Goal: Communication & Community: Answer question/provide support

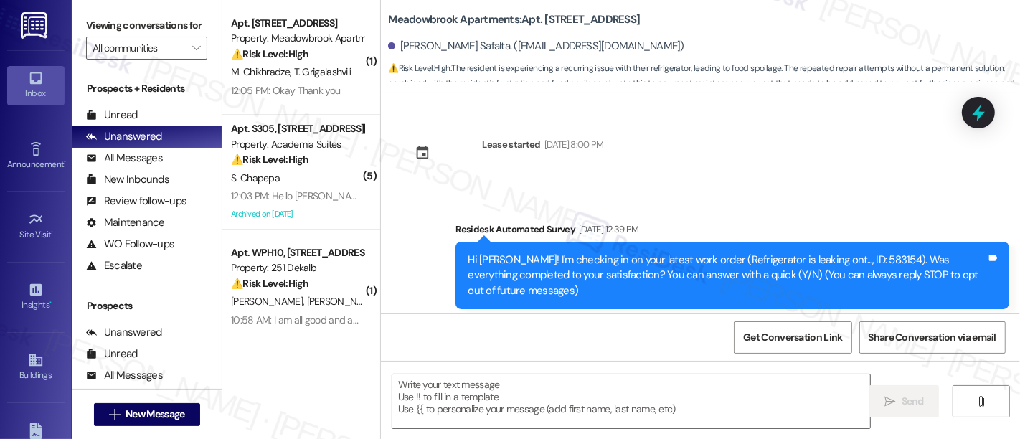
scroll to position [6771, 0]
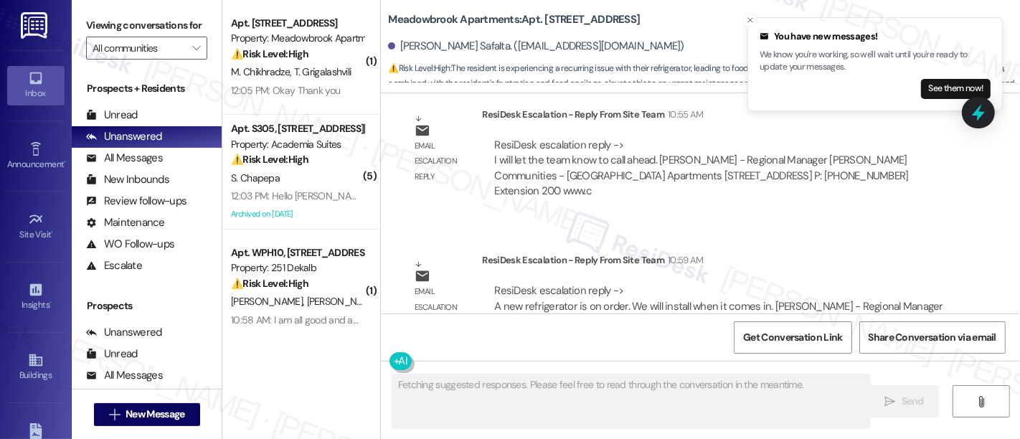
click at [885, 283] on div "ResiDesk escalation reply -> A new refrigerator is on order. We will install wh…" at bounding box center [719, 306] width 453 height 46
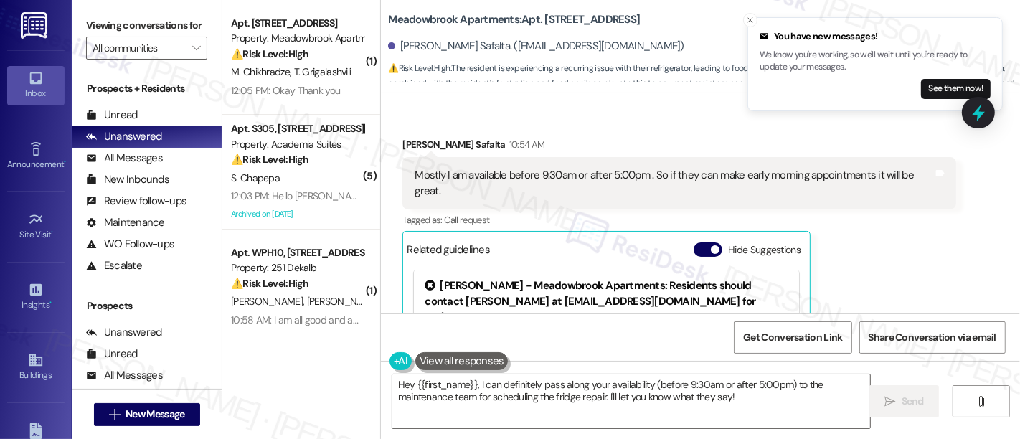
scroll to position [6392, 0]
click at [702, 242] on button "Hide Suggestions" at bounding box center [708, 249] width 29 height 14
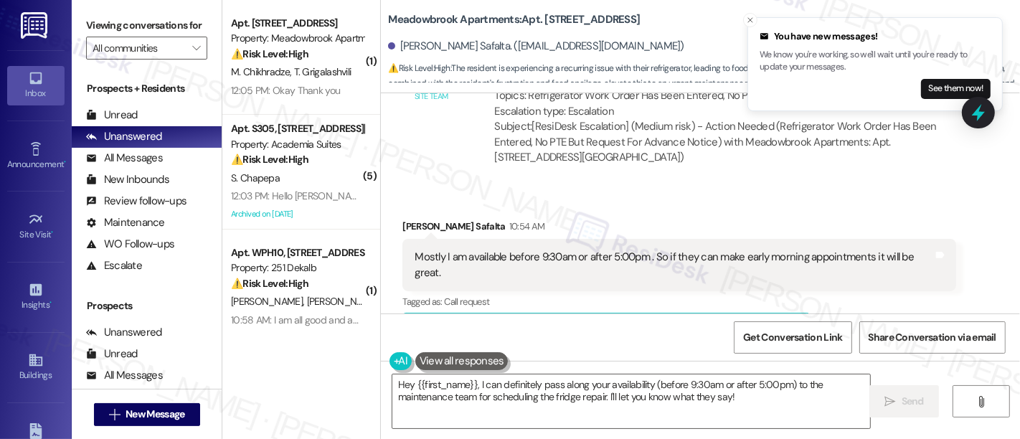
scroll to position [6260, 0]
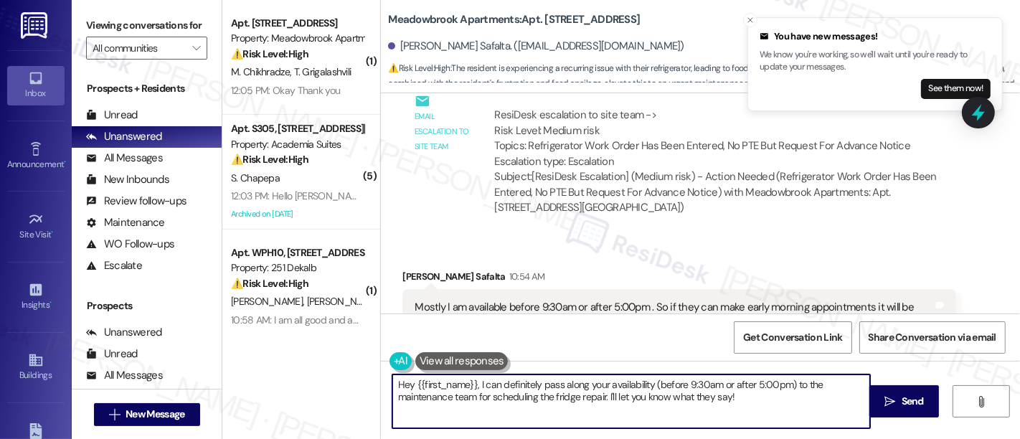
drag, startPoint x: 578, startPoint y: 385, endPoint x: 222, endPoint y: 370, distance: 356.2
click at [222, 370] on div "( 1 ) Apt. 824, 200 Meadowbrook Drive Property: Meadowbrook Apartments ⚠️ Risk …" at bounding box center [621, 219] width 798 height 439
click at [720, 382] on textarea "Thank you for letting me know your availability (before 9:30am or after 5:00pm)…" at bounding box center [631, 402] width 478 height 54
click at [578, 386] on textarea "Thank you for letting me know your availability (before 9:30am or after 5:00pm)…" at bounding box center [631, 402] width 478 height 54
click at [749, 401] on textarea "Thank you for letting me know your availability. (before 9:30am or after 5:00pm…" at bounding box center [631, 402] width 478 height 54
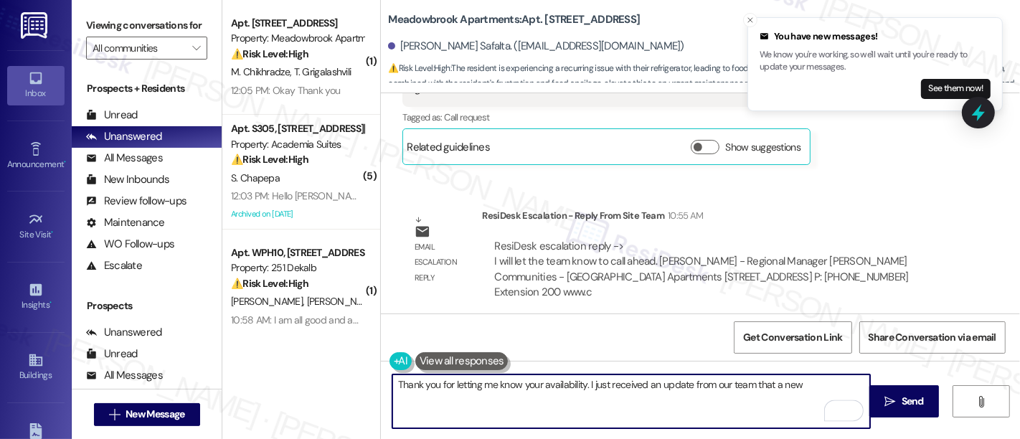
scroll to position [6596, 0]
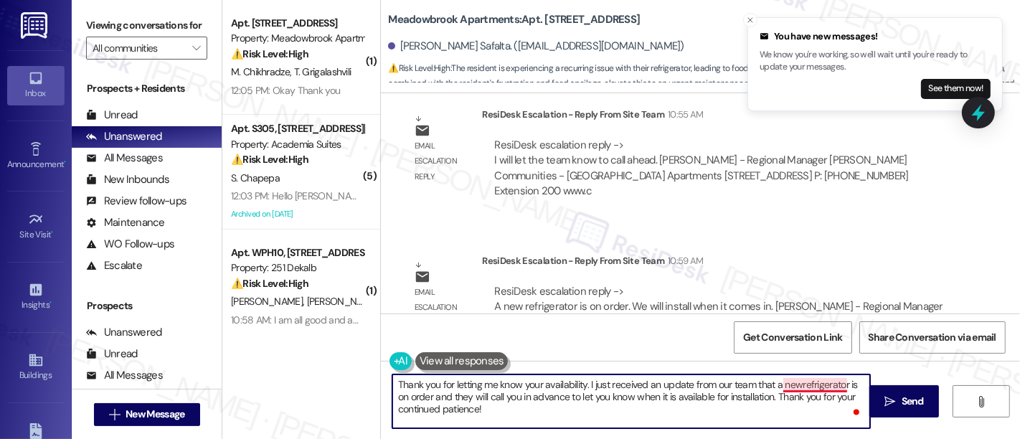
click at [804, 379] on textarea "Thank you for letting me know your availability. I just received an update from…" at bounding box center [631, 402] width 478 height 54
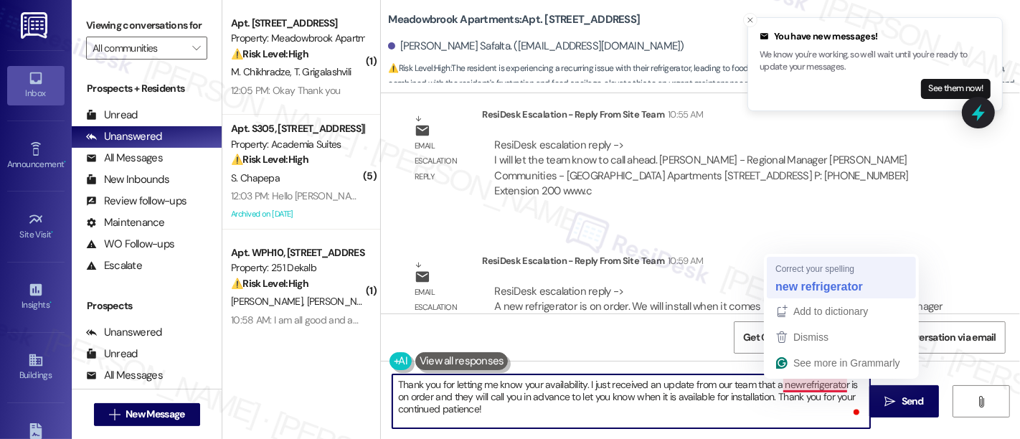
type textarea "Thank you for letting me know your availability. I just received an update from…"
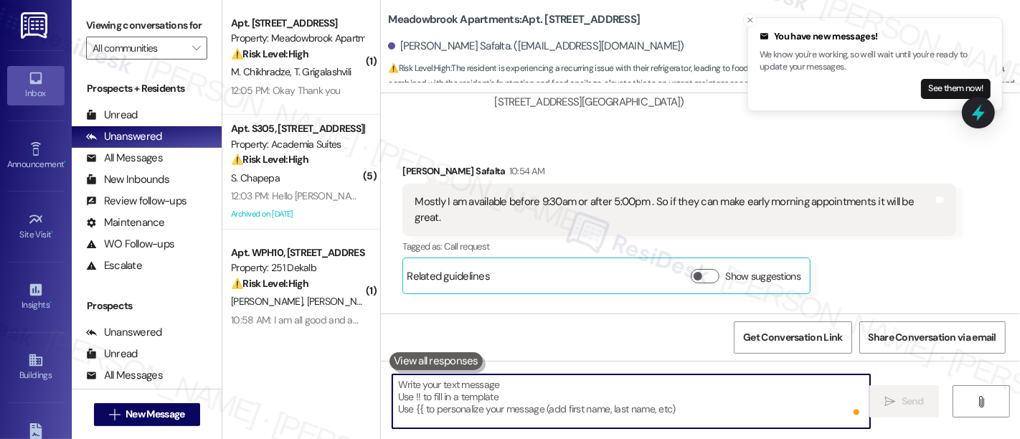
scroll to position [6305, 0]
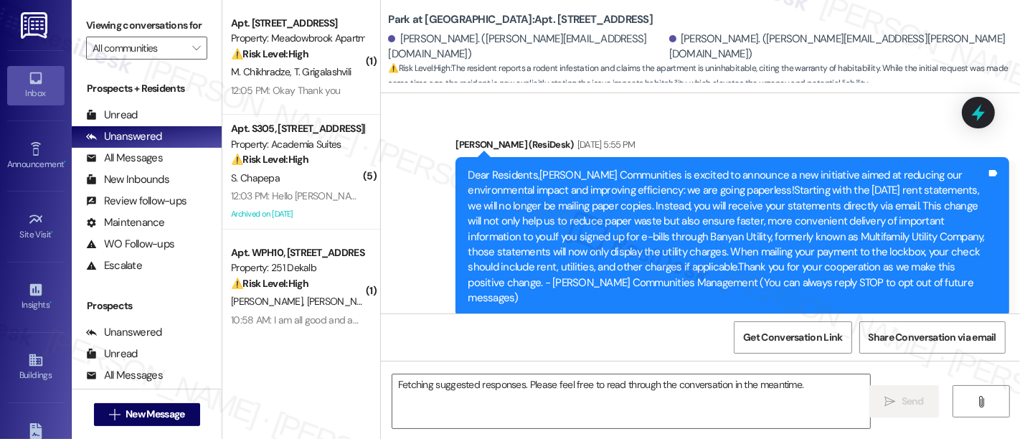
scroll to position [13168, 0]
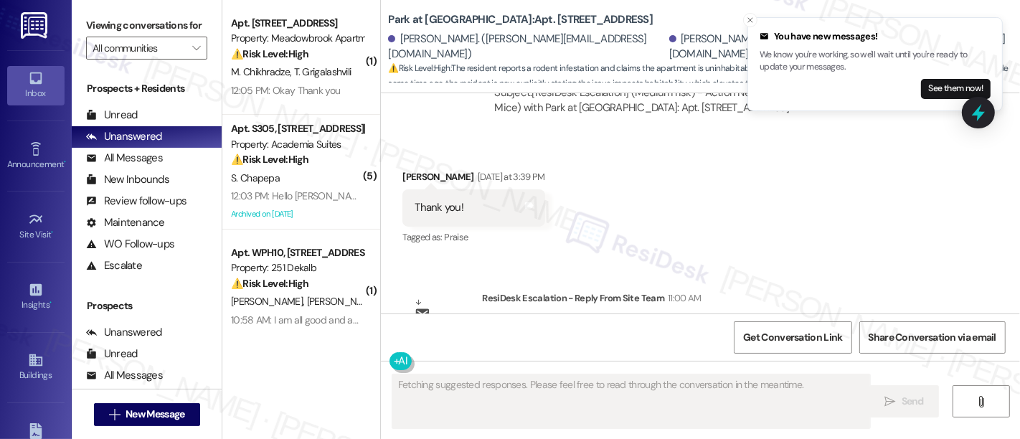
click at [718, 177] on div "Received via SMS Jackie Parzanese Yesterday at 3:39 PM Thank you! Tags and note…" at bounding box center [700, 197] width 639 height 121
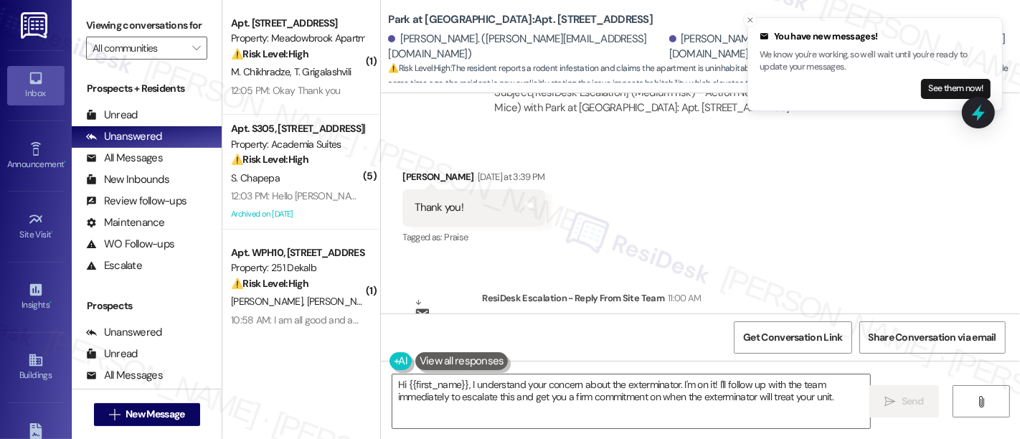
click at [798, 177] on div "Received via SMS Jackie Parzanese Yesterday at 3:39 PM Thank you! Tags and note…" at bounding box center [700, 197] width 639 height 121
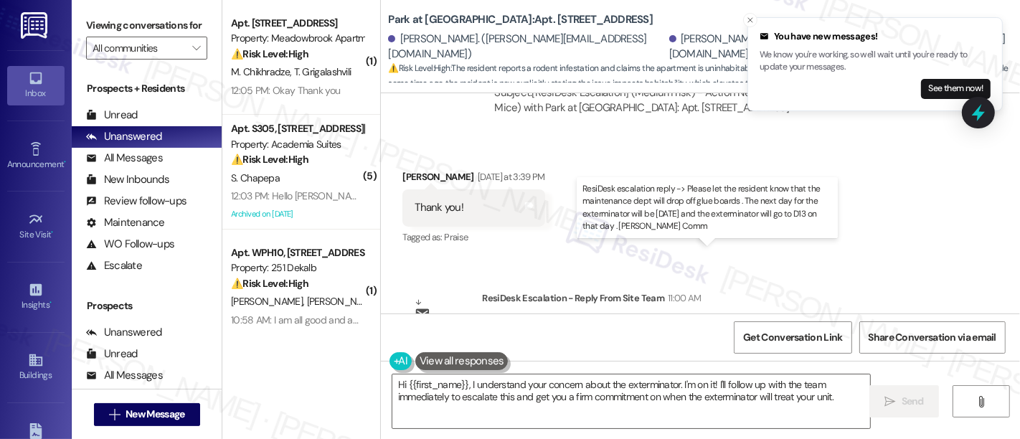
drag, startPoint x: 613, startPoint y: 269, endPoint x: 766, endPoint y: 283, distance: 154.2
click at [766, 321] on div "ResiDesk escalation reply -> Please let the resident know that the maintenance …" at bounding box center [715, 351] width 443 height 60
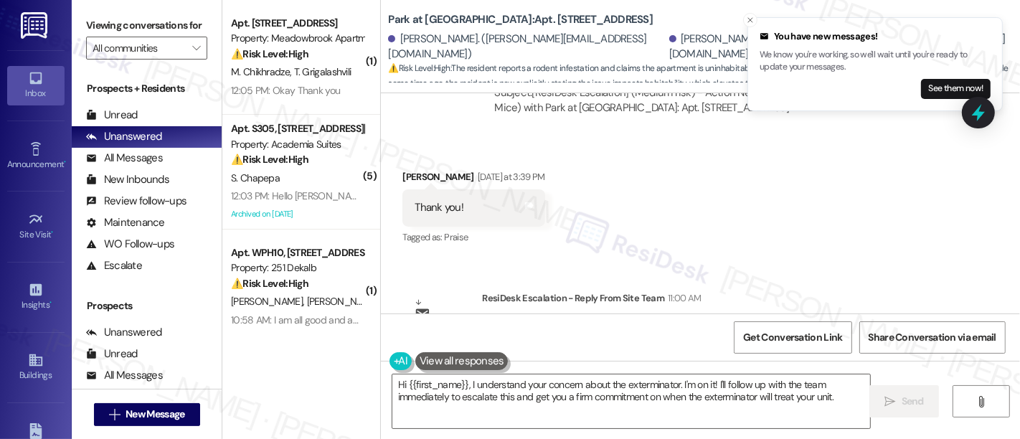
click at [601, 373] on div "Hi {{first_name}}, I understand your concern about the exterminator. I'm on it!…" at bounding box center [700, 415] width 639 height 108
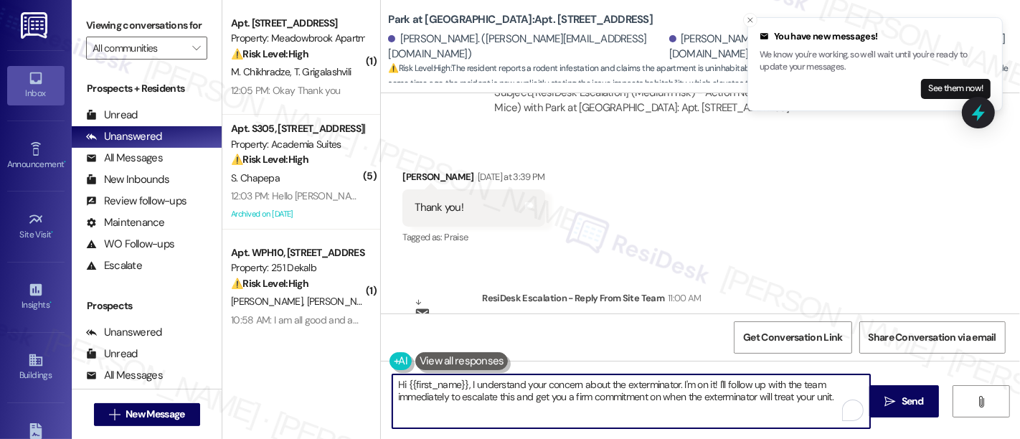
drag, startPoint x: 403, startPoint y: 381, endPoint x: 843, endPoint y: 398, distance: 440.2
click at [843, 398] on textarea "Hi {{first_name}}, I understand your concern about the exterminator. I'm on it!…" at bounding box center [631, 402] width 478 height 54
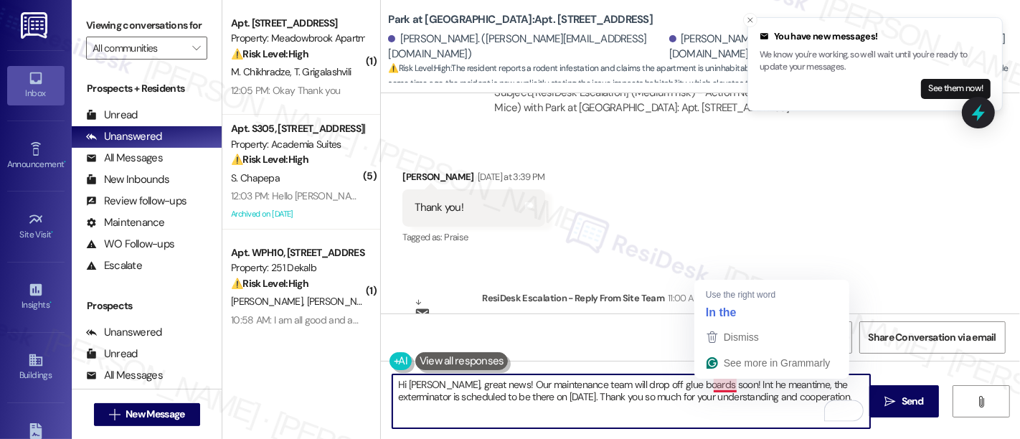
click at [712, 384] on textarea "Hi Jackie, great news! Our maintenance team will drop off glue boards soon! Int…" at bounding box center [631, 402] width 478 height 54
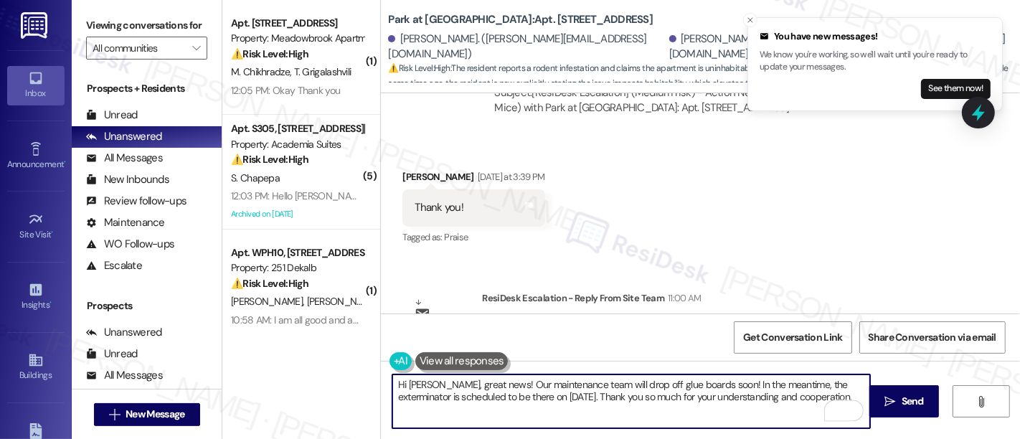
click at [796, 403] on textarea "Hi Jackie, great news! Our maintenance team will drop off glue boards soon! In …" at bounding box center [631, 402] width 478 height 54
type textarea "Hi Jackie, great news! Our maintenance team will drop off glue boards soon! In …"
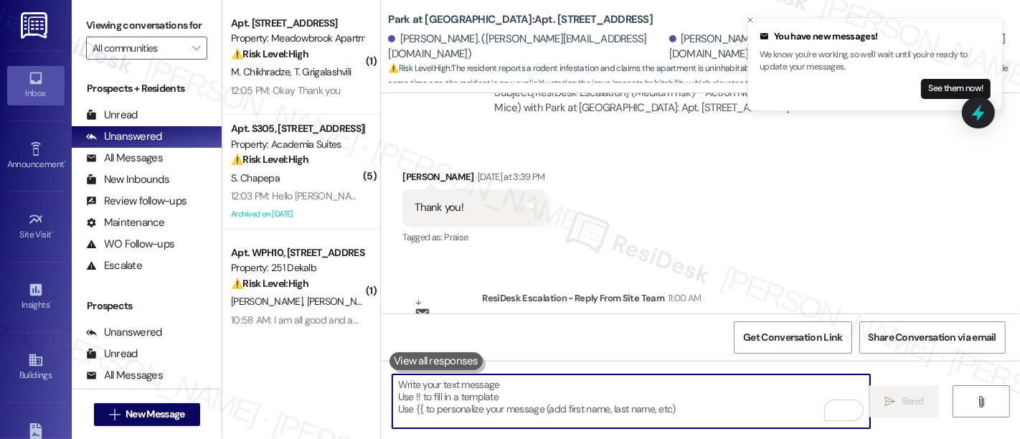
scroll to position [13037, 0]
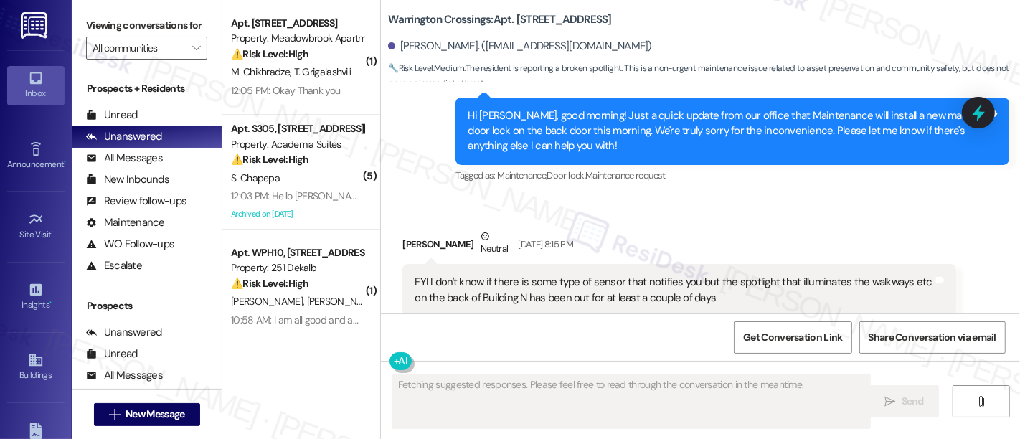
scroll to position [5611, 0]
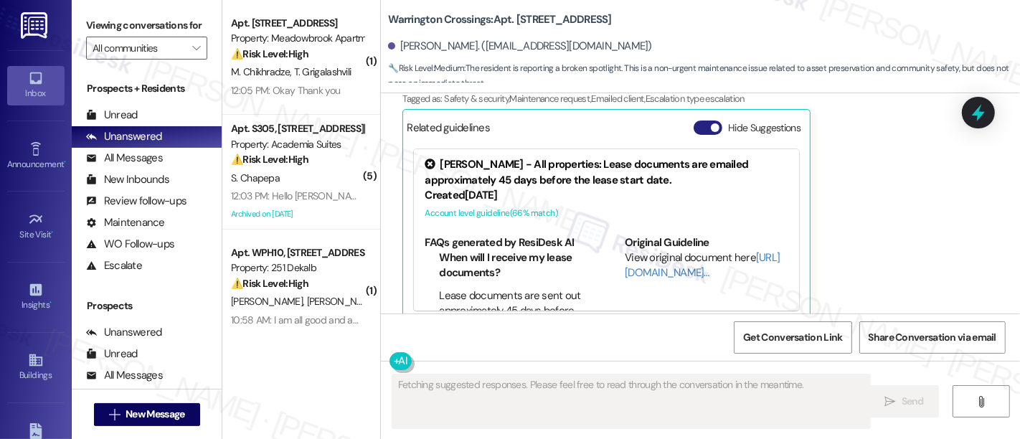
click at [695, 121] on button "Hide Suggestions" at bounding box center [708, 128] width 29 height 14
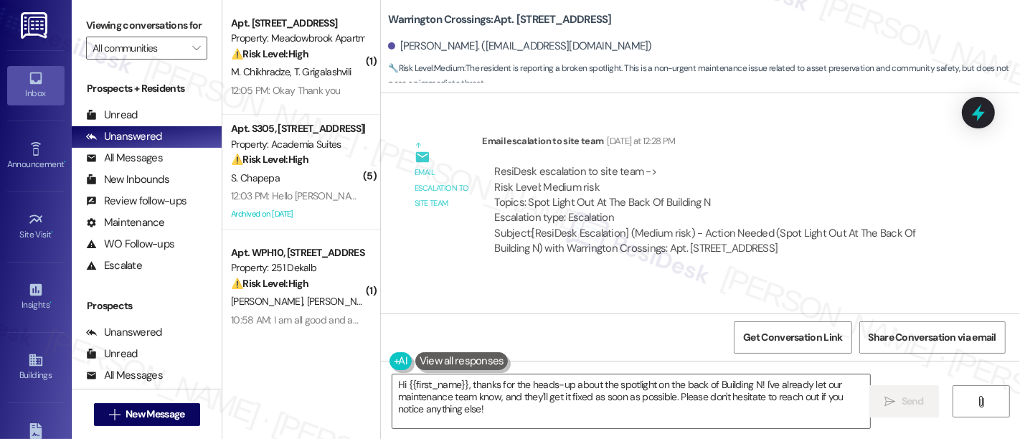
scroll to position [6016, 0]
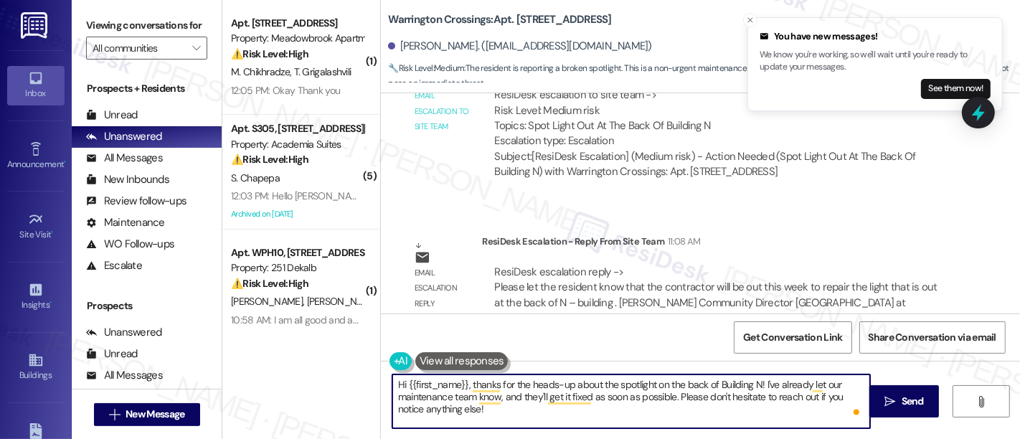
drag, startPoint x: 465, startPoint y: 382, endPoint x: 666, endPoint y: 398, distance: 201.6
click at [666, 398] on textarea "Hi {{first_name}}, thanks for the heads-up about the spotlight on the back of B…" at bounding box center [631, 402] width 478 height 54
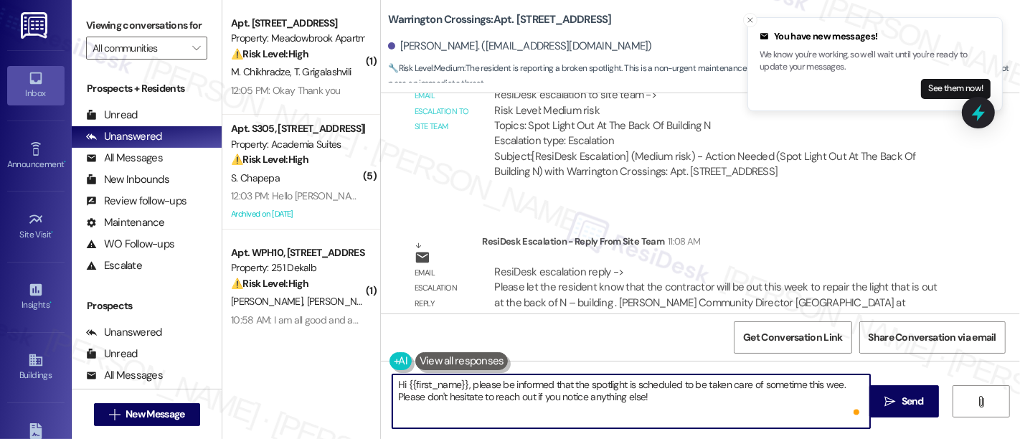
type textarea "Hi {{first_name}}, please be informed that the spotlight is scheduled to be tak…"
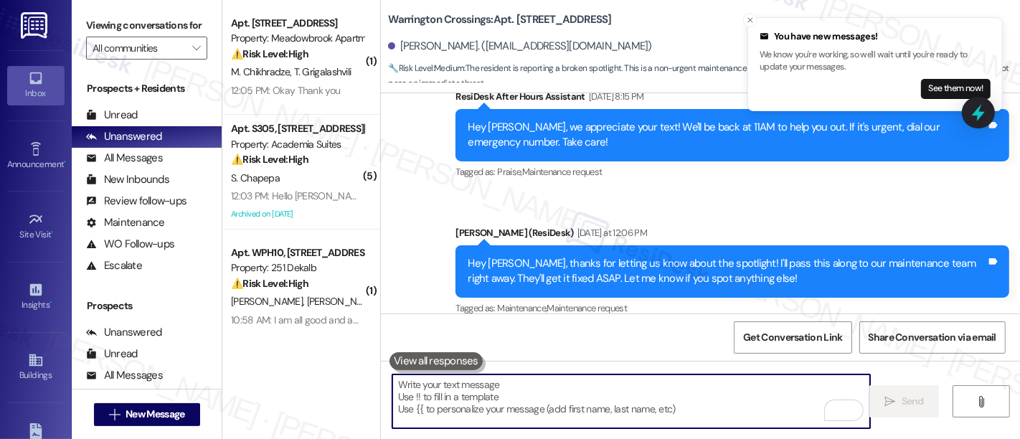
scroll to position [5526, 0]
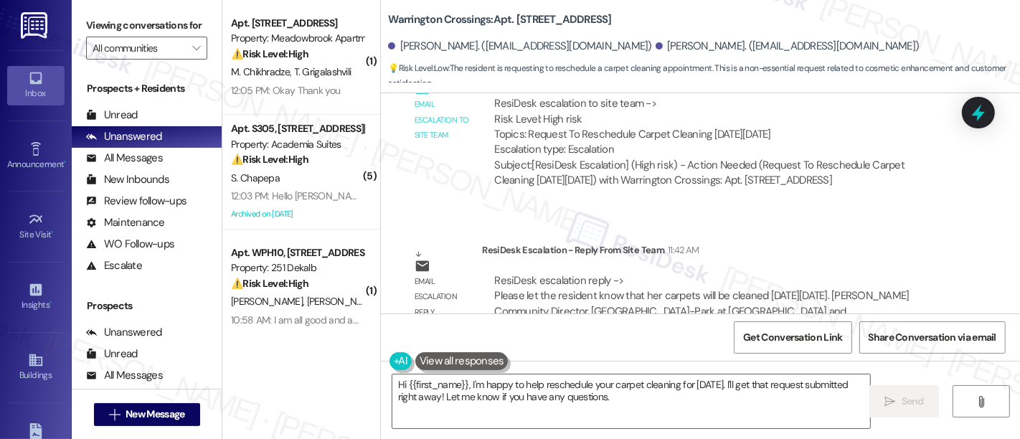
scroll to position [1, 0]
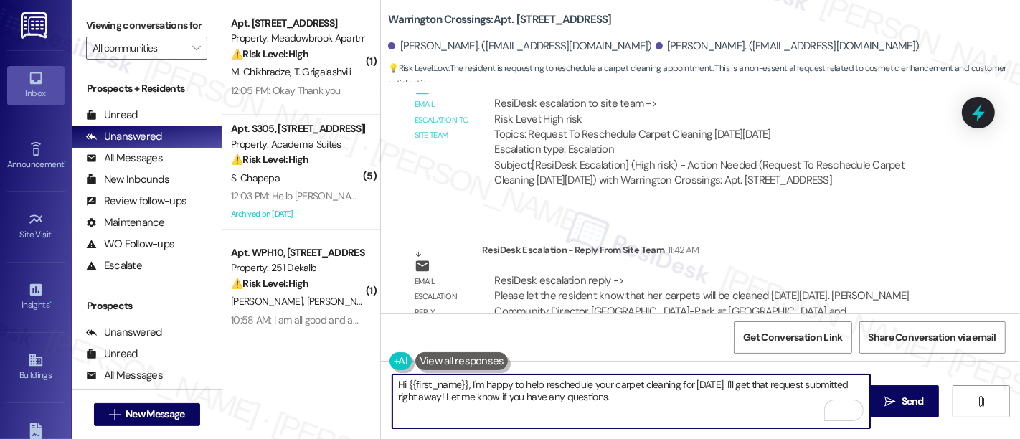
drag, startPoint x: 517, startPoint y: 381, endPoint x: 432, endPoint y: 394, distance: 85.6
click at [432, 394] on textarea "Hi {{first_name}}, I'm happy to help reschedule your carpet cleaning for next F…" at bounding box center [631, 402] width 478 height 54
type textarea "Hi {{first_name}}, I'm happy to inform you that the carpet cleaning has been re…"
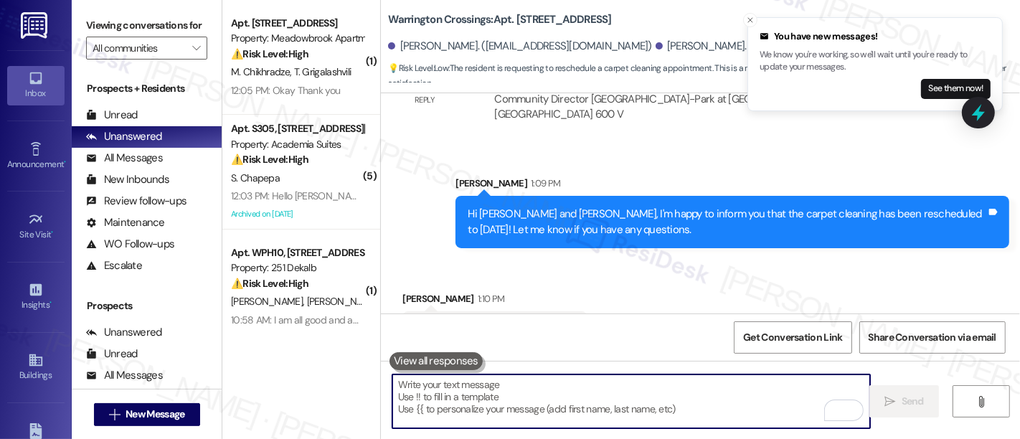
scroll to position [13274, 0]
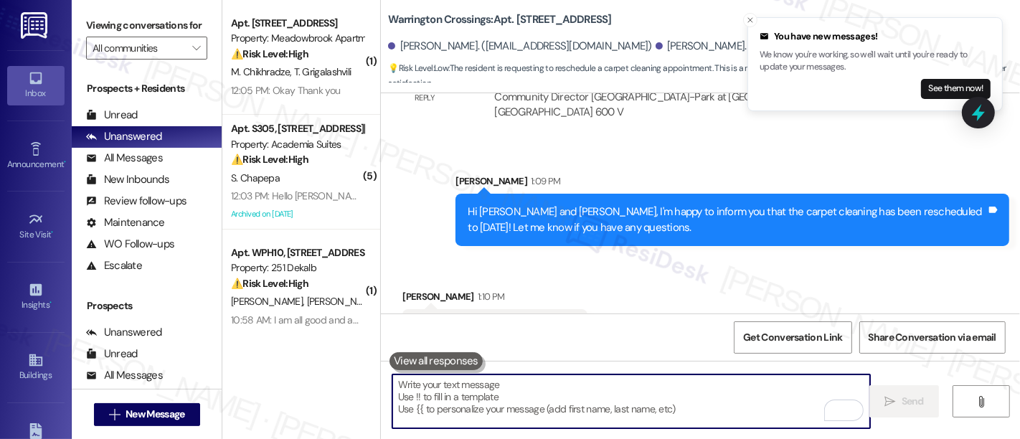
drag, startPoint x: 699, startPoint y: 272, endPoint x: 741, endPoint y: 278, distance: 42.7
click at [703, 273] on div "Received via SMS Miranda Masuko 1:10 PM Ok thank you Emily !!! Tags and notes" at bounding box center [700, 307] width 639 height 100
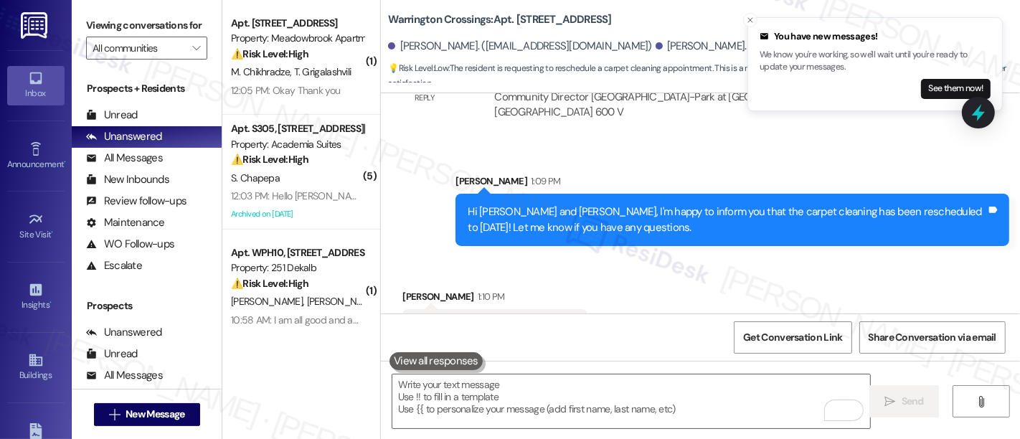
scroll to position [13275, 0]
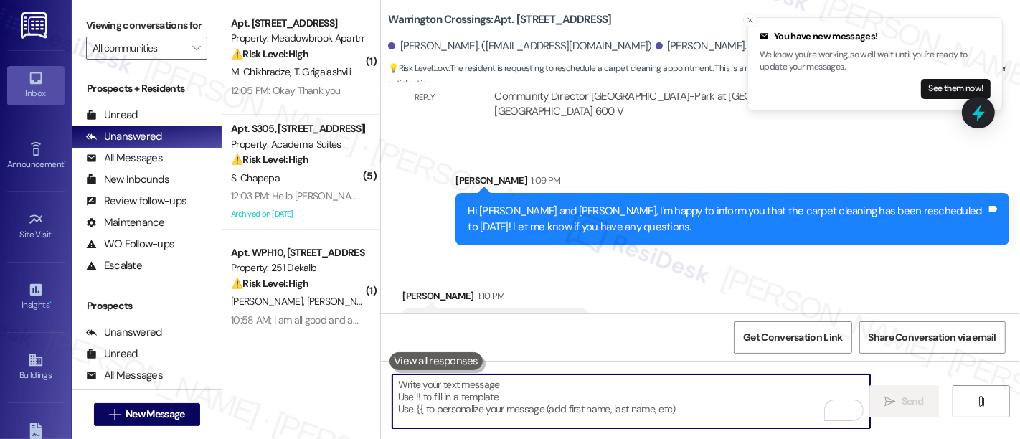
click at [664, 388] on textarea "To enrich screen reader interactions, please activate Accessibility in Grammarl…" at bounding box center [631, 402] width 478 height 54
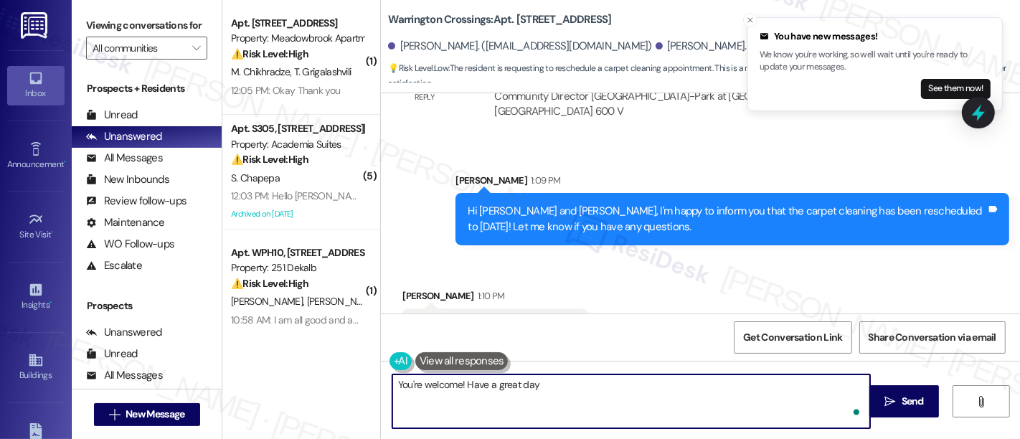
type textarea "You're welcome! Have a great day!"
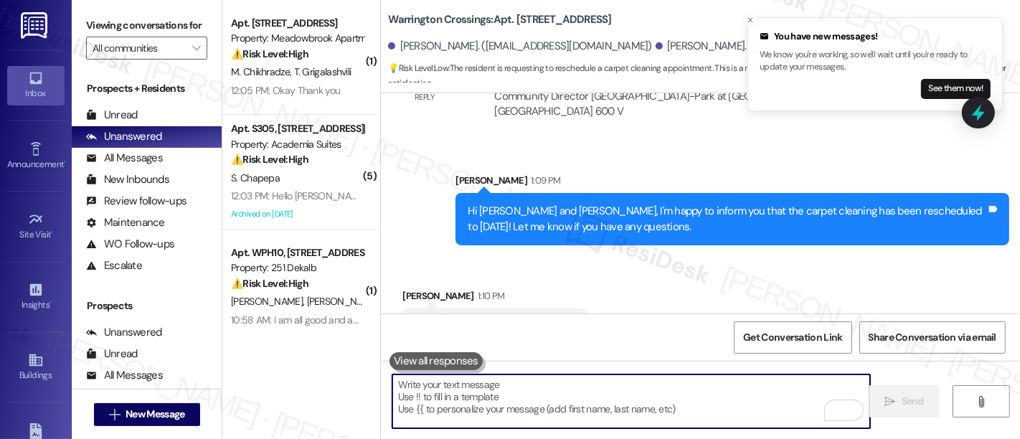
scroll to position [13274, 0]
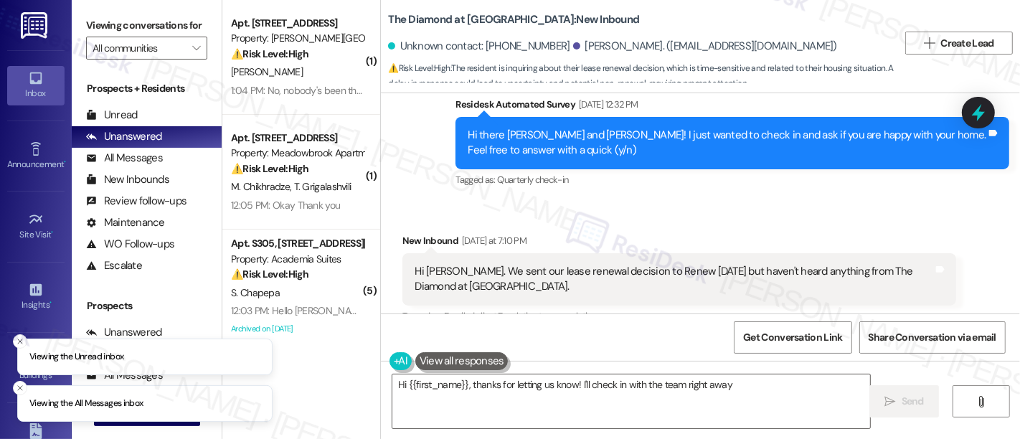
scroll to position [1513, 0]
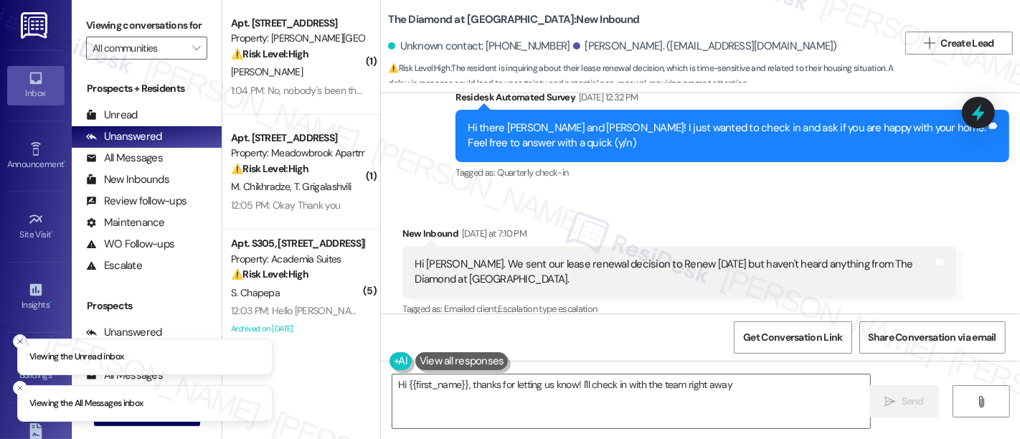
click at [777, 215] on div "Received via SMS New Inbound Yesterday at 7:10 PM Hi Emily. We sent our lease r…" at bounding box center [679, 272] width 575 height 115
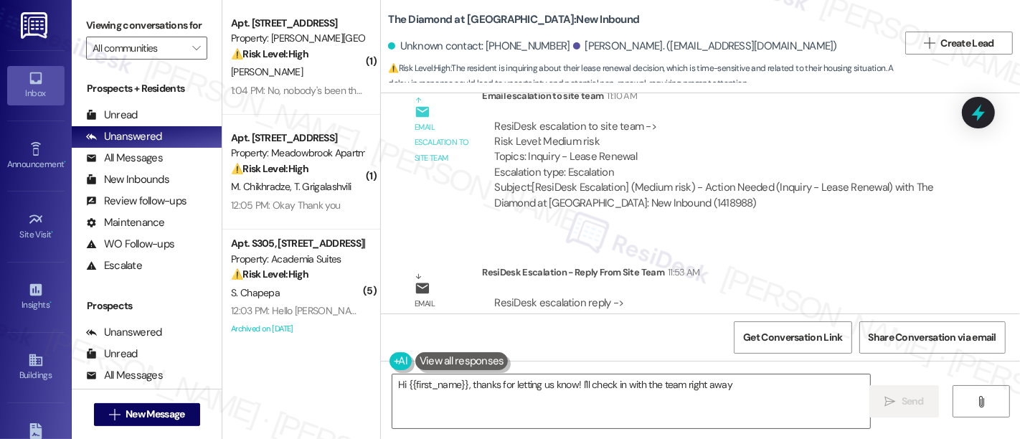
scroll to position [2093, 0]
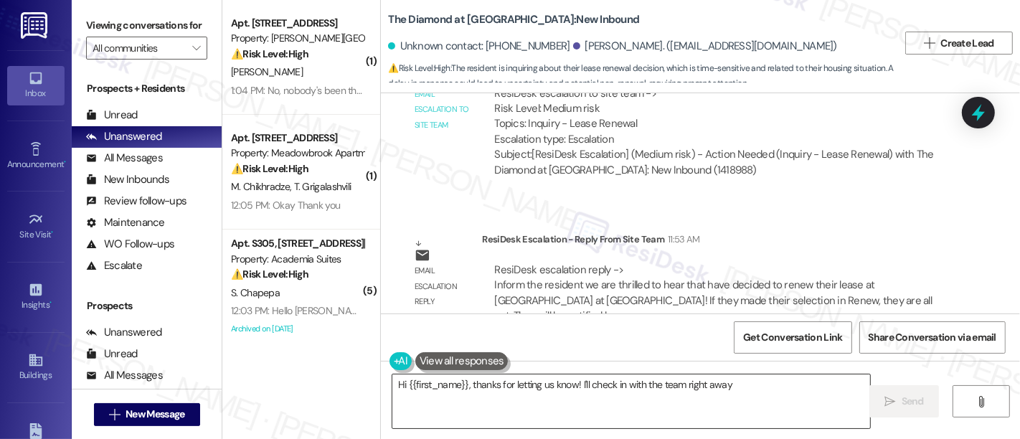
click at [599, 391] on textarea "Hi {{first_name}}, thanks for letting us know! I'll check in with the team righ…" at bounding box center [631, 402] width 478 height 54
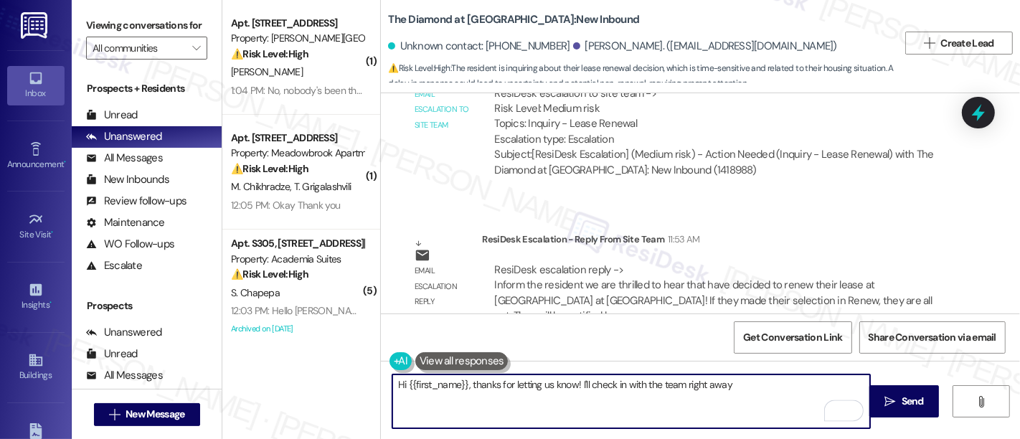
click at [400, 383] on textarea "Hi {{first_name}}, thanks for letting us know! I'll check in with the team righ…" at bounding box center [631, 402] width 478 height 54
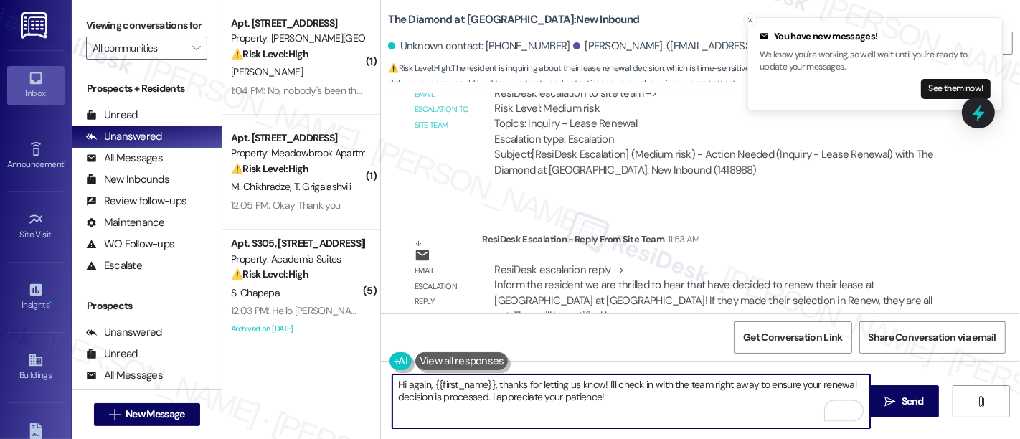
drag, startPoint x: 484, startPoint y: 385, endPoint x: 558, endPoint y: 414, distance: 78.9
click at [492, 385] on textarea "Hi again, {{first_name}}, thanks for letting us know! I'll check in with the te…" at bounding box center [631, 402] width 478 height 54
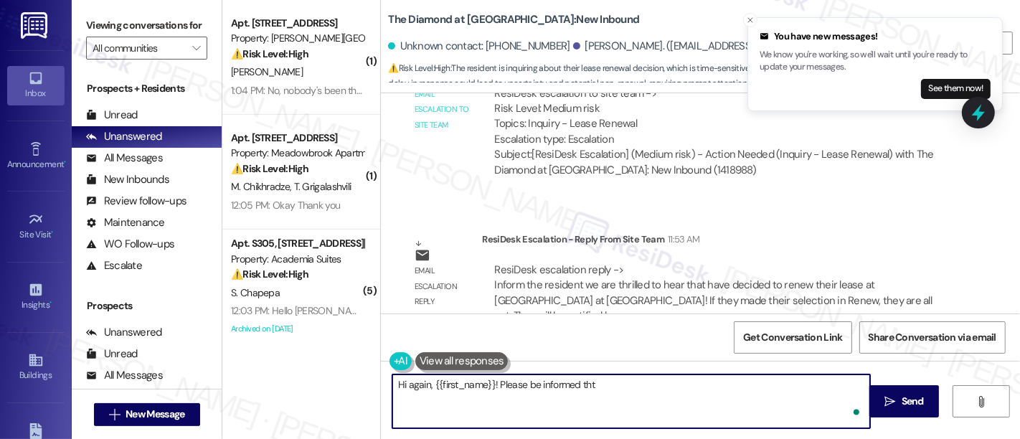
paste textarea "we are thrilled to hear that have decided to renew their lease at The Diamond a…"
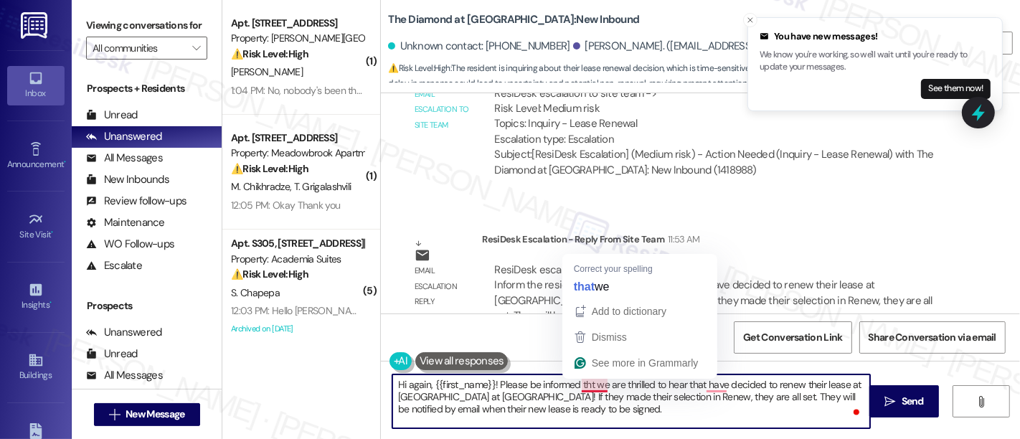
click at [581, 386] on textarea "Hi again, {{first_name}}! Please be informed tht we are thrilled to hear that h…" at bounding box center [631, 402] width 478 height 54
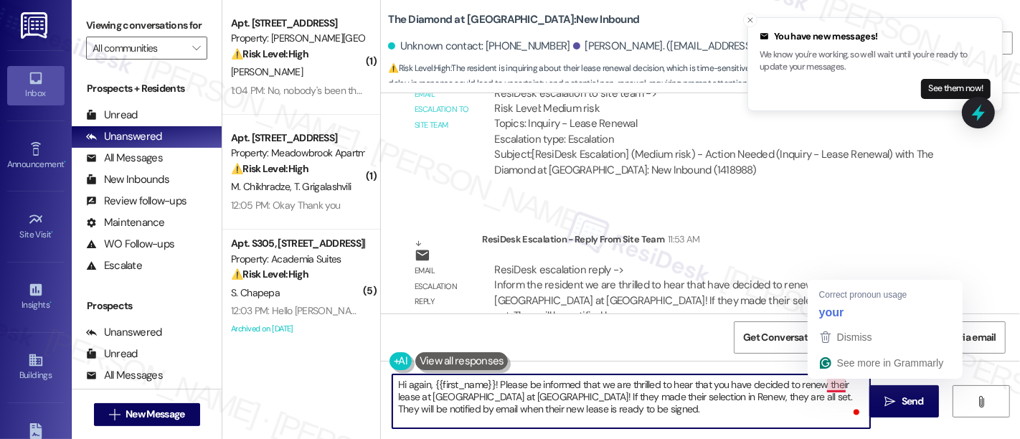
click at [822, 386] on textarea "Hi again, {{first_name}}! Please be informed that we are thrilled to hear that …" at bounding box center [631, 402] width 478 height 54
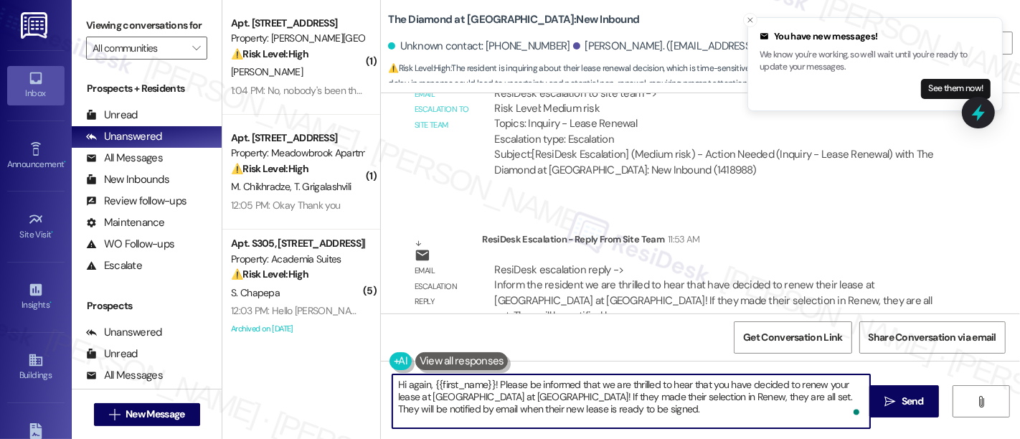
click at [547, 394] on textarea "Hi again, {{first_name}}! Please be informed that we are thrilled to hear that …" at bounding box center [631, 402] width 478 height 54
click at [561, 395] on textarea "Hi again, {{first_name}}! Please be informed that we are thrilled to hear that …" at bounding box center [631, 402] width 478 height 54
click at [604, 400] on textarea "Hi again, {{first_name}}! Please be informed that we are thrilled to hear that …" at bounding box center [631, 402] width 478 height 54
click at [603, 400] on textarea "Hi again, {{first_name}}! Please be informed that we are thrilled to hear that …" at bounding box center [631, 402] width 478 height 54
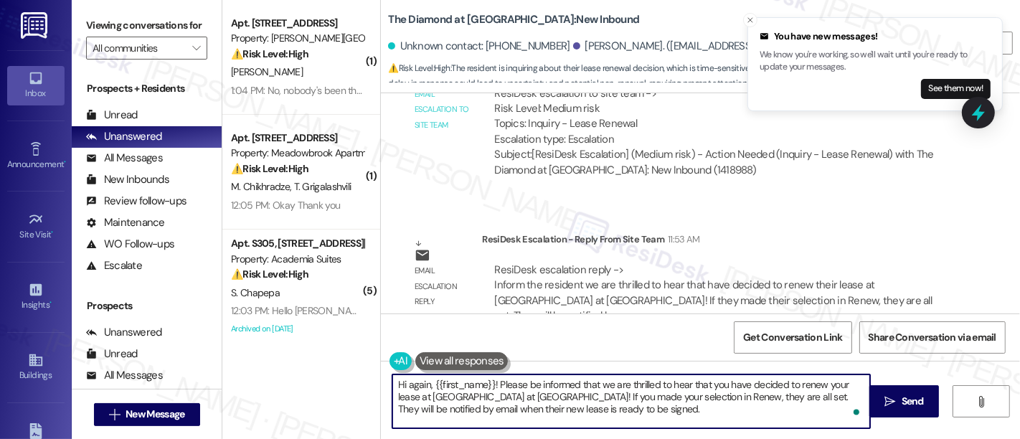
click at [715, 396] on textarea "Hi again, {{first_name}}! Please be informed that we are thrilled to hear that …" at bounding box center [631, 402] width 478 height 54
drag, startPoint x: 701, startPoint y: 398, endPoint x: 718, endPoint y: 400, distance: 16.8
click at [705, 398] on textarea "Hi again, {{first_name}}! Please be informed that we are thrilled to hear that …" at bounding box center [631, 402] width 478 height 54
click at [766, 393] on textarea "Hi again, {{first_name}}! Please be informed that we are thrilled to hear that …" at bounding box center [631, 402] width 478 height 54
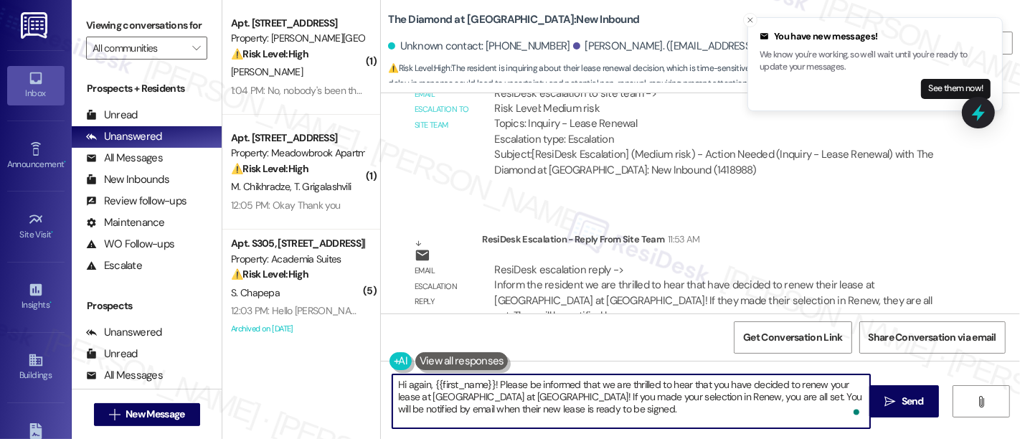
click at [445, 410] on textarea "Hi again, {{first_name}}! Please be informed that we are thrilled to hear that …" at bounding box center [631, 402] width 478 height 54
drag, startPoint x: 445, startPoint y: 410, endPoint x: 577, endPoint y: 382, distance: 135.1
click at [447, 410] on textarea "Hi again, {{first_name}}! Please be informed that we are thrilled to hear that …" at bounding box center [631, 402] width 478 height 54
click at [594, 410] on textarea "Hi again, {{first_name}}! Please be informed that we are thrilled to hear that …" at bounding box center [631, 402] width 478 height 54
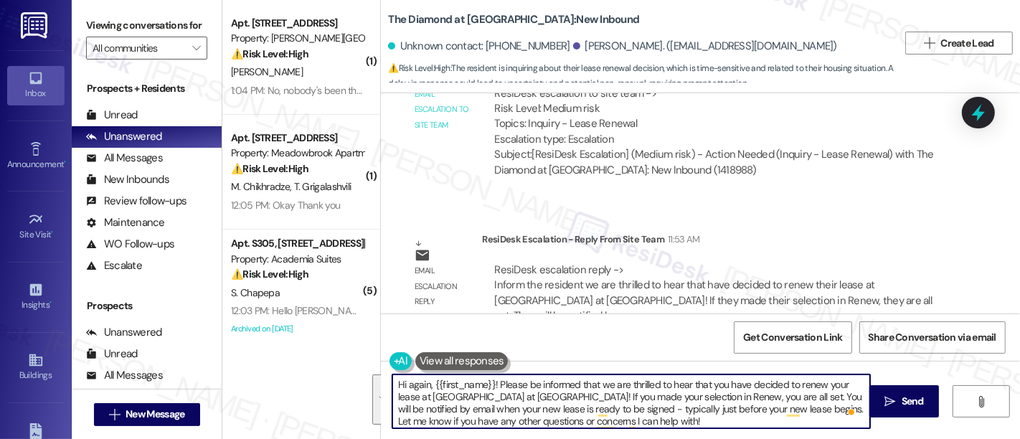
paste textarea "We're thrilled to hear you've decided to renew your lease at The Diamond at Pho…"
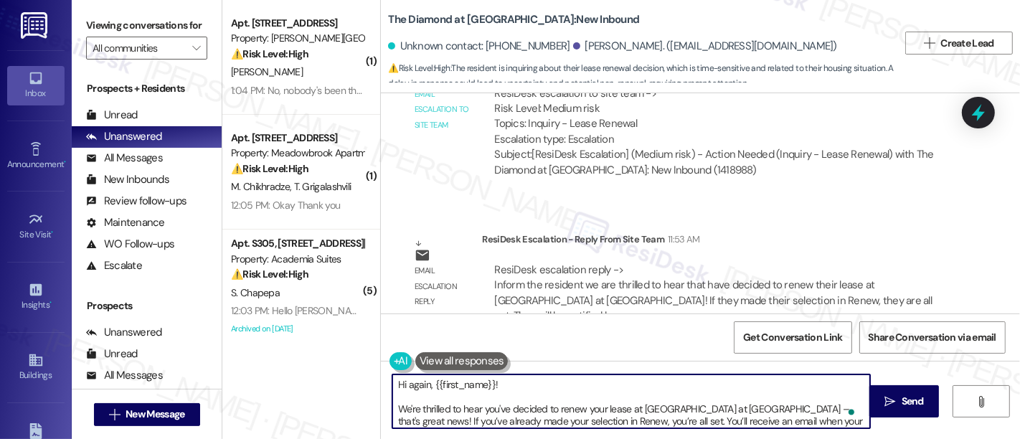
scroll to position [0, 0]
click at [561, 392] on textarea "Hi again, {{first_name}}! We're thrilled to hear you've decided to renew your l…" at bounding box center [631, 402] width 478 height 54
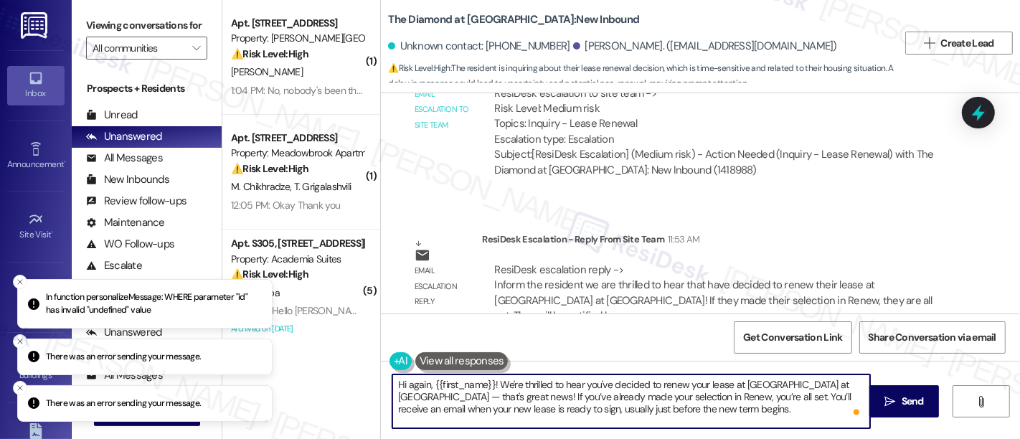
click at [456, 380] on textarea "Hi again, {{first_name}}! We're thrilled to hear you've decided to renew your l…" at bounding box center [631, 402] width 478 height 54
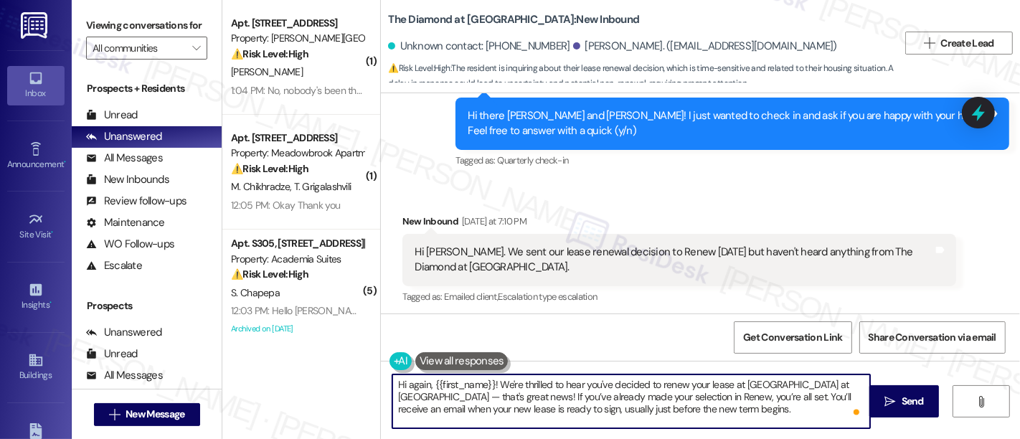
scroll to position [1492, 0]
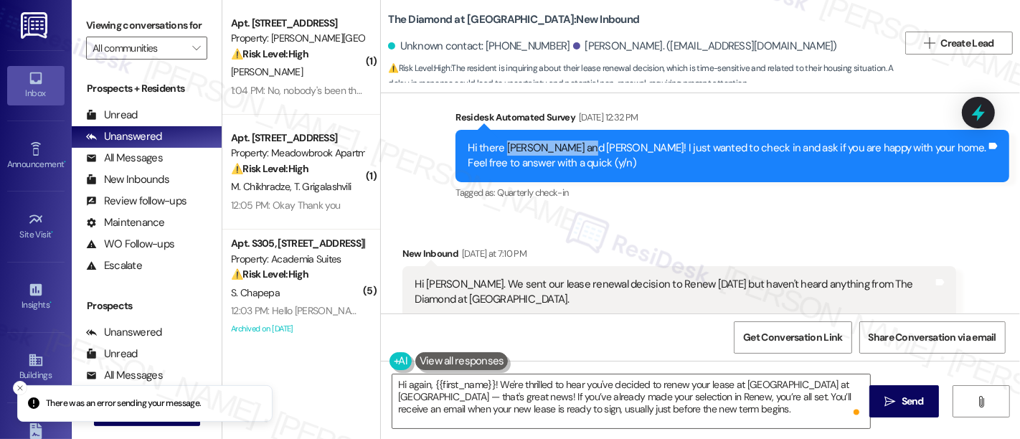
drag, startPoint x: 499, startPoint y: 126, endPoint x: 578, endPoint y: 120, distance: 79.2
click at [578, 130] on div "Hi there Brandon and Nico! I just wanted to check in and ask if you are happy w…" at bounding box center [733, 156] width 554 height 52
copy div "Brandon and Nico"
click at [451, 377] on textarea "Hi again, {{first_name}}! We're thrilled to hear you've decided to renew your l…" at bounding box center [631, 402] width 478 height 54
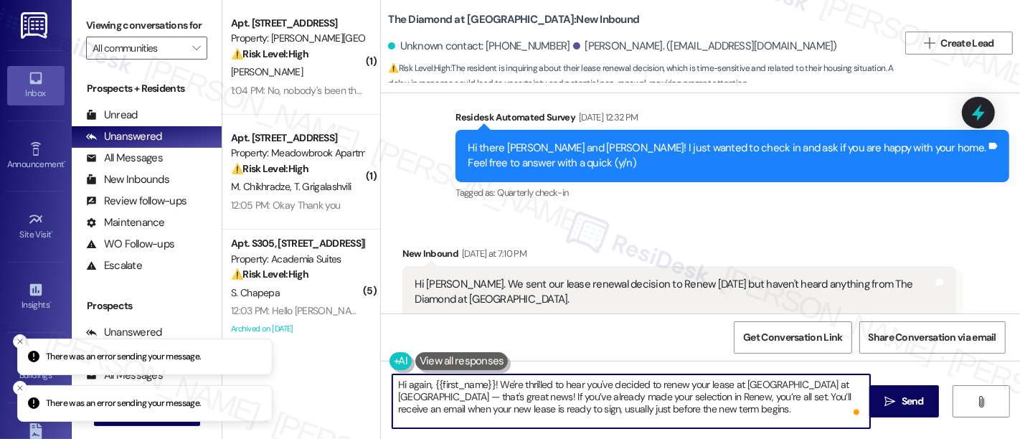
click at [451, 377] on textarea "Hi again, {{first_name}}! We're thrilled to hear you've decided to renew your l…" at bounding box center [631, 402] width 478 height 54
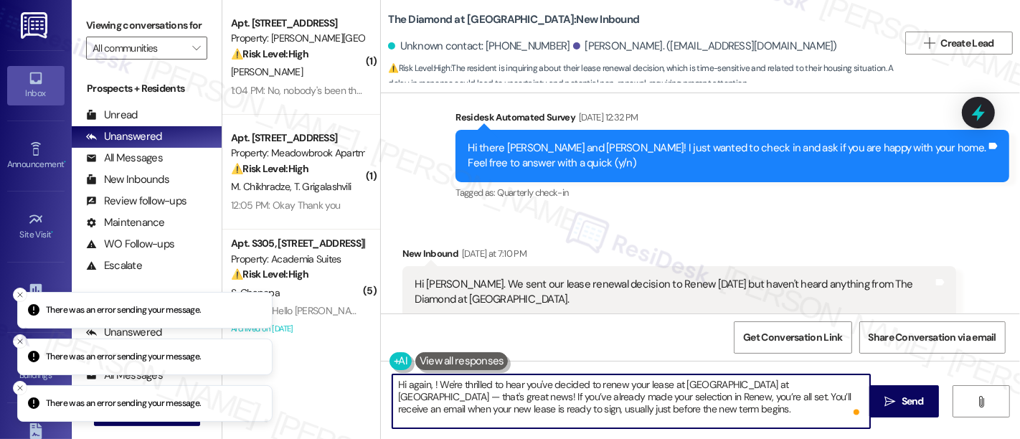
paste textarea "Brandon and Nico"
type textarea "Hi again, Brandon and Nico! We're thrilled to hear you've decided to renew your…"
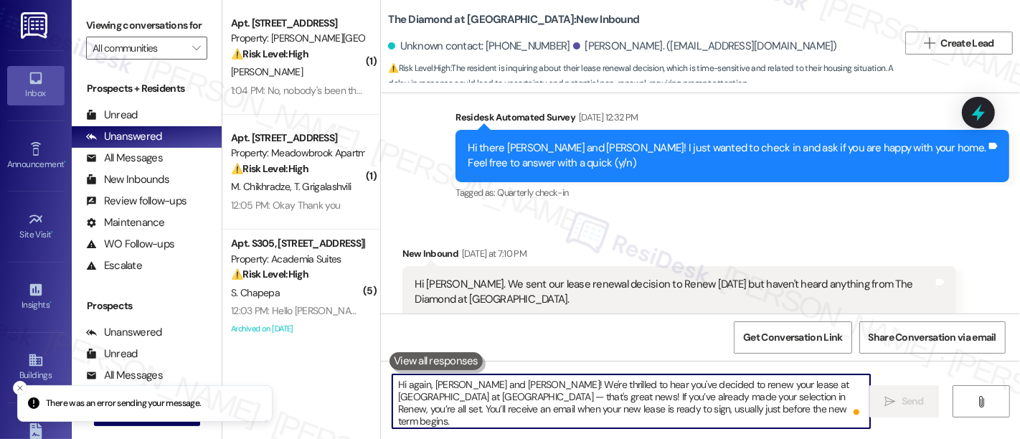
scroll to position [1513, 0]
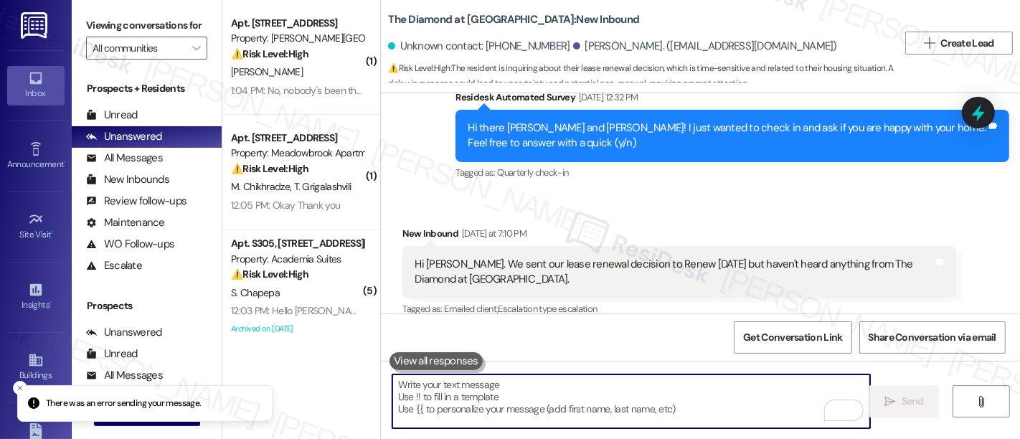
click at [578, 385] on textarea "To enrich screen reader interactions, please activate Accessibility in Grammarl…" at bounding box center [631, 402] width 478 height 54
paste textarea "Let me know if you have any questions in the meantime!"
type textarea "Let me know if you have any questions in the meantime!"
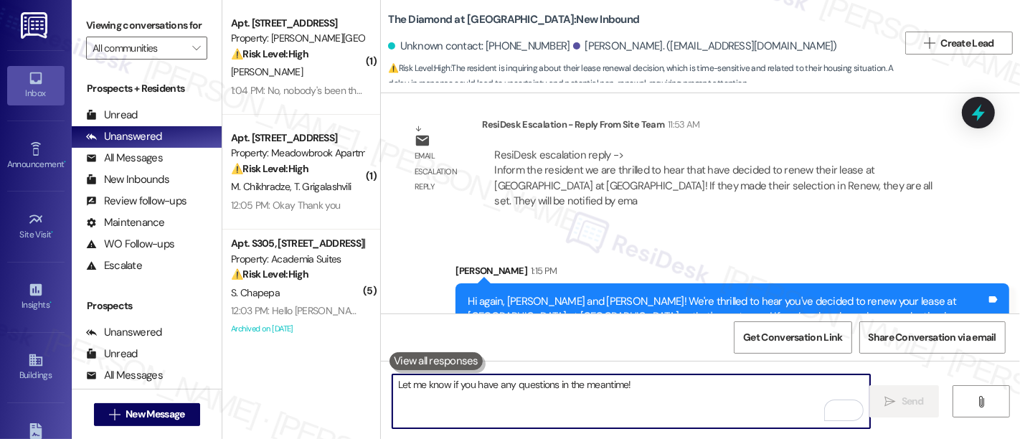
scroll to position [2323, 0]
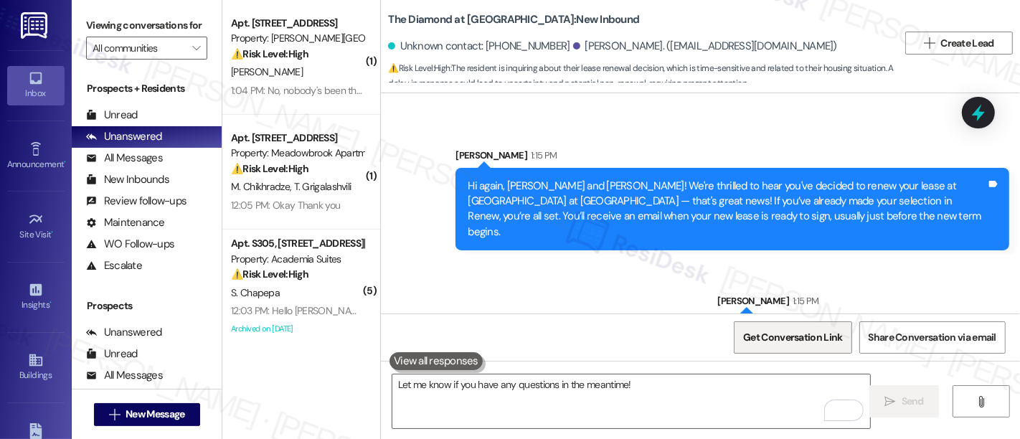
drag, startPoint x: 599, startPoint y: 265, endPoint x: 753, endPoint y: 331, distance: 167.8
click at [603, 265] on div "Sent via SMS Sarah 1:15 PM Hi again, Brandon and Nico! We're thrilled to hear y…" at bounding box center [700, 239] width 639 height 246
drag, startPoint x: 785, startPoint y: 339, endPoint x: 756, endPoint y: 341, distance: 28.8
click at [779, 340] on span "Get Conversation Link" at bounding box center [792, 337] width 99 height 15
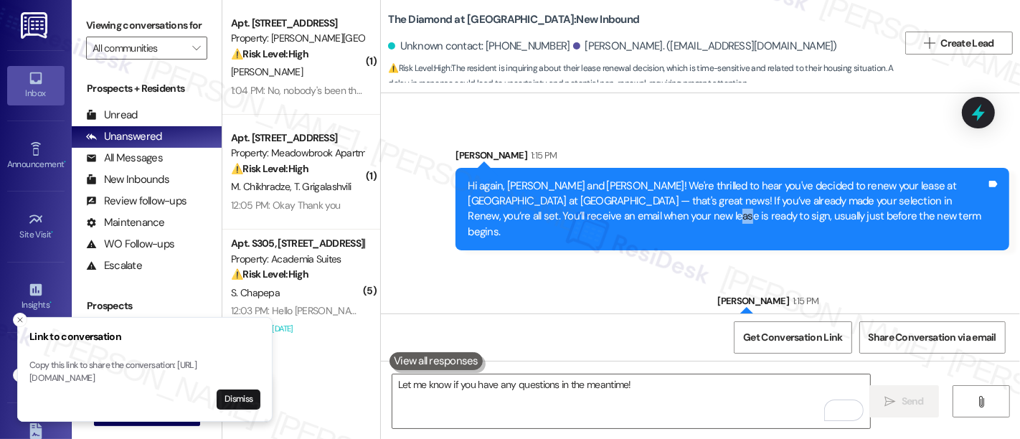
click at [598, 267] on div "Sent via SMS Sarah 1:15 PM Hi again, Brandon and Nico! We're thrilled to hear y…" at bounding box center [700, 239] width 639 height 246
click at [250, 401] on button "Dismiss" at bounding box center [239, 400] width 44 height 20
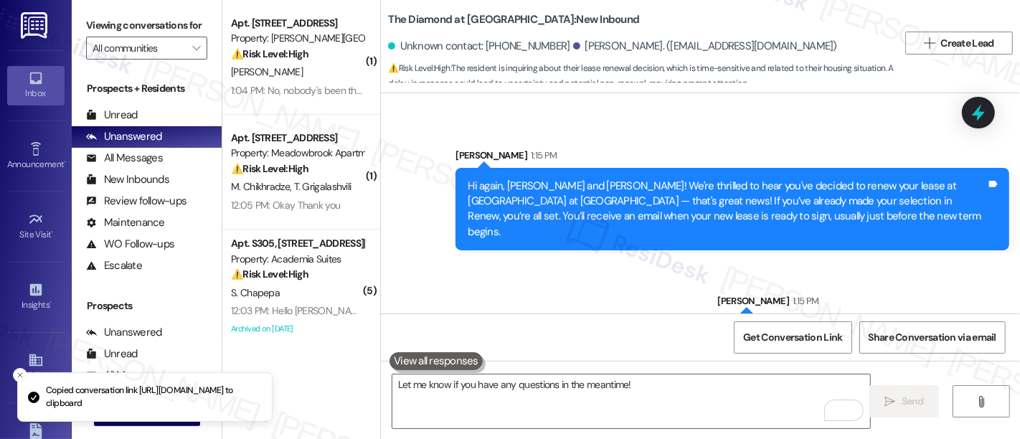
click at [654, 260] on div "Sent via SMS Sarah 1:15 PM Hi again, Brandon and Nico! We're thrilled to hear y…" at bounding box center [700, 239] width 639 height 246
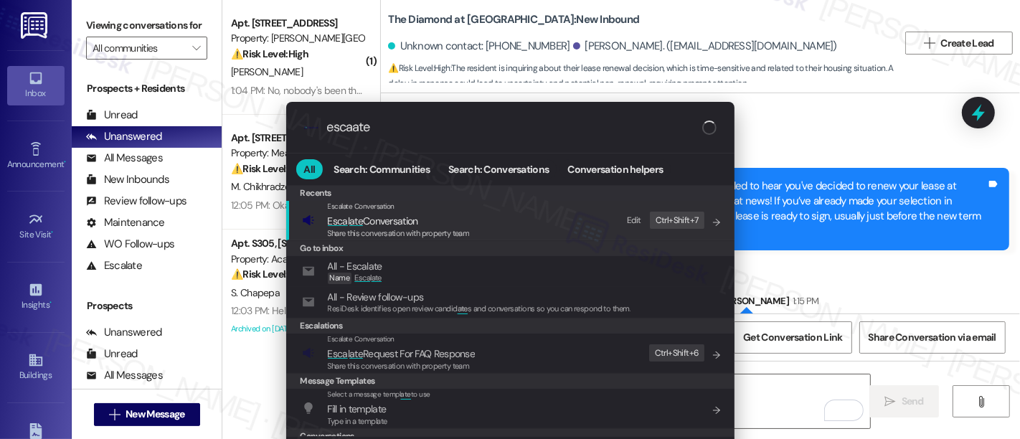
type input "escaate"
click at [433, 222] on span "Esca l ate Conversation" at bounding box center [399, 221] width 142 height 16
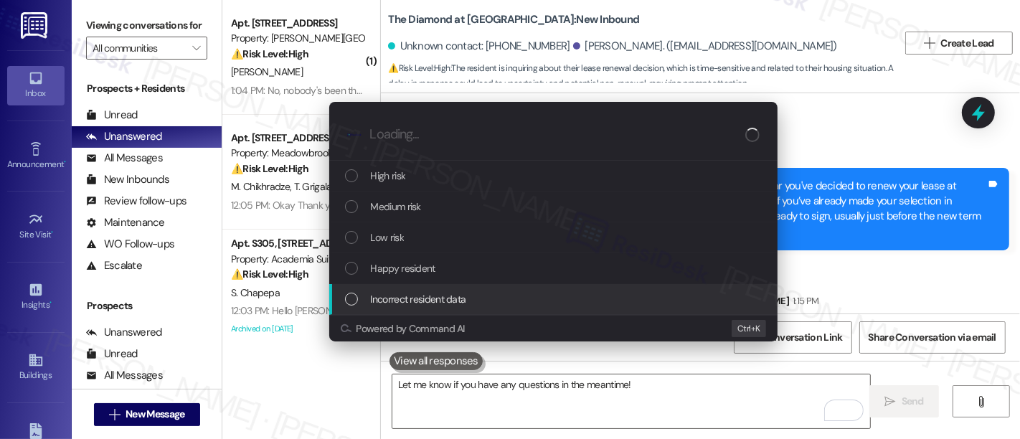
click at [432, 302] on span "Incorrect resident data" at bounding box center [418, 299] width 95 height 16
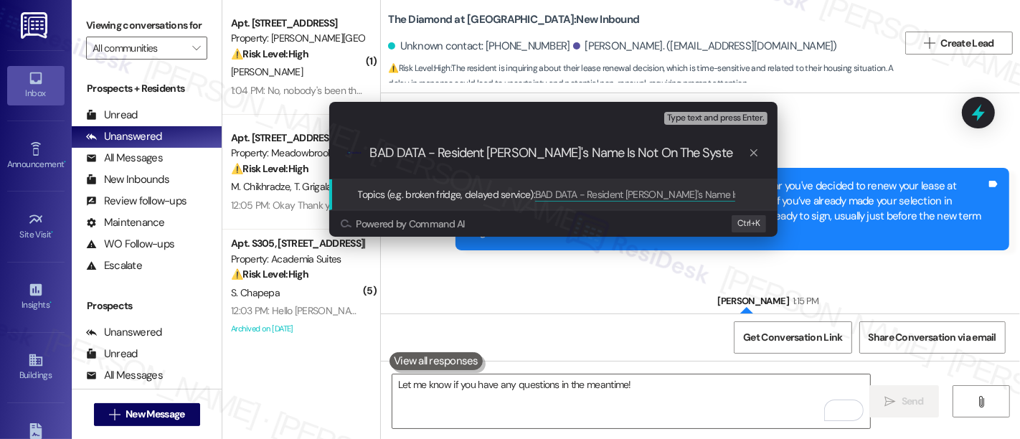
type input "BAD DATA - Resident Brandon's Name Is Not On The System"
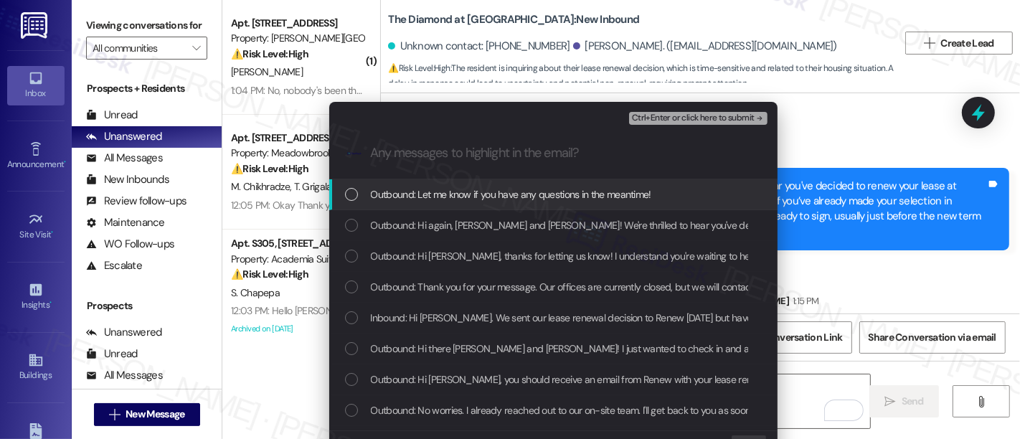
click at [719, 116] on span "Ctrl+Enter or click here to submit" at bounding box center [693, 118] width 123 height 10
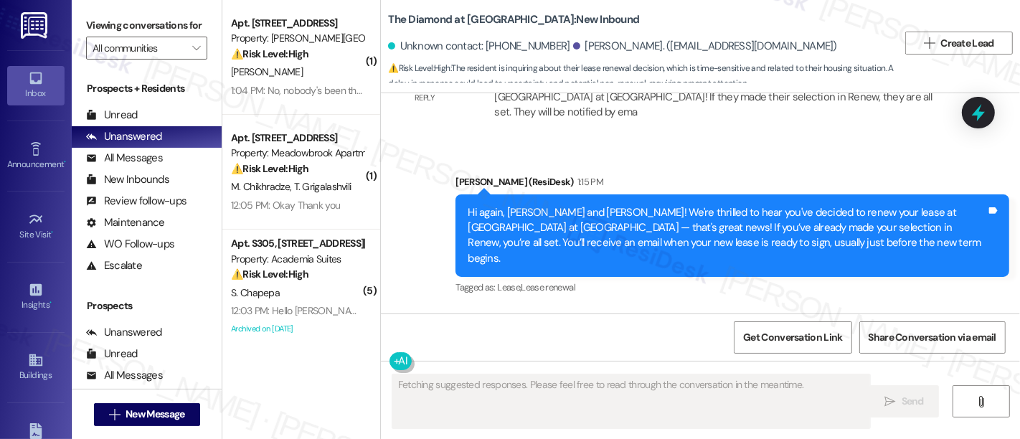
scroll to position [2346, 0]
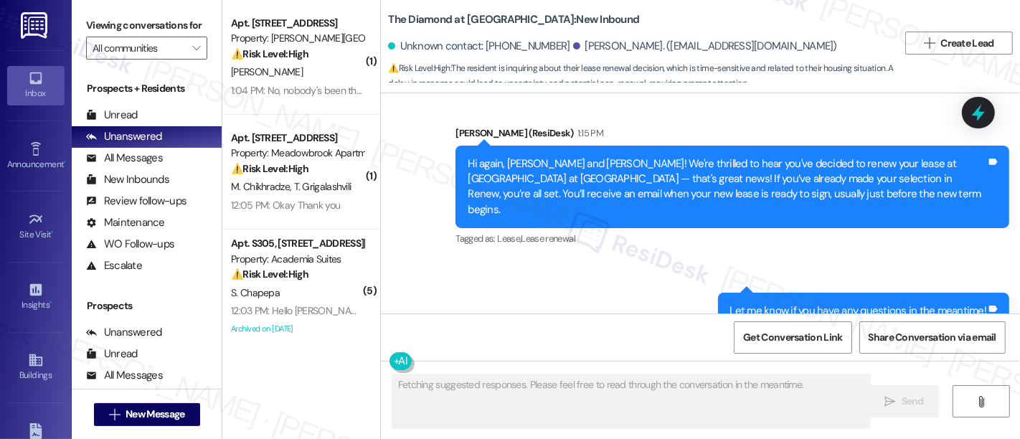
click at [570, 250] on div "Sent via SMS Emily (ResiDesk) 1:15 PM Hi again, Brandon and Nico! We're thrille…" at bounding box center [700, 227] width 639 height 268
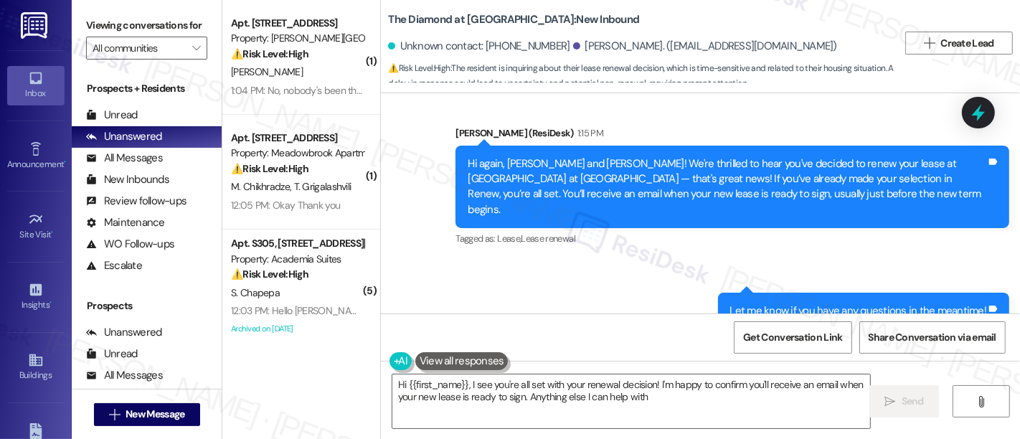
type textarea "Hi {{first_name}}, I see you're all set with your renewal decision! I'm happy t…"
drag, startPoint x: 750, startPoint y: 337, endPoint x: 662, endPoint y: 310, distance: 91.7
click at [746, 337] on span "Get Conversation Link" at bounding box center [792, 337] width 99 height 15
drag, startPoint x: 620, startPoint y: 382, endPoint x: 657, endPoint y: 388, distance: 37.2
click at [621, 382] on textarea "Hi {{first_name}}, I see you're all set with your renewal decision! I'm happy t…" at bounding box center [631, 402] width 478 height 54
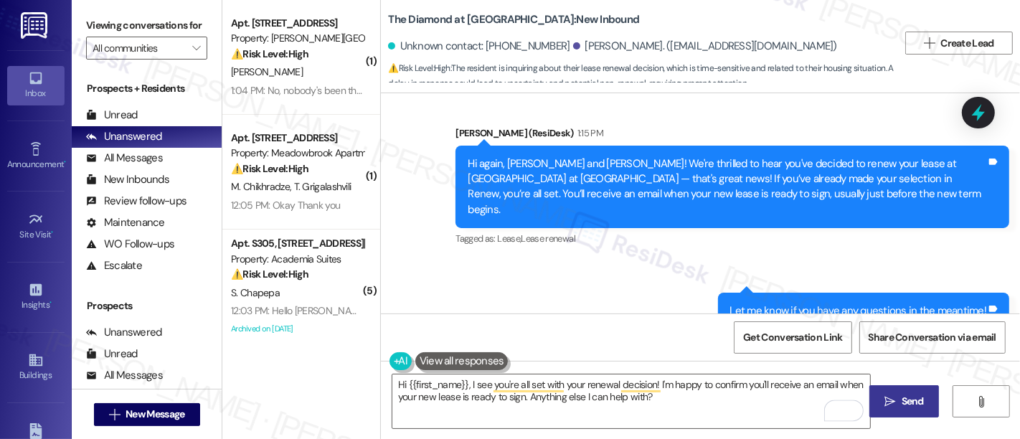
click at [885, 407] on icon "" at bounding box center [890, 401] width 11 height 11
click at [902, 403] on span "Send" at bounding box center [913, 401] width 22 height 15
click at [589, 250] on div "Sent via SMS Emily (ResiDesk) 1:15 PM Hi again, Brandon and Nico! We're thrille…" at bounding box center [700, 227] width 639 height 268
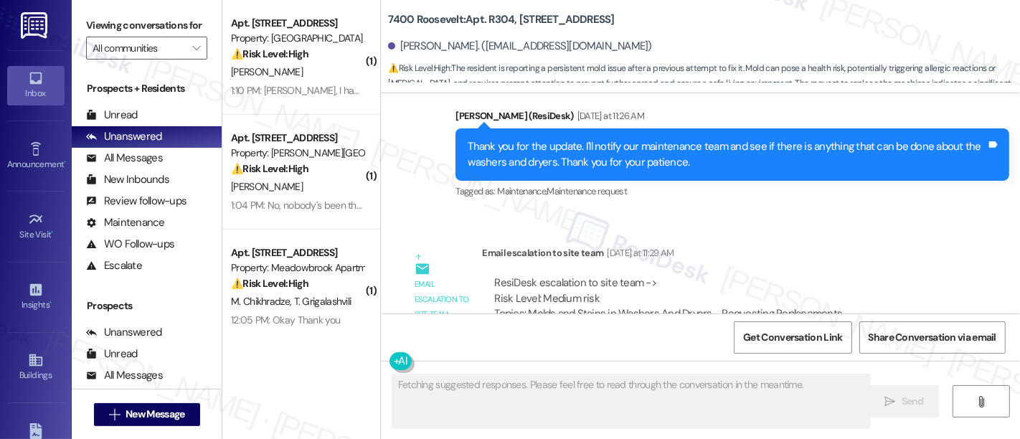
scroll to position [18729, 0]
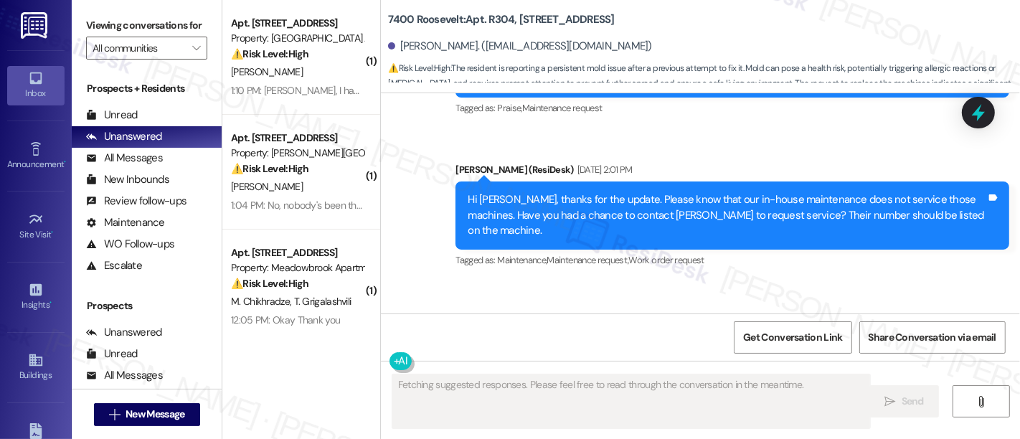
click at [908, 281] on div "Received via SMS Jeong Shin Sep 15, 2025 at 2:07 PM Yes i contaced them but mol…" at bounding box center [700, 349] width 639 height 136
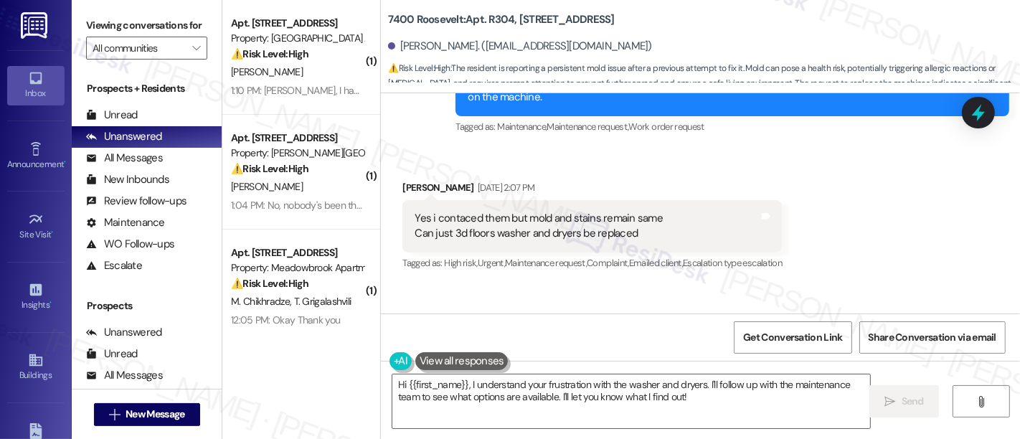
scroll to position [19205, 0]
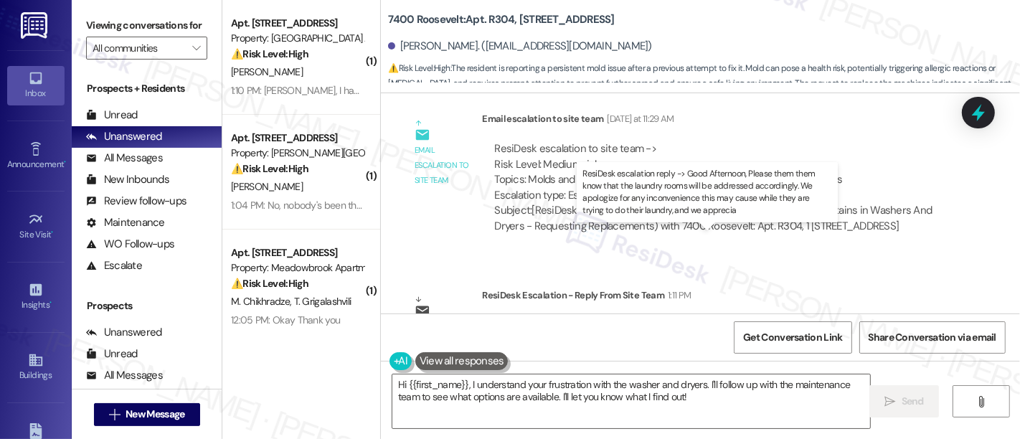
drag, startPoint x: 672, startPoint y: 252, endPoint x: 238, endPoint y: 5, distance: 500.0
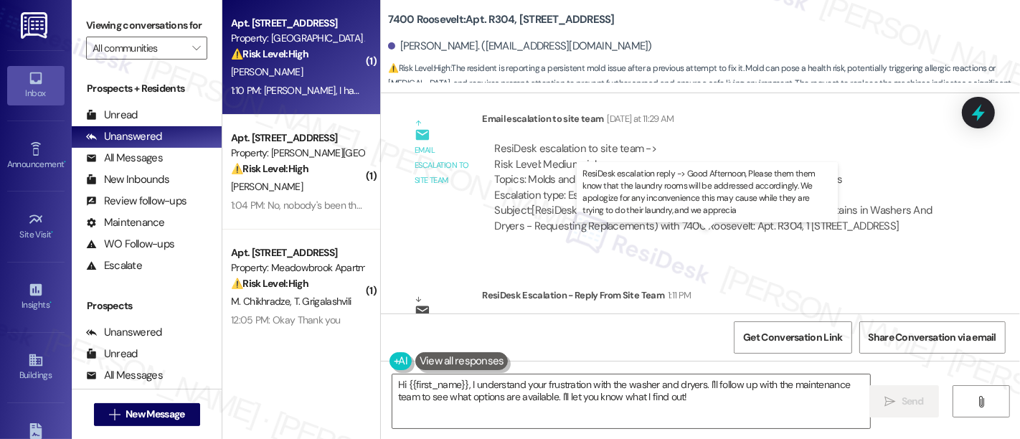
click at [764, 319] on div "ResiDesk escalation reply -> Good Afternoon, Please them them know that the lau…" at bounding box center [719, 349] width 450 height 60
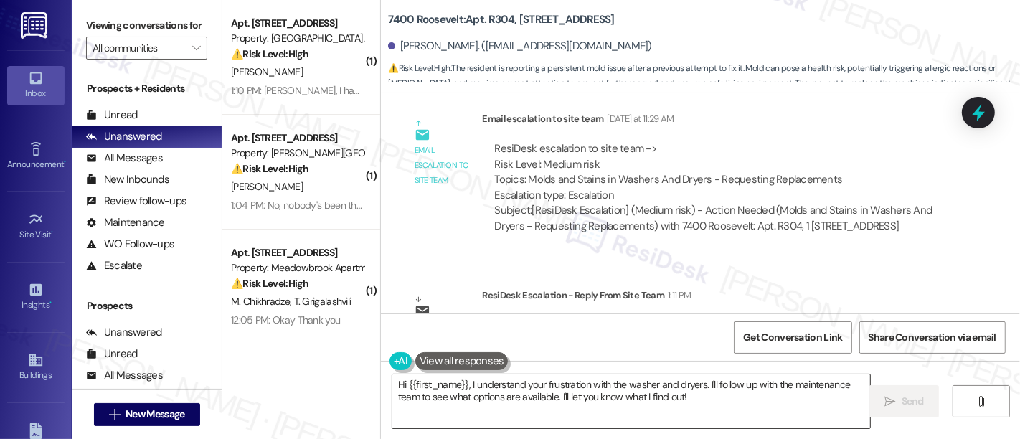
click at [466, 384] on textarea "Hi {{first_name}}, I understand your frustration with the washer and dryers. I'…" at bounding box center [631, 402] width 478 height 54
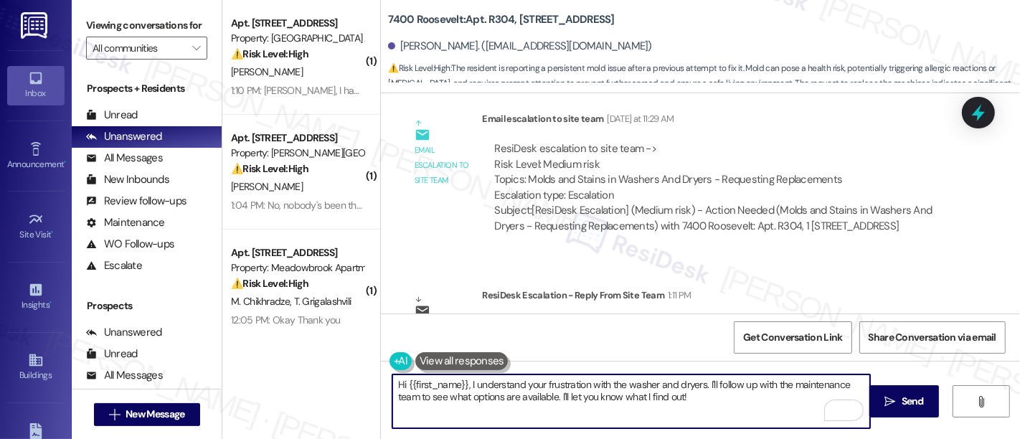
click at [464, 385] on textarea "Hi {{first_name}}, I understand your frustration with the washer and dryers. I'…" at bounding box center [631, 402] width 478 height 54
click at [697, 396] on textarea "Hi {{first_name}}, I understand your frustration with the washer and dryers. I'…" at bounding box center [631, 402] width 478 height 54
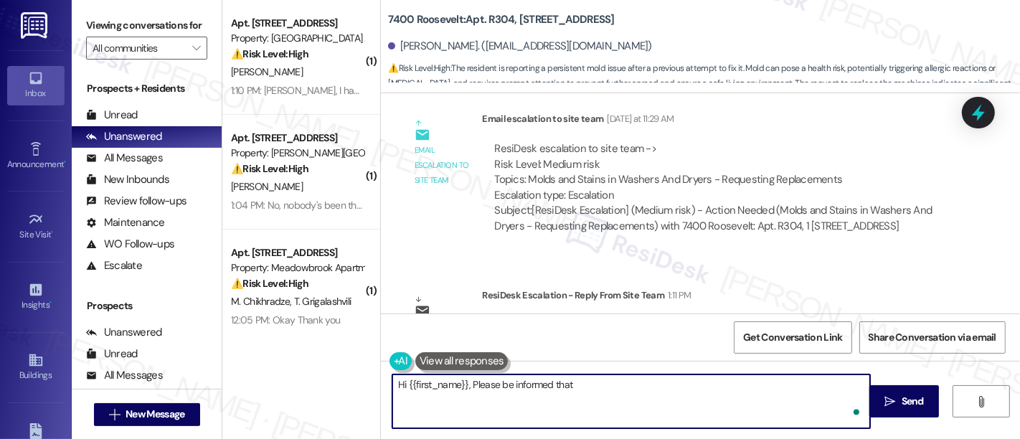
paste textarea "that the laundry rooms will be addressed accordingly. We apologize for any inco…"
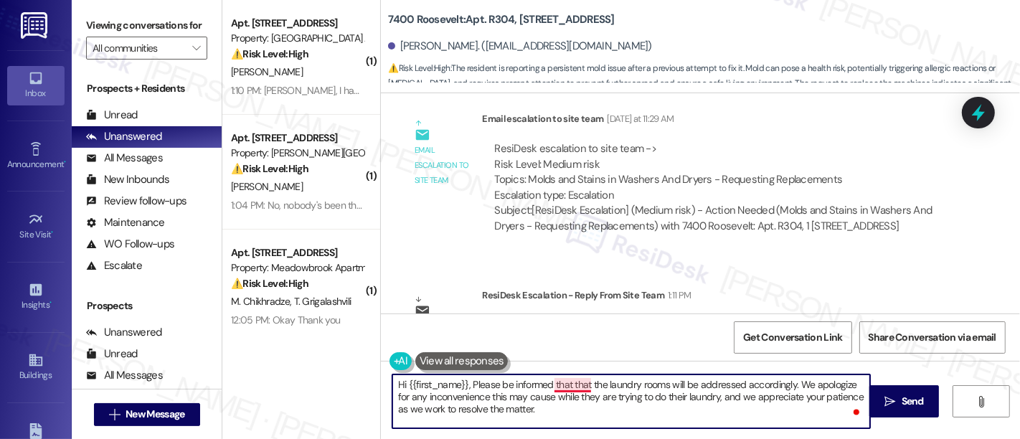
click at [562, 383] on textarea "Hi {{first_name}}, Please be informed that that the laundry rooms will be addre…" at bounding box center [631, 402] width 478 height 54
click at [779, 380] on textarea "Hi {{first_name}}, Please be informed that the laundry rooms will be addressed …" at bounding box center [631, 402] width 478 height 54
click at [547, 398] on textarea "Hi {{first_name}}, Please be informed that the laundry rooms will be addressed …" at bounding box center [631, 402] width 478 height 54
drag, startPoint x: 547, startPoint y: 398, endPoint x: 591, endPoint y: 437, distance: 59.0
click at [547, 398] on textarea "Hi {{first_name}}, Please be informed that the laundry rooms will be addressed …" at bounding box center [631, 402] width 478 height 54
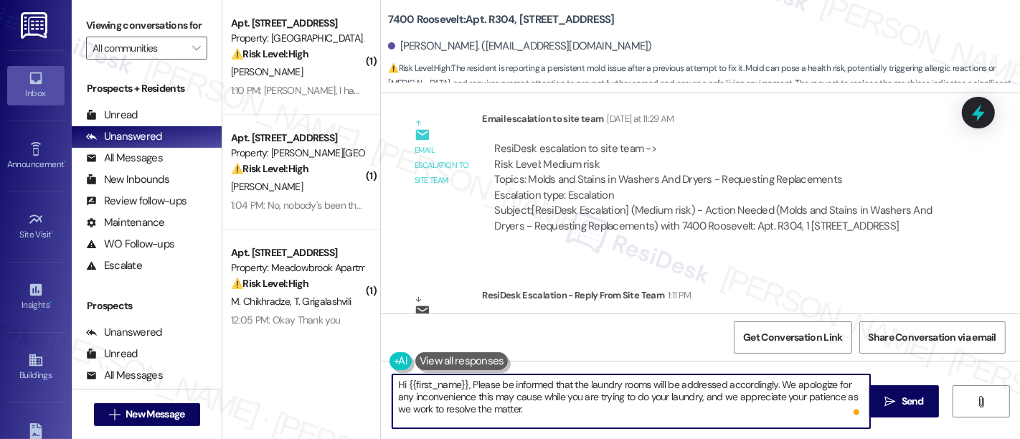
drag, startPoint x: 479, startPoint y: 411, endPoint x: 510, endPoint y: 412, distance: 31.6
click at [481, 411] on textarea "Hi {{first_name}}, Please be informed that the laundry rooms will be addressed …" at bounding box center [631, 402] width 478 height 54
click at [552, 416] on textarea "Hi {{first_name}}, Please be informed that the laundry rooms will be addressed …" at bounding box center [631, 402] width 478 height 54
type textarea "Hi {{first_name}}, Please be informed that the laundry rooms will be addressed …"
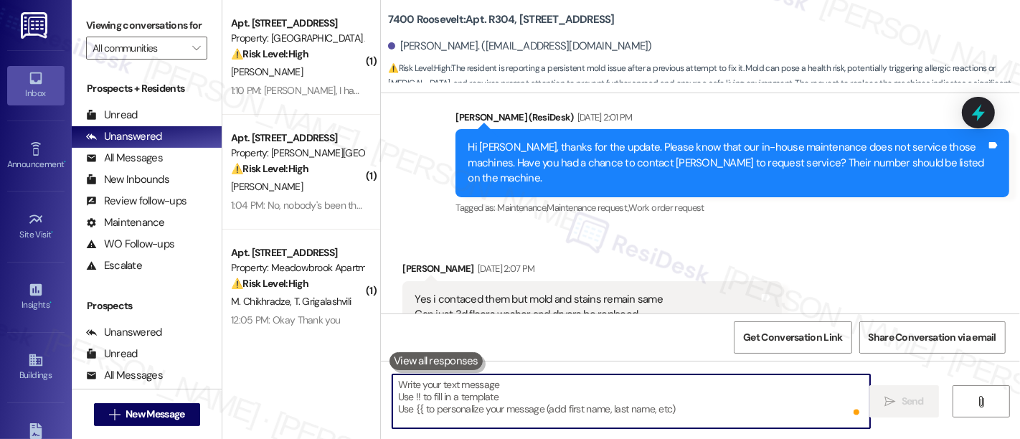
scroll to position [18729, 0]
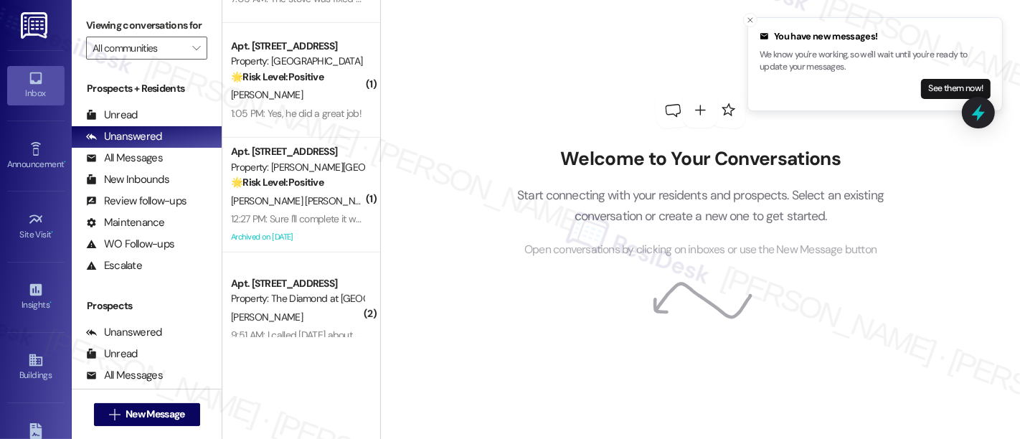
scroll to position [4871, 0]
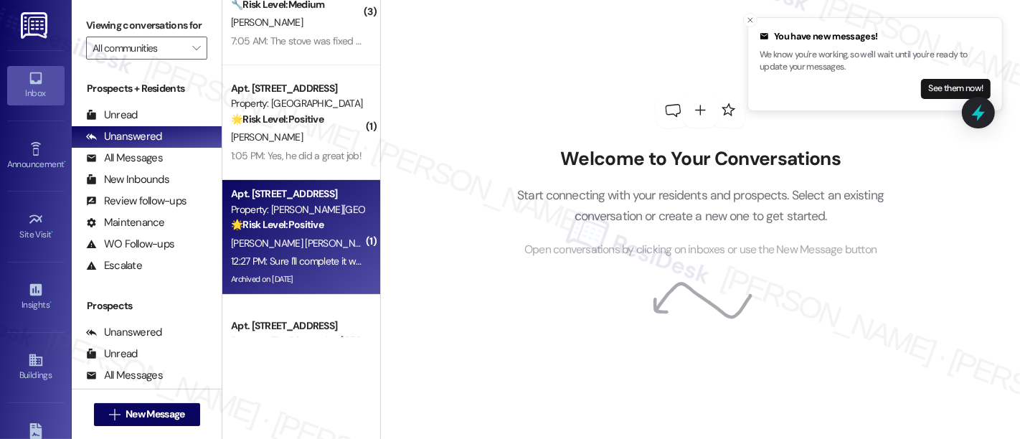
click at [308, 250] on div "[PERSON_NAME] [PERSON_NAME]" at bounding box center [298, 244] width 136 height 18
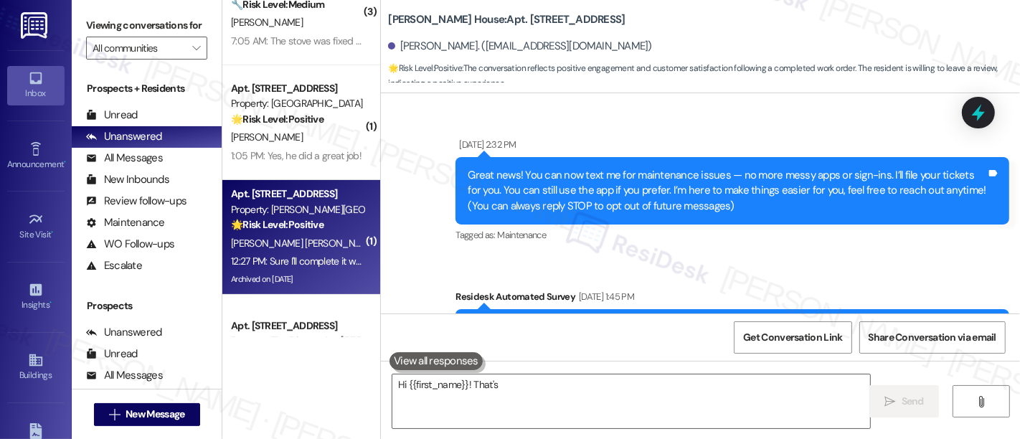
scroll to position [13840, 0]
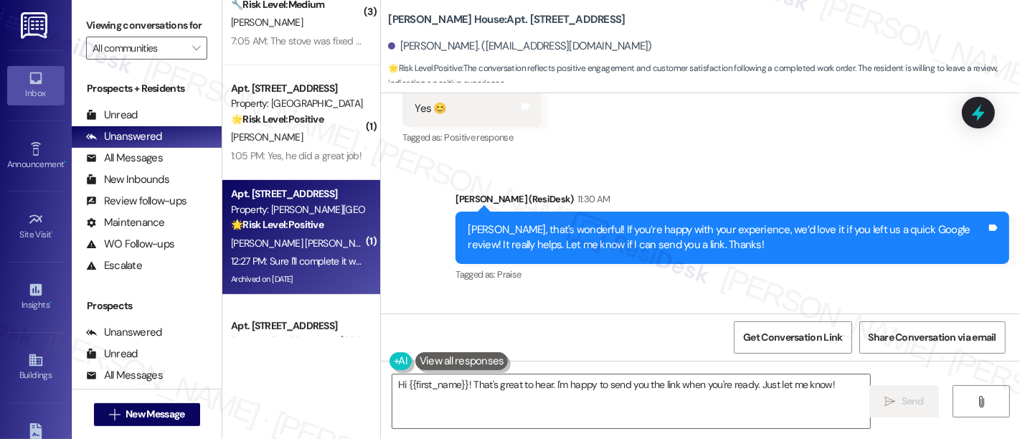
click at [666, 296] on div "Received via SMS [PERSON_NAME] Neutral 12:27 PM Sure I'll complete it when I'm …" at bounding box center [700, 371] width 639 height 151
click at [789, 296] on div "Received via SMS [PERSON_NAME] Neutral 12:27 PM Sure I'll complete it when I'm …" at bounding box center [700, 371] width 639 height 151
click at [809, 296] on div "Received via SMS Pamela Tavarez Flores Neutral 12:27 PM Sure I'll complete it w…" at bounding box center [700, 371] width 639 height 151
click at [496, 413] on textarea "Hi {{first_name}}! That's great to hear. I'm happy to send you the link when yo…" at bounding box center [631, 402] width 478 height 54
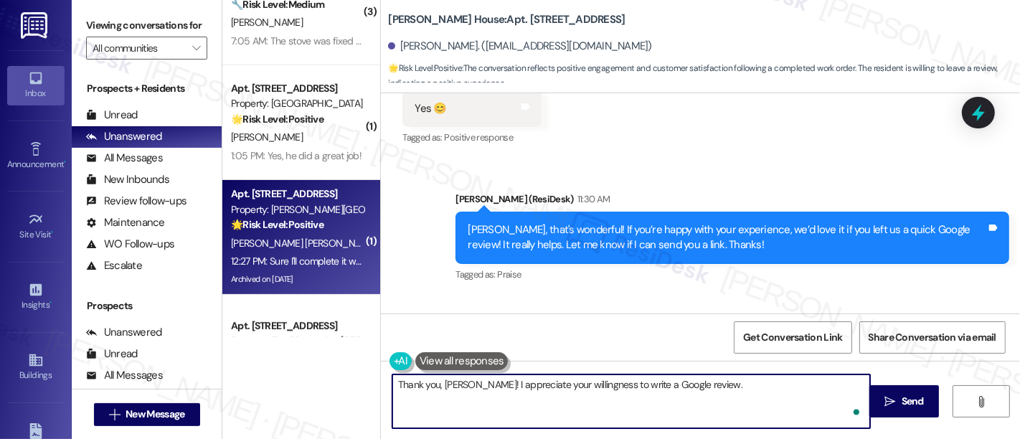
paste textarea "Here's the link: {{google_review_link}}."
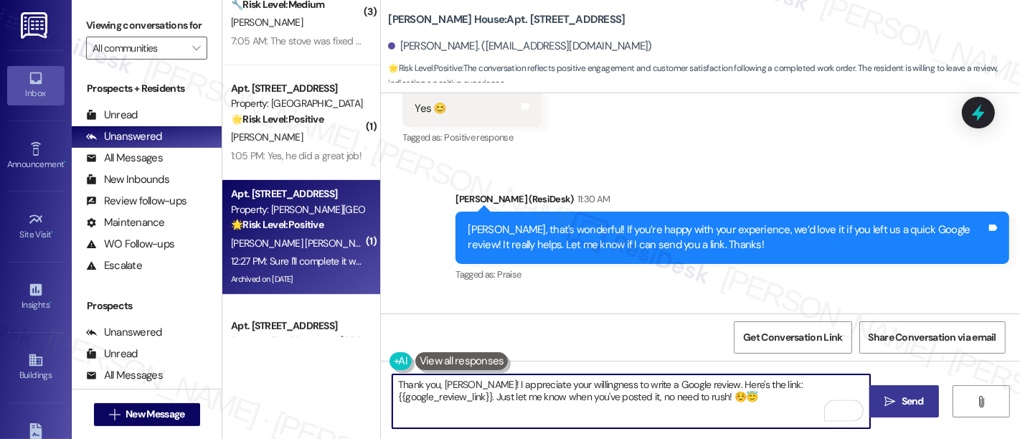
type textarea "Thank you, Pamela! I appreciate your willingness to write a Google review. Here…"
click at [885, 401] on icon "" at bounding box center [890, 401] width 11 height 11
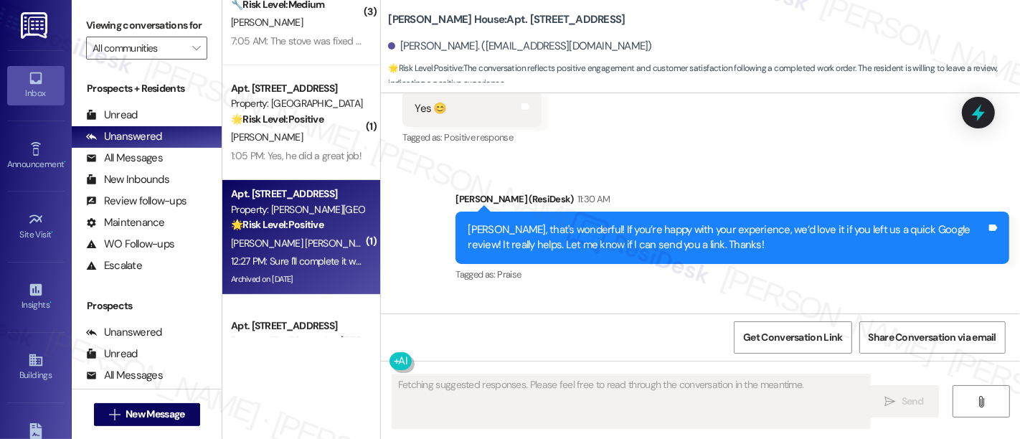
scroll to position [13971, 0]
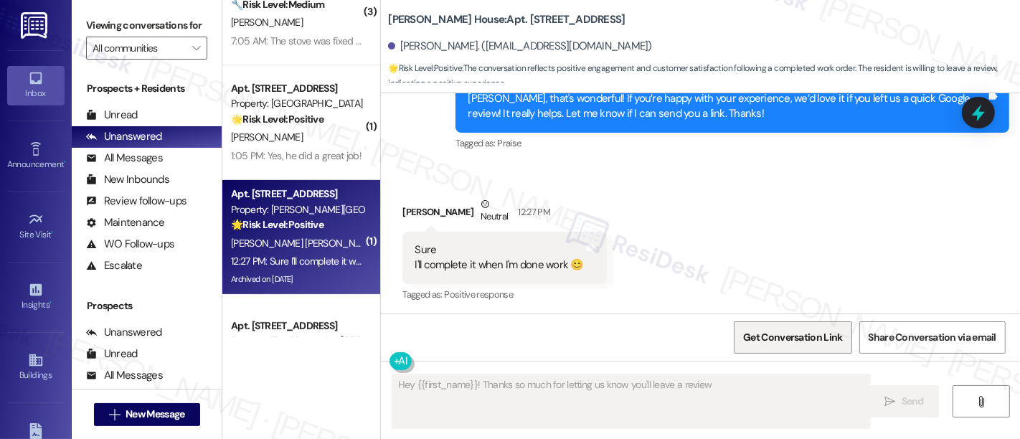
click at [807, 335] on span "Get Conversation Link" at bounding box center [792, 337] width 99 height 15
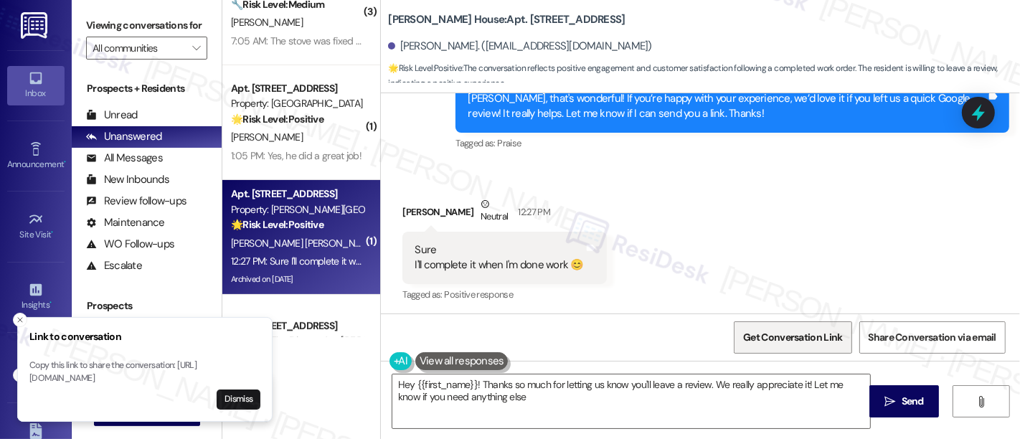
type textarea "Hey {{first_name}}! Thanks so much for letting us know you'll leave a review. W…"
click at [841, 164] on div "Received via SMS Pamela Tavarez Flores Neutral 12:27 PM Sure I'll complete it w…" at bounding box center [700, 239] width 639 height 151
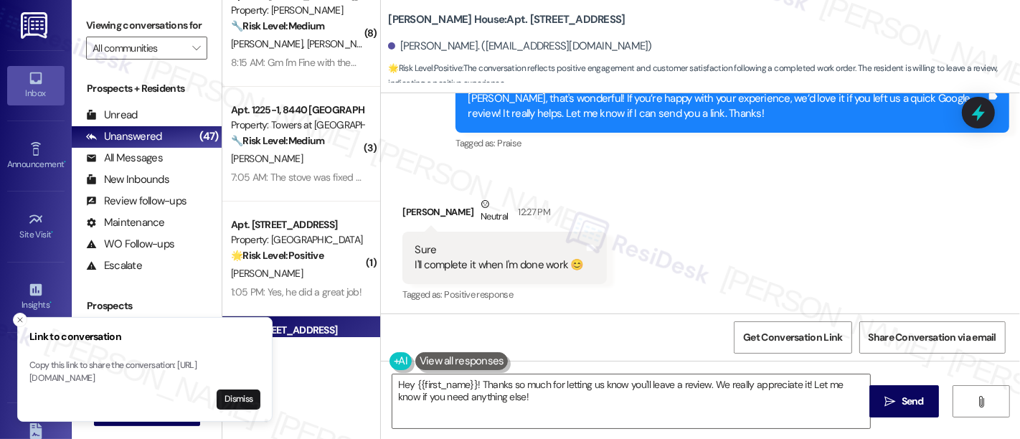
scroll to position [4726, 0]
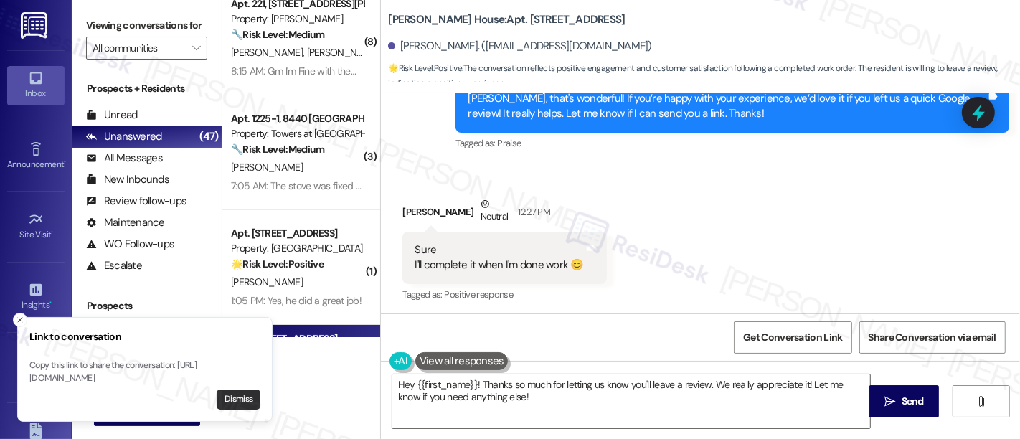
click at [241, 398] on button "Dismiss" at bounding box center [239, 400] width 44 height 20
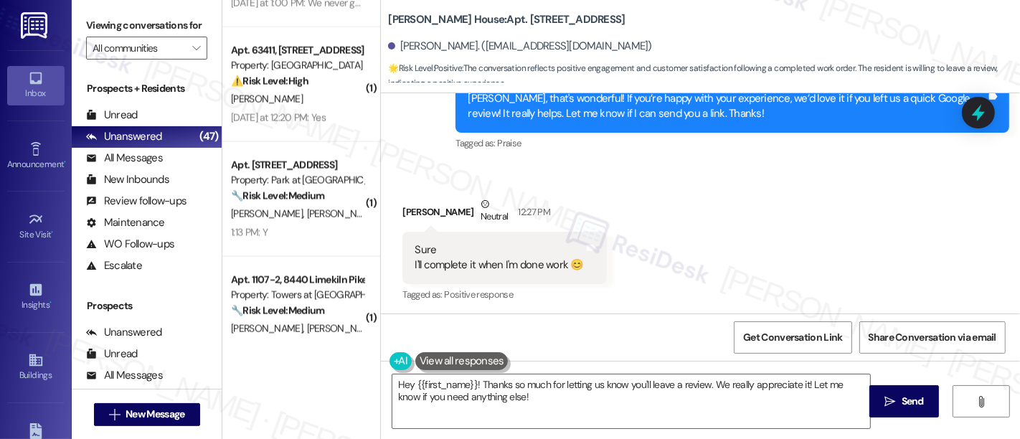
scroll to position [1830, 0]
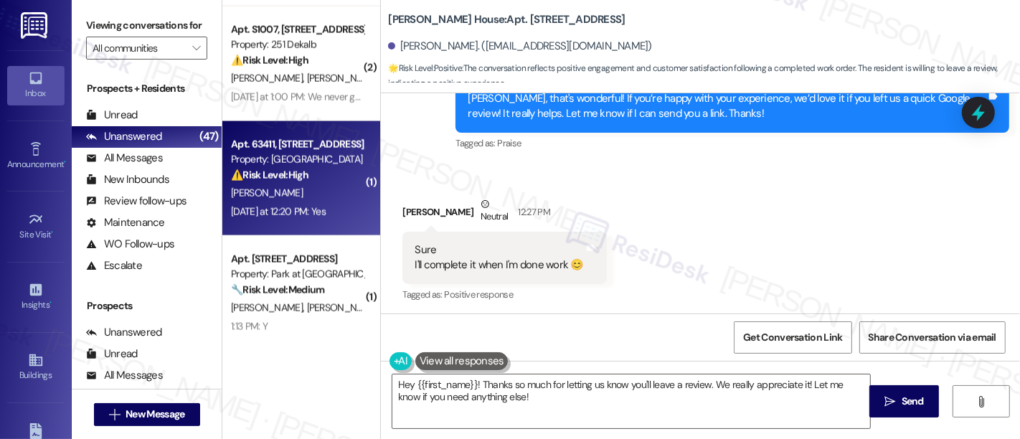
click at [278, 130] on div "Apt. 63411, 6301 N. 10th St Property: Regency House ⚠️ Risk Level: High The res…" at bounding box center [301, 178] width 158 height 115
type textarea "Fetching suggested responses. Please feel free to read through the conversation…"
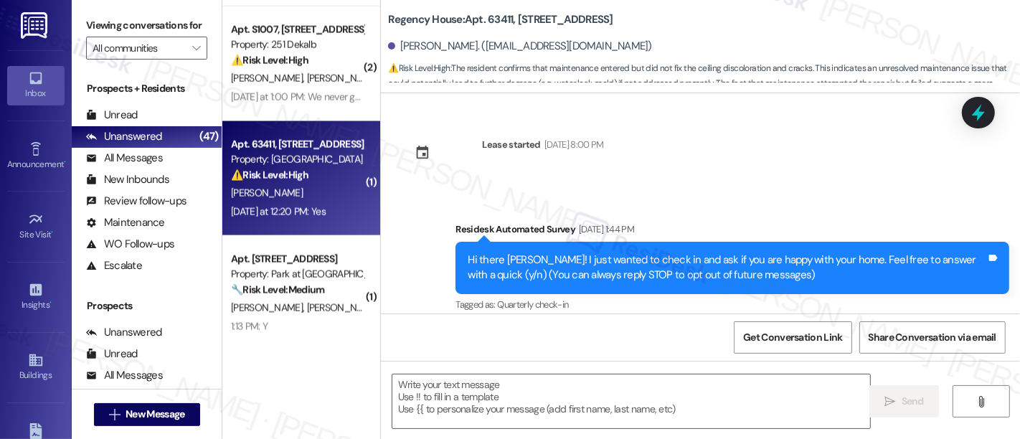
scroll to position [3989, 0]
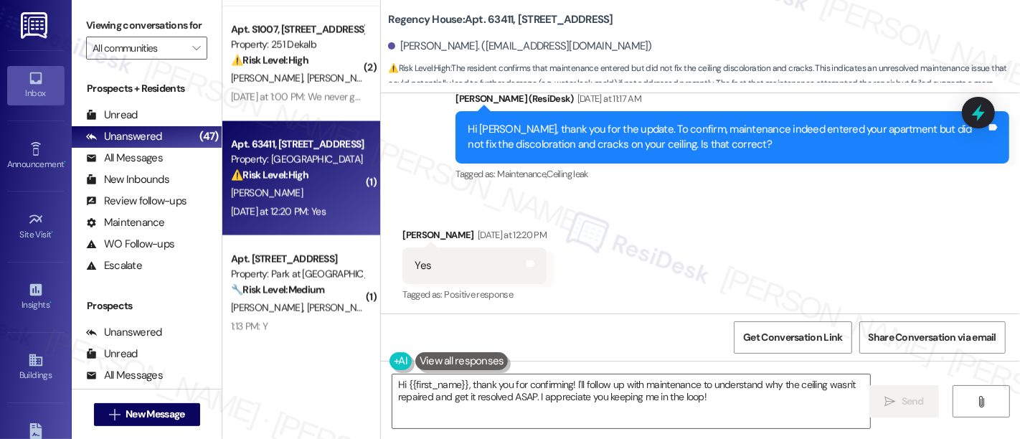
click at [718, 235] on div "Received via SMS Rosalind Gainer Yesterday at 12:20 PM Yes Tags and notes Tagge…" at bounding box center [700, 255] width 639 height 121
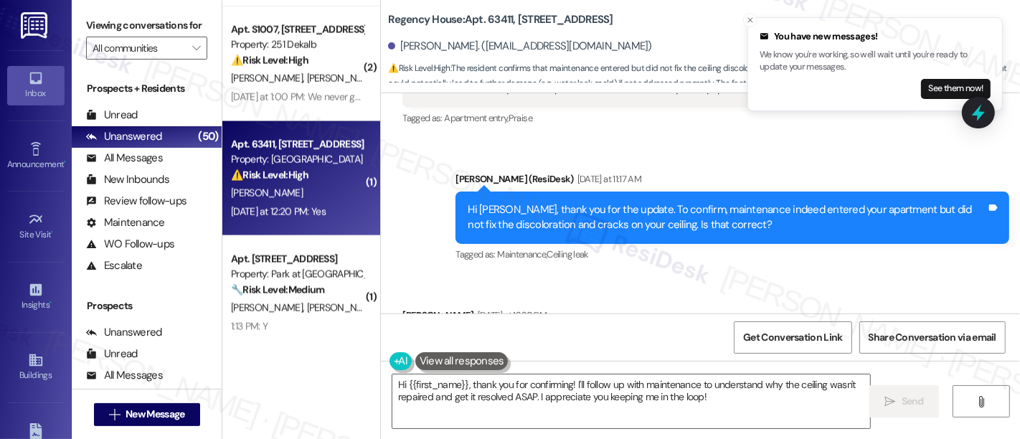
scroll to position [3989, 0]
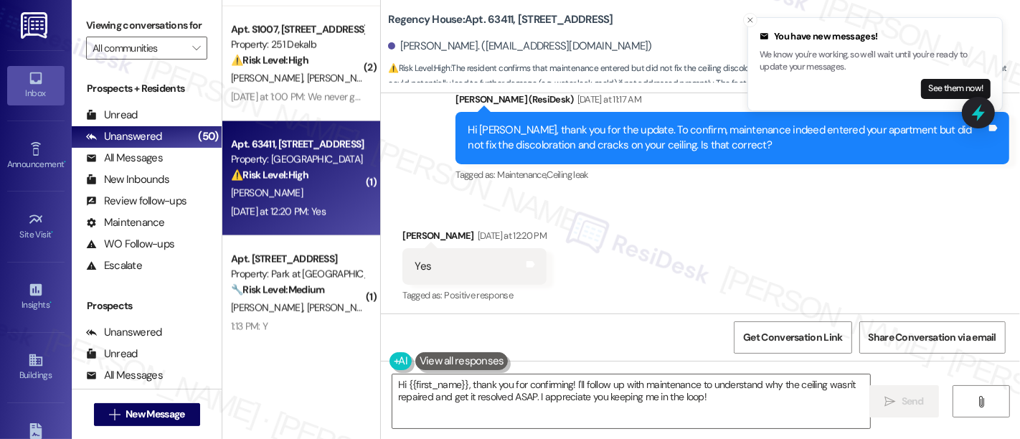
click at [686, 209] on div "Received via SMS Rosalind Gainer Yesterday at 12:20 PM Yes Tags and notes Tagge…" at bounding box center [700, 256] width 639 height 121
click at [685, 182] on div "Sent via SMS Emily (ResiDesk) Yesterday at 11:17 AM Hi Rosalind, thank you for …" at bounding box center [732, 138] width 575 height 115
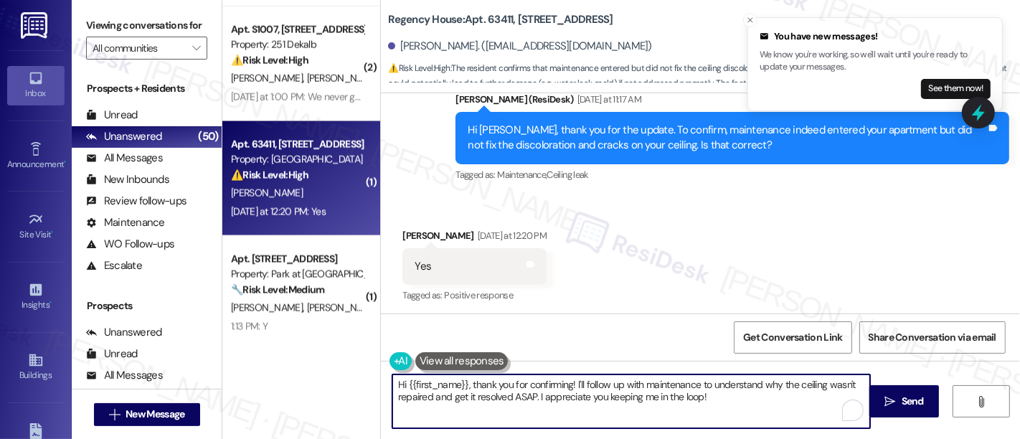
click at [795, 384] on textarea "Hi {{first_name}}, thank you for confirming! I'll follow up with maintenance to…" at bounding box center [631, 402] width 478 height 54
click at [435, 393] on textarea "Hi {{first_name}}, thank you for confirming! I'll follow up with maintenance to…" at bounding box center [631, 402] width 478 height 54
click at [537, 392] on textarea "Hi {{first_name}}, thank you for confirming! I'll follow up with maintenance to…" at bounding box center [631, 402] width 478 height 54
click at [532, 394] on textarea "Hi {{first_name}}, thank you for confirming! I'll follow up with maintenance to…" at bounding box center [631, 402] width 478 height 54
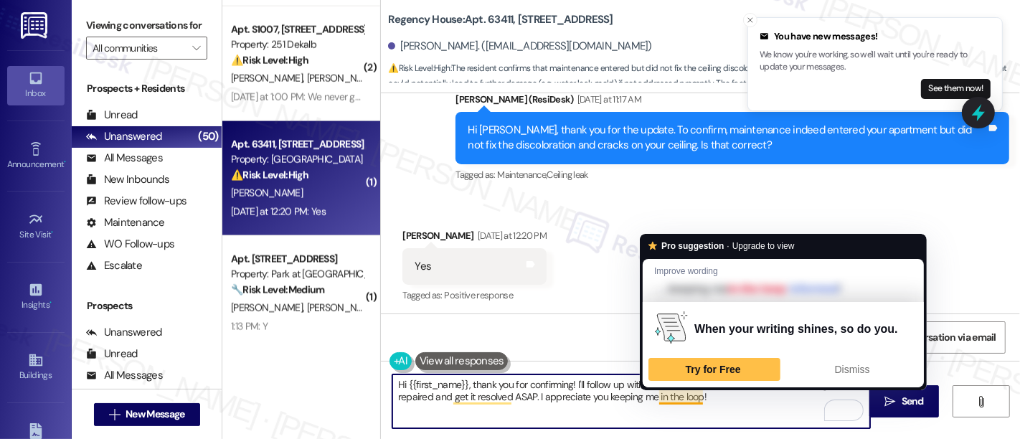
click at [697, 398] on textarea "Hi {{first_name}}, thank you for confirming! I'll follow up with maintenance to…" at bounding box center [631, 402] width 478 height 54
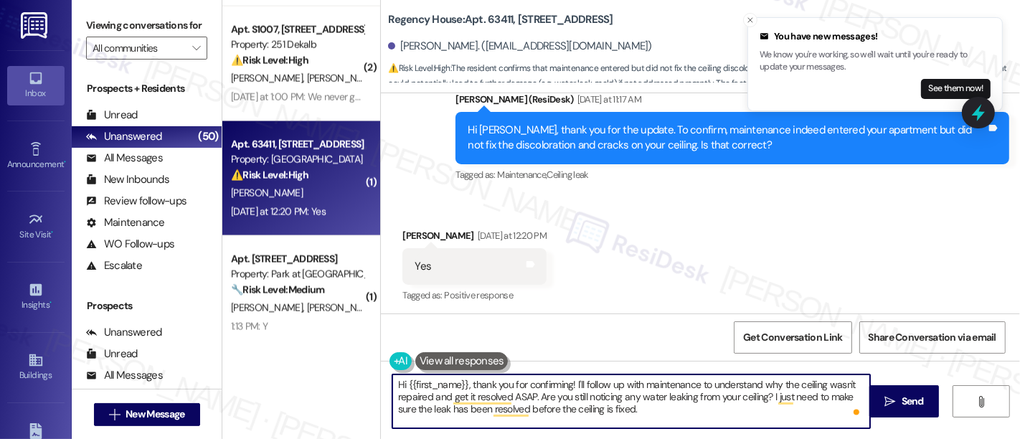
type textarea "Hi {{first_name}}, thank you for confirming! I'll follow up with maintenance to…"
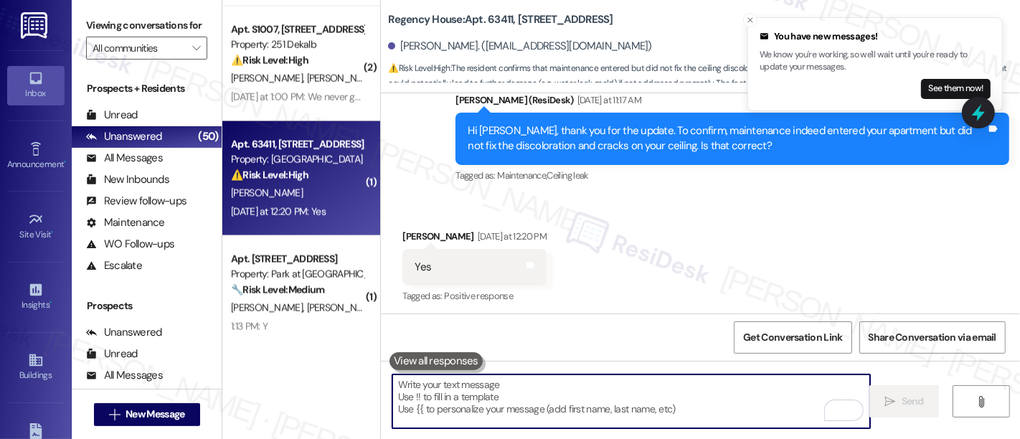
scroll to position [4119, 0]
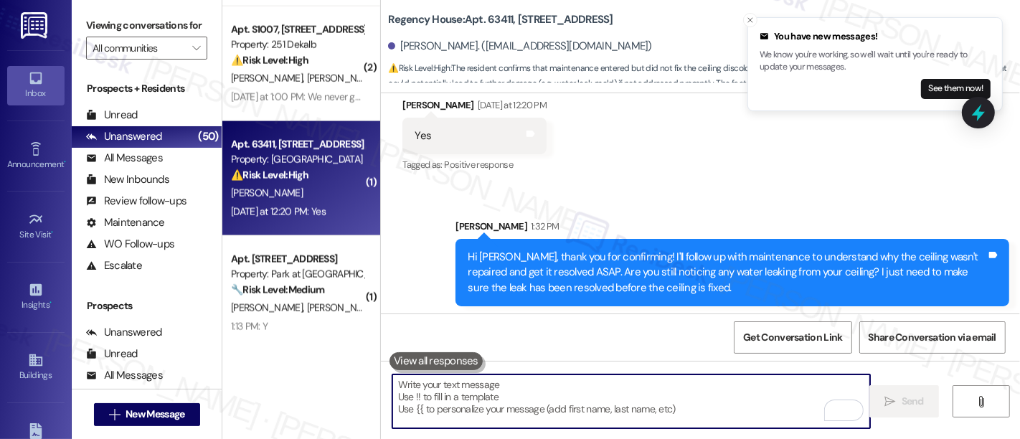
drag, startPoint x: 677, startPoint y: 198, endPoint x: 625, endPoint y: 198, distance: 51.7
click at [674, 198] on div "Sent via SMS Sarah 1:32 PM Hi Rosalind, thank you for confirming! I'll follow u…" at bounding box center [700, 252] width 639 height 131
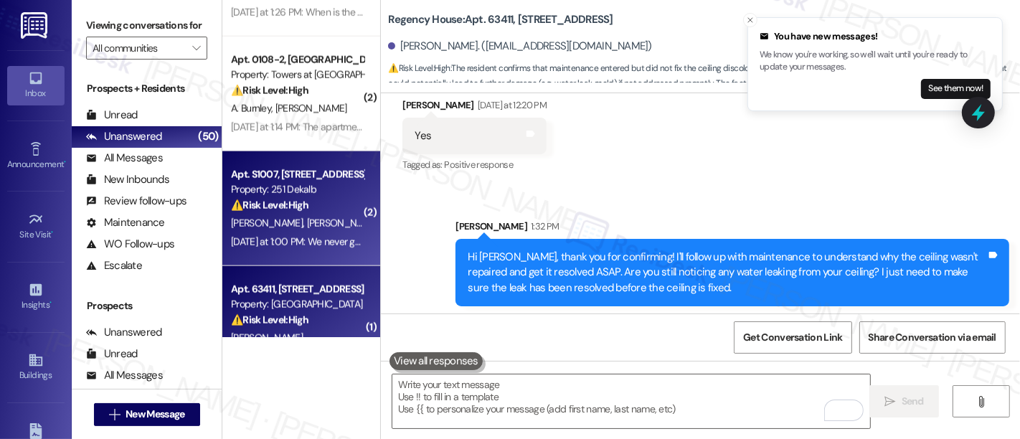
scroll to position [1686, 0]
click at [293, 195] on div "Property: 251 Dekalb" at bounding box center [297, 189] width 133 height 15
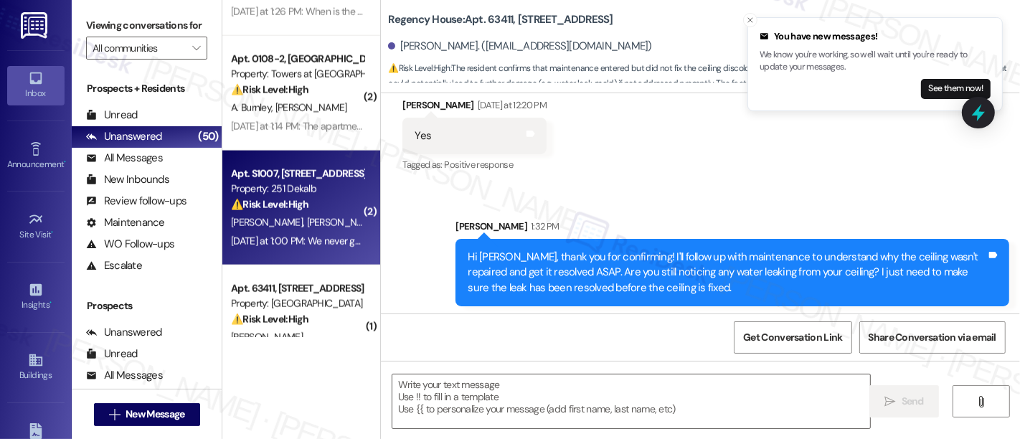
type textarea "Fetching suggested responses. Please feel free to read through the conversation…"
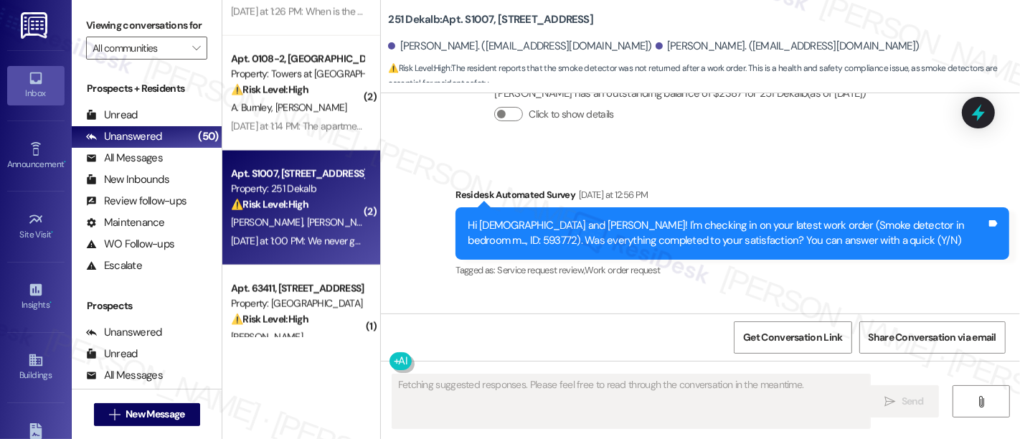
scroll to position [2382, 0]
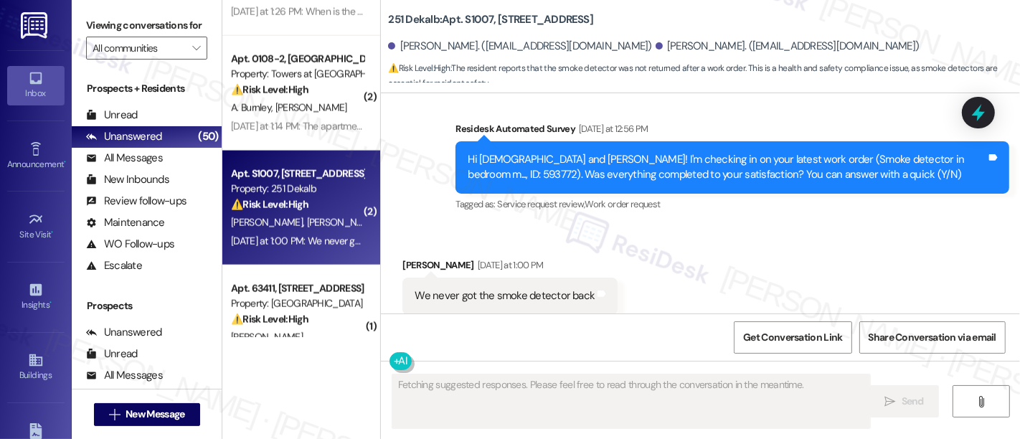
click at [755, 267] on div "Received via SMS Vishnu Chittari Yesterday at 1:00 PM We never got the smoke de…" at bounding box center [700, 285] width 639 height 121
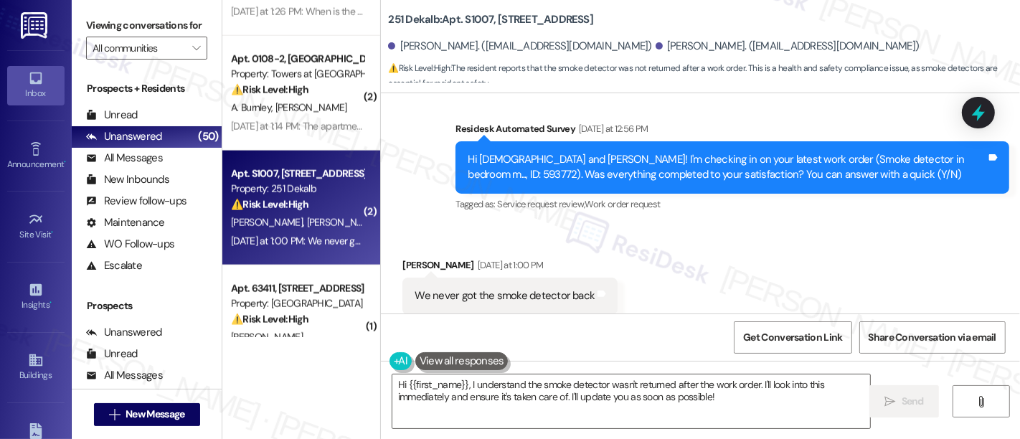
click at [744, 269] on div "Received via SMS Vishnu Chittari Yesterday at 1:00 PM We never got the smoke de…" at bounding box center [700, 285] width 639 height 121
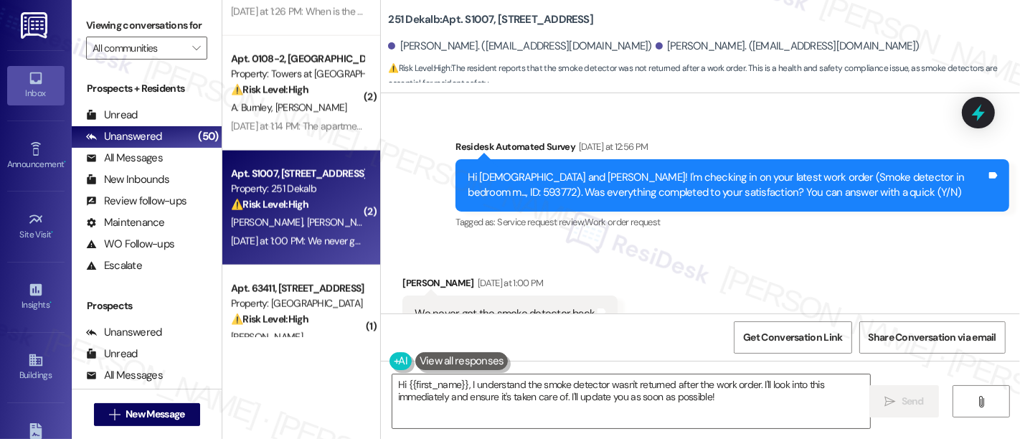
scroll to position [2383, 0]
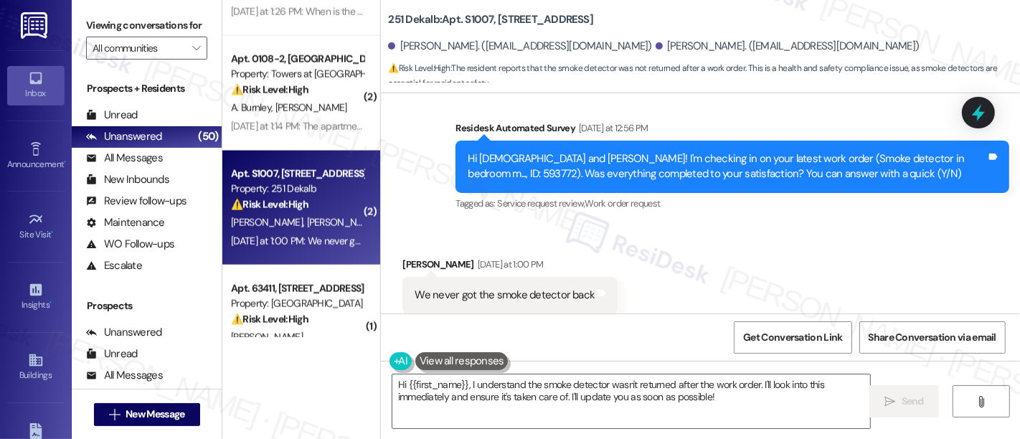
click at [793, 245] on div "Received via SMS Vishnu Chittari Yesterday at 1:00 PM We never got the smoke de…" at bounding box center [700, 285] width 639 height 121
click at [916, 151] on div "Hi Vishnu and Pushpita! I'm checking in on your latest work order (Smoke detect…" at bounding box center [727, 166] width 519 height 31
copy div "593772"
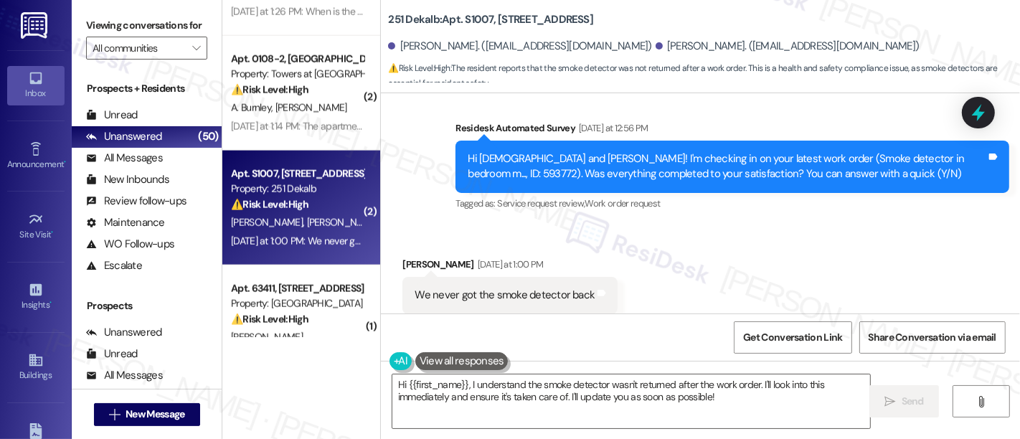
click at [752, 225] on div "Received via SMS Vishnu Chittari Yesterday at 1:00 PM We never got the smoke de…" at bounding box center [700, 285] width 639 height 121
click at [702, 281] on div "Received via SMS Vishnu Chittari Yesterday at 1:00 PM We never got the smoke de…" at bounding box center [700, 285] width 639 height 121
click at [403, 257] on div "Vishnu Chittari Yesterday at 1:00 PM" at bounding box center [510, 267] width 215 height 20
click at [403, 246] on div "Received via SMS Vishnu Chittari Yesterday at 1:00 PM We never got the smoke de…" at bounding box center [510, 296] width 237 height 100
copy div "Vishnu"
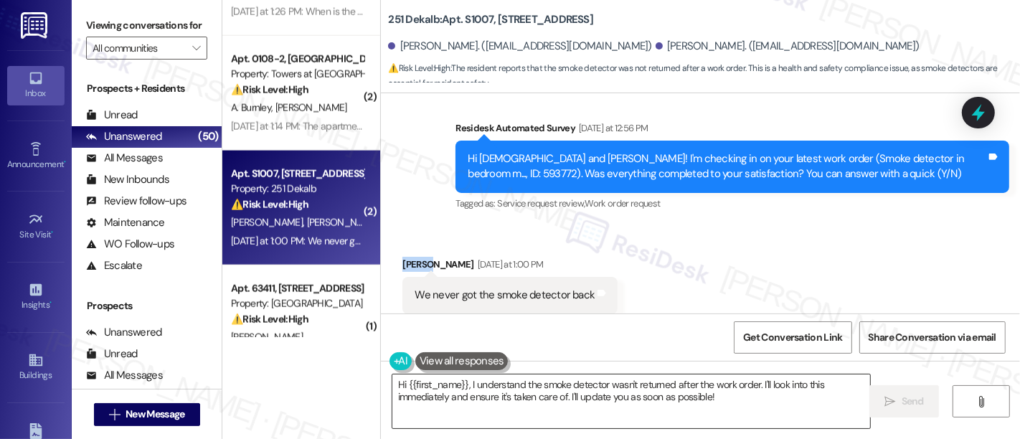
click at [437, 377] on textarea "Hi {{first_name}}, I understand the smoke detector wasn't returned after the wo…" at bounding box center [631, 402] width 478 height 54
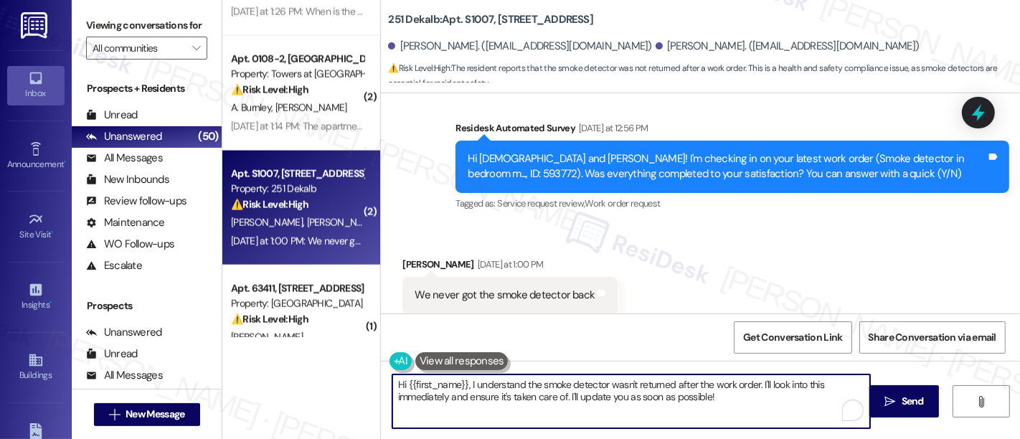
click at [438, 375] on textarea "Hi {{first_name}}, I understand the smoke detector wasn't returned after the wo…" at bounding box center [631, 402] width 478 height 54
click at [441, 385] on textarea "Hi {{first_name}}, I understand the smoke detector wasn't returned after the wo…" at bounding box center [631, 402] width 478 height 54
paste textarea "Vishnu"
drag, startPoint x: 725, startPoint y: 383, endPoint x: 733, endPoint y: 427, distance: 44.6
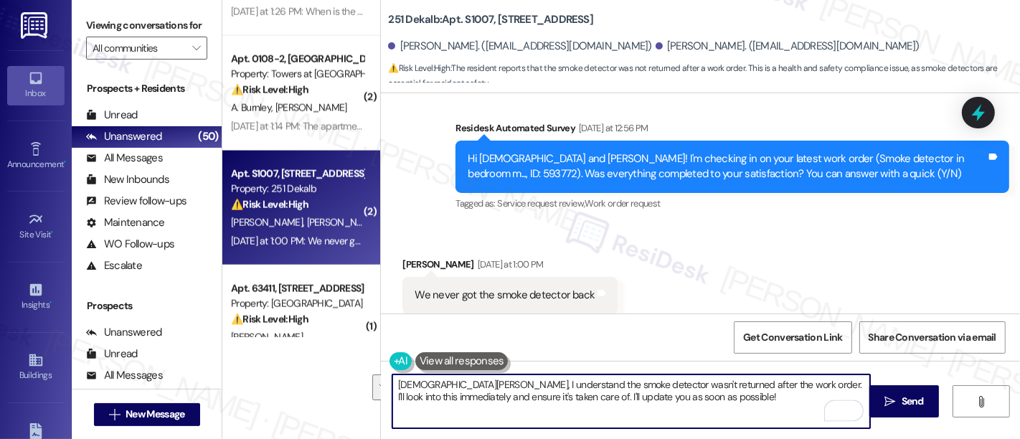
click at [733, 427] on div "Hi Vishnu, I understand the smoke detector wasn't returned after the work order…" at bounding box center [700, 415] width 639 height 108
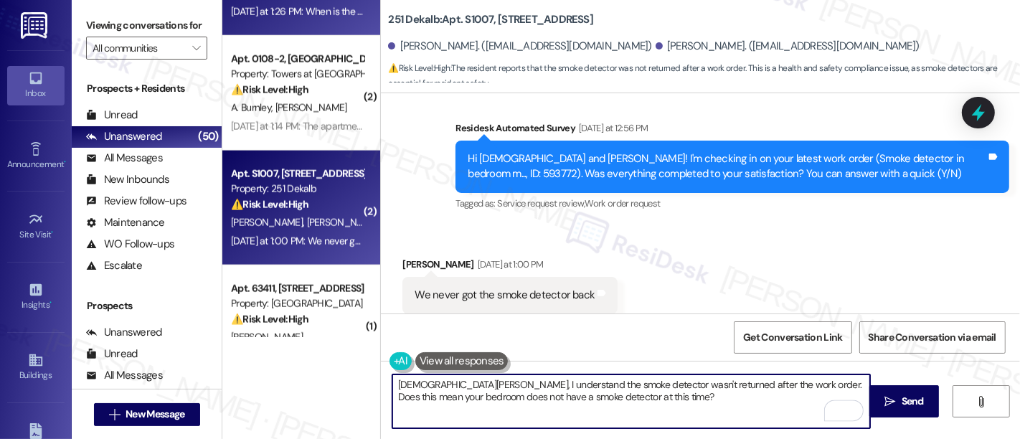
type textarea "Hi Vishnu, I understand the smoke detector wasn't returned after the work order…"
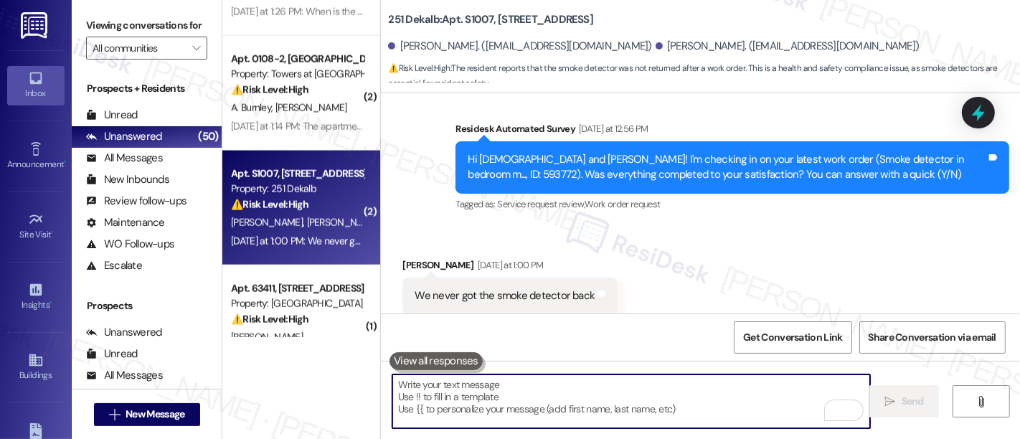
scroll to position [2498, 0]
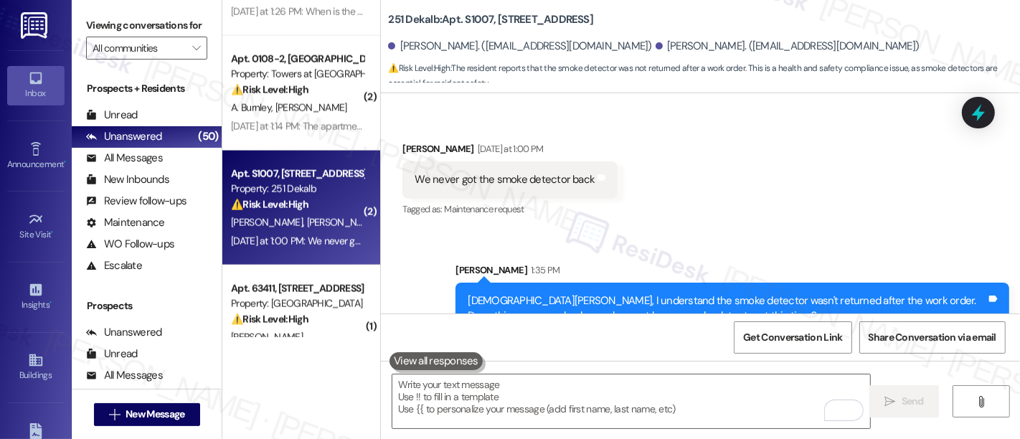
drag, startPoint x: 749, startPoint y: 194, endPoint x: 569, endPoint y: 197, distance: 180.1
click at [748, 194] on div "Received via SMS Vishnu Chittari Yesterday at 1:00 PM We never got the smoke de…" at bounding box center [700, 169] width 639 height 121
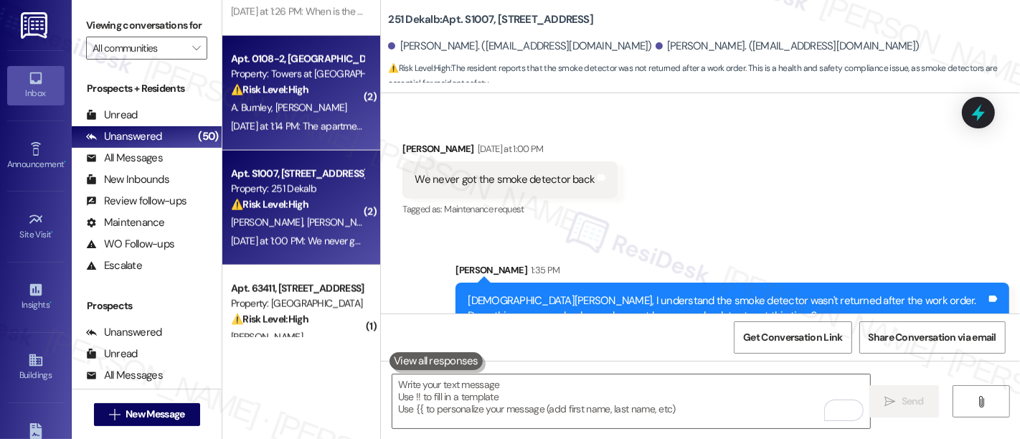
click at [276, 103] on span "I. Brown" at bounding box center [312, 107] width 72 height 13
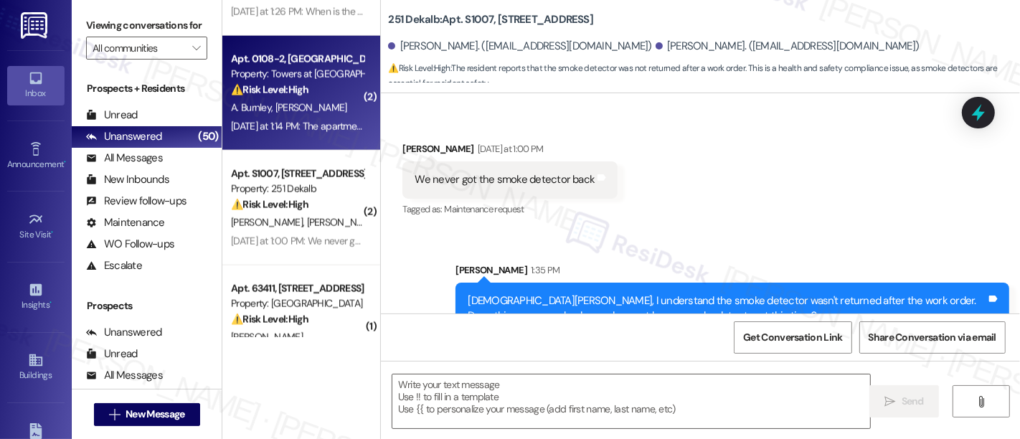
type textarea "Fetching suggested responses. Please feel free to read through the conversation…"
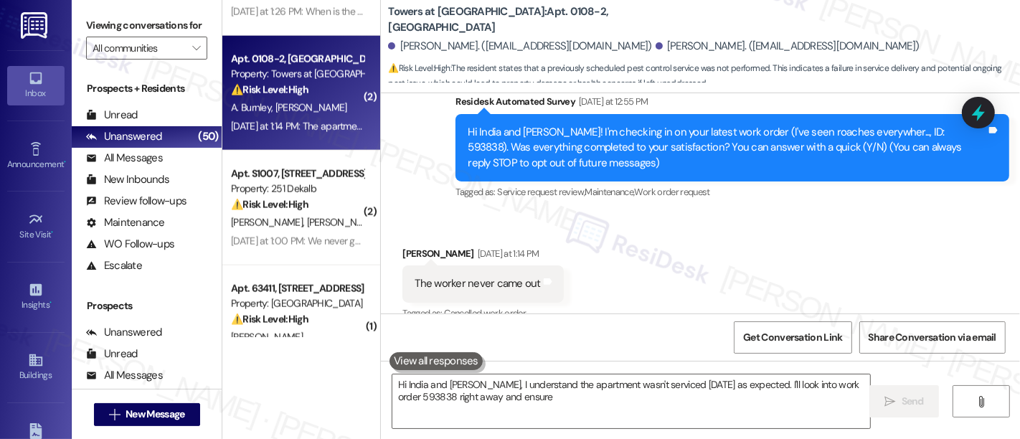
scroll to position [249, 0]
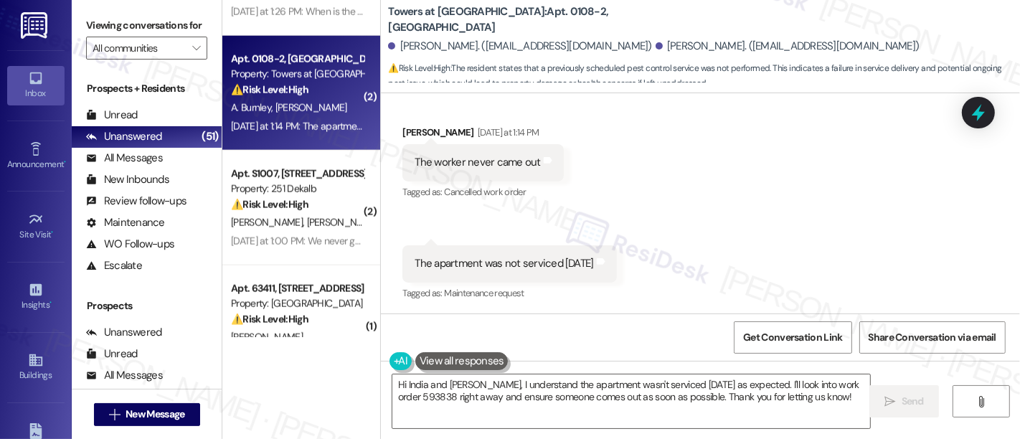
click at [754, 114] on div "Received via SMS India Brown Yesterday at 1:14 PM The worker never came out Tag…" at bounding box center [700, 204] width 639 height 222
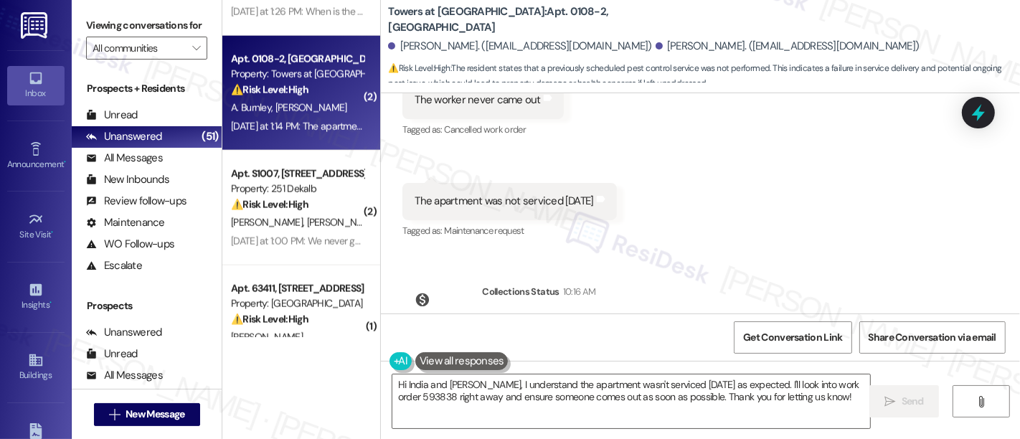
scroll to position [319, 0]
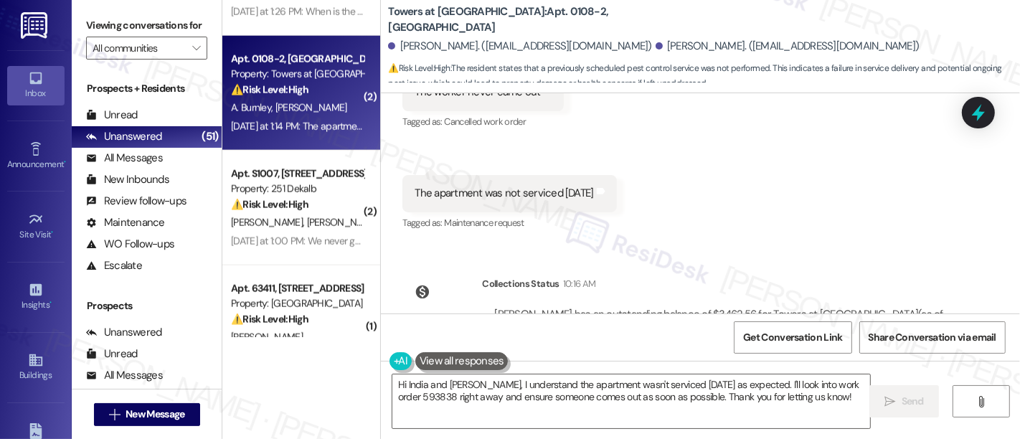
click at [613, 141] on div "Received via SMS India Brown Yesterday at 1:14 PM The worker never came out Tag…" at bounding box center [700, 133] width 639 height 222
drag, startPoint x: 500, startPoint y: 19, endPoint x: 533, endPoint y: 19, distance: 33.0
click at [533, 19] on b "Towers at Wyncote: Apt. 0108-2, 8440 Limekiln Pike" at bounding box center [531, 19] width 287 height 31
copy b "0108-2"
click at [705, 193] on div "Received via SMS India Brown Yesterday at 1:14 PM The worker never came out Tag…" at bounding box center [700, 133] width 639 height 222
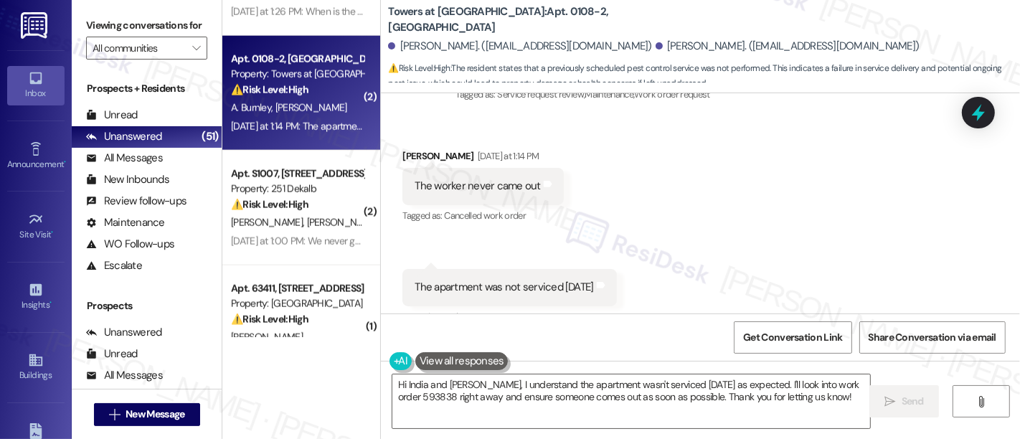
scroll to position [381, 0]
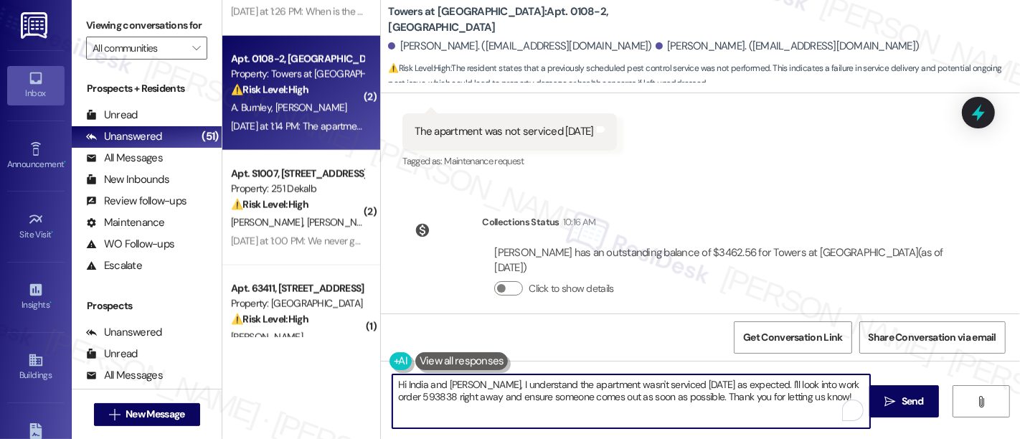
drag, startPoint x: 422, startPoint y: 383, endPoint x: 466, endPoint y: 383, distance: 43.8
click at [466, 383] on textarea "Hi India and Adrian, I understand the apartment wasn't serviced today as expect…" at bounding box center [631, 402] width 478 height 54
drag, startPoint x: 641, startPoint y: 382, endPoint x: 622, endPoint y: 383, distance: 19.4
click at [637, 382] on textarea "Hi India, I understand the apartment wasn't serviced today as expected. I'll lo…" at bounding box center [631, 402] width 478 height 54
click at [621, 383] on textarea "Hi India, I understand the apartment wasn't serviced today as expected. I'll lo…" at bounding box center [631, 402] width 478 height 54
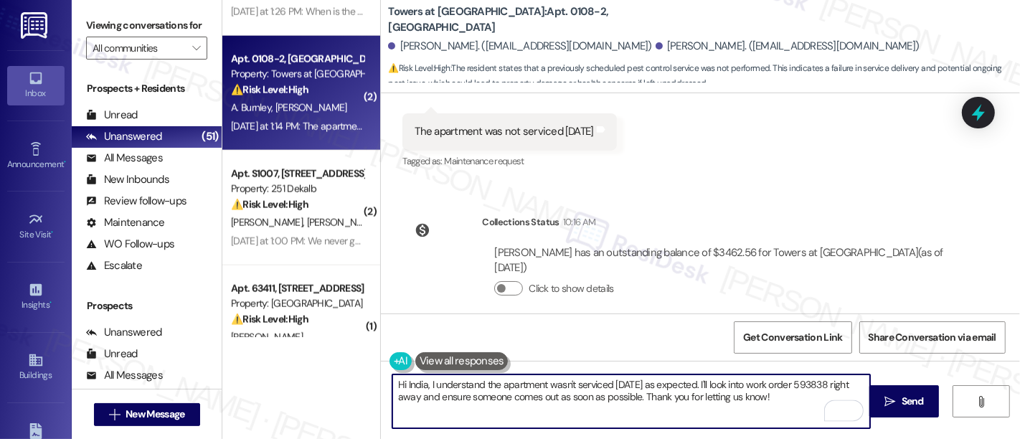
click at [621, 383] on textarea "Hi India, I understand the apartment wasn't serviced today as expected. I'll lo…" at bounding box center [631, 402] width 478 height 54
click at [763, 383] on textarea "Hi India, I understand the apartment wasn't serviced yesterday as expected. I'l…" at bounding box center [631, 402] width 478 height 54
click at [715, 384] on textarea "Hi India, I understand the apartment wasn't serviced yesterday as expected. I'l…" at bounding box center [631, 402] width 478 height 54
click at [410, 396] on textarea "Hi India, I understand the apartment wasn't serviced yesterday as expected. I'l…" at bounding box center [631, 402] width 478 height 54
click at [422, 397] on textarea "Hi India, I understand the apartment wasn't serviced yesterday as expected. I'l…" at bounding box center [631, 402] width 478 height 54
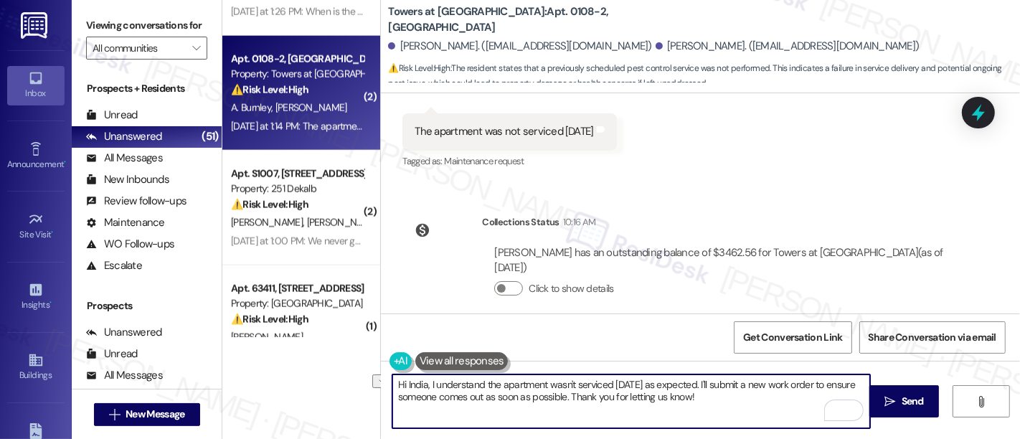
click at [588, 397] on textarea "Hi India, I understand the apartment wasn't serviced yesterday as expected. I'l…" at bounding box center [631, 402] width 478 height 54
click at [709, 401] on textarea "Hi India, I understand the apartment wasn't serviced yesterday as expected. I'l…" at bounding box center [631, 402] width 478 height 54
drag, startPoint x: 728, startPoint y: 400, endPoint x: 220, endPoint y: 357, distance: 510.6
click at [222, 357] on div "( 7 ) Apt. C38, 600 Valley Rd Property: Park at Westminster ⚠️ Risk Level: High…" at bounding box center [621, 219] width 798 height 439
paste textarea "I’m sorry your apartment wasn’t serviced as expected yesterday. I’ll go ahead a…"
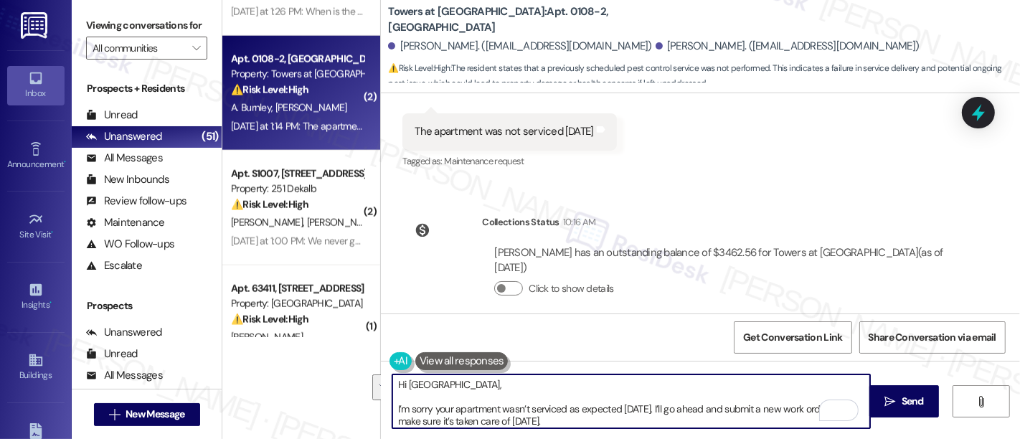
scroll to position [24, 0]
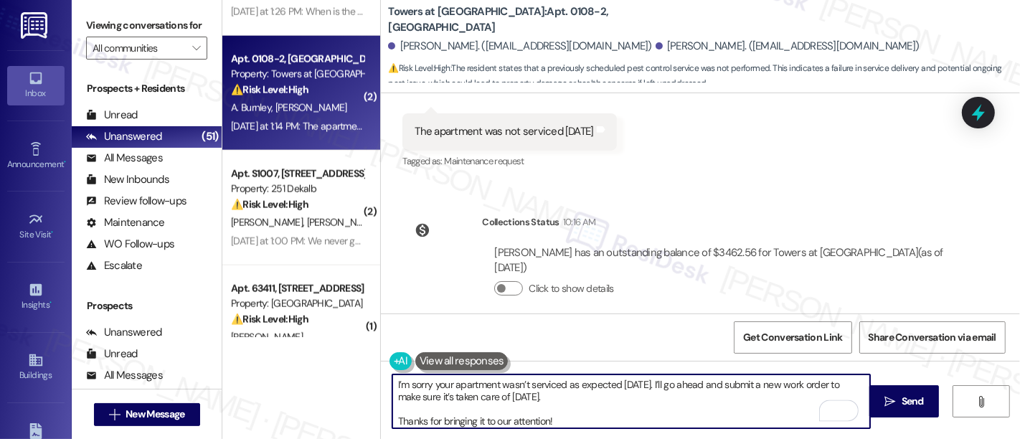
click at [574, 400] on textarea "Hi India, I’m sorry your apartment wasn’t serviced as expected yesterday. I’ll …" at bounding box center [631, 402] width 478 height 54
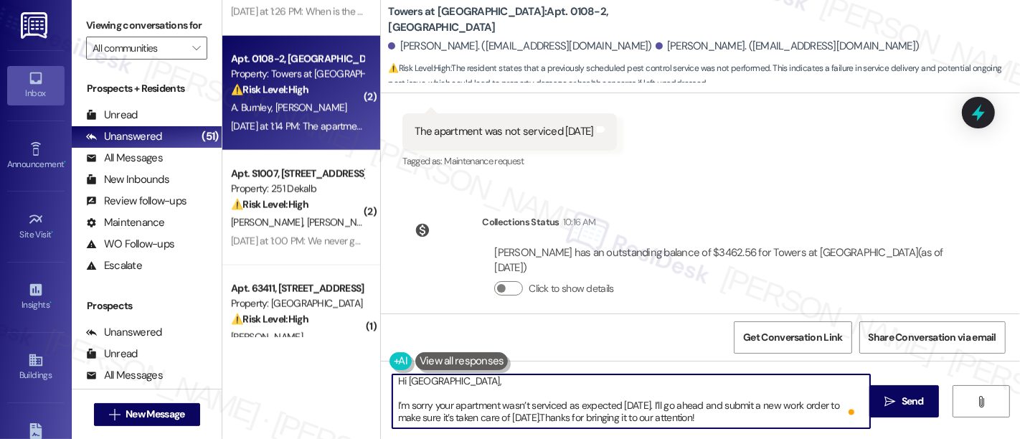
scroll to position [0, 0]
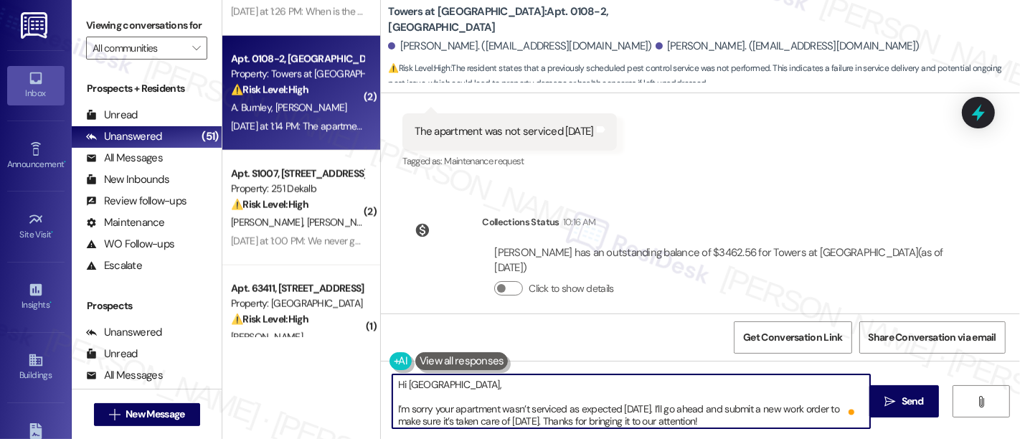
click at [547, 386] on textarea "Hi India, I’m sorry your apartment wasn’t serviced as expected yesterday. I’ll …" at bounding box center [631, 402] width 478 height 54
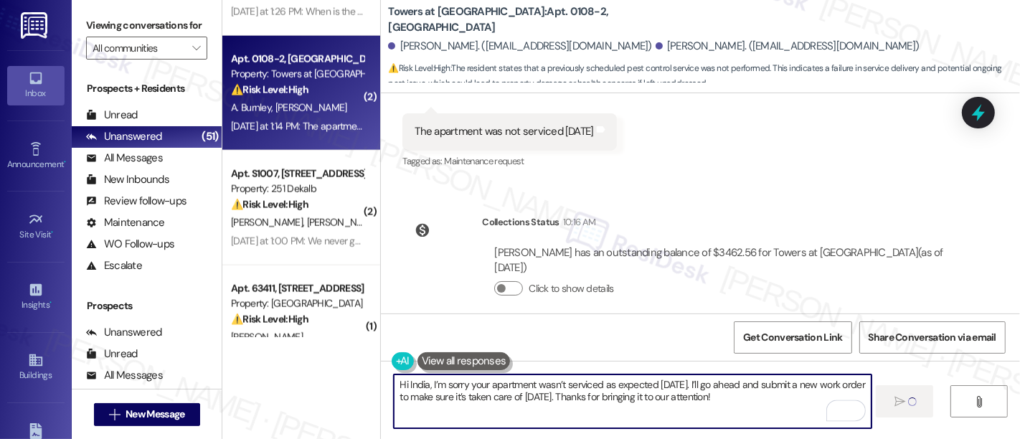
type textarea "Hi India, I’m sorry your apartment wasn’t serviced as expected yesterday. I’ll …"
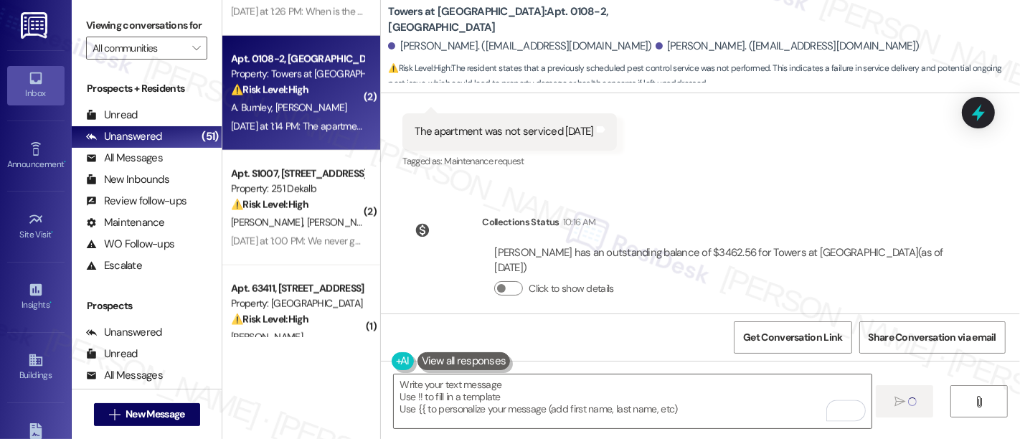
type textarea "Fetching suggested responses. Please feel free to read through the conversation…"
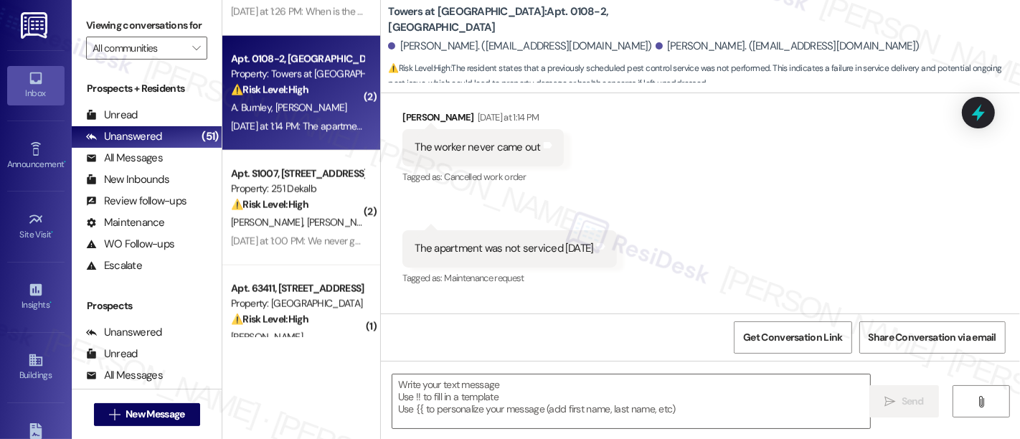
scroll to position [249, 0]
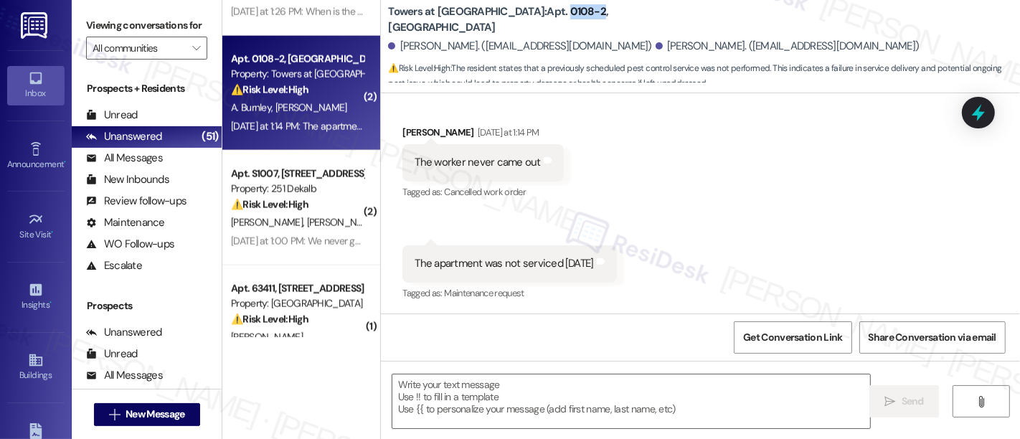
drag, startPoint x: 498, startPoint y: 19, endPoint x: 536, endPoint y: 20, distance: 38.0
click at [532, 17] on b "Towers at Wyncote: Apt. 0108-2, 8440 Limekiln Pike" at bounding box center [531, 19] width 287 height 31
copy b "0108-2"
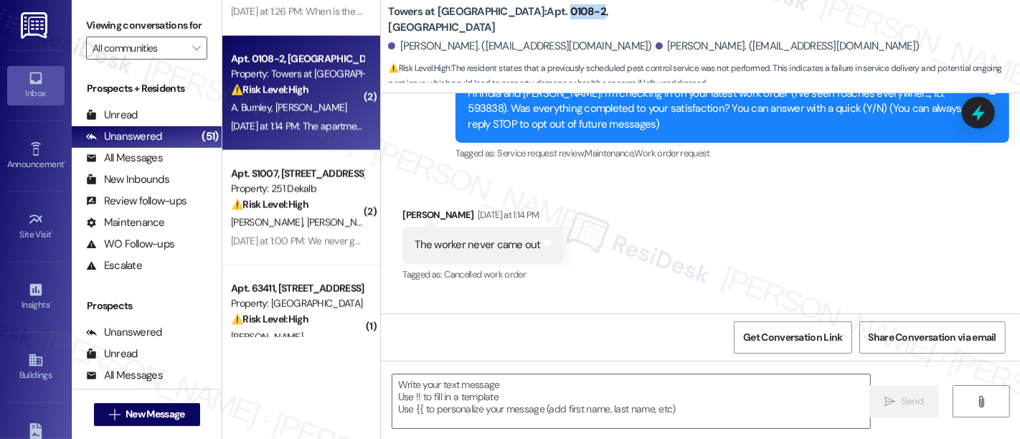
scroll to position [497, 0]
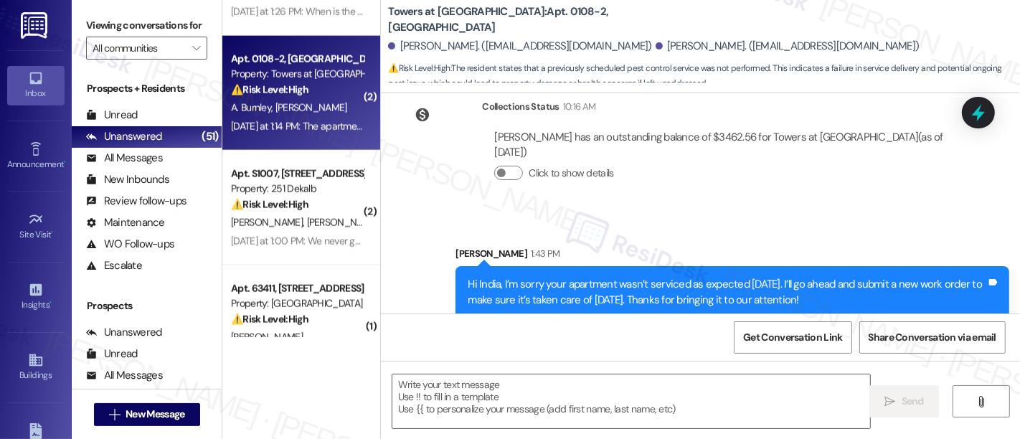
drag, startPoint x: 779, startPoint y: 220, endPoint x: 773, endPoint y: 192, distance: 28.0
click at [774, 197] on div "Lease started Apr 04, 2025 at 8:00 PM Survey, sent via SMS Residesk Automated S…" at bounding box center [700, 203] width 639 height 220
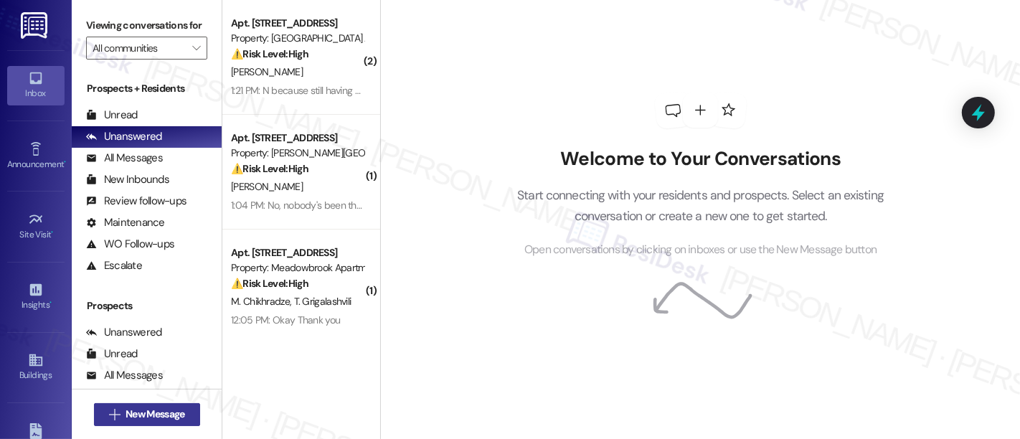
click at [156, 418] on span "New Message" at bounding box center [155, 414] width 59 height 15
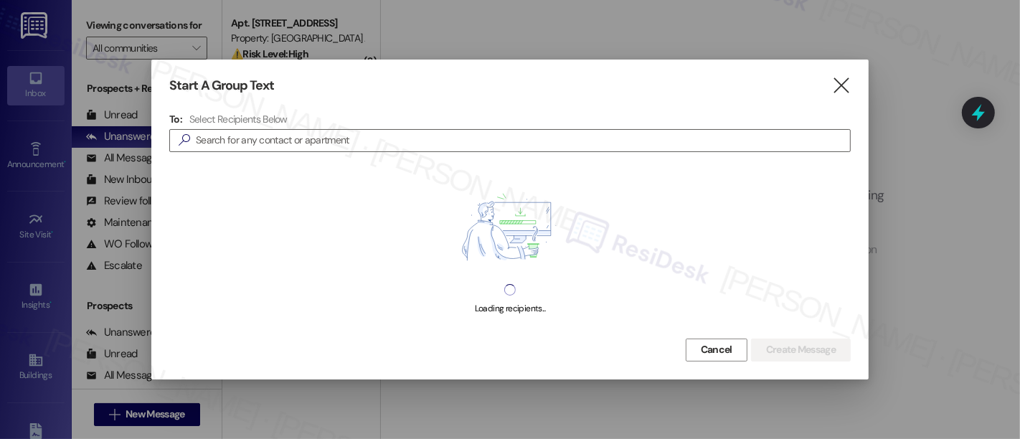
click at [118, 131] on div at bounding box center [510, 219] width 1020 height 439
click at [705, 359] on button "Cancel" at bounding box center [717, 350] width 62 height 23
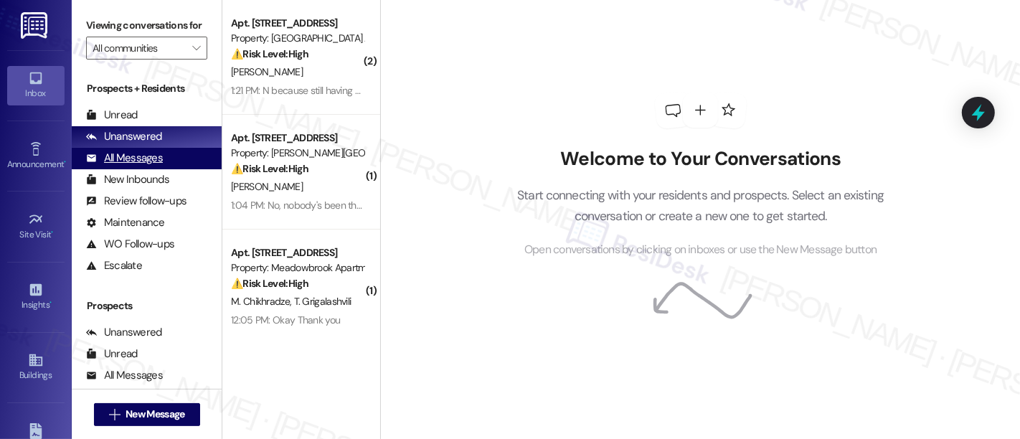
click at [161, 169] on div "All Messages (undefined)" at bounding box center [147, 159] width 150 height 22
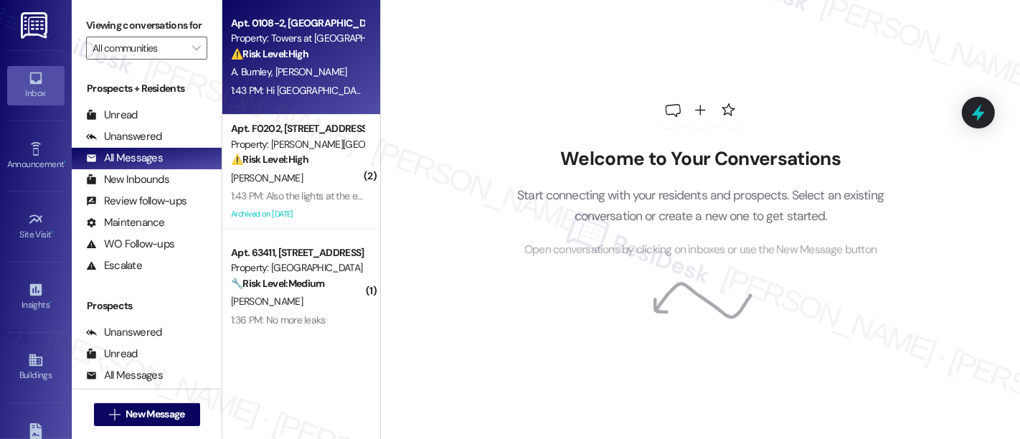
click at [324, 36] on div "Property: Towers at [GEOGRAPHIC_DATA]" at bounding box center [297, 38] width 133 height 15
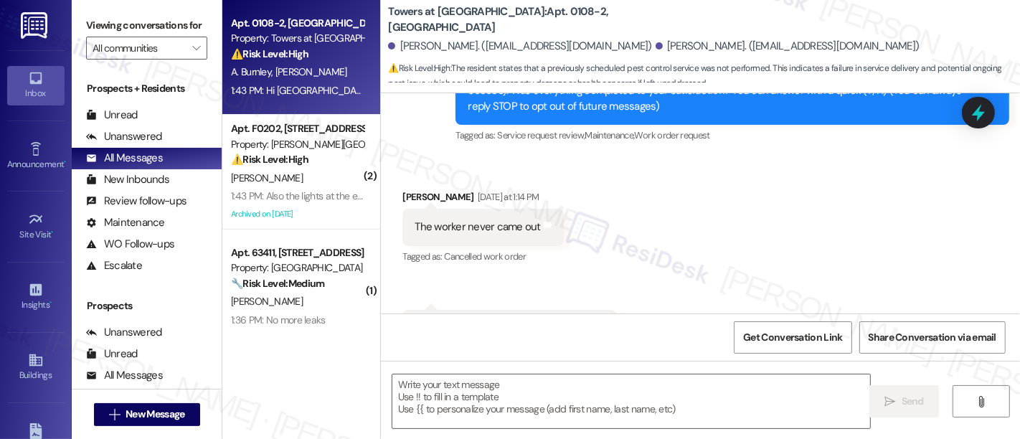
type textarea "Fetching suggested responses. Please feel free to read through the conversation…"
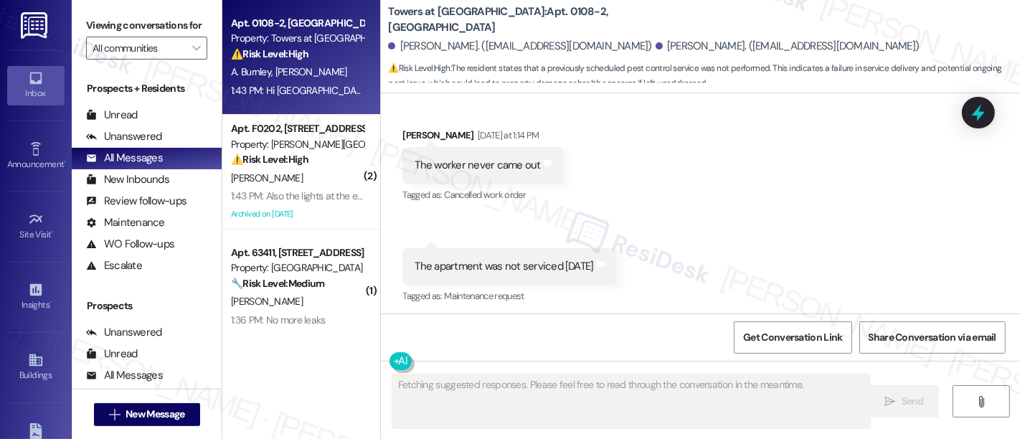
scroll to position [249, 0]
drag, startPoint x: 654, startPoint y: 174, endPoint x: 693, endPoint y: 179, distance: 39.1
click at [660, 175] on div "Received via SMS [PERSON_NAME] [DATE] at 1:14 PM The worker never came out Tags…" at bounding box center [700, 204] width 639 height 222
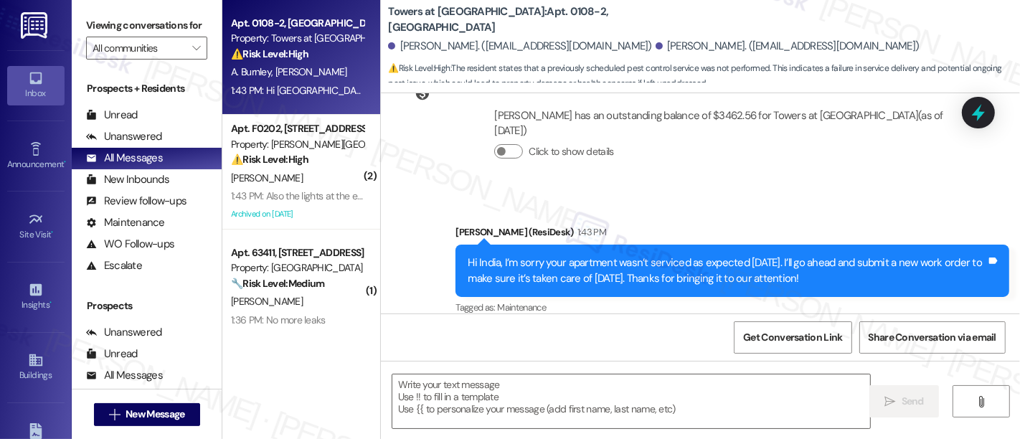
scroll to position [516, 0]
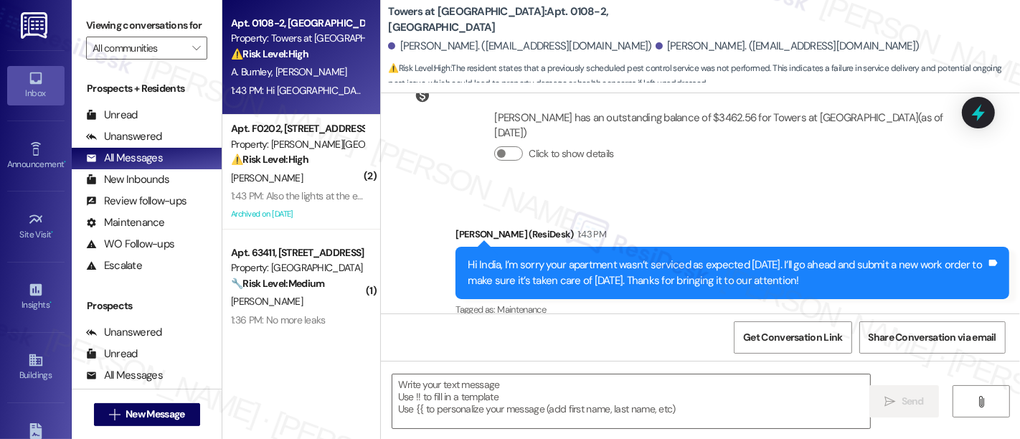
drag, startPoint x: 743, startPoint y: 175, endPoint x: 742, endPoint y: 145, distance: 30.1
click at [740, 159] on div "Collections Status 10:16 AM [PERSON_NAME] has an outstanding balance of $3462.5…" at bounding box center [679, 132] width 575 height 126
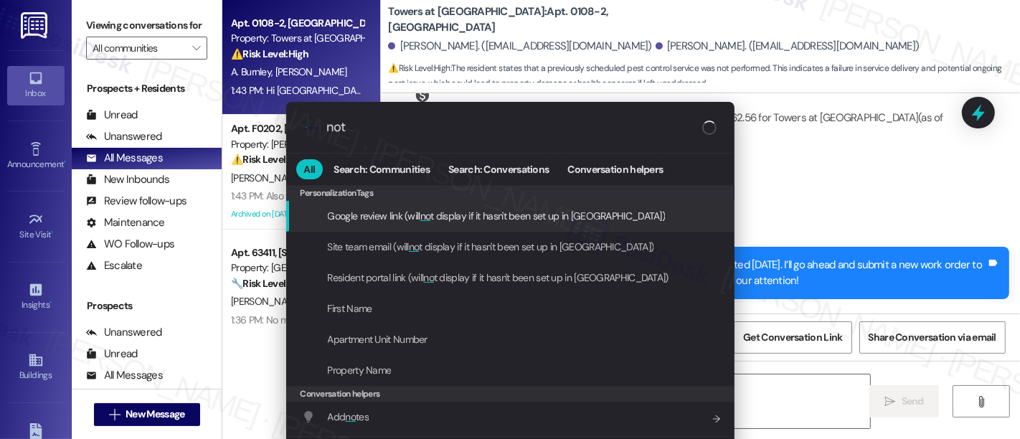
type input "note"
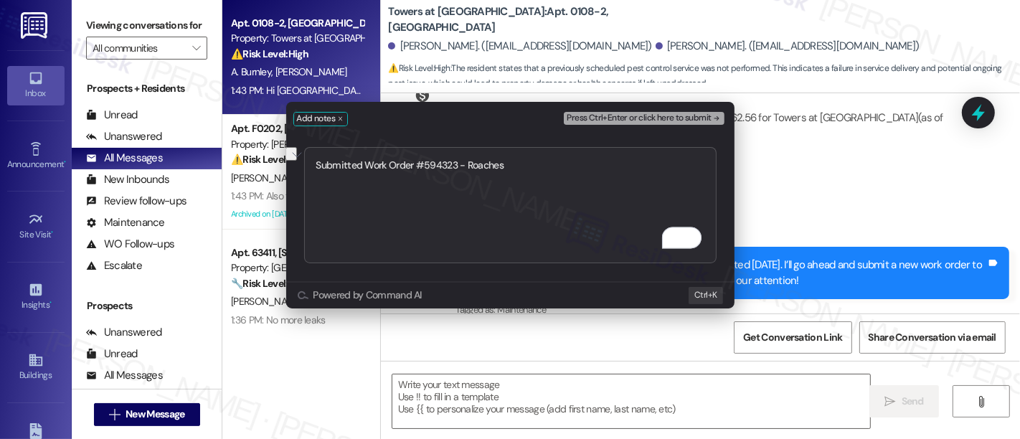
type textarea "Submitted Work Order #594323 - Roaches"
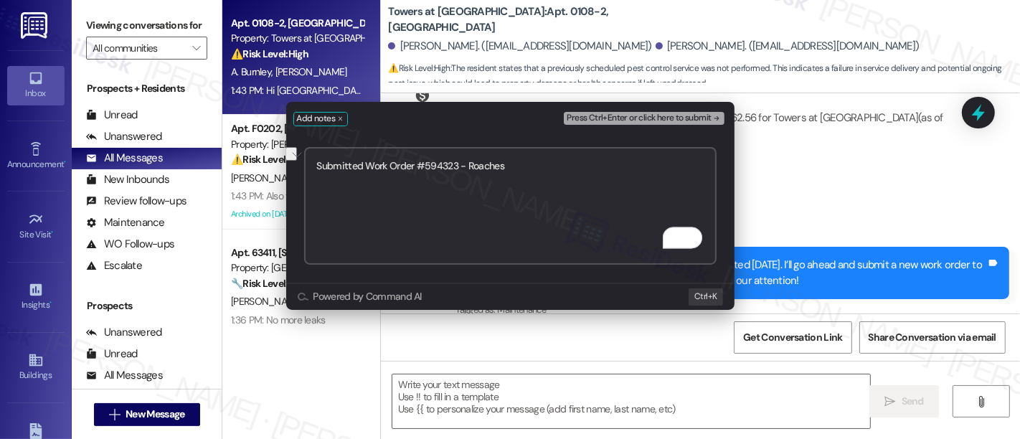
click at [699, 118] on span "Press Ctrl+Enter or click here to submit" at bounding box center [639, 118] width 144 height 10
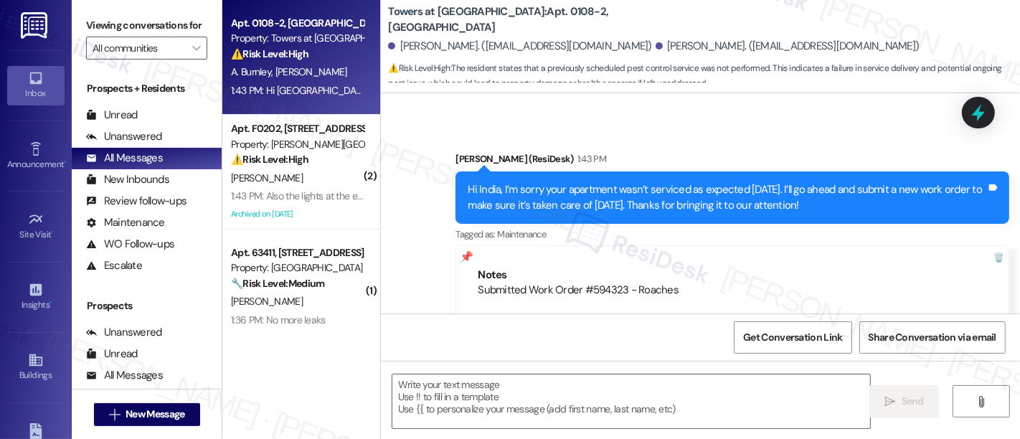
scroll to position [639, 0]
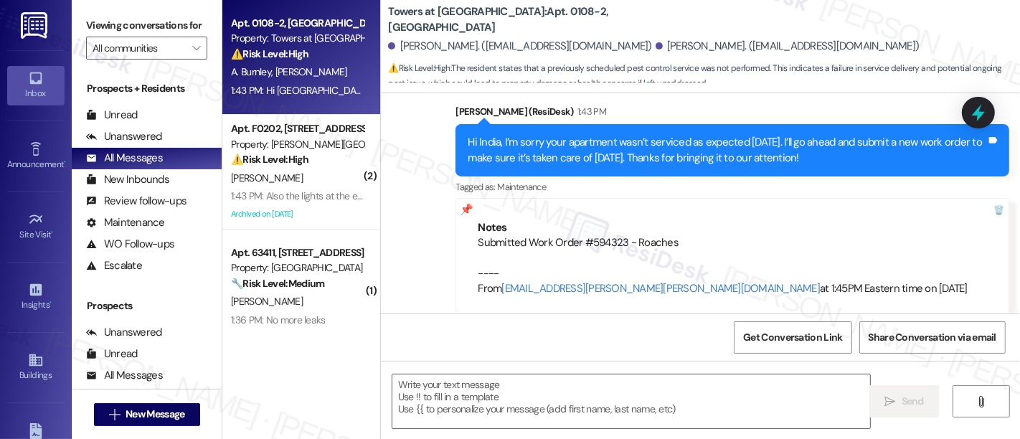
click at [397, 215] on div "Sent via SMS [PERSON_NAME] (ResiDesk) 1:43 PM Hi [GEOGRAPHIC_DATA], I’m sorry y…" at bounding box center [700, 201] width 639 height 258
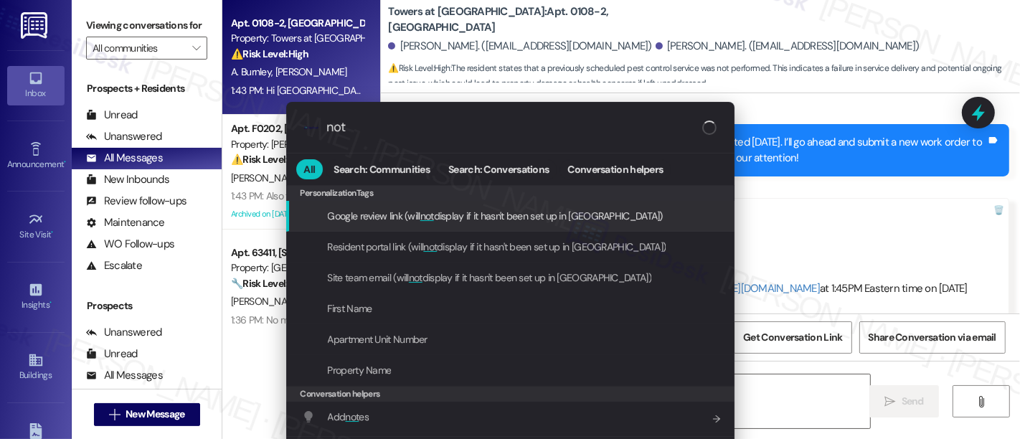
type input "note"
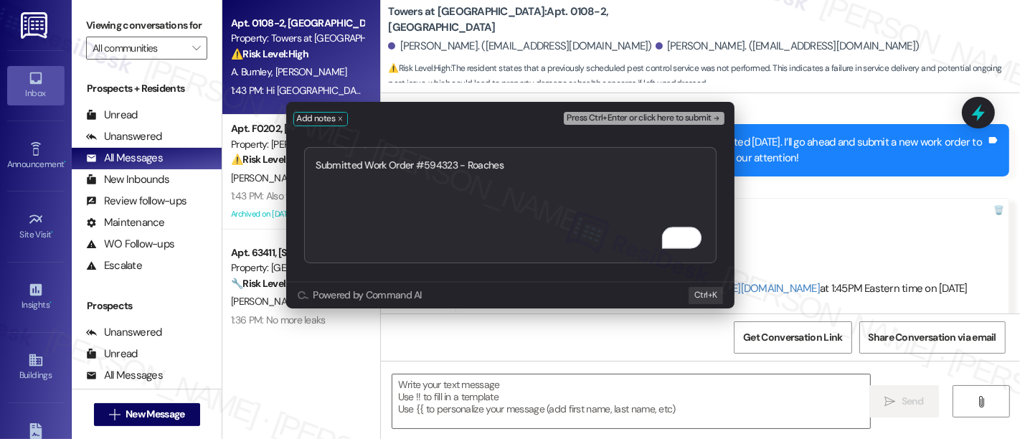
type textarea "Submitted Work Order #594323 - Roaches"
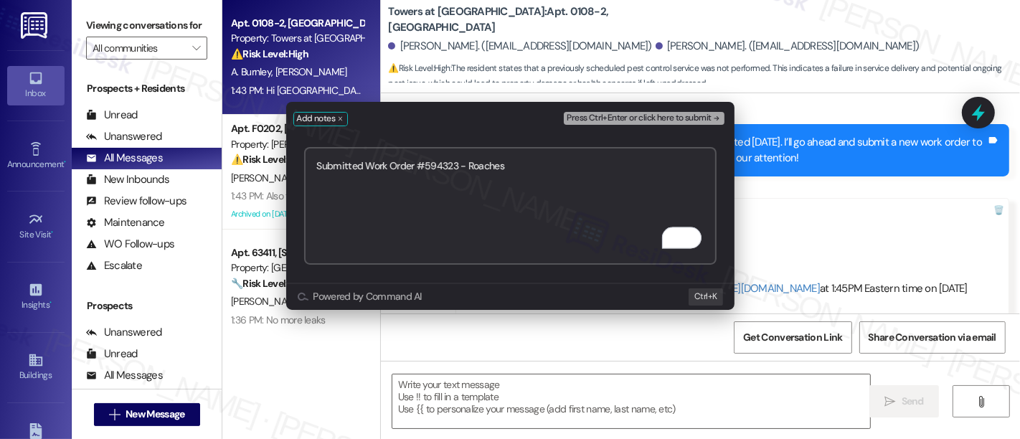
click at [771, 202] on div "Add notes Press Ctrl+Enter or click here to submit Submitted Work Order #594323…" at bounding box center [510, 219] width 1020 height 439
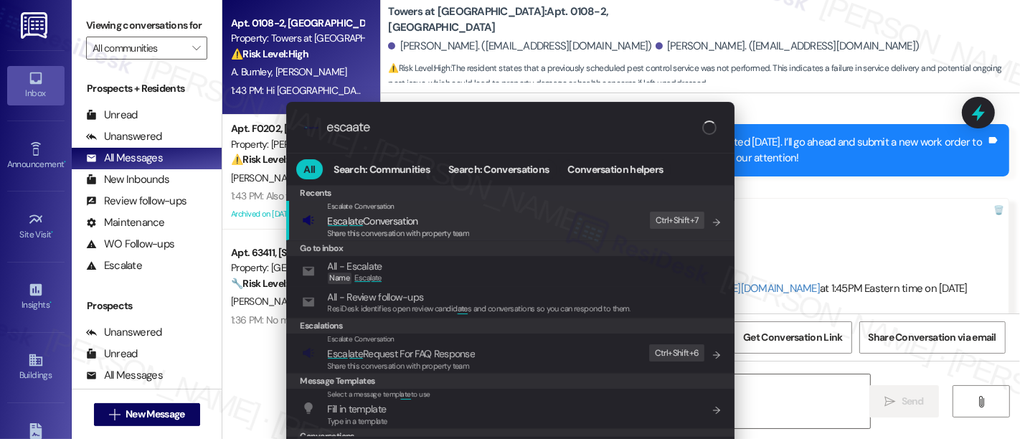
type input "escaate"
click at [474, 221] on div "Escalate Conversation Esca l ate Conversation Share this conversation with prop…" at bounding box center [512, 220] width 420 height 39
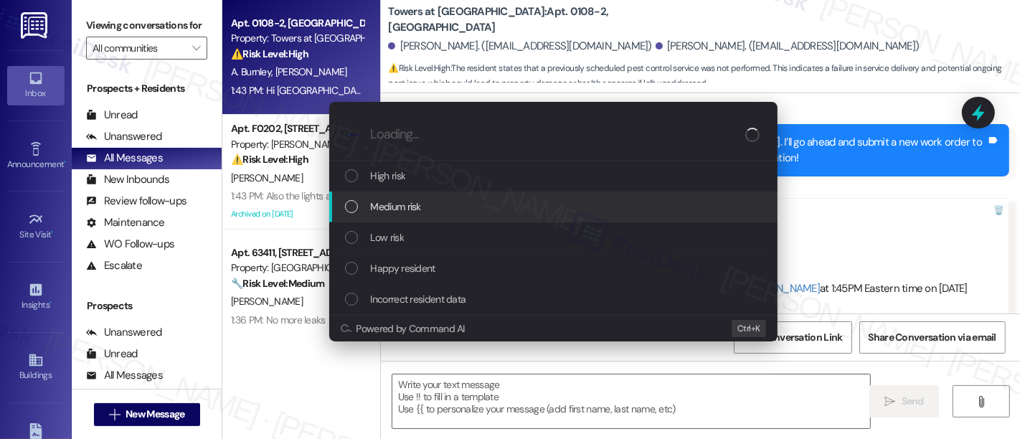
click at [421, 207] on div "Medium risk" at bounding box center [555, 207] width 420 height 16
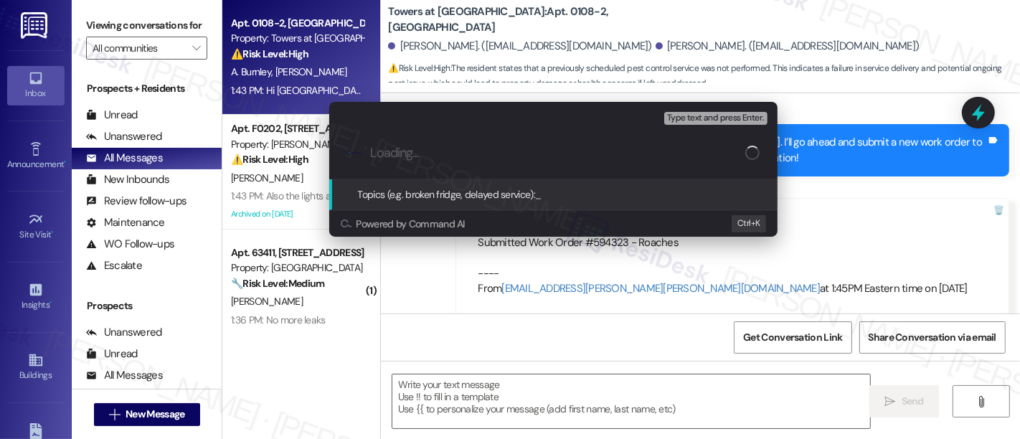
paste input "Submitted Work Order #594323 - Roaches"
type input "Submitted Work Order #594323 - Roaches"
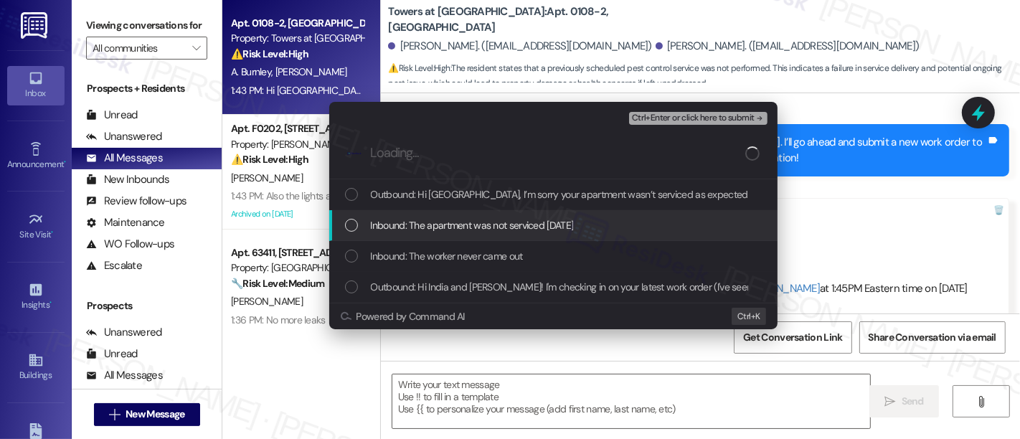
click at [470, 225] on span "Inbound: The apartment was not serviced [DATE]" at bounding box center [472, 225] width 203 height 16
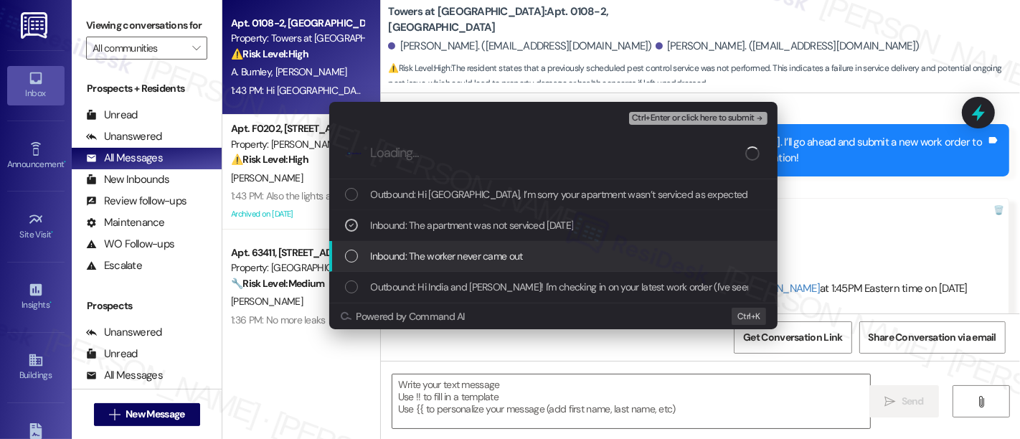
drag, startPoint x: 472, startPoint y: 253, endPoint x: 695, endPoint y: 198, distance: 229.0
click at [473, 253] on span "Inbound: The worker never came out" at bounding box center [447, 256] width 152 height 16
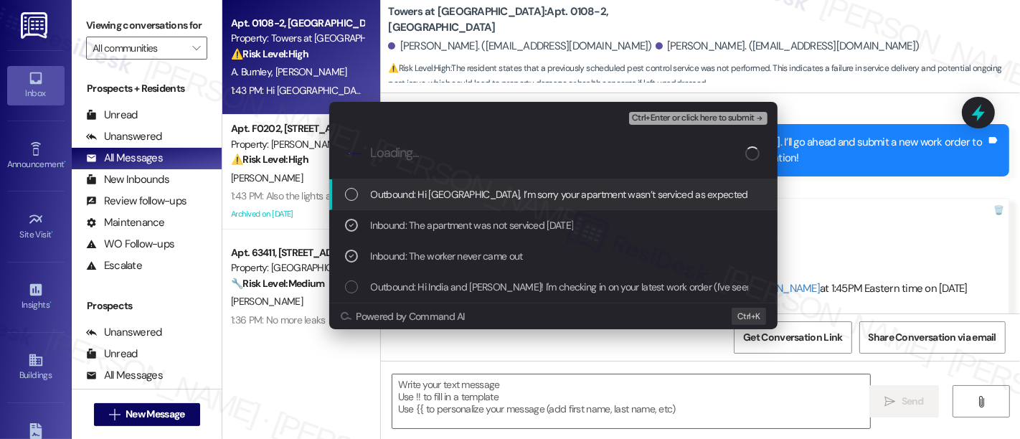
click at [714, 113] on span "Ctrl+Enter or click here to submit" at bounding box center [693, 118] width 123 height 10
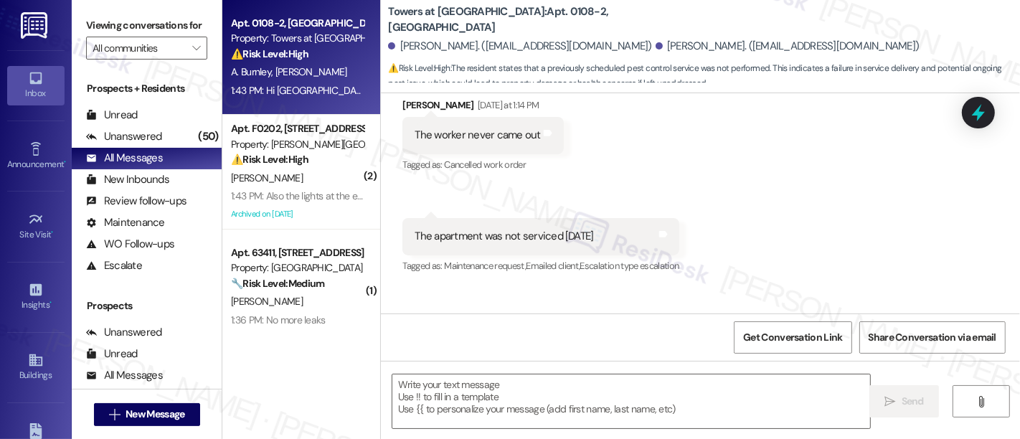
scroll to position [249, 0]
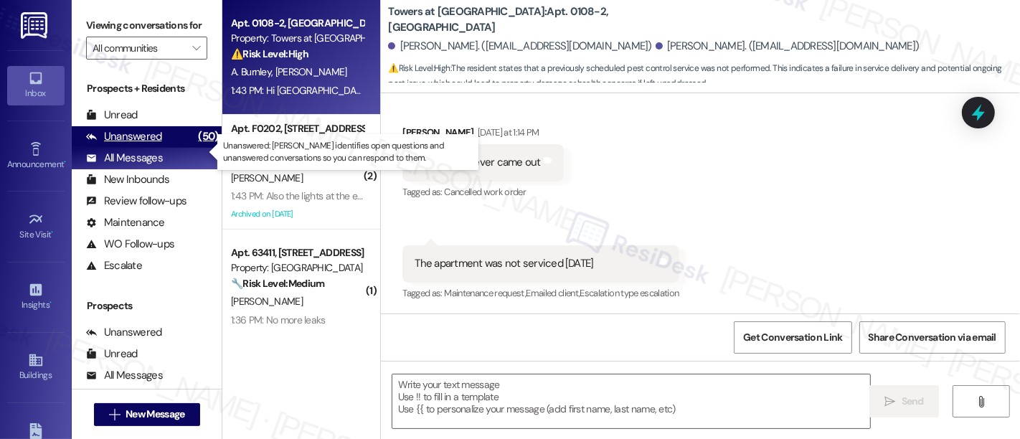
click at [153, 144] on div "Unanswered" at bounding box center [124, 136] width 76 height 15
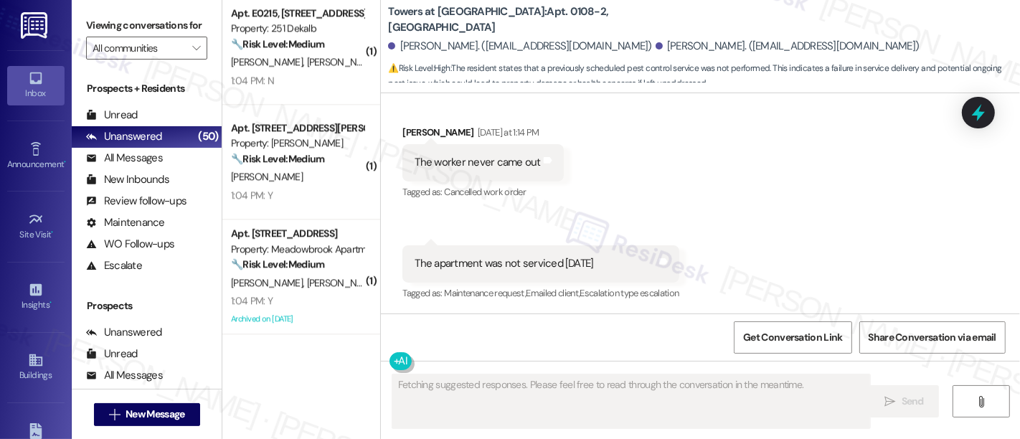
scroll to position [5403, 0]
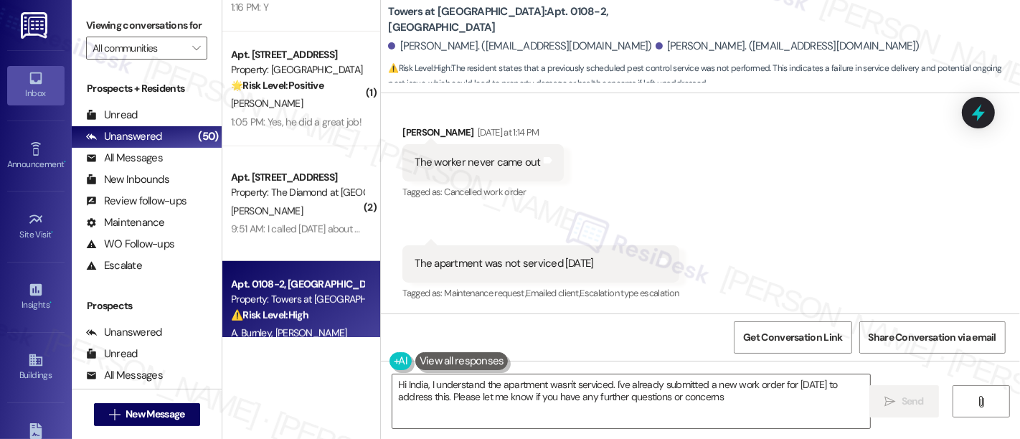
type textarea "Hi India, I understand the apartment wasn't serviced. I've already submitted a …"
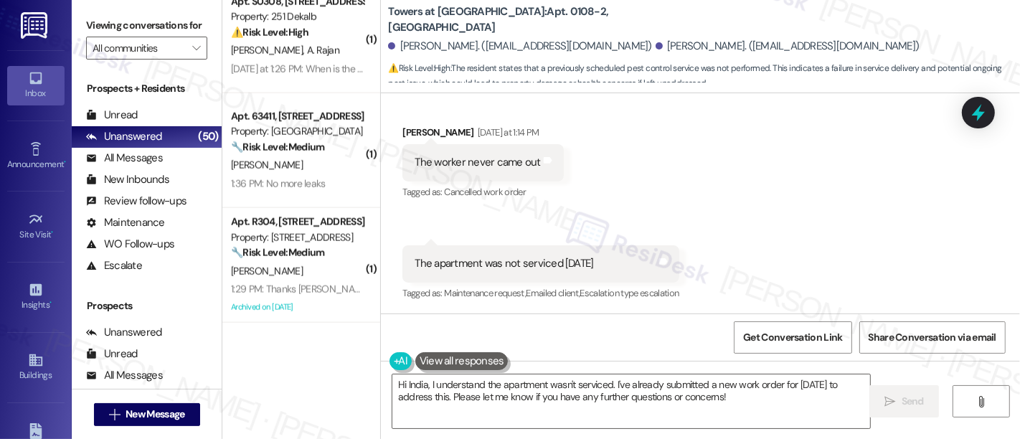
scroll to position [1538, 0]
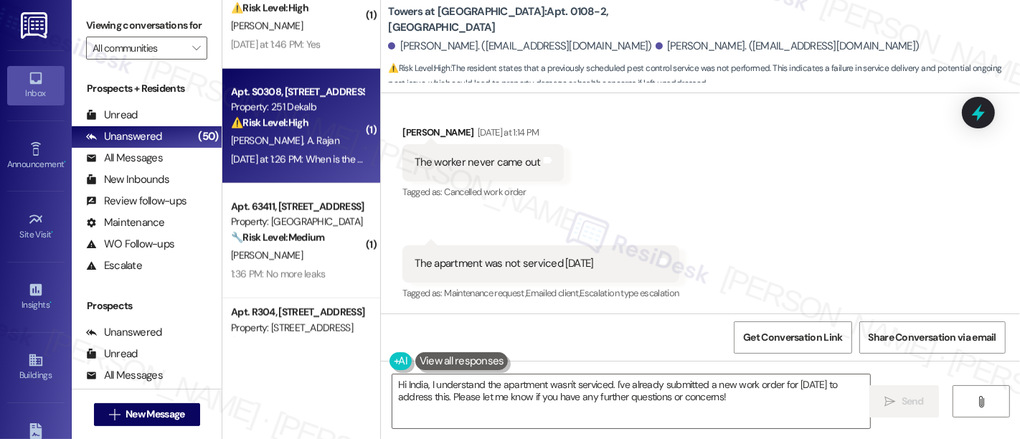
click at [301, 116] on div "⚠️ Risk Level: High The resident is asking about the restoration of water servi…" at bounding box center [297, 123] width 133 height 15
type textarea "Fetching suggested responses. Please feel free to read through the conversation…"
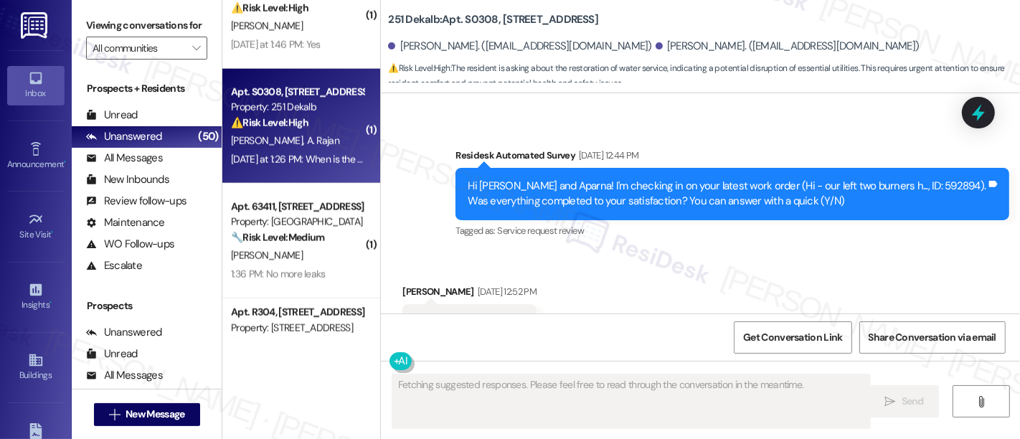
scroll to position [14510, 0]
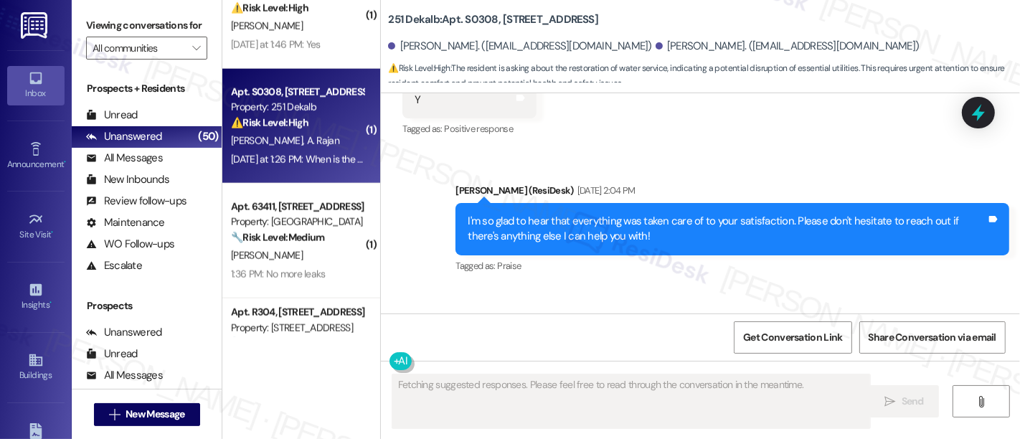
click at [720, 287] on div "Received via SMS Amandeep Saggu Yesterday at 1:26 PM When is the water is comin…" at bounding box center [700, 347] width 639 height 121
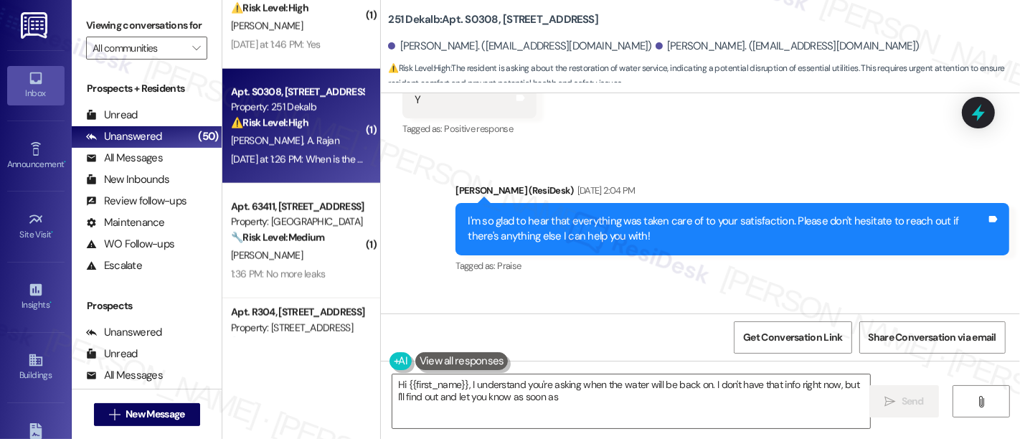
scroll to position [0, 0]
click at [679, 287] on div "Received via SMS Amandeep Saggu Yesterday at 1:26 PM When is the water is comin…" at bounding box center [700, 347] width 639 height 121
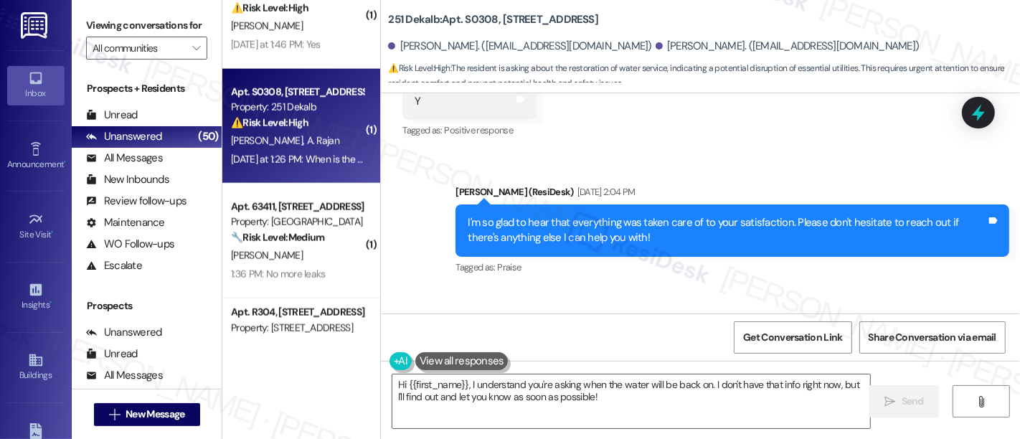
scroll to position [14510, 0]
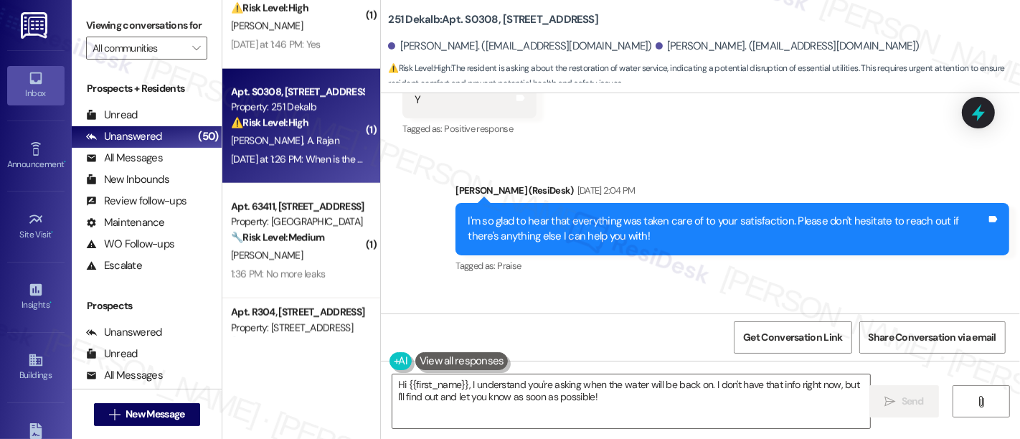
click at [418, 319] on div "Amandeep Saggu Yesterday at 1:26 PM" at bounding box center [496, 329] width 187 height 20
copy div "Amandeep"
click at [436, 381] on textarea "Hi {{first_name}}, I understand you're asking when the water will be back on. I…" at bounding box center [631, 402] width 478 height 54
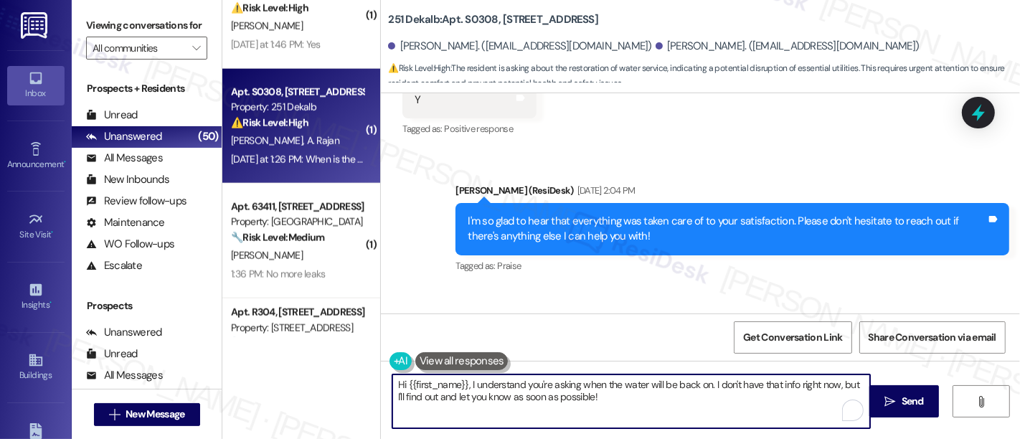
click at [436, 381] on textarea "Hi {{first_name}}, I understand you're asking when the water will be back on. I…" at bounding box center [631, 402] width 478 height 54
paste textarea "Amandeep"
click at [716, 399] on textarea "Hi Amandeep, I understand you're asking when the water will be back on. I don't…" at bounding box center [631, 402] width 478 height 54
type textarea "Hi Amandeep, I am sorry to hear you didn't have water yesterday. Has it been re…"
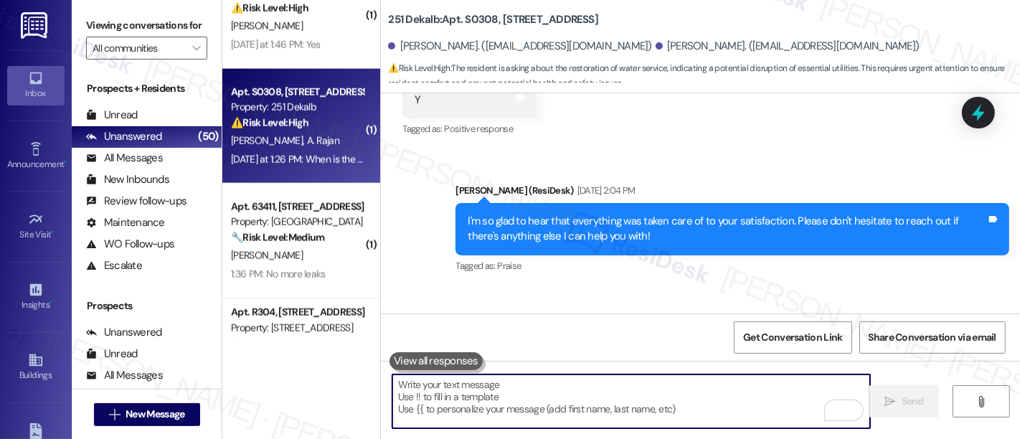
scroll to position [14509, 0]
click at [826, 288] on div "Received via SMS Amandeep Saggu Yesterday at 1:26 PM When is the water is comin…" at bounding box center [700, 348] width 639 height 121
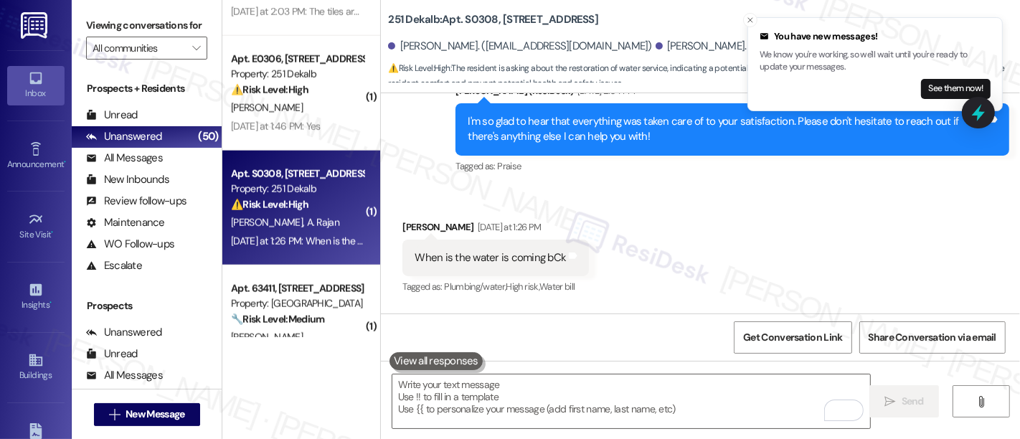
scroll to position [1421, 0]
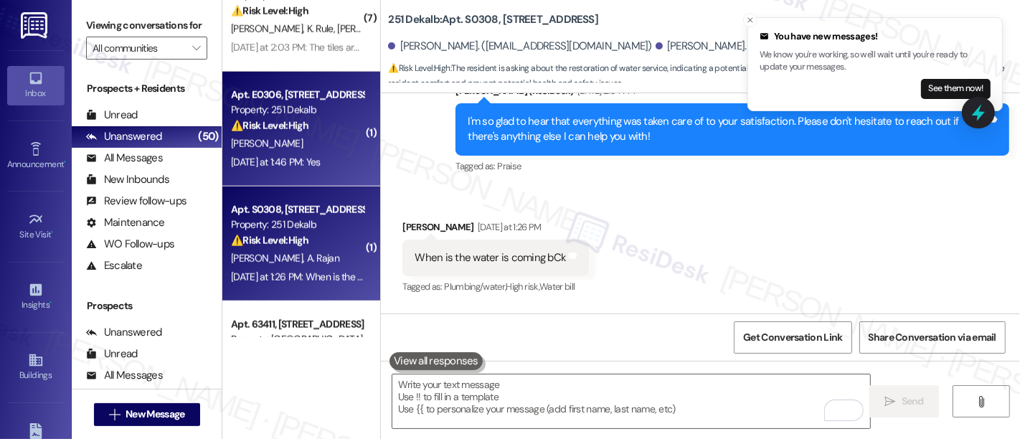
click at [316, 110] on div "Property: 251 Dekalb" at bounding box center [297, 110] width 133 height 15
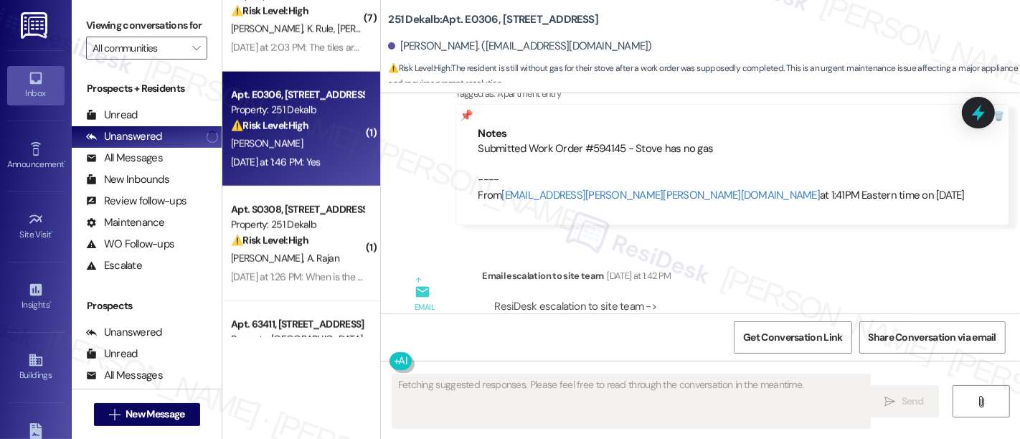
scroll to position [3044, 0]
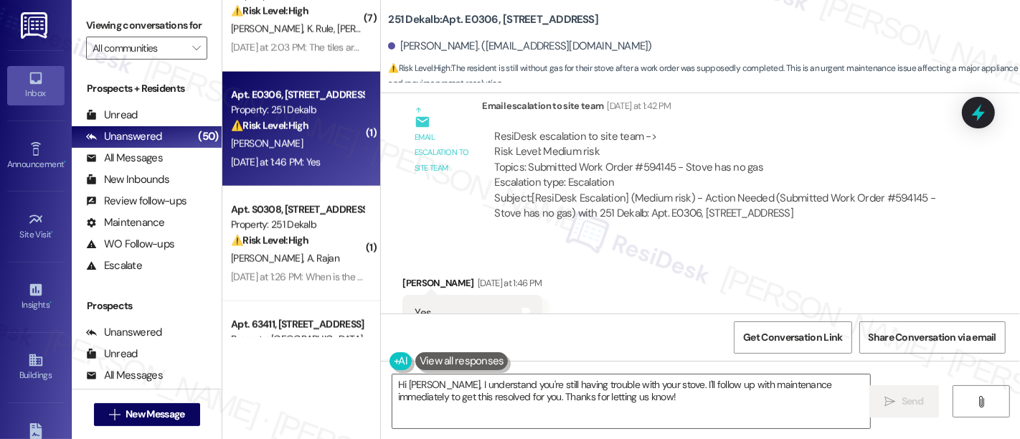
drag, startPoint x: 647, startPoint y: 210, endPoint x: 677, endPoint y: 226, distance: 33.4
click at [648, 243] on div "Received via SMS Charlene Cichocki Yesterday at 1:46 PM Yes Tags and notes Tagg…" at bounding box center [700, 303] width 639 height 121
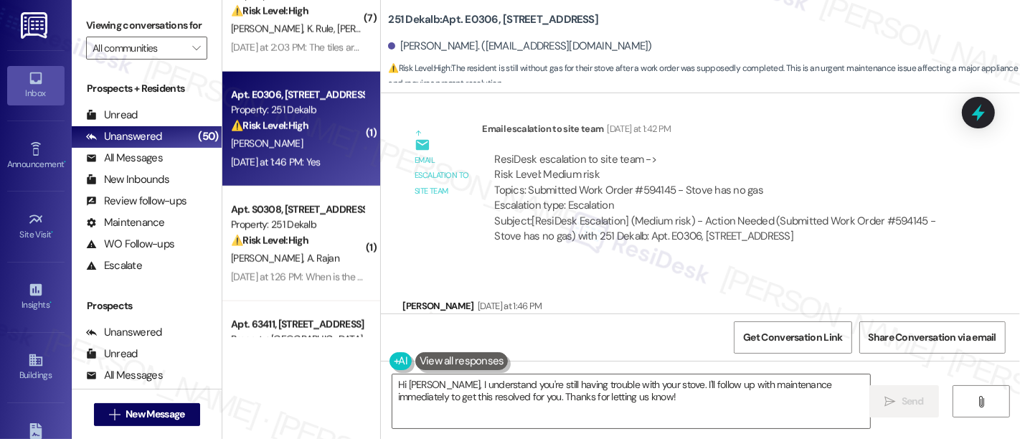
scroll to position [3045, 0]
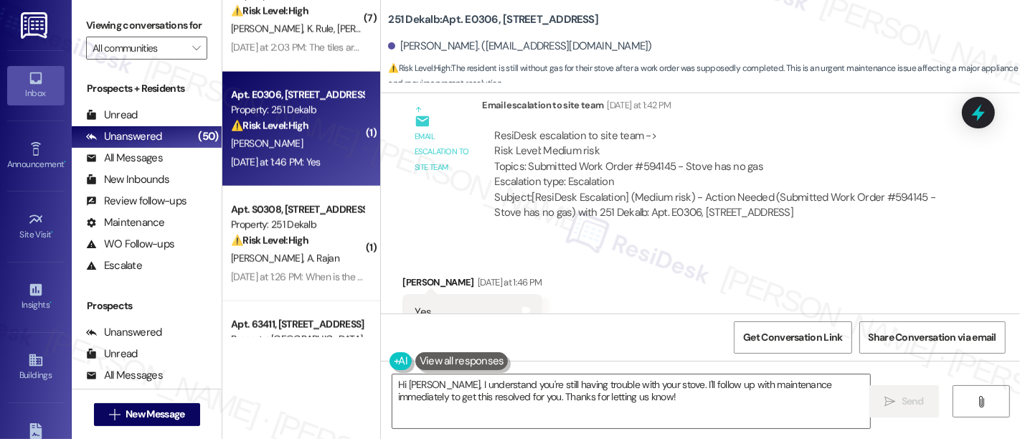
click at [892, 190] on div "Subject: [ResiDesk Escalation] (Medium risk) - Action Needed (Submitted Work Or…" at bounding box center [719, 205] width 450 height 31
copy div "594145"
click at [730, 243] on div "Received via SMS Charlene Cichocki Yesterday at 1:46 PM Yes Tags and notes Tagg…" at bounding box center [700, 303] width 639 height 121
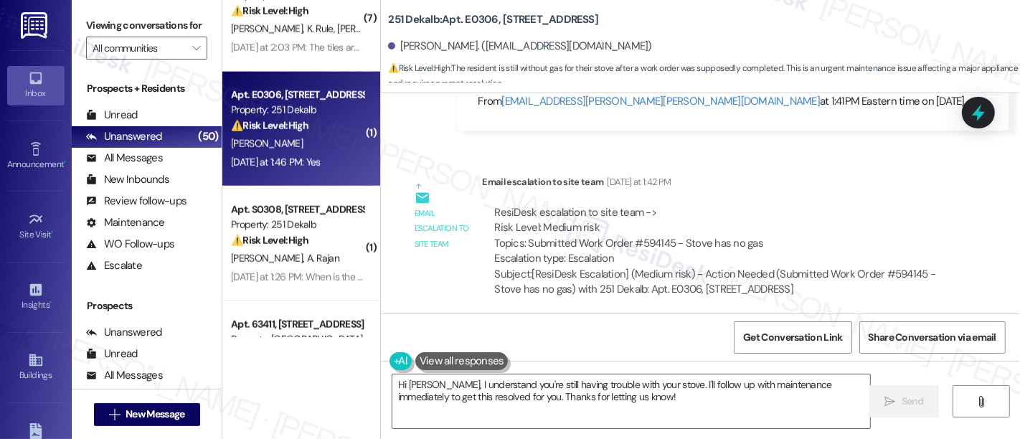
scroll to position [2966, 0]
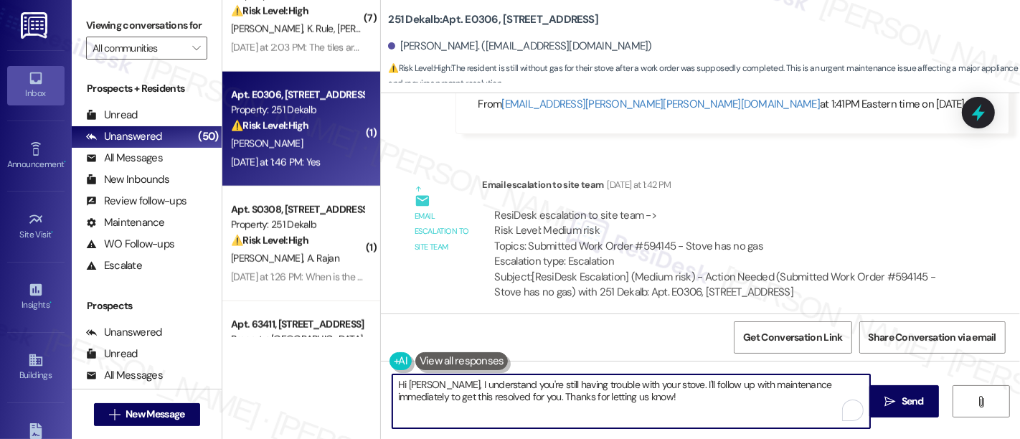
drag, startPoint x: 721, startPoint y: 392, endPoint x: 619, endPoint y: 390, distance: 101.9
click at [707, 391] on textarea "Hi Charlene, I understand you're still having trouble with your stove. I'll fol…" at bounding box center [631, 402] width 478 height 54
drag, startPoint x: 636, startPoint y: 396, endPoint x: 482, endPoint y: 374, distance: 155.2
click at [441, 376] on textarea "Hi Charlene, I understand you're still having trouble with your stove. I'll fol…" at bounding box center [631, 402] width 478 height 54
type textarea "Hi Charlene, thank you for the permission to enter. We will have our maintenanc…"
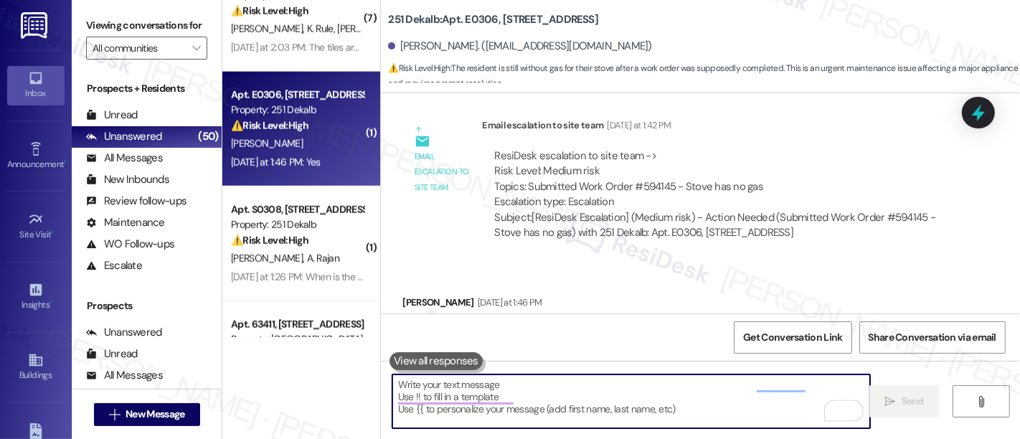
scroll to position [3044, 0]
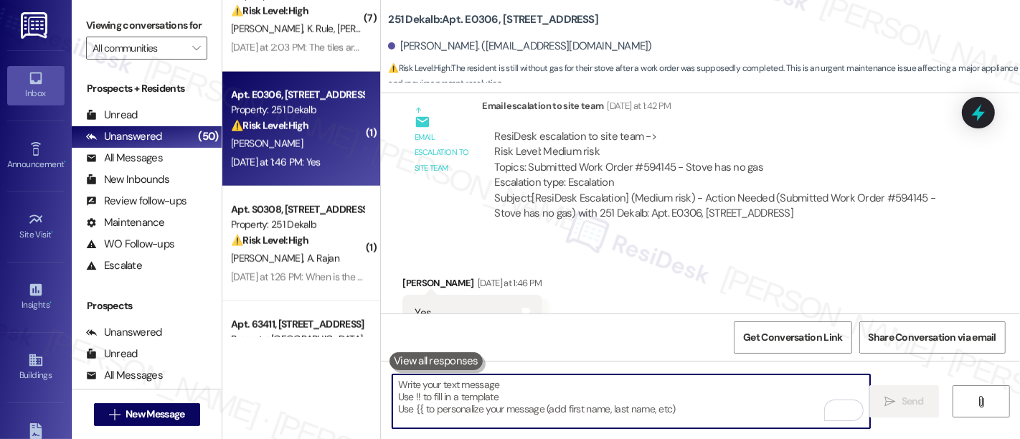
click at [707, 243] on div "Received via SMS Charlene Cichocki Yesterday at 1:46 PM Yes Tags and notes Tagg…" at bounding box center [700, 303] width 639 height 121
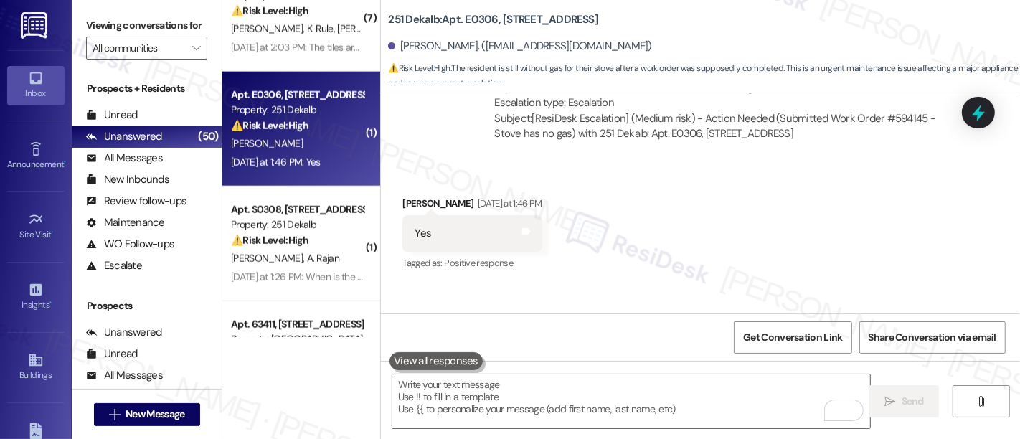
scroll to position [1, 0]
drag, startPoint x: 814, startPoint y: 175, endPoint x: 883, endPoint y: 227, distance: 86.0
click at [814, 175] on div "Received via SMS Charlene Cichocki Yesterday at 1:46 PM Yes Tags and notes Tagg…" at bounding box center [700, 224] width 639 height 121
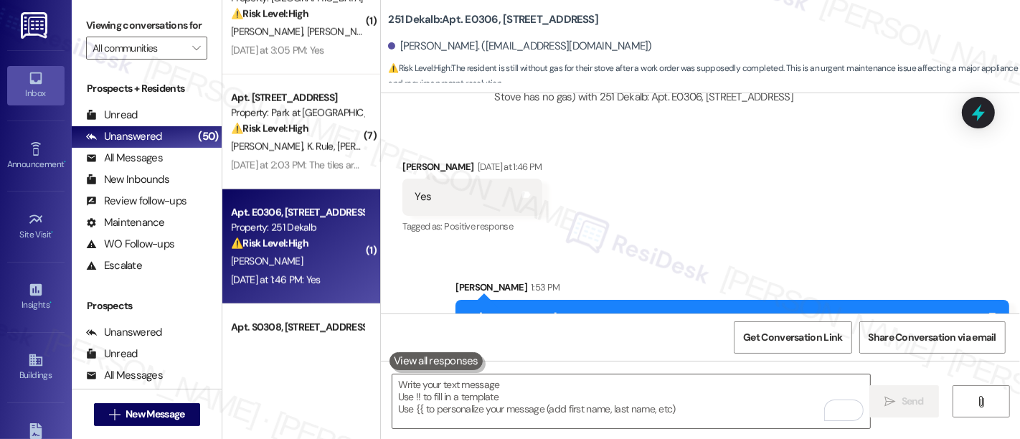
scroll to position [1231, 0]
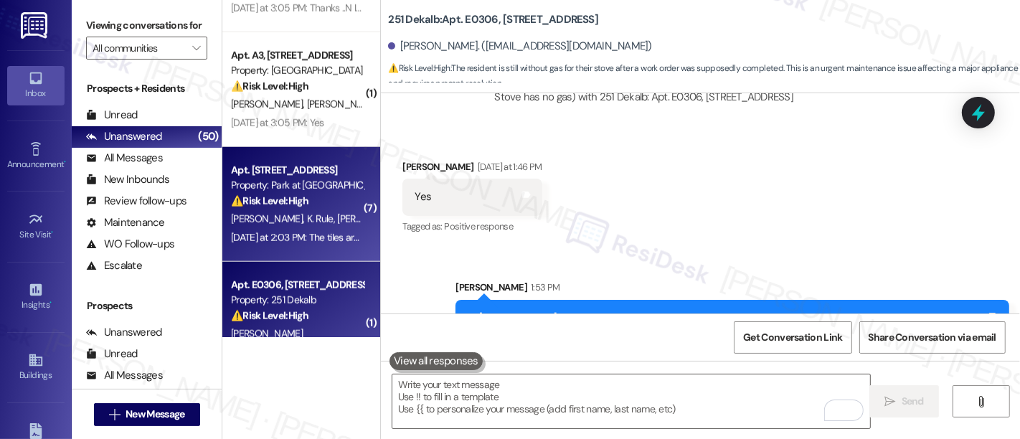
click at [285, 189] on div "Property: Park at [GEOGRAPHIC_DATA]" at bounding box center [297, 185] width 133 height 15
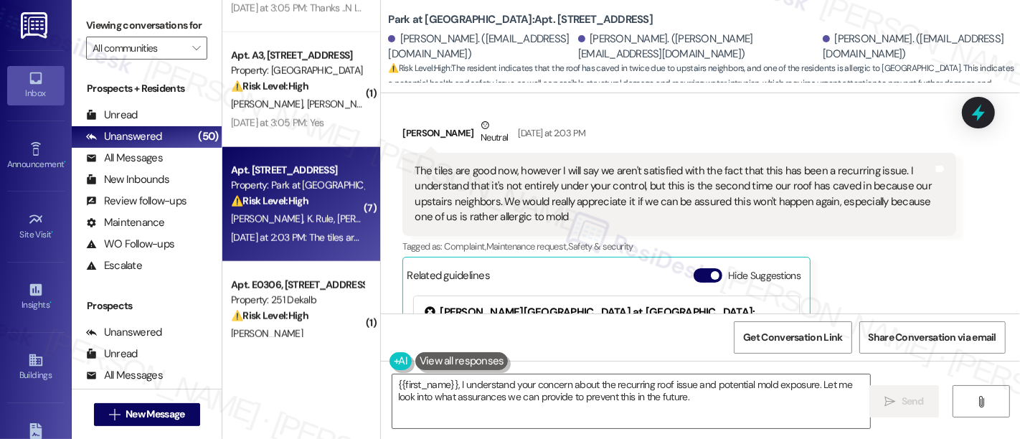
scroll to position [3577, 0]
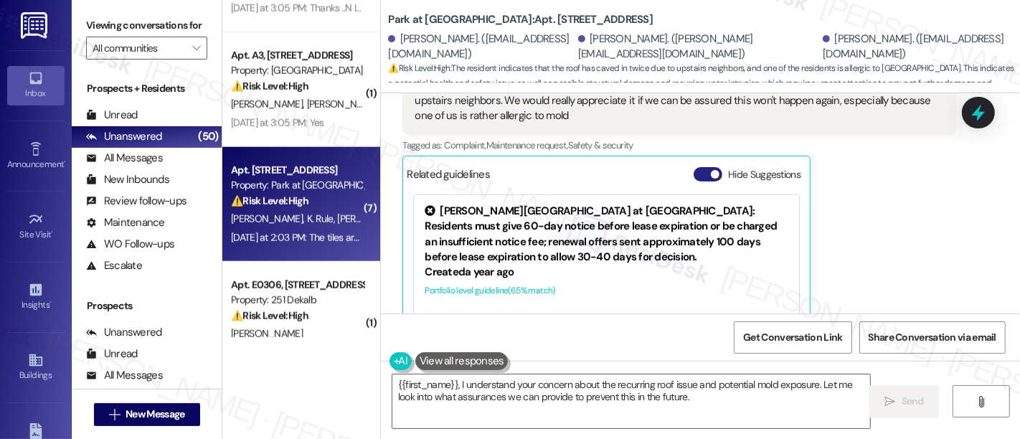
click at [701, 167] on button "Hide Suggestions" at bounding box center [708, 174] width 29 height 14
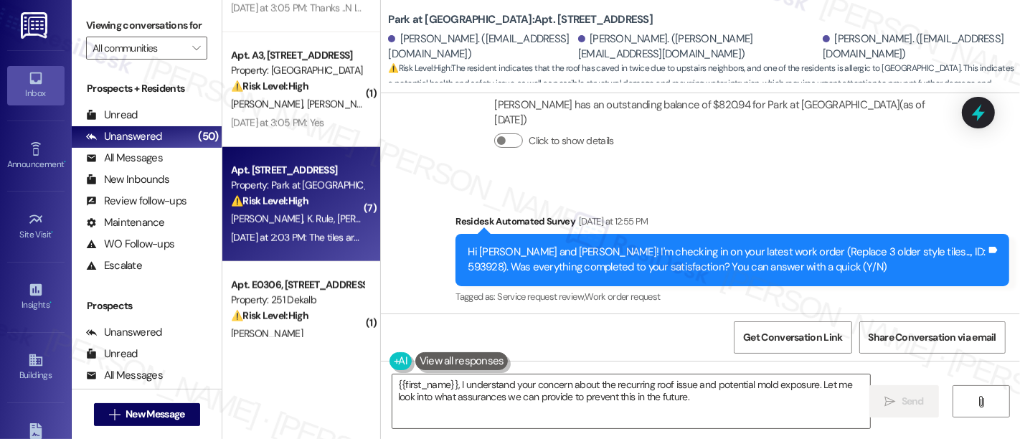
scroll to position [3242, 0]
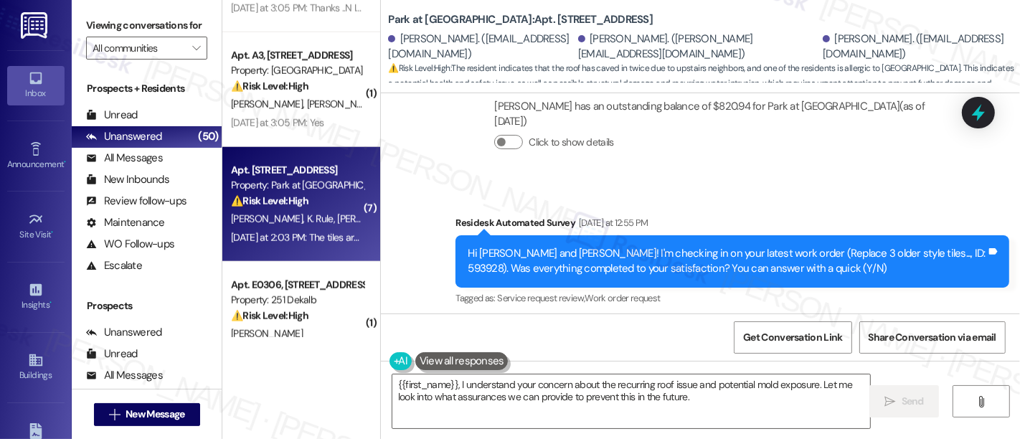
click at [937, 243] on div "Survey, sent via SMS Residesk Automated Survey Yesterday at 12:55 PM Hi Logan, …" at bounding box center [732, 261] width 575 height 115
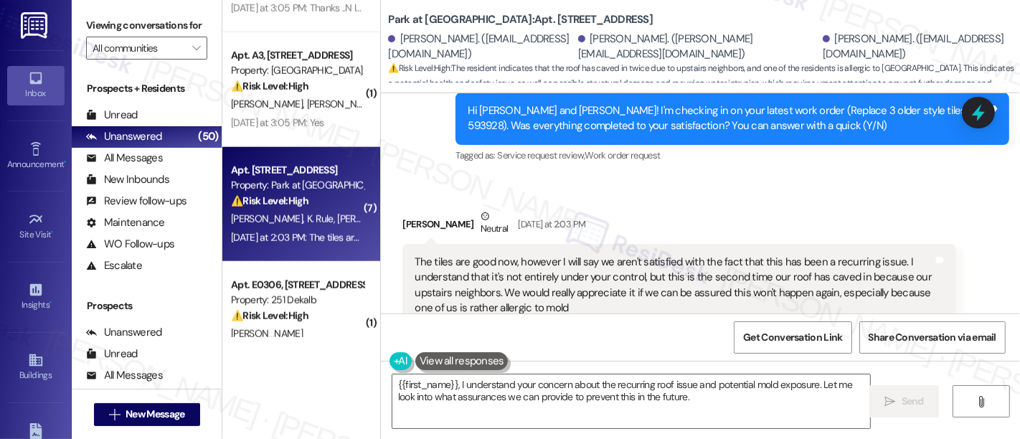
scroll to position [3401, 0]
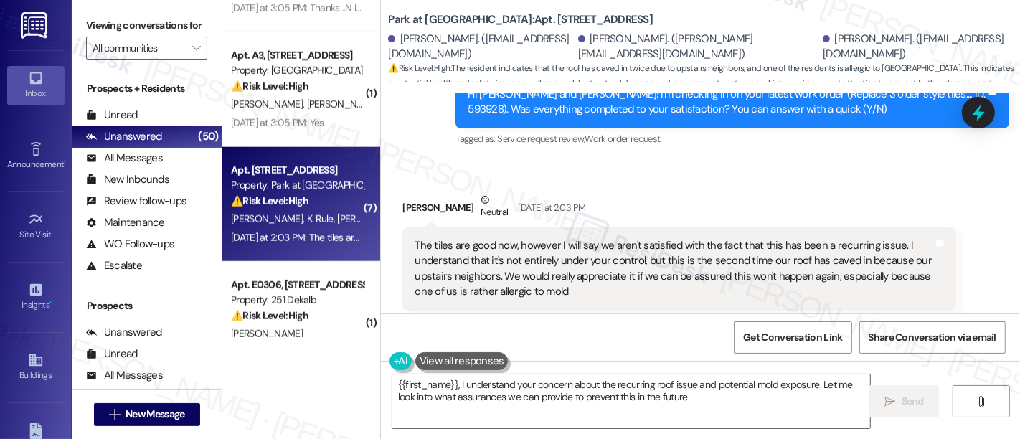
click at [906, 311] on div "Tagged as: Complaint , Click to highlight conversations about Complaint Mainten…" at bounding box center [680, 321] width 554 height 21
click at [855, 280] on div "Logan Hidlay Neutral Yesterday at 2:03 PM The tiles are good now, however I wil…" at bounding box center [680, 280] width 554 height 176
click at [656, 382] on textarea "{{first_name}}, I understand your concern about the recurring roof issue and po…" at bounding box center [631, 402] width 478 height 54
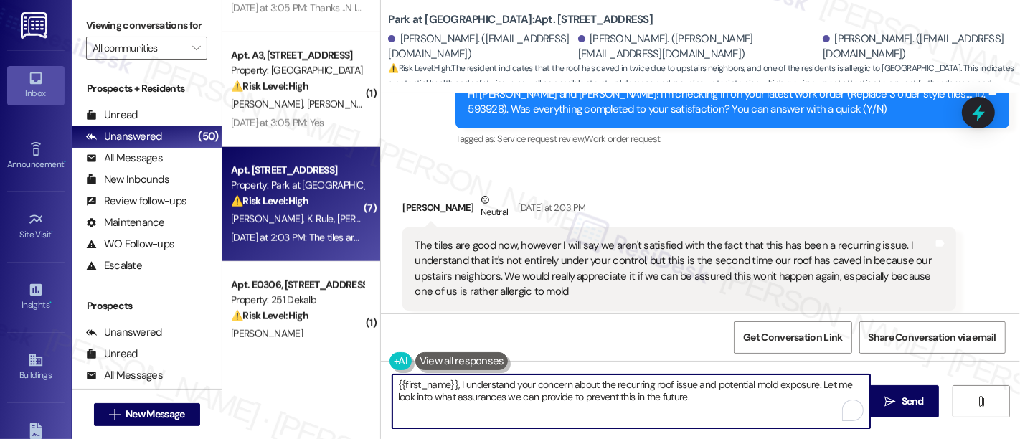
click at [656, 383] on textarea "{{first_name}}, I understand your concern about the recurring roof issue and po…" at bounding box center [631, 402] width 478 height 54
drag, startPoint x: 633, startPoint y: 396, endPoint x: 685, endPoint y: 395, distance: 51.7
click at [634, 396] on textarea "{{first_name}}, I understand your concern about the recurring ceiling issue and…" at bounding box center [631, 402] width 478 height 54
click at [743, 395] on textarea "{{first_name}}, I understand your concern about the recurring ceiling issue and…" at bounding box center [631, 402] width 478 height 54
click at [732, 401] on textarea "{{first_name}}, I understand your concern about the recurring ceiling issue and…" at bounding box center [631, 402] width 478 height 54
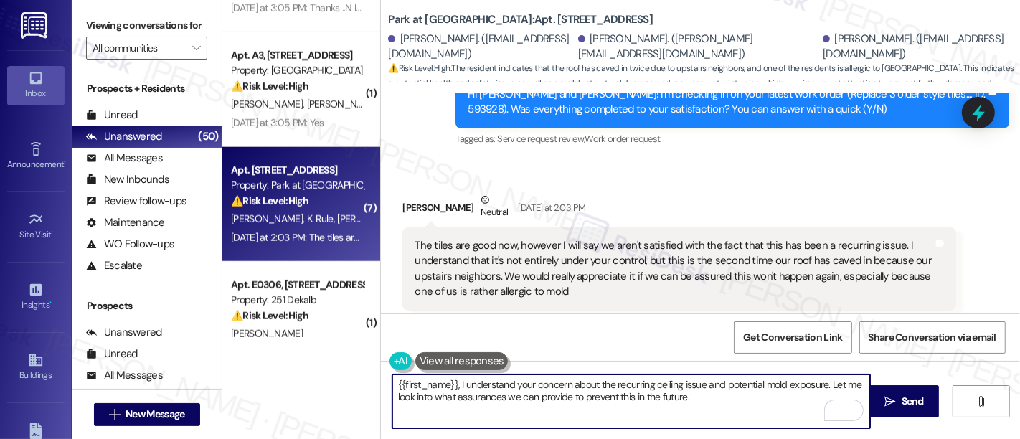
click at [707, 403] on textarea "{{first_name}}, I understand your concern about the recurring ceiling issue and…" at bounding box center [631, 402] width 478 height 54
paste textarea "Hi {{first_name}}, I understand your concern about the recurring ceiling issue …"
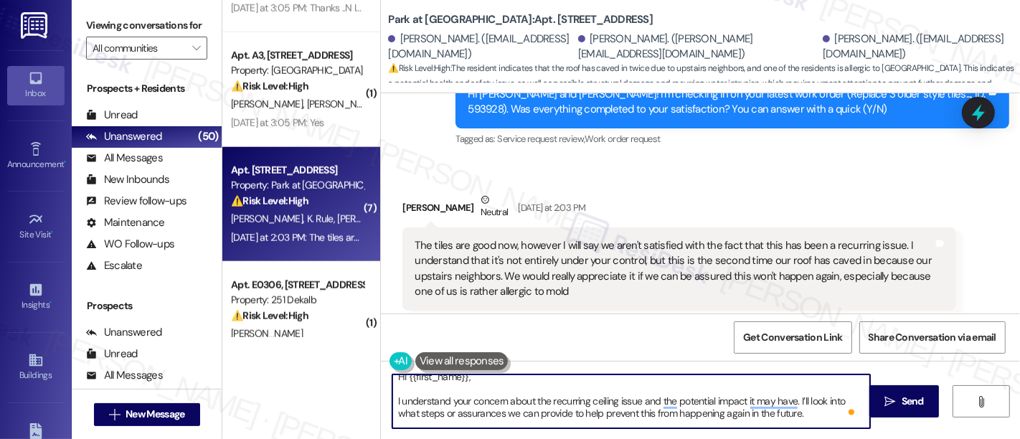
scroll to position [0, 0]
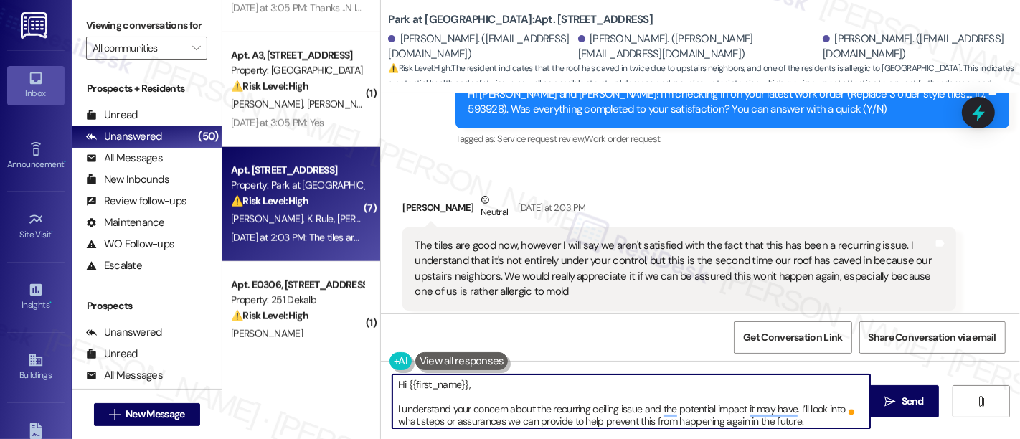
click at [562, 380] on textarea "Hi {{first_name}}, I understand your concern about the recurring ceiling issue …" at bounding box center [631, 402] width 478 height 54
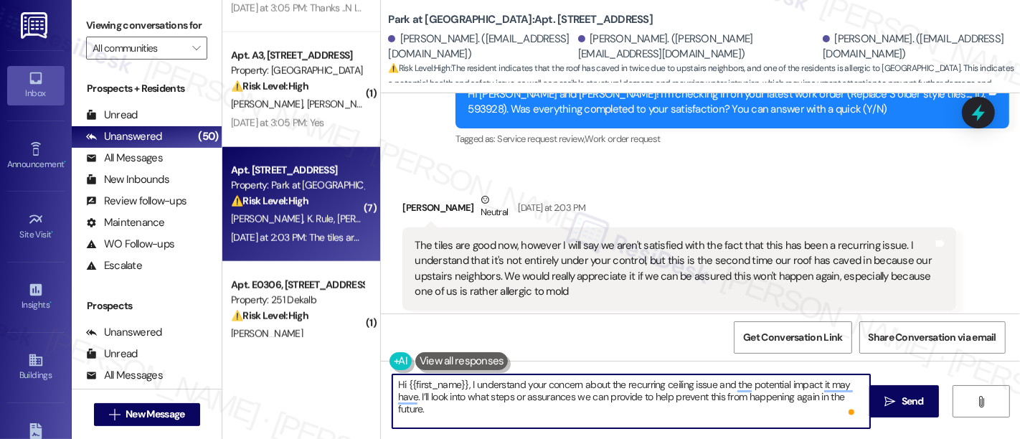
click at [459, 406] on textarea "Hi {{first_name}}, I understand your concern about the recurring ceiling issue …" at bounding box center [631, 402] width 478 height 54
type textarea "Hi {{first_name}}, I understand your concern about the recurring ceiling issue …"
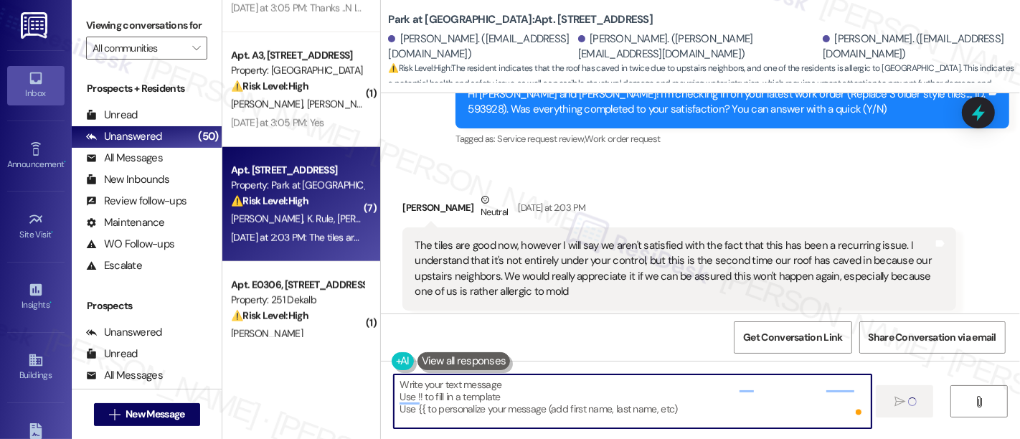
scroll to position [3401, 0]
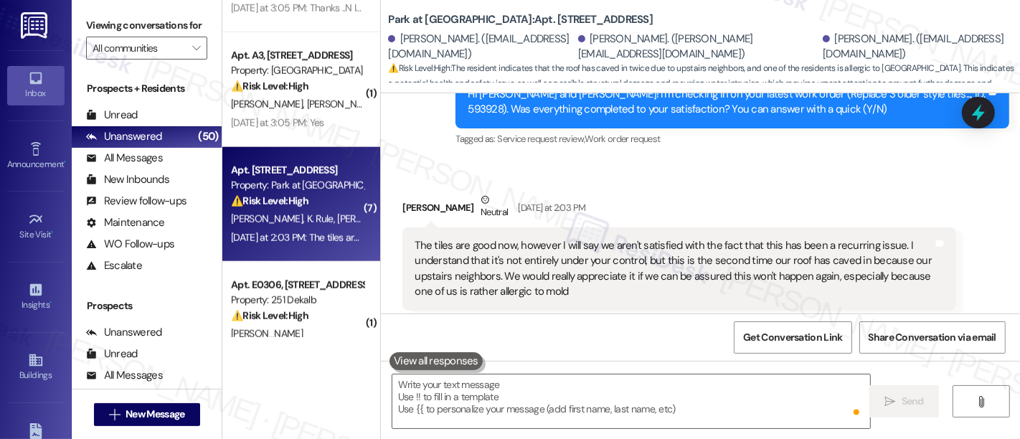
click at [677, 192] on div "Logan Hidlay Neutral Yesterday at 2:03 PM" at bounding box center [680, 209] width 554 height 35
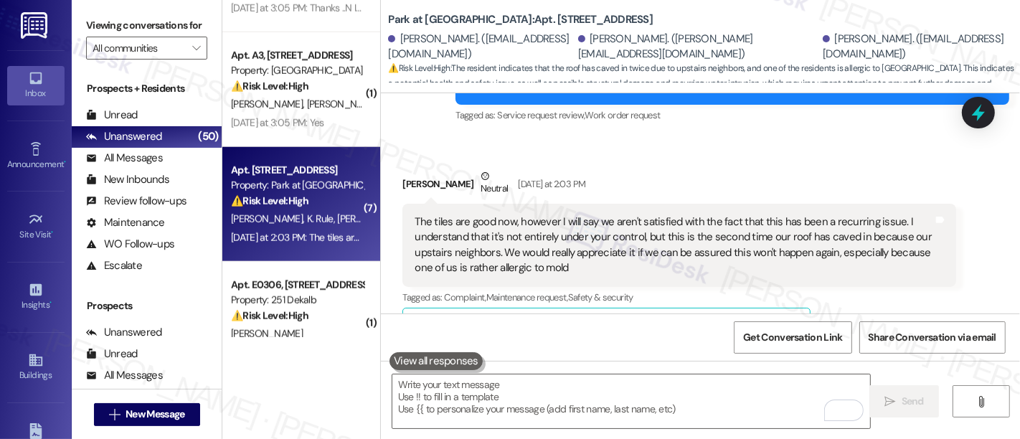
scroll to position [3532, 0]
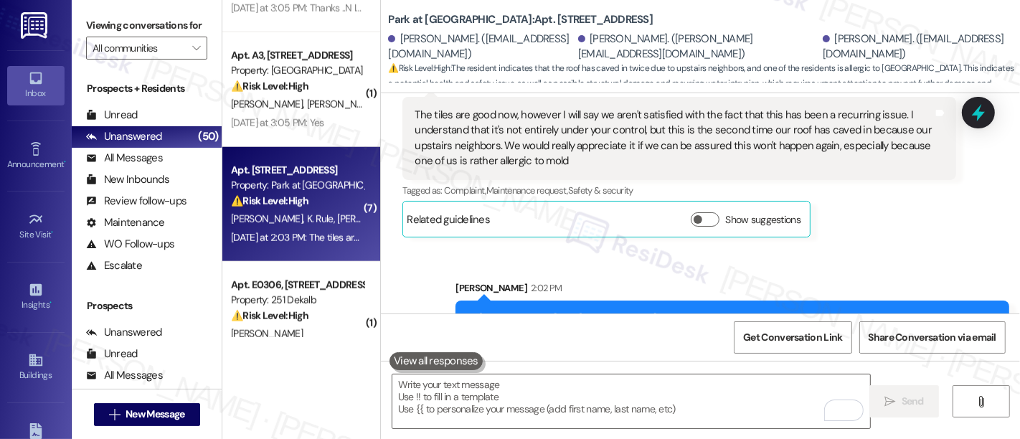
click at [891, 248] on div "Sent via SMS Sarah 2:02 PM Hi Logan, Kyle and Matthew, I understand your concer…" at bounding box center [700, 313] width 639 height 131
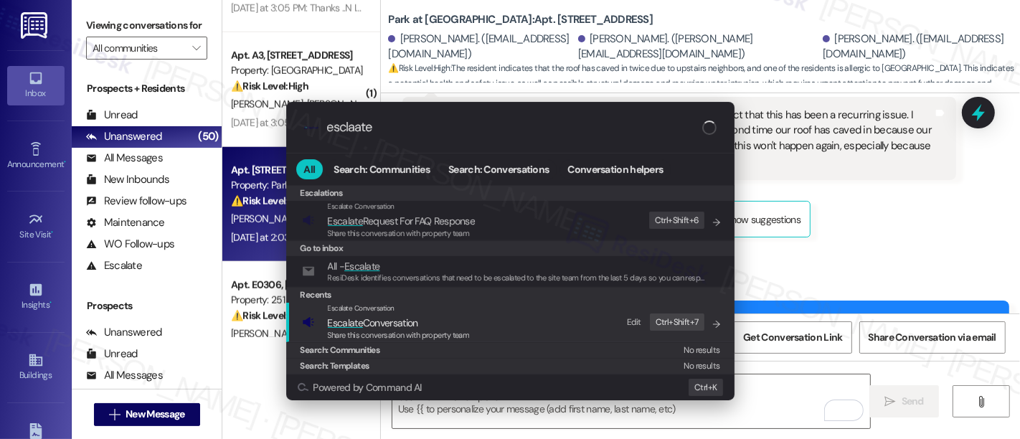
type input "esclaate"
click at [495, 315] on div "Escalate Conversation Escalate Conversation Share this conversation with proper…" at bounding box center [512, 322] width 420 height 39
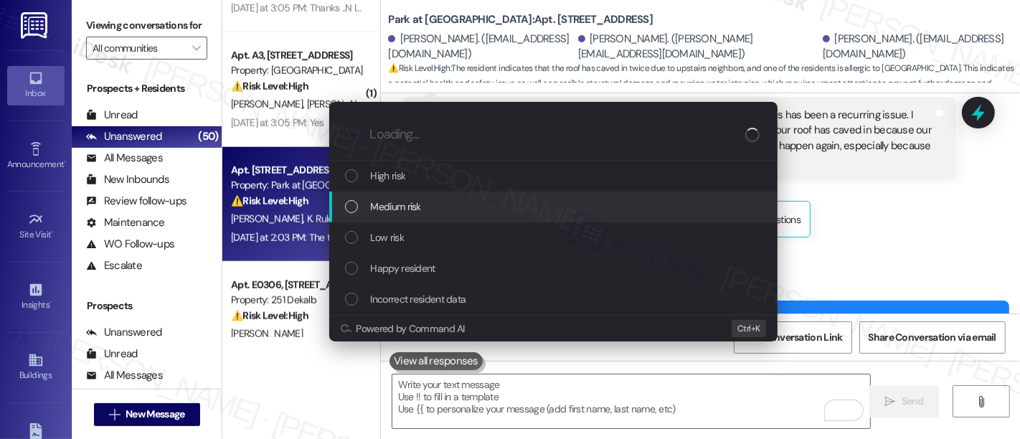
drag, startPoint x: 402, startPoint y: 210, endPoint x: 486, endPoint y: 229, distance: 86.9
click at [403, 213] on span "Medium risk" at bounding box center [396, 207] width 50 height 16
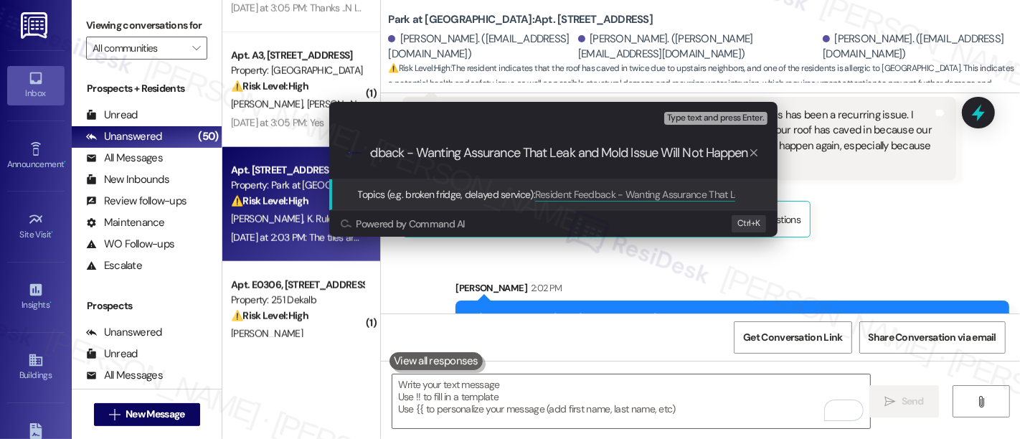
scroll to position [0, 75]
type input "Resident Feedback - Wanting Assurance That Leak and Mold Issue Will Not Happen …"
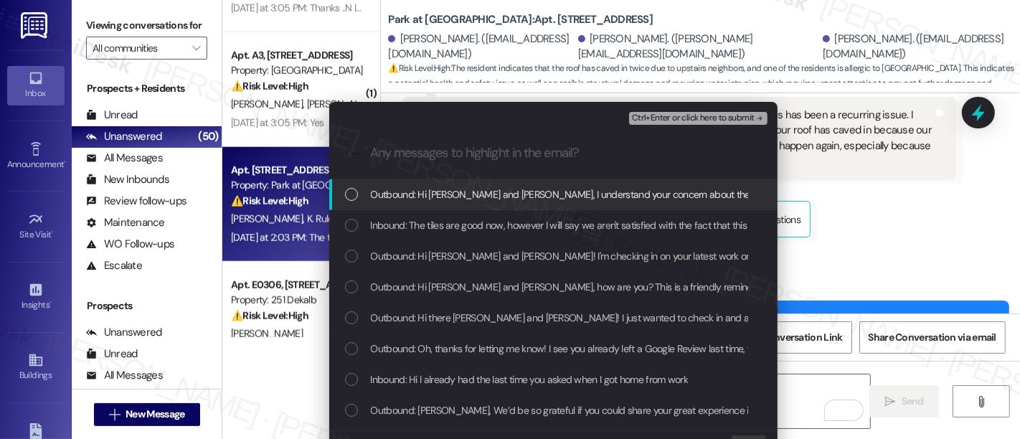
scroll to position [0, 0]
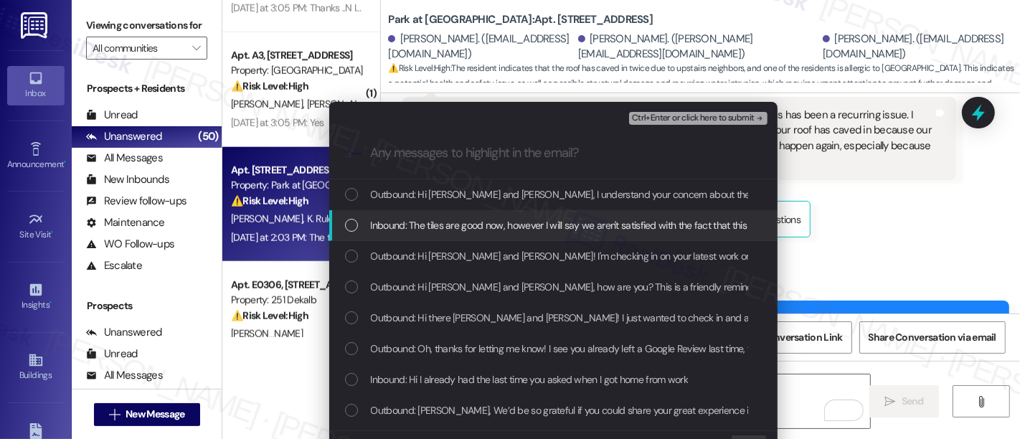
drag, startPoint x: 380, startPoint y: 226, endPoint x: 413, endPoint y: 232, distance: 34.2
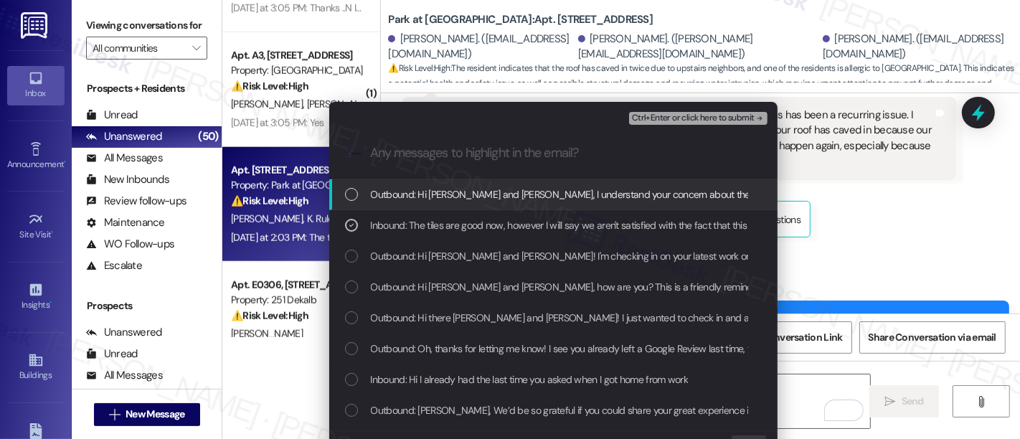
click at [680, 115] on span "Ctrl+Enter or click here to submit" at bounding box center [693, 118] width 123 height 10
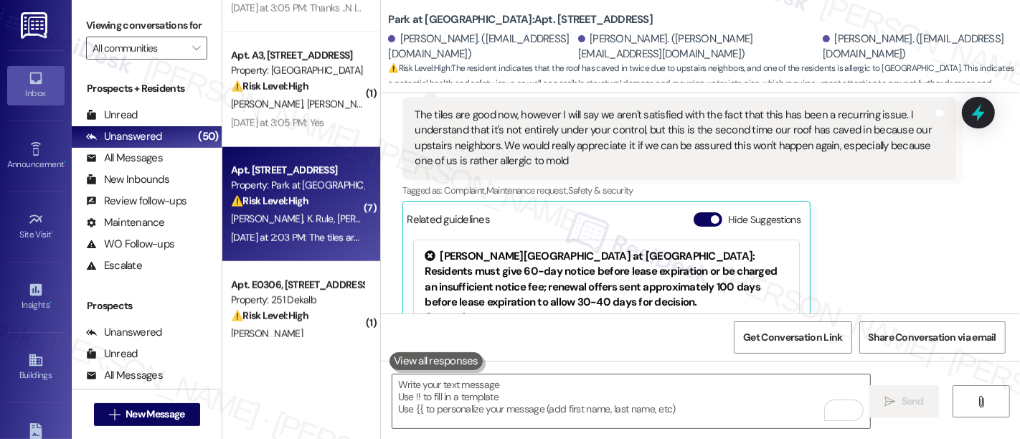
scroll to position [3577, 0]
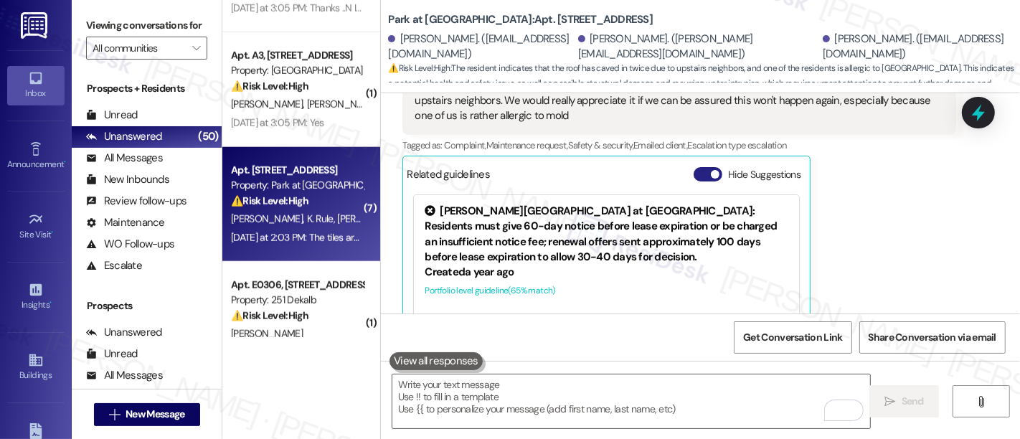
click at [694, 167] on button "Hide Suggestions" at bounding box center [708, 174] width 29 height 14
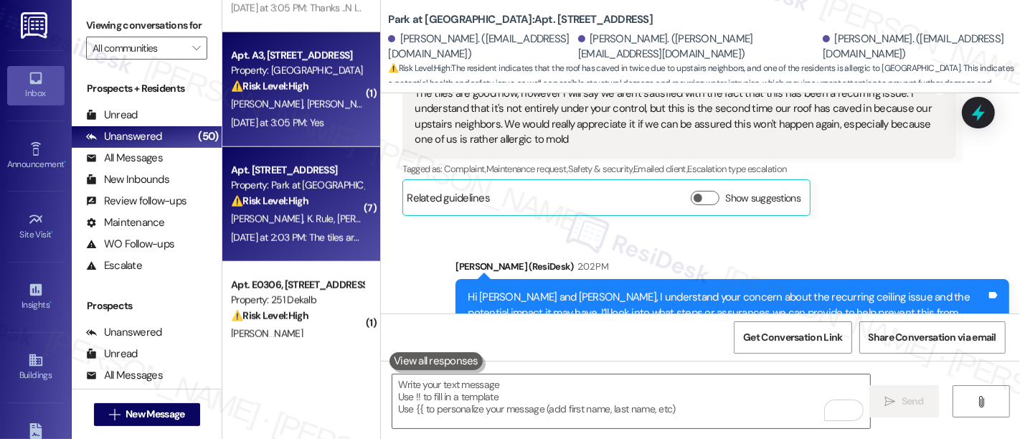
click at [244, 88] on strong "⚠️ Risk Level: High" at bounding box center [269, 86] width 77 height 13
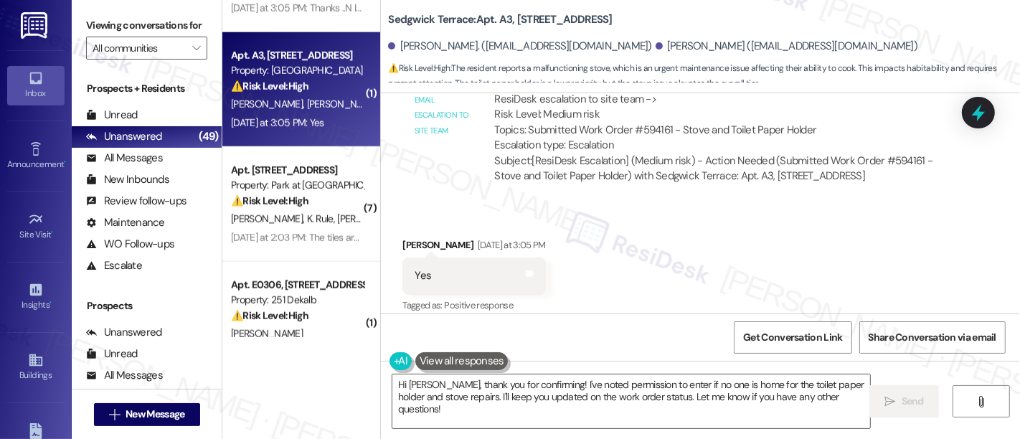
scroll to position [1242, 0]
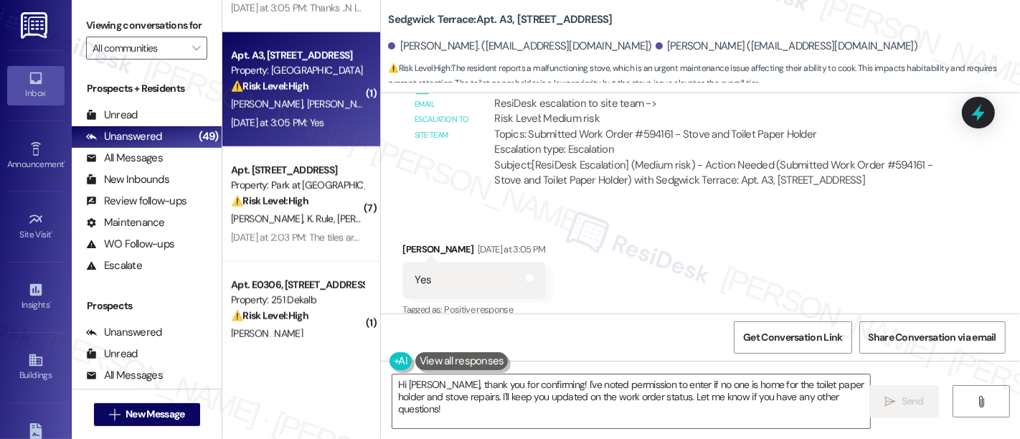
click at [888, 158] on div "Subject: [ResiDesk Escalation] (Medium risk) - Action Needed (Submitted Work Or…" at bounding box center [719, 173] width 450 height 31
copy div "594161"
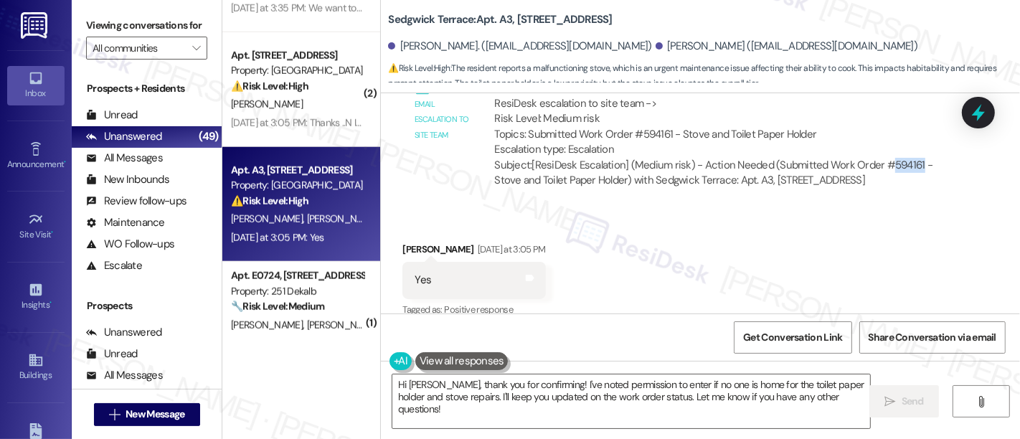
scroll to position [1389, 0]
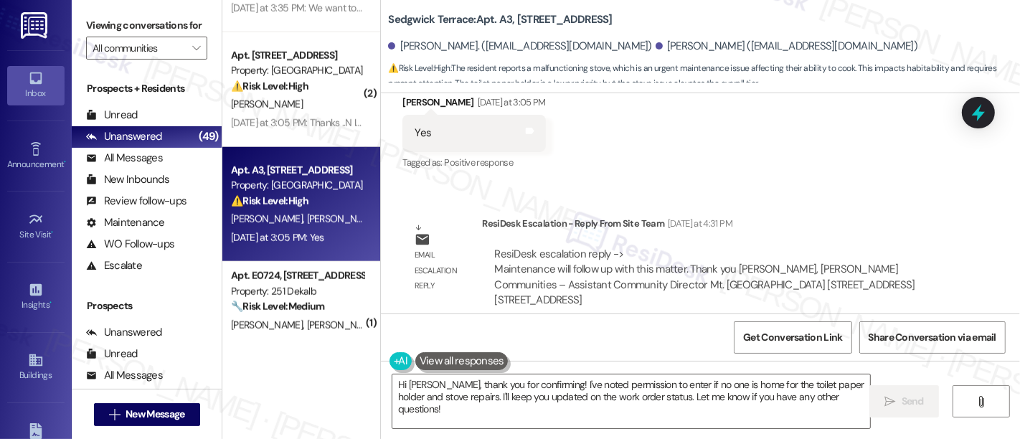
click at [748, 169] on div "Lease started Aug 26, 2025 at 8:00 PM Survey, sent via SMS Residesk Automated S…" at bounding box center [700, 203] width 639 height 220
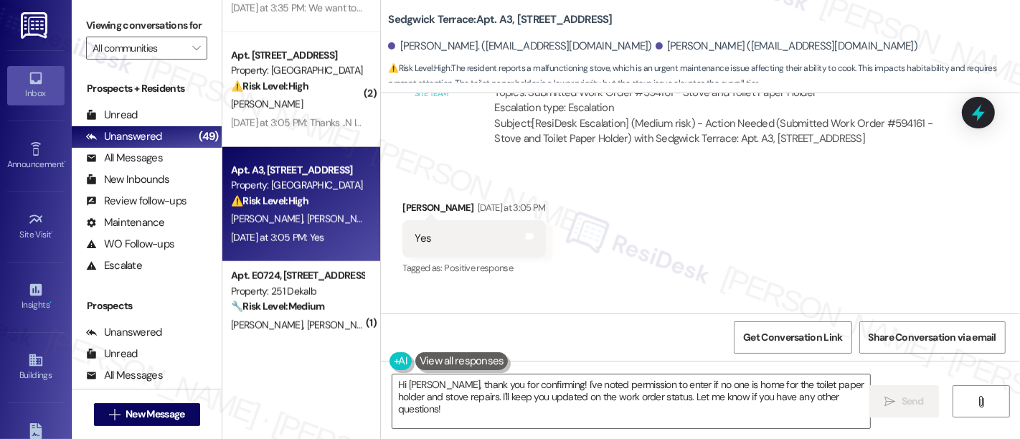
scroll to position [1230, 0]
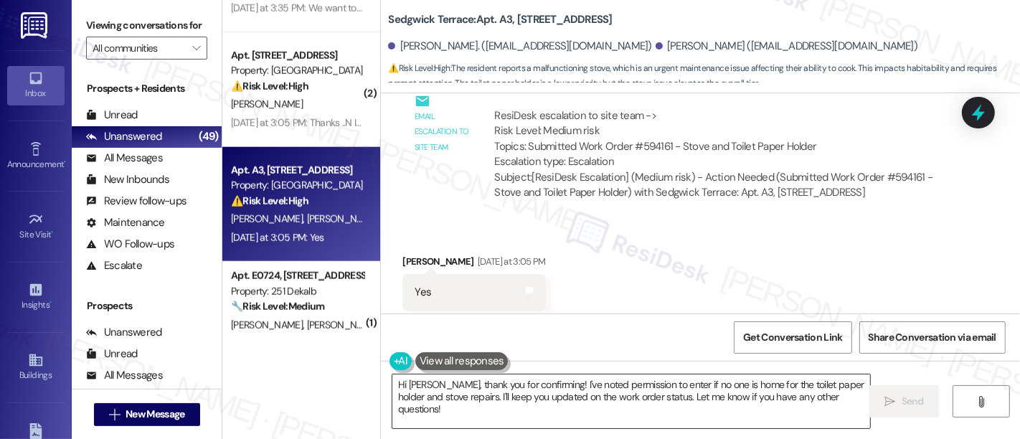
click at [561, 397] on textarea "Hi Wayne, thank you for confirming! I've noted permission to enter if no one is…" at bounding box center [631, 402] width 478 height 54
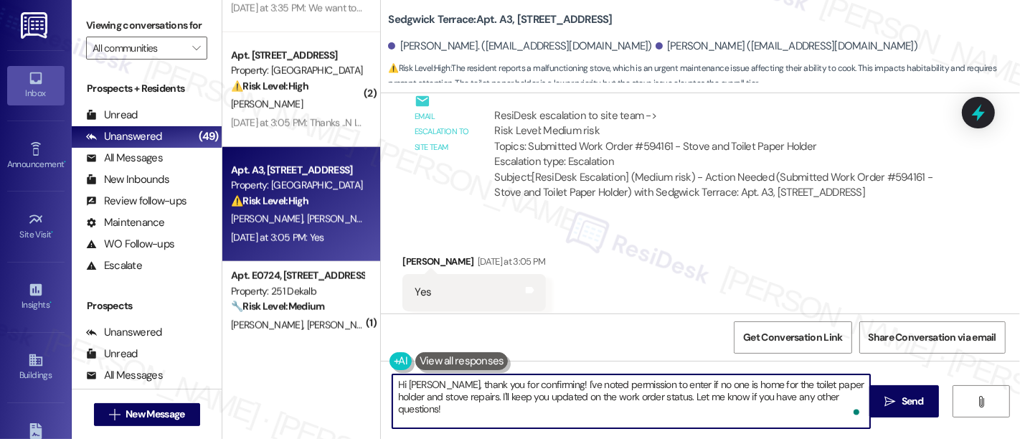
click at [676, 393] on textarea "Hi Wayne, thank you for confirming! I've noted permission to enter if no one is…" at bounding box center [631, 402] width 478 height 54
click at [657, 398] on textarea "Hi Wayne, thank you for confirming! I've noted permission to enter if no one is…" at bounding box center [631, 402] width 478 height 54
drag, startPoint x: 467, startPoint y: 398, endPoint x: 481, endPoint y: 398, distance: 13.6
click at [472, 398] on textarea "Hi Wayne, thank you for confirming! I've noted permission to enter if no one is…" at bounding box center [631, 402] width 478 height 54
type textarea "Hi Wayne, thank you for confirming! I've noted permission to enter if no one is…"
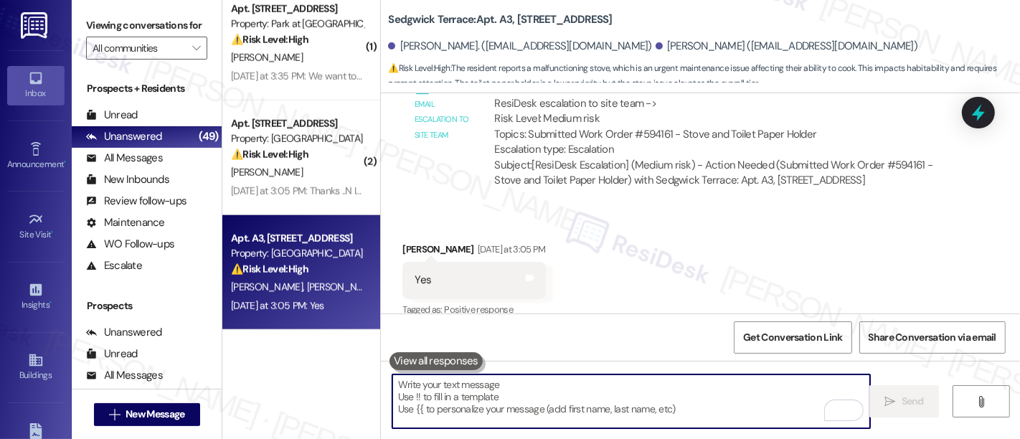
scroll to position [1154, 0]
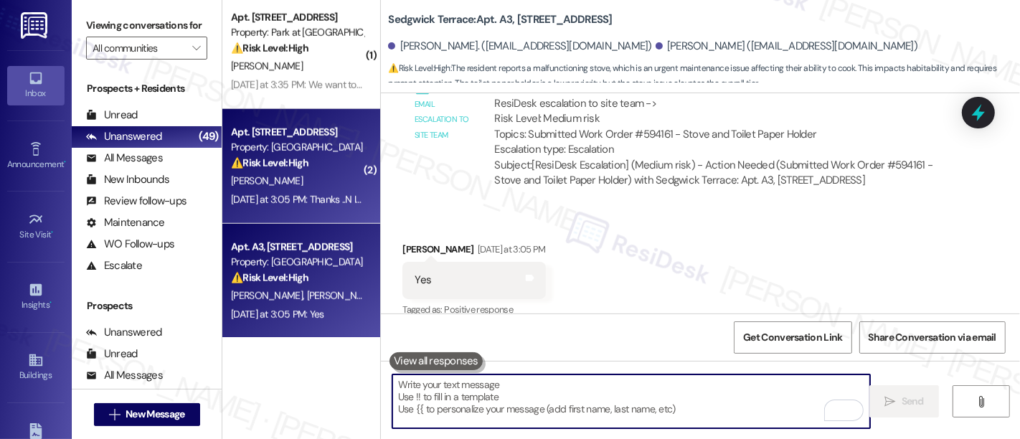
click at [309, 152] on div "Property: York House" at bounding box center [297, 147] width 133 height 15
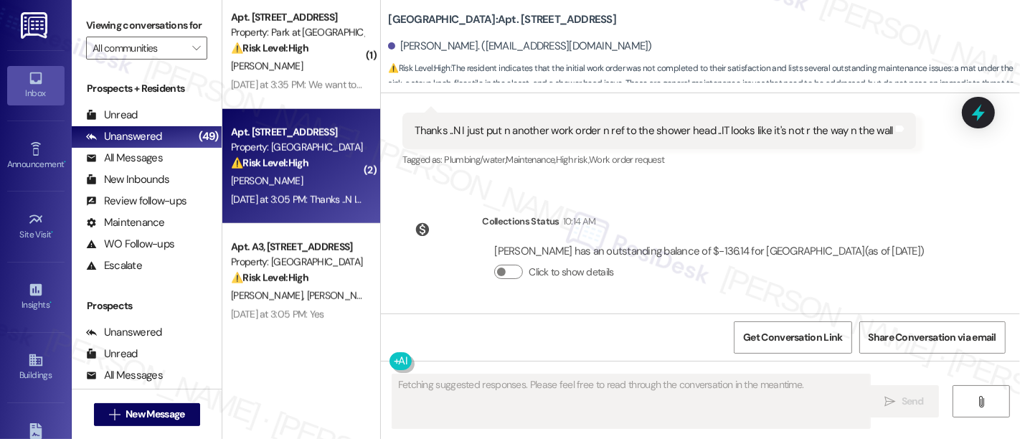
scroll to position [654, 0]
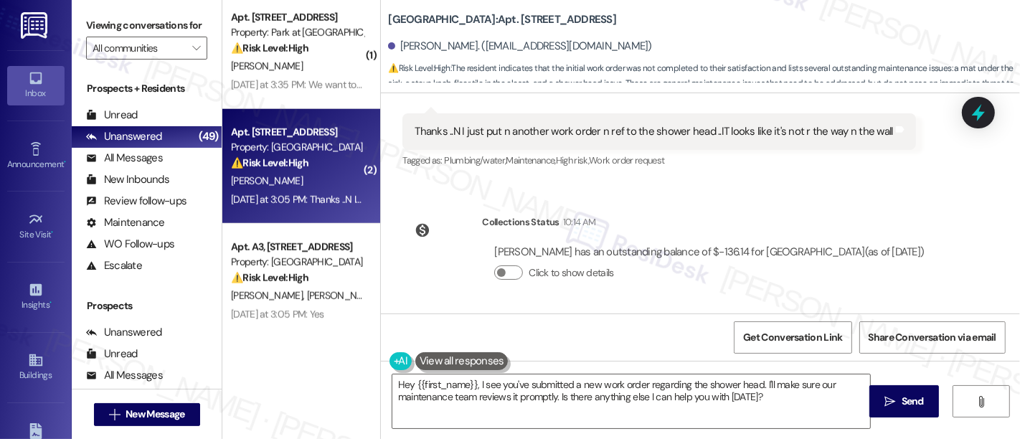
click at [932, 229] on div "Lease started Sep 04, 2025 at 8:00 PM Survey, sent via SMS Residesk Automated S…" at bounding box center [700, 203] width 639 height 220
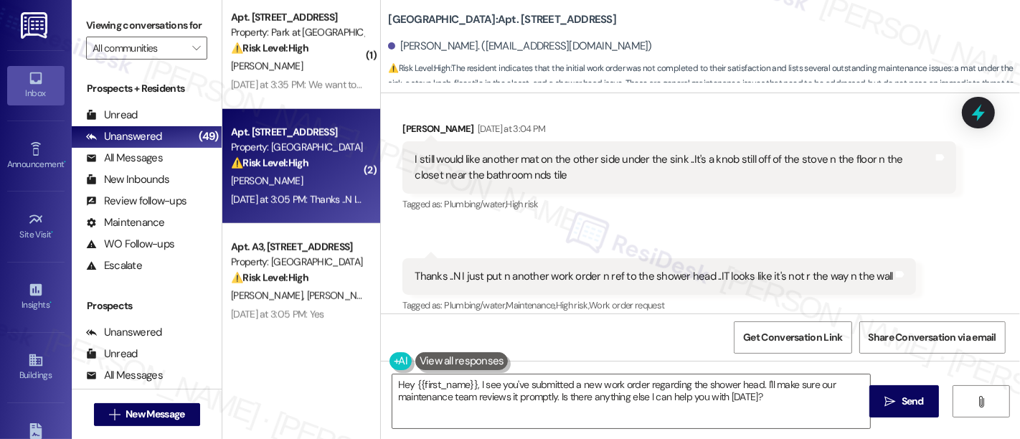
scroll to position [513, 0]
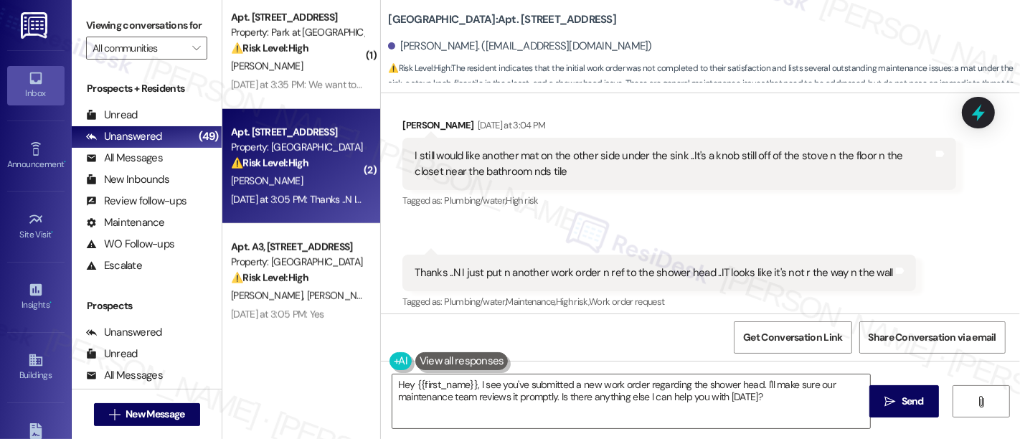
click at [725, 197] on div "Tagged as: Plumbing/water , Click to highlight conversations about Plumbing/wat…" at bounding box center [680, 200] width 554 height 21
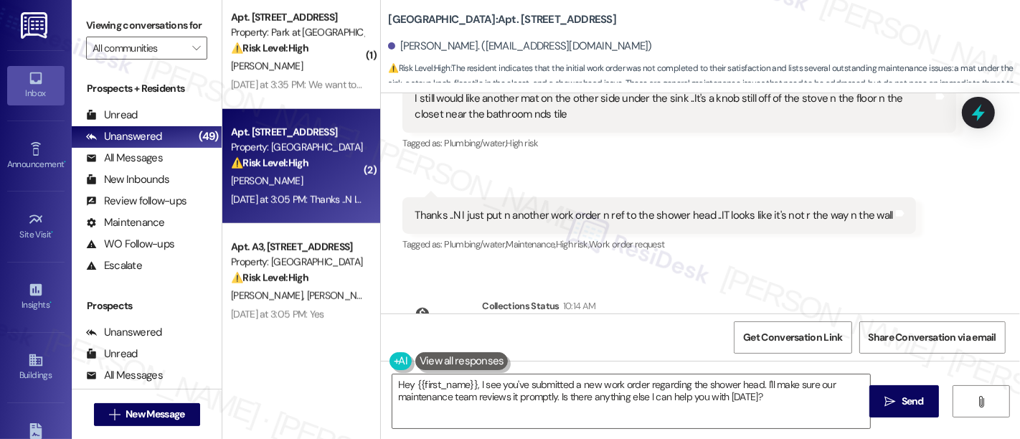
scroll to position [593, 0]
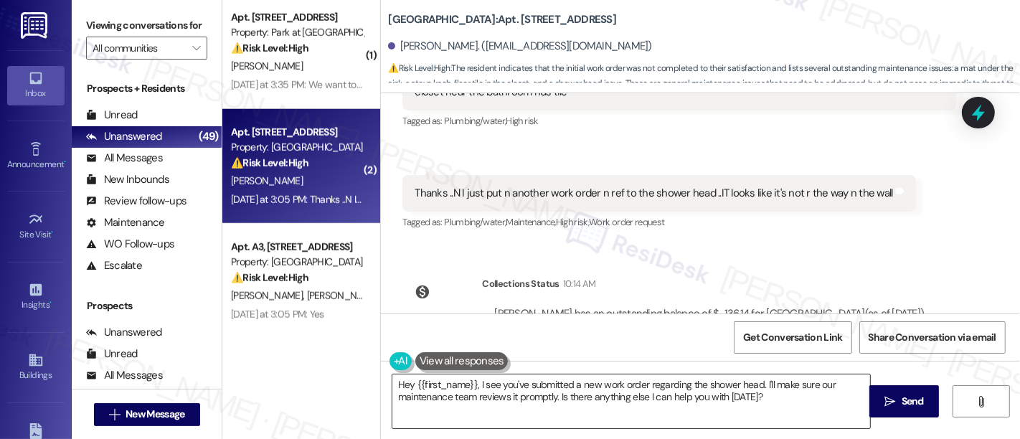
click at [507, 379] on textarea "Hey {{first_name}}, I see you've submitted a new work order regarding the showe…" at bounding box center [631, 402] width 478 height 54
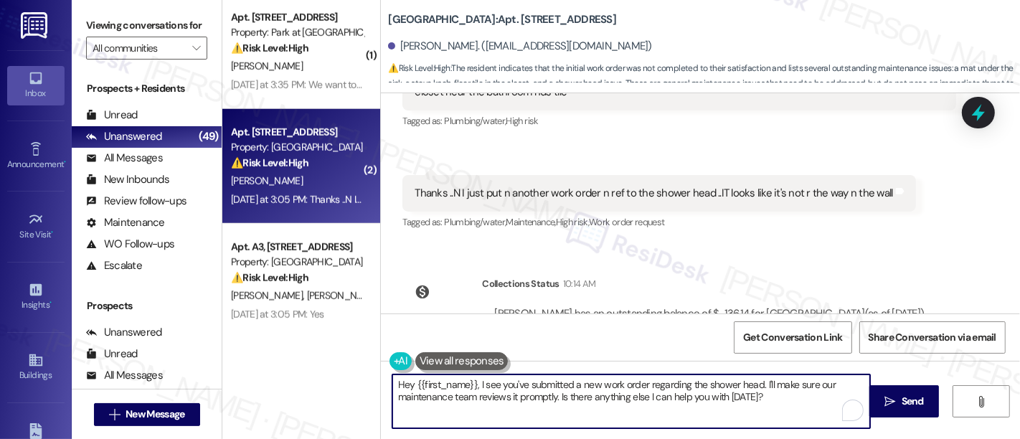
click at [589, 379] on textarea "Hey {{first_name}}, I see you've submitted a new work order regarding the showe…" at bounding box center [631, 402] width 478 height 54
click at [625, 380] on textarea "Hey {{first_name}}, I see you've submitted a new work order regarding the showe…" at bounding box center [631, 402] width 478 height 54
click at [570, 382] on textarea "Hey {{first_name}}, I see you've submitted a new work order regarding the showe…" at bounding box center [631, 402] width 478 height 54
click at [632, 383] on textarea "Hey {{first_name}}, I see you've submitted new work order regarding the shower …" at bounding box center [631, 402] width 478 height 54
paste textarea "i {{first_name}}, I saw that you submitted new work orders, and maintenance sto…"
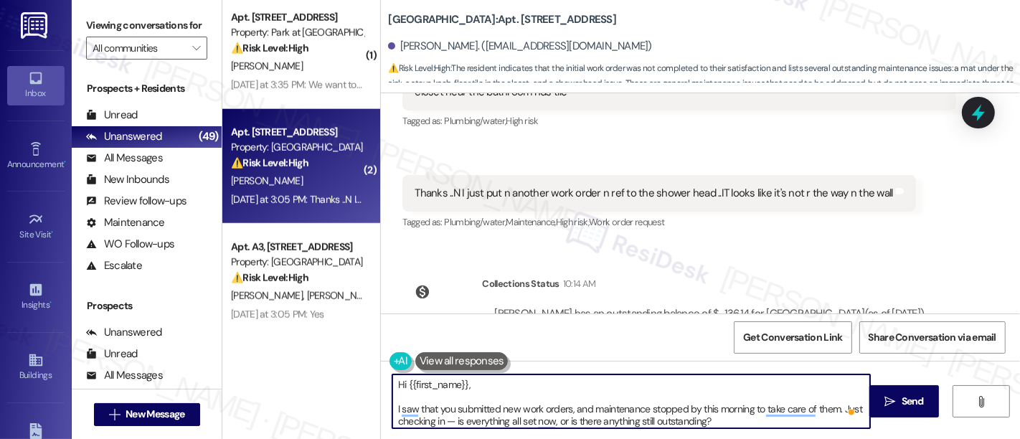
click at [628, 386] on textarea "Hi {{first_name}}, I saw that you submitted new work orders, and maintenance st…" at bounding box center [631, 402] width 478 height 54
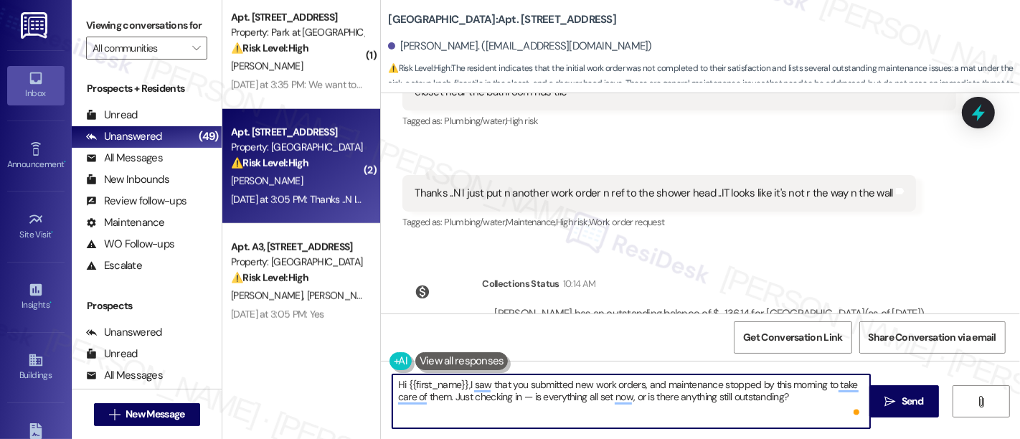
type textarea "Hi {{first_name}}, I saw that you submitted new work orders, and maintenance st…"
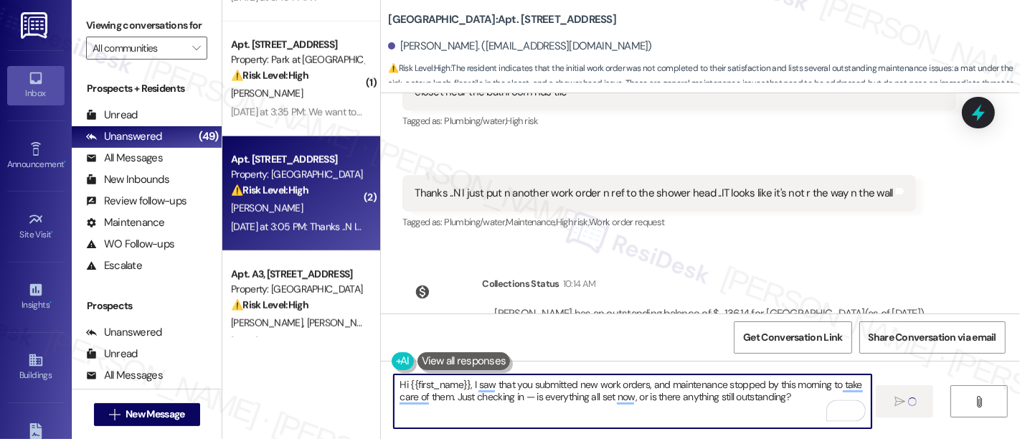
scroll to position [1100, 0]
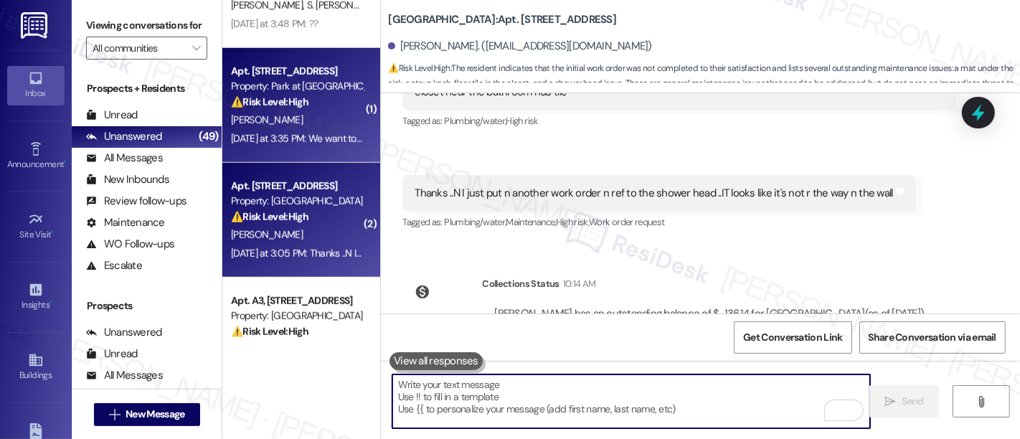
click at [301, 118] on div "E. Stricko" at bounding box center [298, 120] width 136 height 18
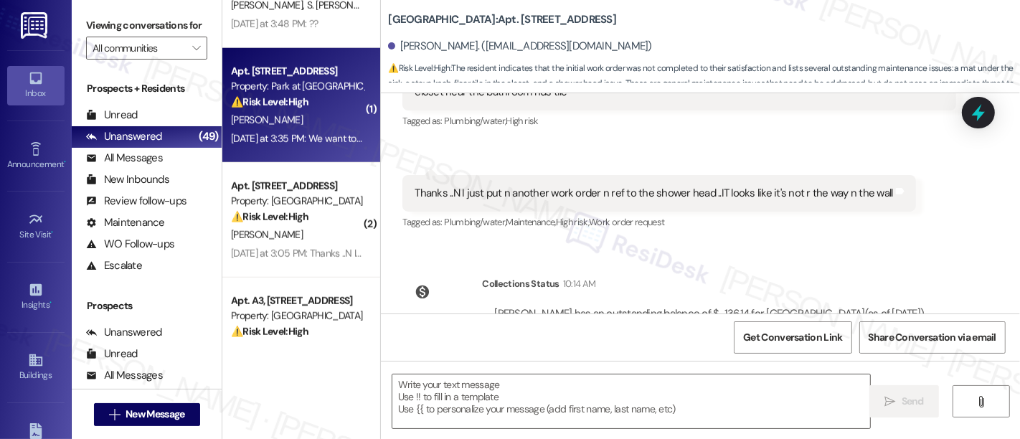
type textarea "Fetching suggested responses. Please feel free to read through the conversation…"
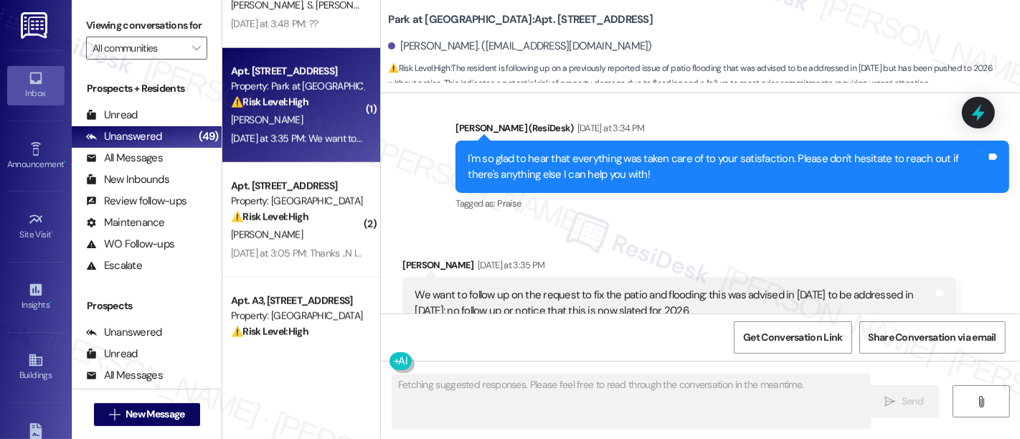
scroll to position [1117, 0]
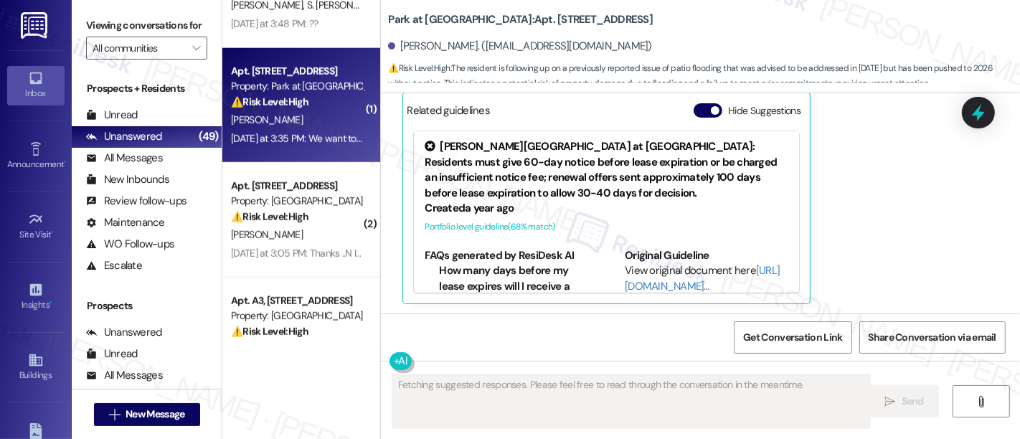
drag, startPoint x: 704, startPoint y: 111, endPoint x: 734, endPoint y: 132, distance: 36.6
click at [705, 113] on button "Hide Suggestions" at bounding box center [708, 110] width 29 height 14
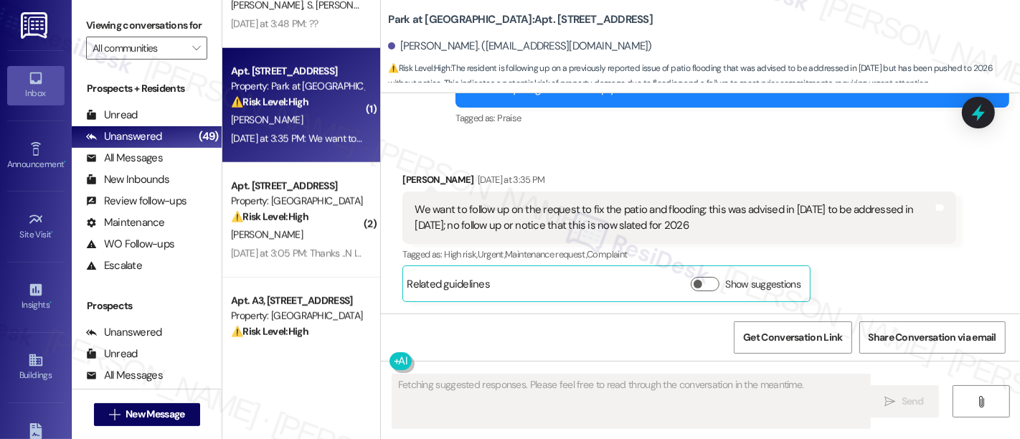
scroll to position [942, 0]
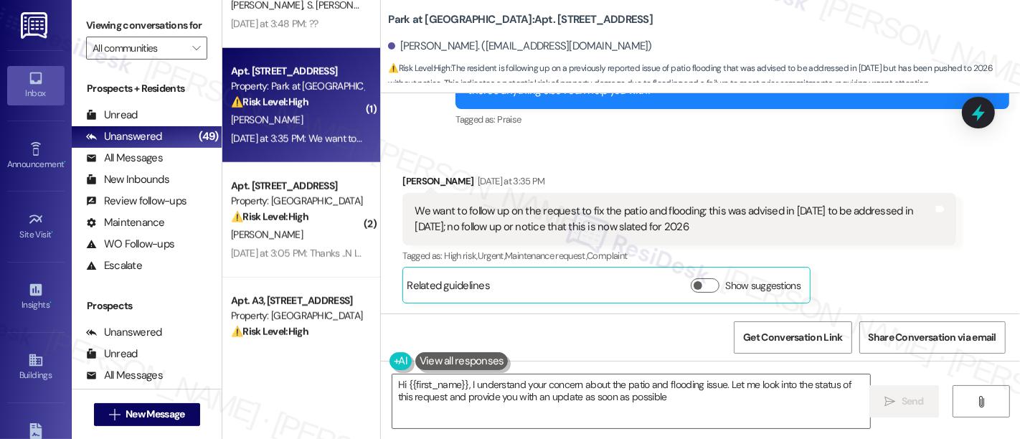
type textarea "Hi {{first_name}}, I understand your concern about the patio and flooding issue…"
click at [684, 206] on div "We want to follow up on the request to fix the patio and flooding; this was adv…" at bounding box center [674, 219] width 519 height 31
click at [875, 248] on div "Tagged as: High risk , Click to highlight conversations about High risk Urgent …" at bounding box center [680, 255] width 554 height 21
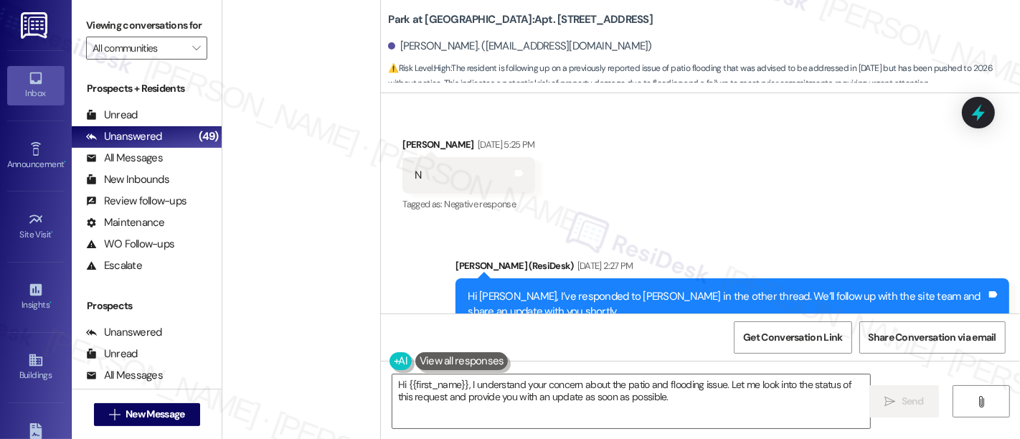
scroll to position [942, 0]
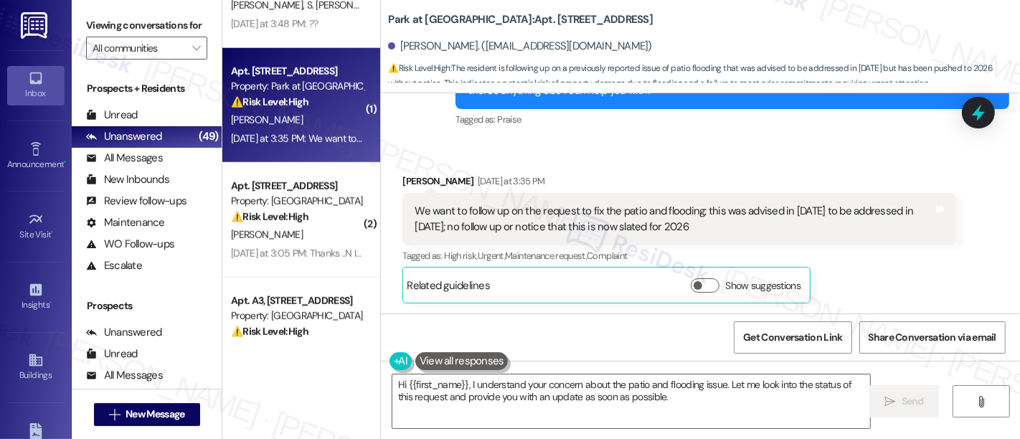
drag, startPoint x: 680, startPoint y: 192, endPoint x: 660, endPoint y: 183, distance: 21.5
click at [677, 187] on div "[PERSON_NAME] [DATE] at 3:35 PM We want to follow up on the request to fix the …" at bounding box center [680, 239] width 554 height 131
click at [499, 387] on textarea "Hi {{first_name}}, I understand your concern about the patio and flooding issue…" at bounding box center [631, 402] width 478 height 54
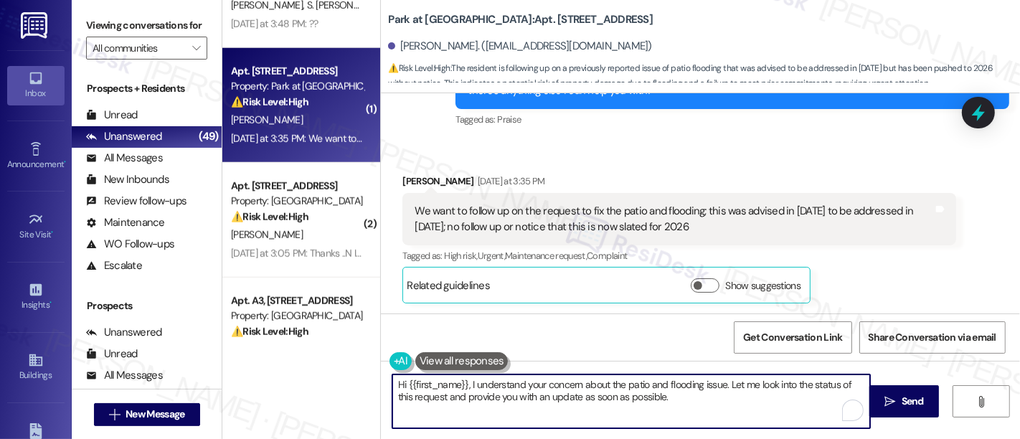
click at [598, 382] on textarea "Hi {{first_name}}, I understand your concern about the patio and flooding issue…" at bounding box center [631, 402] width 478 height 54
click at [677, 382] on textarea "Hi {{first_name}}, I understand your concern about the patio and flooding issue…" at bounding box center [631, 402] width 478 height 54
click at [727, 382] on textarea "Hi {{first_name}}, I understand your concern about the patio and flooding issue…" at bounding box center [631, 402] width 478 height 54
drag, startPoint x: 452, startPoint y: 398, endPoint x: 464, endPoint y: 397, distance: 11.5
click at [452, 397] on textarea "Hi {{first_name}}, I understand your concern about the patio and flooding issue…" at bounding box center [631, 402] width 478 height 54
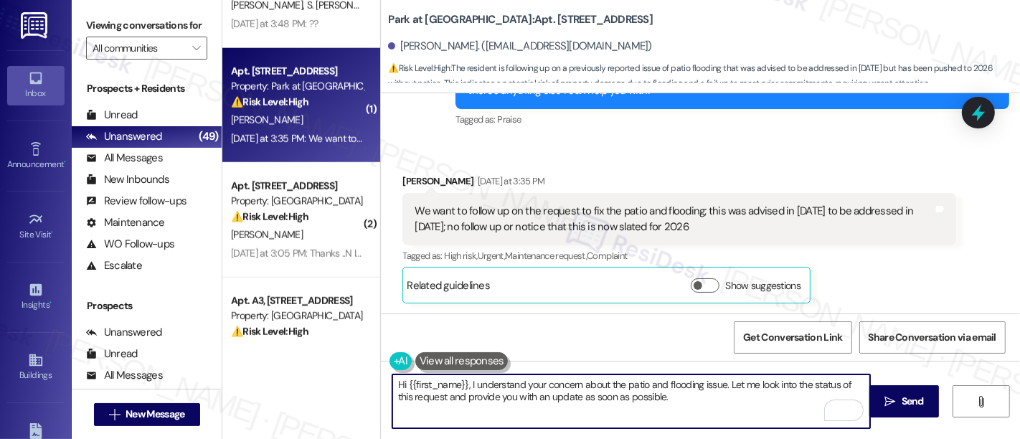
click at [547, 397] on textarea "Hi {{first_name}}, I understand your concern about the patio and flooding issue…" at bounding box center [631, 402] width 478 height 54
click at [646, 397] on textarea "Hi {{first_name}}, I understand your concern about the patio and flooding issue…" at bounding box center [631, 402] width 478 height 54
click at [733, 403] on textarea "Hi {{first_name}}, I understand your concern about the patio and flooding issue…" at bounding box center [631, 402] width 478 height 54
type textarea "Hi {{first_name}}, I understand your concern about the patio and flooding issue…"
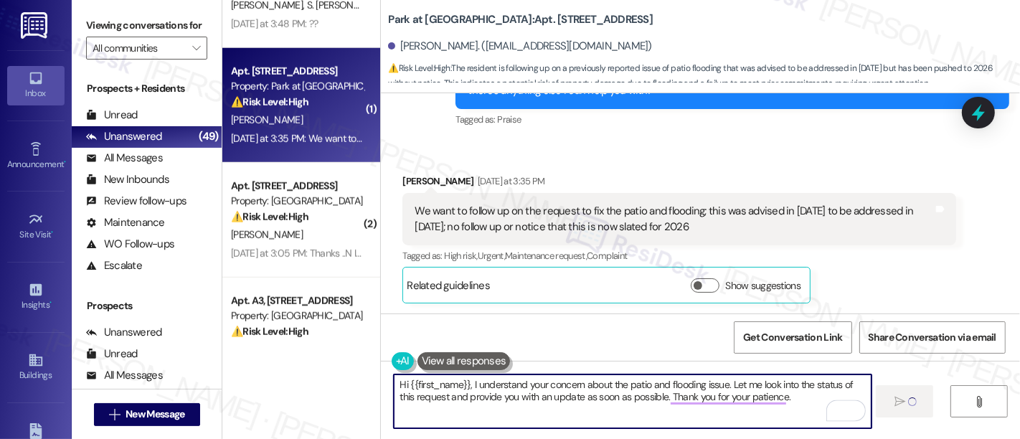
scroll to position [941, 0]
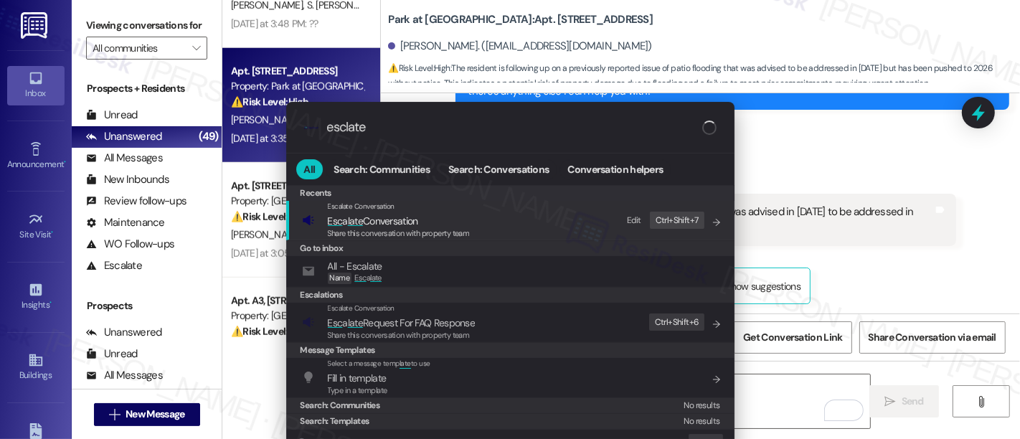
type input "esclate"
click at [456, 218] on span "Esc a late Conversation" at bounding box center [399, 221] width 142 height 16
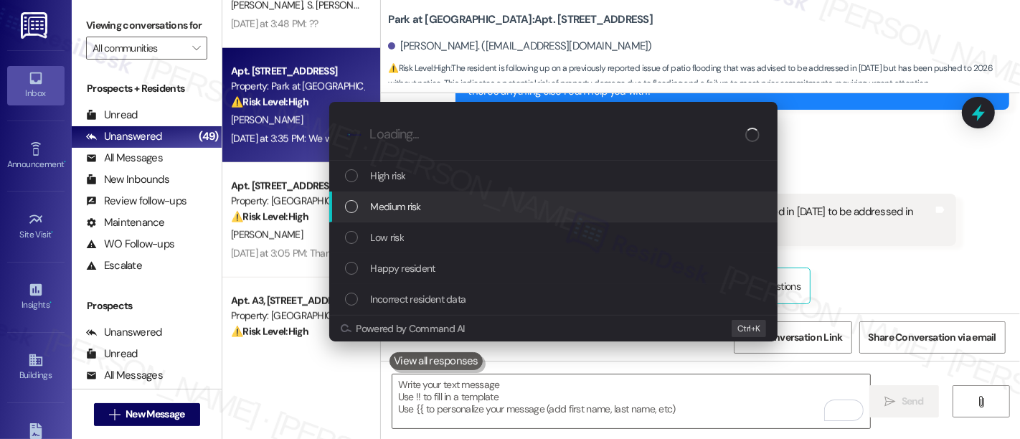
click at [412, 208] on span "Medium risk" at bounding box center [396, 207] width 50 height 16
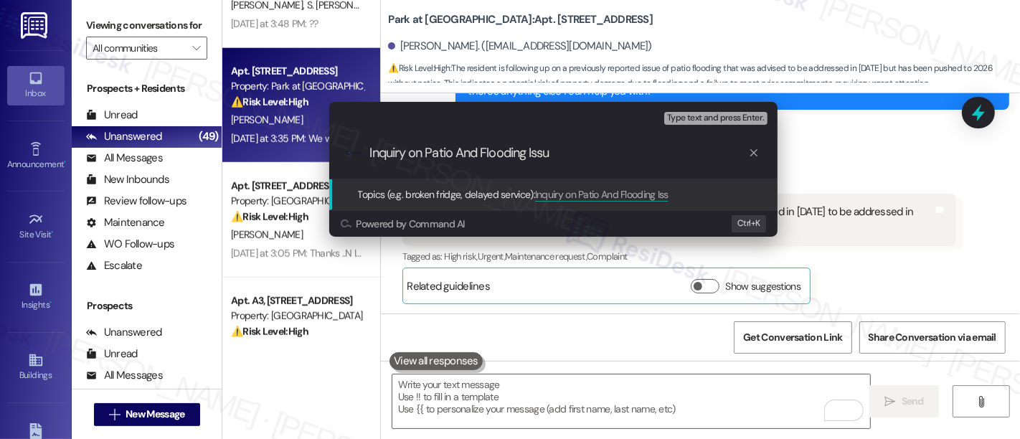
type input "Inquiry on Patio And Flooding Issue"
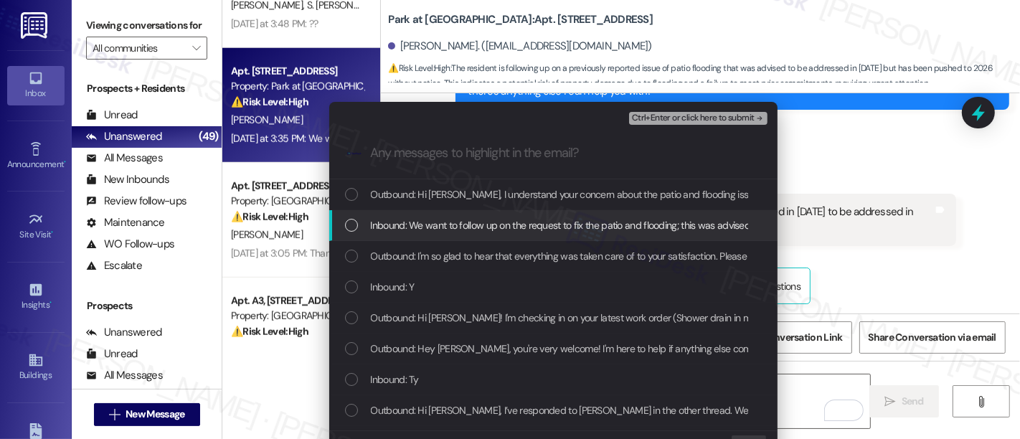
drag, startPoint x: 429, startPoint y: 222, endPoint x: 465, endPoint y: 227, distance: 36.2
click at [428, 222] on span "Inbound: We want to follow up on the request to fix the patio and flooding; thi…" at bounding box center [748, 225] width 754 height 16
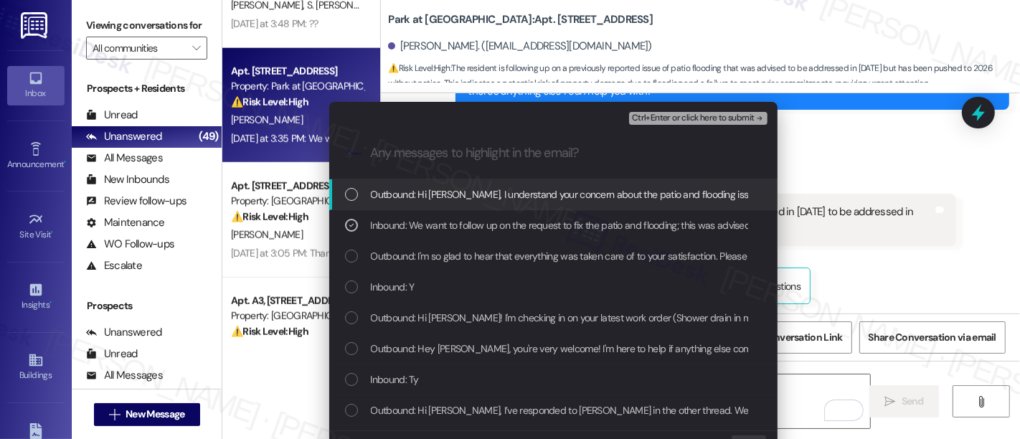
click at [694, 120] on span "Ctrl+Enter or click here to submit" at bounding box center [693, 118] width 123 height 10
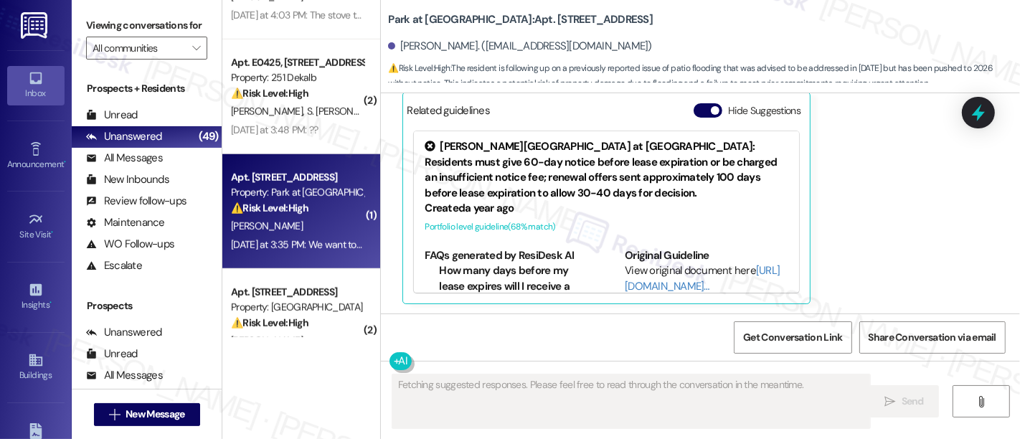
scroll to position [958, 0]
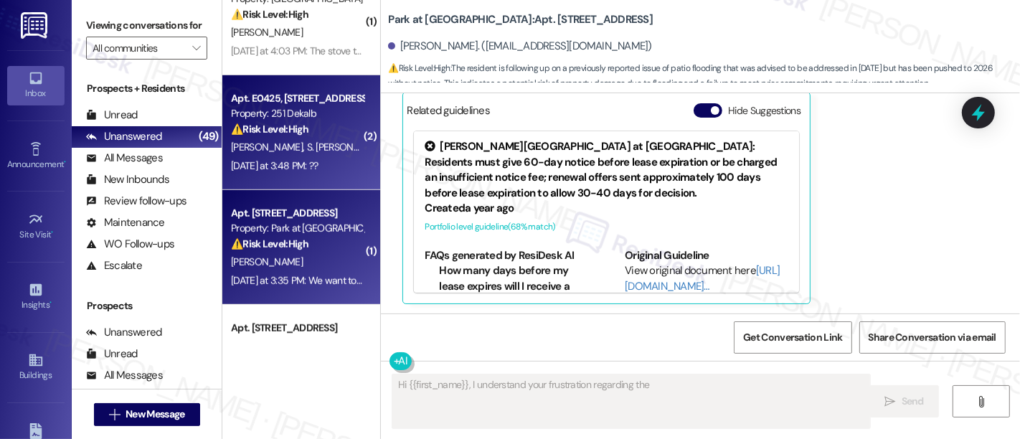
type textarea "Hi {{first_name}}, I understand your frustration regarding the"
click at [267, 134] on strong "⚠️ Risk Level: High" at bounding box center [269, 129] width 77 height 13
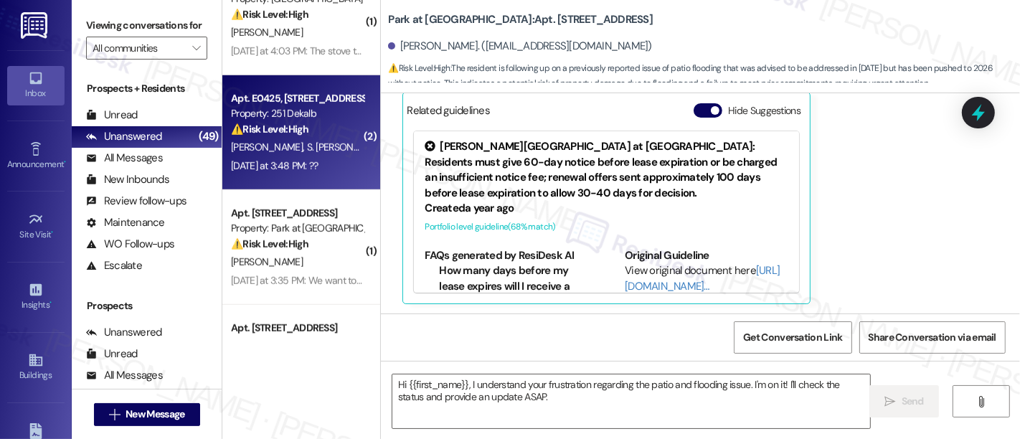
type textarea "Fetching suggested responses. Please feel free to read through the conversation…"
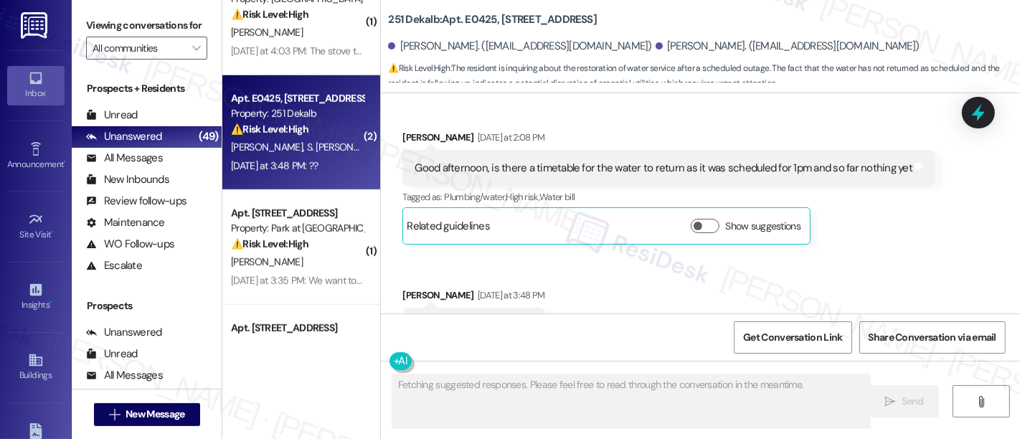
scroll to position [4449, 0]
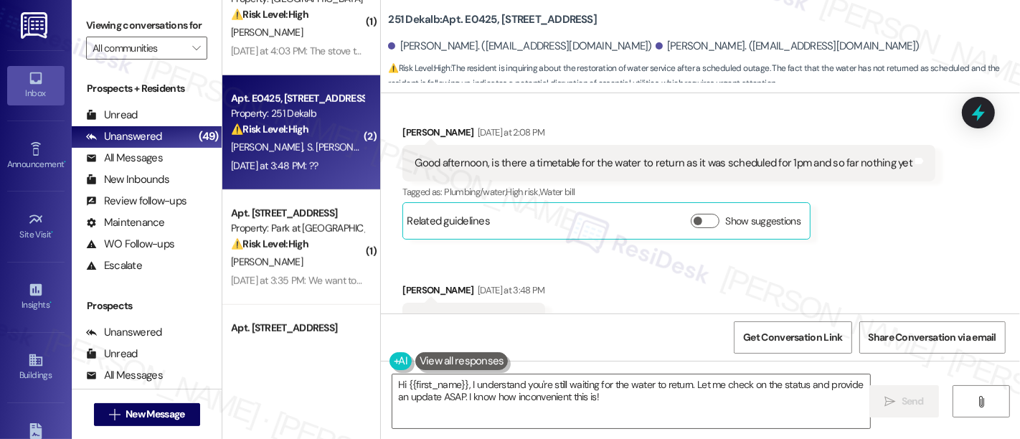
click at [895, 177] on div "Marcelo Nowotny Yesterday at 2:08 PM Good afternoon, is there a timetable for t…" at bounding box center [669, 182] width 533 height 115
click at [809, 261] on div "Received via SMS Marcelo Nowotny Yesterday at 2:08 PM Good afternoon, is there …" at bounding box center [700, 221] width 639 height 258
click at [634, 258] on div "Received via SMS Marcelo Nowotny Yesterday at 2:08 PM Good afternoon, is there …" at bounding box center [700, 221] width 639 height 258
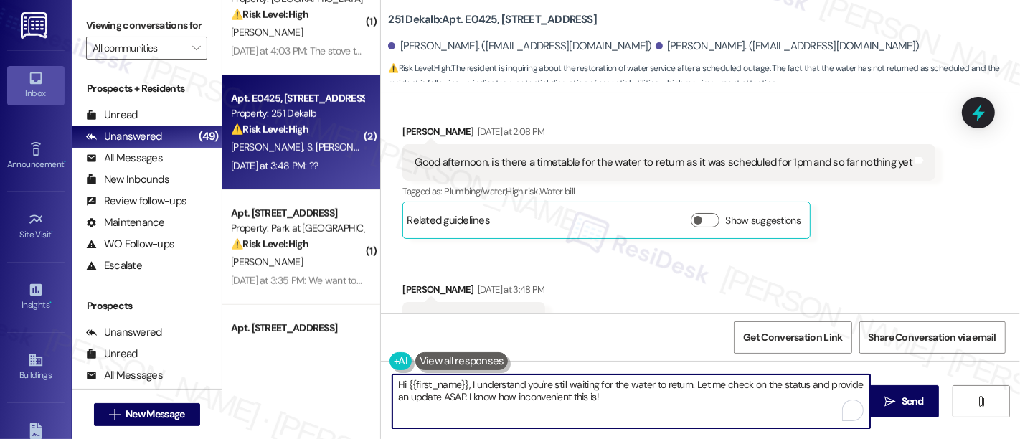
drag, startPoint x: 467, startPoint y: 383, endPoint x: 510, endPoint y: 377, distance: 43.4
click at [471, 383] on textarea "Hi {{first_name}}, I understand you're still waiting for the water to return. L…" at bounding box center [631, 402] width 478 height 54
click at [725, 380] on textarea "Hi {{first_name}}, I apologize for the delay in getting back to you. I understa…" at bounding box center [631, 402] width 478 height 54
click at [801, 403] on textarea "Hi {{first_name}}, I apologize for the delay in getting back to you. I understa…" at bounding box center [631, 402] width 478 height 54
type textarea "Hi {{first_name}}, I apologize for the delay in getting back to you. I understa…"
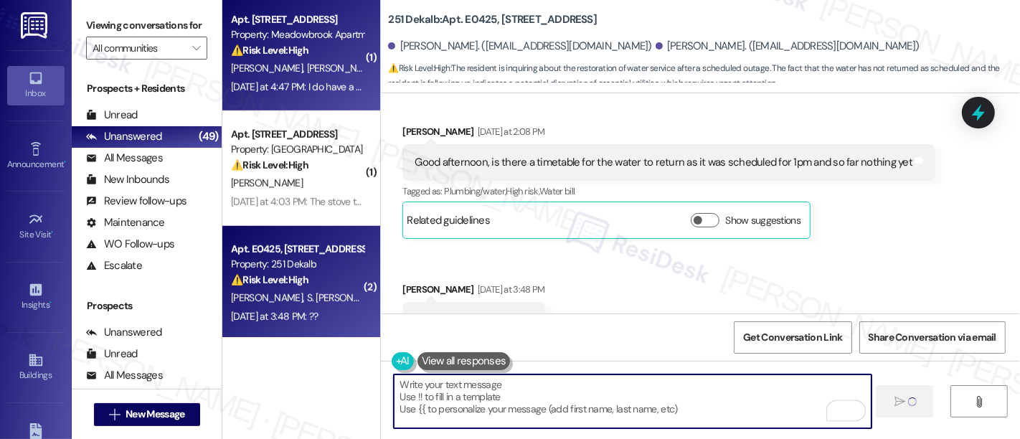
scroll to position [4449, 0]
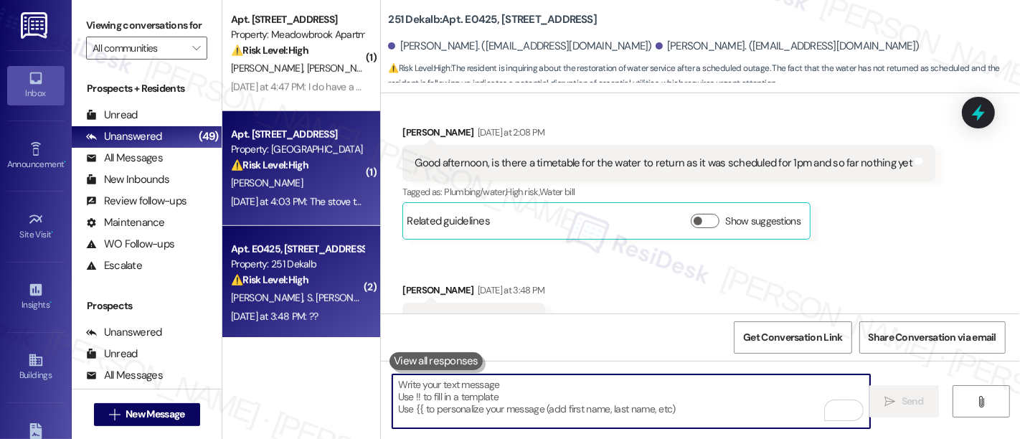
click at [305, 156] on div "Property: York House" at bounding box center [297, 149] width 133 height 15
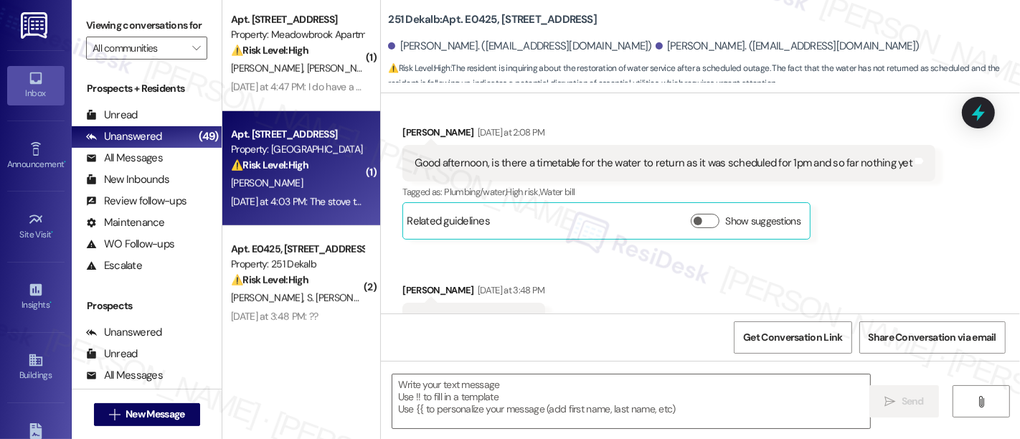
type textarea "Fetching suggested responses. Please feel free to read through the conversation…"
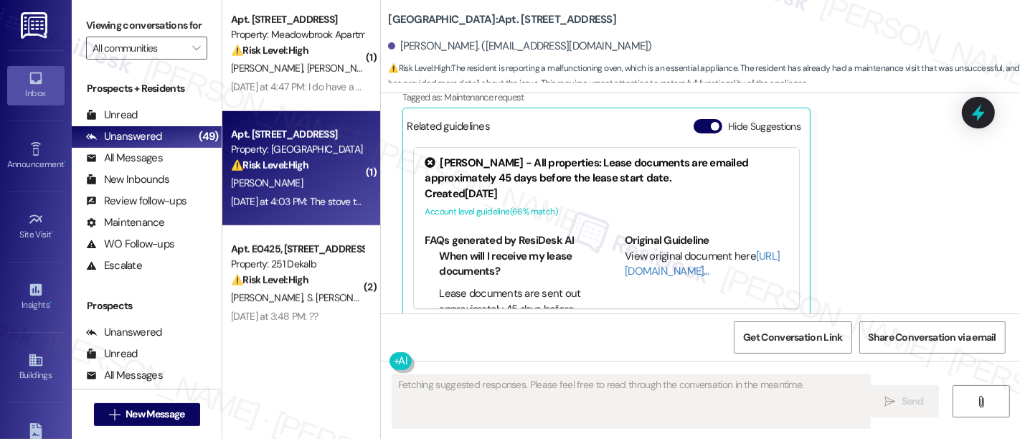
scroll to position [648, 0]
click at [700, 111] on div "Related guidelines Hide Suggestions" at bounding box center [607, 125] width 400 height 28
click at [700, 118] on button "Hide Suggestions" at bounding box center [708, 125] width 29 height 14
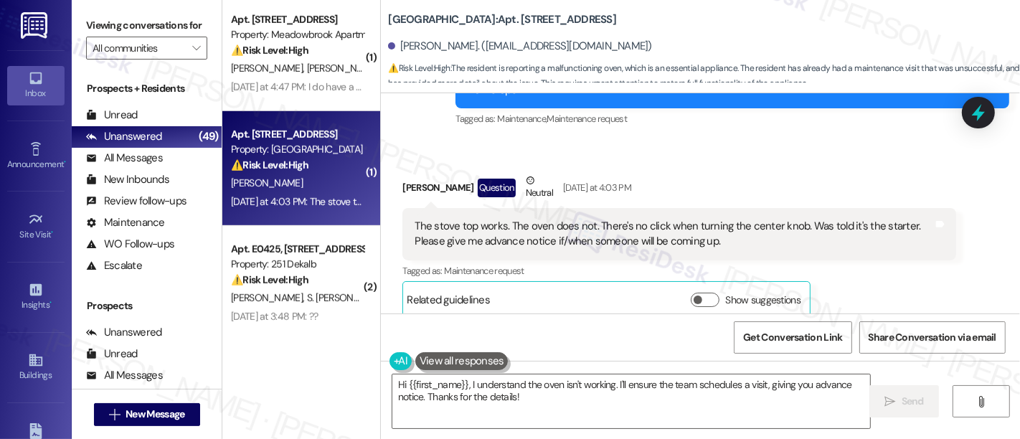
click at [732, 219] on div "The stove top works. The oven does not. There's no click when turning the cente…" at bounding box center [674, 234] width 519 height 31
click at [902, 263] on div "Tagged as: Maintenance request Click to highlight conversations about Maintenan…" at bounding box center [680, 270] width 554 height 21
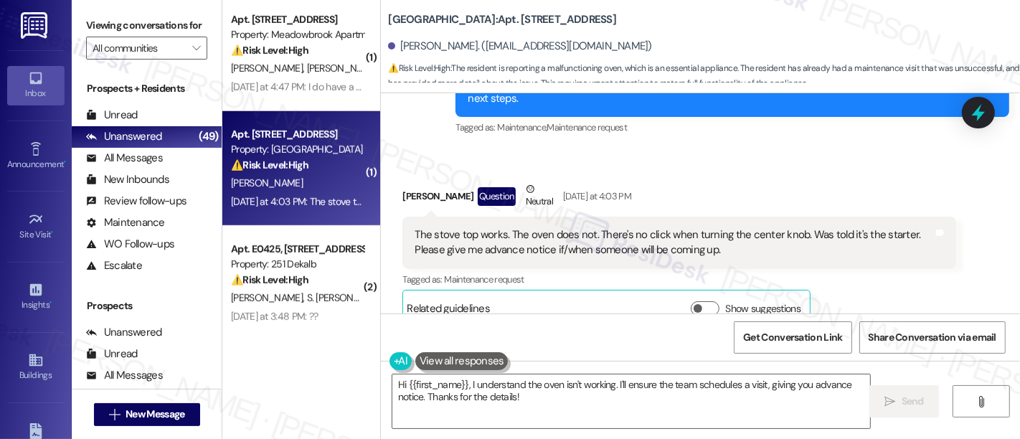
scroll to position [473, 0]
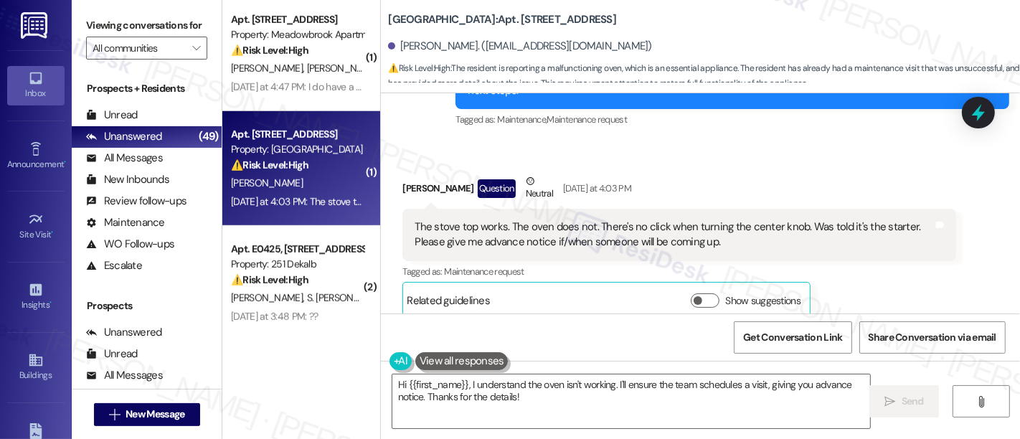
click at [923, 306] on div "Received via SMS Laurie Bundick Question Neutral Yesterday at 4:03 PM The stove…" at bounding box center [679, 246] width 575 height 167
click at [465, 22] on b "York House: Apt. 1113, 5325 Old York Rd" at bounding box center [502, 19] width 228 height 15
copy b "1113"
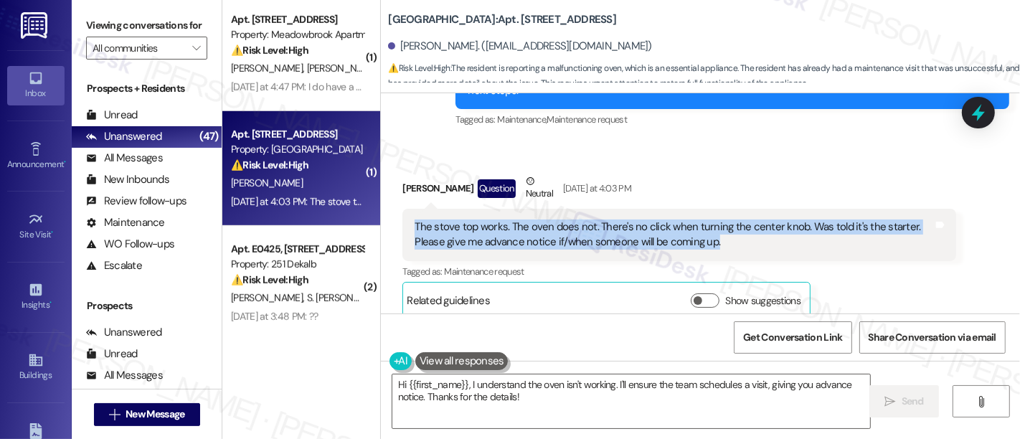
drag, startPoint x: 406, startPoint y: 209, endPoint x: 895, endPoint y: 224, distance: 489.6
click at [895, 224] on div "The stove top works. The oven does not. There's no click when turning the cente…" at bounding box center [674, 235] width 522 height 31
copy div "The stove top works. The oven does not. There's no click when turning the cente…"
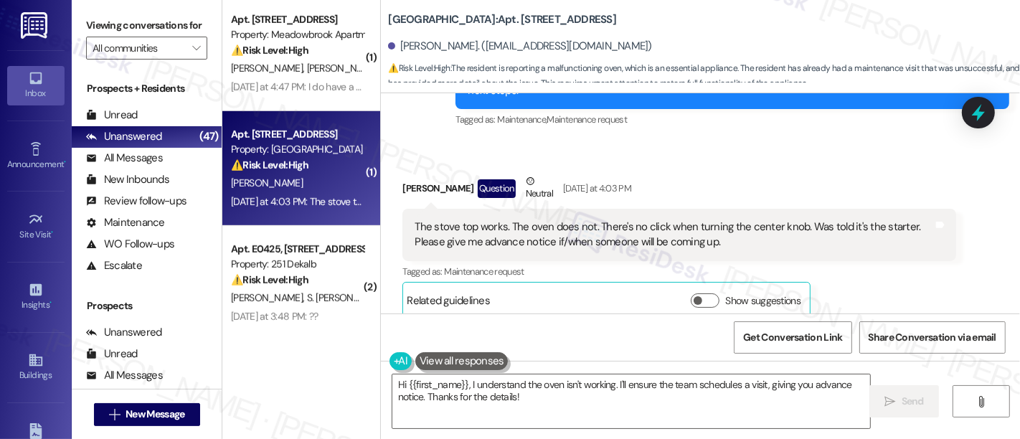
drag, startPoint x: 794, startPoint y: 187, endPoint x: 838, endPoint y: 215, distance: 52.6
click at [804, 193] on div "Laurie Bundick Question Neutral Yesterday at 4:03 PM The stove top works. The o…" at bounding box center [680, 247] width 554 height 146
click at [464, 384] on textarea "Hi {{first_name}}, I understand the oven isn't working. I'll ensure the team sc…" at bounding box center [631, 402] width 478 height 54
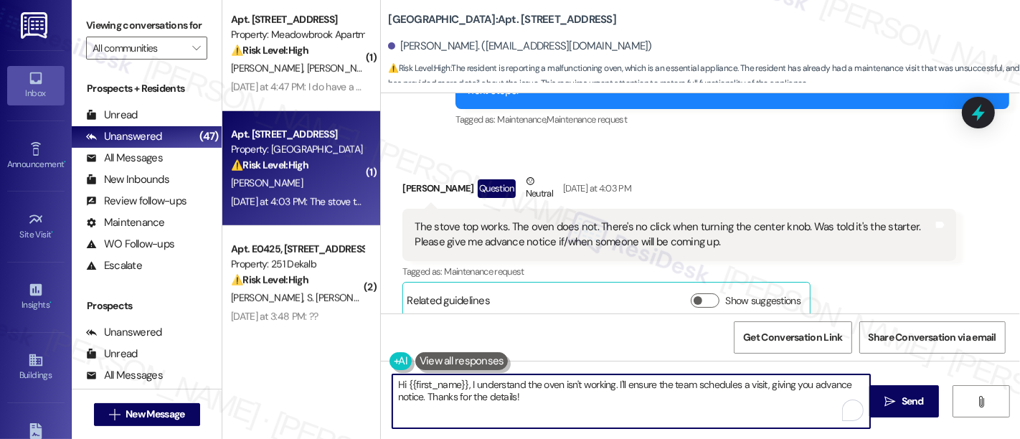
click at [608, 387] on textarea "Hi {{first_name}}, I understand the oven isn't working. I'll ensure the team sc…" at bounding box center [631, 402] width 478 height 54
type textarea "Hi {{first_name}}, thank you for clarifying the issue. I'll ensure the team sch…"
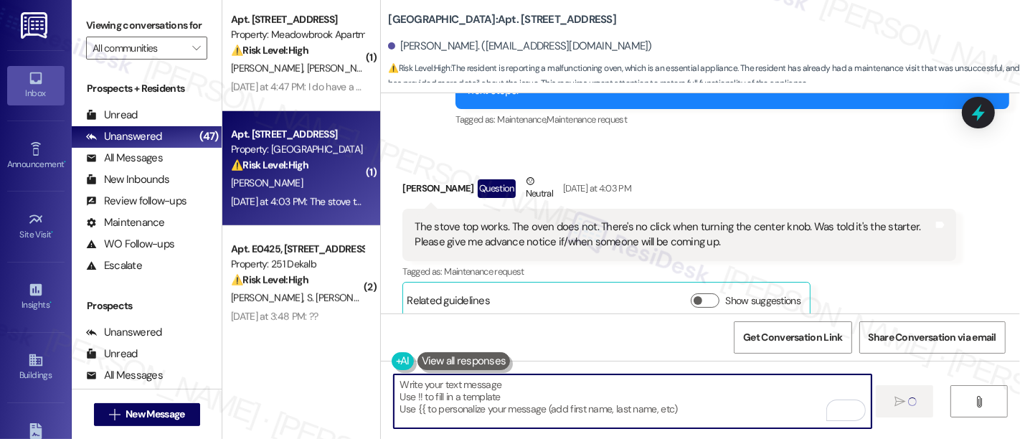
scroll to position [472, 0]
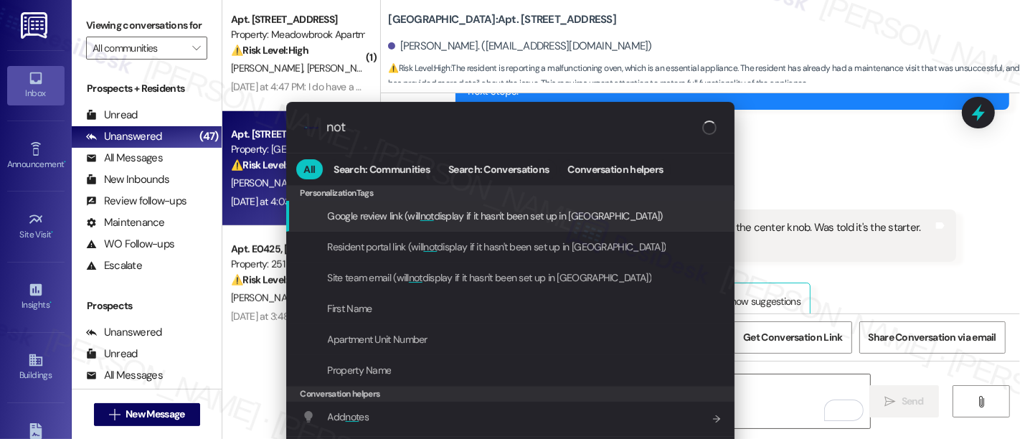
type input "note"
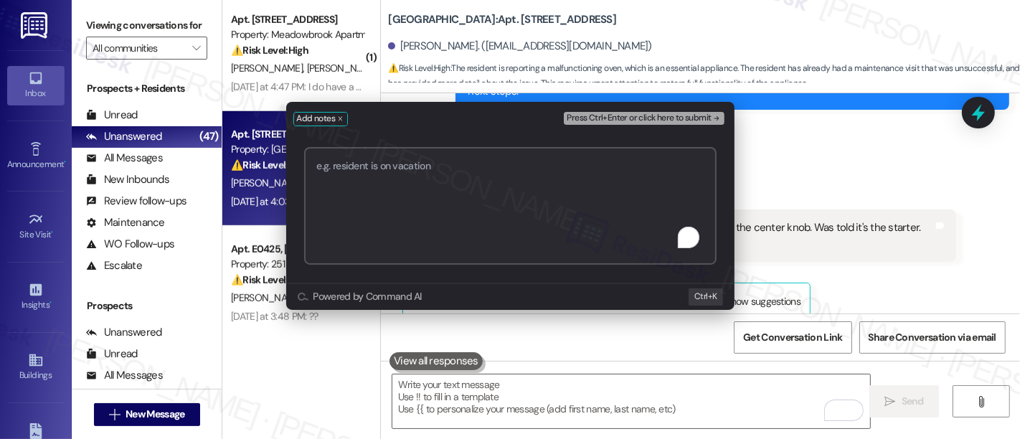
paste textarea "Work Order #594336"
type textarea "Submitted Work Order #594336 - Oven"
click at [715, 115] on icon "remove-block-press-ctrl+enter or click here to submit" at bounding box center [717, 118] width 10 height 10
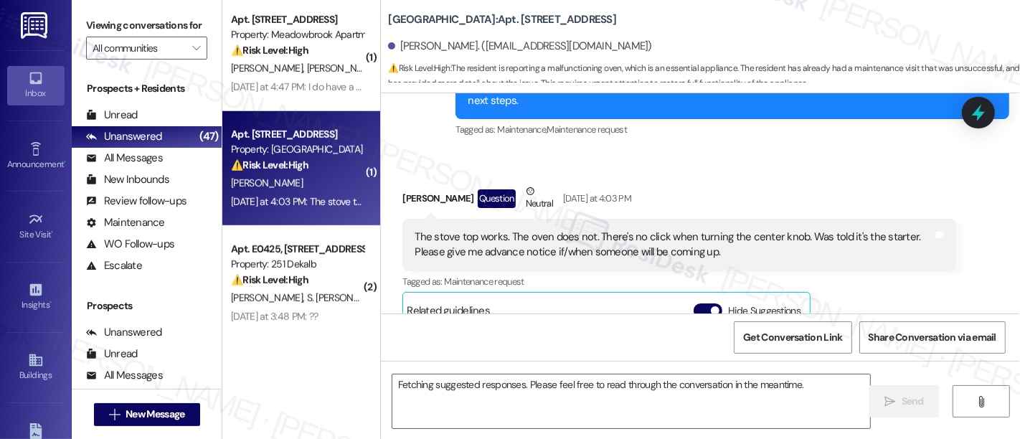
scroll to position [648, 0]
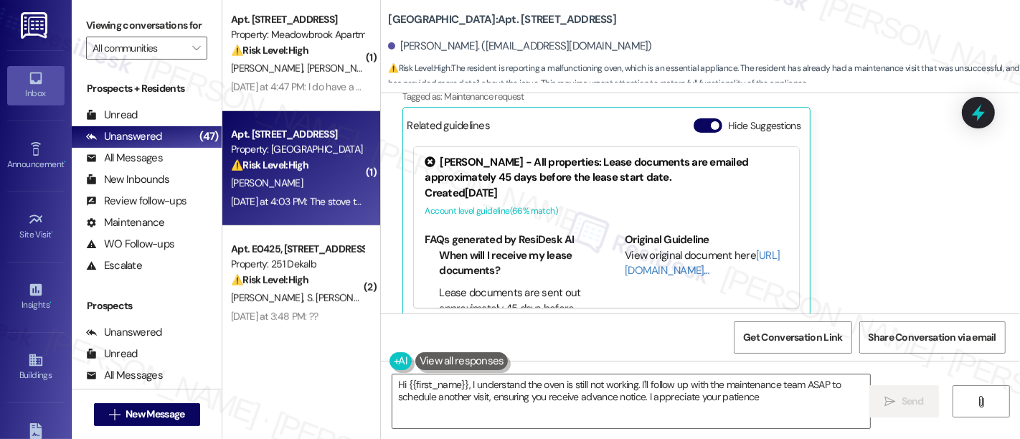
type textarea "Hi {{first_name}}, I understand the oven is still not working. I'll follow up w…"
drag, startPoint x: 705, startPoint y: 102, endPoint x: 858, endPoint y: 183, distance: 173.6
click at [705, 118] on button "Hide Suggestions" at bounding box center [708, 125] width 29 height 14
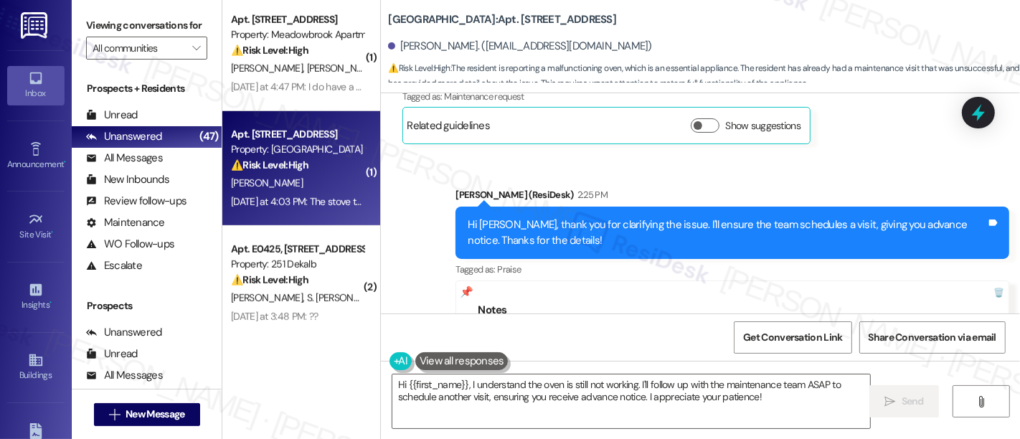
scroll to position [730, 0]
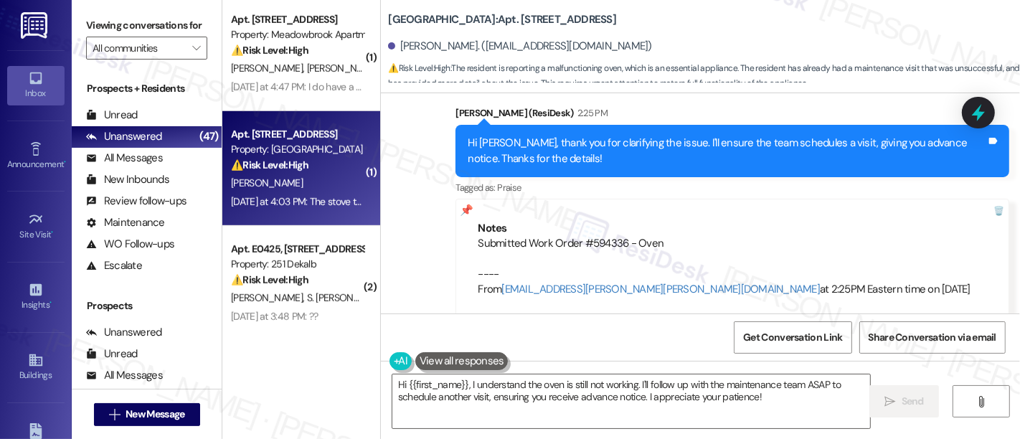
click at [402, 222] on div "Sent via SMS Emily (ResiDesk) 2:25 PM Hi Laurie, thank you for clarifying the i…" at bounding box center [700, 202] width 639 height 258
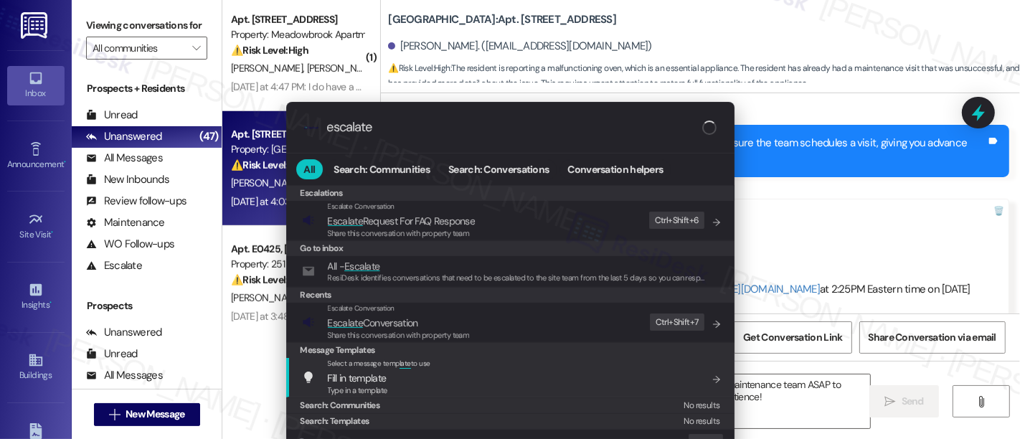
type input "escalate"
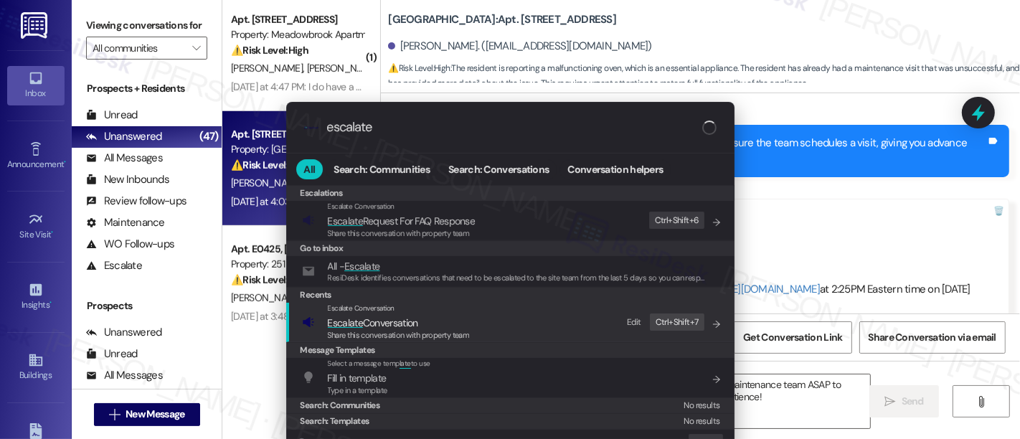
click at [412, 326] on span "Escalate Conversation" at bounding box center [373, 322] width 90 height 13
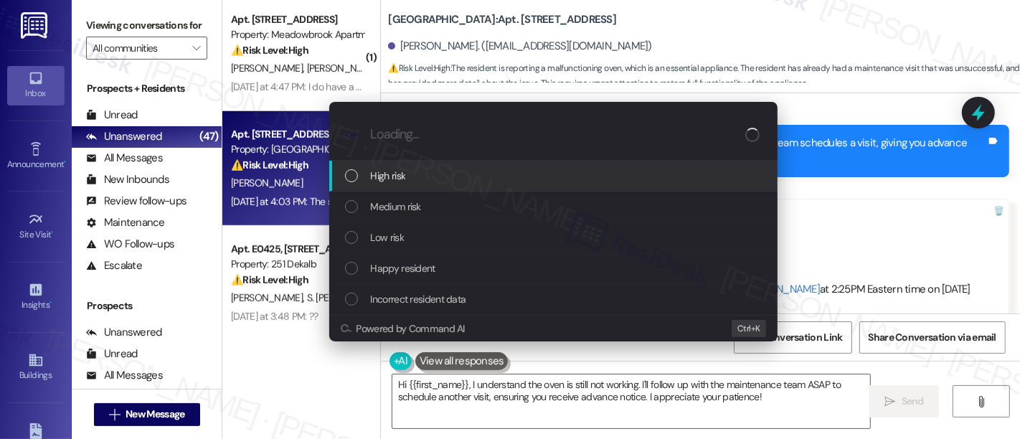
click at [375, 166] on div "High risk" at bounding box center [553, 176] width 448 height 31
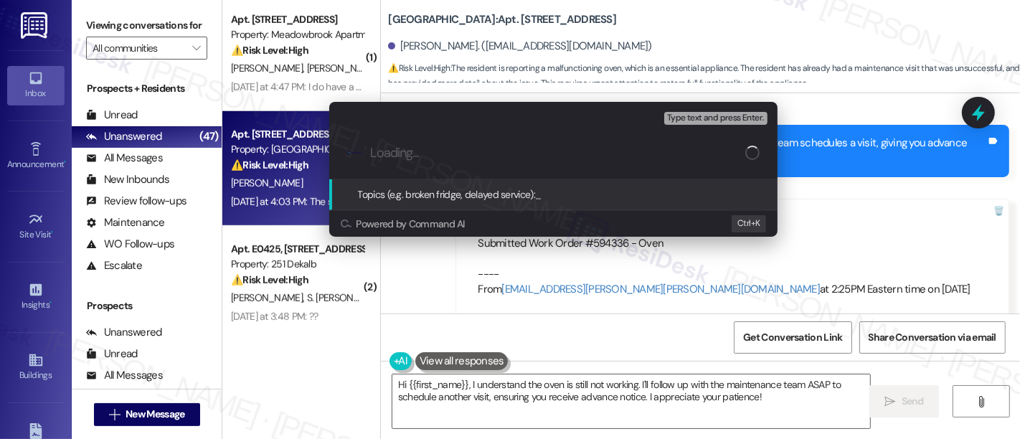
paste input "Submitted Work Order #594336 - Oven"
type input "Submitted Work Order #594336 - Oven"
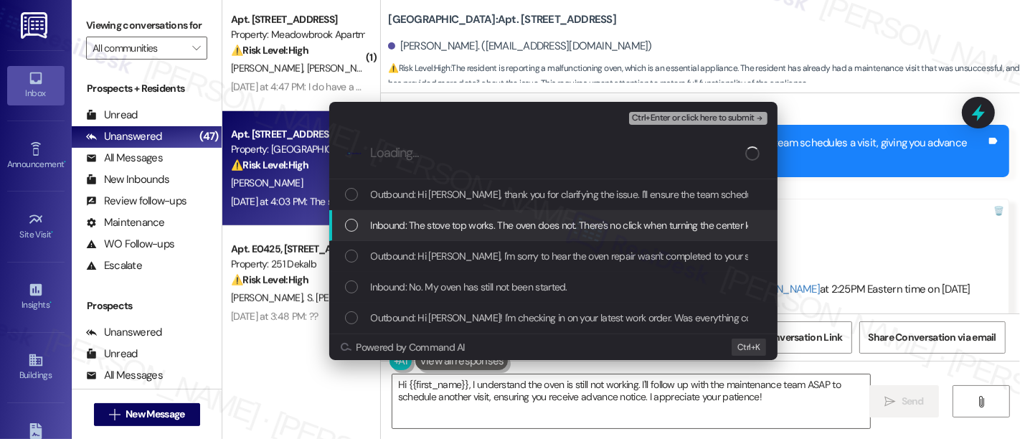
click at [416, 218] on span "Inbound: The stove top works. The oven does not. There's no click when turning …" at bounding box center [760, 225] width 779 height 16
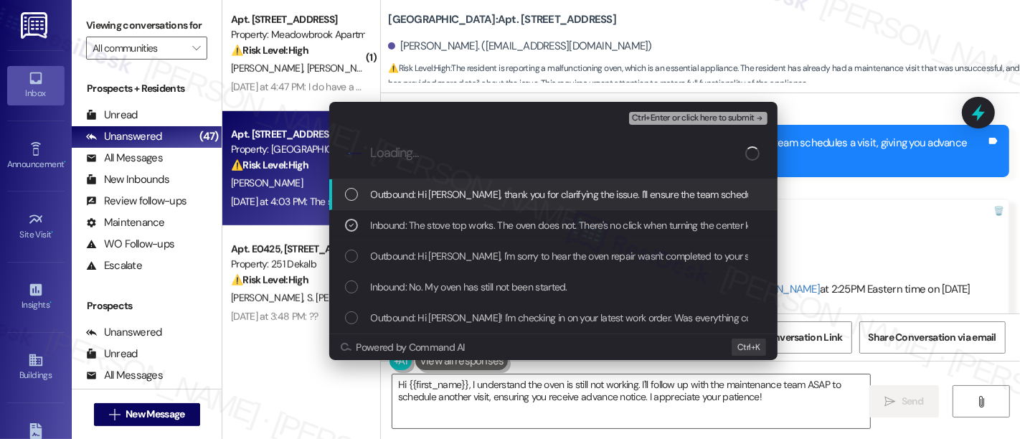
click at [695, 113] on span "Ctrl+Enter or click here to submit" at bounding box center [693, 118] width 123 height 10
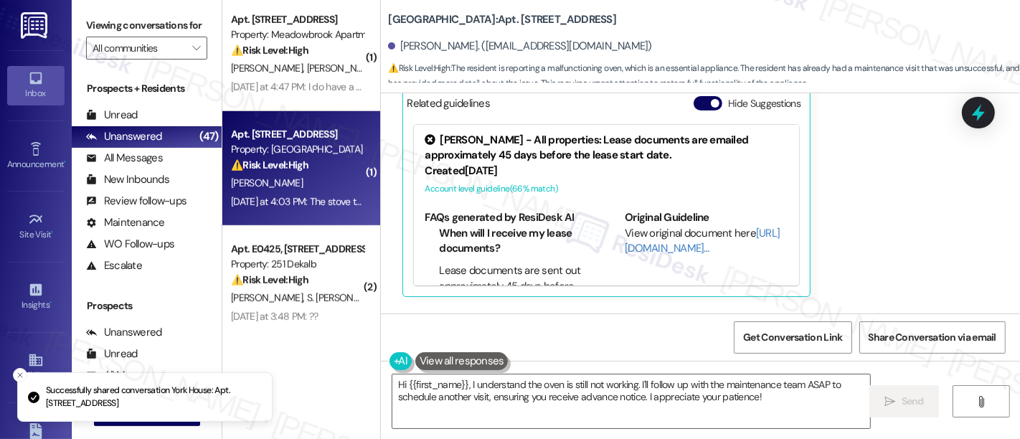
scroll to position [648, 0]
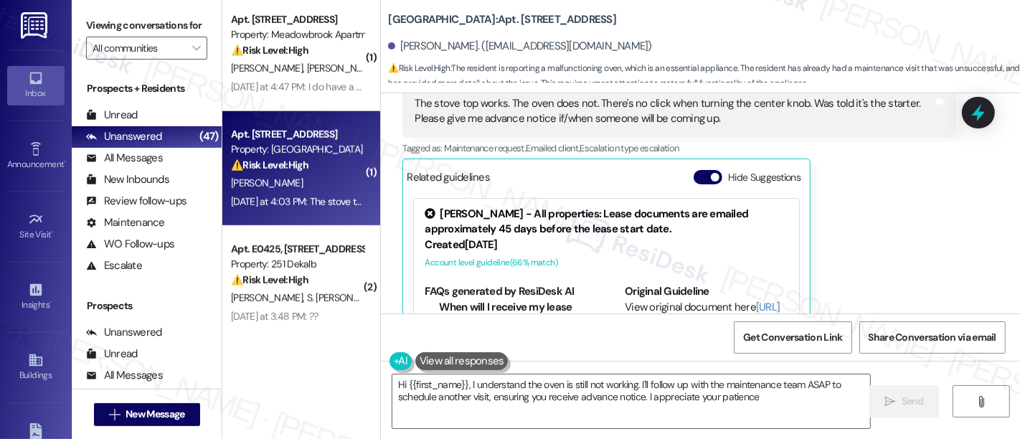
type textarea "Hi {{first_name}}, I understand the oven is still not working. I'll follow up w…"
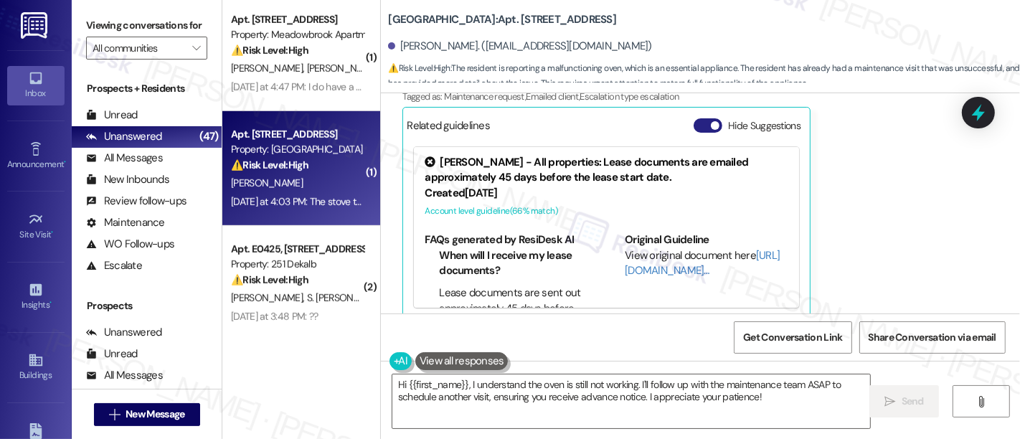
click at [695, 118] on button "Hide Suggestions" at bounding box center [708, 125] width 29 height 14
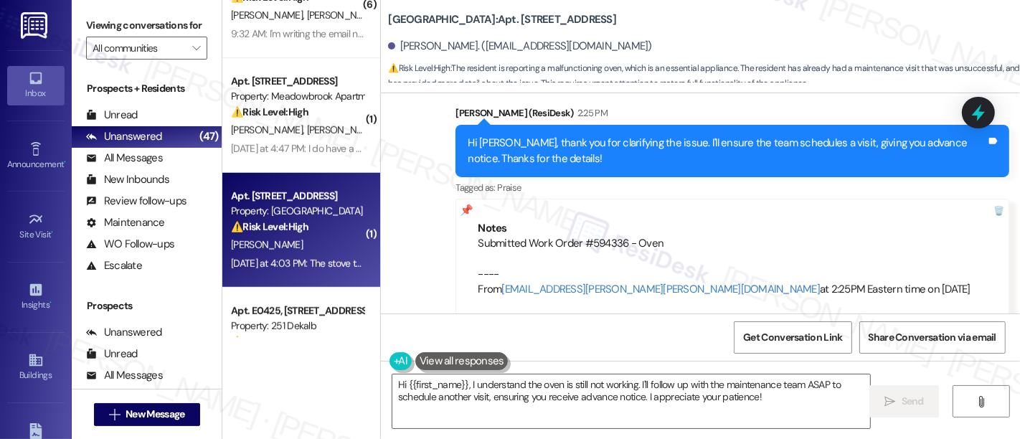
scroll to position [736, 0]
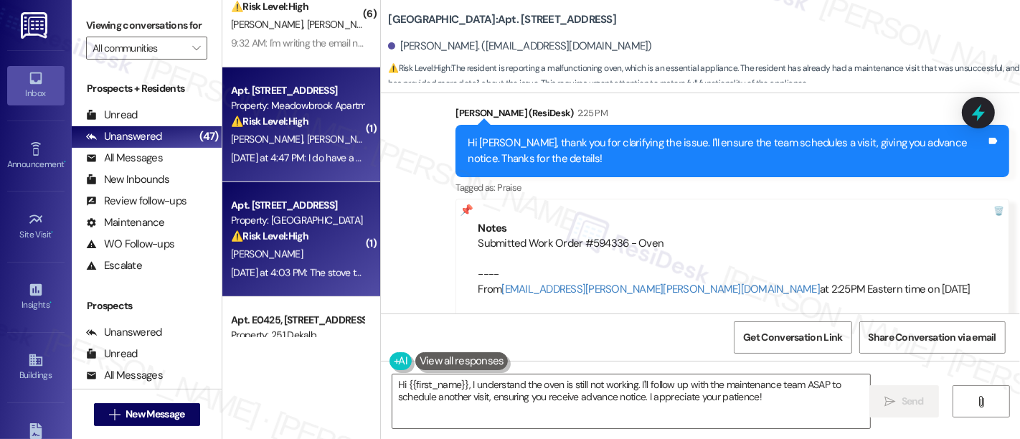
click at [324, 122] on div "⚠️ Risk Level: High The resident is asking about how to contact emergency maint…" at bounding box center [297, 121] width 133 height 15
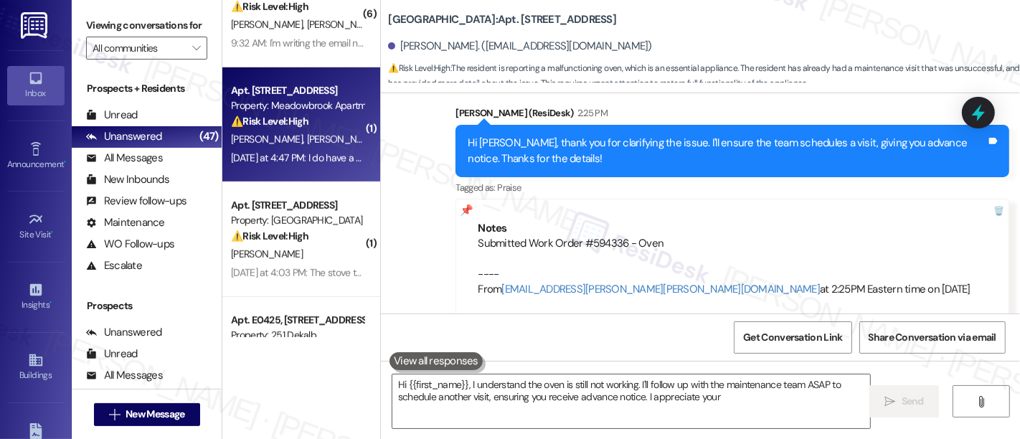
type textarea "Hi {{first_name}}, I understand the oven is still not working. I'll follow up w…"
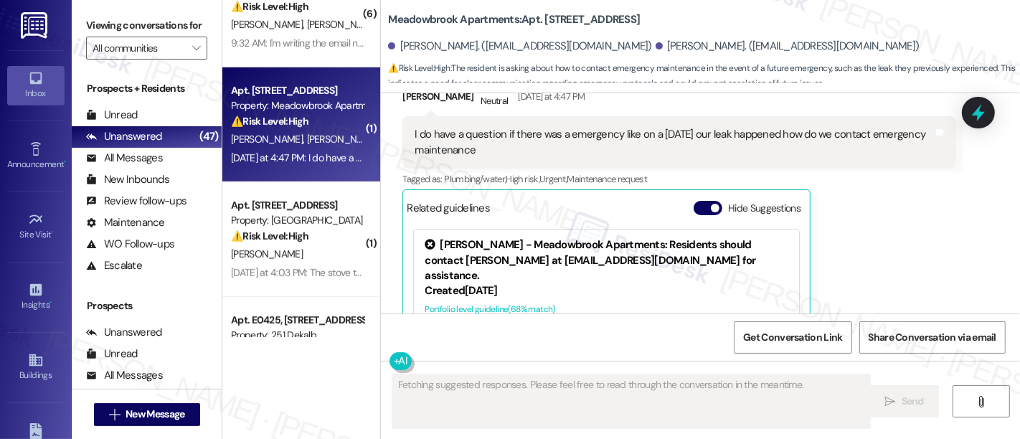
scroll to position [10037, 0]
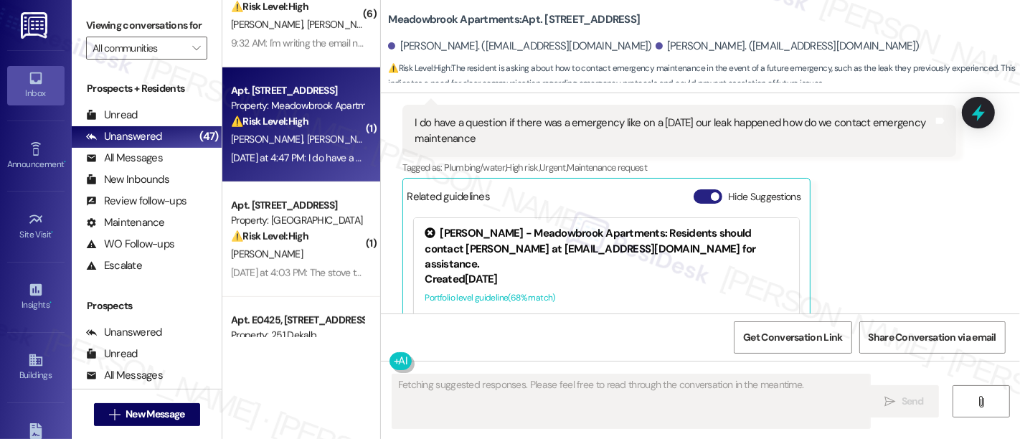
click at [694, 189] on button "Hide Suggestions" at bounding box center [708, 196] width 29 height 14
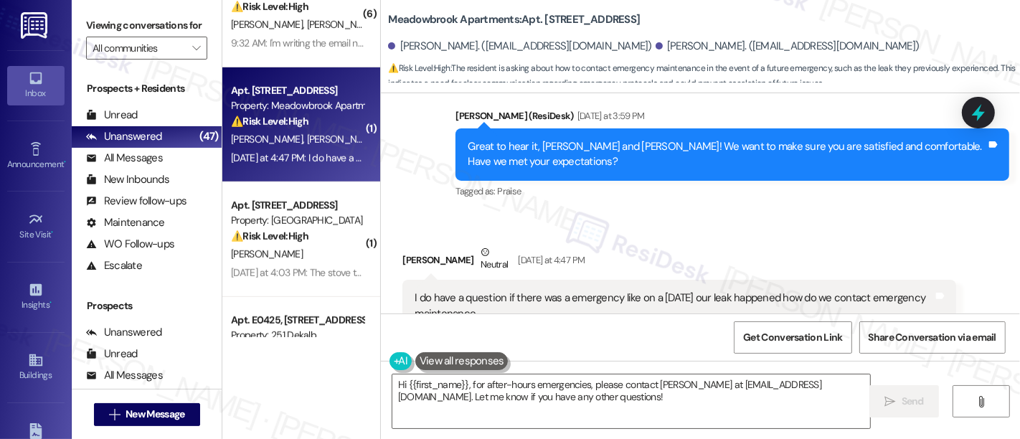
click at [898, 332] on div "Tagged as: Plumbing/water , Click to highlight conversations about Plumbing/wat…" at bounding box center [680, 342] width 554 height 21
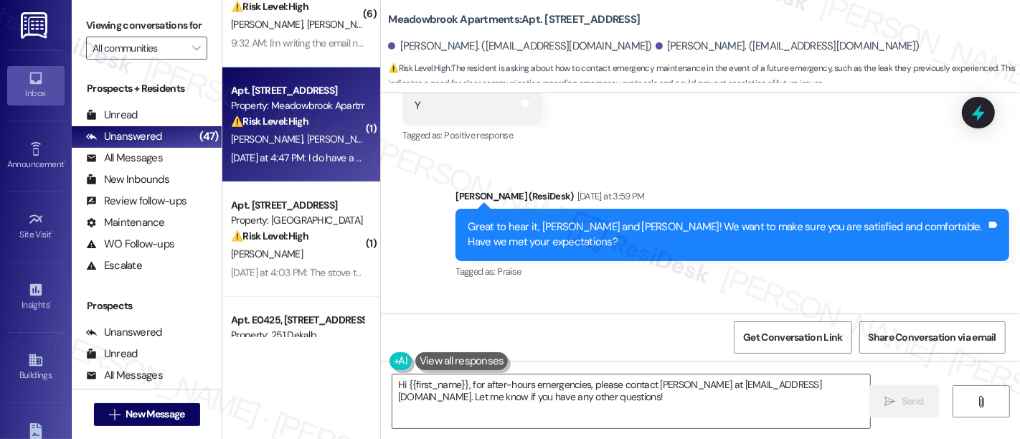
scroll to position [9861, 0]
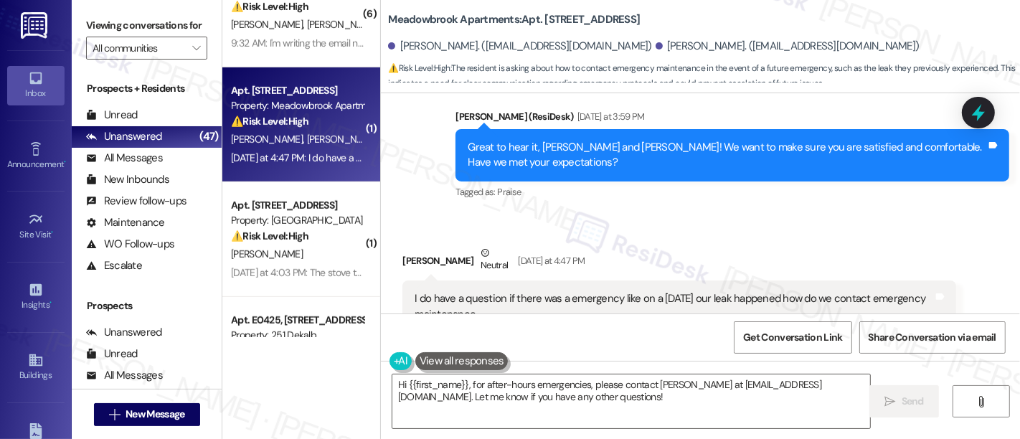
click at [959, 281] on div "Received via SMS Jennifer Robinson Neutral Yesterday at 4:47 PM I do have a que…" at bounding box center [700, 307] width 639 height 189
click at [914, 333] on div "Tagged as: Plumbing/water , Click to highlight conversations about Plumbing/wat…" at bounding box center [680, 343] width 554 height 21
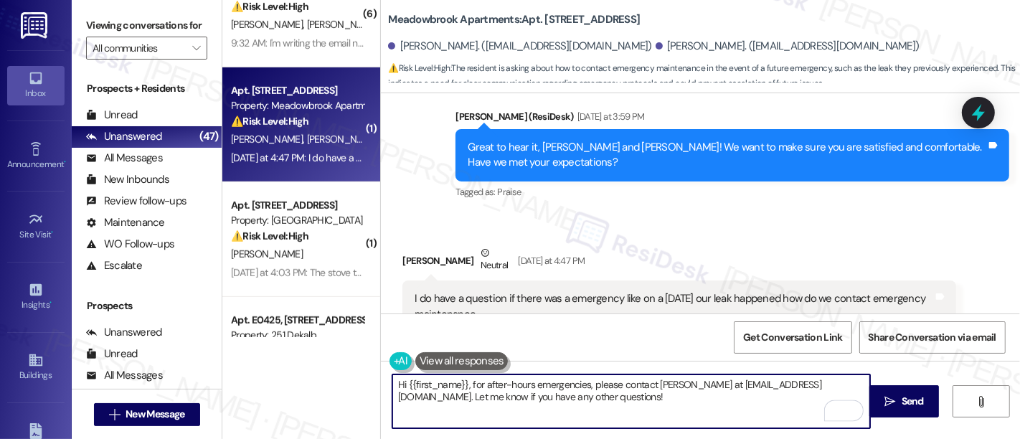
drag, startPoint x: 651, startPoint y: 384, endPoint x: 843, endPoint y: 382, distance: 192.3
click at [843, 382] on textarea "Hi {{first_name}}, for after-hours emergencies, please contact Kerisa Paige at …" at bounding box center [631, 402] width 478 height 54
paste textarea "215-947-0101"
type textarea "Hi {{first_name}}, for after-hours emergencies, please contact our on-call team…"
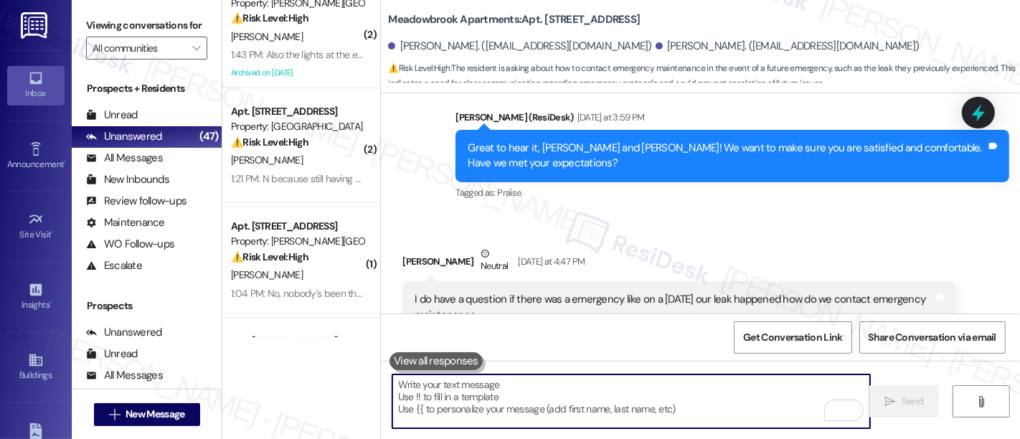
scroll to position [0, 0]
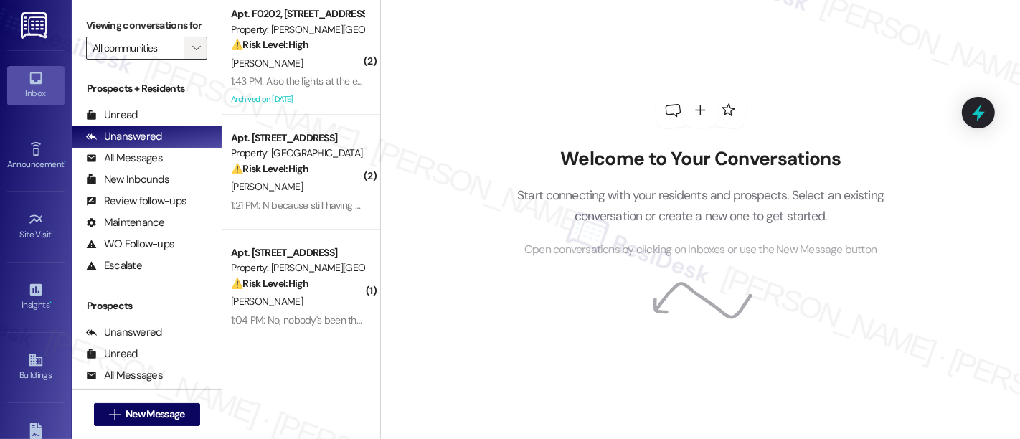
click at [184, 60] on button "" at bounding box center [195, 48] width 23 height 23
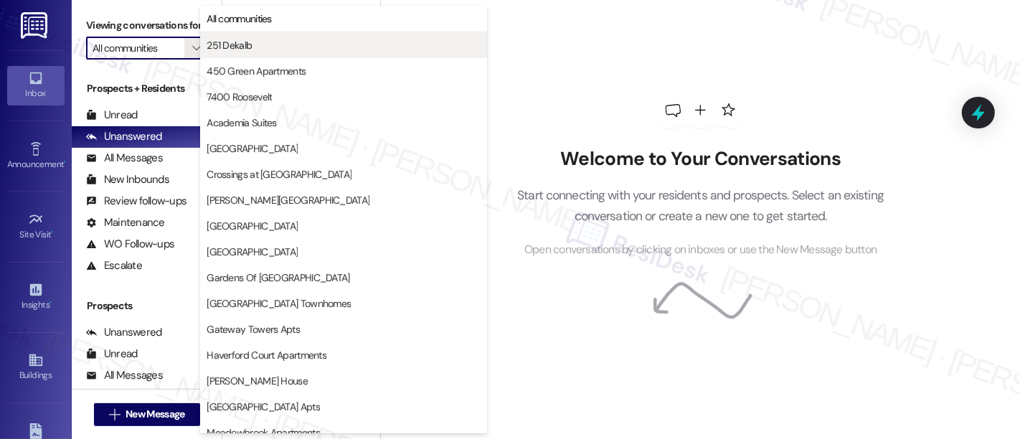
click at [234, 46] on span "251 Dekalb" at bounding box center [229, 45] width 45 height 14
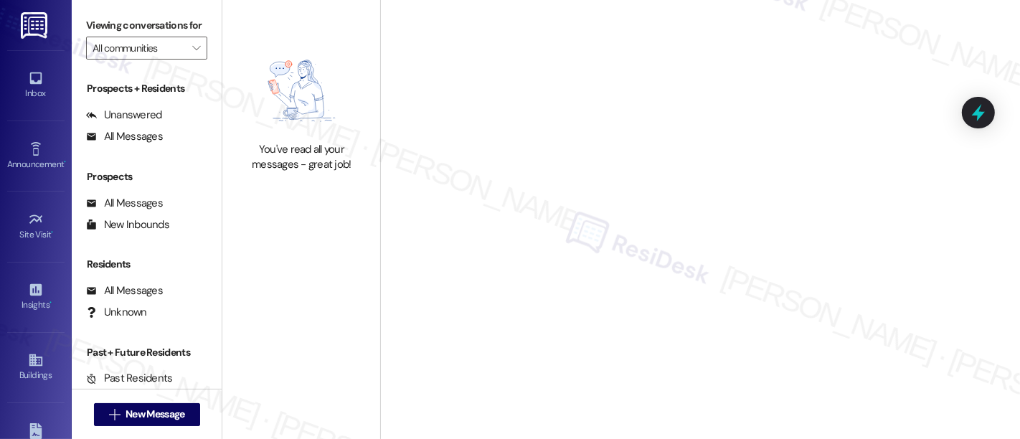
type input "251 Dekalb"
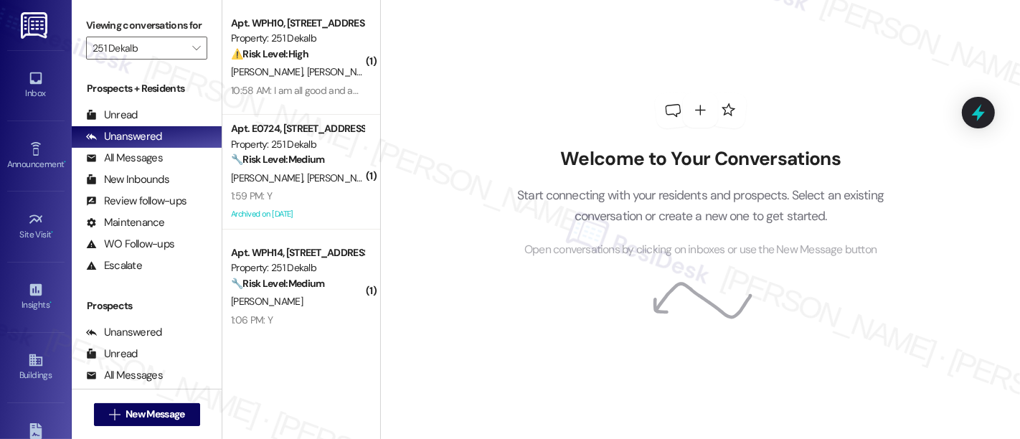
drag, startPoint x: 299, startPoint y: 62, endPoint x: 420, endPoint y: 79, distance: 121.8
click at [299, 62] on div "Apt. WPH10, [STREET_ADDRESS] Property: 251 Dekalb ⚠️ Risk Level: High The resid…" at bounding box center [298, 38] width 136 height 49
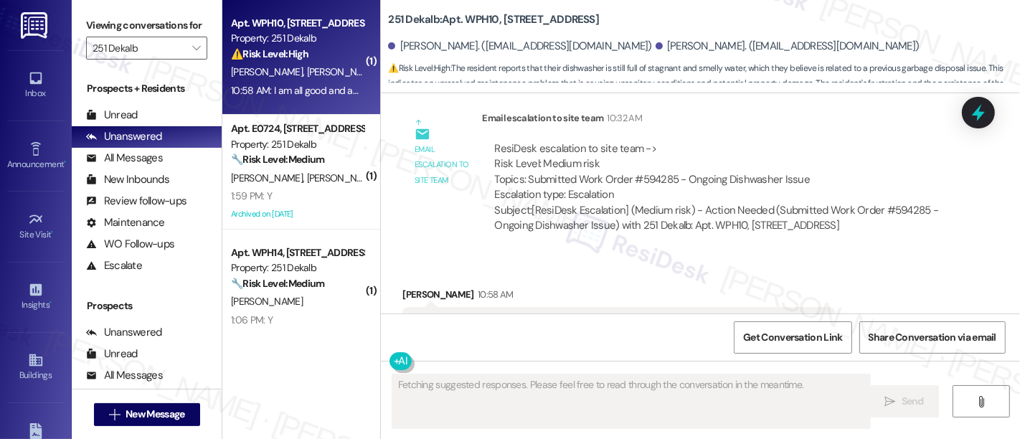
scroll to position [1094, 0]
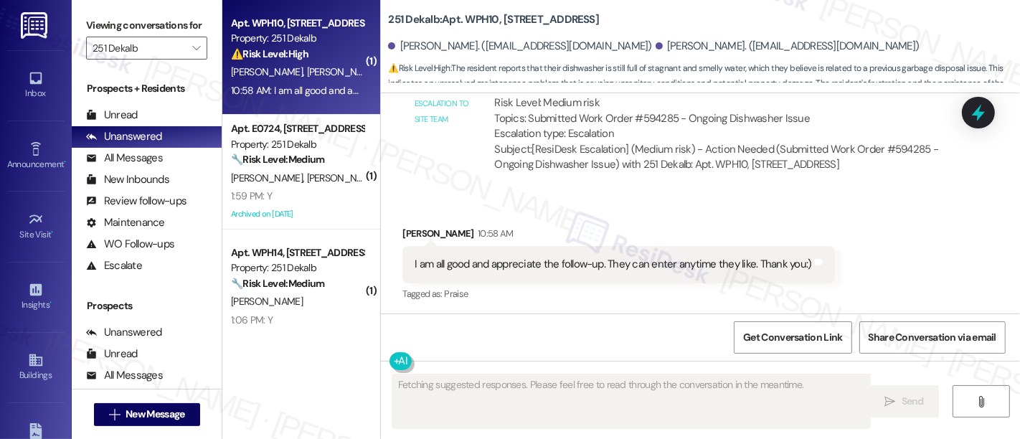
click at [718, 210] on div "Received via SMS [PERSON_NAME] 10:58 AM I am all good and appreciate the follow…" at bounding box center [700, 254] width 639 height 121
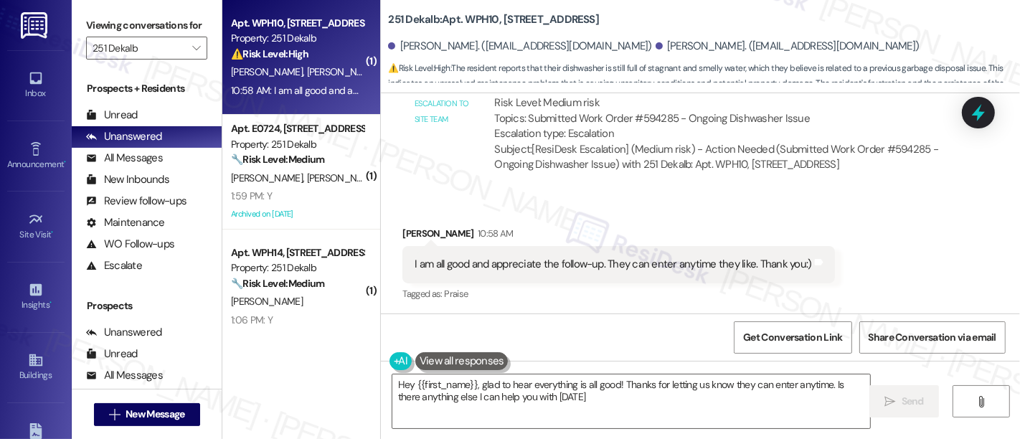
type textarea "Hey {{first_name}}, glad to hear everything is all good! Thanks for letting us …"
click at [881, 252] on div "Received via SMS [PERSON_NAME] 10:58 AM I am all good and appreciate the follow…" at bounding box center [700, 254] width 639 height 121
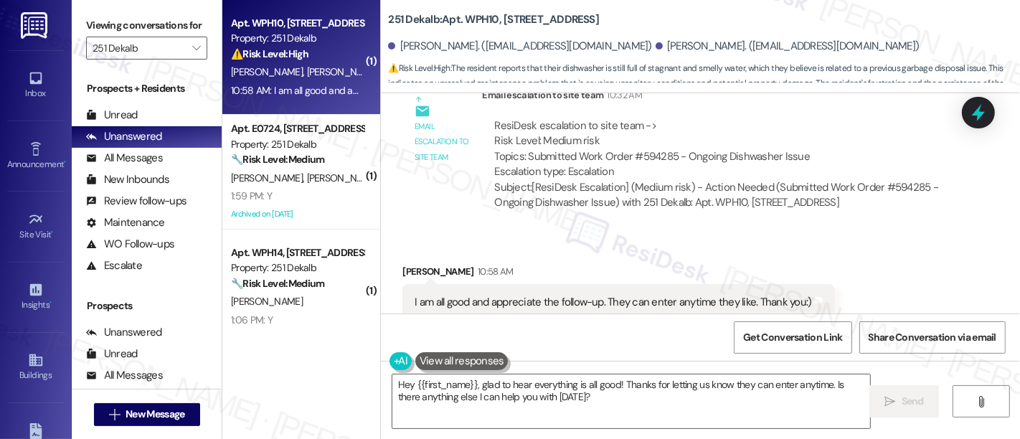
scroll to position [1050, 0]
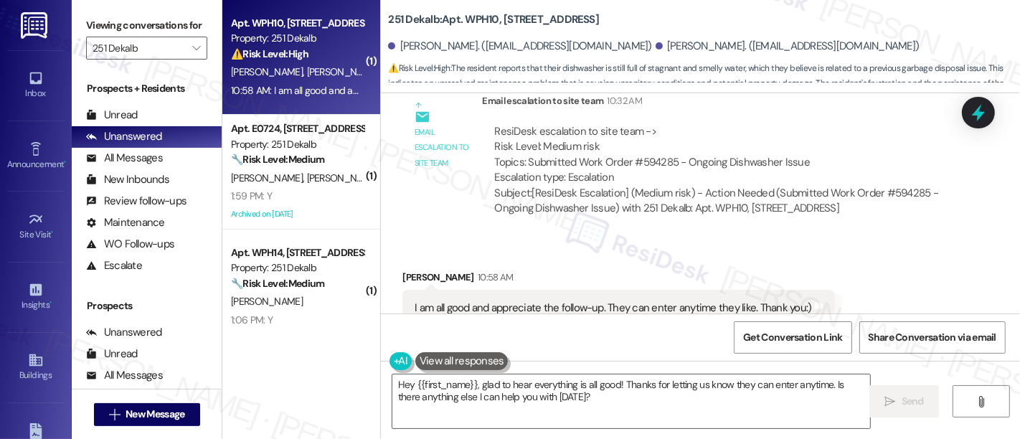
click at [888, 192] on div "Subject: [ResiDesk Escalation] (Medium risk) - Action Needed (Submitted Work Or…" at bounding box center [719, 201] width 450 height 31
copy div "594285"
click at [631, 384] on textarea "Hey {{first_name}}, glad to hear everything is all good! Thanks for letting us …" at bounding box center [631, 402] width 478 height 54
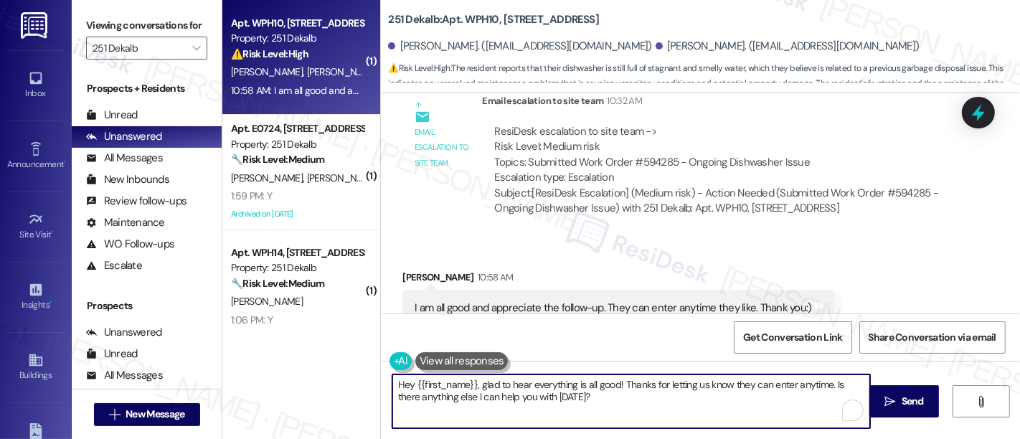
drag, startPoint x: 754, startPoint y: 384, endPoint x: 776, endPoint y: 385, distance: 21.5
click at [754, 384] on textarea "Hey {{first_name}}, glad to hear everything is all good! Thanks for letting us …" at bounding box center [631, 402] width 478 height 54
click at [562, 406] on textarea "Hey {{first_name}}, glad to hear everything is all good! Thanks for letting us …" at bounding box center [631, 402] width 478 height 54
click at [899, 395] on span "Send" at bounding box center [913, 401] width 28 height 15
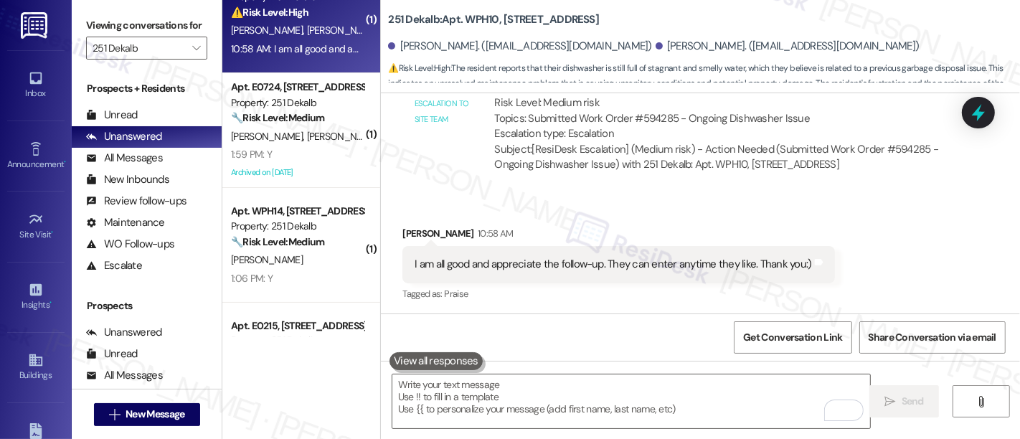
scroll to position [43, 0]
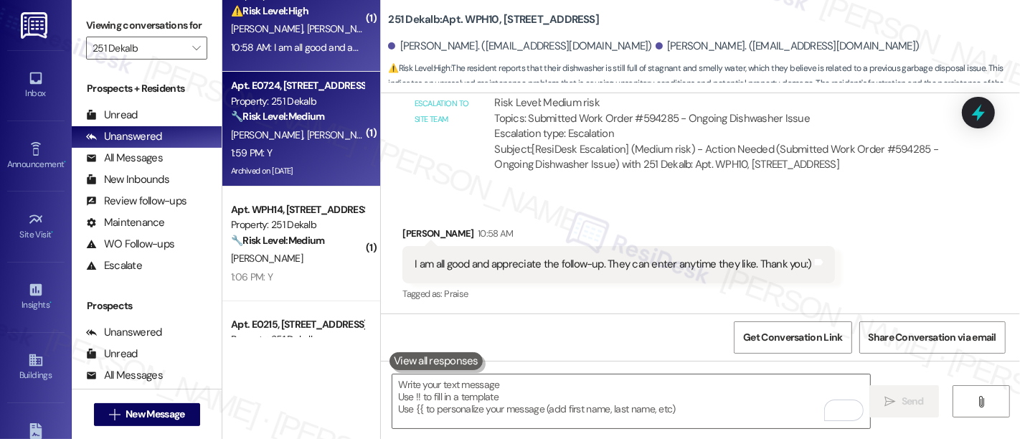
click at [307, 131] on span "[PERSON_NAME]" at bounding box center [343, 134] width 72 height 13
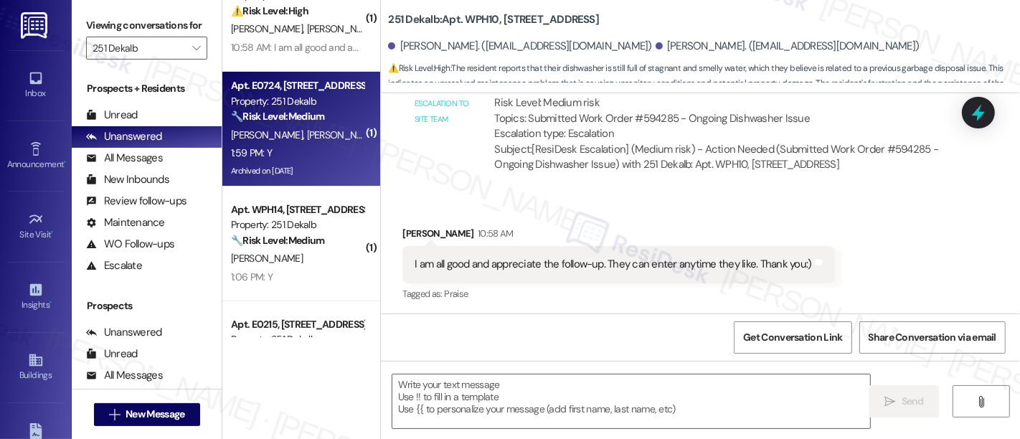
type textarea "Fetching suggested responses. Please feel free to read through the conversation…"
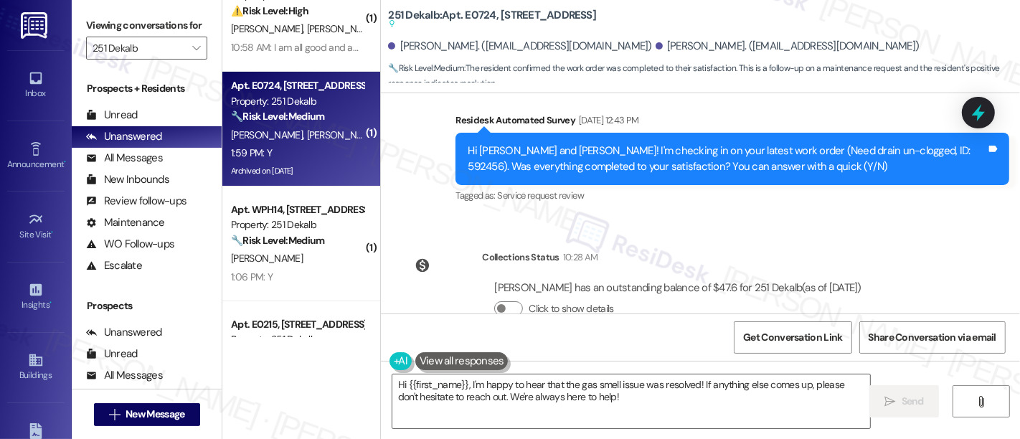
scroll to position [5280, 0]
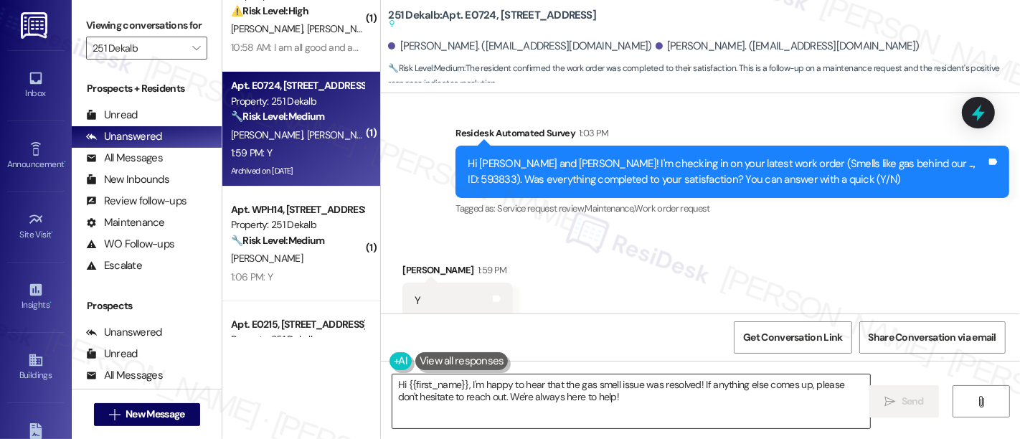
click at [639, 405] on textarea "Hi {{first_name}}, I'm happy to hear that the gas smell issue was resolved! If …" at bounding box center [631, 402] width 478 height 54
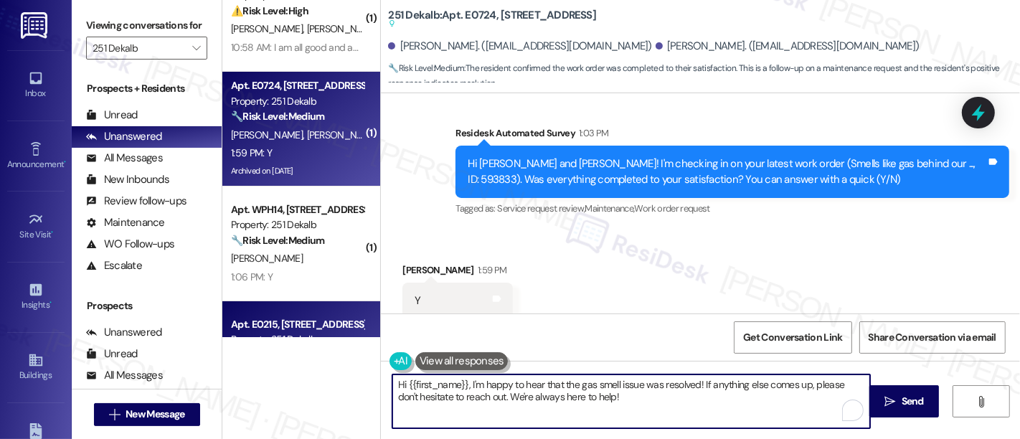
drag, startPoint x: 664, startPoint y: 401, endPoint x: 293, endPoint y: 304, distance: 383.4
click at [73, 293] on div "Viewing conversations for 251 Dekalb  Prospects + Residents Unread (0) Unread:…" at bounding box center [546, 219] width 949 height 439
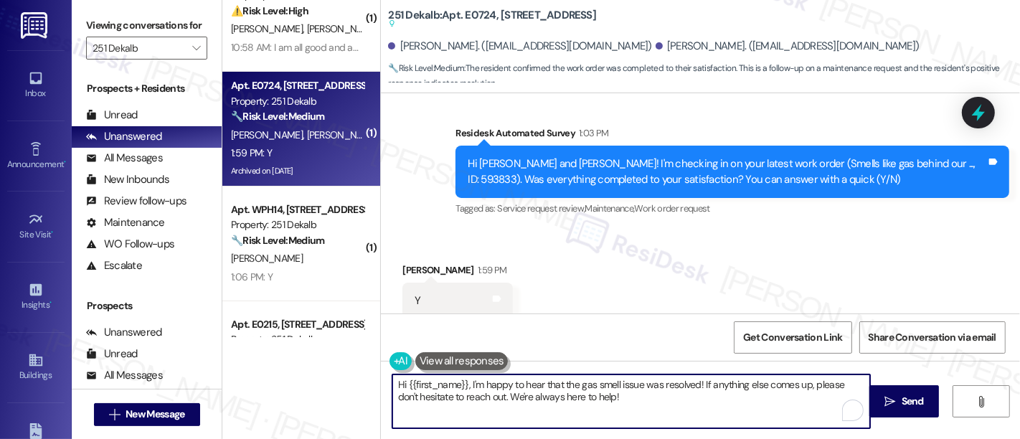
paste textarea "Great to hear it, {{first_name}}! We want to make sure you are satisfied and co…"
click at [403, 263] on div "[PERSON_NAME] 1:59 PM" at bounding box center [458, 273] width 110 height 20
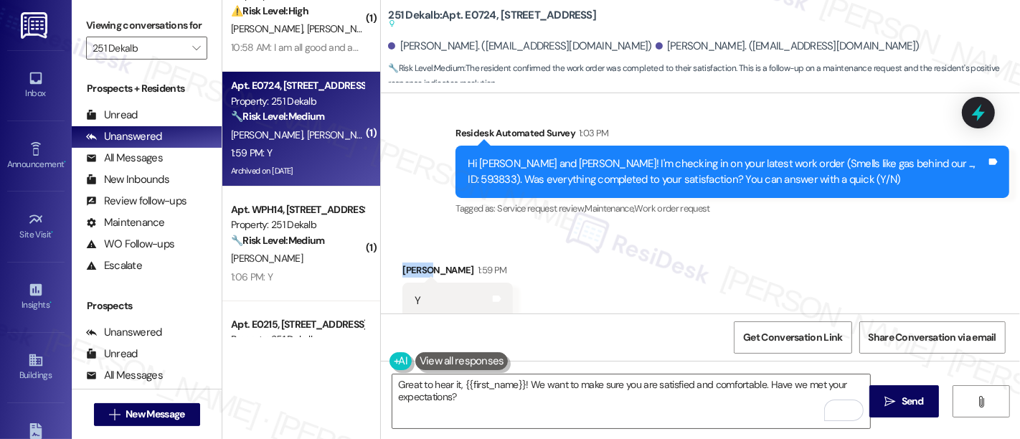
click at [403, 263] on div "[PERSON_NAME] 1:59 PM" at bounding box center [458, 273] width 110 height 20
copy div "[PERSON_NAME]"
click at [491, 385] on textarea "Great to hear it, {{first_name}}! We want to make sure you are satisfied and co…" at bounding box center [631, 402] width 478 height 54
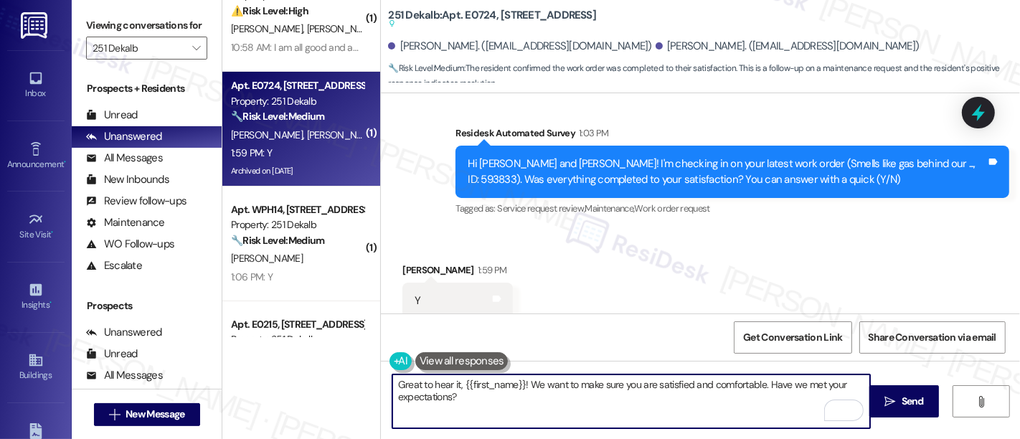
click at [491, 385] on textarea "Great to hear it, {{first_name}}! We want to make sure you are satisfied and co…" at bounding box center [631, 402] width 478 height 54
paste textarea "[PERSON_NAME]"
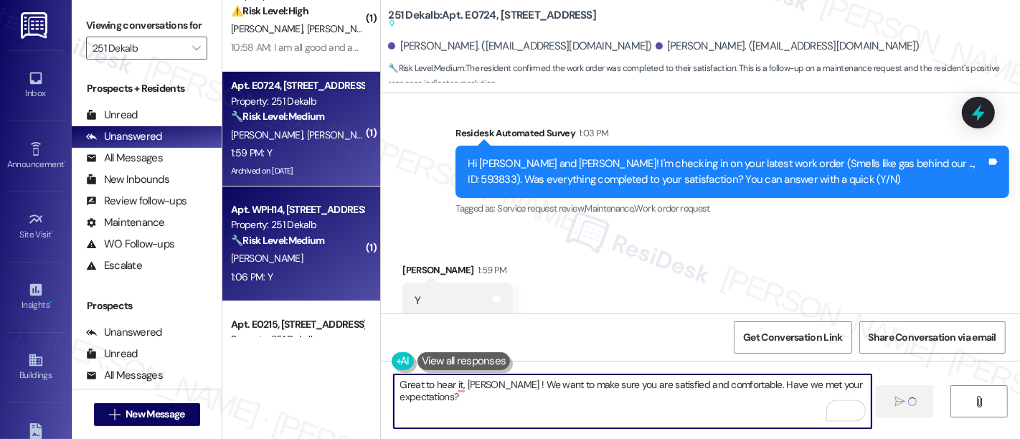
type textarea "Great to hear it, [PERSON_NAME] ! We want to make sure you are satisfied and co…"
click at [296, 243] on strong "🔧 Risk Level: Medium" at bounding box center [277, 240] width 93 height 13
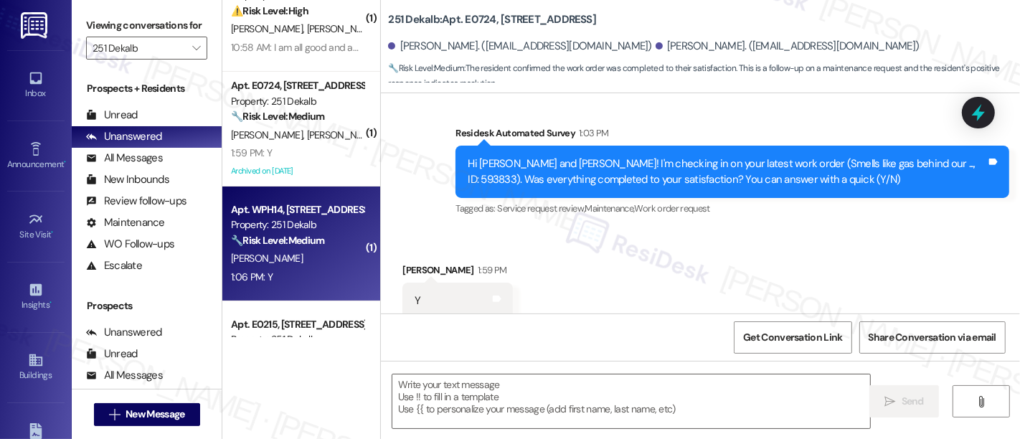
scroll to position [5280, 0]
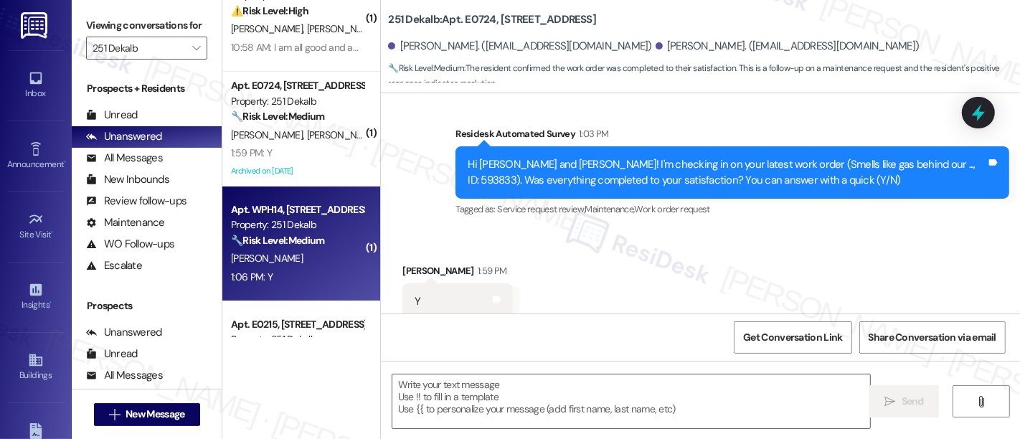
type textarea "Fetching suggested responses. Please feel free to read through the conversation…"
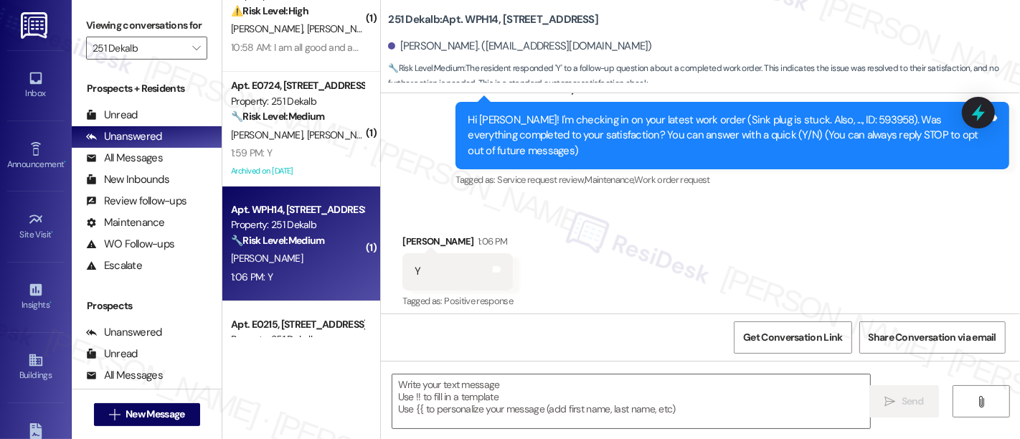
scroll to position [148, 0]
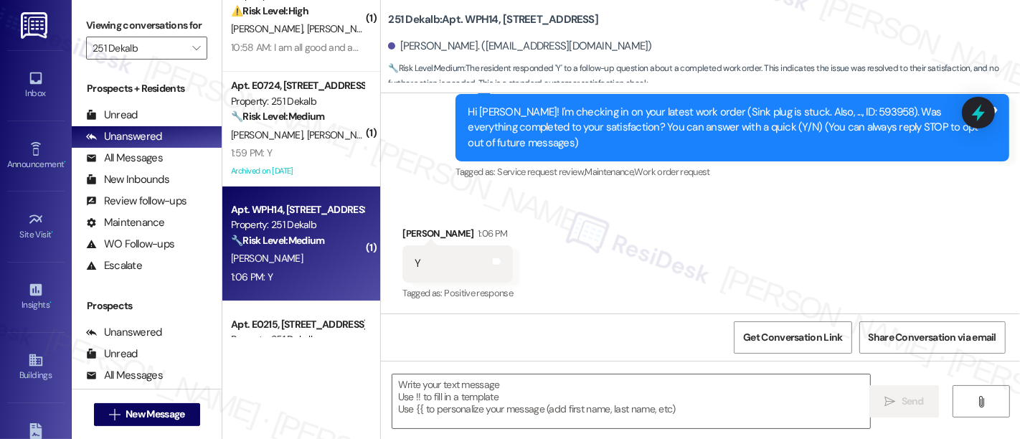
type textarea "Fetching suggested responses. Please feel free to read through the conversation…"
click at [903, 273] on div "Received via SMS [PERSON_NAME] 1:06 PM Y Tags and notes Tagged as: Positive res…" at bounding box center [700, 254] width 639 height 121
click at [695, 427] on textarea at bounding box center [631, 402] width 478 height 54
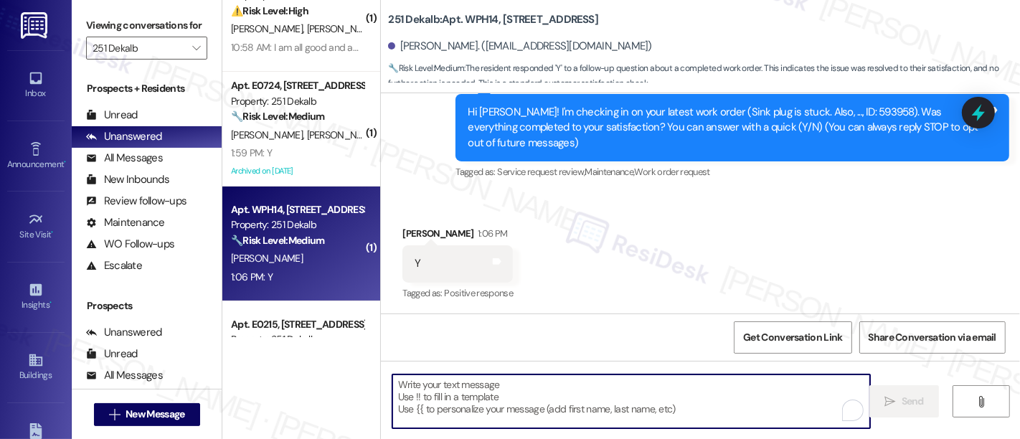
type textarea "b"
paste textarea "Great to hear it, {{first_name}}! We want to make sure you are satisfied and co…"
type textarea "Great to hear it, {{first_name}}! We want to make sure you are satisfied and co…"
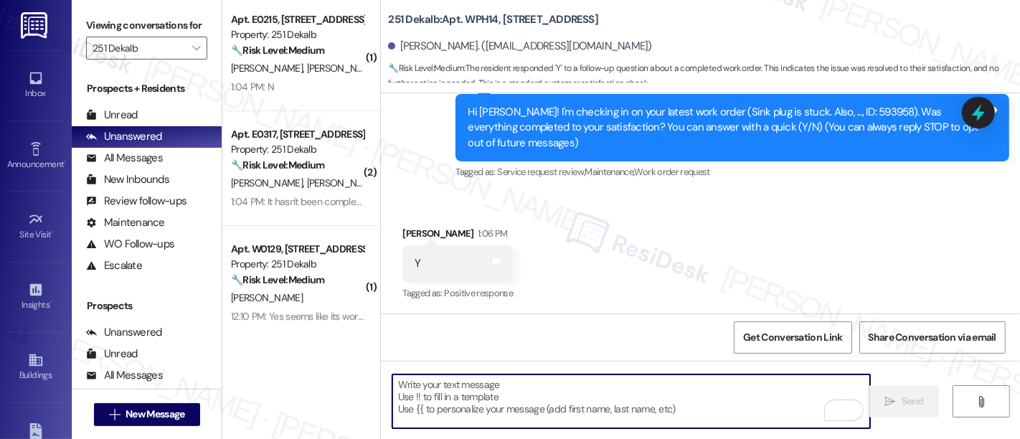
scroll to position [350, 0]
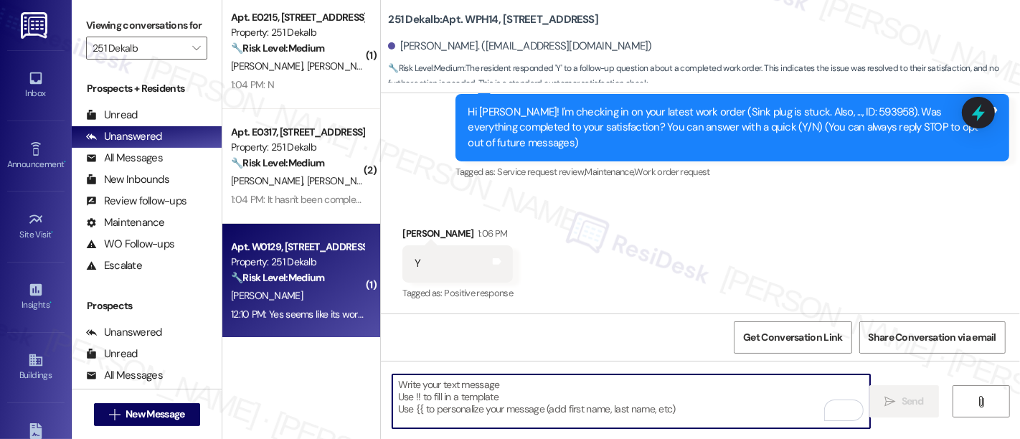
click at [311, 287] on div "[PERSON_NAME]" at bounding box center [298, 296] width 136 height 18
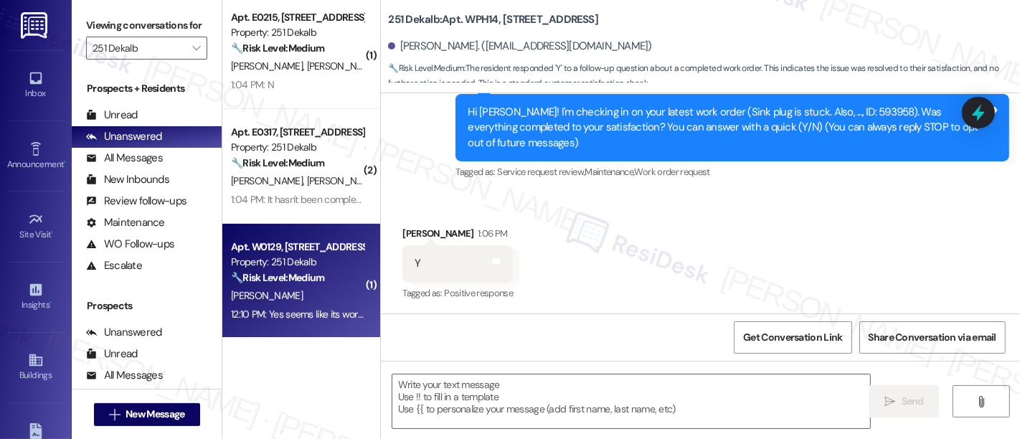
type textarea "Fetching suggested responses. Please feel free to read through the conversation…"
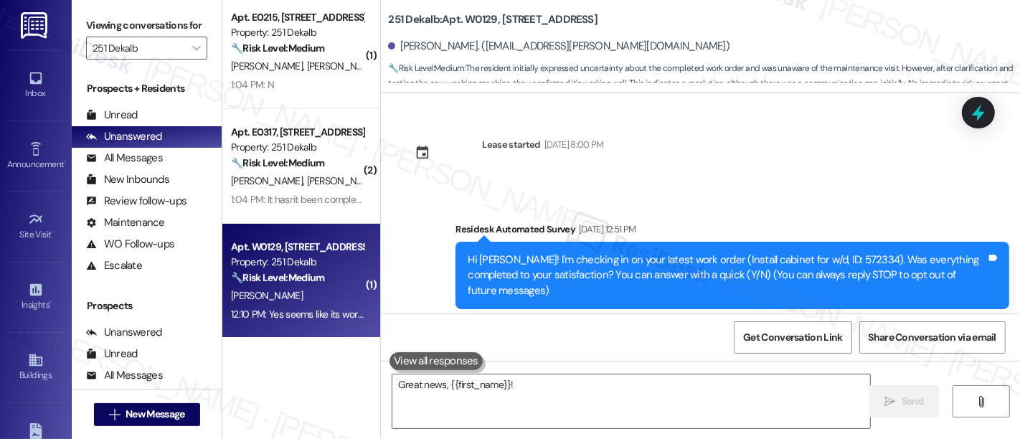
scroll to position [7191, 0]
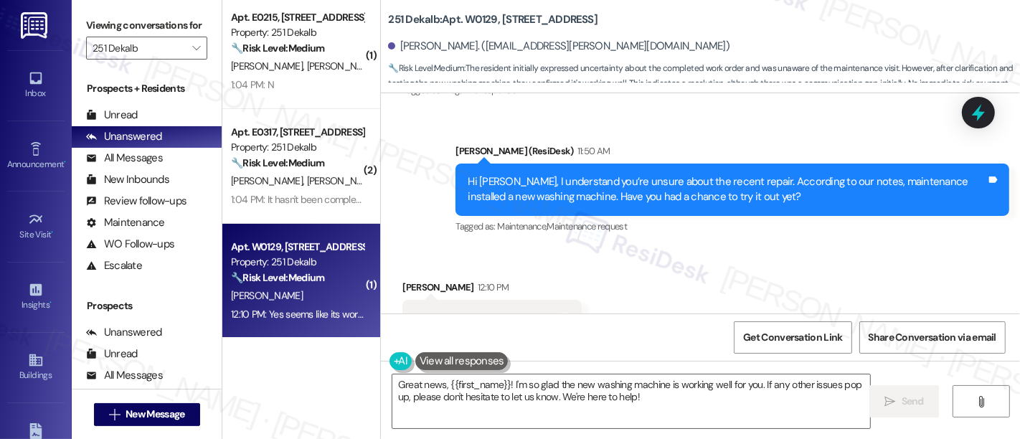
click at [735, 248] on div "Received via SMS [PERSON_NAME] 12:10 PM Yes seems like its working great Tags a…" at bounding box center [700, 308] width 639 height 121
click at [756, 398] on textarea "Great news, {{first_name}}! I'm so glad the new washing machine is working well…" at bounding box center [631, 402] width 478 height 54
drag, startPoint x: 881, startPoint y: 405, endPoint x: 804, endPoint y: 357, distance: 90.8
click at [885, 403] on icon "" at bounding box center [890, 401] width 11 height 11
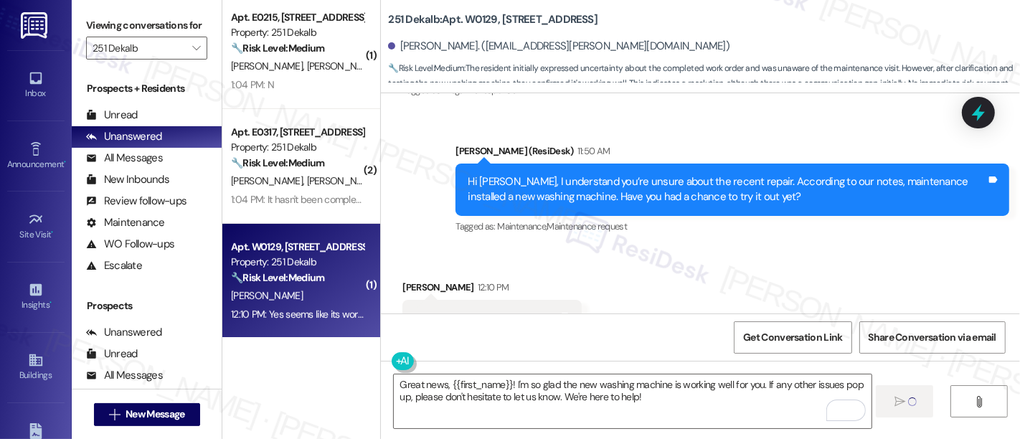
type textarea "Fetching suggested responses. Please feel free to read through the conversation…"
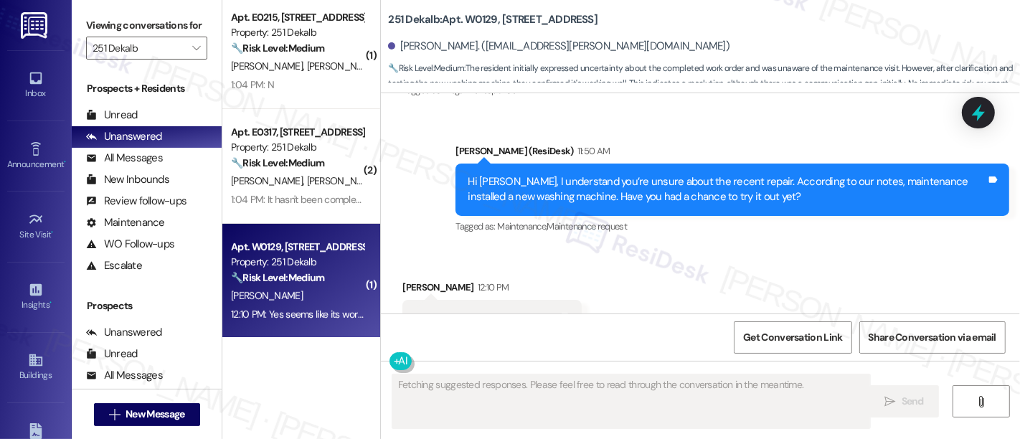
scroll to position [7190, 0]
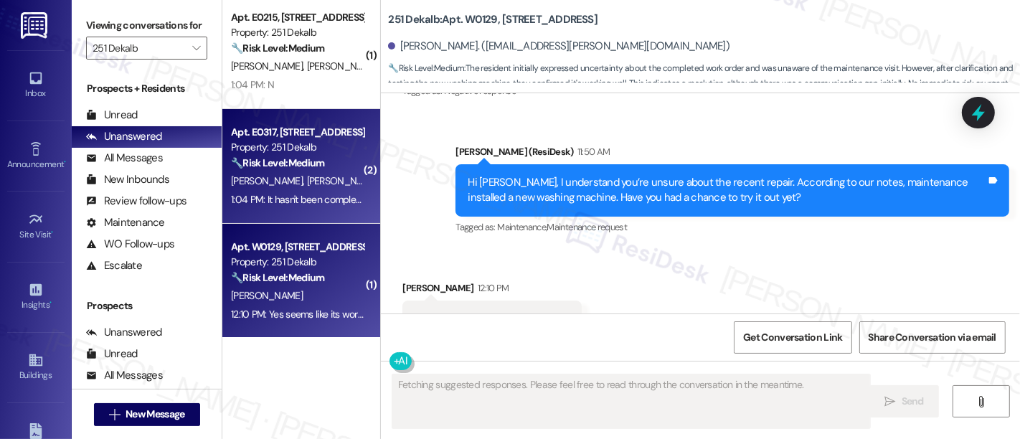
click at [304, 179] on div "[PERSON_NAME] [PERSON_NAME]" at bounding box center [298, 181] width 136 height 18
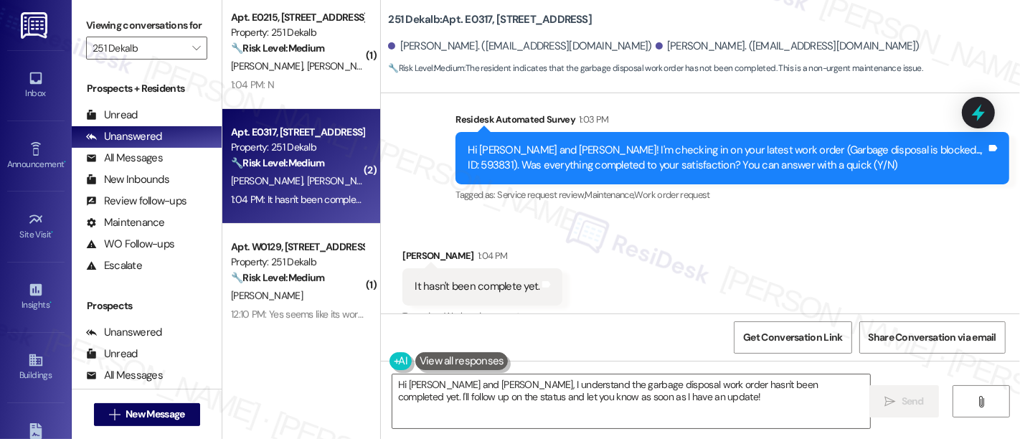
scroll to position [1220, 0]
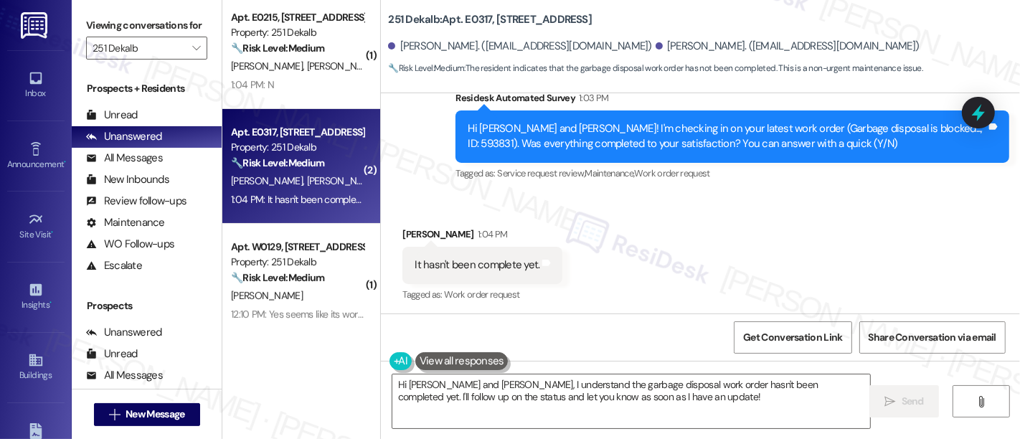
click at [619, 265] on div "Received via SMS [PERSON_NAME] 1:04 PM It hasn't been complete yet. Tags and no…" at bounding box center [700, 254] width 639 height 121
click at [900, 123] on div "Hi [PERSON_NAME] and [PERSON_NAME]! I'm checking in on your latest work order (…" at bounding box center [727, 136] width 519 height 31
copy div "593831"
click at [711, 228] on div "Received via SMS [PERSON_NAME] 1:04 PM It hasn't been complete yet. Tags and no…" at bounding box center [700, 254] width 639 height 121
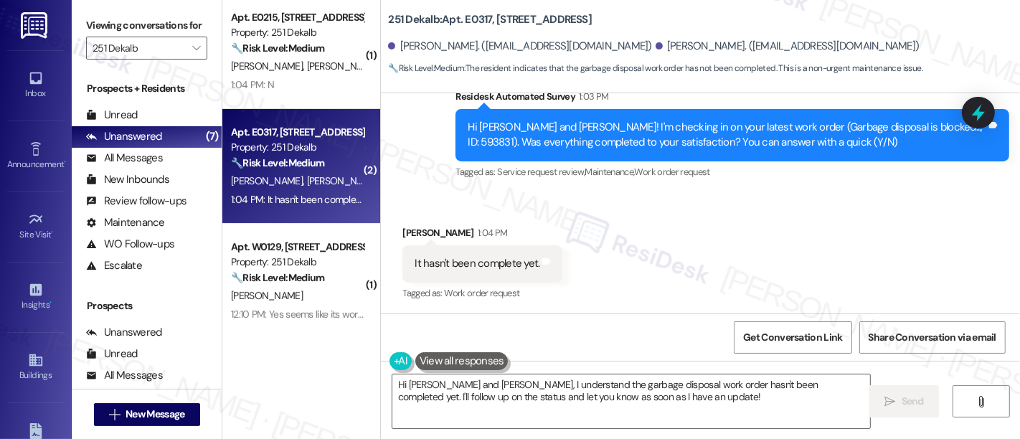
scroll to position [1, 0]
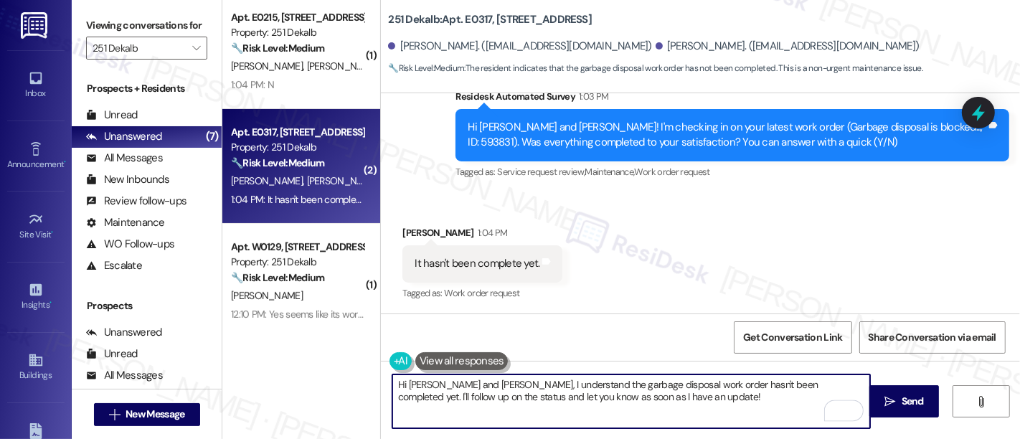
drag, startPoint x: 424, startPoint y: 384, endPoint x: 475, endPoint y: 384, distance: 50.9
click at [475, 384] on textarea "Hi [PERSON_NAME] and [PERSON_NAME], I understand the garbage disposal work orde…" at bounding box center [631, 402] width 478 height 54
click at [752, 410] on textarea "Hi [PERSON_NAME], I understand the garbage disposal work order hasn't been comp…" at bounding box center [631, 402] width 478 height 54
drag, startPoint x: 735, startPoint y: 385, endPoint x: 743, endPoint y: 403, distance: 18.9
click at [743, 403] on textarea "Hi [PERSON_NAME], I understand the garbage disposal work order hasn't been comp…" at bounding box center [631, 402] width 478 height 54
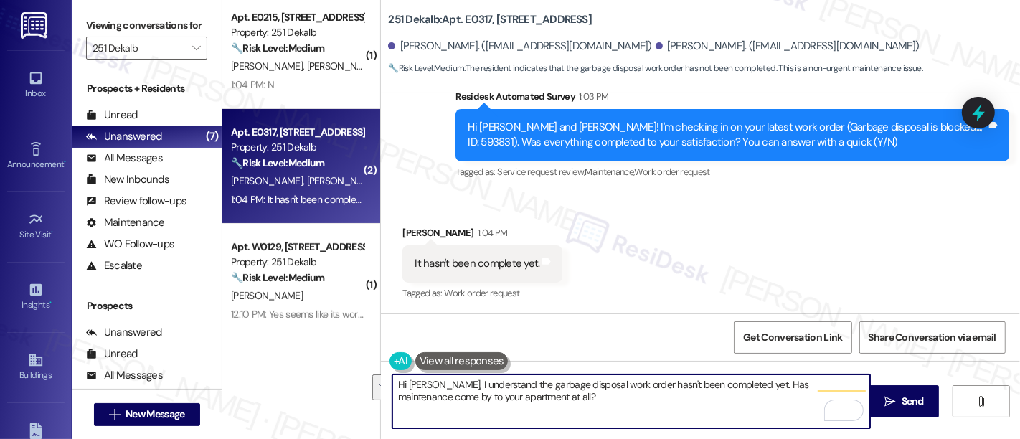
paste textarea "I understand the garbage disposal work order is still open. Has maintenance bee…"
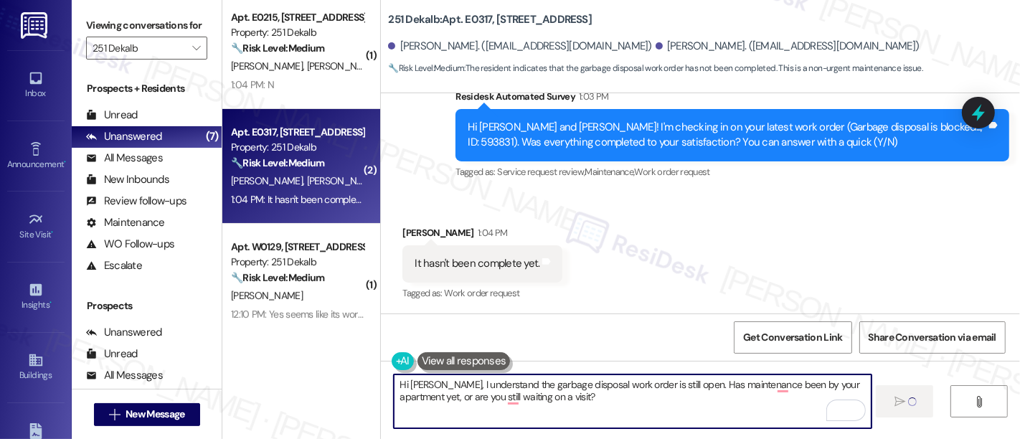
type textarea "Hi [PERSON_NAME], I understand the garbage disposal work order is still open. H…"
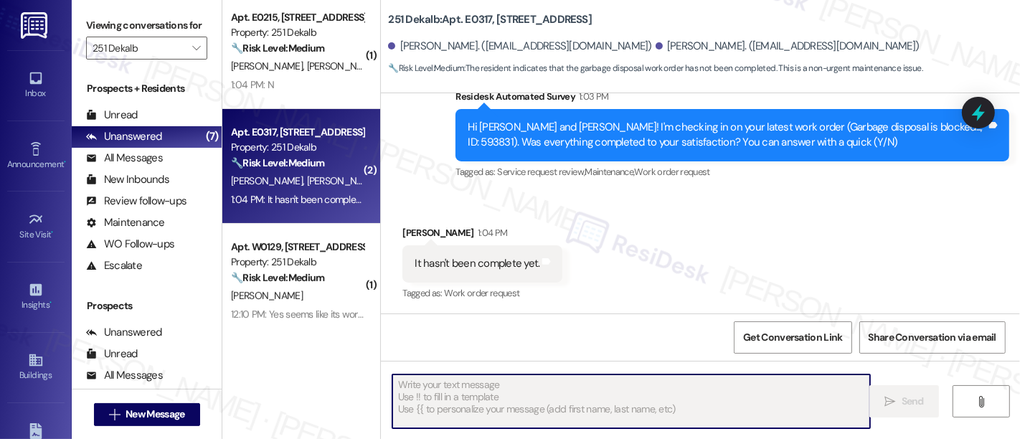
scroll to position [0, 0]
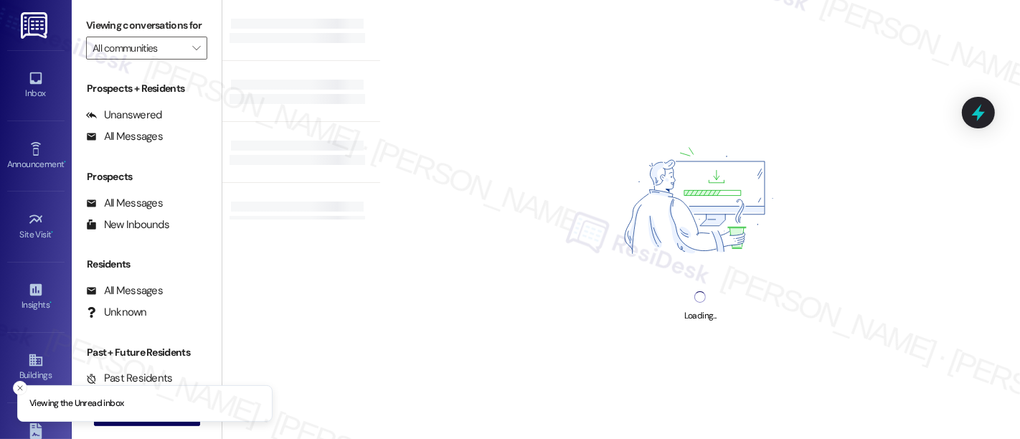
type input "251 Dekalb"
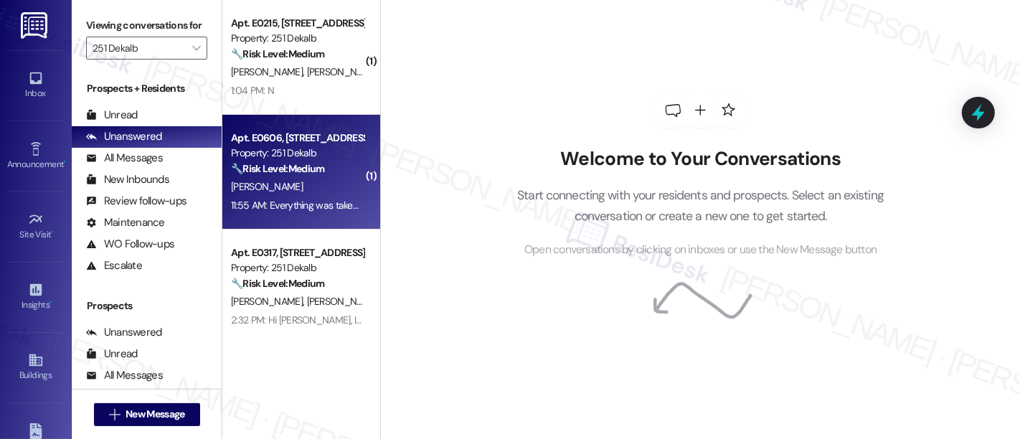
click at [314, 164] on strong "🔧 Risk Level: Medium" at bounding box center [277, 168] width 93 height 13
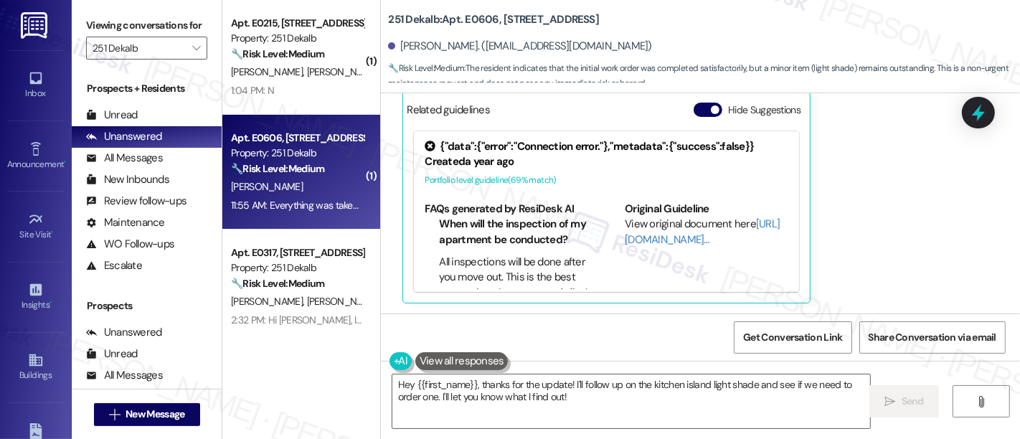
drag, startPoint x: 702, startPoint y: 106, endPoint x: 703, endPoint y: 124, distance: 18.0
click at [703, 106] on button "Hide Suggestions" at bounding box center [708, 110] width 29 height 14
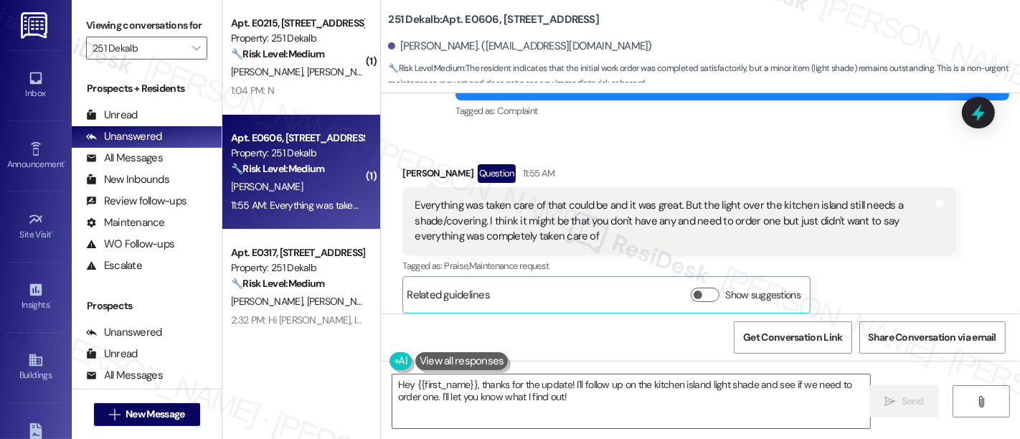
scroll to position [476, 0]
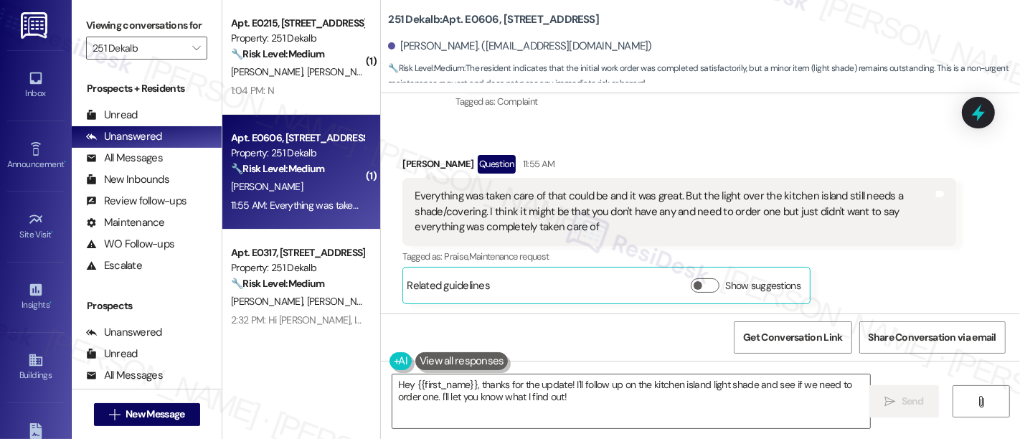
click at [795, 192] on div "Everything was taken care of that could be and it was great. But the light over…" at bounding box center [674, 212] width 519 height 46
click at [442, 211] on div "Everything was taken care of that could be and it was great. But the light over…" at bounding box center [674, 212] width 519 height 46
click at [616, 227] on div "Everything was taken care of that could be and it was great. But the light over…" at bounding box center [674, 212] width 519 height 46
click at [877, 267] on div "Garrett Howard Question 11:55 AM Everything was taken care of that could be and…" at bounding box center [680, 229] width 554 height 149
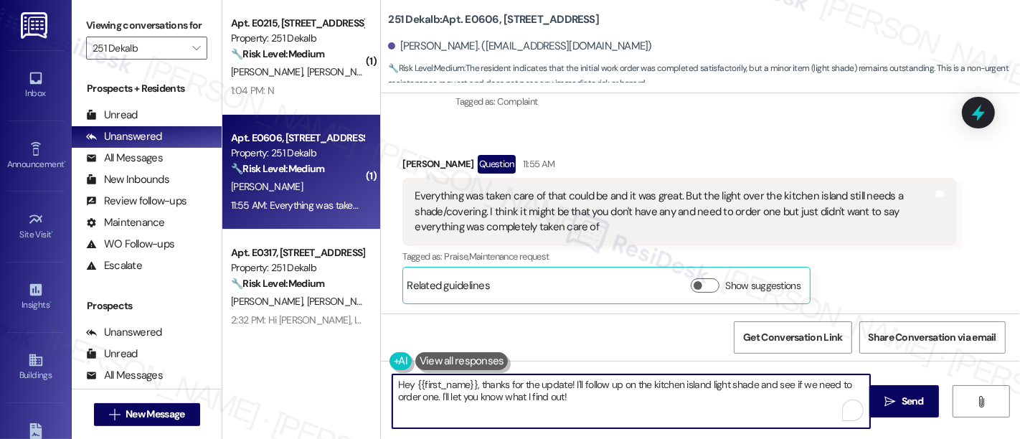
drag, startPoint x: 476, startPoint y: 380, endPoint x: 242, endPoint y: 370, distance: 234.8
click at [242, 370] on div "( 1 ) Apt. E0215, 251 W Dekalb Pike Property: 251 Dekalb 🔧 Risk Level: Medium T…" at bounding box center [621, 219] width 798 height 439
click at [625, 398] on textarea "Thanks for the update! I'll follow up on the kitchen island light shade and see…" at bounding box center [631, 402] width 478 height 54
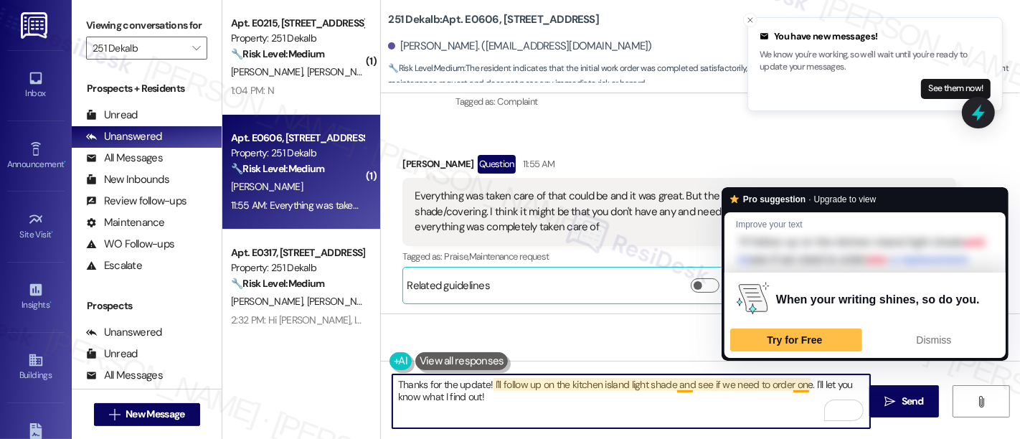
click at [804, 380] on textarea "Thanks for the update! I'll follow up on the kitchen island light shade and see…" at bounding box center [631, 402] width 478 height 54
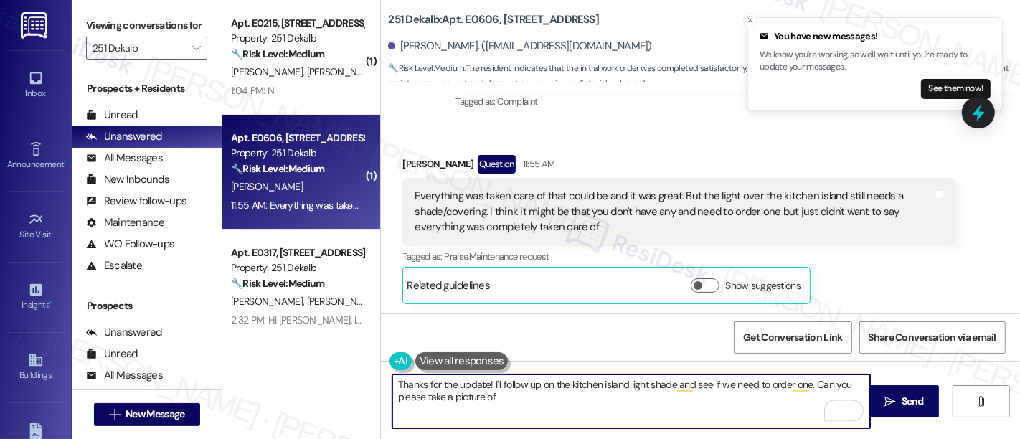
click at [806, 387] on textarea "Thanks for the update! I'll follow up on the kitchen island light shade and see…" at bounding box center [631, 402] width 478 height 54
click at [680, 403] on textarea "Hey {{first_name}}, thanks for the update! I'll follow up on the kitchen island…" at bounding box center [631, 402] width 478 height 54
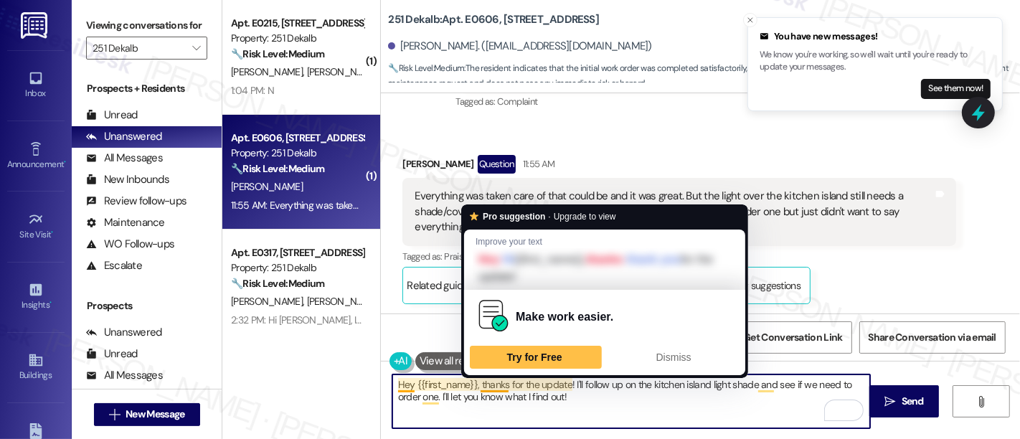
drag, startPoint x: 476, startPoint y: 385, endPoint x: 216, endPoint y: 375, distance: 259.9
click at [222, 376] on div "( 1 ) Apt. E0215, 251 W Dekalb Pike Property: 251 Dekalb 🔧 Risk Level: Medium T…" at bounding box center [621, 219] width 798 height 439
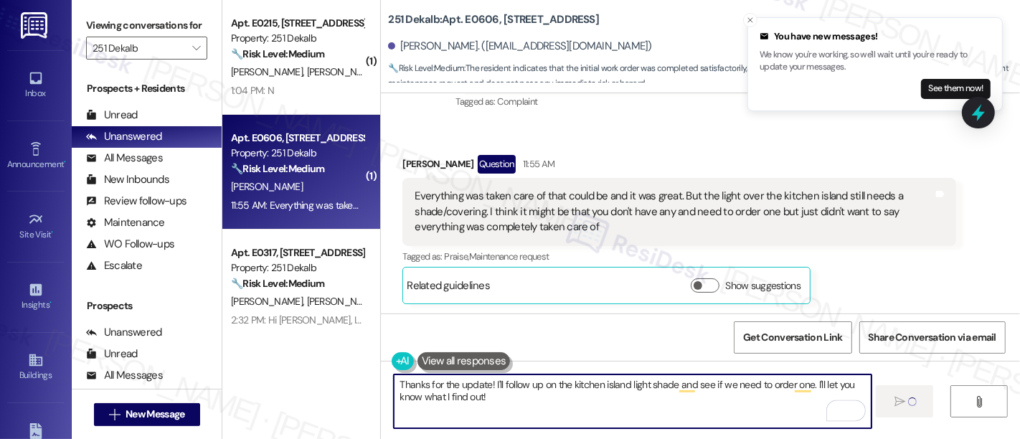
click at [471, 17] on b "251 Dekalb: Apt. E0606, 251 W Dekalb Pike" at bounding box center [493, 19] width 211 height 15
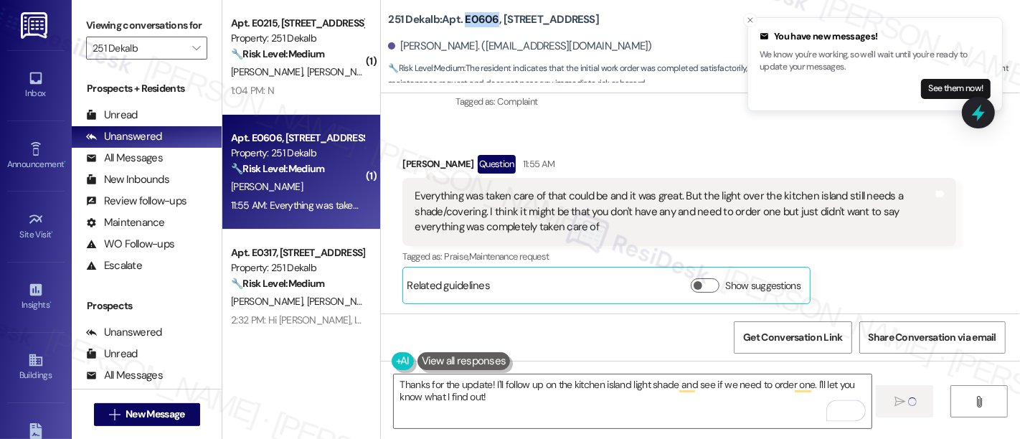
click at [471, 17] on b "251 Dekalb: Apt. E0606, 251 W Dekalb Pike" at bounding box center [493, 19] width 211 height 15
copy b "E0606"
type textarea "Fetching suggested responses. Please feel free to read through the conversation…"
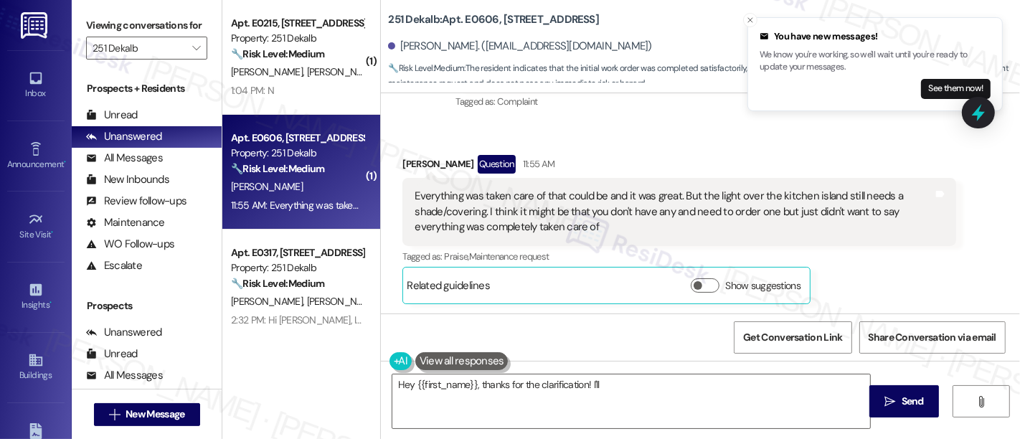
scroll to position [475, 0]
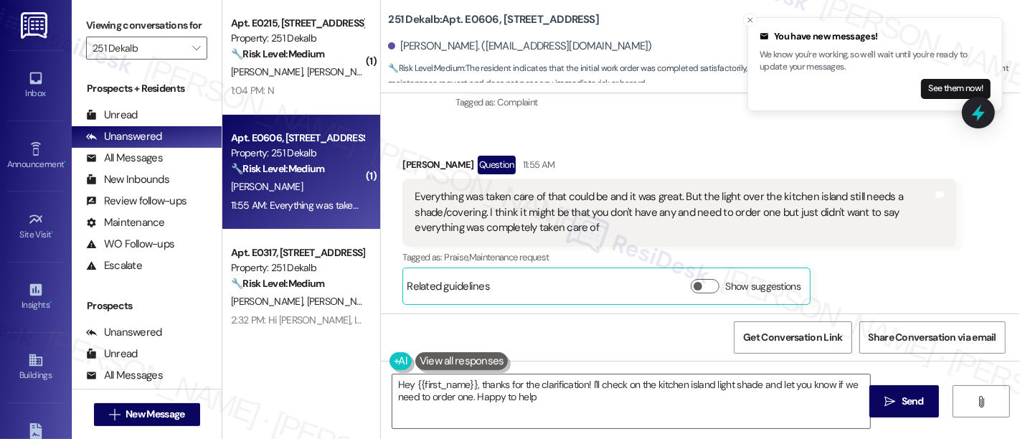
type textarea "Hey {{first_name}}, thanks for the clarification! I'll check on the kitchen isl…"
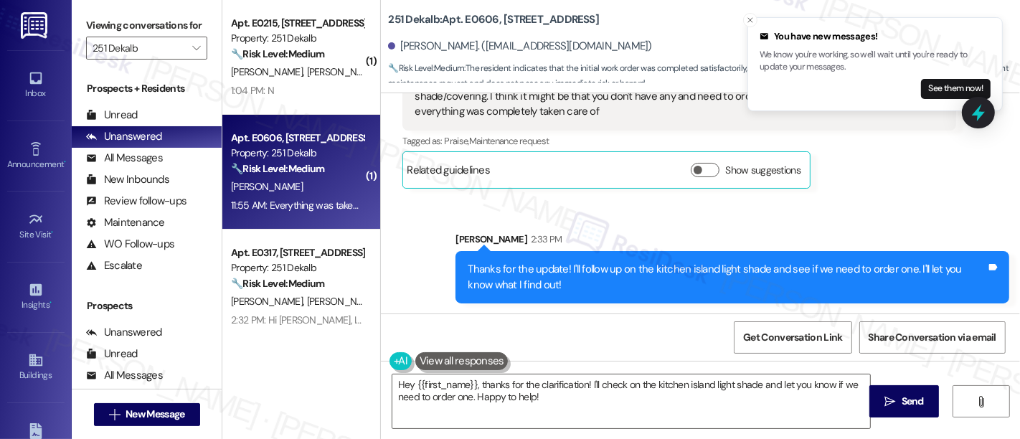
click at [682, 272] on div "Thanks for the update! I'll follow up on the kitchen island light shade and see…" at bounding box center [727, 277] width 519 height 31
drag, startPoint x: 645, startPoint y: 268, endPoint x: 758, endPoint y: 268, distance: 113.4
click at [758, 268] on div "Thanks for the update! I'll follow up on the kitchen island light shade and see…" at bounding box center [727, 277] width 519 height 31
copy div "kitchen island light shade"
click at [466, 14] on b "251 Dekalb: Apt. E0606, 251 W Dekalb Pike" at bounding box center [493, 19] width 211 height 15
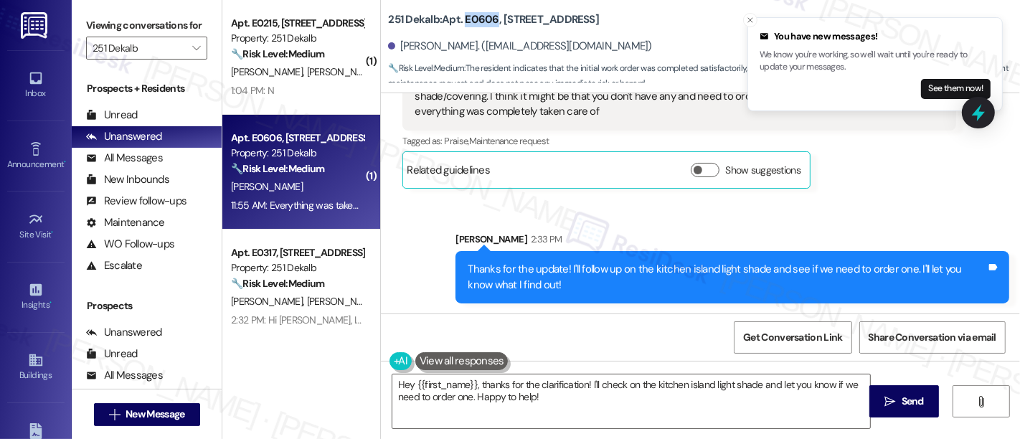
click at [466, 14] on b "251 Dekalb: Apt. E0606, 251 W Dekalb Pike" at bounding box center [493, 19] width 211 height 15
copy b "E0606"
click at [608, 317] on div "Get Conversation Link Share Conversation via email" at bounding box center [700, 337] width 639 height 47
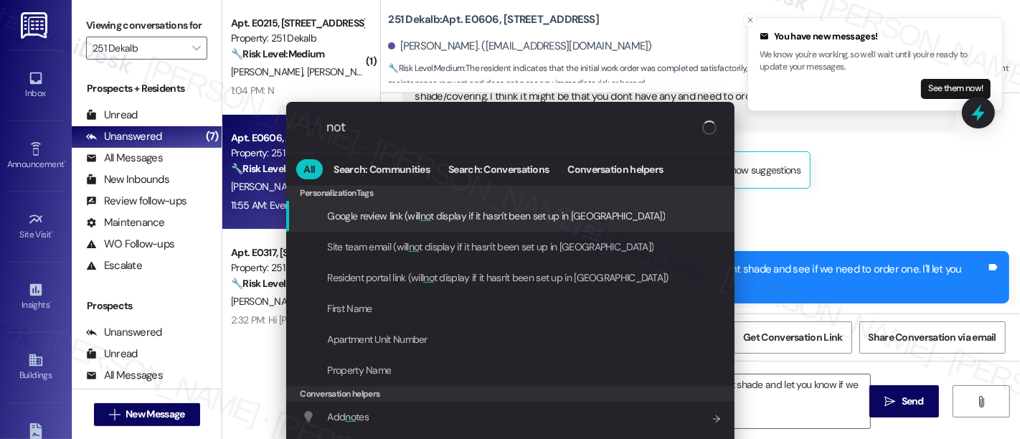
type input "note"
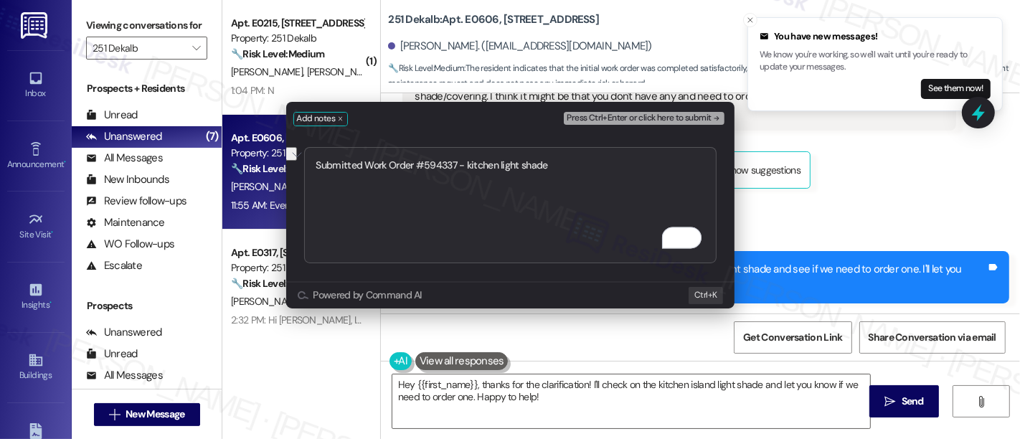
type textarea "Submitted Work Order #594337 - kitchen light shade"
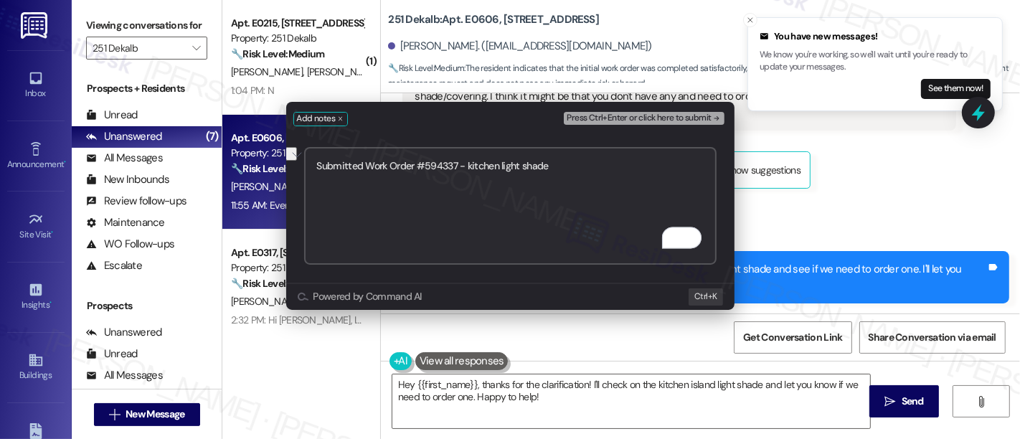
click at [697, 121] on span "Press Ctrl+Enter or click here to submit" at bounding box center [639, 118] width 144 height 10
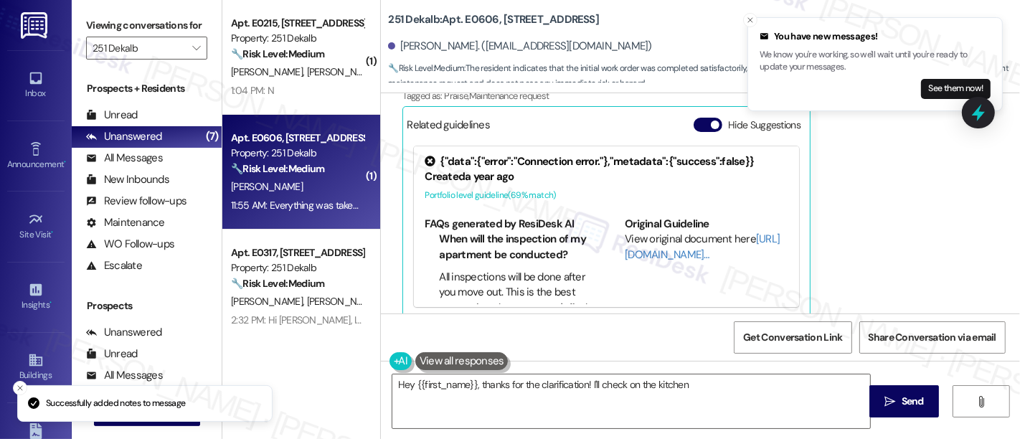
scroll to position [652, 0]
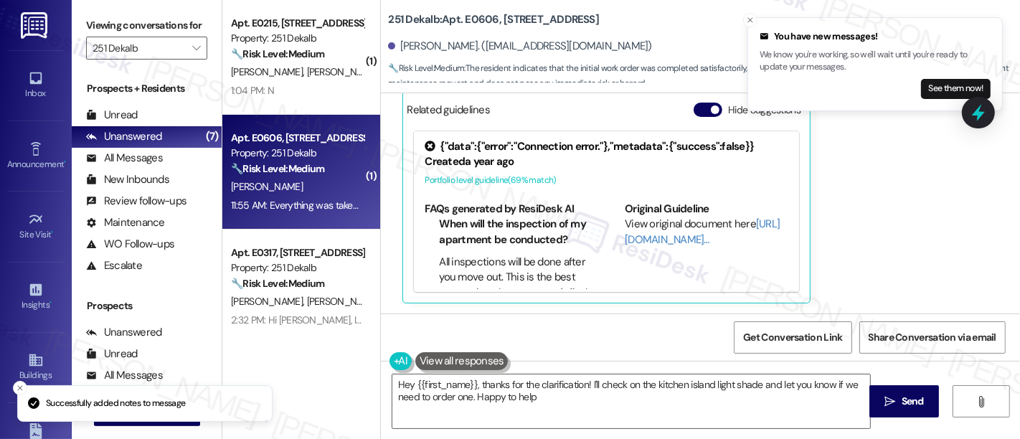
type textarea "Hey {{first_name}}, thanks for the clarification! I'll check on the kitchen isl…"
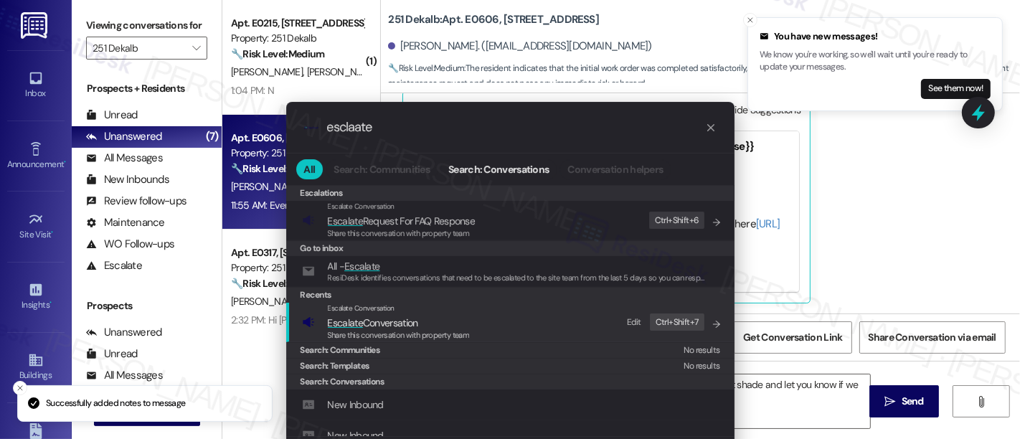
type input "esclaate"
click at [389, 325] on span "Escalate Conversation" at bounding box center [373, 322] width 90 height 13
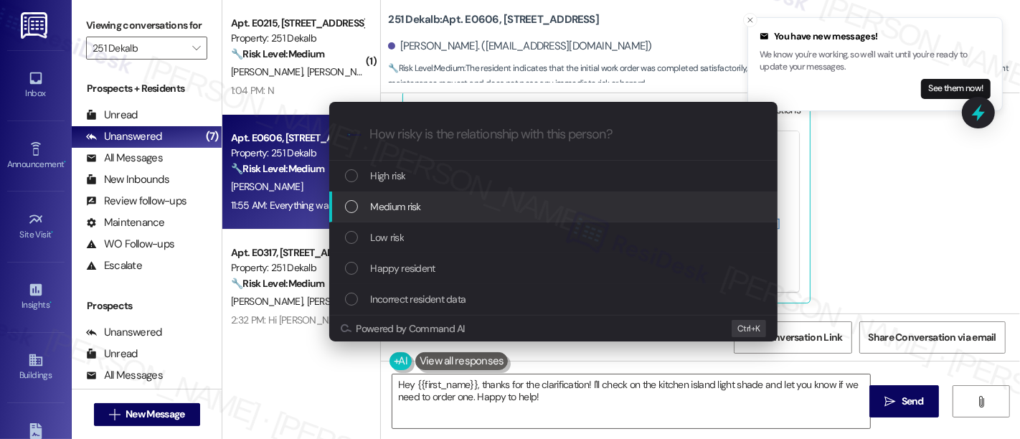
click at [420, 209] on span "Medium risk" at bounding box center [396, 207] width 50 height 16
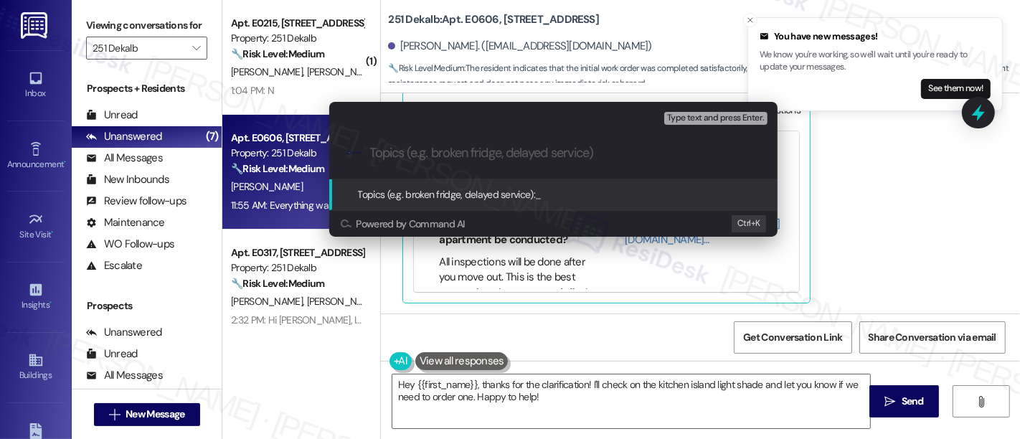
paste input "Submitted Work Order #594337 - kitchen light shade"
type input "Submitted Work Order #594337 - kitchen light shade"
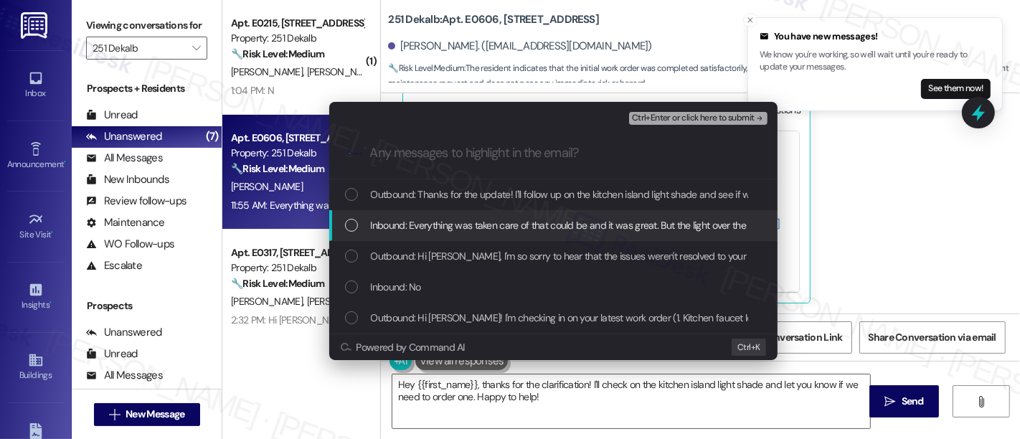
drag, startPoint x: 420, startPoint y: 220, endPoint x: 672, endPoint y: 175, distance: 255.8
click at [428, 220] on span "Inbound: Everything was taken care of that could be and it was great. But the l…" at bounding box center [922, 225] width 1103 height 16
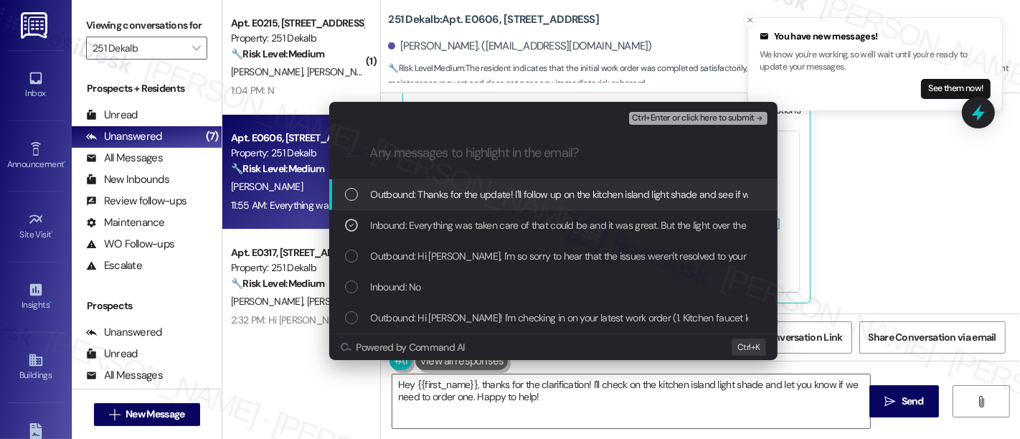
click at [745, 117] on span "Ctrl+Enter or click here to submit" at bounding box center [693, 118] width 123 height 10
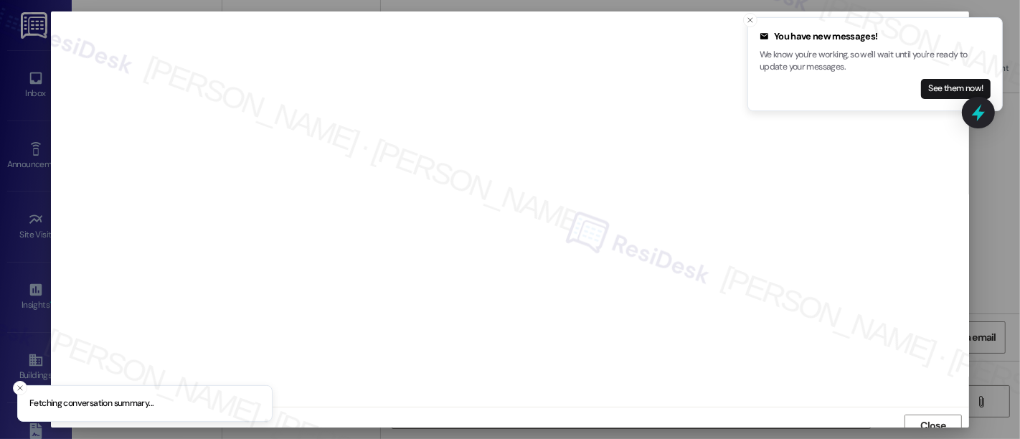
scroll to position [9, 0]
click at [750, 22] on icon "Close toast" at bounding box center [750, 20] width 9 height 9
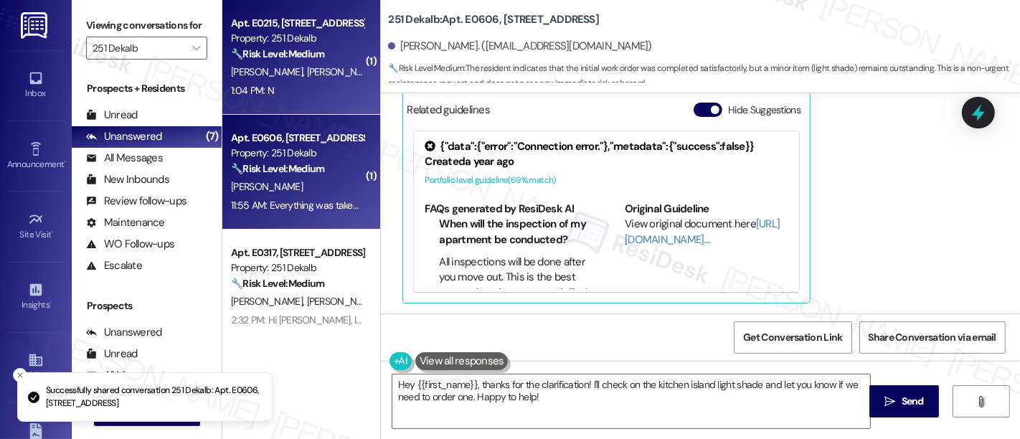
click at [296, 42] on div "Property: 251 Dekalb" at bounding box center [297, 38] width 133 height 15
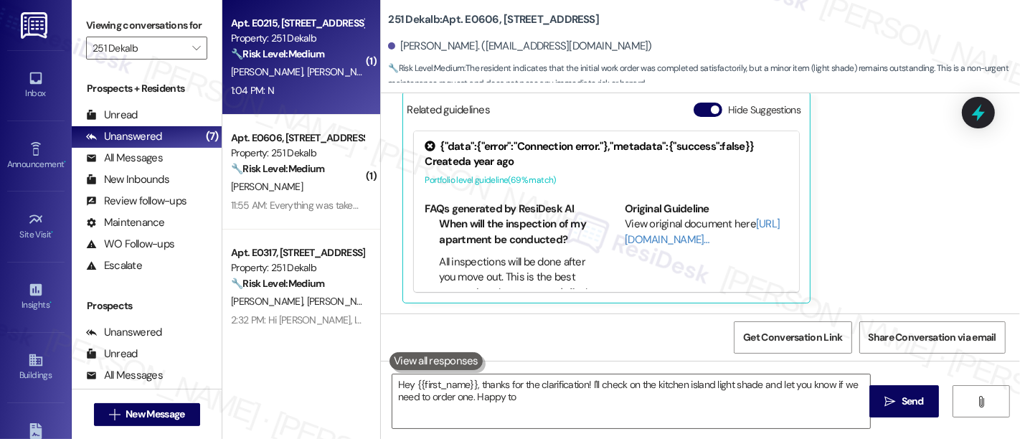
type textarea "Hey {{first_name}}, thanks for the clarification! I'll check on the kitchen isl…"
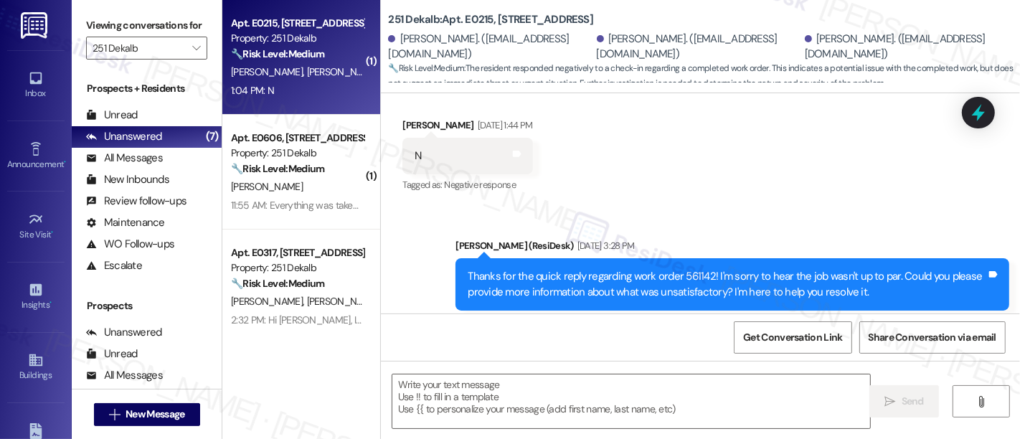
type textarea "Fetching suggested responses. Please feel free to read through the conversation…"
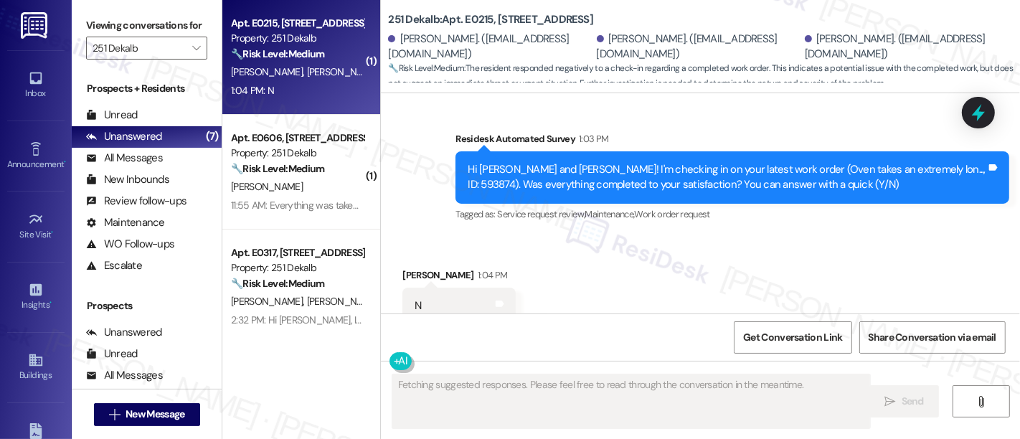
scroll to position [2576, 0]
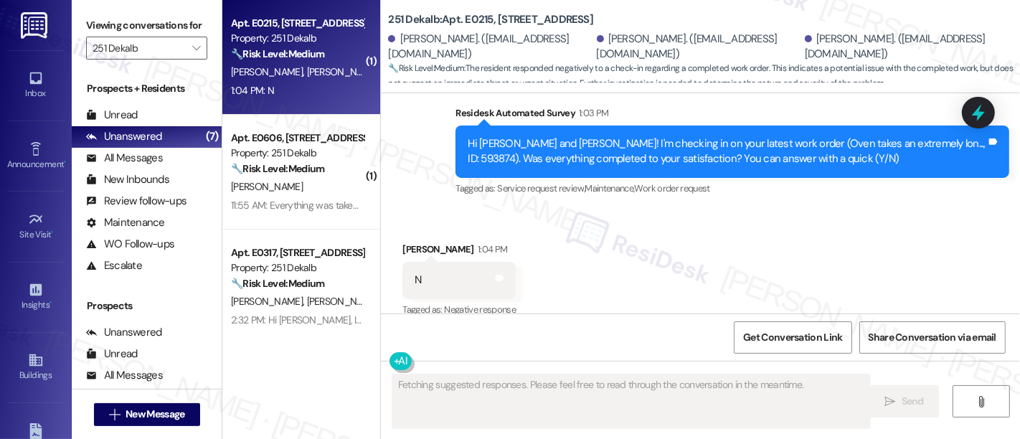
drag, startPoint x: 279, startPoint y: 160, endPoint x: 469, endPoint y: 179, distance: 191.1
click at [279, 161] on div "Property: 251 Dekalb" at bounding box center [297, 153] width 133 height 15
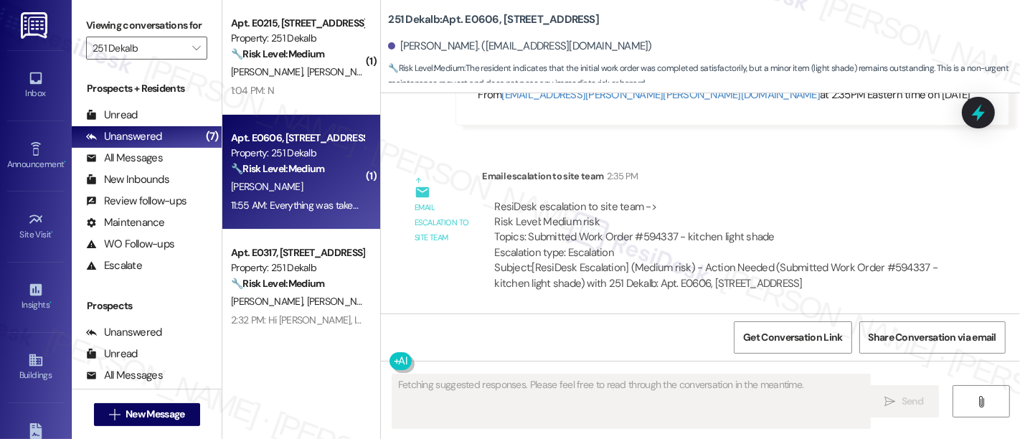
scroll to position [1086, 0]
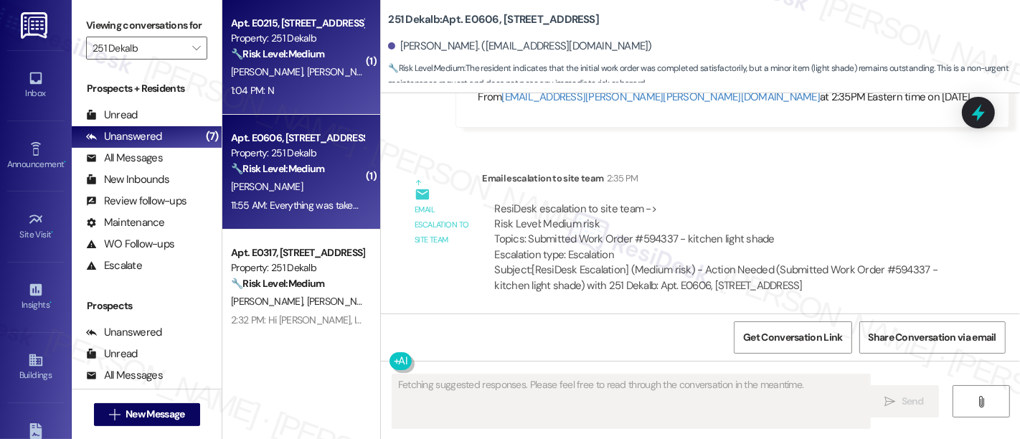
click at [288, 57] on strong "🔧 Risk Level: Medium" at bounding box center [277, 53] width 93 height 13
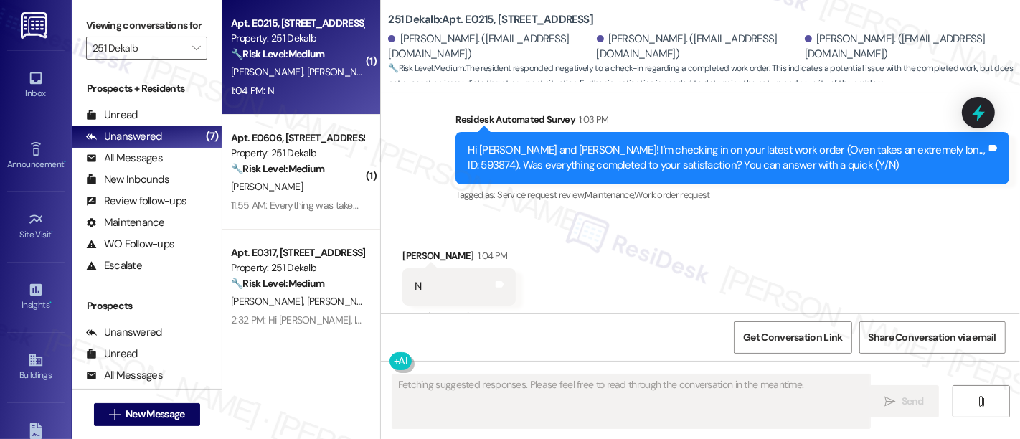
scroll to position [2576, 0]
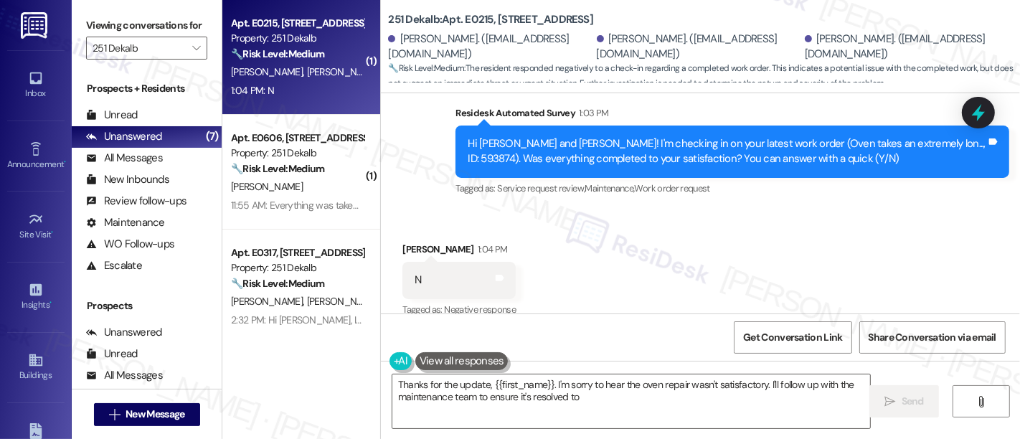
click at [691, 270] on div "Received via SMS Carver Wolfe 1:04 PM N Tags and notes Tagged as: Negative resp…" at bounding box center [700, 270] width 639 height 121
click at [936, 136] on div "Hi Carver, Sarah and Bianca! I'm checking in on your latest work order (Oven ta…" at bounding box center [727, 151] width 519 height 31
copy div "593874"
click at [707, 179] on div "Tagged as: Service request review , Click to highlight conversations about Serv…" at bounding box center [733, 188] width 554 height 21
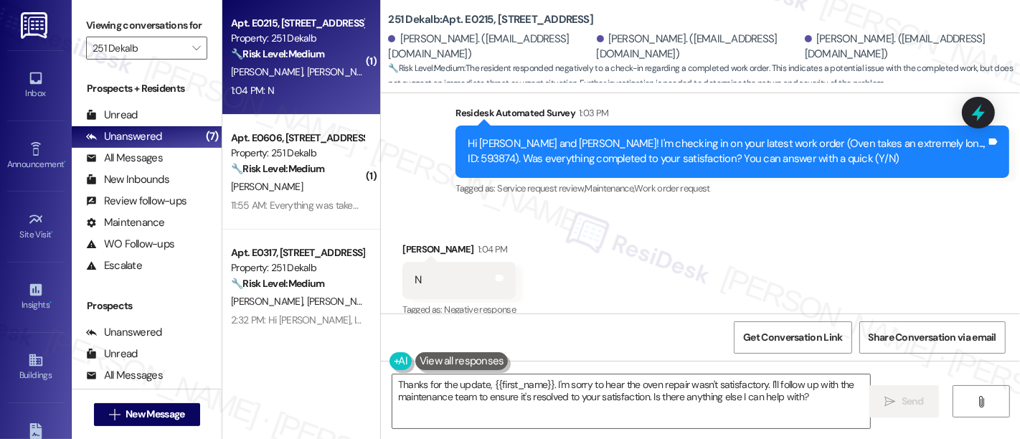
scroll to position [2577, 0]
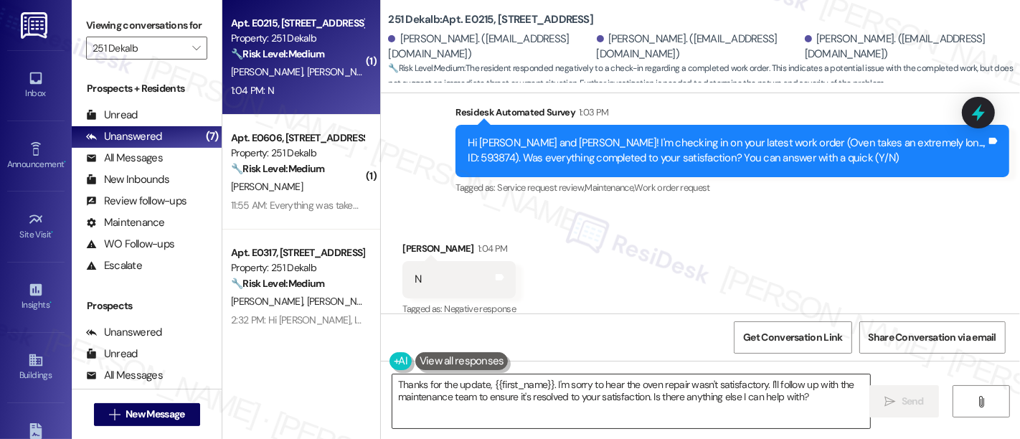
click at [796, 403] on textarea "Thanks for the update, {{first_name}}. I'm sorry to hear the oven repair wasn't…" at bounding box center [631, 402] width 478 height 54
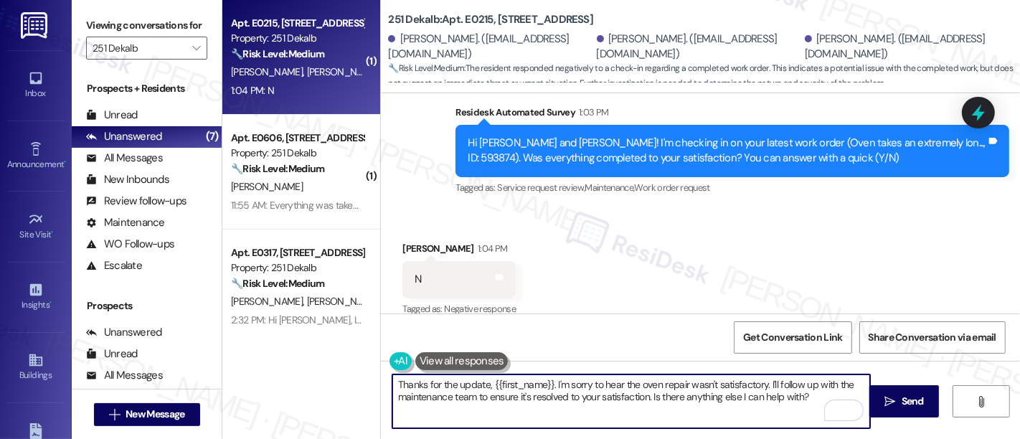
drag, startPoint x: 802, startPoint y: 400, endPoint x: 766, endPoint y: 382, distance: 40.1
click at [766, 386] on textarea "Thanks for the update, {{first_name}}. I'm sorry to hear the oven repair wasn't…" at bounding box center [631, 402] width 478 height 54
click at [805, 400] on textarea "Thanks for the update, {{first_name}}. I'm sorry to hear the oven repair wasn't…" at bounding box center [631, 402] width 478 height 54
click at [761, 387] on textarea "Thanks for the update, {{first_name}}. I'm sorry to hear the oven repair wasn't…" at bounding box center [631, 402] width 478 height 54
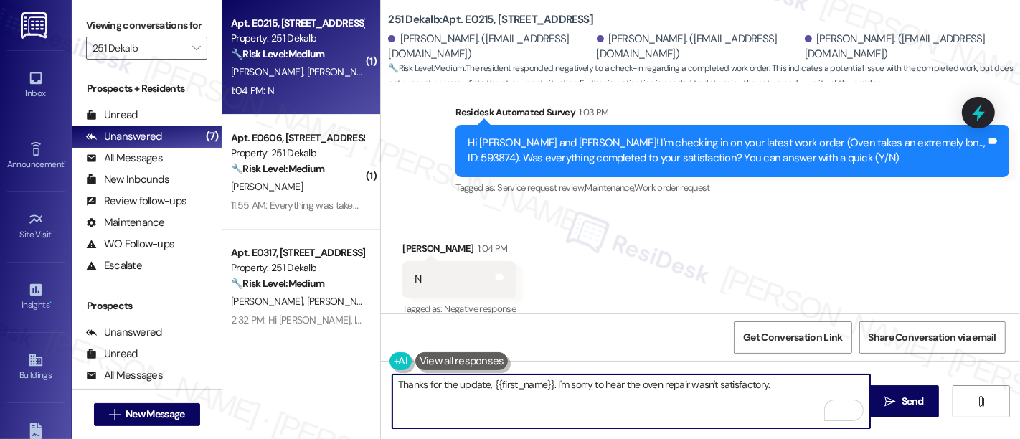
paste textarea "Has maintenance been by your apartment yet, or are you still waiting on a visit?"
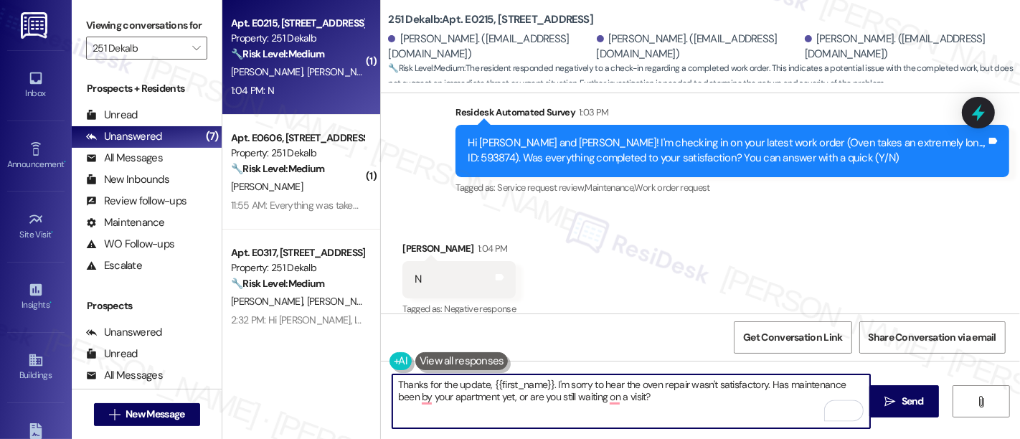
click at [414, 241] on div "Carver Wolfe 1:04 PM" at bounding box center [459, 251] width 113 height 20
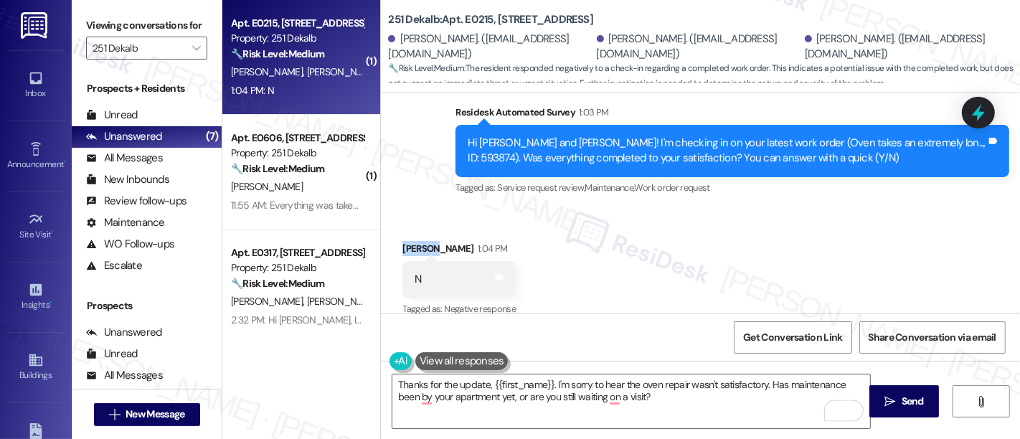
click at [414, 241] on div "Carver Wolfe 1:04 PM" at bounding box center [459, 251] width 113 height 20
copy div "Carver"
click at [504, 385] on textarea "Thanks for the update, {{first_name}}. I'm sorry to hear the oven repair wasn't…" at bounding box center [631, 402] width 478 height 54
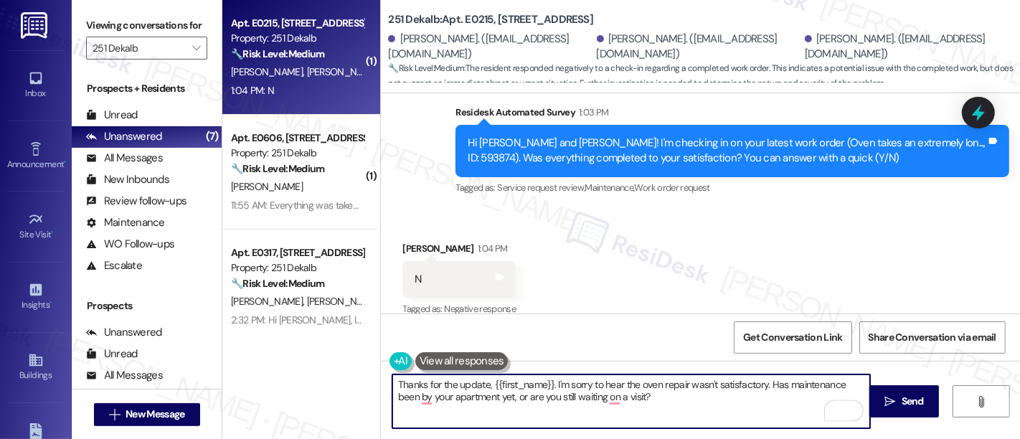
click at [504, 385] on textarea "Thanks for the update, {{first_name}}. I'm sorry to hear the oven repair wasn't…" at bounding box center [631, 402] width 478 height 54
paste textarea "Carver"
click at [572, 400] on textarea "Thanks for the update, Carver. I'm sorry to hear the oven repair wasn't satisfa…" at bounding box center [631, 402] width 478 height 54
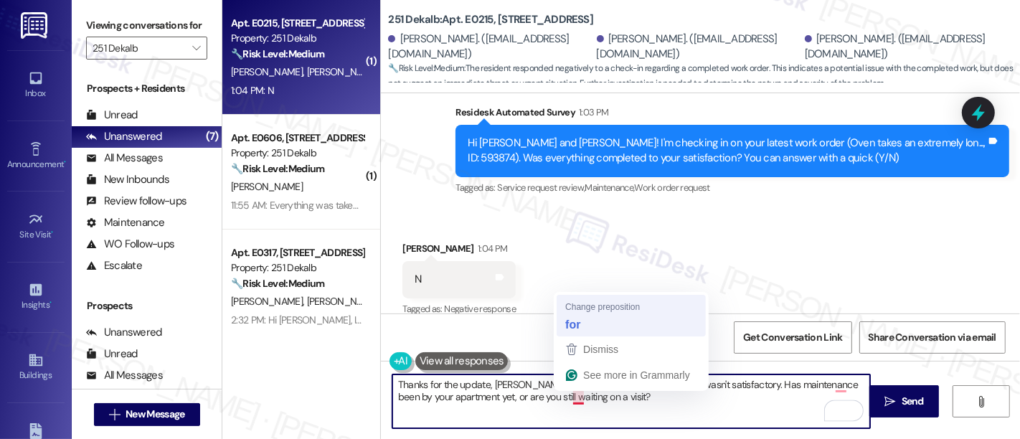
type textarea "Thanks for the update, Carver. I'm sorry to hear the oven repair wasn't satisfa…"
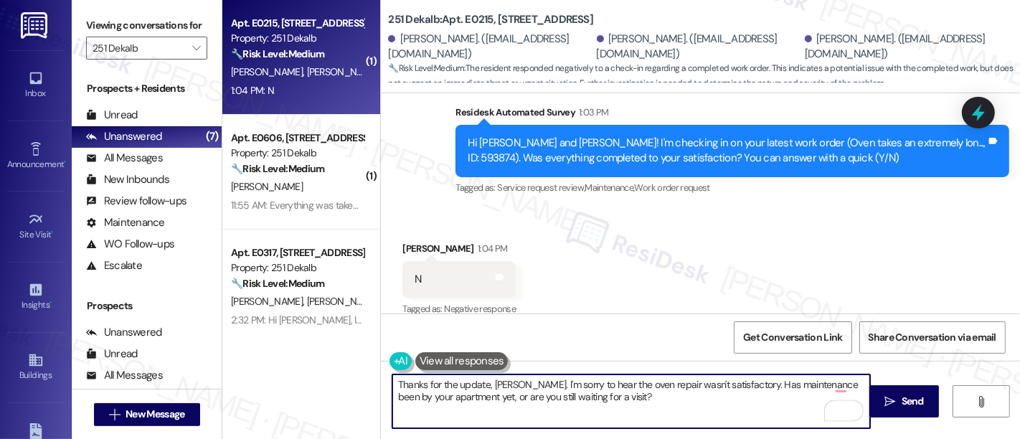
click at [672, 408] on textarea "Thanks for the update, Carver. I'm sorry to hear the oven repair wasn't satisfa…" at bounding box center [631, 402] width 478 height 54
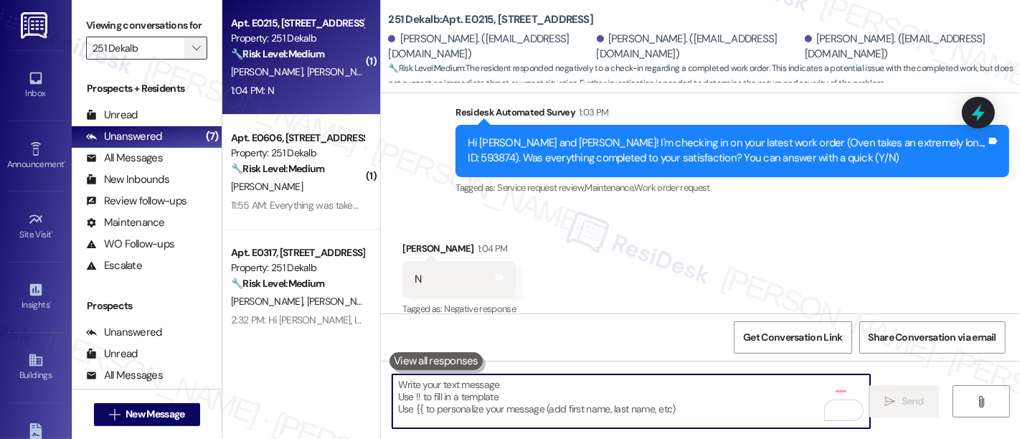
scroll to position [2576, 0]
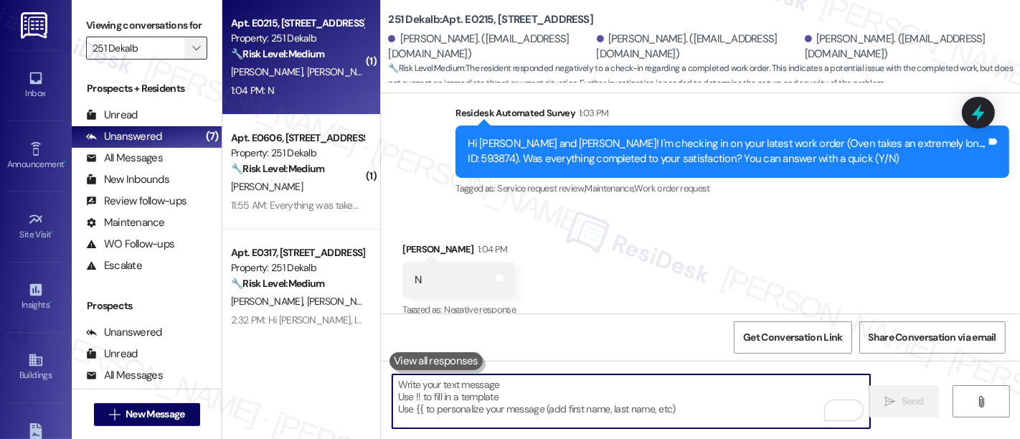
click at [192, 54] on icon "" at bounding box center [196, 47] width 8 height 11
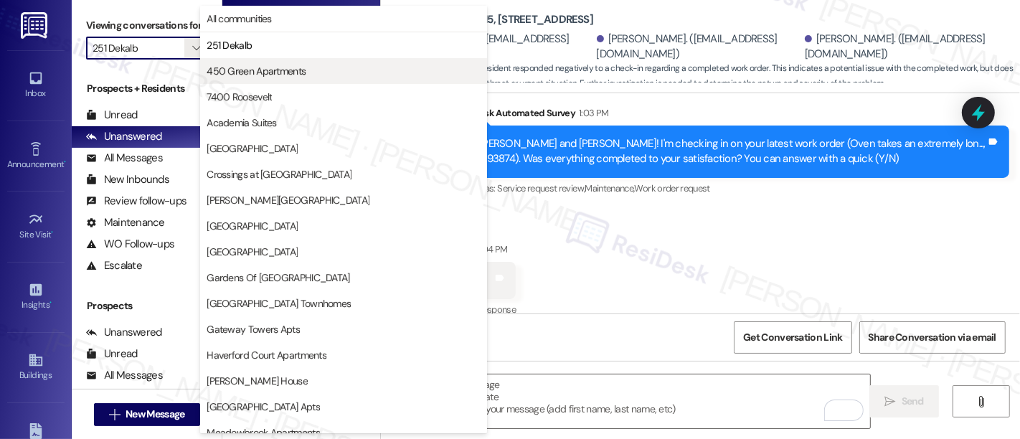
click at [217, 67] on span "450 Green Apartments" at bounding box center [256, 71] width 99 height 14
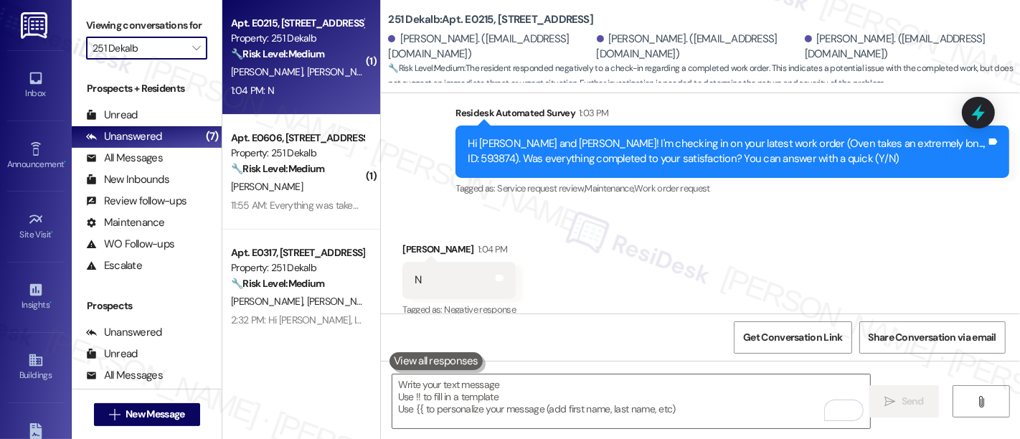
type input "450 Green Apartments"
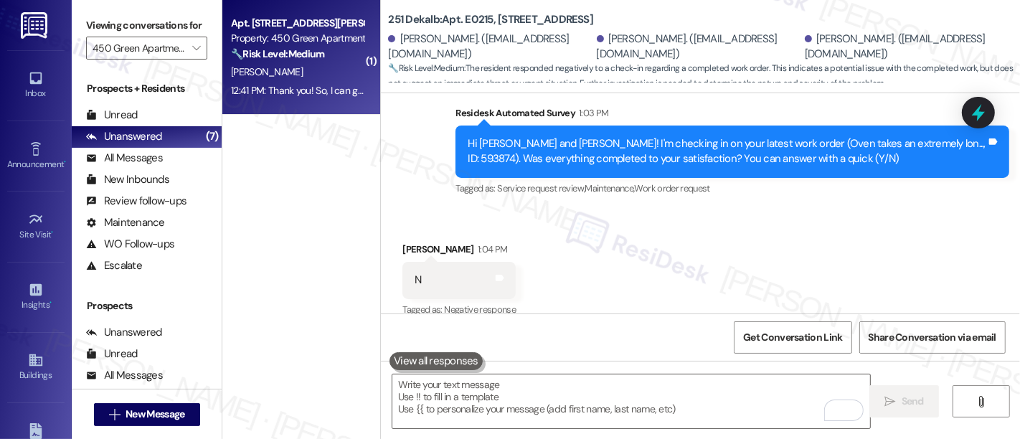
click at [256, 59] on strong "🔧 Risk Level: Medium" at bounding box center [277, 53] width 93 height 13
type textarea "Fetching suggested responses. Please feel free to read through the conversation…"
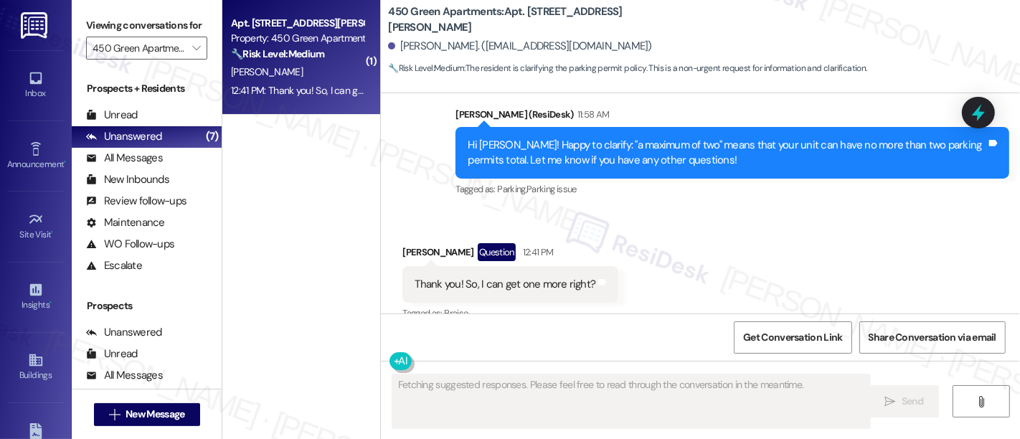
scroll to position [8260, 0]
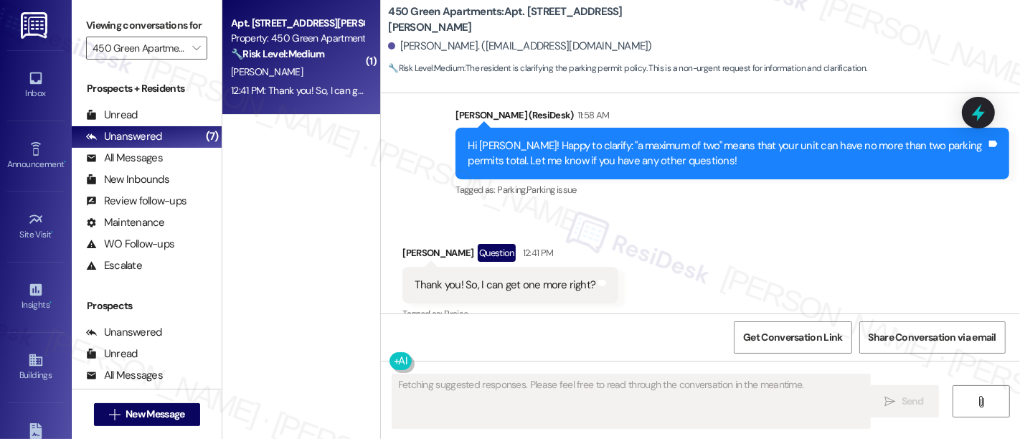
click at [728, 232] on div "Received via SMS Jinho Jang Question 12:41 PM Thank you! So, I can get one more…" at bounding box center [700, 274] width 639 height 124
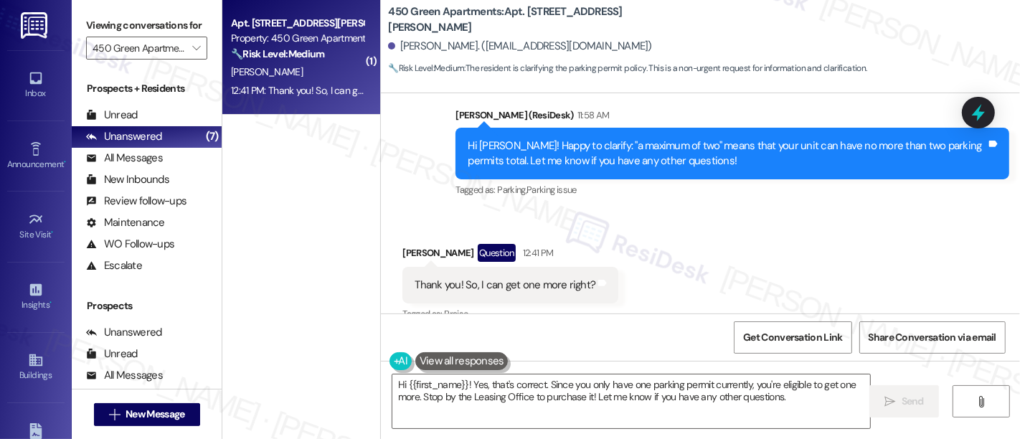
click at [619, 252] on div "Received via SMS Jinho Jang Question 12:41 PM Thank you! So, I can get one more…" at bounding box center [700, 274] width 639 height 124
click at [700, 382] on textarea "Hi {{first_name}}! Yes, that's correct. Since you only have one parking permit …" at bounding box center [631, 402] width 478 height 54
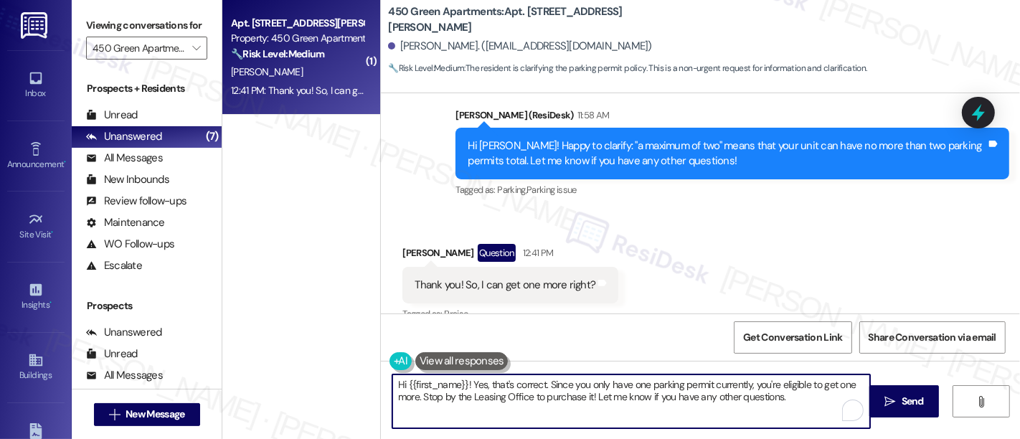
click at [759, 387] on textarea "Hi {{first_name}}! Yes, that's correct. Since you only have one parking permit …" at bounding box center [631, 402] width 478 height 54
click at [822, 388] on textarea "Hi {{first_name}}! Yes, that's correct. Since you only have one parking permit …" at bounding box center [631, 402] width 478 height 54
click at [414, 401] on textarea "Hi {{first_name}}! Yes, that's correct. Since you only have one parking permit …" at bounding box center [631, 402] width 478 height 54
click at [553, 404] on textarea "Hi {{first_name}}! Yes, that's correct. Since you only have one parking permit …" at bounding box center [631, 402] width 478 height 54
drag, startPoint x: 621, startPoint y: 400, endPoint x: 649, endPoint y: 400, distance: 28.0
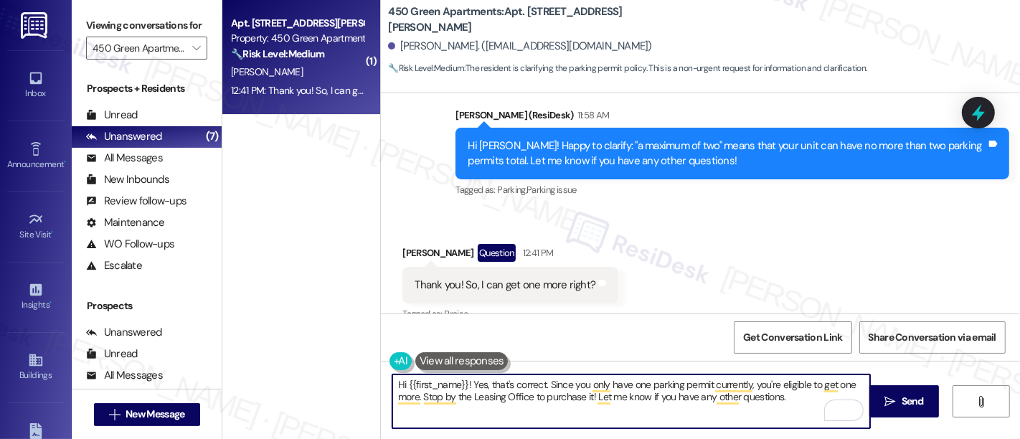
click at [623, 400] on textarea "Hi {{first_name}}! Yes, that's correct. Since you only have one parking permit …" at bounding box center [631, 402] width 478 height 54
drag, startPoint x: 465, startPoint y: 387, endPoint x: 244, endPoint y: 377, distance: 221.2
click at [244, 377] on div "( 1 ) Apt. M303, 450 Forrest Ave Property: 450 Green Apartments 🔧 Risk Level: M…" at bounding box center [621, 219] width 798 height 439
type textarea "Yes, that's correct. Since you only have one parking permit currently, you're e…"
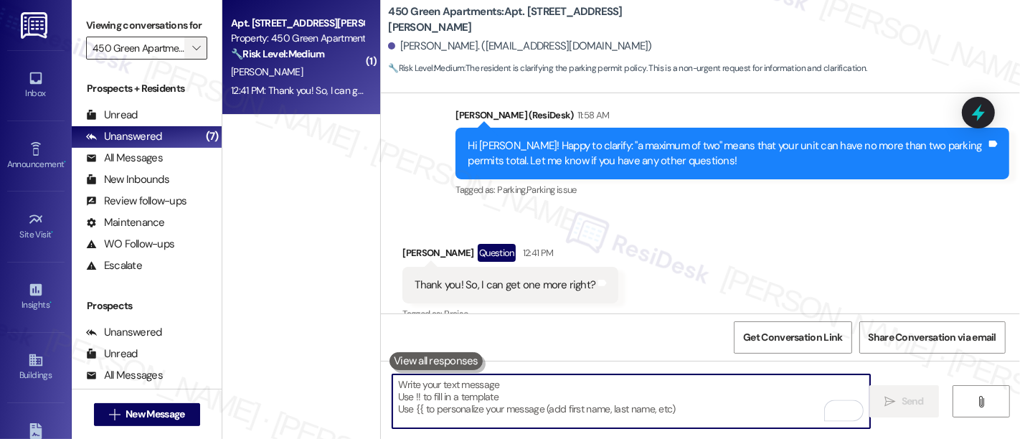
scroll to position [8259, 0]
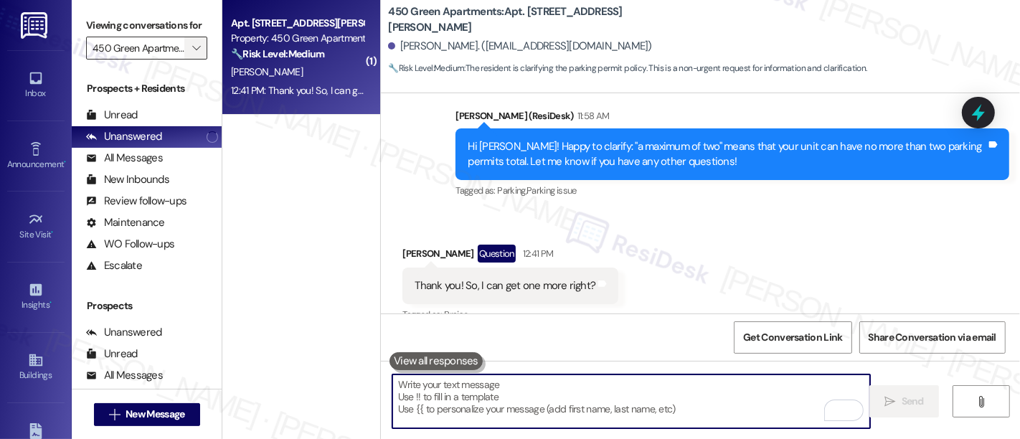
click at [192, 54] on icon "" at bounding box center [196, 47] width 8 height 11
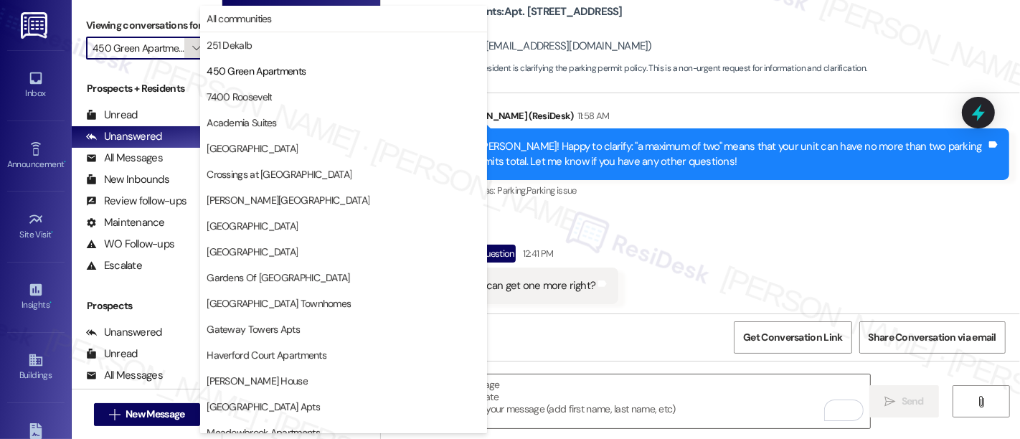
scroll to position [0, 13]
click at [232, 101] on span "7400 Roosevelt" at bounding box center [239, 97] width 65 height 14
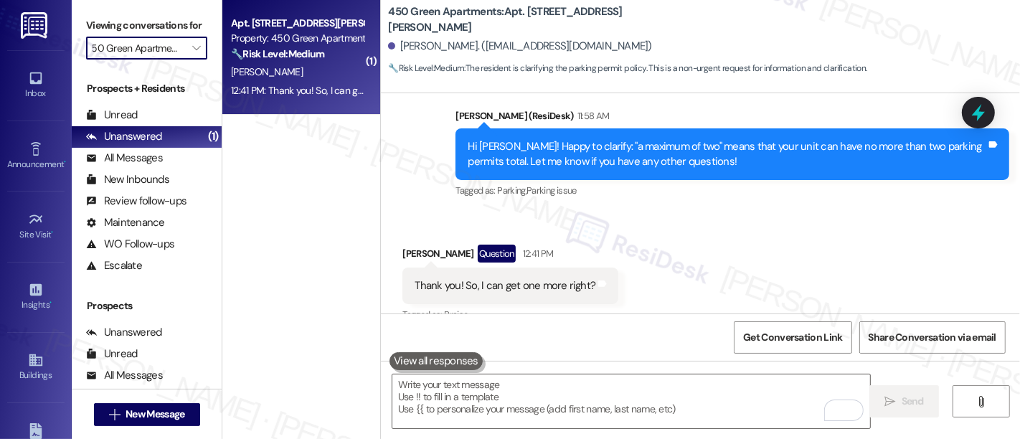
type input "7400 Roosevelt"
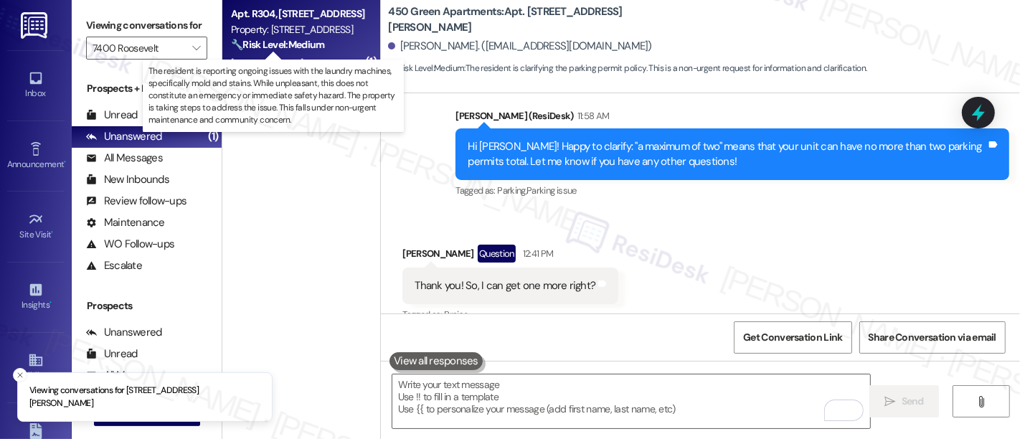
click at [273, 42] on strong "🔧 Risk Level: Medium" at bounding box center [277, 44] width 93 height 13
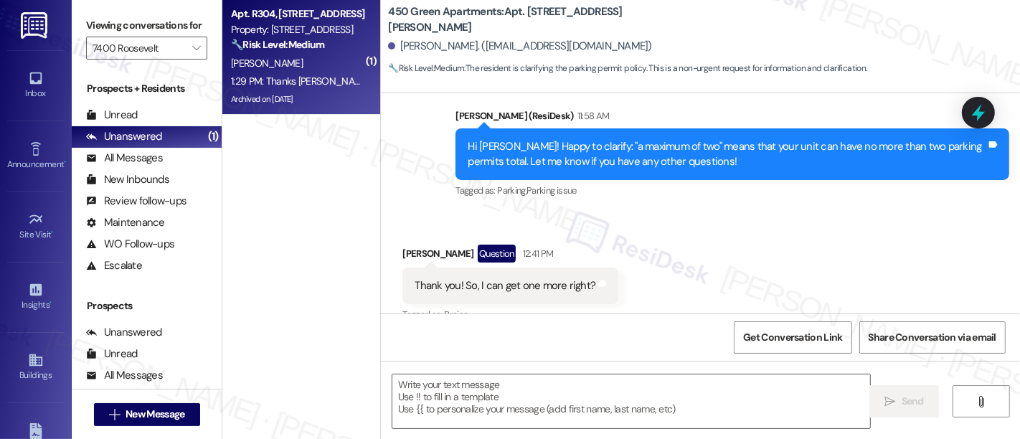
type textarea "Fetching suggested responses. Please feel free to read through the conversation…"
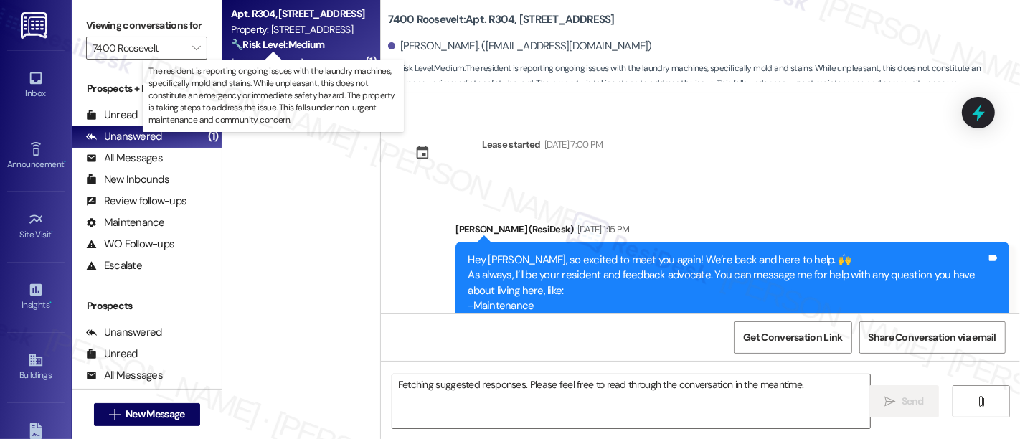
scroll to position [19477, 0]
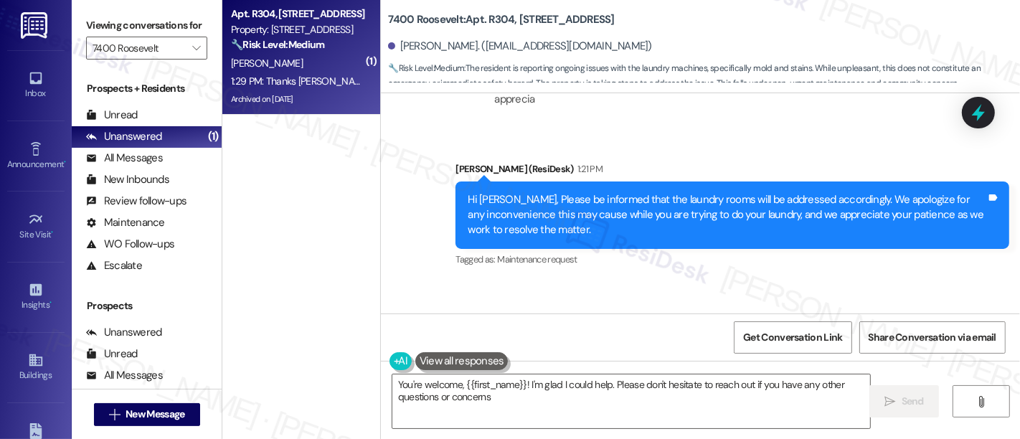
type textarea "You're welcome, {{first_name}}! I'm glad I could help. Please don't hesitate to…"
click at [690, 281] on div "Received via SMS Jeong Shin 1:29 PM Thanks Emily really appreciate Tags and not…" at bounding box center [700, 341] width 639 height 121
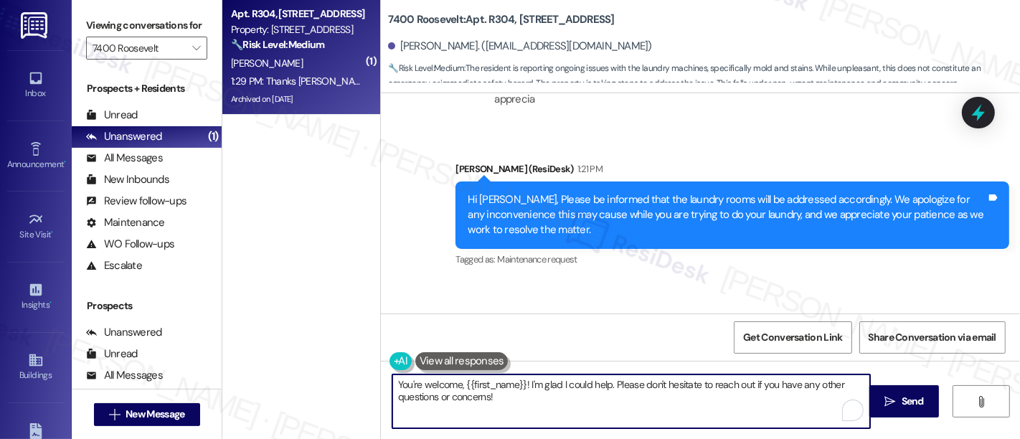
click at [606, 383] on textarea "You're welcome, {{first_name}}! I'm glad I could help. Please don't hesitate to…" at bounding box center [631, 402] width 478 height 54
click at [884, 407] on span " Send" at bounding box center [904, 401] width 45 height 15
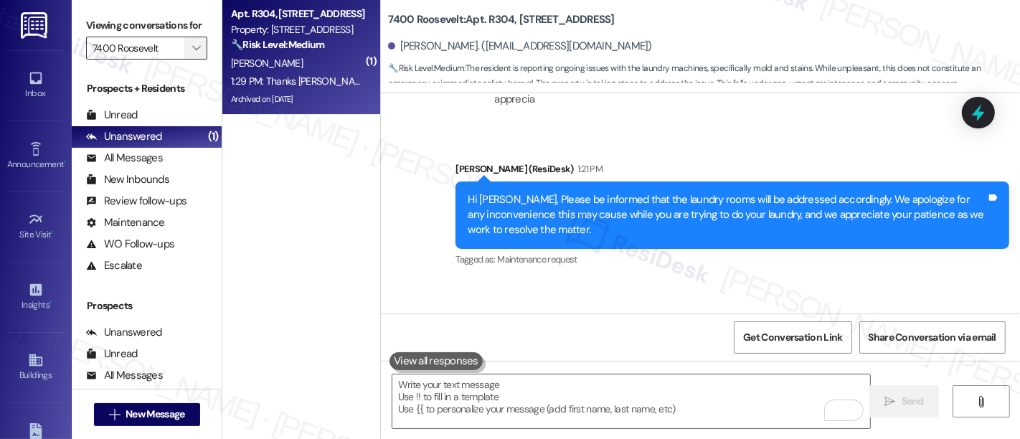
scroll to position [19477, 0]
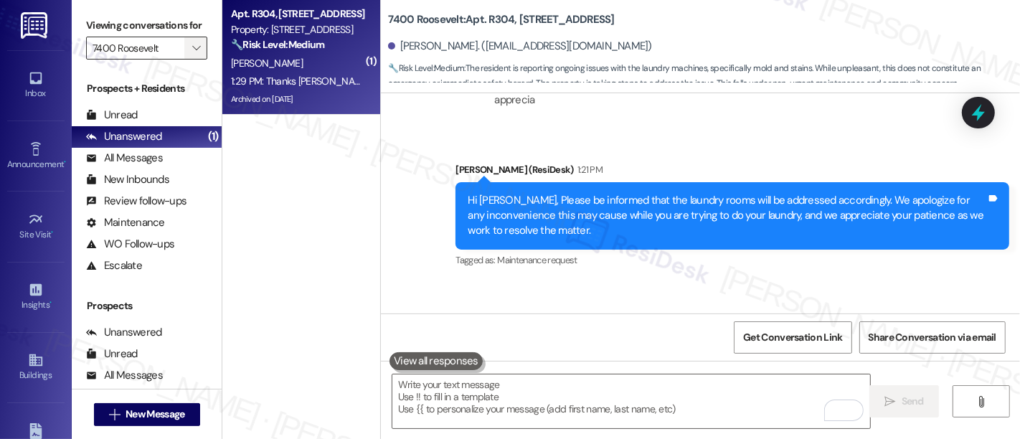
click at [192, 54] on icon "" at bounding box center [196, 47] width 8 height 11
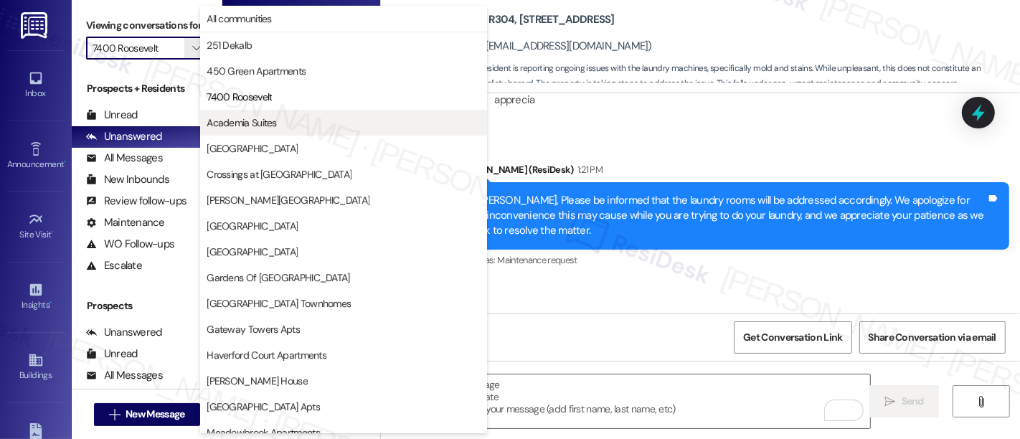
click at [235, 120] on span "Academia Suites" at bounding box center [242, 123] width 70 height 14
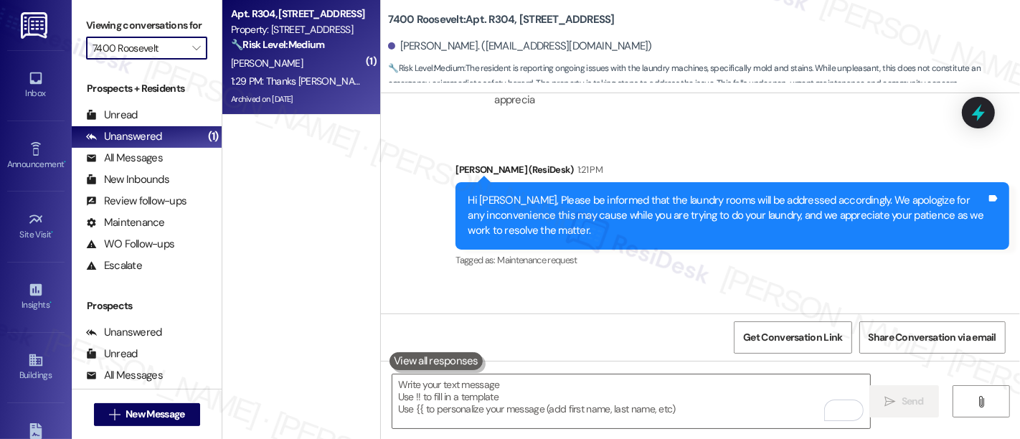
type input "Academia Suites"
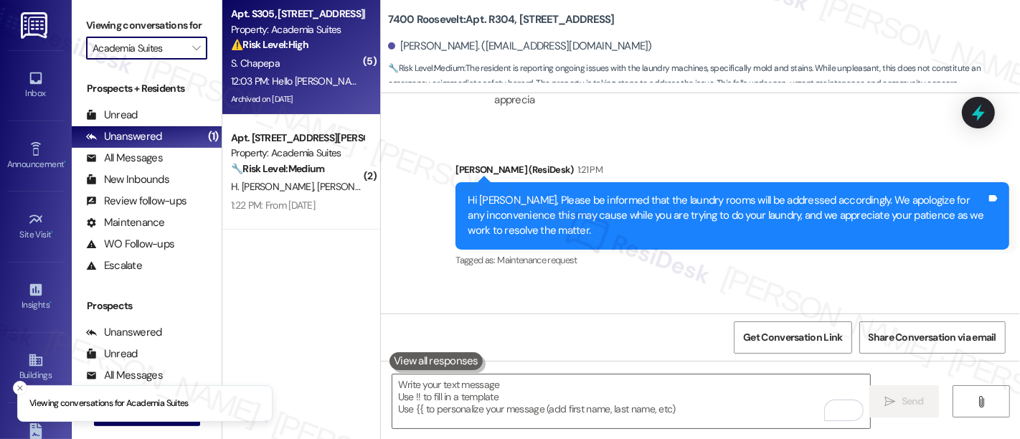
click at [306, 65] on div "S. Chapepa" at bounding box center [298, 64] width 136 height 18
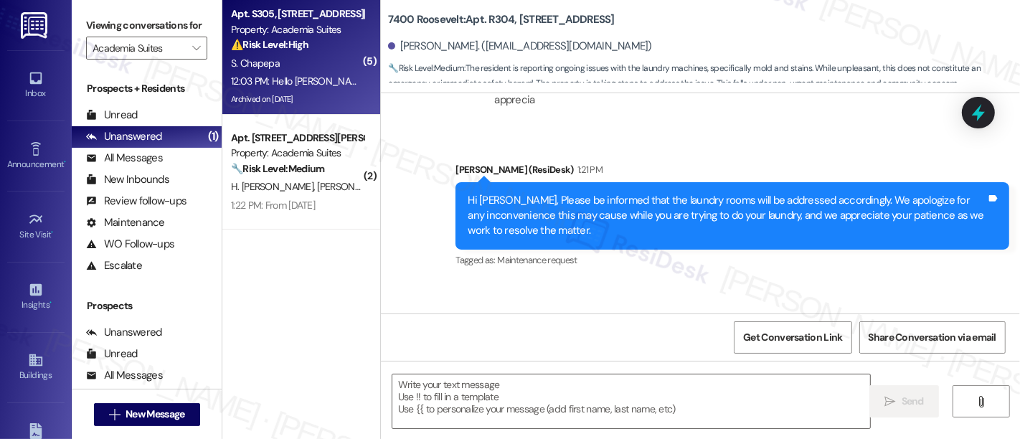
type textarea "Fetching suggested responses. Please feel free to read through the conversation…"
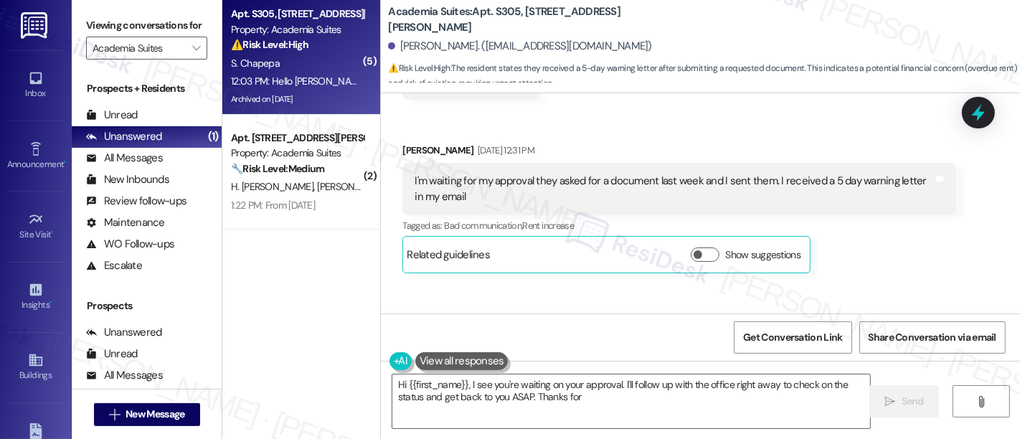
scroll to position [10566, 0]
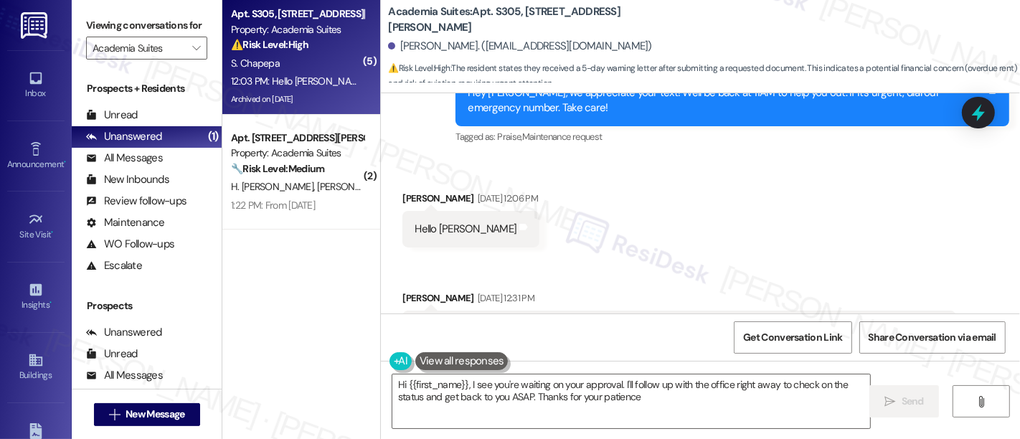
type textarea "Hi {{first_name}}, I see you're waiting on your approval. I'll follow up with t…"
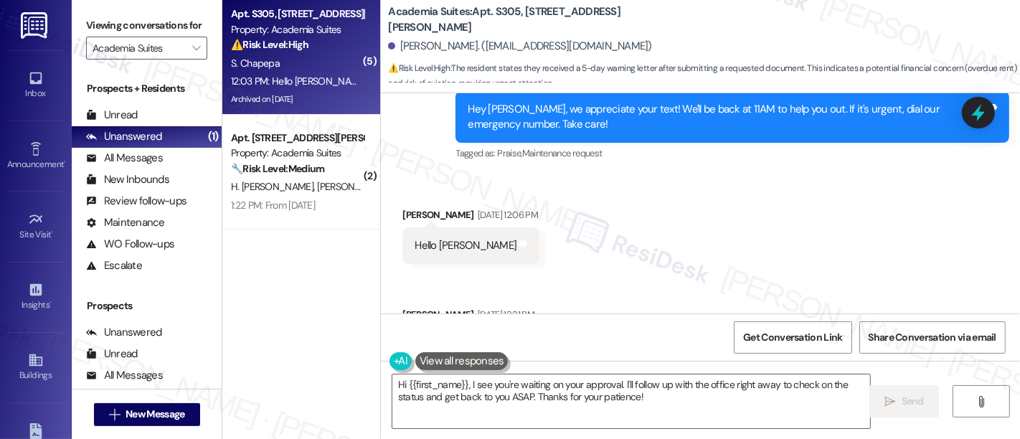
click at [635, 220] on div "Received via SMS Sharon Chapepa Sep 15, 2025 at 12:06 PM Hello Emily Tags and n…" at bounding box center [700, 361] width 639 height 373
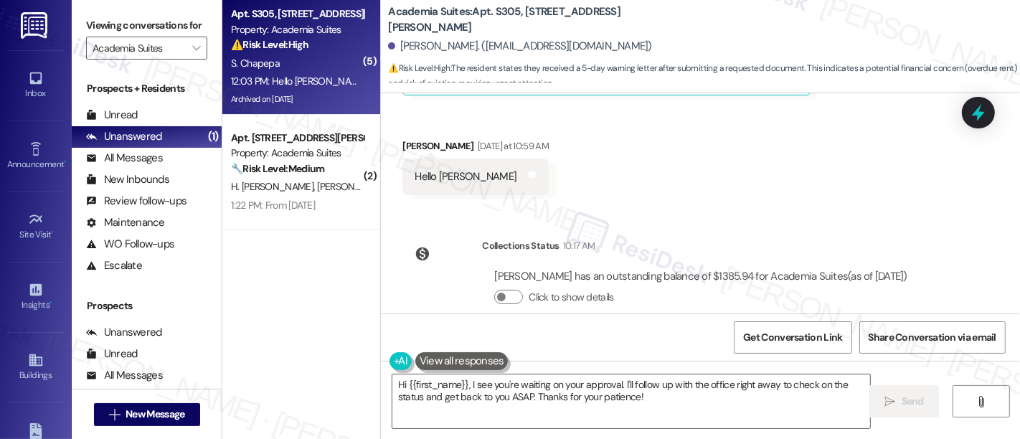
scroll to position [10964, 0]
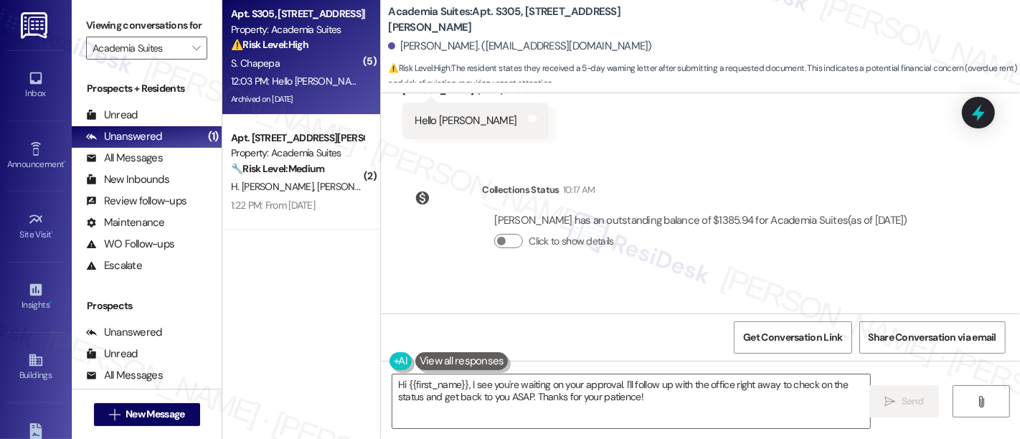
click at [807, 291] on div "Received via SMS Sharon Chapepa 12:03 PM Hello Emily Tags and notes" at bounding box center [700, 332] width 639 height 100
drag, startPoint x: 465, startPoint y: 383, endPoint x: 501, endPoint y: 377, distance: 36.5
click at [471, 384] on textarea "Hi {{first_name}}, I see you're waiting on your approval. I'll follow up with t…" at bounding box center [631, 402] width 478 height 54
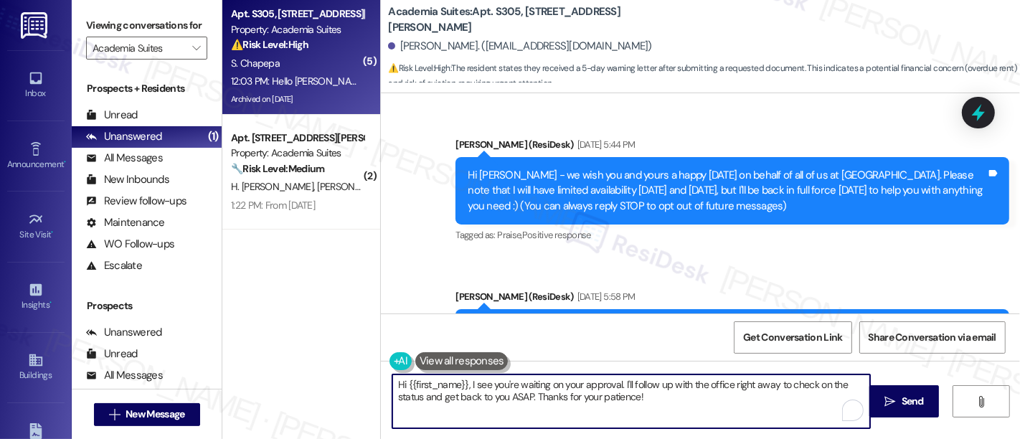
scroll to position [10964, 0]
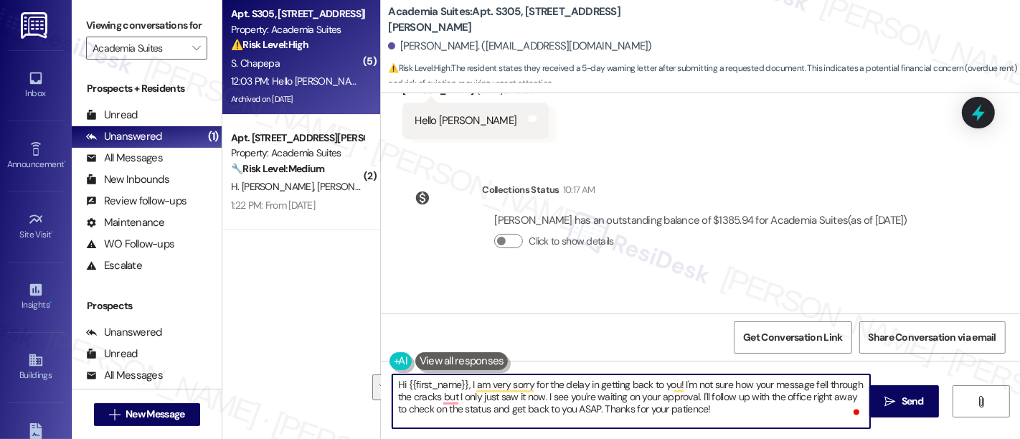
drag, startPoint x: 694, startPoint y: 396, endPoint x: 701, endPoint y: 412, distance: 17.3
click at [701, 412] on textarea "Hi {{first_name}}, I am very sorry for the delay in getting back to you! I'm no…" at bounding box center [631, 402] width 478 height 54
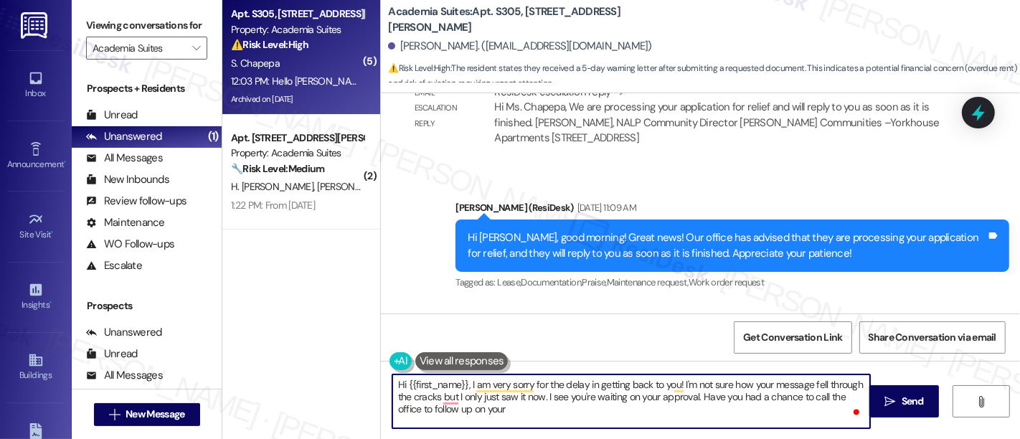
scroll to position [9625, 0]
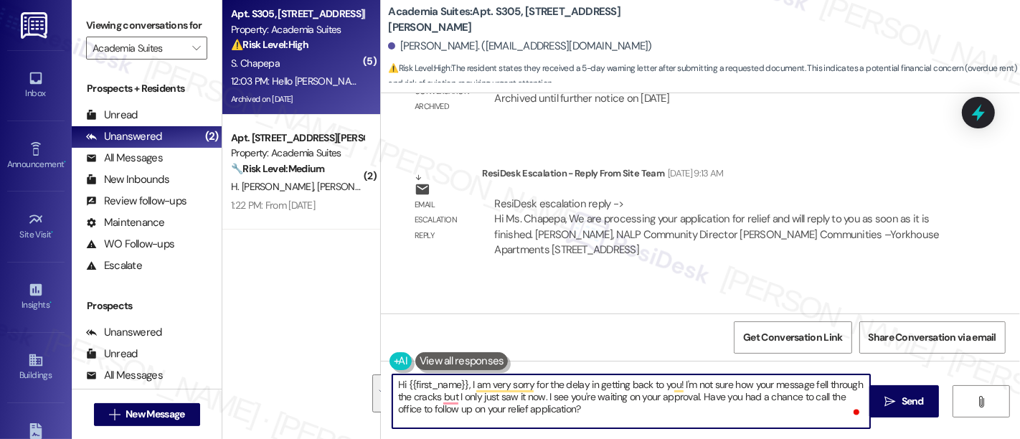
paste textarea "I’m so sorry for the delay in getting back to you — I’m not sure how your messa…"
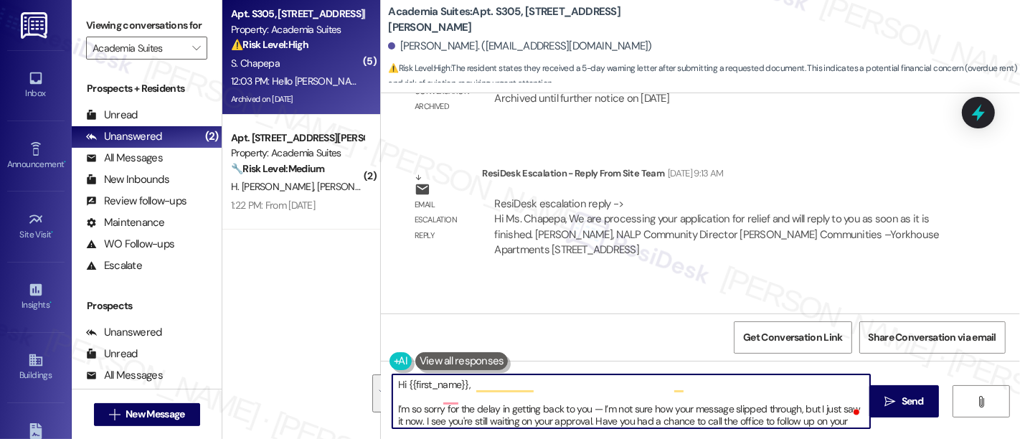
scroll to position [12, 0]
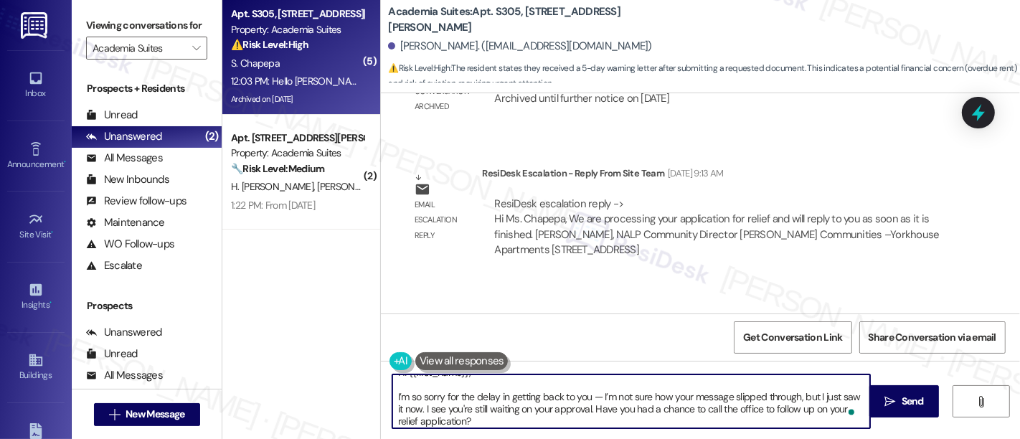
click at [550, 387] on textarea "Hi {{first_name}}, I’m so sorry for the delay in getting back to you — I’m not …" at bounding box center [631, 402] width 478 height 54
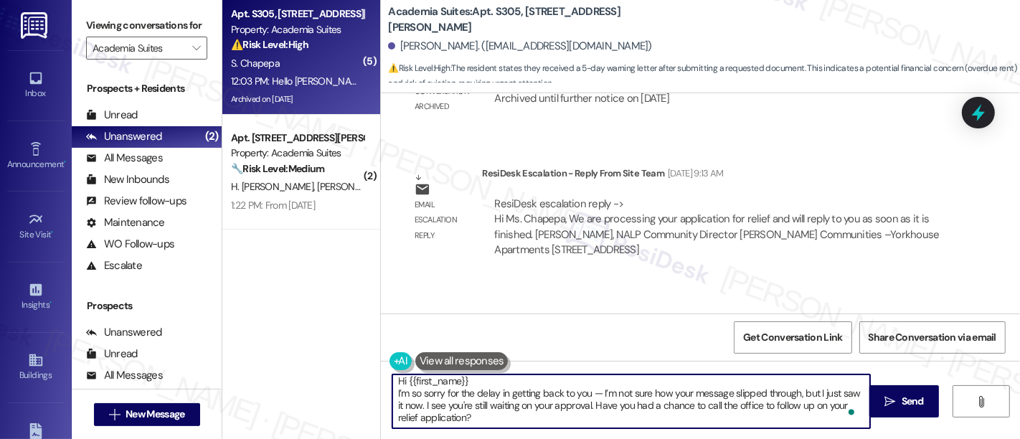
scroll to position [0, 0]
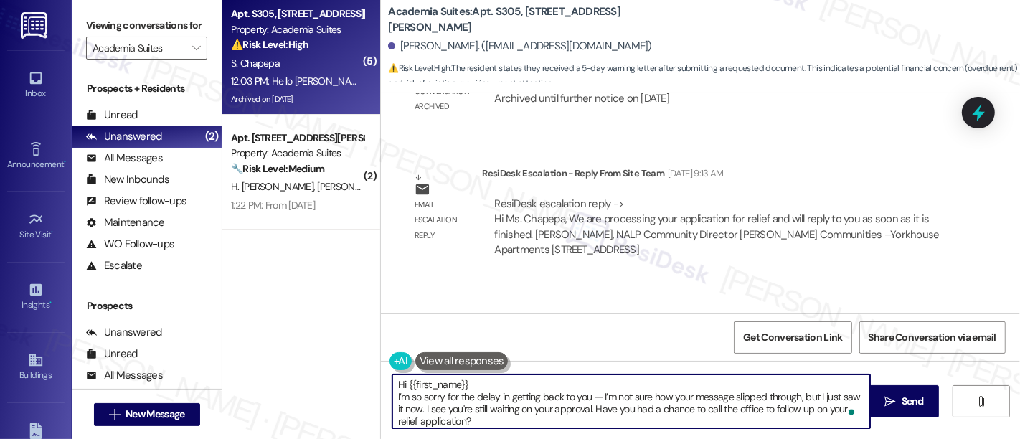
type textarea "Hi {{first_name}} I’m so sorry for the delay in getting back to you — I’m not s…"
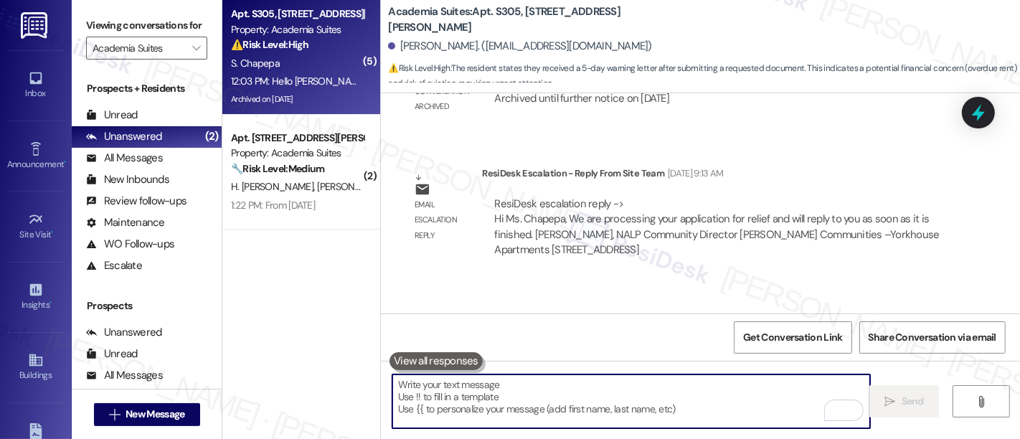
scroll to position [10964, 0]
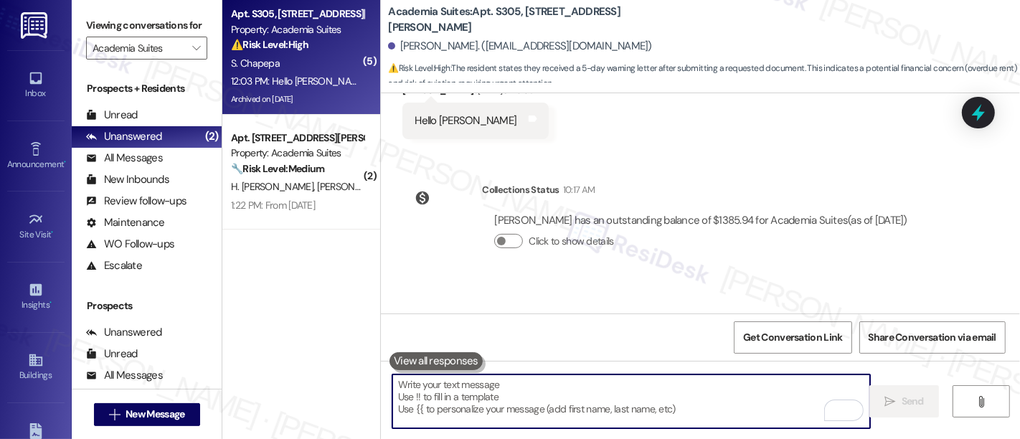
click at [630, 403] on textarea "To enrich screen reader interactions, please activate Accessibility in Grammarl…" at bounding box center [631, 402] width 478 height 54
paste textarea "Let me know if there's anything I can do to help!"
type textarea "Let me know if there's anything I can do to help!"
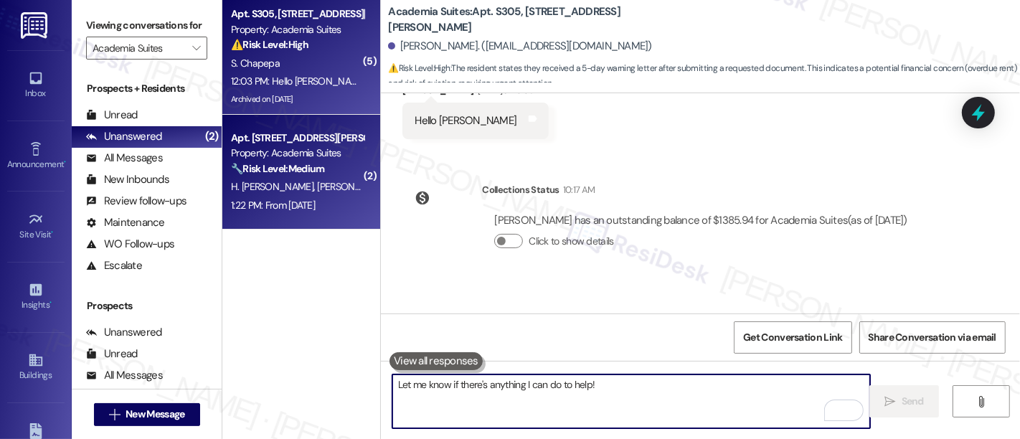
click at [311, 175] on div "🔧 Risk Level: Medium The resident confirms the previous work order is complete …" at bounding box center [297, 168] width 133 height 15
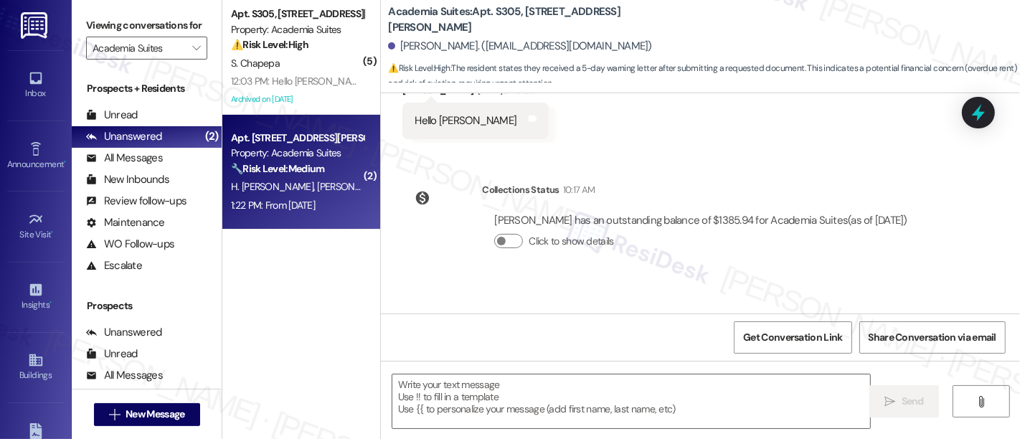
type textarea "Fetching suggested responses. Please feel free to read through the conversation…"
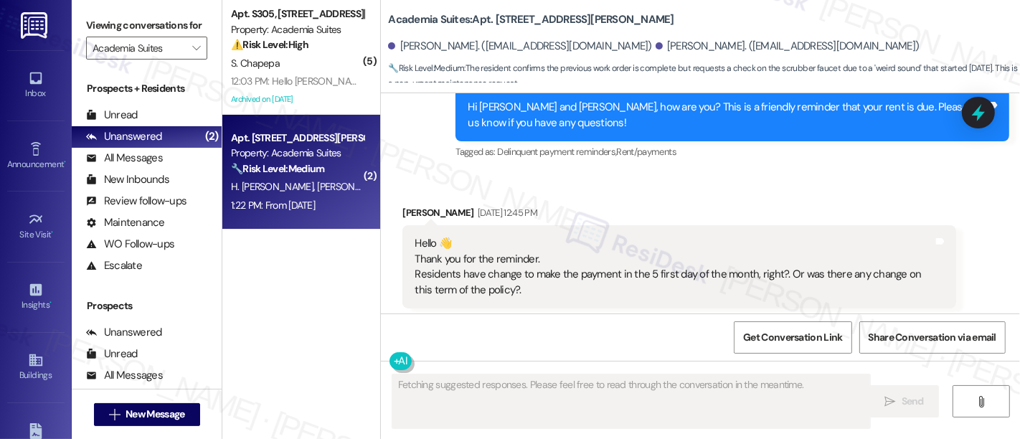
scroll to position [10762, 0]
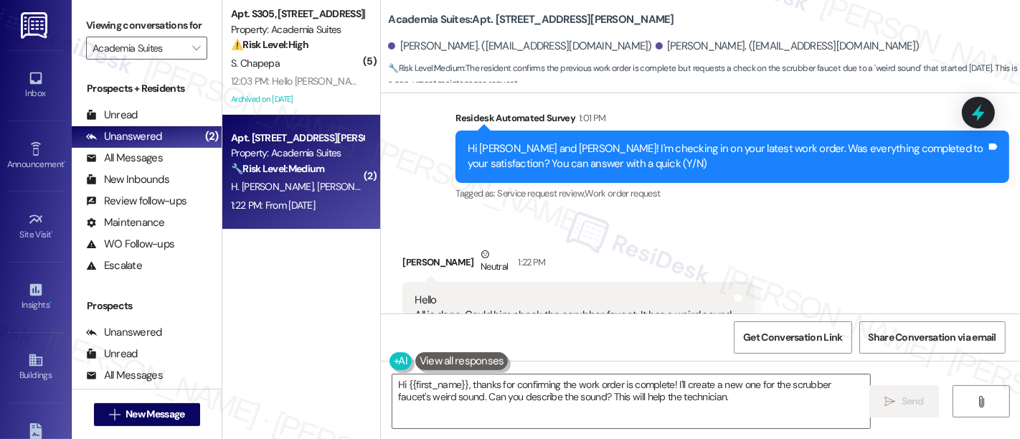
click at [799, 226] on div "Received via SMS [PERSON_NAME] Neutral 1:22 PM Hello All is done. Could him che…" at bounding box center [700, 331] width 639 height 232
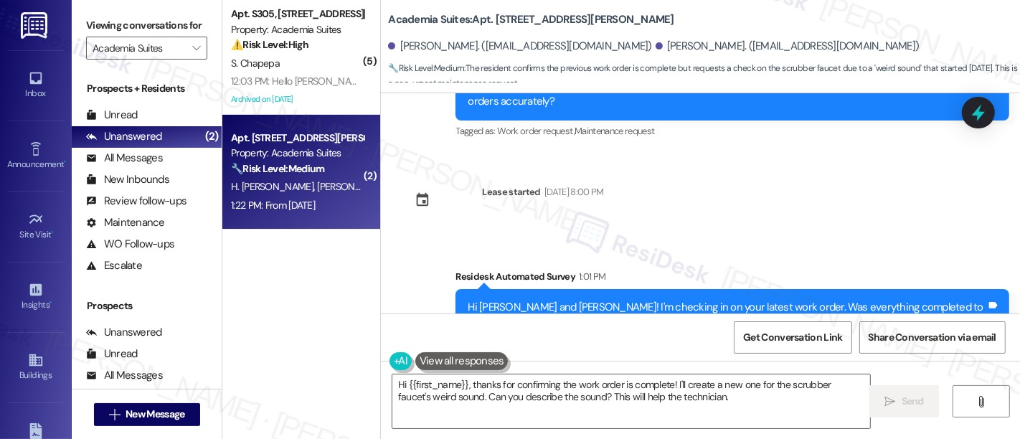
scroll to position [10602, 0]
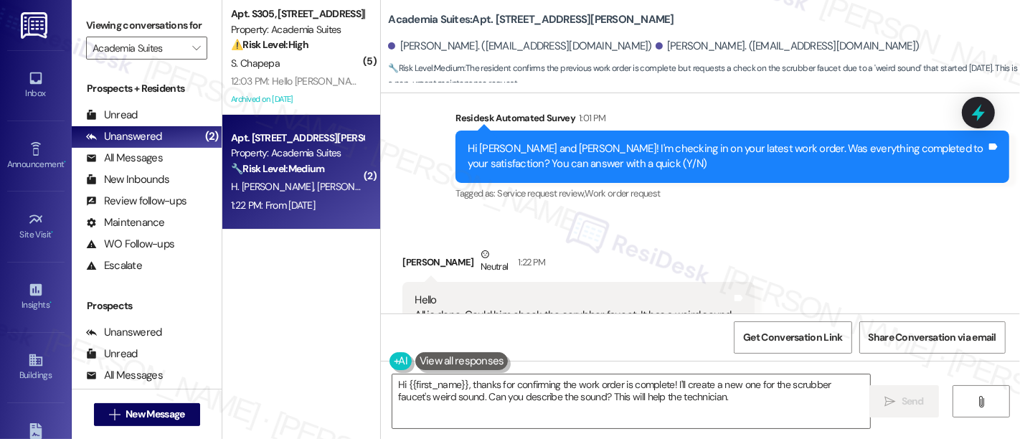
click at [711, 251] on div "Received via SMS [PERSON_NAME] Neutral 1:22 PM Hello All is done. Could him che…" at bounding box center [700, 331] width 639 height 232
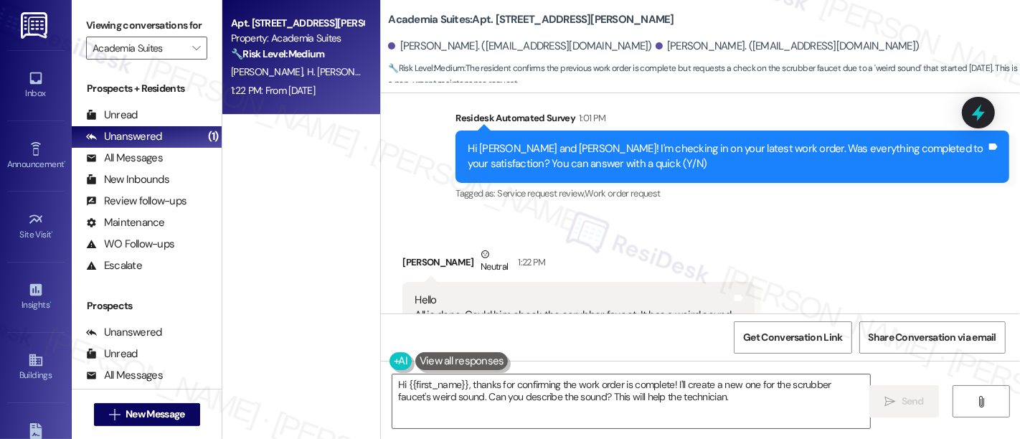
click at [589, 260] on div "Received via SMS [PERSON_NAME] Neutral 1:22 PM Hello All is done. Could him che…" at bounding box center [700, 331] width 639 height 232
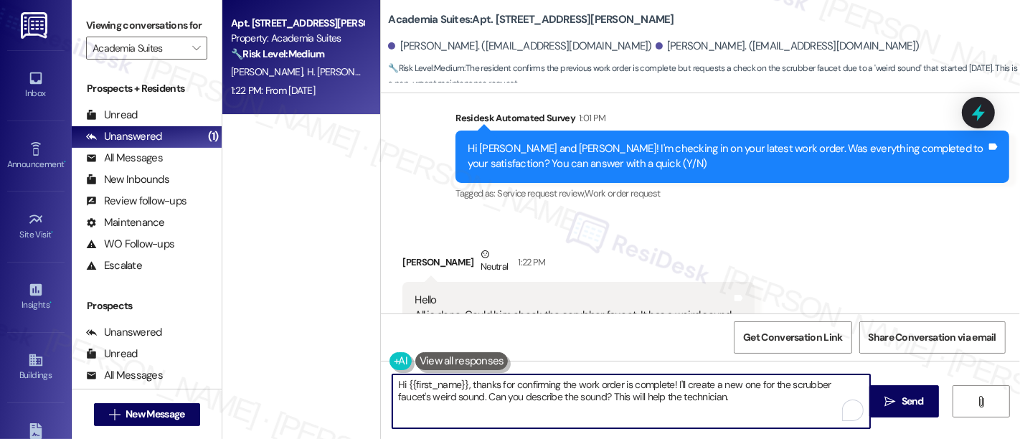
click at [740, 401] on textarea "Hi {{first_name}}, thanks for confirming the work order is complete! I'll creat…" at bounding box center [631, 402] width 478 height 54
paste textarea "Thanks for letting us know about the sound coming from the scrubber faucet. To …"
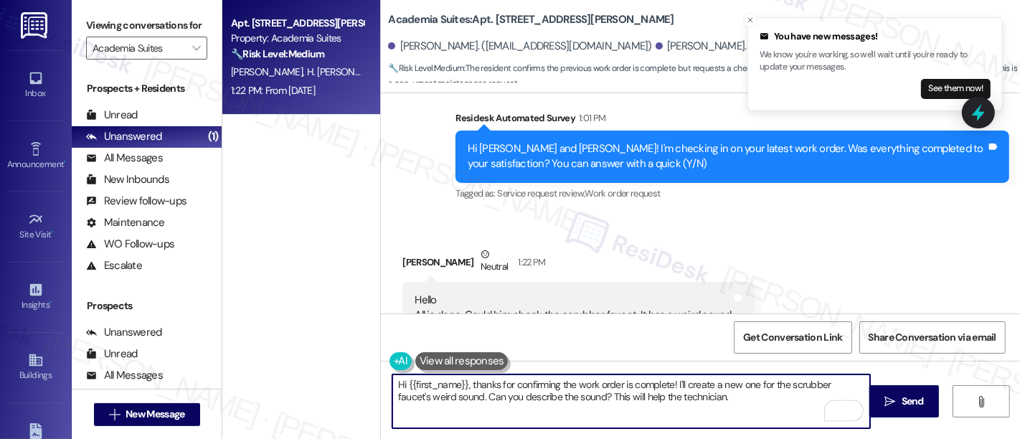
scroll to position [0, 0]
click at [723, 396] on textarea "Hi {{first_name}}, thanks for confirming the work order is complete! I'll creat…" at bounding box center [631, 402] width 478 height 54
click at [405, 247] on div "[PERSON_NAME] Neutral 1:22 PM" at bounding box center [579, 264] width 352 height 35
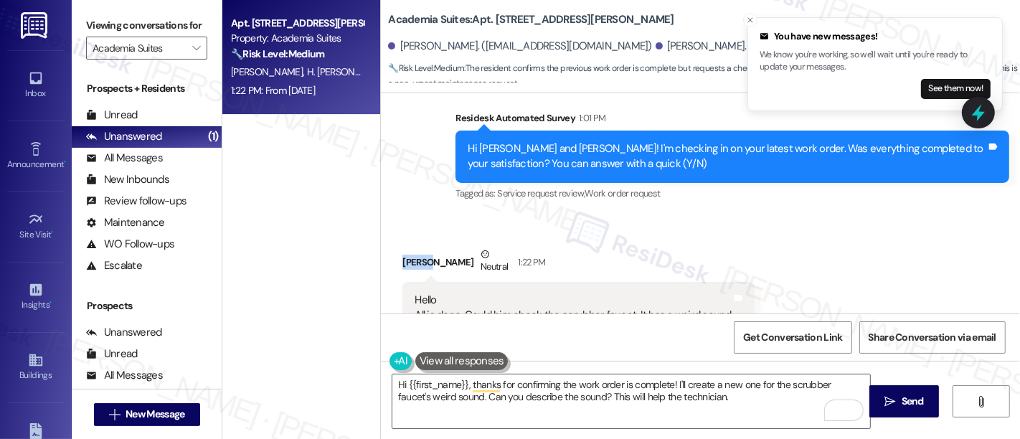
click at [405, 247] on div "[PERSON_NAME] Neutral 1:22 PM" at bounding box center [579, 264] width 352 height 35
copy div "[PERSON_NAME]"
click at [435, 383] on textarea "Hi {{first_name}}, thanks for confirming the work order is complete! I'll creat…" at bounding box center [631, 402] width 478 height 54
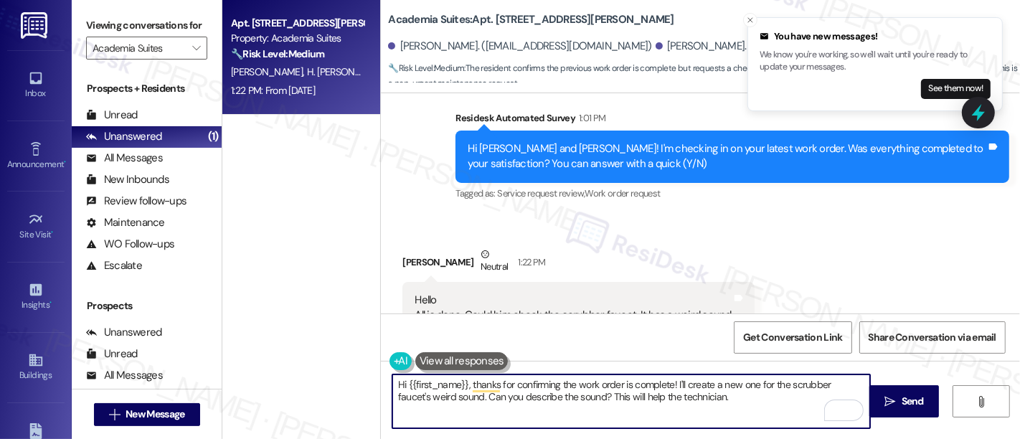
click at [435, 383] on textarea "Hi {{first_name}}, thanks for confirming the work order is complete! I'll creat…" at bounding box center [631, 402] width 478 height 54
paste textarea "[PERSON_NAME]"
type textarea "Hi [PERSON_NAME], thanks for confirming the work order is complete! I'll create…"
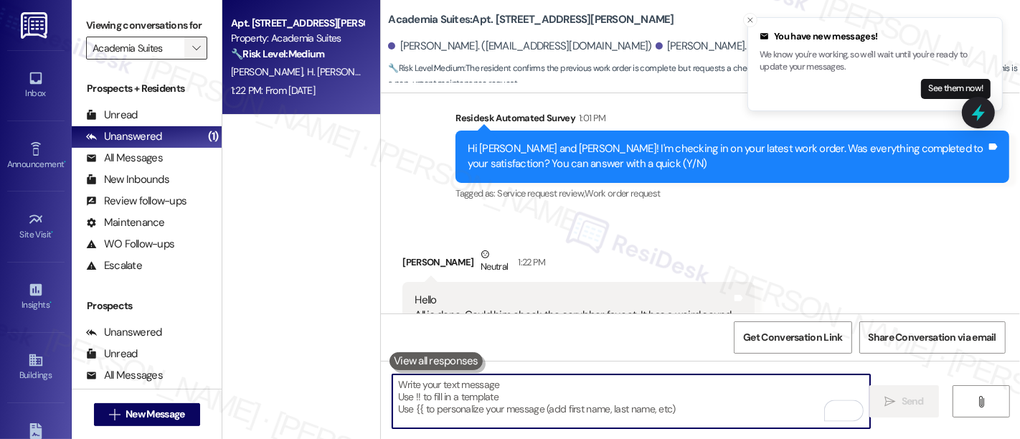
scroll to position [10761, 0]
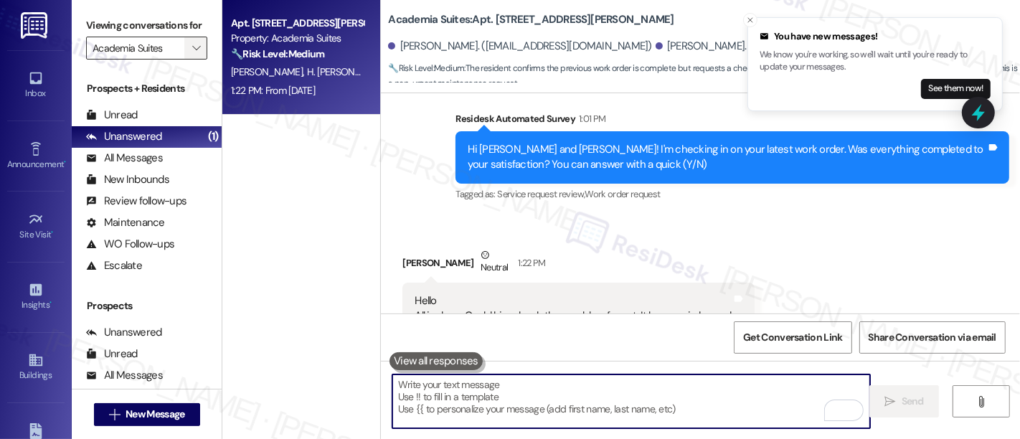
click at [193, 60] on span "" at bounding box center [196, 48] width 14 height 23
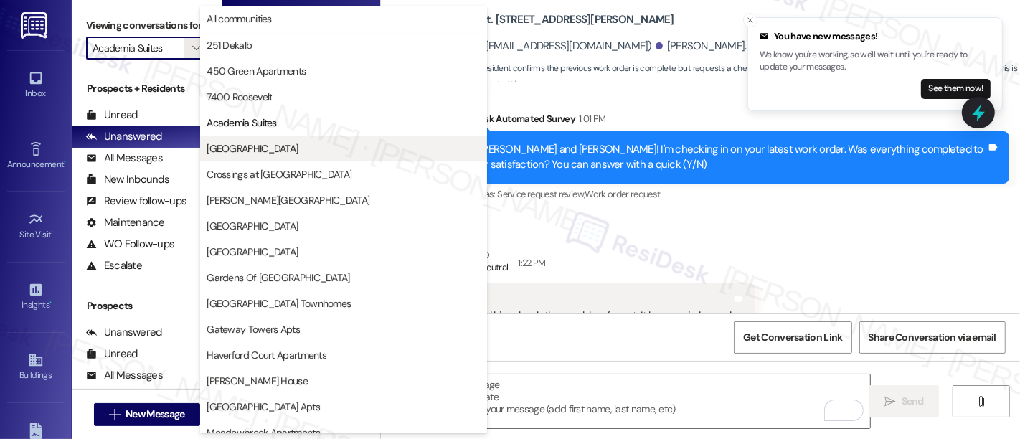
click at [260, 147] on span "[GEOGRAPHIC_DATA]" at bounding box center [252, 148] width 91 height 14
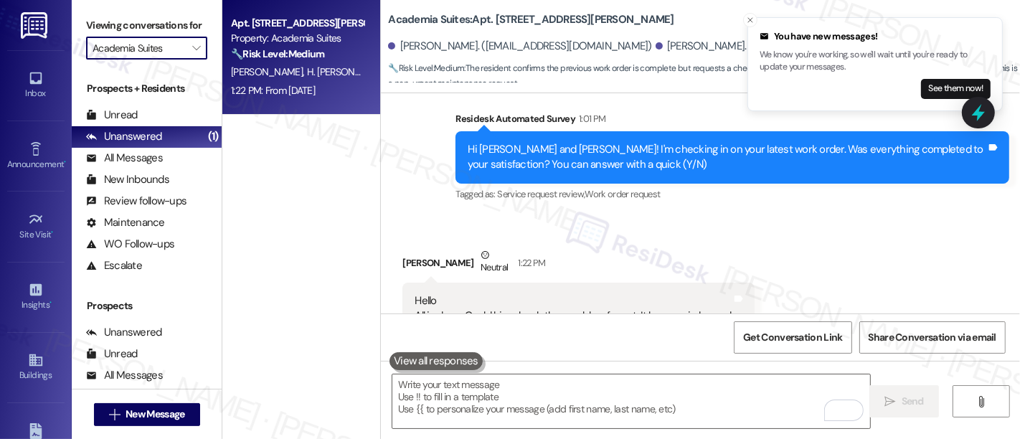
type input "[GEOGRAPHIC_DATA]"
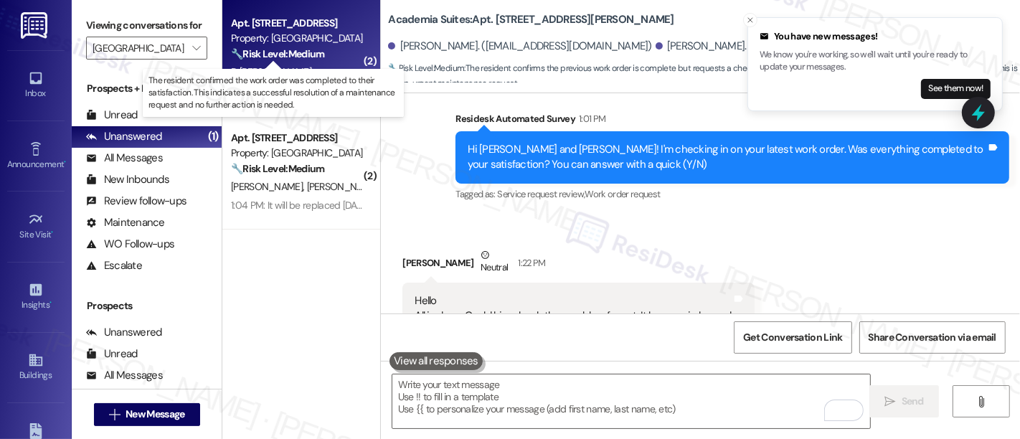
click at [296, 59] on strong "🔧 Risk Level: Medium" at bounding box center [277, 53] width 93 height 13
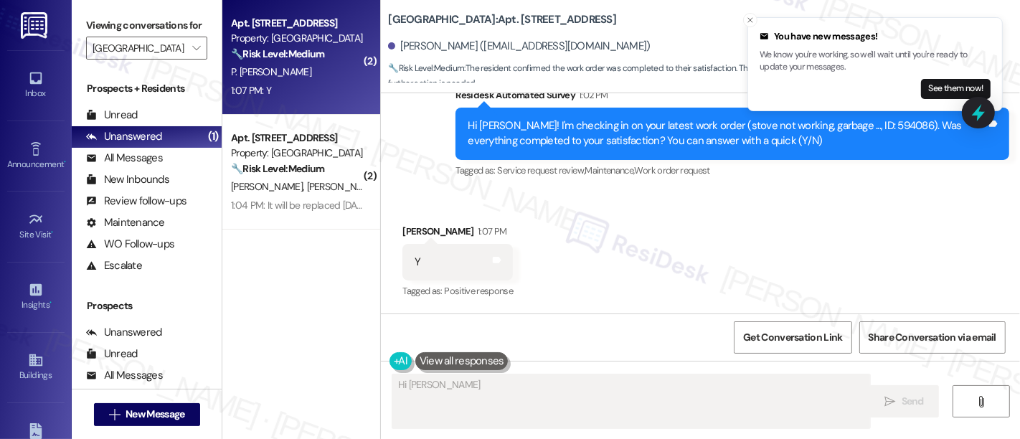
scroll to position [994, 0]
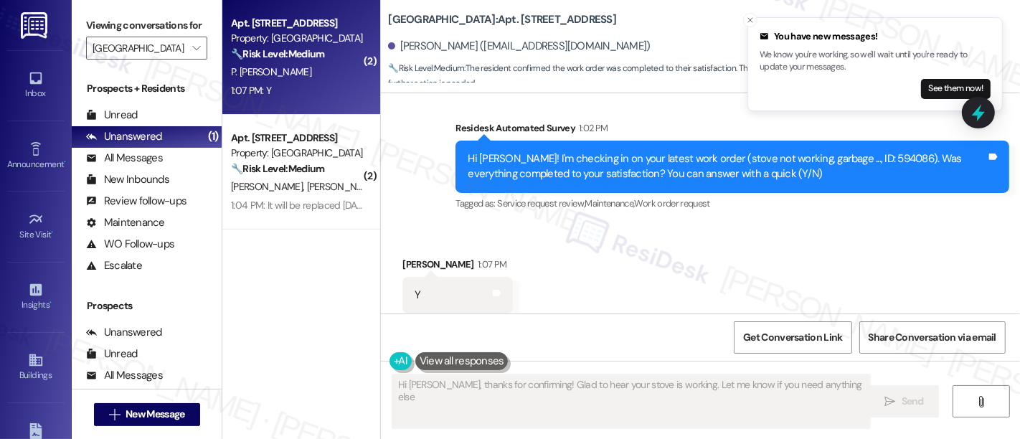
type textarea "Hi [PERSON_NAME], thanks for confirming! Glad to hear your stove is working. Le…"
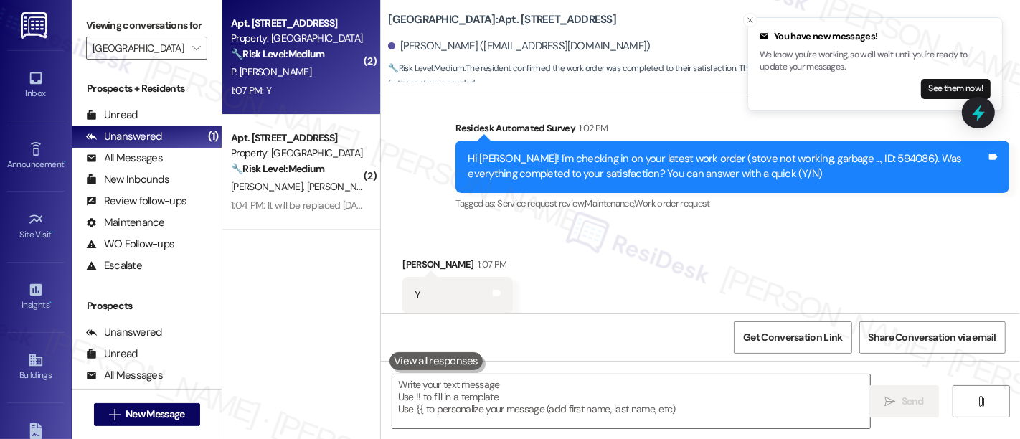
click at [771, 225] on div "Received via SMS [PERSON_NAME] 1:07 PM Y Tags and notes Tagged as: Positive res…" at bounding box center [700, 285] width 639 height 121
drag, startPoint x: 649, startPoint y: 228, endPoint x: 608, endPoint y: 314, distance: 94.7
click at [649, 230] on div "Received via SMS [PERSON_NAME] 1:07 PM Y Tags and notes Tagged as: Positive res…" at bounding box center [700, 285] width 639 height 121
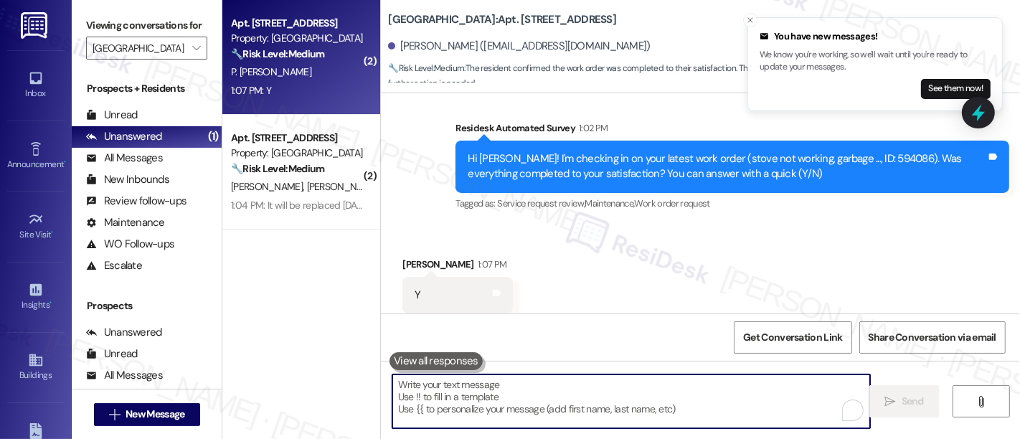
click at [573, 417] on textarea "To enrich screen reader interactions, please activate Accessibility in Grammarl…" at bounding box center [631, 402] width 478 height 54
paste textarea "Great to hear it, {{first_name}}! We want to make sure you are satisfied and co…"
type textarea "Great to hear it, {{first_name}}! We want to make sure you are satisfied and co…"
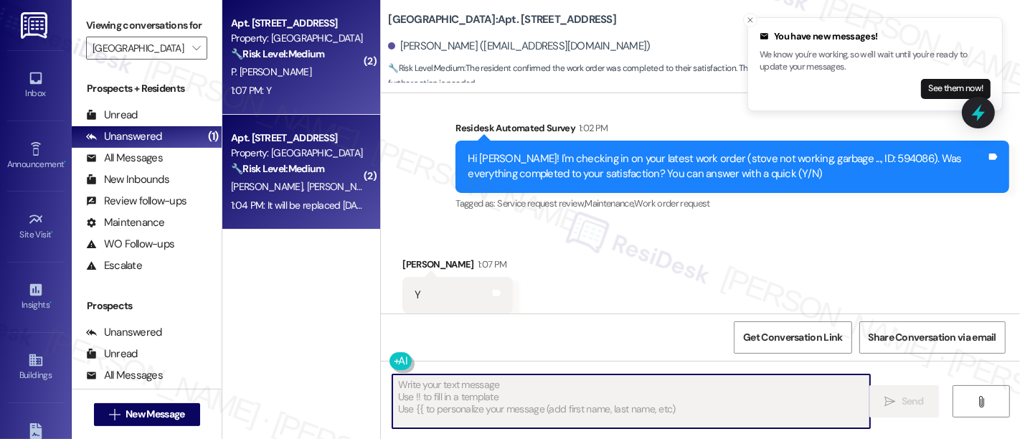
type textarea "Fetching suggested responses. Please feel free to read through the conversation…"
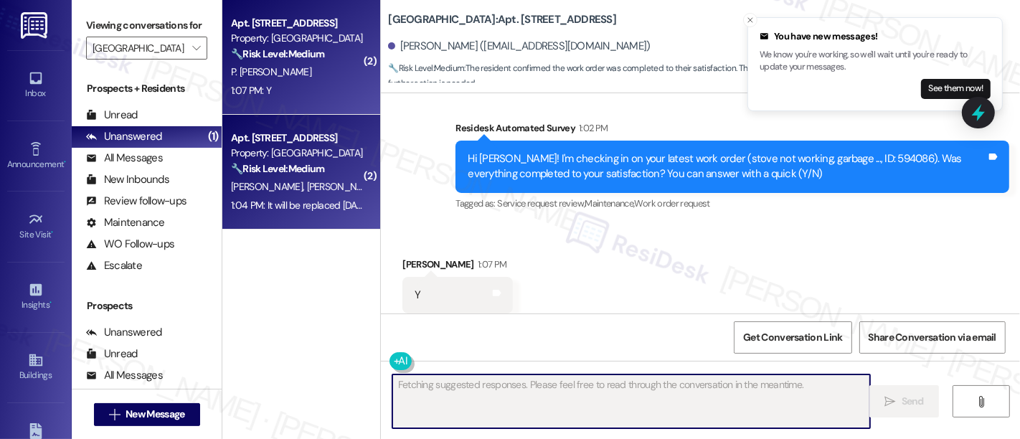
click at [291, 192] on div "[PERSON_NAME] [PERSON_NAME]" at bounding box center [298, 187] width 136 height 18
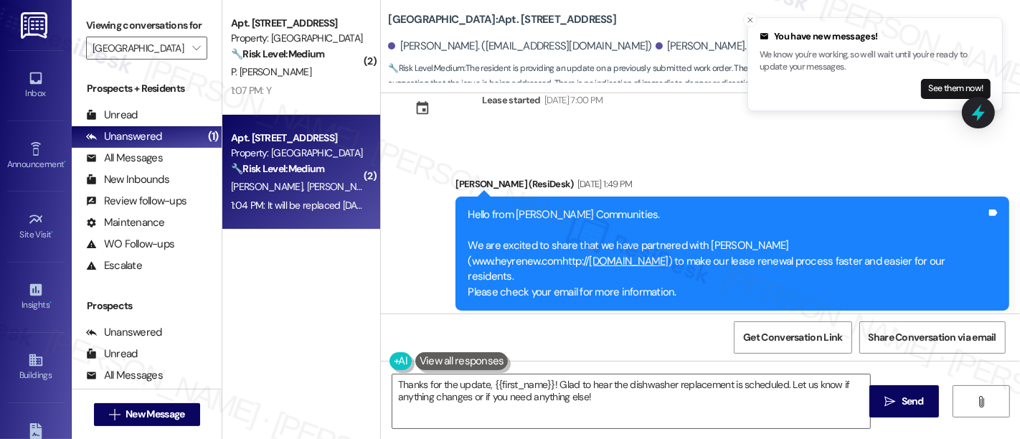
scroll to position [2640, 0]
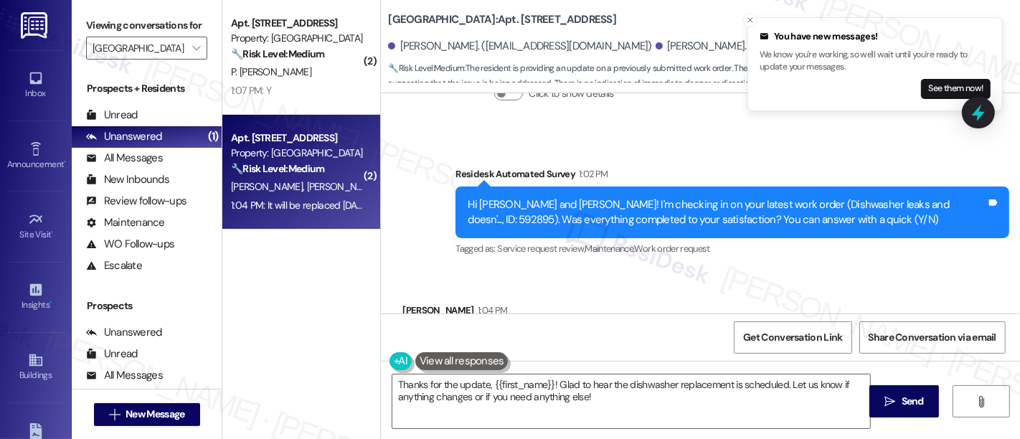
click at [659, 271] on div "Received via SMS [PERSON_NAME] 1:04 PM It will be replaced [DATE]. Tags and not…" at bounding box center [700, 331] width 639 height 121
click at [403, 292] on div "Received via SMS [PERSON_NAME] 1:04 PM It will be replaced [DATE]. Tags and not…" at bounding box center [475, 342] width 167 height 100
copy div "[PERSON_NAME]"
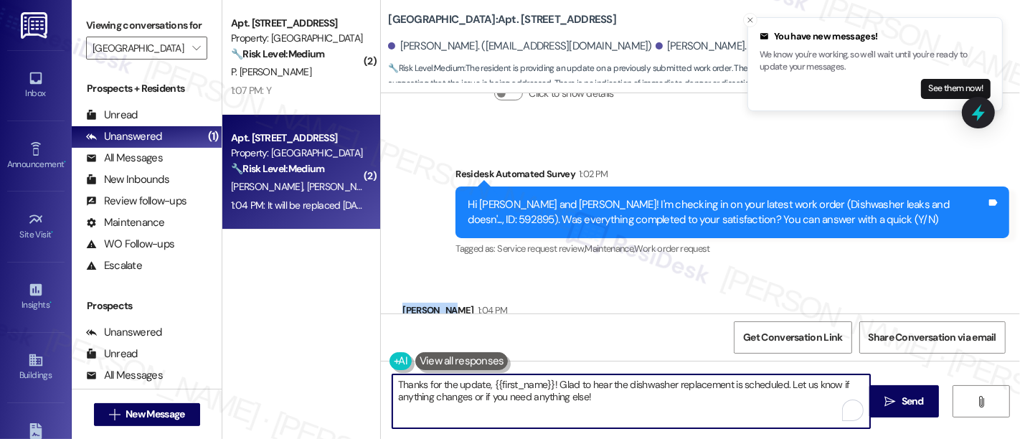
click at [514, 383] on textarea "Thanks for the update, {{first_name}}! Glad to hear the dishwasher replacement …" at bounding box center [631, 402] width 478 height 54
paste textarea "[PERSON_NAME]"
type textarea "Thanks for the update, [PERSON_NAME]! Glad to hear the dishwasher replacement i…"
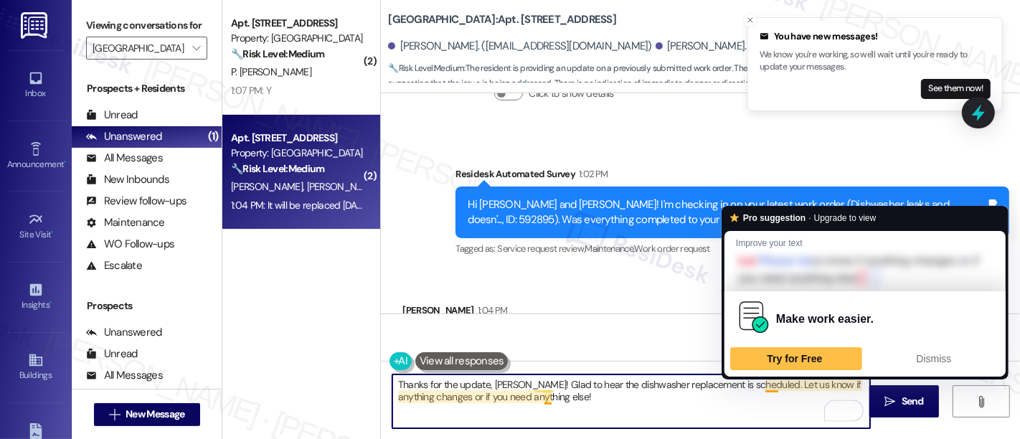
click at [705, 398] on textarea "Thanks for the update, [PERSON_NAME]! Glad to hear the dishwasher replacement i…" at bounding box center [631, 402] width 478 height 54
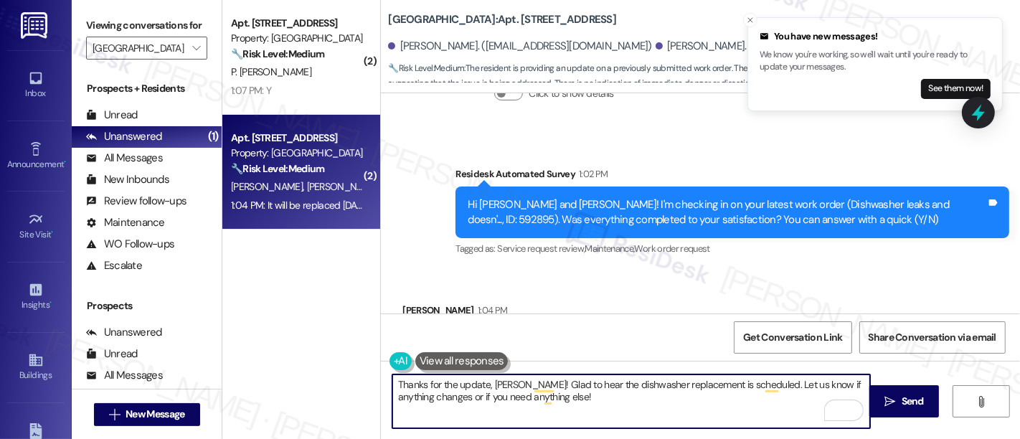
click at [705, 398] on textarea "Thanks for the update, [PERSON_NAME]! Glad to hear the dishwasher replacement i…" at bounding box center [631, 402] width 478 height 54
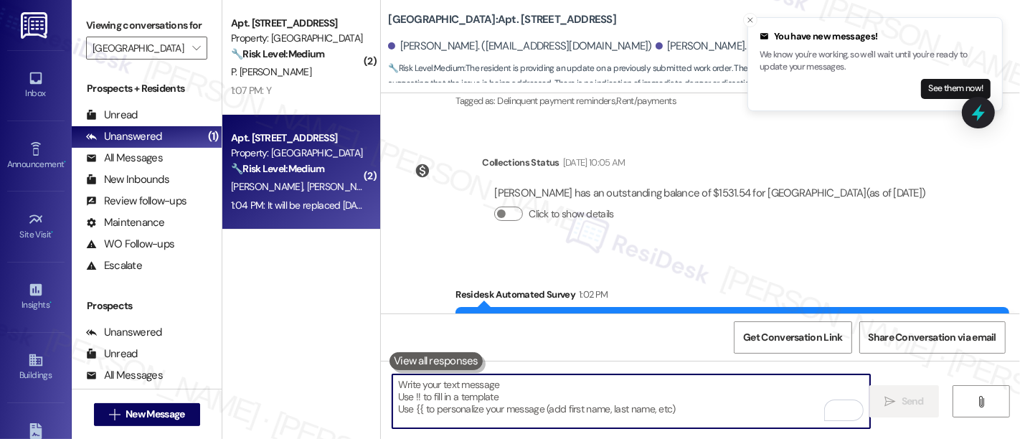
scroll to position [2518, 0]
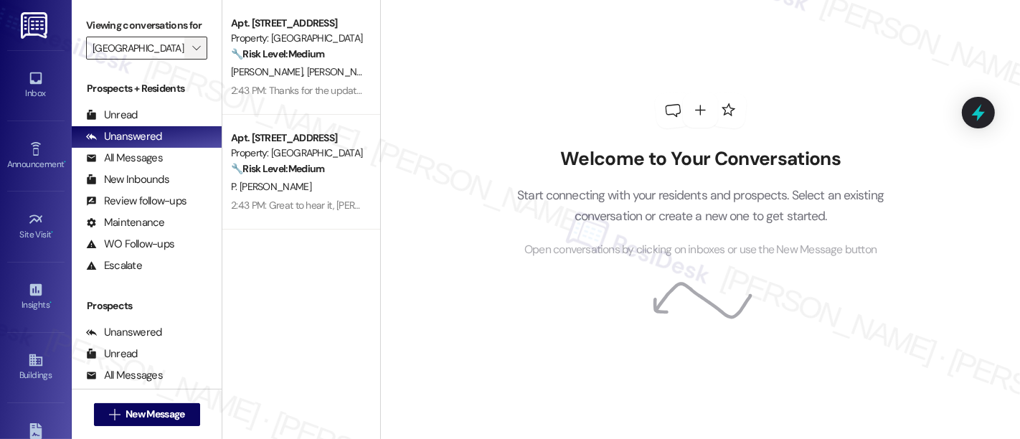
click at [184, 57] on button "" at bounding box center [195, 48] width 23 height 23
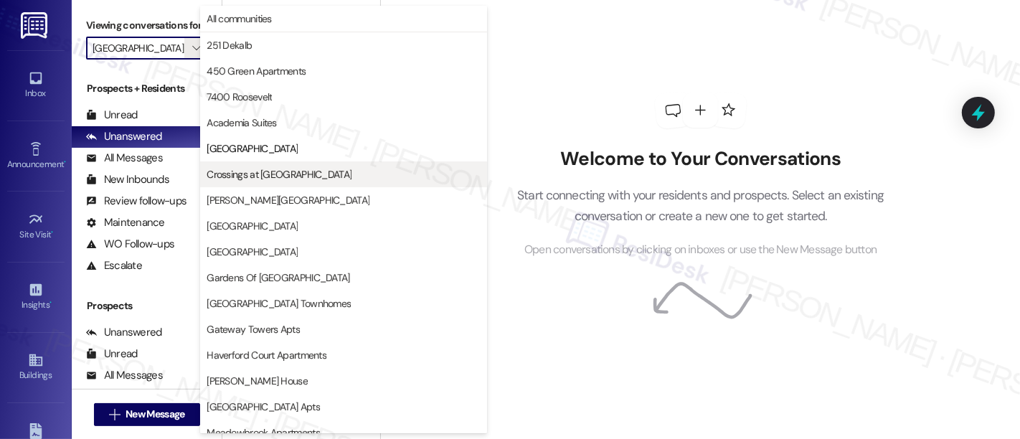
click at [246, 179] on span "Crossings at [GEOGRAPHIC_DATA]" at bounding box center [279, 174] width 145 height 14
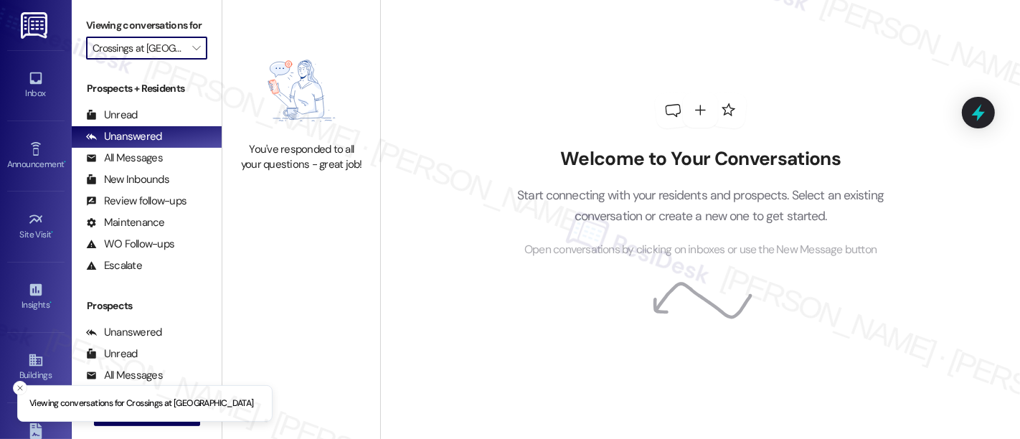
click at [201, 56] on div "Viewing conversations for Crossings at [GEOGRAPHIC_DATA] " at bounding box center [147, 37] width 150 height 74
click at [192, 54] on icon "" at bounding box center [196, 47] width 8 height 11
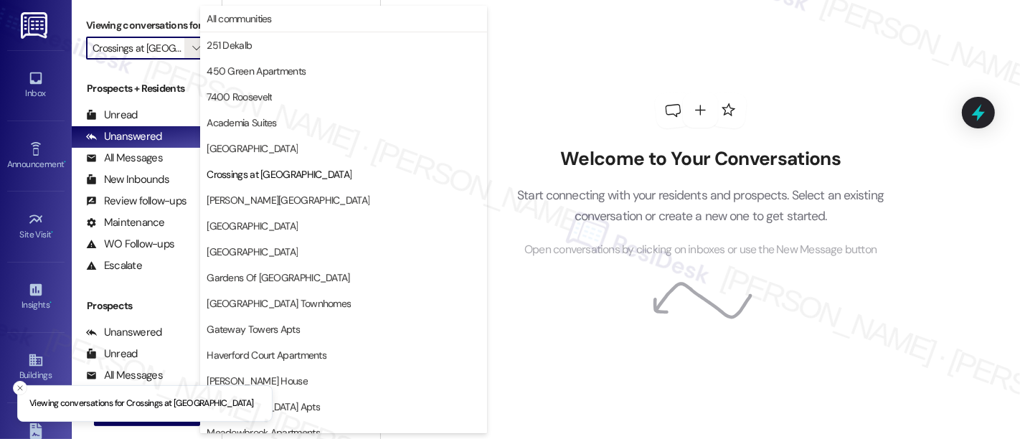
scroll to position [0, 14]
click at [242, 204] on span "[PERSON_NAME][GEOGRAPHIC_DATA]" at bounding box center [288, 200] width 163 height 14
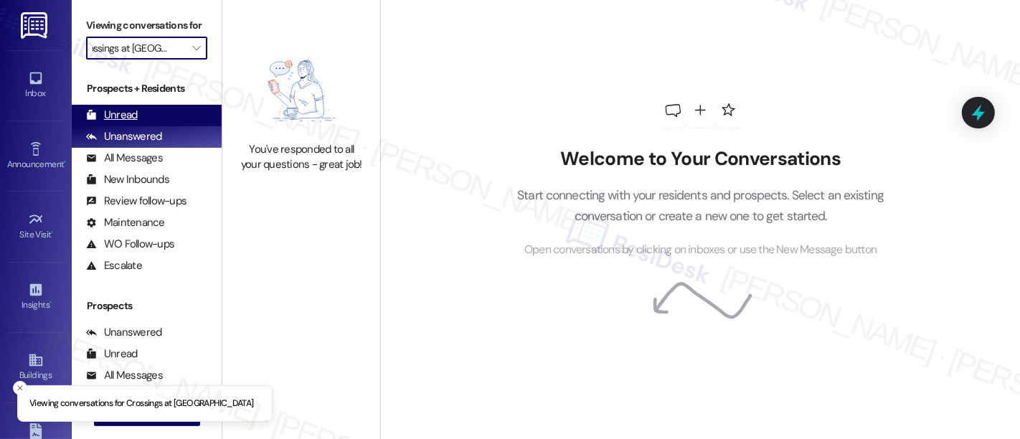
type input "[PERSON_NAME][GEOGRAPHIC_DATA]"
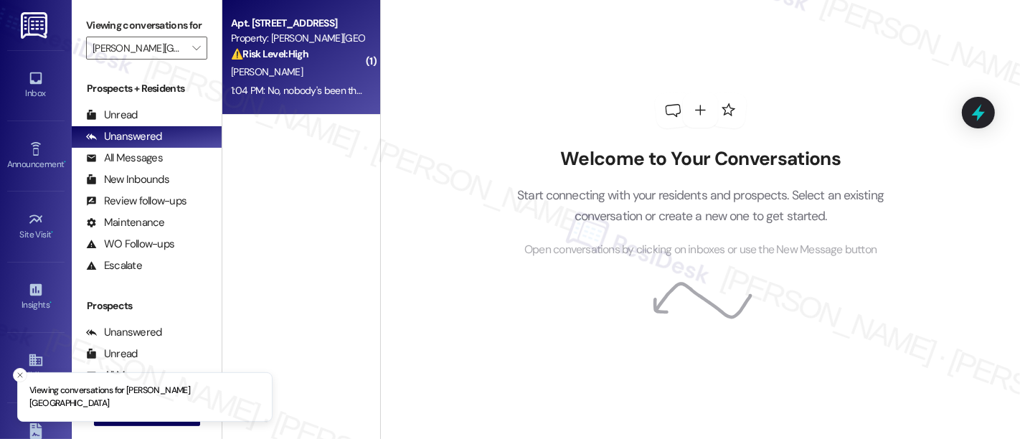
click at [359, 55] on div "Apt. [STREET_ADDRESS] Property: [PERSON_NAME][GEOGRAPHIC_DATA] ⚠️ Risk Level: H…" at bounding box center [301, 57] width 158 height 115
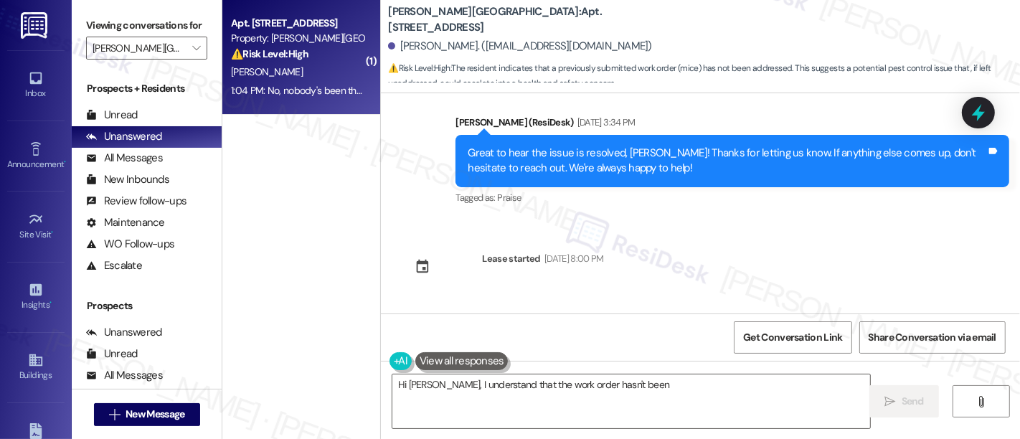
scroll to position [10078, 0]
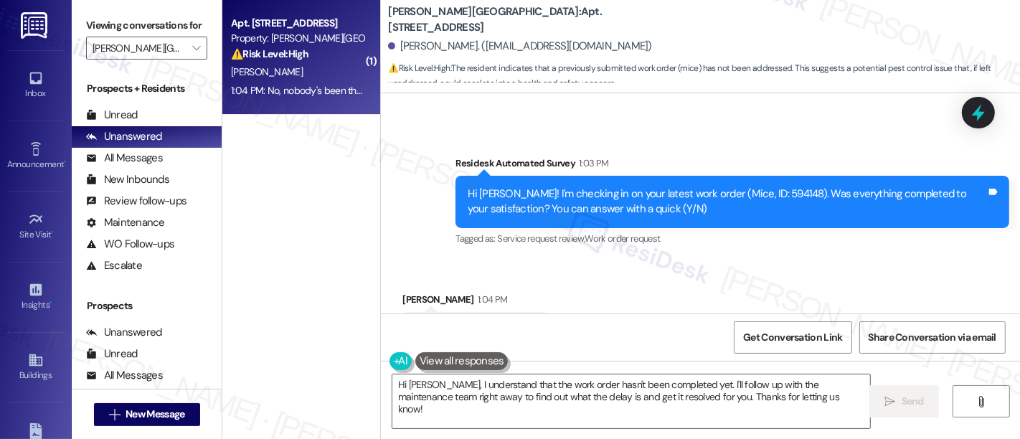
click at [740, 187] on div "Hi [PERSON_NAME]! I'm checking in on your latest work order (Mice, ID: 594148).…" at bounding box center [727, 202] width 519 height 31
copy div "594148"
click at [738, 267] on div "Received via SMS [PERSON_NAME] 1:04 PM No, nobody's been there Tags and notes T…" at bounding box center [700, 320] width 639 height 121
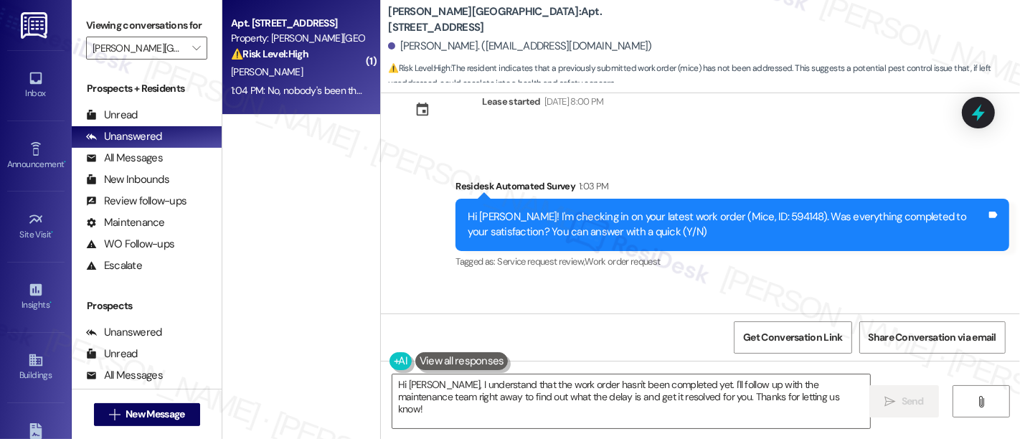
scroll to position [10078, 0]
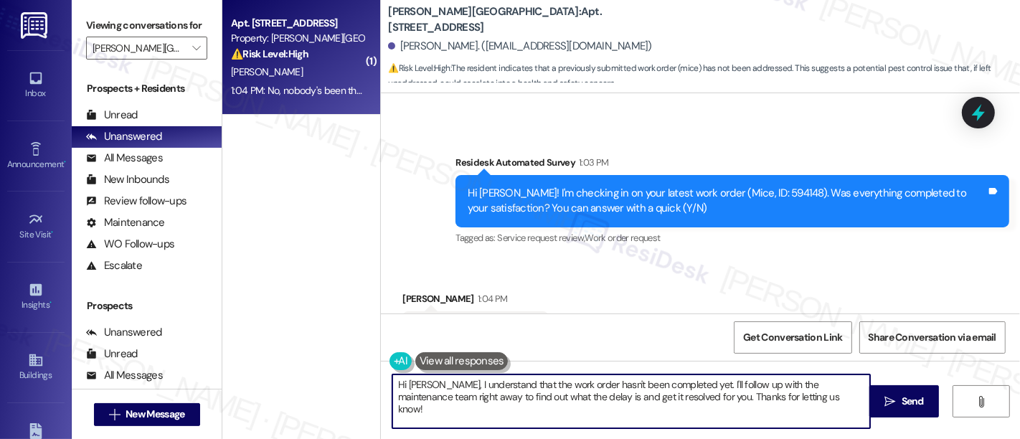
click at [675, 380] on textarea "Hi [PERSON_NAME], I understand that the work order hasn't been completed yet. I…" at bounding box center [631, 402] width 478 height 54
click at [782, 406] on textarea "Hi [PERSON_NAME], I understand that the work order hasn't been completed yet. I…" at bounding box center [631, 402] width 478 height 54
paste textarea "Your unit is scheduled to be treated [DATE][DATE], and we’re hopeful this will …"
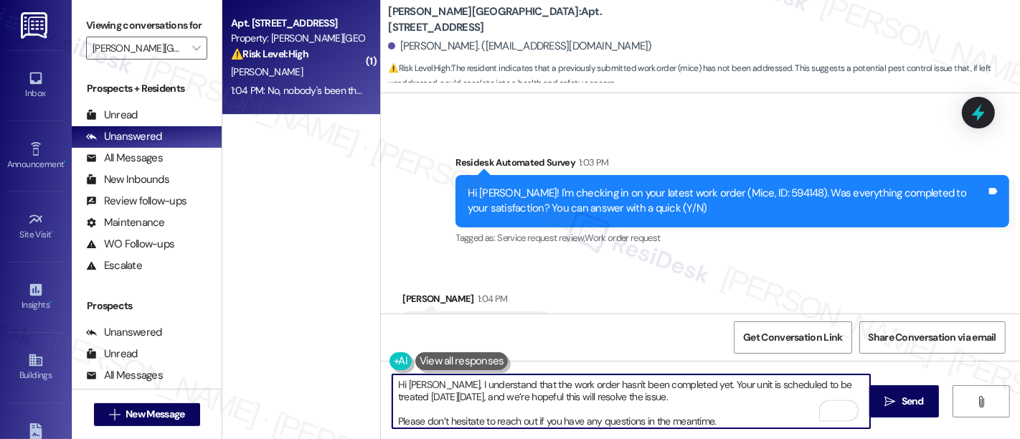
drag, startPoint x: 679, startPoint y: 382, endPoint x: 733, endPoint y: 393, distance: 55.7
click at [686, 382] on textarea "Hi [PERSON_NAME], I understand that the work order hasn't been completed yet. Y…" at bounding box center [631, 402] width 478 height 54
drag, startPoint x: 786, startPoint y: 382, endPoint x: 832, endPoint y: 372, distance: 46.3
click at [786, 382] on textarea "Hi [PERSON_NAME], I understand that the work order hasn't been completed yet. P…" at bounding box center [631, 402] width 478 height 54
click at [448, 396] on textarea "Hi [PERSON_NAME], I understand that the work order hasn't been completed yet. P…" at bounding box center [631, 402] width 478 height 54
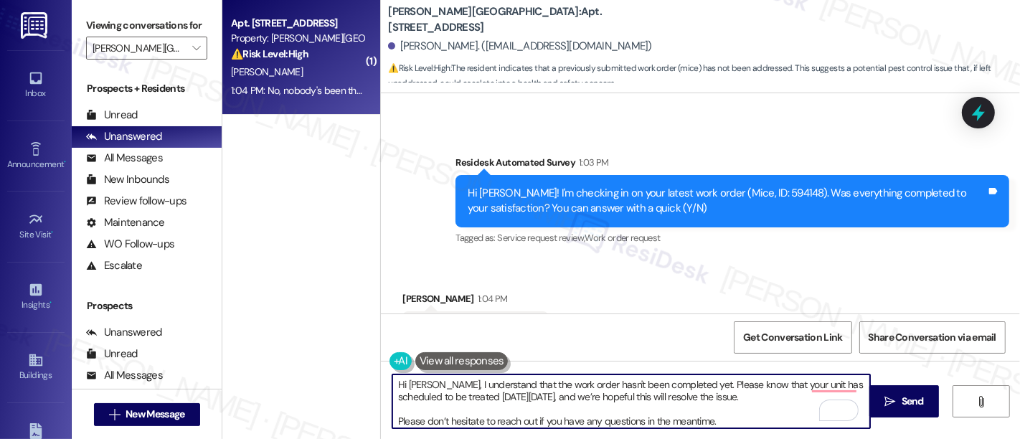
click at [578, 399] on textarea "Hi [PERSON_NAME], I understand that the work order hasn't been completed yet. P…" at bounding box center [631, 402] width 478 height 54
click at [685, 395] on textarea "Hi [PERSON_NAME], I understand that the work order hasn't been completed yet. P…" at bounding box center [631, 402] width 478 height 54
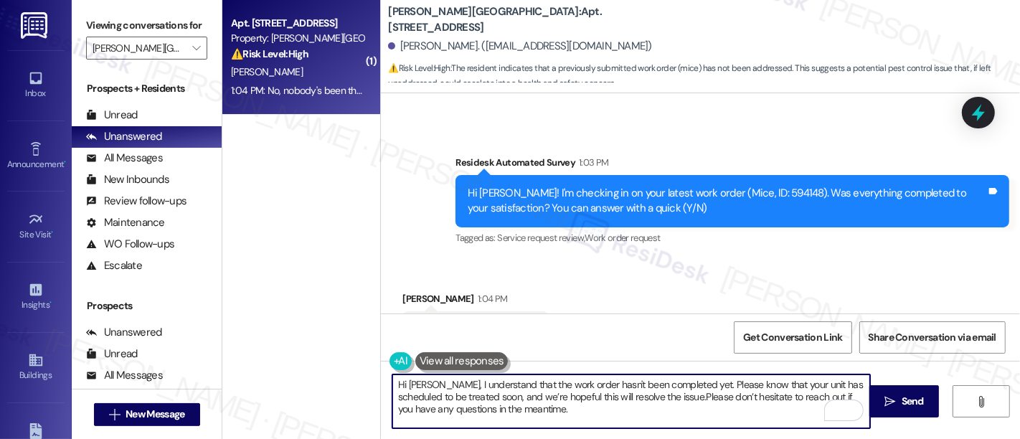
type textarea "Hi [PERSON_NAME], I understand that the work order hasn't been completed yet. P…"
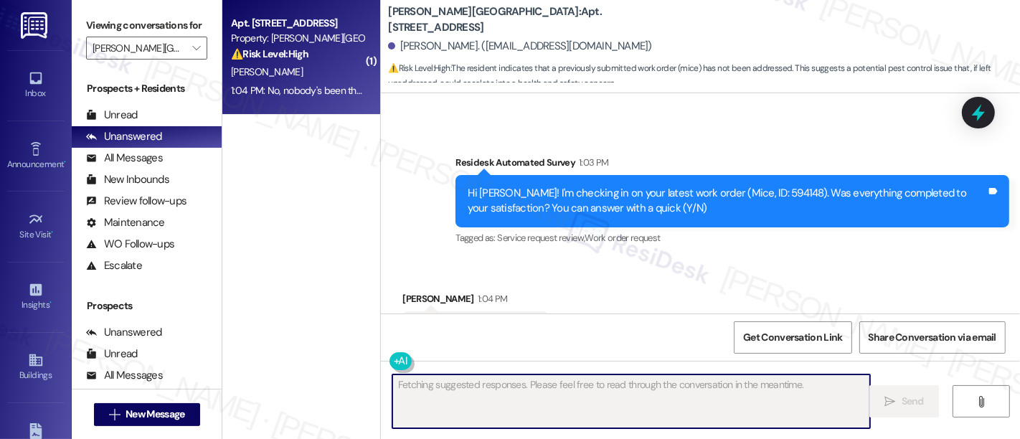
scroll to position [10078, 0]
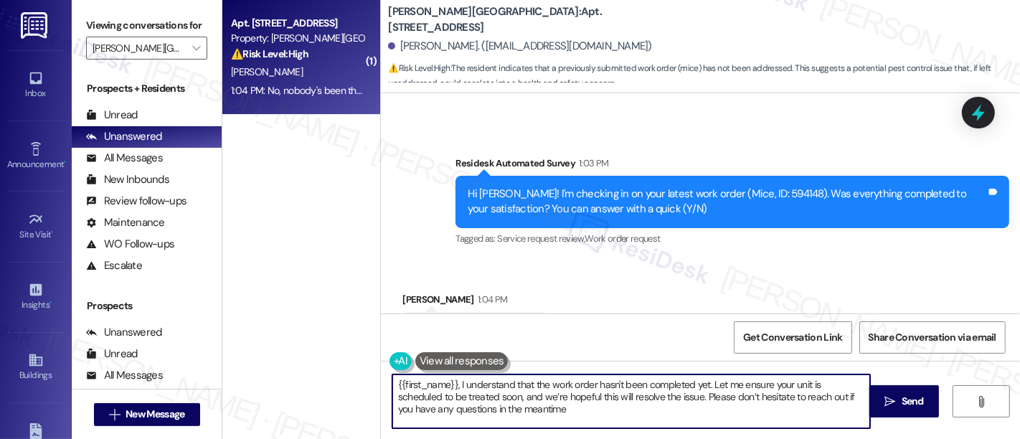
type textarea "{{first_name}}, I understand that the work order hasn't been completed yet. Let…"
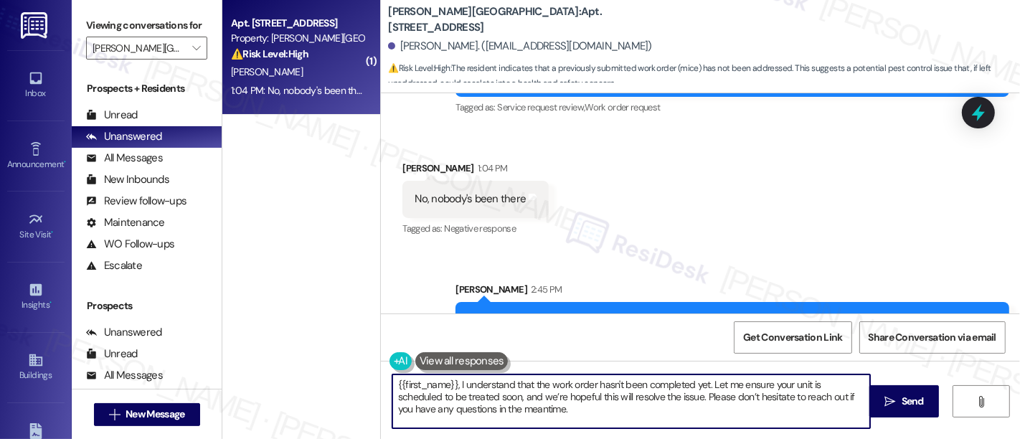
click at [749, 156] on div "Received via SMS [PERSON_NAME] 1:04 PM No, nobody's been there Tags and notes T…" at bounding box center [700, 188] width 639 height 121
click at [192, 54] on icon "" at bounding box center [196, 47] width 8 height 11
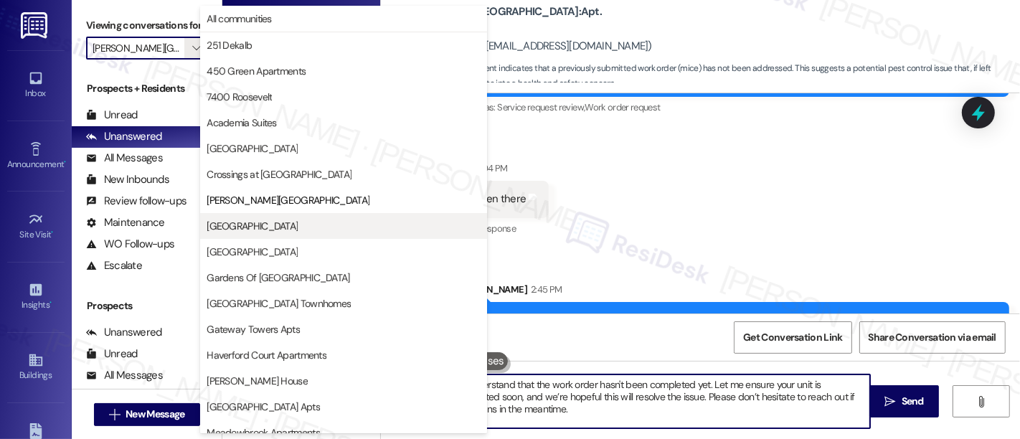
click at [258, 229] on span "[GEOGRAPHIC_DATA]" at bounding box center [344, 226] width 274 height 14
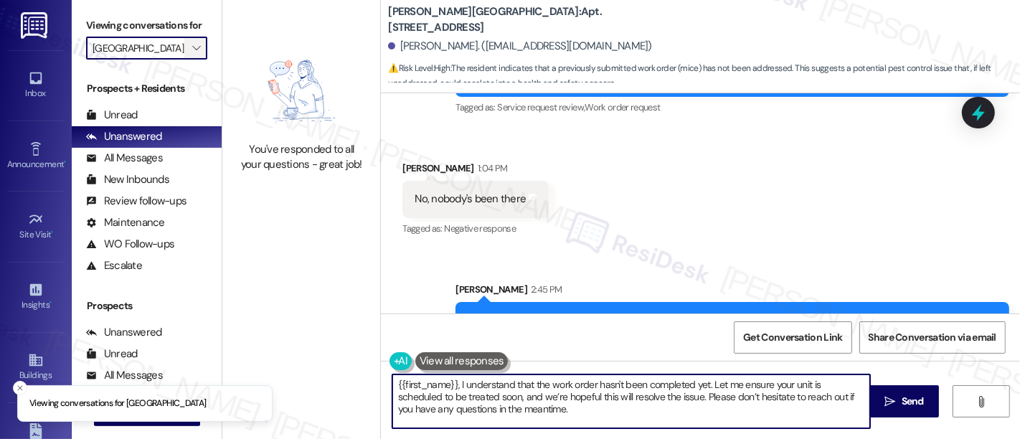
click at [189, 60] on span "" at bounding box center [196, 48] width 14 height 23
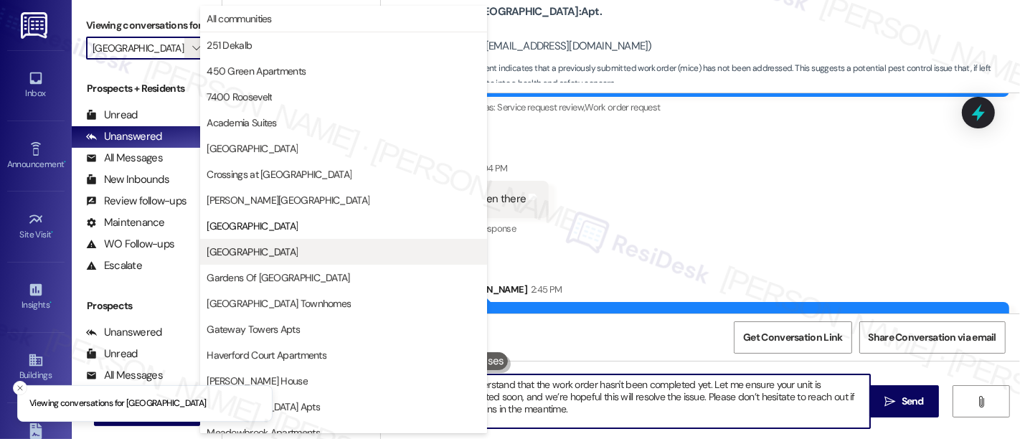
click at [249, 251] on span "[GEOGRAPHIC_DATA]" at bounding box center [252, 252] width 91 height 14
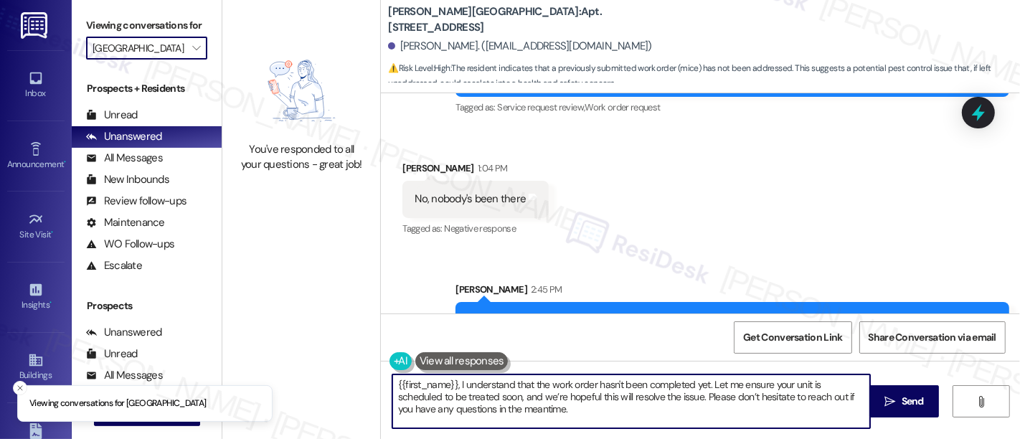
click at [167, 60] on input "[GEOGRAPHIC_DATA]" at bounding box center [139, 48] width 92 height 23
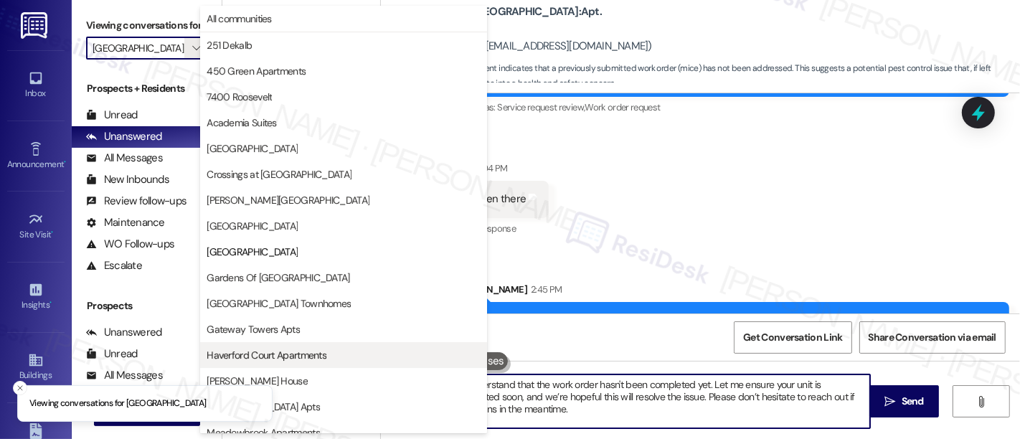
scroll to position [233, 0]
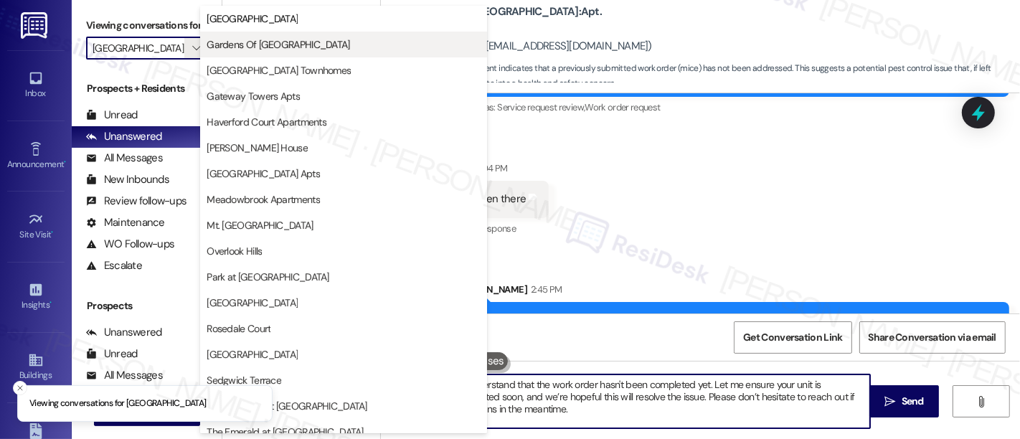
click at [258, 44] on span "Gardens Of [GEOGRAPHIC_DATA]" at bounding box center [278, 44] width 143 height 14
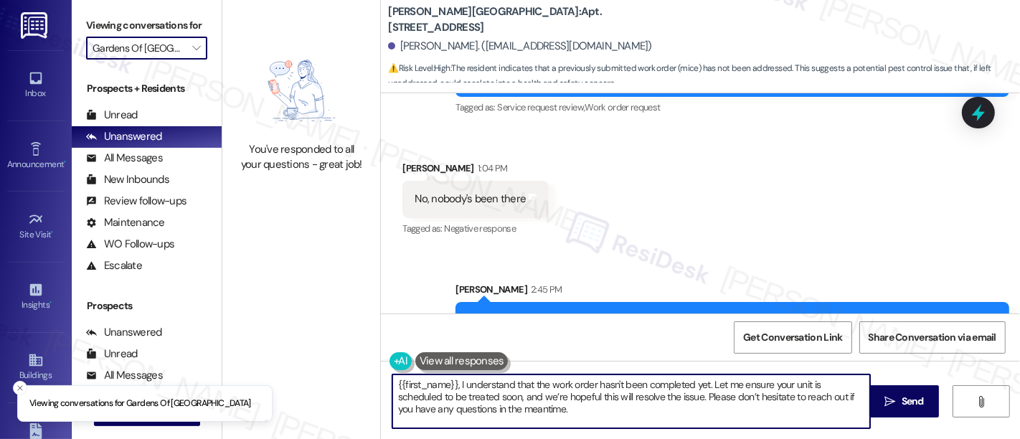
click at [202, 65] on div "Viewing conversations for Gardens Of [GEOGRAPHIC_DATA] " at bounding box center [147, 37] width 150 height 74
click at [199, 60] on button "" at bounding box center [195, 48] width 23 height 23
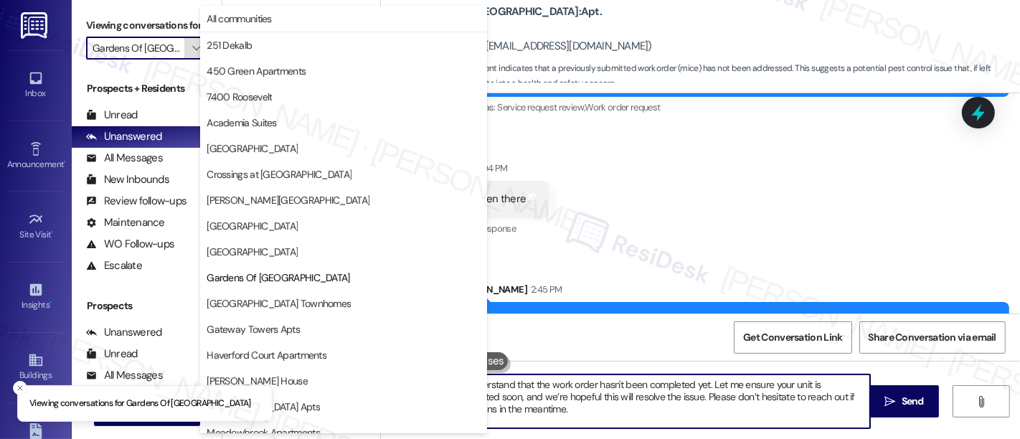
scroll to position [233, 0]
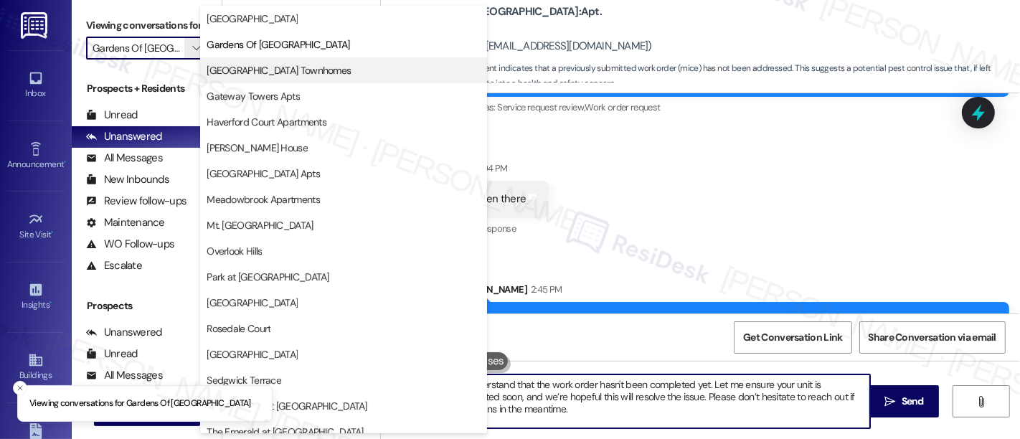
click at [248, 67] on span "[GEOGRAPHIC_DATA] Townhomes" at bounding box center [279, 70] width 144 height 14
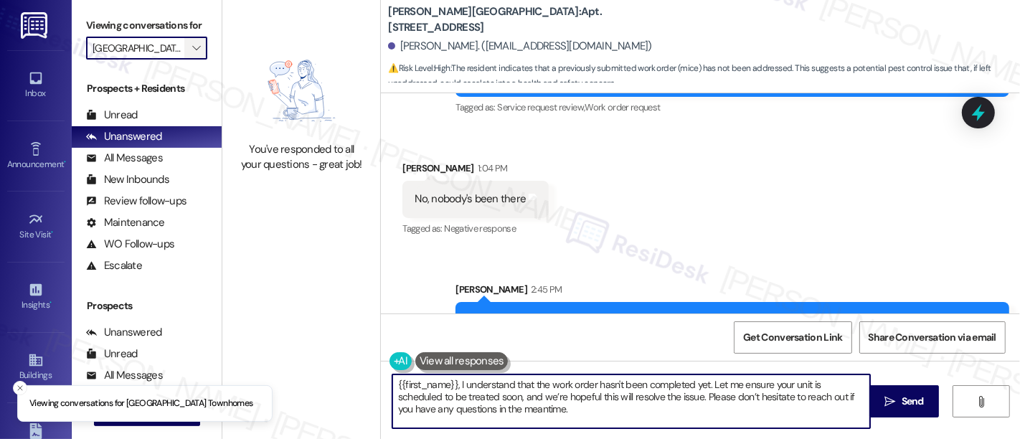
click at [192, 54] on icon "" at bounding box center [196, 47] width 8 height 11
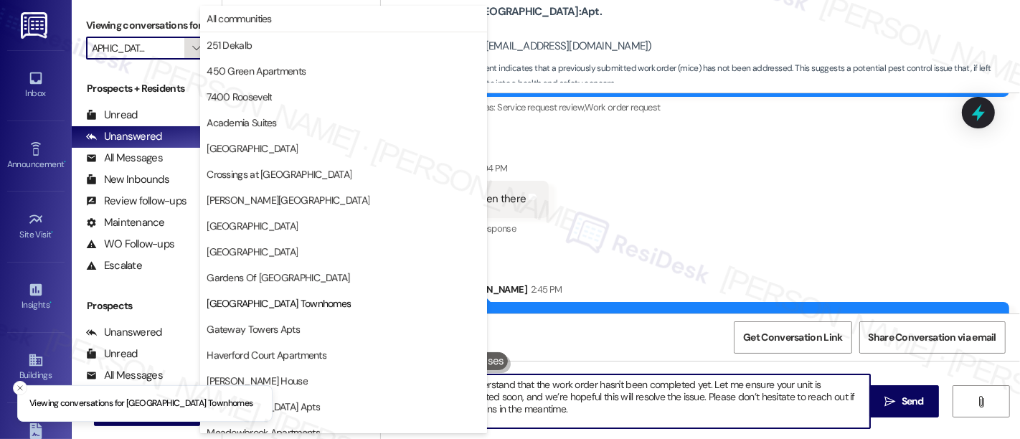
scroll to position [233, 0]
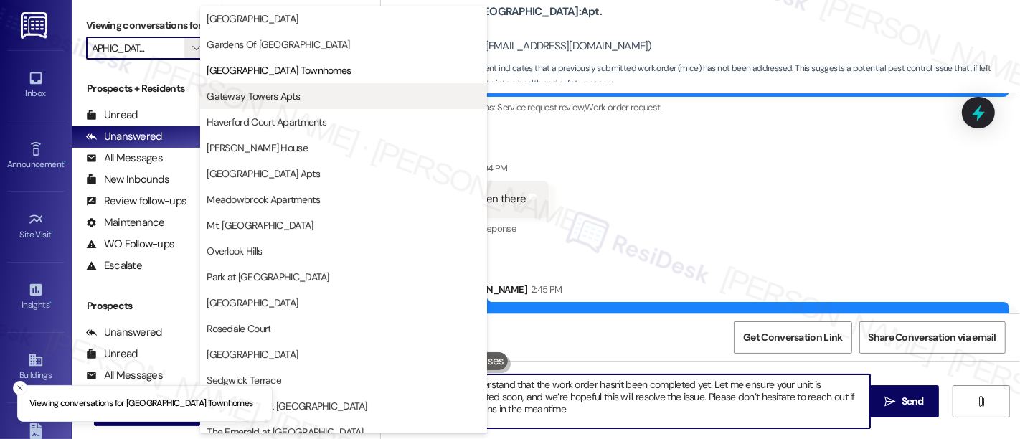
click at [260, 93] on span "Gateway Towers Apts" at bounding box center [253, 96] width 93 height 14
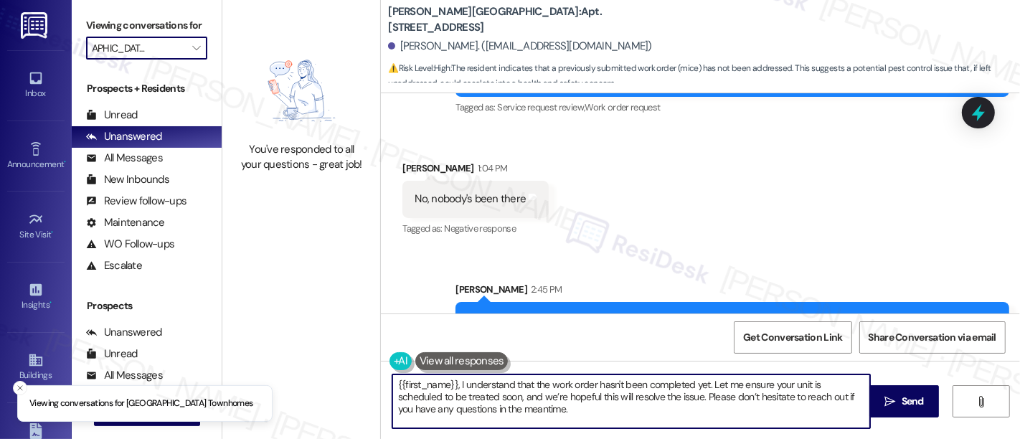
type input "Gateway Towers Apts"
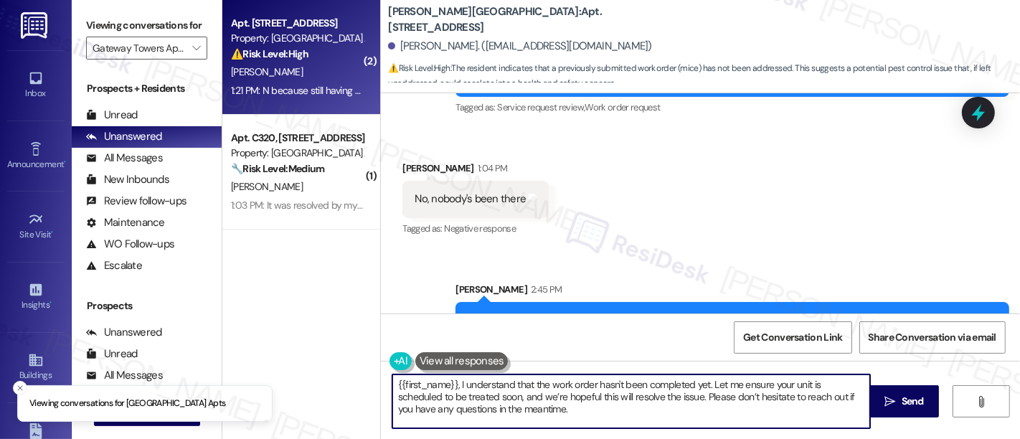
click at [256, 89] on div "1:21 PM: N because still having a problem it's sad because where theses mice ar…" at bounding box center [609, 90] width 756 height 13
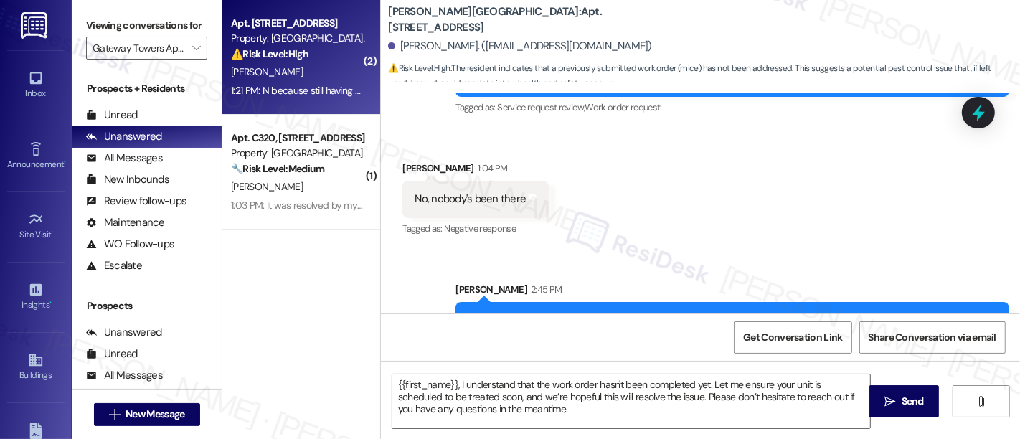
type textarea "Fetching suggested responses. Please feel free to read through the conversation…"
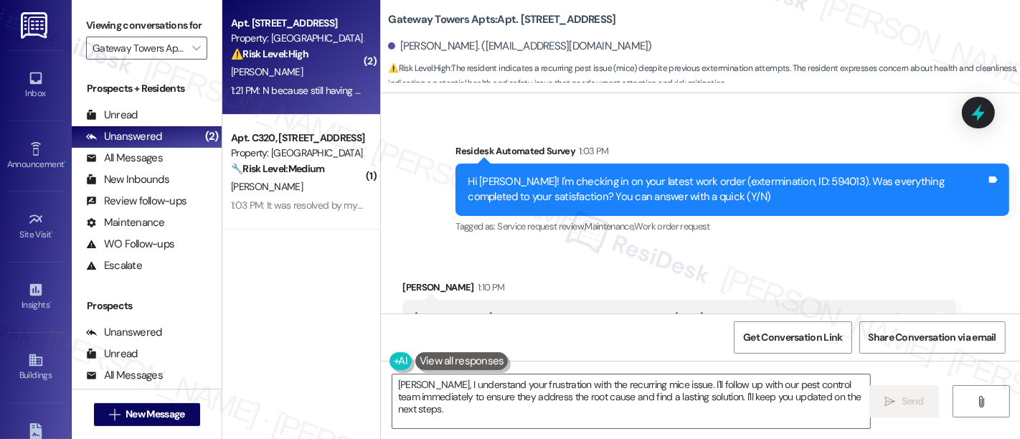
scroll to position [7423, 0]
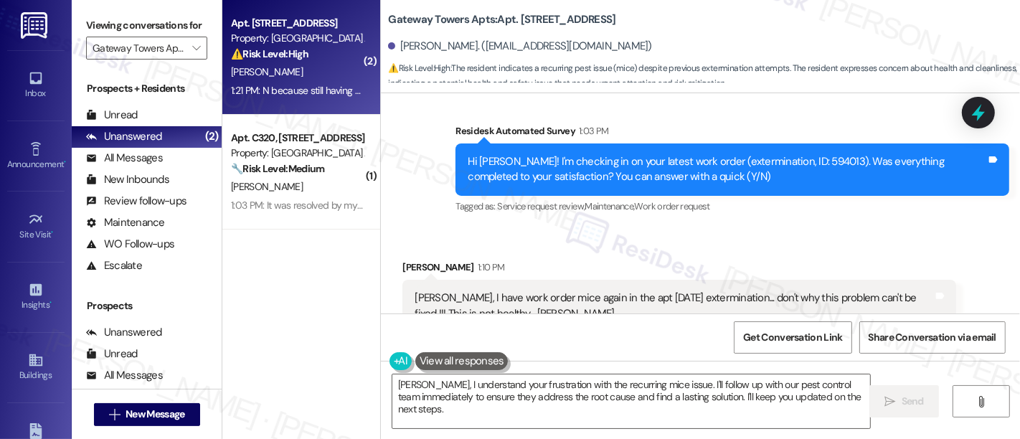
click at [885, 291] on div "[PERSON_NAME] 1:10 PM [PERSON_NAME], I have work order mice again in the apt [D…" at bounding box center [680, 325] width 554 height 131
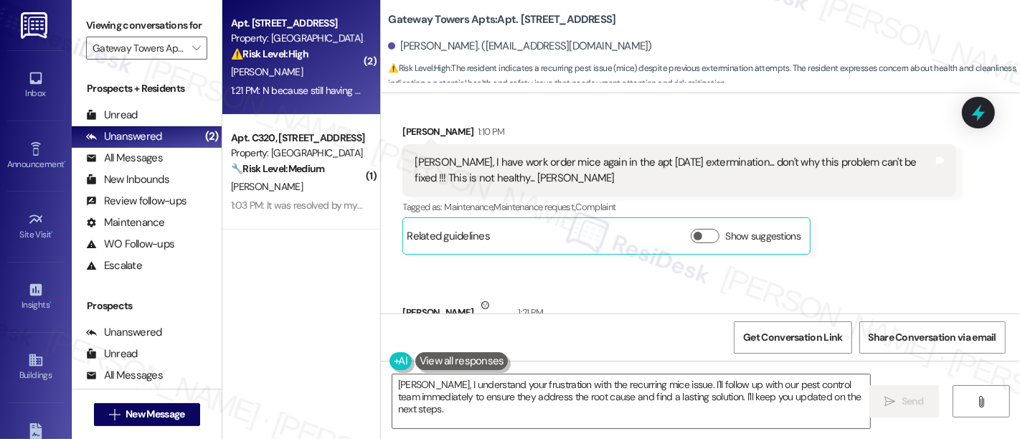
scroll to position [7596, 0]
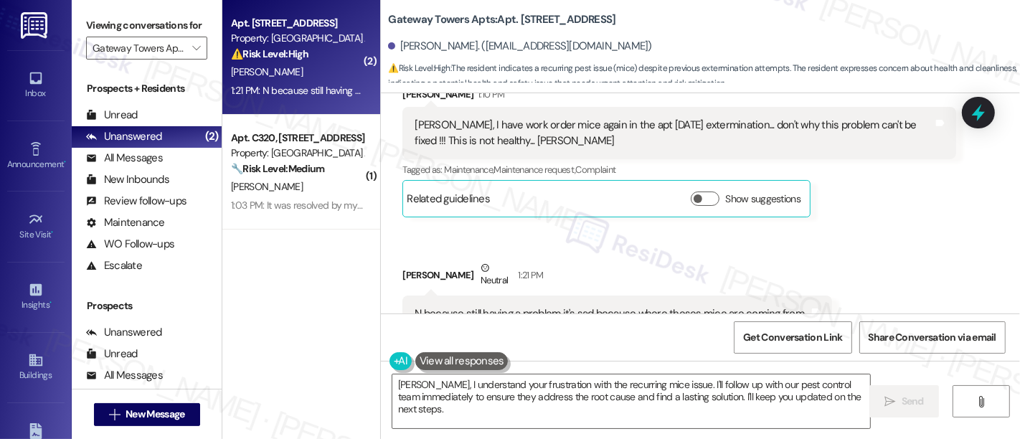
click at [901, 245] on div "Received via SMS [PERSON_NAME] 1:10 PM [PERSON_NAME], I have work order mice ag…" at bounding box center [700, 217] width 639 height 325
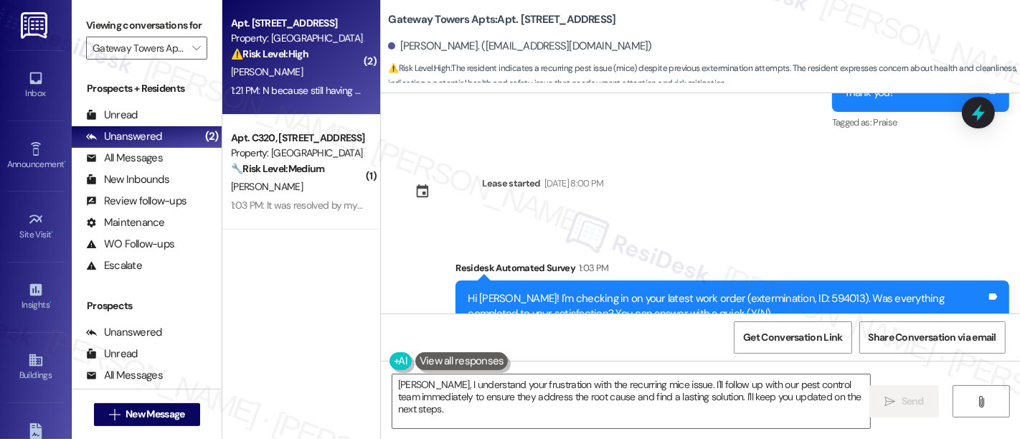
scroll to position [7277, 0]
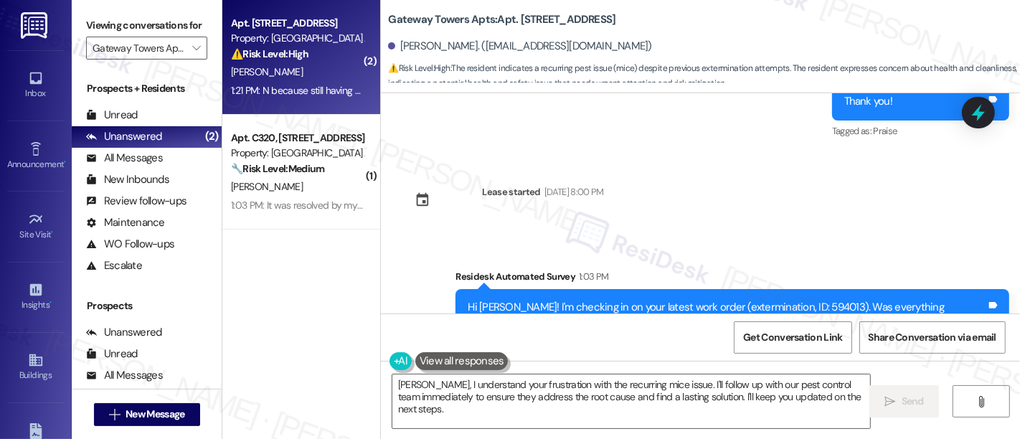
click at [777, 300] on div "Hi [PERSON_NAME]! I'm checking in on your latest work order (extermination, ID:…" at bounding box center [727, 315] width 519 height 31
copy div "594013"
drag, startPoint x: 764, startPoint y: 177, endPoint x: 776, endPoint y: 172, distance: 12.3
click at [766, 237] on div "Survey, sent via SMS Residesk Automated Survey 1:03 PM Hi [PERSON_NAME]! I'm ch…" at bounding box center [700, 305] width 639 height 136
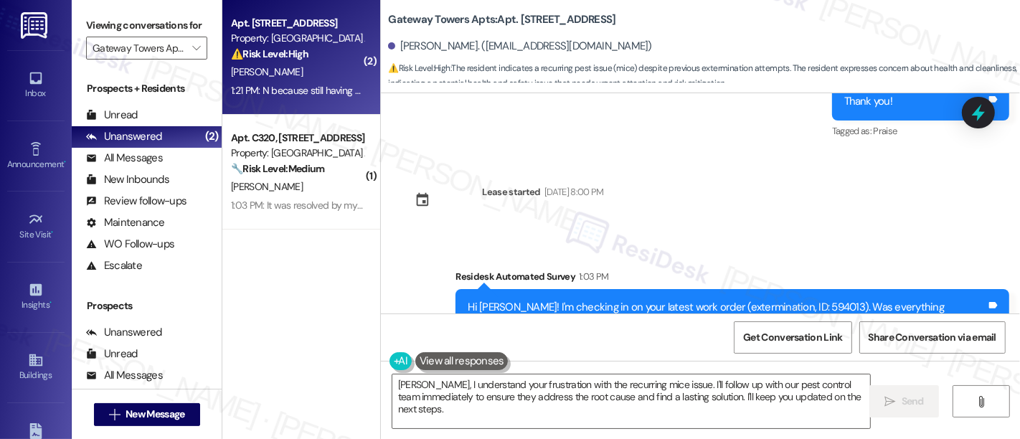
scroll to position [7596, 0]
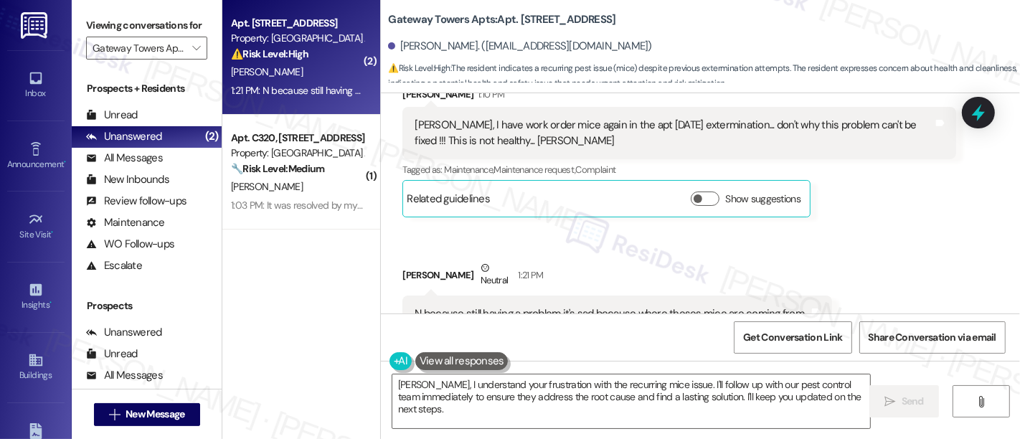
click at [905, 207] on div "Received via SMS [PERSON_NAME] 1:10 PM [PERSON_NAME], I have work order mice ag…" at bounding box center [700, 217] width 639 height 325
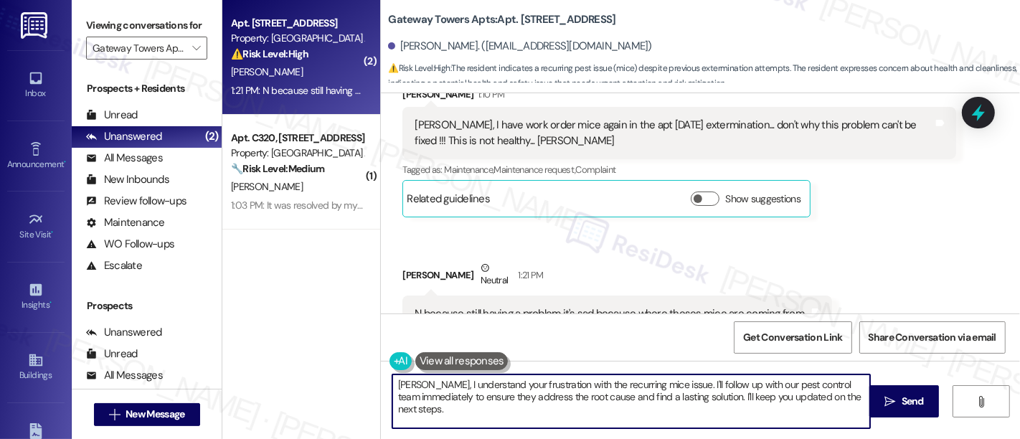
click at [668, 383] on textarea "[PERSON_NAME], I understand your frustration with the recurring mice issue. I'l…" at bounding box center [631, 402] width 478 height 54
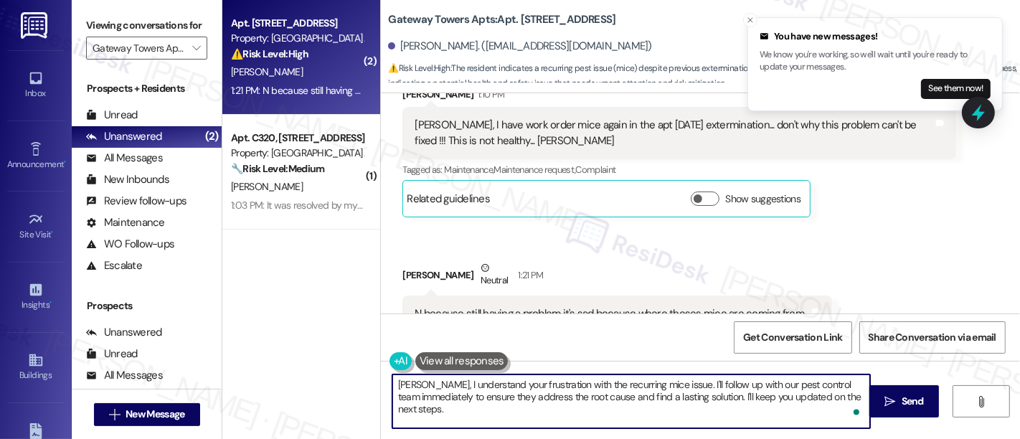
click at [692, 405] on textarea "[PERSON_NAME], I understand your frustration with the recurring mice issue. I'l…" at bounding box center [631, 402] width 478 height 54
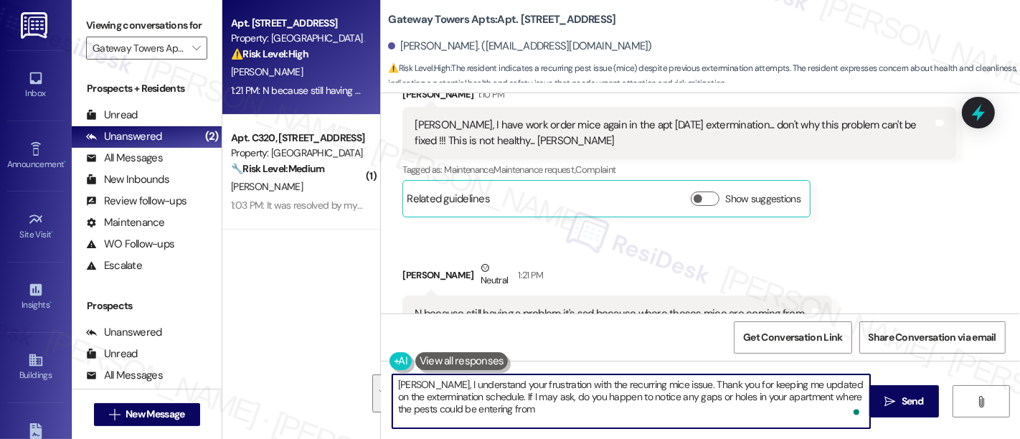
paste textarea "Hi [PERSON_NAME], I completely understand your frustration with the recurring m…"
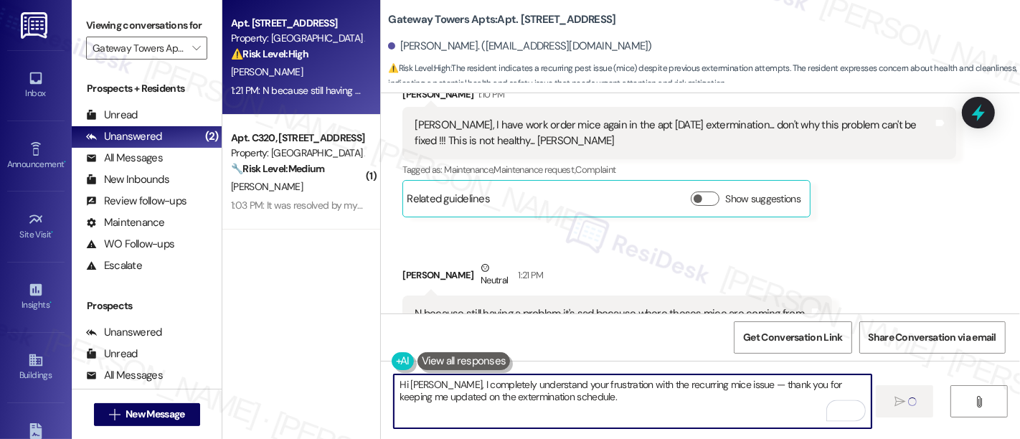
type textarea "Hi [PERSON_NAME], I completely understand your frustration with the recurring m…"
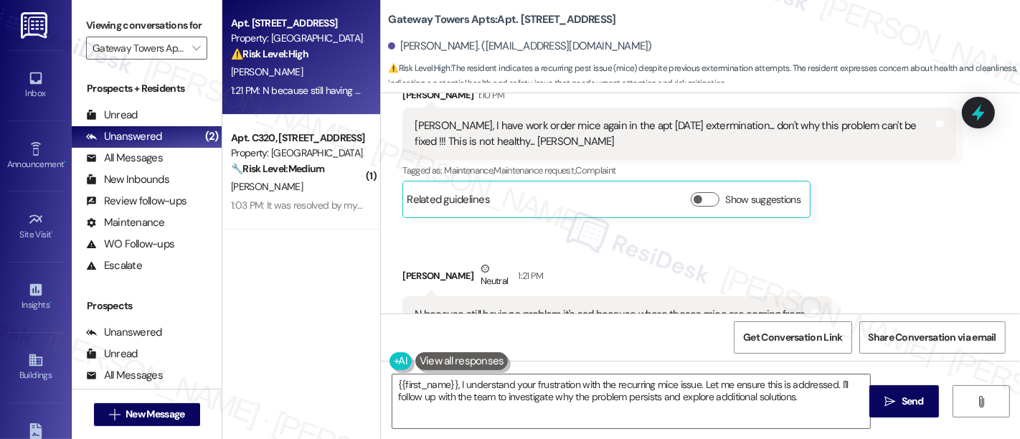
scroll to position [7711, 0]
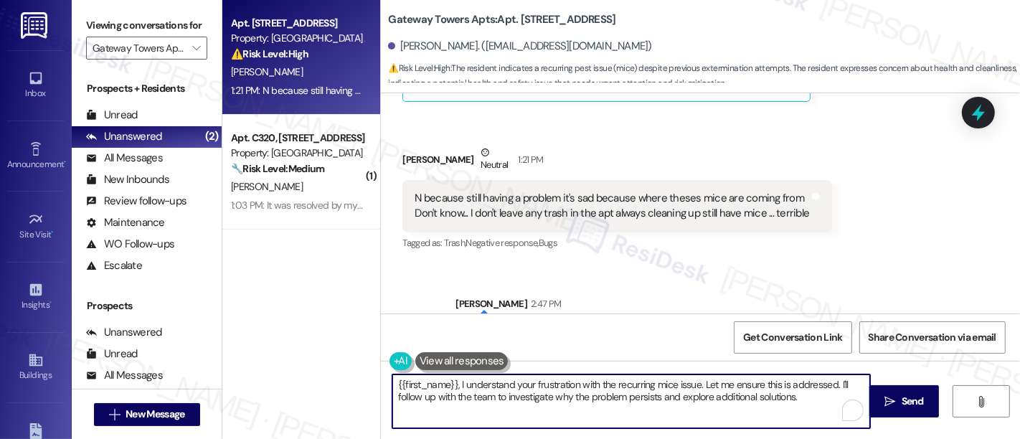
click at [552, 377] on textarea "{{first_name}}, I understand your frustration with the recurring mice issue. Le…" at bounding box center [631, 402] width 478 height 54
paste textarea "If you don’t mind me asking, have you noticed any gaps or holes in your apartme…"
type textarea "If you don’t mind me asking, have you noticed any gaps or holes in your apartme…"
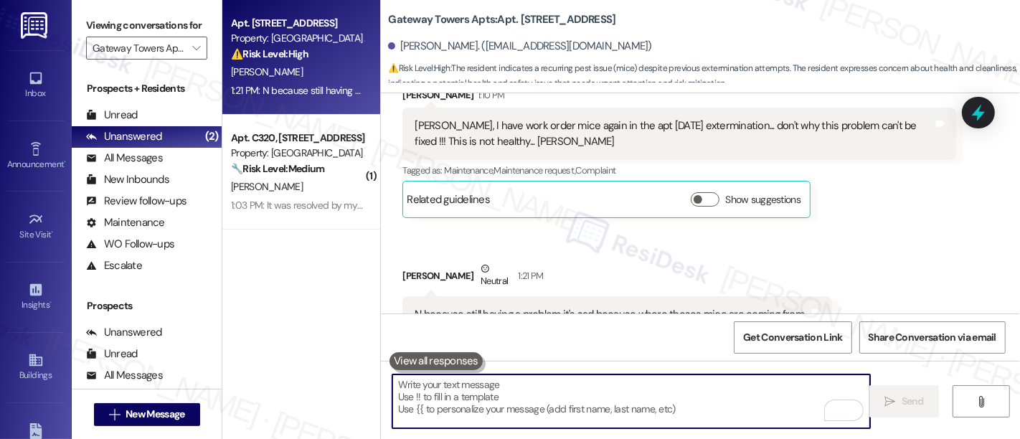
scroll to position [7827, 0]
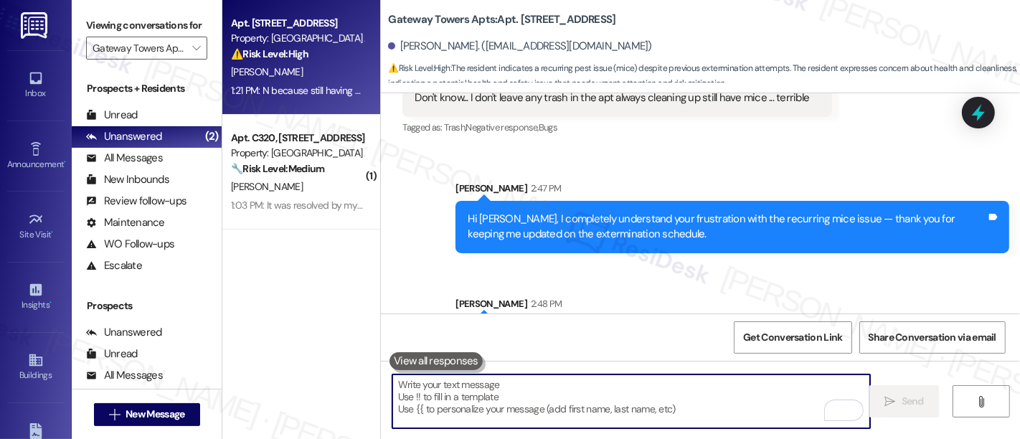
click at [852, 216] on div "Sent via SMS [PERSON_NAME] 2:47 PM Hi [PERSON_NAME], I completely understand yo…" at bounding box center [700, 264] width 639 height 231
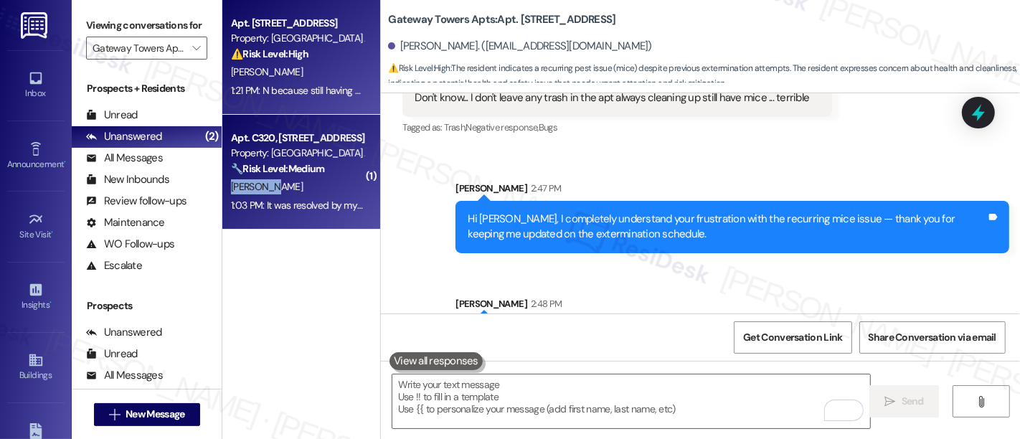
click at [319, 175] on div "Apt. [STREET_ADDRESS] Property: [GEOGRAPHIC_DATA] Apts 🔧 Risk Level: Medium The…" at bounding box center [301, 172] width 158 height 115
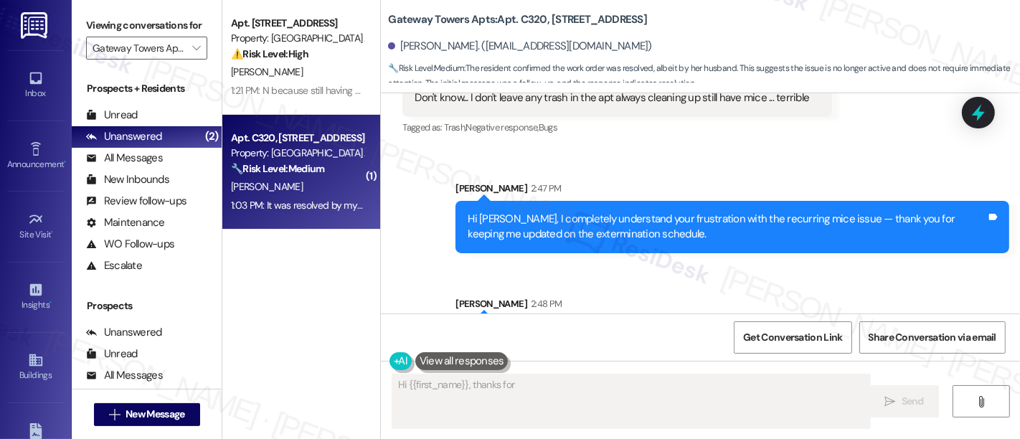
scroll to position [133, 0]
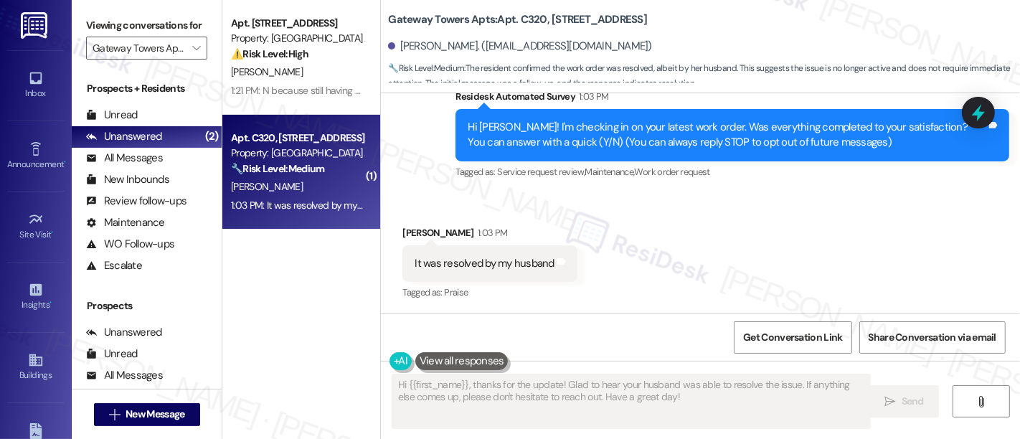
click at [645, 209] on div "Received via SMS [PERSON_NAME] 1:03 PM It was resolved by my husband Tags and n…" at bounding box center [700, 253] width 639 height 121
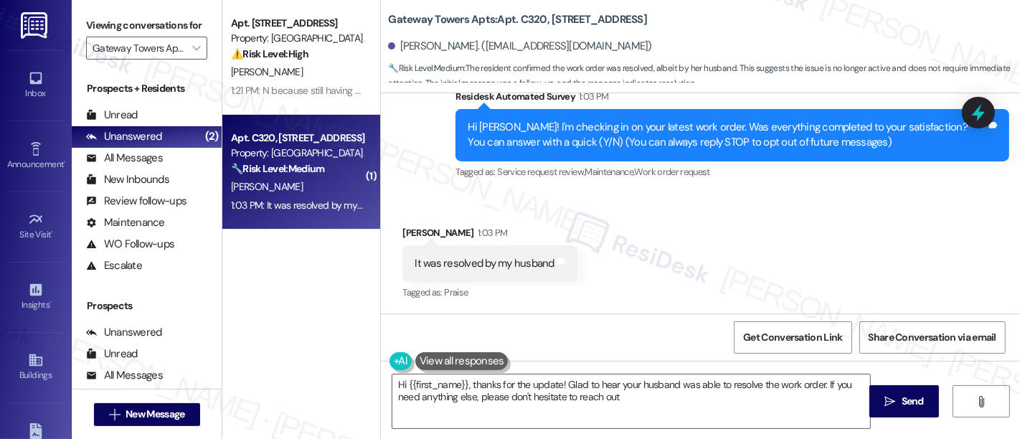
type textarea "Hi {{first_name}}, thanks for the update! Glad to hear your husband was able to…"
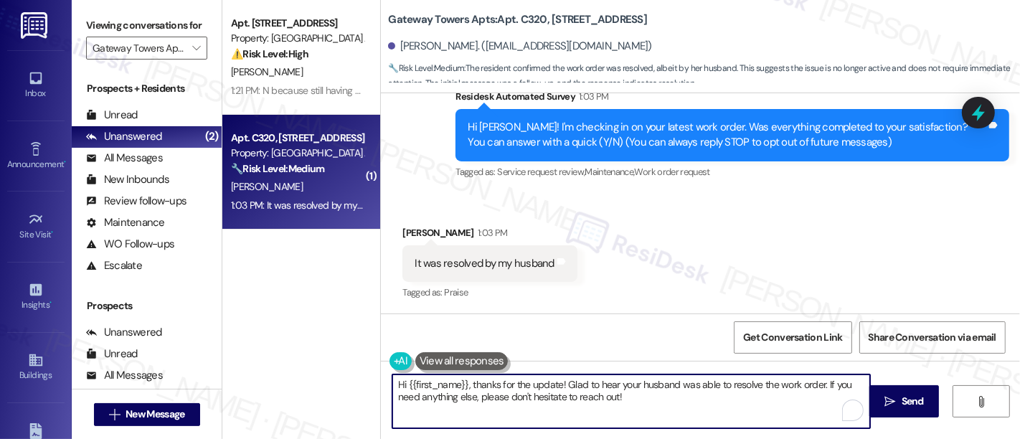
click at [586, 409] on textarea "Hi {{first_name}}, thanks for the update! Glad to hear your husband was able to…" at bounding box center [631, 402] width 478 height 54
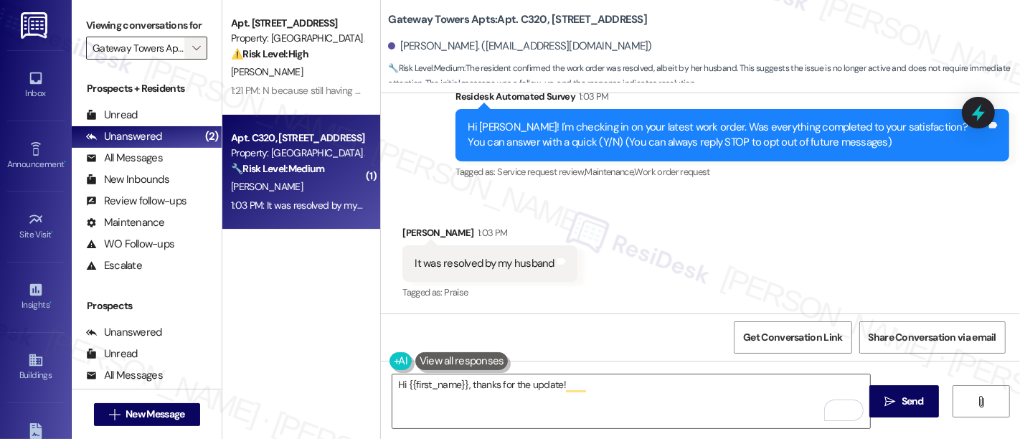
click at [197, 57] on button "" at bounding box center [195, 48] width 23 height 23
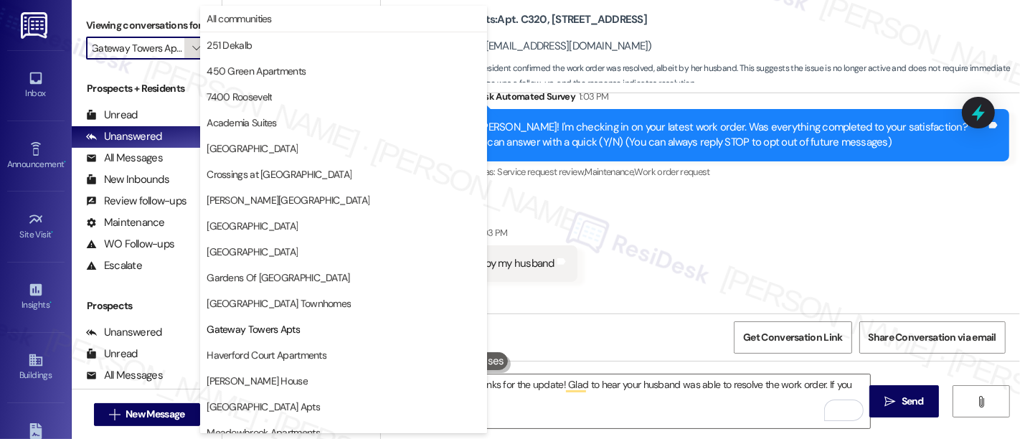
scroll to position [233, 0]
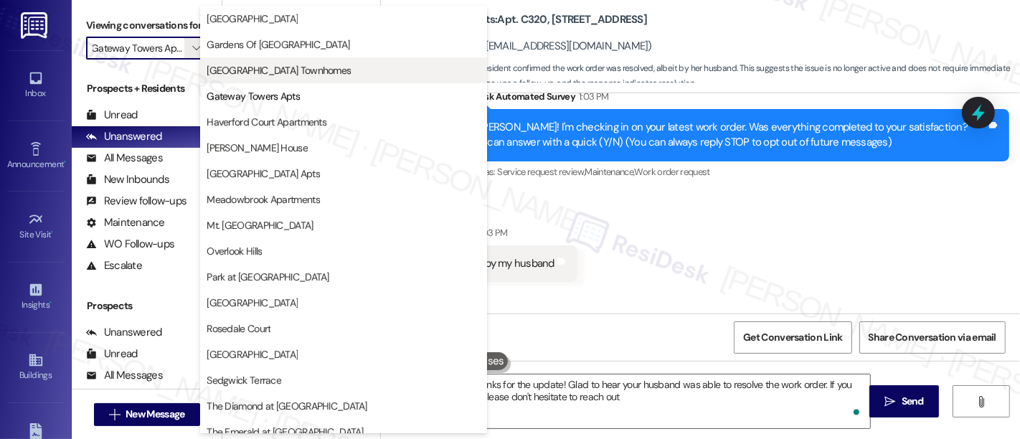
type textarea "Hi {{first_name}}, thanks for the update! Glad to hear your husband was able to…"
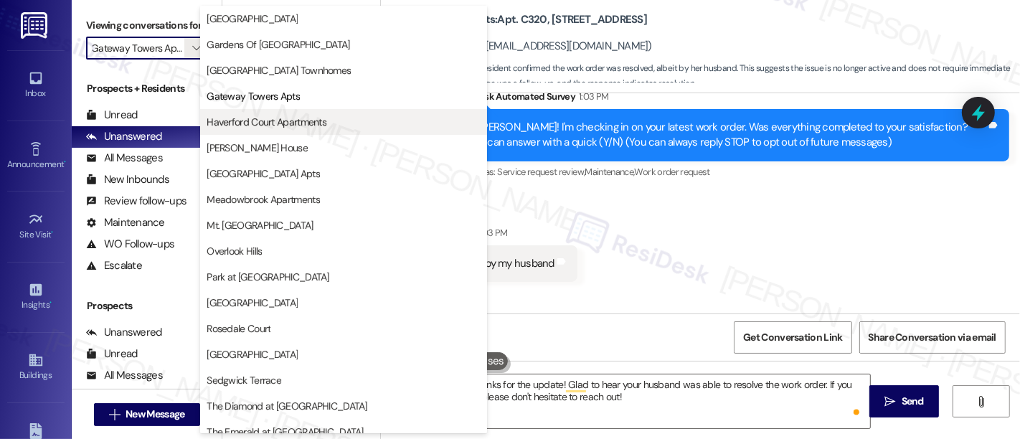
click at [299, 122] on span "Haverford Court Apartments" at bounding box center [267, 122] width 120 height 14
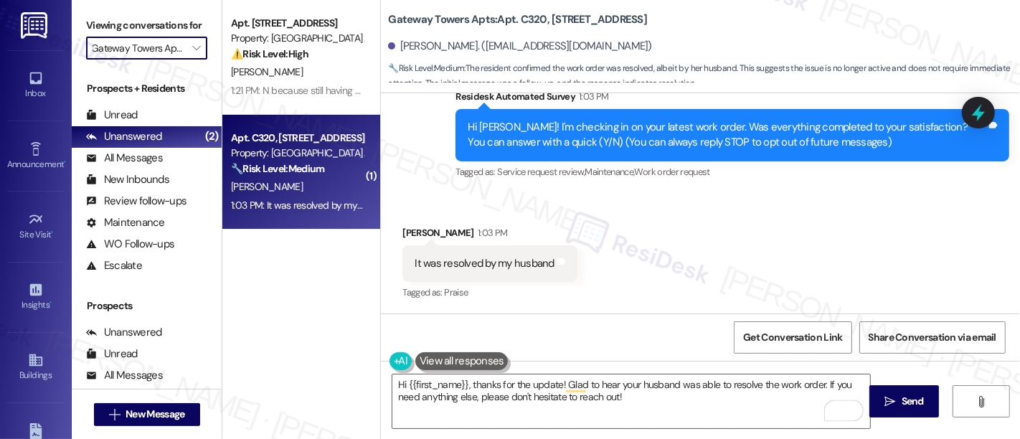
type input "Haverford Court Apartments"
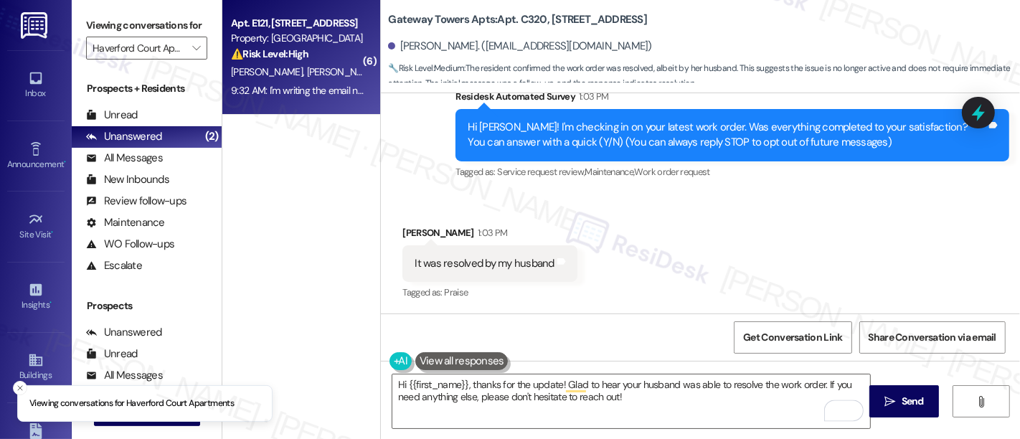
click at [309, 35] on div "Property: [GEOGRAPHIC_DATA]" at bounding box center [297, 38] width 133 height 15
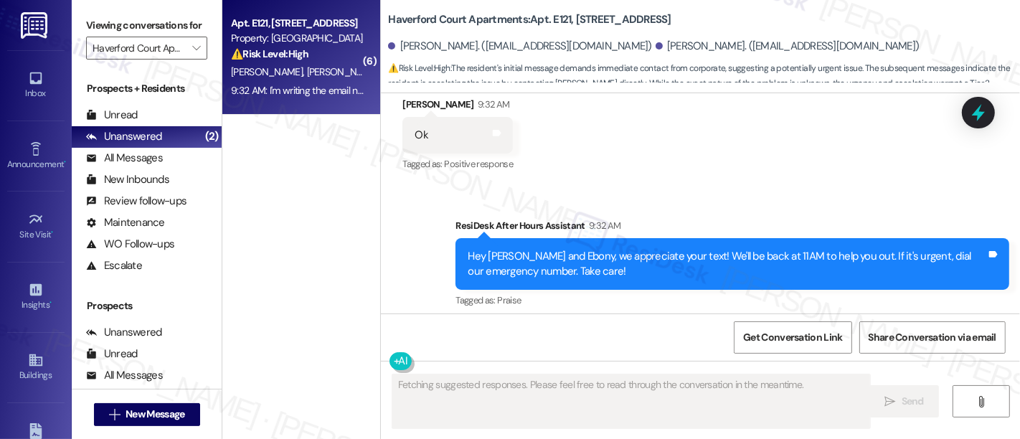
scroll to position [4299, 0]
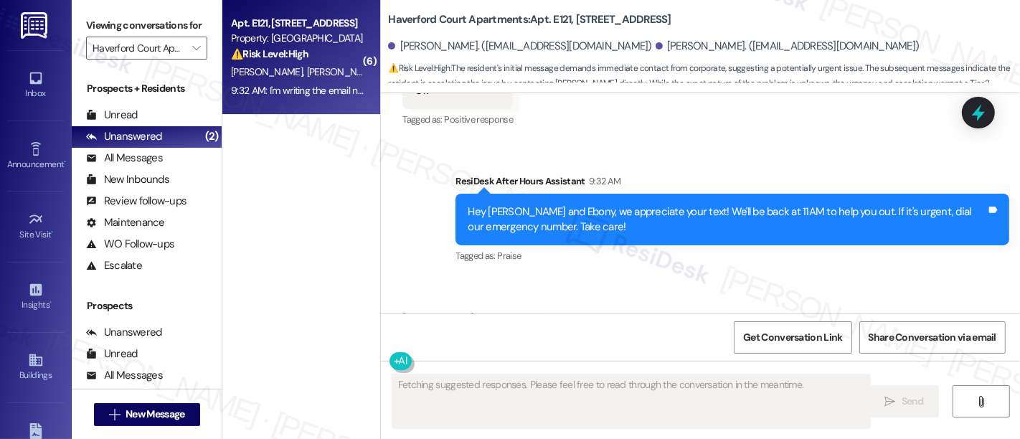
click at [688, 278] on div "Received via SMS [PERSON_NAME] 9:32 AM I'm writing the email now to [PERSON_NAM…" at bounding box center [700, 328] width 639 height 100
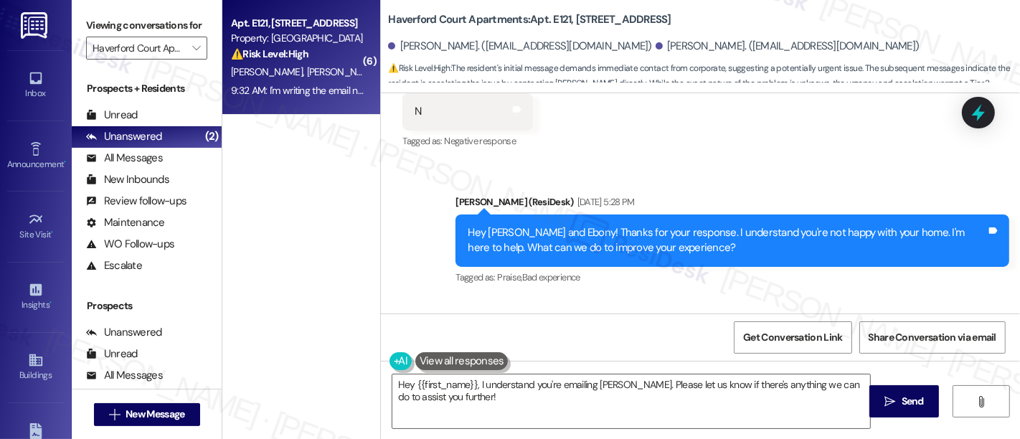
scroll to position [4299, 0]
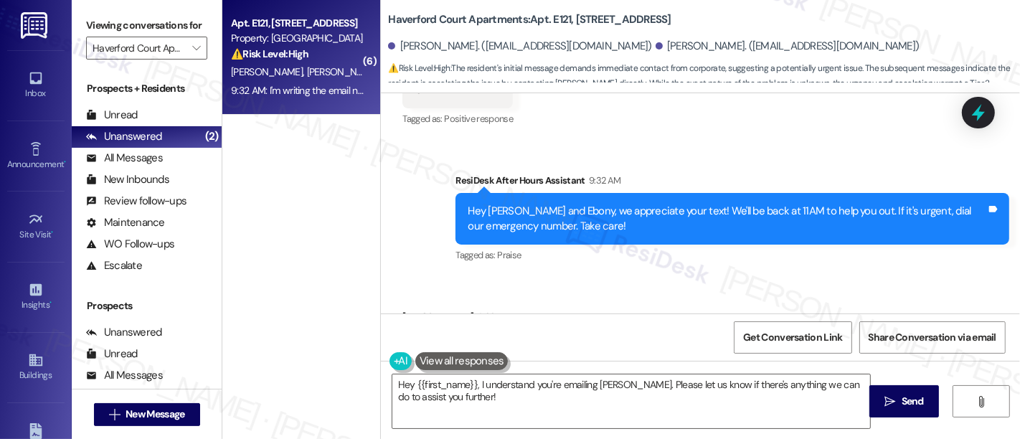
click at [834, 277] on div "Received via SMS [PERSON_NAME] 9:32 AM I'm writing the email now to [PERSON_NAM…" at bounding box center [700, 327] width 639 height 100
click at [631, 392] on textarea "Hey {{first_name}}, I understand you're emailing [PERSON_NAME]. Please let us k…" at bounding box center [631, 402] width 478 height 54
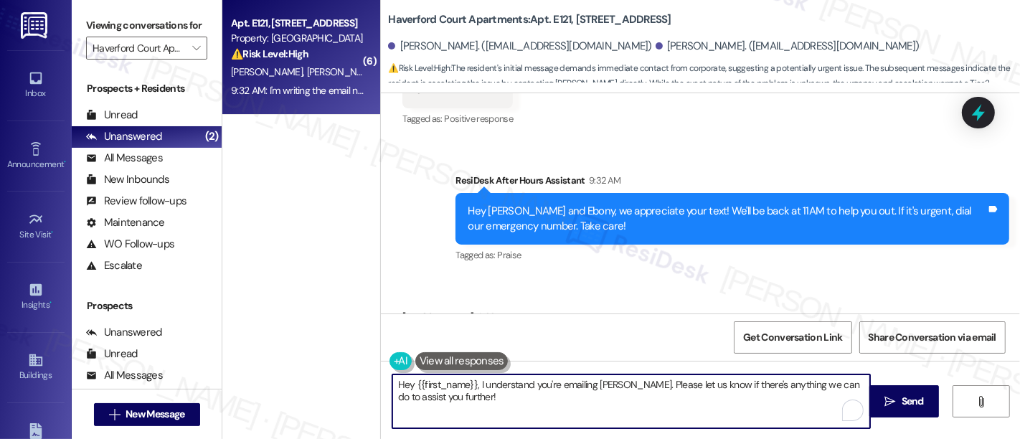
click at [621, 384] on textarea "Hey {{first_name}}, I understand you're emailing [PERSON_NAME]. Please let us k…" at bounding box center [631, 402] width 478 height 54
click at [404, 309] on div "[PERSON_NAME] 9:32 AM" at bounding box center [522, 319] width 238 height 20
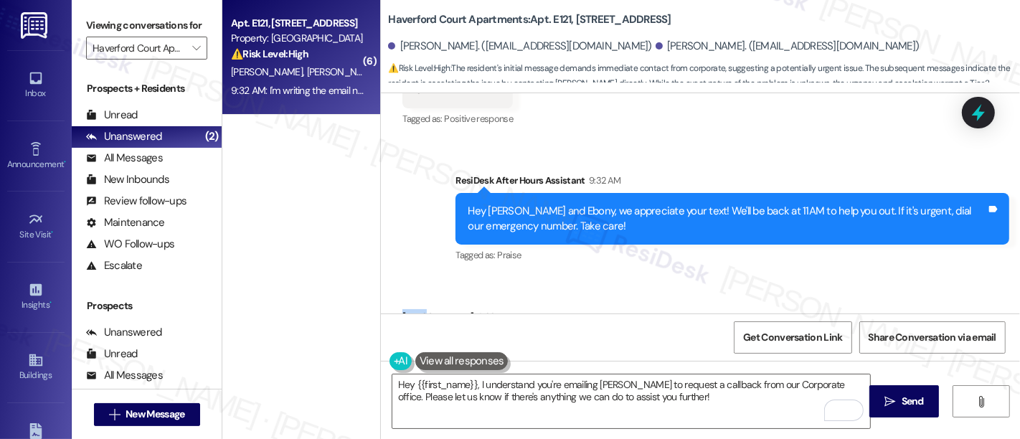
click at [404, 309] on div "[PERSON_NAME] 9:32 AM" at bounding box center [522, 319] width 238 height 20
copy div "[PERSON_NAME]"
click at [429, 382] on textarea "Hey {{first_name}}, I understand you're emailing [PERSON_NAME] to request a cal…" at bounding box center [631, 402] width 478 height 54
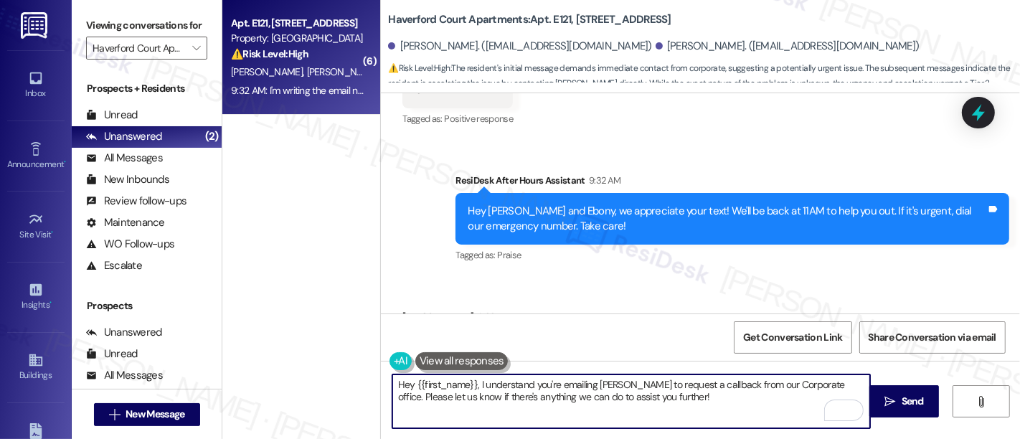
click at [429, 382] on textarea "Hey {{first_name}}, I understand you're emailing [PERSON_NAME] to request a cal…" at bounding box center [631, 402] width 478 height 54
paste textarea "[PERSON_NAME]"
click at [792, 400] on textarea "Hey [PERSON_NAME], I understand you're emailing [PERSON_NAME] to request a call…" at bounding box center [631, 402] width 478 height 54
click at [786, 385] on textarea "Hey [PERSON_NAME], I understand you're emailing [PERSON_NAME] to request a call…" at bounding box center [631, 402] width 478 height 54
type textarea "Hey [PERSON_NAME], I understand you're emailing [PERSON_NAME] to request a call…"
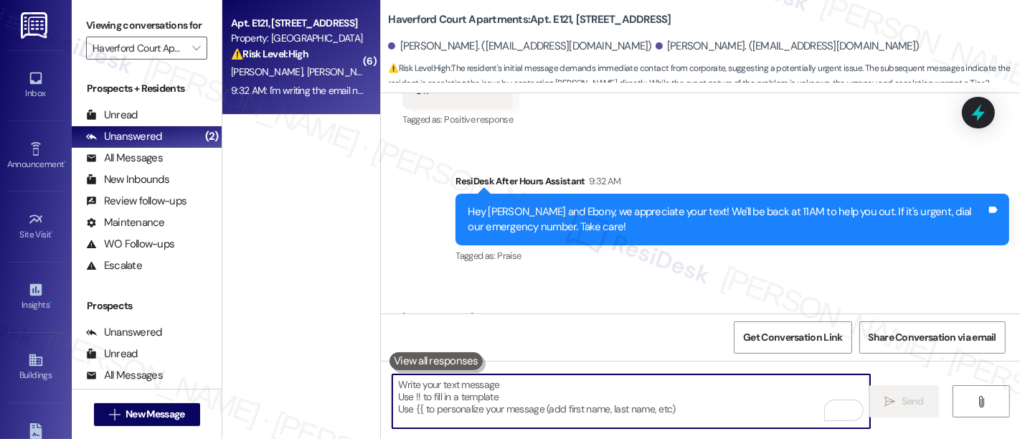
scroll to position [4415, 0]
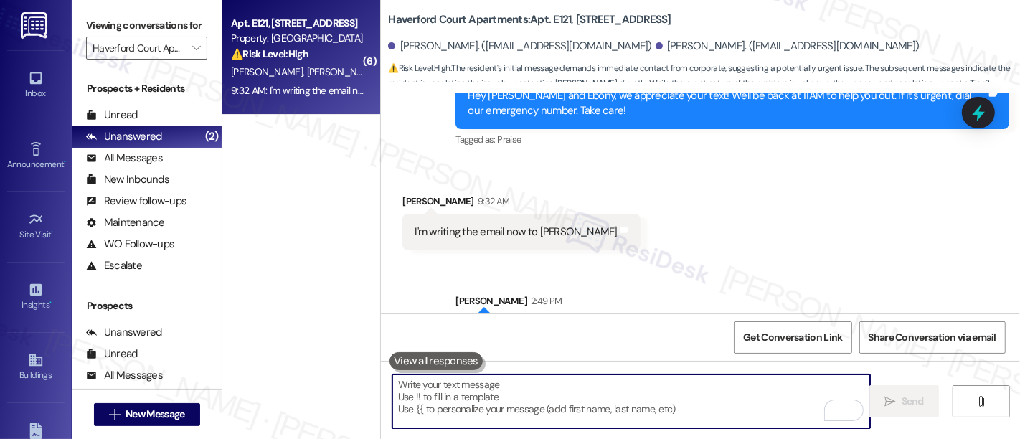
click at [817, 169] on div "Received via SMS [PERSON_NAME] 9:32 AM I'm writing the email now to [PERSON_NAM…" at bounding box center [700, 211] width 639 height 100
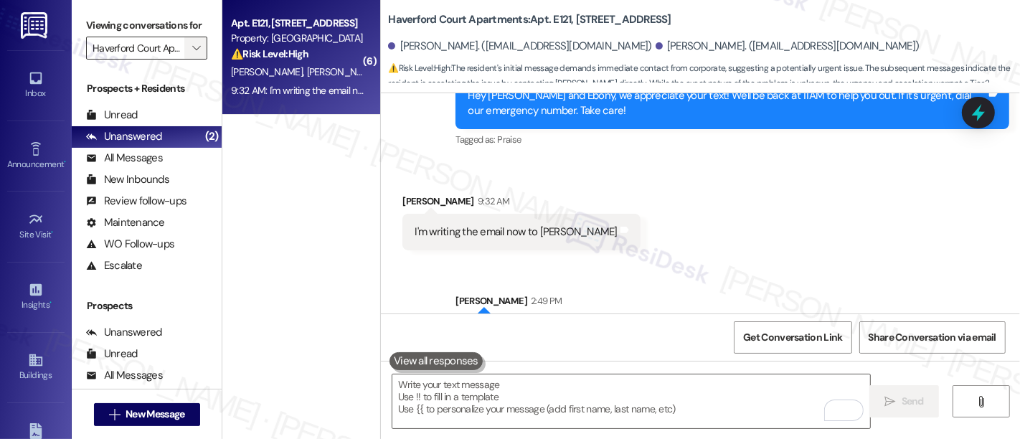
click at [192, 54] on icon "" at bounding box center [196, 47] width 8 height 11
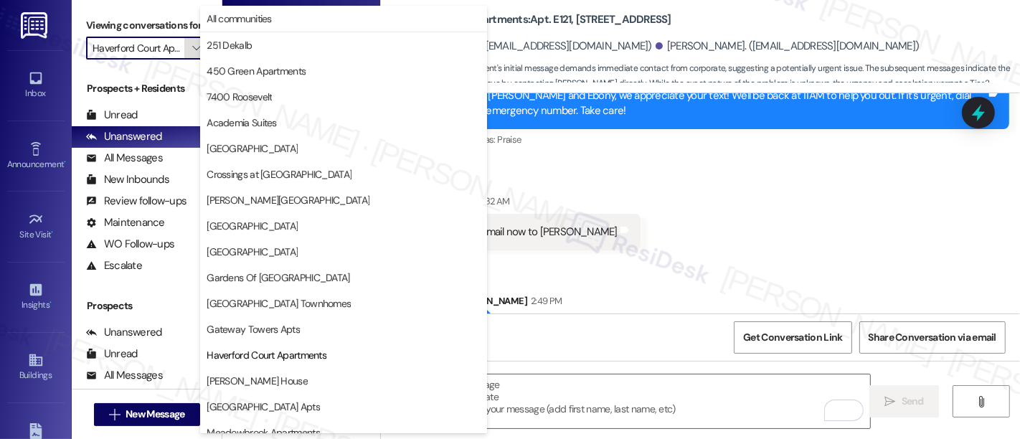
scroll to position [233, 0]
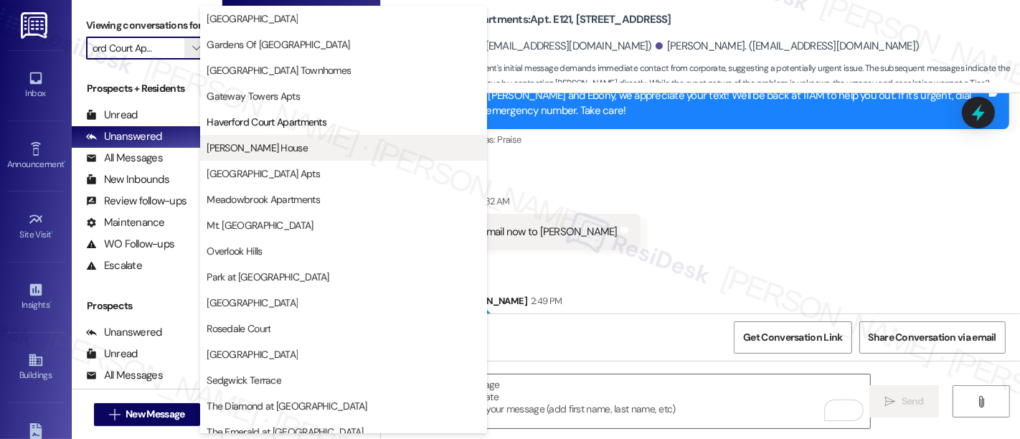
click at [226, 149] on span "[PERSON_NAME] House" at bounding box center [257, 148] width 101 height 14
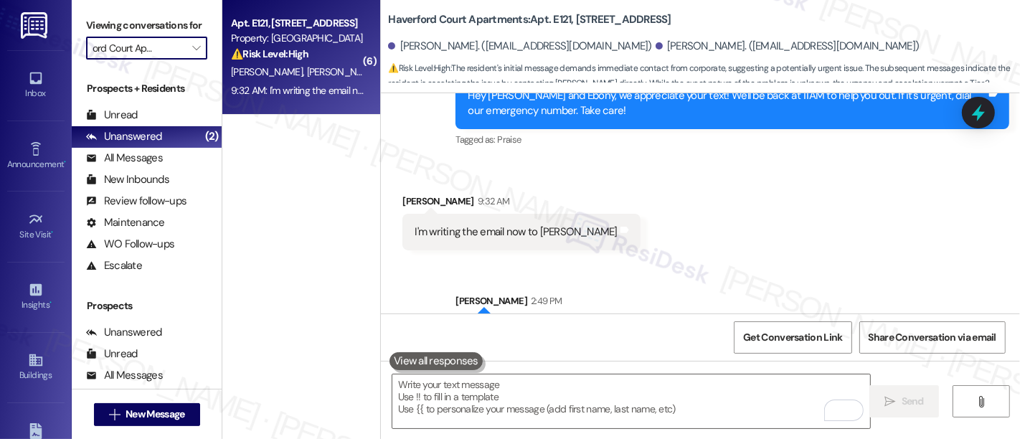
type input "[PERSON_NAME] House"
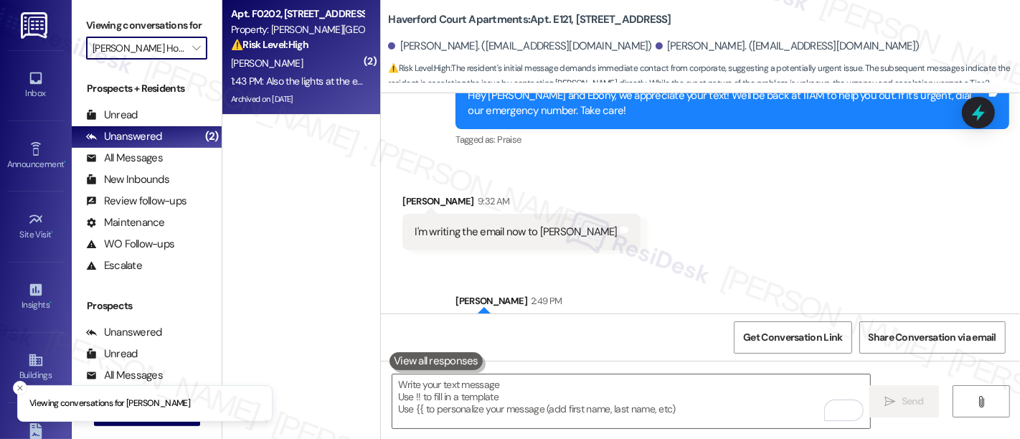
click at [257, 65] on span "[PERSON_NAME]" at bounding box center [267, 63] width 72 height 13
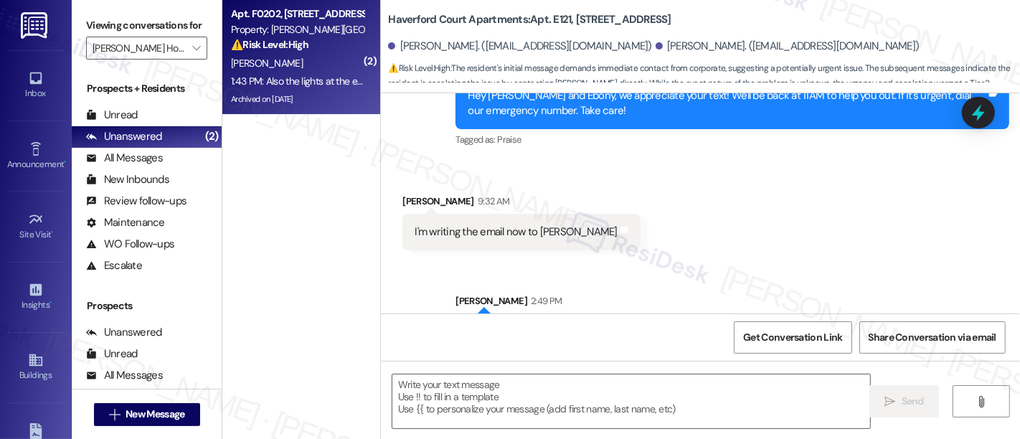
type textarea "Fetching suggested responses. Please feel free to read through the conversation…"
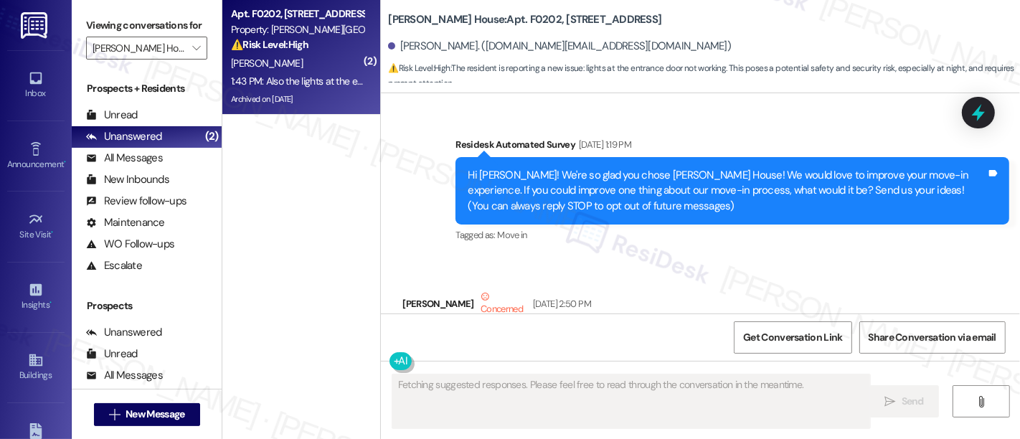
scroll to position [55178, 0]
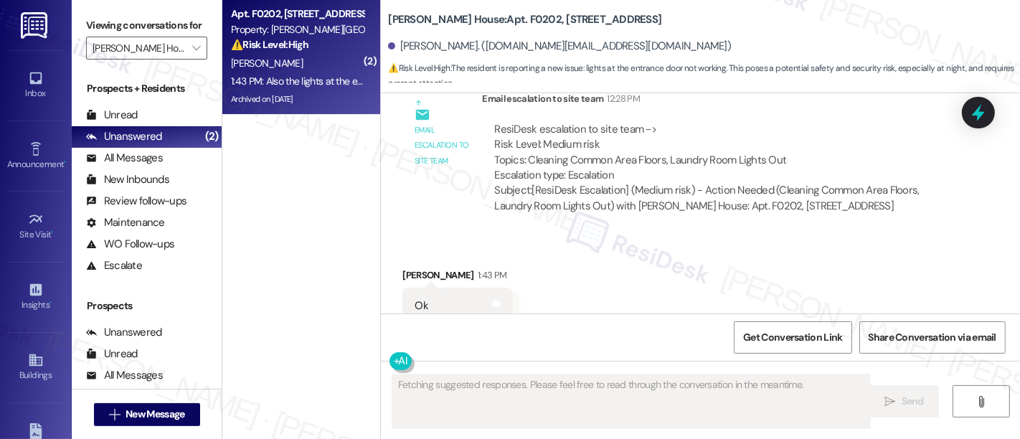
click at [746, 235] on div "Received via SMS [PERSON_NAME] 1:43 PM Ok Tags and notes Tagged as: Positive re…" at bounding box center [700, 346] width 639 height 222
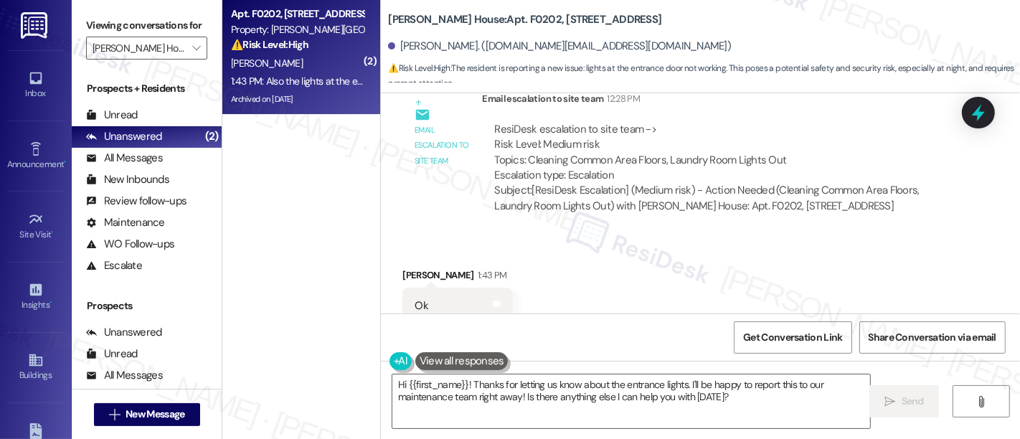
click at [532, 390] on textarea "Hi {{first_name}}! Thanks for letting us know about the entrance lights. I'll b…" at bounding box center [631, 402] width 478 height 54
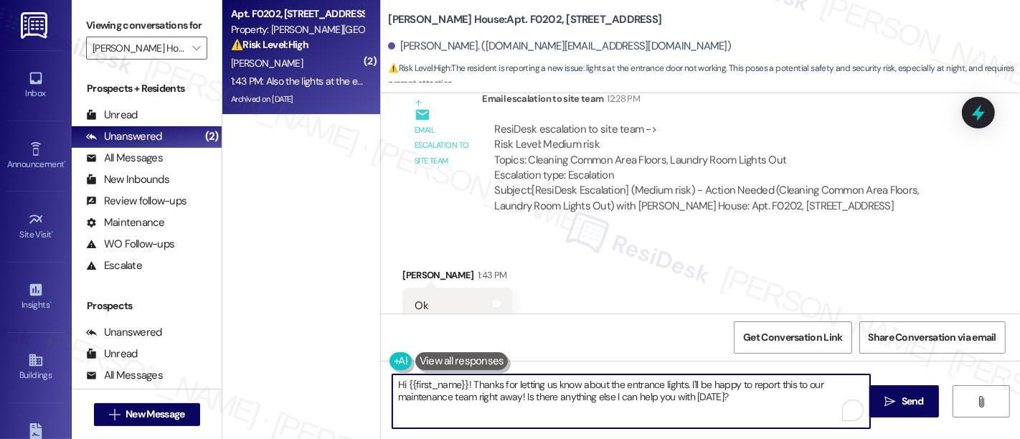
drag, startPoint x: 733, startPoint y: 405, endPoint x: 319, endPoint y: 353, distance: 417.2
click at [316, 353] on div "( 2 ) Apt. F0202, [STREET_ADDRESS] Property: [PERSON_NAME] House ⚠️ Risk Level:…" at bounding box center [621, 219] width 798 height 439
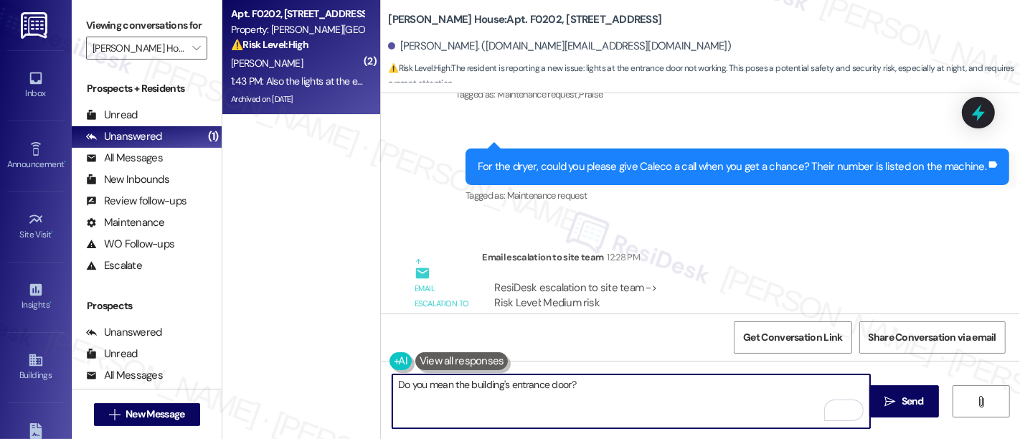
scroll to position [55018, 0]
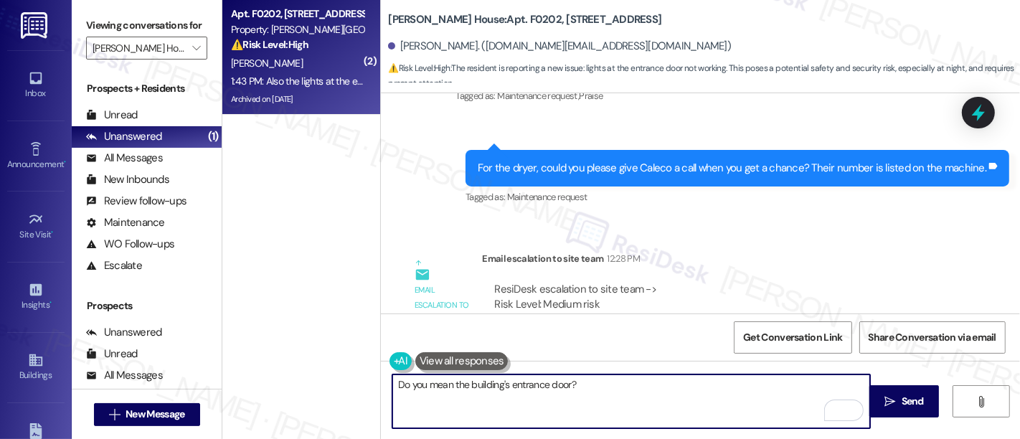
click at [672, 403] on textarea "Do you mean the building's entrance door?" at bounding box center [631, 402] width 478 height 54
type textarea "Do you mean the building's entrance door?"
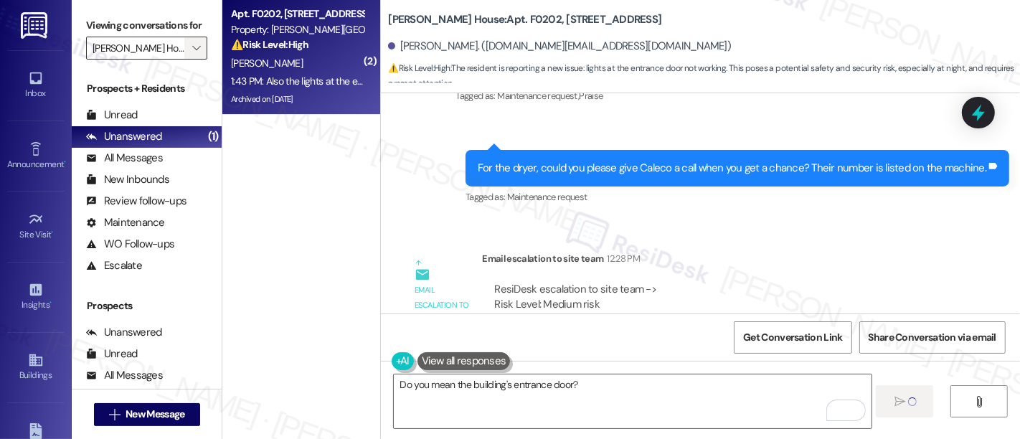
click at [192, 54] on icon "" at bounding box center [196, 47] width 8 height 11
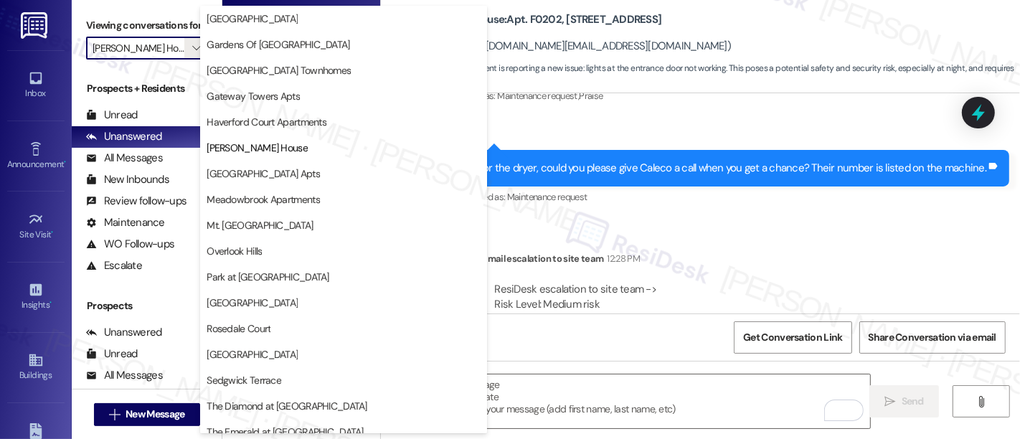
scroll to position [55032, 0]
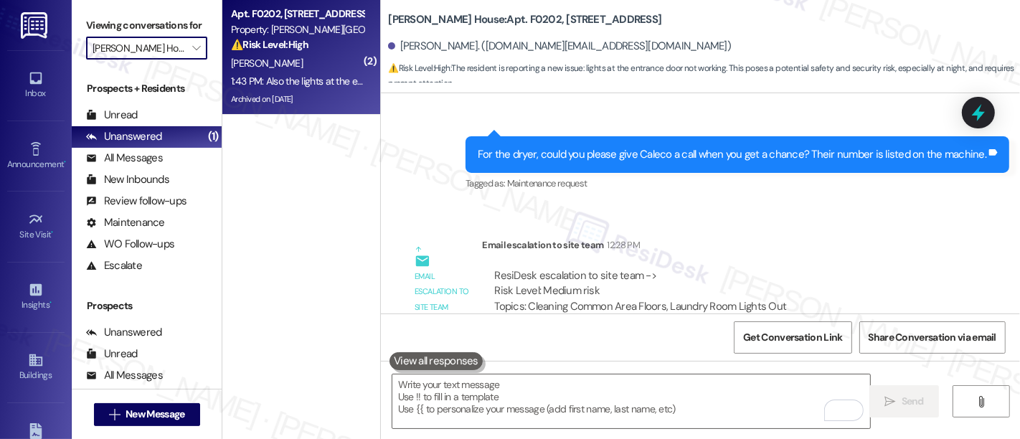
click at [175, 60] on input "[PERSON_NAME] House" at bounding box center [139, 48] width 92 height 23
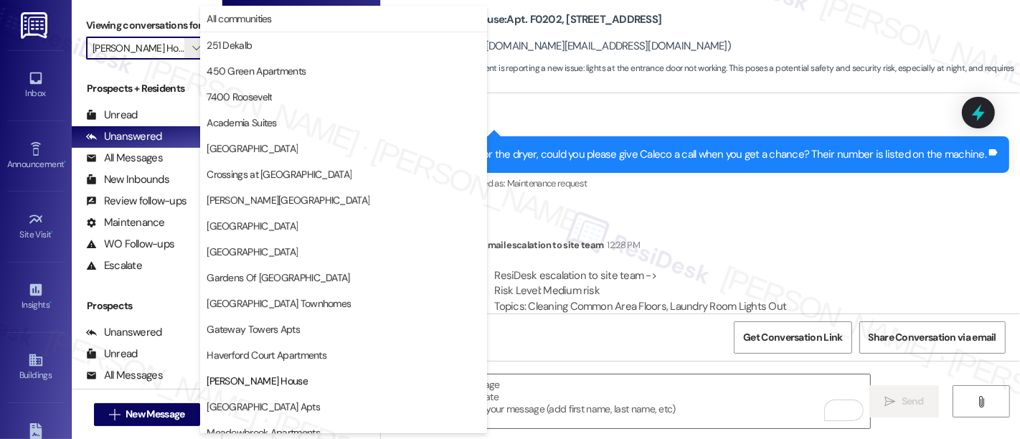
scroll to position [233, 0]
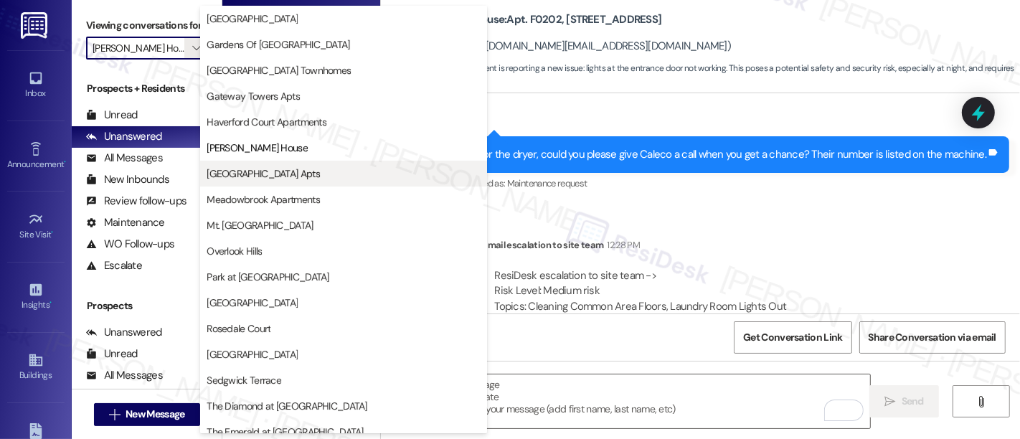
click at [231, 169] on span "[GEOGRAPHIC_DATA] Apts" at bounding box center [263, 173] width 113 height 14
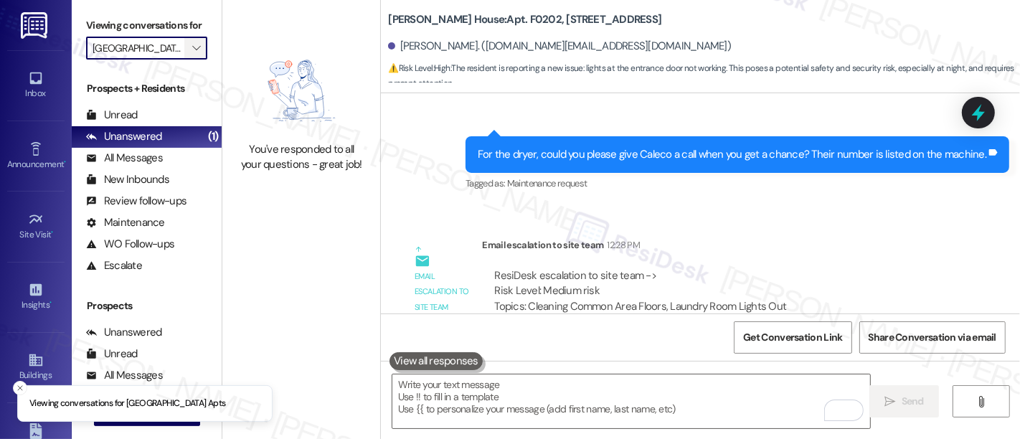
click at [189, 60] on span "" at bounding box center [196, 48] width 14 height 23
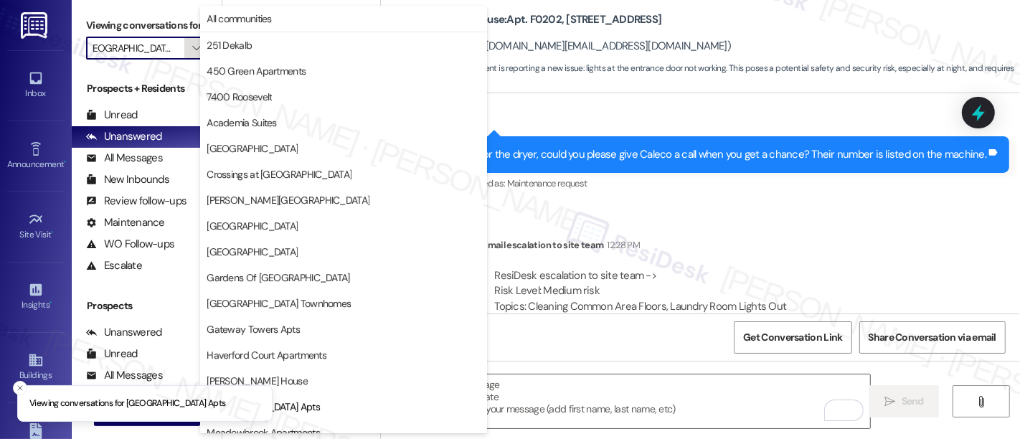
scroll to position [233, 0]
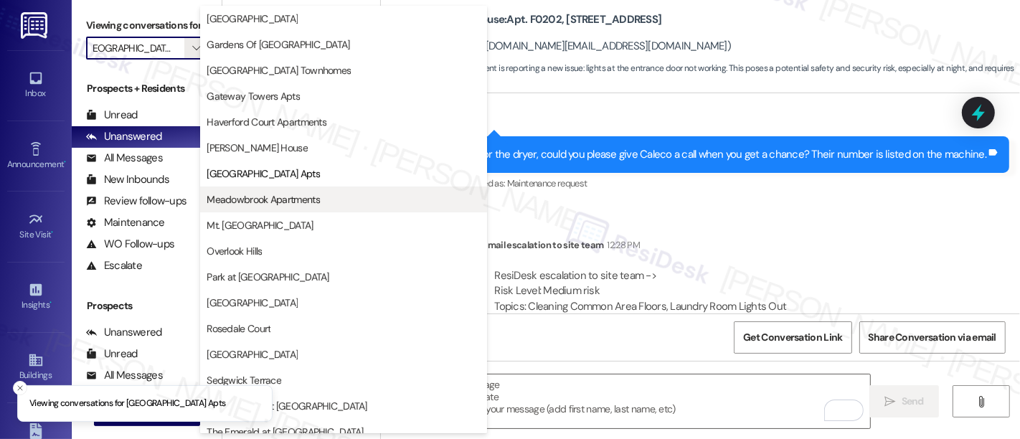
click at [245, 202] on span "Meadowbrook Apartments" at bounding box center [263, 199] width 113 height 14
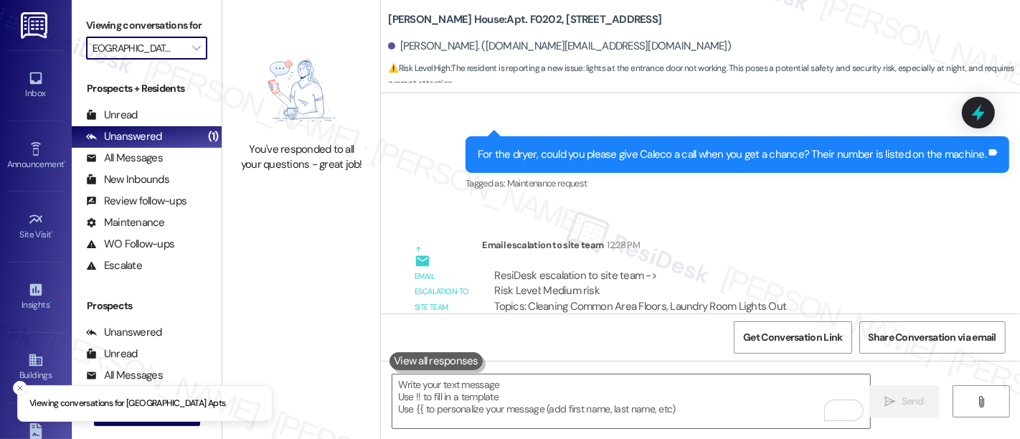
type input "Meadowbrook Apartments"
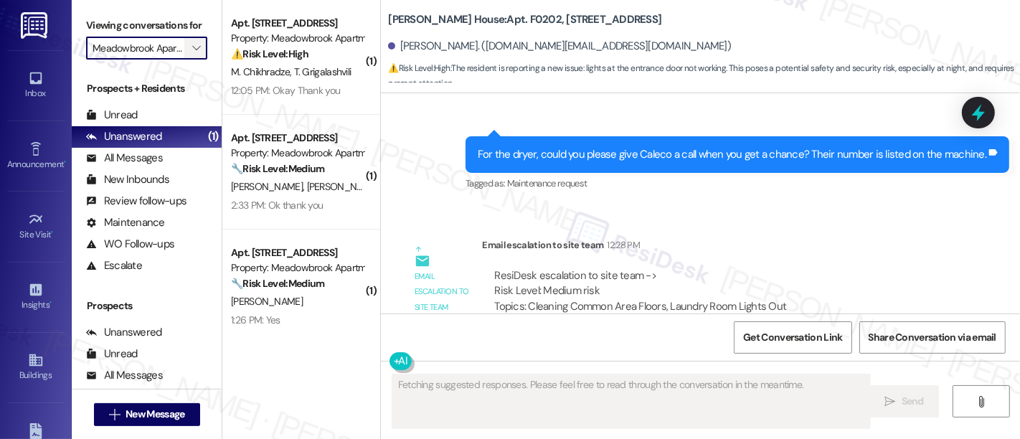
click at [192, 54] on icon "" at bounding box center [196, 47] width 8 height 11
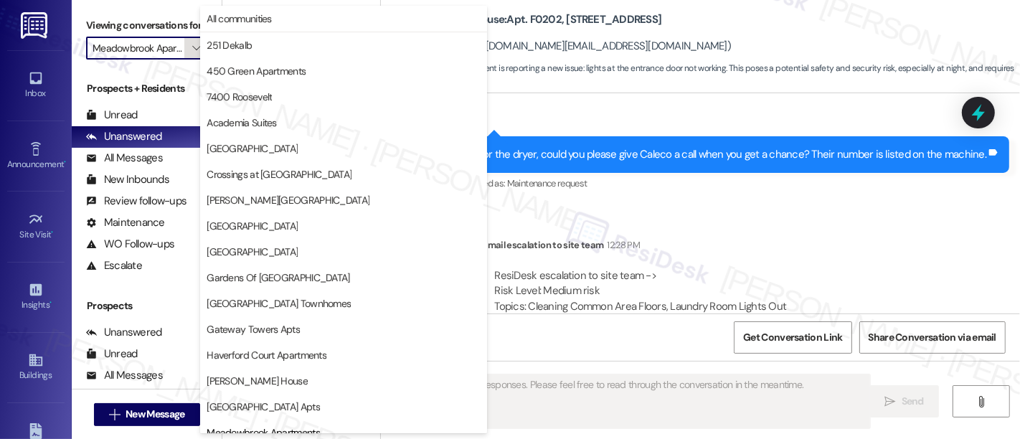
scroll to position [233, 0]
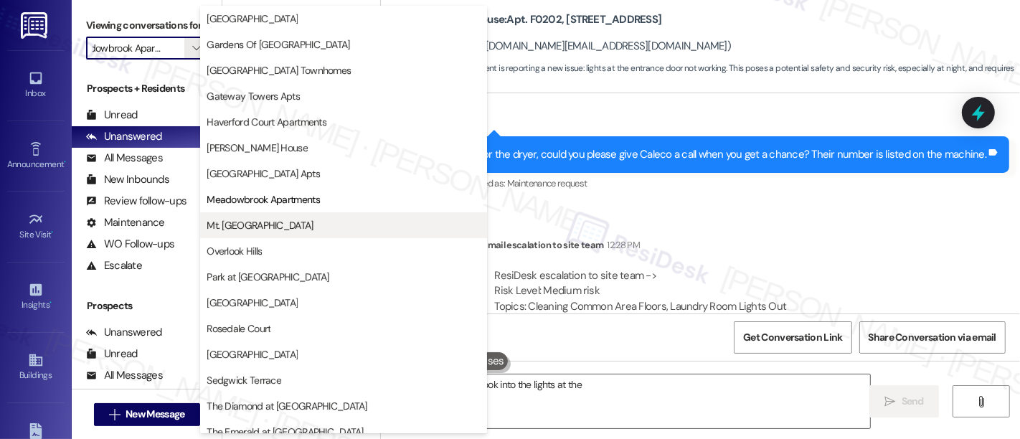
click at [245, 225] on span "Mt. [GEOGRAPHIC_DATA]" at bounding box center [260, 225] width 106 height 14
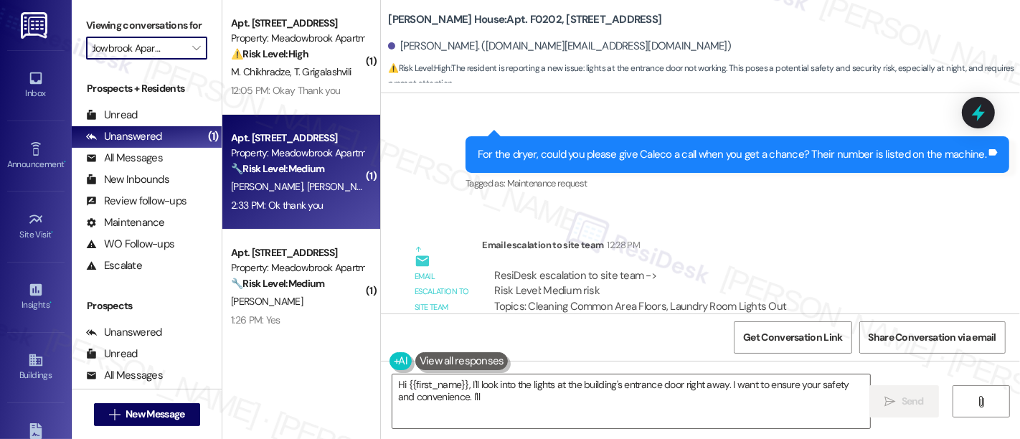
type textarea "Hi {{first_name}}, I'll look into the lights at the building's entrance door ri…"
type input "Mt. [GEOGRAPHIC_DATA]"
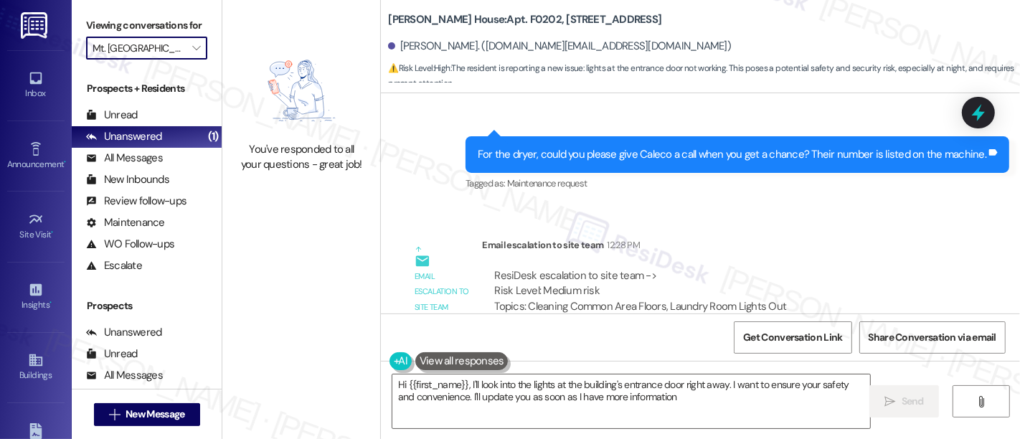
type textarea "Hi {{first_name}}, I'll look into the lights at the building's entrance door ri…"
click at [189, 56] on span "" at bounding box center [196, 48] width 14 height 23
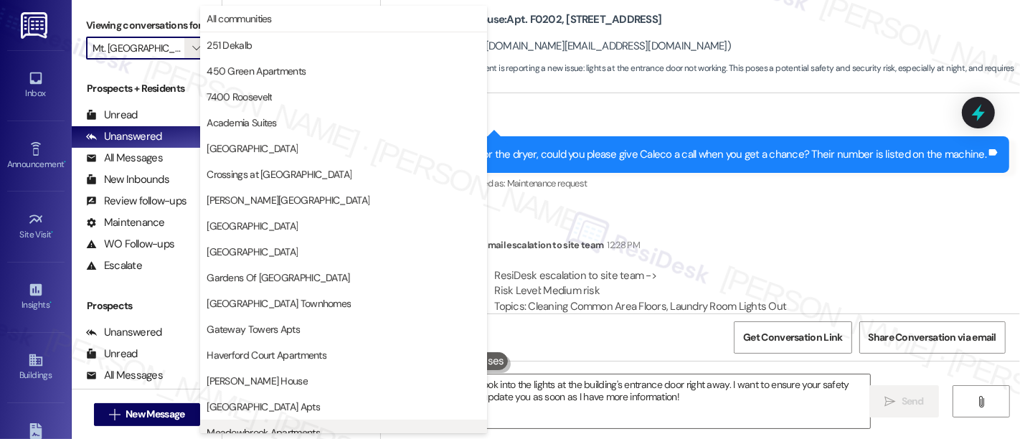
scroll to position [233, 0]
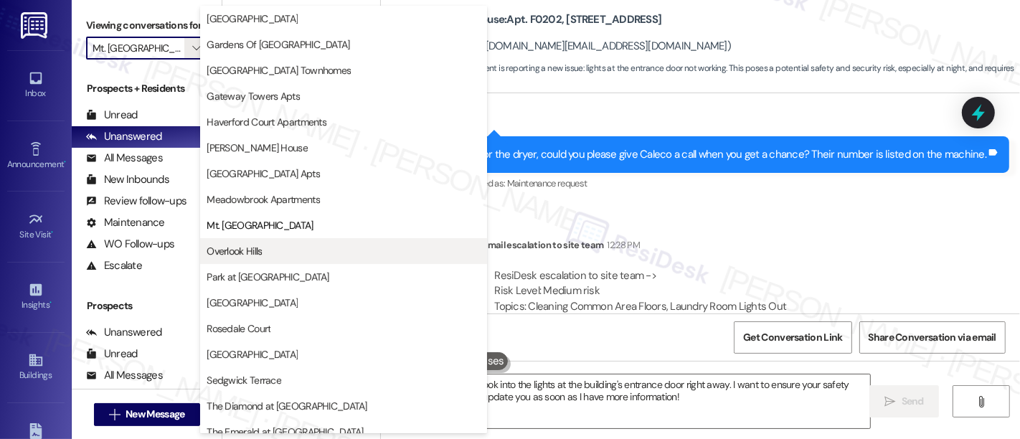
click at [238, 251] on span "Overlook Hills" at bounding box center [234, 251] width 55 height 14
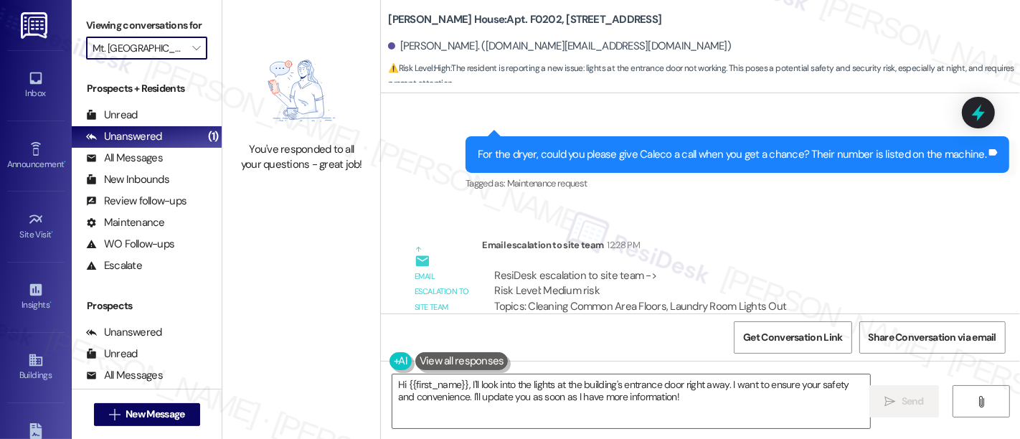
type input "Overlook Hills"
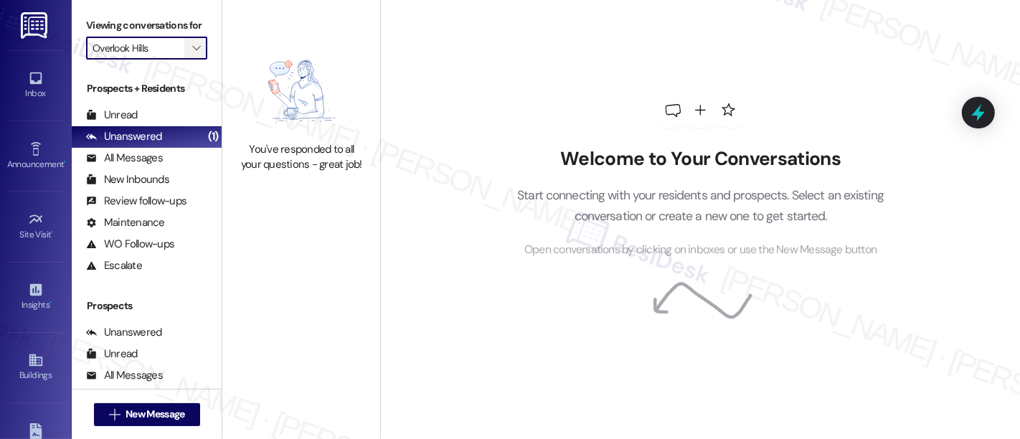
click at [189, 52] on span "" at bounding box center [196, 48] width 14 height 23
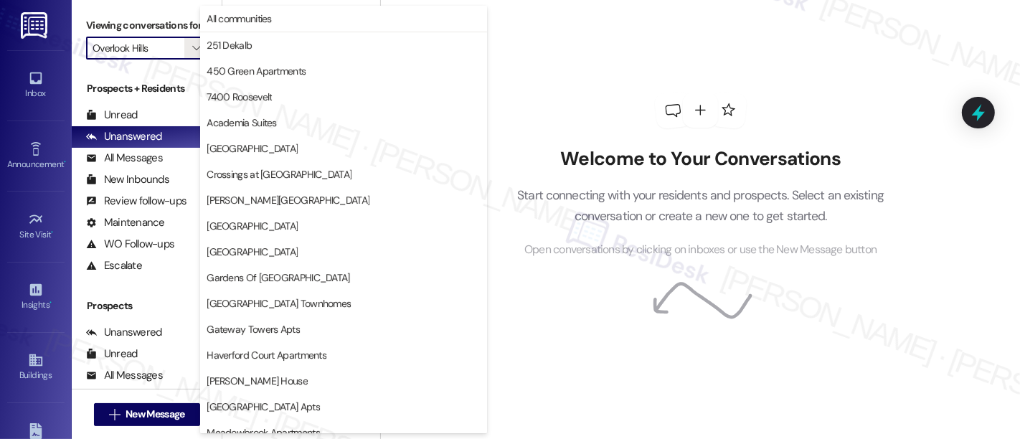
scroll to position [233, 0]
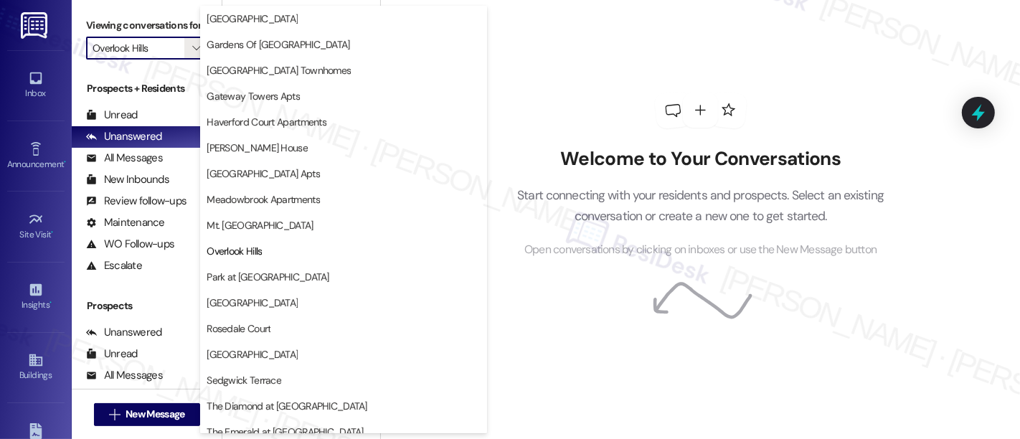
click at [278, 276] on span "Park at [GEOGRAPHIC_DATA]" at bounding box center [268, 277] width 123 height 14
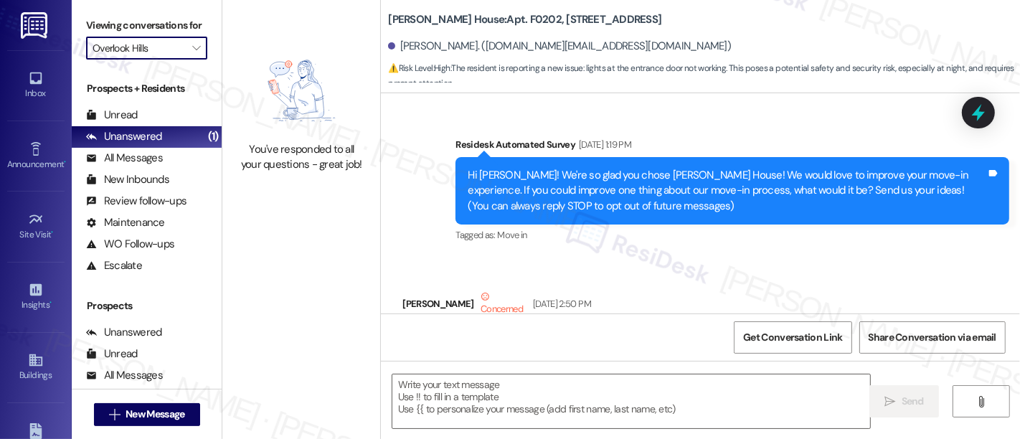
type textarea "Fetching suggested responses. Please feel free to read through the conversation…"
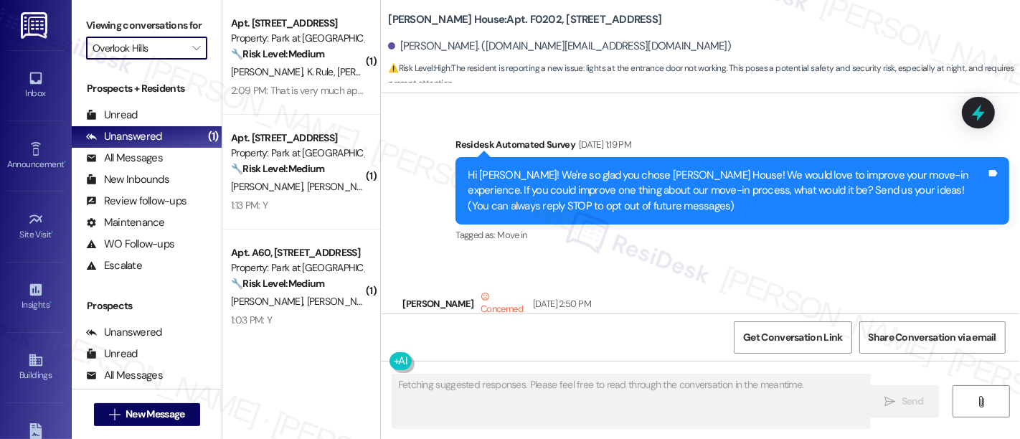
scroll to position [55299, 0]
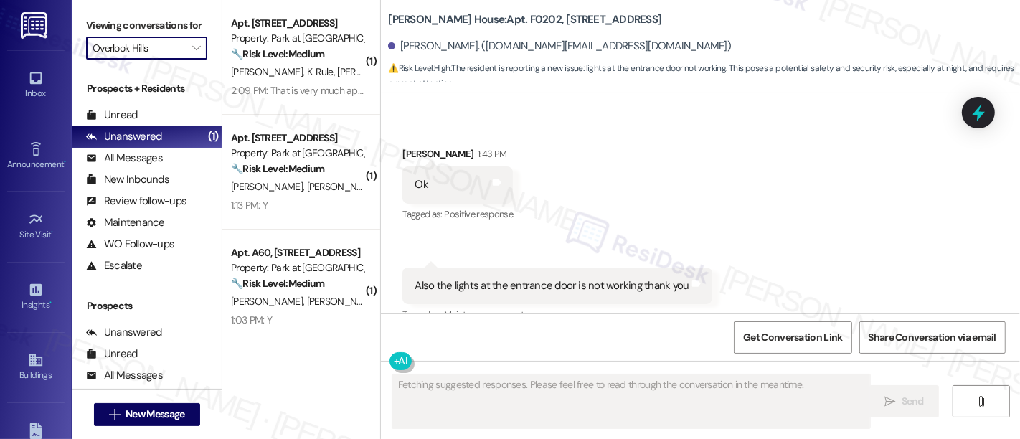
type input "Park at [GEOGRAPHIC_DATA]"
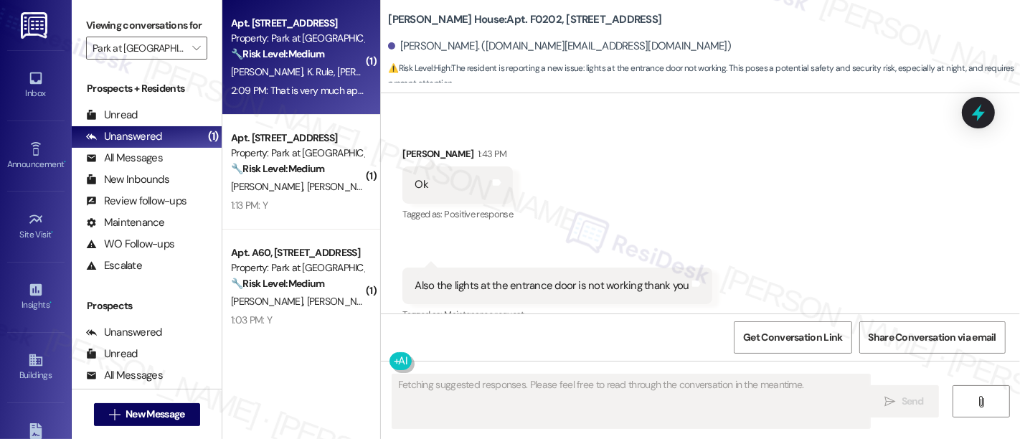
click at [334, 85] on div "2:09 PM: That is very much appreciated, thank you. Have a lovely day! 2:09 PM: …" at bounding box center [377, 90] width 293 height 13
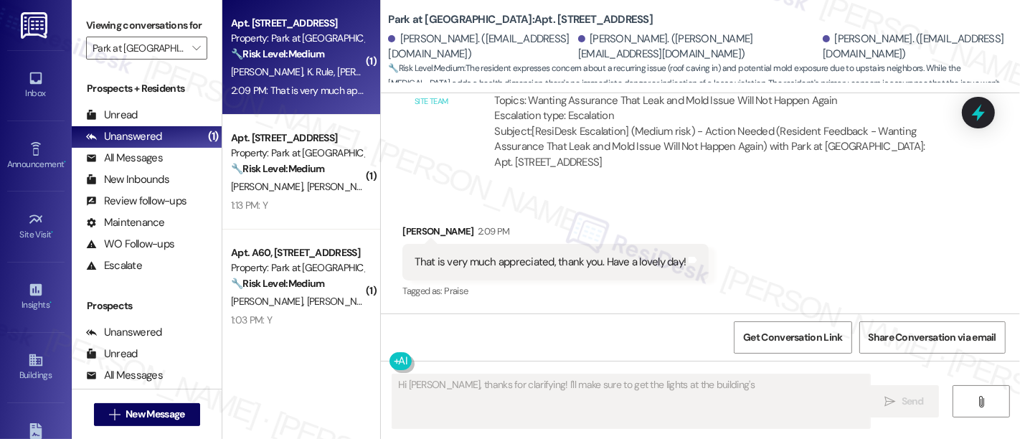
scroll to position [3866, 0]
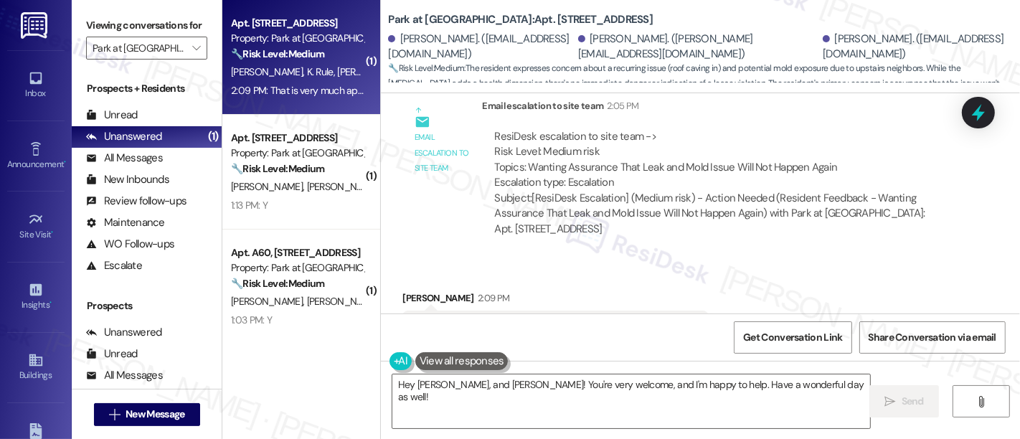
click at [857, 258] on div "Received via SMS [PERSON_NAME] 2:09 PM That is very much appreciated, thank you…" at bounding box center [700, 318] width 639 height 121
click at [866, 258] on div "Received via SMS [PERSON_NAME] 2:09 PM That is very much appreciated, thank you…" at bounding box center [700, 318] width 639 height 121
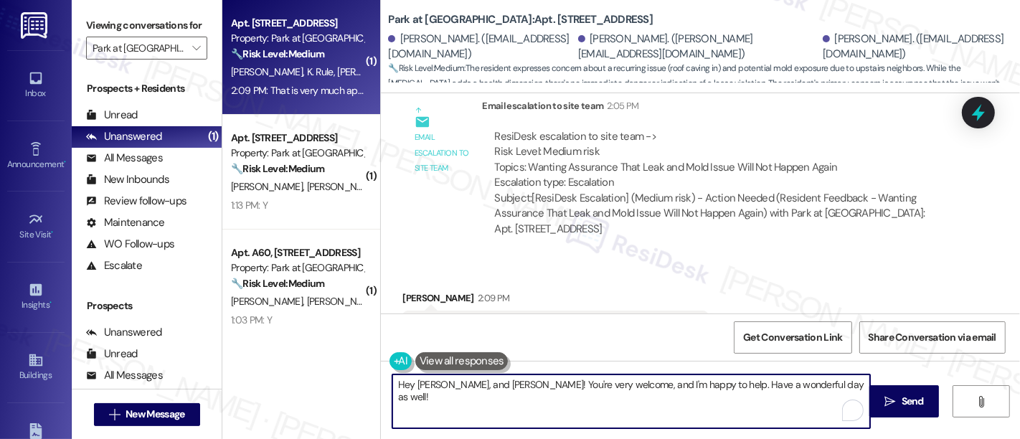
drag, startPoint x: 517, startPoint y: 380, endPoint x: 317, endPoint y: 378, distance: 200.2
click at [317, 378] on div "( 1 ) Apt. C38, [STREET_ADDRESS] Property: Park at [GEOGRAPHIC_DATA] 🔧 Risk Lev…" at bounding box center [621, 219] width 798 height 439
type textarea "You're very welcome, and I'm happy to help. Have a wonderful day as well!"
click at [573, 394] on textarea "You're very welcome, and I'm happy to help. Have a wonderful day as well!" at bounding box center [631, 402] width 478 height 54
click at [756, 392] on textarea "You're very welcome, and I'm happy to help. Have a wonderful day as well!" at bounding box center [631, 402] width 478 height 54
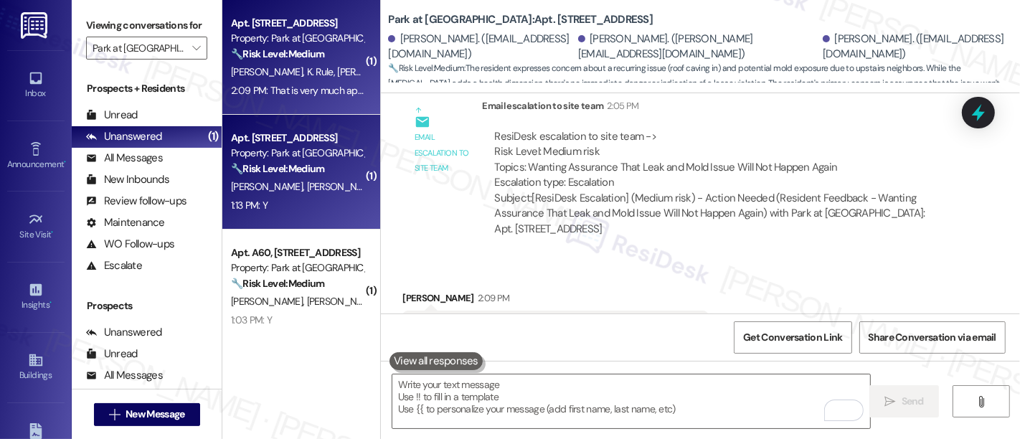
click at [307, 185] on span "[PERSON_NAME]" at bounding box center [343, 186] width 72 height 13
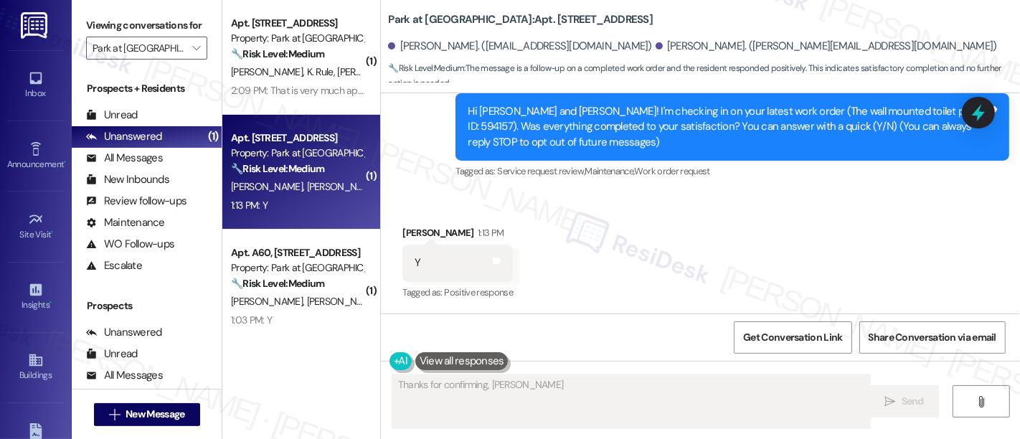
scroll to position [149, 0]
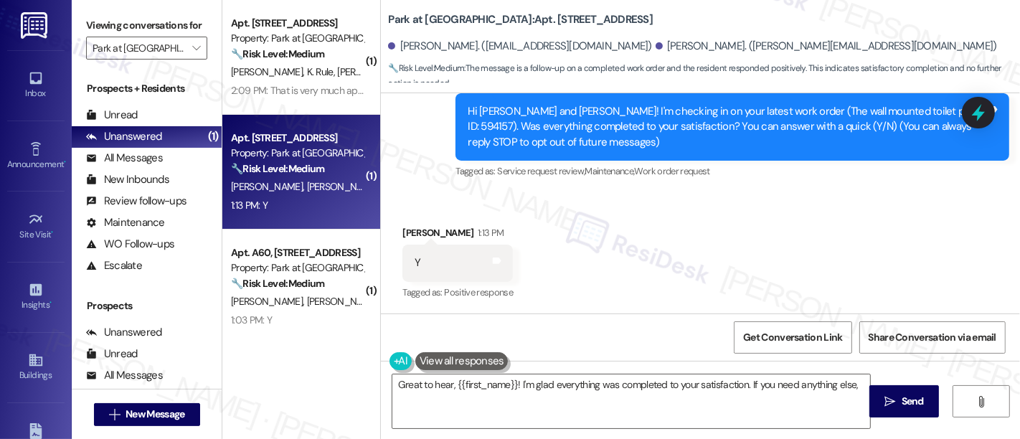
click at [597, 200] on div "Received via SMS [PERSON_NAME] 1:13 PM Y Tags and notes Tagged as: Positive res…" at bounding box center [700, 253] width 639 height 121
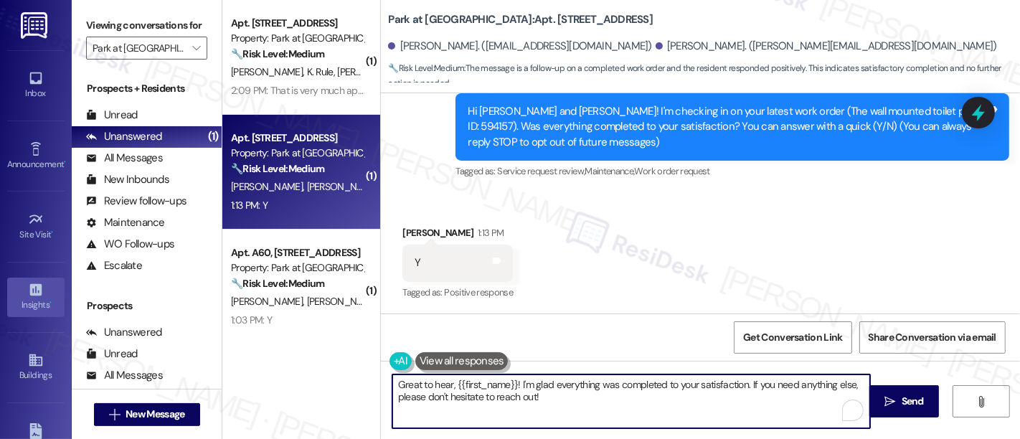
drag, startPoint x: 578, startPoint y: 403, endPoint x: 32, endPoint y: 303, distance: 555.2
click at [1, 303] on div "Inbox Go to Inbox Announcement • Send A Text Announcement Site Visit • Go to Si…" at bounding box center [510, 219] width 1020 height 439
paste textarea "it, {{first_name}}! We want to make sure you are satisfied and comfortable. Hav…"
click at [403, 233] on div "[PERSON_NAME] 1:13 PM" at bounding box center [458, 235] width 110 height 20
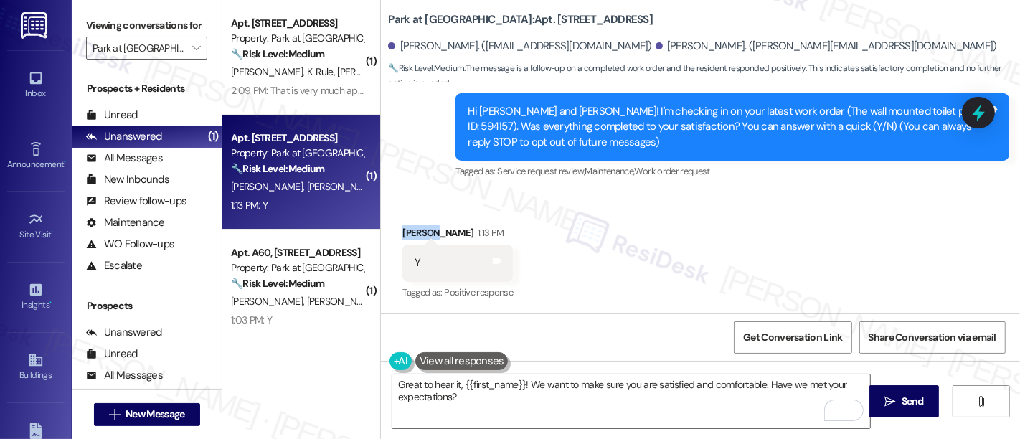
click at [403, 232] on div "[PERSON_NAME] 1:13 PM" at bounding box center [458, 235] width 110 height 20
copy div "[PERSON_NAME]"
click at [475, 380] on textarea "Great to hear it, {{first_name}}! We want to make sure you are satisfied and co…" at bounding box center [631, 402] width 478 height 54
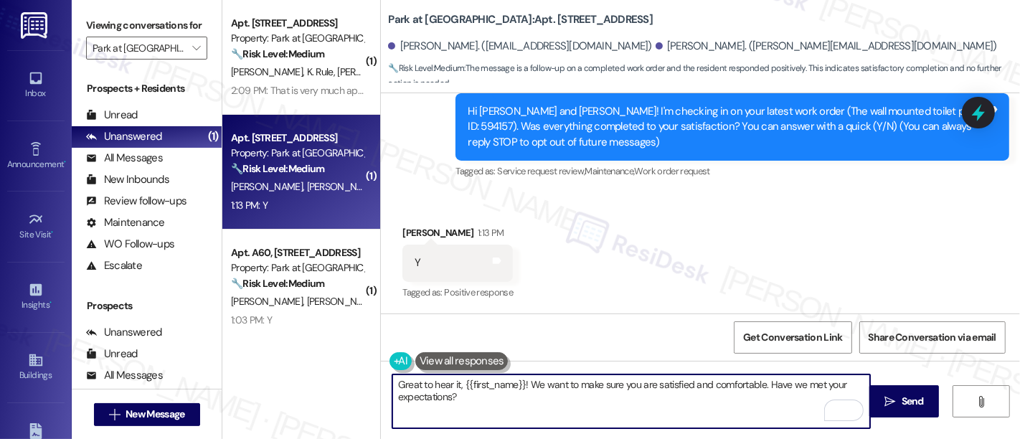
click at [475, 380] on textarea "Great to hear it, {{first_name}}! We want to make sure you are satisfied and co…" at bounding box center [631, 402] width 478 height 54
paste textarea "[PERSON_NAME]"
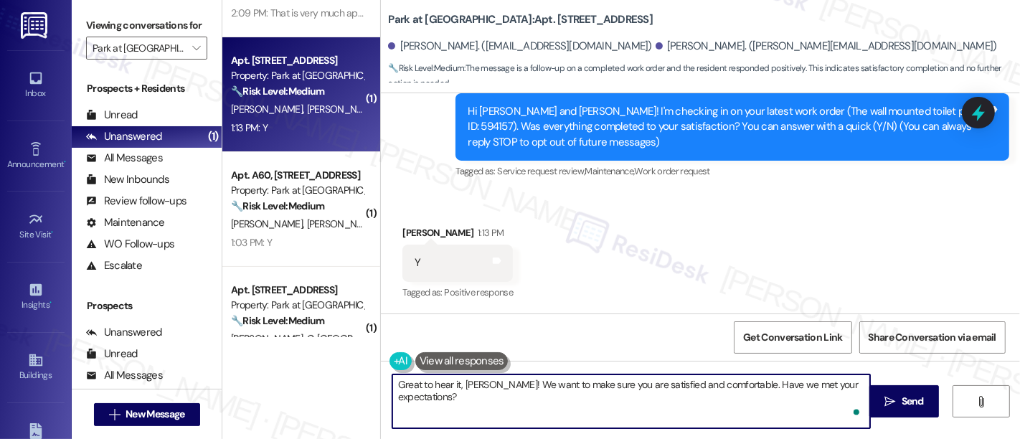
scroll to position [83, 0]
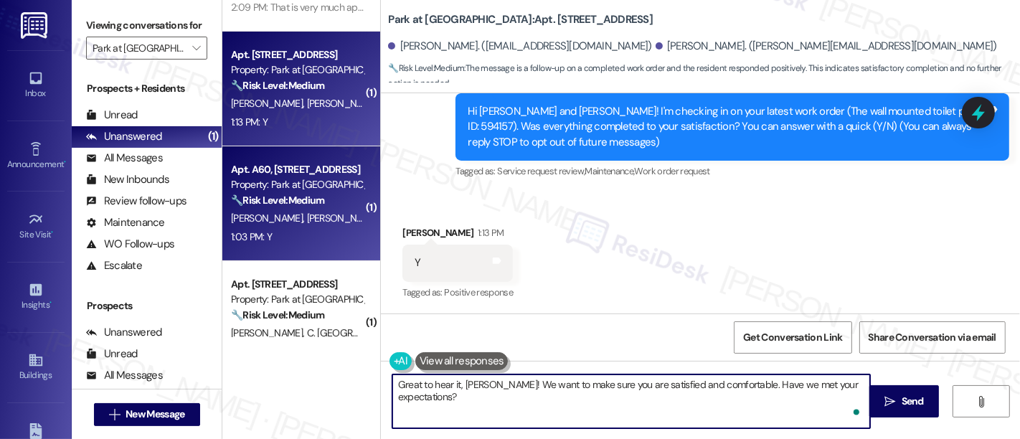
type textarea "Great to hear, {{first_name}}! I'm glad everything was completed to your satisf…"
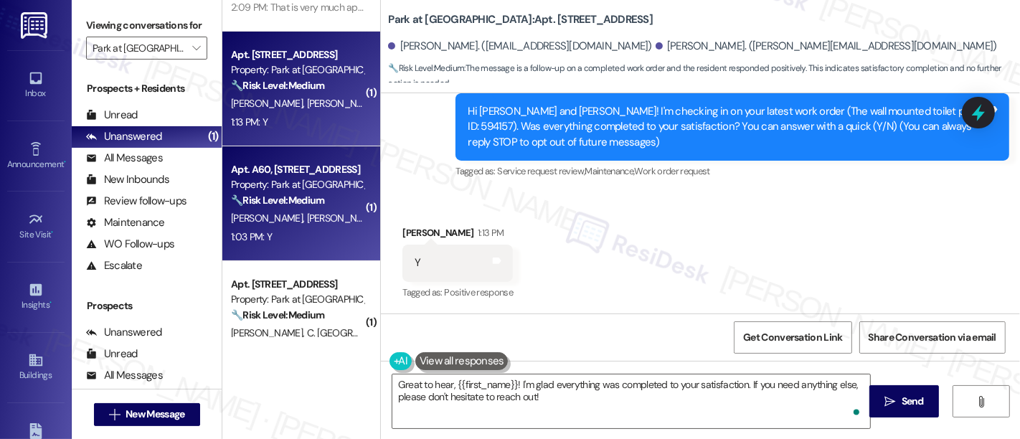
click at [300, 195] on strong "🔧 Risk Level: Medium" at bounding box center [277, 200] width 93 height 13
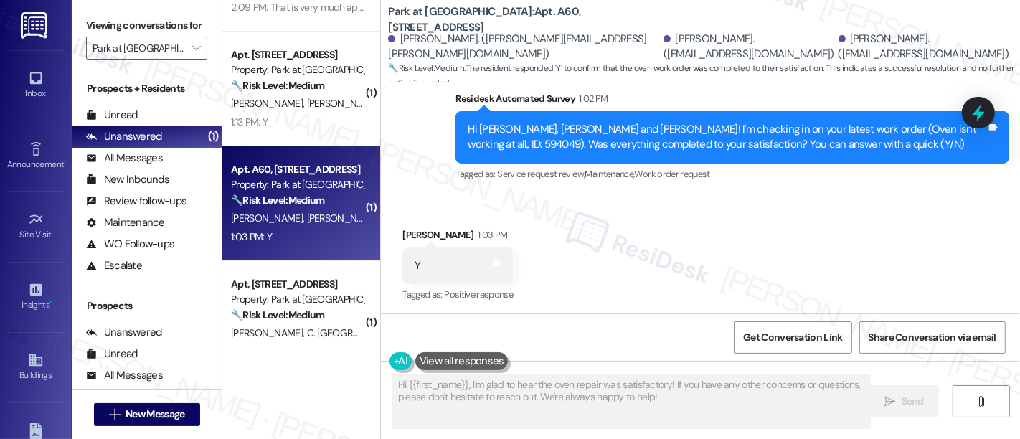
scroll to position [1512, 0]
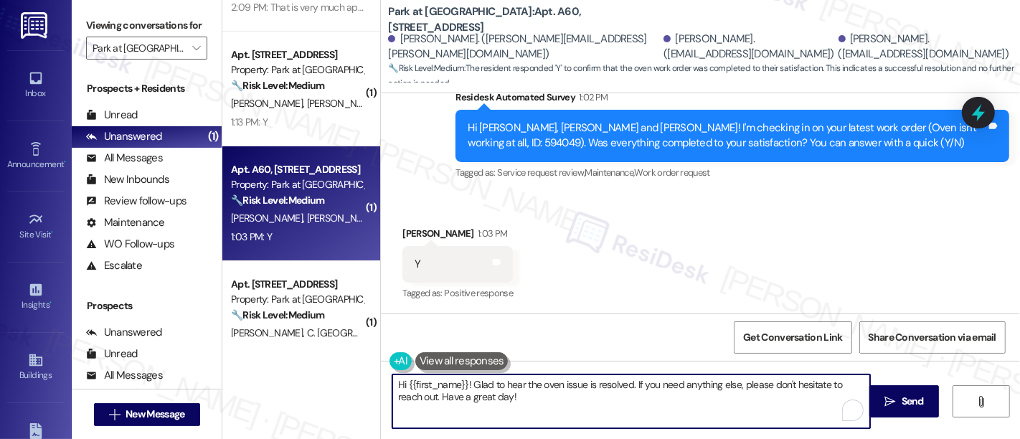
drag, startPoint x: 580, startPoint y: 399, endPoint x: 161, endPoint y: 321, distance: 425.6
click at [118, 320] on div "Viewing conversations for [PERSON_NAME] at [GEOGRAPHIC_DATA]  Prospects + Resi…" at bounding box center [546, 219] width 949 height 439
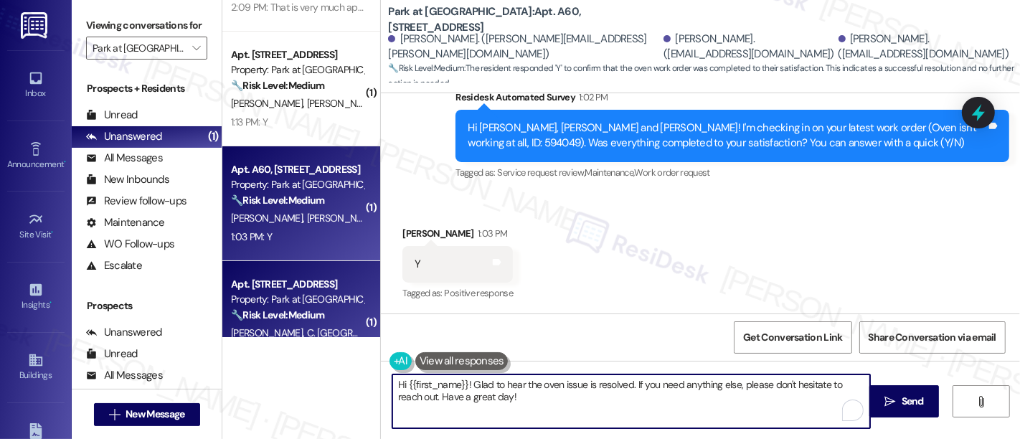
paste textarea "[PERSON_NAME]"
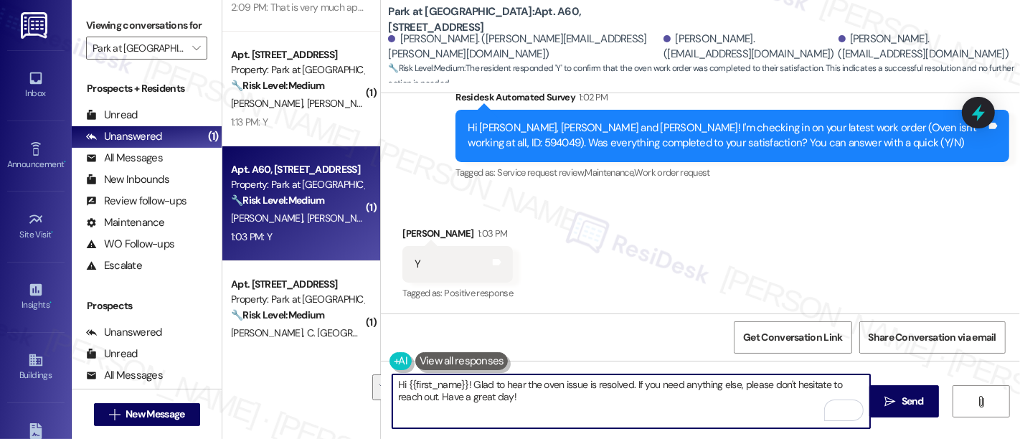
paste textarea "Great to hear it, {{first_name}}! We want to make sure you are satisfied and co…"
click at [481, 382] on textarea "Great to hear it, {{first_name}}! We want to make sure you are satisfied and co…" at bounding box center [631, 402] width 478 height 54
type textarea "Great to hear it, [PERSON_NAME]! We want to make sure you are satisfied and com…"
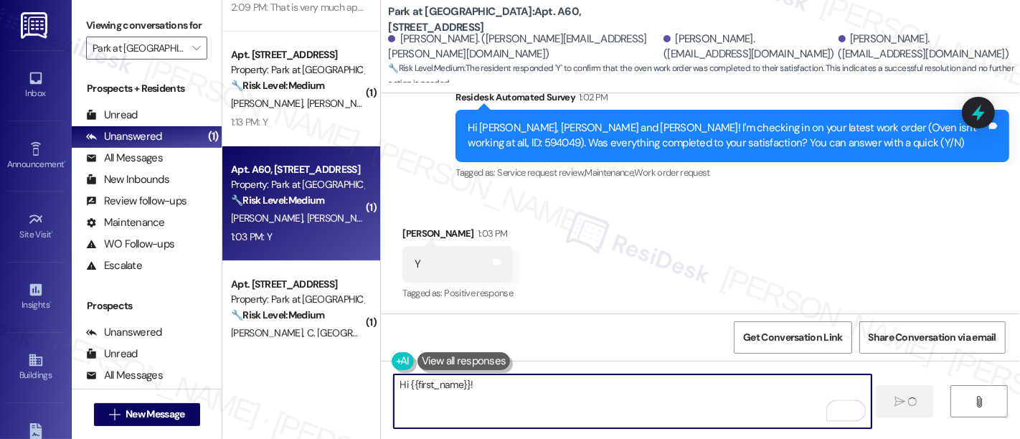
scroll to position [122, 0]
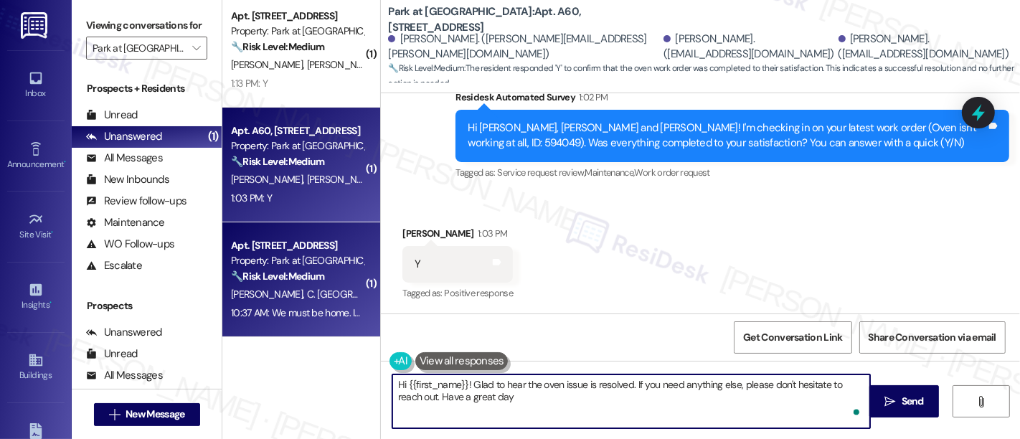
type textarea "Hi {{first_name}}! Glad to hear the oven issue is resolved. If you need anythin…"
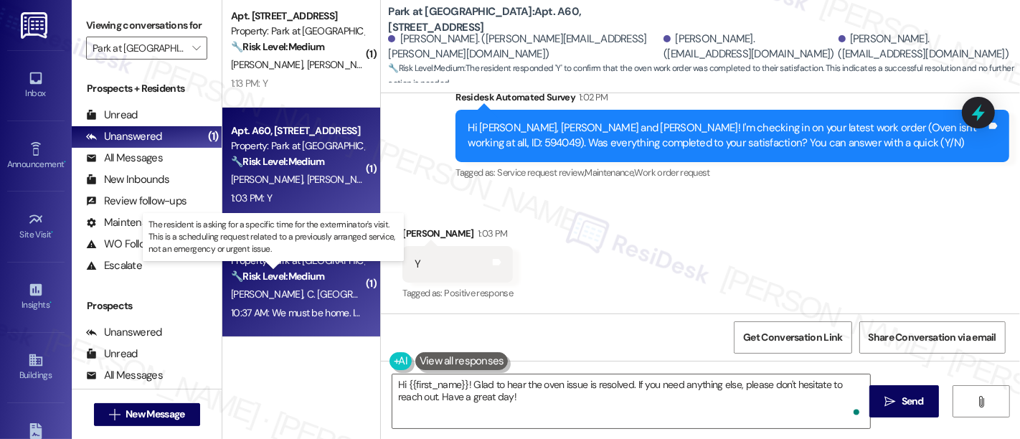
click at [293, 280] on strong "🔧 Risk Level: Medium" at bounding box center [277, 276] width 93 height 13
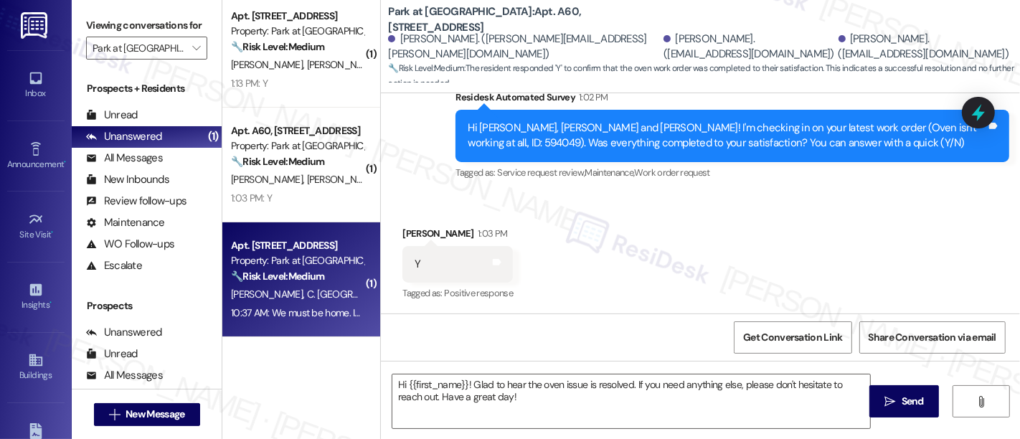
type textarea "Fetching suggested responses. Please feel free to read through the conversation…"
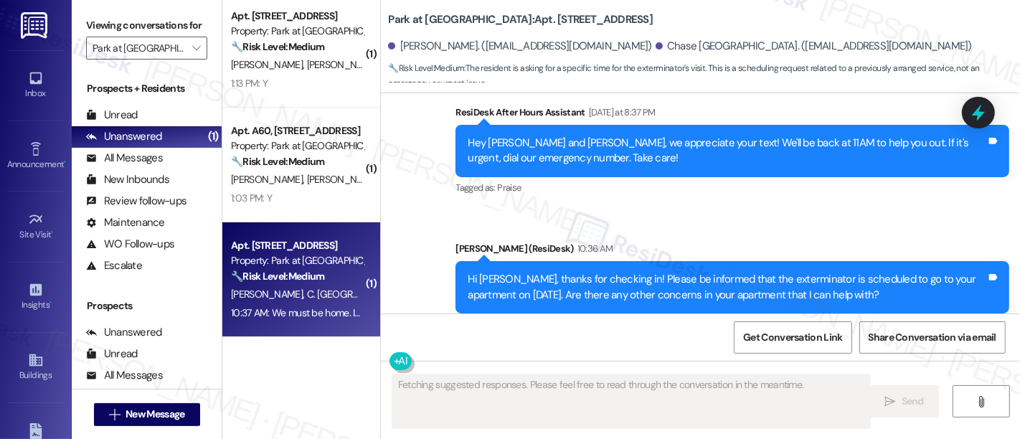
scroll to position [2718, 0]
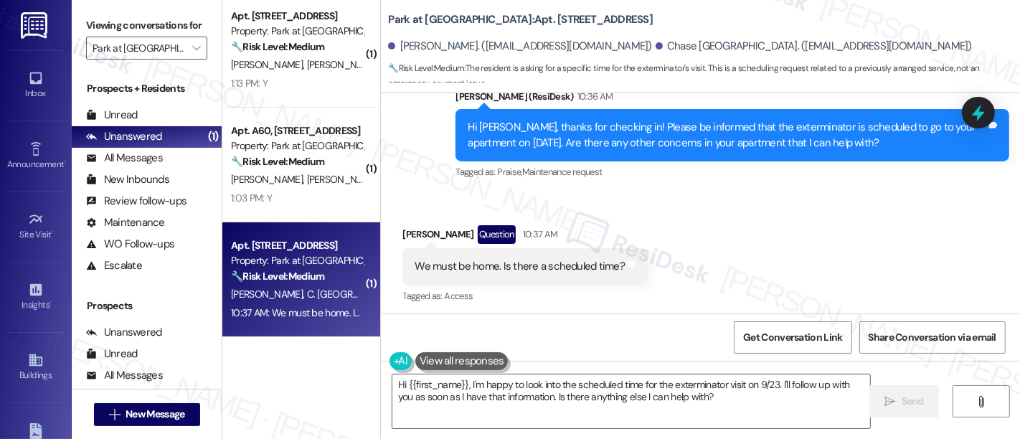
click at [801, 218] on div "Received via SMS Madison [PERSON_NAME] Question 10:37 AM We must be home. Is th…" at bounding box center [700, 255] width 639 height 124
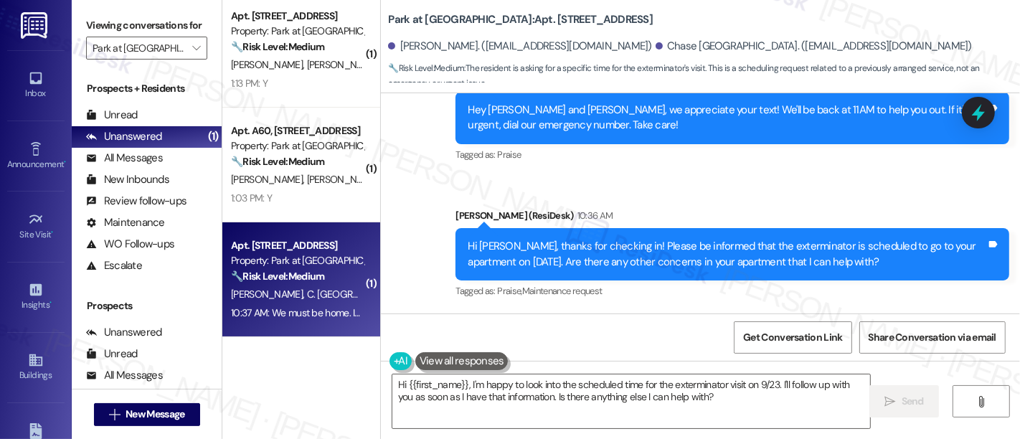
scroll to position [2719, 0]
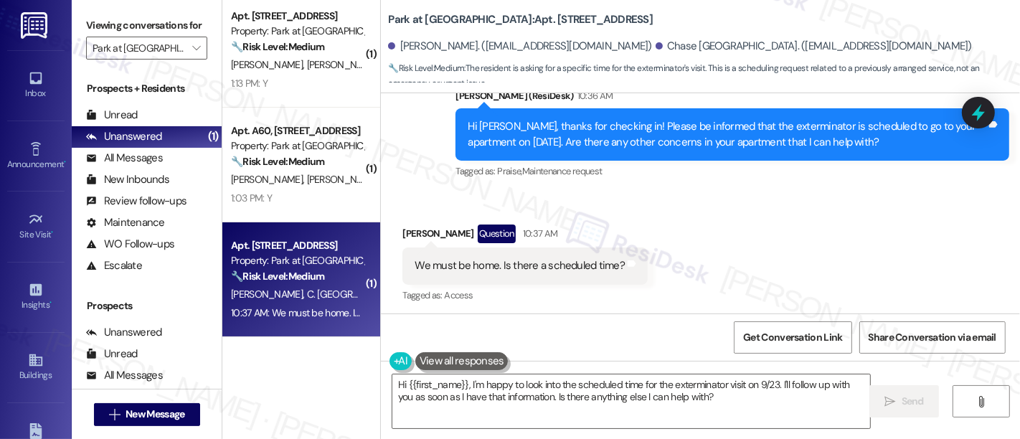
click at [866, 232] on div "Received via SMS Madison [PERSON_NAME] Question 10:37 AM We must be home. Is th…" at bounding box center [700, 254] width 639 height 124
click at [777, 409] on textarea "Hi {{first_name}}, I'm happy to look into the scheduled time for the exterminat…" at bounding box center [631, 402] width 478 height 54
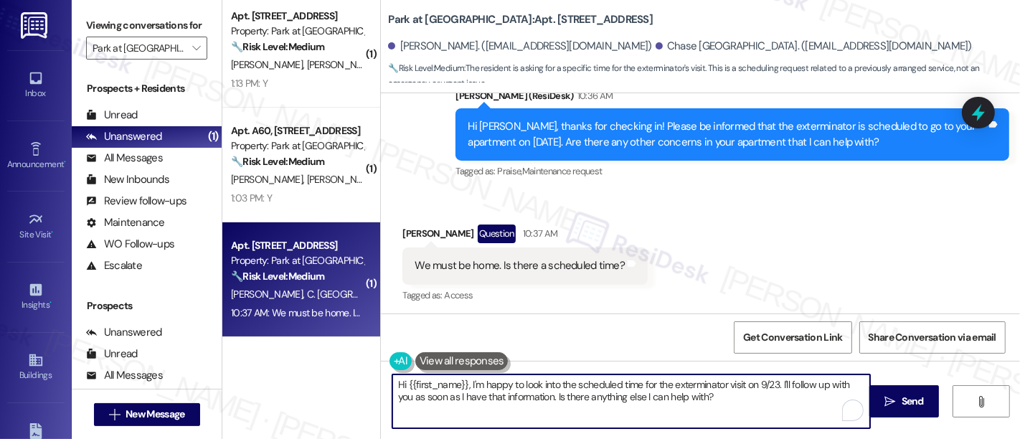
drag, startPoint x: 733, startPoint y: 398, endPoint x: 443, endPoint y: 330, distance: 298.3
click at [310, 329] on div "( 1 ) Apt. C38, [STREET_ADDRESS] Property: Park at [GEOGRAPHIC_DATA] 🔧 Risk Lev…" at bounding box center [621, 219] width 798 height 439
paste textarea "’t have a specific arrival time for the exterminator, as it can vary throughout…"
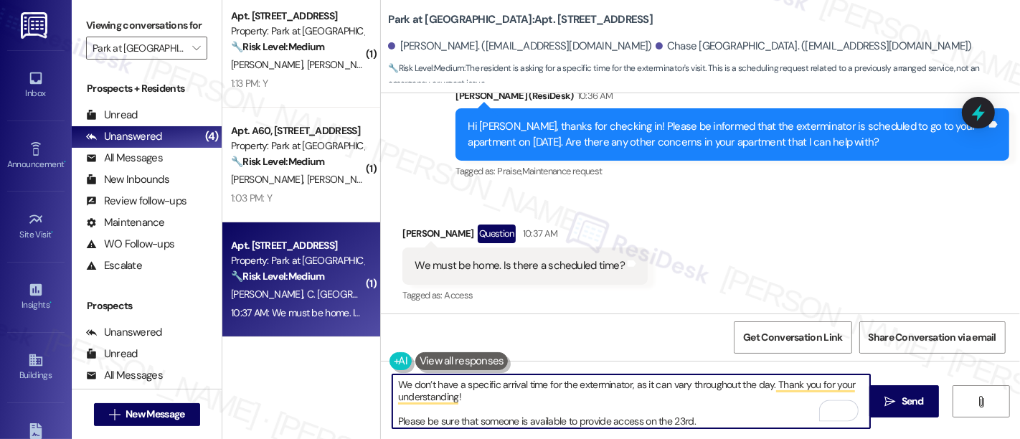
click at [496, 391] on textarea "We don’t have a specific arrival time for the exterminator, as it can vary thro…" at bounding box center [631, 402] width 478 height 54
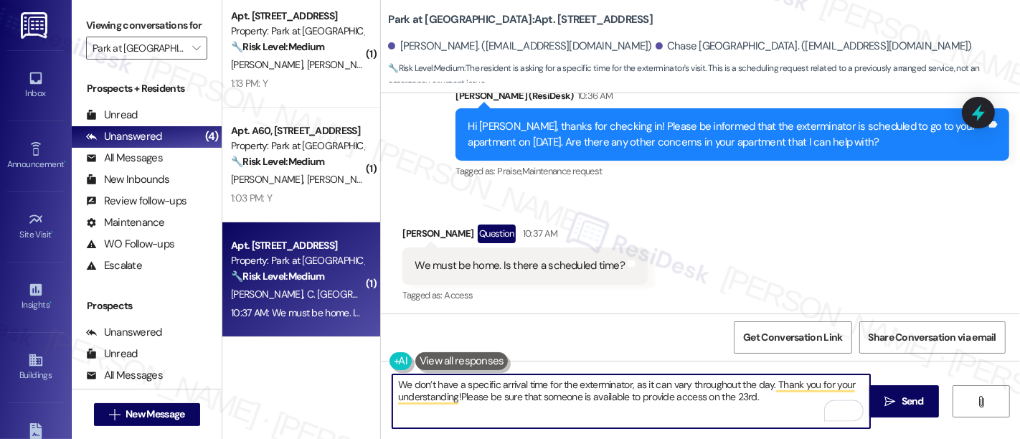
type textarea "We don’t have a specific arrival time for the exterminator, as it can vary thro…"
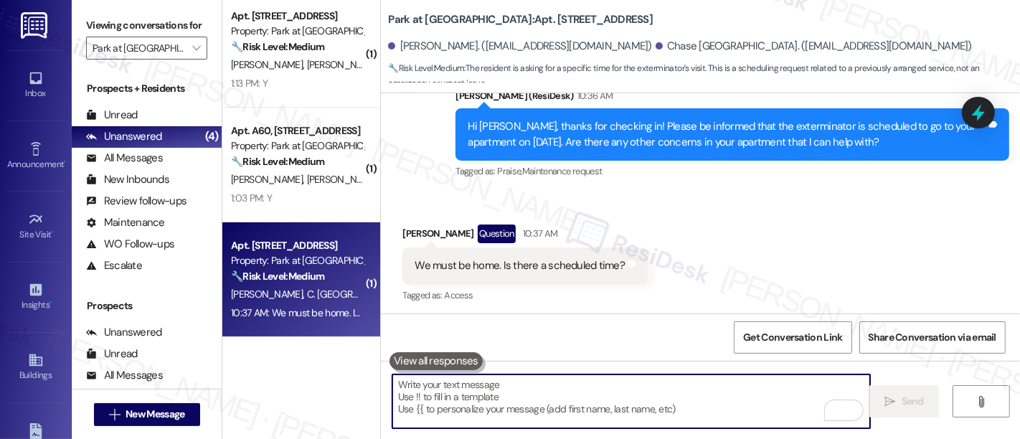
scroll to position [2718, 0]
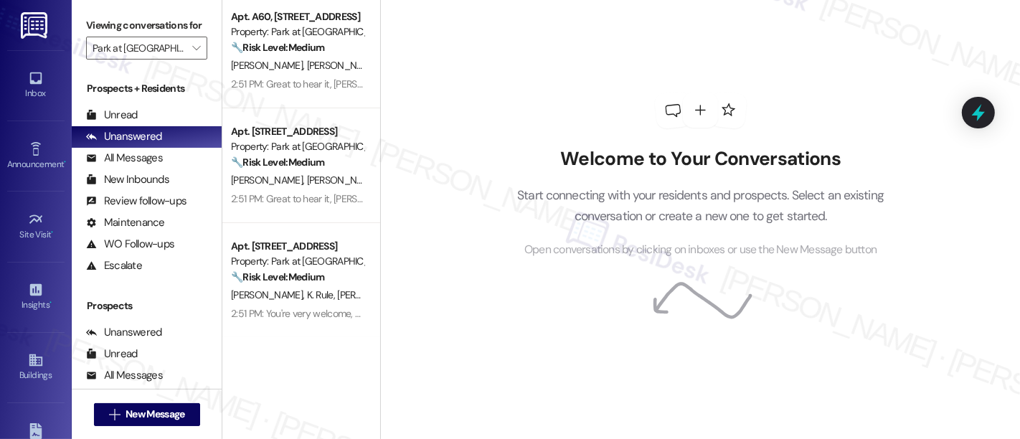
scroll to position [122, 0]
click at [192, 54] on icon "" at bounding box center [196, 47] width 8 height 11
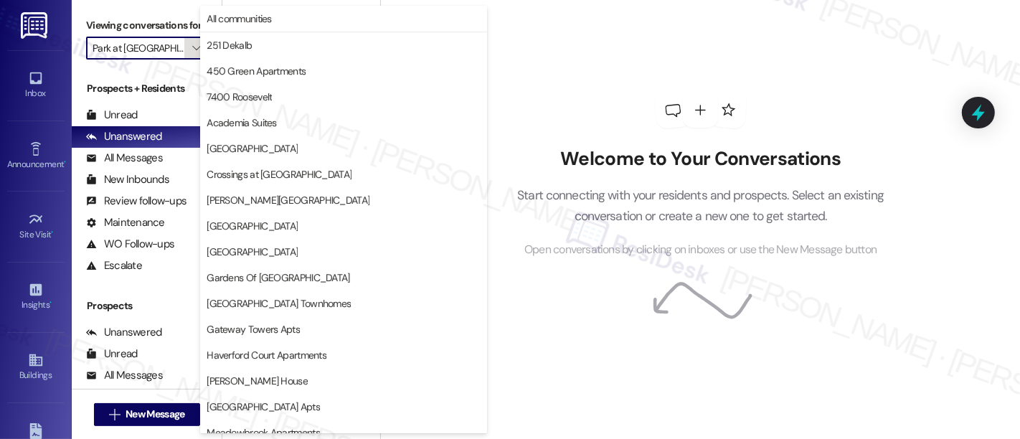
scroll to position [425, 0]
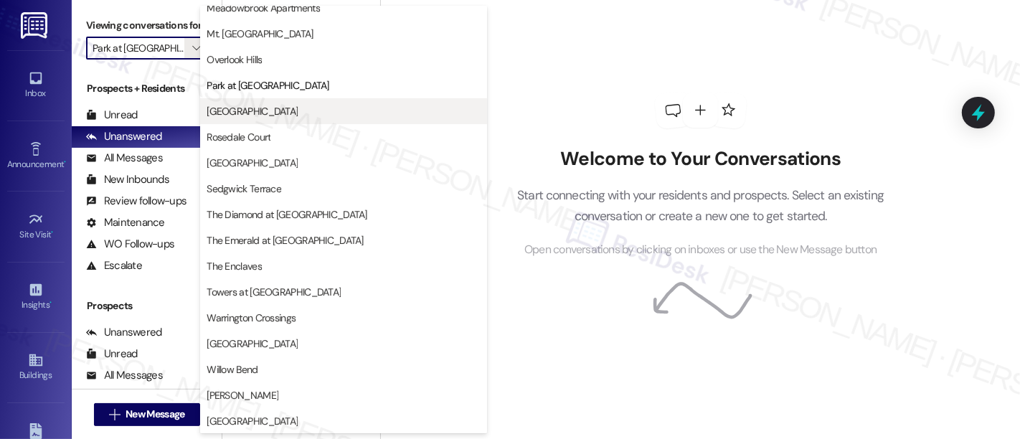
click at [230, 103] on button "[GEOGRAPHIC_DATA]" at bounding box center [343, 111] width 287 height 26
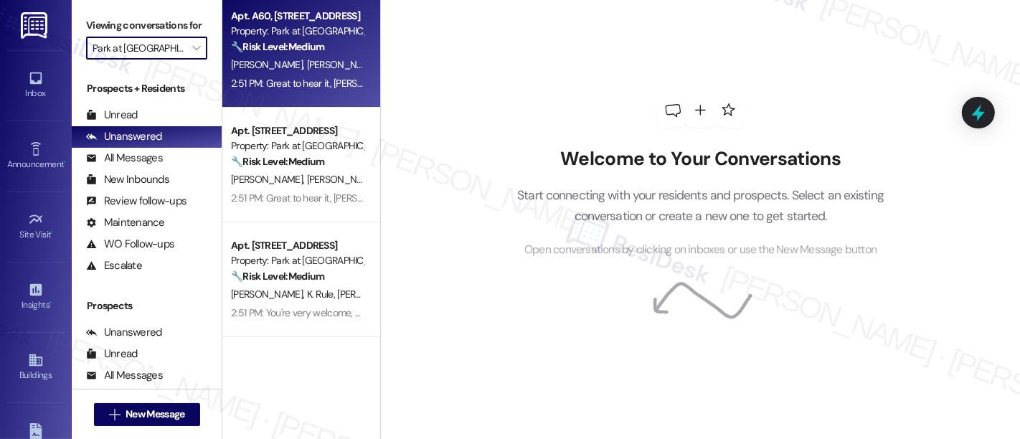
type input "[GEOGRAPHIC_DATA]"
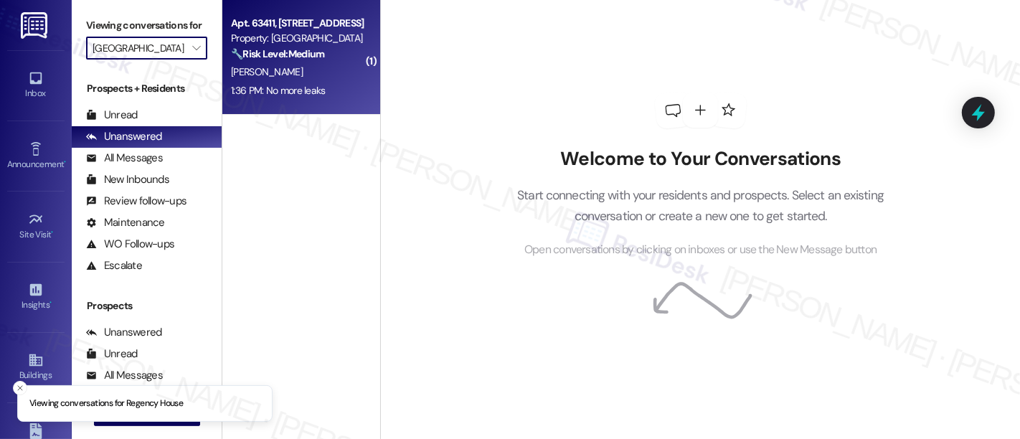
click at [283, 31] on div "Property: [GEOGRAPHIC_DATA]" at bounding box center [297, 38] width 133 height 15
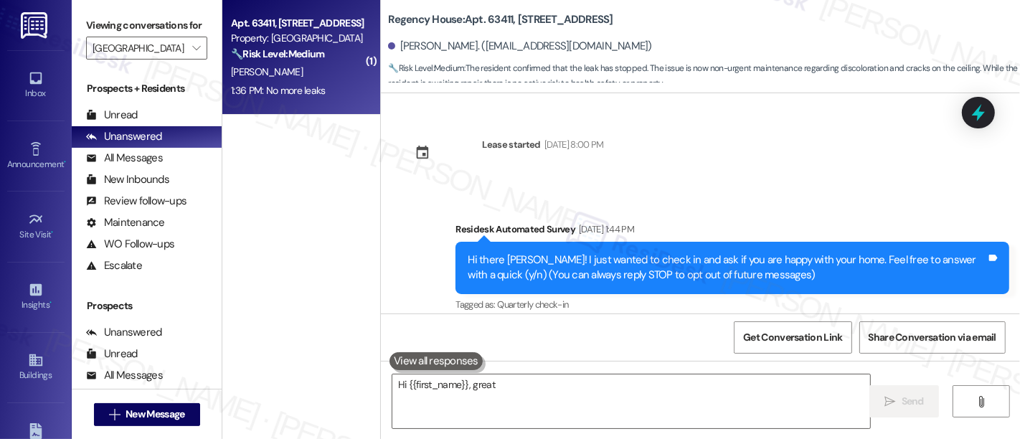
scroll to position [4262, 0]
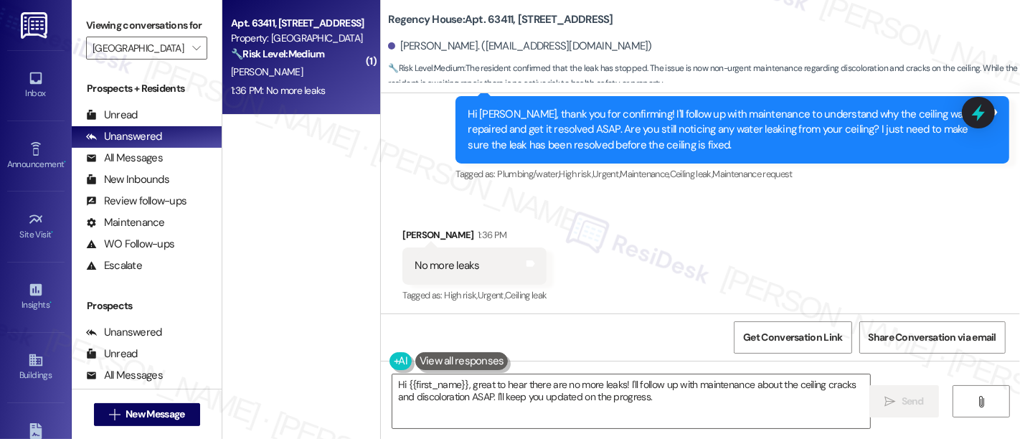
click at [794, 225] on div "Received via SMS [PERSON_NAME] 1:36 PM No more leaks Tags and notes Tagged as: …" at bounding box center [700, 255] width 639 height 121
click at [746, 262] on div "Received via SMS [PERSON_NAME] 1:36 PM No more leaks Tags and notes Tagged as: …" at bounding box center [700, 255] width 639 height 121
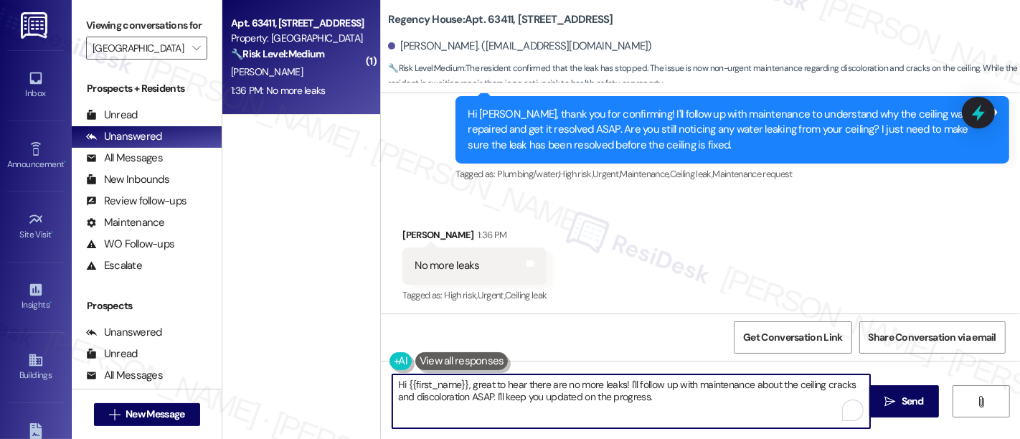
drag, startPoint x: 486, startPoint y: 382, endPoint x: 340, endPoint y: 334, distance: 153.4
click at [325, 340] on div "( 1 ) Apt. 63411, [STREET_ADDRESS] Property: Regency House 🔧 Risk Level: Medium…" at bounding box center [621, 219] width 798 height 439
click at [615, 375] on textarea "It's good to hear there are no more leaks! I'll follow up with maintenance abou…" at bounding box center [631, 402] width 478 height 54
drag, startPoint x: 568, startPoint y: 382, endPoint x: 670, endPoint y: 414, distance: 106.9
click at [670, 414] on textarea "It's good to hear there are no more leaks! I'll follow up with maintenance abou…" at bounding box center [631, 402] width 478 height 54
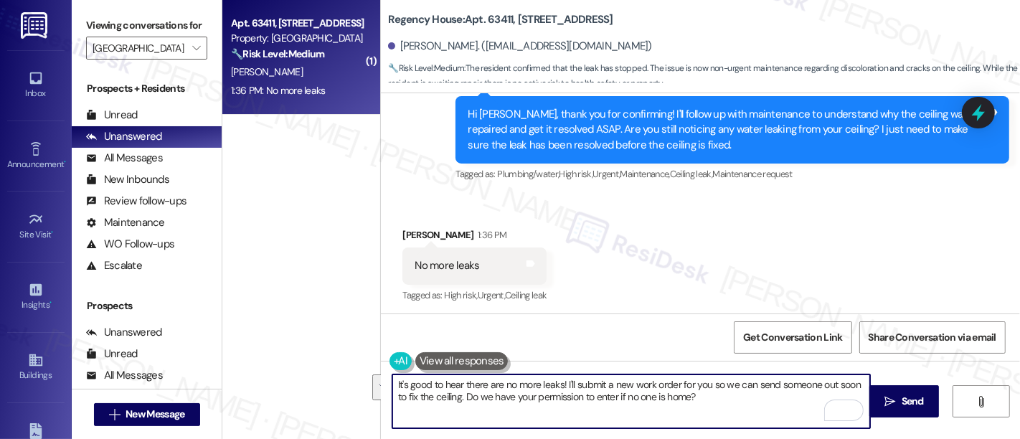
paste textarea "’s great to hear the leaks have stopped! I’ll go ahead and submit a new work or…"
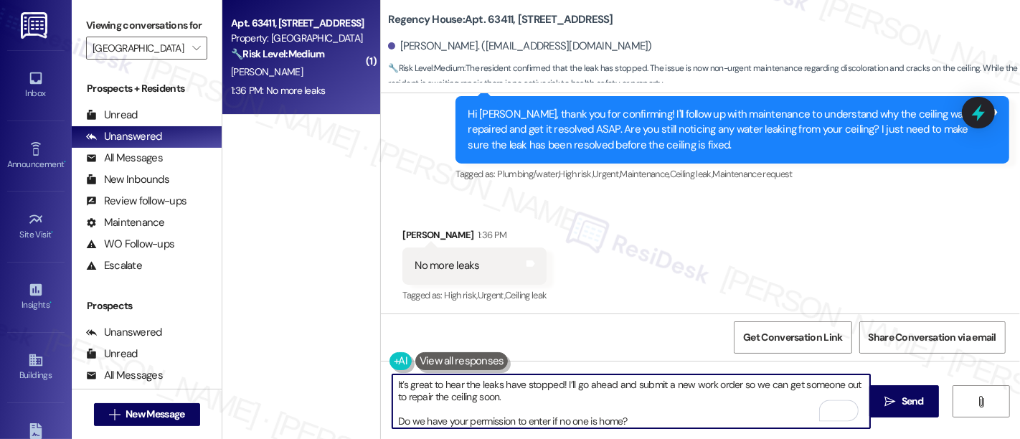
click at [509, 395] on textarea "It’s great to hear the leaks have stopped! I’ll go ahead and submit a new work …" at bounding box center [631, 402] width 478 height 54
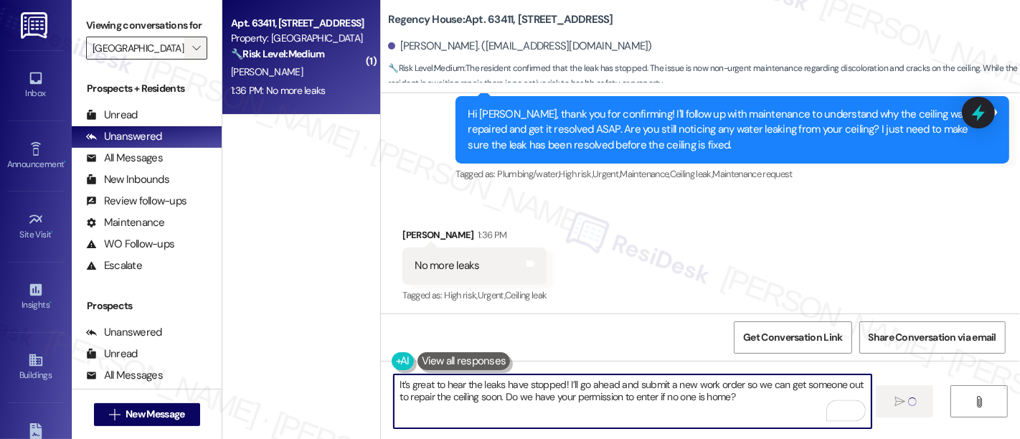
type textarea "It’s great to hear the leaks have stopped! I’ll go ahead and submit a new work …"
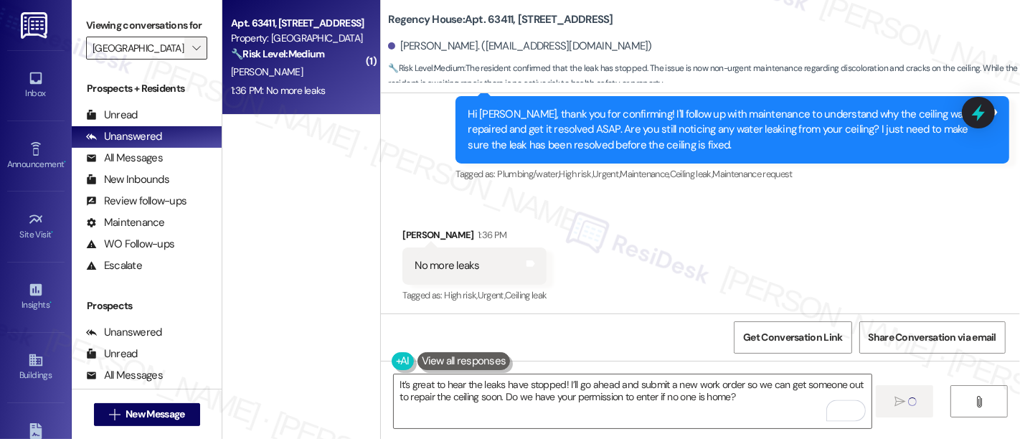
click at [192, 54] on icon "" at bounding box center [196, 47] width 8 height 11
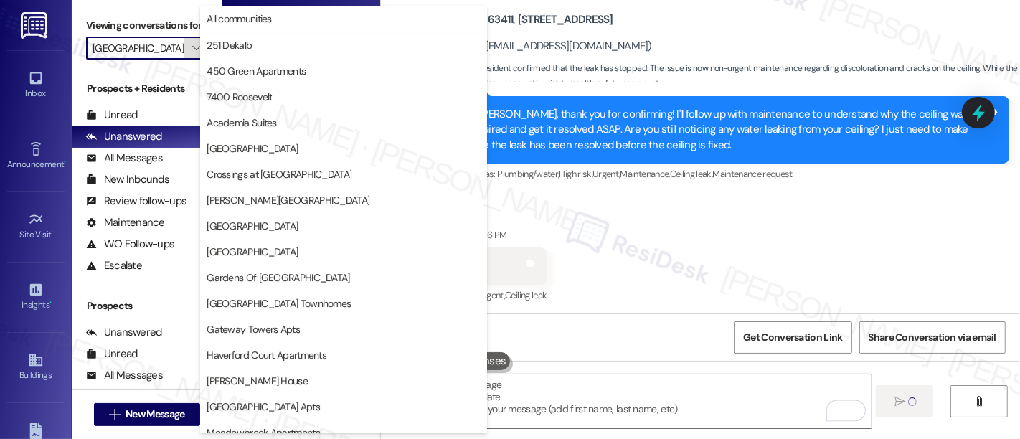
scroll to position [425, 0]
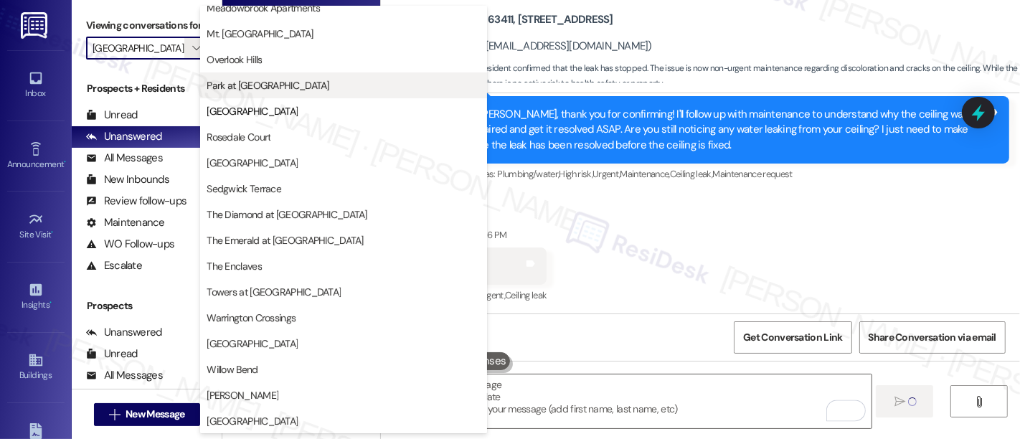
type textarea "Fetching suggested responses. Please feel free to read through the conversation…"
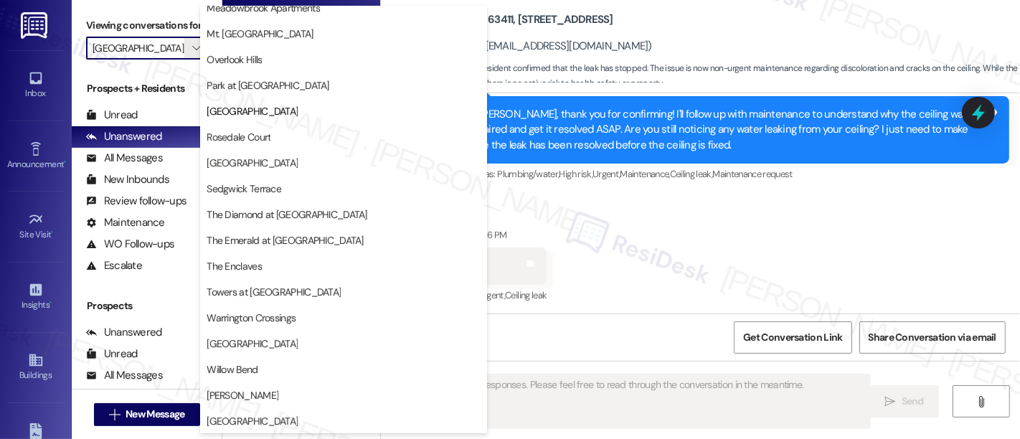
scroll to position [4261, 0]
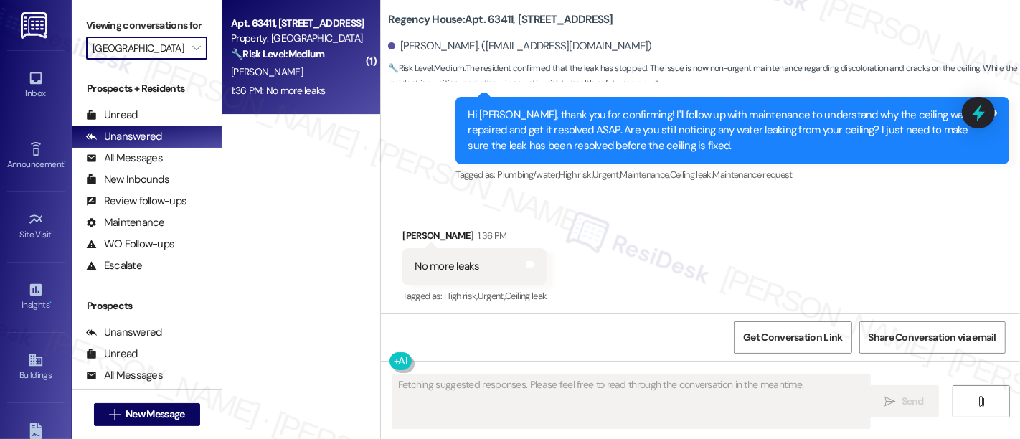
click at [155, 60] on input "[GEOGRAPHIC_DATA]" at bounding box center [139, 48] width 92 height 23
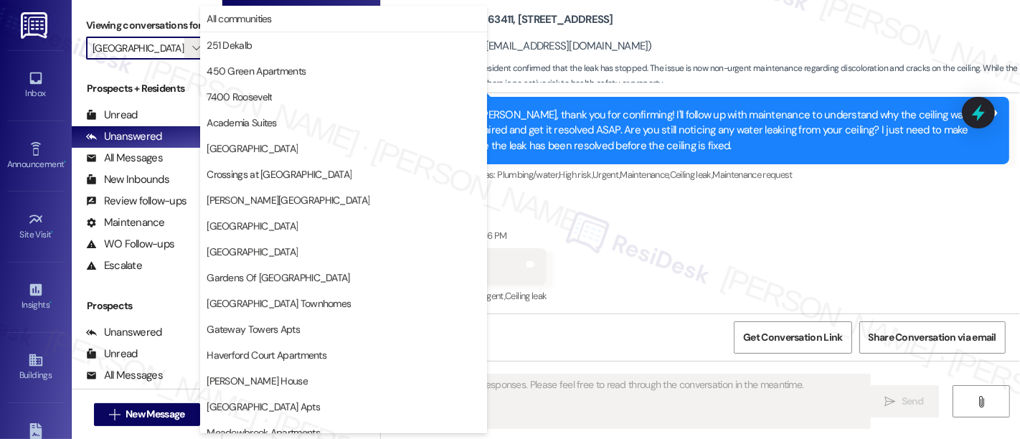
scroll to position [425, 0]
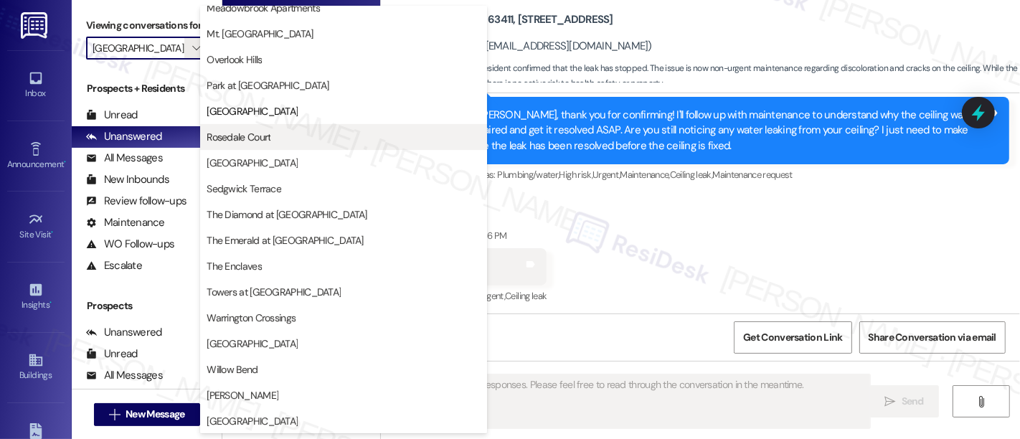
click at [231, 134] on span "Rosedale Court" at bounding box center [239, 137] width 64 height 14
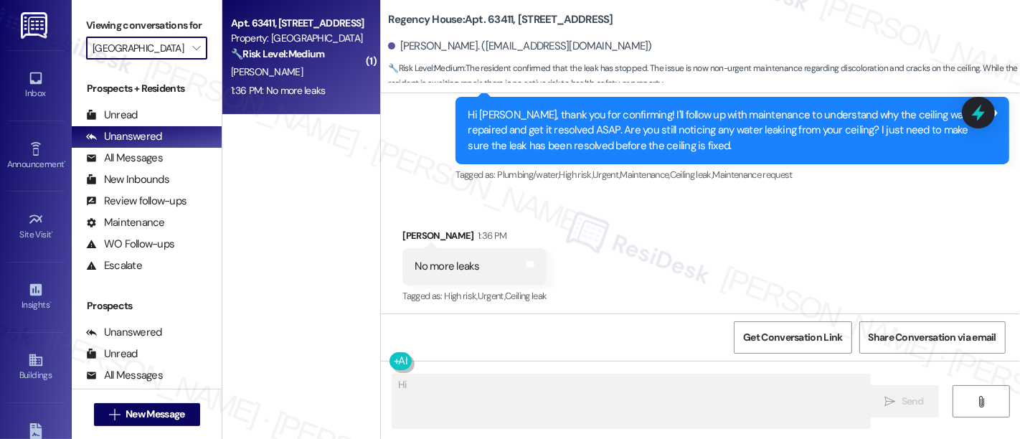
type input "Rosedale Court"
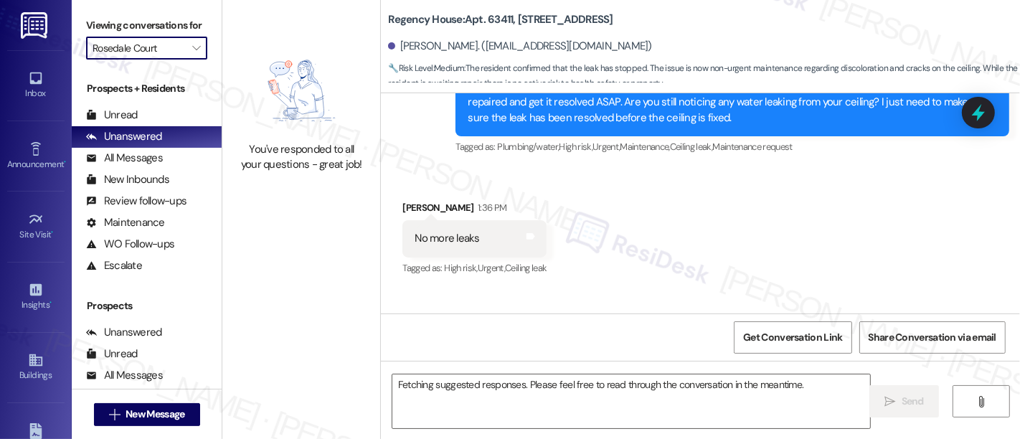
scroll to position [4261, 0]
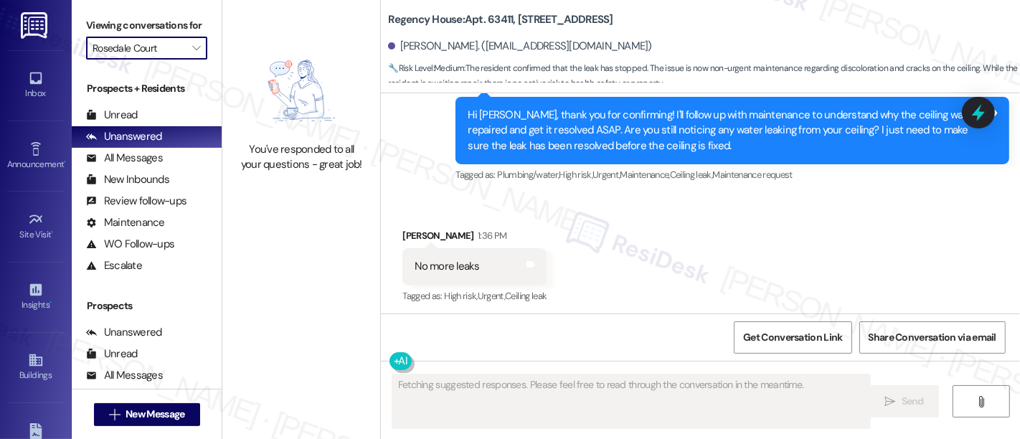
click at [671, 271] on div "Received via SMS [PERSON_NAME] 1:36 PM No more leaks Tags and notes Tagged as: …" at bounding box center [700, 256] width 639 height 121
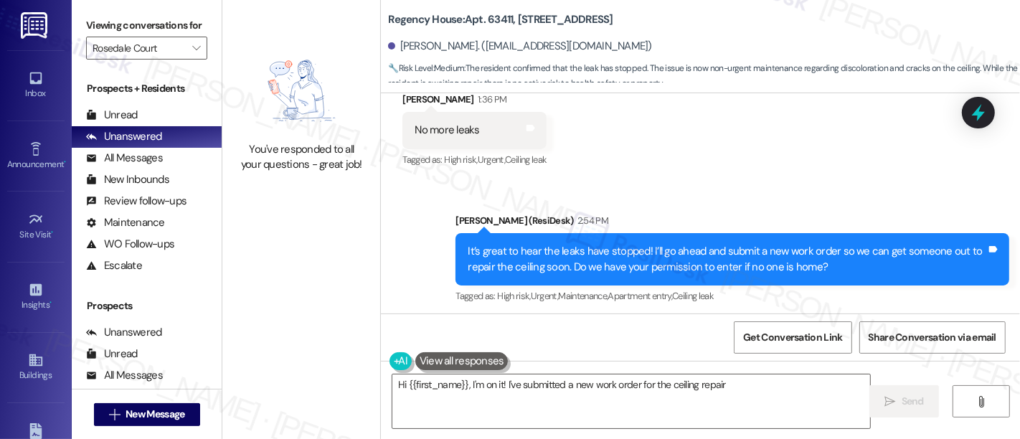
drag, startPoint x: 762, startPoint y: 174, endPoint x: 516, endPoint y: 156, distance: 246.8
click at [757, 172] on div "Received via SMS [PERSON_NAME] 1:36 PM No more leaks Tags and notes Tagged as: …" at bounding box center [700, 120] width 639 height 121
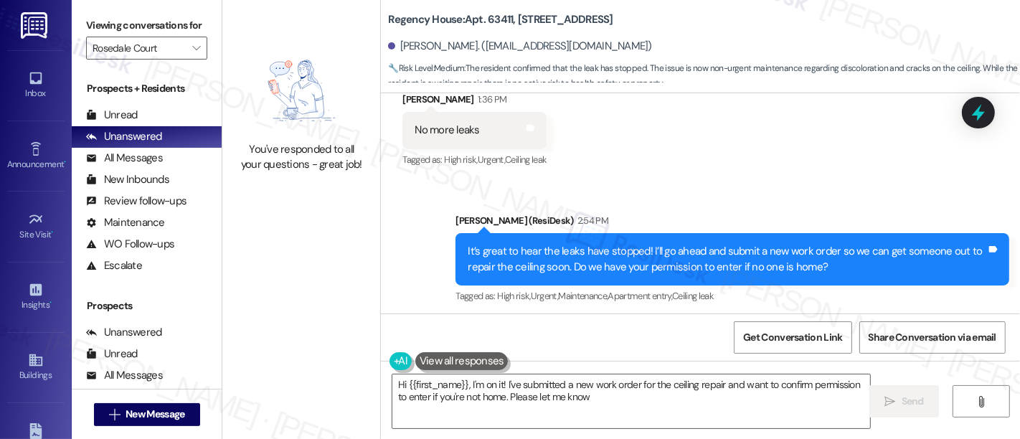
type textarea "Hi {{first_name}}, I'm on it! I've submitted a new work order for the ceiling r…"
click at [194, 60] on span "" at bounding box center [196, 48] width 14 height 23
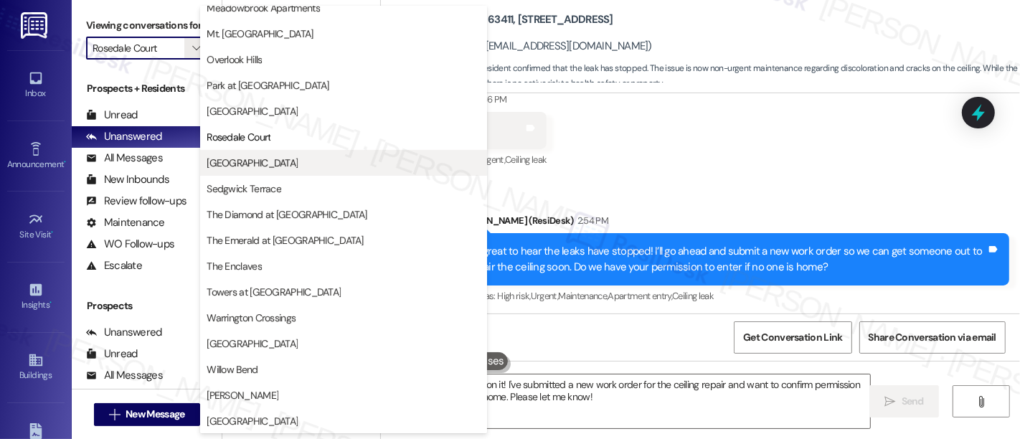
click at [239, 165] on span "[GEOGRAPHIC_DATA]" at bounding box center [252, 163] width 91 height 14
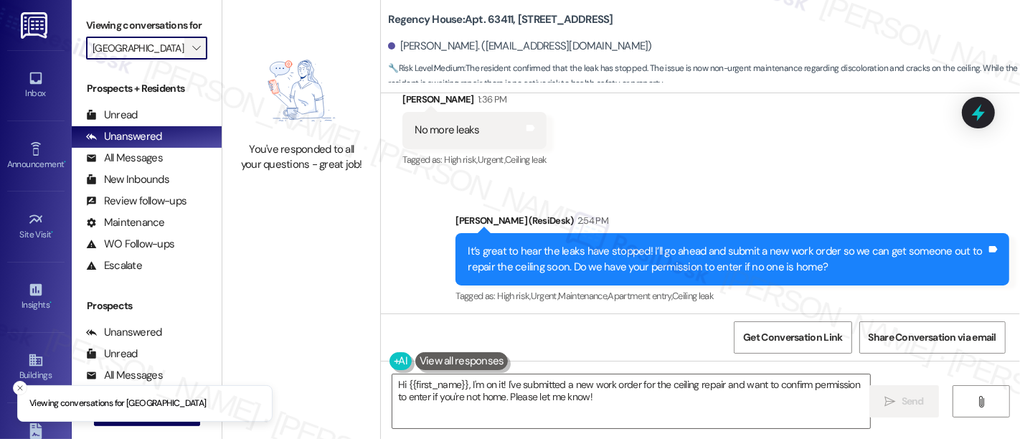
click at [192, 54] on icon "" at bounding box center [196, 47] width 8 height 11
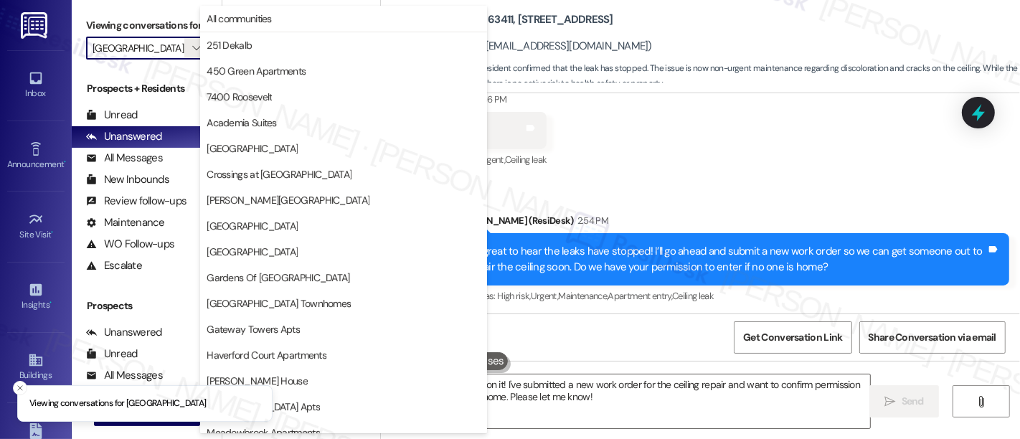
scroll to position [425, 0]
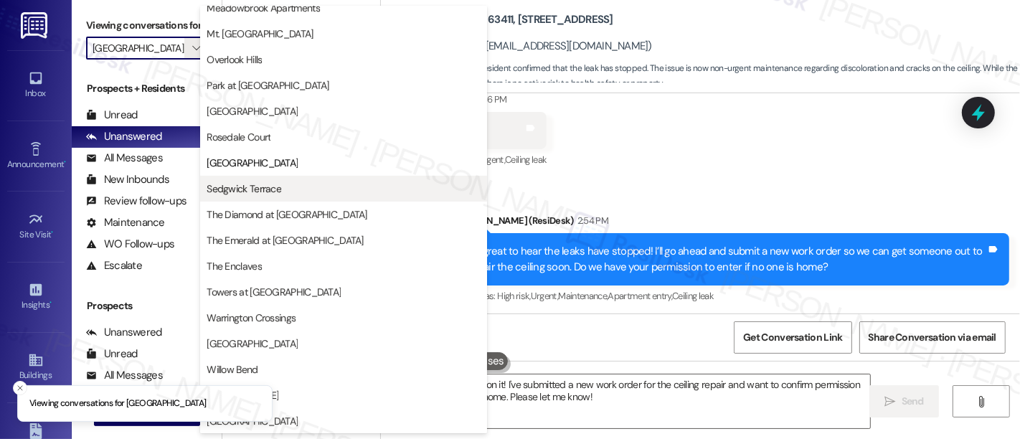
click at [252, 189] on span "Sedgwick Terrace" at bounding box center [244, 189] width 75 height 14
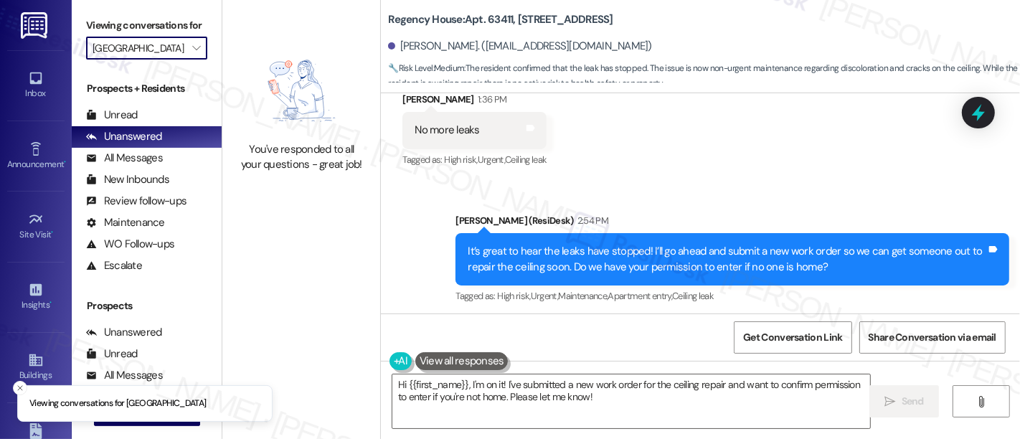
type input "Sedgwick Terrace"
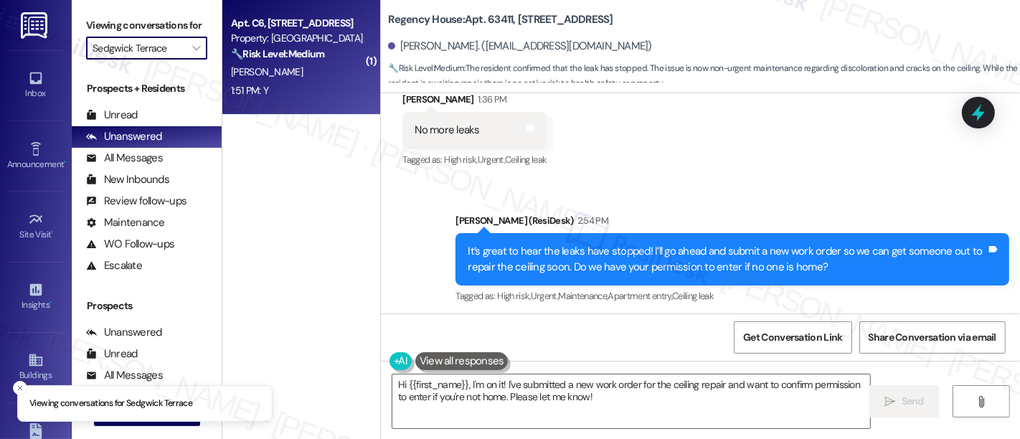
click at [303, 57] on strong "🔧 Risk Level: Medium" at bounding box center [277, 53] width 93 height 13
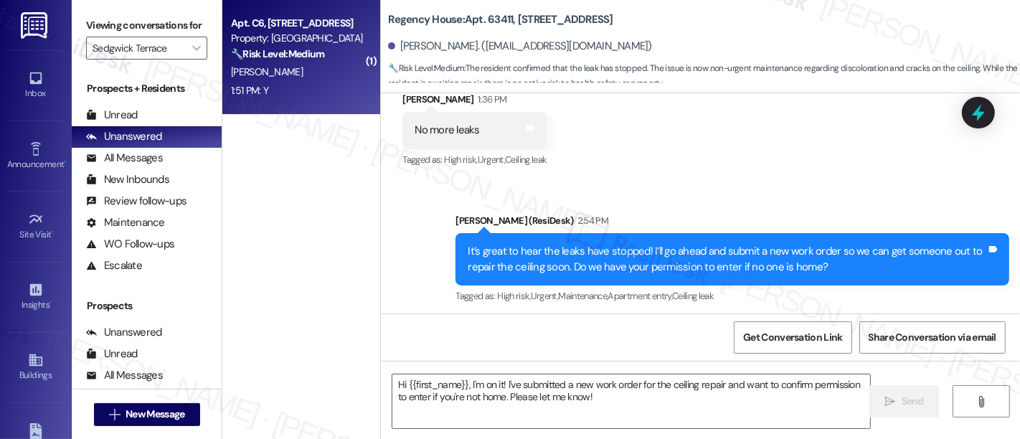
type textarea "Fetching suggested responses. Please feel free to read through the conversation…"
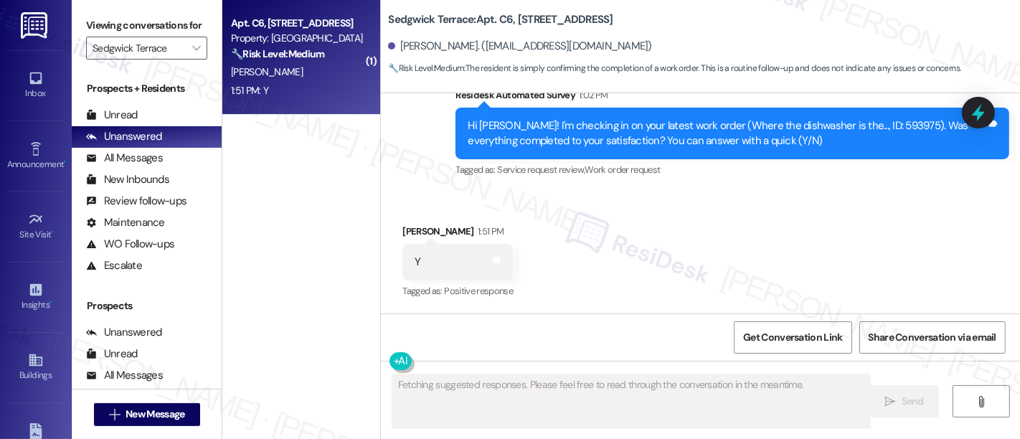
scroll to position [3110, 0]
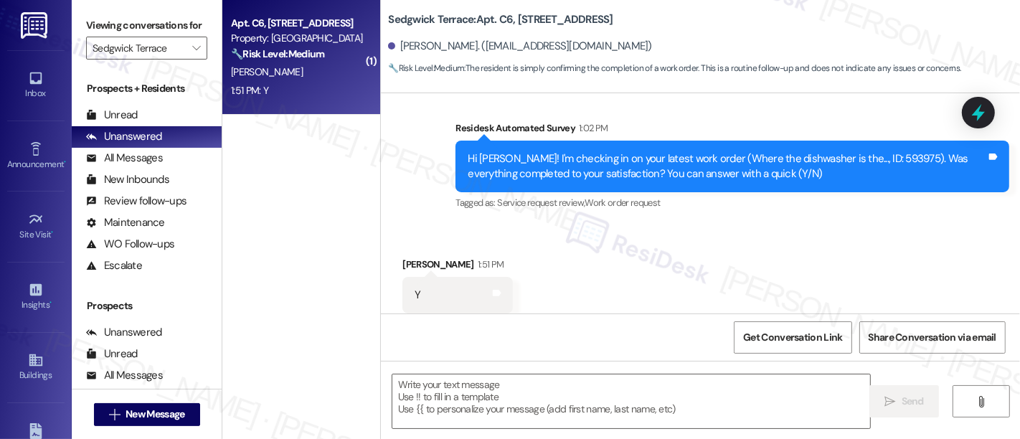
click at [846, 237] on div "Received via SMS [PERSON_NAME] 1:51 PM Y Tags and notes Tagged as: Positive res…" at bounding box center [700, 285] width 639 height 121
click at [568, 398] on textarea at bounding box center [631, 402] width 478 height 54
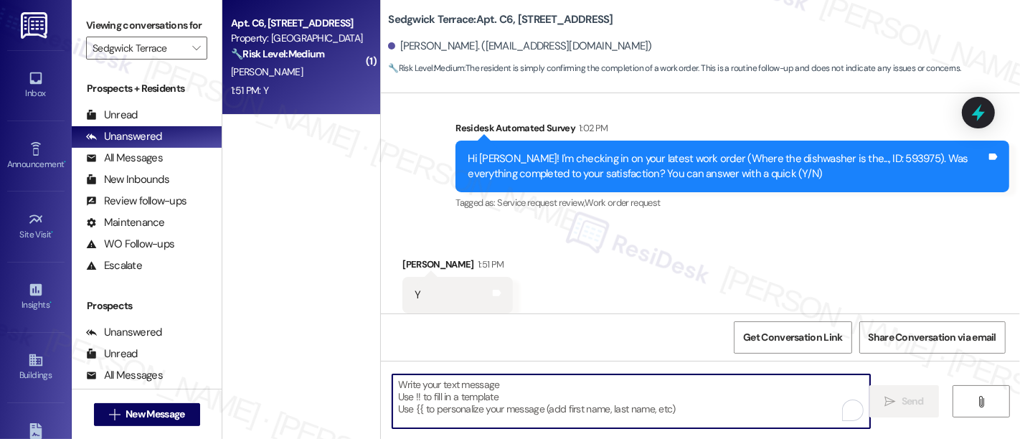
paste textarea "Great to hear it, {{first_name}}! We want to make sure you are satisfied and co…"
type textarea "Great to hear it, {{first_name}}! We want to make sure you are satisfied and co…"
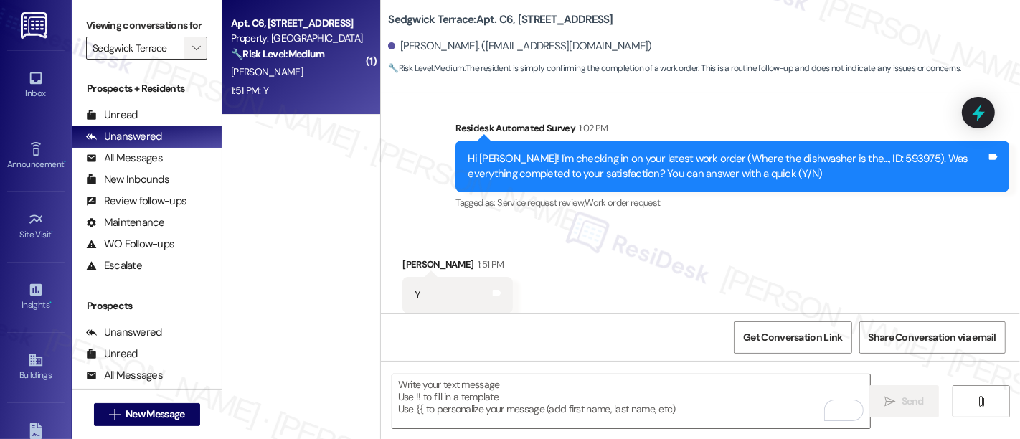
click at [192, 54] on icon "" at bounding box center [196, 47] width 8 height 11
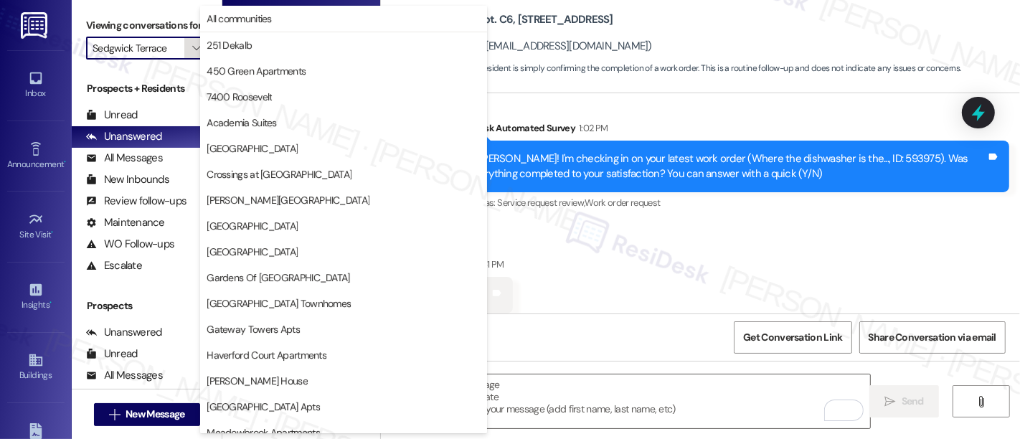
scroll to position [425, 0]
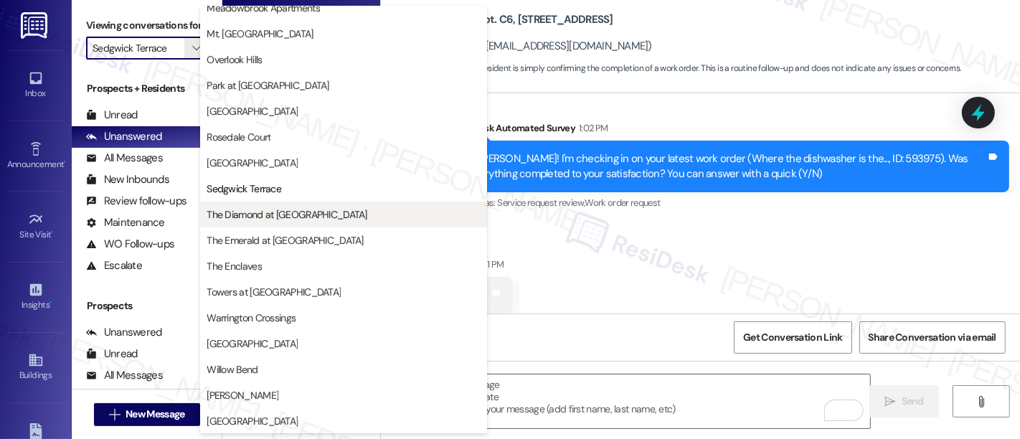
click at [271, 218] on span "The Diamond at [GEOGRAPHIC_DATA]" at bounding box center [287, 214] width 161 height 14
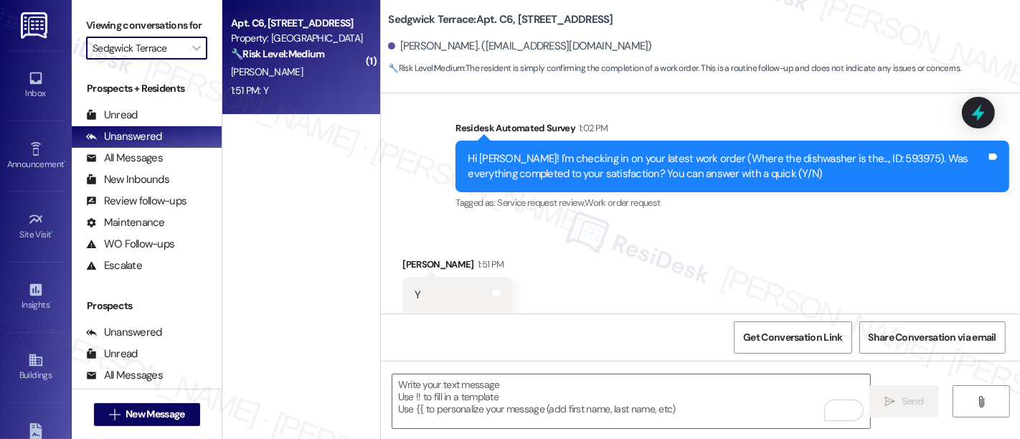
type input "The Diamond at [GEOGRAPHIC_DATA]"
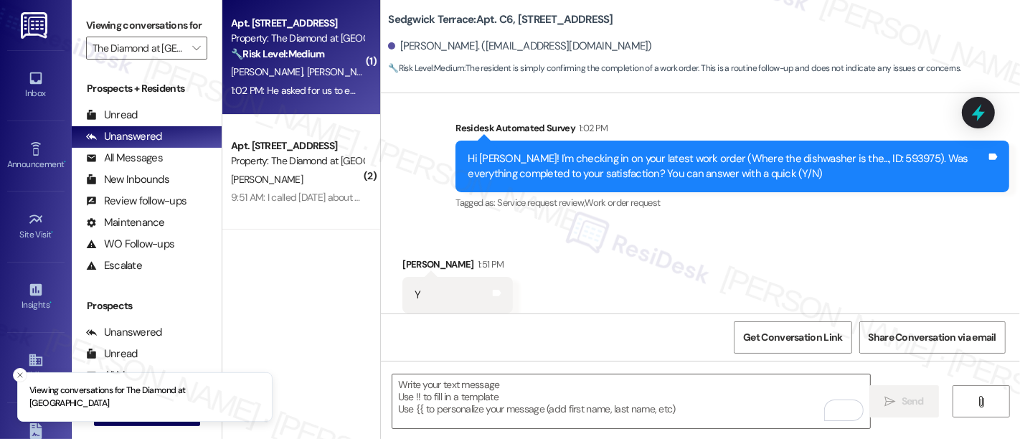
click at [305, 67] on div "[PERSON_NAME] [PERSON_NAME]" at bounding box center [298, 72] width 136 height 18
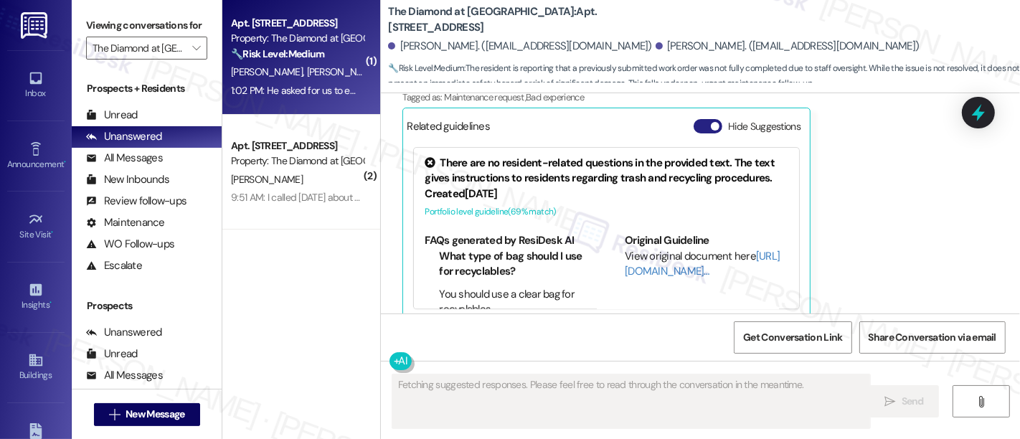
click at [694, 119] on button "Hide Suggestions" at bounding box center [708, 126] width 29 height 14
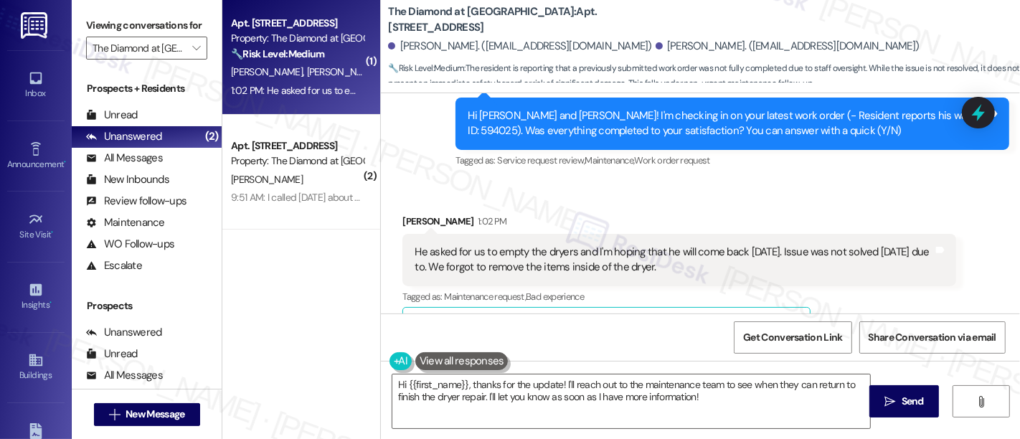
scroll to position [2193, 0]
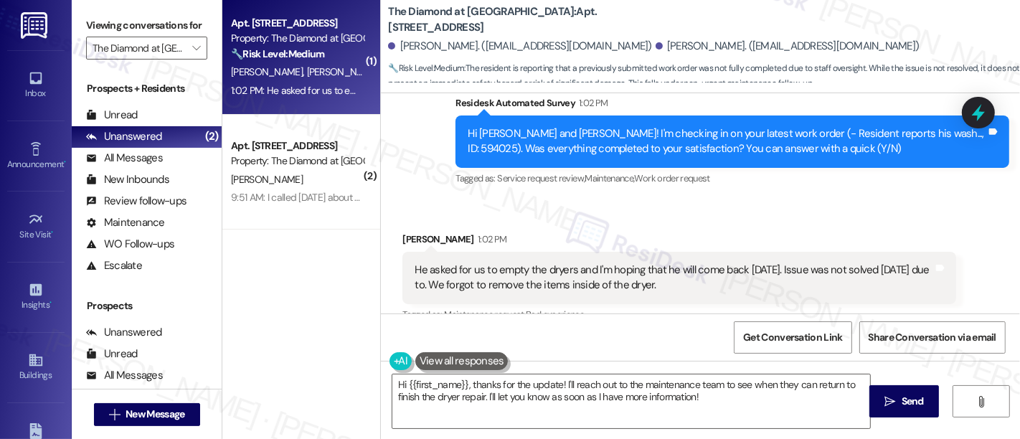
click at [910, 126] on div "Hi [PERSON_NAME] and [PERSON_NAME]! I'm checking in on your latest work order (…" at bounding box center [727, 141] width 519 height 31
copy div "594025"
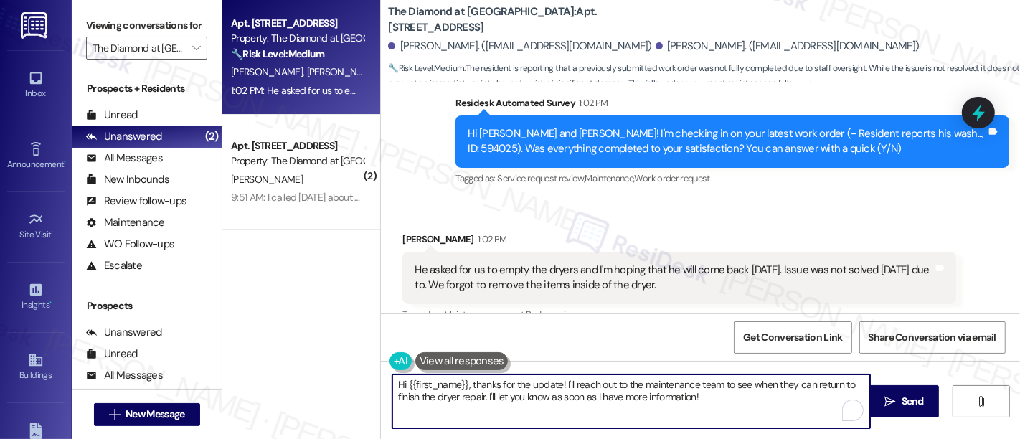
drag, startPoint x: 469, startPoint y: 382, endPoint x: 276, endPoint y: 370, distance: 193.4
click at [276, 370] on div "Apt. 332, [STREET_ADDRESS] Property: The Diamond at [GEOGRAPHIC_DATA] 🔧 Risk Le…" at bounding box center [621, 219] width 798 height 439
drag, startPoint x: 479, startPoint y: 375, endPoint x: 483, endPoint y: 400, distance: 25.4
click at [480, 376] on textarea "Thanks for the update! I'll reach out to the maintenance team to see when they …" at bounding box center [631, 402] width 478 height 54
drag, startPoint x: 441, startPoint y: 398, endPoint x: 746, endPoint y: 395, distance: 305.0
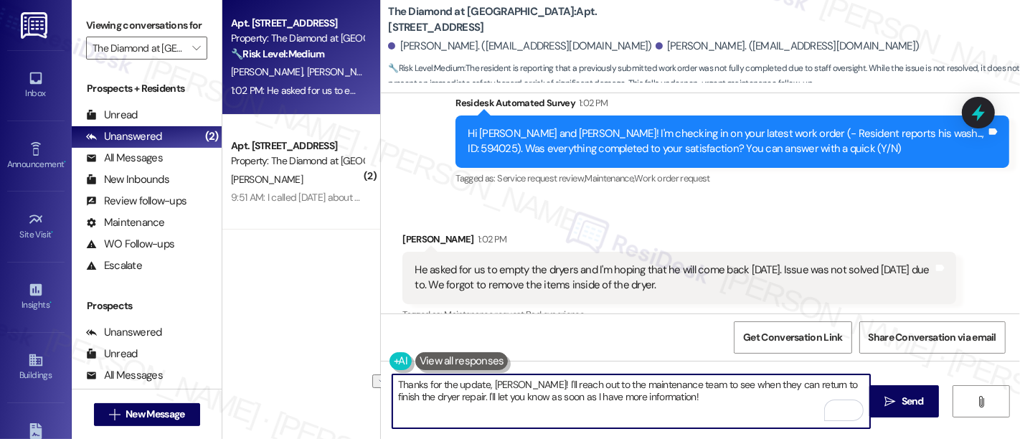
click at [746, 395] on textarea "Thanks for the update, [PERSON_NAME]! I'll reach out to the maintenance team to…" at bounding box center [631, 402] width 478 height 54
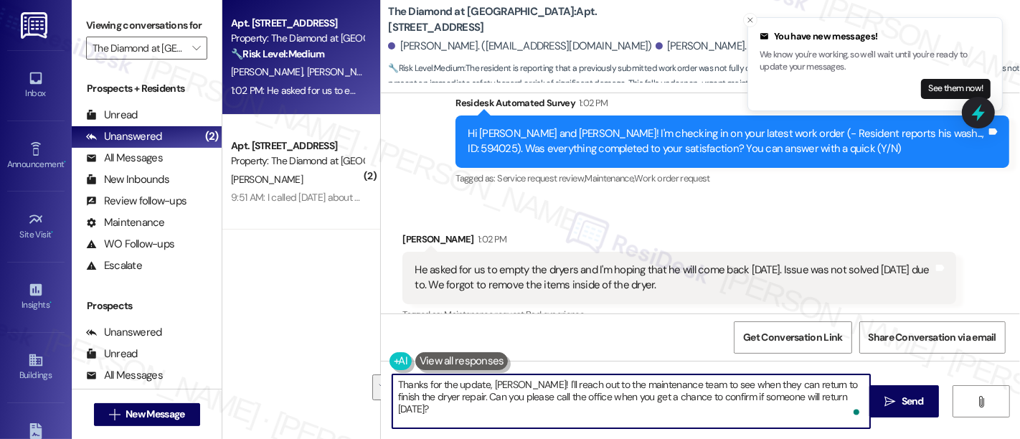
paste textarea "’ll check in with the maintenance team to see when they’ll be able to return to…"
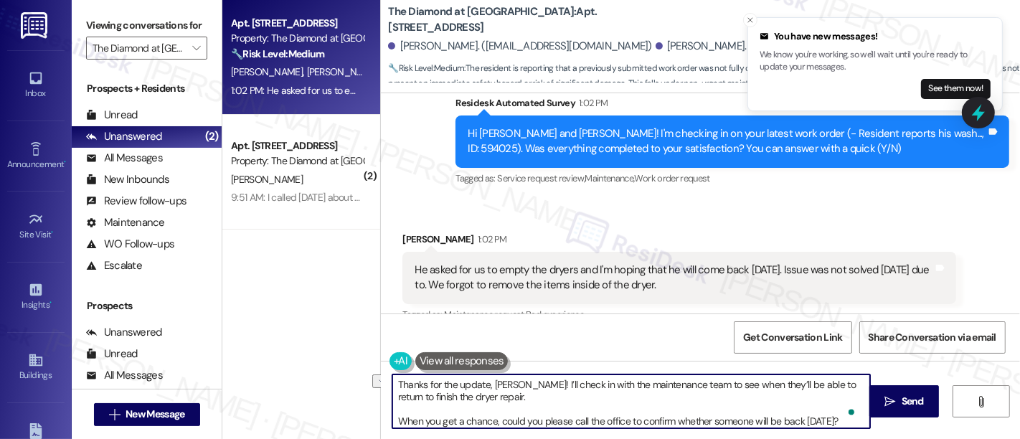
type textarea "Thanks for the update, [PERSON_NAME]! I’ll check in with the maintenance team t…"
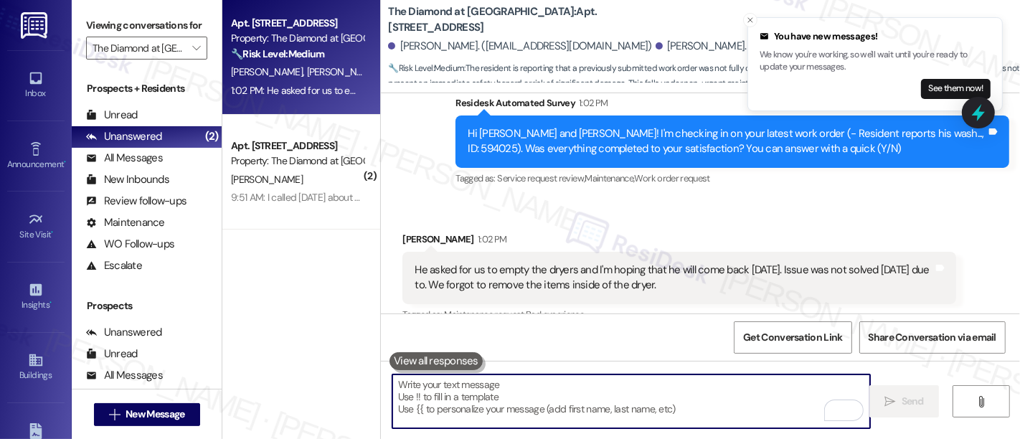
scroll to position [2350, 0]
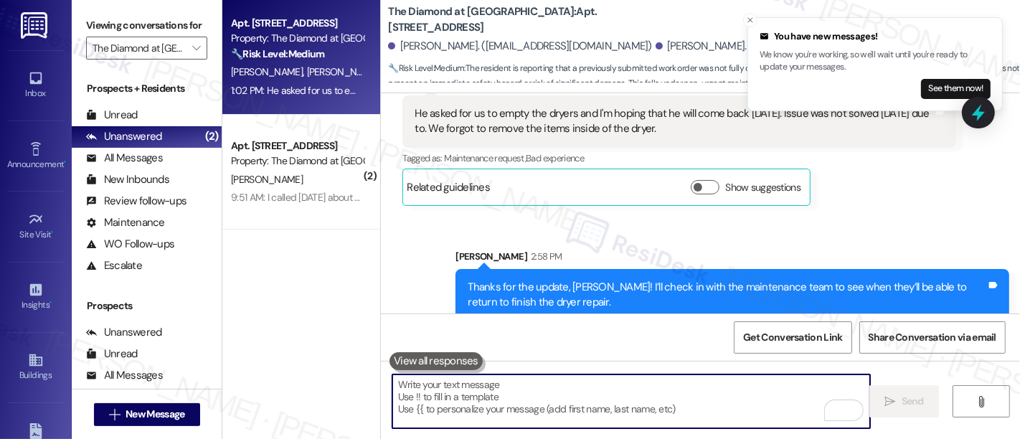
click at [604, 396] on textarea "To enrich screen reader interactions, please activate Accessibility in Grammarl…" at bounding box center [631, 402] width 478 height 54
paste textarea "When you get a chance, could you please call the office to confirm whether some…"
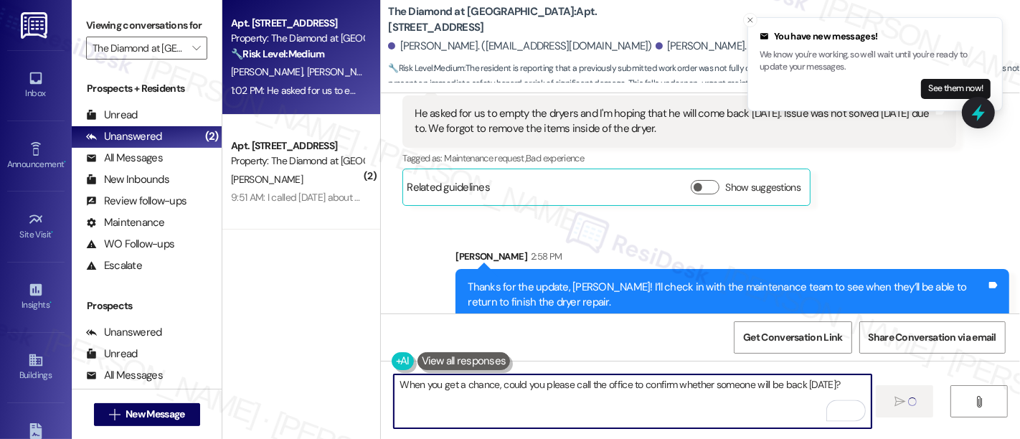
type textarea "When you get a chance, could you please call the office to confirm whether some…"
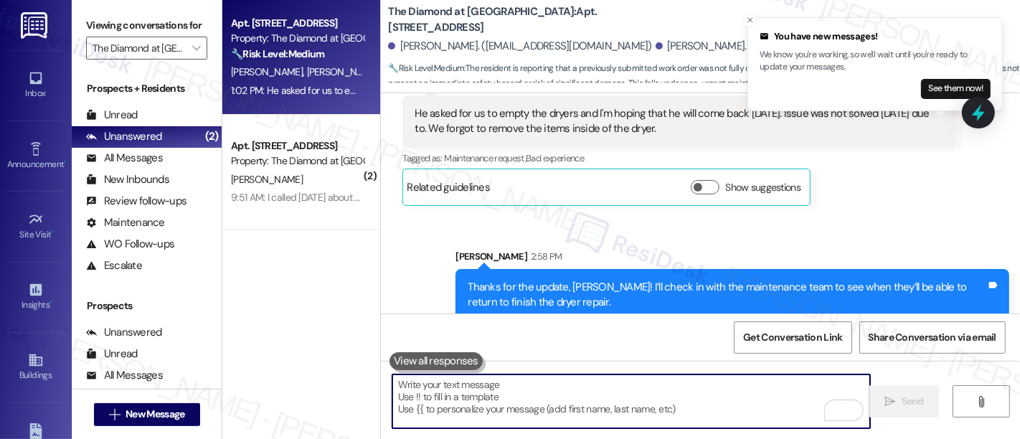
scroll to position [2450, 0]
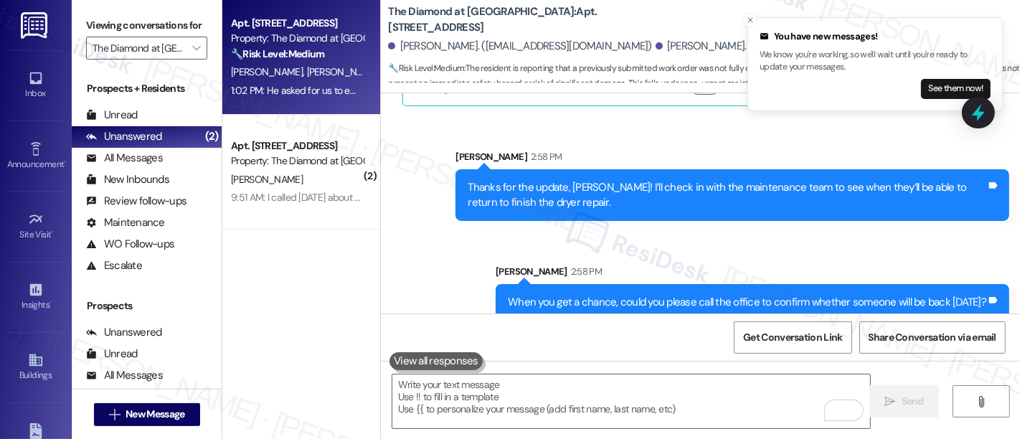
drag, startPoint x: 804, startPoint y: 240, endPoint x: 805, endPoint y: 228, distance: 12.3
click at [805, 228] on div "Sent via SMS [PERSON_NAME] 2:58 PM Thanks for the update, [PERSON_NAME]! I’ll c…" at bounding box center [700, 224] width 639 height 215
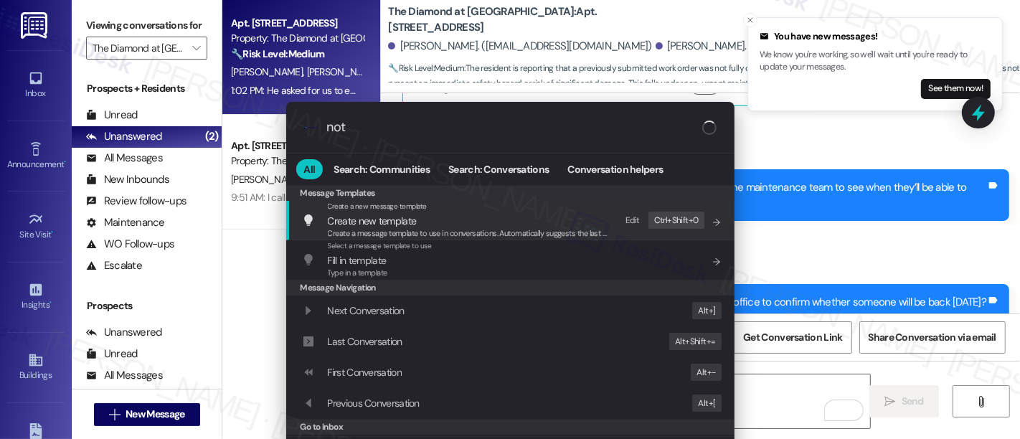
type input "note"
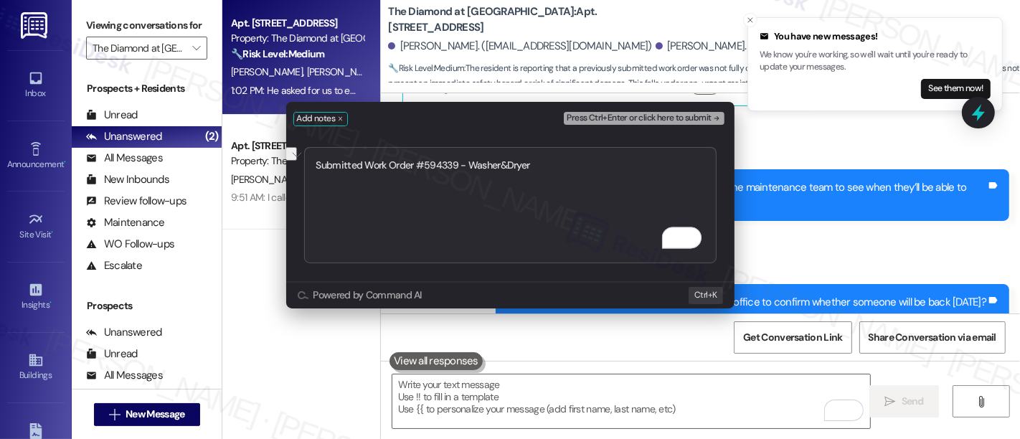
type textarea "Submitted Work Order #594339 - Washer&Dryer"
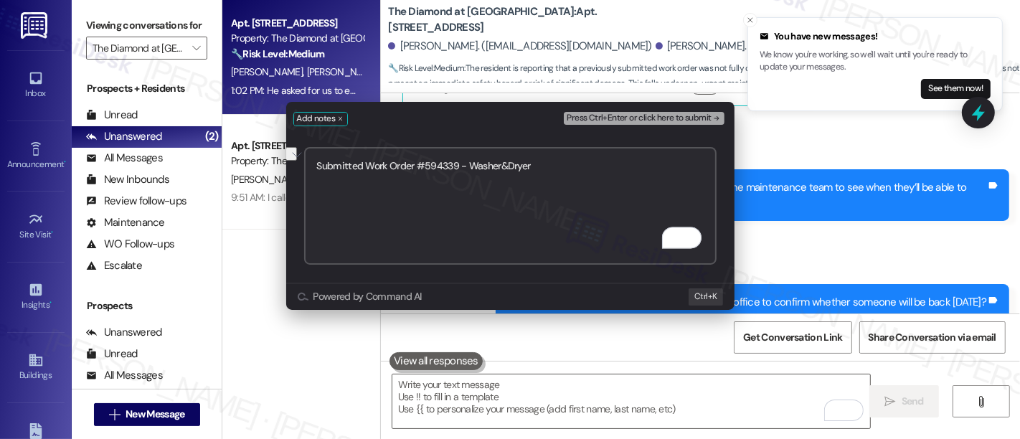
click at [709, 122] on span "Press Ctrl+Enter or click here to submit" at bounding box center [639, 118] width 144 height 10
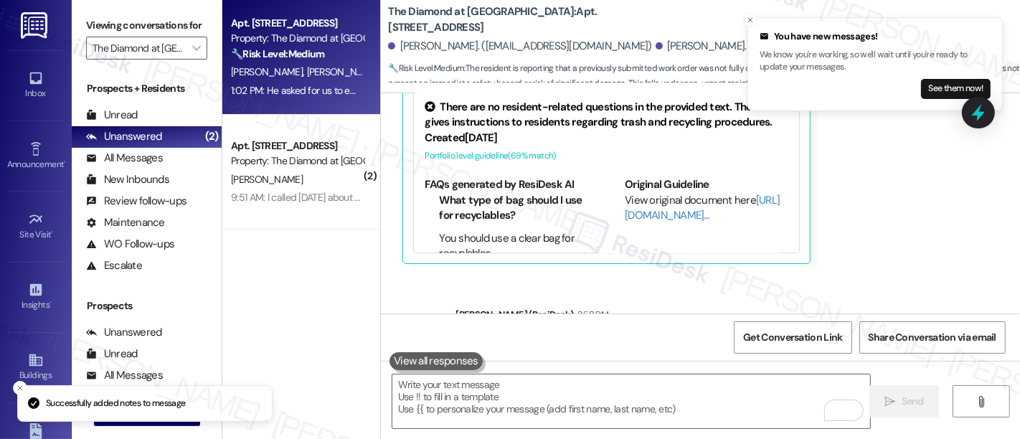
scroll to position [2410, 0]
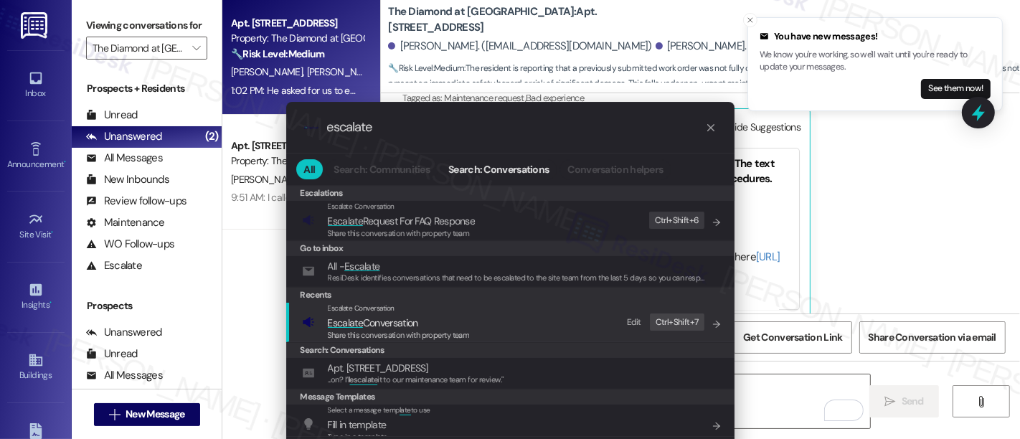
type input "escalate"
click at [453, 321] on span "Escalate Conversation" at bounding box center [399, 323] width 142 height 16
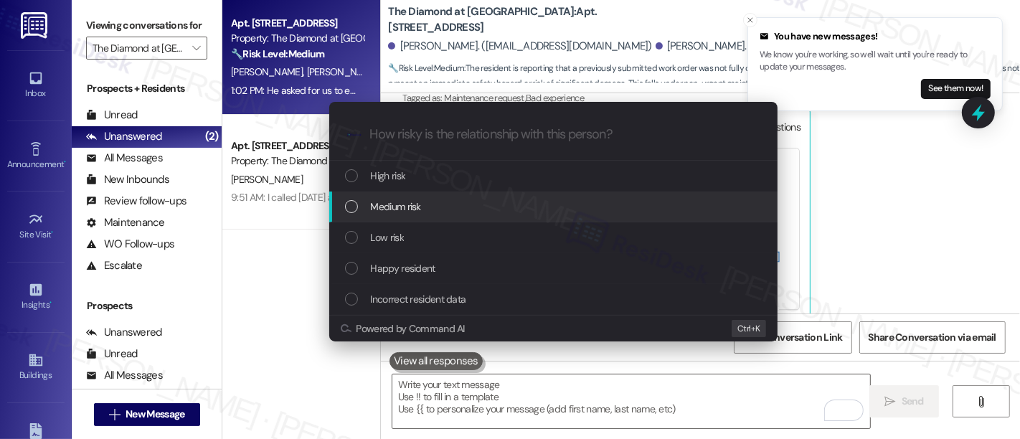
click at [448, 207] on div "Medium risk" at bounding box center [555, 207] width 420 height 16
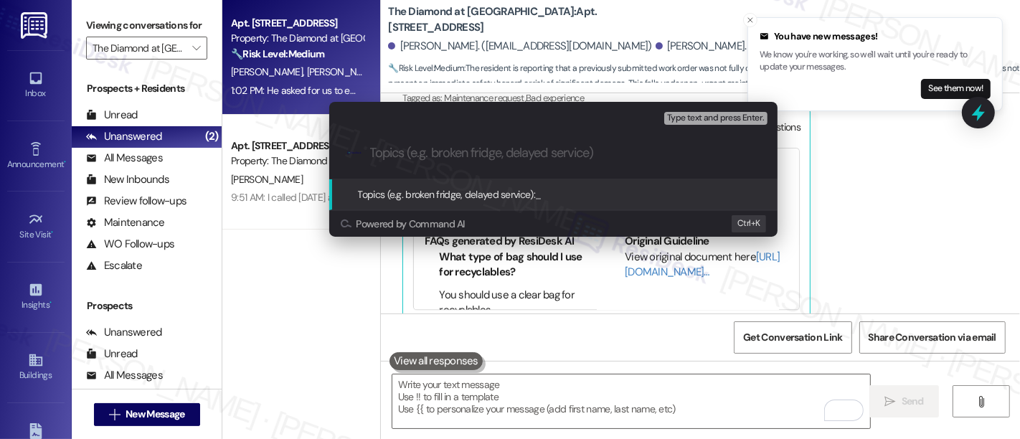
paste input "Submitted Work Order #594339 - Washer&Dryer"
type input "Submitted Work Order #594339 - Washer&Dryer"
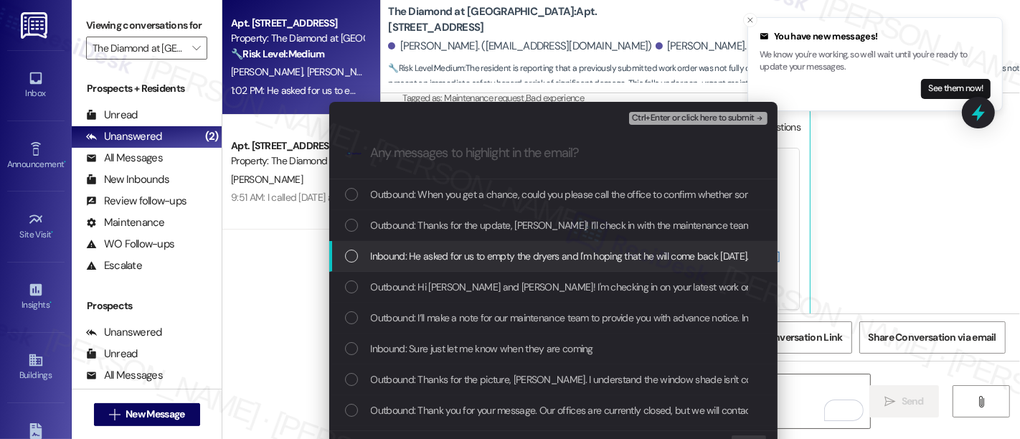
click at [447, 257] on span "Inbound: He asked for us to empty the dryers and I'm hoping that he will come b…" at bounding box center [738, 256] width 734 height 16
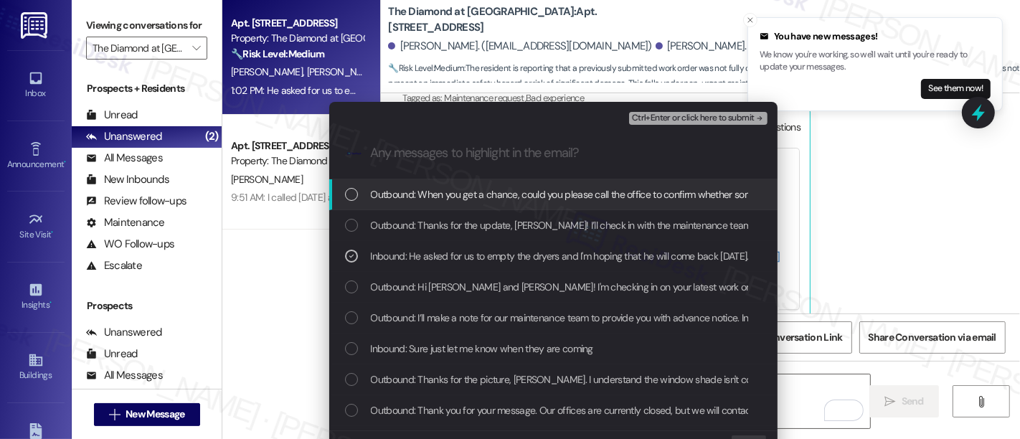
click at [674, 125] on div "Ctrl+Enter or click here to submit" at bounding box center [699, 118] width 141 height 19
click at [711, 123] on span "Ctrl+Enter or click here to submit" at bounding box center [693, 118] width 123 height 10
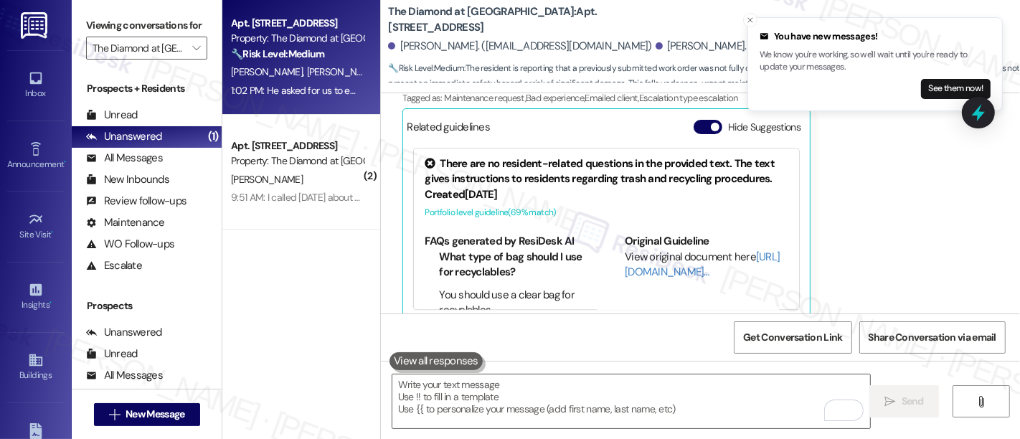
scroll to position [2769, 0]
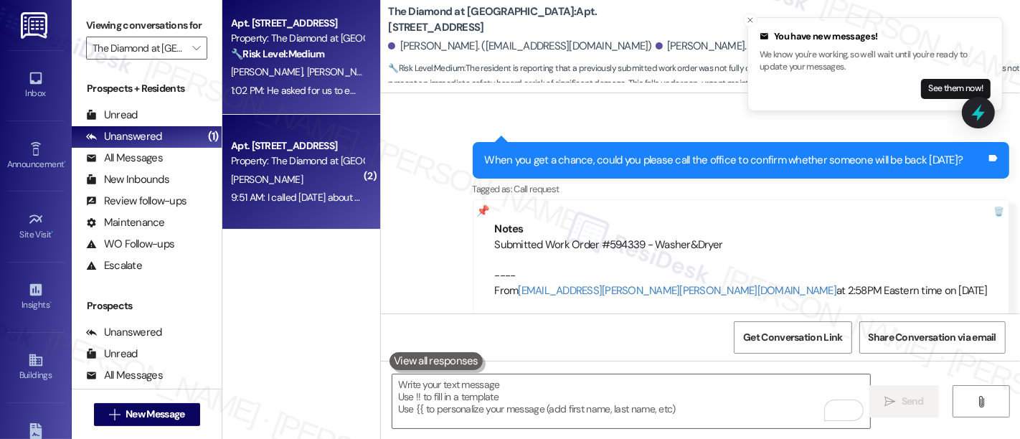
click at [286, 161] on div "Property: The Diamond at Phoenixville" at bounding box center [297, 161] width 133 height 15
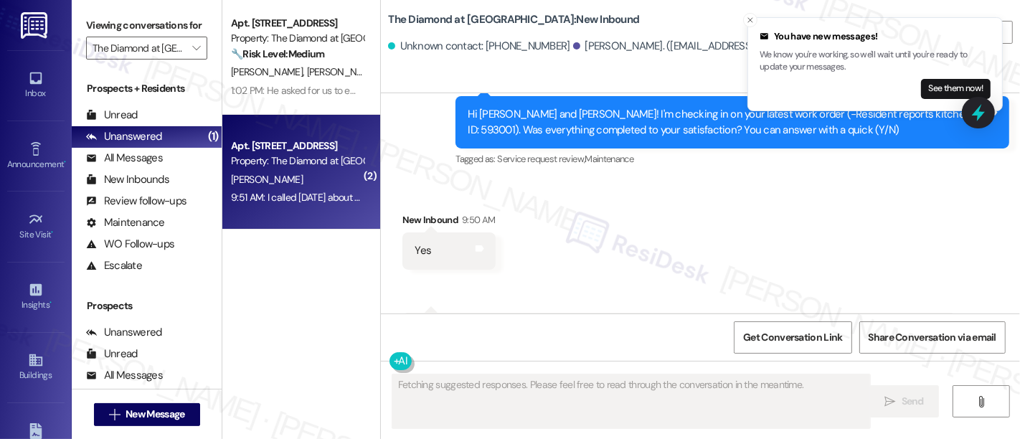
scroll to position [703, 0]
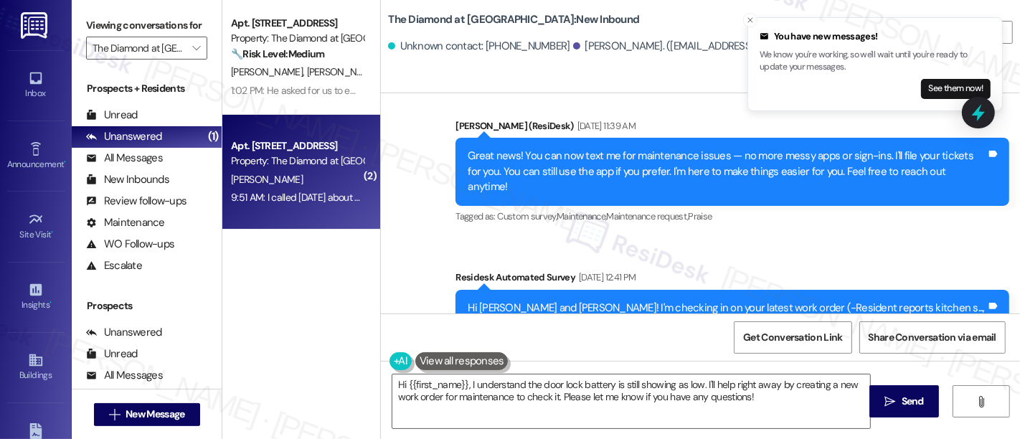
click at [924, 259] on div "Survey, sent via SMS Residesk Automated Survey Sep 09, 2025 at 12:41 PM Hi Juli…" at bounding box center [732, 316] width 575 height 115
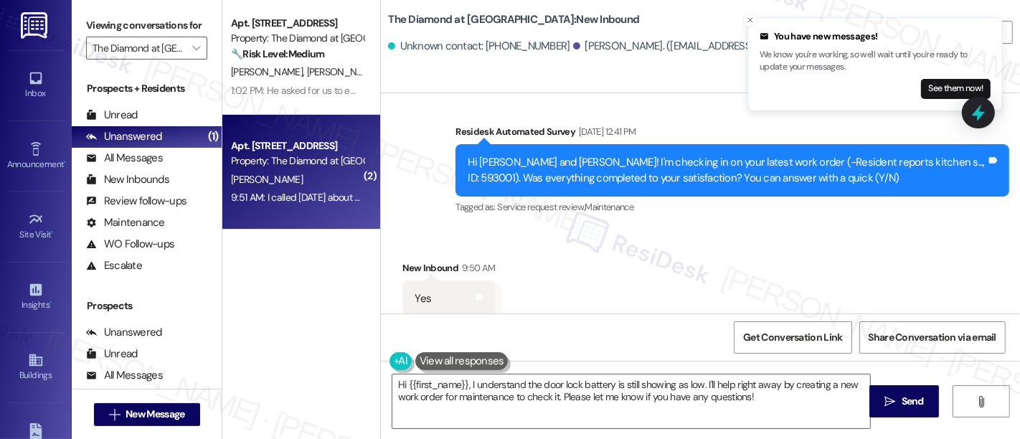
scroll to position [897, 0]
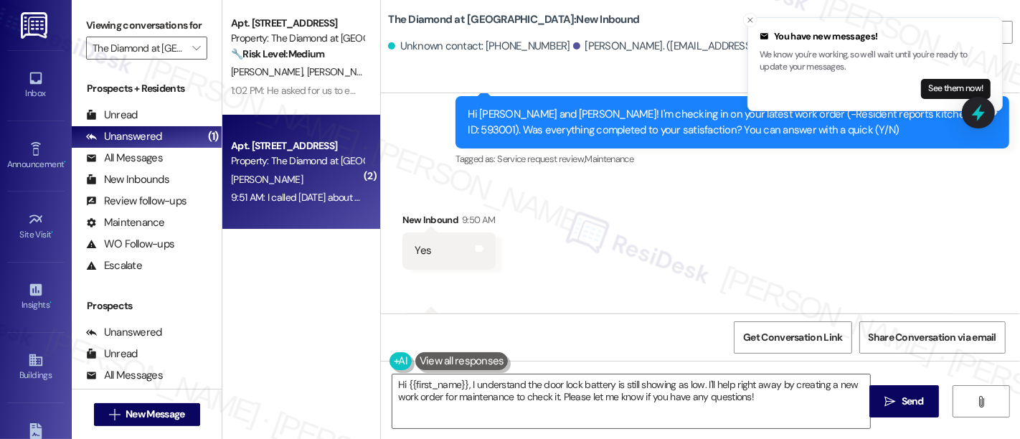
click at [803, 199] on div "Received via SMS New Inbound 9:50 AM Yes Tags and notes Received via SMS 9:51 A…" at bounding box center [700, 277] width 639 height 195
click at [644, 180] on div "Received via SMS New Inbound 9:50 AM Yes Tags and notes Received via SMS 9:51 A…" at bounding box center [700, 277] width 639 height 195
click at [749, 19] on line "Close toast" at bounding box center [750, 20] width 4 height 4
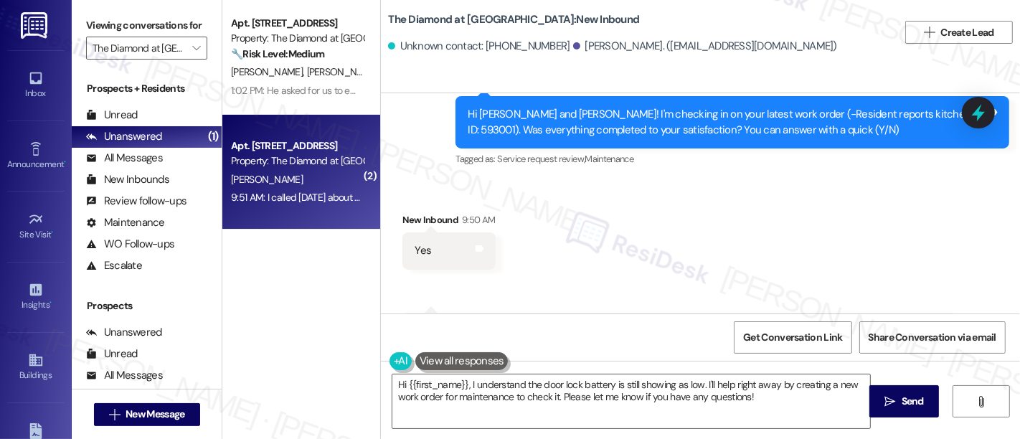
click at [646, 197] on div "Received via SMS New Inbound 9:50 AM Yes Tags and notes Received via SMS 9:51 A…" at bounding box center [700, 277] width 639 height 195
click at [720, 202] on div "Received via SMS New Inbound 9:50 AM Yes Tags and notes Received via SMS 9:51 A…" at bounding box center [700, 277] width 639 height 195
click at [785, 192] on div "Received via SMS New Inbound 9:50 AM Yes Tags and notes Received via SMS 9:51 A…" at bounding box center [700, 277] width 639 height 195
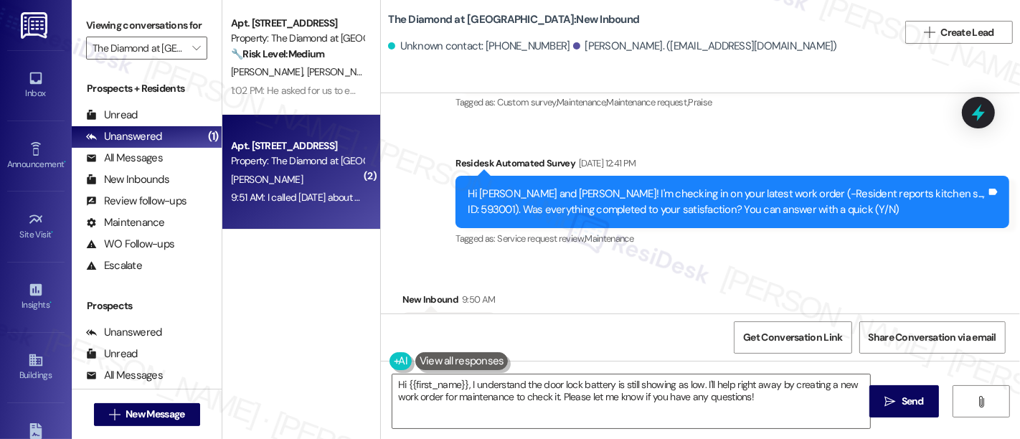
click at [707, 260] on div "Received via SMS New Inbound 9:50 AM Yes Tags and notes Received via SMS 9:51 A…" at bounding box center [700, 357] width 639 height 195
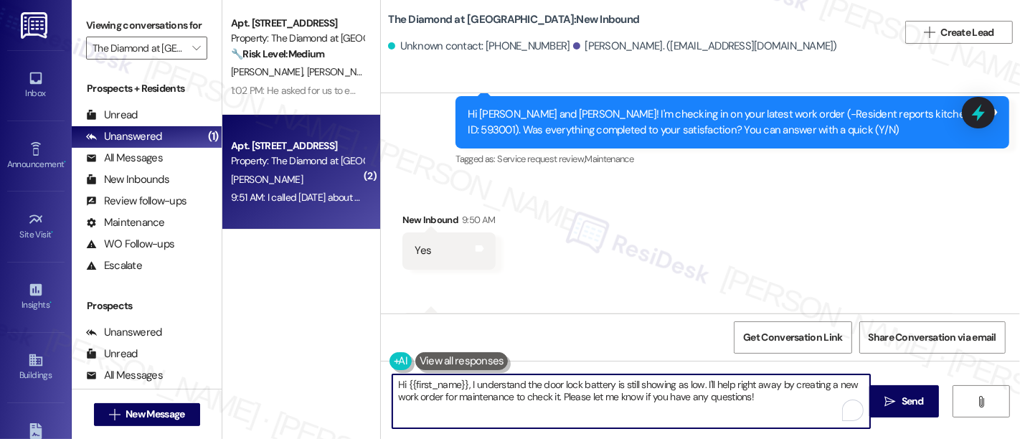
click at [432, 375] on textarea "Hi {{first_name}}, I understand the door lock battery is still showing as low. …" at bounding box center [631, 402] width 478 height 54
click at [578, 385] on textarea "Hi Julie, I understand the door lock battery is still showing as low. I'll help…" at bounding box center [631, 402] width 478 height 54
drag, startPoint x: 657, startPoint y: 381, endPoint x: 723, endPoint y: 395, distance: 67.4
click at [723, 395] on textarea "Hi Julie, I understand the door lock battery is still showing as low. I'll help…" at bounding box center [631, 402] width 478 height 54
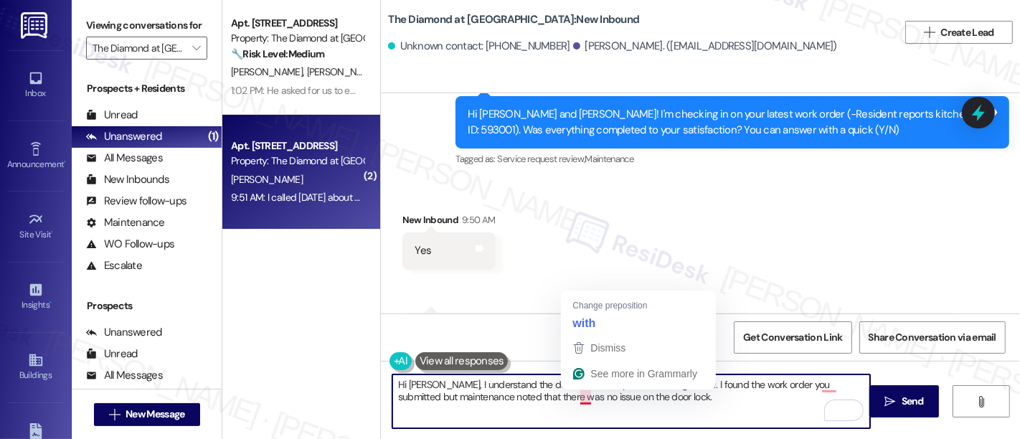
click at [579, 396] on textarea "Hi Julie, I understand the door lock battery is still showing as low. I found t…" at bounding box center [631, 402] width 478 height 54
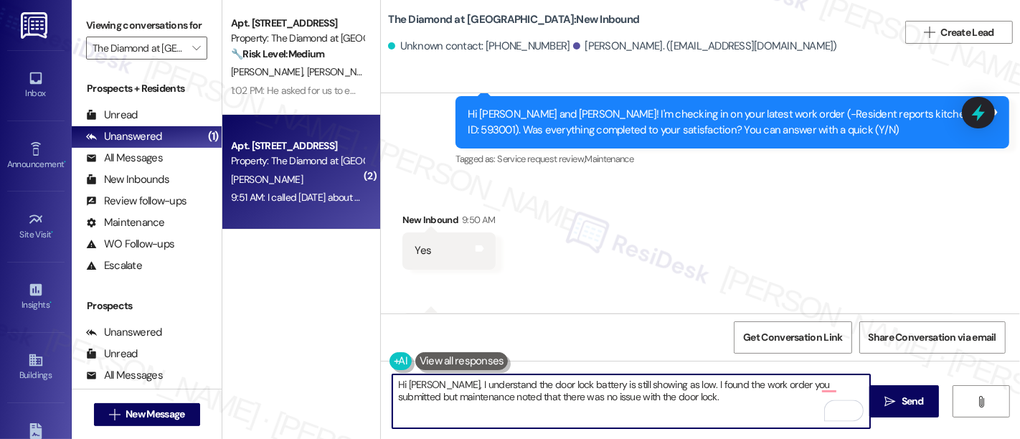
click at [670, 406] on textarea "Hi Julie, I understand the door lock battery is still showing as low. I found t…" at bounding box center [631, 402] width 478 height 54
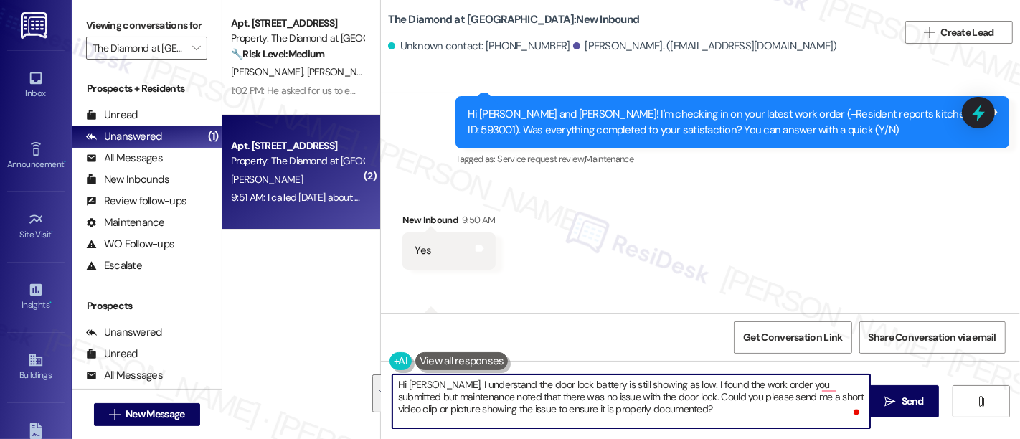
paste textarea "I see the lock is still showing a low battery, but maintenance didn’t find an i…"
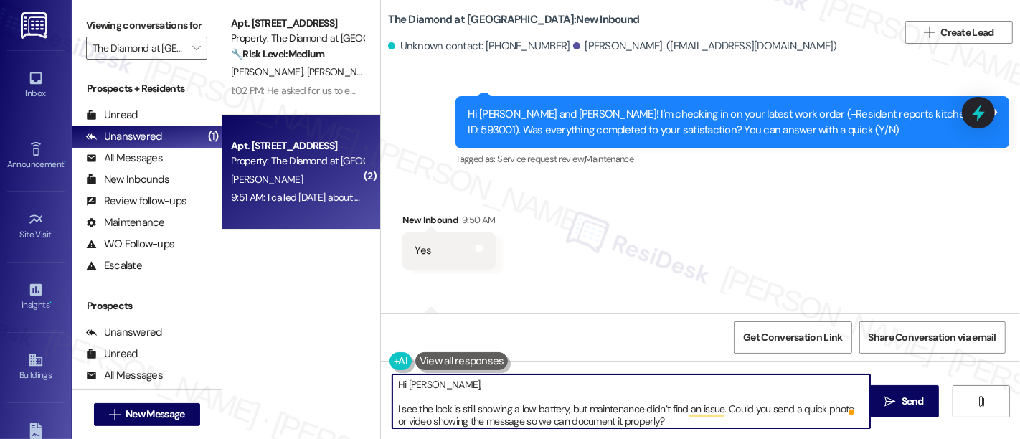
click at [402, 407] on textarea "Hi Julie, I see the lock is still showing a low battery, but maintenance didn’t…" at bounding box center [631, 402] width 478 height 54
click at [401, 407] on textarea "Hi Julie, I see the lock is still showing a low battery, but maintenance didn’t…" at bounding box center [631, 402] width 478 height 54
click at [488, 385] on textarea "Hi Julie, I understand the lock is still showing a low battery, but maintenance…" at bounding box center [631, 402] width 478 height 54
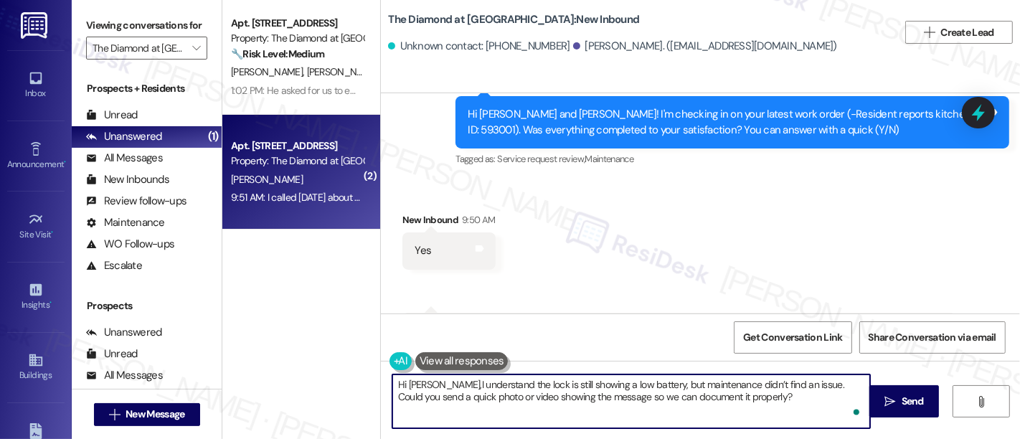
type textarea "Hi Julie, I understand the lock is still showing a low battery, but maintenance…"
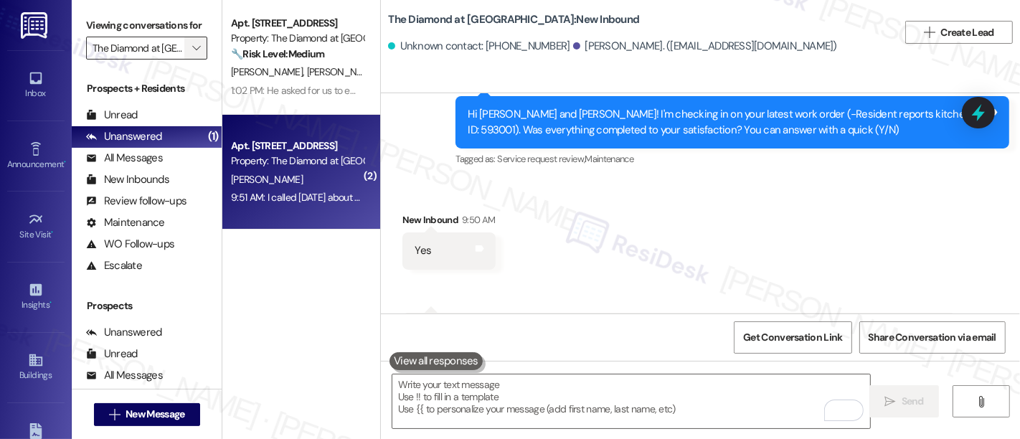
click at [192, 54] on icon "" at bounding box center [196, 47] width 8 height 11
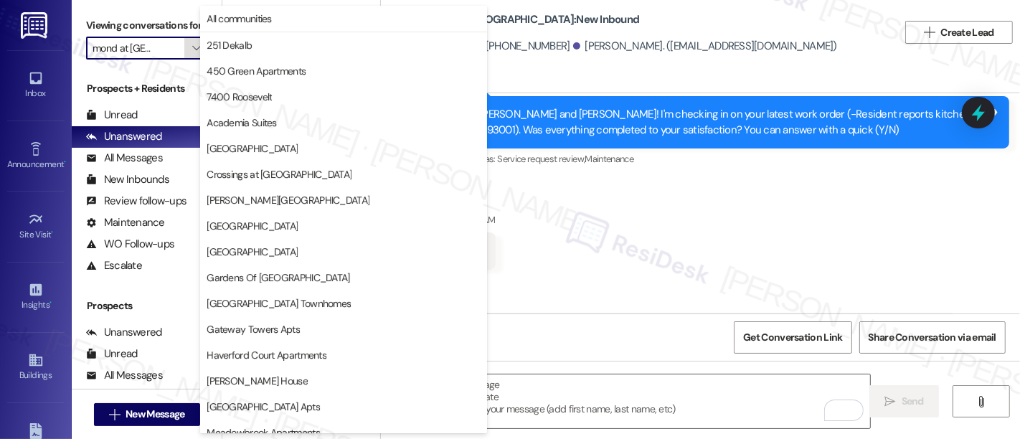
scroll to position [425, 0]
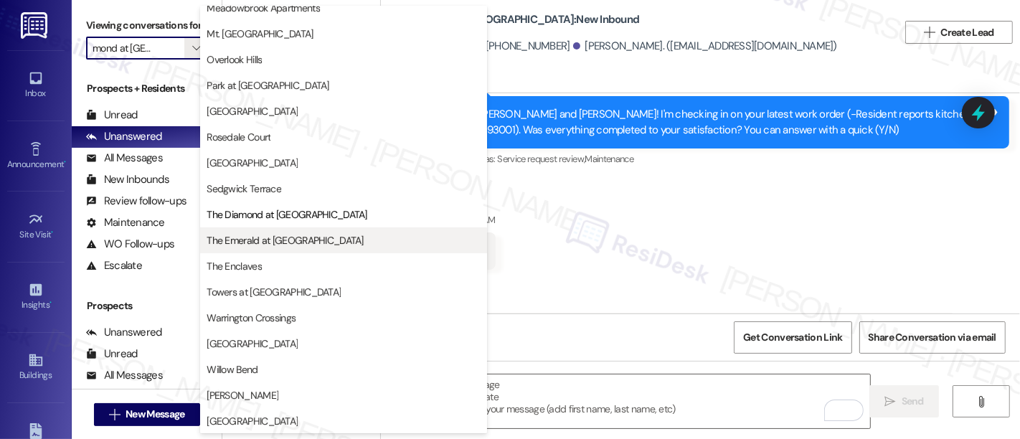
click at [271, 243] on span "The Emerald at Lansdale" at bounding box center [285, 240] width 157 height 14
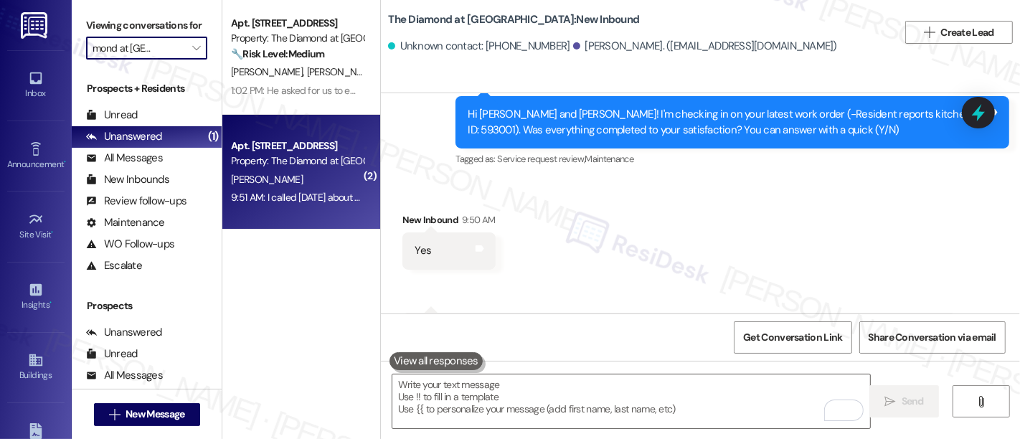
type input "The Emerald at Lansdale"
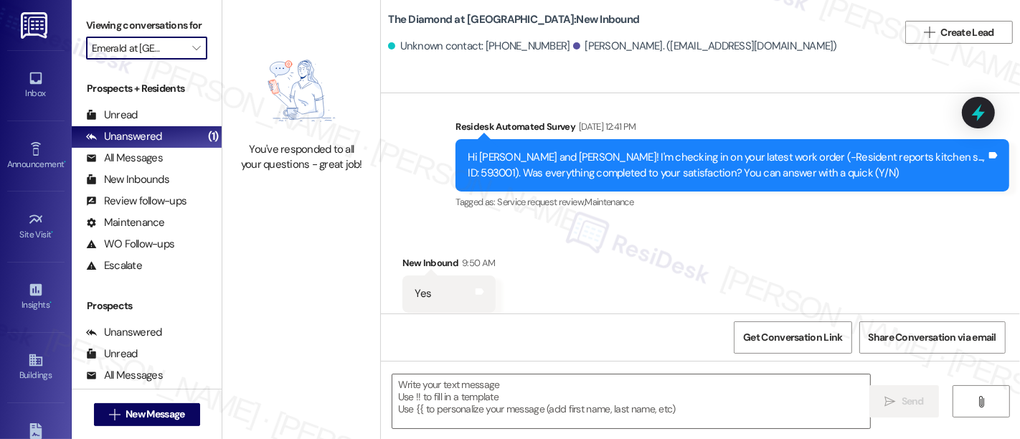
type textarea "Fetching suggested responses. Please feel free to read through the conversation…"
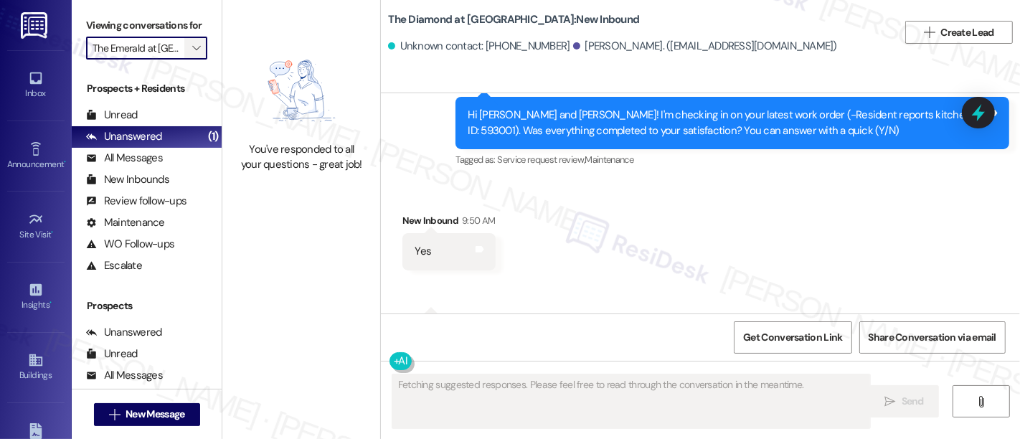
click at [189, 58] on span "" at bounding box center [196, 48] width 14 height 23
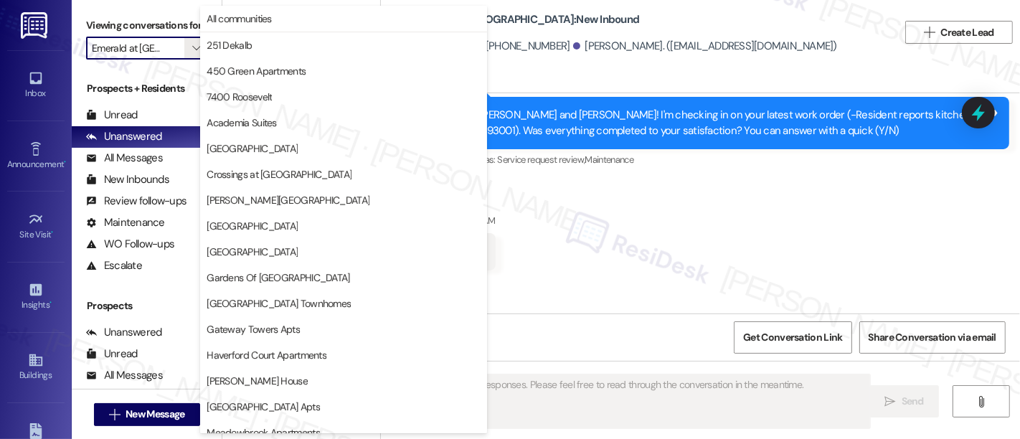
scroll to position [425, 0]
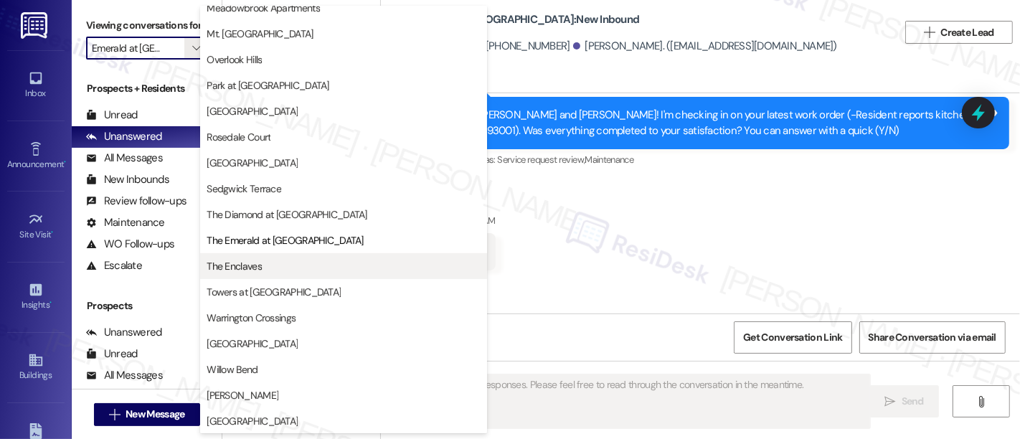
click at [252, 261] on span "The Enclaves" at bounding box center [234, 266] width 55 height 14
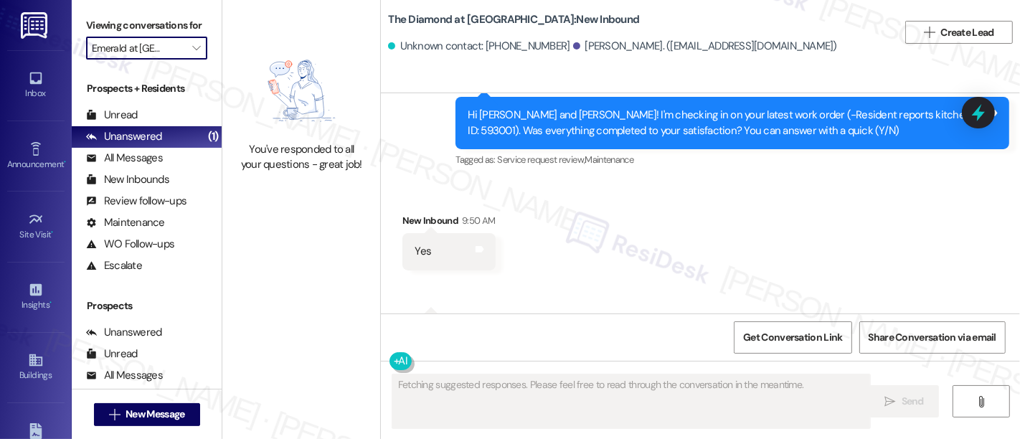
type input "The Enclaves"
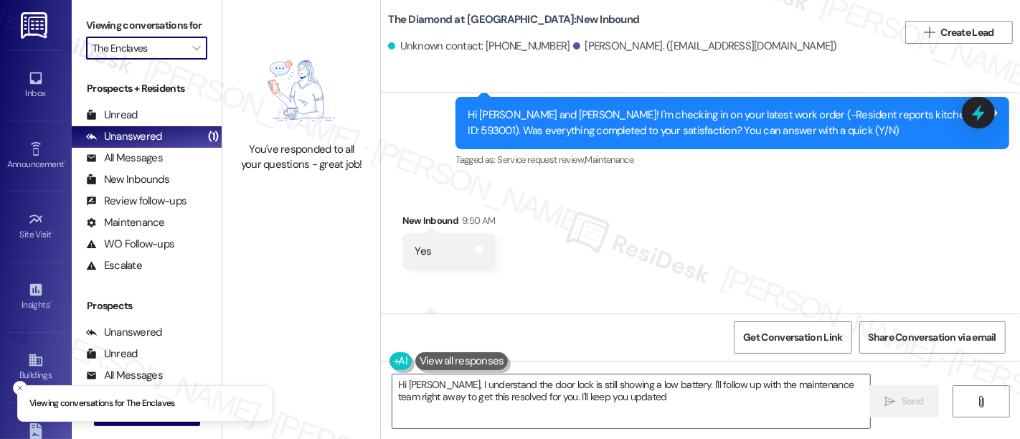
type textarea "Hi Julie, I understand the door lock is still showing a low battery. I'll follo…"
click at [192, 54] on icon "" at bounding box center [196, 47] width 8 height 11
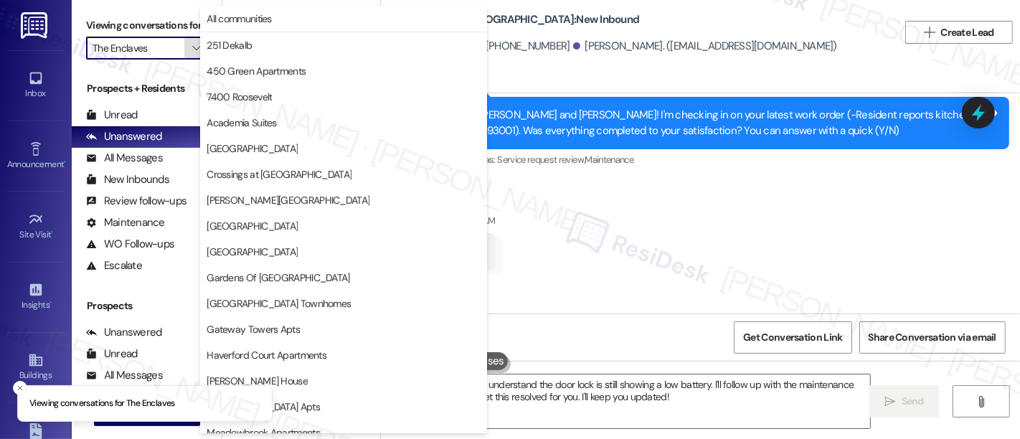
scroll to position [425, 0]
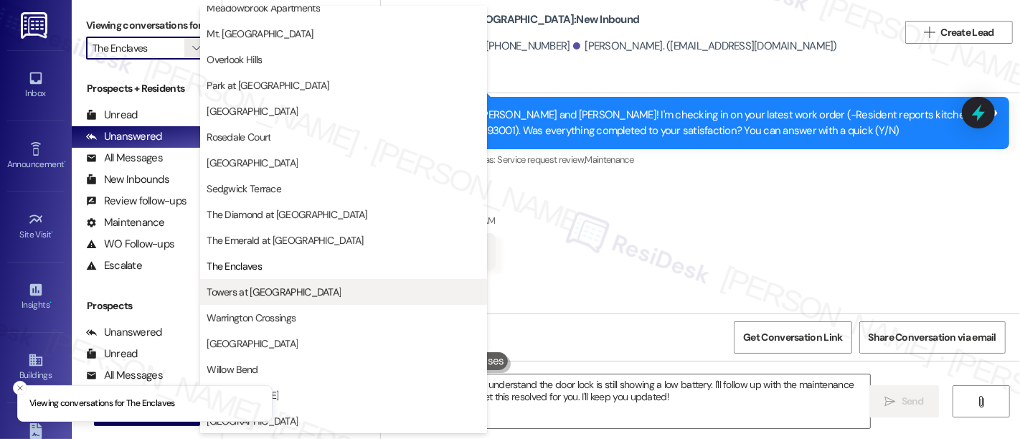
click at [243, 296] on span "Towers at [GEOGRAPHIC_DATA]" at bounding box center [274, 292] width 134 height 14
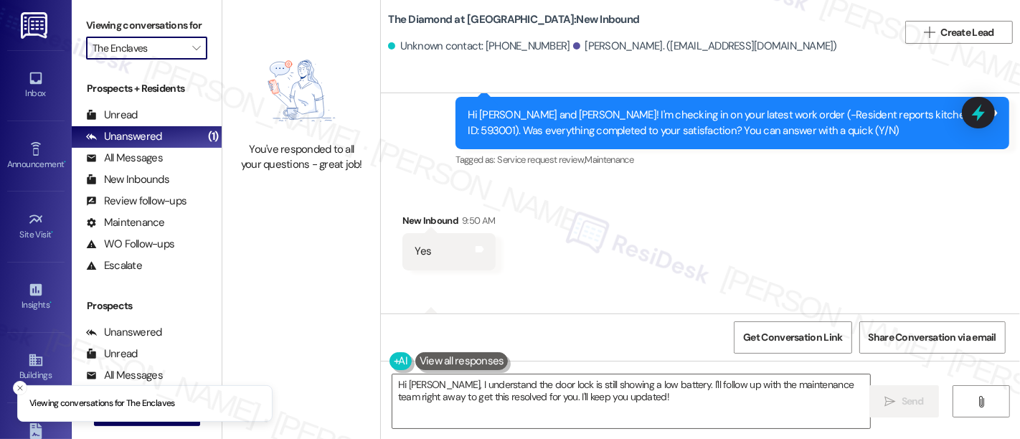
type input "Towers at [GEOGRAPHIC_DATA]"
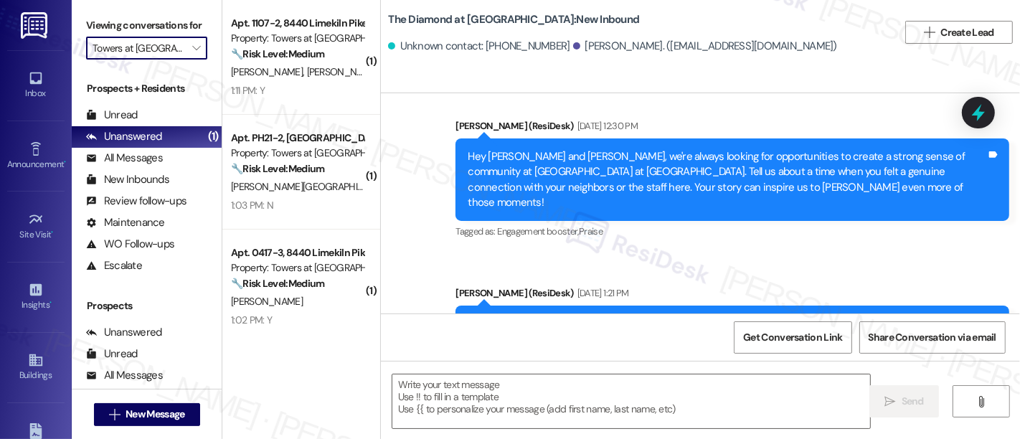
type textarea "Fetching suggested responses. Please feel free to read through the conversation…"
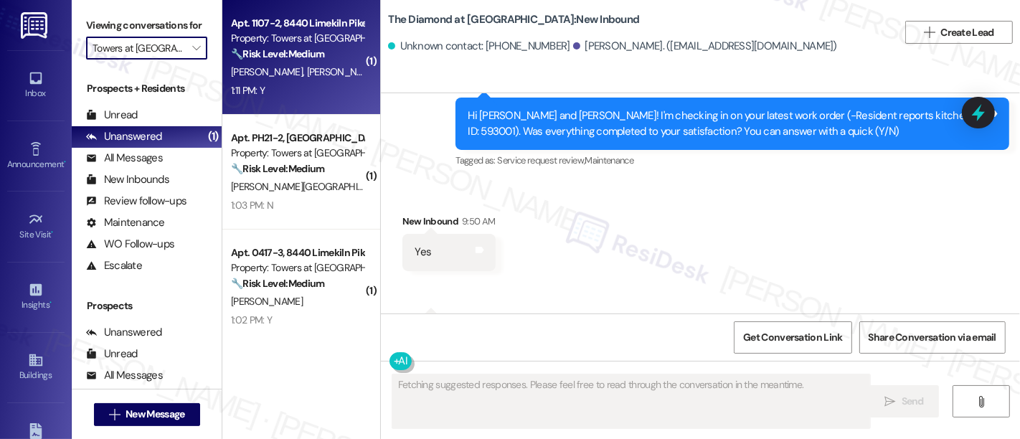
scroll to position [896, 0]
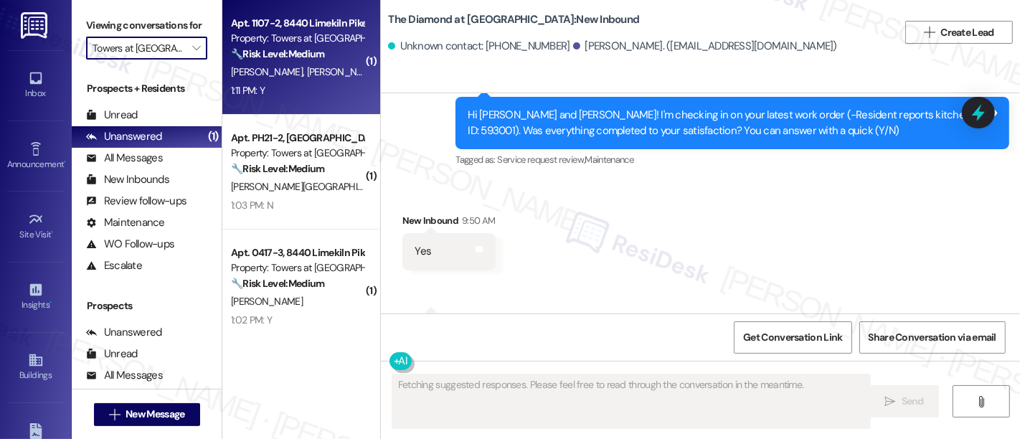
click at [291, 62] on div "Apt. 1107-2, 8440 Limekiln Pike Property: Towers at Wyncote 🔧 Risk Level: Mediu…" at bounding box center [298, 38] width 136 height 49
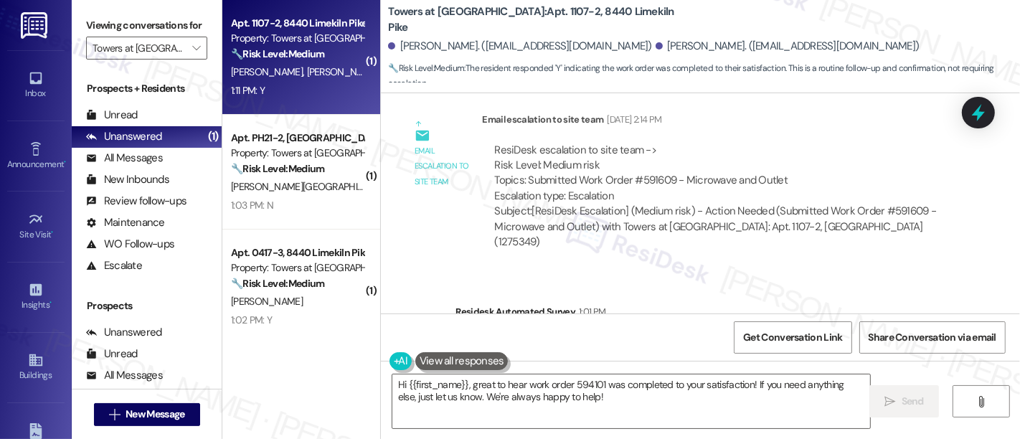
scroll to position [3801, 0]
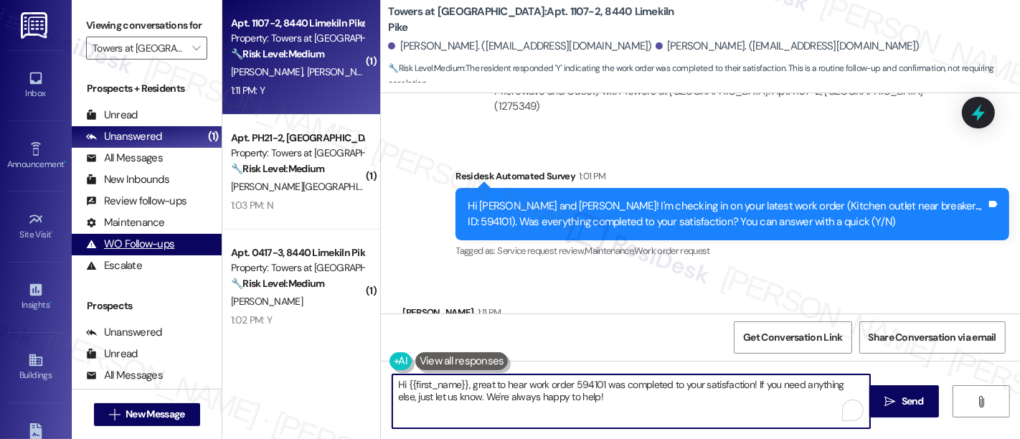
drag, startPoint x: 626, startPoint y: 409, endPoint x: 174, endPoint y: 263, distance: 475.6
click at [174, 263] on div "Viewing conversations for Towers at Wyncote  Prospects + Residents Unread (0) …" at bounding box center [546, 219] width 949 height 439
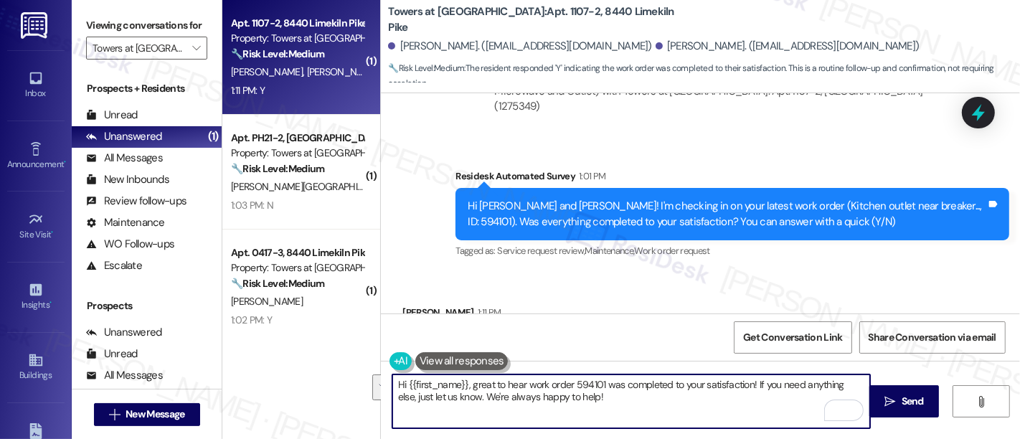
click at [596, 401] on textarea "Hi {{first_name}}, great to hear work order 594101 was completed to your satisf…" at bounding box center [631, 402] width 478 height 54
drag, startPoint x: 469, startPoint y: 386, endPoint x: 307, endPoint y: 365, distance: 163.5
click at [307, 365] on div "( 1 ) Apt. 1107-2, 8440 Limekiln Pike Property: Towers at Wyncote 🔧 Risk Level:…" at bounding box center [621, 219] width 798 height 439
type textarea "Great to hear work order 594101 was completed to your satisfaction! If you need…"
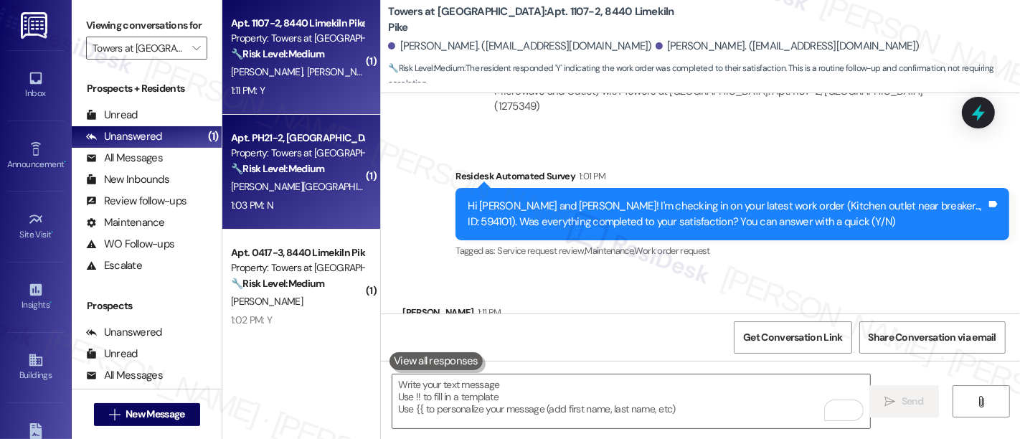
click at [288, 192] on div "[PERSON_NAME][GEOGRAPHIC_DATA]" at bounding box center [298, 187] width 136 height 18
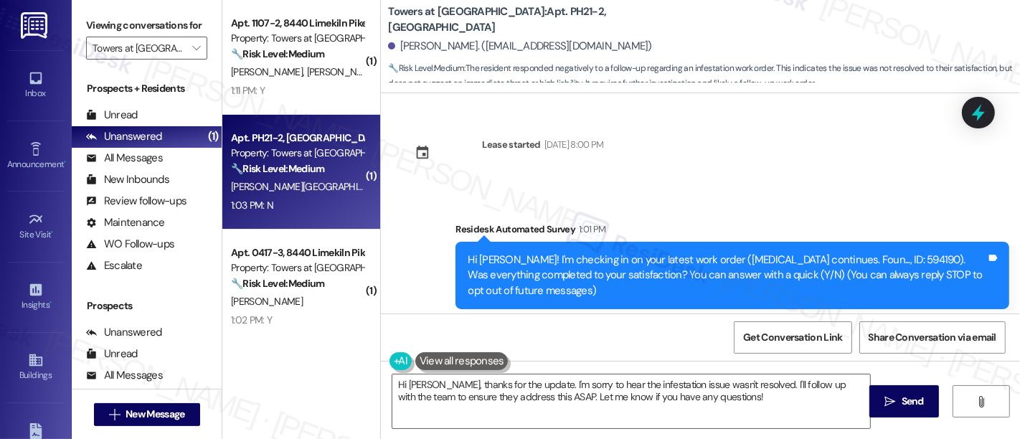
scroll to position [149, 0]
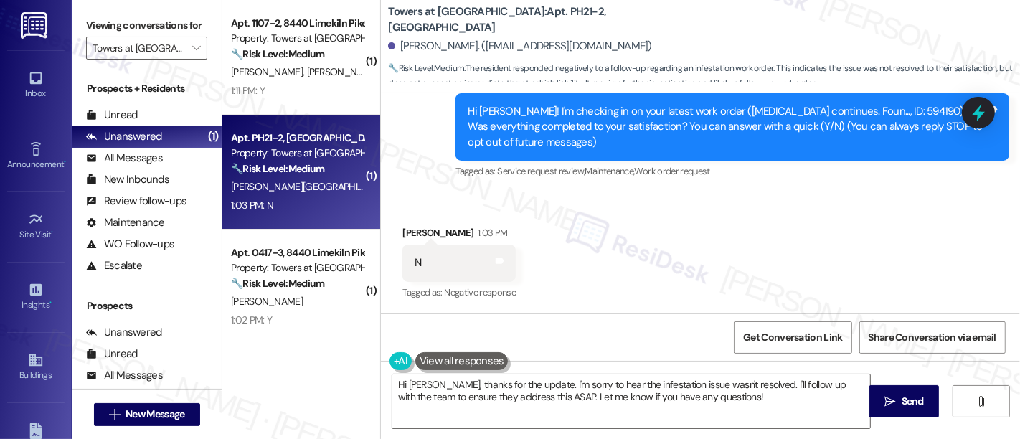
click at [847, 112] on div "Hi [PERSON_NAME]! I'm checking in on your latest work order (Infestation contin…" at bounding box center [727, 127] width 519 height 46
copy div "594190"
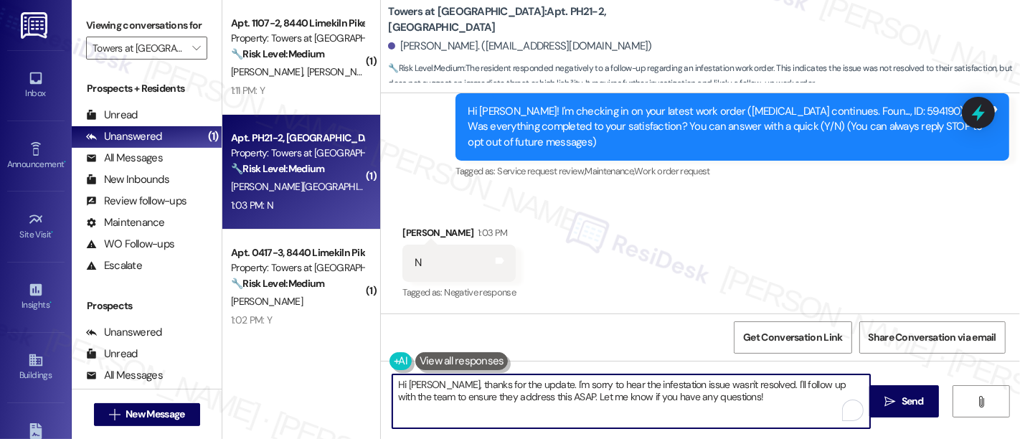
drag, startPoint x: 746, startPoint y: 383, endPoint x: 752, endPoint y: 278, distance: 105.6
click at [754, 413] on textarea "Hi [PERSON_NAME], thanks for the update. I'm sorry to hear the infestation issu…" at bounding box center [631, 402] width 478 height 54
type textarea "Hi [PERSON_NAME], thanks for the update. I'm sorry to hear the infestation issu…"
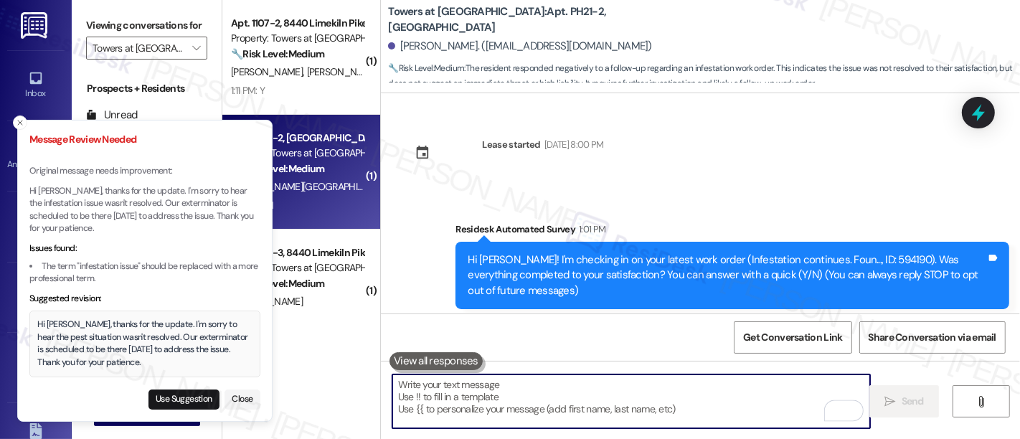
scroll to position [149, 0]
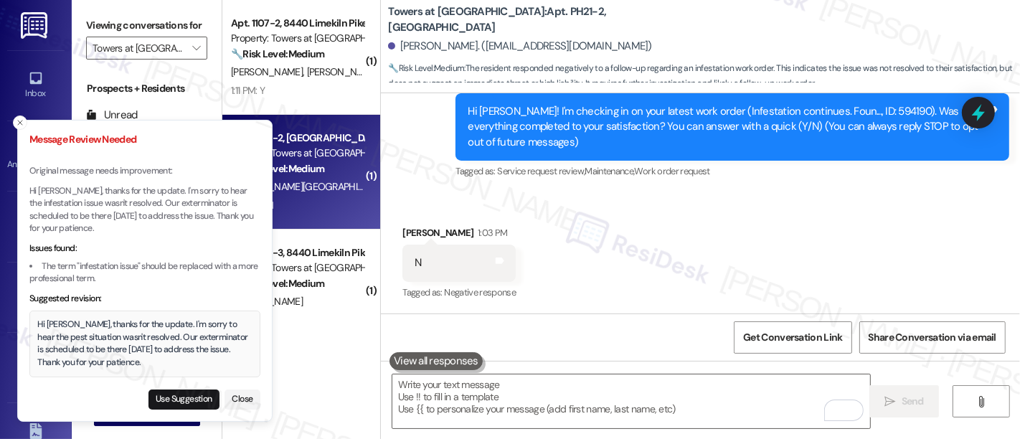
click at [205, 335] on div "Hi [PERSON_NAME], thanks for the update. I'm sorry to hear the pest situation w…" at bounding box center [145, 344] width 215 height 50
click at [183, 345] on div "Hi [PERSON_NAME], thanks for the update. I'm sorry to hear the pest situation w…" at bounding box center [145, 344] width 215 height 50
click at [187, 400] on button "Use Suggestion" at bounding box center [184, 400] width 71 height 20
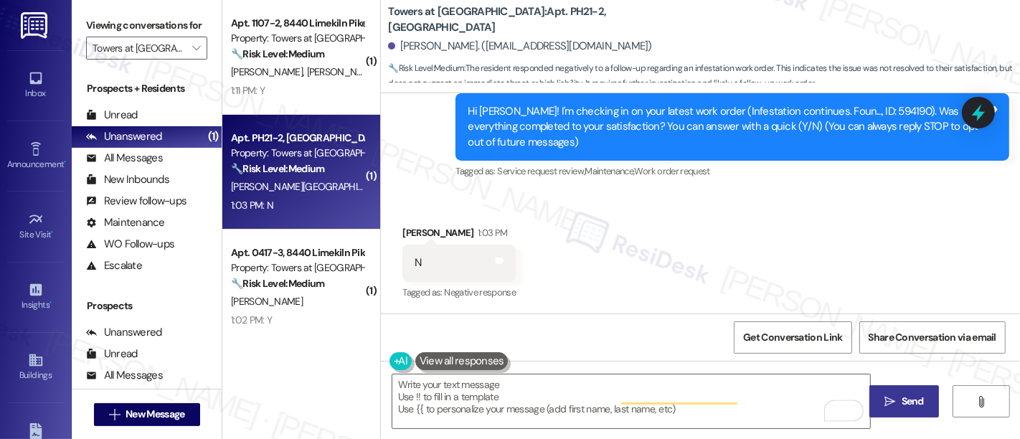
click at [885, 401] on icon "" at bounding box center [890, 401] width 11 height 11
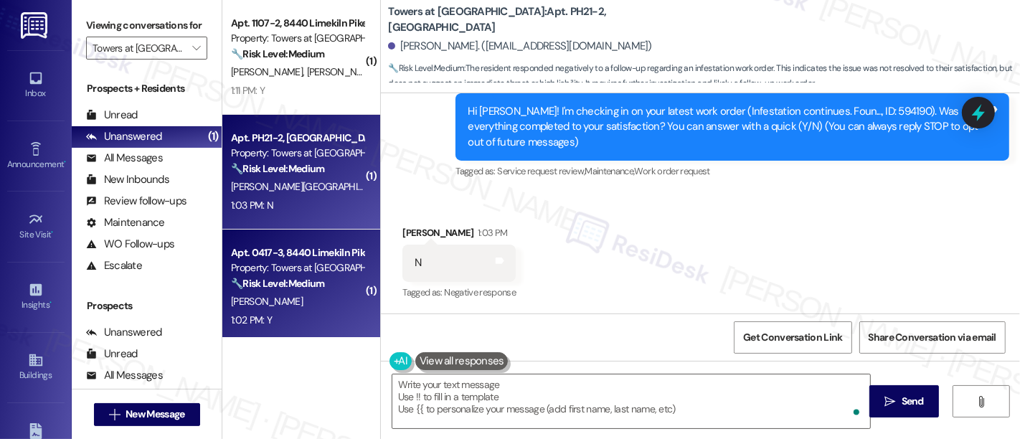
click at [275, 283] on strong "🔧 Risk Level: Medium" at bounding box center [277, 283] width 93 height 13
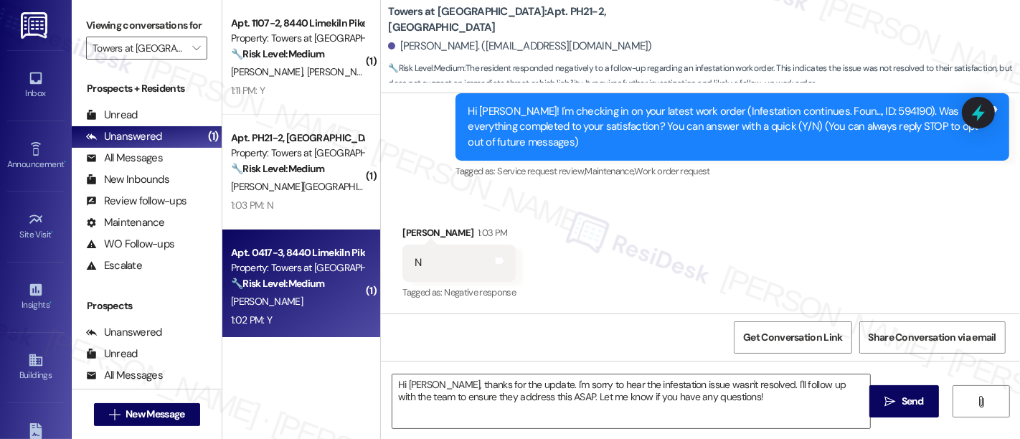
type textarea "Fetching suggested responses. Please feel free to read through the conversation…"
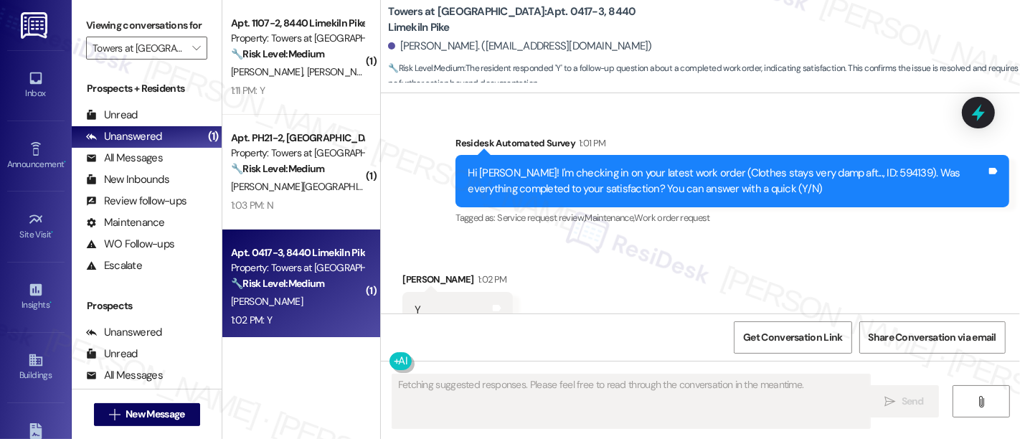
scroll to position [0, 0]
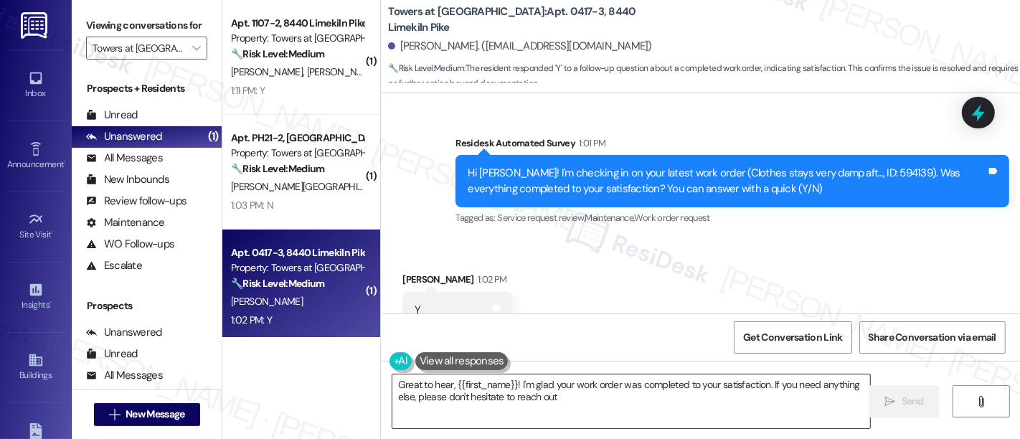
type textarea "Great to hear, {{first_name}}! I'm glad your work order was completed to your s…"
click at [646, 402] on textarea "Great to hear, {{first_name}}! I'm glad your work order was completed to your s…" at bounding box center [631, 402] width 478 height 54
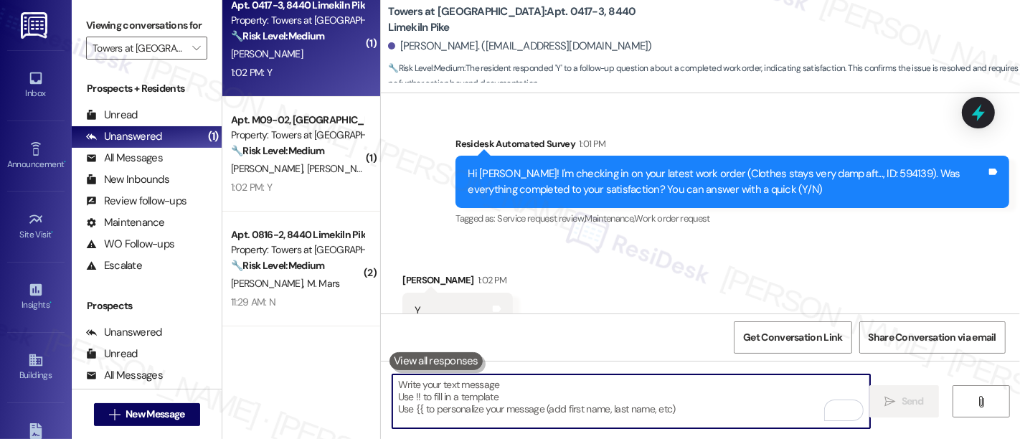
scroll to position [255, 0]
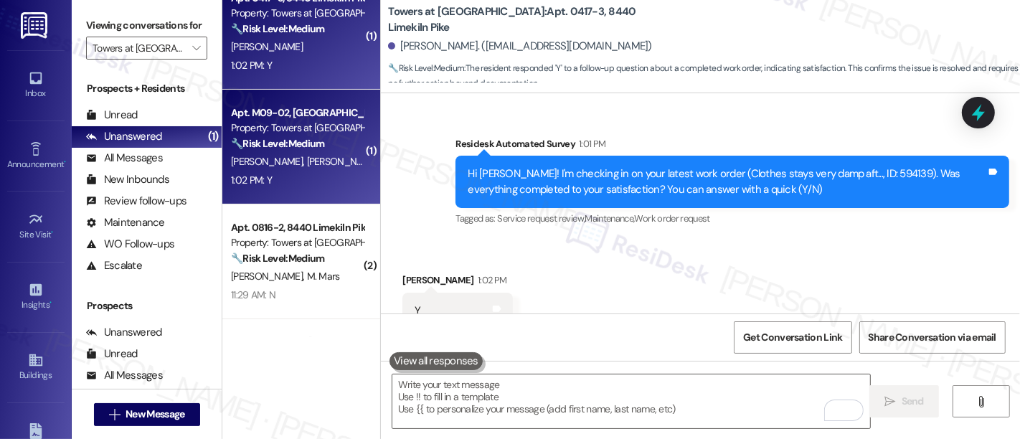
click at [278, 153] on div "[PERSON_NAME] [PERSON_NAME]" at bounding box center [298, 162] width 136 height 18
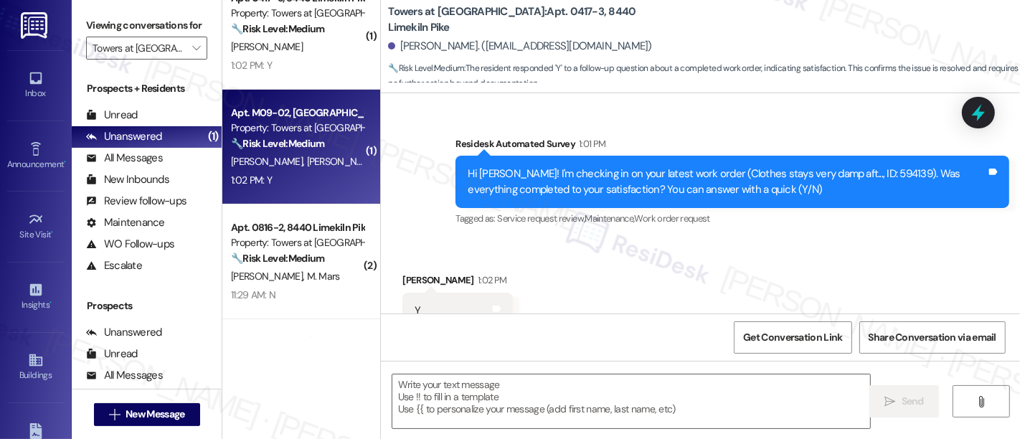
type textarea "Fetching suggested responses. Please feel free to read through the conversation…"
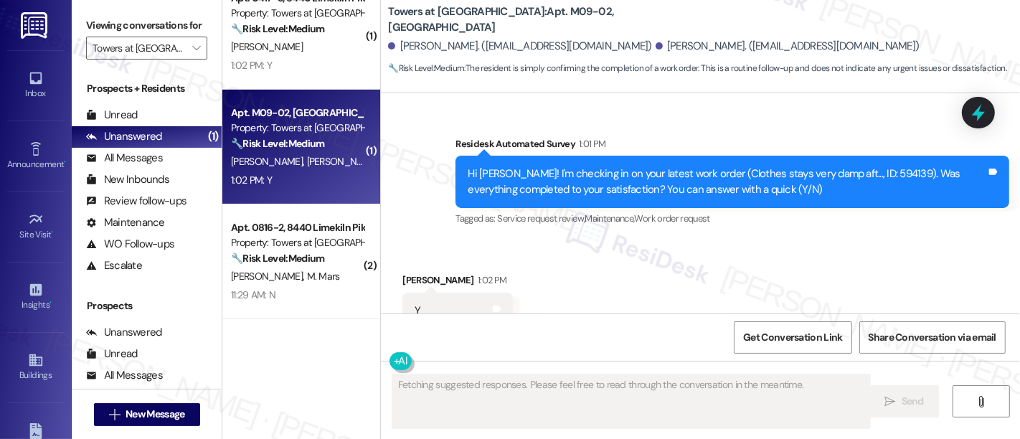
scroll to position [285, 0]
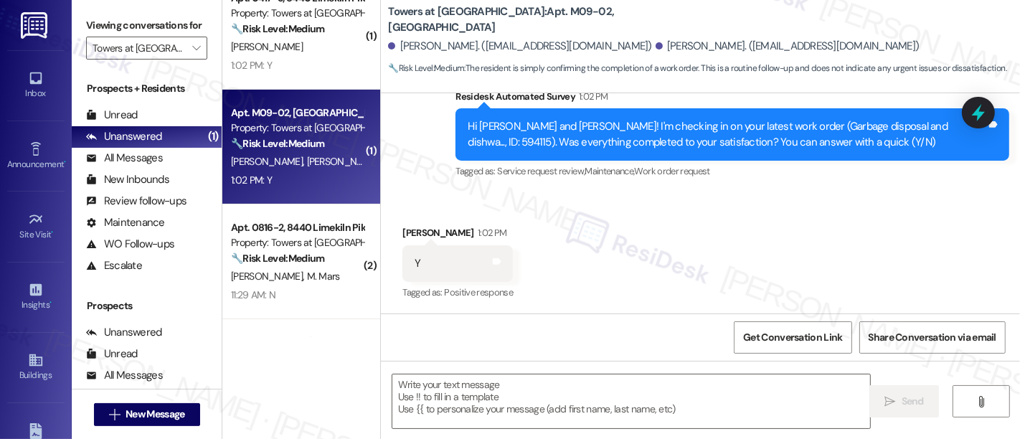
drag, startPoint x: 771, startPoint y: 268, endPoint x: 784, endPoint y: 266, distance: 13.7
click at [779, 267] on div "Received via SMS [PERSON_NAME] 1:02 PM Y Tags and notes Tagged as: Positive res…" at bounding box center [700, 253] width 639 height 121
click at [687, 240] on div "Received via SMS [PERSON_NAME] 1:02 PM Y Tags and notes Tagged as: Positive res…" at bounding box center [700, 253] width 639 height 121
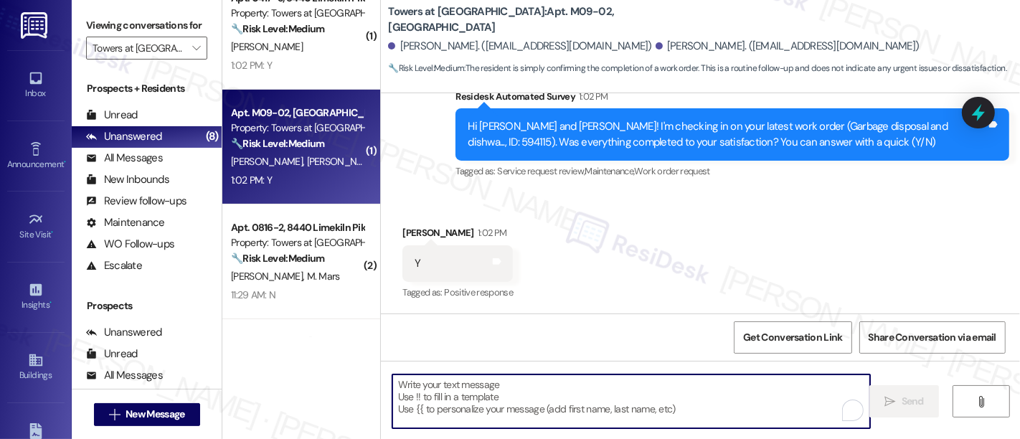
click at [539, 416] on textarea "To enrich screen reader interactions, please activate Accessibility in Grammarl…" at bounding box center [631, 402] width 478 height 54
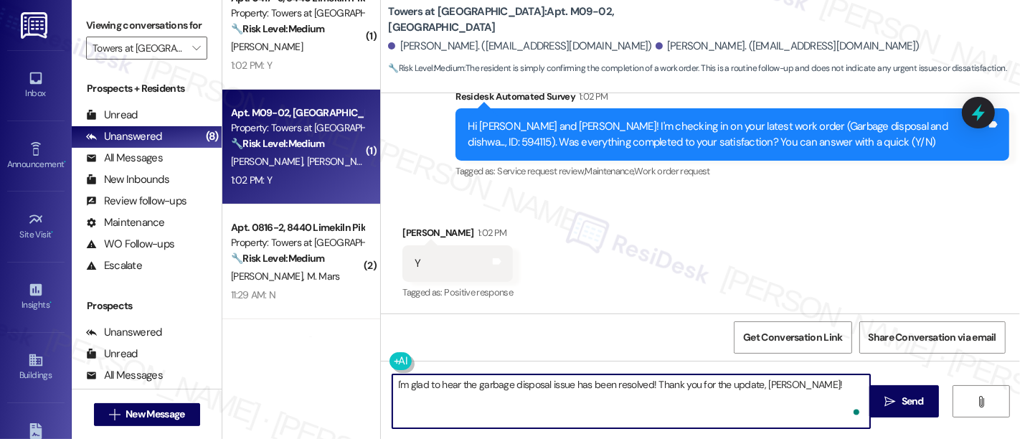
paste textarea "If you’re happy with your experience, we’d love it if you left us a quick Googl…"
type textarea "I'm glad to hear the garbage disposal issue has been resolved! Thank you for th…"
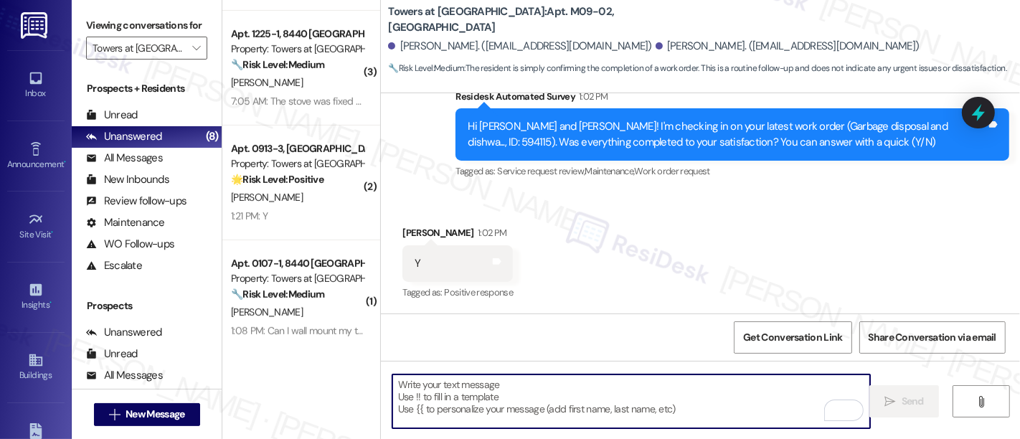
scroll to position [581, 0]
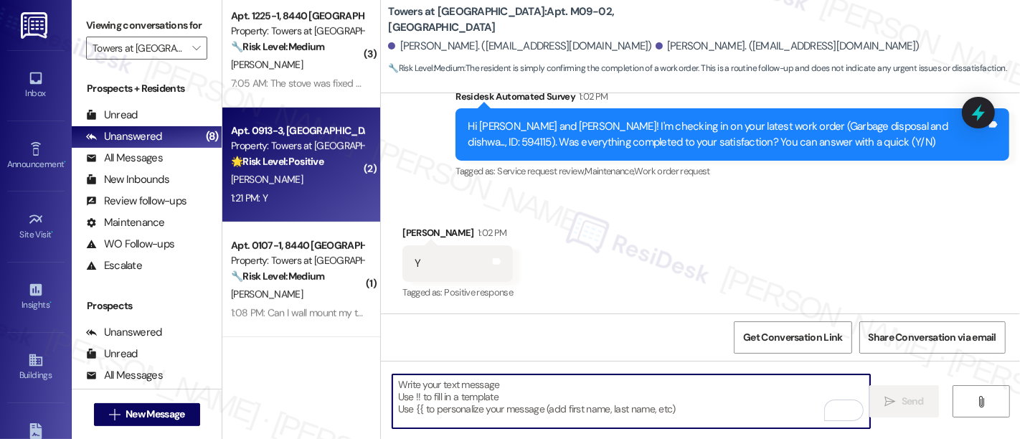
click at [314, 187] on div "[PERSON_NAME]" at bounding box center [298, 180] width 136 height 18
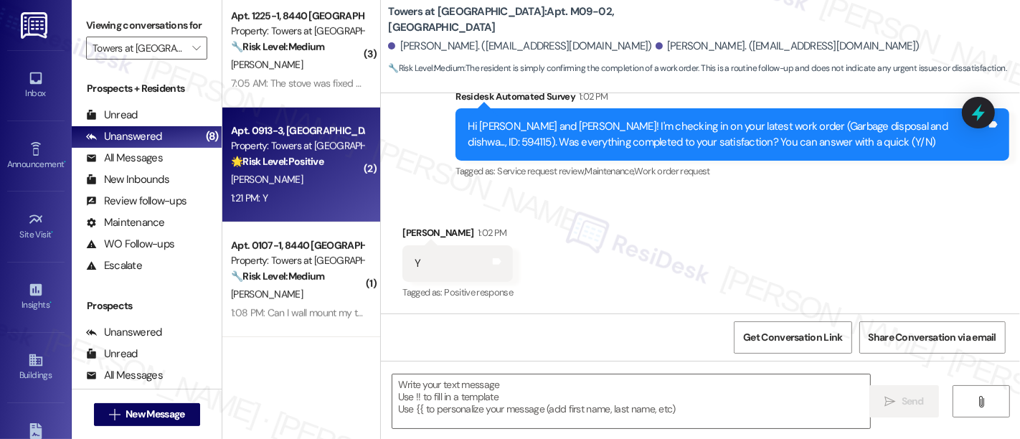
type textarea "Fetching suggested responses. Please feel free to read through the conversation…"
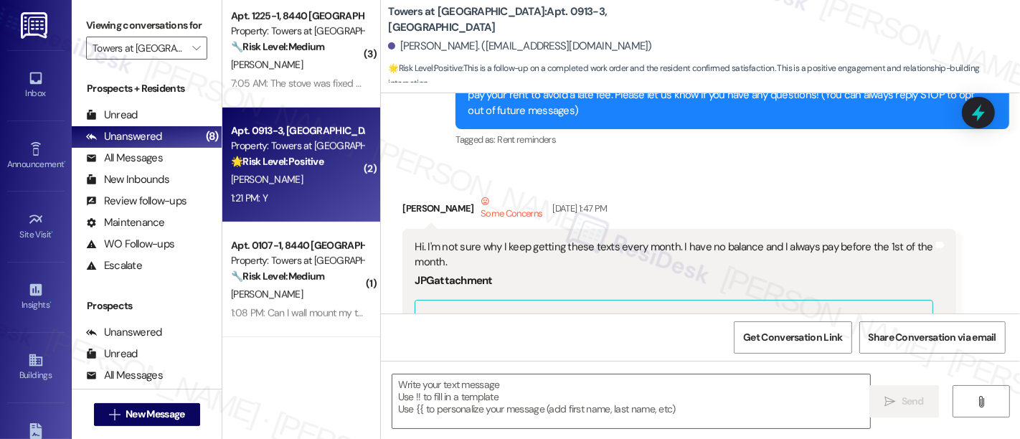
scroll to position [824, 0]
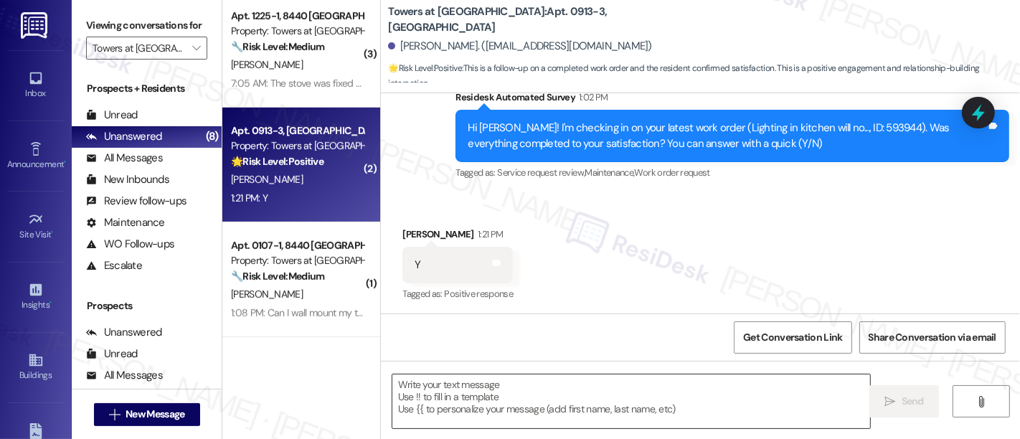
click at [572, 405] on textarea at bounding box center [631, 402] width 478 height 54
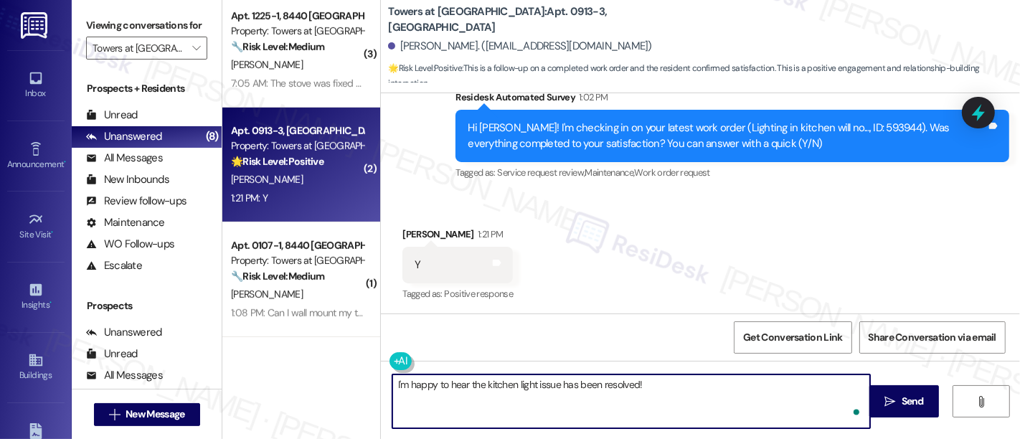
paste textarea "If you’re happy with your experience, we’d love it if you left us a quick Googl…"
type textarea "I'm happy to hear the kitchen light issue has been resolved! If you’re happy wi…"
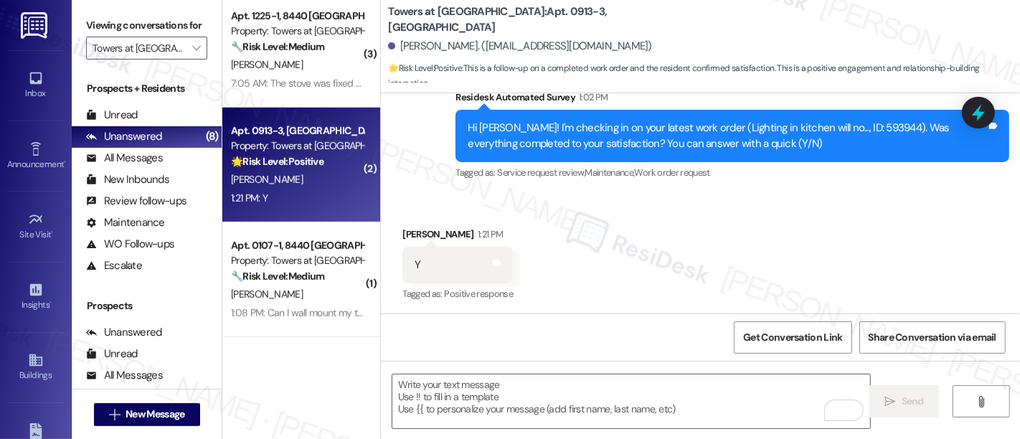
drag, startPoint x: 281, startPoint y: 283, endPoint x: 532, endPoint y: 324, distance: 255.3
click at [289, 283] on div "🔧 Risk Level: Medium The resident responded negatively to a follow-up regarding…" at bounding box center [297, 276] width 133 height 15
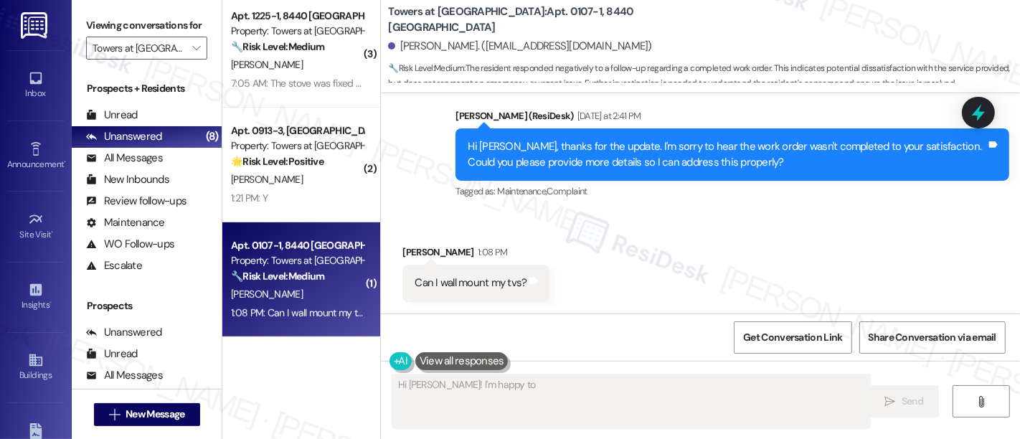
scroll to position [384, 0]
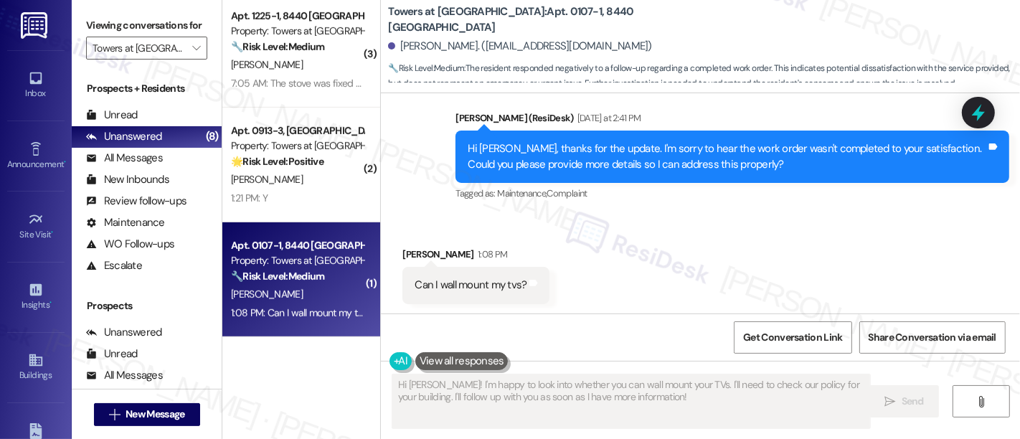
click at [713, 276] on div "Received via SMS James Gaines 1:08 PM Can I wall mount my tvs? Tags and notes" at bounding box center [700, 265] width 639 height 100
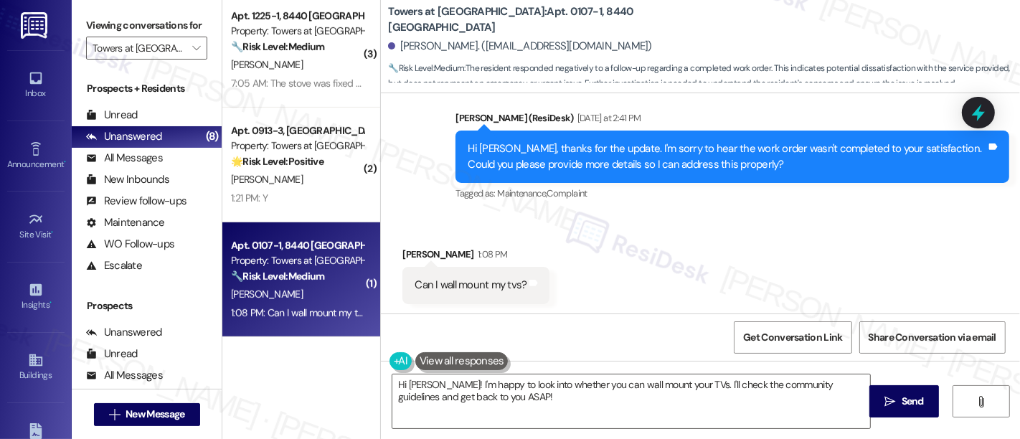
click at [623, 265] on div "Received via SMS James Gaines 1:08 PM Can I wall mount my tvs? Tags and notes" at bounding box center [700, 265] width 639 height 100
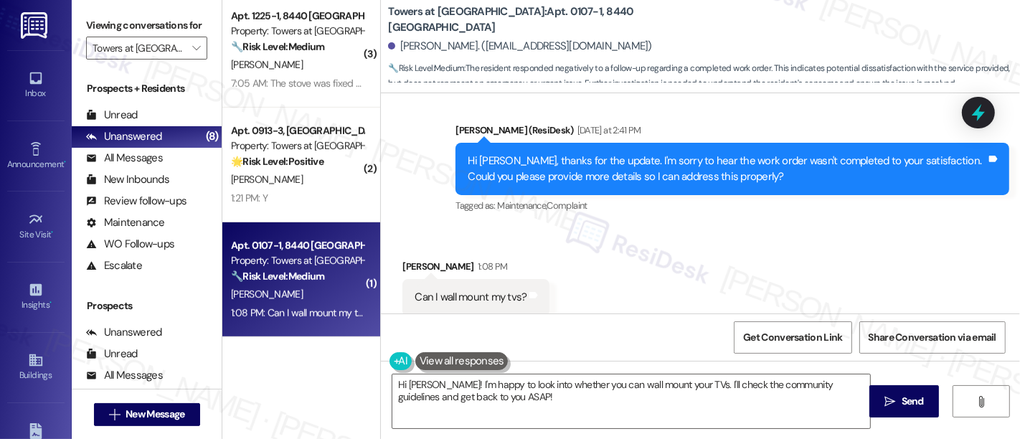
scroll to position [385, 0]
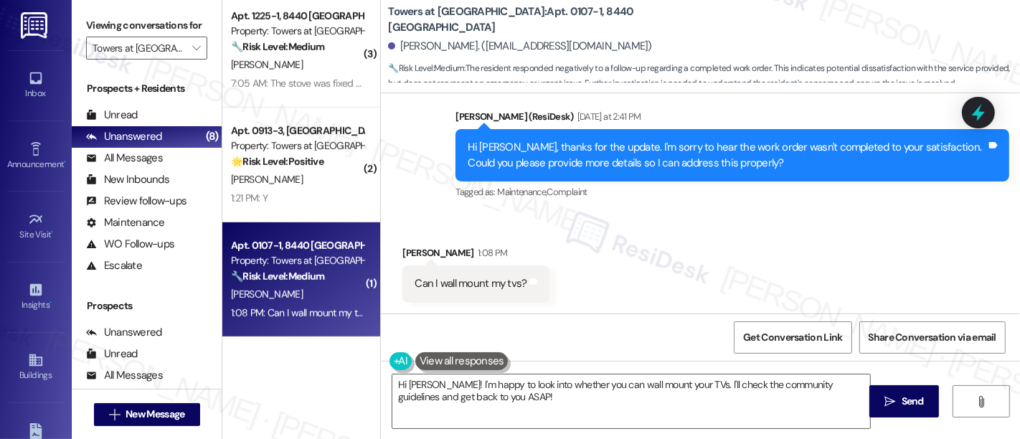
click at [682, 230] on div "Received via SMS James Gaines 1:08 PM Can I wall mount my tvs? Tags and notes" at bounding box center [700, 263] width 639 height 100
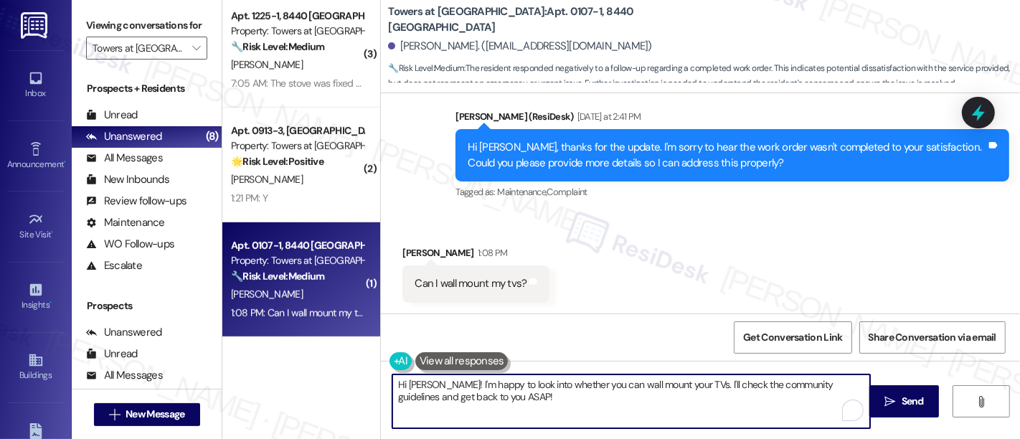
drag, startPoint x: 431, startPoint y: 383, endPoint x: 289, endPoint y: 374, distance: 141.7
click at [289, 374] on div "( 1 ) Apt. M09-02, 8440 Limekiln Pike Property: Towers at Wyncote 🔧 Risk Level:…" at bounding box center [621, 219] width 798 height 439
click at [596, 415] on textarea "Good question! I'm happy to look into whether you can wall mount your TVs. I'll…" at bounding box center [631, 402] width 478 height 54
click at [723, 398] on textarea "Good question! I'm happy to look into whether you can wall mount your TVs. I'll…" at bounding box center [631, 402] width 478 height 54
click at [736, 380] on textarea "Good question! I'm happy to look into whether you can wall mount your TVs. I'll…" at bounding box center [631, 402] width 478 height 54
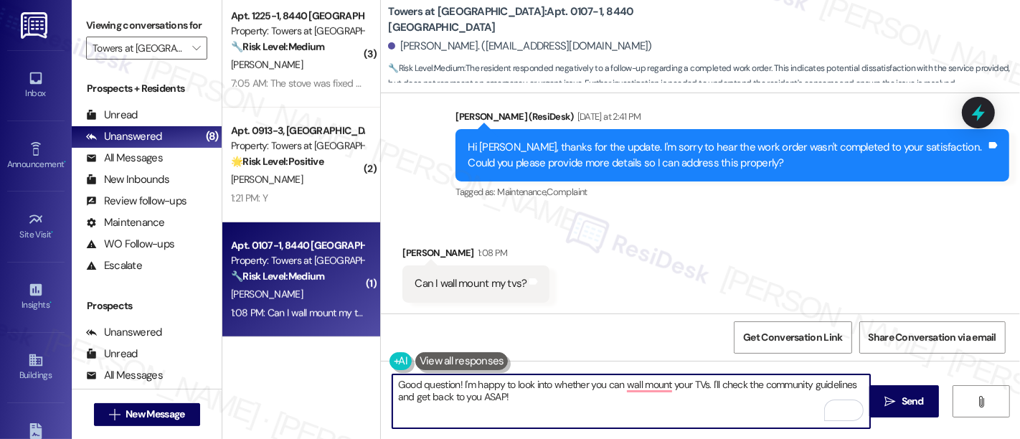
click at [743, 404] on textarea "Good question! I'm happy to look into whether you can wall mount your TVs. I'll…" at bounding box center [631, 402] width 478 height 54
click at [742, 385] on textarea "Good question! I'm happy to look into whether you can wall mount your TVs. I'll…" at bounding box center [631, 402] width 478 height 54
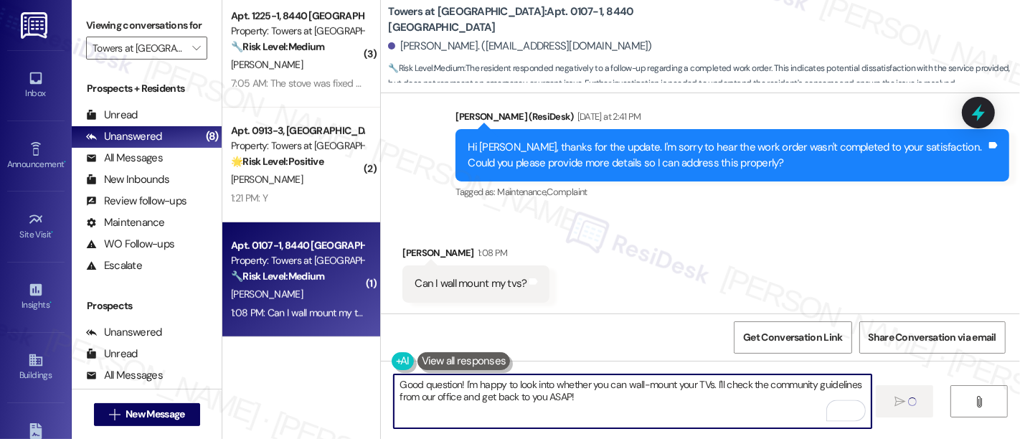
type textarea "Good question! I'm happy to look into whether you can wall-mount your TVs. I'll…"
click at [734, 249] on div "Received via SMS James Gaines 1:08 PM Can I wall mount my tvs? Tags and notes" at bounding box center [700, 263] width 639 height 100
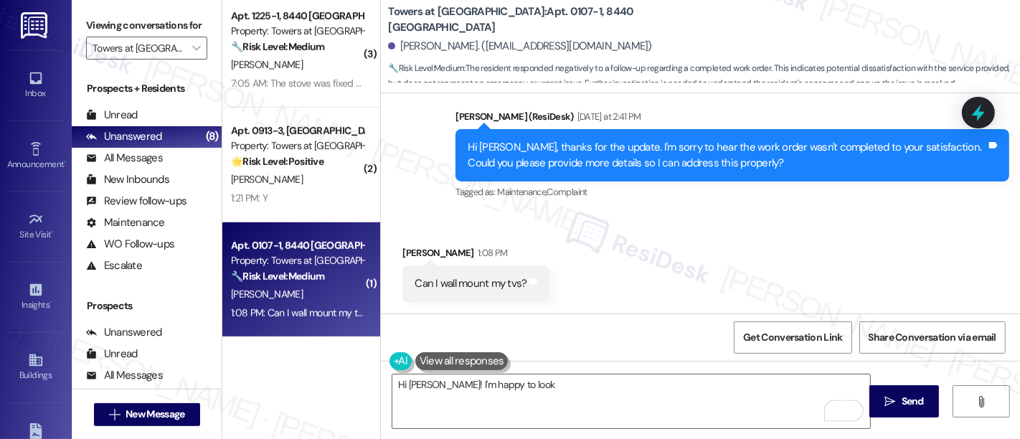
scroll to position [384, 0]
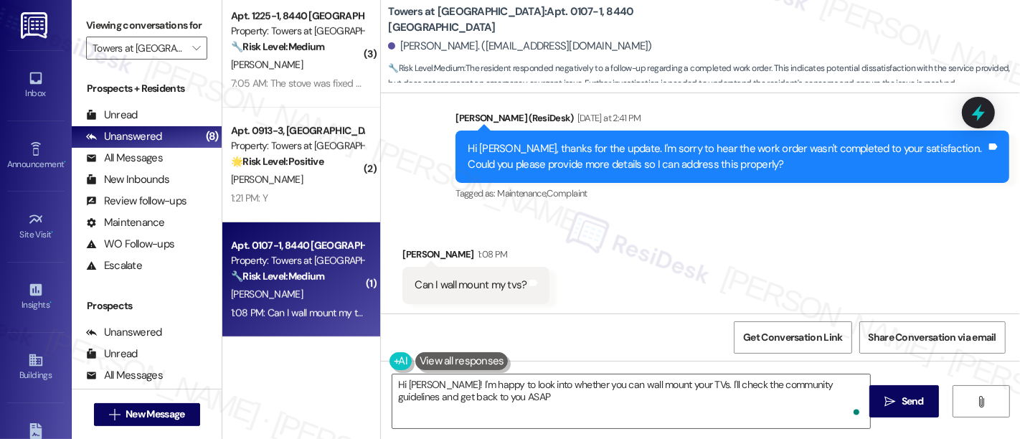
type textarea "Hi James! I'm happy to look into whether you can wall mount your TVs. I'll chec…"
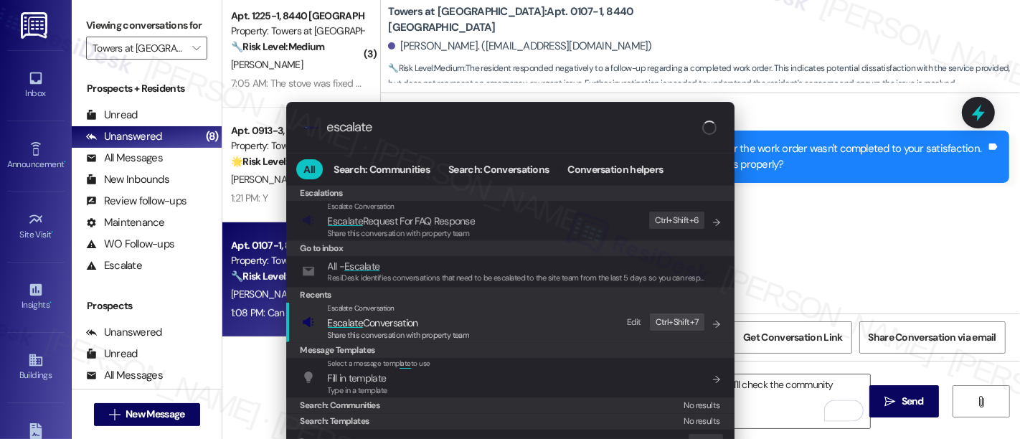
type input "escalate"
click at [434, 323] on span "Escalate Conversation" at bounding box center [399, 323] width 142 height 16
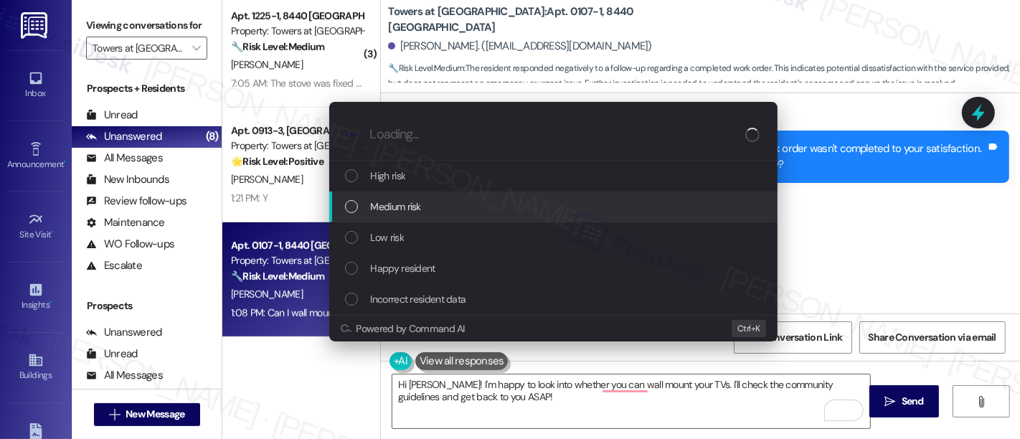
click at [413, 201] on span "Medium risk" at bounding box center [396, 207] width 50 height 16
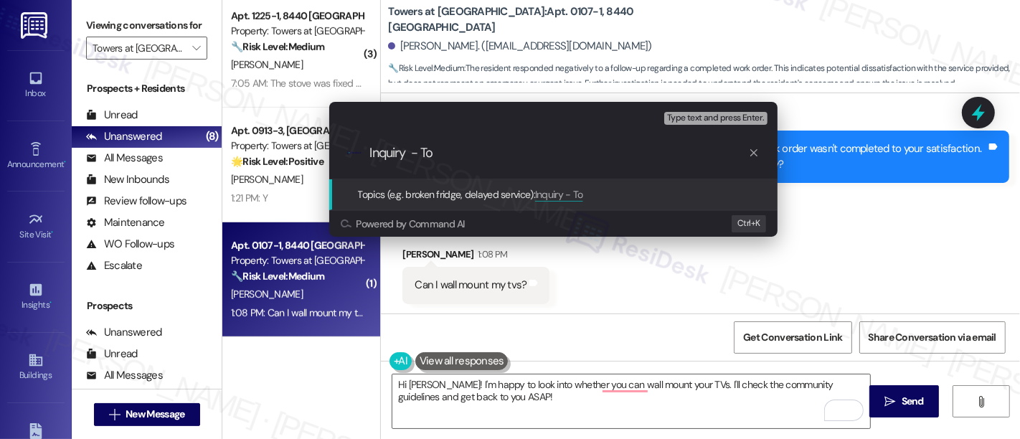
click at [405, 152] on input "Inquiry - To" at bounding box center [559, 153] width 378 height 15
click at [465, 161] on div ".cls-1{fill:#0a055f;}.cls-2{fill:#0cc4c4;} resideskLogoBlueOrange Inquiry - To" at bounding box center [553, 153] width 448 height 51
click at [446, 156] on input "Inquiry - To" at bounding box center [559, 153] width 378 height 15
drag, startPoint x: 446, startPoint y: 156, endPoint x: 273, endPoint y: 134, distance: 175.0
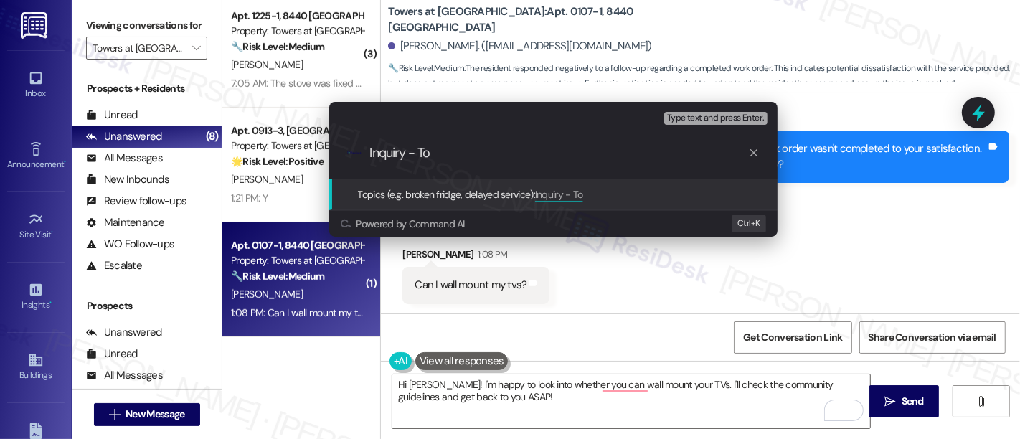
click at [273, 134] on div "Escalate Conversation Medium risk Topics (e.g. broken fridge, delayed service) …" at bounding box center [510, 219] width 1020 height 439
type input "Are TV's Allowed To Be Mounted On The Wall?"
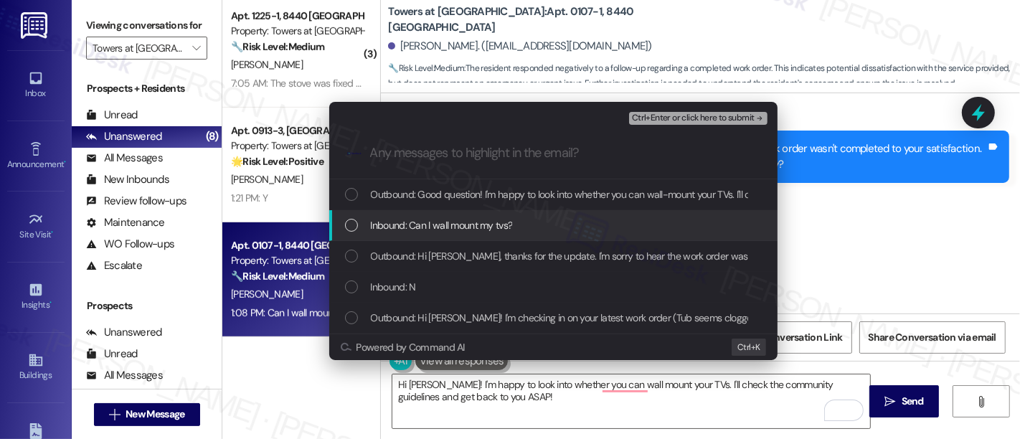
click at [443, 221] on span "Inbound: Can I wall mount my tvs?" at bounding box center [442, 225] width 142 height 16
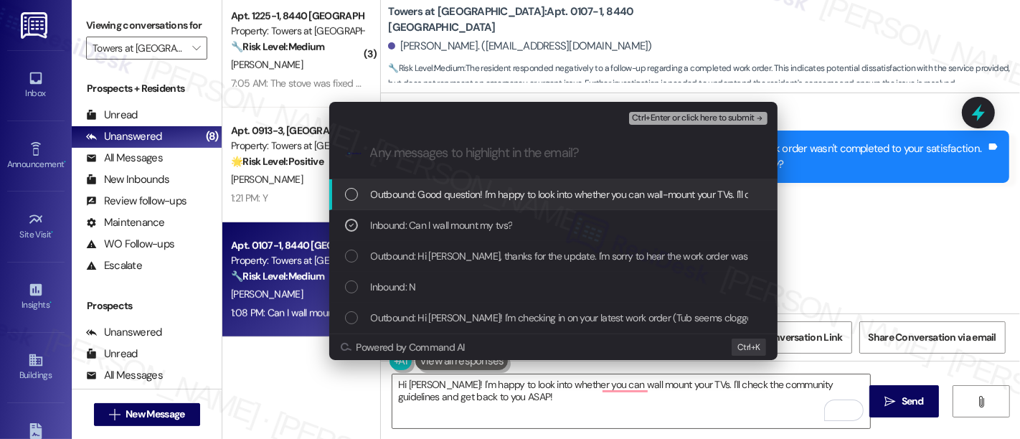
click at [757, 118] on icon "remove-block-ctrl+enter-or click here to submit" at bounding box center [759, 118] width 5 height 4
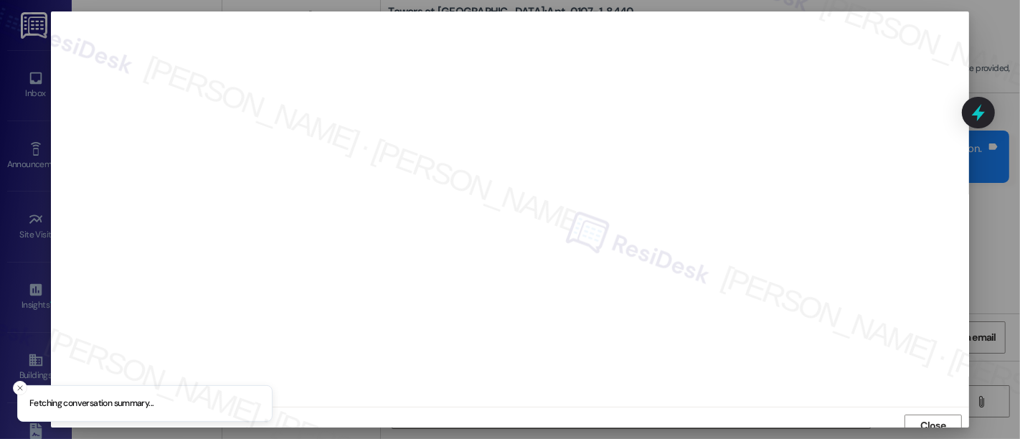
scroll to position [9, 0]
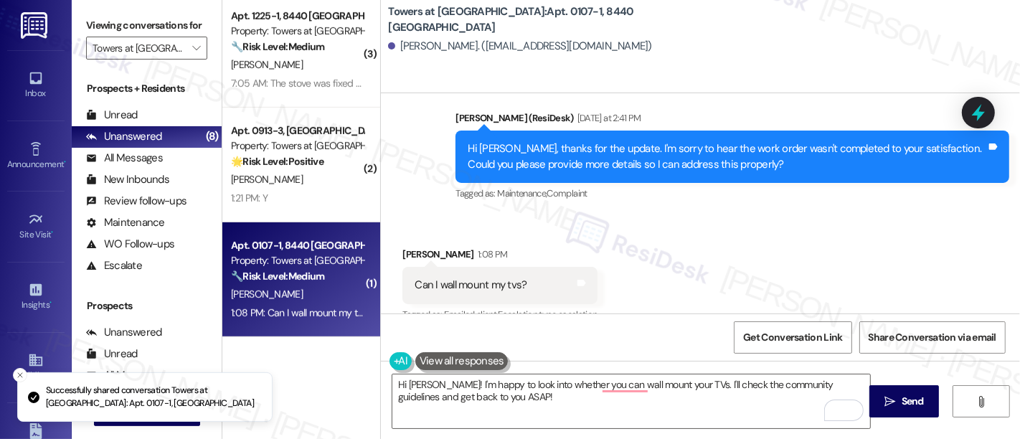
click at [727, 235] on div "Received via SMS James Gaines 1:08 PM Can I wall mount my tvs? Tags and notes T…" at bounding box center [700, 275] width 639 height 121
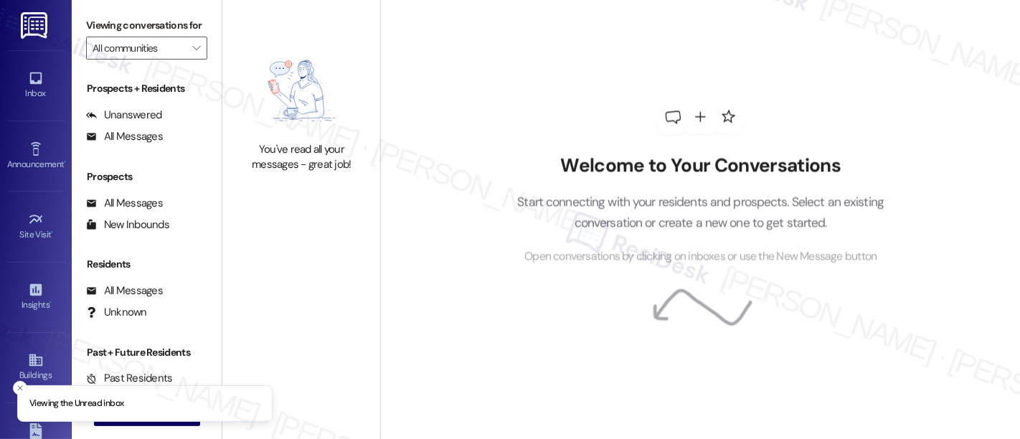
type input "Towers at [GEOGRAPHIC_DATA]"
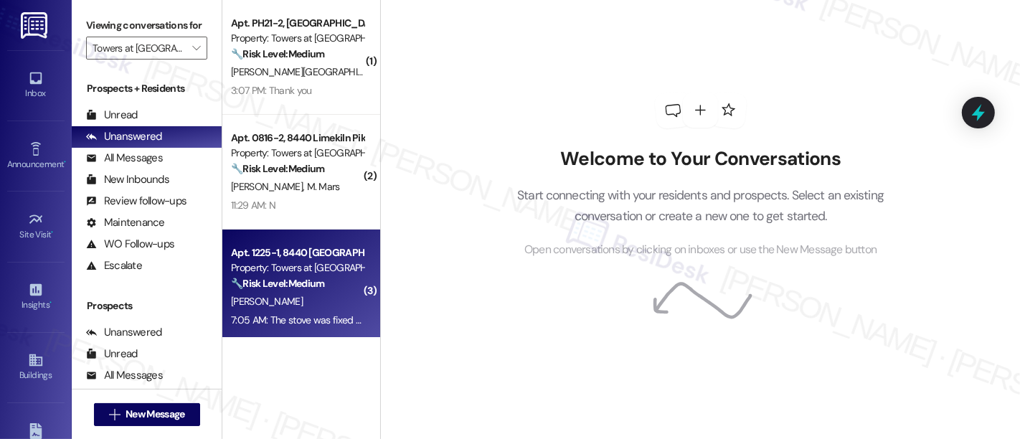
click at [329, 247] on div "Apt. 1225-1, 8440 [GEOGRAPHIC_DATA]" at bounding box center [297, 252] width 133 height 15
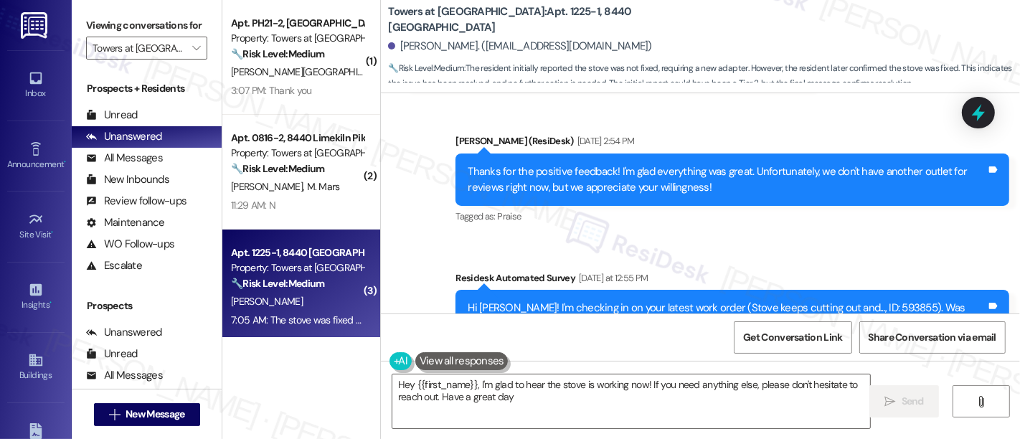
type textarea "Hey {{first_name}}, I'm glad to hear the stove is working now! If you need anyt…"
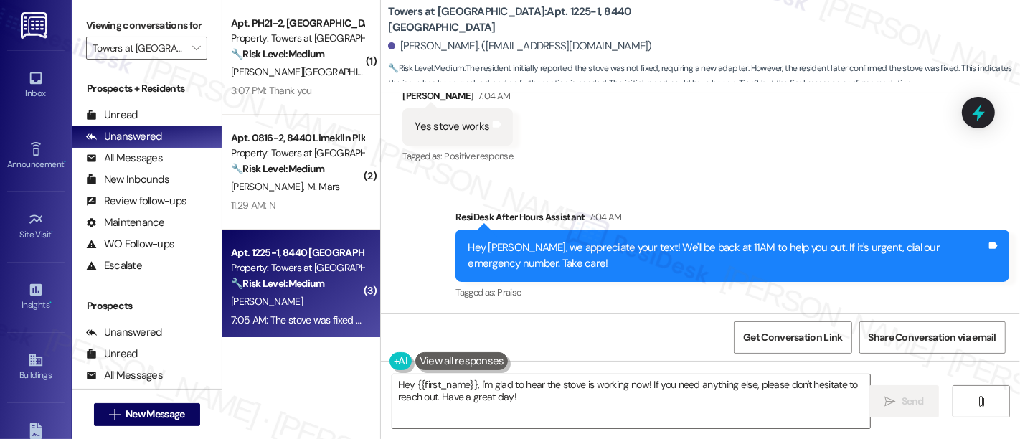
scroll to position [1599, 0]
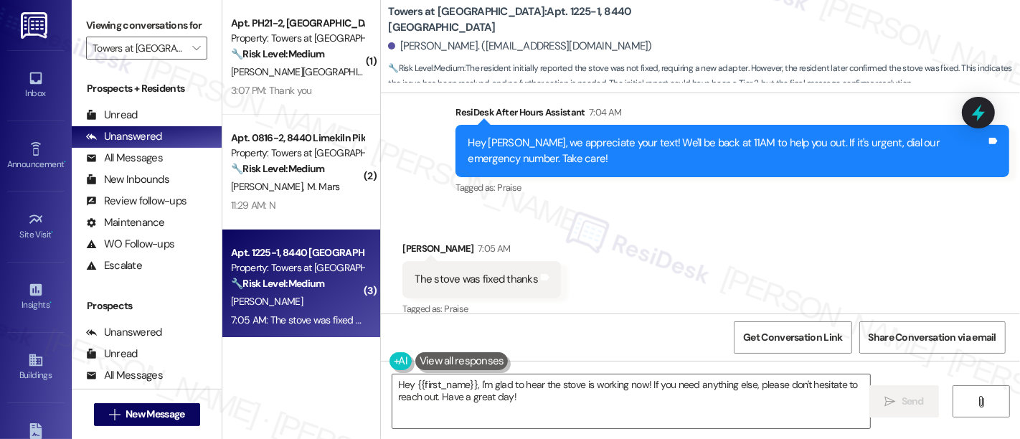
click at [697, 263] on div "Received via SMS Ambhur White 7:05 AM The stove was fixed thanks Tags and notes…" at bounding box center [700, 269] width 639 height 121
click at [625, 266] on div "Received via SMS Ambhur White 7:05 AM The stove was fixed thanks Tags and notes…" at bounding box center [700, 269] width 639 height 121
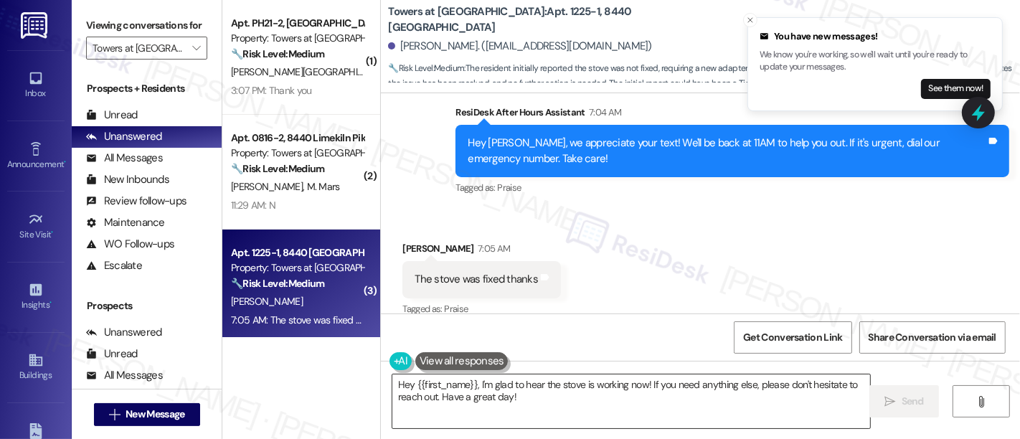
click at [740, 386] on textarea "Hey {{first_name}}, I'm glad to hear the stove is working now! If you need anyt…" at bounding box center [631, 402] width 478 height 54
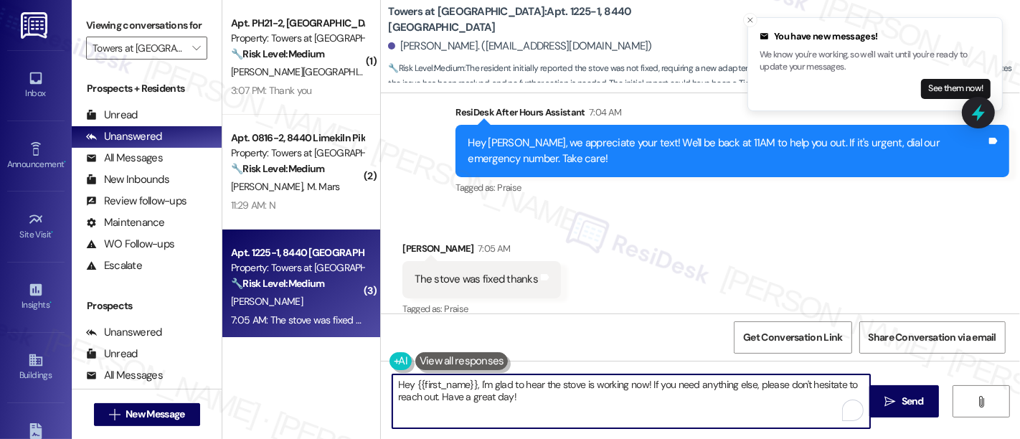
click at [598, 405] on textarea "Hey {{first_name}}, I'm glad to hear the stove is working now! If you need anyt…" at bounding box center [631, 402] width 478 height 54
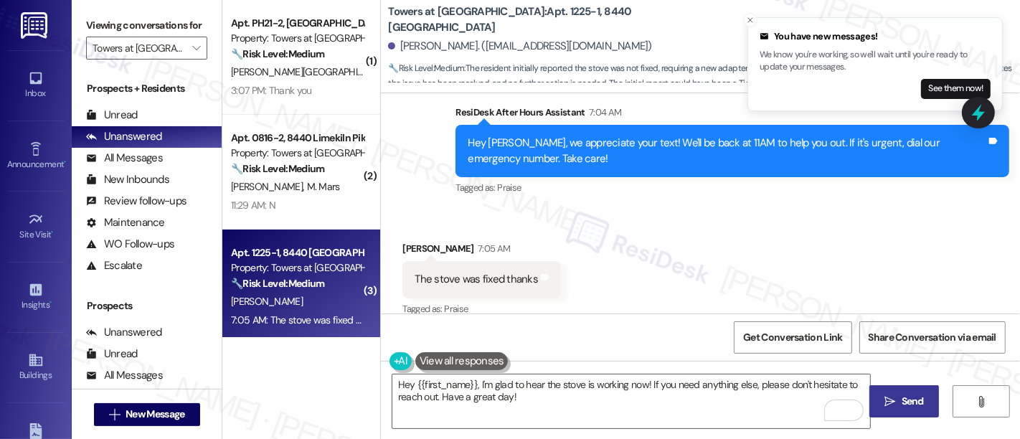
click at [888, 401] on icon "" at bounding box center [890, 401] width 11 height 11
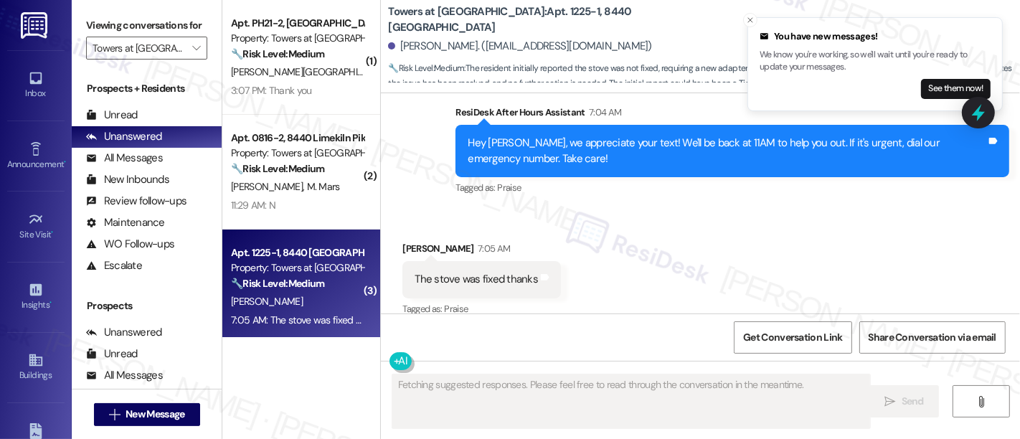
scroll to position [1599, 0]
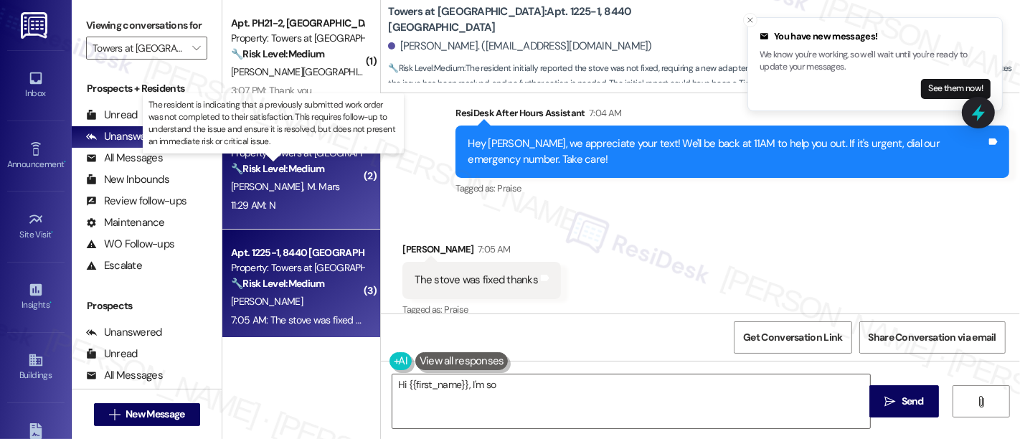
type textarea "Hi {{first_name}}, I'm so glad"
click at [277, 173] on strong "🔧 Risk Level: Medium" at bounding box center [277, 168] width 93 height 13
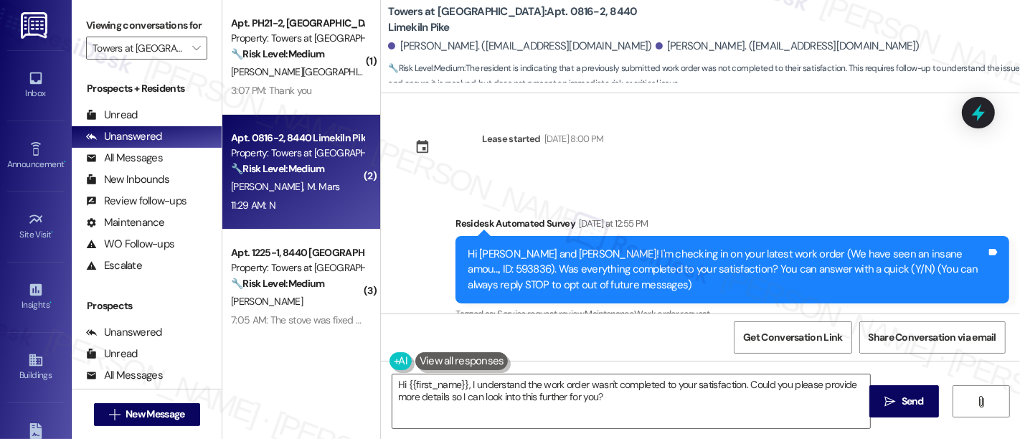
scroll to position [0, 0]
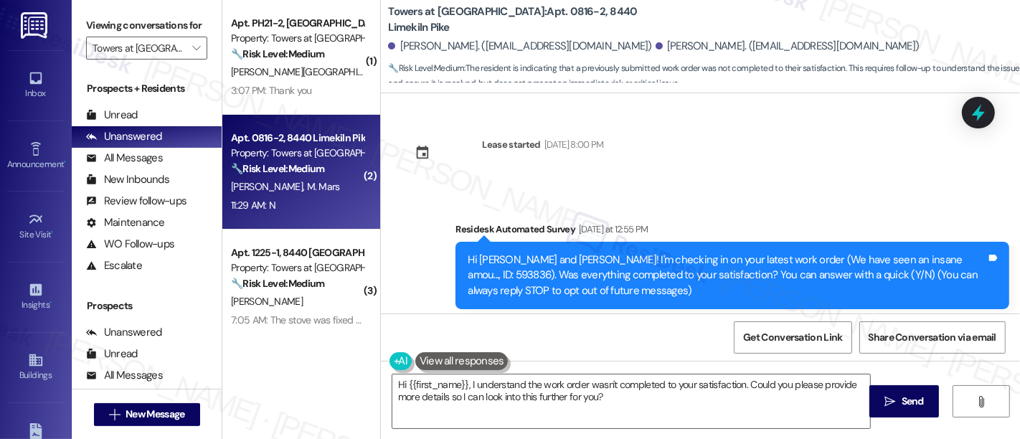
click at [898, 253] on div "Hi [PERSON_NAME] and [PERSON_NAME]! I'm checking in on your latest work order (…" at bounding box center [727, 276] width 519 height 46
copy div "593836"
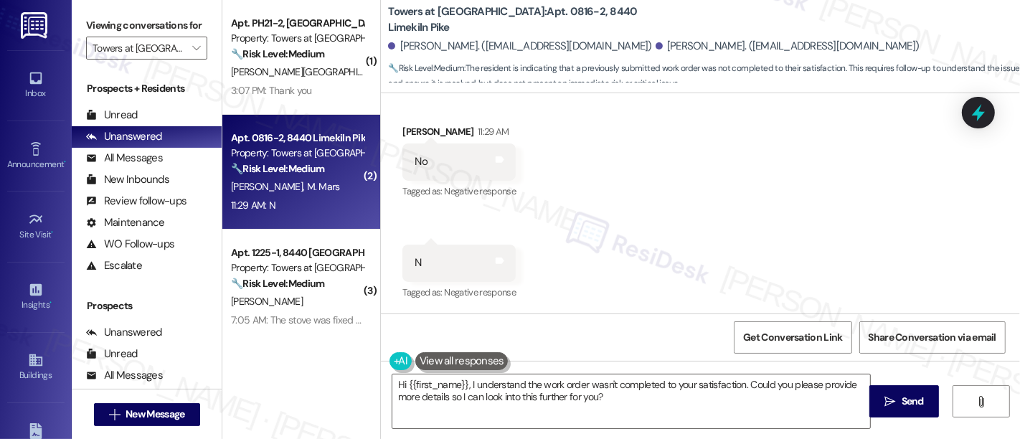
click at [744, 225] on div "Received via SMS [PERSON_NAME] 11:29 AM No Tags and notes Tagged as: Negative r…" at bounding box center [700, 203] width 639 height 222
click at [617, 407] on textarea "Hi {{first_name}}, I understand the work order wasn't completed to your satisfa…" at bounding box center [631, 402] width 478 height 54
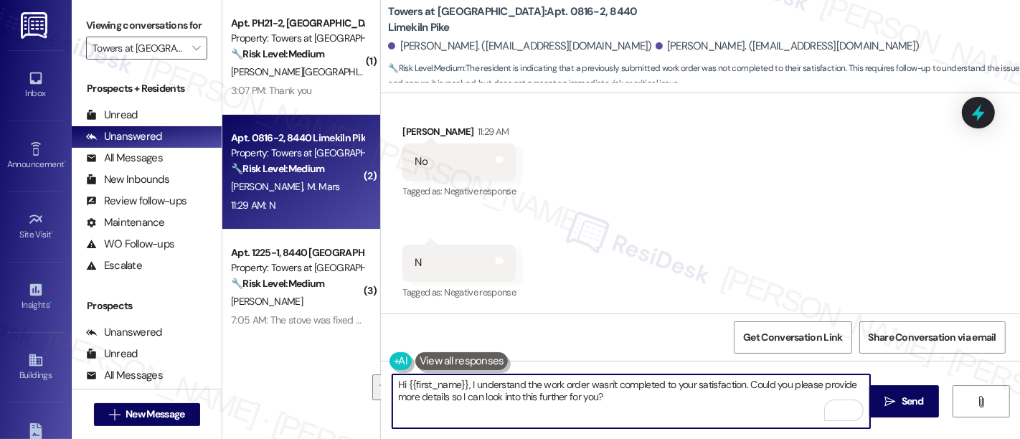
drag, startPoint x: 745, startPoint y: 379, endPoint x: 751, endPoint y: 410, distance: 31.5
click at [751, 410] on textarea "Hi {{first_name}}, I understand the work order wasn't completed to your satisfa…" at bounding box center [631, 402] width 478 height 54
click at [793, 407] on textarea "Hi {{first_name}}, I understand the work order wasn't completed to your satisfa…" at bounding box center [631, 402] width 478 height 54
drag, startPoint x: 818, startPoint y: 384, endPoint x: 813, endPoint y: 428, distance: 44.1
click at [813, 428] on textarea "Hi {{first_name}}, I understand the work order wasn't completed to your satisfa…" at bounding box center [631, 402] width 478 height 54
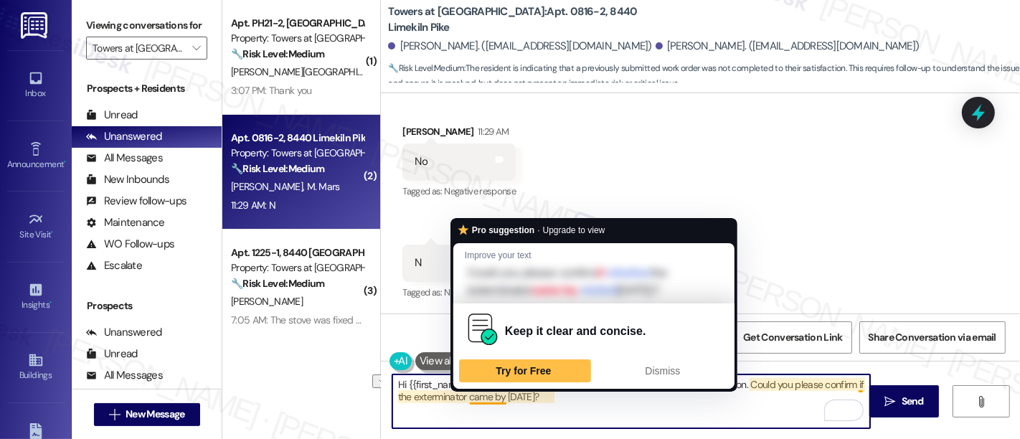
drag, startPoint x: 465, startPoint y: 400, endPoint x: 497, endPoint y: 400, distance: 31.6
click at [497, 400] on textarea "Hi {{first_name}}, I understand the work order wasn't completed to your satisfa…" at bounding box center [631, 402] width 478 height 54
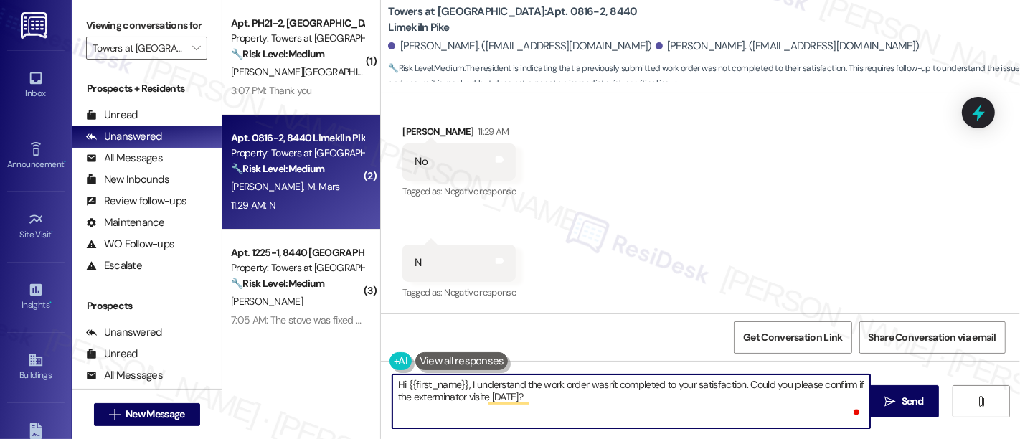
type textarea "Hi {{first_name}}, I understand the work order wasn't completed to your satisfa…"
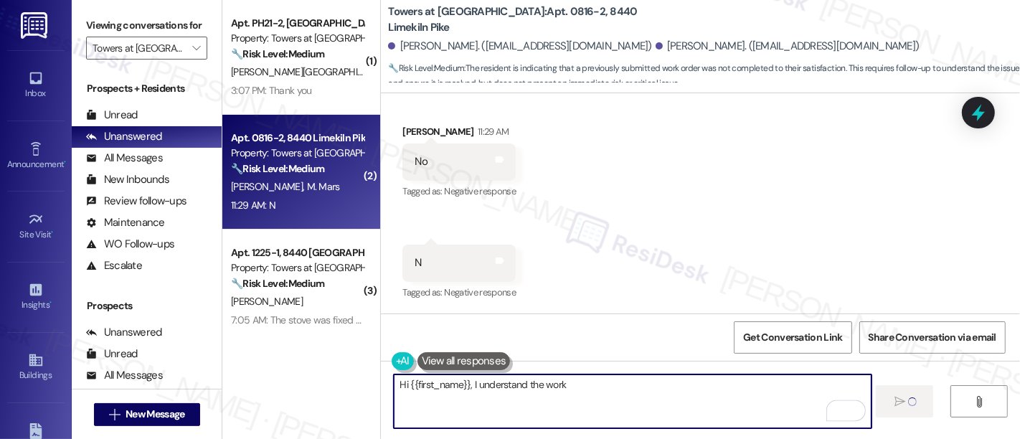
scroll to position [249, 0]
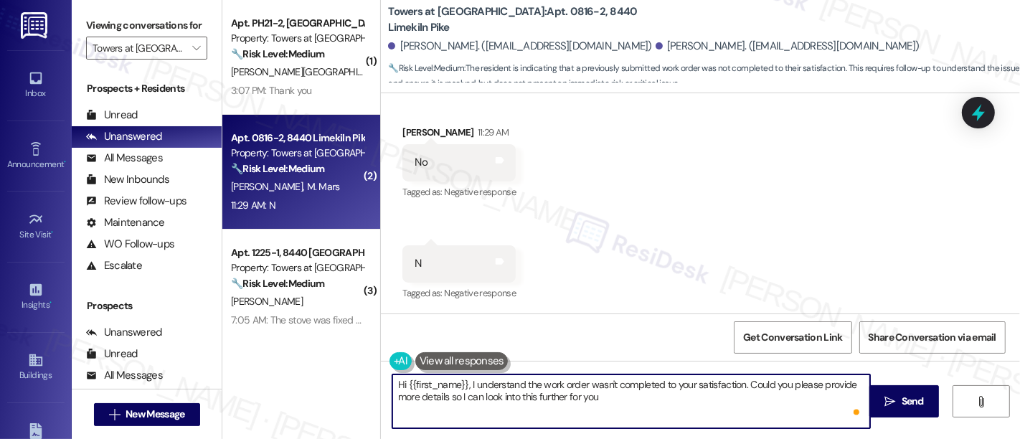
type textarea "Hi {{first_name}}, I understand the work order wasn't completed to your satisfa…"
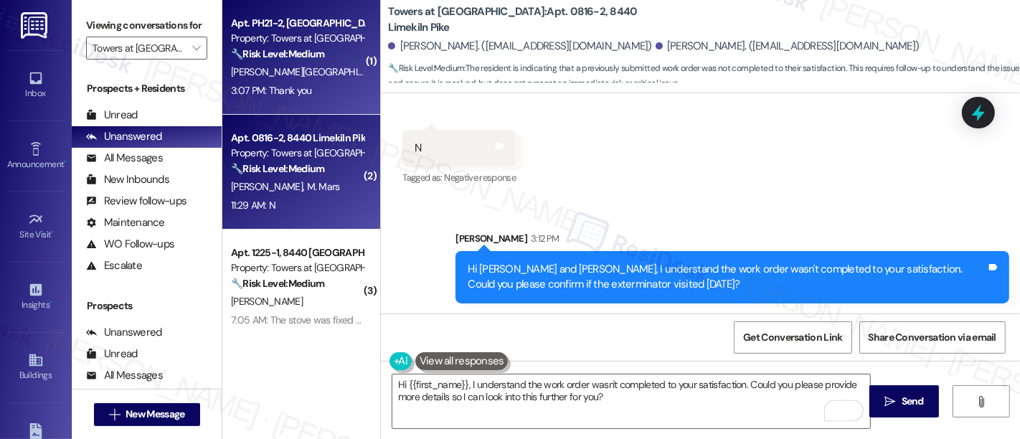
click at [270, 75] on div "[PERSON_NAME][GEOGRAPHIC_DATA]" at bounding box center [298, 72] width 136 height 18
type textarea "Fetching suggested responses. Please feel free to read through the conversation…"
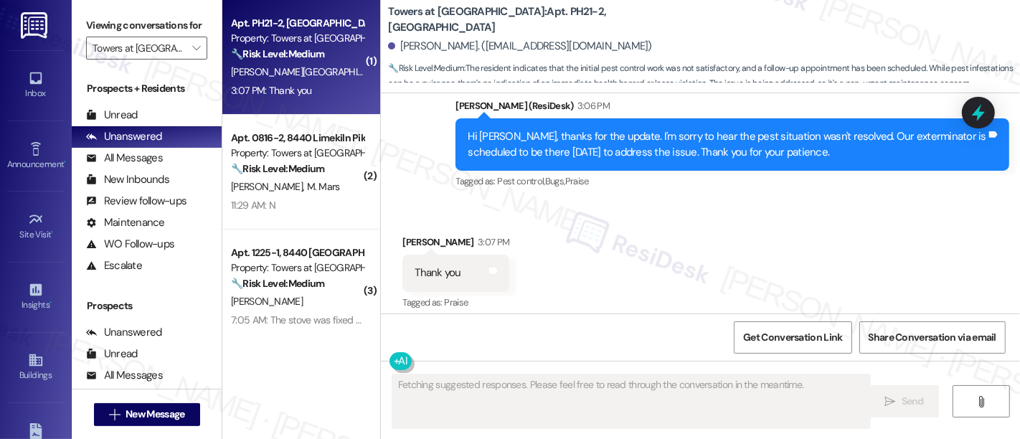
scroll to position [405, 0]
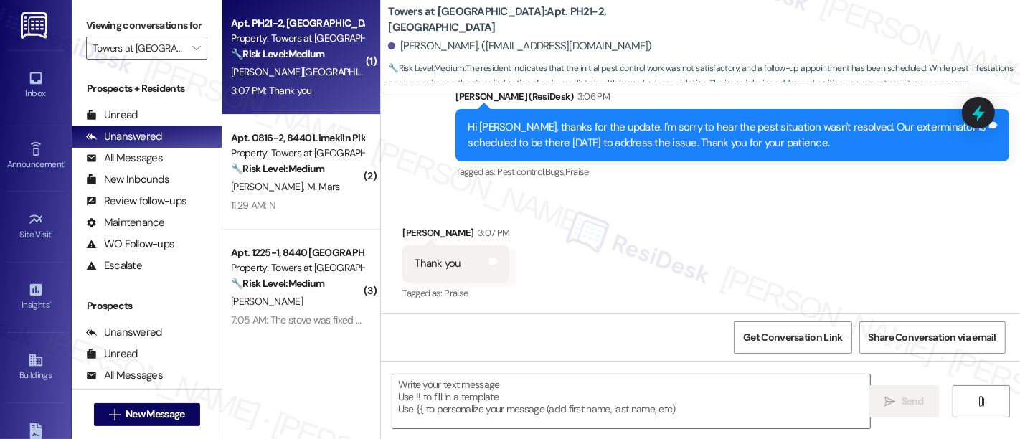
click at [791, 245] on div "Received via SMS [PERSON_NAME] 3:07 PM Thank you Tags and notes Tagged as: Prai…" at bounding box center [700, 253] width 639 height 121
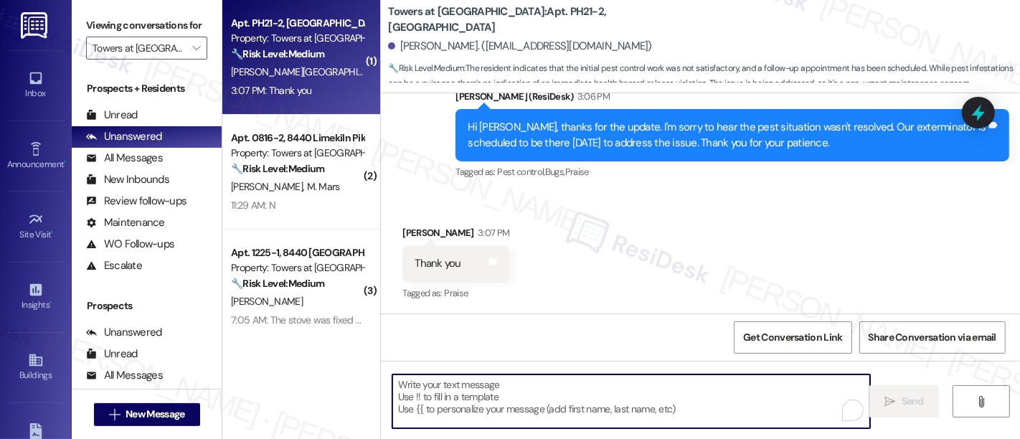
drag, startPoint x: 608, startPoint y: 395, endPoint x: 753, endPoint y: 372, distance: 146.0
click at [616, 395] on textarea "To enrich screen reader interactions, please activate Accessibility in Grammarl…" at bounding box center [631, 402] width 478 height 54
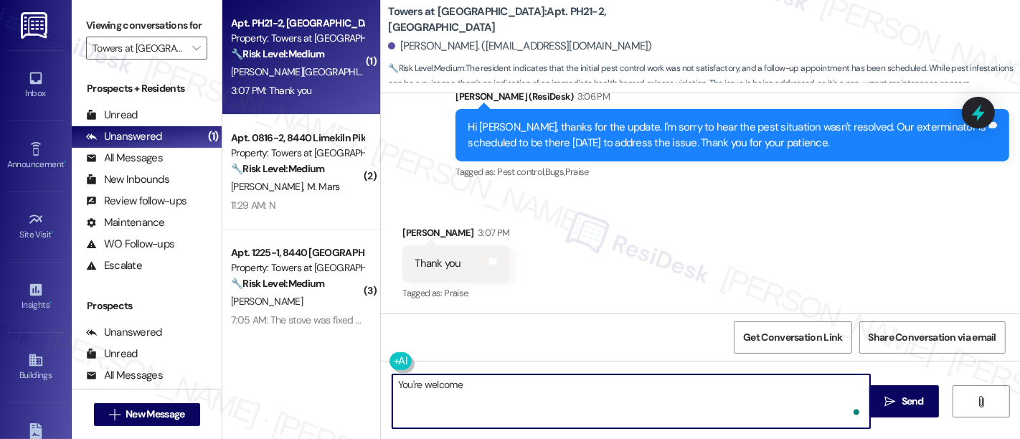
type textarea "You're welcome!"
type textarea "Let me know if there's anything else I can help with!"
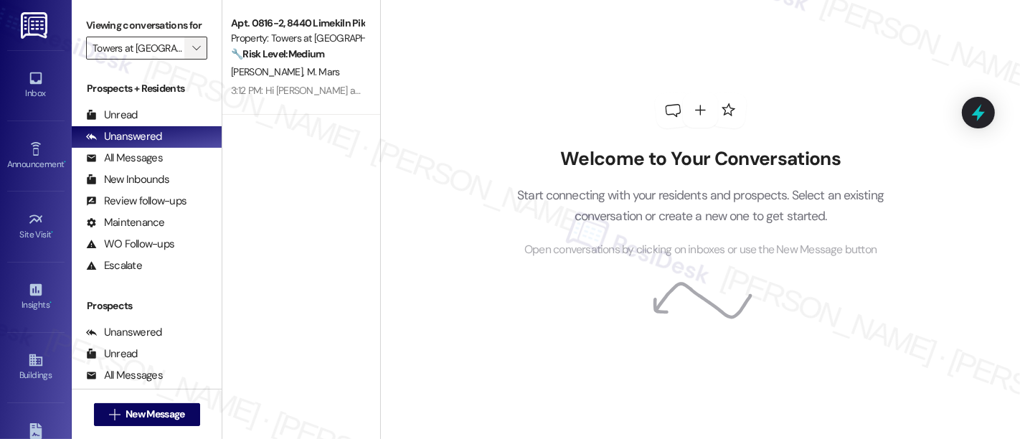
click at [192, 54] on icon "" at bounding box center [196, 47] width 8 height 11
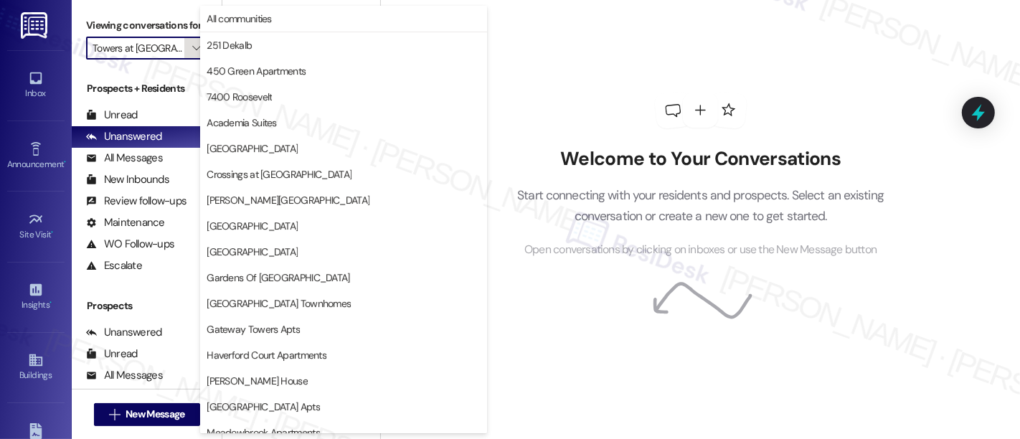
scroll to position [425, 0]
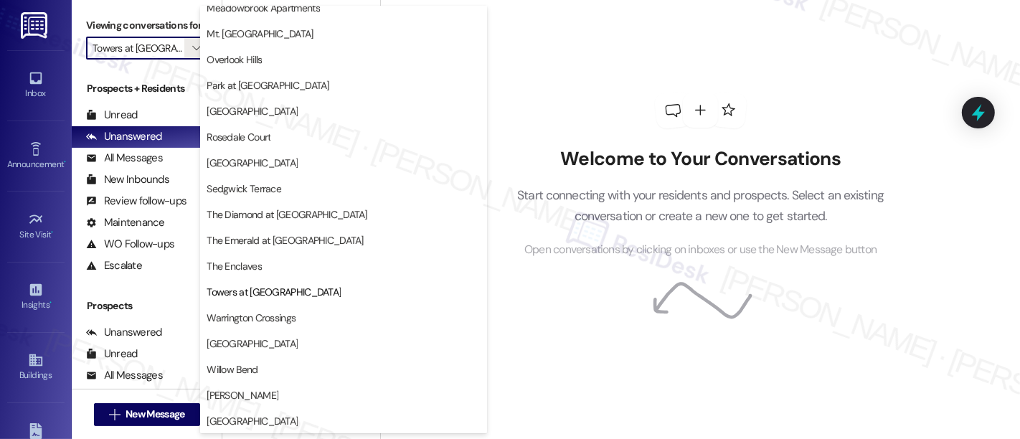
click at [264, 316] on span "Warrington Crossings" at bounding box center [251, 318] width 89 height 14
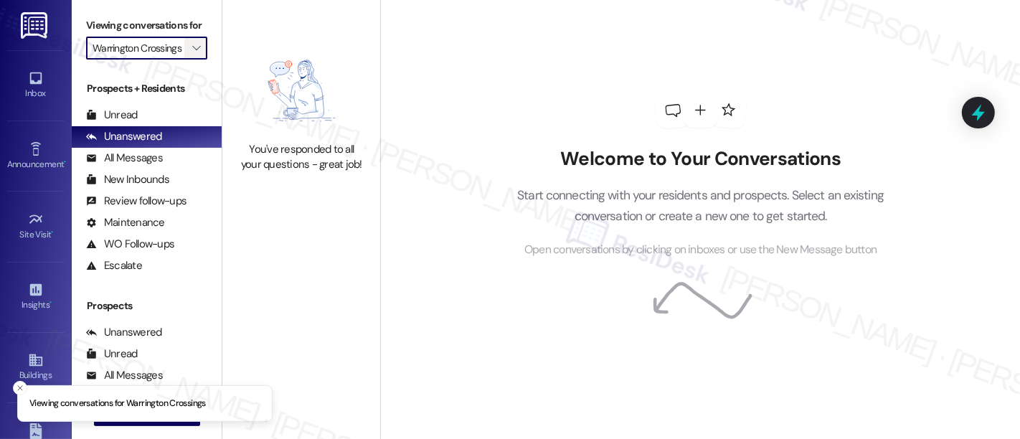
click at [192, 54] on icon "" at bounding box center [196, 47] width 8 height 11
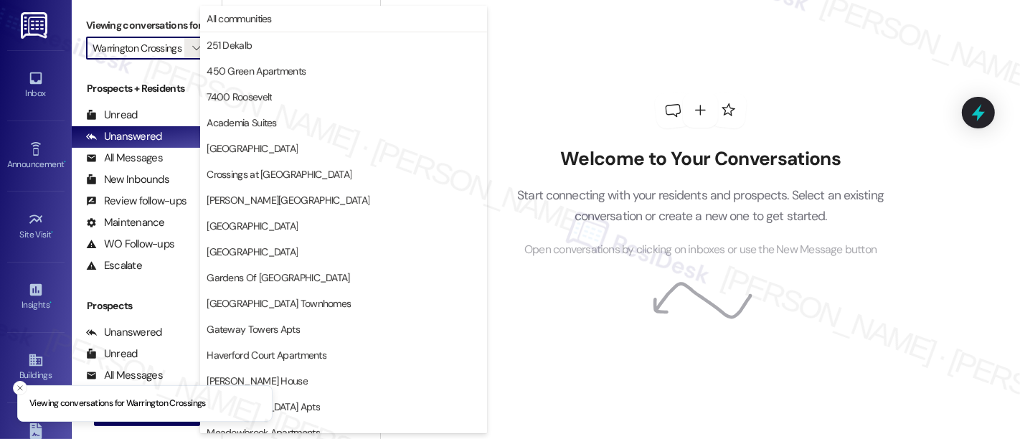
scroll to position [425, 0]
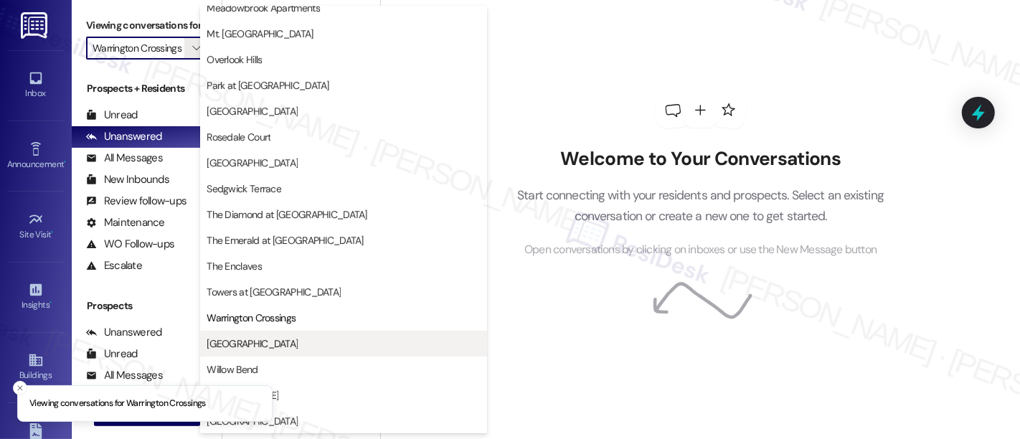
click at [243, 339] on span "[GEOGRAPHIC_DATA]" at bounding box center [252, 344] width 91 height 14
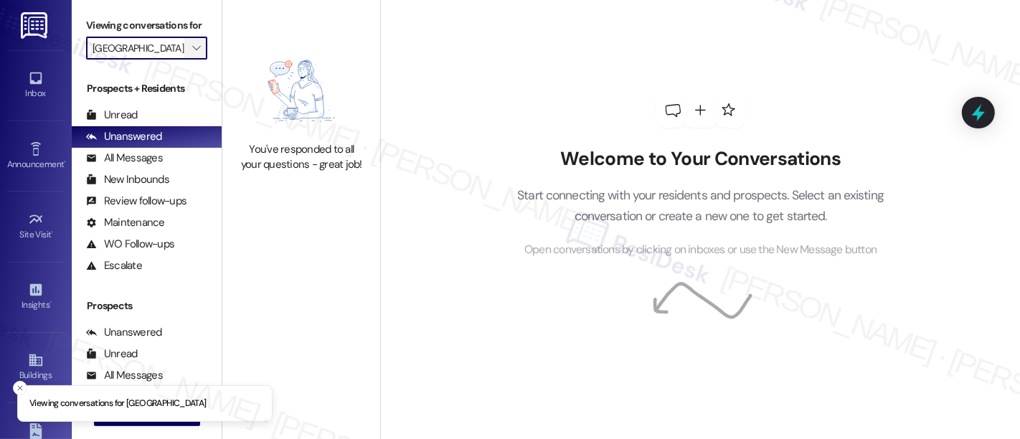
click at [195, 60] on span "" at bounding box center [196, 48] width 14 height 23
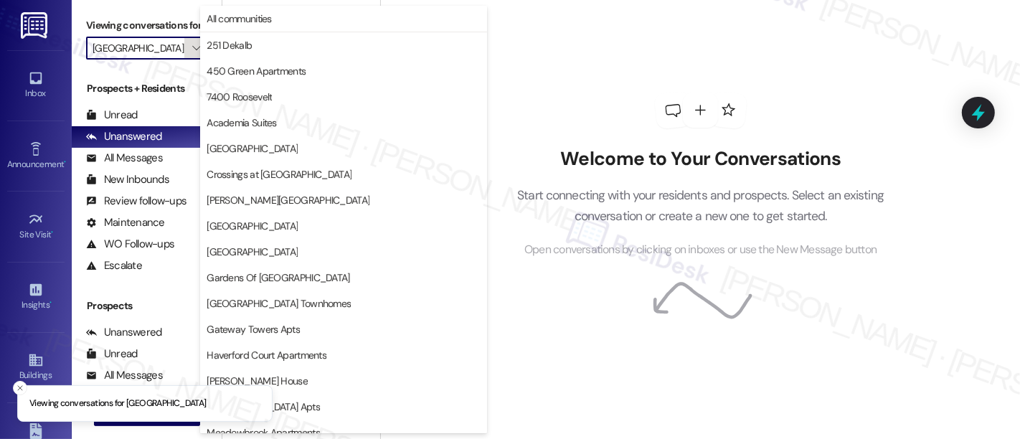
scroll to position [425, 0]
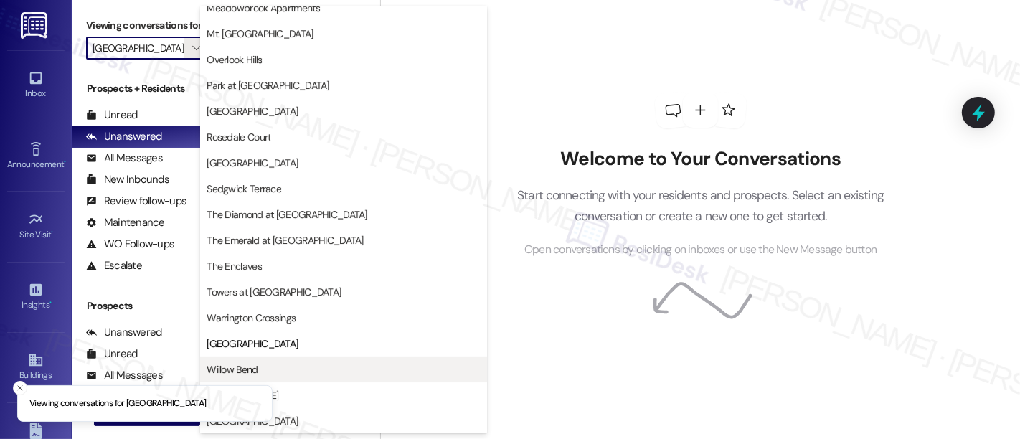
click at [255, 368] on span "Willow Bend" at bounding box center [232, 369] width 51 height 14
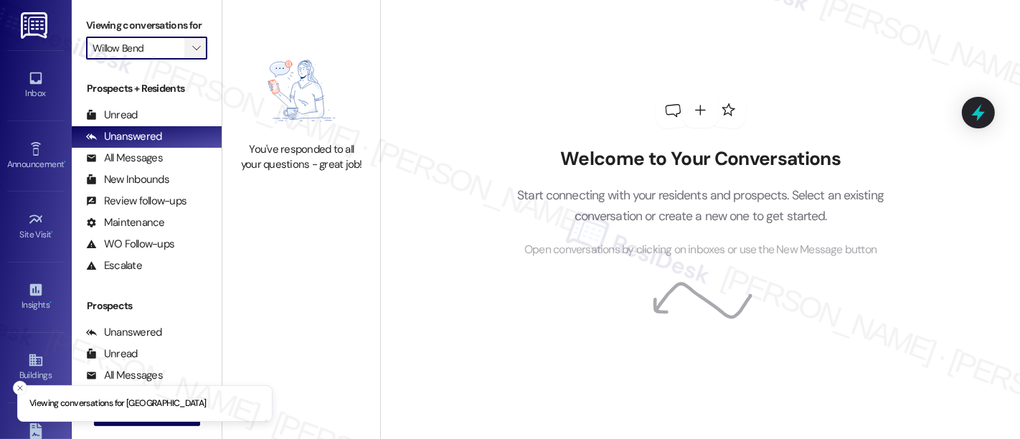
click at [194, 60] on span "" at bounding box center [196, 48] width 14 height 23
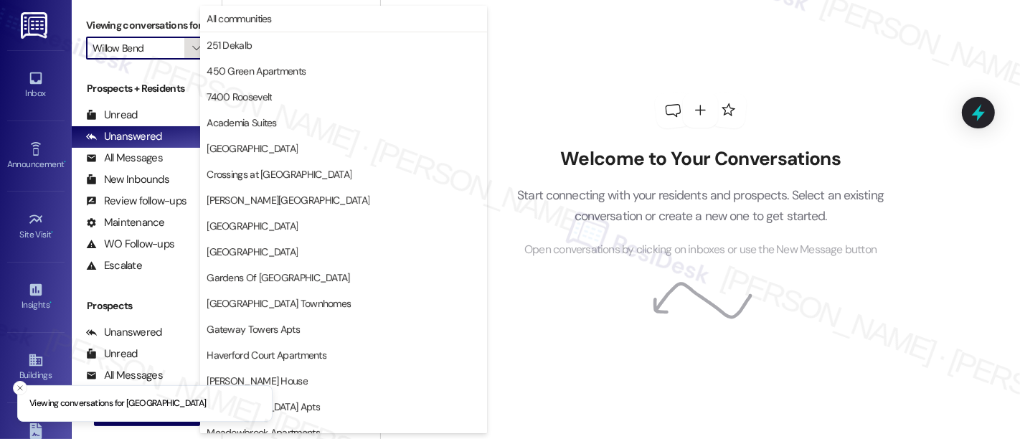
scroll to position [425, 0]
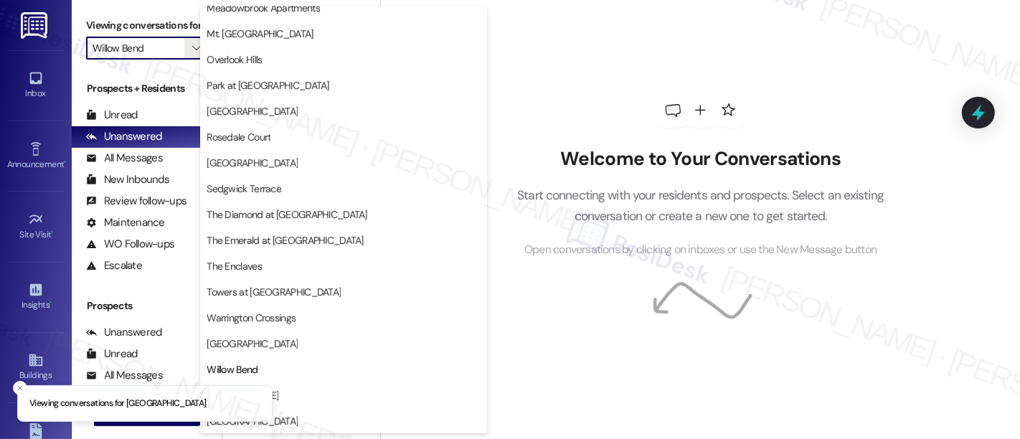
click at [380, 396] on span "[PERSON_NAME]" at bounding box center [344, 395] width 274 height 14
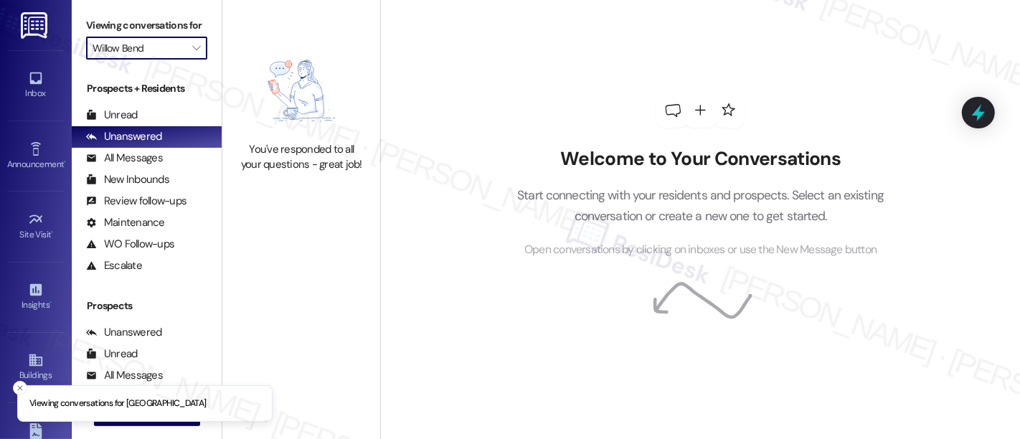
type input "[PERSON_NAME]"
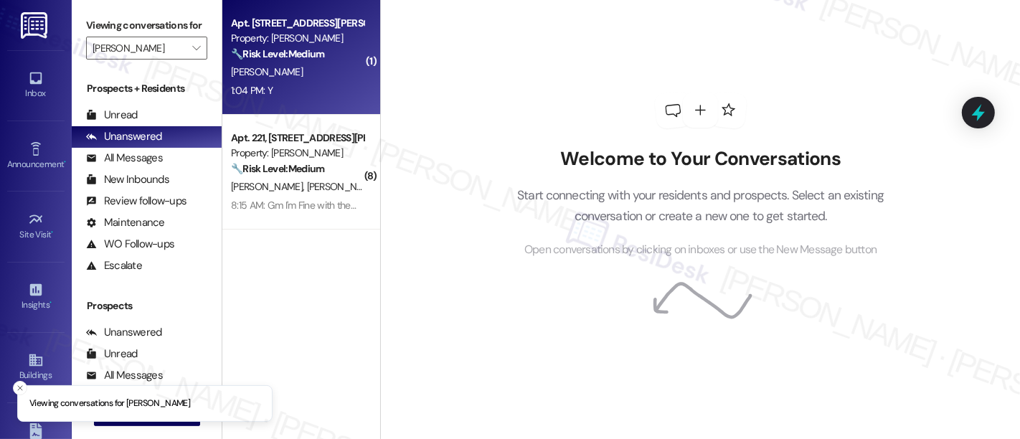
click at [311, 83] on div "1:04 PM: Y 1:04 PM: Y" at bounding box center [298, 91] width 136 height 18
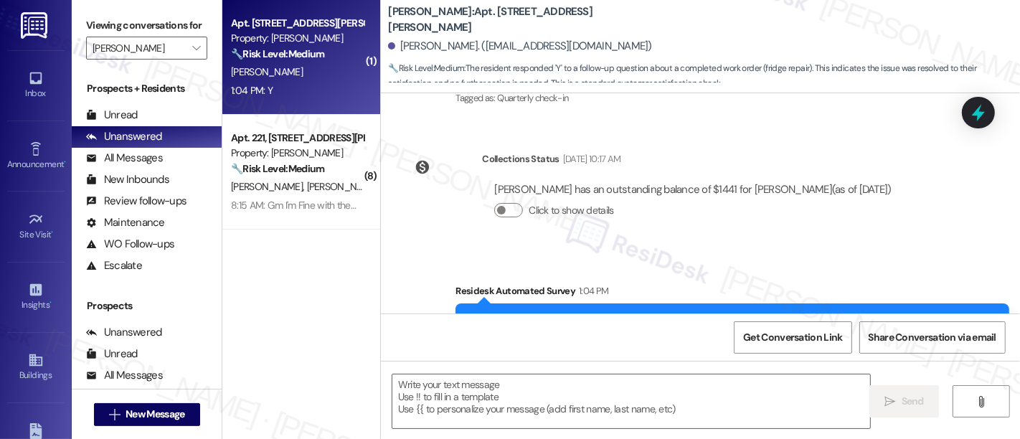
type textarea "Fetching suggested responses. Please feel free to read through the conversation…"
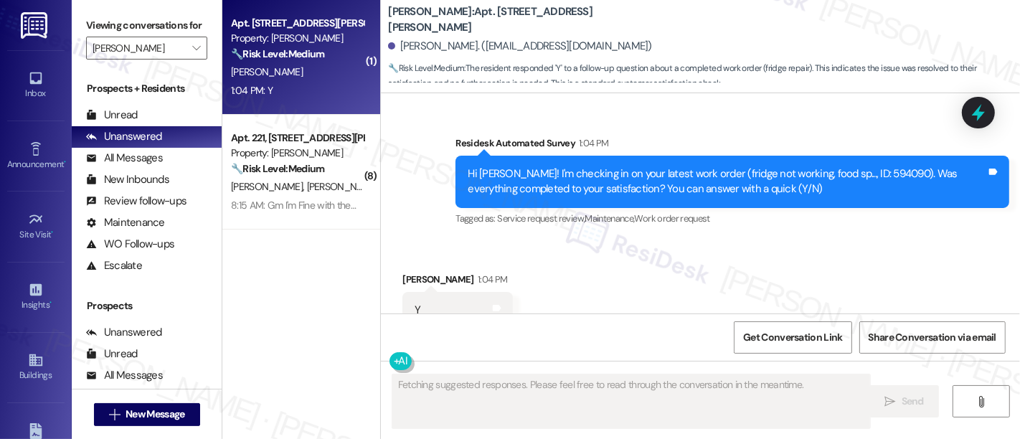
scroll to position [400, 0]
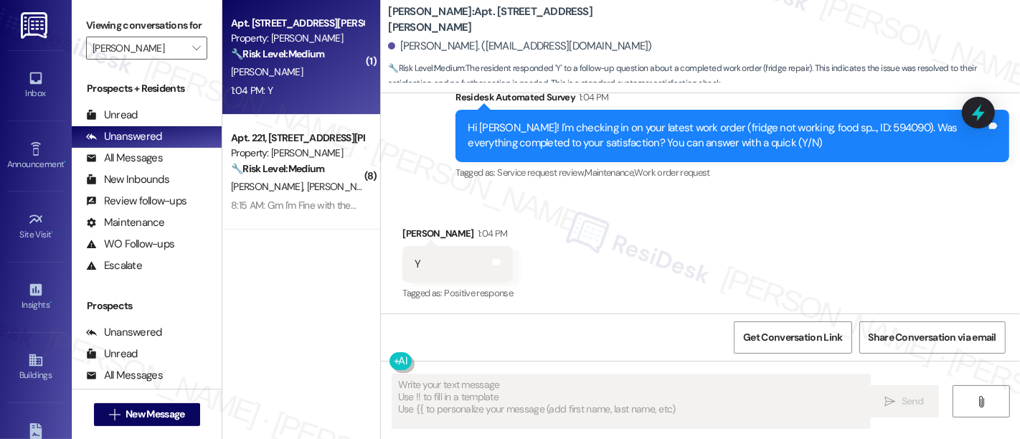
click at [707, 281] on div "Received via SMS [PERSON_NAME] 1:04 PM Y Tags and notes Tagged as: Positive res…" at bounding box center [700, 254] width 639 height 121
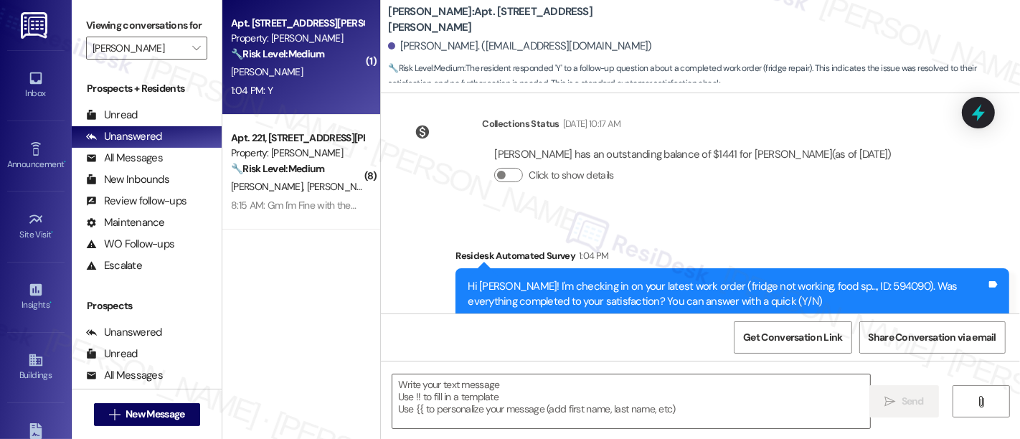
scroll to position [402, 0]
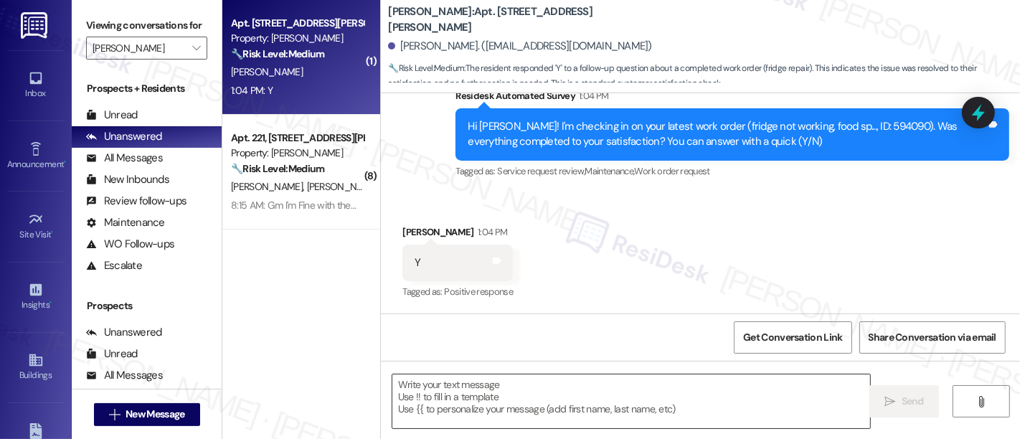
click at [573, 396] on textarea at bounding box center [631, 402] width 478 height 54
paste textarea "Great to hear it, {{first_name}}! We want to make sure you are satisfied and co…"
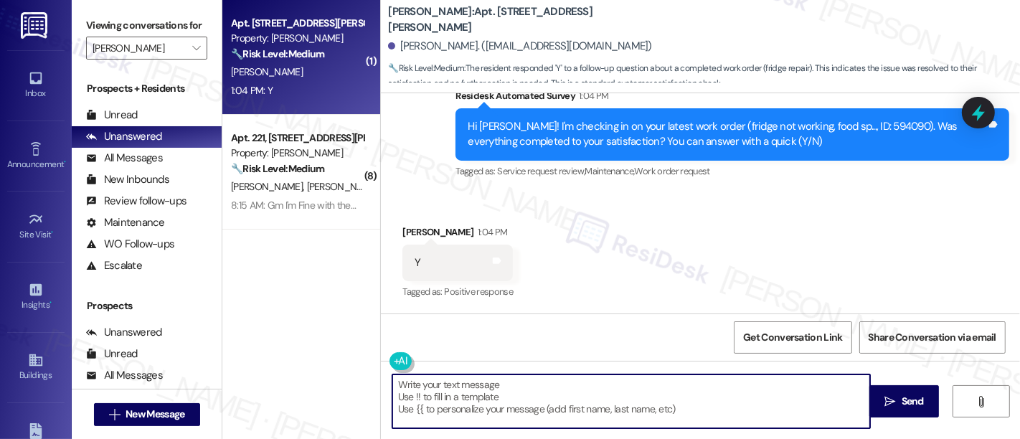
type textarea "Great to hear it, {{first_name}}! We want to make sure you are satisfied and co…"
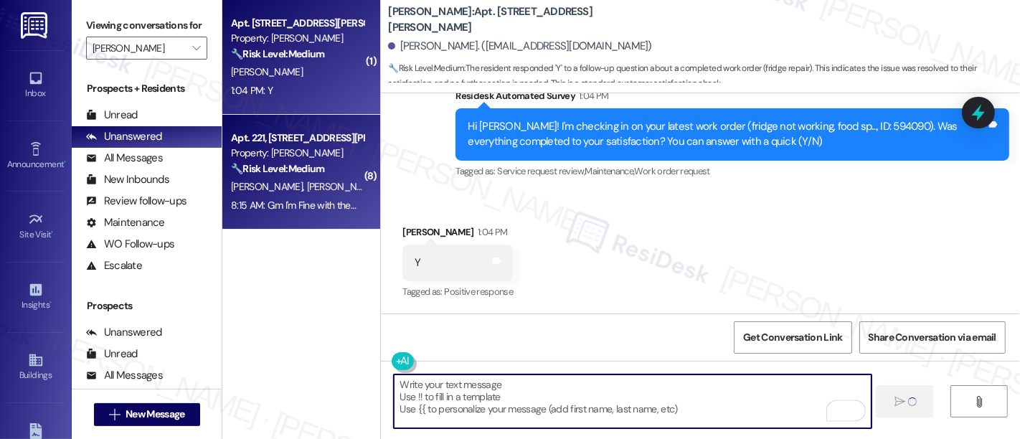
scroll to position [400, 0]
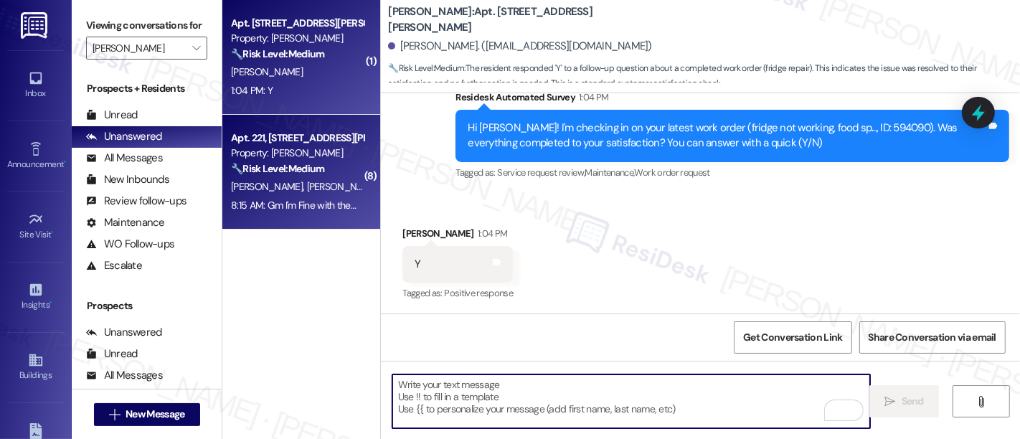
click at [307, 183] on span "[PERSON_NAME]" at bounding box center [343, 186] width 72 height 13
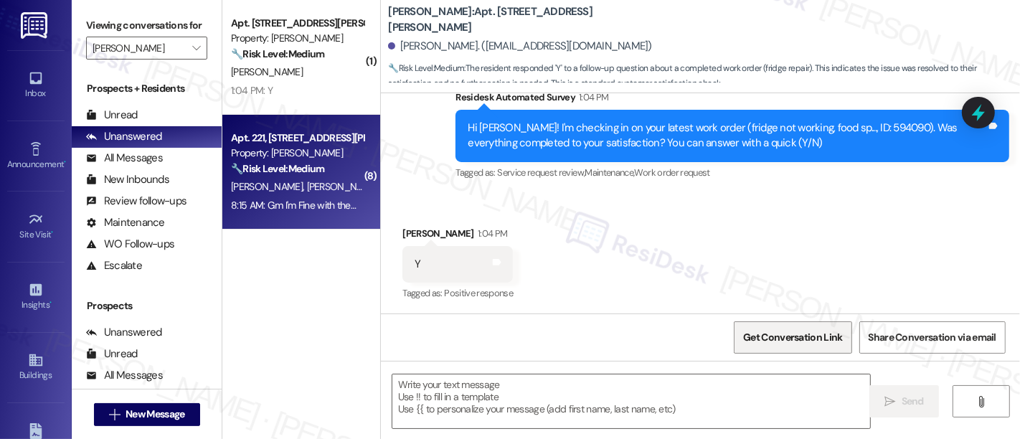
type textarea "Fetching suggested responses. Please feel free to read through the conversation…"
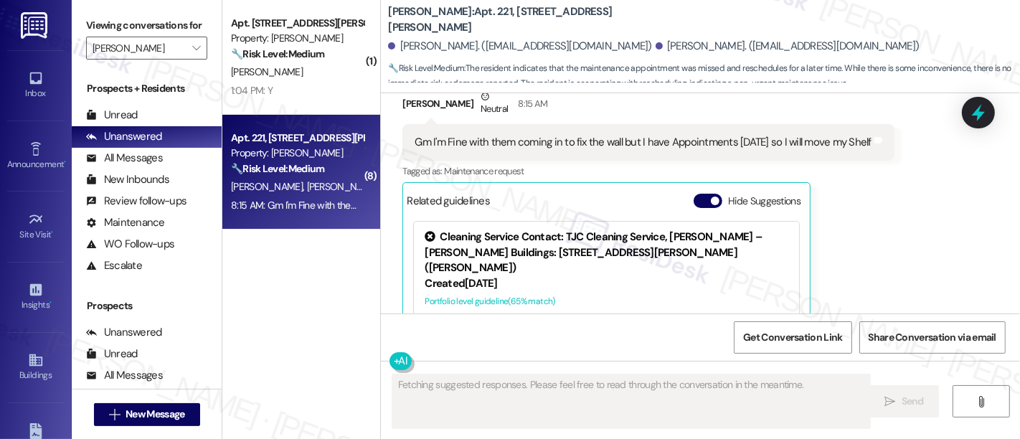
scroll to position [3201, 0]
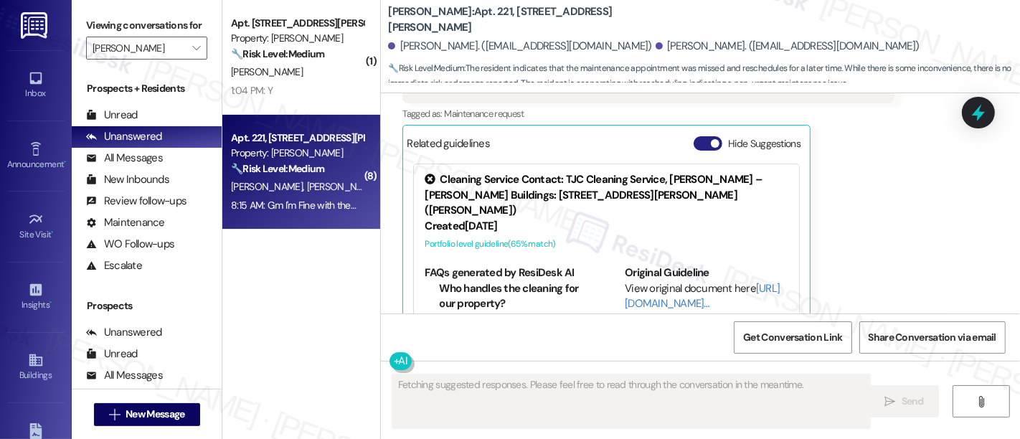
click at [711, 139] on span "button" at bounding box center [715, 143] width 9 height 9
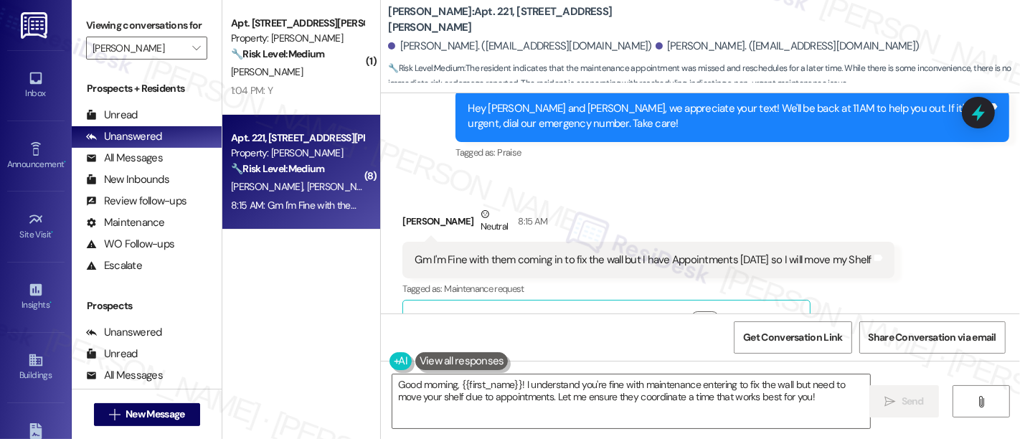
click at [926, 261] on div "Received via SMS [PERSON_NAME] Neutral 8:15 AM Gm I'm Fine with them coming in …" at bounding box center [700, 260] width 639 height 173
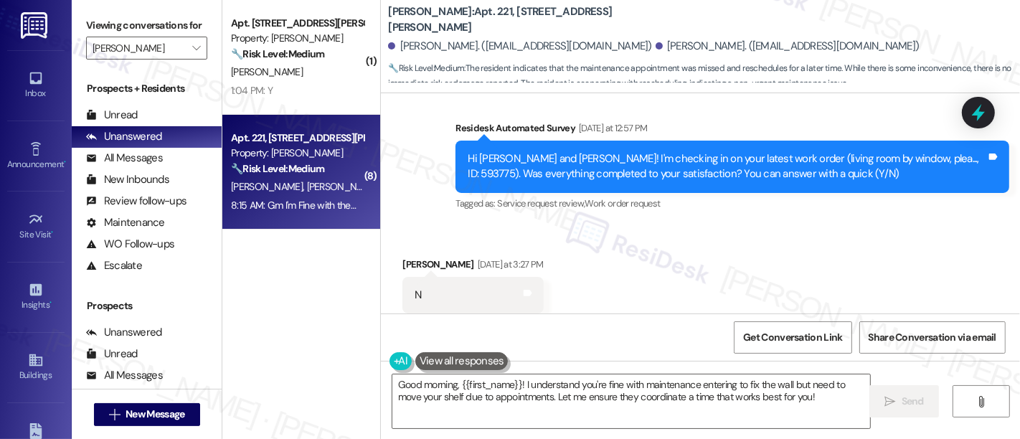
scroll to position [2550, 0]
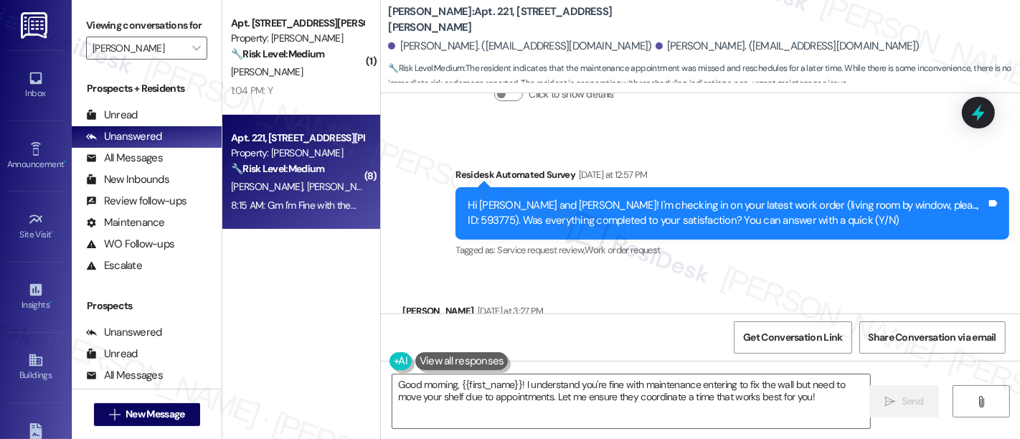
click at [893, 198] on div "Hi [PERSON_NAME] and [PERSON_NAME]! I'm checking in on your latest work order (…" at bounding box center [727, 213] width 519 height 31
copy div "593775"
drag, startPoint x: 661, startPoint y: 242, endPoint x: 779, endPoint y: 240, distance: 117.7
click at [669, 271] on div "Received via SMS [PERSON_NAME] [DATE] at 3:27 PM N Tags and notes Tagged as: Ne…" at bounding box center [700, 392] width 639 height 243
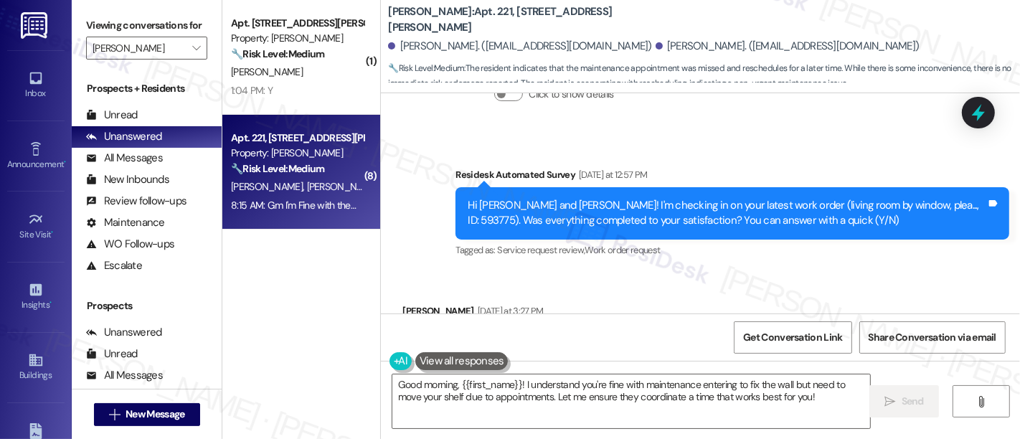
scroll to position [3026, 0]
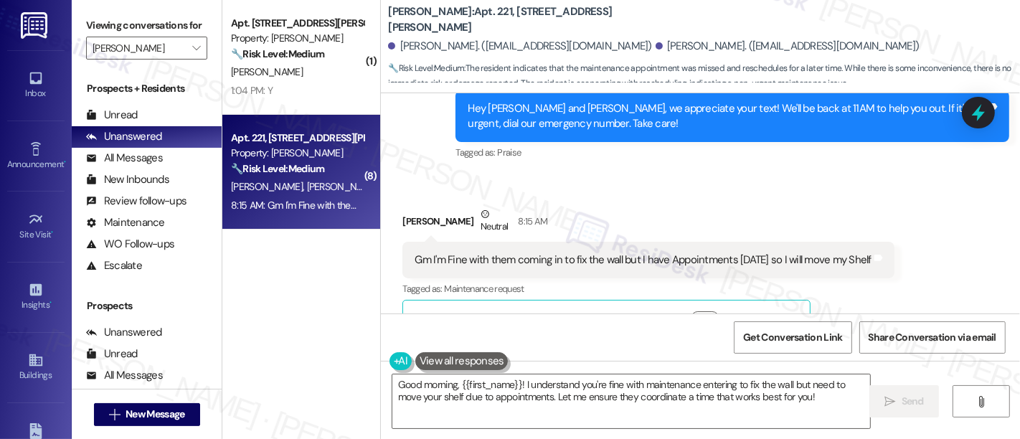
click at [583, 207] on div "[PERSON_NAME] Neutral 8:15 AM" at bounding box center [649, 224] width 492 height 35
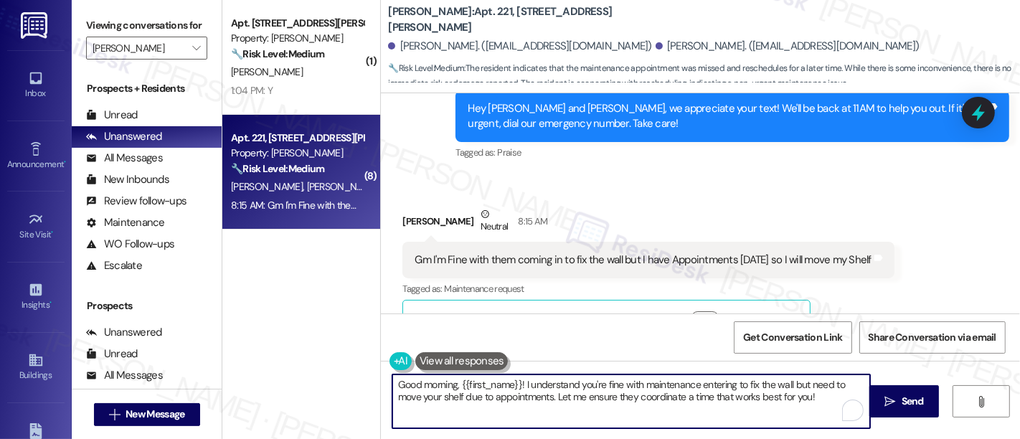
click at [448, 386] on textarea "Good morning, {{first_name}}! I understand you're fine with maintenance enterin…" at bounding box center [631, 402] width 478 height 54
click at [434, 384] on textarea "Good morning, {{first_name}}! I understand you're fine with maintenance enterin…" at bounding box center [631, 402] width 478 height 54
click at [433, 383] on textarea "Good morning, {{first_name}}! I understand you're fine with maintenance enterin…" at bounding box center [631, 402] width 478 height 54
click at [578, 377] on textarea "Good day, {{first_name}}! I understand you're fine with maintenance entering to…" at bounding box center [631, 402] width 478 height 54
click at [653, 386] on textarea "Good day, {{first_name}}! I understand you're fine with maintenance entering to…" at bounding box center [631, 402] width 478 height 54
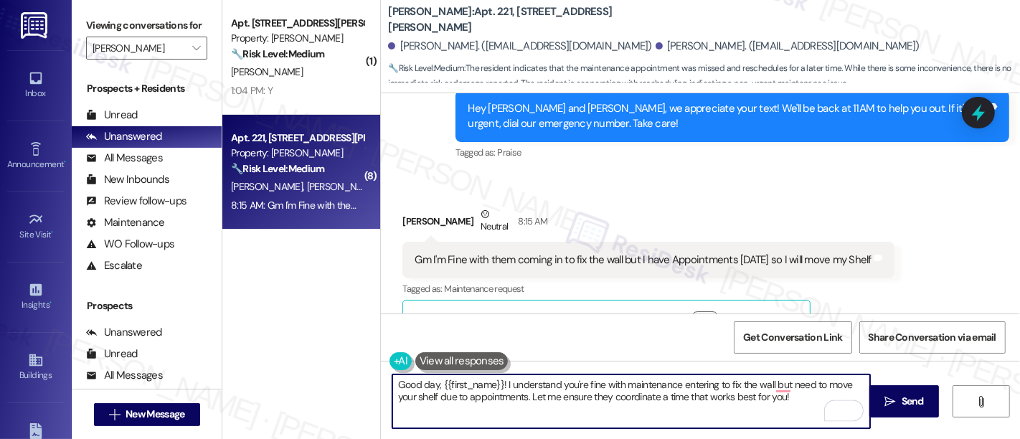
click at [766, 385] on textarea "Good day, {{first_name}}! I understand you're fine with maintenance entering to…" at bounding box center [631, 402] width 478 height 54
click at [796, 402] on textarea "Good day, {{first_name}}! I understand you're fine with maintenance entering to…" at bounding box center [631, 402] width 478 height 54
drag, startPoint x: 616, startPoint y: 402, endPoint x: 662, endPoint y: 405, distance: 46.1
click at [617, 405] on textarea "Good day, {{first_name}}! I understand you're fine with maintenance entering to…" at bounding box center [631, 402] width 478 height 54
drag, startPoint x: 639, startPoint y: 395, endPoint x: 669, endPoint y: 438, distance: 52.6
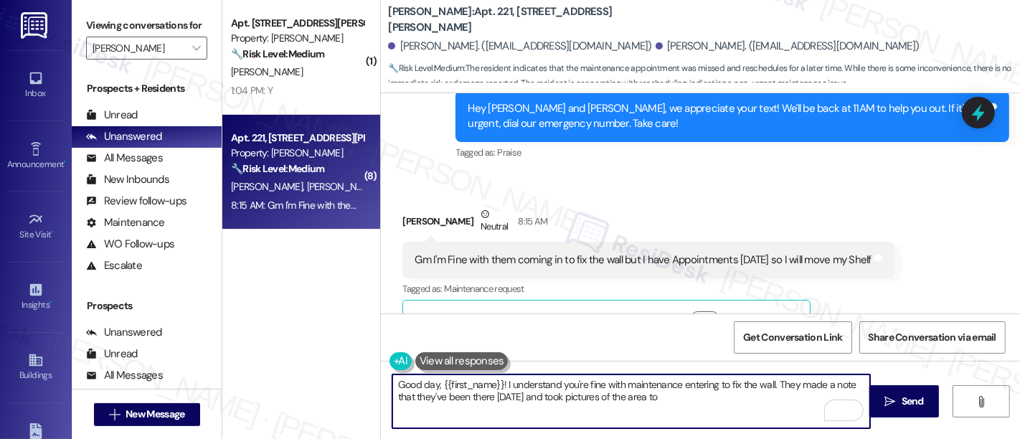
click at [639, 395] on textarea "Good day, {{first_name}}! I understand you're fine with maintenance entering to…" at bounding box center [631, 402] width 478 height 54
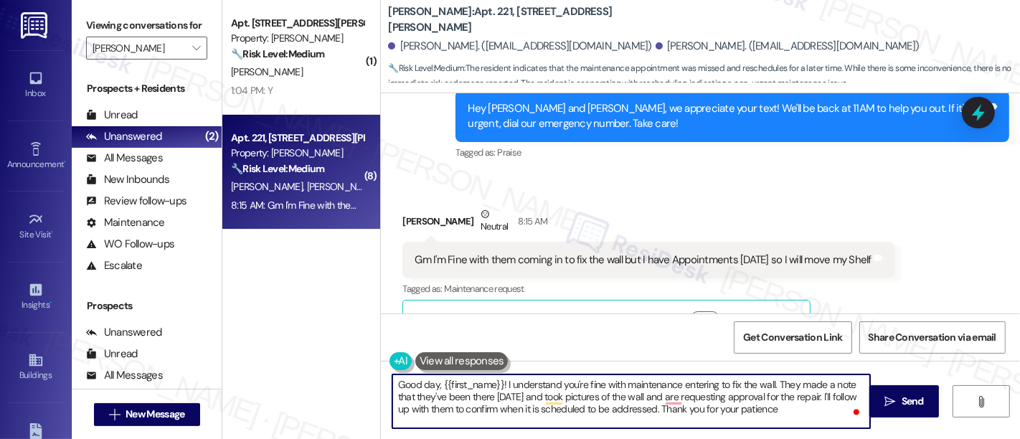
type textarea "Good day, {{first_name}}! I understand you're fine with maintenance entering to…"
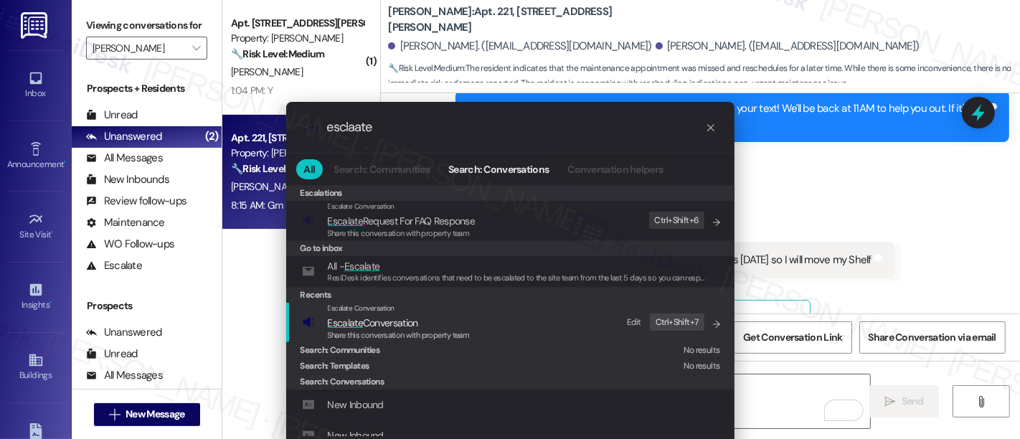
type input "esclaate"
click at [398, 327] on span "Escalate Conversation" at bounding box center [373, 322] width 90 height 13
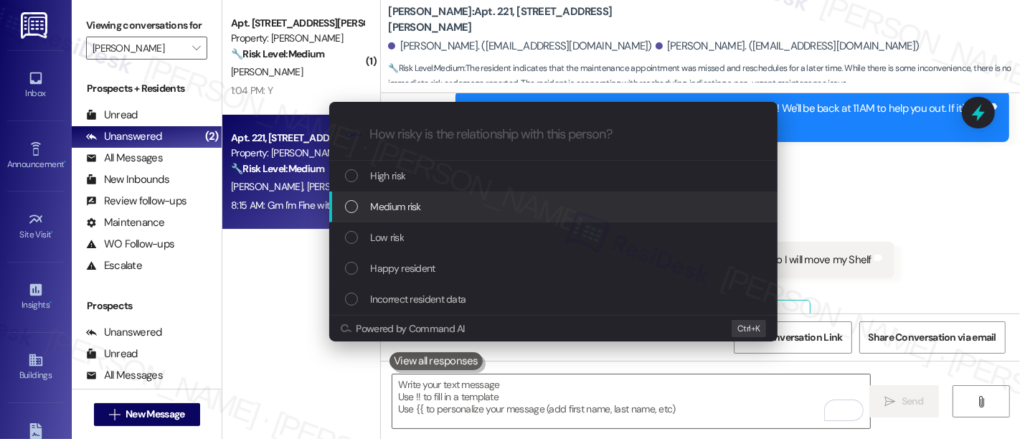
click at [418, 207] on span "Medium risk" at bounding box center [396, 207] width 50 height 16
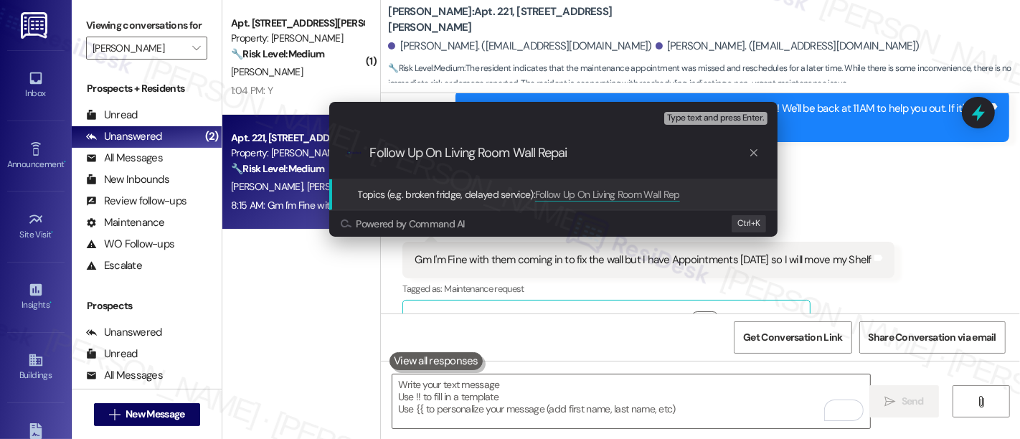
type input "Follow Up On Living Room Wall Repair"
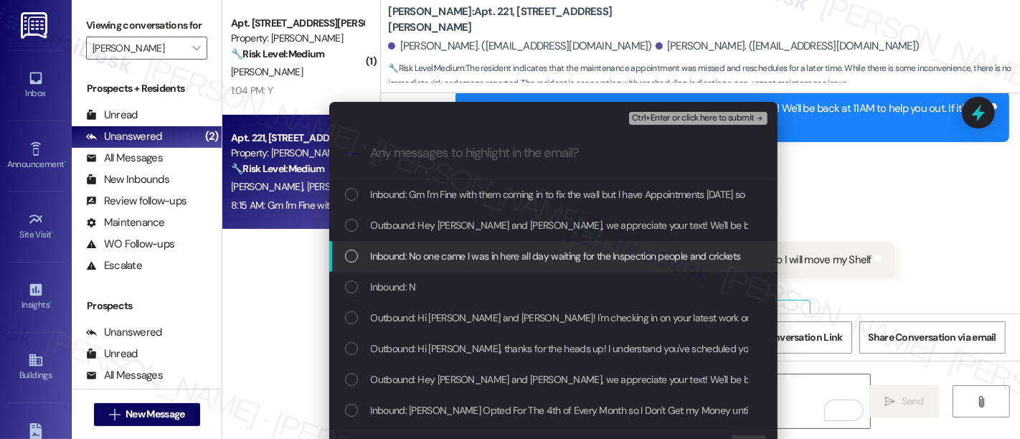
click at [460, 258] on span "Inbound: No one came I was in here all day waiting for the Inspection people an…" at bounding box center [556, 256] width 370 height 16
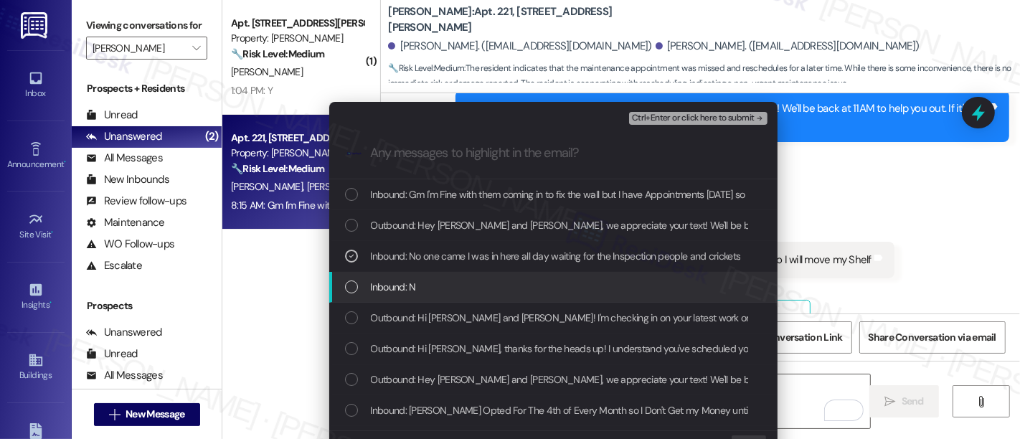
drag, startPoint x: 416, startPoint y: 279, endPoint x: 428, endPoint y: 280, distance: 12.2
click at [418, 280] on div "Inbound: N" at bounding box center [555, 287] width 420 height 16
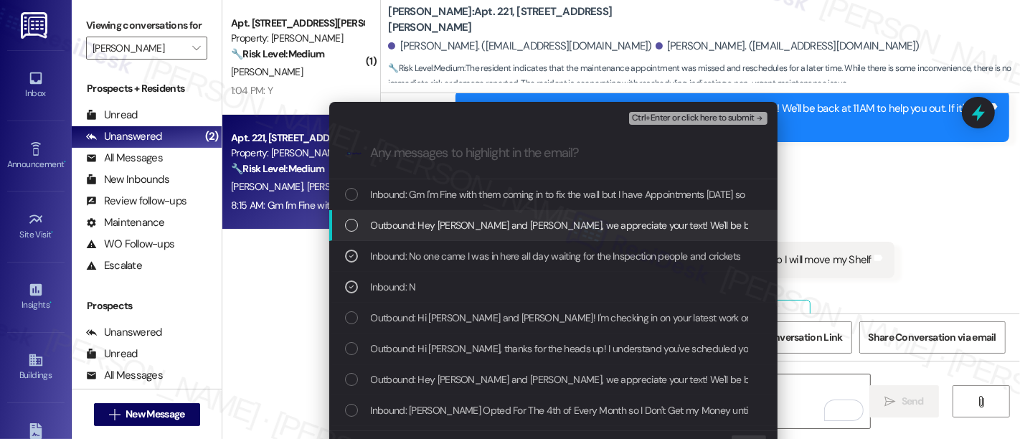
click at [730, 122] on span "Ctrl+Enter or click here to submit" at bounding box center [693, 118] width 123 height 10
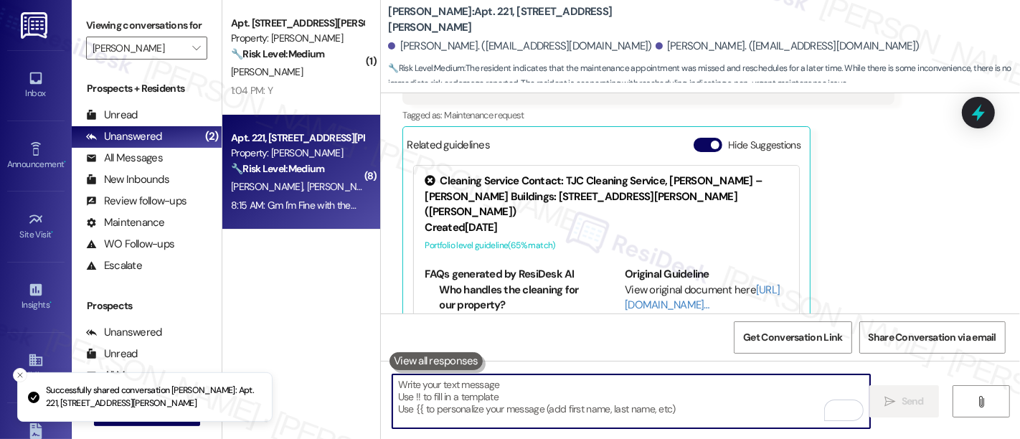
scroll to position [3201, 0]
drag, startPoint x: 703, startPoint y: 107, endPoint x: 838, endPoint y: 174, distance: 150.5
click at [707, 136] on button "Hide Suggestions" at bounding box center [708, 143] width 29 height 14
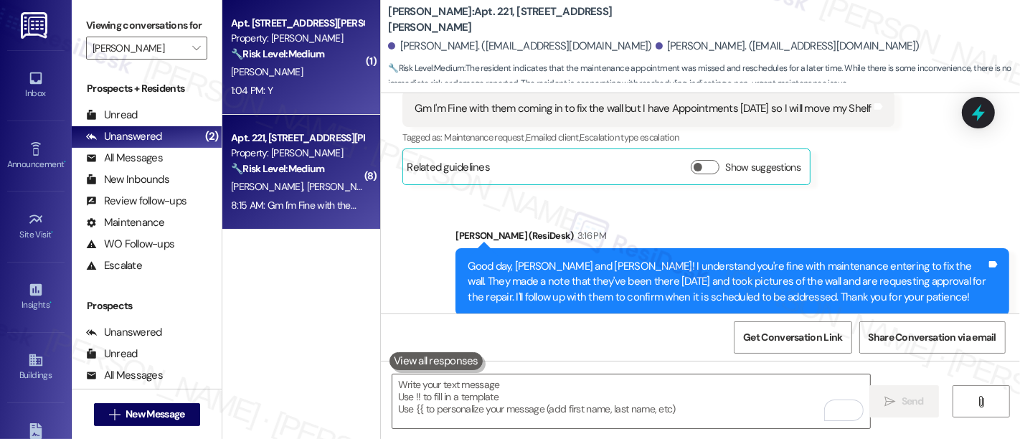
click at [262, 67] on span "[PERSON_NAME]" at bounding box center [267, 71] width 72 height 13
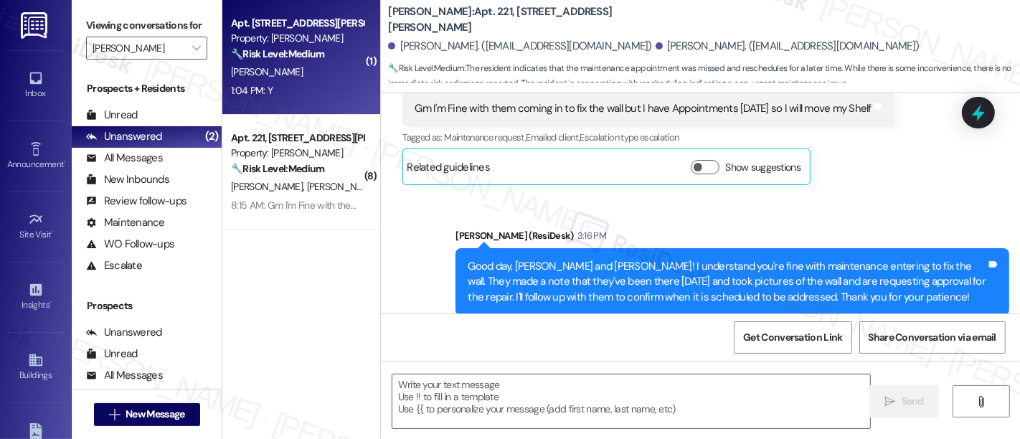
type textarea "Fetching suggested responses. Please feel free to read through the conversation…"
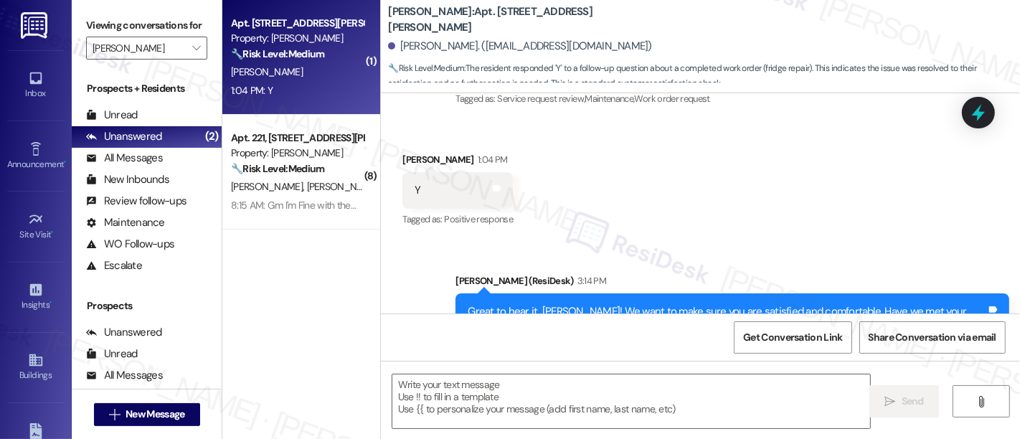
scroll to position [443, 0]
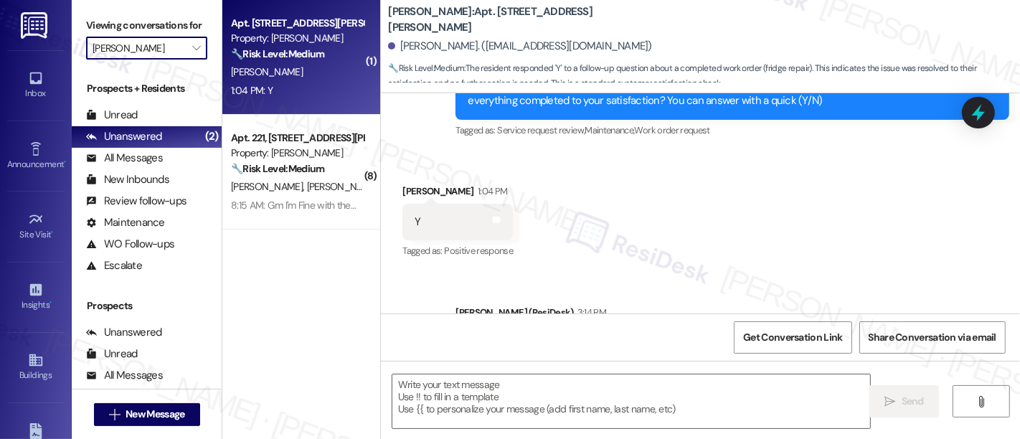
click at [157, 60] on input "[PERSON_NAME]" at bounding box center [139, 48] width 92 height 23
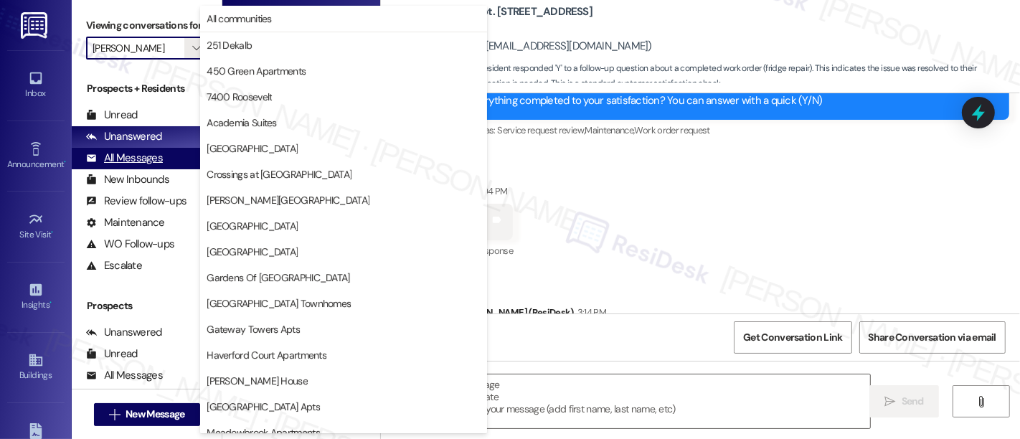
scroll to position [425, 0]
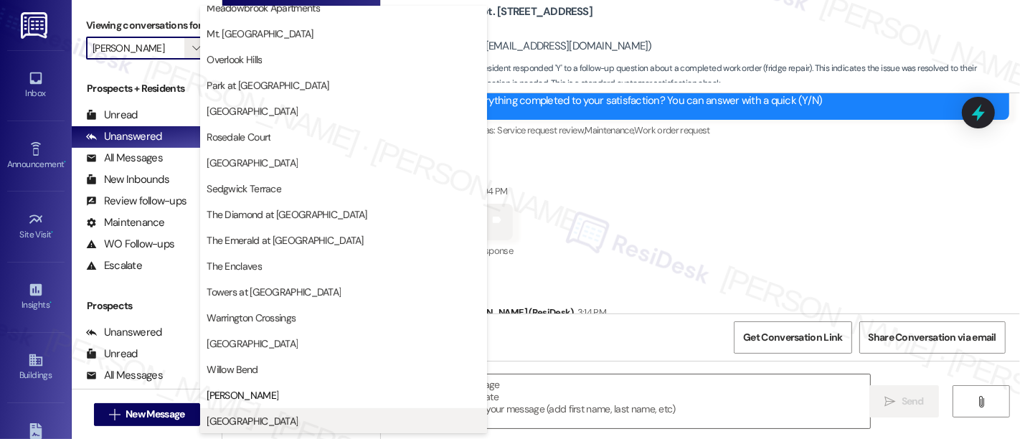
click at [354, 423] on span "[GEOGRAPHIC_DATA]" at bounding box center [344, 421] width 274 height 14
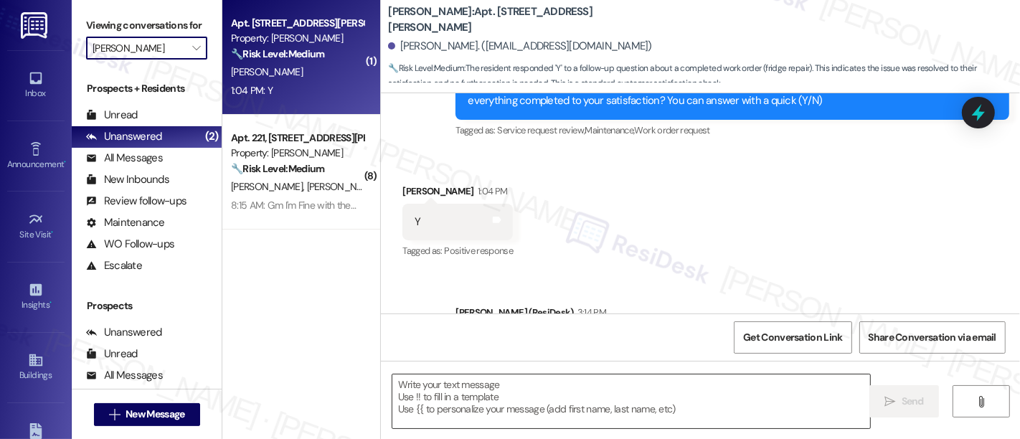
type input "[GEOGRAPHIC_DATA]"
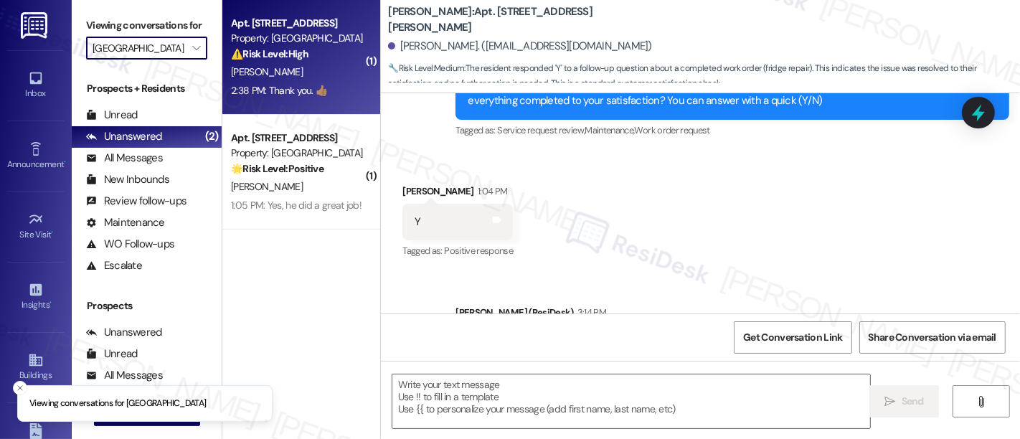
click at [296, 65] on div "[PERSON_NAME]" at bounding box center [298, 72] width 136 height 18
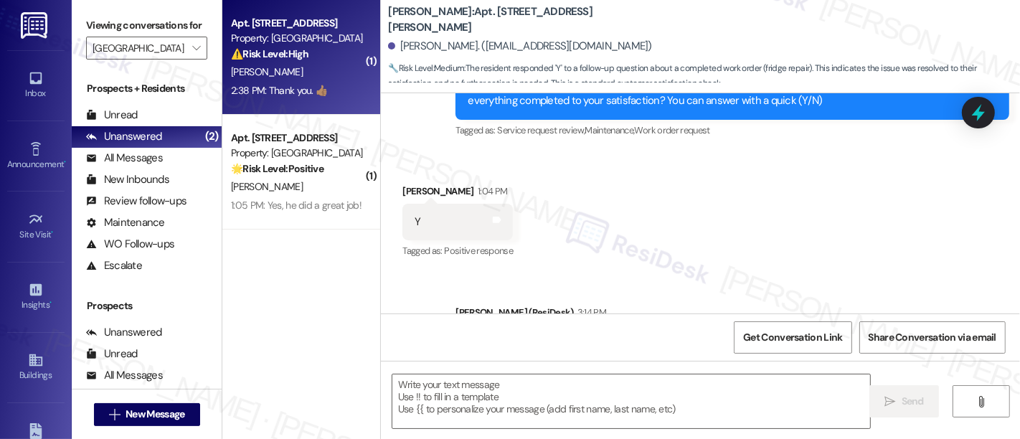
type textarea "Fetching suggested responses. Please feel free to read through the conversation…"
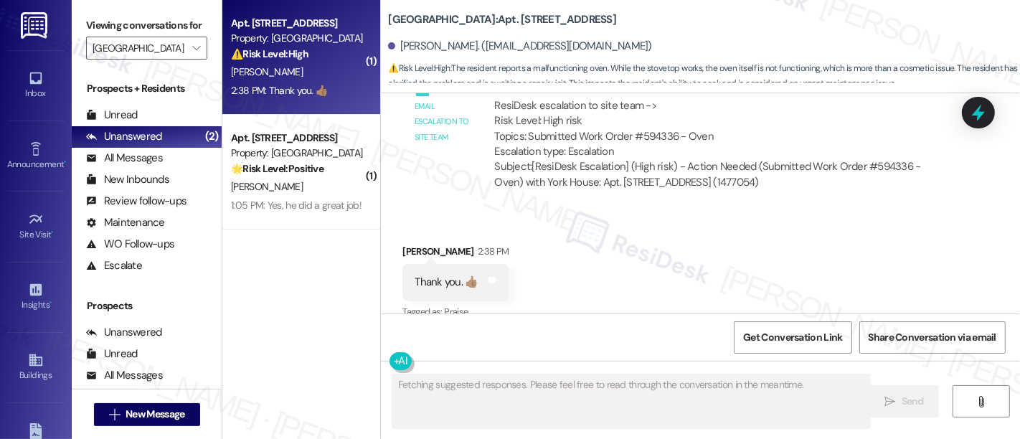
scroll to position [1028, 0]
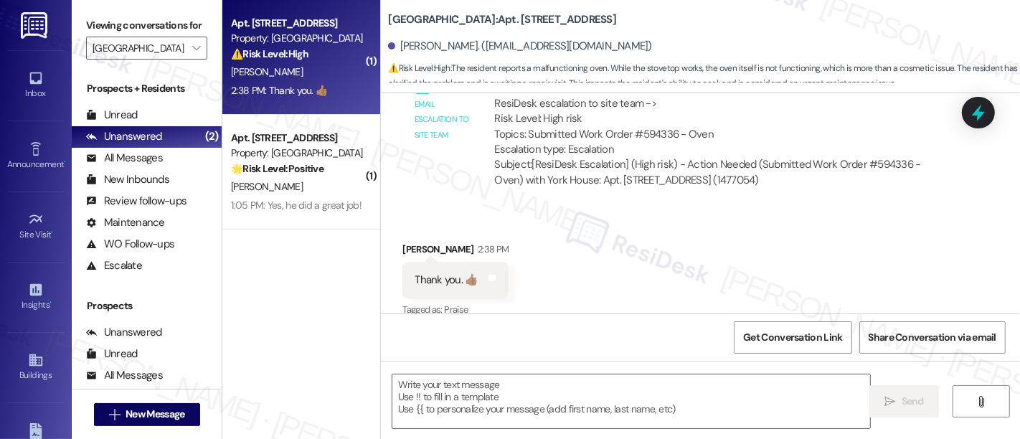
click at [646, 246] on div "Received via SMS [PERSON_NAME] 2:38 PM Thank you. 👍🏽 Tags and notes Tagged as: …" at bounding box center [700, 270] width 639 height 121
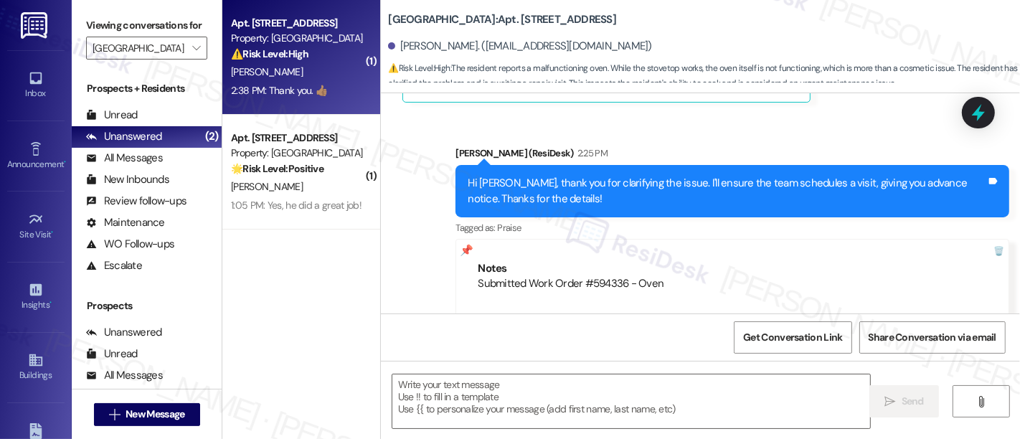
scroll to position [1028, 0]
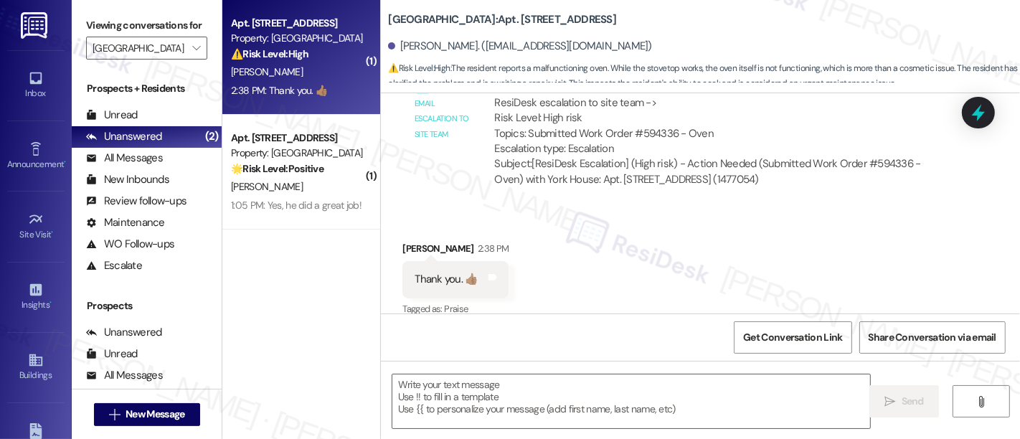
click at [628, 219] on div "Received via SMS [PERSON_NAME] 2:38 PM Thank you. 👍🏽 Tags and notes Tagged as: …" at bounding box center [700, 269] width 639 height 121
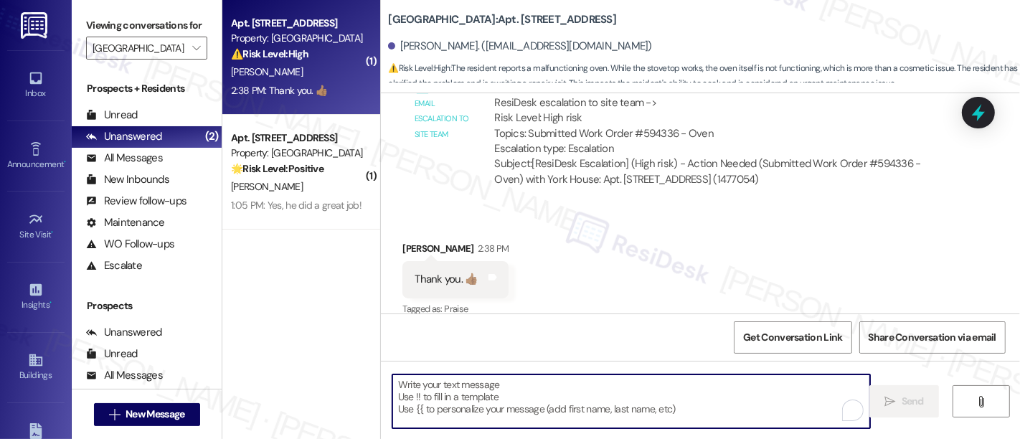
click at [592, 380] on textarea "To enrich screen reader interactions, please activate Accessibility in Grammarl…" at bounding box center [631, 402] width 478 height 54
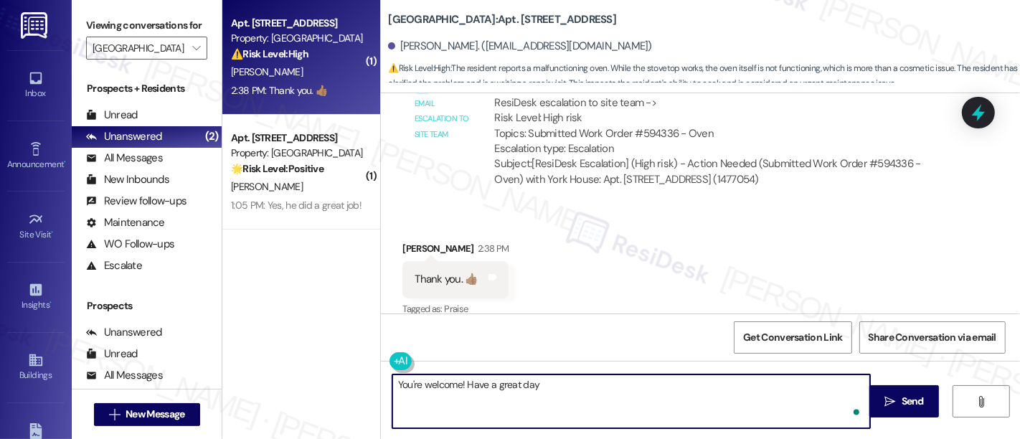
type textarea "You're welcome! Have a great day!"
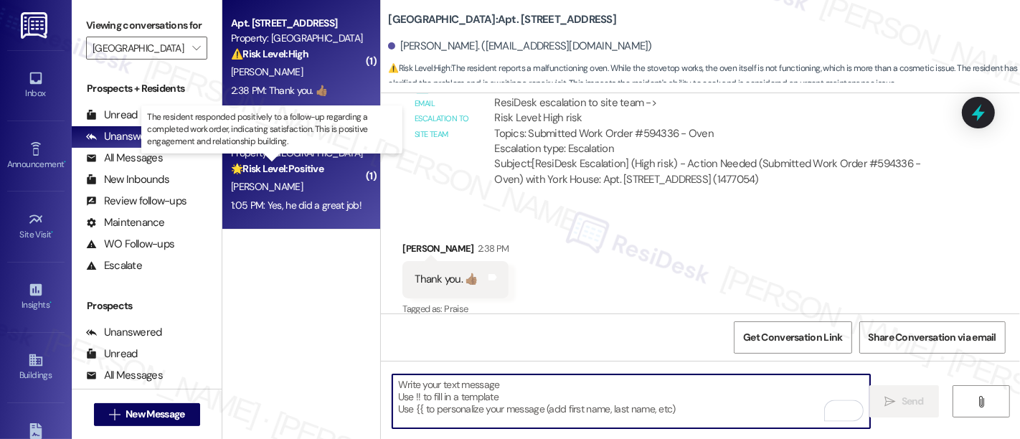
scroll to position [1028, 0]
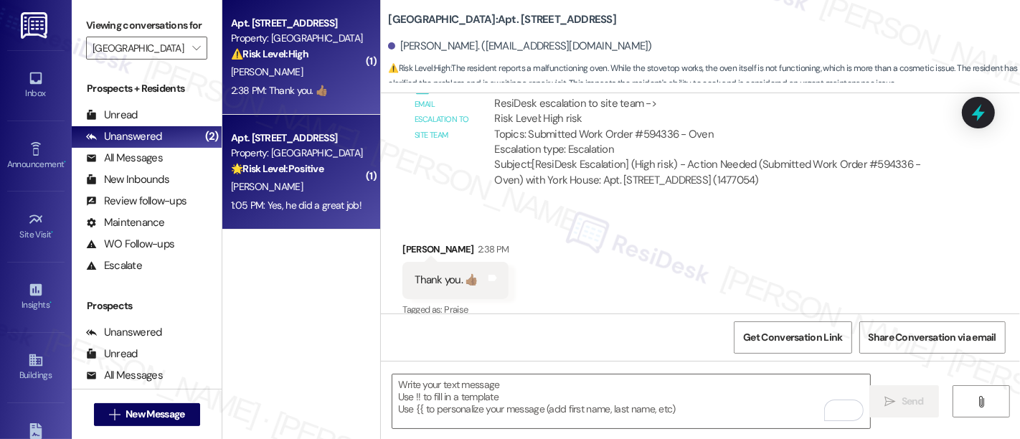
click at [279, 162] on strong "🌟 Risk Level: Positive" at bounding box center [277, 168] width 93 height 13
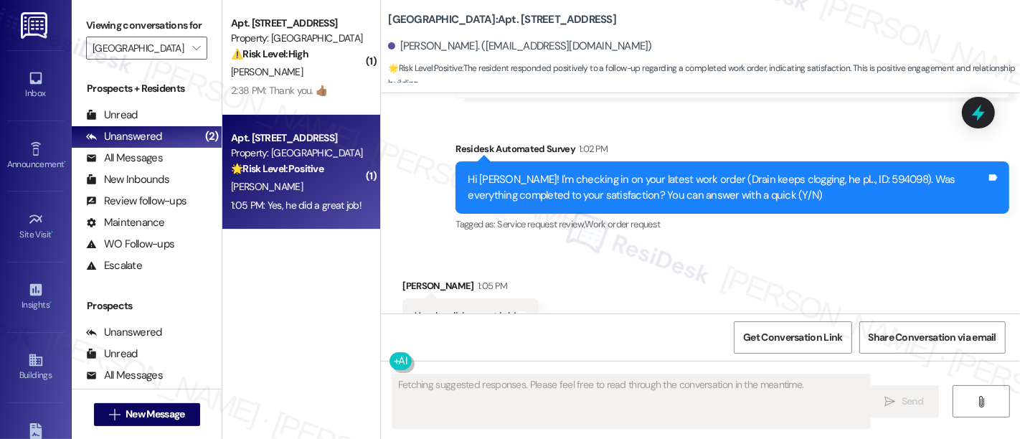
scroll to position [2259, 0]
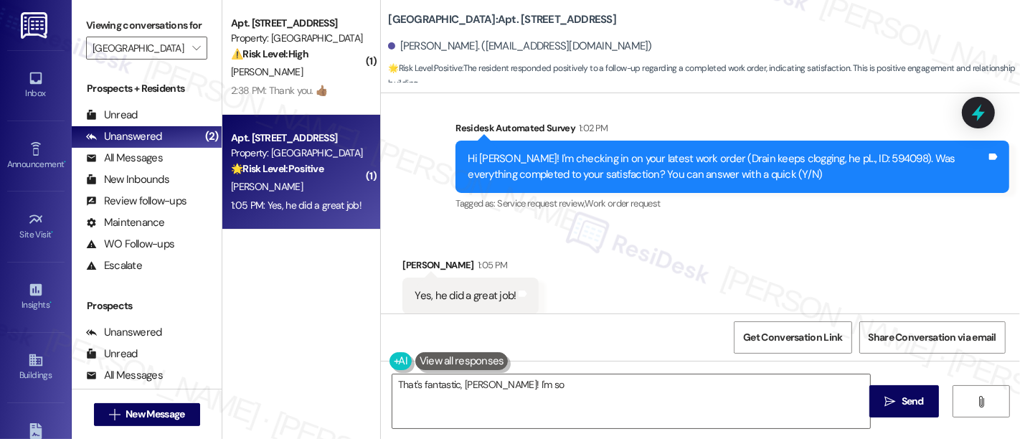
click at [644, 278] on div "Received via SMS [PERSON_NAME] 1:05 PM Yes, he did a great job! Tags and notes …" at bounding box center [700, 285] width 639 height 121
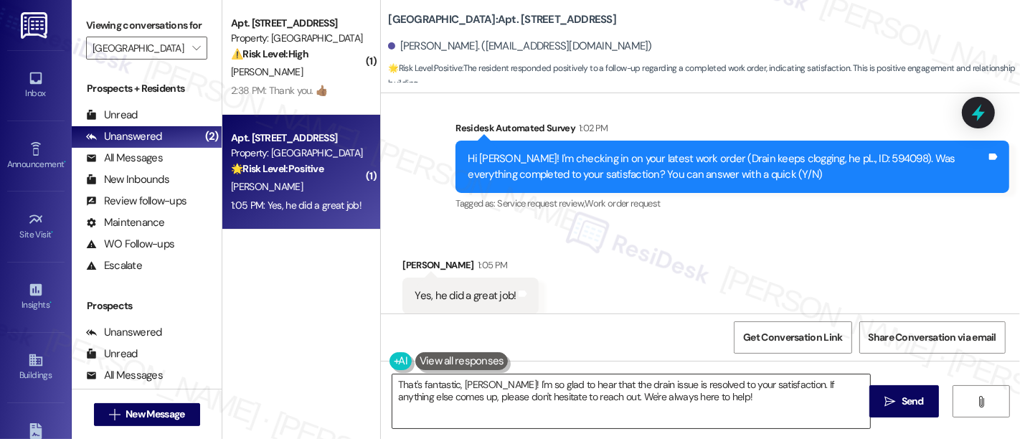
click at [535, 380] on textarea "That's fantastic, [PERSON_NAME]! I'm so glad to hear that the drain issue is re…" at bounding box center [631, 402] width 478 height 54
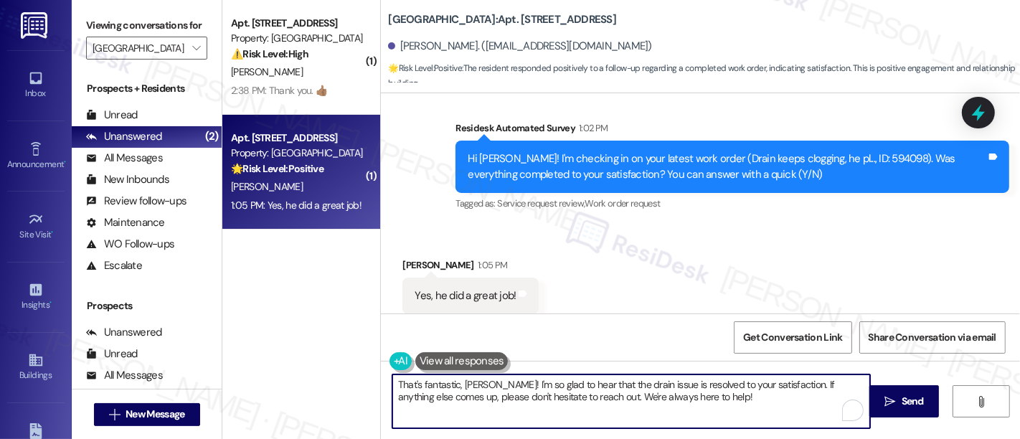
click at [650, 380] on textarea "That's fantastic, [PERSON_NAME]! I'm so glad to hear that the drain issue is re…" at bounding box center [631, 402] width 478 height 54
drag, startPoint x: 784, startPoint y: 380, endPoint x: 798, endPoint y: 424, distance: 46.1
click at [798, 423] on textarea "That's fantastic, [PERSON_NAME]! I'm so glad to hear that the drain issue is re…" at bounding box center [631, 402] width 478 height 54
paste textarea "We want to make sure you are satisfied and comfortable. Have we met your expect…"
type textarea "That's fantastic, [PERSON_NAME]! I'm so glad to hear that the drain issue is re…"
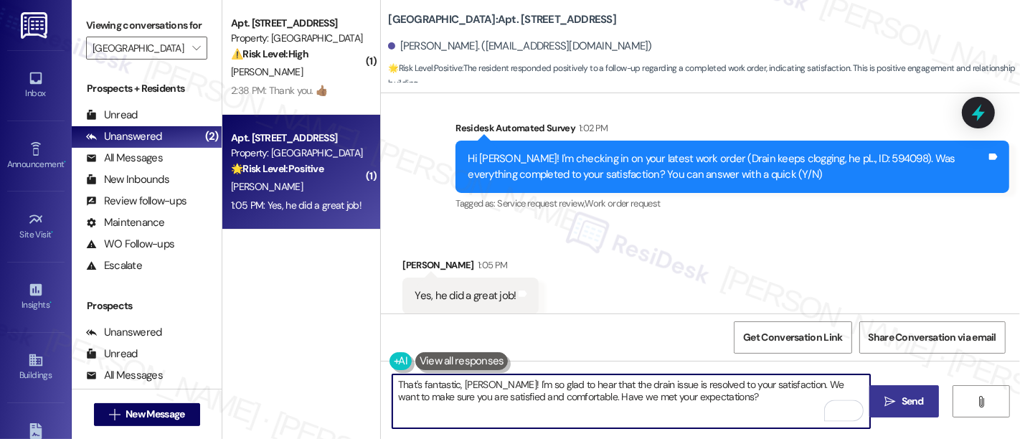
click at [882, 408] on span " Send" at bounding box center [904, 401] width 45 height 15
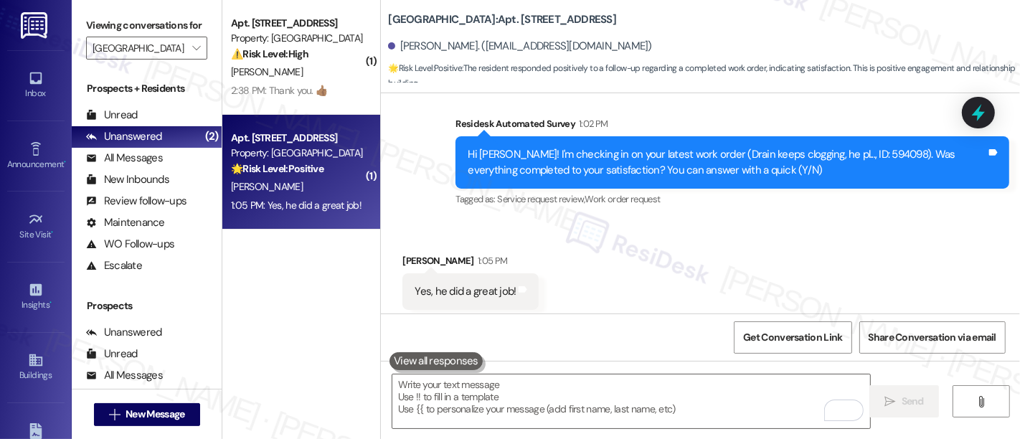
scroll to position [2269, 0]
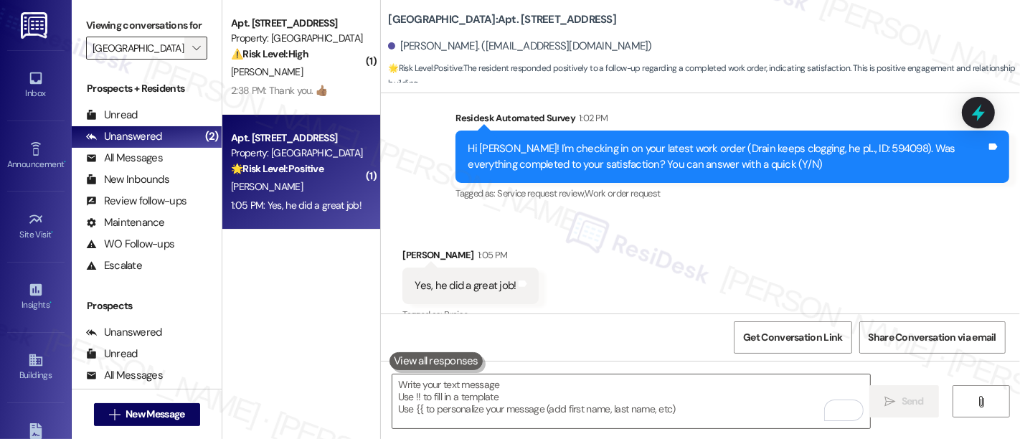
click at [192, 54] on icon "" at bounding box center [196, 47] width 8 height 11
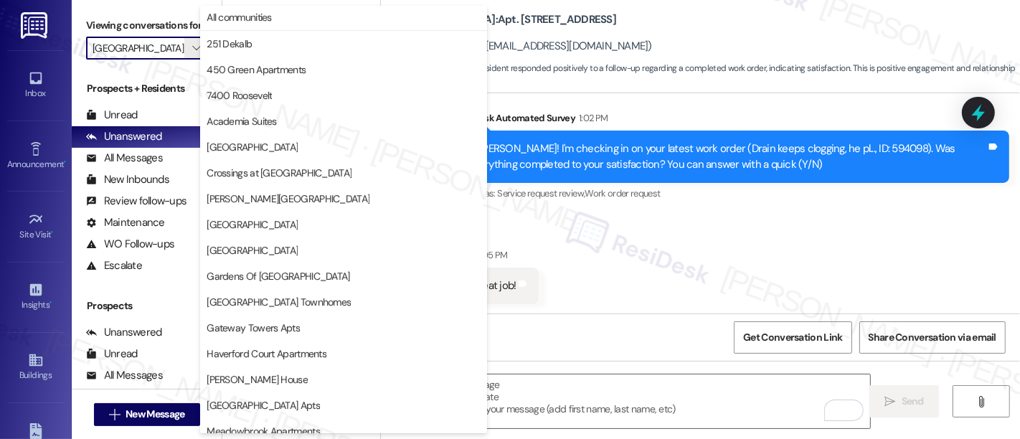
scroll to position [1, 0]
click at [245, 17] on span "All communities" at bounding box center [239, 18] width 65 height 14
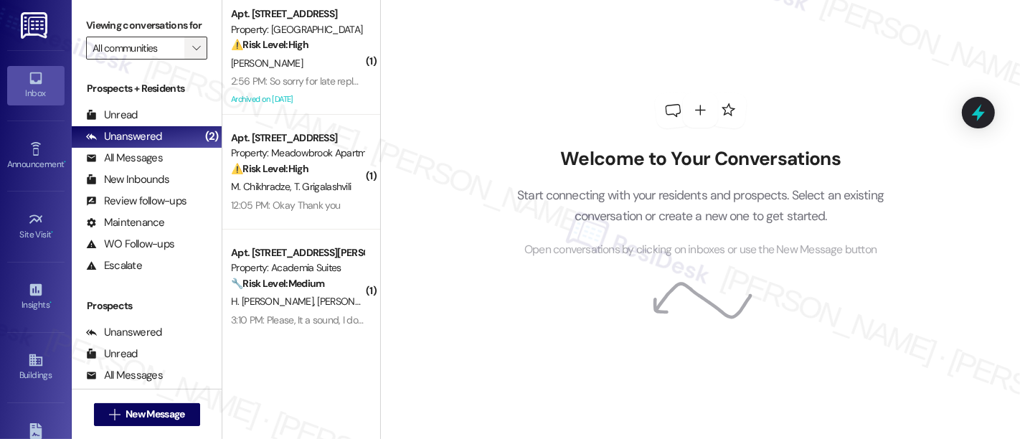
click at [197, 60] on button "" at bounding box center [195, 48] width 23 height 23
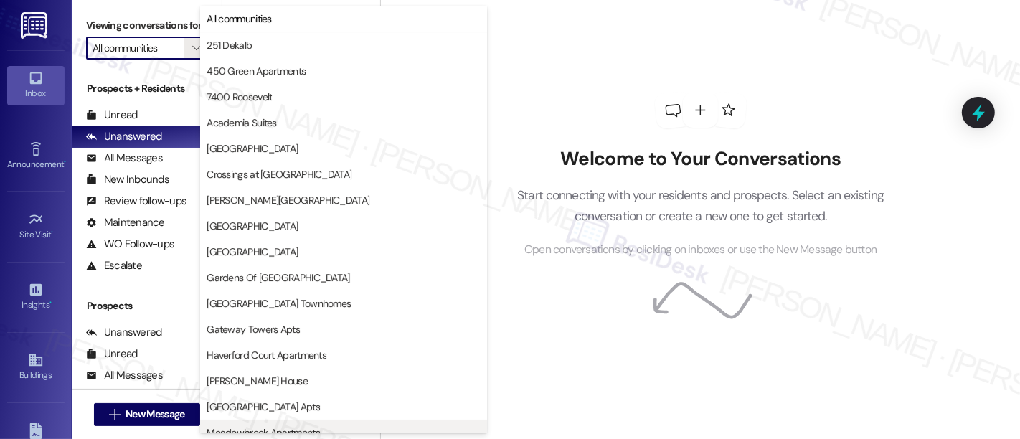
click at [269, 427] on span "Meadowbrook Apartments" at bounding box center [263, 432] width 113 height 14
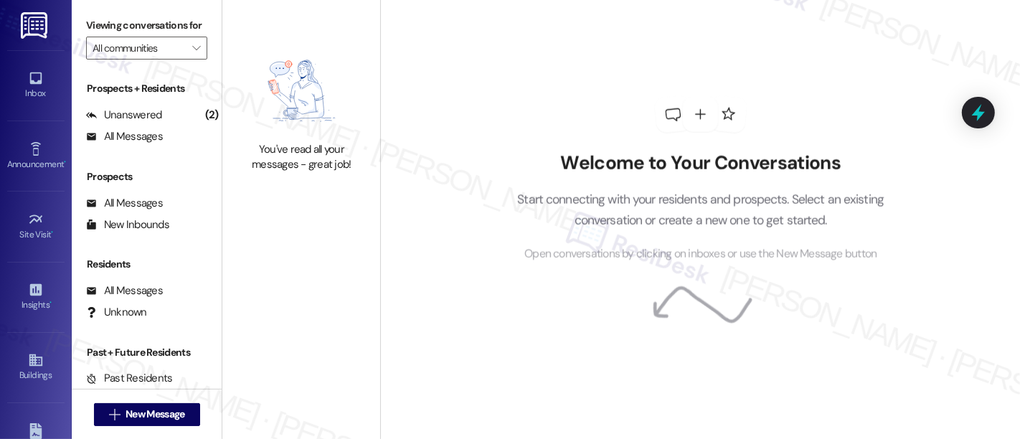
type input "Meadowbrook Apartments"
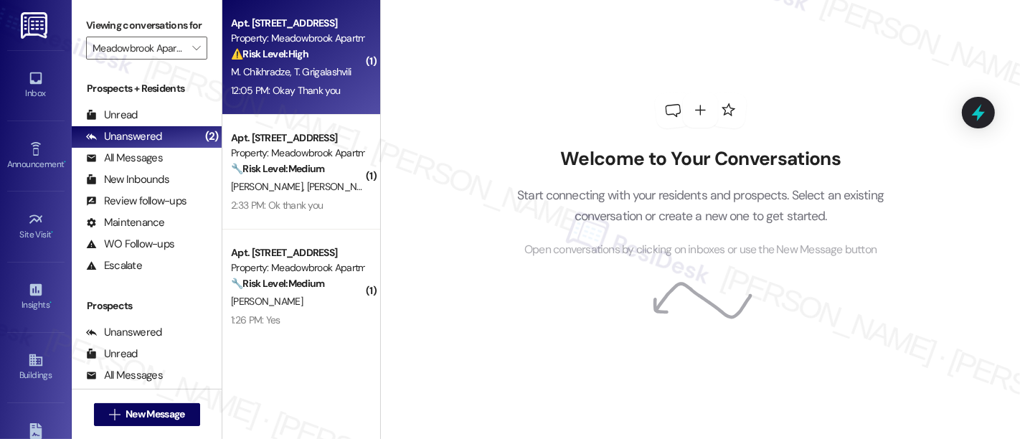
click at [329, 78] on span "T. Grigalashvili" at bounding box center [322, 71] width 57 height 13
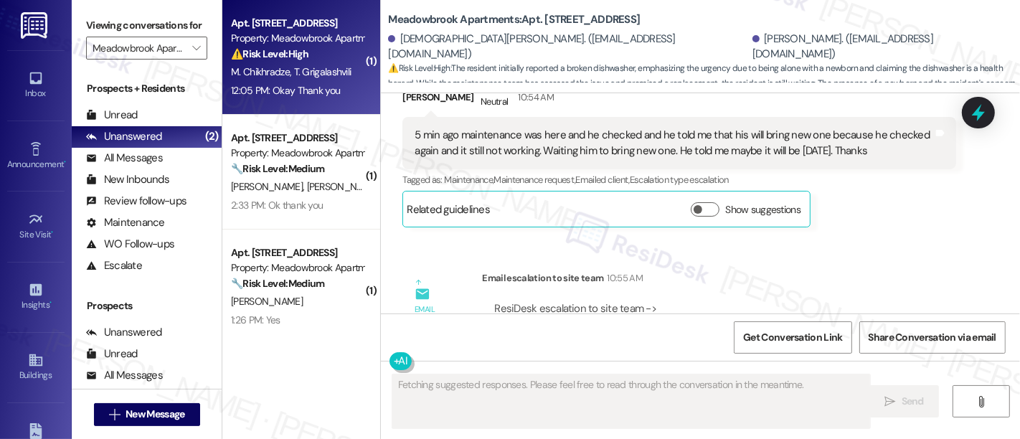
scroll to position [2394, 0]
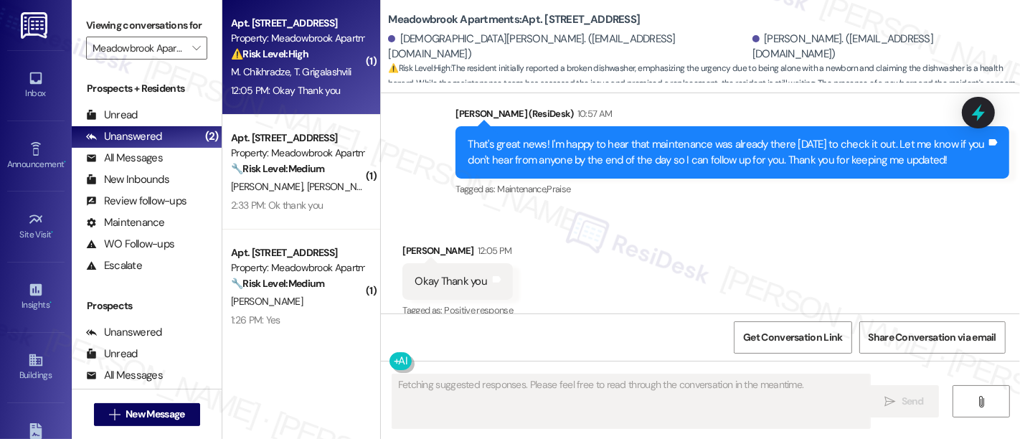
click at [764, 223] on div "Received via SMS Mariami Chikhradze 12:05 PM Okay Thank you Tags and notes Tagg…" at bounding box center [700, 271] width 639 height 121
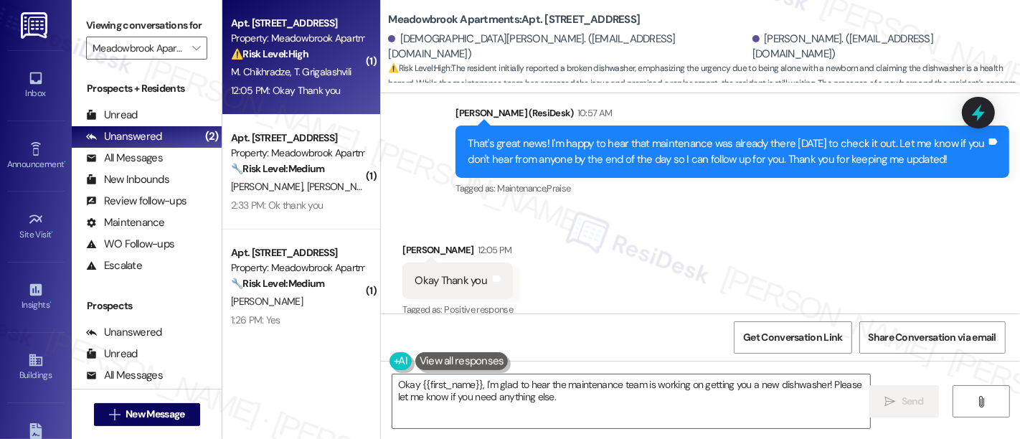
scroll to position [1, 0]
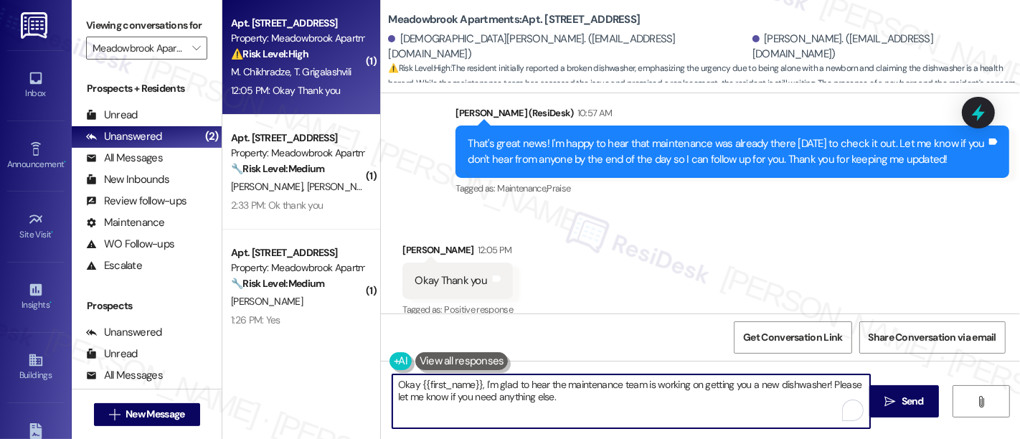
drag, startPoint x: 571, startPoint y: 393, endPoint x: 348, endPoint y: 344, distance: 228.4
click at [348, 344] on div "( 1 ) Apt. 824, 200 Meadowbrook Drive Property: Meadowbrook Apartments ⚠️ Risk …" at bounding box center [621, 219] width 798 height 439
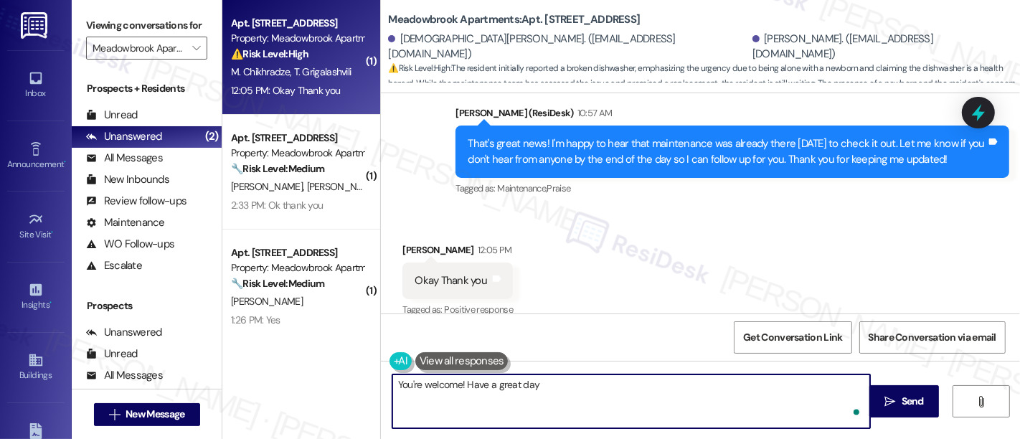
type textarea "You're welcome! Have a great day!"
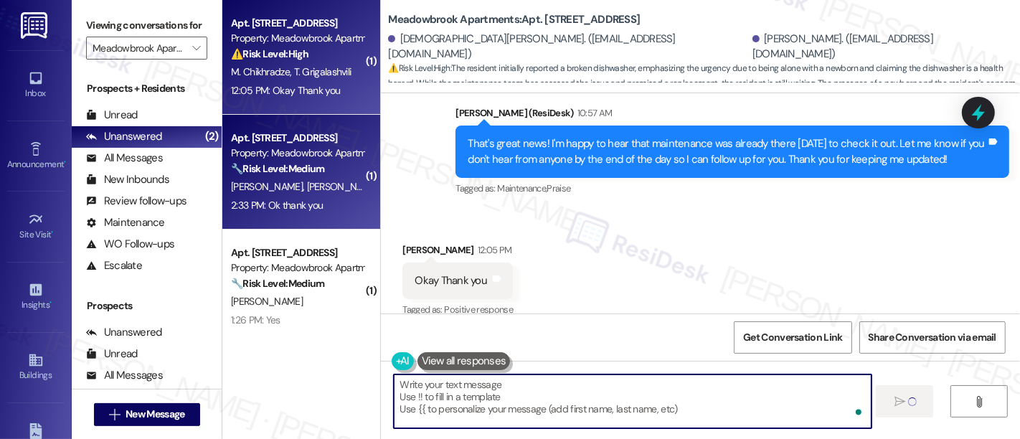
scroll to position [2394, 0]
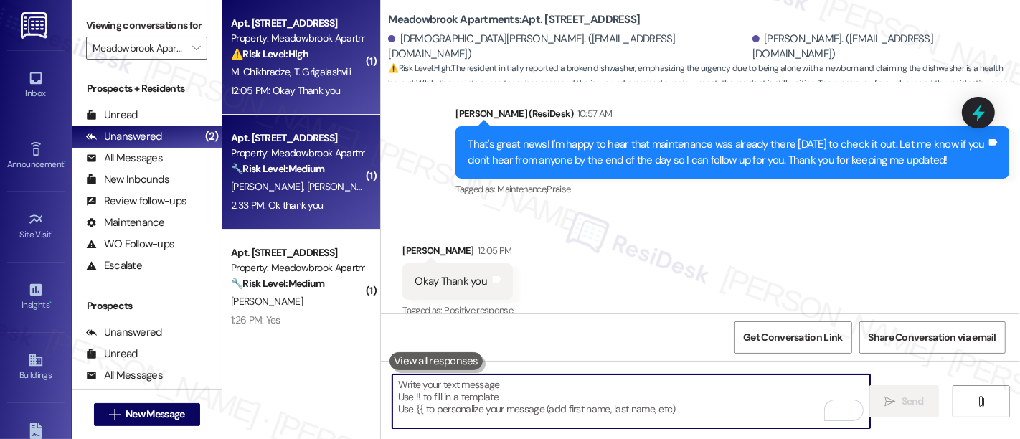
click at [328, 176] on div "🔧 Risk Level: Medium The resident is asking about emergency maintenance contact…" at bounding box center [297, 168] width 133 height 15
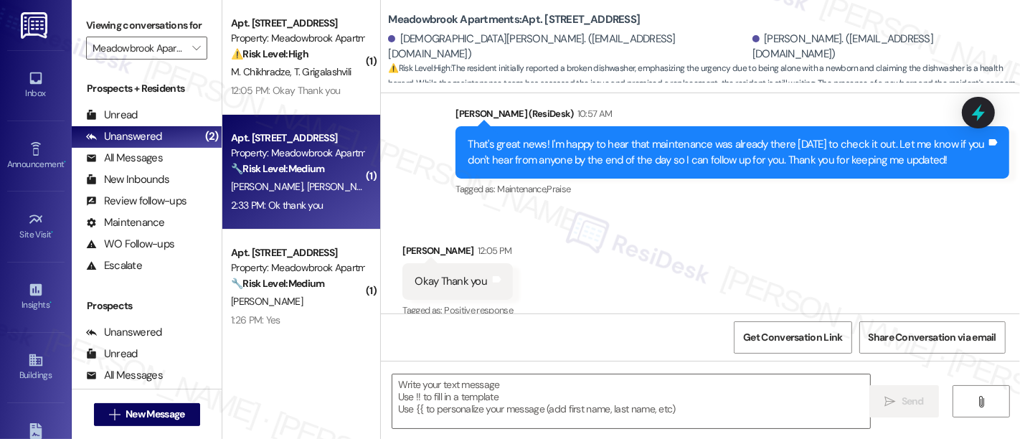
type textarea "Fetching suggested responses. Please feel free to read through the conversation…"
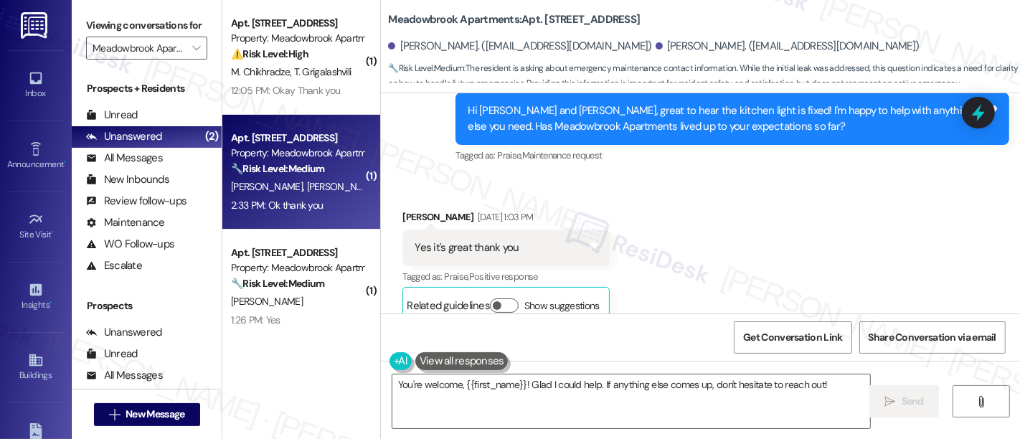
scroll to position [10097, 0]
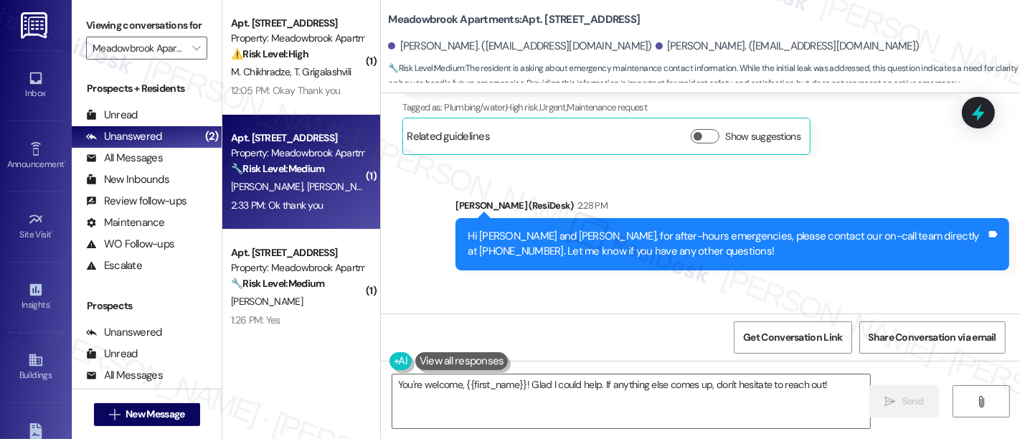
click at [403, 314] on div "Jennifer Robinson 2:33 PM" at bounding box center [458, 324] width 110 height 20
copy div "Jennifer"
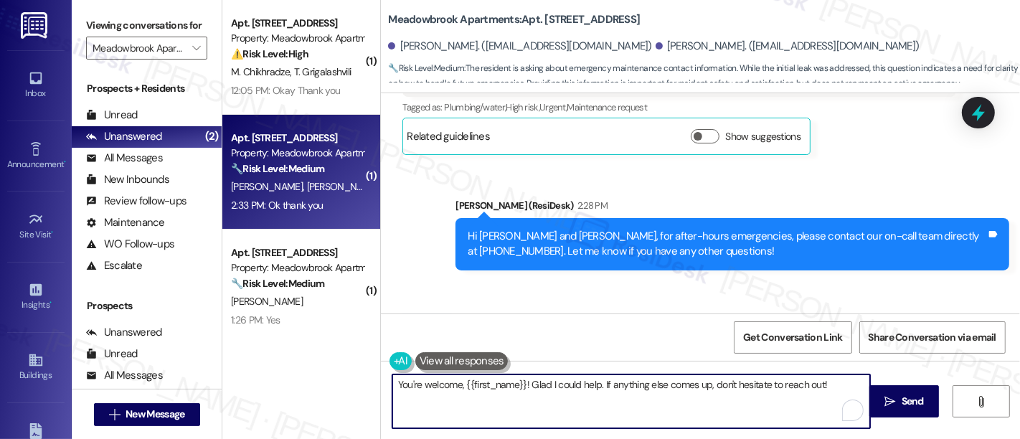
click at [486, 383] on textarea "You're welcome, {{first_name}}! Glad I could help. If anything else comes up, d…" at bounding box center [631, 402] width 478 height 54
paste textarea "Jennifer"
type textarea "You're welcome, Jennifer! Glad I could help. If anything else comes up, don't h…"
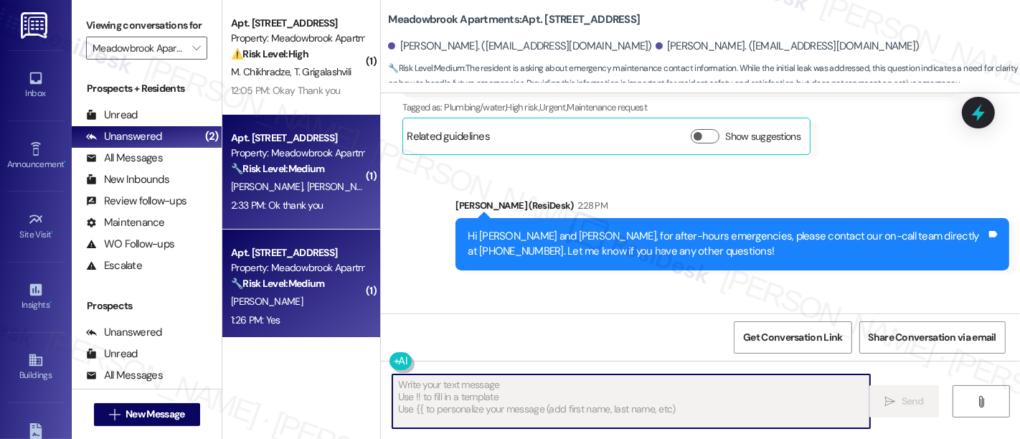
type textarea "Fetching suggested responses. Please feel free to read through the conversation…"
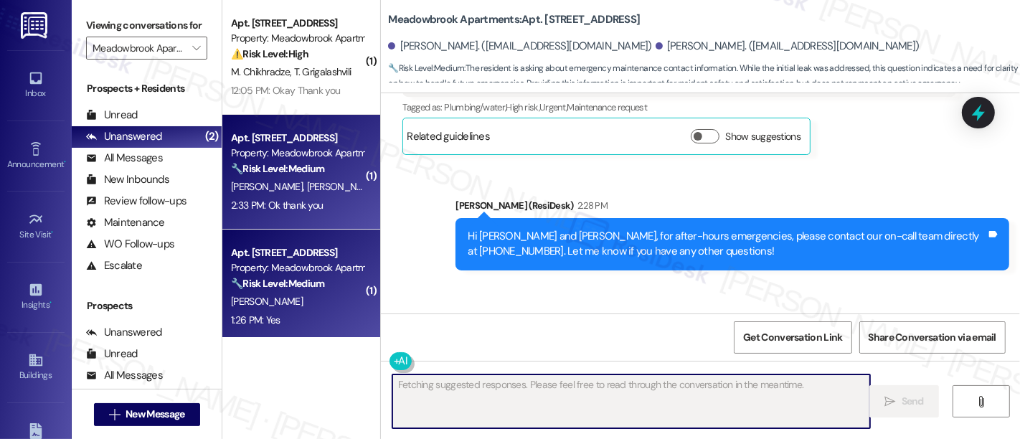
click at [272, 293] on div "C. Moore" at bounding box center [298, 302] width 136 height 18
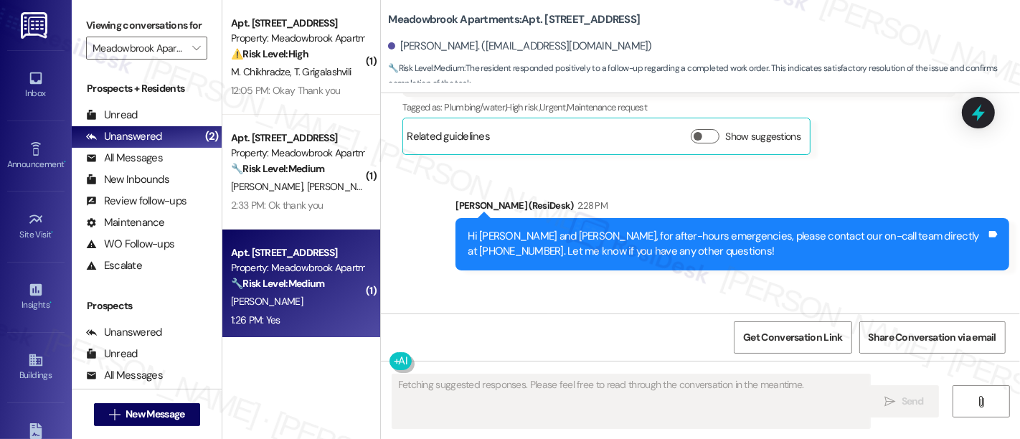
scroll to position [690, 0]
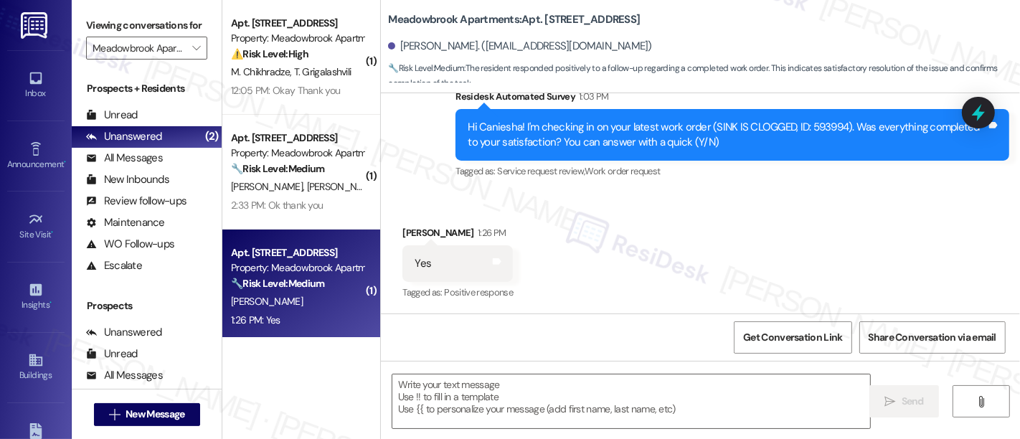
click at [744, 224] on div "Received via SMS Caniesha Moore 1:26 PM Yes Tags and notes Tagged as: Positive …" at bounding box center [700, 253] width 639 height 121
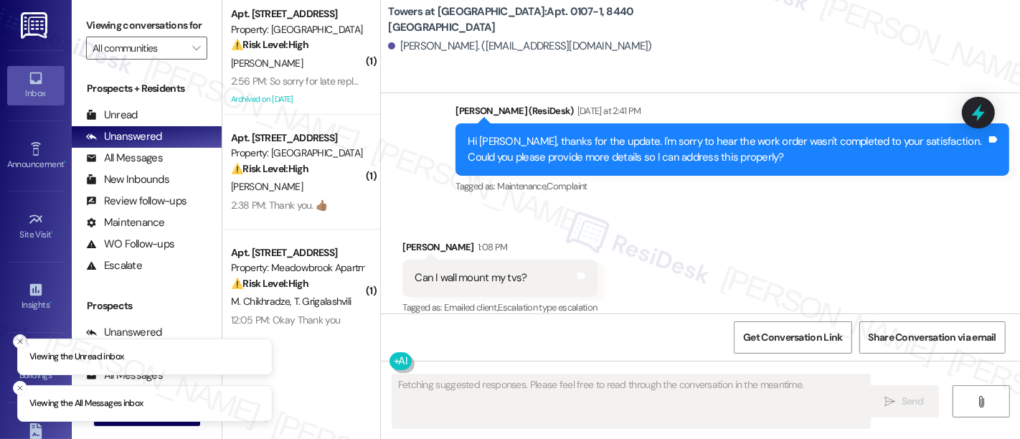
scroll to position [405, 0]
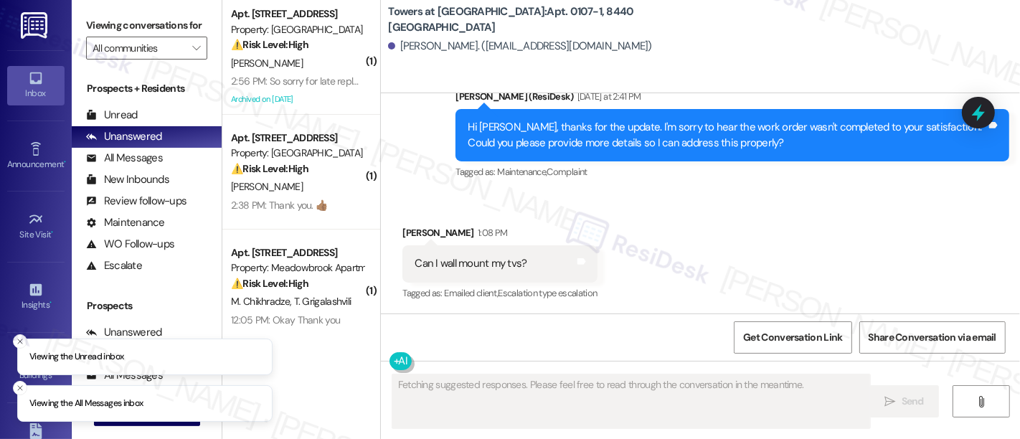
click at [692, 251] on div "Received via SMS [PERSON_NAME] 1:08 PM Can I wall mount my tvs? Tags and notes …" at bounding box center [700, 253] width 639 height 121
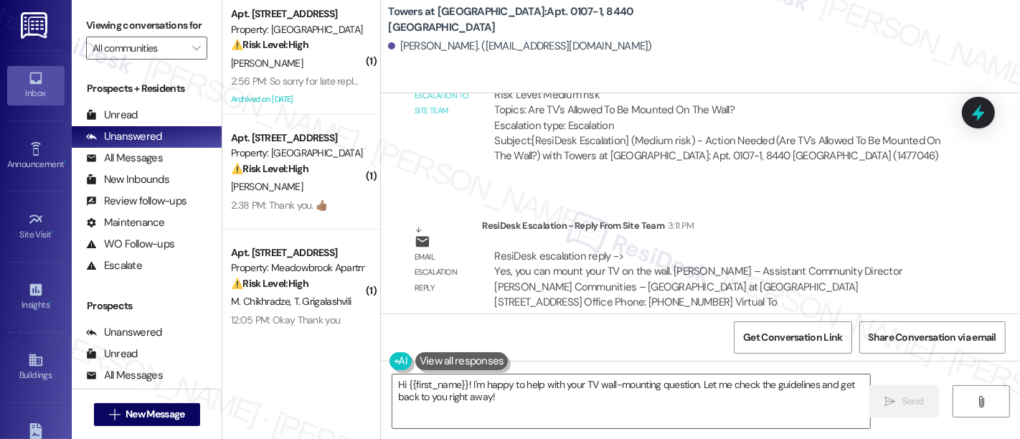
scroll to position [865, 0]
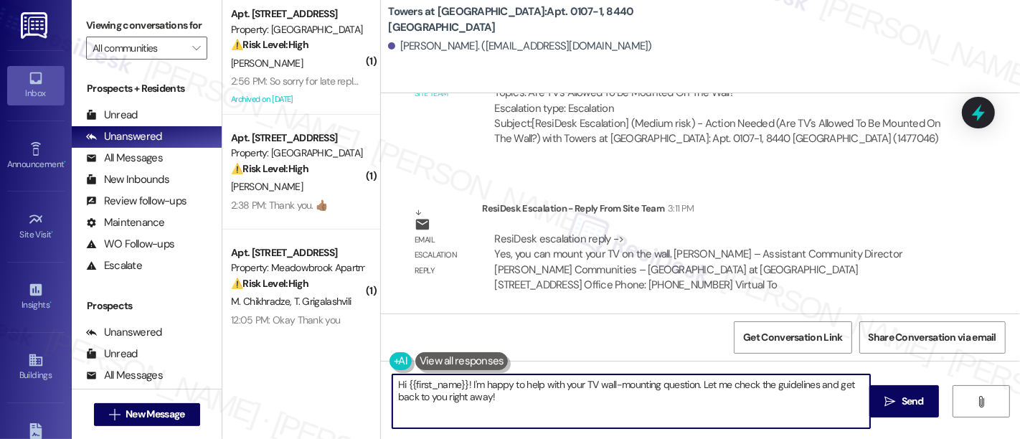
drag, startPoint x: 284, startPoint y: 315, endPoint x: 395, endPoint y: 315, distance: 111.2
click at [290, 315] on div "( 1 ) Apt. 15, 1569 Edge Hill Road Property: Overlook Hills ⚠️ Risk Level: High…" at bounding box center [621, 219] width 798 height 439
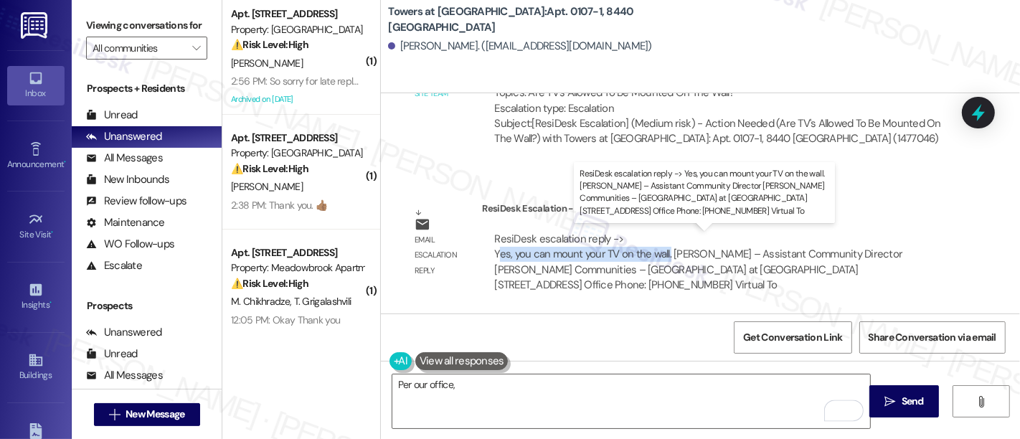
drag, startPoint x: 493, startPoint y: 253, endPoint x: 662, endPoint y: 253, distance: 168.6
click at [662, 253] on div "ResiDesk escalation reply -> Yes, you can mount your TV on the wall. Linda Bard…" at bounding box center [698, 262] width 408 height 60
copy div "es, you can mount your TV on the wall."
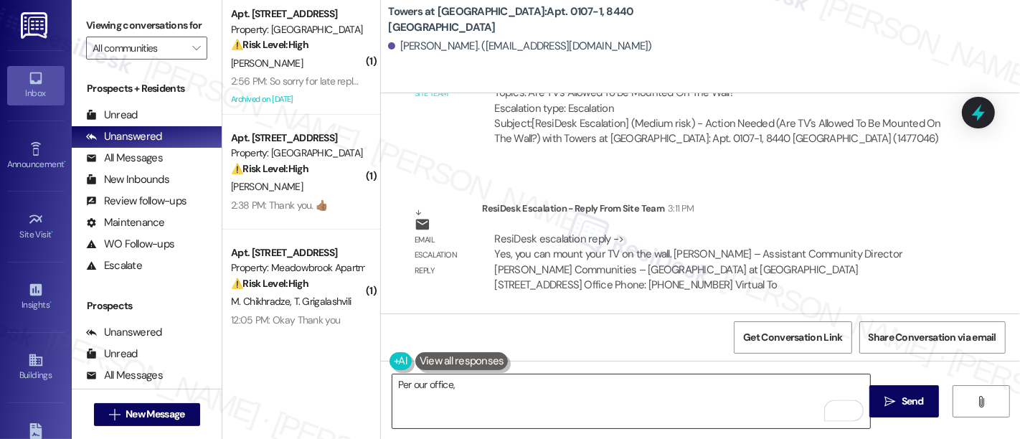
click at [541, 389] on textarea "Per our office," at bounding box center [631, 402] width 478 height 54
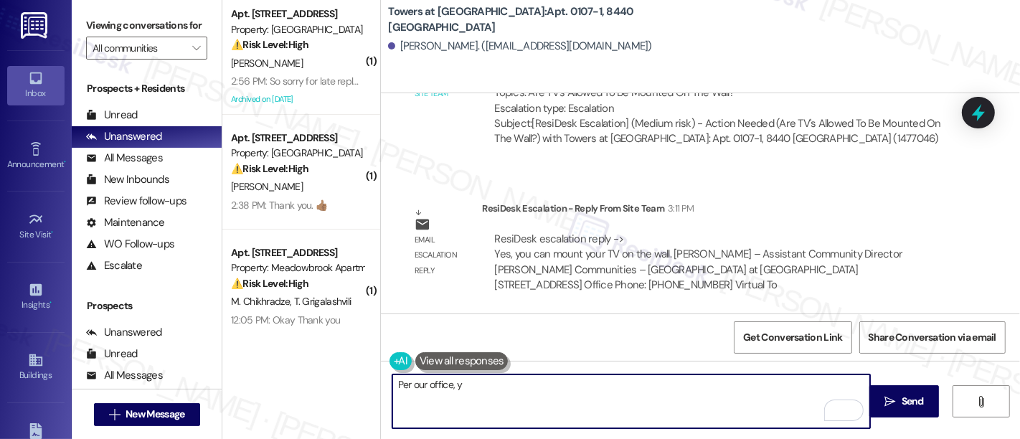
paste textarea "es, you can mount your TV on the wall."
drag, startPoint x: 446, startPoint y: 386, endPoint x: 488, endPoint y: 389, distance: 41.7
click at [448, 386] on textarea "Per our office, yes, you can mount your TV on the wall." at bounding box center [631, 402] width 478 height 54
click at [669, 388] on textarea "Per our office - yes, you can mount your TV on the wall." at bounding box center [631, 402] width 478 height 54
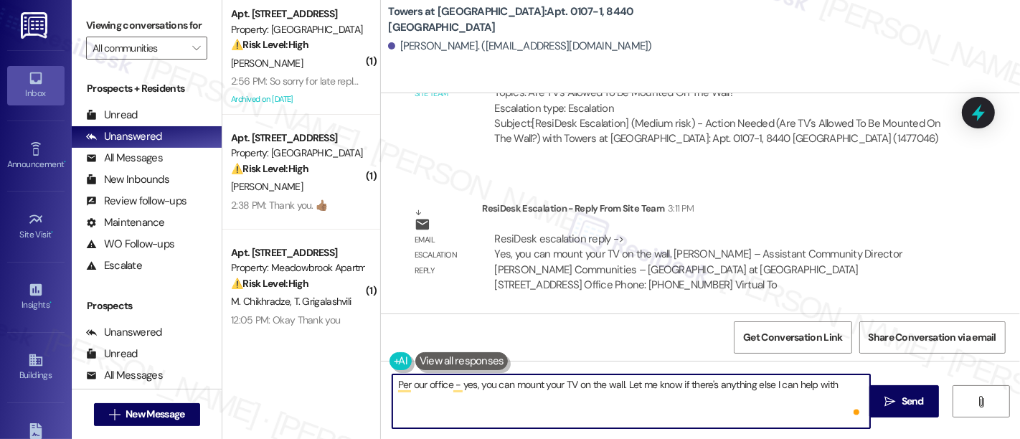
type textarea "Per our office - yes, you can mount your TV on the wall. Let me know if there's…"
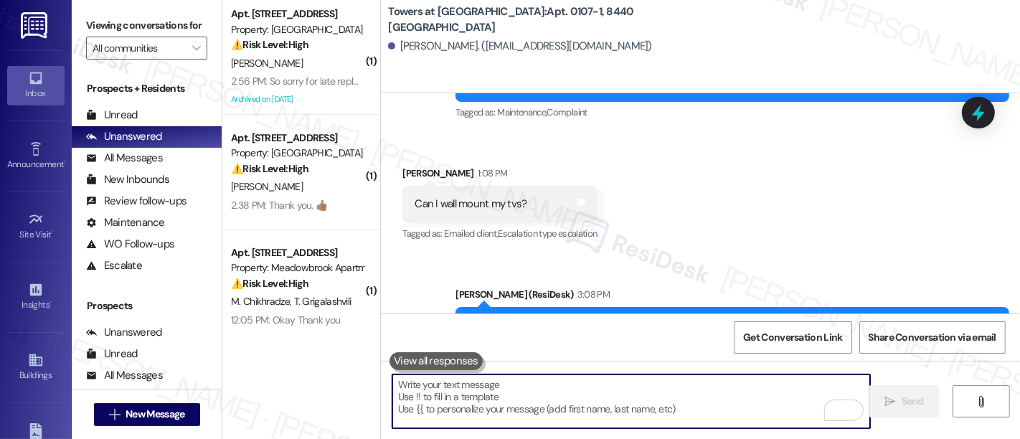
scroll to position [405, 0]
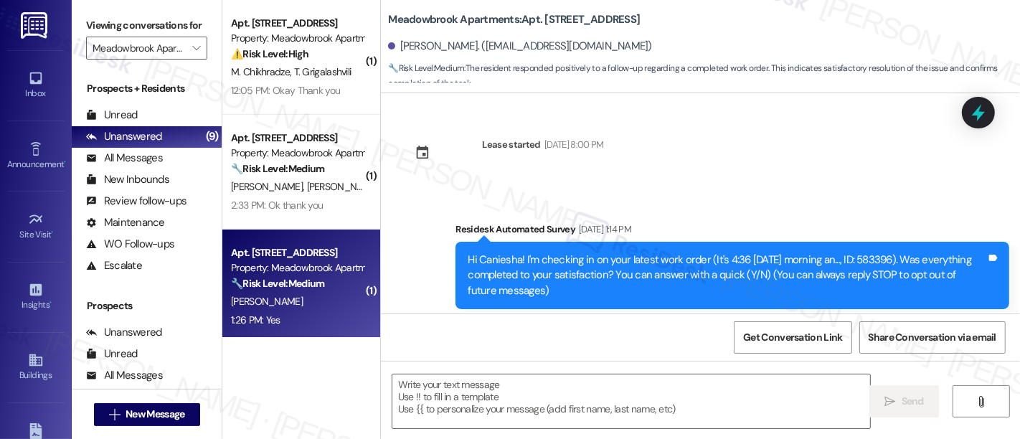
scroll to position [690, 0]
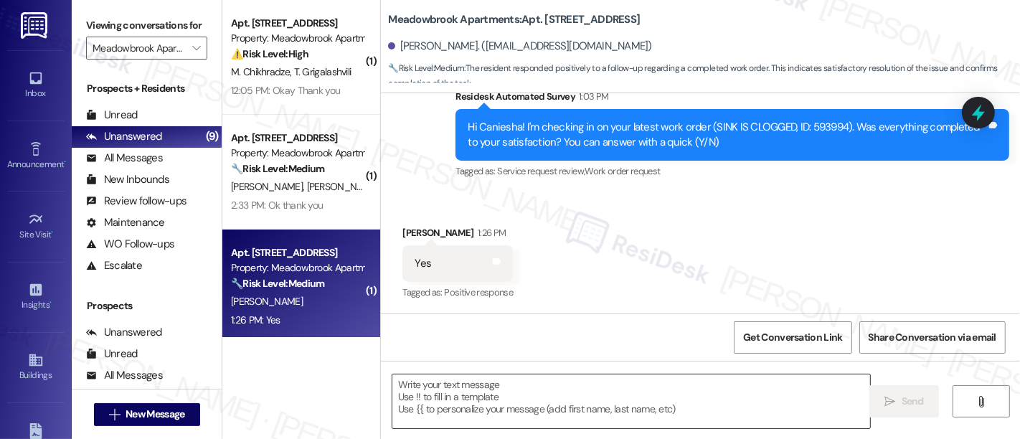
click at [545, 394] on textarea at bounding box center [631, 402] width 478 height 54
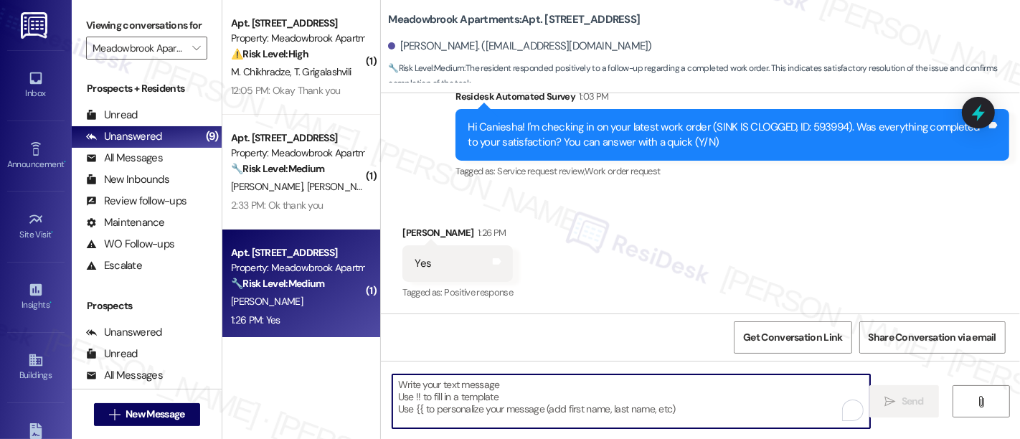
paste textarea "Great to hear it, {{first_name}}! We want to make sure you are satisfied and co…"
type textarea "Great to hear it, {{first_name}}! We want to make sure you are satisfied and co…"
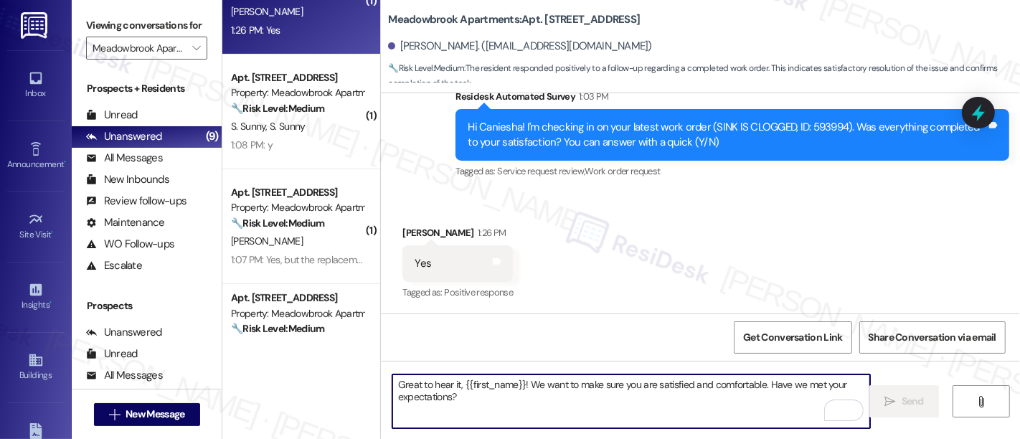
scroll to position [298, 0]
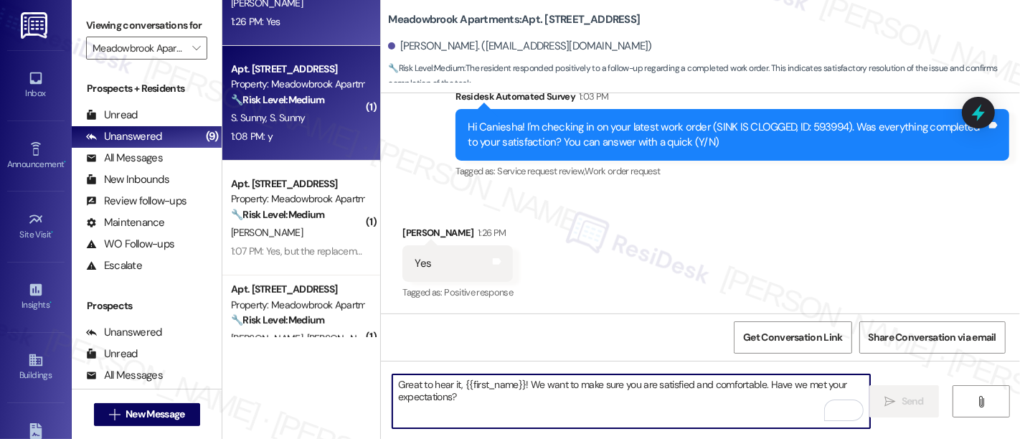
click at [294, 102] on strong "🔧 Risk Level: Medium" at bounding box center [277, 99] width 93 height 13
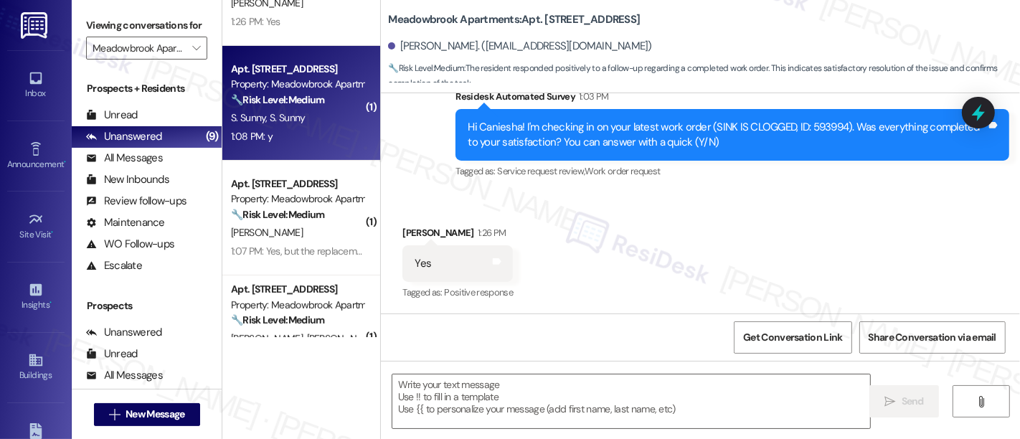
type textarea "Fetching suggested responses. Please feel free to read through the conversation…"
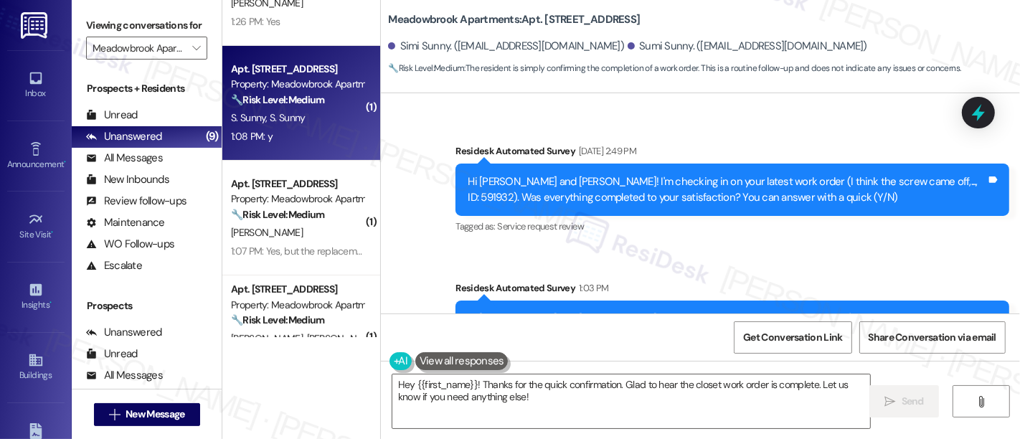
scroll to position [5516, 0]
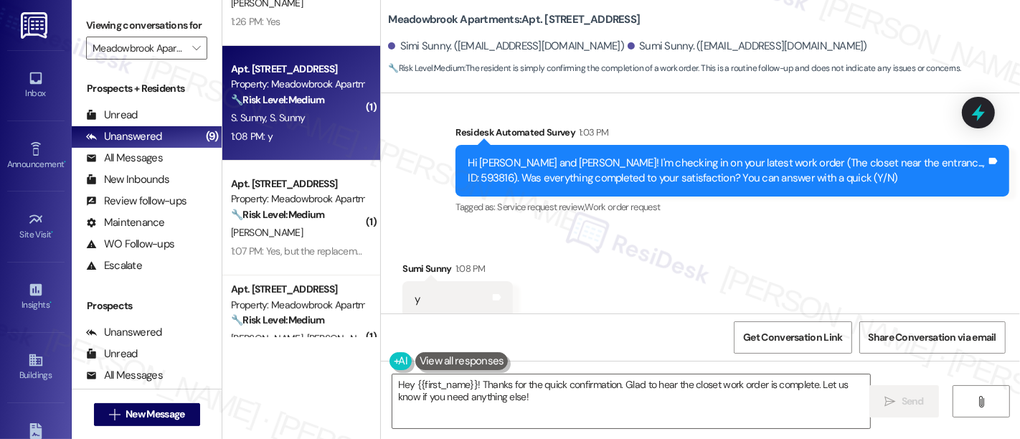
click at [724, 243] on div "Received via SMS Sumi Sunny 1:08 PM y Tags and notes Tagged as: Positive respon…" at bounding box center [700, 289] width 639 height 121
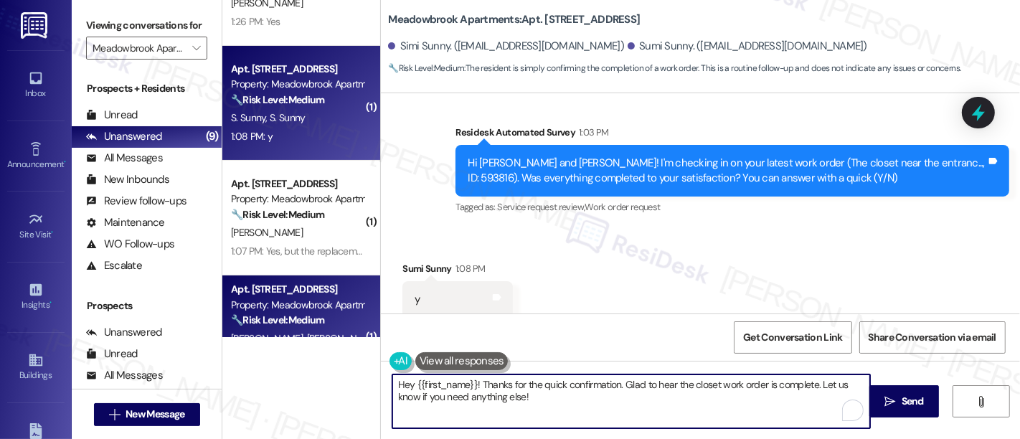
drag, startPoint x: 585, startPoint y: 405, endPoint x: 364, endPoint y: 309, distance: 241.0
click at [100, 298] on div "Viewing conversations for Meadowbrook Apartments  Prospects + Residents Unread…" at bounding box center [546, 219] width 949 height 439
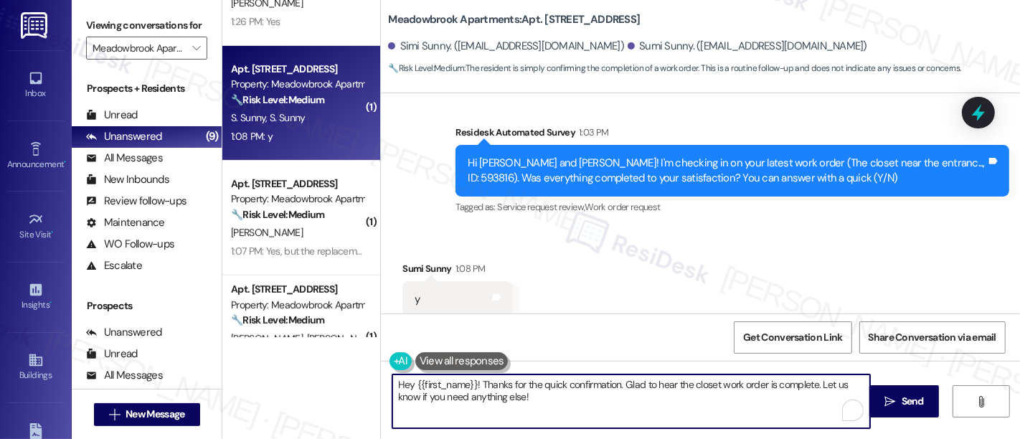
paste textarea "Great to hear it, {{first_name}}! We want to make sure you are satisfied and co…"
click at [492, 377] on textarea "Great to hear it, {{first_name}}! We want to make sure you are satisfied and co…" at bounding box center [631, 402] width 478 height 54
click at [492, 378] on textarea "Great to hear it, {{first_name}}! We want to make sure you are satisfied and co…" at bounding box center [631, 402] width 478 height 54
type textarea "Great to hear it, [PERSON_NAME]! We want to make sure you are satisfied and com…"
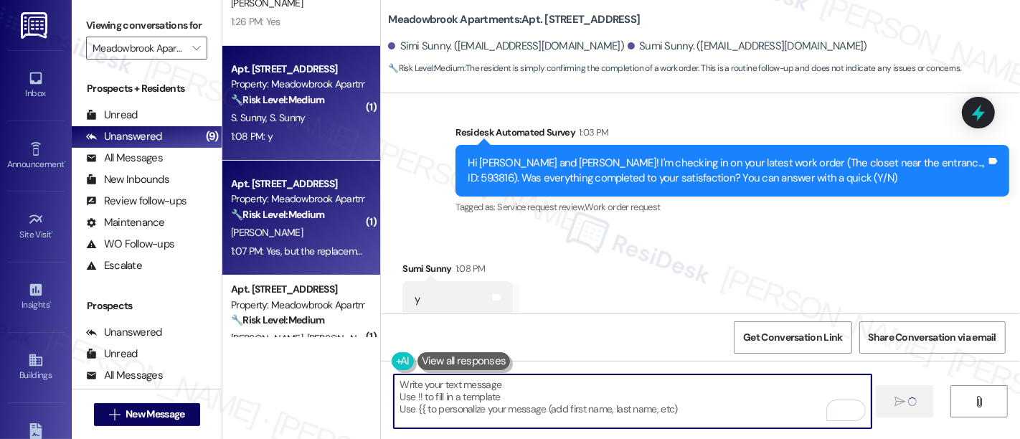
type textarea "Fetching suggested responses. Please feel free to read through the conversation…"
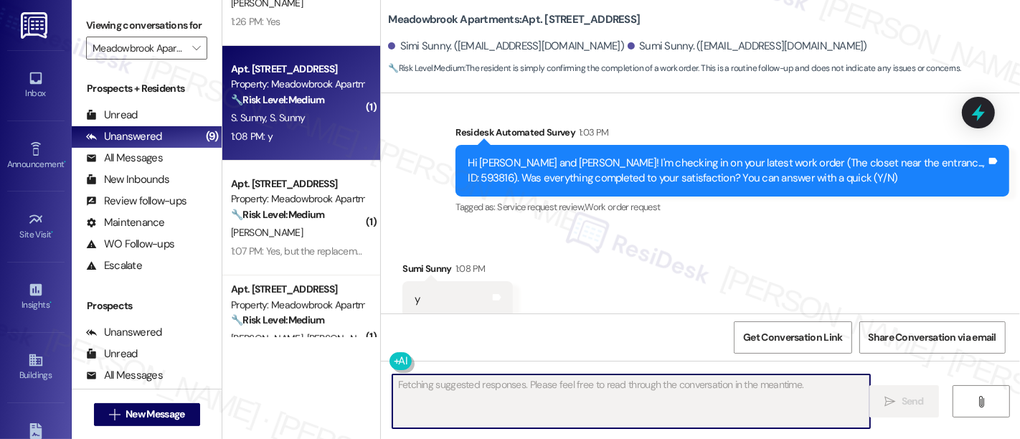
drag, startPoint x: 312, startPoint y: 238, endPoint x: 619, endPoint y: 243, distance: 306.4
click at [314, 240] on div "[PERSON_NAME]" at bounding box center [298, 233] width 136 height 18
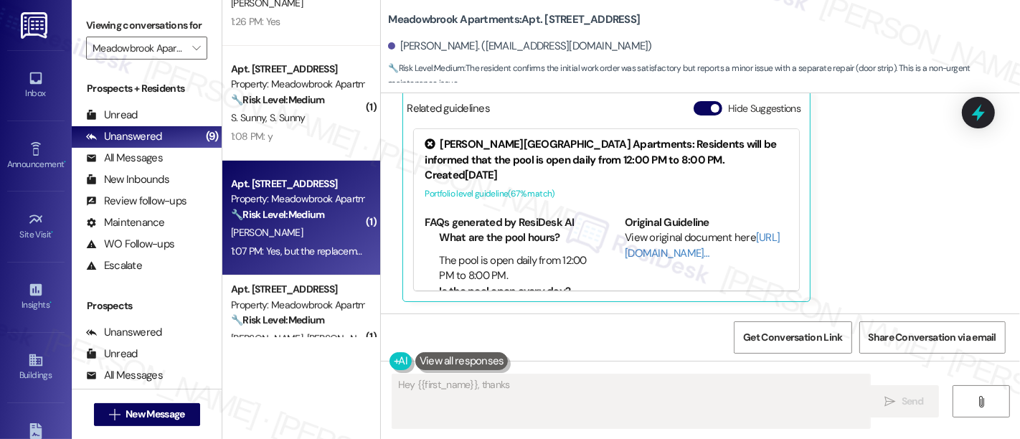
scroll to position [377, 0]
click at [711, 108] on span "button" at bounding box center [715, 109] width 9 height 9
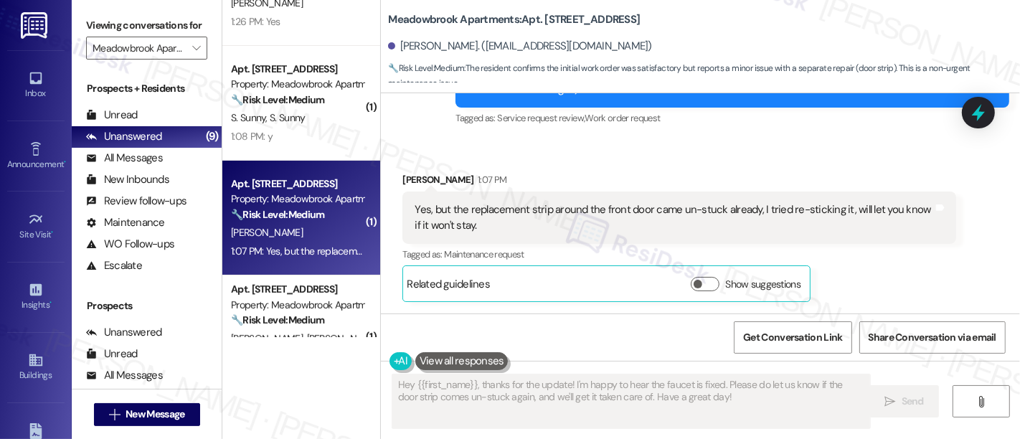
scroll to position [201, 0]
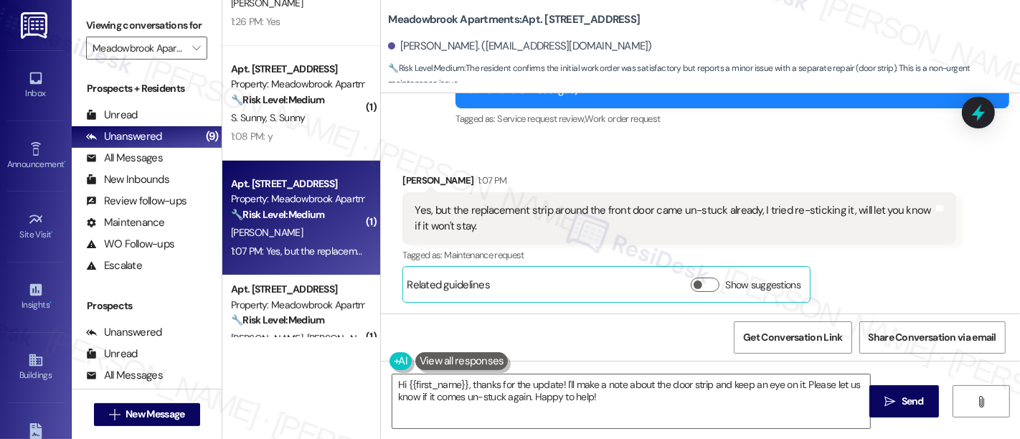
drag, startPoint x: 1009, startPoint y: 245, endPoint x: 1015, endPoint y: 199, distance: 46.3
click at [1015, 199] on div "Lease started [DATE] 8:00 PM Survey, sent via SMS Residesk Automated Survey 1:0…" at bounding box center [700, 203] width 639 height 220
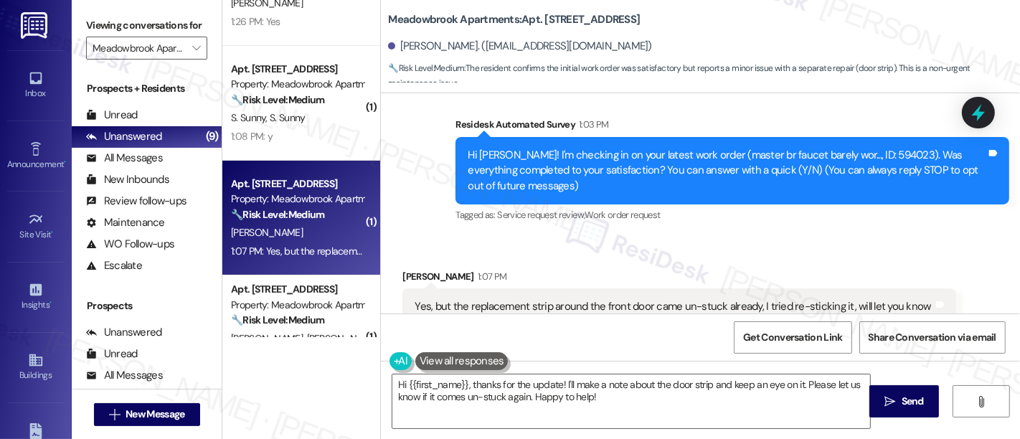
scroll to position [200, 0]
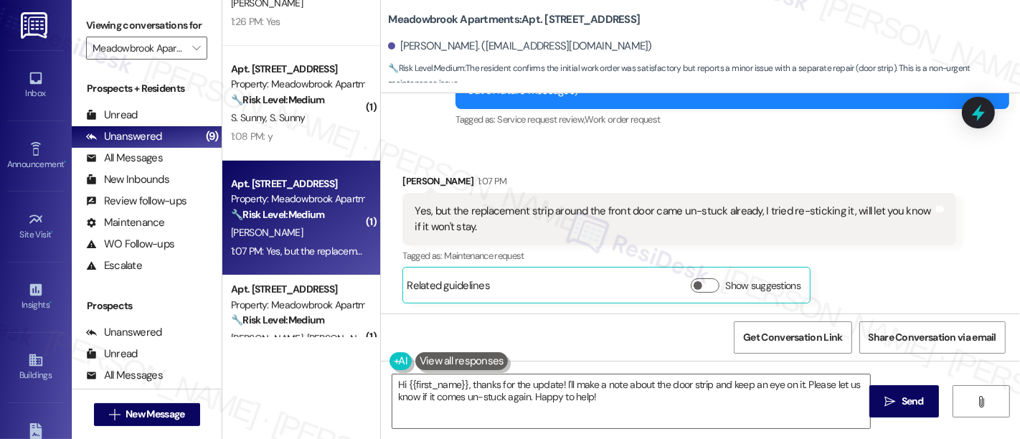
click at [768, 212] on div "Yes, but the replacement strip around the front door came un-stuck already, I t…" at bounding box center [674, 219] width 519 height 31
click at [920, 244] on div "Yes, but the replacement strip around the front door came un-stuck already, I t…" at bounding box center [680, 219] width 554 height 52
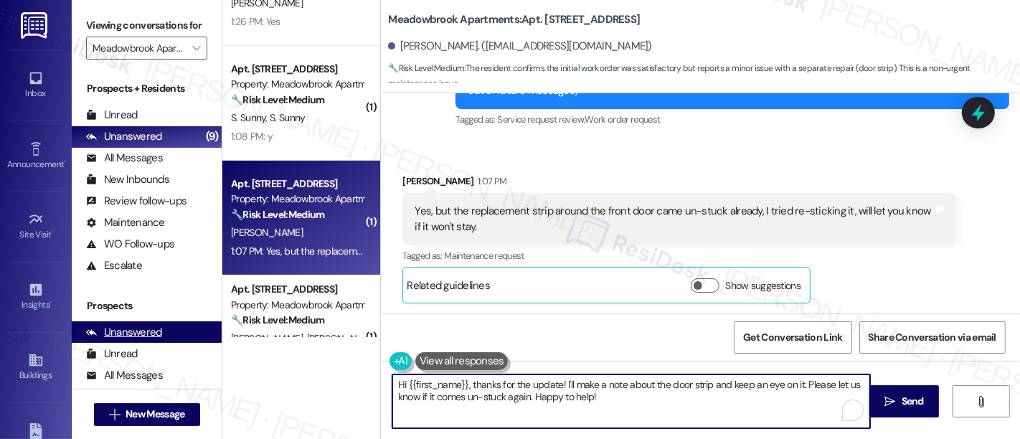
drag, startPoint x: 468, startPoint y: 380, endPoint x: 139, endPoint y: 339, distance: 331.3
click at [121, 339] on div "Viewing conversations for Meadowbrook Apartments  Prospects + Residents Unread…" at bounding box center [546, 219] width 949 height 439
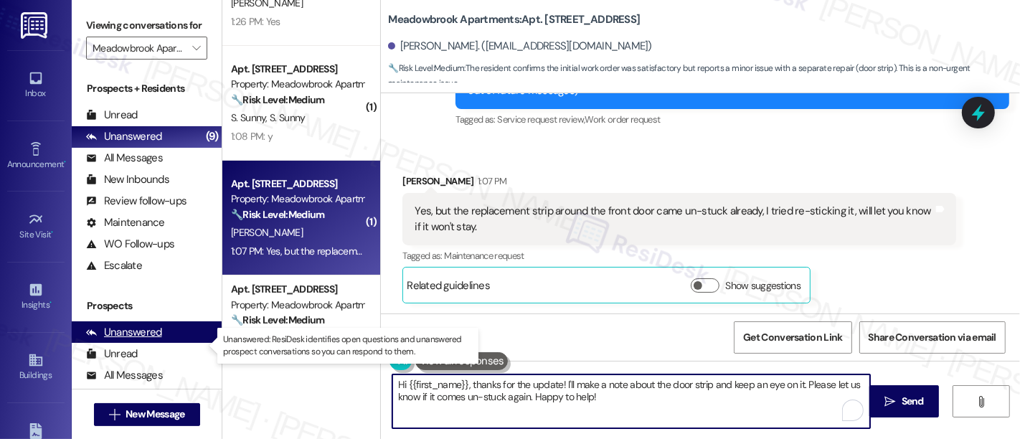
type textarea "Thanks for the update! I'll make a note about the door strip and keep an eye on…"
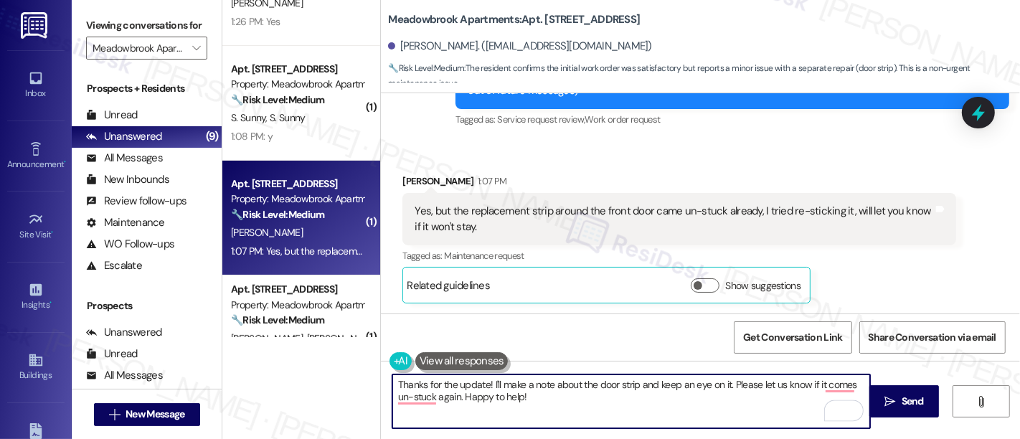
click at [582, 384] on textarea "Thanks for the update! I'll make a note about the door strip and keep an eye on…" at bounding box center [631, 402] width 478 height 54
click at [757, 388] on textarea "Thanks for the update! I'll make a note about the door strip and keep an eye on…" at bounding box center [631, 402] width 478 height 54
click at [725, 400] on textarea "Thanks for the update! I'll make a note about the door strip and keep an eye on…" at bounding box center [631, 402] width 478 height 54
type textarea "Hi {{first_name}}, thanks for the update! I'll make a note about the door strip…"
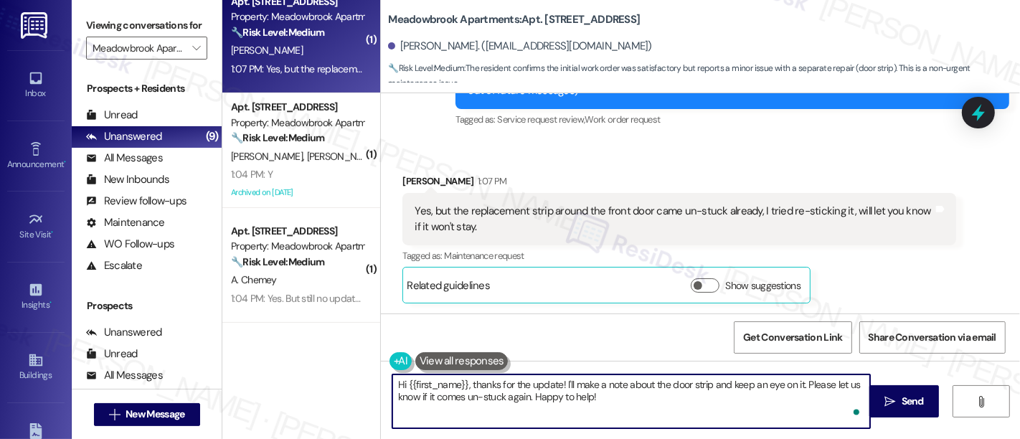
scroll to position [502, 0]
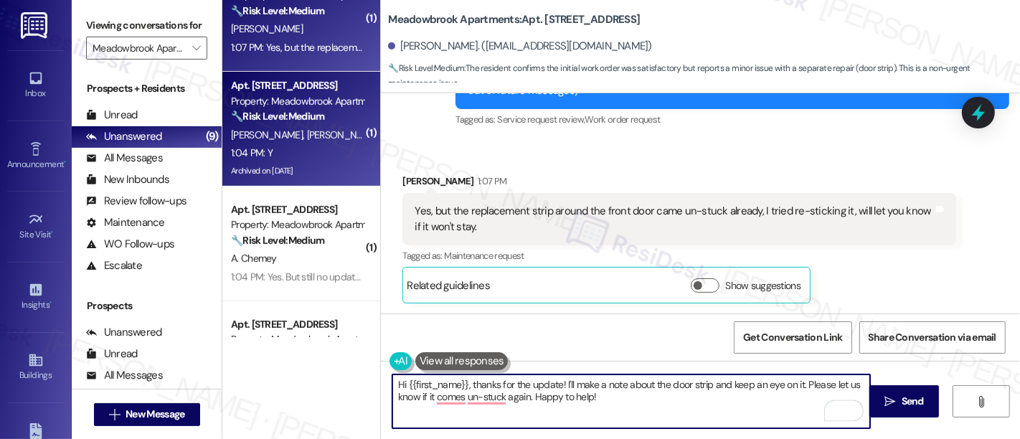
click at [288, 130] on span "[PERSON_NAME]" at bounding box center [269, 134] width 76 height 13
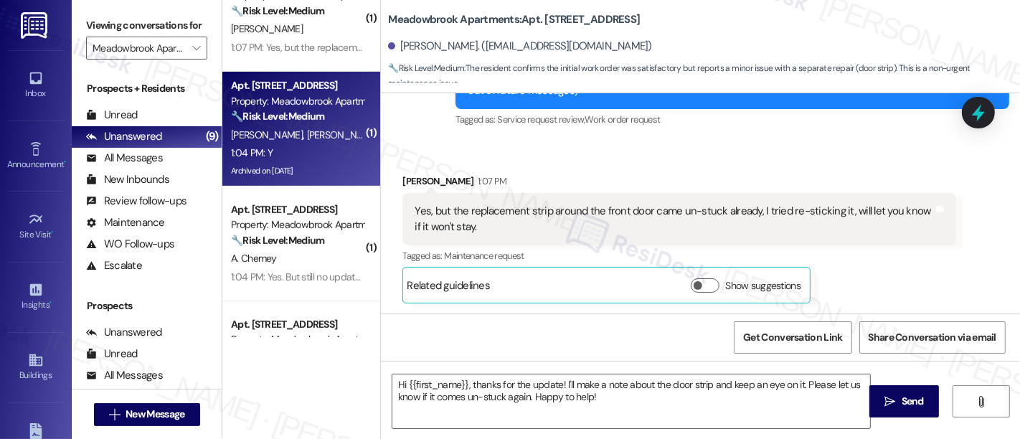
type textarea "Fetching suggested responses. Please feel free to read through the conversation…"
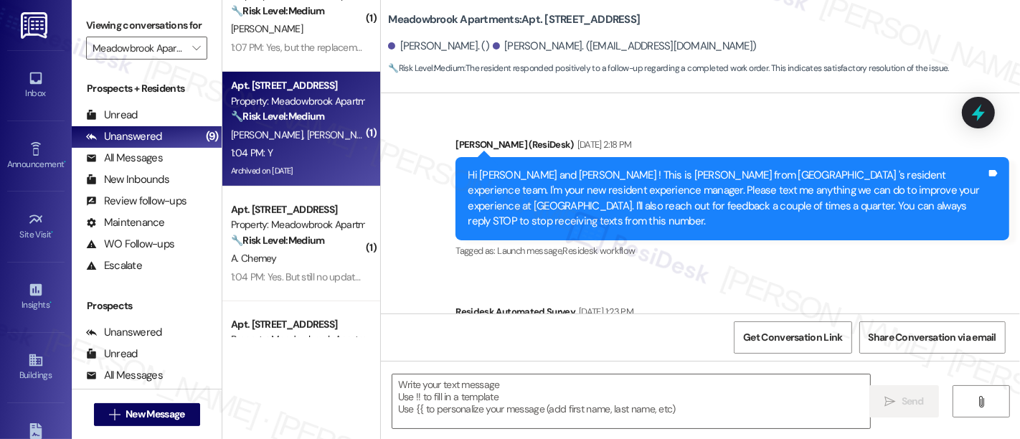
type textarea "Fetching suggested responses. Please feel free to read through the conversation…"
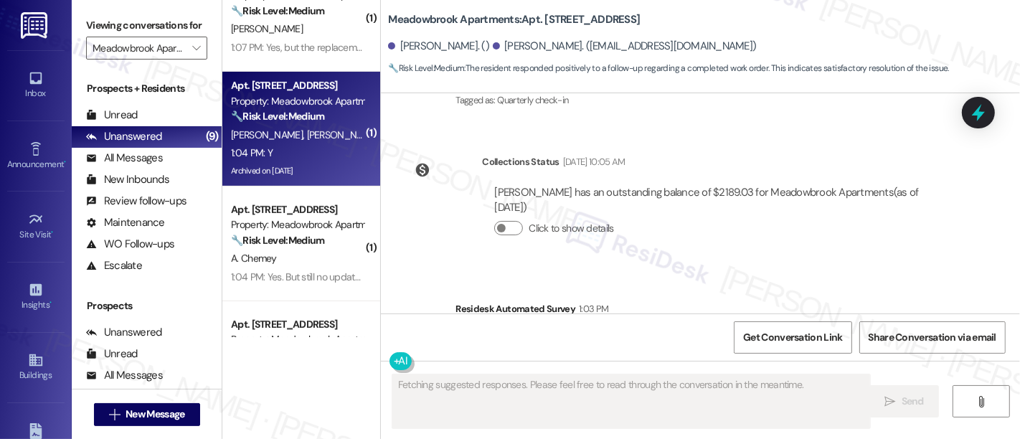
scroll to position [13003, 0]
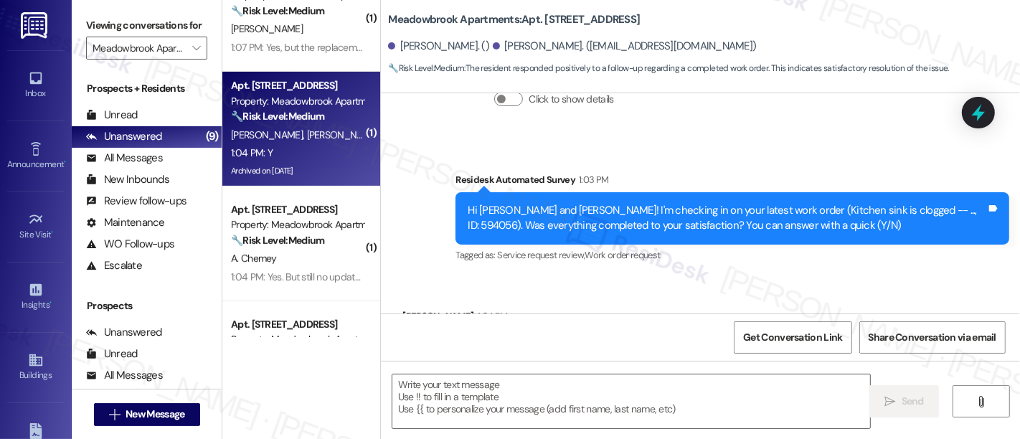
click at [789, 276] on div "Received via SMS [PERSON_NAME] 1:04 PM Y Tags and notes Tagged as: Positive res…" at bounding box center [700, 336] width 639 height 121
click at [644, 407] on textarea at bounding box center [631, 402] width 478 height 54
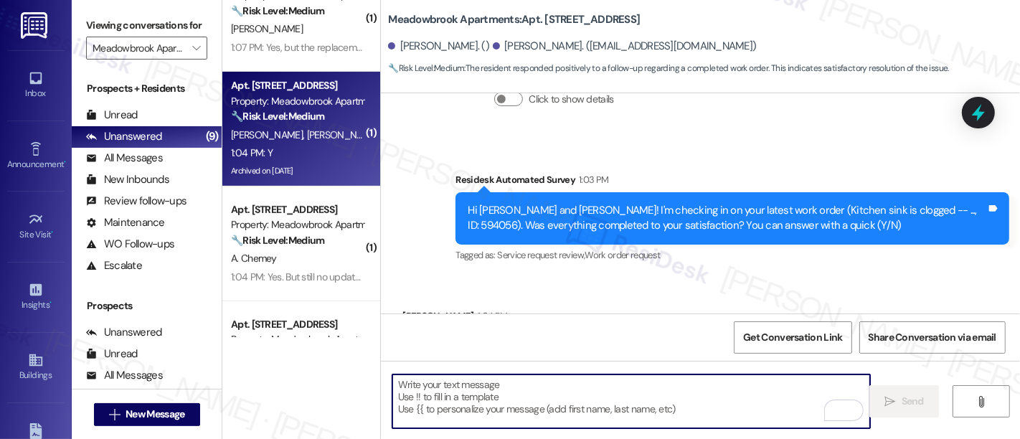
click at [685, 393] on textarea "To enrich screen reader interactions, please activate Accessibility in Grammarl…" at bounding box center [631, 402] width 478 height 54
paste textarea "Great to hear it, {{first_name}}! We want to make sure you are satisfied and co…"
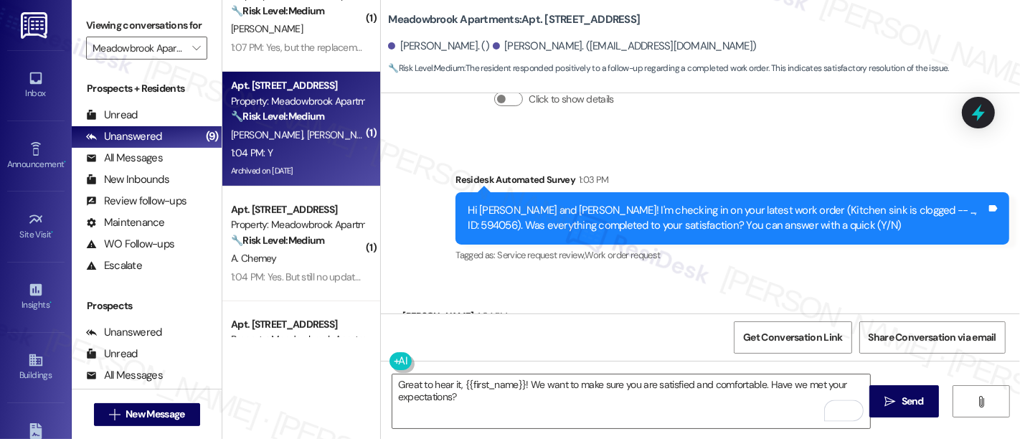
click at [403, 309] on div "[PERSON_NAME] 1:04 PM" at bounding box center [458, 319] width 110 height 20
click at [479, 385] on textarea "Great to hear it, {{first_name}}! We want to make sure you are satisfied and co…" at bounding box center [631, 402] width 478 height 54
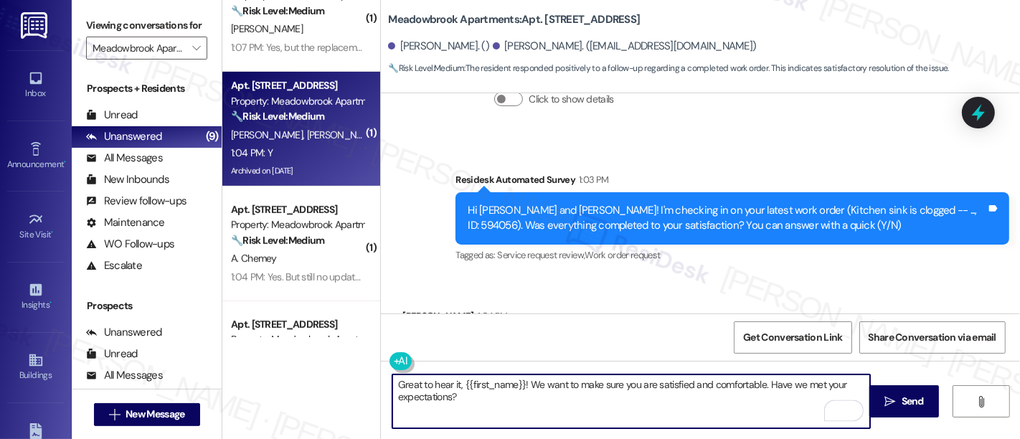
click at [479, 385] on textarea "Great to hear it, {{first_name}}! We want to make sure you are satisfied and co…" at bounding box center [631, 402] width 478 height 54
type textarea "Great to hear it, [PERSON_NAME]! We want to make sure you are satisfied and com…"
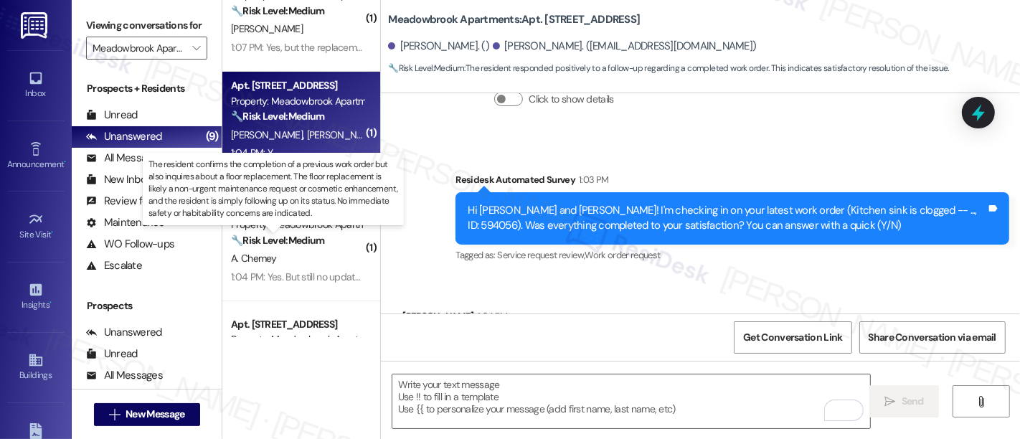
drag, startPoint x: 318, startPoint y: 241, endPoint x: 536, endPoint y: 268, distance: 219.8
click at [319, 242] on strong "🔧 Risk Level: Medium" at bounding box center [277, 240] width 93 height 13
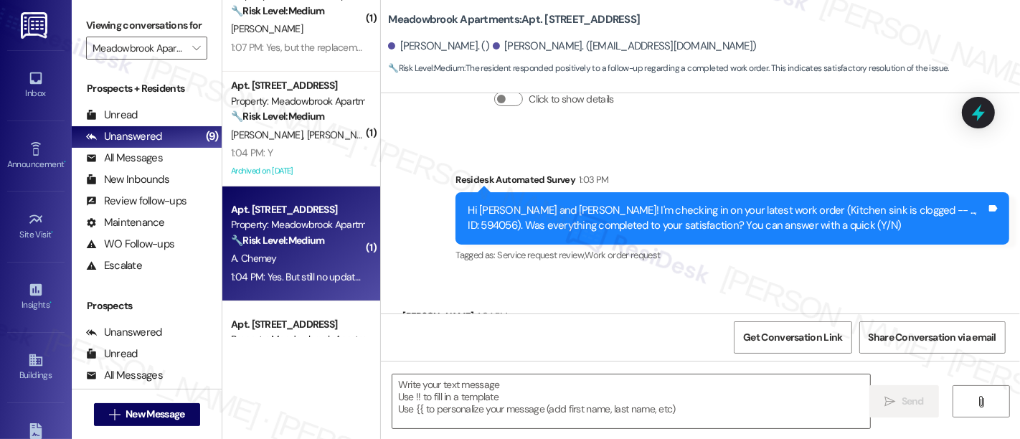
type textarea "Fetching suggested responses. Please feel free to read through the conversation…"
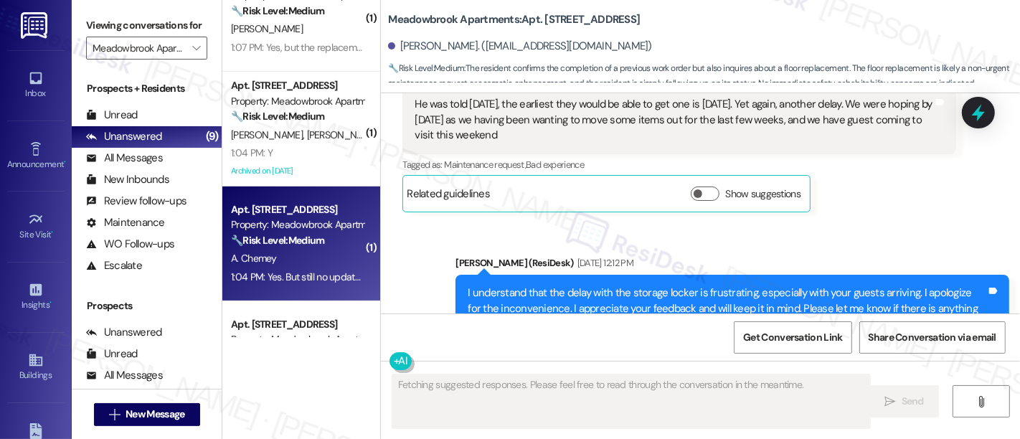
scroll to position [4942, 0]
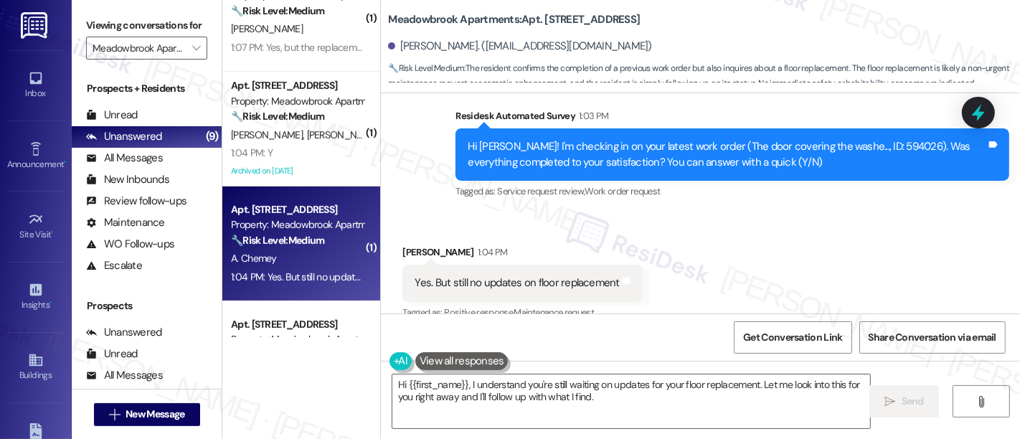
click at [773, 271] on div "Received via SMS [PERSON_NAME] 1:04 PM Yes. But still no updates on floor repla…" at bounding box center [700, 272] width 639 height 121
click at [1000, 283] on div "Received via SMS [PERSON_NAME] 1:04 PM Yes. But still no updates on floor repla…" at bounding box center [700, 272] width 639 height 121
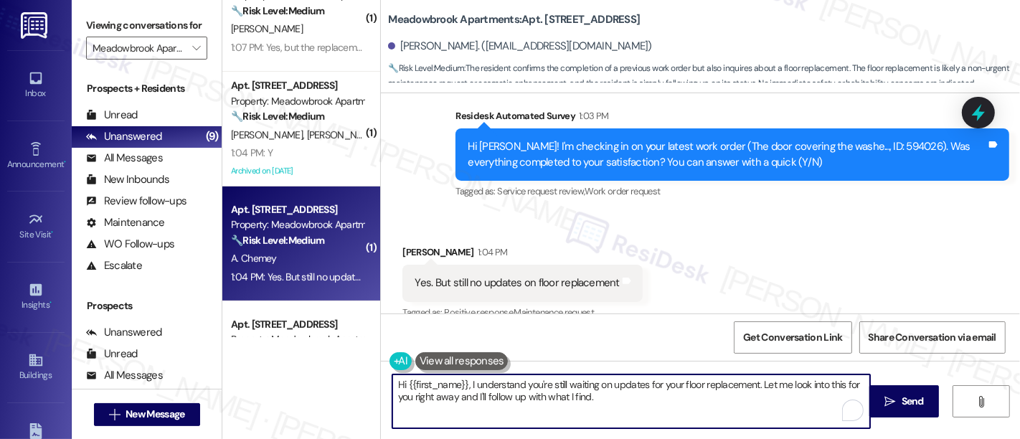
drag, startPoint x: 754, startPoint y: 382, endPoint x: 756, endPoint y: 397, distance: 15.1
click at [756, 397] on textarea "Hi {{first_name}}, I understand you're still waiting on updates for your floor …" at bounding box center [631, 402] width 478 height 54
type textarea "Hi {{first_name}}, I understand you're still waiting on updates for your floor …"
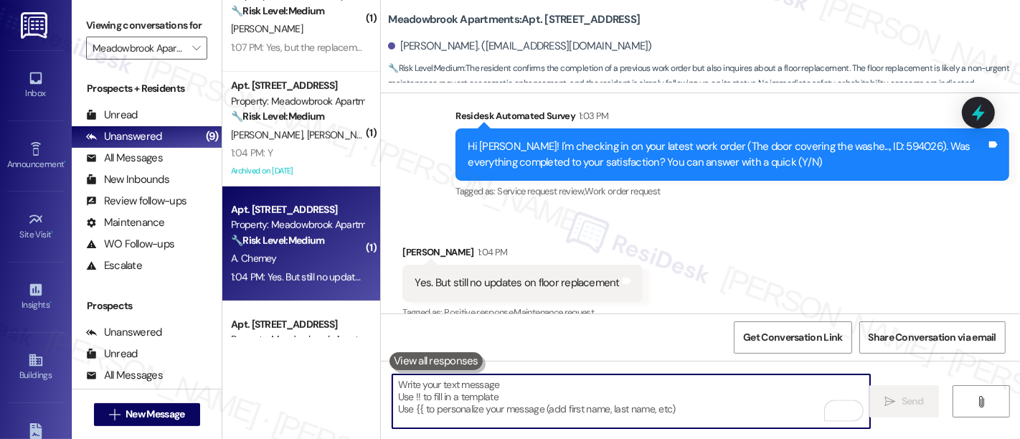
scroll to position [696, 0]
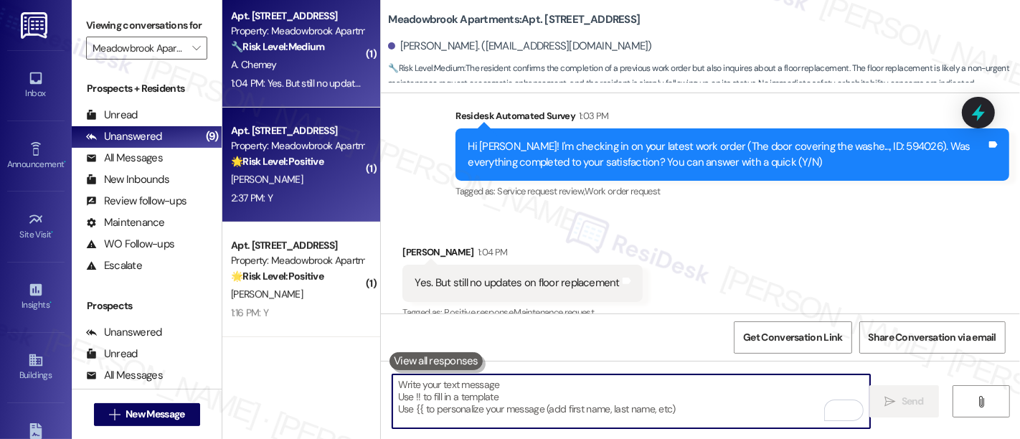
click at [291, 161] on strong "🌟 Risk Level: Positive" at bounding box center [277, 161] width 93 height 13
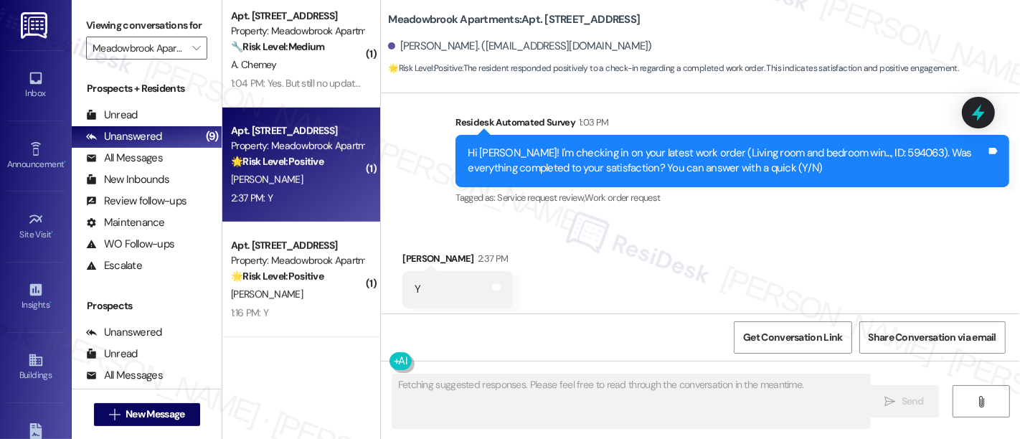
scroll to position [3890, 0]
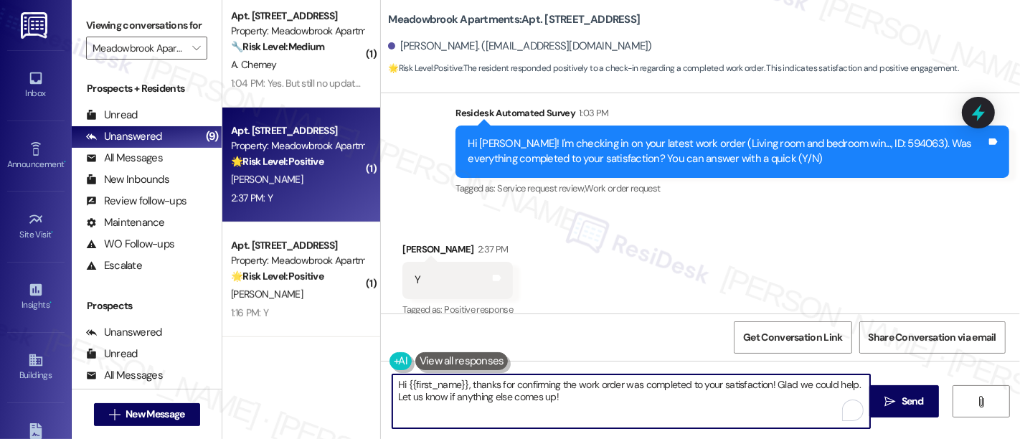
drag, startPoint x: 608, startPoint y: 406, endPoint x: 507, endPoint y: 323, distance: 131.0
click at [119, 323] on div "Viewing conversations for Meadowbrook Apartments  Prospects + Residents Unread…" at bounding box center [546, 219] width 949 height 439
paste textarea "Great to hear it, {{first_name}}! We want to make sure you are satisfied and co…"
type textarea "Great to hear it, {{first_name}}! We want to make sure you are satisfied and co…"
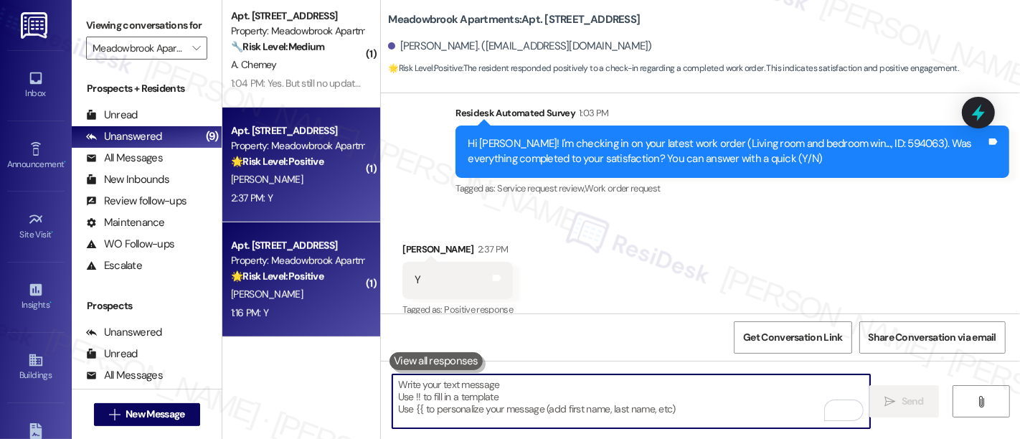
click at [292, 273] on strong "🌟 Risk Level: Positive" at bounding box center [277, 276] width 93 height 13
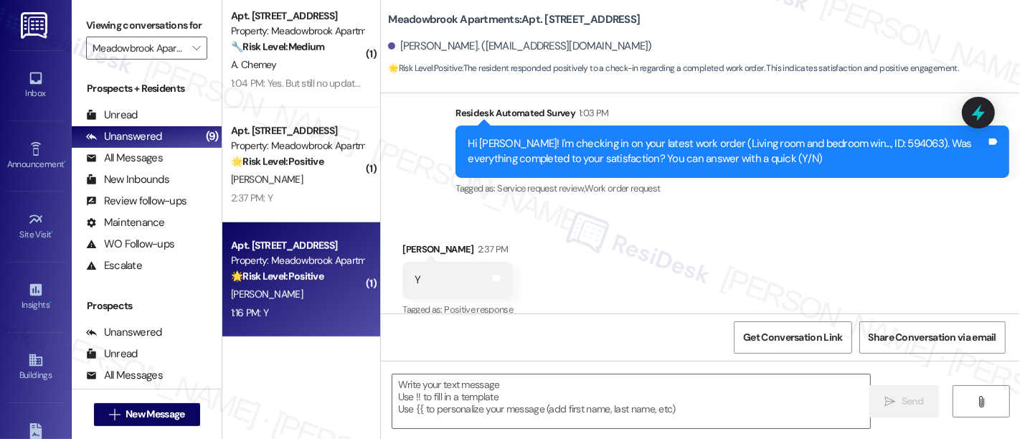
type textarea "Fetching suggested responses. Please feel free to read through the conversation…"
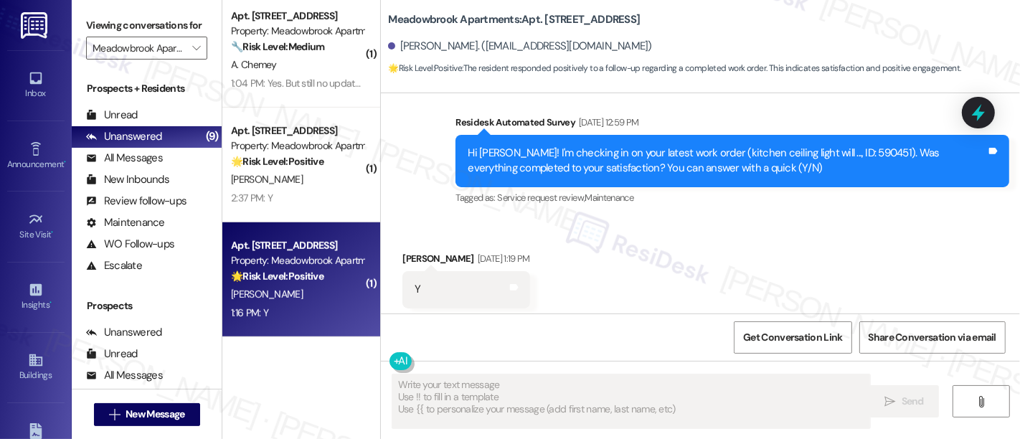
scroll to position [3890, 0]
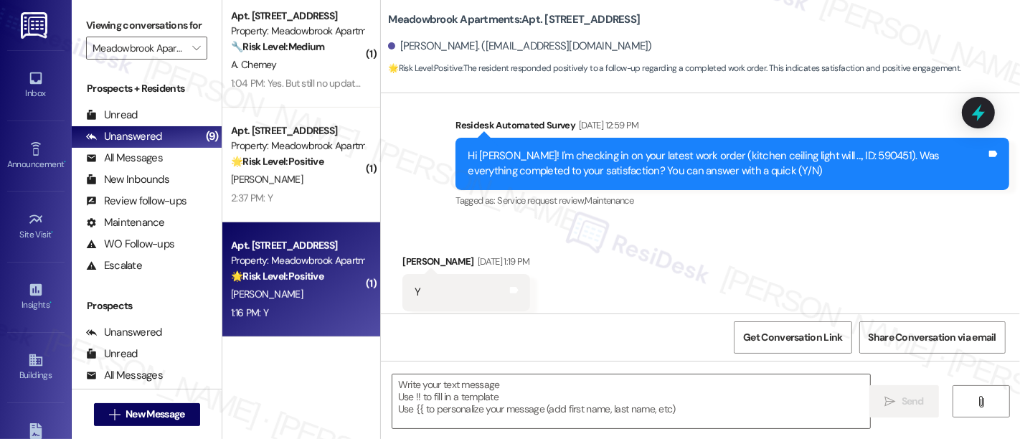
click at [941, 247] on div "Received via SMS [PERSON_NAME] [DATE] 1:19 PM Y Tags and notes Tagged as: Posit…" at bounding box center [700, 282] width 639 height 121
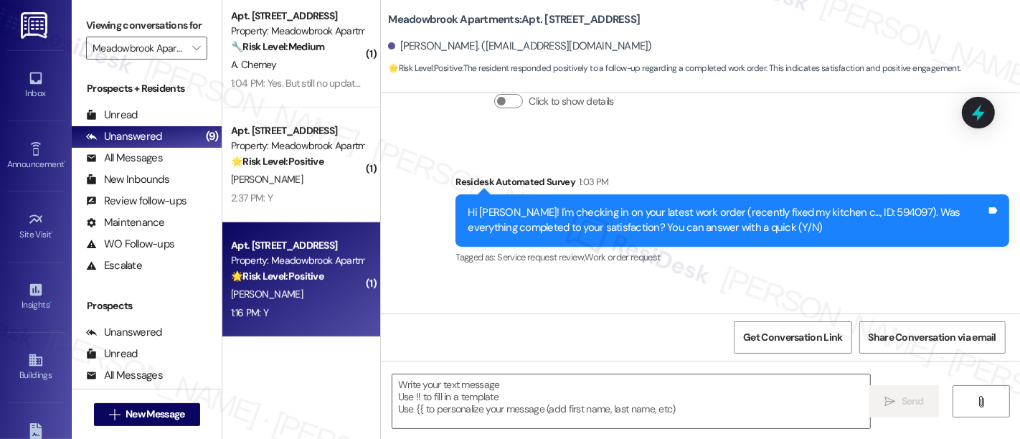
scroll to position [4528, 0]
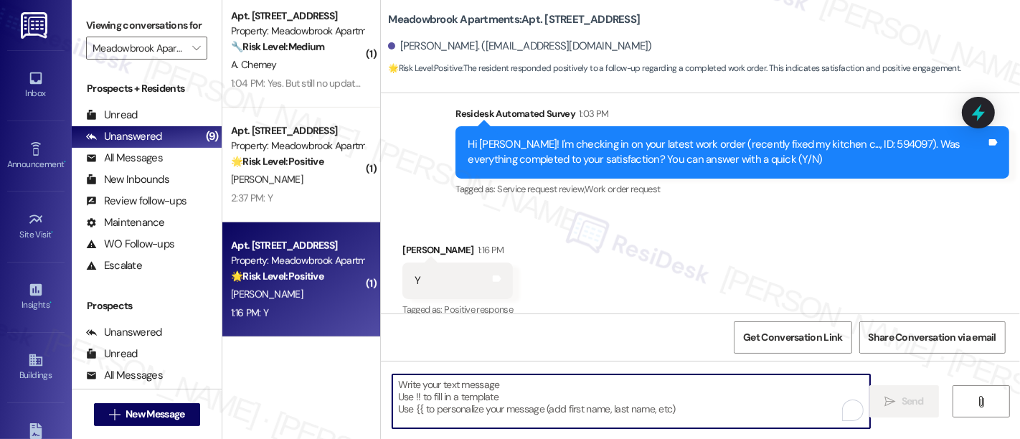
click at [697, 396] on textarea "To enrich screen reader interactions, please activate Accessibility in Grammarl…" at bounding box center [631, 402] width 478 height 54
click at [530, 394] on textarea "To enrich screen reader interactions, please activate Accessibility in Grammarl…" at bounding box center [631, 402] width 478 height 54
paste textarea "I'm so glad to hear that everything was taken care of to your satisfaction. Ple…"
type textarea "I'm so glad to hear that everything was taken care of to your satisfaction. Ple…"
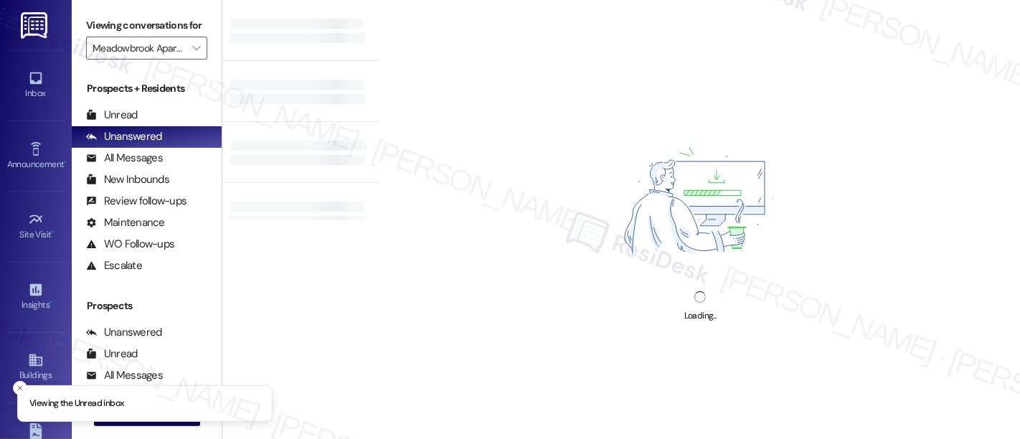
type input "Meadowbrook Apartments"
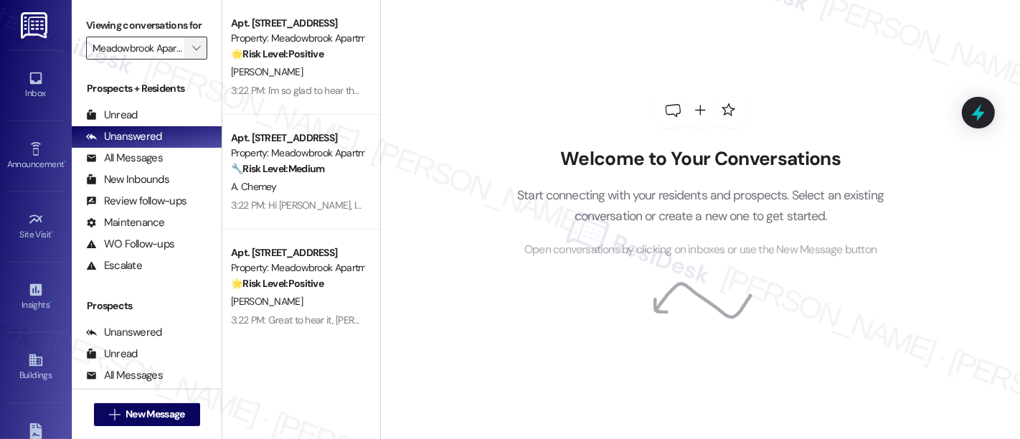
click at [193, 60] on span "" at bounding box center [196, 48] width 14 height 23
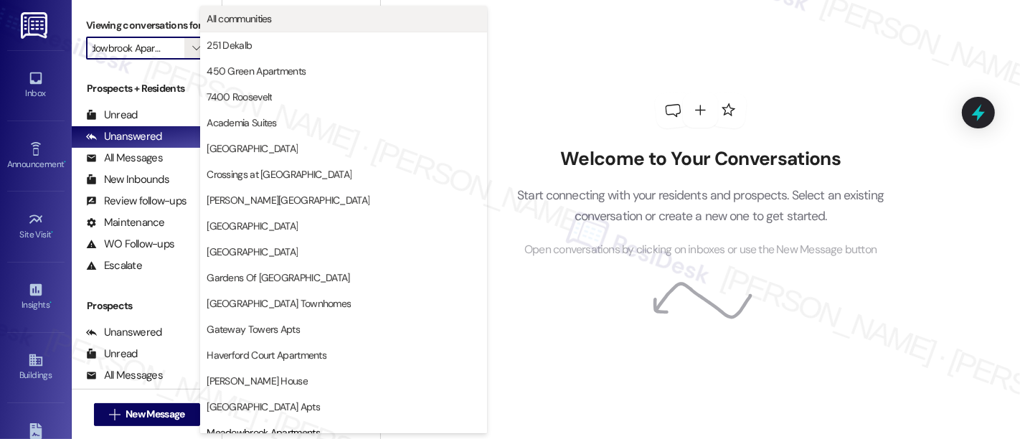
click at [260, 12] on span "All communities" at bounding box center [239, 18] width 65 height 14
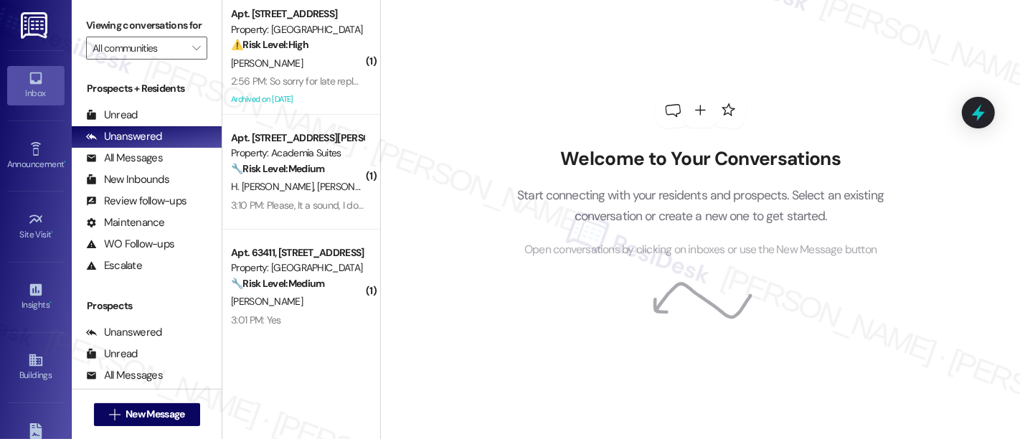
drag, startPoint x: 306, startPoint y: 46, endPoint x: 375, endPoint y: 60, distance: 69.7
click at [307, 47] on div "⚠️ Risk Level: High The resident reports a dead mouse remains on the walkway ne…" at bounding box center [297, 44] width 133 height 15
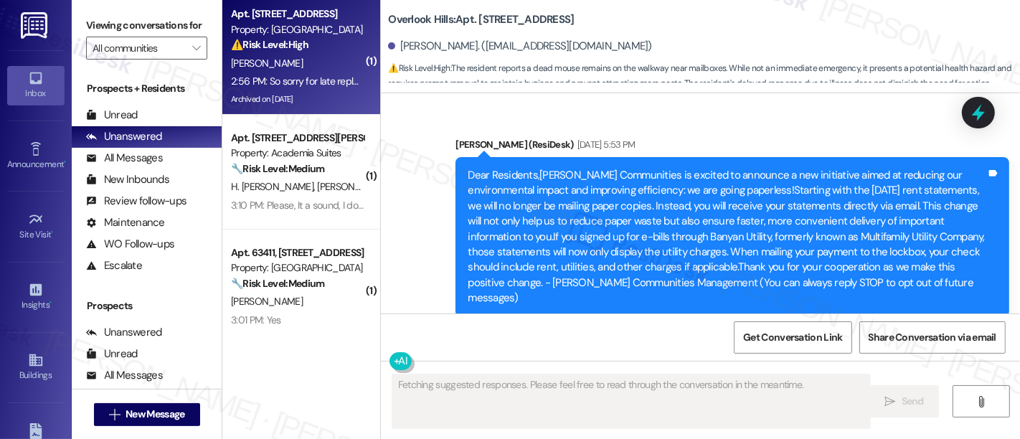
scroll to position [15973, 0]
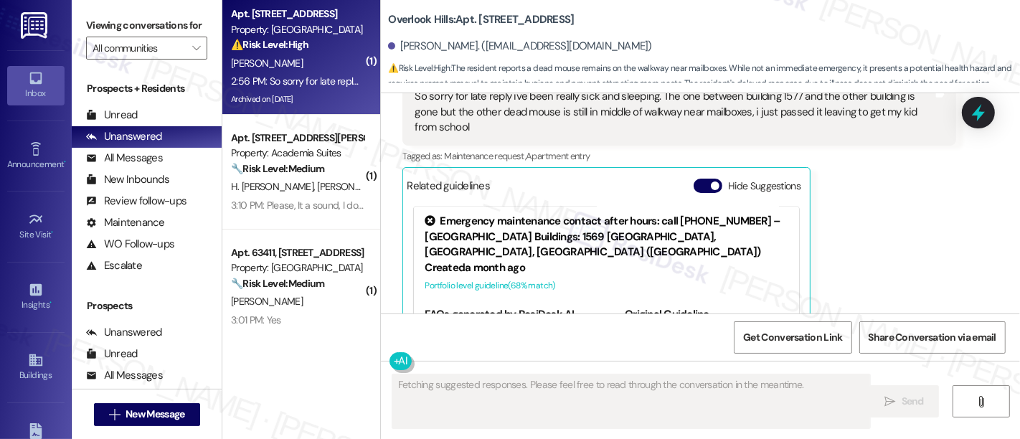
click at [705, 179] on div "Hide Suggestions" at bounding box center [750, 189] width 113 height 21
click at [698, 179] on button "Hide Suggestions" at bounding box center [708, 186] width 29 height 14
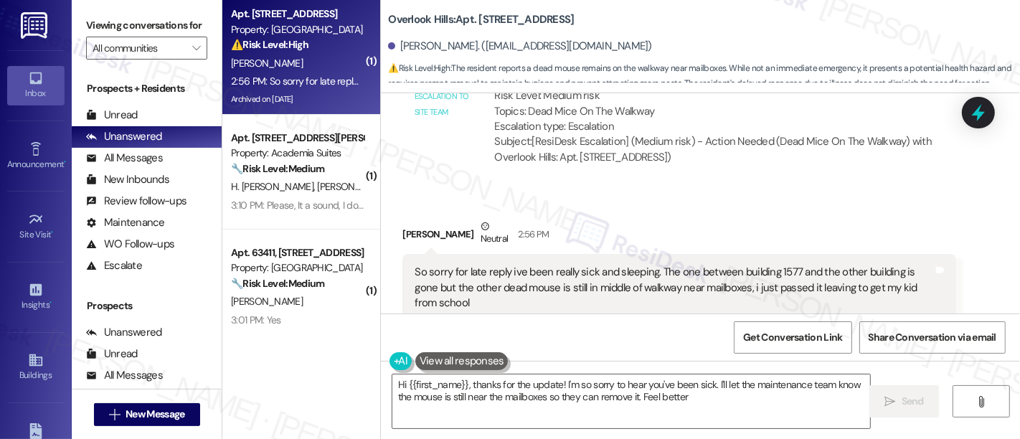
type textarea "Hi {{first_name}}, thanks for the update! I'm so sorry to hear you've been sick…"
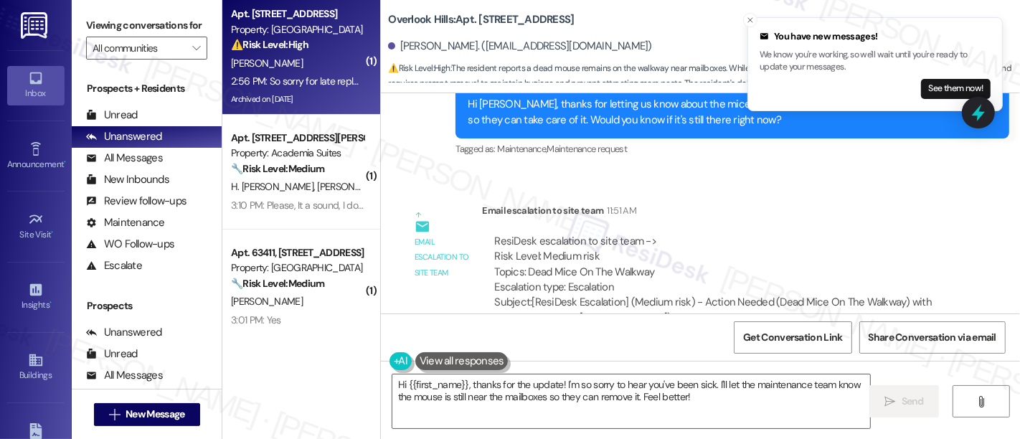
scroll to position [15796, 0]
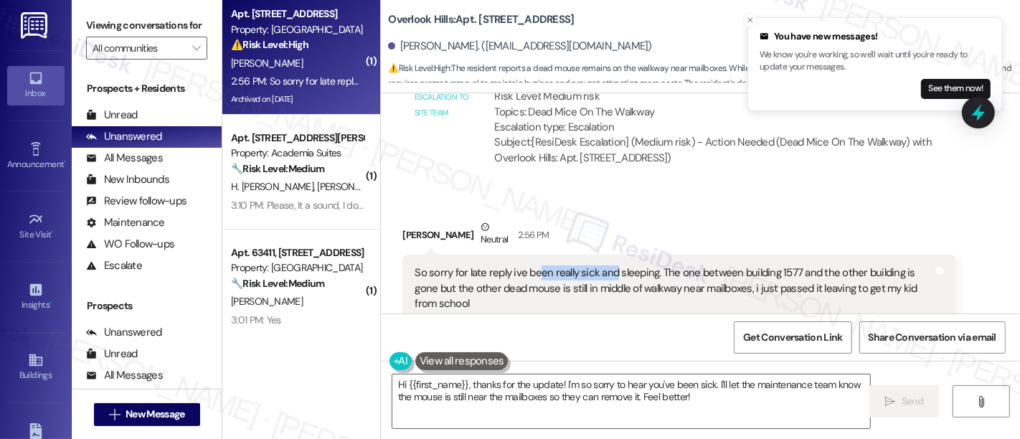
drag, startPoint x: 530, startPoint y: 194, endPoint x: 606, endPoint y: 194, distance: 75.3
click at [606, 265] on div "So sorry for late reply ive been really sick and sleeping. The one between buil…" at bounding box center [674, 288] width 519 height 46
click at [561, 265] on div "So sorry for late reply ive been really sick and sleeping. The one between buil…" at bounding box center [674, 288] width 519 height 46
click at [644, 265] on div "So sorry for late reply ive been really sick and sleeping. The one between buil…" at bounding box center [674, 288] width 519 height 46
drag, startPoint x: 686, startPoint y: 213, endPoint x: 804, endPoint y: 215, distance: 118.4
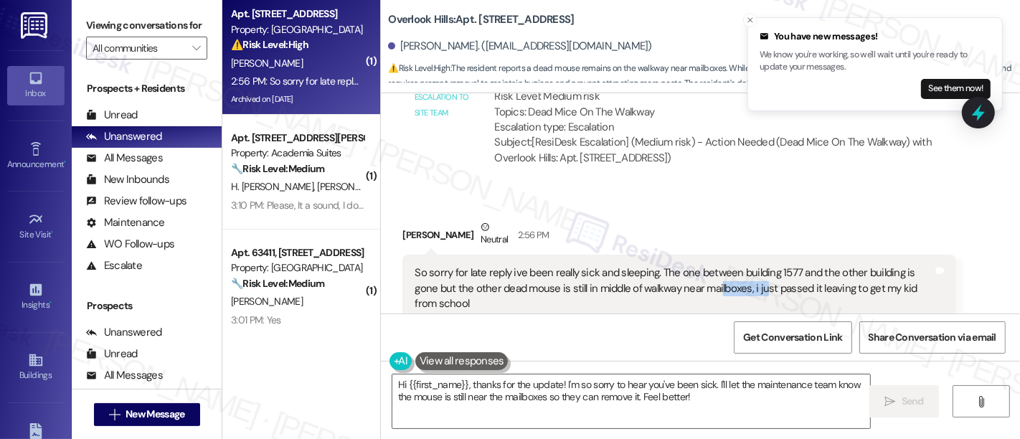
click at [733, 265] on div "So sorry for late reply ive been really sick and sleeping. The one between buil…" at bounding box center [674, 288] width 519 height 46
click at [808, 265] on div "So sorry for late reply ive been really sick and sleeping. The one between buil…" at bounding box center [674, 288] width 519 height 46
drag, startPoint x: 933, startPoint y: 245, endPoint x: 958, endPoint y: 253, distance: 26.1
click at [943, 322] on div "Tagged as: Maintenance request , Click to highlight conversations about Mainten…" at bounding box center [680, 332] width 554 height 21
drag, startPoint x: 650, startPoint y: 212, endPoint x: 725, endPoint y: 224, distance: 76.2
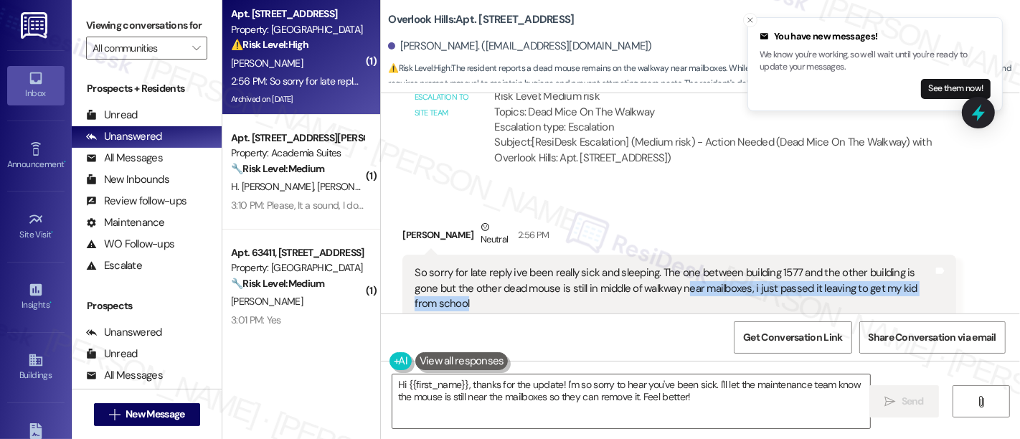
click at [725, 265] on div "So sorry for late reply ive been really sick and sleeping. The one between buil…" at bounding box center [674, 288] width 519 height 46
click at [927, 271] on div "Ashley Donnelly Neutral 2:56 PM So sorry for late reply ive been really sick an…" at bounding box center [680, 300] width 554 height 161
click at [611, 209] on div "Received via SMS Ashley Donnelly Neutral 2:56 PM So sorry for late reply ive be…" at bounding box center [679, 300] width 575 height 182
drag, startPoint x: 821, startPoint y: 387, endPoint x: 721, endPoint y: 391, distance: 99.8
click at [822, 388] on textarea "Hi {{first_name}}, thanks for the update! I'm so sorry to hear you've been sick…" at bounding box center [631, 402] width 478 height 54
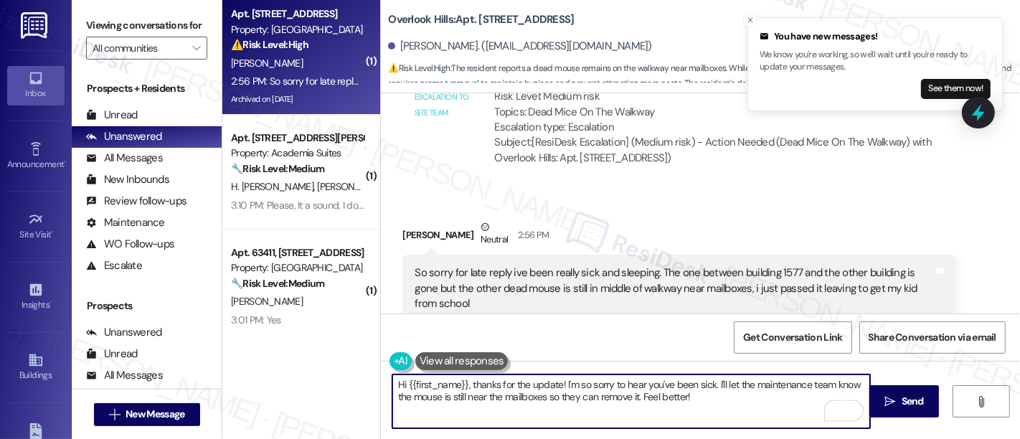
click at [711, 401] on textarea "Hi {{first_name}}, thanks for the update! I'm so sorry to hear you've been sick…" at bounding box center [631, 402] width 478 height 54
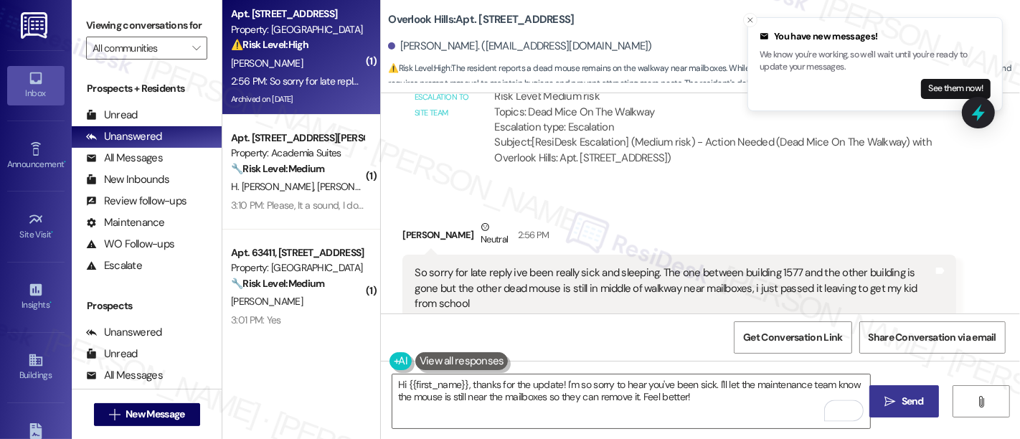
drag, startPoint x: 897, startPoint y: 403, endPoint x: 880, endPoint y: 400, distance: 16.8
click at [902, 403] on span "Send" at bounding box center [913, 401] width 22 height 15
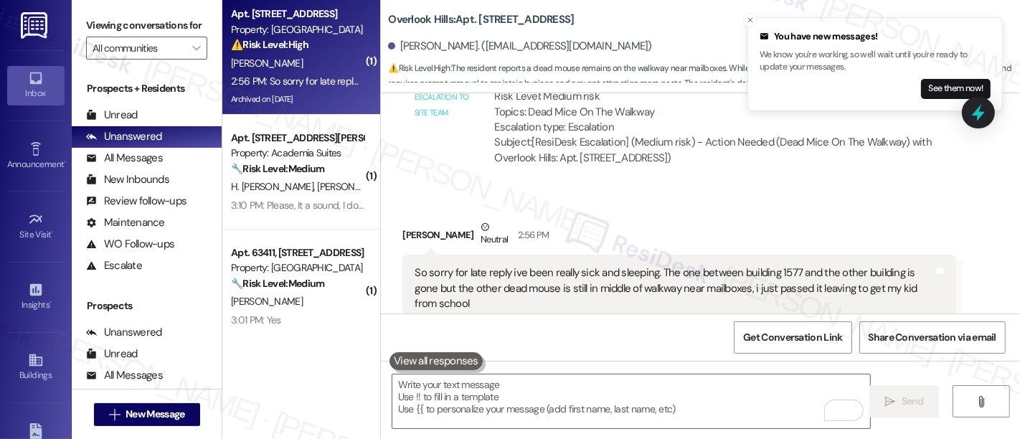
scroll to position [15796, 0]
click at [655, 188] on div "Received via SMS Ashley Donnelly Neutral 2:56 PM So sorry for late reply ive be…" at bounding box center [700, 290] width 639 height 204
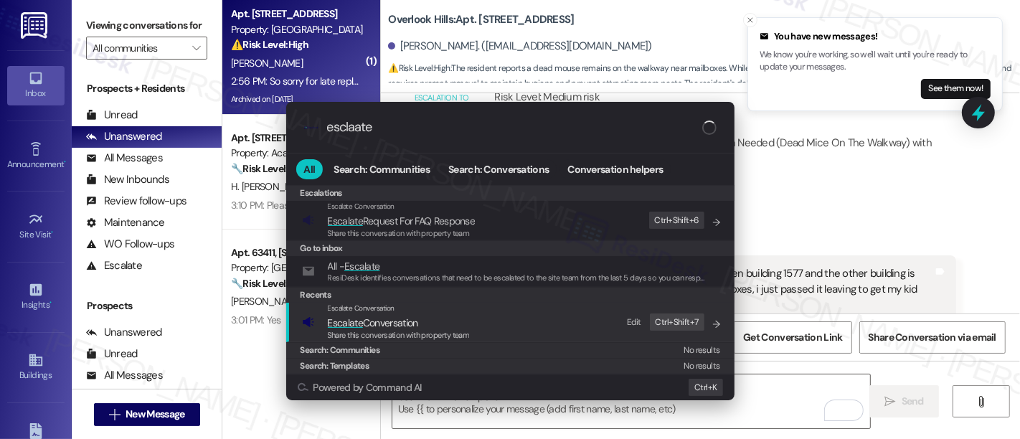
type input "esclaate"
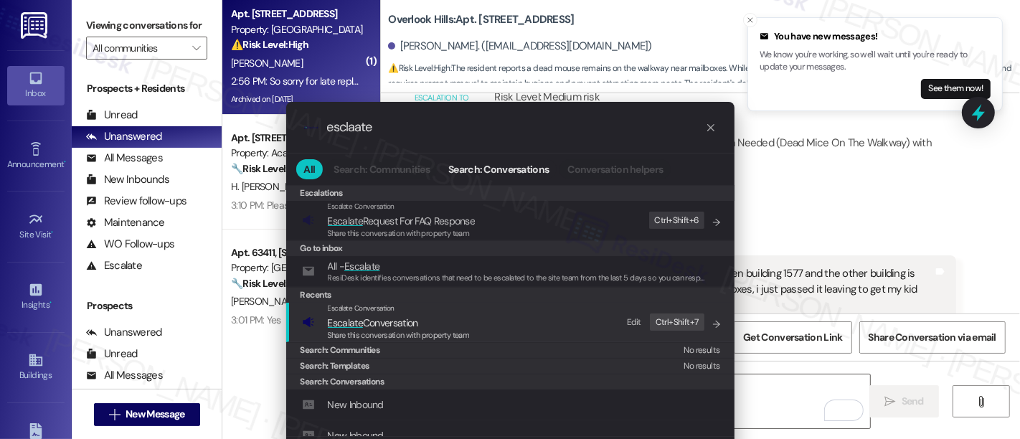
drag, startPoint x: 414, startPoint y: 317, endPoint x: 438, endPoint y: 310, distance: 25.4
click at [415, 317] on span "Escalate Conversation" at bounding box center [373, 322] width 90 height 13
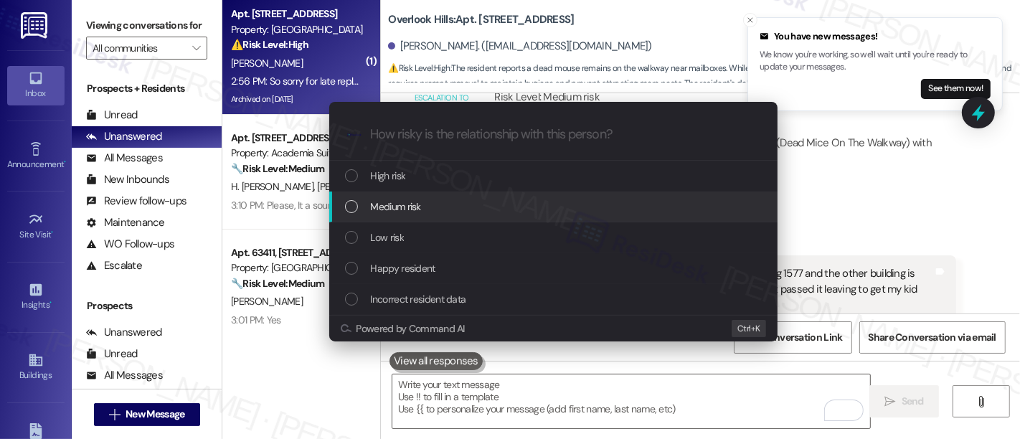
click at [436, 210] on div "Medium risk" at bounding box center [555, 207] width 420 height 16
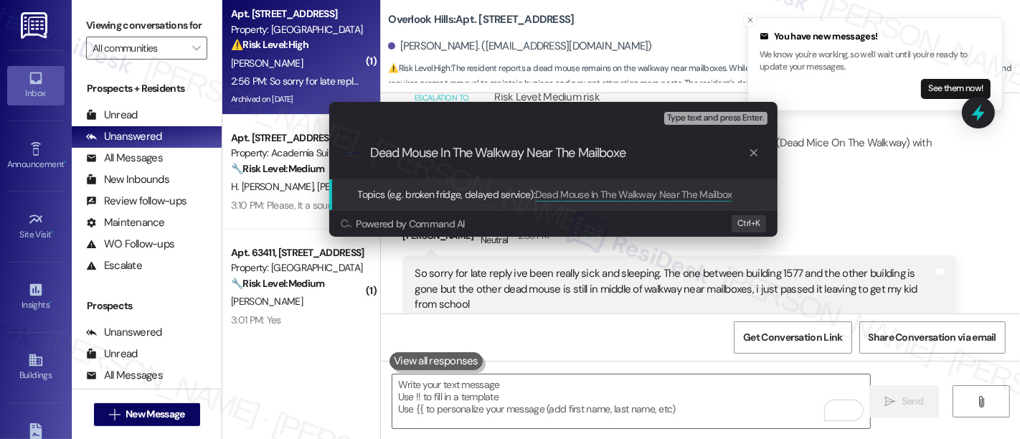
type input "Dead Mouse In The Walkway Near The Mailboxes"
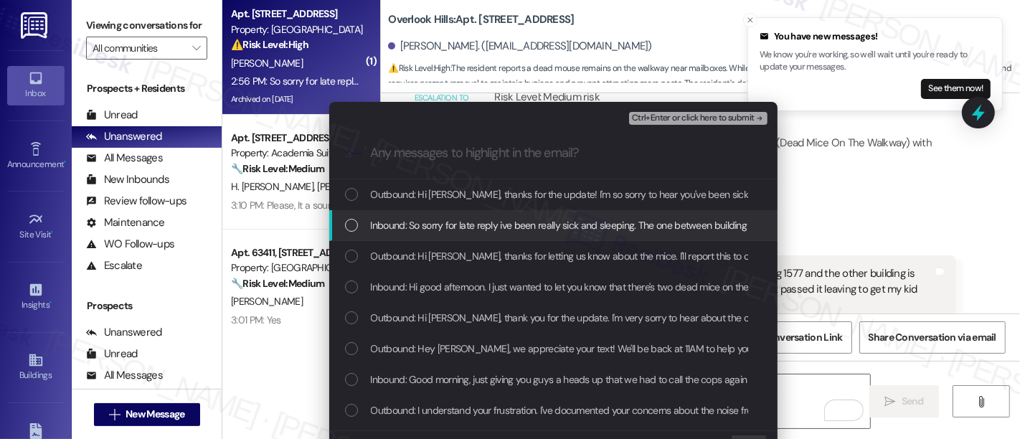
click at [507, 228] on span "Inbound: So sorry for late reply ive been really sick and sleeping. The one bet…" at bounding box center [879, 225] width 1016 height 16
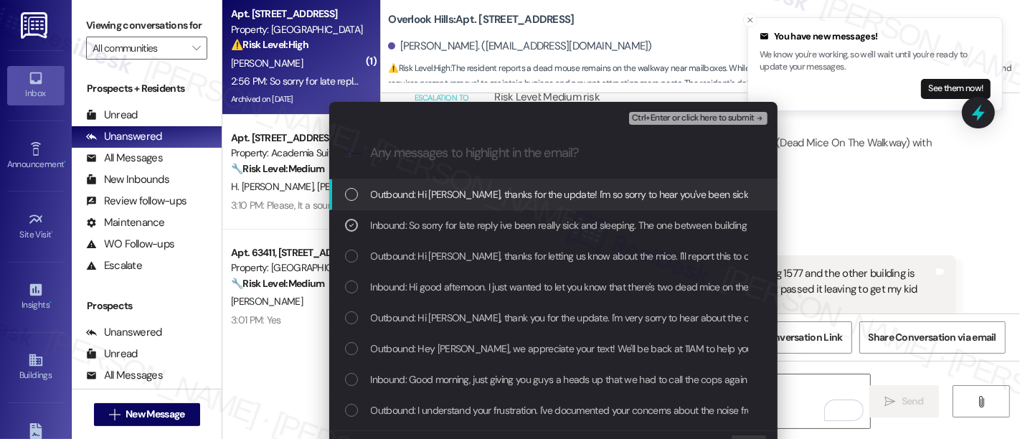
click at [687, 119] on span "Ctrl+Enter or click here to submit" at bounding box center [693, 118] width 123 height 10
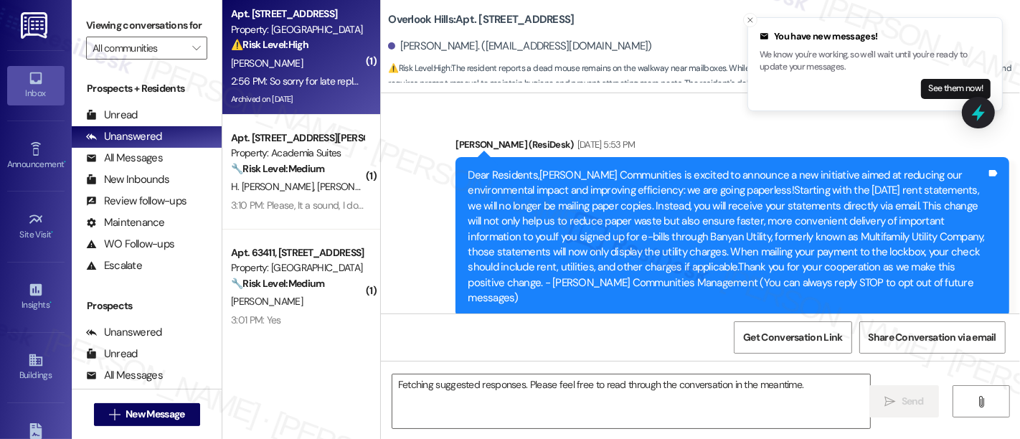
scroll to position [15972, 0]
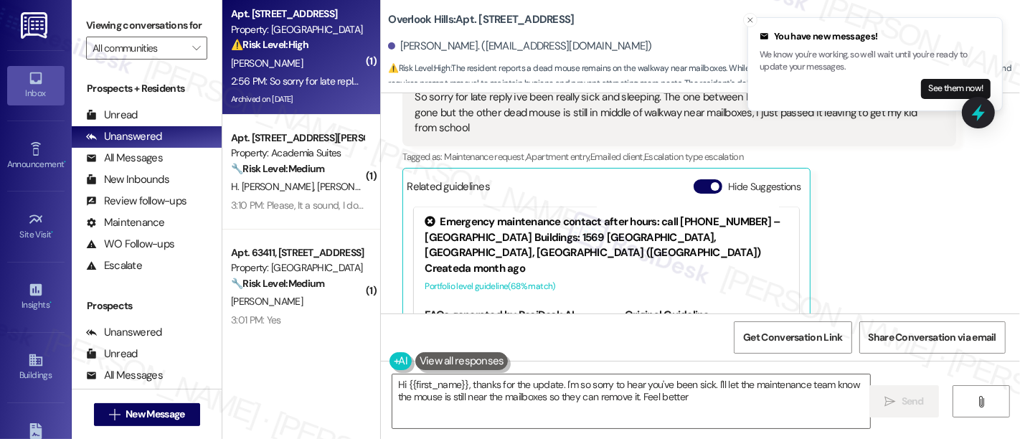
type textarea "Hi {{first_name}}, thanks for the update. I'm so sorry to hear you've been sick…"
click at [699, 179] on button "Hide Suggestions" at bounding box center [708, 186] width 29 height 14
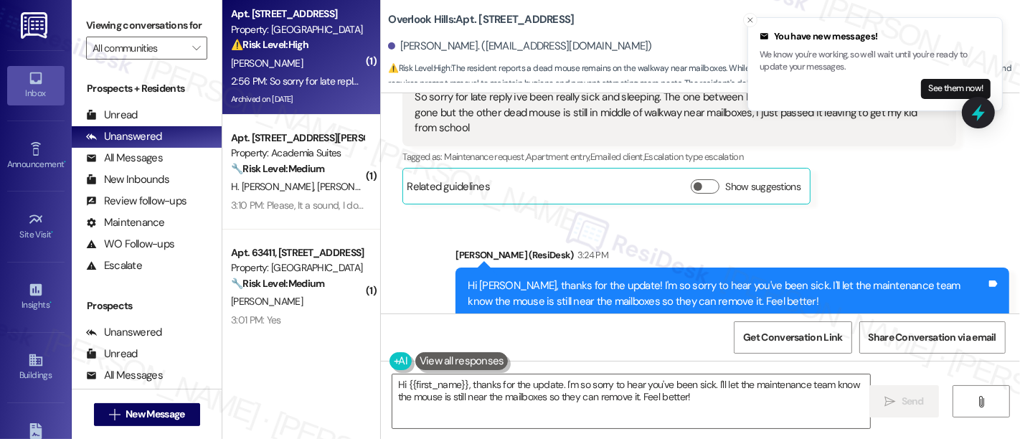
scroll to position [15933, 0]
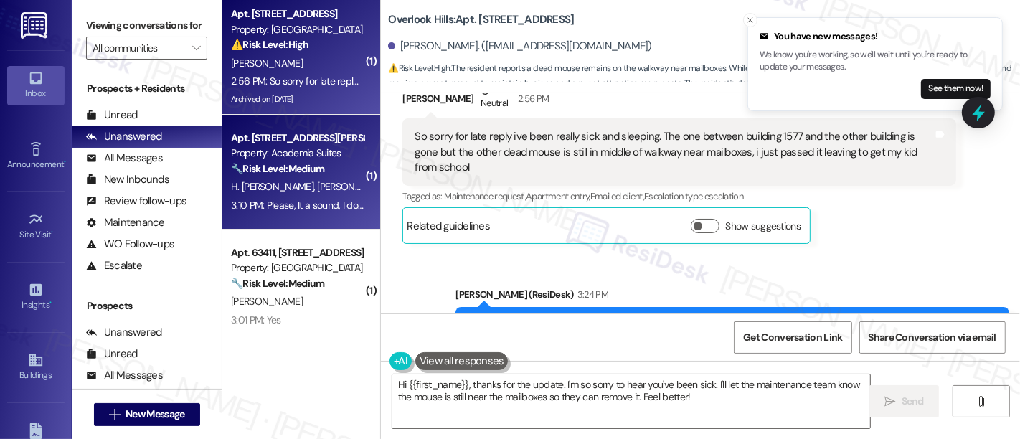
click at [288, 149] on div "Property: Academia Suites" at bounding box center [297, 153] width 133 height 15
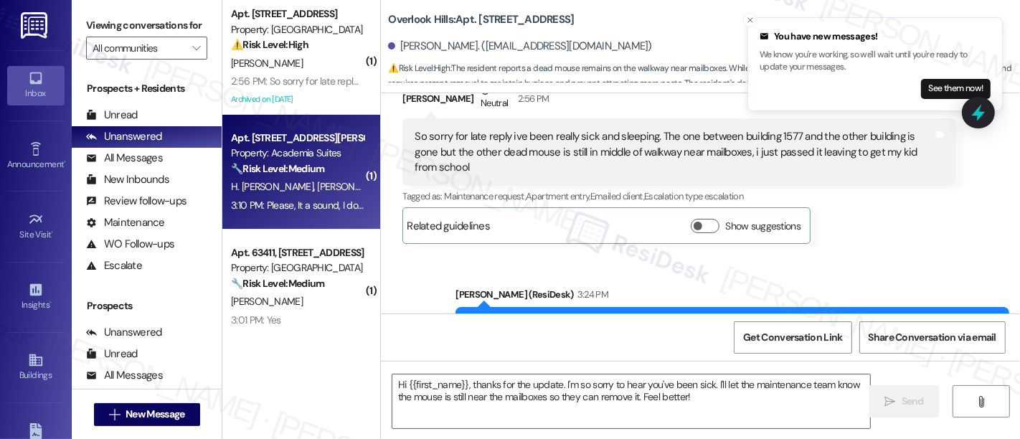
type textarea "Fetching suggested responses. Please feel free to read through the conversation…"
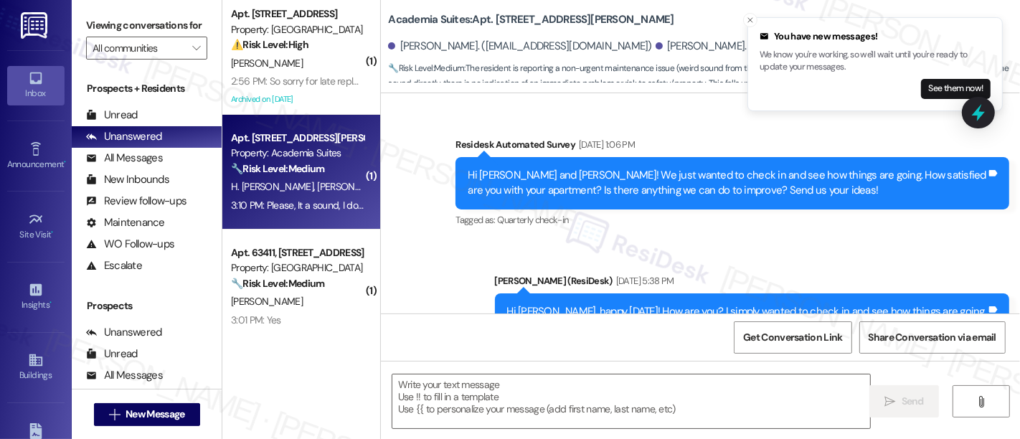
scroll to position [11035, 0]
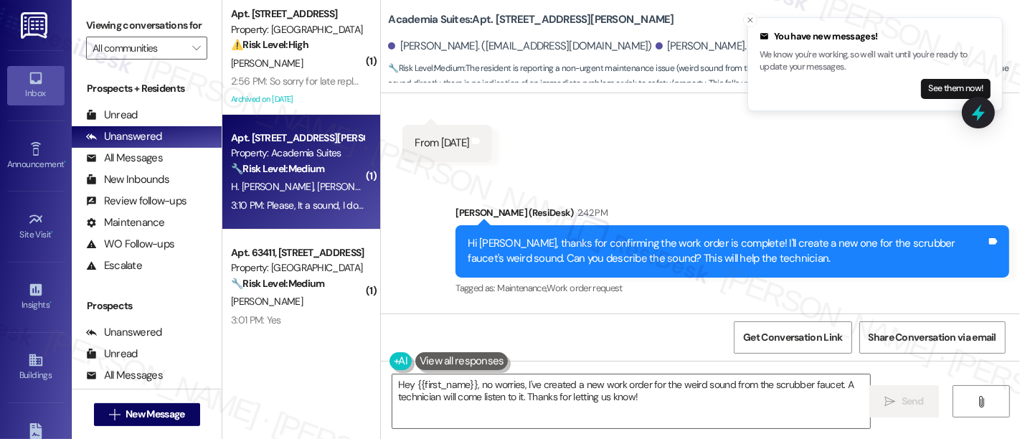
click at [951, 309] on div "Received via SMS Heidy Luis Borrero 3:10 PM Please, It a sound, I don't know ho…" at bounding box center [700, 377] width 639 height 136
click at [690, 373] on div "Please, It a sound, I don't know how to describe it. He can come in and hear it…" at bounding box center [613, 388] width 397 height 31
click at [902, 310] on div "Received via SMS Heidy Luis Borrero 3:10 PM Please, It a sound, I don't know ho…" at bounding box center [700, 378] width 639 height 136
click at [904, 310] on div "Received via SMS Heidy Luis Borrero 3:10 PM Please, It a sound, I don't know ho…" at bounding box center [700, 378] width 639 height 136
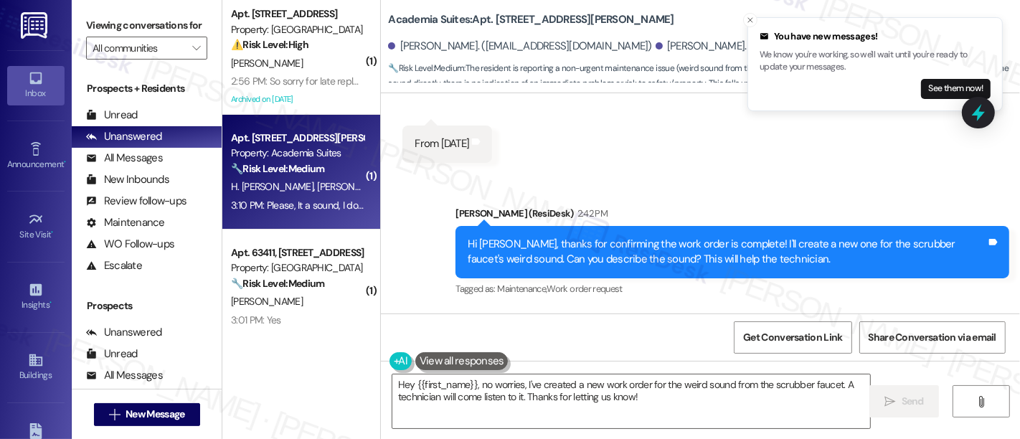
click at [852, 310] on div "Received via SMS Heidy Luis Borrero 3:10 PM Please, It a sound, I don't know ho…" at bounding box center [700, 378] width 639 height 136
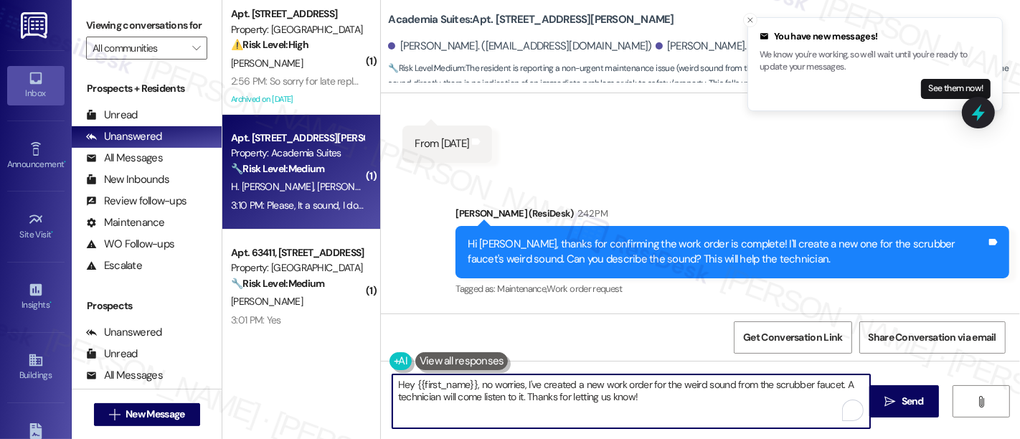
drag, startPoint x: 593, startPoint y: 393, endPoint x: 692, endPoint y: 394, distance: 98.3
click at [594, 393] on textarea "Hey {{first_name}}, no worries, I've created a new work order for the weird sou…" at bounding box center [631, 402] width 478 height 54
click at [692, 395] on textarea "Hey {{first_name}}, no worries, I've created a new work order for the weird sou…" at bounding box center [631, 402] width 478 height 54
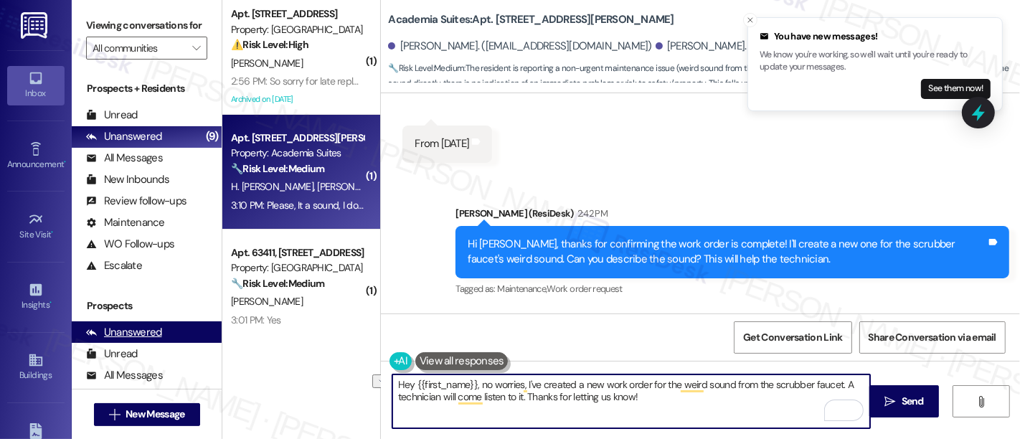
drag, startPoint x: 476, startPoint y: 384, endPoint x: 180, endPoint y: 349, distance: 298.4
click at [180, 349] on div "Viewing conversations for All communities  Prospects + Residents Unread (0) Un…" at bounding box center [546, 219] width 949 height 439
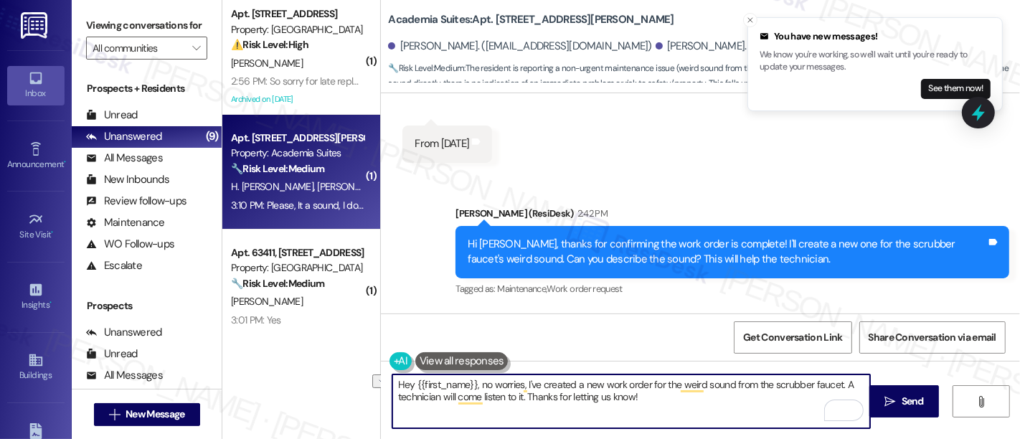
type textarea "No worries, I've created a new work order for the weird sound from the scrubber…"
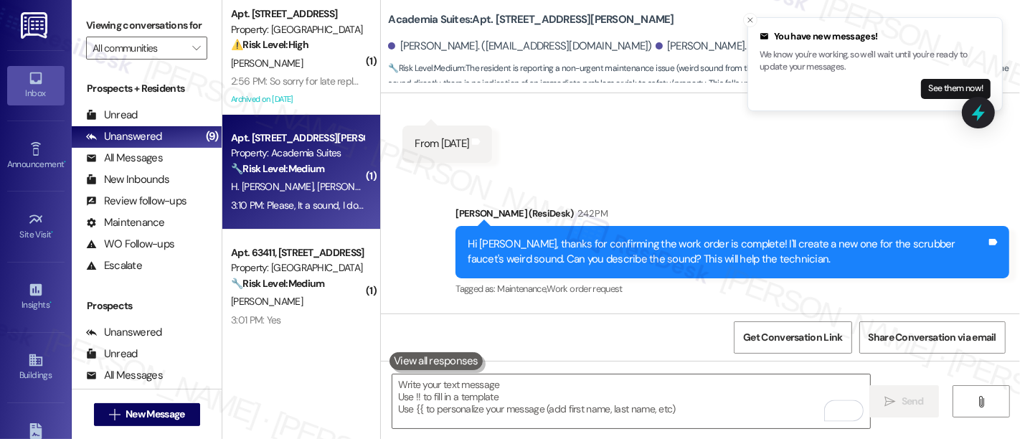
scroll to position [11033, 0]
click at [496, 16] on b "Academia Suites: Apt. S409, 1100 Godfrey Ave" at bounding box center [531, 19] width 286 height 15
copy b "S409"
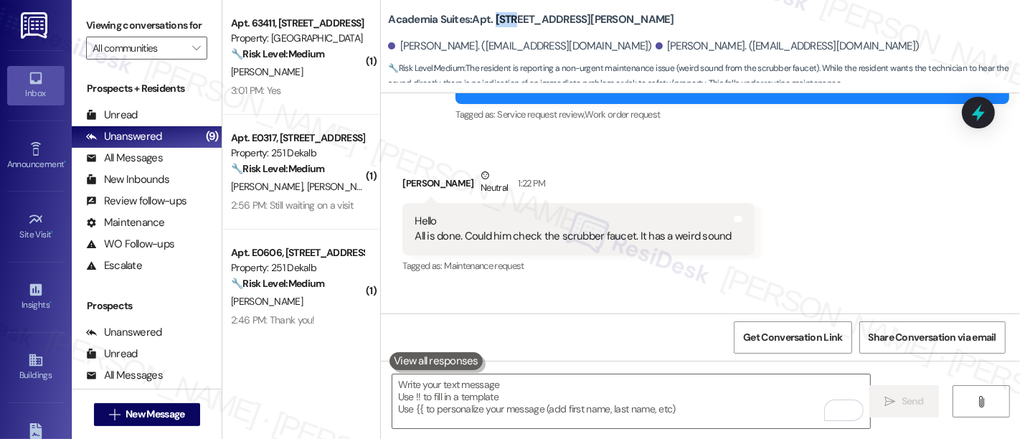
scroll to position [11150, 0]
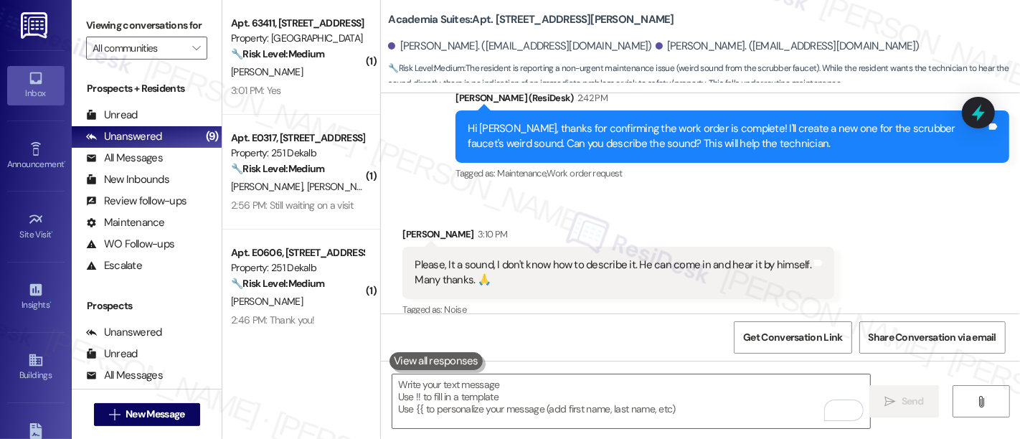
drag, startPoint x: 907, startPoint y: 208, endPoint x: 898, endPoint y: 206, distance: 8.9
click at [906, 331] on div "Sent via SMS Sarah 3:26 PM No worries, I've created a new work order for the we…" at bounding box center [700, 389] width 639 height 116
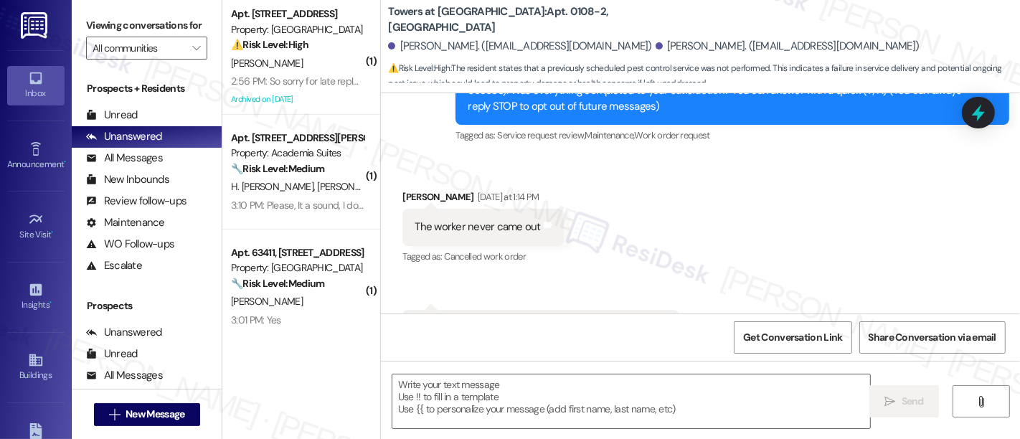
type textarea "Fetching suggested responses. Please feel free to read through the conversation…"
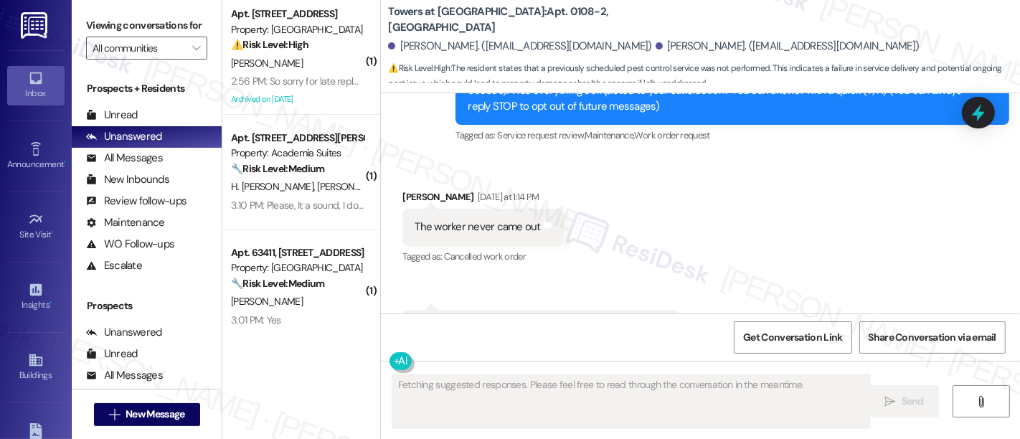
scroll to position [249, 0]
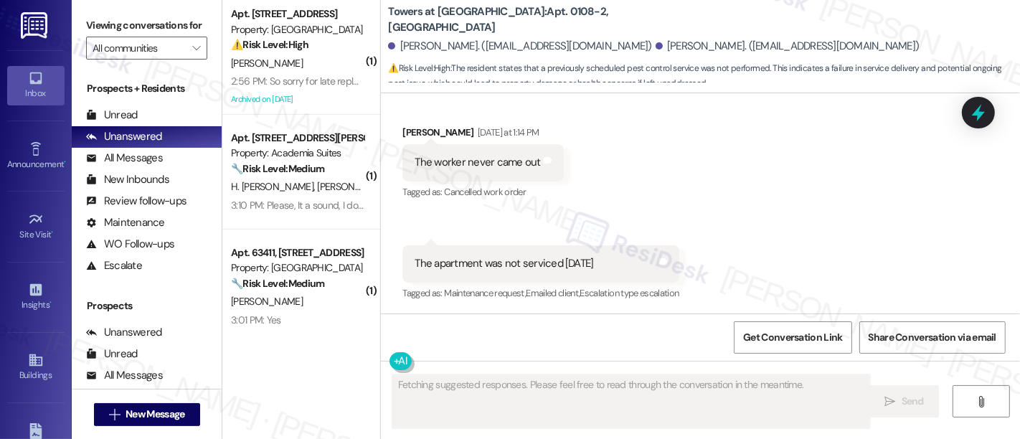
click at [696, 212] on div "Received via SMS [PERSON_NAME] [DATE] at 1:14 PM The worker never came out Tags…" at bounding box center [700, 204] width 639 height 222
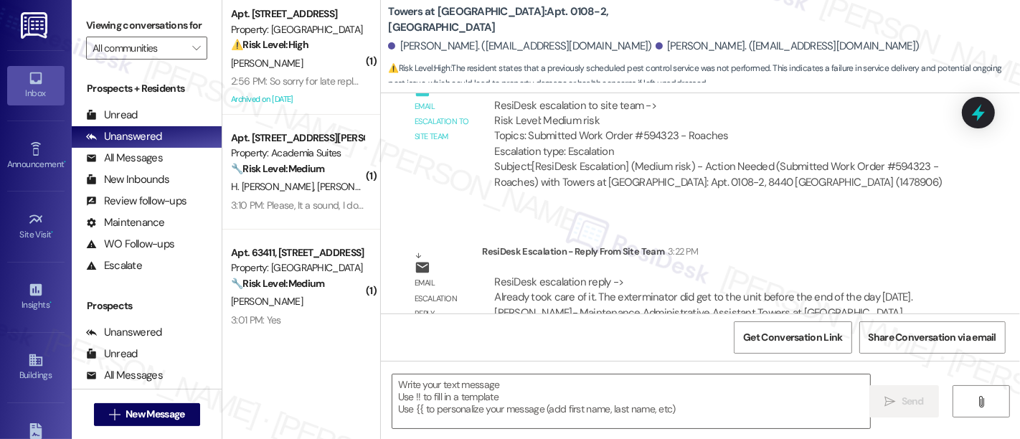
scroll to position [961, 0]
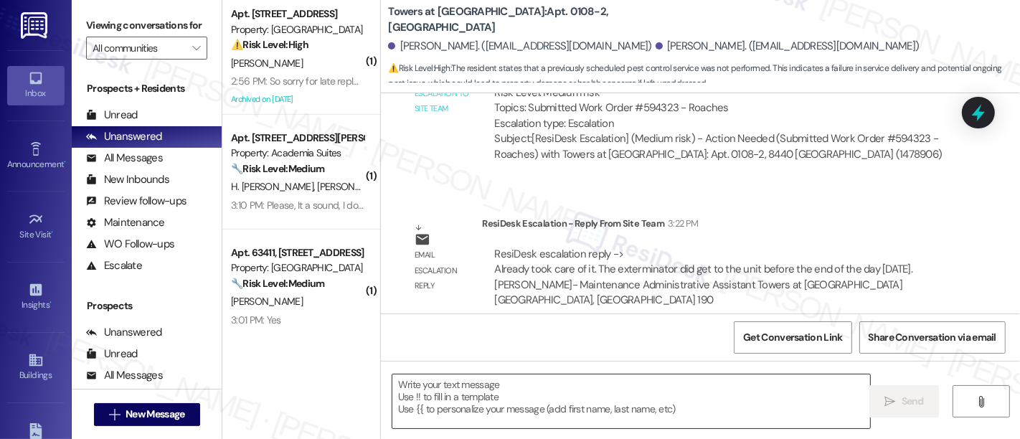
click at [664, 382] on textarea at bounding box center [631, 402] width 478 height 54
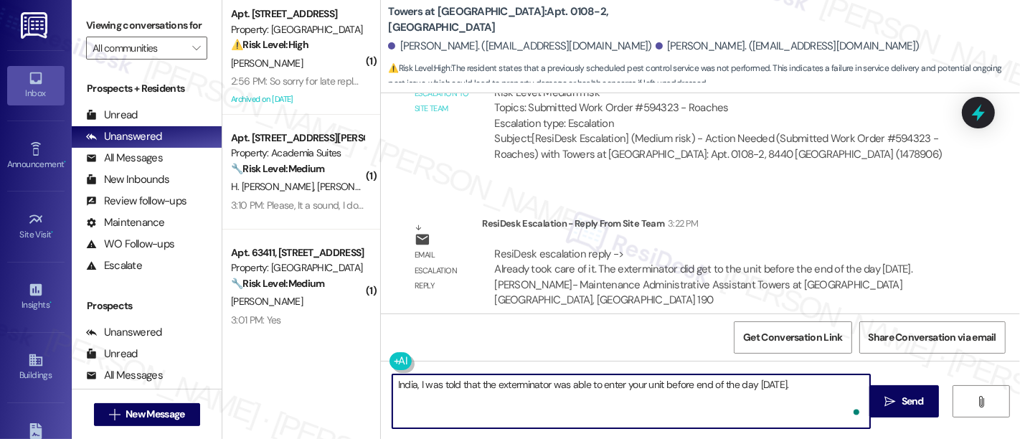
type textarea "India, I was told that the exterminator was able to enter your unit before end …"
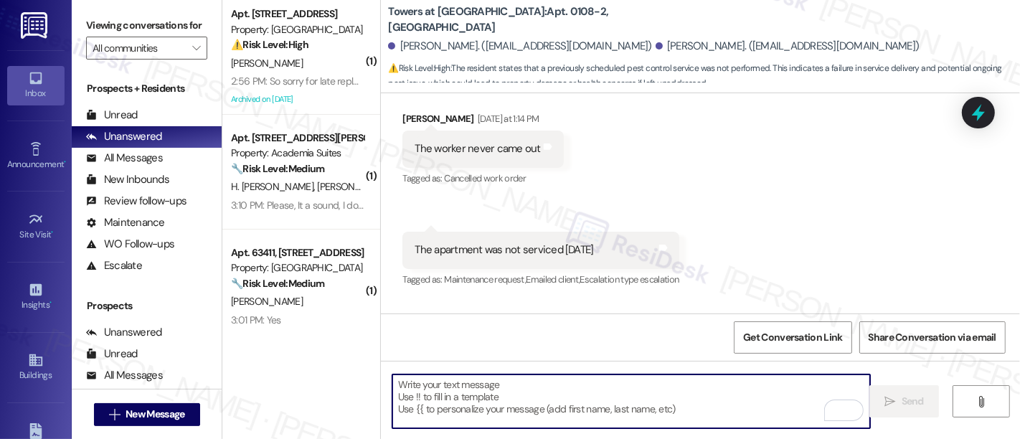
scroll to position [249, 0]
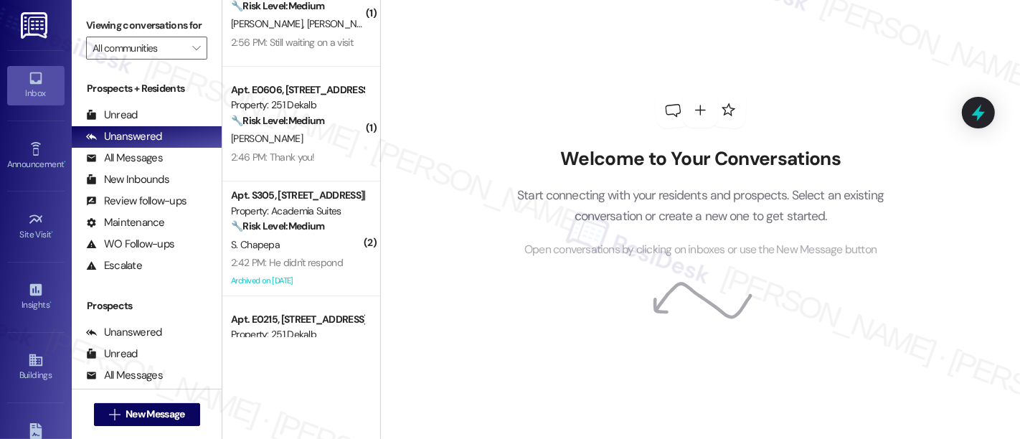
scroll to position [166, 0]
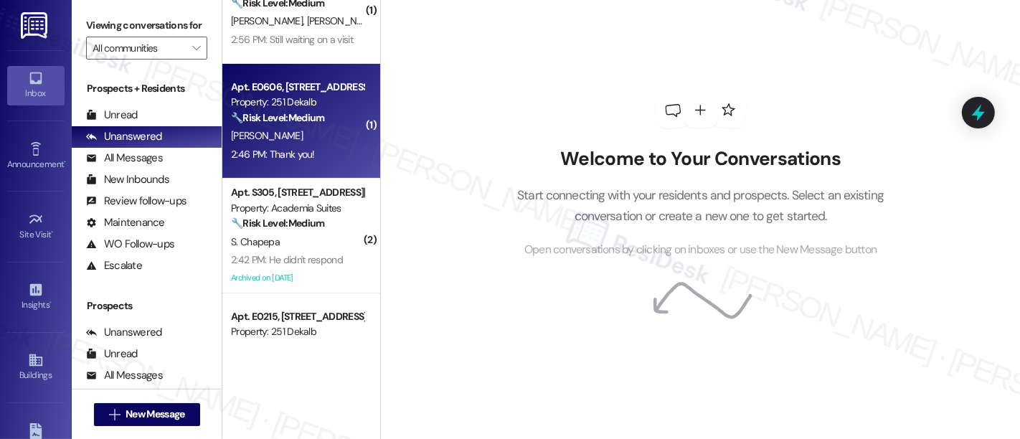
click at [329, 136] on div "[PERSON_NAME]" at bounding box center [298, 136] width 136 height 18
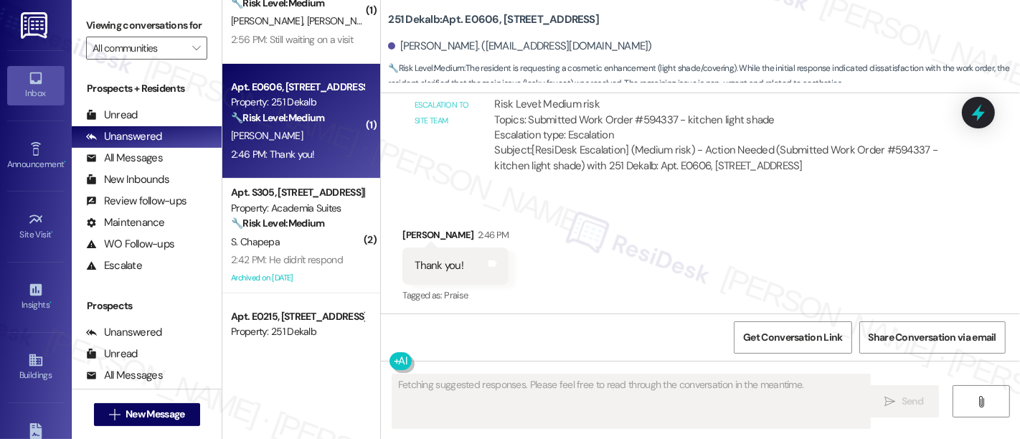
scroll to position [1031, 0]
click at [635, 210] on div "Received via SMS [PERSON_NAME] 2:46 PM Thank you! Tags and notes Tagged as: Pra…" at bounding box center [700, 254] width 639 height 121
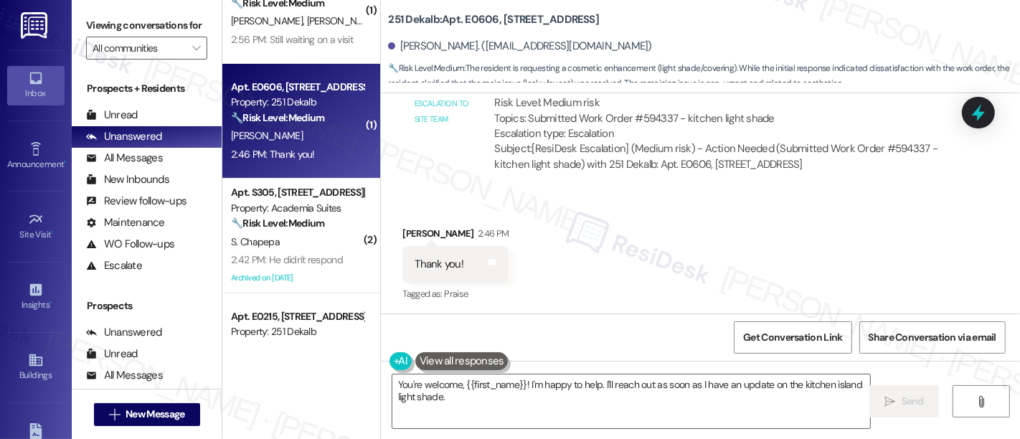
click at [804, 265] on div "Received via SMS [PERSON_NAME] 2:46 PM Thank you! Tags and notes Tagged as: Pra…" at bounding box center [700, 254] width 639 height 121
click at [658, 386] on textarea "You're welcome, {{first_name}}! I'm happy to help. I'll reach out as soon as I …" at bounding box center [631, 402] width 478 height 54
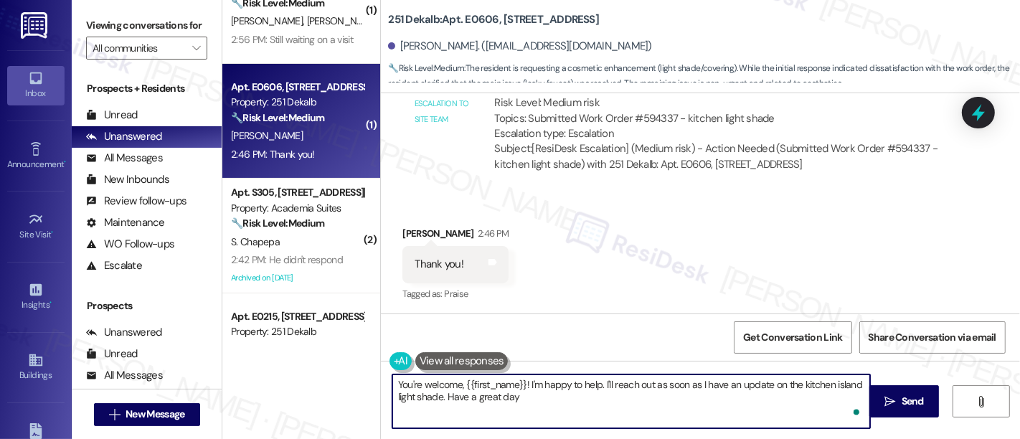
type textarea "You're welcome, {{first_name}}! I'm happy to help. I'll reach out as soon as I …"
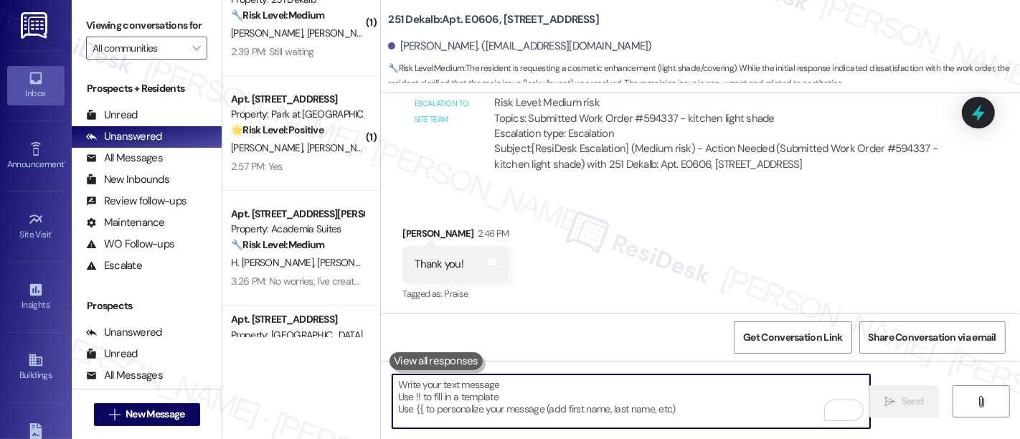
scroll to position [568, 0]
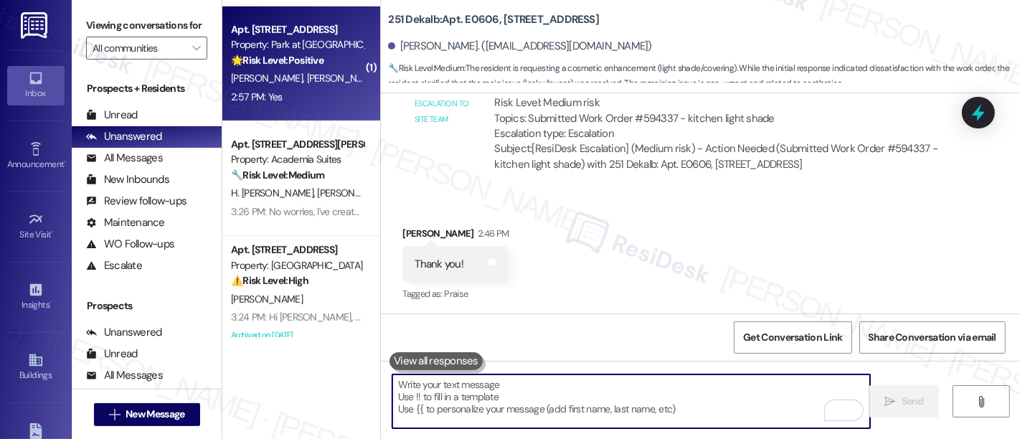
click at [329, 94] on div "2:57 PM: Yes 2:57 PM: Yes" at bounding box center [298, 97] width 136 height 18
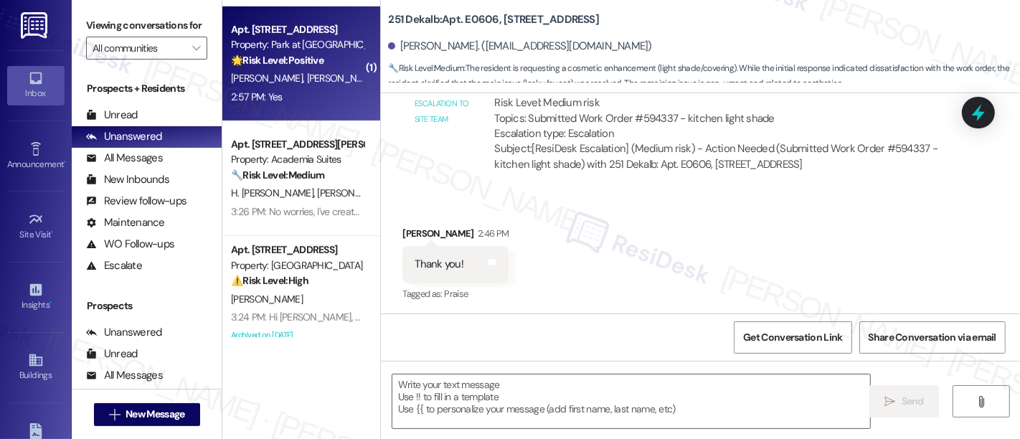
type textarea "Fetching suggested responses. Please feel free to read through the conversation…"
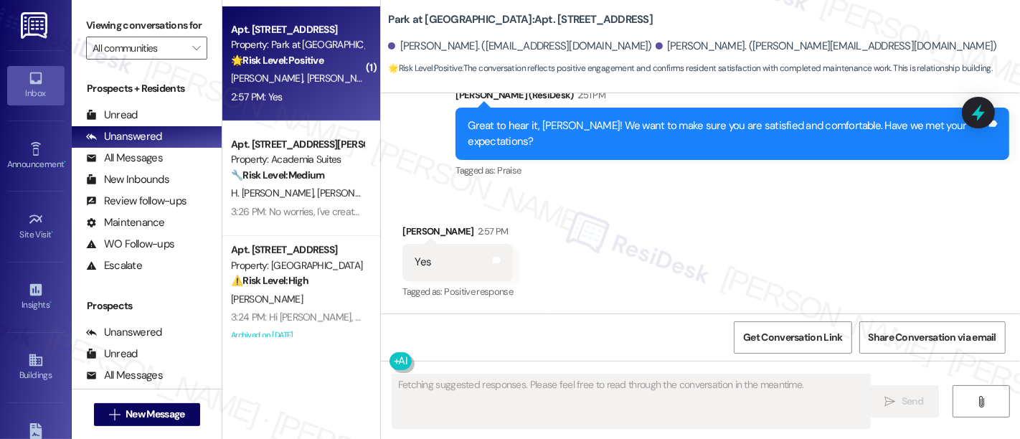
scroll to position [391, 0]
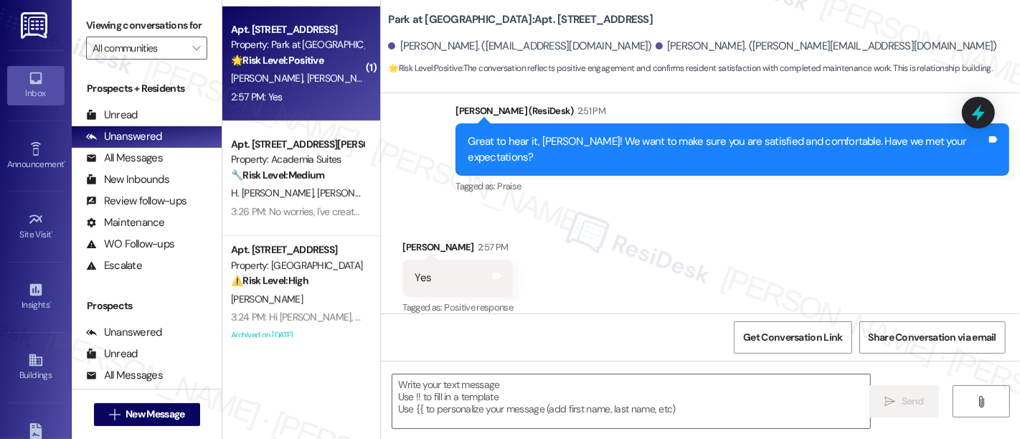
click at [675, 273] on div "Received via SMS [PERSON_NAME] 2:57 PM Yes Tags and notes Tagged as: Positive r…" at bounding box center [700, 267] width 639 height 121
click at [738, 257] on div "Received via SMS [PERSON_NAME] 2:57 PM Yes Tags and notes Tagged as: Positive r…" at bounding box center [700, 267] width 639 height 121
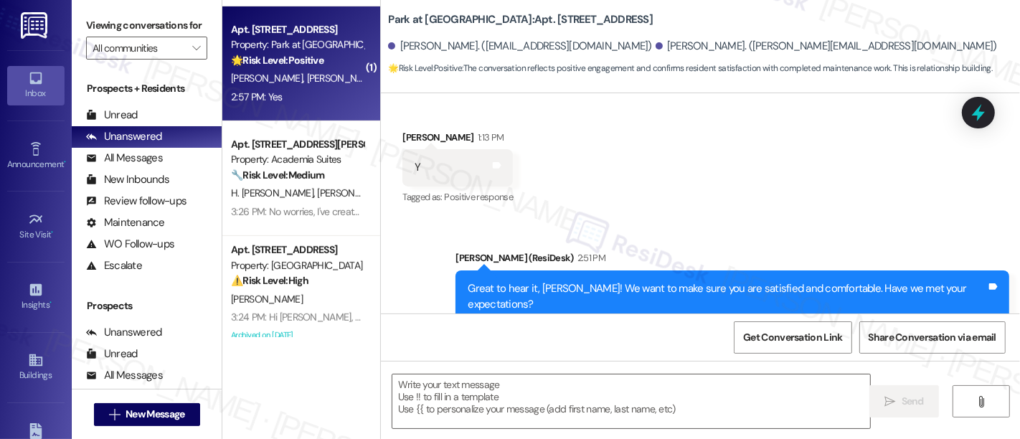
scroll to position [390, 0]
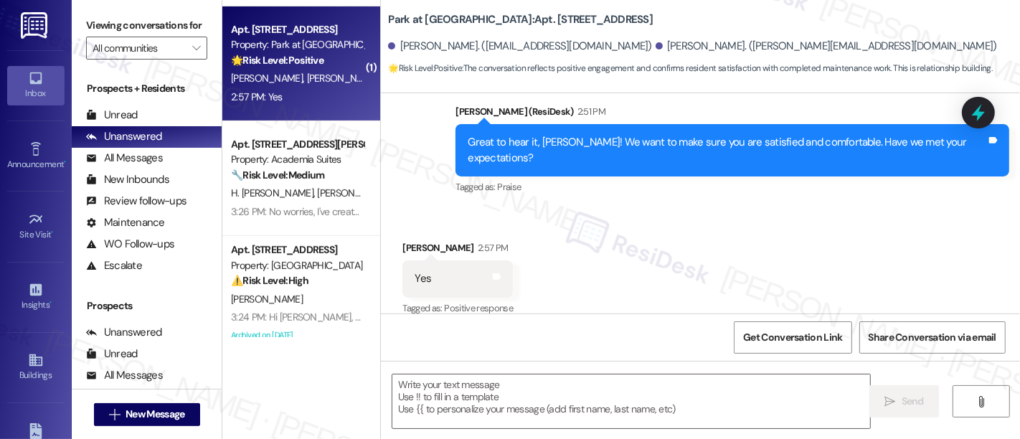
drag, startPoint x: 714, startPoint y: 283, endPoint x: 702, endPoint y: 177, distance: 107.5
click at [714, 273] on div "Received via SMS [PERSON_NAME] 2:57 PM Yes Tags and notes Tagged as: Positive r…" at bounding box center [700, 268] width 639 height 121
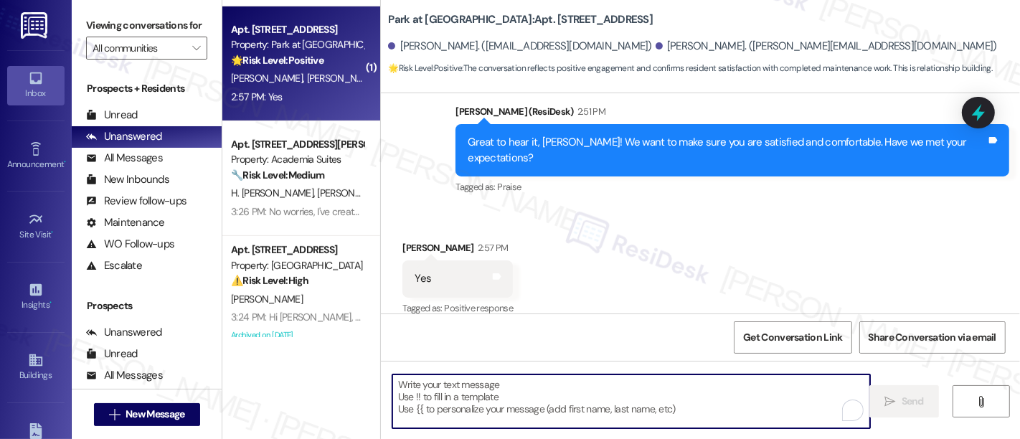
click at [611, 393] on textarea "To enrich screen reader interactions, please activate Accessibility in Grammarl…" at bounding box center [631, 402] width 478 height 54
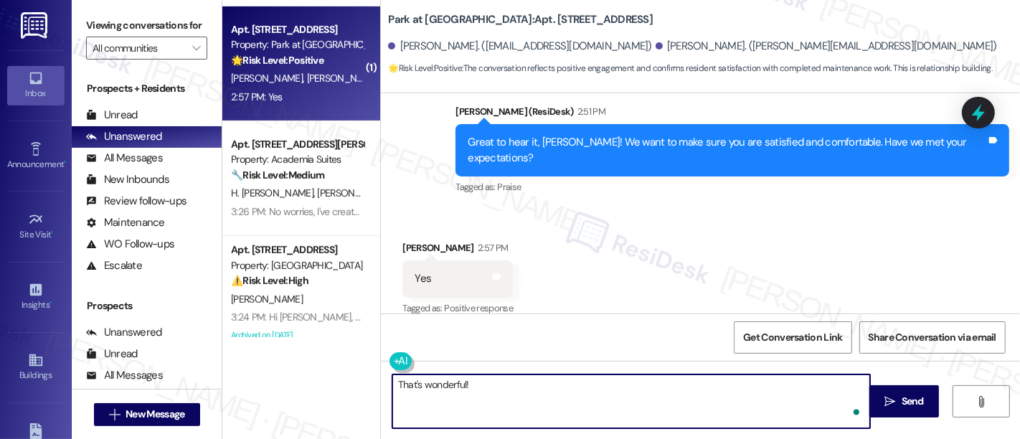
paste textarea "If you’re happy with your experience, we’d love it if you left us a quick Googl…"
type textarea "That's wonderful! If you’re happy with your experience, we’d love it if you lef…"
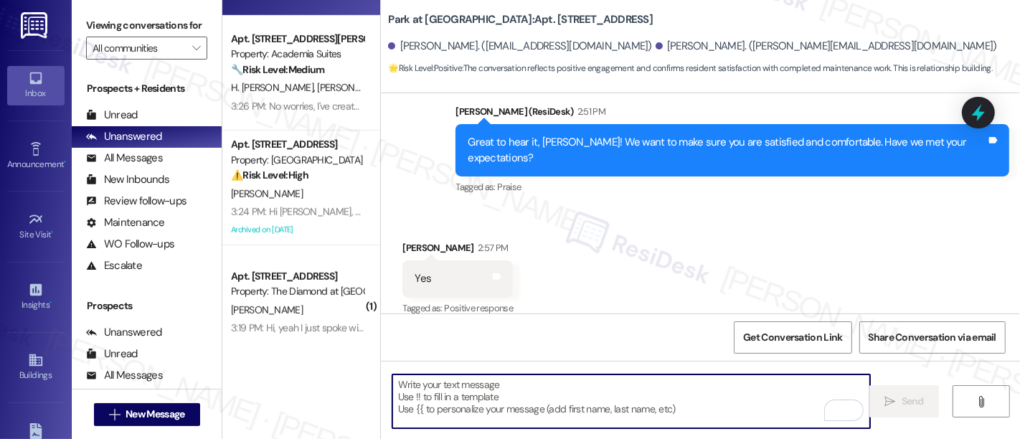
scroll to position [696, 0]
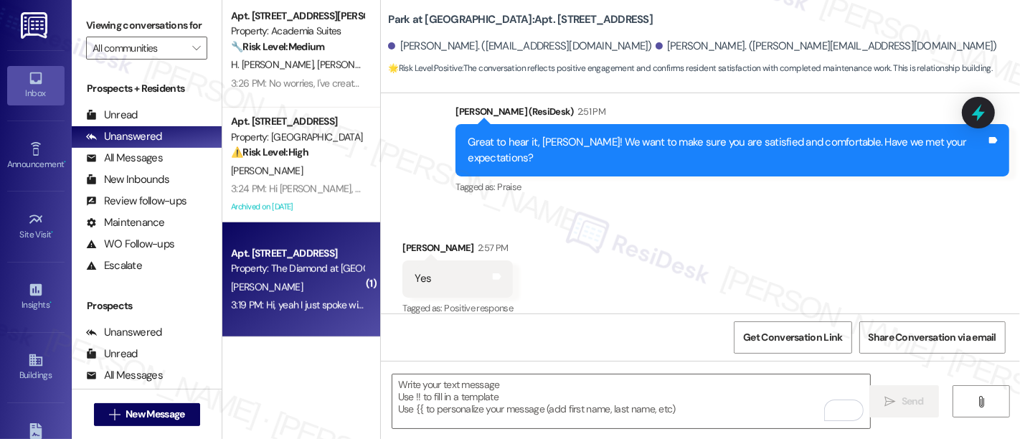
click at [294, 284] on div "[PERSON_NAME]" at bounding box center [298, 287] width 136 height 18
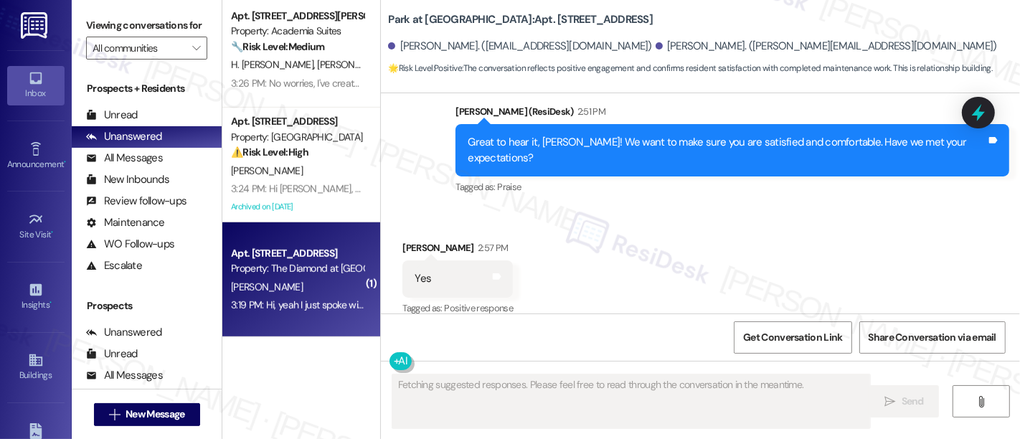
scroll to position [1148, 0]
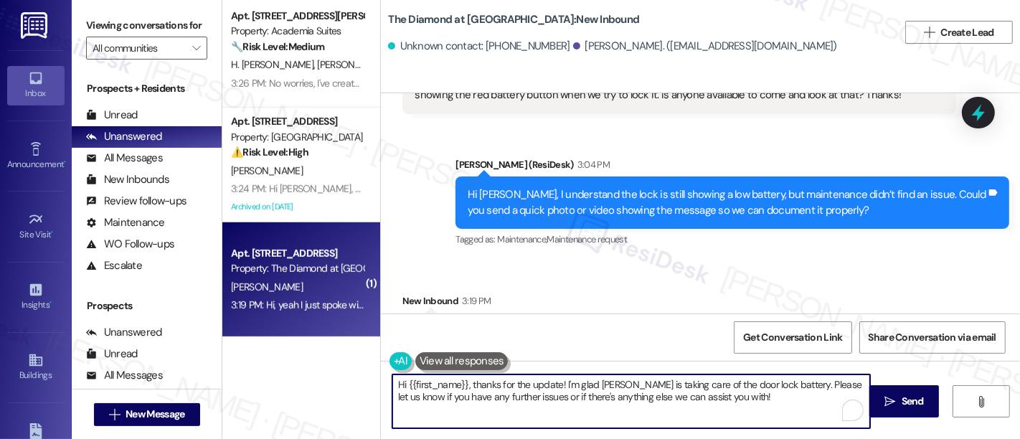
drag, startPoint x: 467, startPoint y: 384, endPoint x: 319, endPoint y: 369, distance: 148.6
click at [319, 369] on div "( 1 ) Apt. E0215, [STREET_ADDRESS] Property: 251 Dekalb 🔧 Risk Level: Medium Th…" at bounding box center [621, 219] width 798 height 439
type textarea "Thanks for the update! I'm glad [PERSON_NAME] is taking care of the door lock b…"
click at [654, 376] on textarea "Thanks for the update! I'm glad [PERSON_NAME] is taking care of the door lock b…" at bounding box center [631, 402] width 478 height 54
click at [710, 383] on textarea "Thanks for the update! I'm glad [PERSON_NAME] is taking care of the door lock b…" at bounding box center [631, 402] width 478 height 54
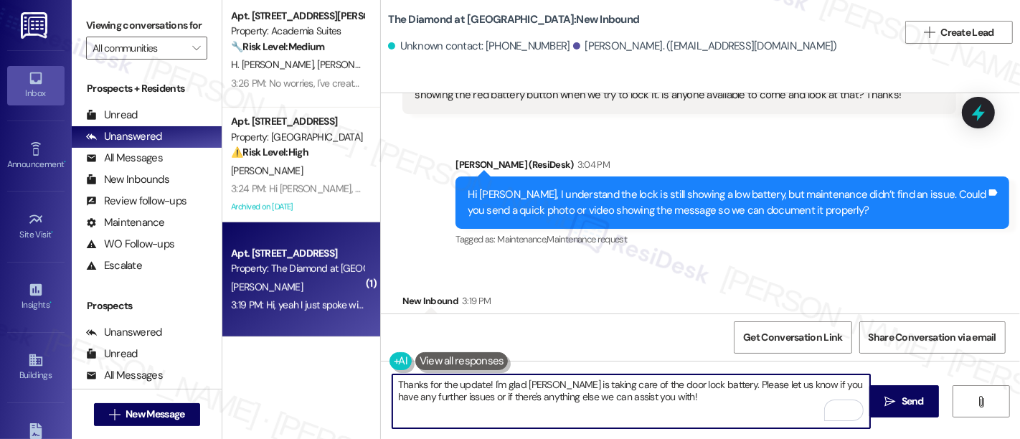
click at [769, 388] on textarea "Thanks for the update! I'm glad [PERSON_NAME] is taking care of the door lock b…" at bounding box center [631, 402] width 478 height 54
click at [457, 405] on textarea "Thanks for the update! I'm glad [PERSON_NAME] is taking care of the door lock b…" at bounding box center [631, 402] width 478 height 54
drag, startPoint x: 568, startPoint y: 405, endPoint x: 636, endPoint y: 406, distance: 68.2
click at [570, 405] on textarea "Thanks for the update! I'm glad [PERSON_NAME] is taking care of the door lock b…" at bounding box center [631, 402] width 478 height 54
drag, startPoint x: 664, startPoint y: 406, endPoint x: 743, endPoint y: 406, distance: 78.9
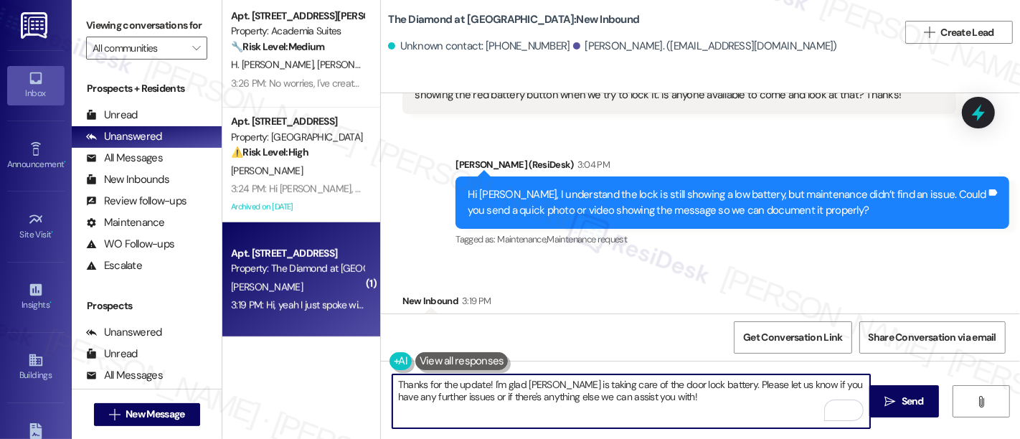
click at [666, 406] on textarea "Thanks for the update! I'm glad [PERSON_NAME] is taking care of the door lock b…" at bounding box center [631, 402] width 478 height 54
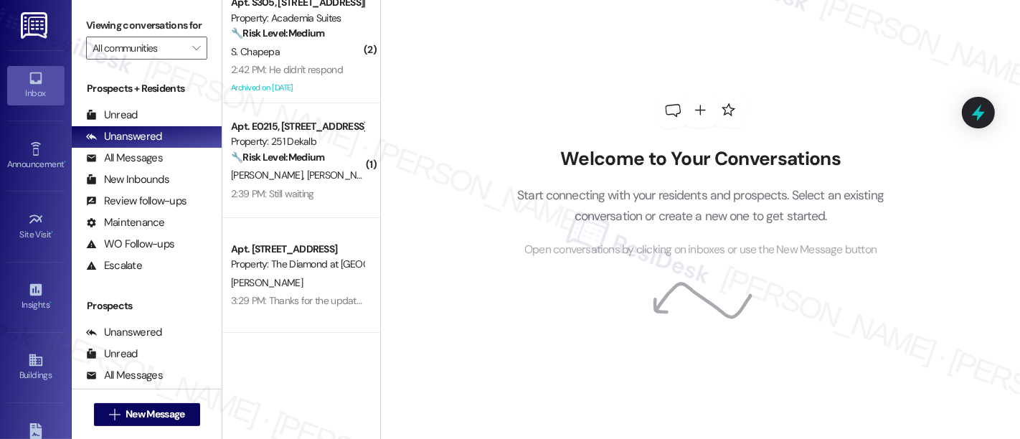
scroll to position [179, 0]
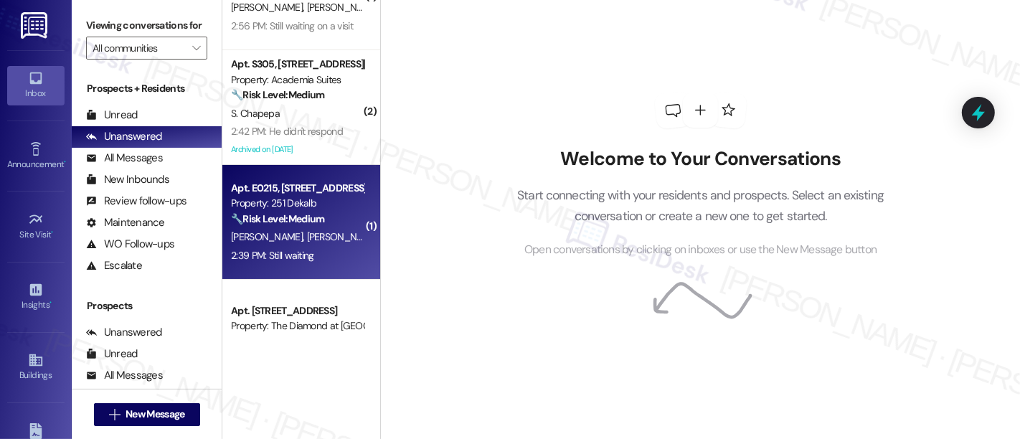
click at [301, 221] on strong "🔧 Risk Level: Medium" at bounding box center [277, 218] width 93 height 13
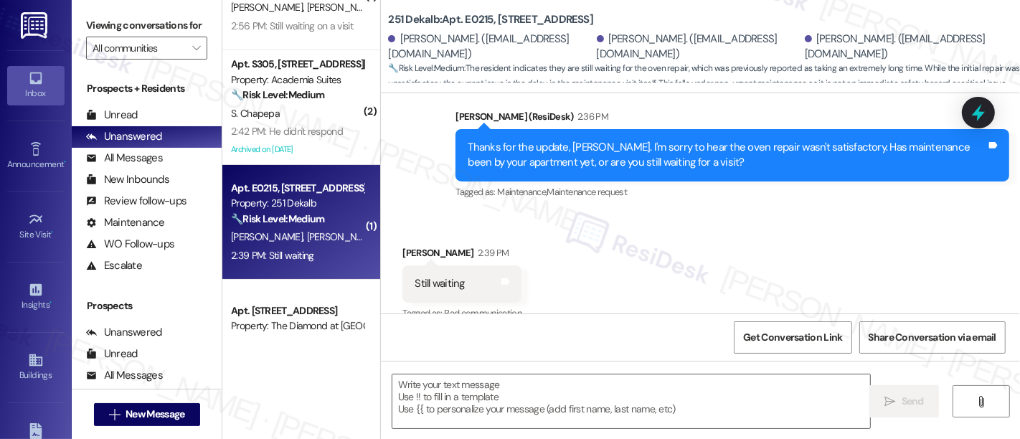
scroll to position [2833, 0]
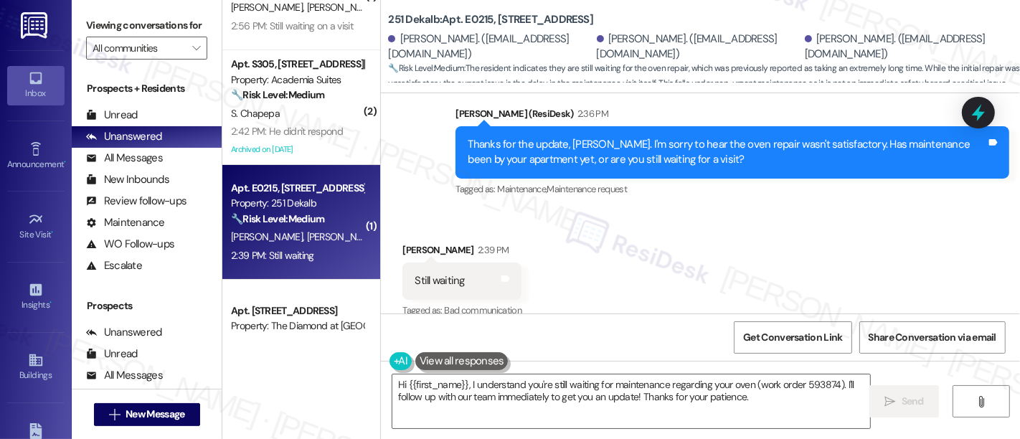
drag, startPoint x: 835, startPoint y: 230, endPoint x: 920, endPoint y: 268, distance: 92.5
click at [837, 232] on div "Received via SMS [PERSON_NAME] 2:39 PM Still waiting Tags and notes Tagged as: …" at bounding box center [700, 270] width 639 height 121
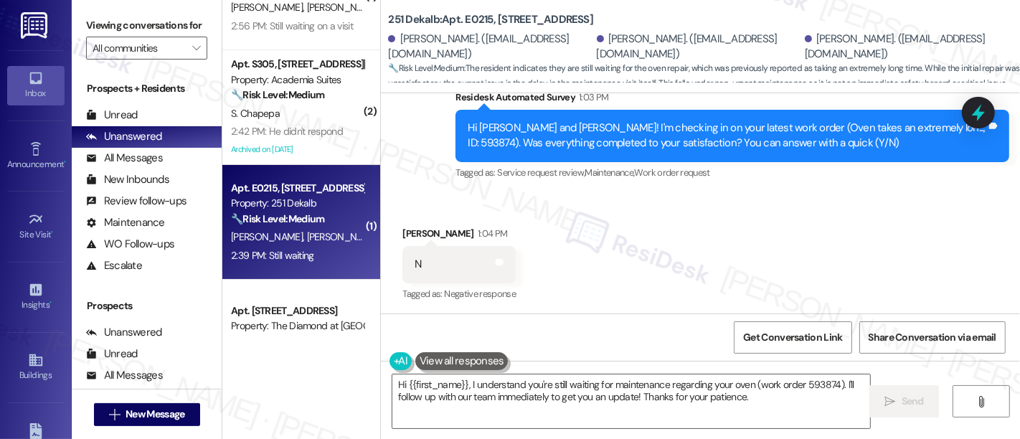
scroll to position [2534, 0]
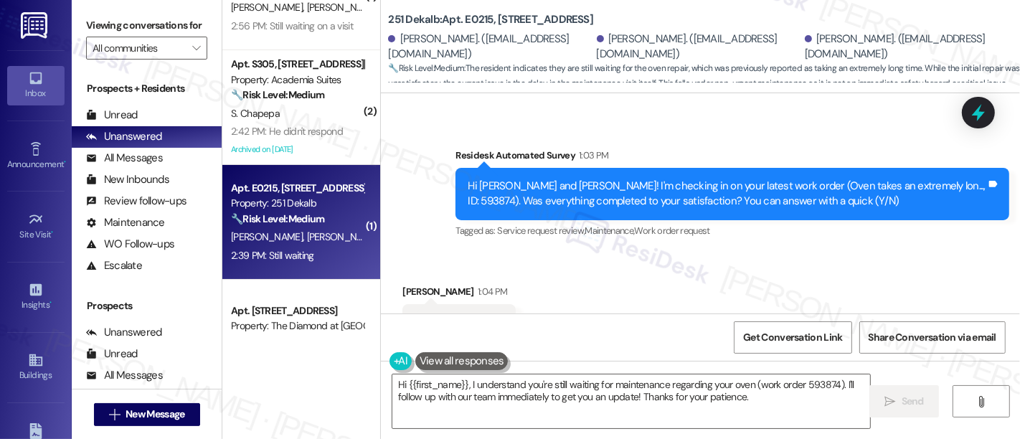
click at [921, 179] on div "Hi [PERSON_NAME] and [PERSON_NAME]! I'm checking in on your latest work order (…" at bounding box center [727, 194] width 519 height 31
click at [922, 179] on div "Hi [PERSON_NAME] and [PERSON_NAME]! I'm checking in on your latest work order (…" at bounding box center [727, 194] width 519 height 31
copy div "593874"
click at [736, 252] on div "Received via SMS [PERSON_NAME] 1:04 PM N Tags and notes Tagged as: Negative res…" at bounding box center [700, 312] width 639 height 121
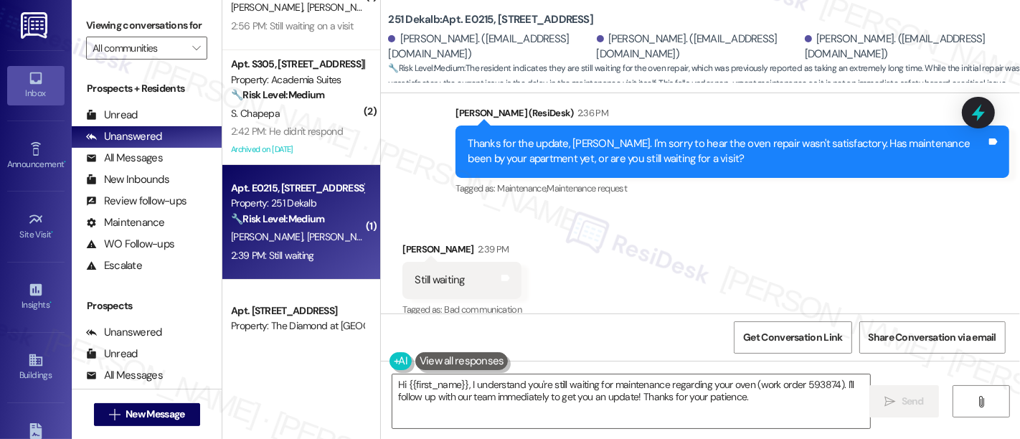
click at [744, 263] on div "Received via SMS [PERSON_NAME] 2:39 PM Still waiting Tags and notes Tagged as: …" at bounding box center [700, 270] width 639 height 121
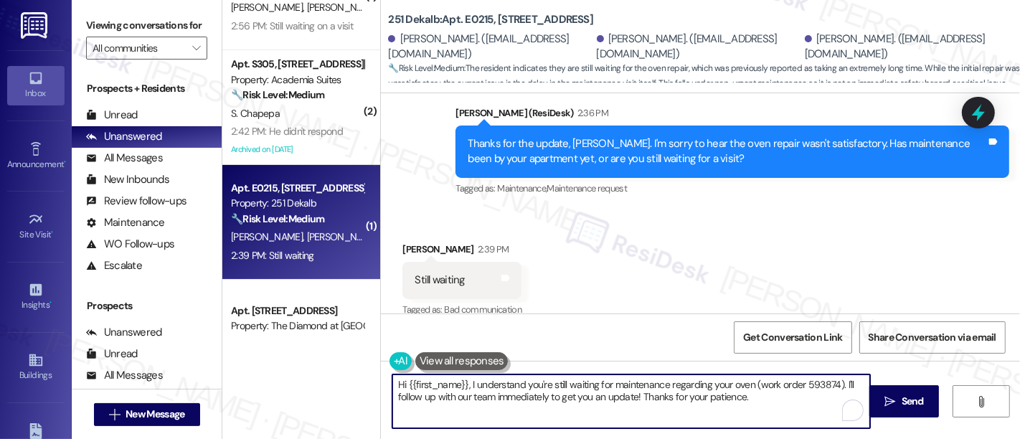
drag, startPoint x: 834, startPoint y: 385, endPoint x: 311, endPoint y: 367, distance: 522.6
click at [311, 367] on div "( 1 ) Apt. 63411, [STREET_ADDRESS] Property: Regency House 🔧 Risk Level: Medium…" at bounding box center [621, 219] width 798 height 439
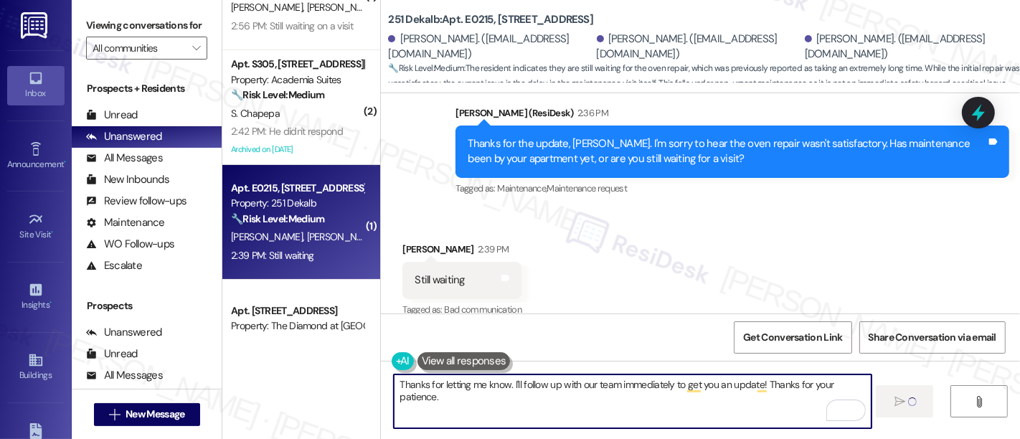
type textarea "Thanks for letting me know. I'll follow up with our team immediately to get you…"
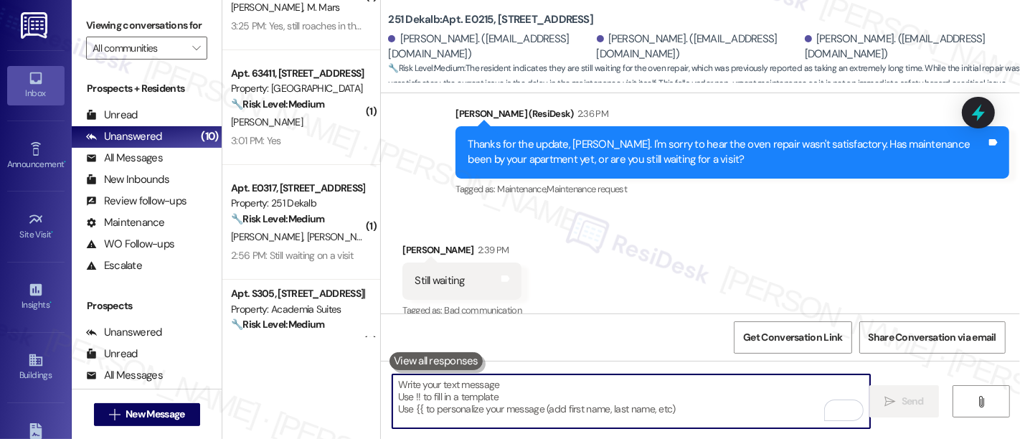
scroll to position [2933, 0]
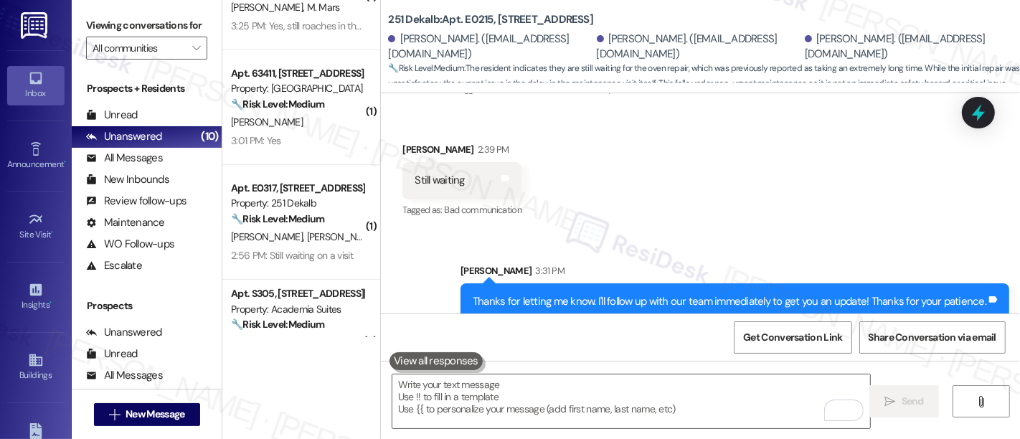
click at [845, 231] on div "Sent via SMS [PERSON_NAME] 3:31 PM Thanks for letting me know. I'll follow up w…" at bounding box center [700, 281] width 639 height 100
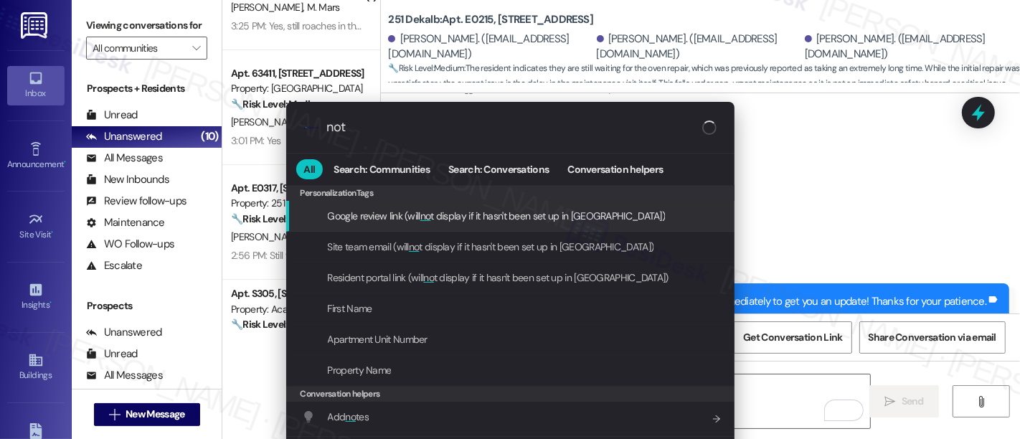
type input "note"
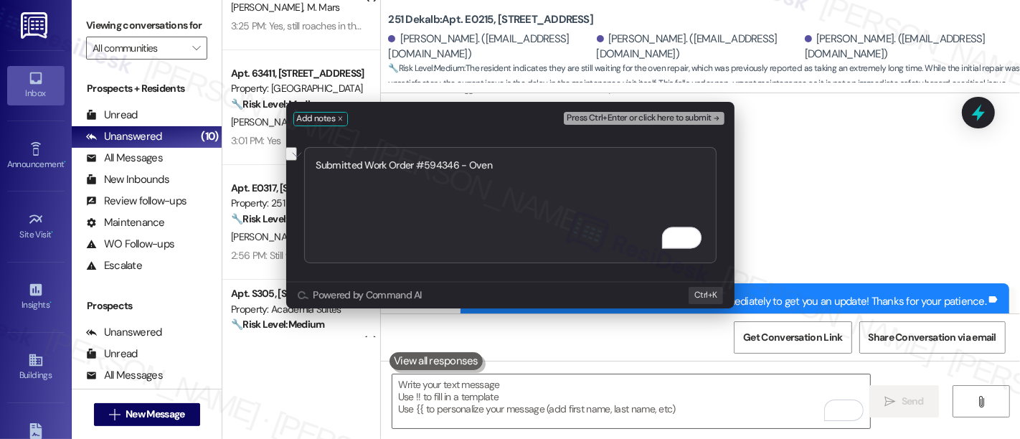
type textarea "Submitted Work Order #594346 - Oven"
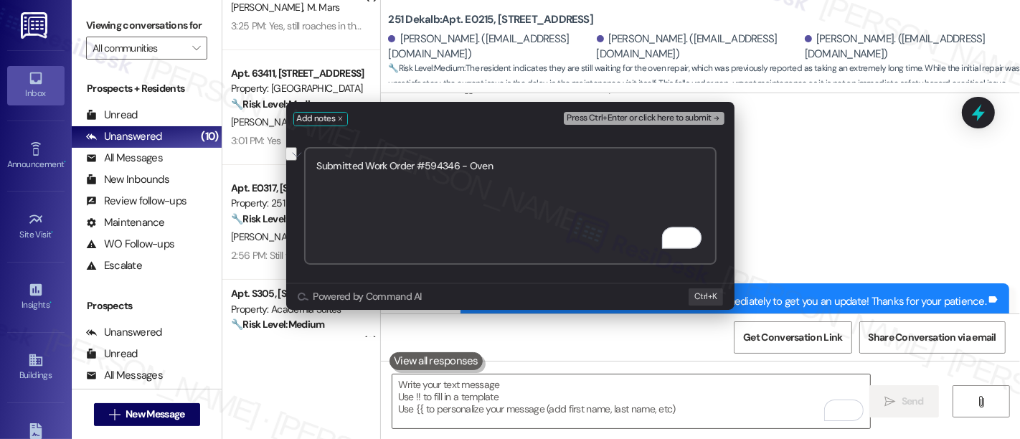
click at [707, 121] on span "Press Ctrl+Enter or click here to submit" at bounding box center [639, 118] width 144 height 10
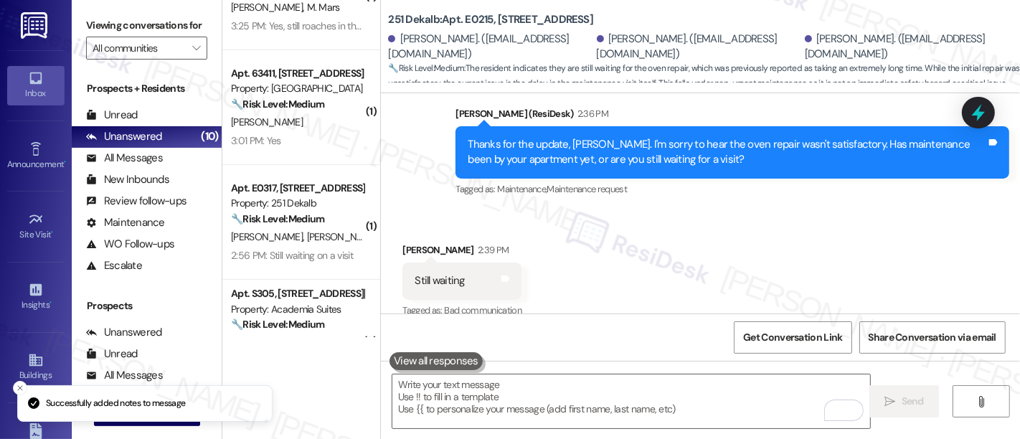
scroll to position [3075, 0]
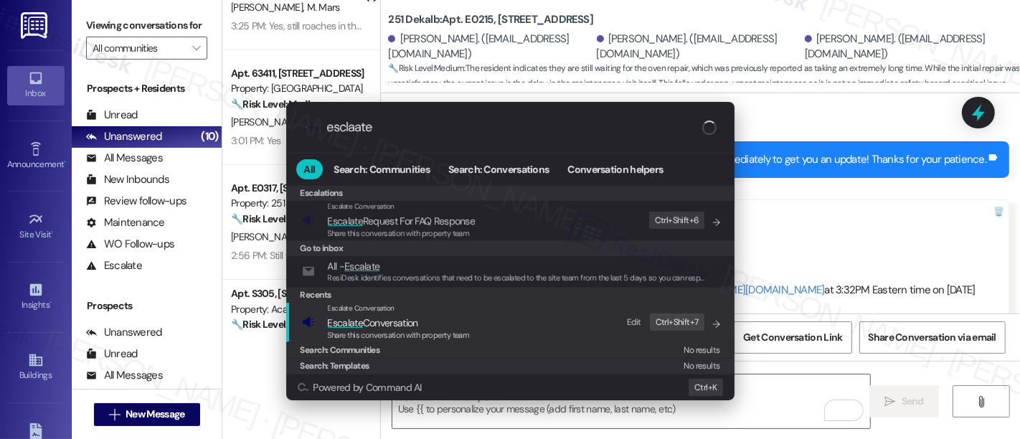
type input "esclaate"
click at [444, 315] on span "Escalate Conversation" at bounding box center [399, 323] width 142 height 16
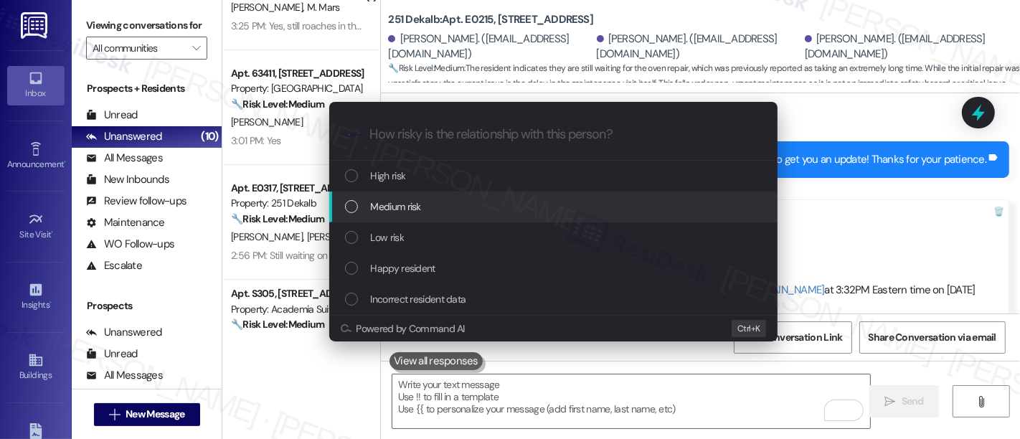
click at [427, 210] on div "Medium risk" at bounding box center [555, 207] width 420 height 16
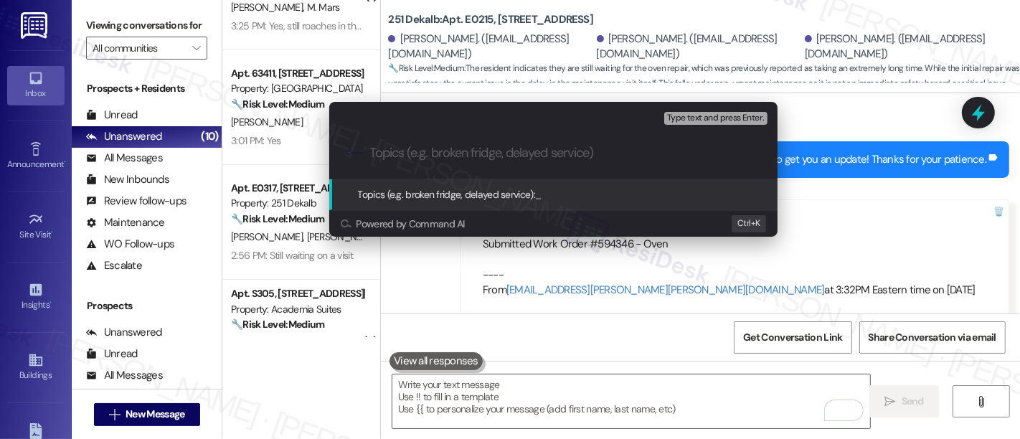
paste input "Submitted Work Order #594346 - Oven"
type input "Submitted Work Order #594346 - Oven"
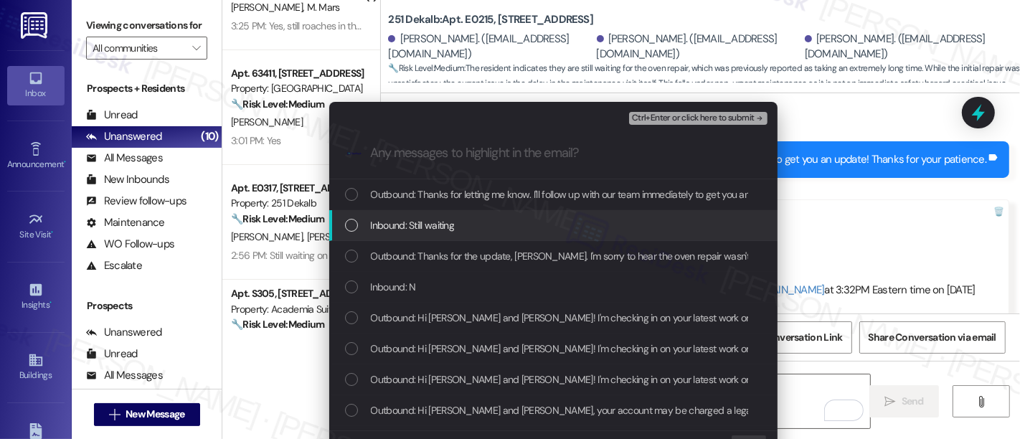
click at [432, 224] on span "Inbound: Still waiting" at bounding box center [413, 225] width 84 height 16
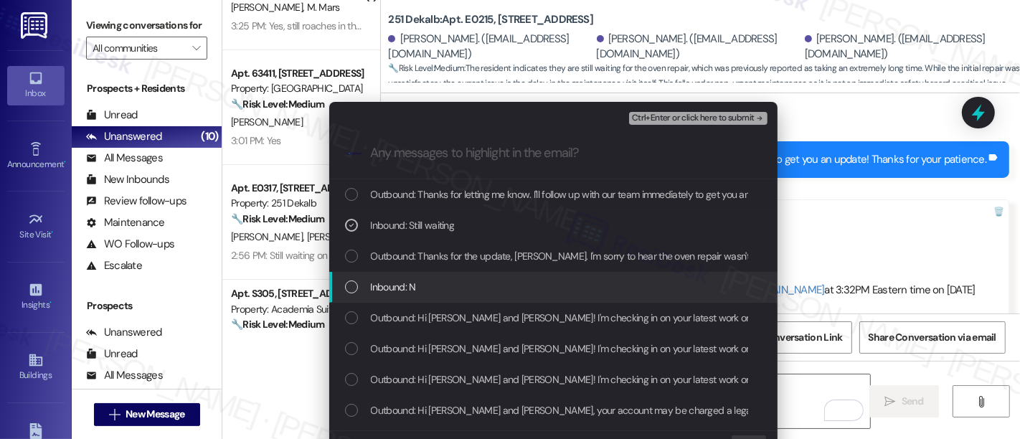
click at [422, 276] on div "Inbound: N" at bounding box center [553, 287] width 448 height 31
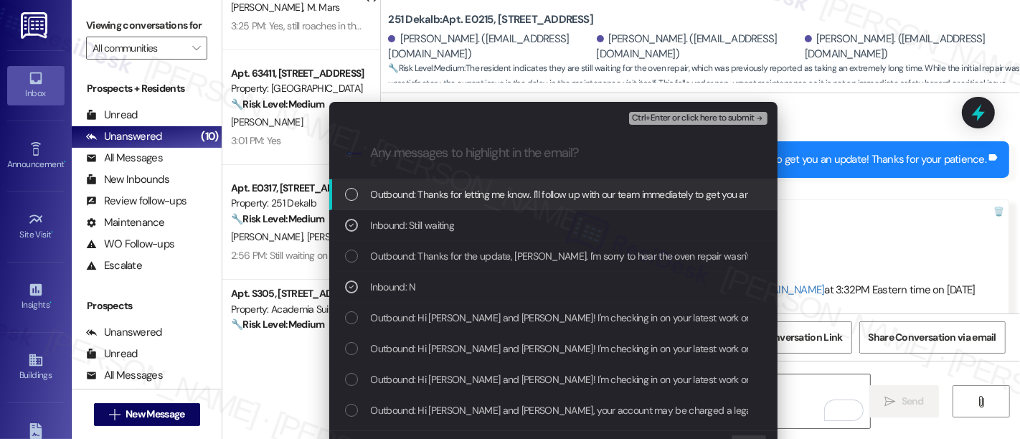
click at [738, 120] on span "Ctrl+Enter or click here to submit" at bounding box center [693, 118] width 123 height 10
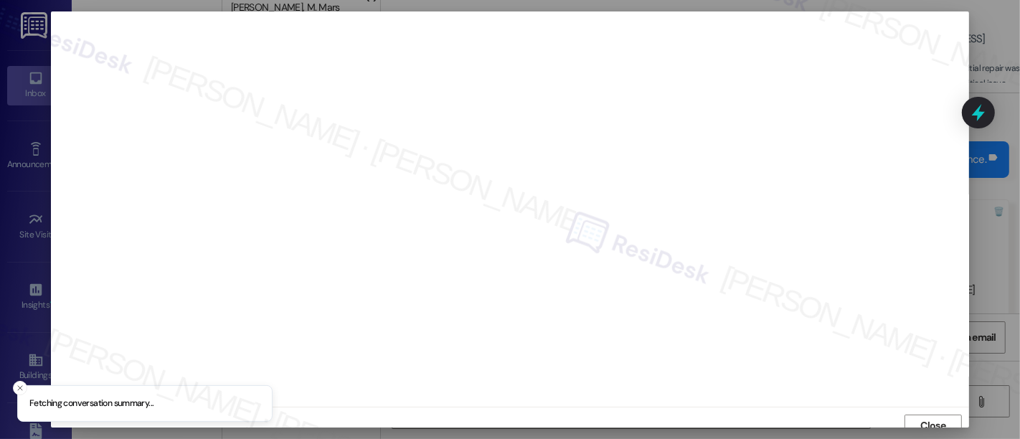
scroll to position [9, 0]
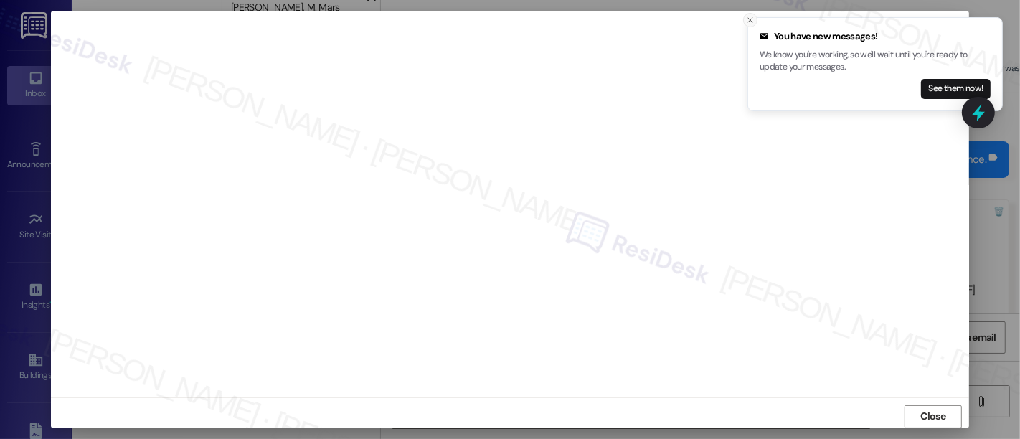
click at [748, 19] on icon "Close toast" at bounding box center [750, 20] width 9 height 9
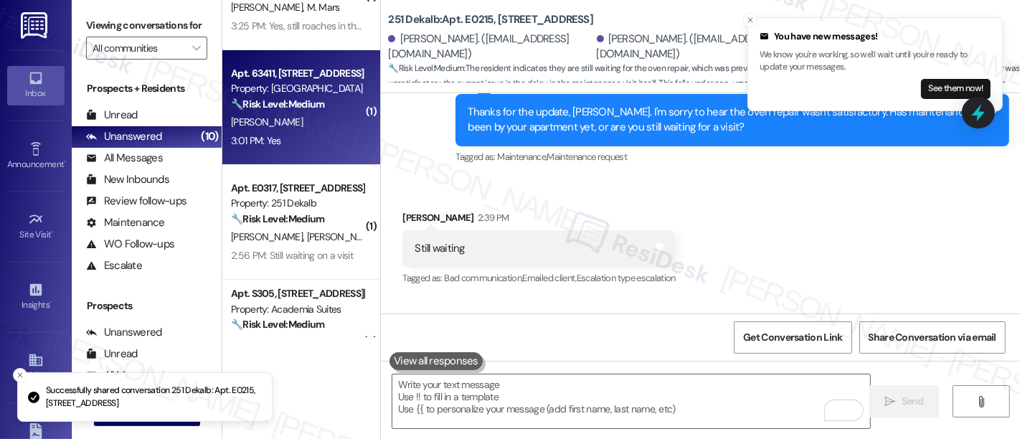
scroll to position [2833, 0]
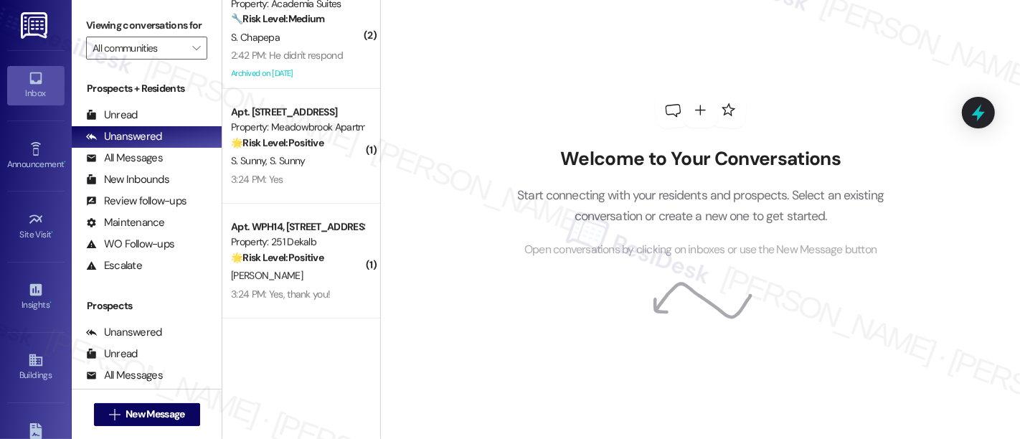
scroll to position [469, 0]
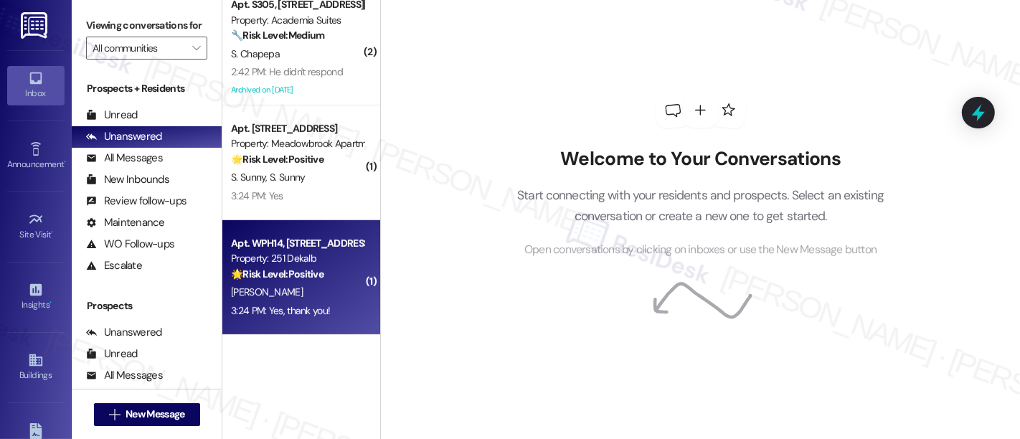
click at [309, 286] on div "[PERSON_NAME]" at bounding box center [298, 292] width 136 height 18
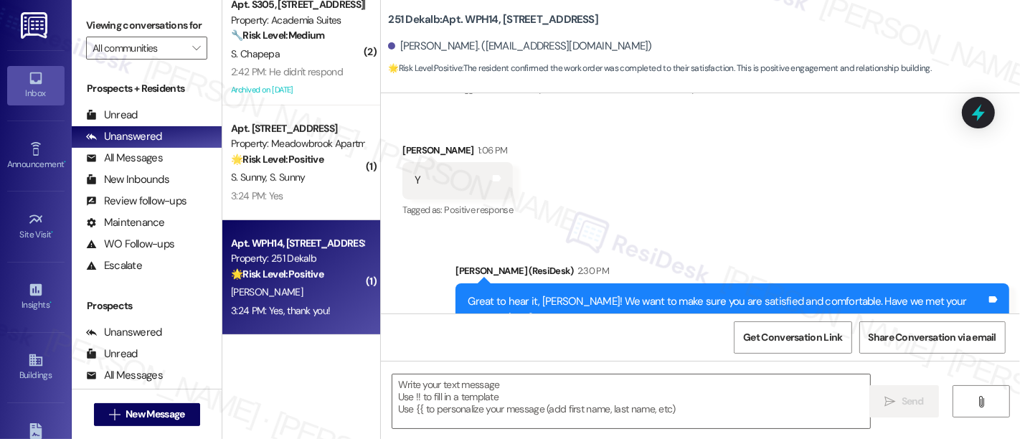
scroll to position [390, 0]
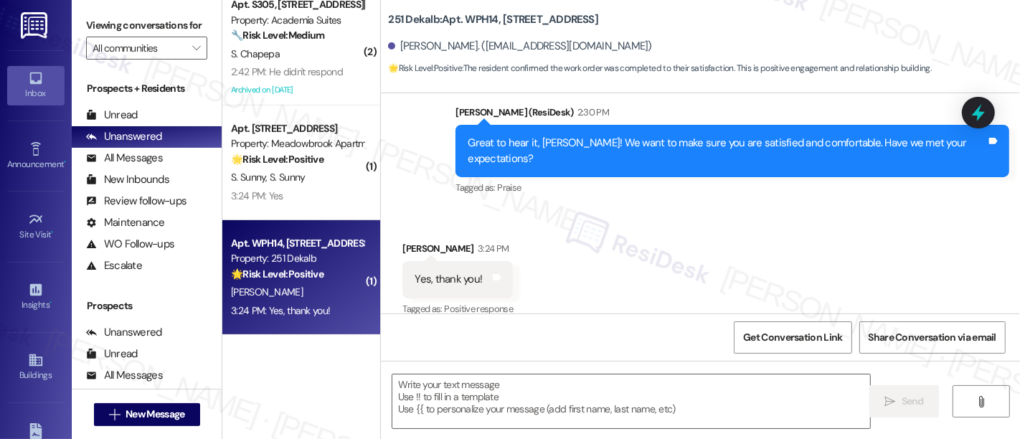
type textarea "Fetching suggested responses. Please feel free to read through the conversation…"
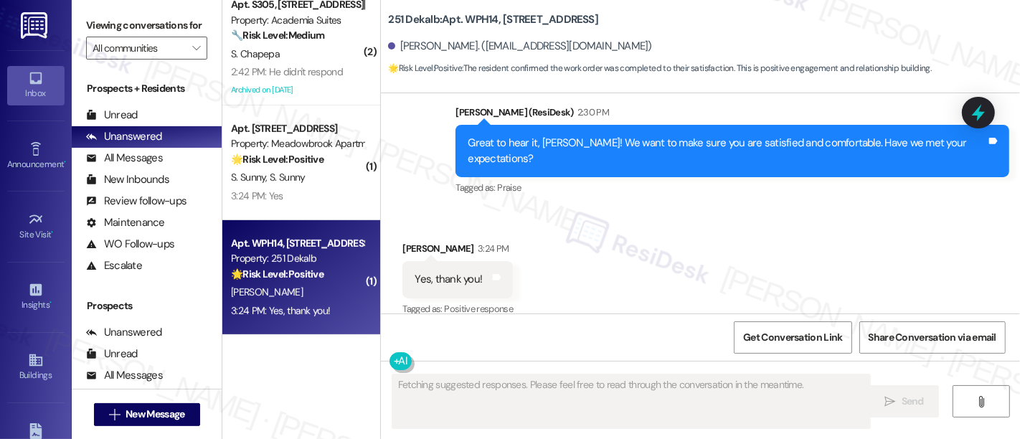
click at [868, 209] on div "Received via SMS [PERSON_NAME] 3:24 PM Yes, thank you! Tags and notes Tagged as…" at bounding box center [700, 269] width 639 height 121
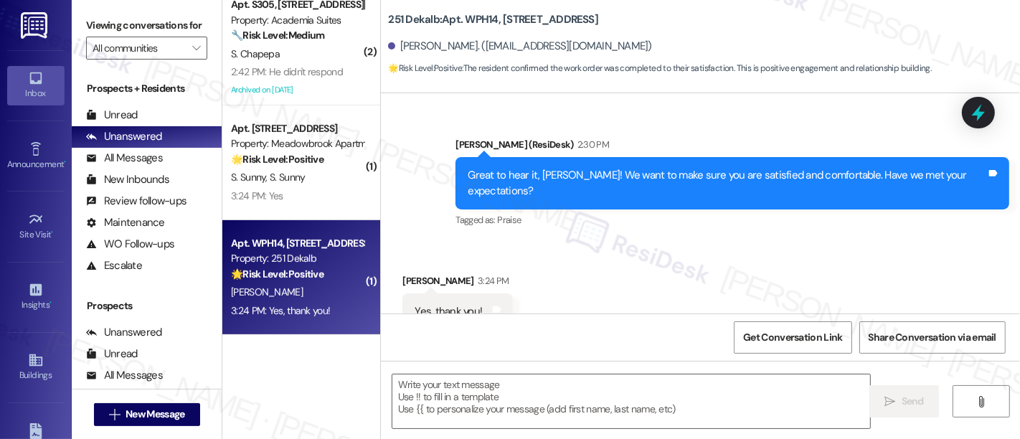
scroll to position [390, 0]
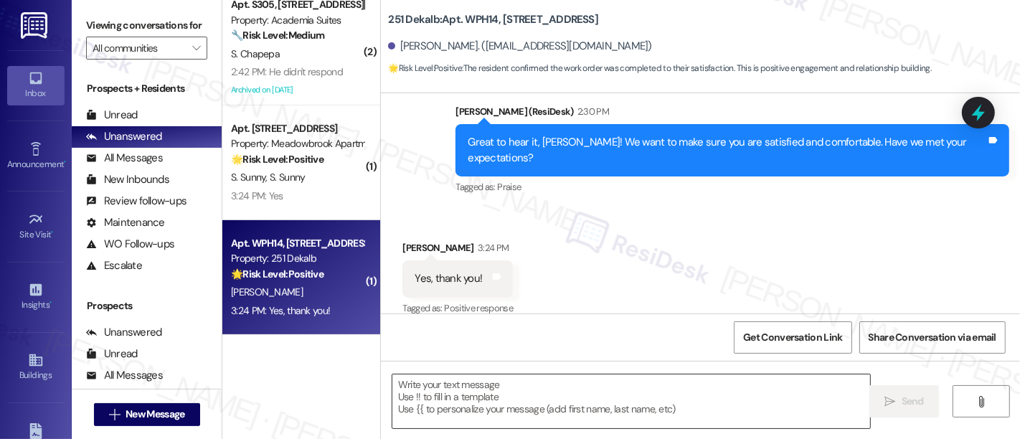
click at [556, 407] on textarea at bounding box center [631, 402] width 478 height 54
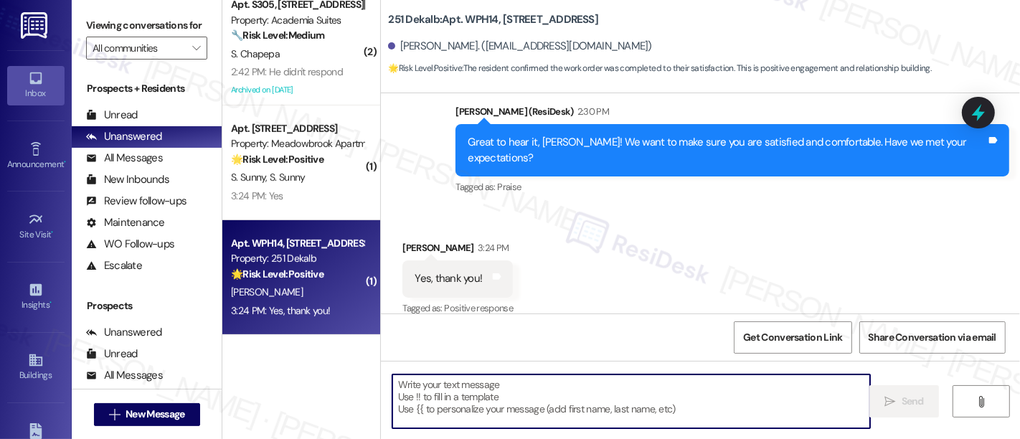
type textarea "W"
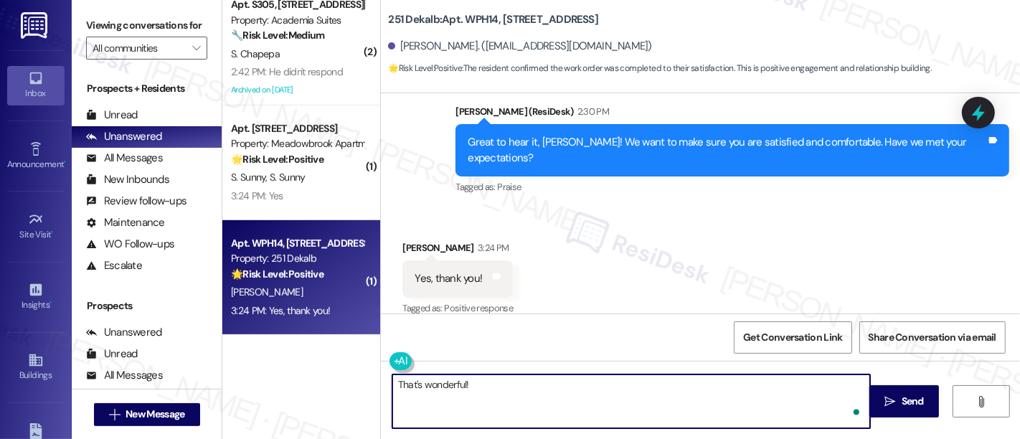
paste textarea "If you’re happy with your experience, we’d love it if you left us a quick Googl…"
type textarea "That's wonderful! If you’re happy with your experience, we’d love it if you lef…"
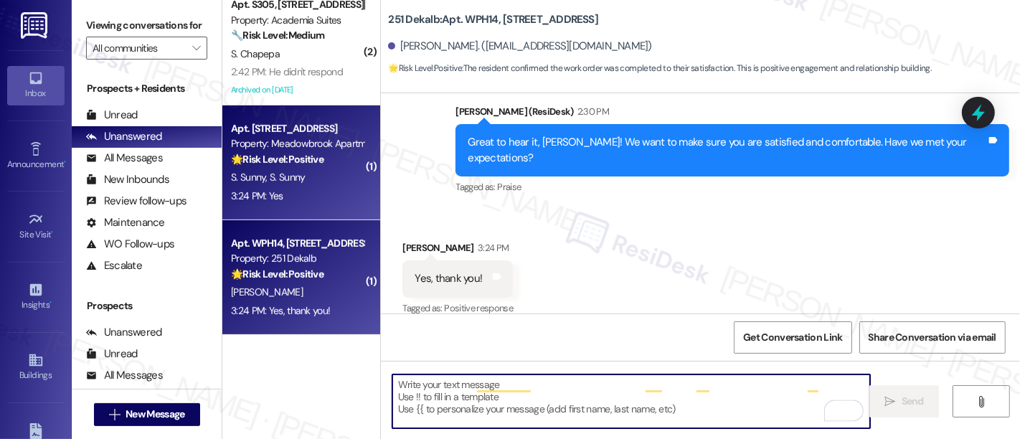
scroll to position [390, 0]
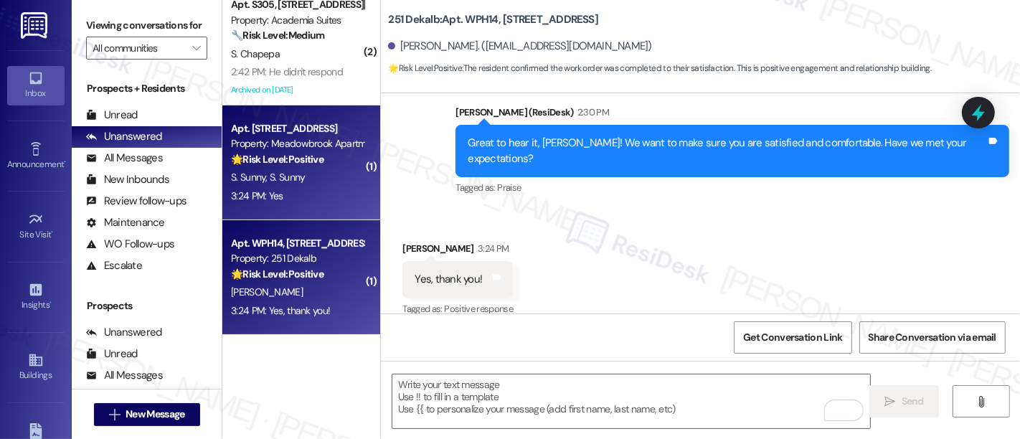
click at [291, 204] on div "3:24 PM: Yes 3:24 PM: Yes" at bounding box center [298, 196] width 136 height 18
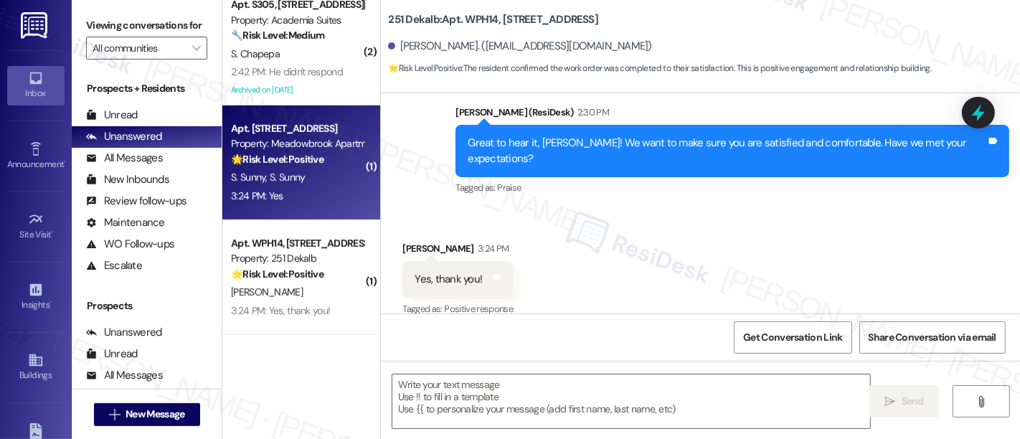
type textarea "Fetching suggested responses. Please feel free to read through the conversation…"
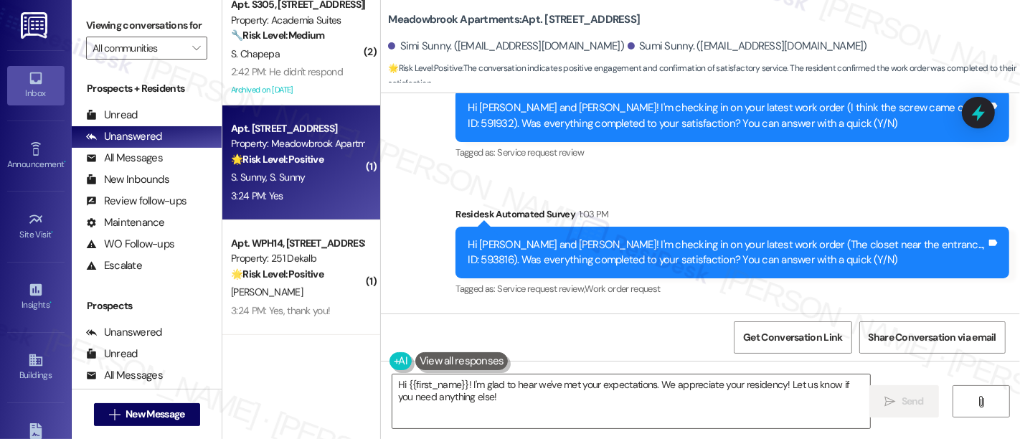
scroll to position [5758, 0]
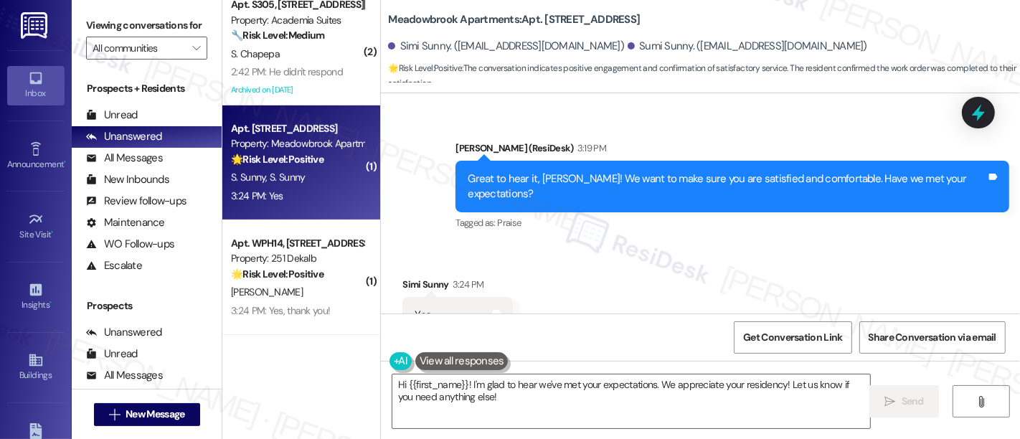
click at [855, 189] on div "Sent via SMS [PERSON_NAME] (ResiDesk) 3:19 PM Great to hear it, Sumi! We want t…" at bounding box center [732, 187] width 575 height 115
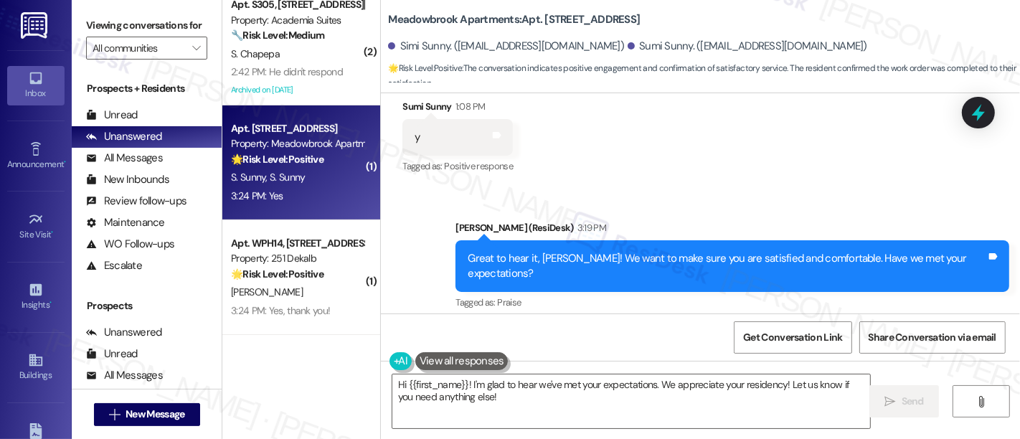
scroll to position [5759, 0]
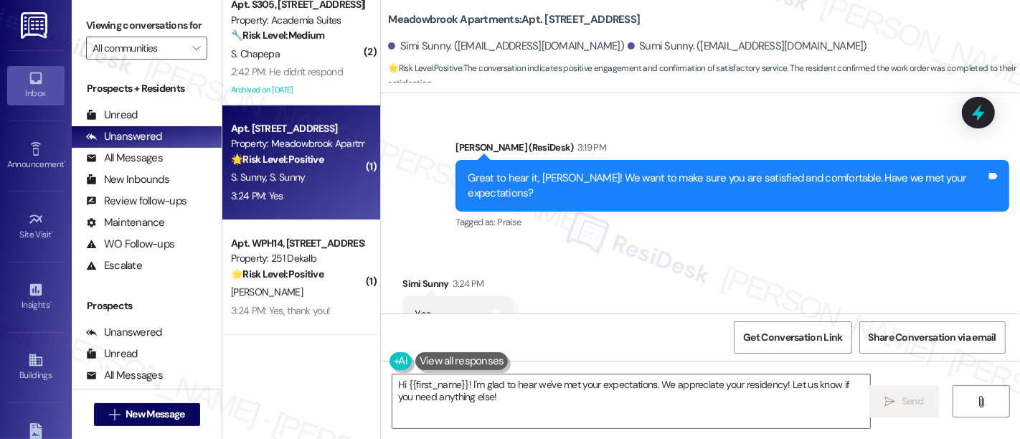
click at [729, 268] on div "Received via SMS Simi Sunny 3:24 PM Yes Tags and notes Tagged as: Positive resp…" at bounding box center [700, 304] width 639 height 121
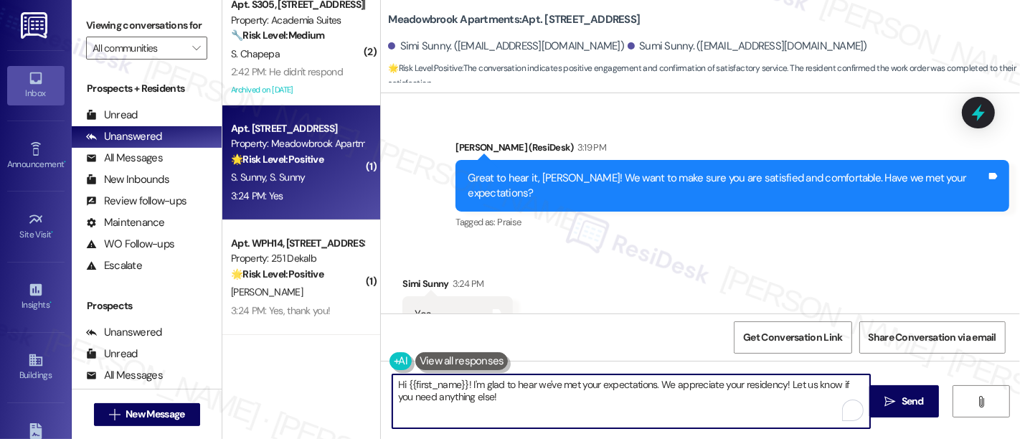
drag, startPoint x: 466, startPoint y: 389, endPoint x: 250, endPoint y: 364, distance: 217.4
click at [250, 364] on div "( 1 ) Apt. 63411, [STREET_ADDRESS] Property: Regency House 🔧 Risk Level: Medium…" at bounding box center [621, 219] width 798 height 439
drag, startPoint x: 707, startPoint y: 382, endPoint x: 711, endPoint y: 420, distance: 38.9
click at [711, 420] on textarea "I'm glad to hear we've met your expectations. We appreciate your residency! Let…" at bounding box center [631, 402] width 478 height 54
paste textarea "If you’re happy with your experience, we’d love it if you left us a quick Googl…"
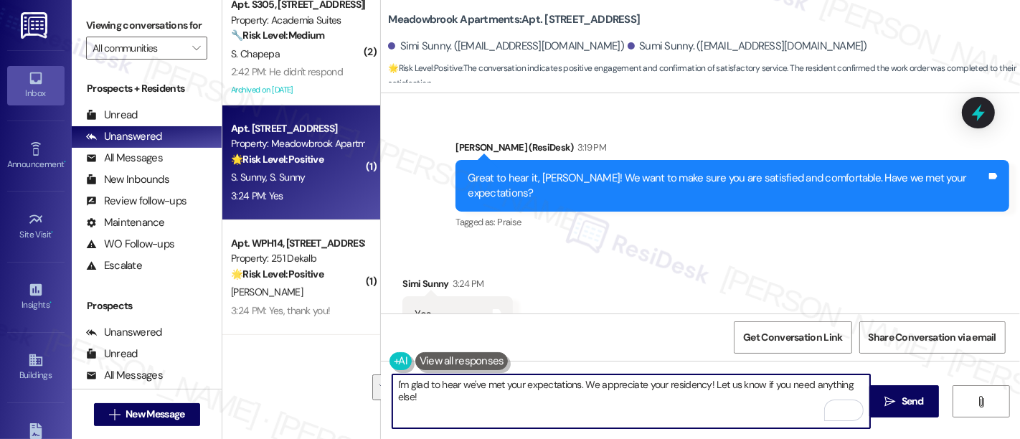
type textarea "I'm glad to hear we've met your expectations. We appreciate your residency! If …"
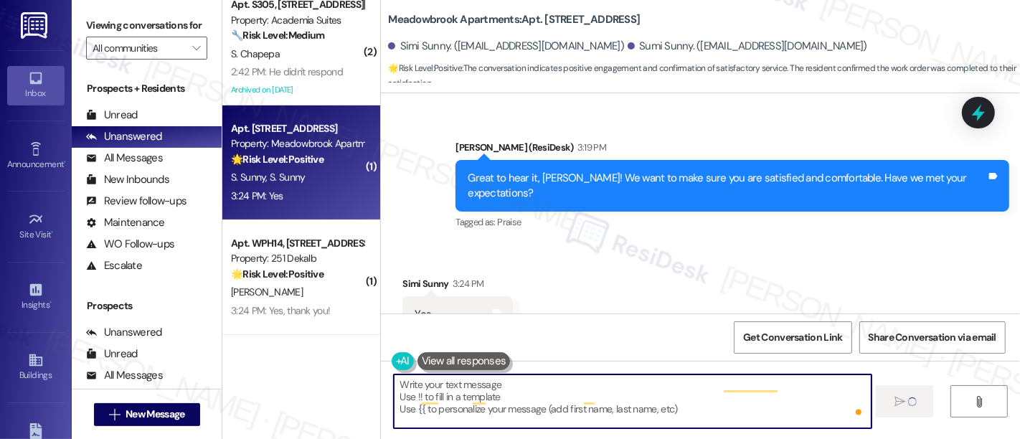
type textarea "Fetching suggested responses. Please feel free to read through the conversation…"
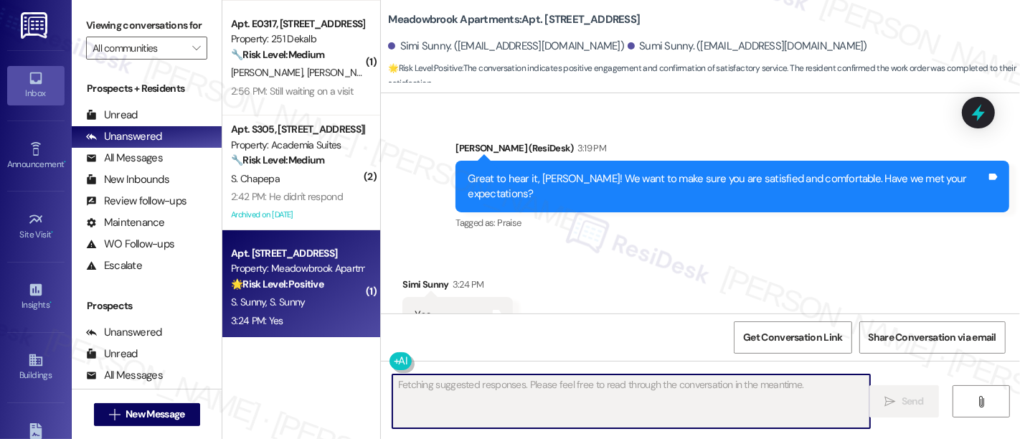
scroll to position [315, 0]
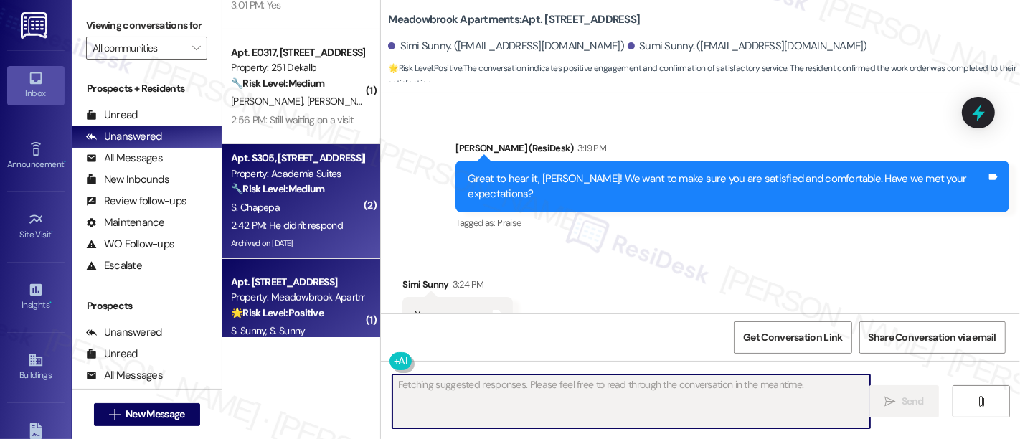
click at [258, 180] on div "Property: Academia Suites" at bounding box center [297, 173] width 133 height 15
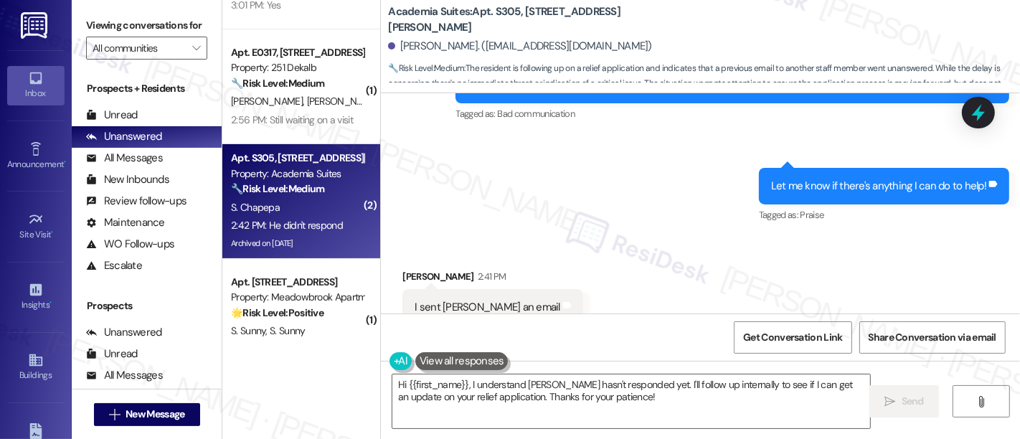
scroll to position [11338, 0]
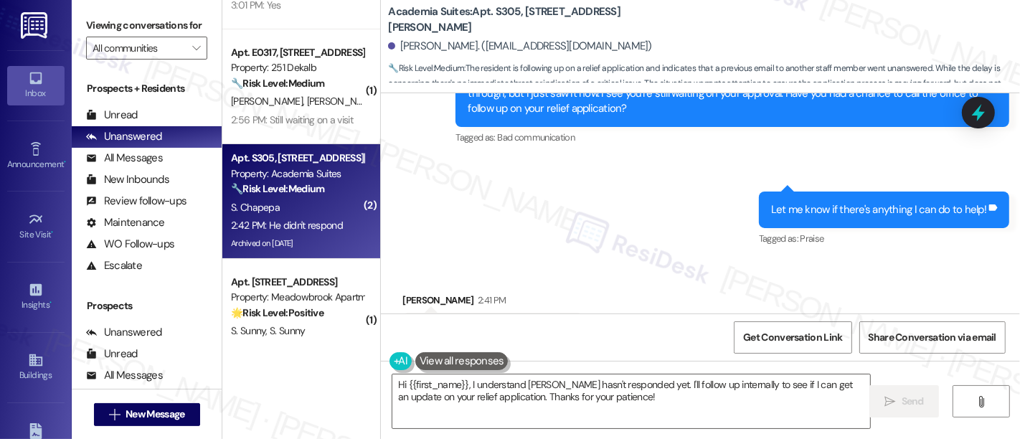
drag, startPoint x: 879, startPoint y: 204, endPoint x: 888, endPoint y: 204, distance: 8.6
click at [880, 260] on div "Received via SMS [PERSON_NAME] 2:41 PM I sent [PERSON_NAME] an email Tags and n…" at bounding box center [700, 360] width 639 height 201
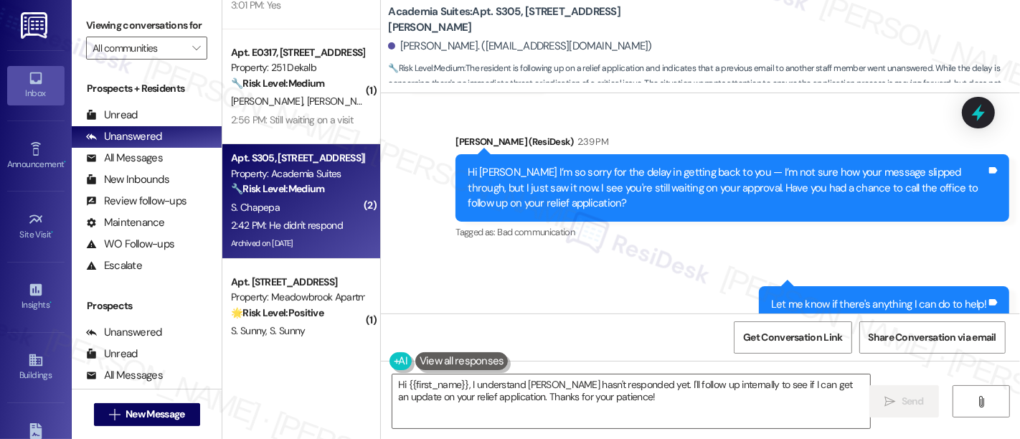
scroll to position [11417, 0]
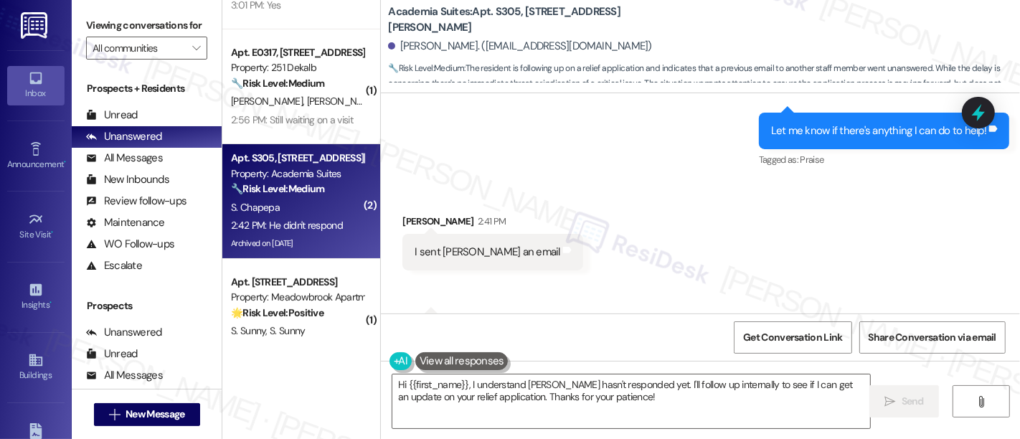
click at [670, 220] on div "Received via SMS [PERSON_NAME] 2:41 PM I sent [PERSON_NAME] an email Tags and n…" at bounding box center [700, 282] width 639 height 201
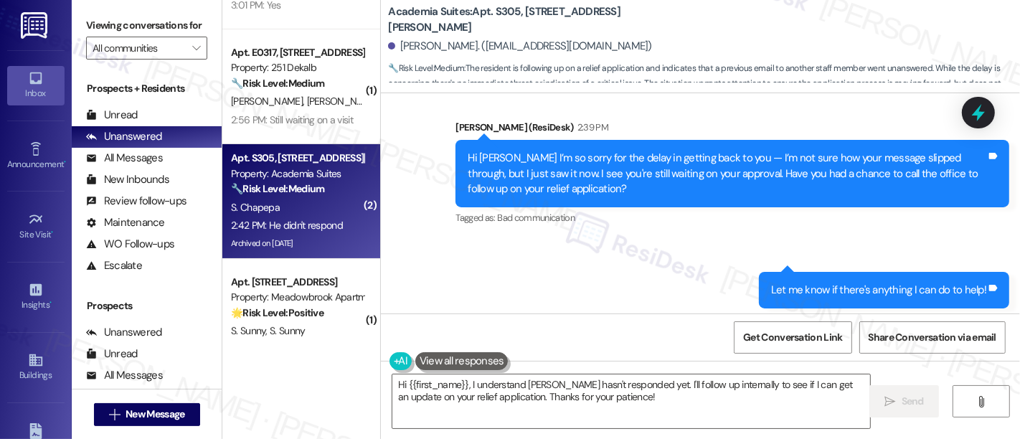
scroll to position [11178, 0]
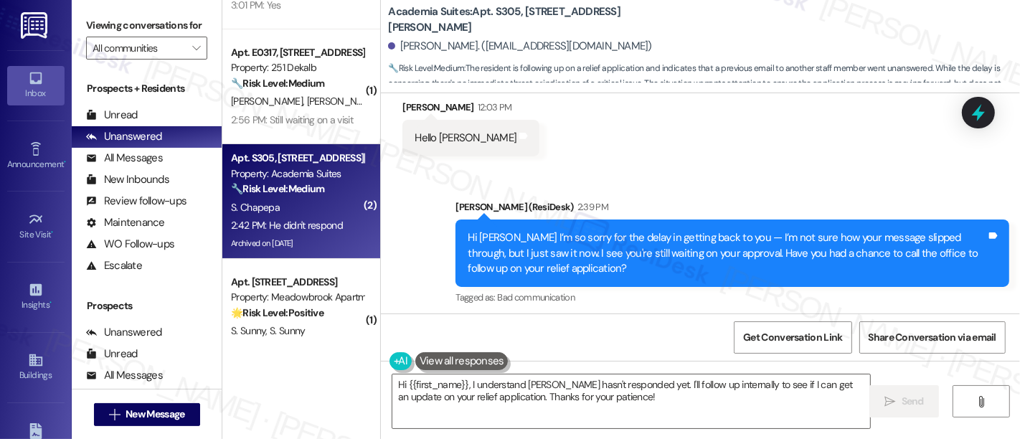
click at [859, 287] on div "Tagged as: Bad communication Click to highlight conversations about Bad communi…" at bounding box center [733, 297] width 554 height 21
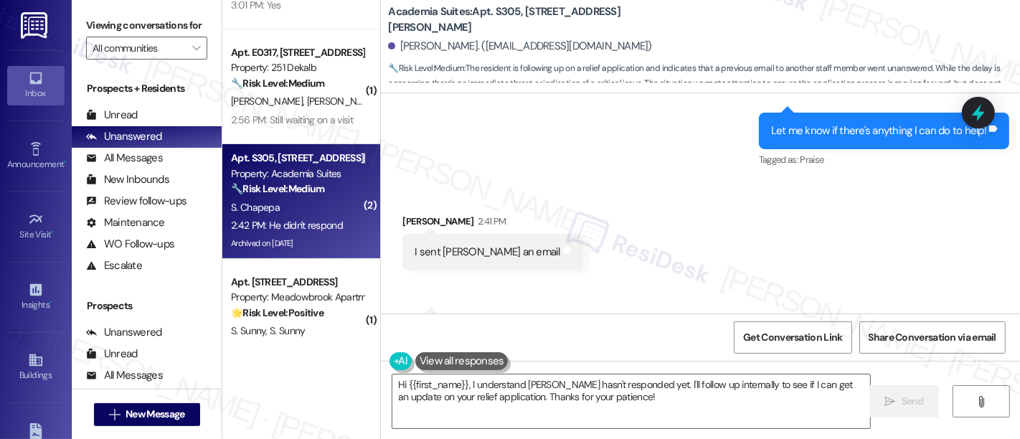
click at [746, 256] on div "Received via SMS [PERSON_NAME] 2:41 PM I sent [PERSON_NAME] an email Tags and n…" at bounding box center [700, 282] width 639 height 201
click at [707, 199] on div "Received via SMS [PERSON_NAME] 2:41 PM I sent [PERSON_NAME] an email Tags and n…" at bounding box center [700, 282] width 639 height 201
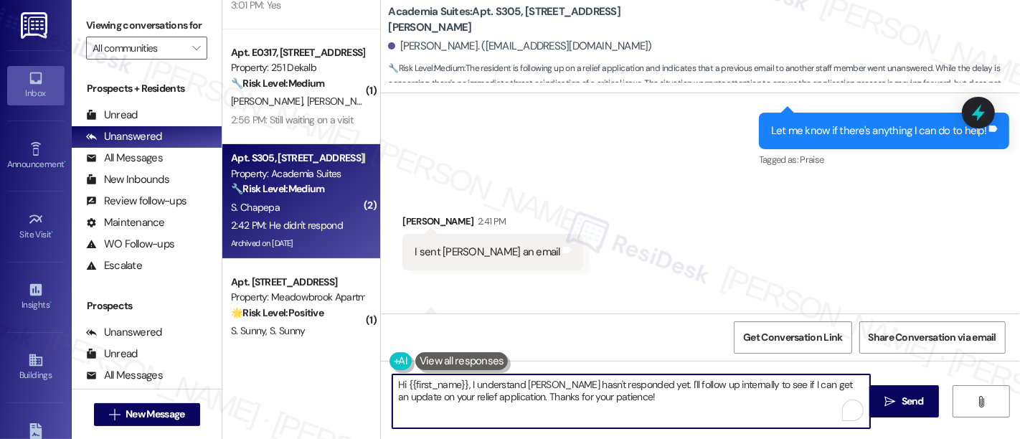
drag, startPoint x: 464, startPoint y: 376, endPoint x: 338, endPoint y: 353, distance: 127.6
click at [350, 367] on div "( 1 ) Apt. [STREET_ADDRESS] Property: Meadowbrook Apartments 🔧 Risk Level: Medi…" at bounding box center [621, 219] width 798 height 439
type textarea "I understand [PERSON_NAME] hasn't responded yet. I'll follow up internally to s…"
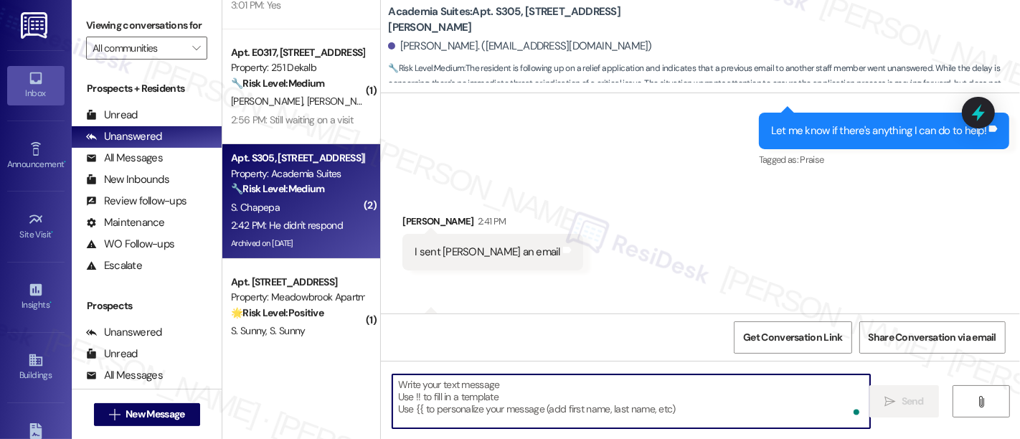
type textarea "Fetching suggested responses. Please feel free to read through the conversation…"
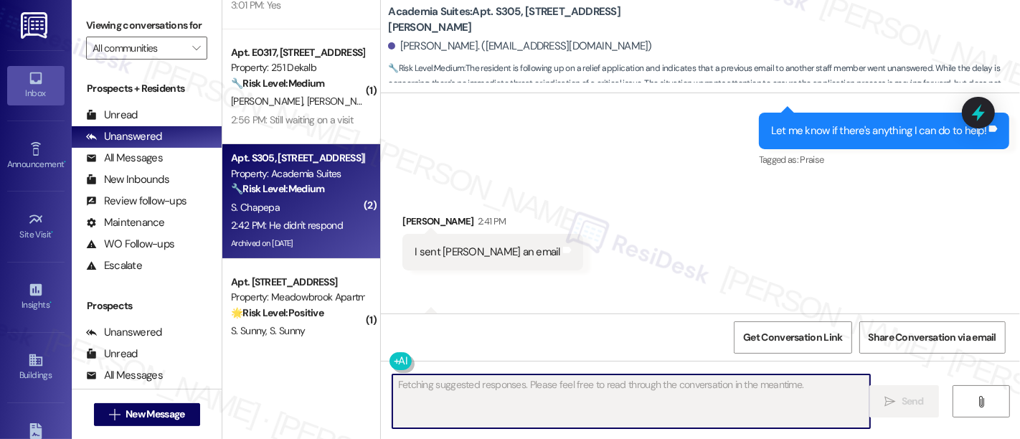
scroll to position [0, 0]
click at [695, 182] on div "Received via SMS [PERSON_NAME] 2:41 PM I sent [PERSON_NAME] an email Tags and n…" at bounding box center [700, 282] width 639 height 201
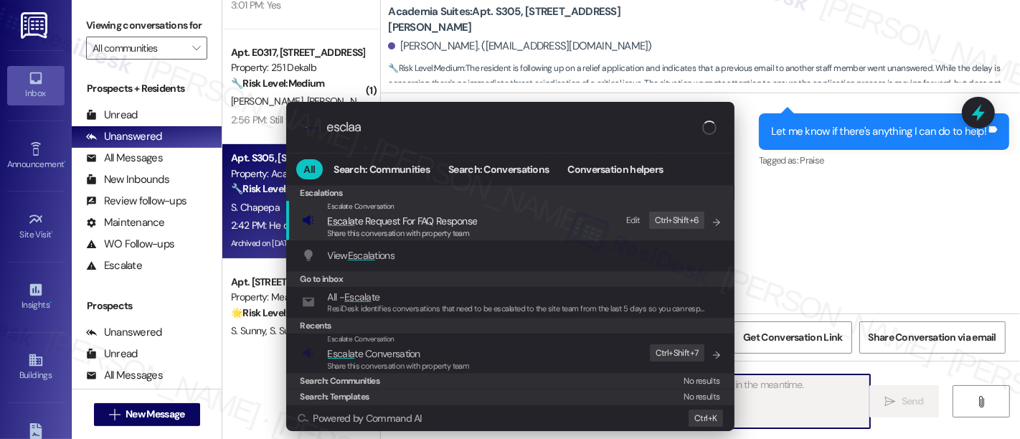
type input "esclaat"
type textarea "Updating..."
type input "esclaate"
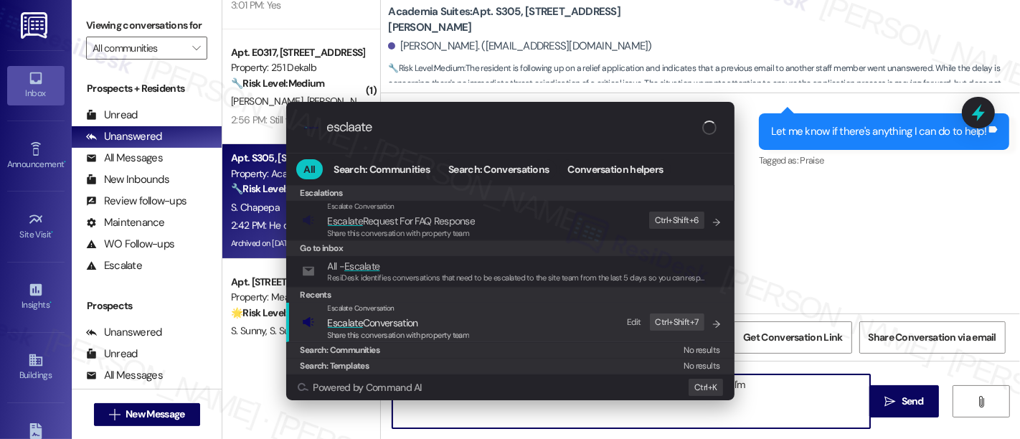
type textarea "Hi {{first_name}}, I see that [PERSON_NAME] hasn't responded to your email yet.…"
type input "esclaate"
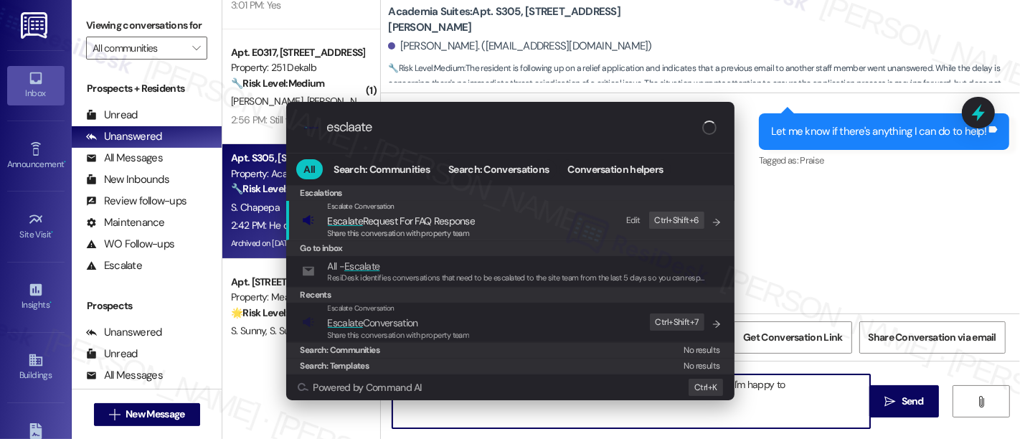
click at [428, 323] on span "Escalate Conversation" at bounding box center [399, 323] width 142 height 16
type textarea "Hi {{first_name}}, I see that [PERSON_NAME] hasn't responded to your email yet.…"
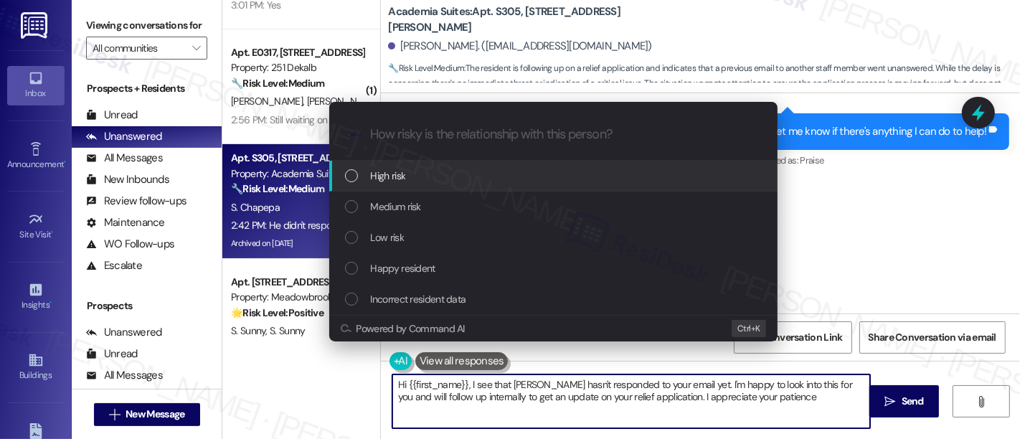
type textarea "Hi {{first_name}}, I see that [PERSON_NAME] hasn't responded to your email yet.…"
click at [414, 168] on div "High risk" at bounding box center [555, 176] width 420 height 16
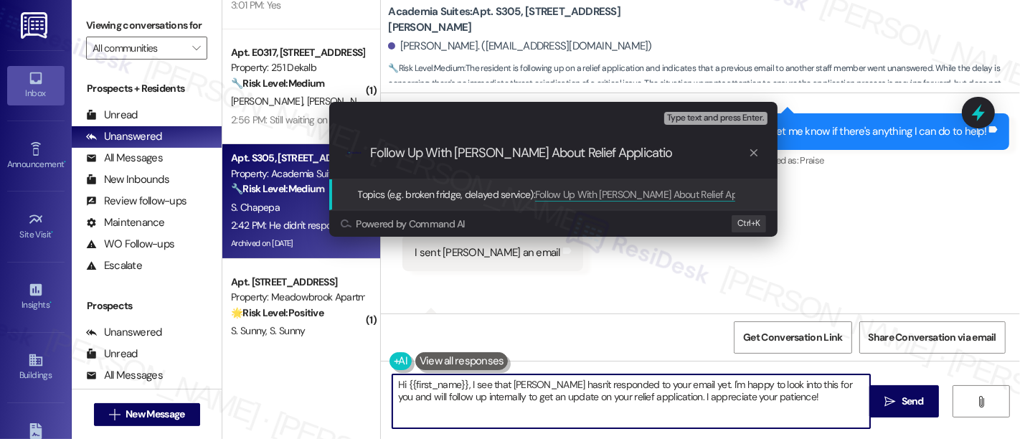
type input "Follow Up With [PERSON_NAME] About Relief Application"
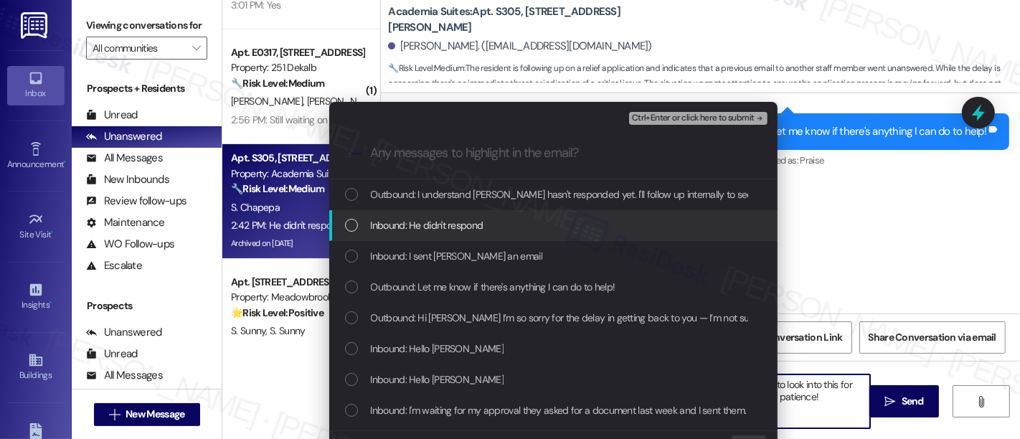
click at [512, 231] on div "Inbound: He didn't respond" at bounding box center [555, 225] width 420 height 16
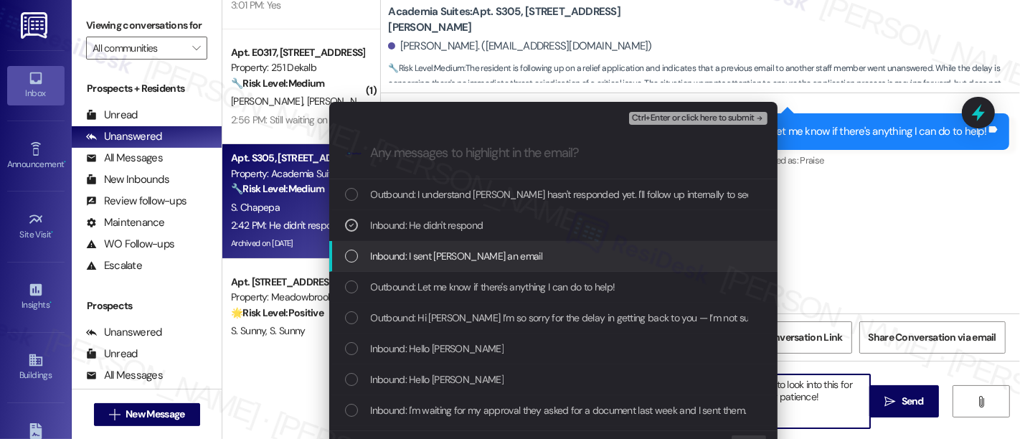
click at [514, 265] on div "Inbound: I sent [PERSON_NAME] an email" at bounding box center [553, 256] width 448 height 31
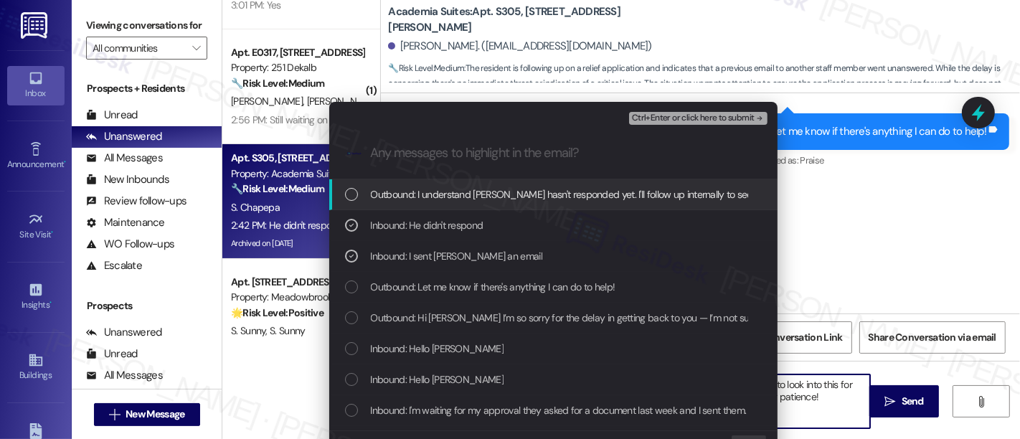
click at [682, 116] on span "Ctrl+Enter or click here to submit" at bounding box center [693, 118] width 123 height 10
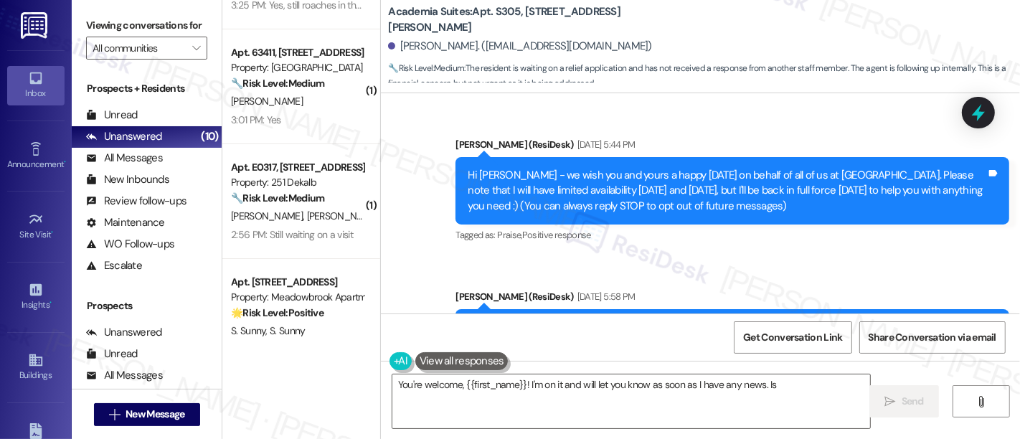
scroll to position [11675, 0]
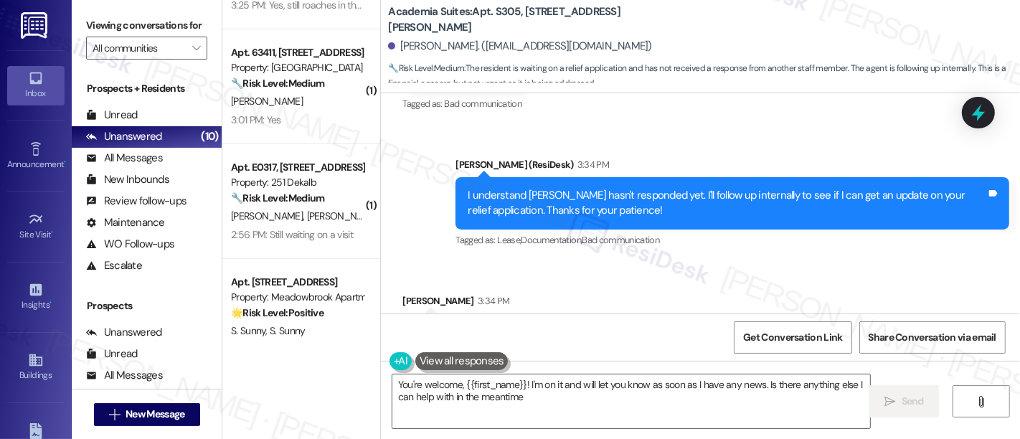
type textarea "You're welcome, {{first_name}}! I'm on it and will let you know as soon as I ha…"
click at [884, 261] on div "Received via SMS [PERSON_NAME] 3:34 PM Thank you [PERSON_NAME] and notes Tagged…" at bounding box center [700, 321] width 639 height 121
click at [656, 399] on textarea "You're welcome, {{first_name}}! I'm on it and will let you know as soon as I ha…" at bounding box center [631, 402] width 478 height 54
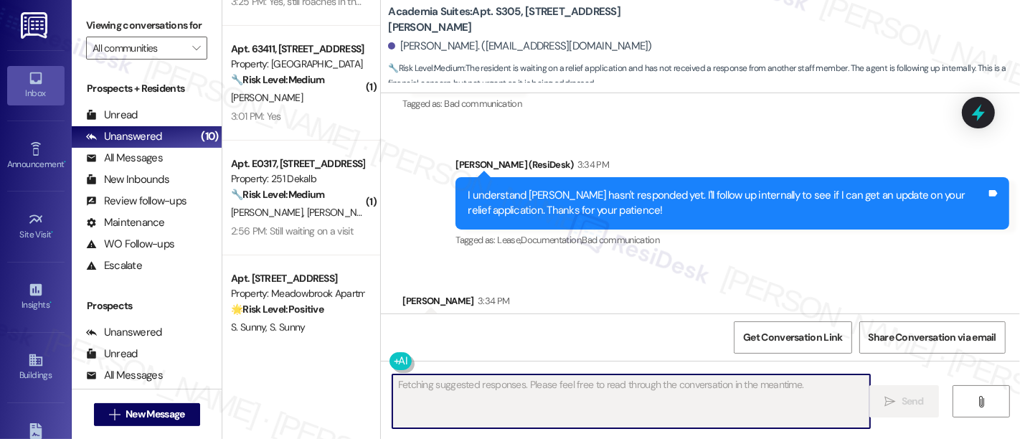
scroll to position [316, 0]
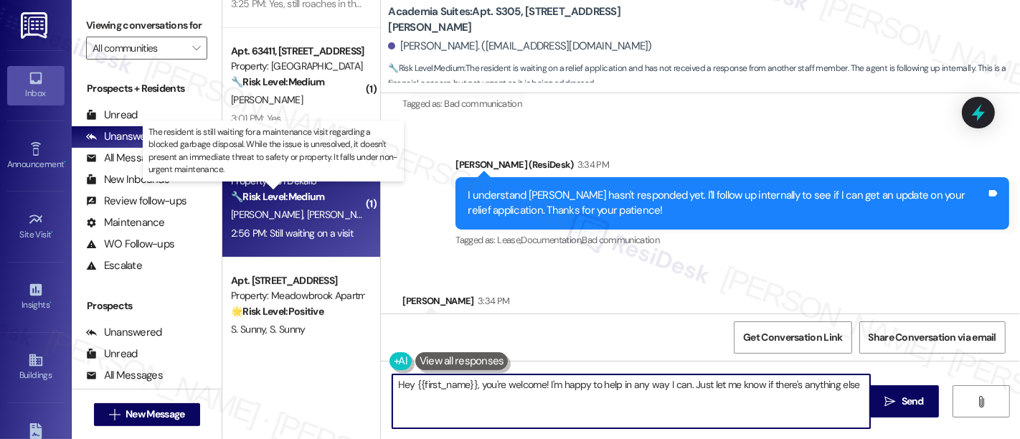
type textarea "Hey {{first_name}}, you're welcome! I'm happy to help in any way I can. Just le…"
click at [303, 198] on strong "🔧 Risk Level: Medium" at bounding box center [277, 196] width 93 height 13
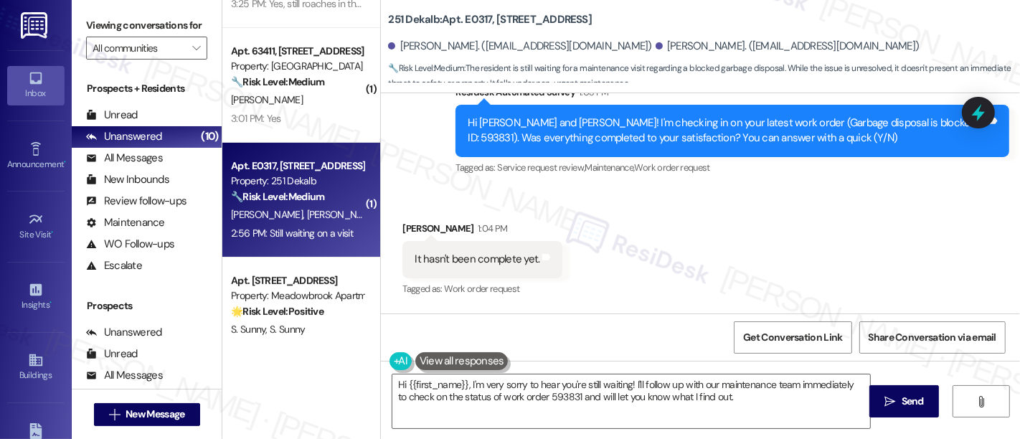
scroll to position [1217, 0]
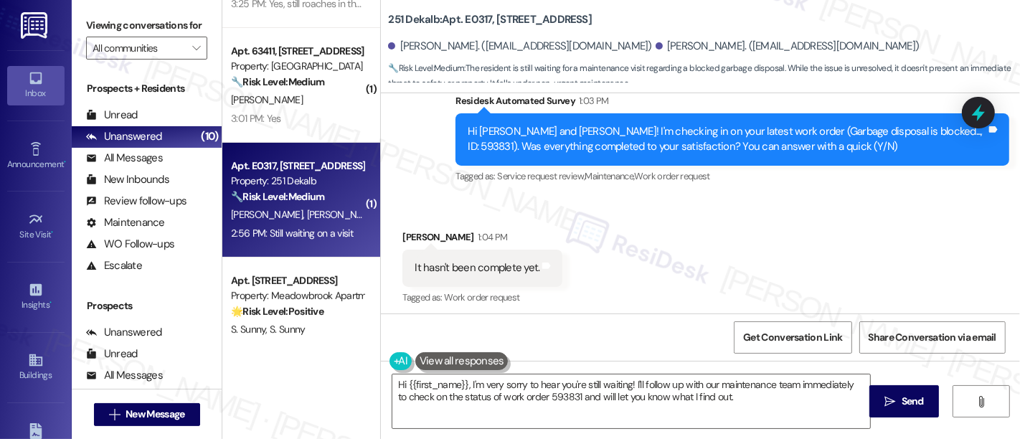
click at [916, 129] on div "Hi [PERSON_NAME] and [PERSON_NAME]! I'm checking in on your latest work order (…" at bounding box center [727, 139] width 519 height 31
copy div "593831"
drag, startPoint x: 801, startPoint y: 239, endPoint x: 809, endPoint y: 243, distance: 8.7
click at [801, 240] on div "Received via SMS [PERSON_NAME] 1:04 PM It hasn't been complete yet. Tags and no…" at bounding box center [700, 257] width 639 height 121
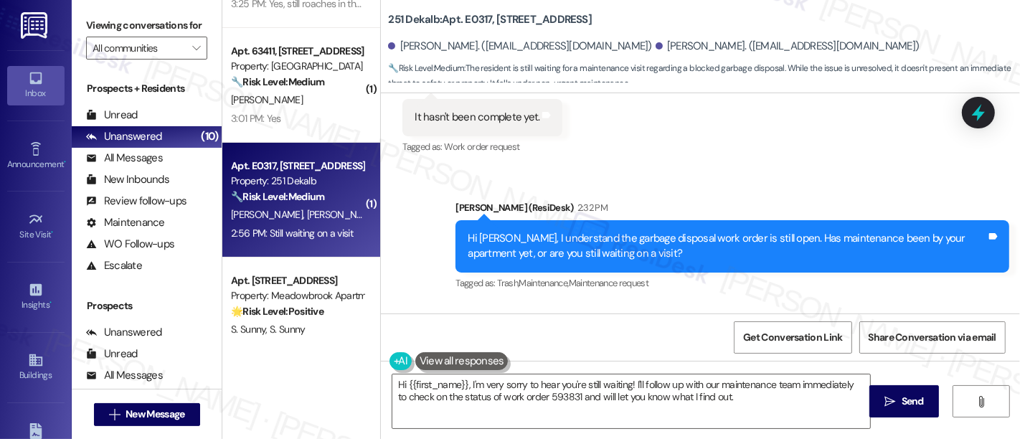
scroll to position [1478, 0]
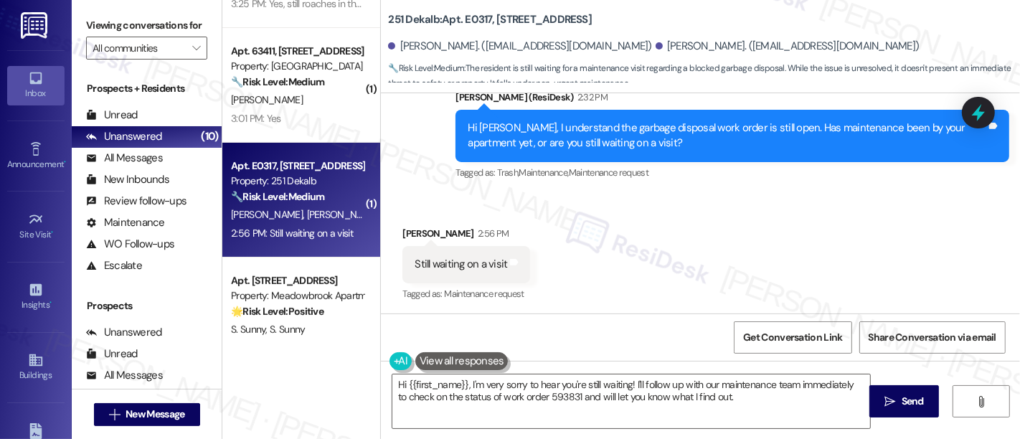
click at [704, 240] on div "Received via SMS [PERSON_NAME] 2:56 PM Still waiting on a visit Tags and notes …" at bounding box center [700, 254] width 639 height 121
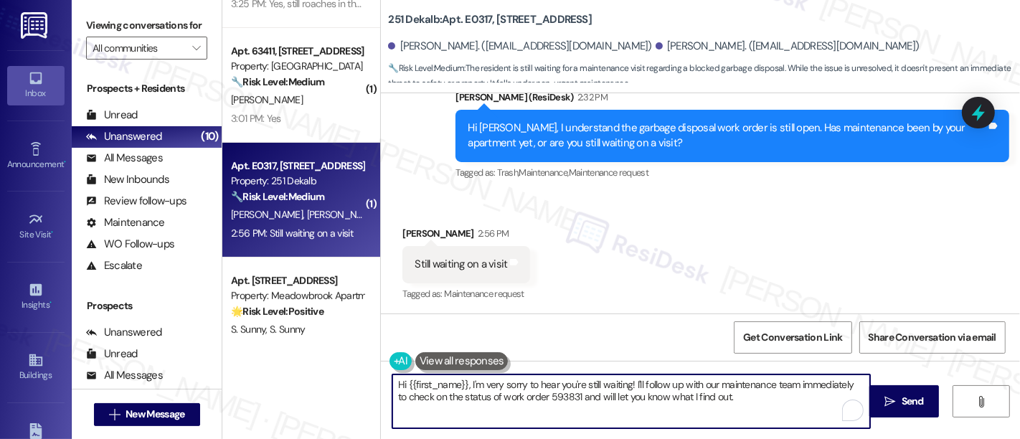
drag, startPoint x: 740, startPoint y: 402, endPoint x: 141, endPoint y: 304, distance: 606.4
click at [93, 304] on div "Viewing conversations for All communities  Prospects + Residents Unread (0) Un…" at bounding box center [546, 219] width 949 height 439
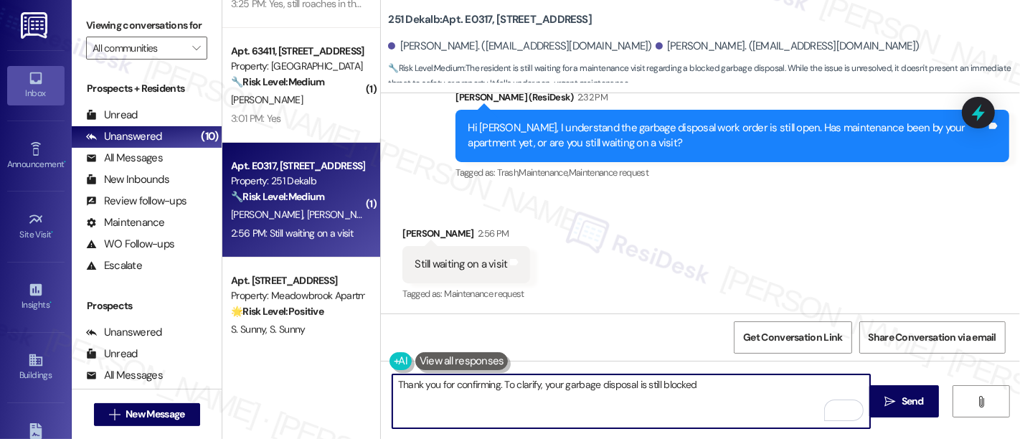
click at [676, 384] on textarea "Thank you for confirming. To clarify, your garbage disposal is still blocked" at bounding box center [631, 402] width 478 height 54
type textarea "Thank you for confirming. To clarify, your garbage disposal is still clogged at…"
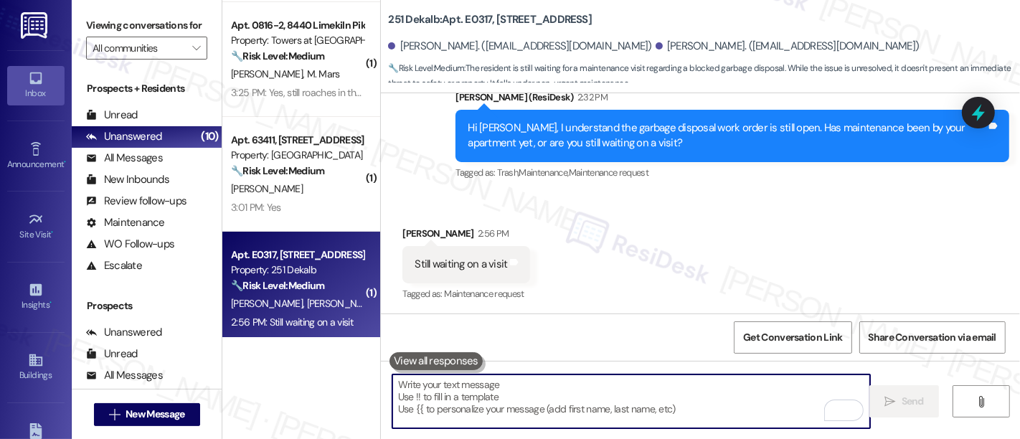
scroll to position [220, 0]
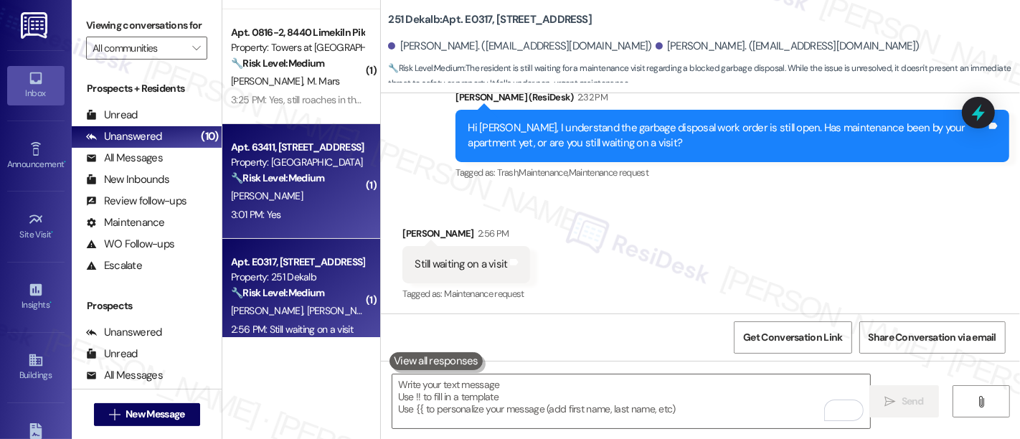
click at [257, 171] on div "🔧 Risk Level: Medium The conversation confirms that a previous maintenance visi…" at bounding box center [297, 178] width 133 height 15
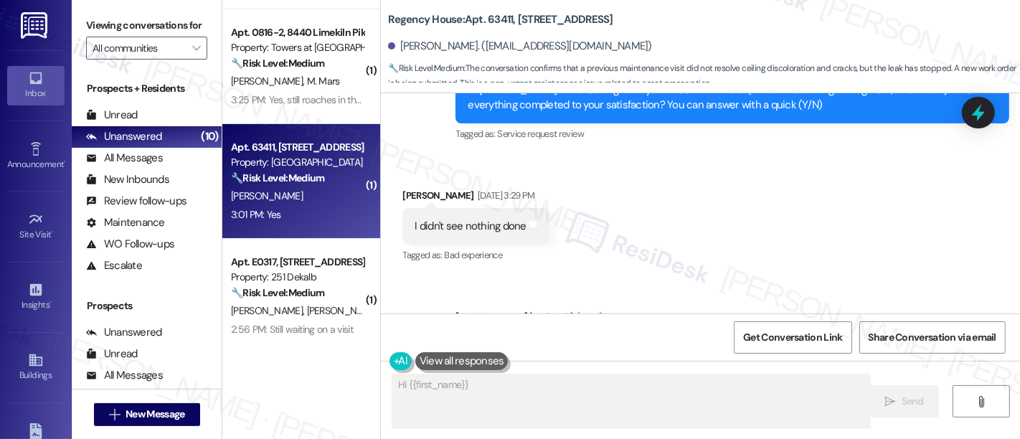
scroll to position [4520, 0]
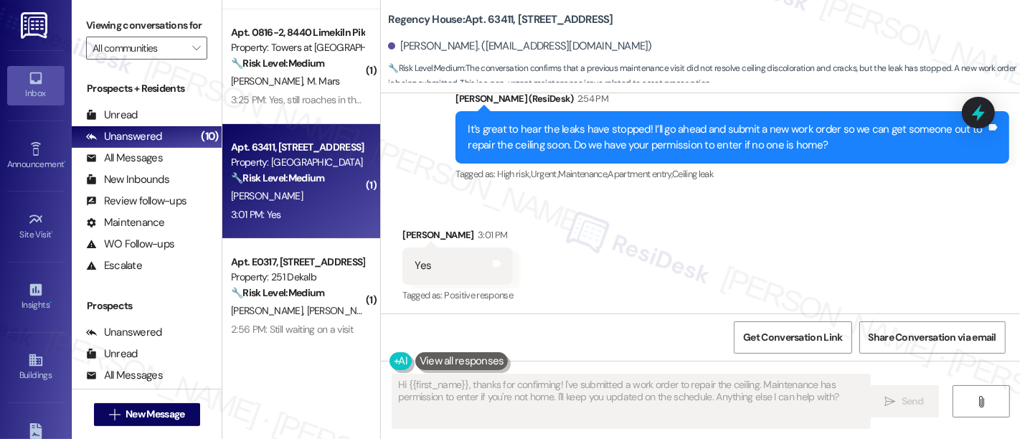
click at [795, 234] on div "Received via SMS Rosalind Gainer 3:01 PM Yes Tags and notes Tagged as: Positive…" at bounding box center [700, 255] width 639 height 121
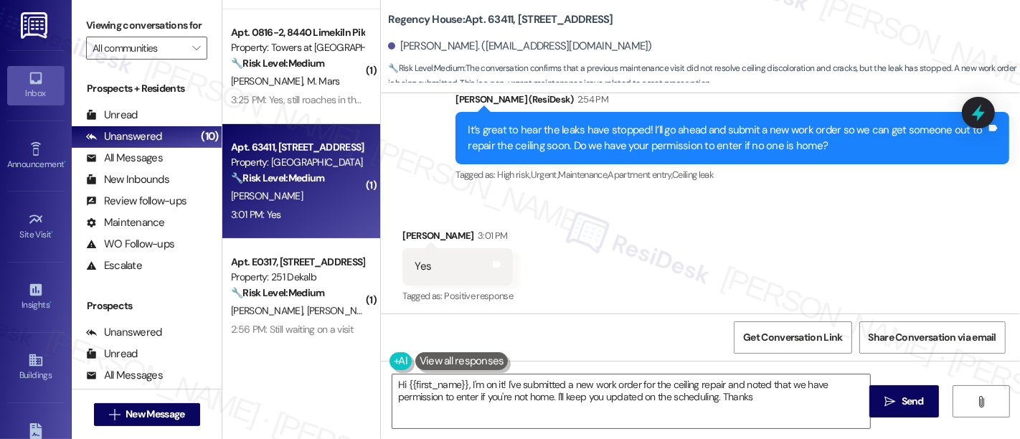
type textarea "Hi {{first_name}}, I'm on it! I've submitted a new work order for the ceiling r…"
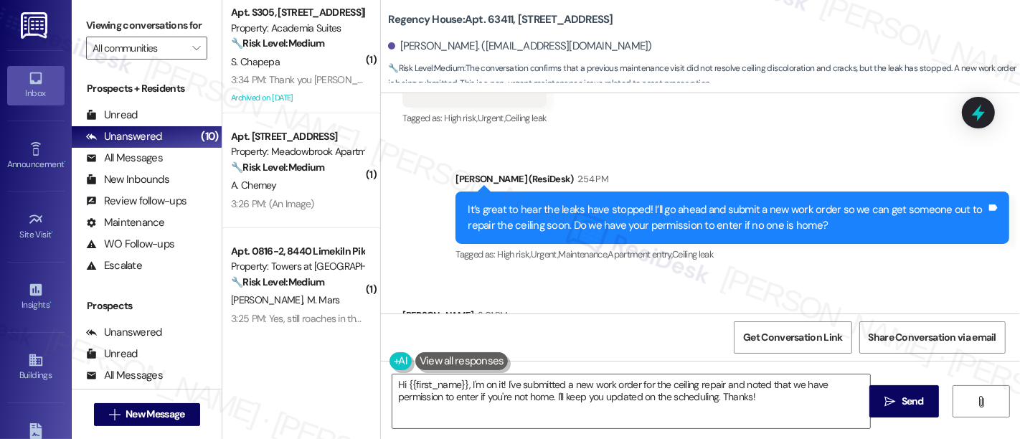
scroll to position [0, 0]
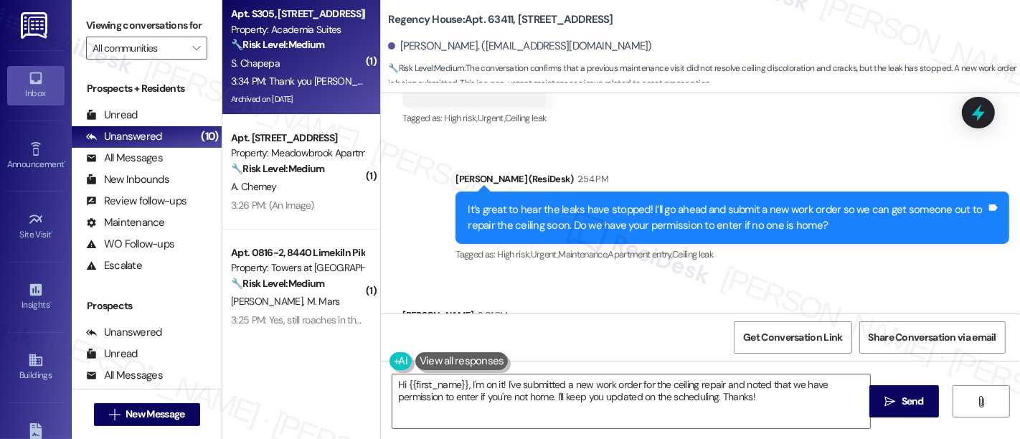
click at [321, 29] on div "Property: Academia Suites" at bounding box center [297, 29] width 133 height 15
type textarea "Hi {{first_name}}, thanks for confirming! I've submitted a work order to repair…"
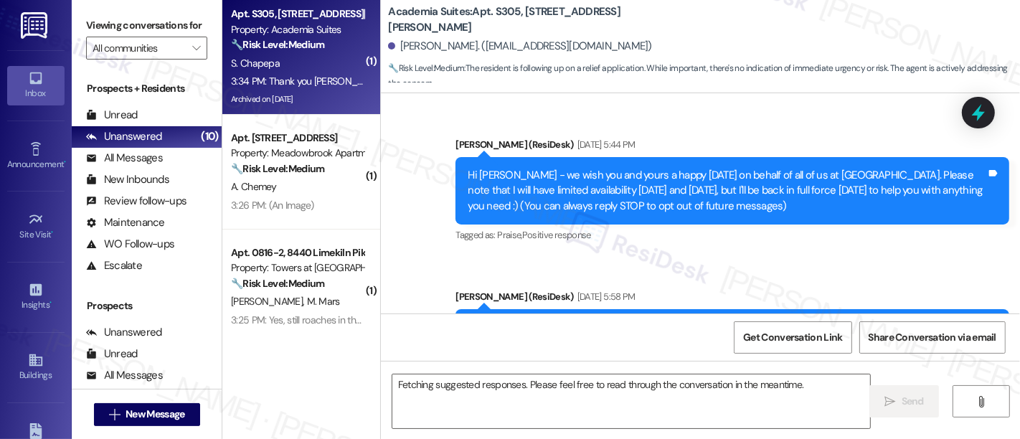
scroll to position [12109, 0]
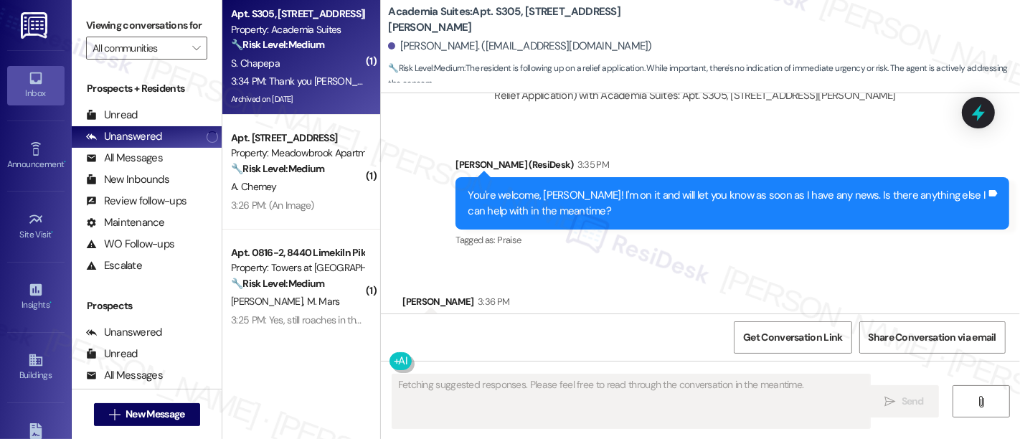
click at [748, 262] on div "Received via SMS Sharon Chapepa 3:36 PM No that's all Tags and notes Tagged as:…" at bounding box center [700, 322] width 639 height 121
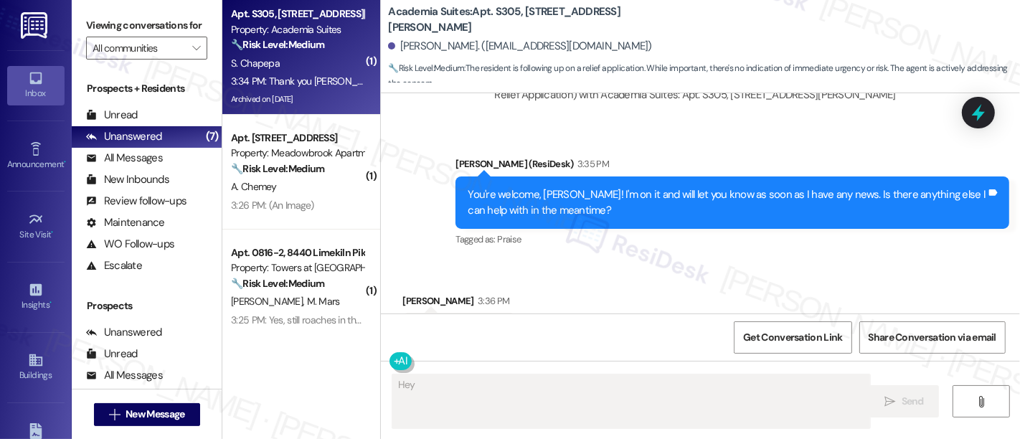
click at [775, 261] on div "Received via SMS Sharon Chapepa 3:36 PM No that's all Tags and notes Tagged as:…" at bounding box center [700, 321] width 639 height 121
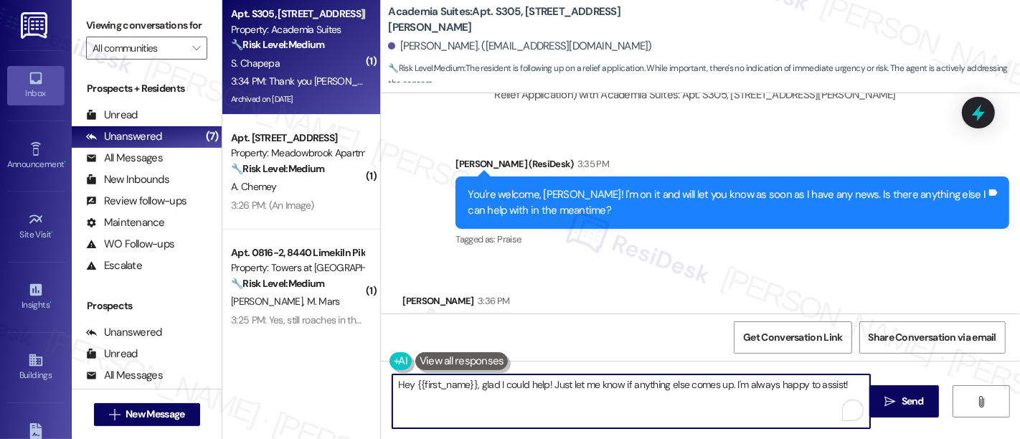
drag, startPoint x: 539, startPoint y: 380, endPoint x: 253, endPoint y: 345, distance: 287.7
click at [253, 345] on div "( 1 ) Apt. S305, 1100 Godfrey Ave Property: Academia Suites 🔧 Risk Level: Mediu…" at bounding box center [621, 219] width 798 height 439
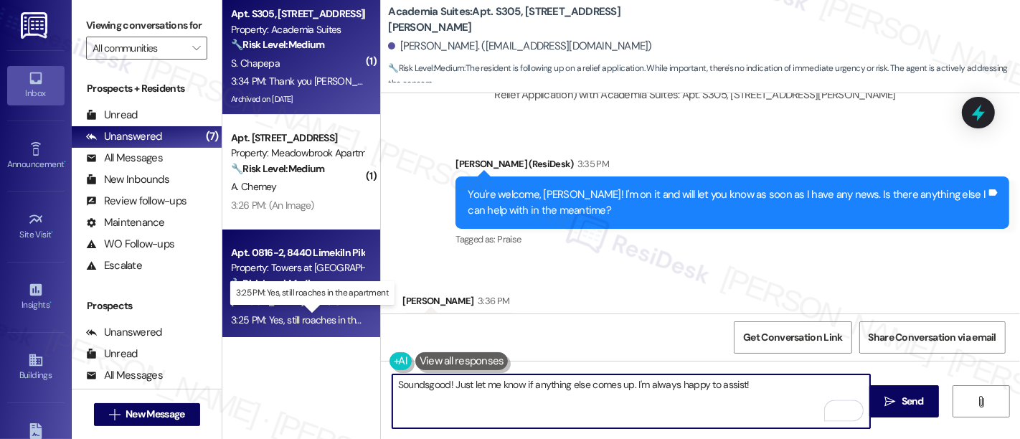
type textarea "Sounds good! Just let me know if anything else comes up. I'm always happy to as…"
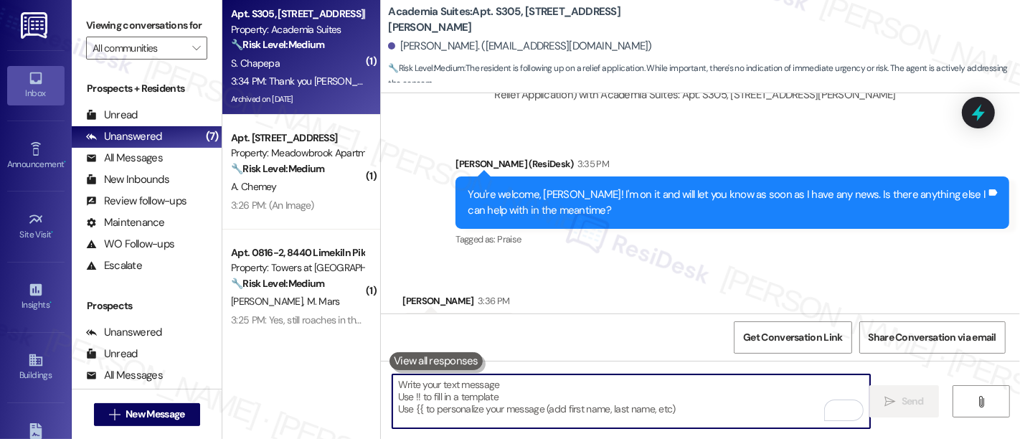
scroll to position [12109, 0]
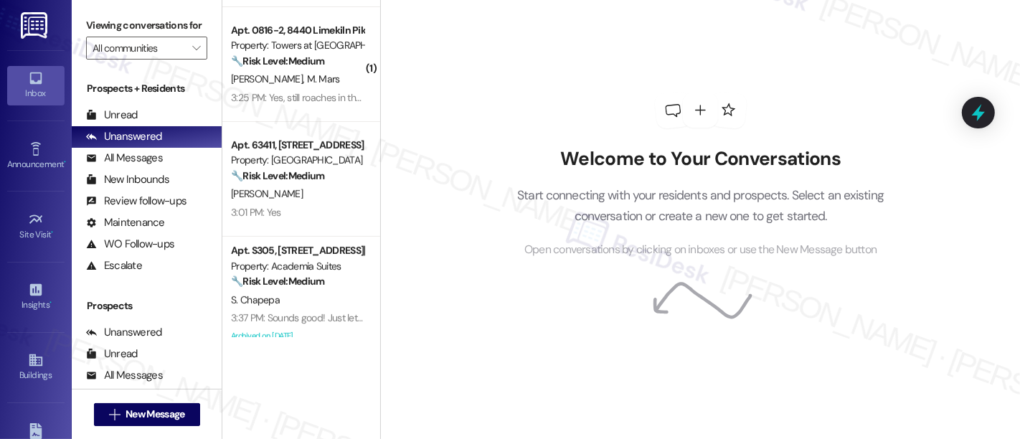
scroll to position [430, 0]
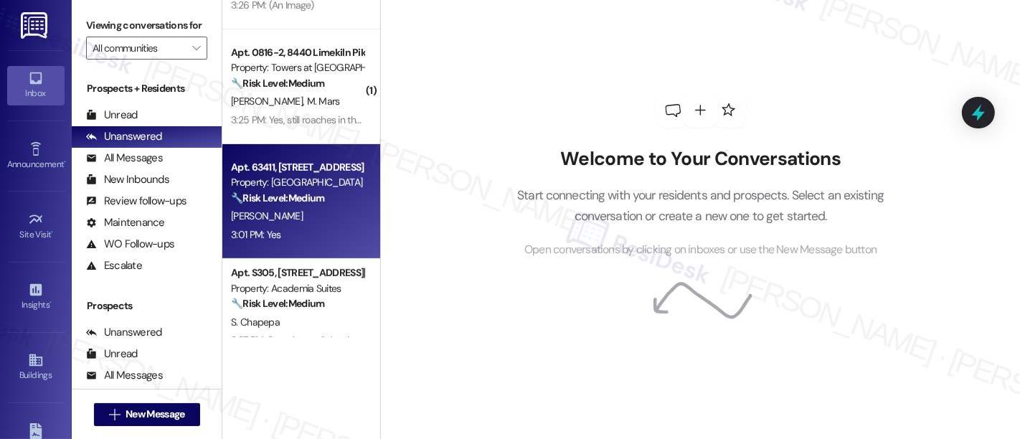
click at [285, 182] on div "Property: [GEOGRAPHIC_DATA]" at bounding box center [297, 182] width 133 height 15
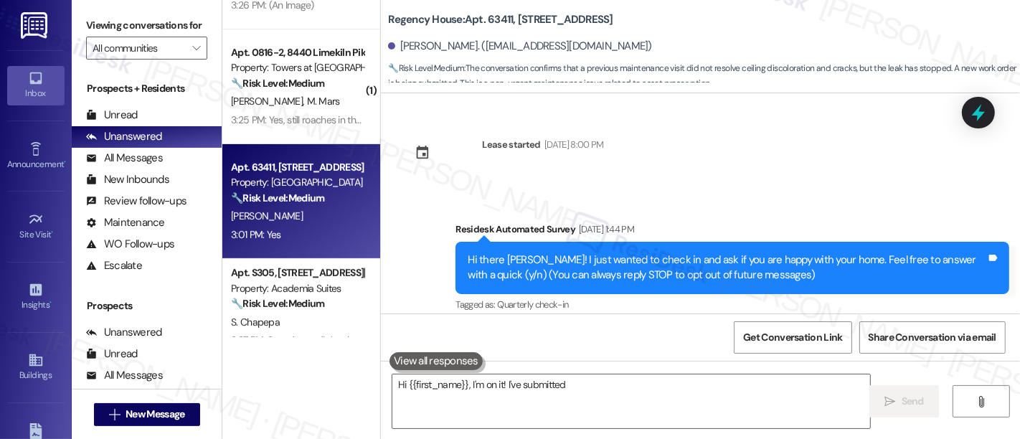
scroll to position [4520, 0]
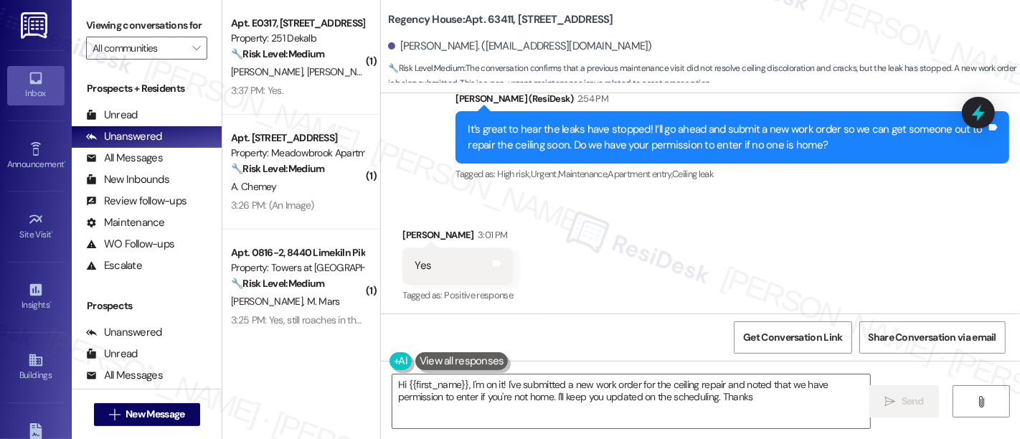
type textarea "Hi {{first_name}}, I'm on it! I've submitted a new work order for the ceiling r…"
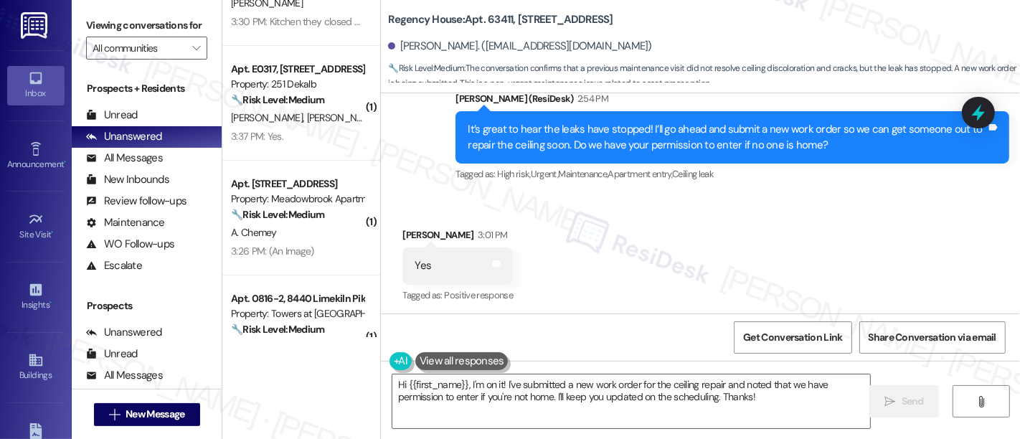
scroll to position [171, 0]
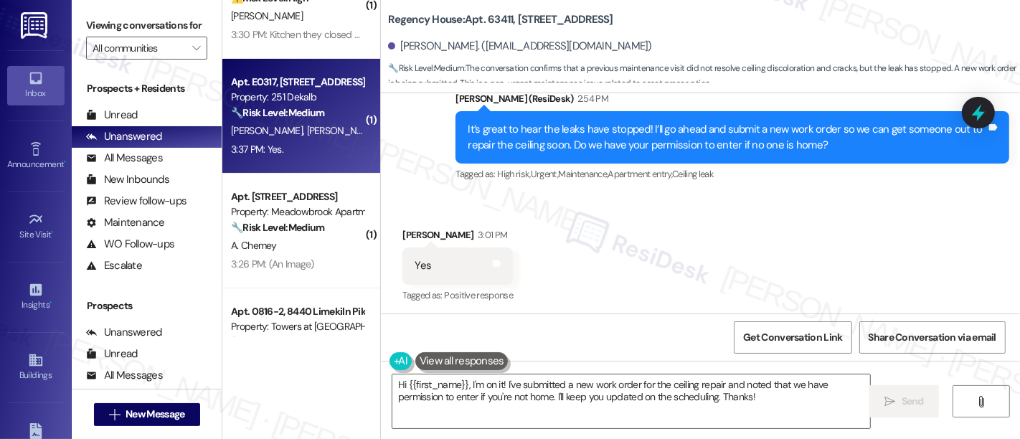
click at [307, 135] on span "[PERSON_NAME]" at bounding box center [343, 130] width 72 height 13
type textarea "Hi {{first_name}}, I'm on it! I've submitted a new work order for the ceiling r…"
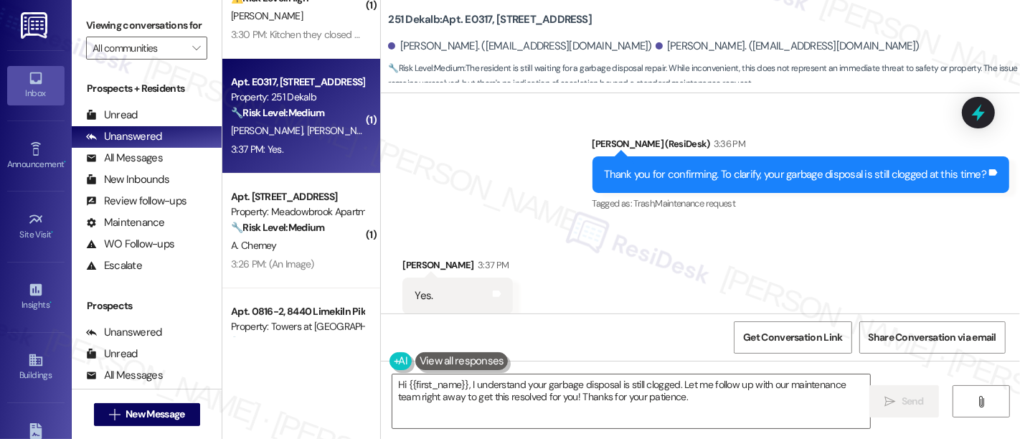
scroll to position [1720, 0]
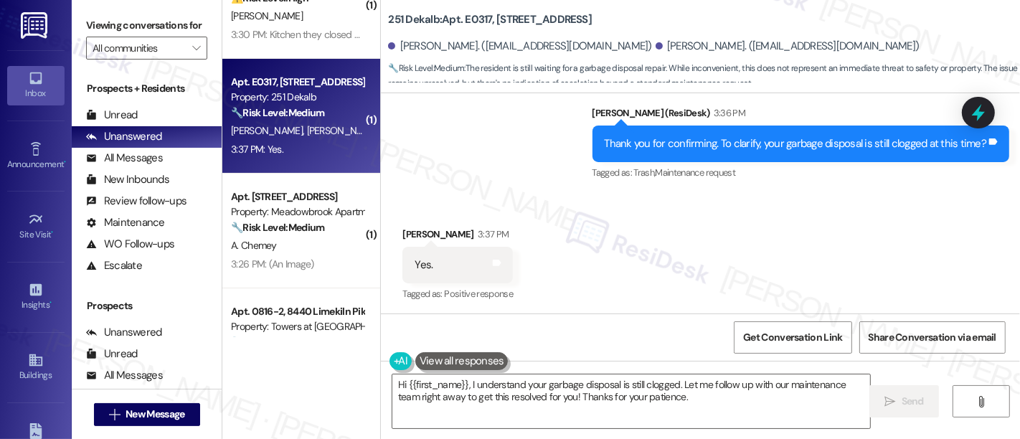
click at [834, 224] on div "Received via SMS [PERSON_NAME] 3:37 PM Yes. Tags and notes Tagged as: Positive …" at bounding box center [700, 254] width 639 height 121
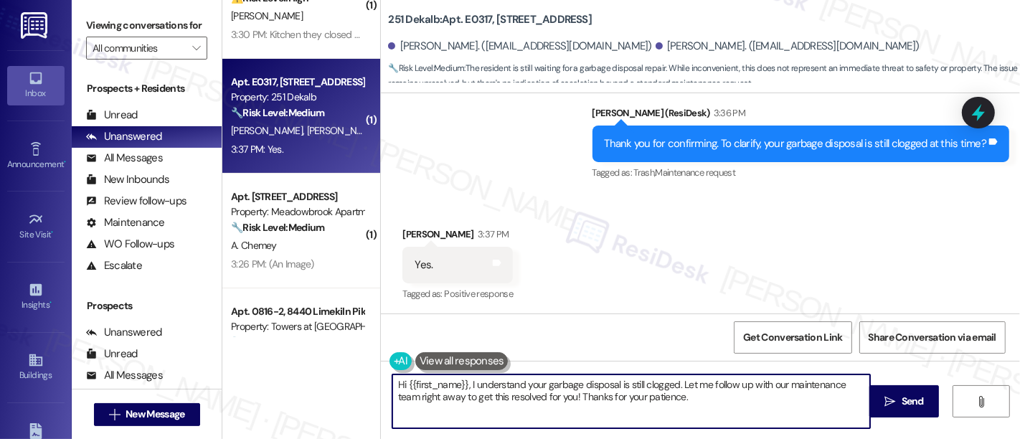
drag, startPoint x: 517, startPoint y: 382, endPoint x: 274, endPoint y: 382, distance: 243.2
click at [270, 382] on div "( 1 ) Apt. PH13-3, [GEOGRAPHIC_DATA] Property: Towers at [GEOGRAPHIC_DATA] ⚠️ R…" at bounding box center [621, 219] width 798 height 439
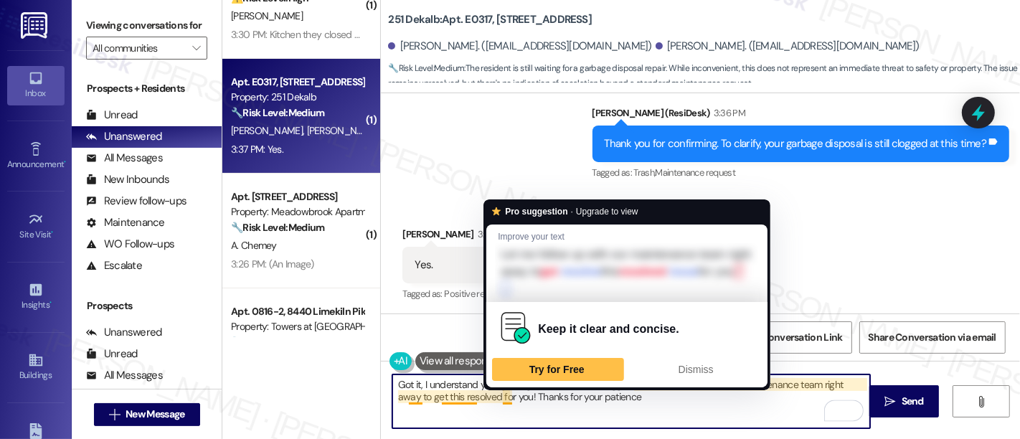
click at [495, 400] on textarea "Got it, I understand your garbage disposal is still clogged. Let me follow up w…" at bounding box center [631, 402] width 478 height 54
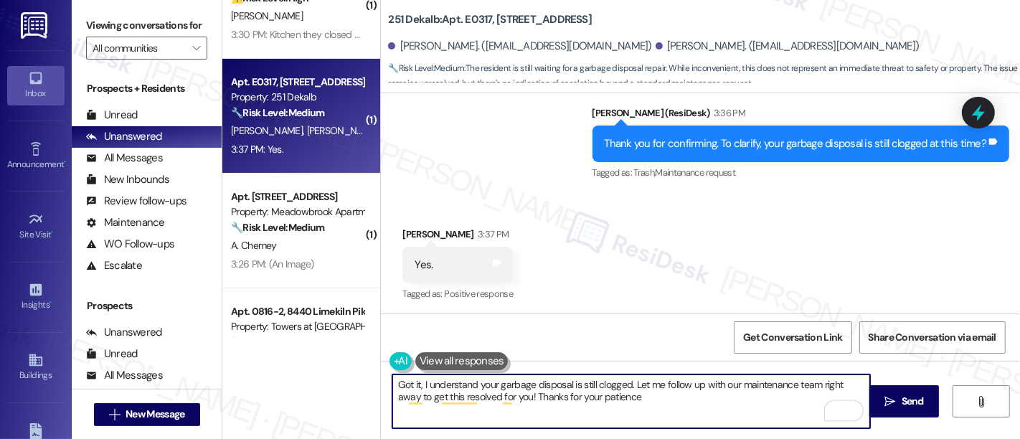
click at [672, 411] on textarea "Got it, I understand your garbage disposal is still clogged. Let me follow up w…" at bounding box center [631, 402] width 478 height 54
type textarea "Got it, I understand your garbage disposal is still clogged. Let me follow up w…"
click at [474, 12] on b "251 Dekalb: Apt. E0317, 251 W Dekalb Pike" at bounding box center [490, 19] width 204 height 15
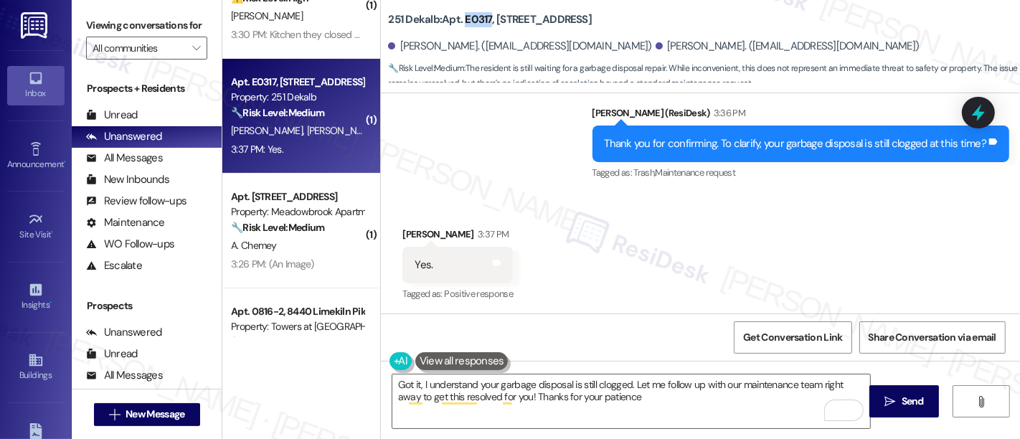
click at [474, 12] on b "251 Dekalb: Apt. E0317, 251 W Dekalb Pike" at bounding box center [490, 19] width 204 height 15
copy b "E0317"
click at [870, 392] on button " Send" at bounding box center [905, 401] width 70 height 32
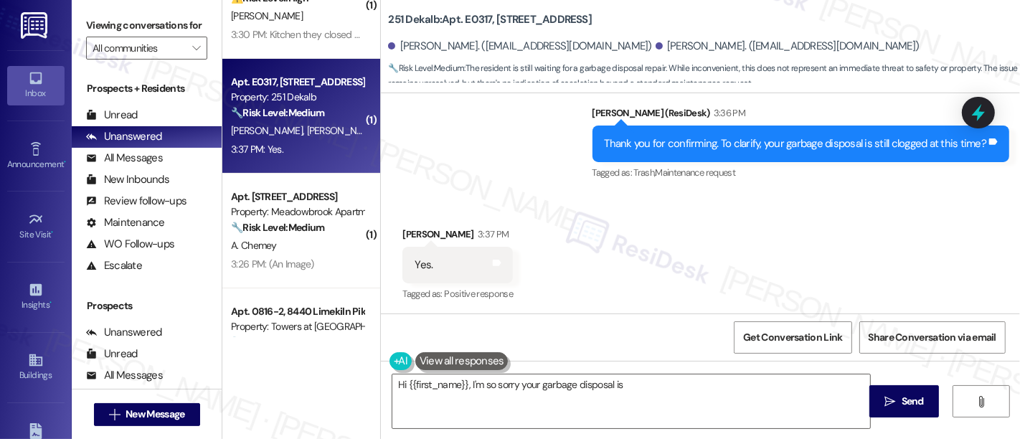
scroll to position [1720, 0]
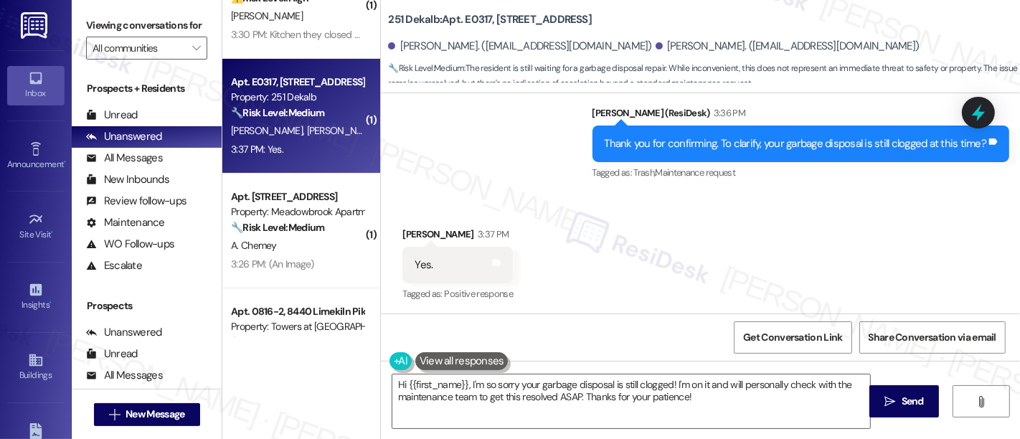
click at [461, 22] on b "251 Dekalb: Apt. E0317, 251 W Dekalb Pike" at bounding box center [490, 19] width 204 height 15
click at [463, 15] on b "251 Dekalb: Apt. E0317, 251 W Dekalb Pike" at bounding box center [490, 19] width 204 height 15
copy b "E0317"
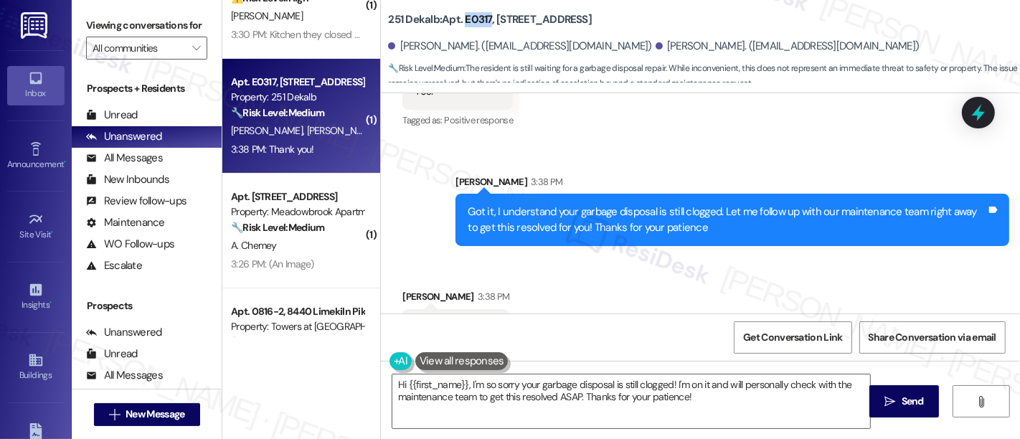
scroll to position [1935, 0]
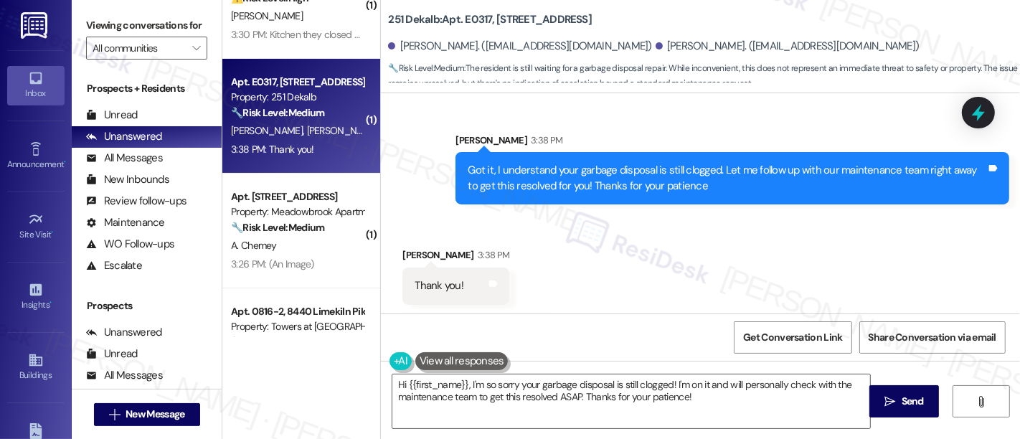
drag, startPoint x: 862, startPoint y: 257, endPoint x: 863, endPoint y: 265, distance: 8.6
click at [862, 258] on div "Received via SMS Kenny Huynh 3:38 PM Thank you! Tags and notes" at bounding box center [700, 265] width 639 height 100
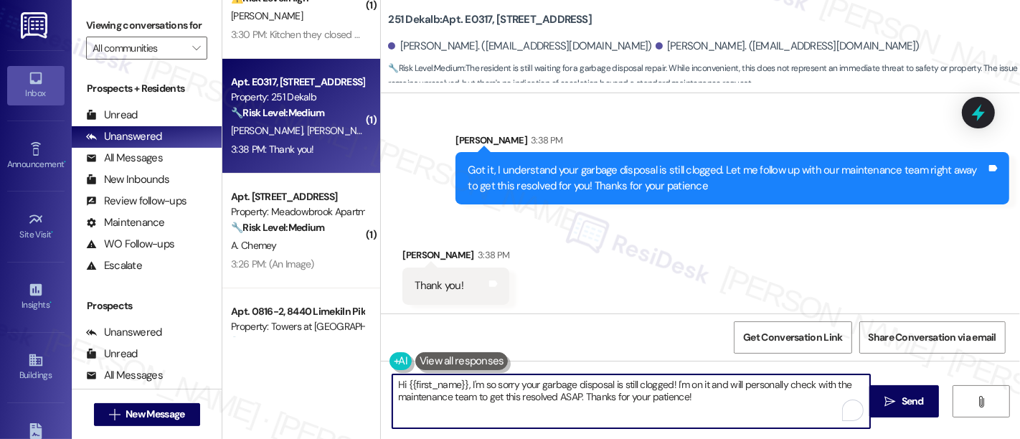
drag, startPoint x: 728, startPoint y: 409, endPoint x: 199, endPoint y: 296, distance: 540.1
click at [170, 298] on div "Viewing conversations for All communities  Prospects + Residents Unread (0) Un…" at bounding box center [546, 219] width 949 height 439
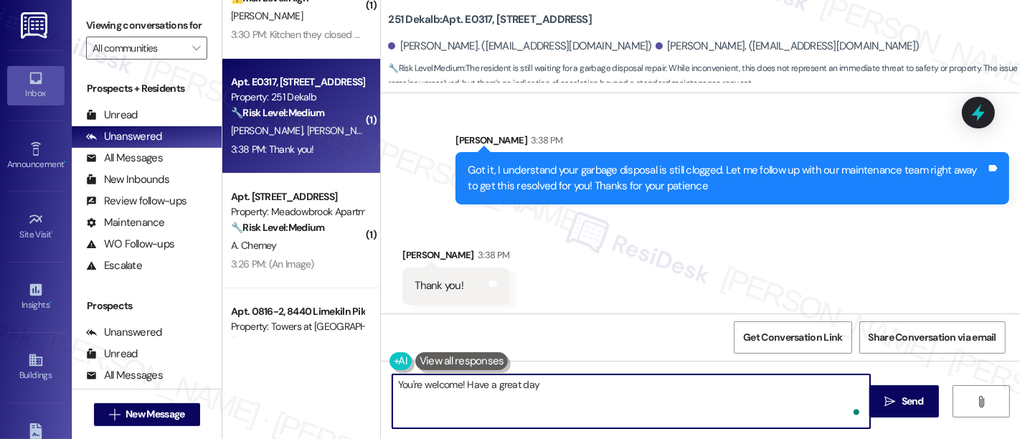
type textarea "You're welcome! Have a great day!"
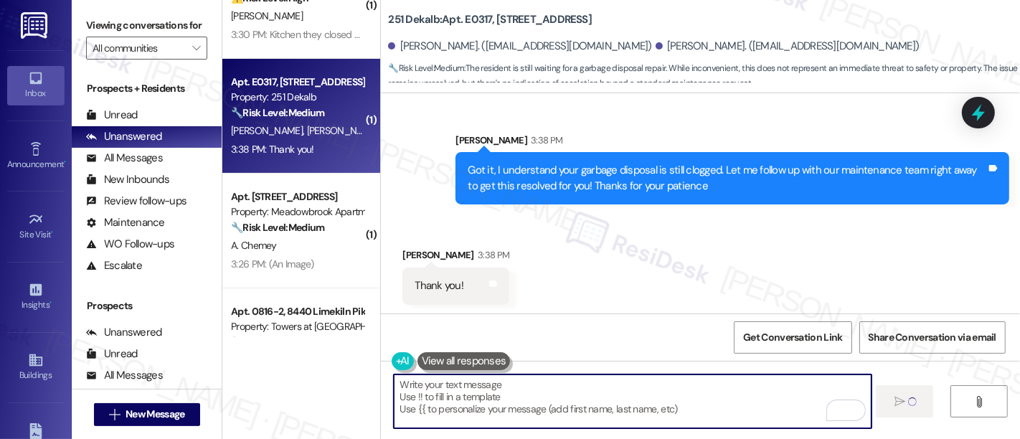
scroll to position [1935, 0]
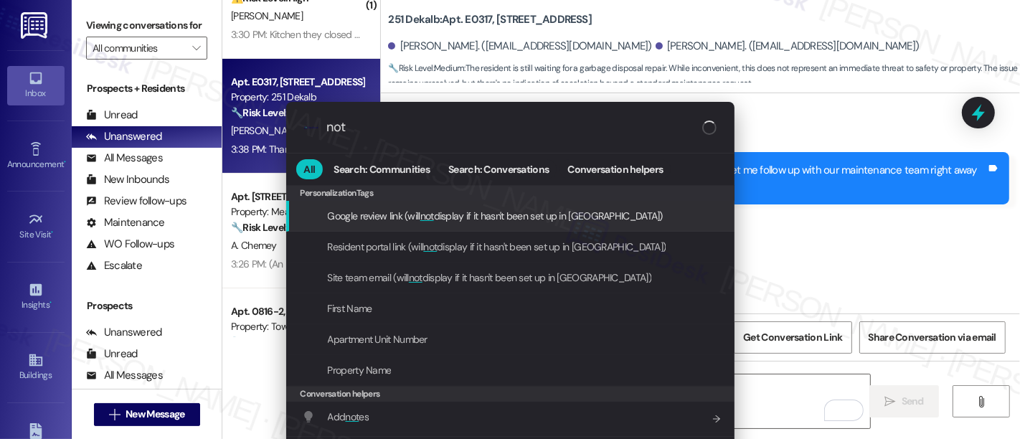
type input "note"
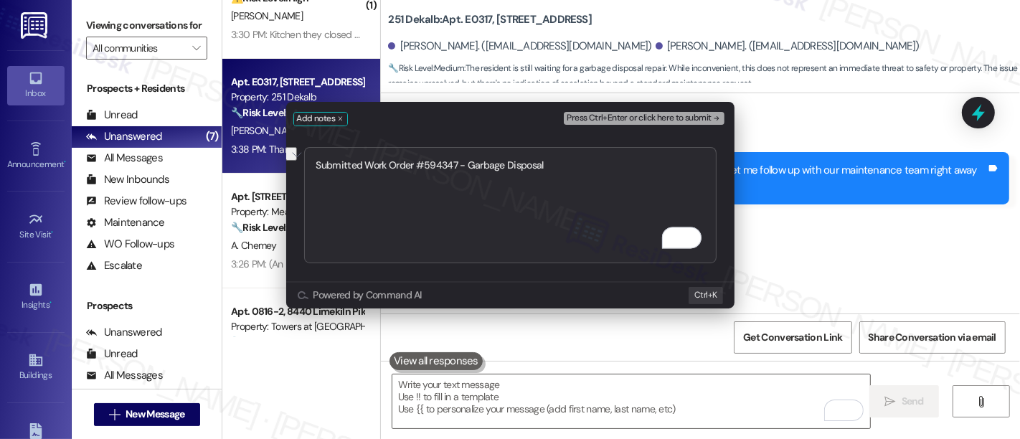
type textarea "Submitted Work Order #594347 - Garbage Disposal"
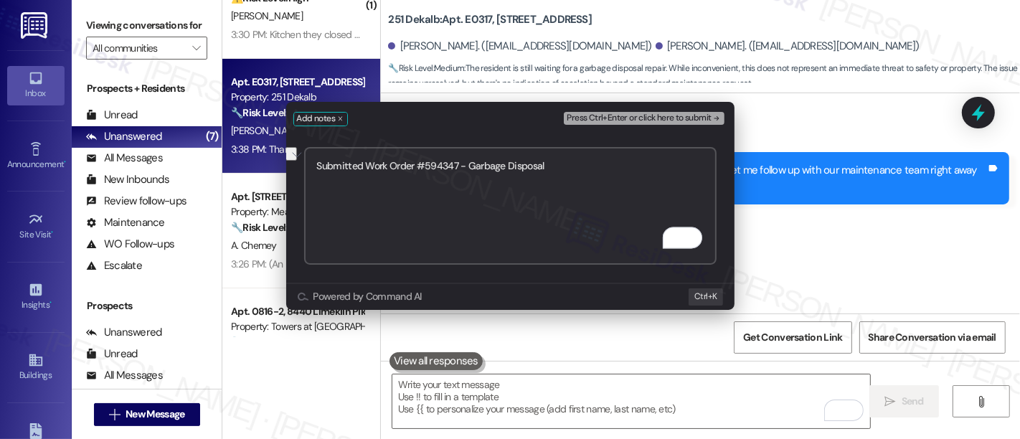
click at [718, 123] on button "Press Ctrl+Enter or click here to submit" at bounding box center [644, 118] width 160 height 13
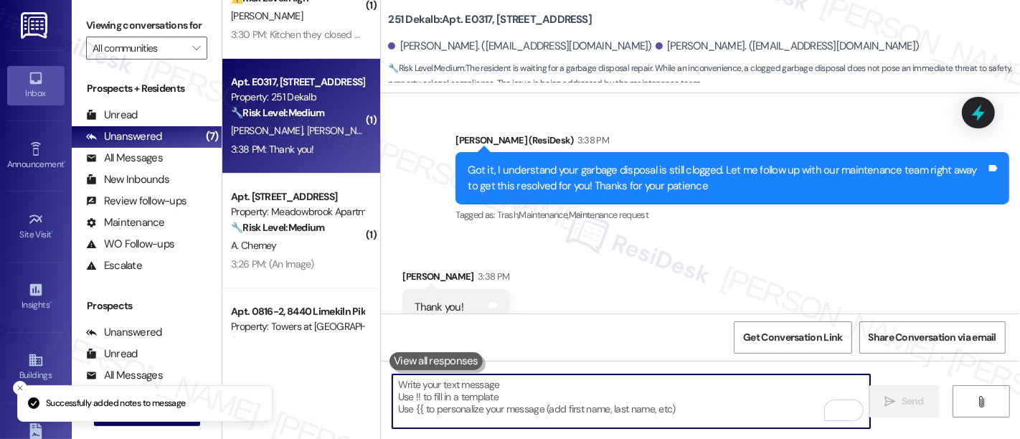
scroll to position [2220, 0]
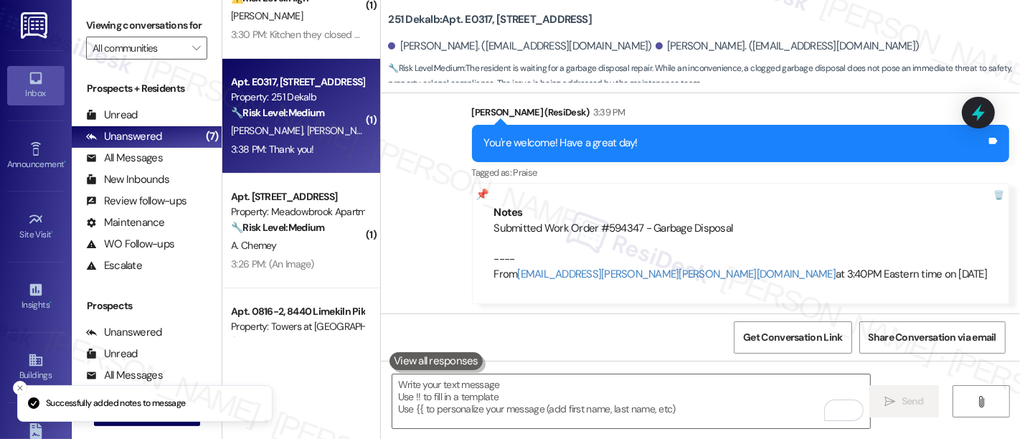
click at [453, 234] on div "Sent via SMS Emily (ResiDesk) 3:39 PM You're welcome! Have a great day! Tags an…" at bounding box center [700, 193] width 639 height 243
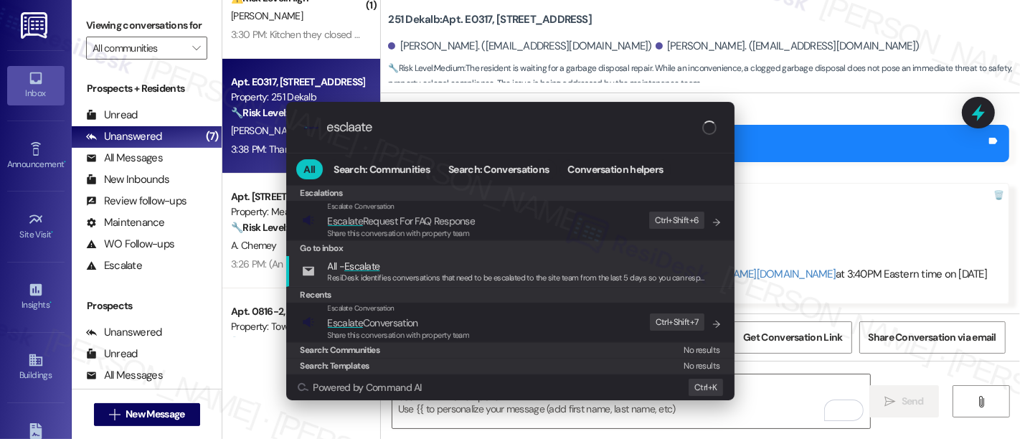
type input "esclaate"
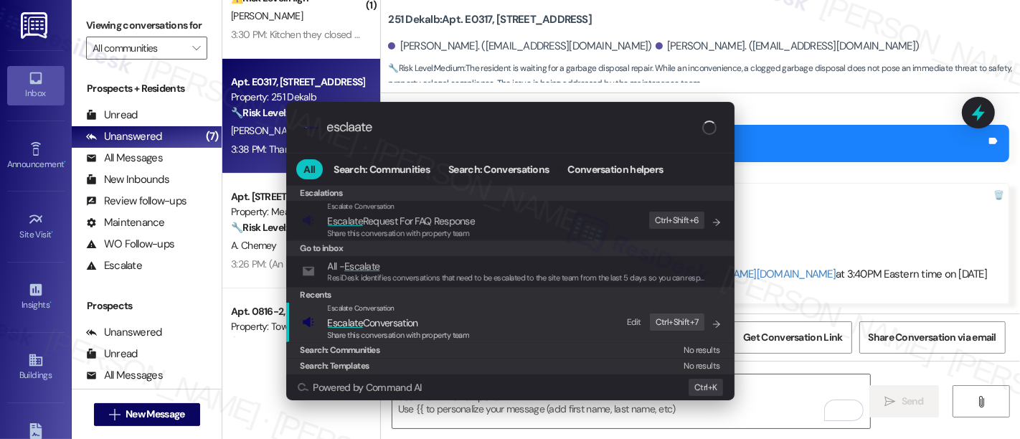
click at [427, 312] on div "Escalate Conversation" at bounding box center [399, 308] width 142 height 11
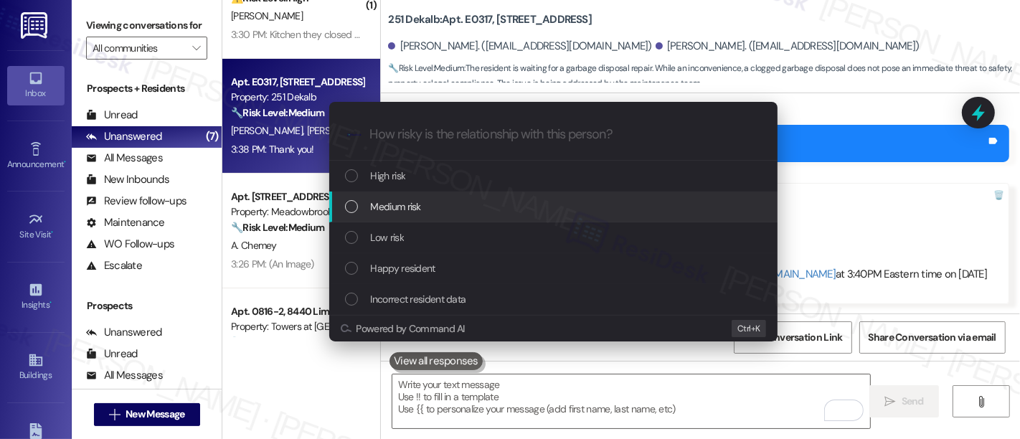
click at [438, 206] on div "Medium risk" at bounding box center [555, 207] width 420 height 16
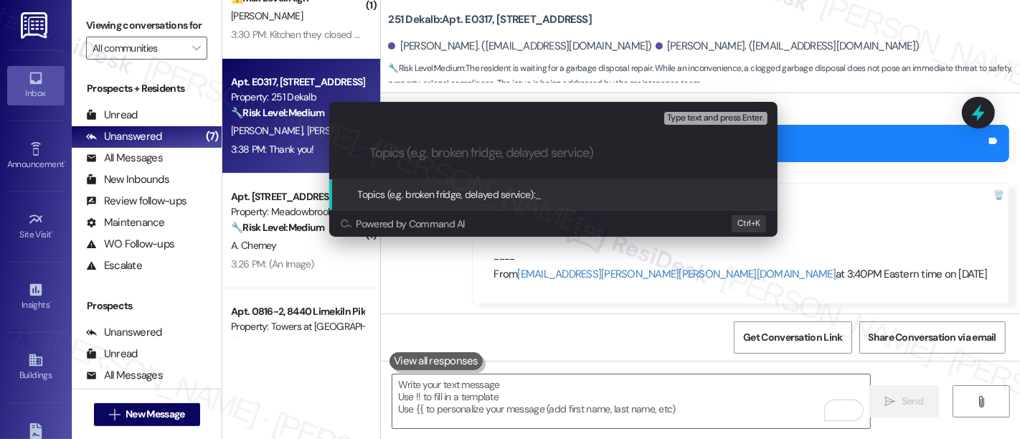
paste input "Submitted Work Order #594347 - Garbage Disposal"
type input "Submitted Work Order #594347 - Garbage Disposal"
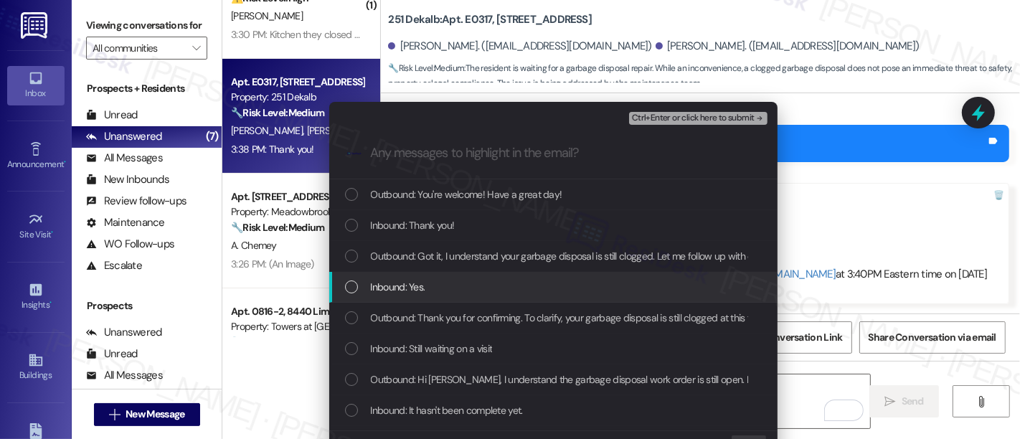
click at [430, 291] on div "Inbound: Yes." at bounding box center [555, 287] width 420 height 16
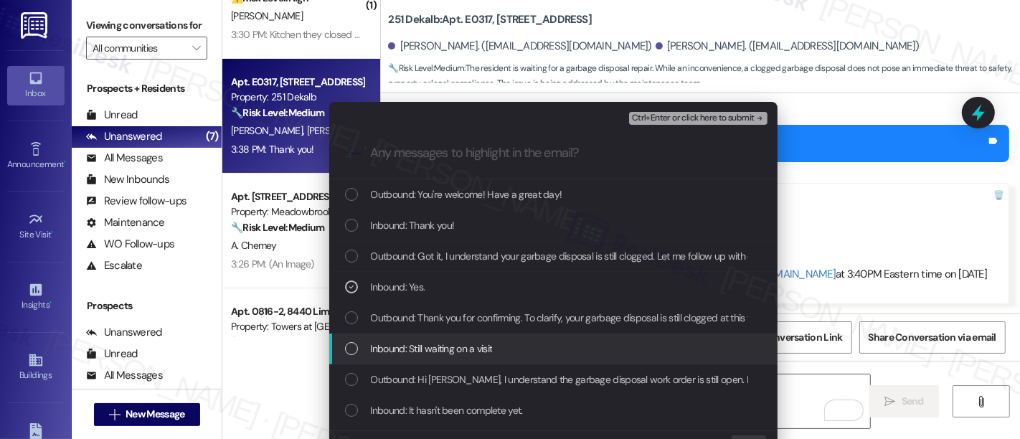
click at [504, 345] on div "Inbound: Still waiting on a visit" at bounding box center [555, 349] width 420 height 16
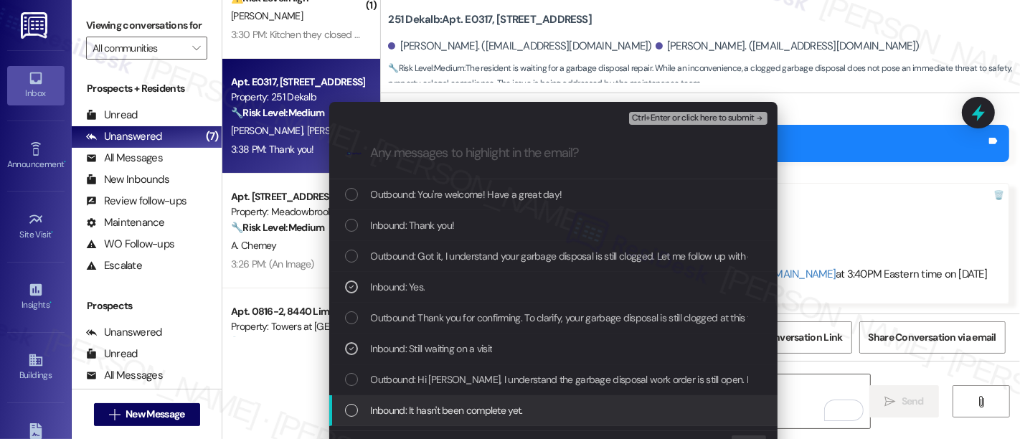
click at [479, 407] on span "Inbound: It hasn't been complete yet." at bounding box center [447, 411] width 152 height 16
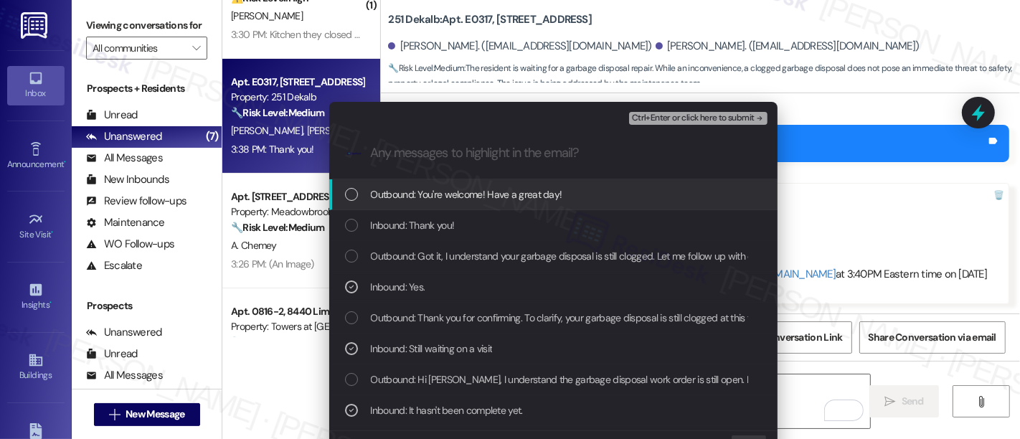
click at [707, 114] on span "Ctrl+Enter or click here to submit" at bounding box center [693, 118] width 123 height 10
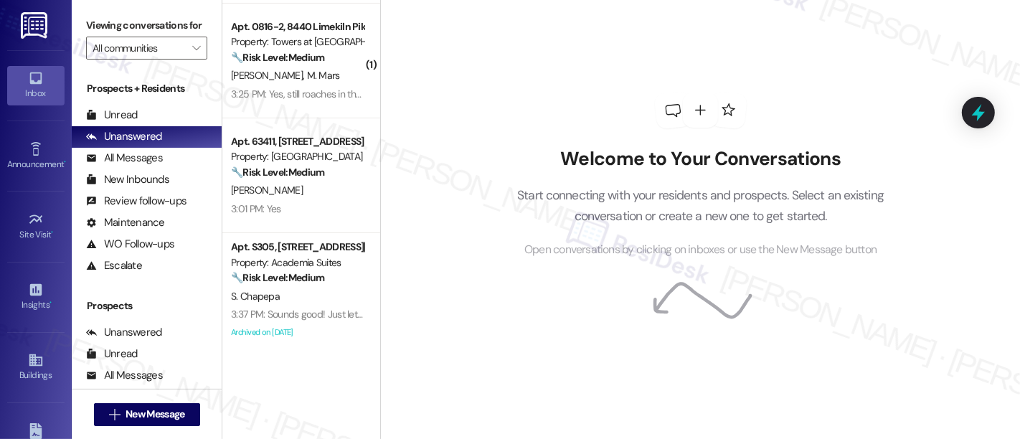
scroll to position [326, 0]
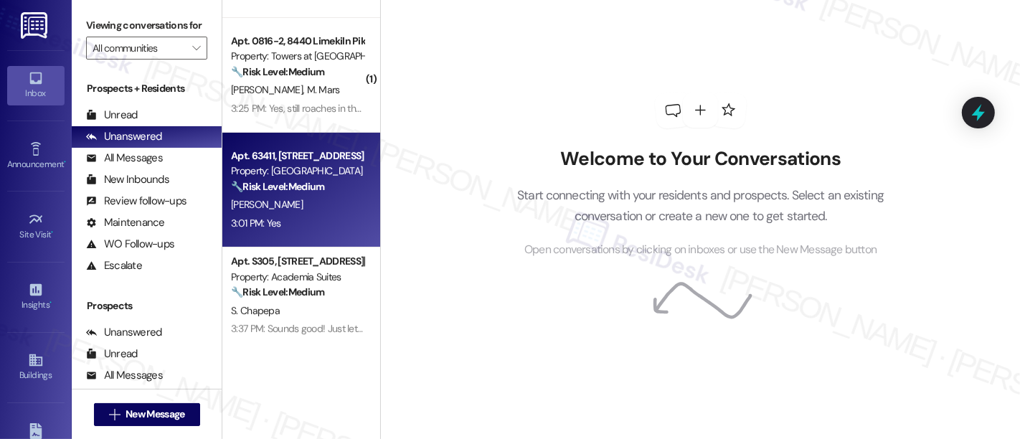
click at [291, 216] on div "3:01 PM: Yes 3:01 PM: Yes" at bounding box center [298, 224] width 136 height 18
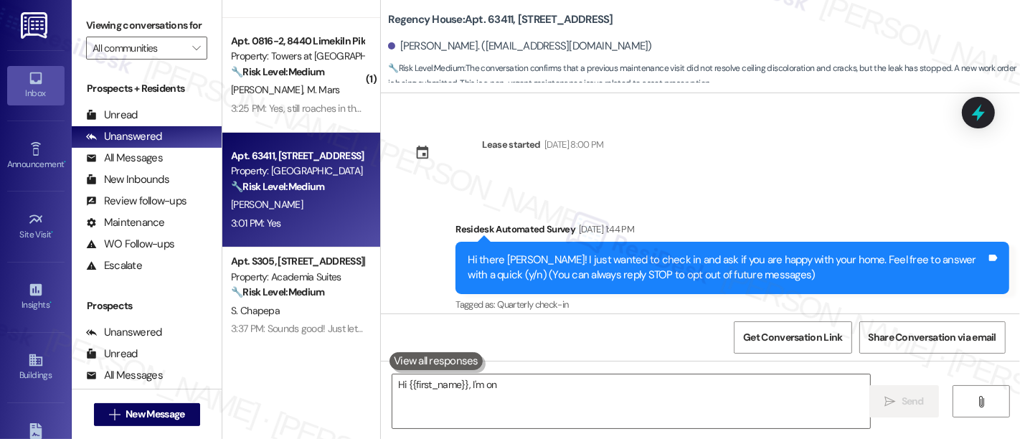
scroll to position [4520, 0]
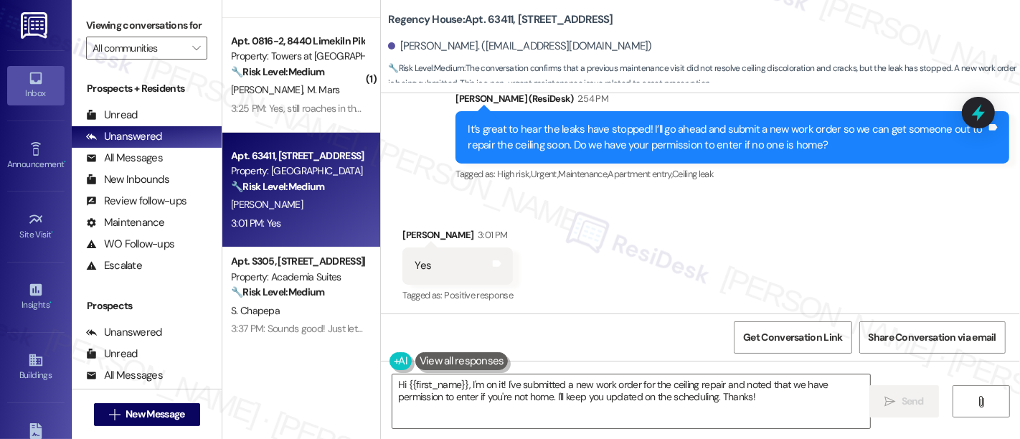
click at [489, 18] on b "Regency House: Apt. 63411, [STREET_ADDRESS]" at bounding box center [500, 19] width 225 height 15
copy b "63411"
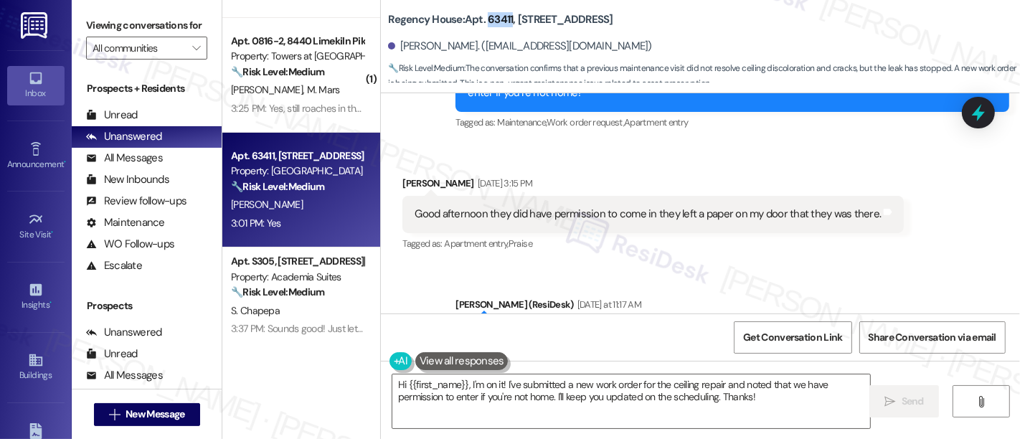
scroll to position [4519, 0]
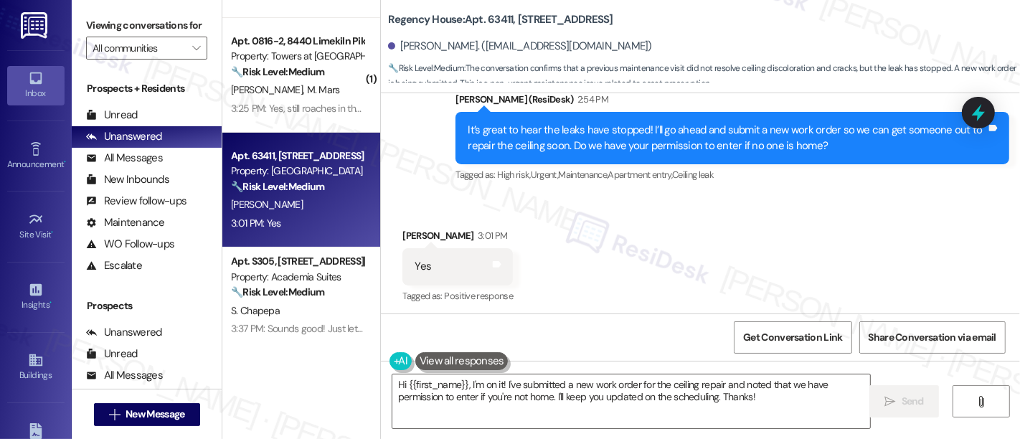
click at [834, 242] on div "Received via SMS [PERSON_NAME] 3:01 PM Yes Tags and notes Tagged as: Positive r…" at bounding box center [700, 256] width 639 height 121
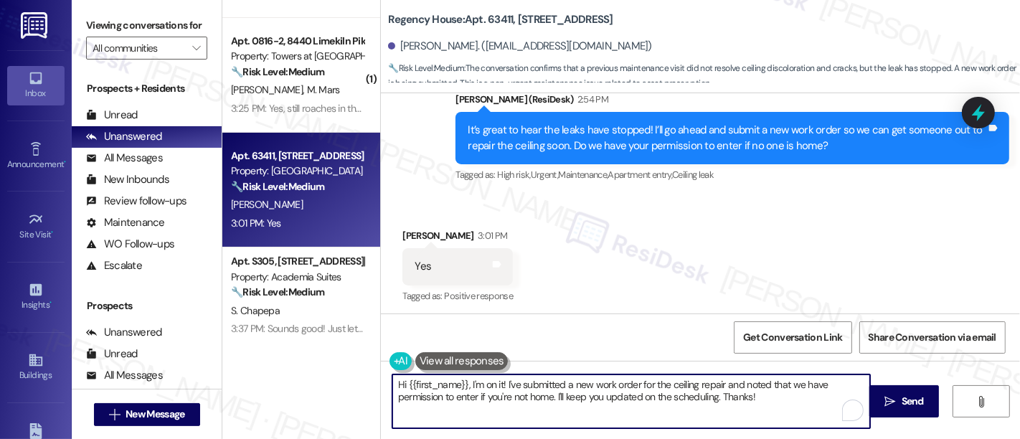
drag, startPoint x: 460, startPoint y: 381, endPoint x: 314, endPoint y: 349, distance: 149.9
click at [276, 376] on div "( 1 ) Apt. PH13-3, [GEOGRAPHIC_DATA] Property: Towers at [GEOGRAPHIC_DATA] ⚠️ R…" at bounding box center [621, 219] width 798 height 439
click at [679, 400] on textarea "Thanks, I'm on it! I've submitted a new work order for the ceiling repair and n…" at bounding box center [631, 402] width 478 height 54
click at [727, 398] on textarea "Thanks, I'm on it! I've submitted a new work order for the ceiling repair and n…" at bounding box center [631, 402] width 478 height 54
drag, startPoint x: 496, startPoint y: 397, endPoint x: 657, endPoint y: 400, distance: 161.5
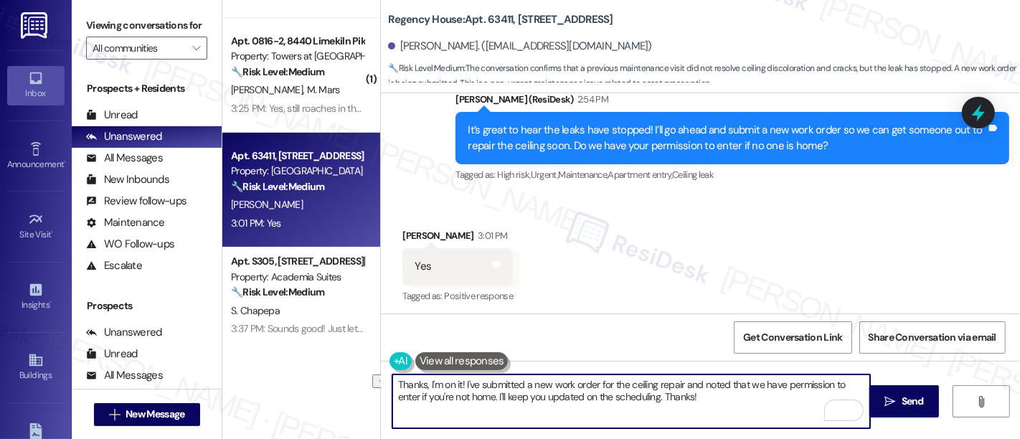
click at [657, 400] on textarea "Thanks, I'm on it! I've submitted a new work order for the ceiling repair and n…" at bounding box center [631, 402] width 478 height 54
type textarea "Thanks, I'm on it! I've submitted a new work order for the ceiling repair and n…"
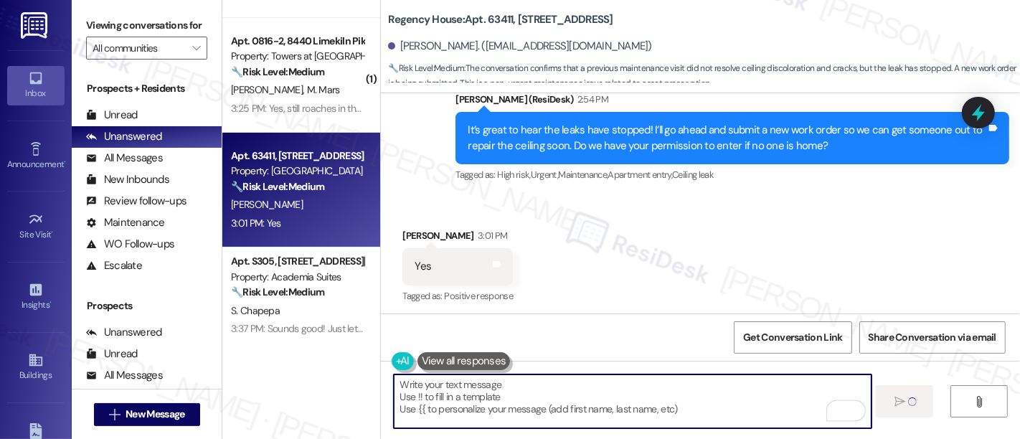
type textarea "Fetching suggested responses. Please feel free to read through the conversation…"
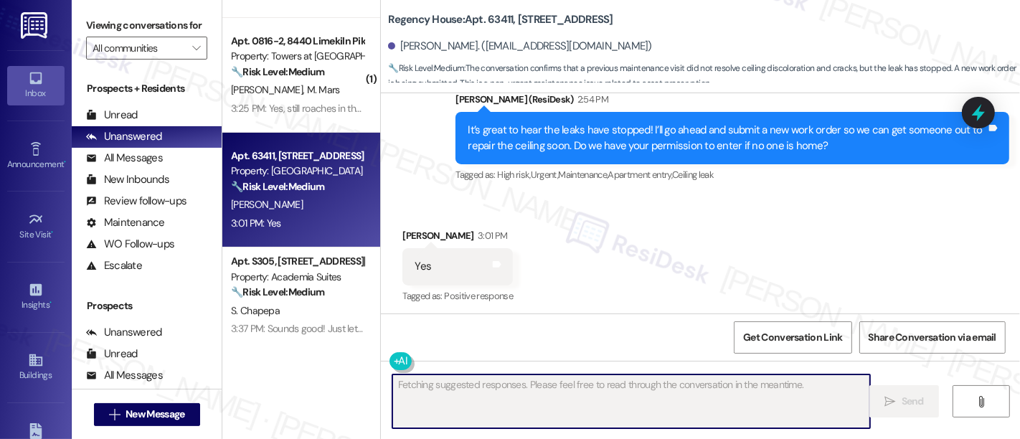
scroll to position [4518, 0]
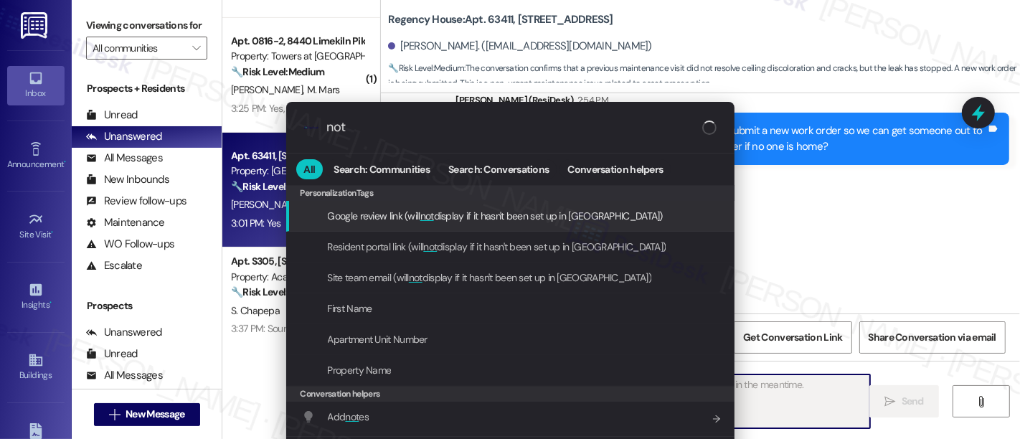
type input "note"
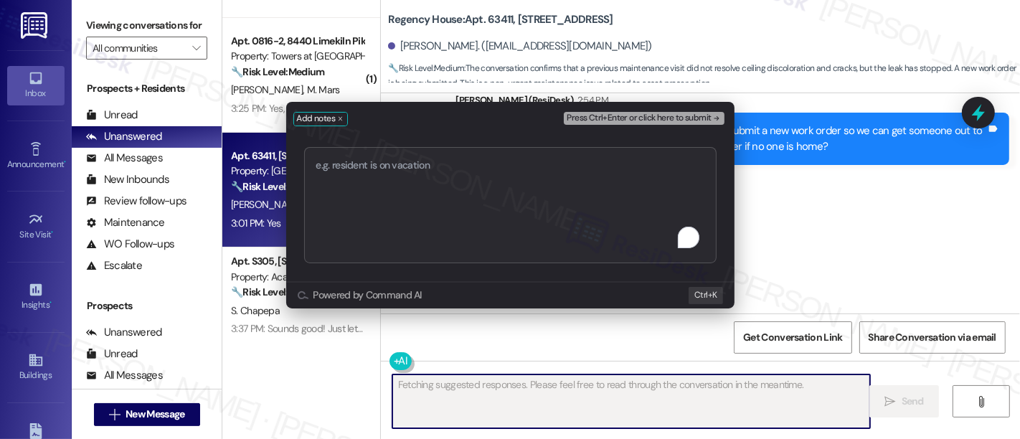
type textarea "Work Order #594348"
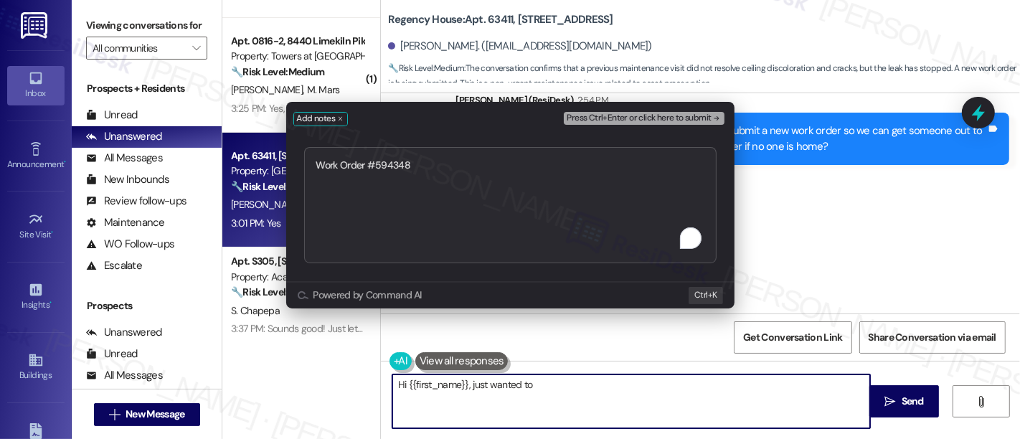
type textarea "Hi {{first_name}}, just wanted to let"
type textarea "Work Order #594348"
type textarea "Hi {{first_name}}, just wanted to let you know I've submitted a new work order"
type textarea "Work Order #594348 -"
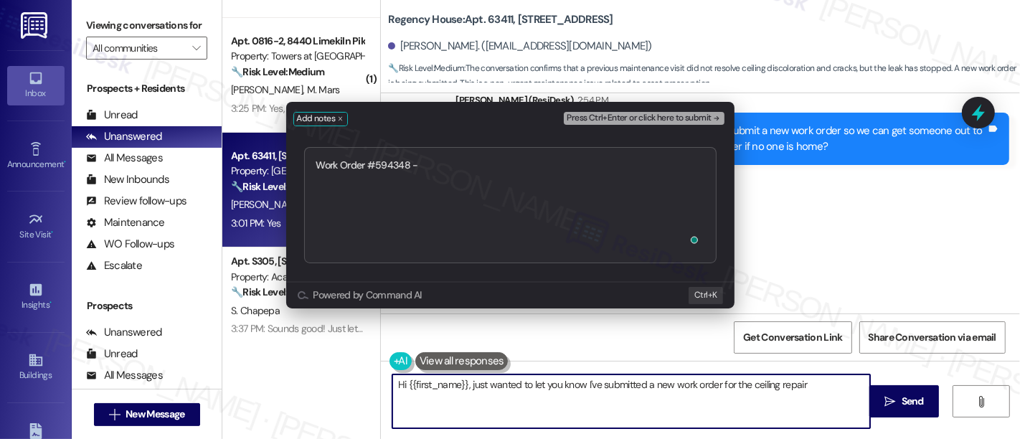
type textarea "Hi {{first_name}}, just wanted to let you know I've submitted a new work order …"
type textarea "Work Order #594348 -"
type textarea "Hi {{first_name}}, just wanted to let you know I've submitted a new work order …"
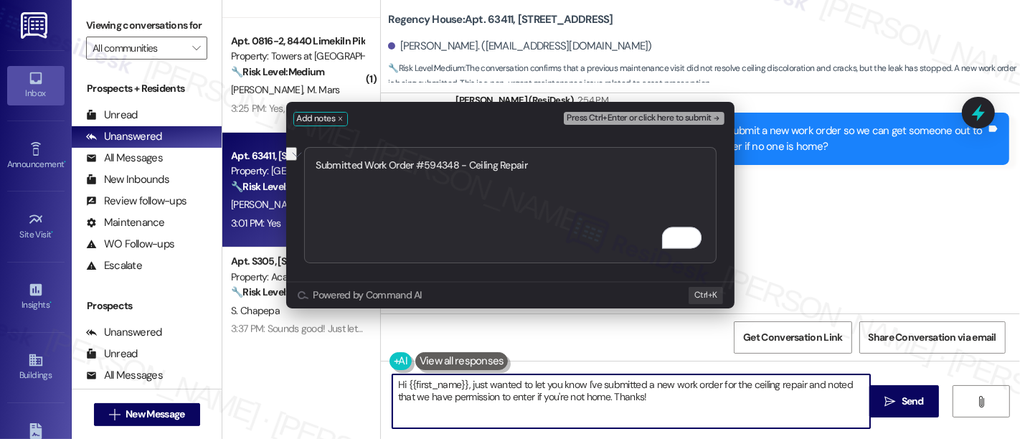
type textarea "Submitted Work Order #594348 - Ceiling Repair"
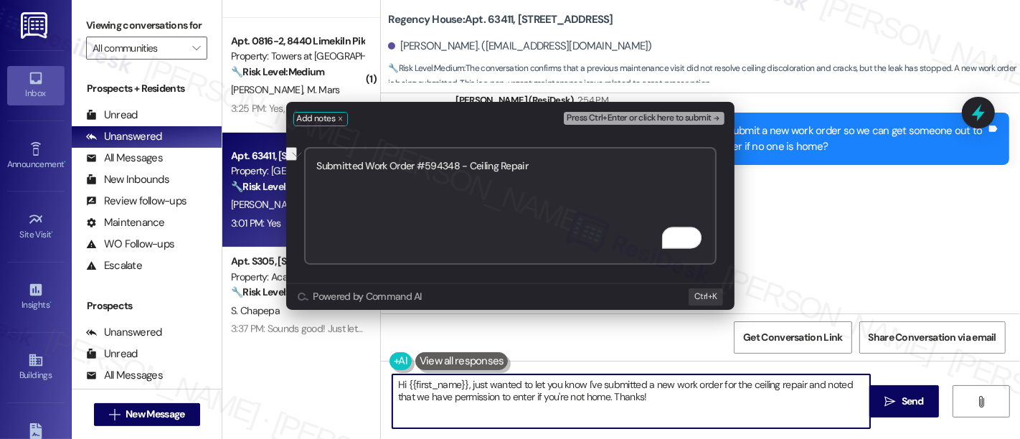
click at [690, 121] on span "Press Ctrl+Enter or click here to submit" at bounding box center [639, 118] width 144 height 10
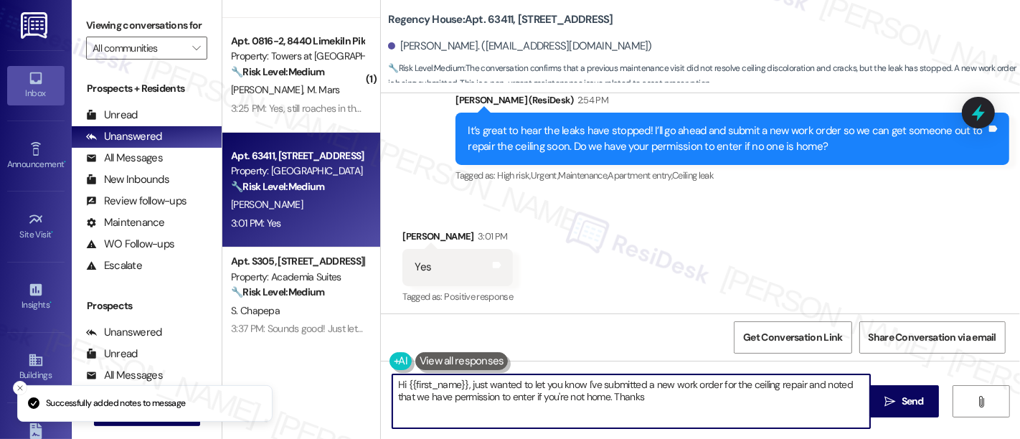
type textarea "Hi {{first_name}}, just wanted to let you know I've submitted a new work order …"
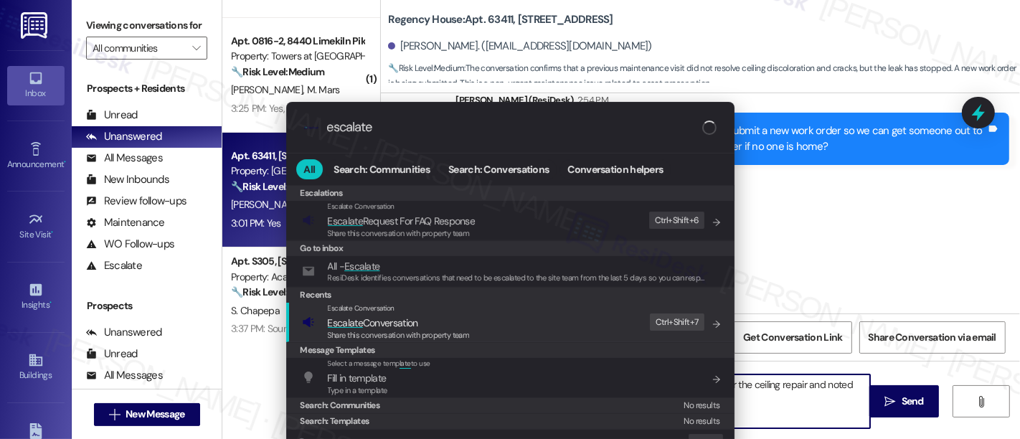
type input "escalate"
click at [527, 309] on div "Escalate Conversation Escalate Conversation Share this conversation with proper…" at bounding box center [512, 322] width 420 height 39
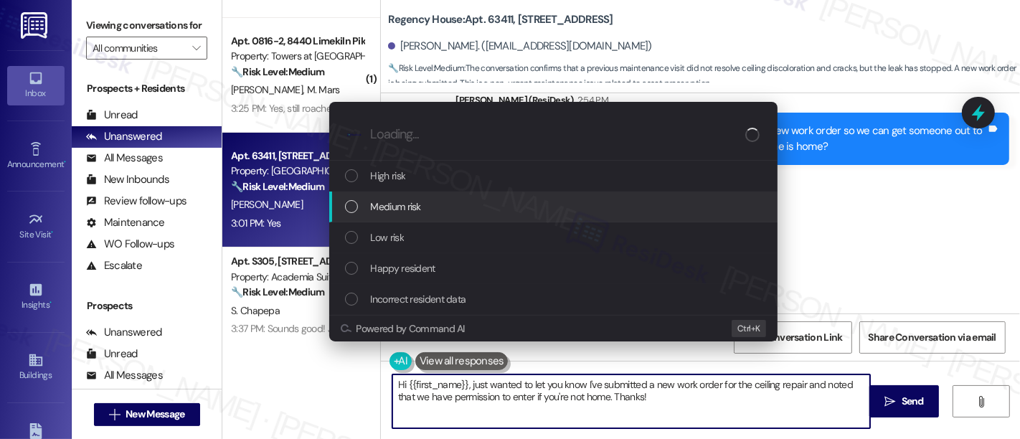
click at [476, 204] on div "Medium risk" at bounding box center [555, 207] width 420 height 16
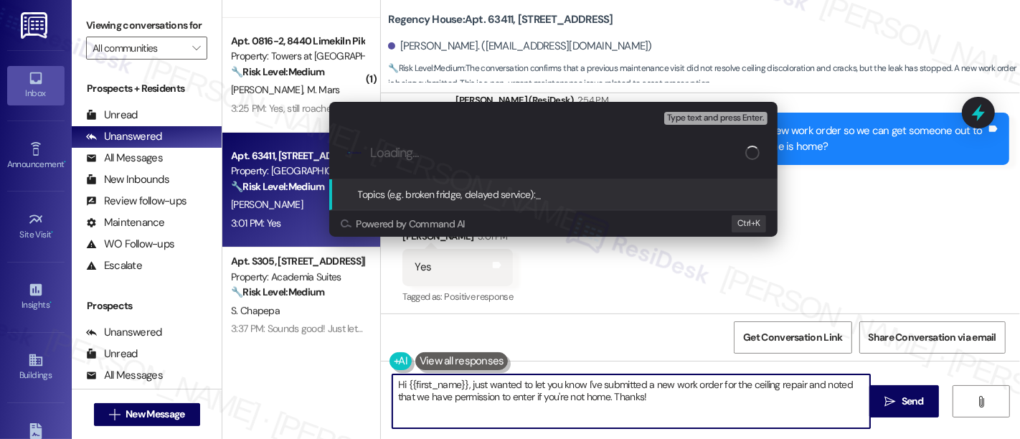
paste input "Submitted Work Order #594348 - Ceiling Repair"
type input "Submitted Work Order #594348 - Ceiling Repair"
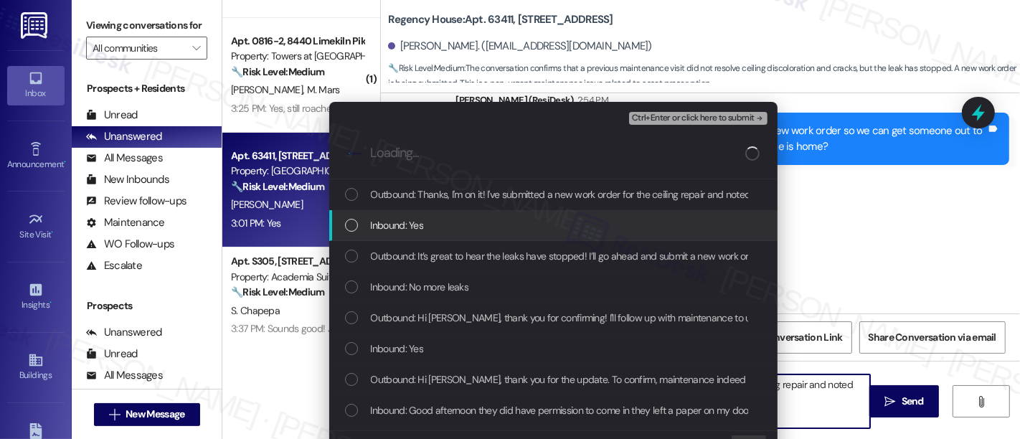
click at [421, 220] on div "Inbound: Yes" at bounding box center [555, 225] width 420 height 16
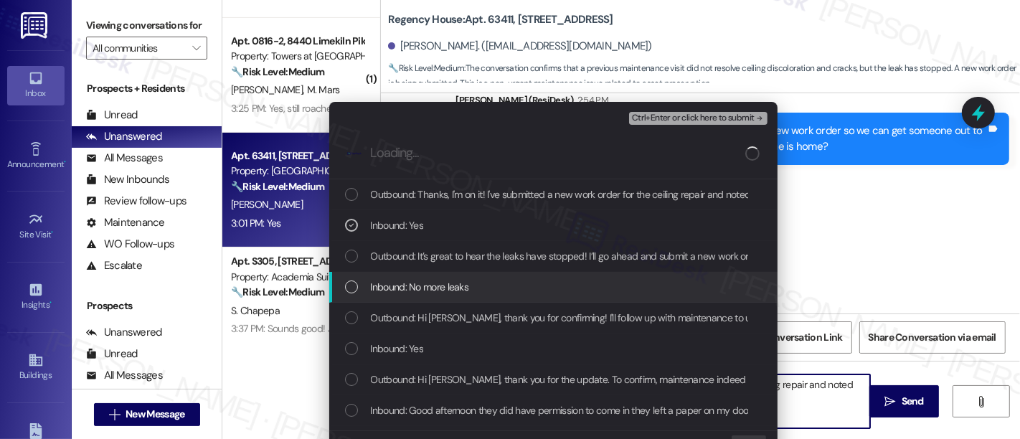
click at [496, 280] on div "Inbound: No more leaks" at bounding box center [555, 287] width 420 height 16
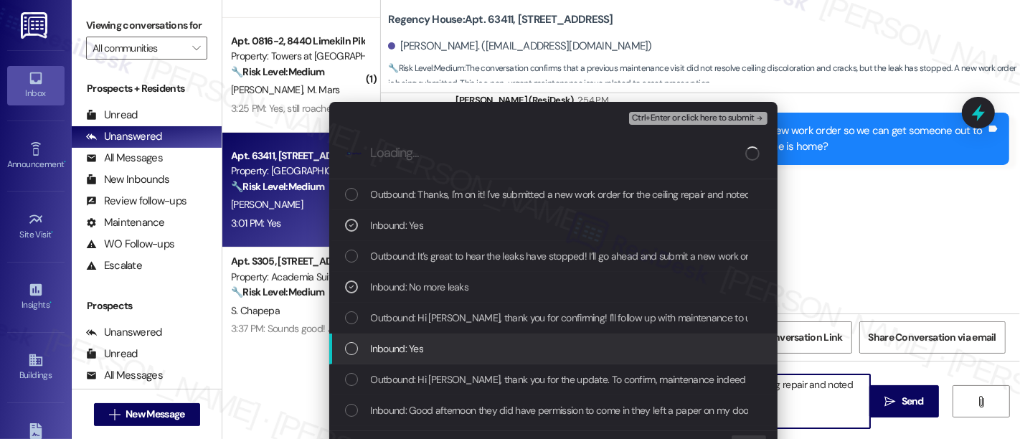
drag, startPoint x: 415, startPoint y: 343, endPoint x: 457, endPoint y: 345, distance: 41.7
click at [416, 343] on span "Inbound: Yes" at bounding box center [397, 349] width 53 height 16
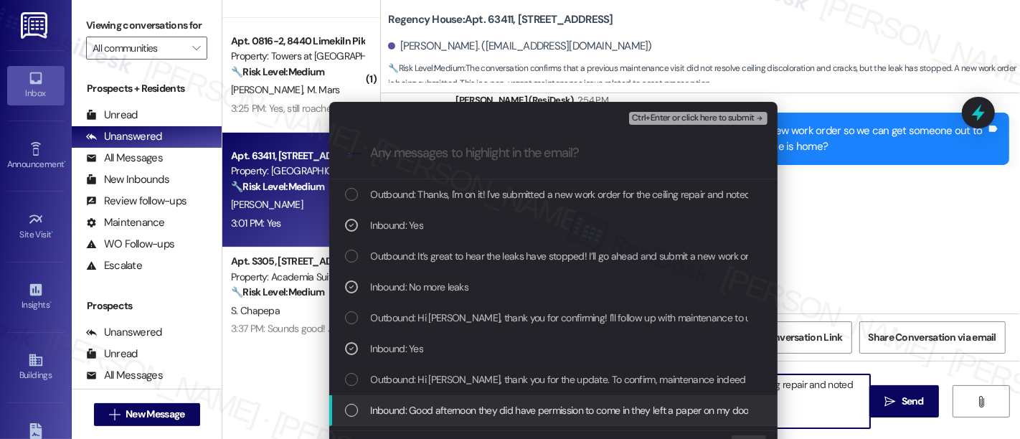
click at [489, 403] on span "Inbound: Good afternoon they did have permission to come in they left a paper o…" at bounding box center [604, 411] width 467 height 16
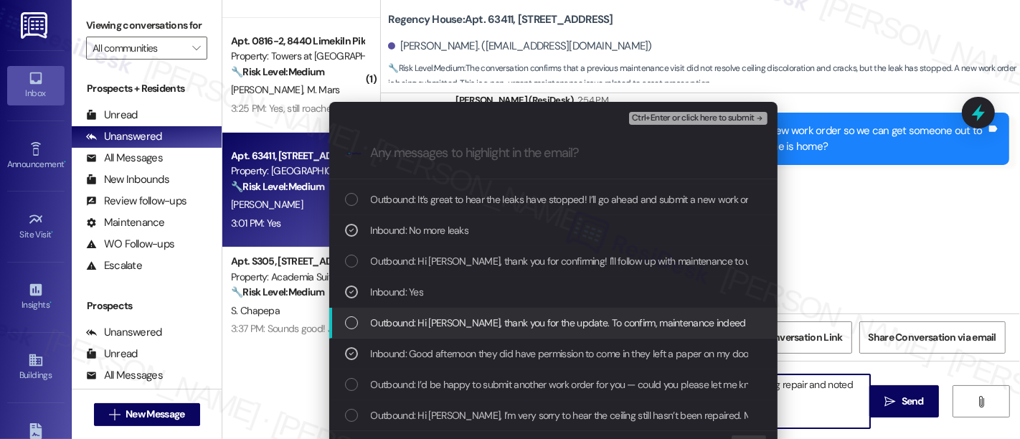
scroll to position [80, 0]
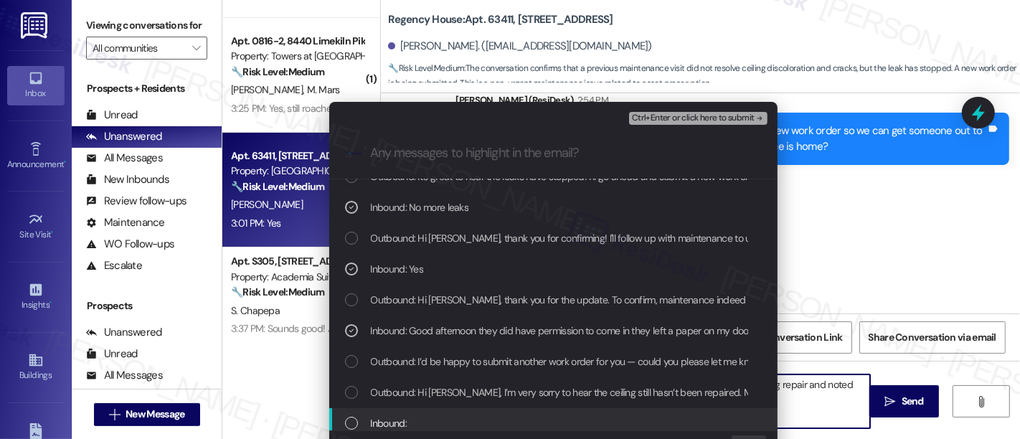
click at [400, 412] on div "Inbound:" at bounding box center [553, 423] width 448 height 31
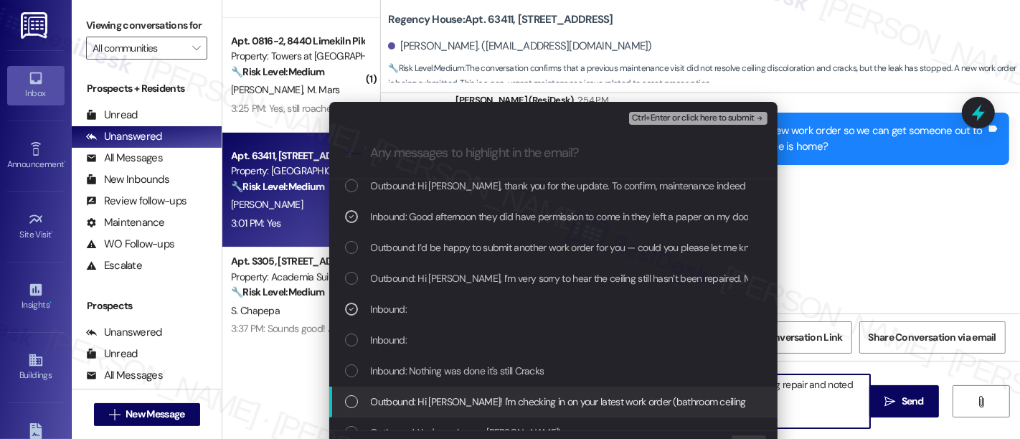
scroll to position [239, 0]
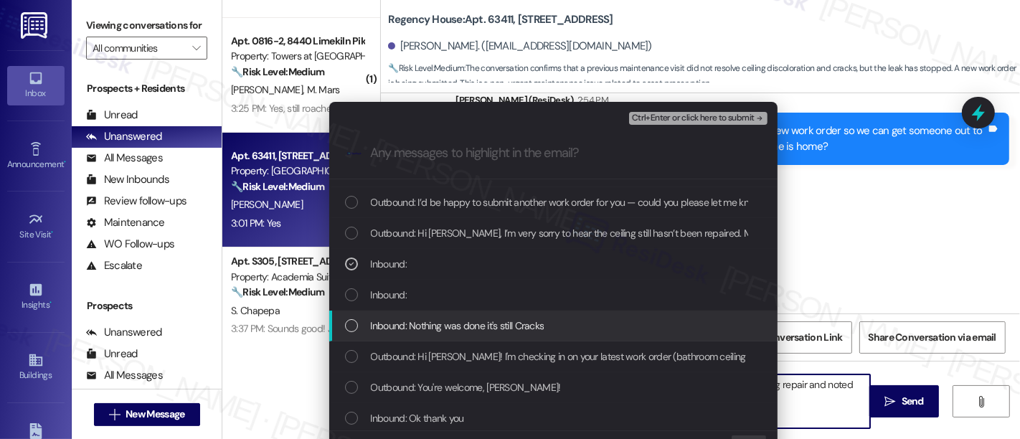
click at [436, 318] on span "Inbound: Nothing was done it's still Cracks" at bounding box center [458, 326] width 174 height 16
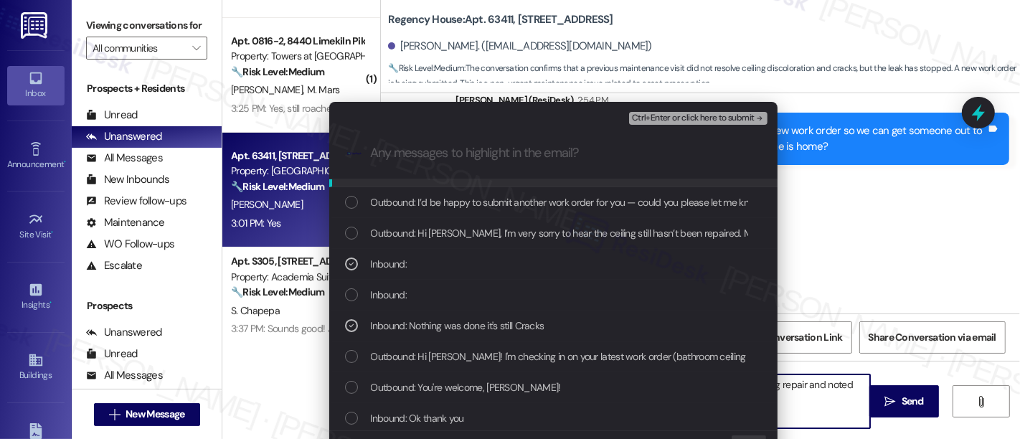
click at [740, 120] on span "Ctrl+Enter or click here to submit" at bounding box center [693, 118] width 123 height 10
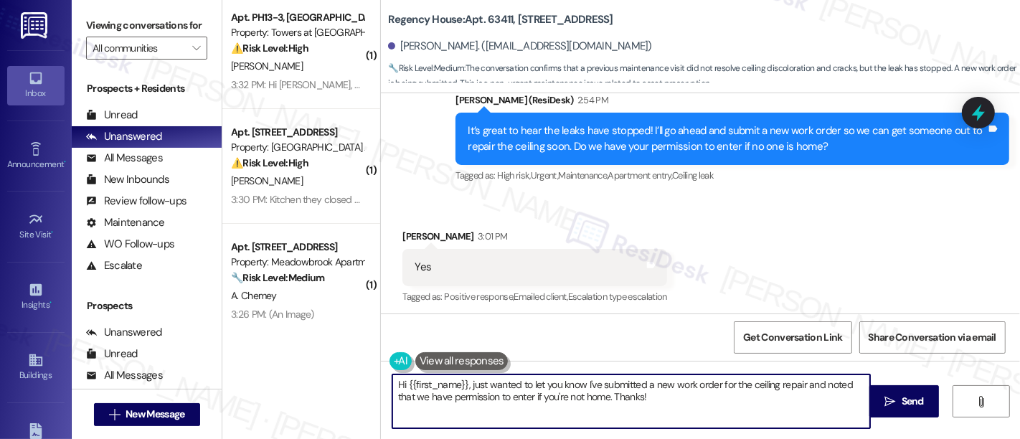
scroll to position [1, 0]
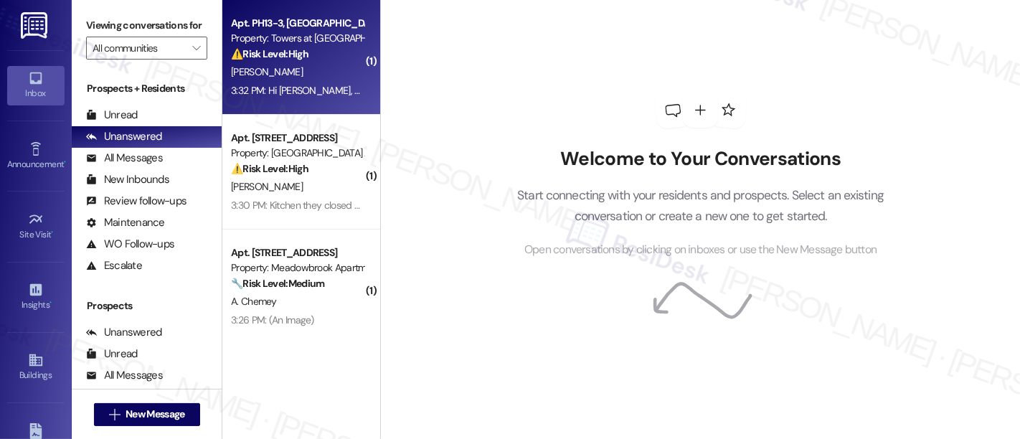
click at [273, 52] on strong "⚠️ Risk Level: High" at bounding box center [269, 53] width 77 height 13
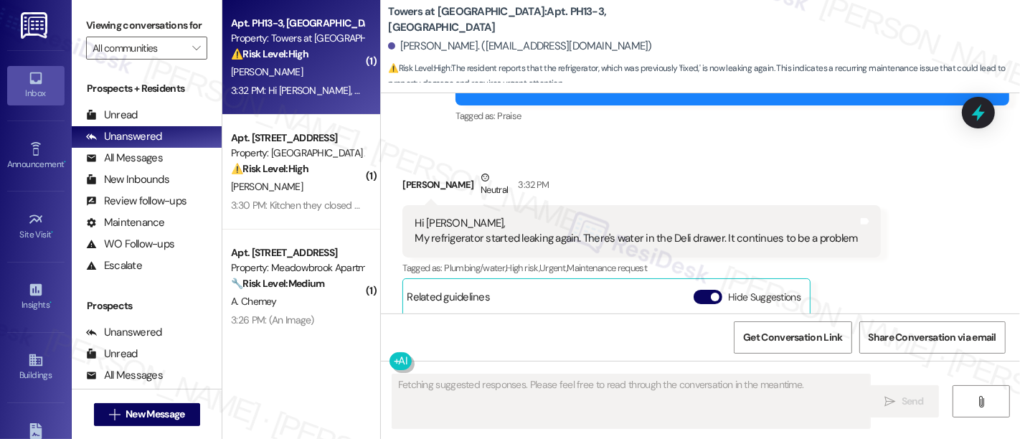
scroll to position [12834, 0]
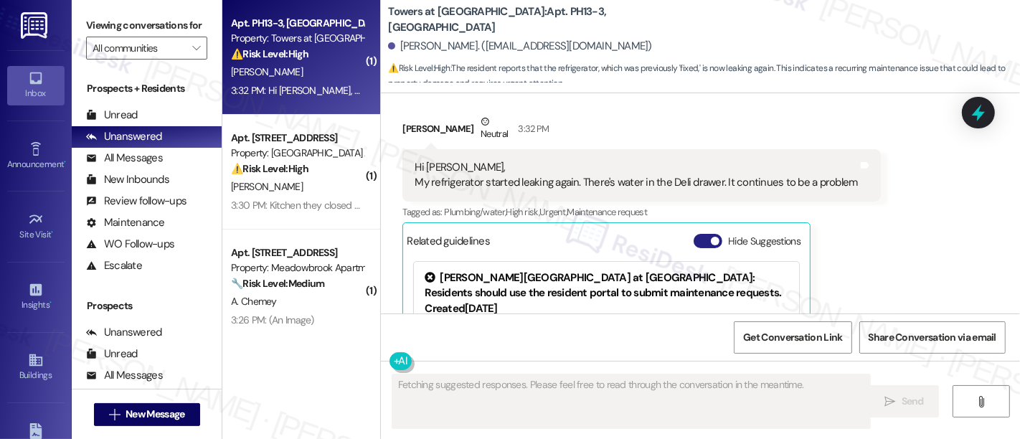
click at [694, 234] on button "Hide Suggestions" at bounding box center [708, 241] width 29 height 14
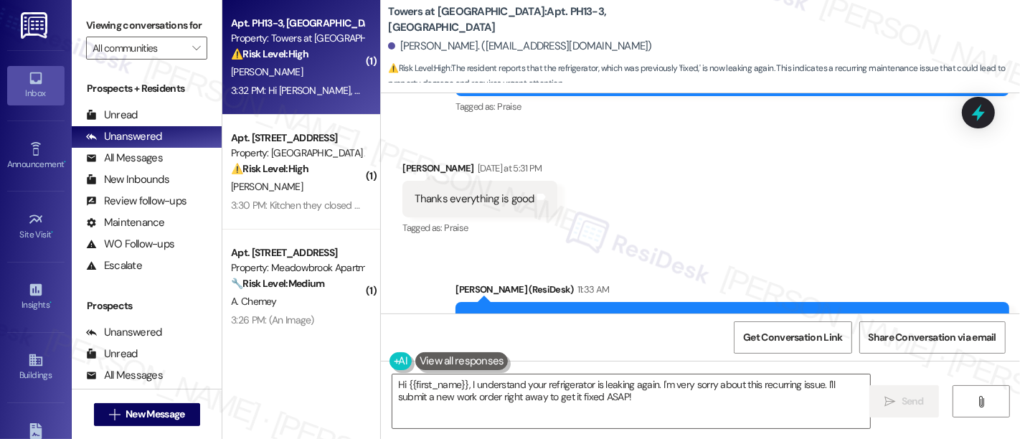
scroll to position [12659, 0]
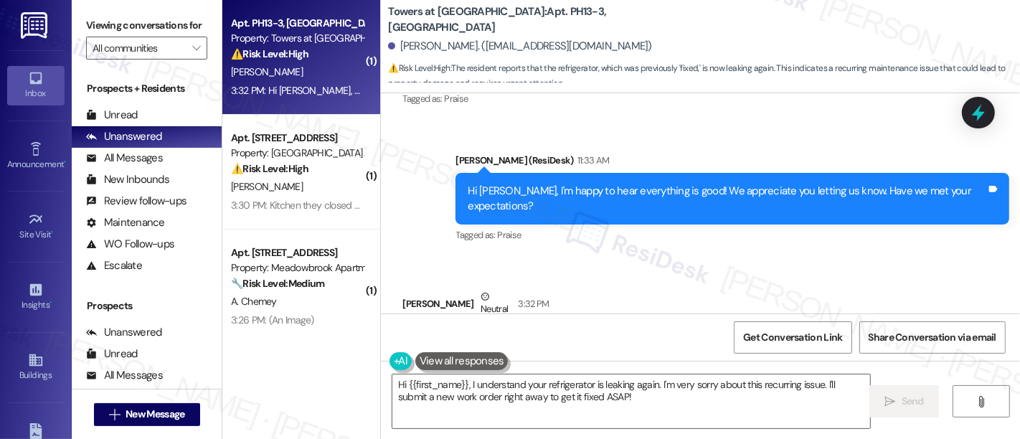
click at [652, 289] on div "[PERSON_NAME] Neutral 3:32 PM" at bounding box center [642, 306] width 478 height 35
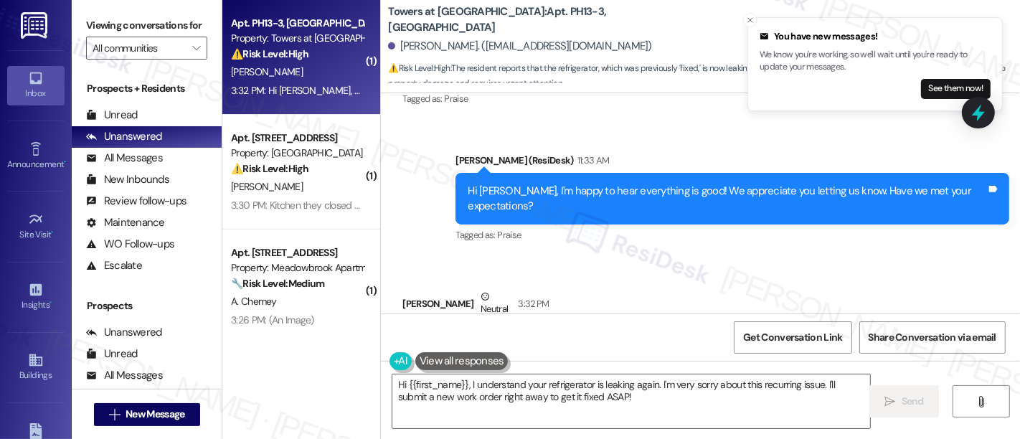
drag, startPoint x: 934, startPoint y: 211, endPoint x: 939, endPoint y: 224, distance: 13.9
click at [936, 257] on div "Received via SMS [PERSON_NAME] Neutral 3:32 PM Hi [PERSON_NAME], My refrigerato…" at bounding box center [700, 351] width 639 height 189
drag, startPoint x: 499, startPoint y: 19, endPoint x: 531, endPoint y: 17, distance: 31.6
click at [531, 17] on b "Towers at [GEOGRAPHIC_DATA]: Apt. PH13-3, [GEOGRAPHIC_DATA]" at bounding box center [531, 19] width 287 height 31
copy b "PH13-3"
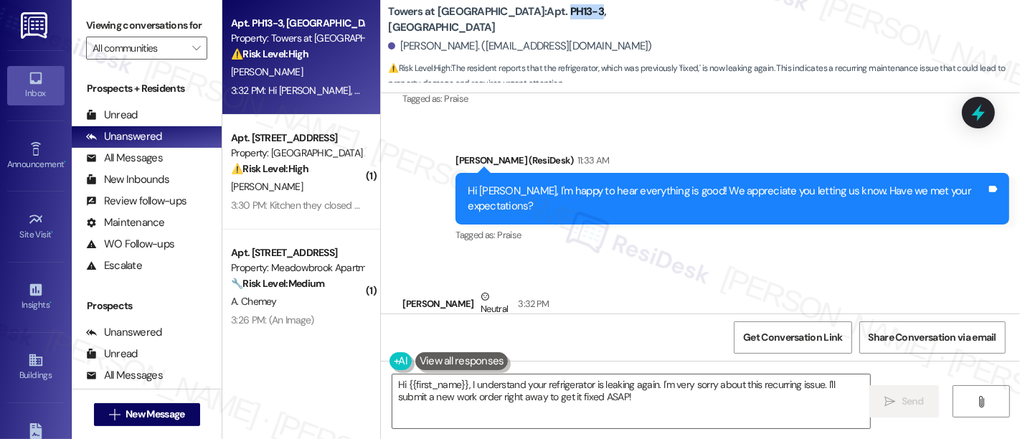
scroll to position [1, 0]
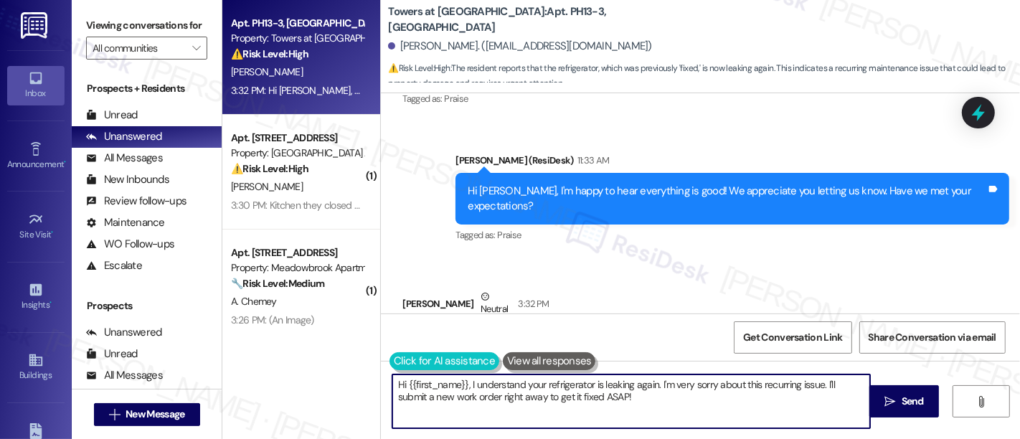
drag, startPoint x: 649, startPoint y: 384, endPoint x: 388, endPoint y: 366, distance: 261.8
click at [387, 372] on div "Hi {{first_name}}, I understand your refrigerator is leaking again. I'm very so…" at bounding box center [700, 415] width 639 height 108
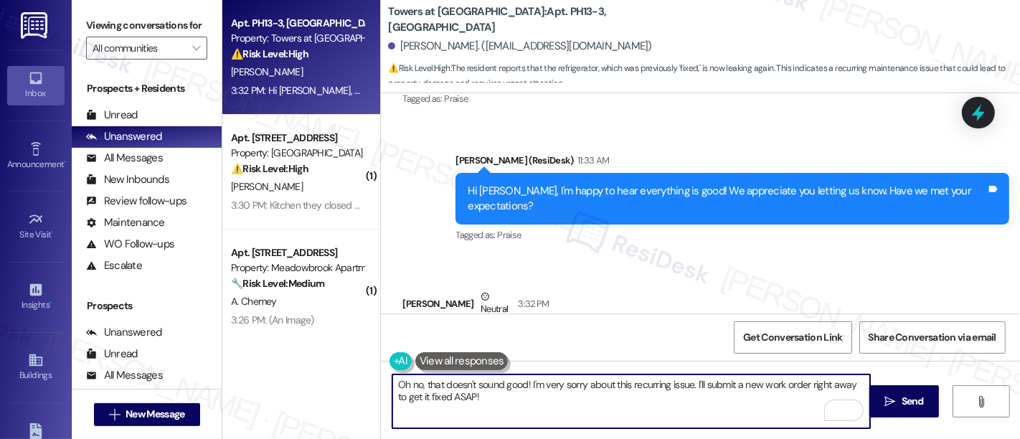
drag, startPoint x: 799, startPoint y: 386, endPoint x: 738, endPoint y: 392, distance: 60.5
click at [799, 386] on textarea "Oh no, that doesn't sound good! I'm very sorry about this recurring issue. I'll…" at bounding box center [631, 402] width 478 height 54
click at [522, 406] on textarea "Oh no, that doesn't sound good! I'm very sorry about this recurring issue. I'll…" at bounding box center [631, 402] width 478 height 54
type textarea "Oh no, that doesn't sound good! I'm very sorry about this recurring issue. I'll…"
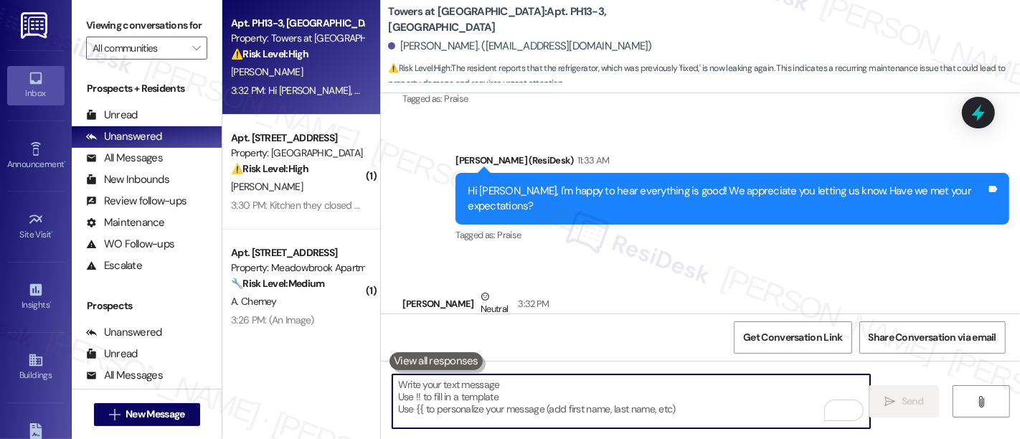
scroll to position [12659, 0]
click at [531, 386] on textarea "To enrich screen reader interactions, please activate Accessibility in Grammarl…" at bounding box center [631, 402] width 478 height 54
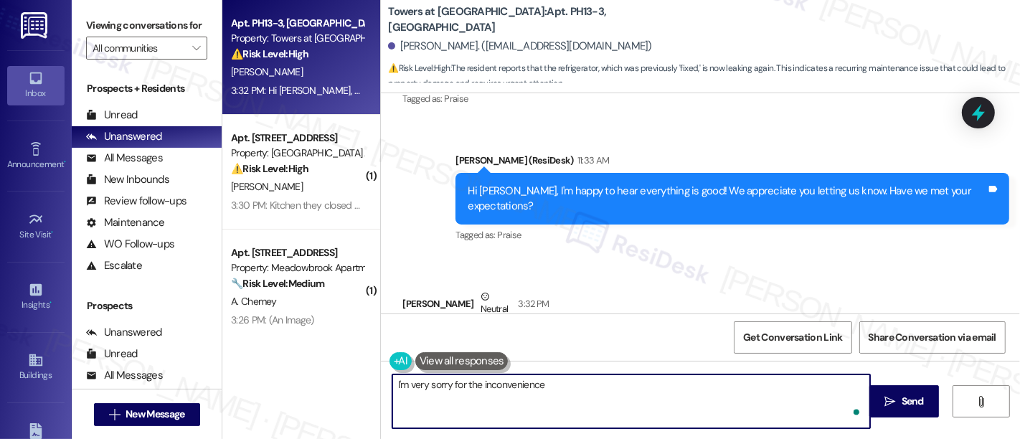
type textarea "I'm very sorry for the inconvenience!"
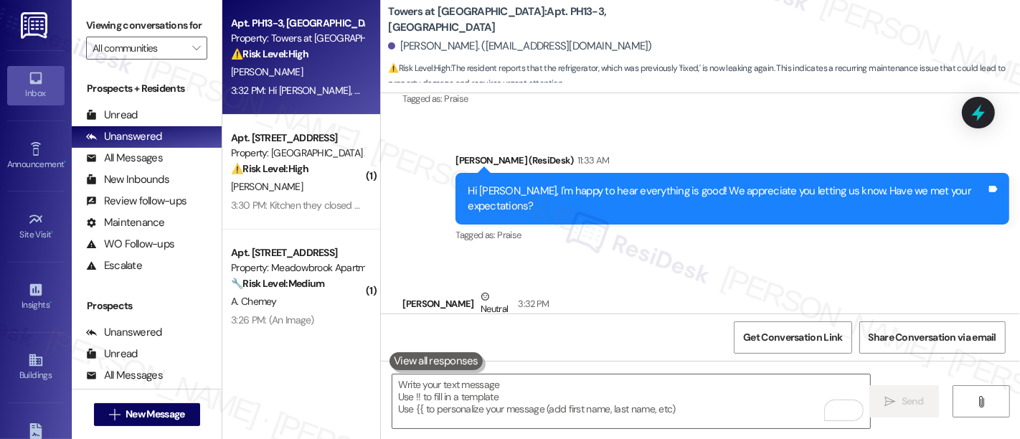
drag, startPoint x: 423, startPoint y: 228, endPoint x: 838, endPoint y: 230, distance: 415.5
click at [838, 335] on div "Hi Emily, My refrigerator started leaking again. There's water in the Deli draw…" at bounding box center [636, 350] width 443 height 31
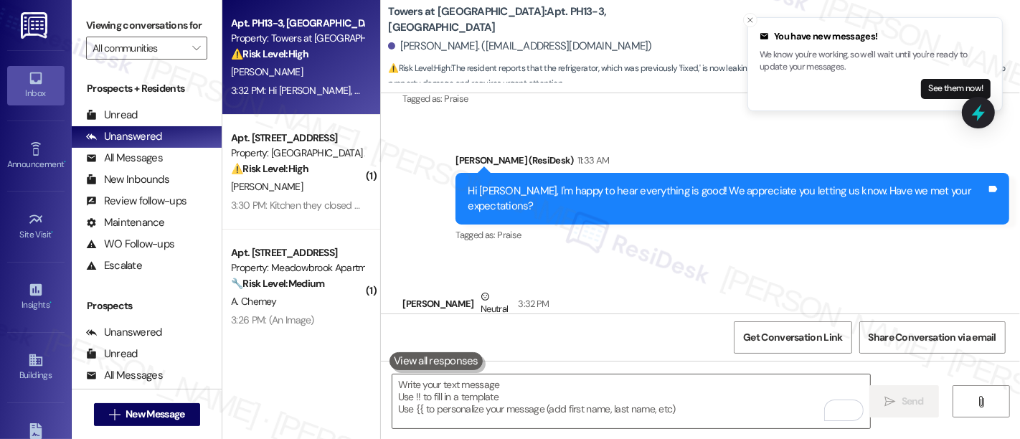
copy div "refrigerator started leaking again. There's water in the Deli drawer. It contin…"
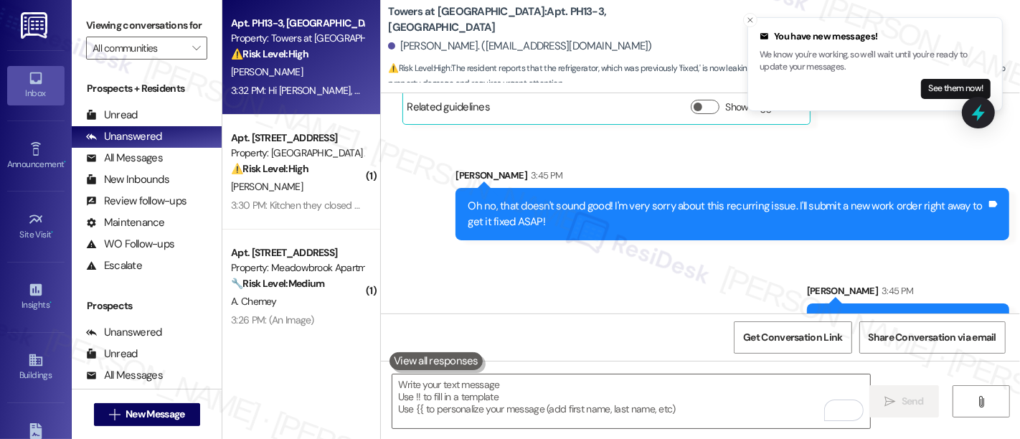
scroll to position [12974, 0]
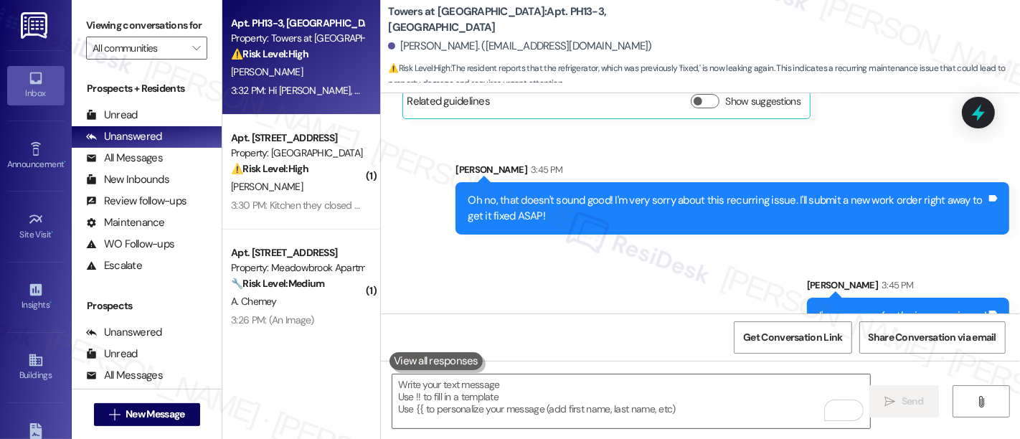
drag, startPoint x: 748, startPoint y: 286, endPoint x: 761, endPoint y: 288, distance: 13.8
click at [748, 346] on div "Received via SMS Karen Hamilton 3:46 PM Thanks Emily Tags and notes" at bounding box center [700, 396] width 639 height 100
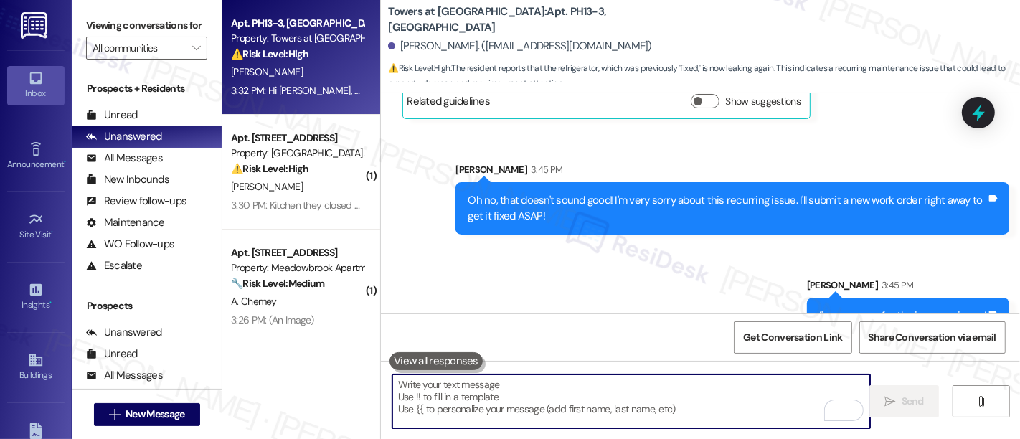
click at [598, 387] on textarea "To enrich screen reader interactions, please activate Accessibility in Grammarl…" at bounding box center [631, 402] width 478 height 54
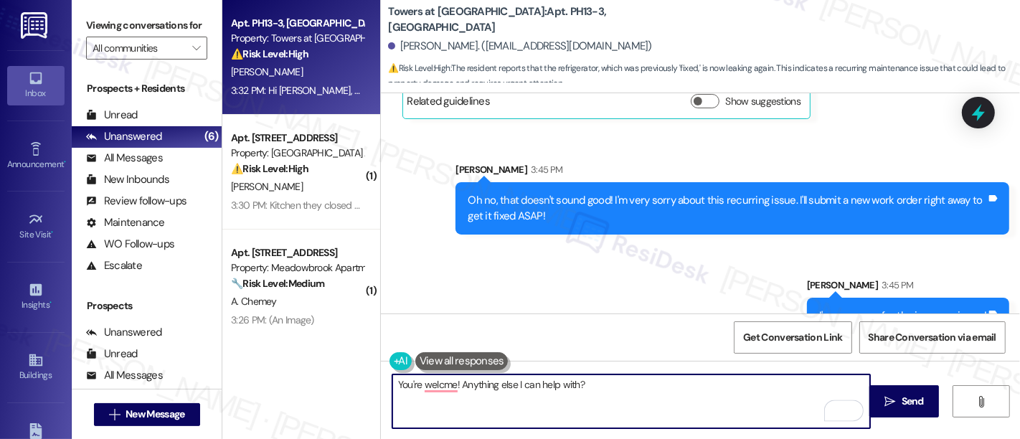
click at [434, 377] on textarea "You're welcme! Anything else I can help with?" at bounding box center [631, 402] width 478 height 54
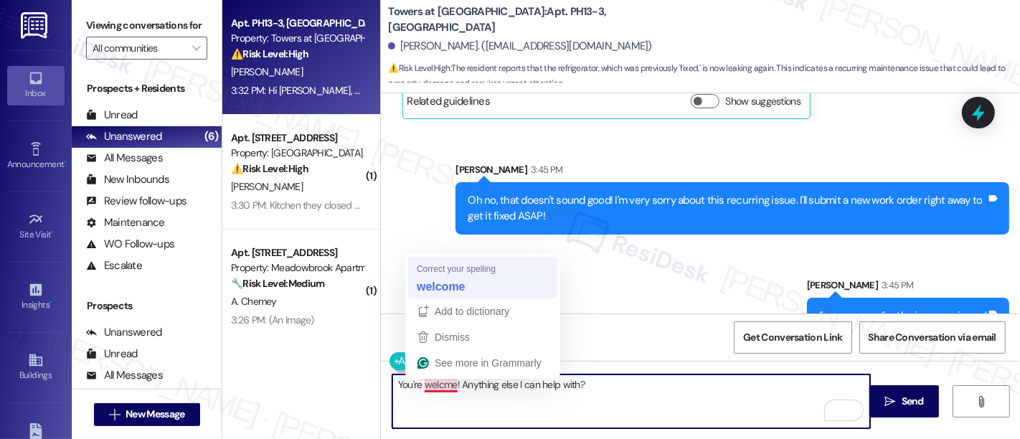
type textarea "You're welcome! Anything else I can help with?"
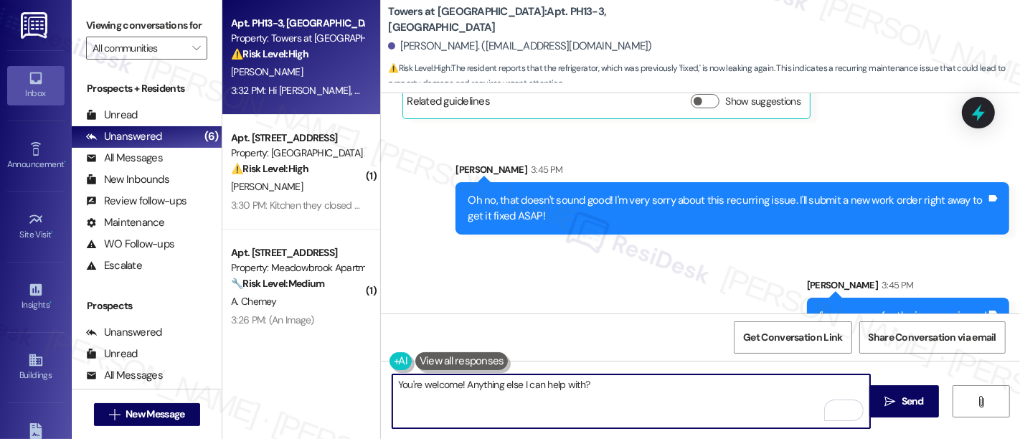
click at [633, 401] on textarea "You're welcome! Anything else I can help with?" at bounding box center [631, 402] width 478 height 54
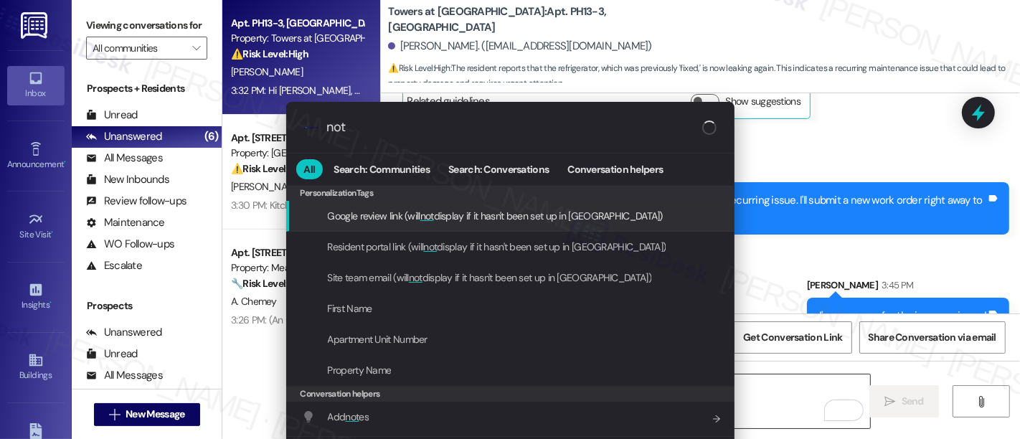
type input "note"
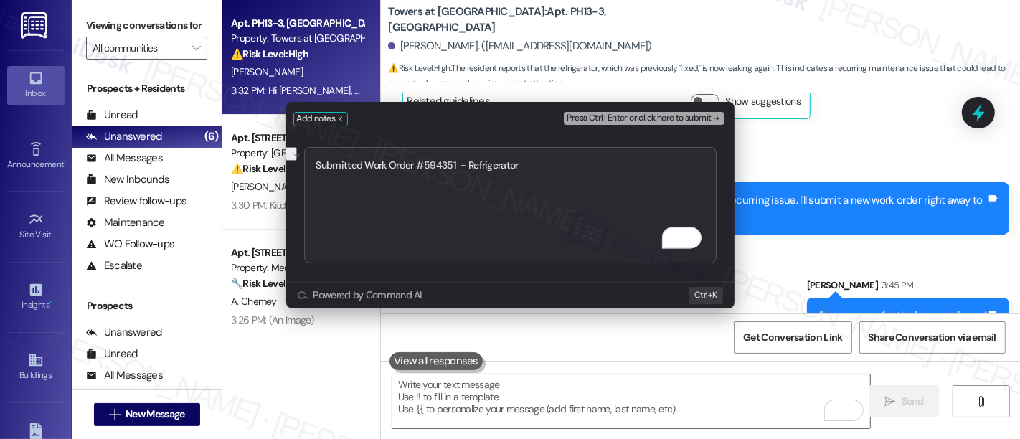
type textarea "Submitted Work Order #594351 - Refrigerator"
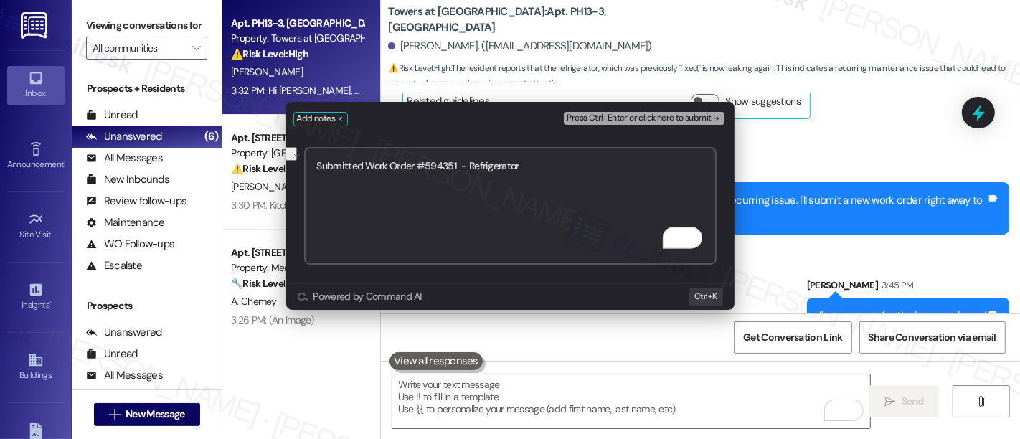
click at [710, 113] on button "Press Ctrl+Enter or click here to submit" at bounding box center [644, 118] width 160 height 13
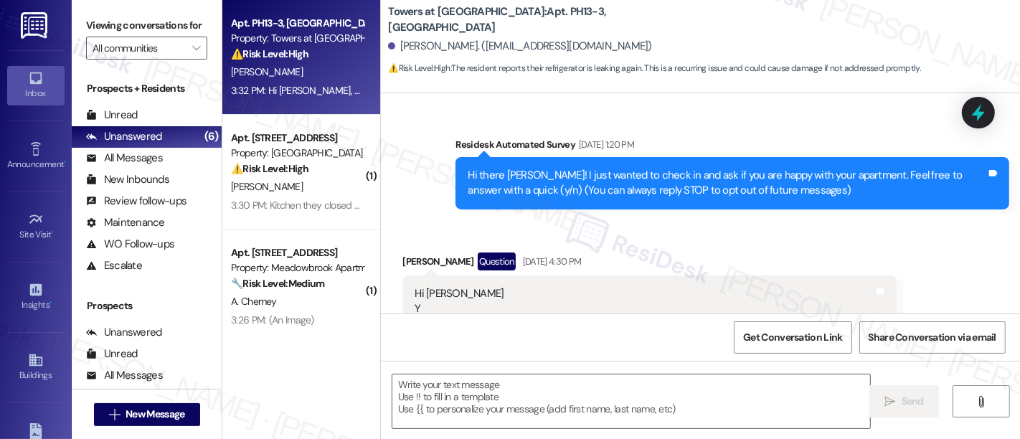
type textarea "Fetching suggested responses. Please feel free to read through the conversation…"
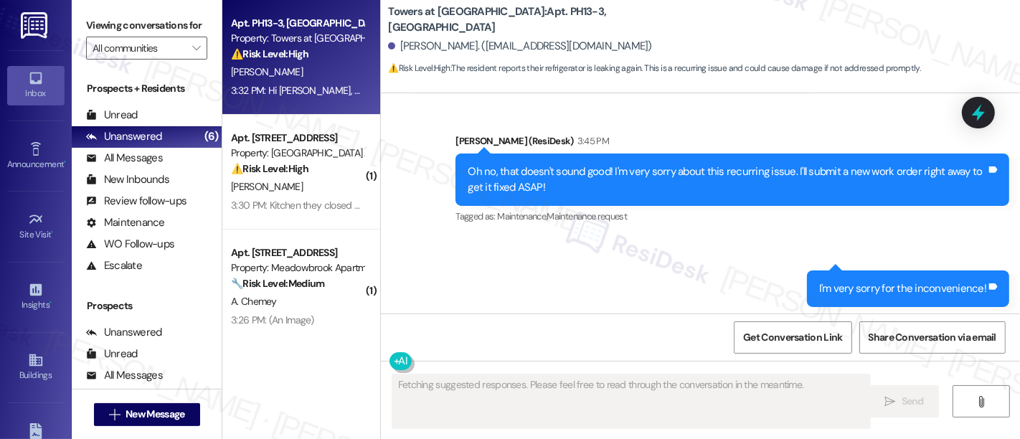
scroll to position [13017, 0]
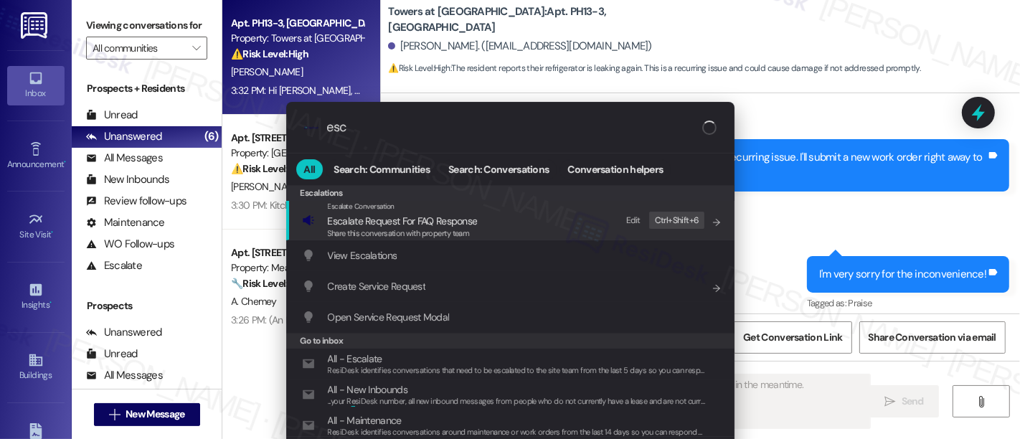
type input "esca"
type textarea "Updating..."
type input "escal"
type textarea "Hi"
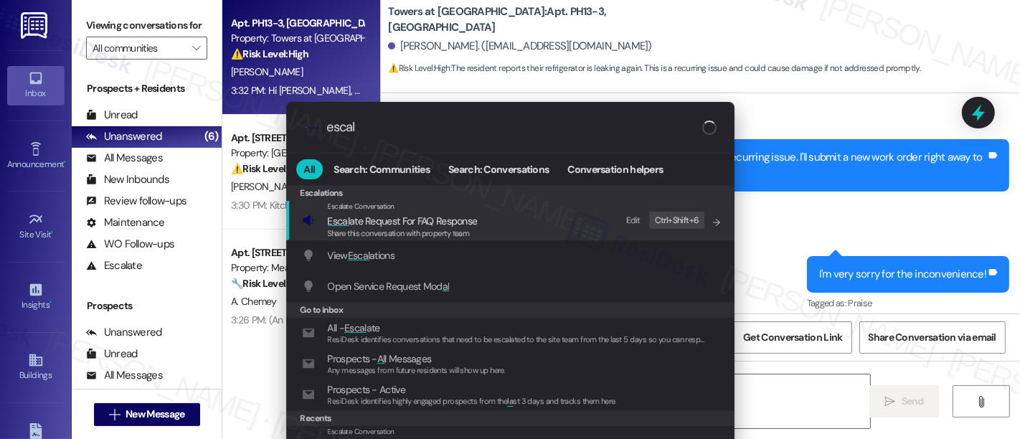
type input "escala"
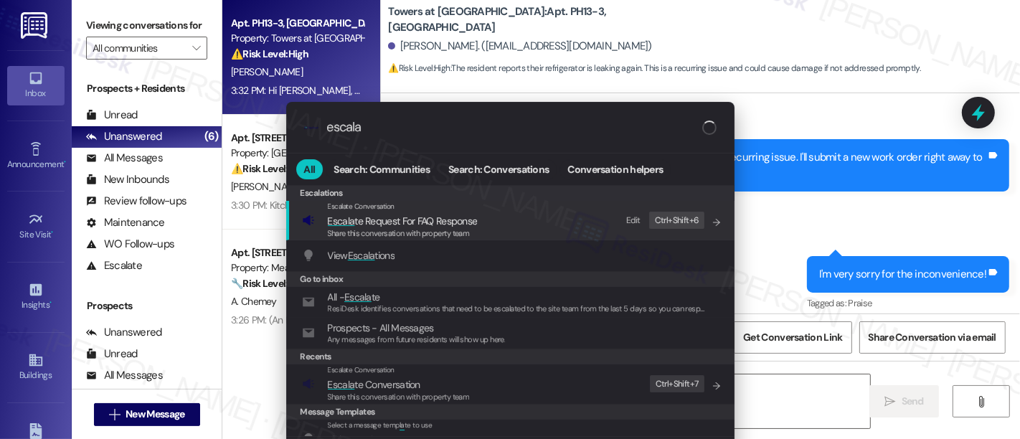
type textarea "Hi {{first_name}}"
type input "escalat"
type textarea "Hi {{first_name}}, I'm"
type input "escalate"
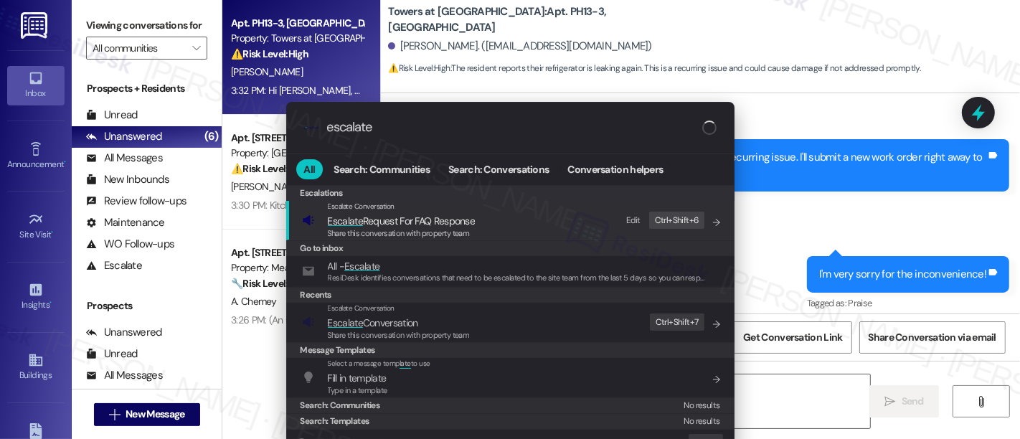
type textarea "Hi {{first_name}}, I'm so sorry to hear your refrigerator is leaking again. I'v…"
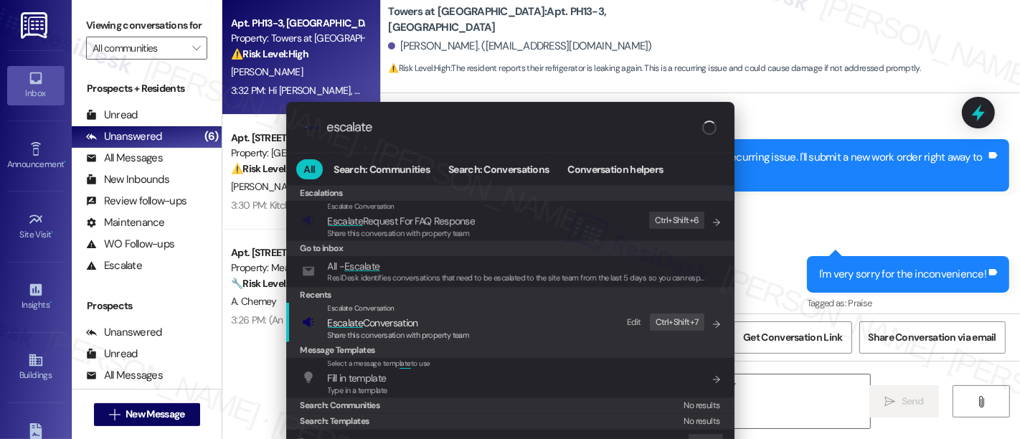
type input "escalate"
type textarea "Hi {{first_name}}, I'm so sorry to hear your refrigerator is leaking again. I'v…"
click at [387, 323] on span "Escalate Conversation" at bounding box center [373, 322] width 90 height 13
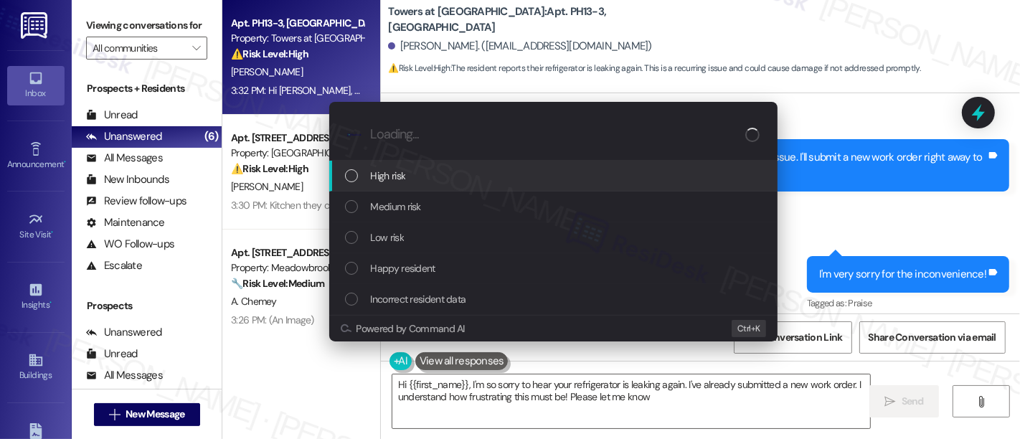
click at [391, 177] on span "High risk" at bounding box center [388, 176] width 35 height 16
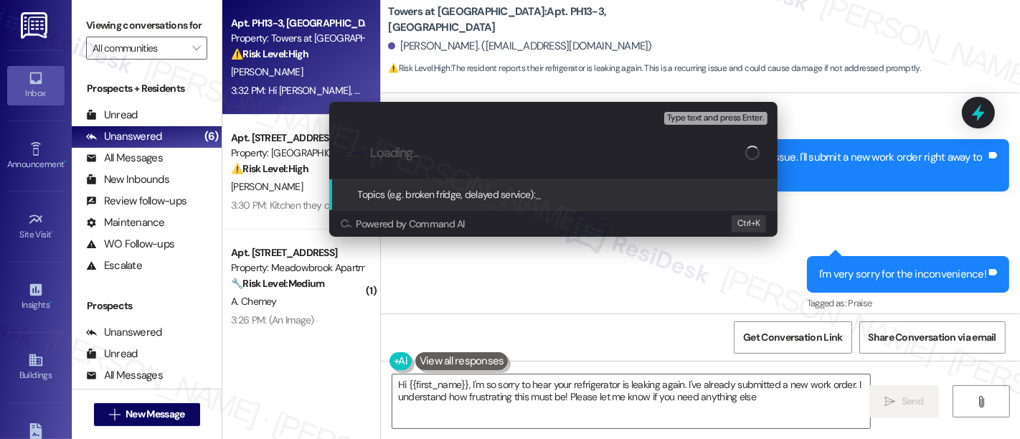
type textarea "Hi {{first_name}}, I'm so sorry to hear your refrigerator is leaking again. I'v…"
paste input "Submitted Work Order #594351 - Refrigerator"
type input "Submitted Work Order #594351 - Refrigerator"
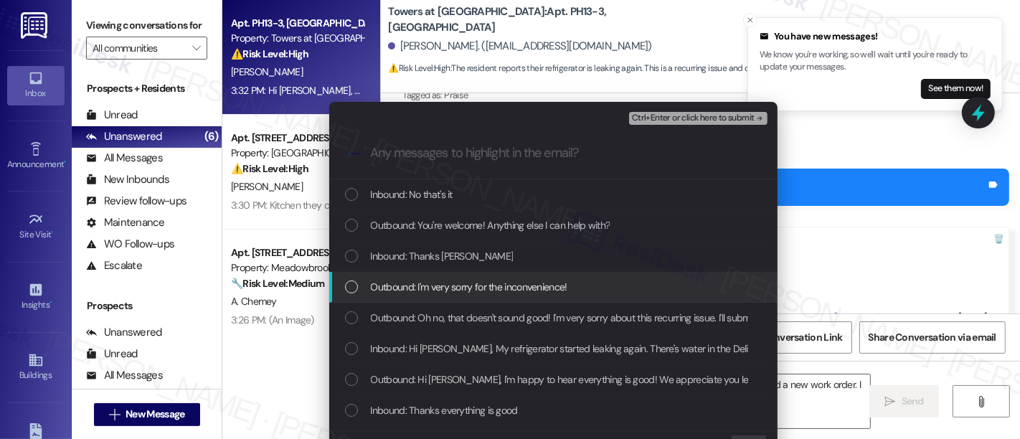
scroll to position [13358, 0]
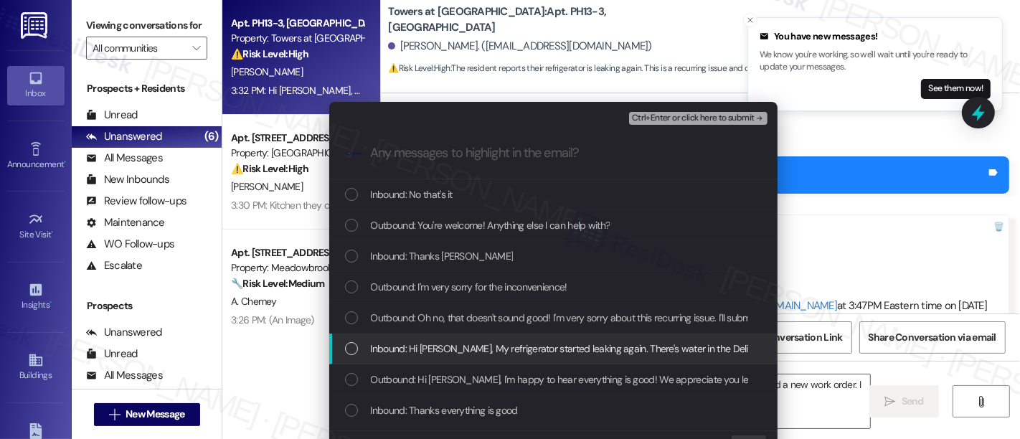
click at [495, 345] on span "Inbound: Hi Emily, My refrigerator started leaking again. There's water in the …" at bounding box center [636, 349] width 530 height 16
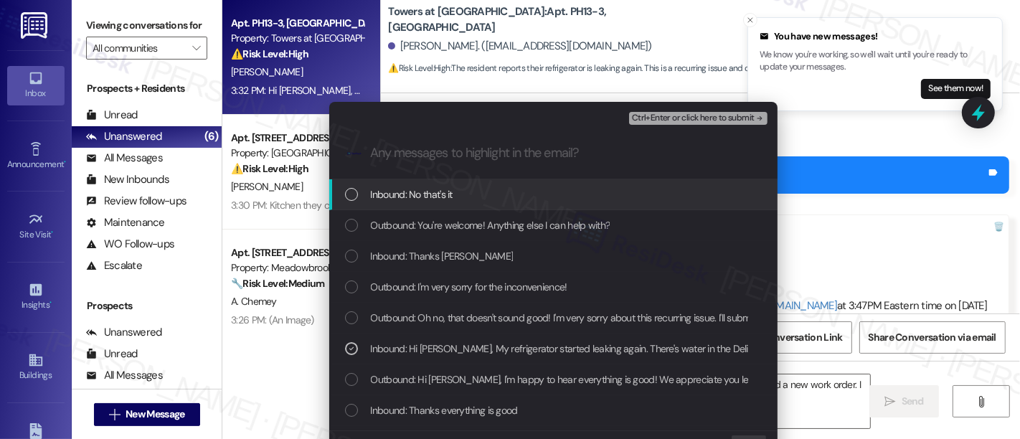
click at [709, 118] on span "Ctrl+Enter or click here to submit" at bounding box center [693, 118] width 123 height 10
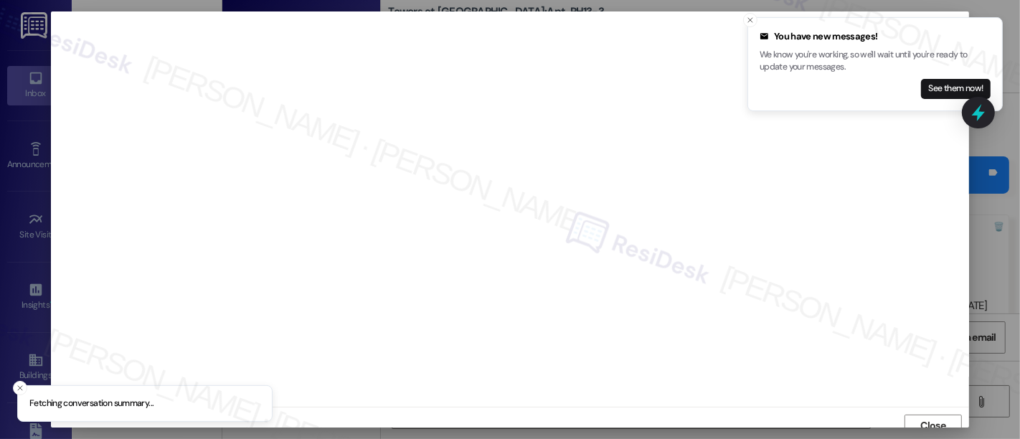
scroll to position [9, 0]
click at [748, 18] on line "Close toast" at bounding box center [750, 20] width 4 height 4
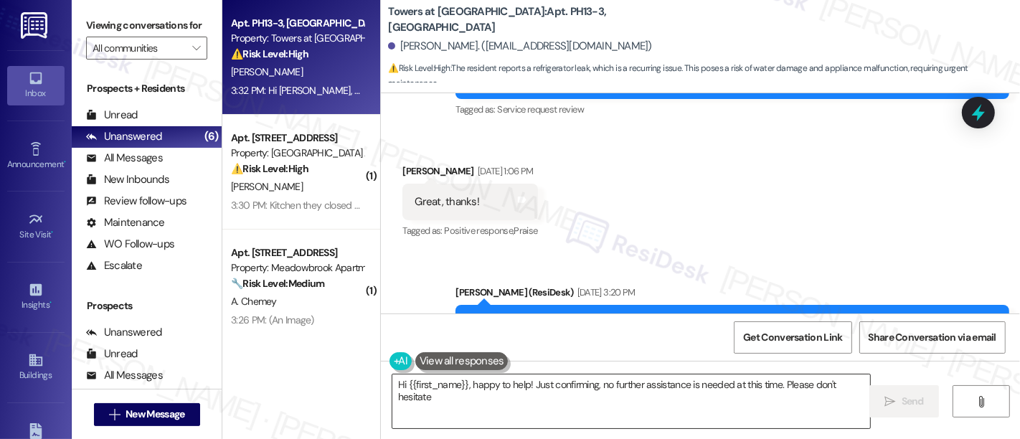
scroll to position [13380, 0]
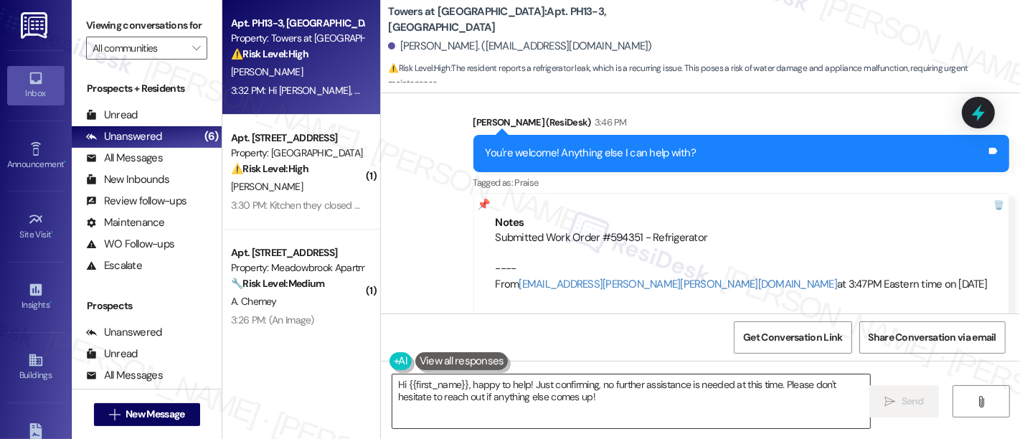
click at [639, 407] on textarea "Hi {{first_name}}, happy to help! Just confirming, no further assistance is nee…" at bounding box center [631, 402] width 478 height 54
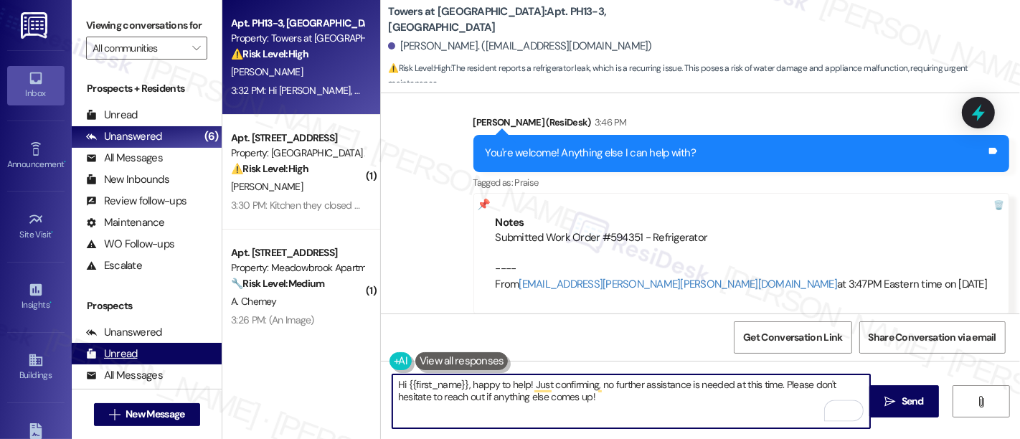
drag, startPoint x: 775, startPoint y: 384, endPoint x: 207, endPoint y: 377, distance: 568.3
click at [207, 377] on div "Viewing conversations for All communities  Prospects + Residents Unread (0) Un…" at bounding box center [546, 219] width 949 height 439
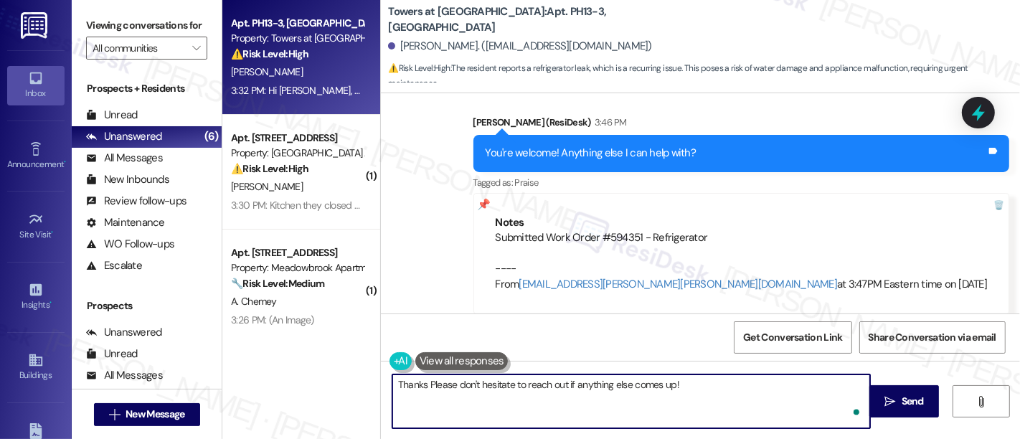
type textarea "Thanks! Please don't hesitate to reach out if anything else comes up!"
click at [720, 396] on textarea "Thanks! Please don't hesitate to reach out if anything else comes up!" at bounding box center [631, 402] width 478 height 54
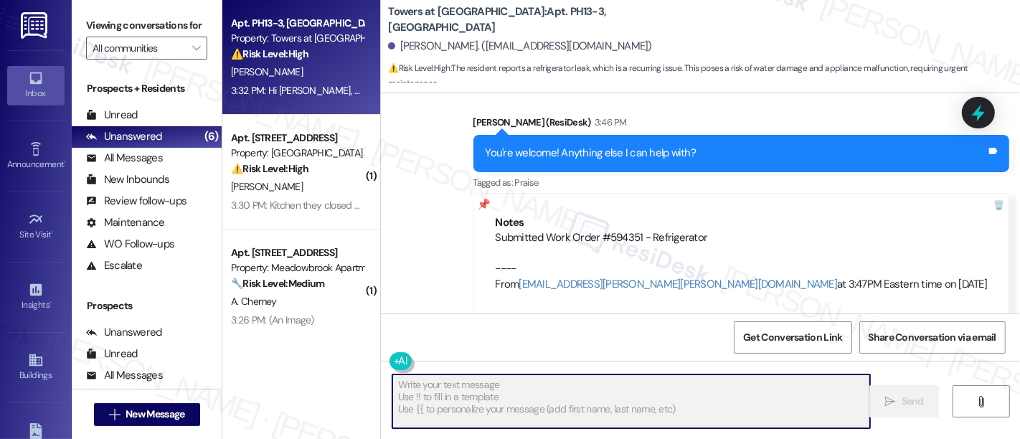
type textarea "Fetching suggested responses. Please feel free to read through the conversation…"
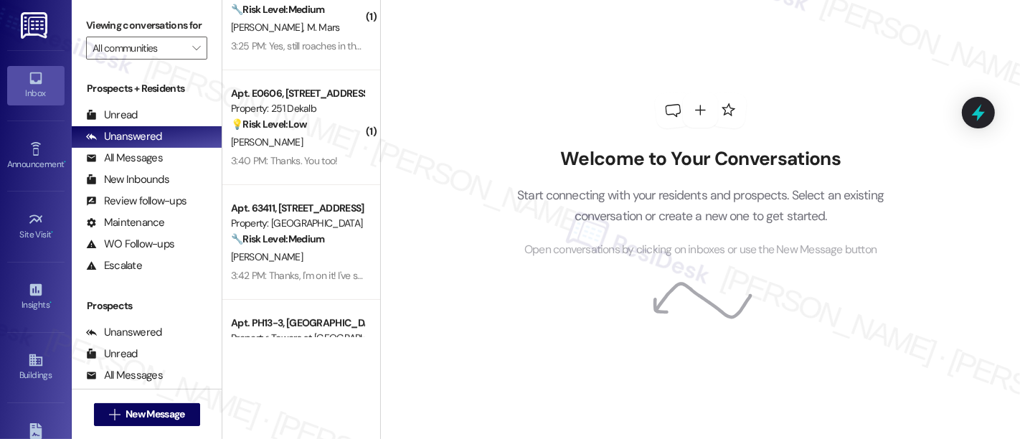
scroll to position [281, 0]
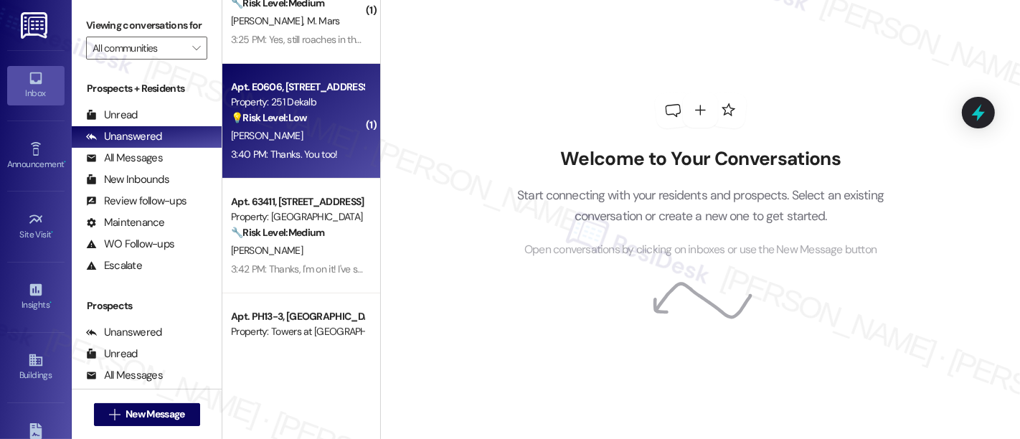
click at [301, 136] on div "[PERSON_NAME]" at bounding box center [298, 136] width 136 height 18
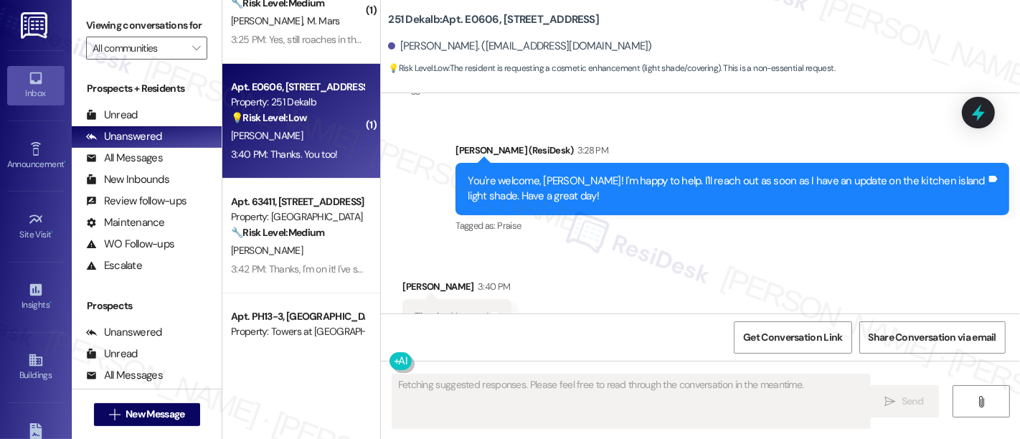
scroll to position [1288, 0]
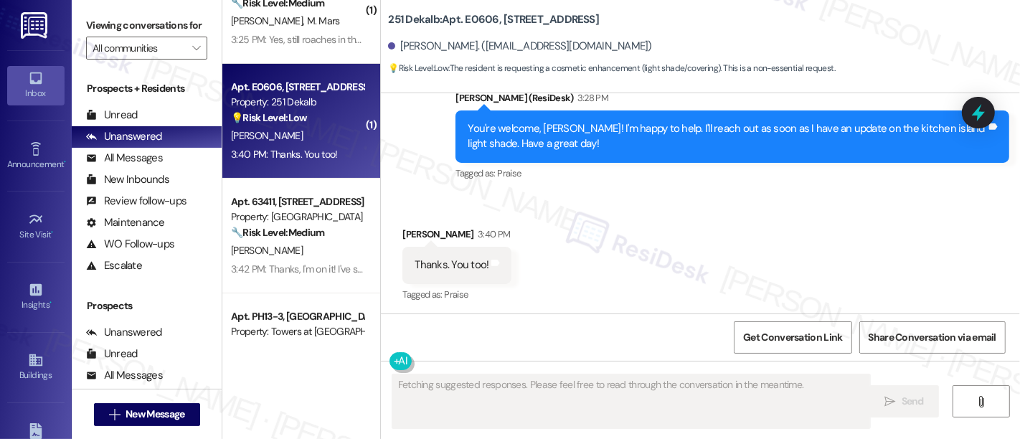
click at [733, 228] on div "Received via SMS [PERSON_NAME] 3:40 PM Thanks. You too! Tags and notes Tagged a…" at bounding box center [700, 254] width 639 height 121
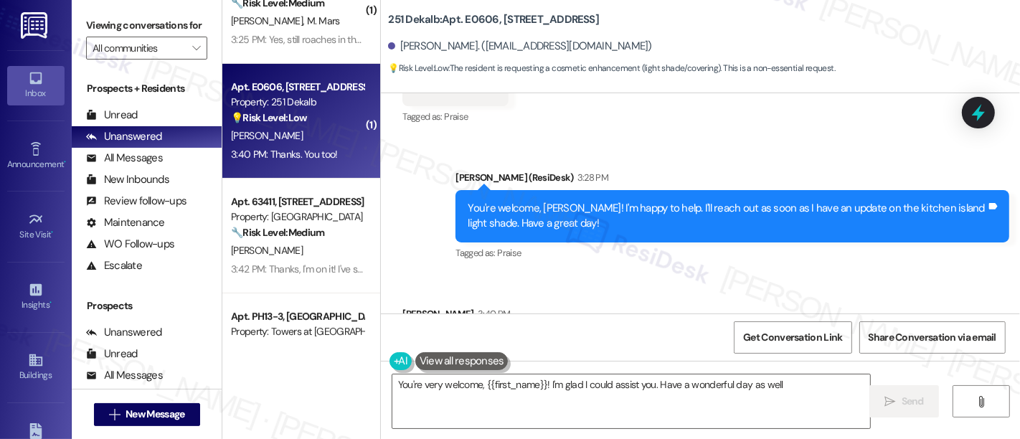
type textarea "You're very welcome, {{first_name}}! I'm glad I could assist you. Have a wonder…"
click at [730, 398] on textarea "You're very welcome, {{first_name}}! I'm glad I could assist you. Have a wonder…" at bounding box center [631, 402] width 478 height 54
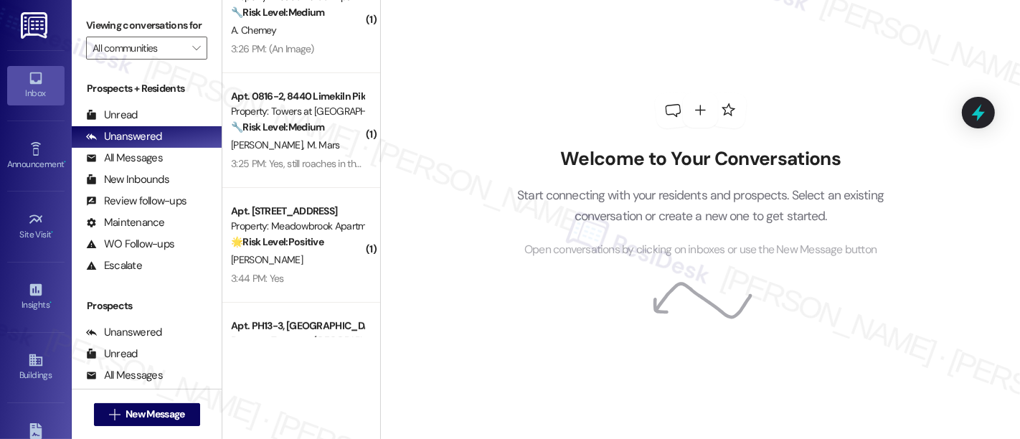
scroll to position [266, 0]
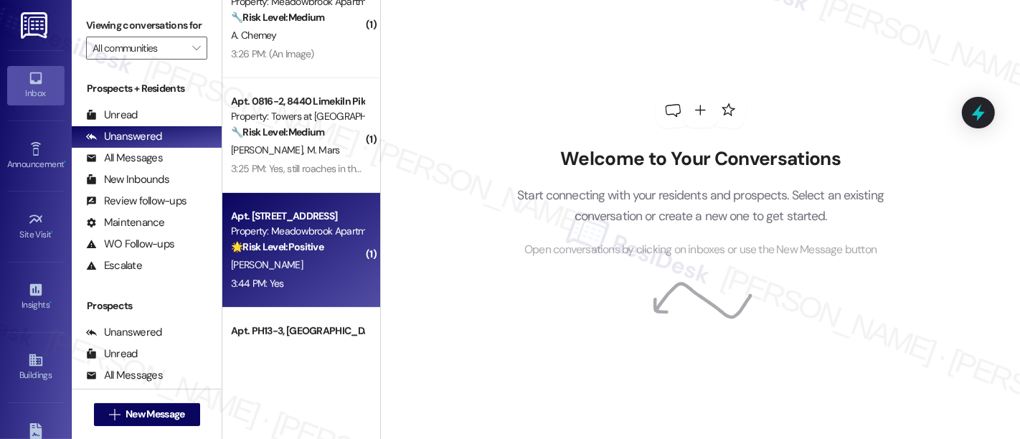
click at [279, 218] on div "Apt. [STREET_ADDRESS]" at bounding box center [297, 216] width 133 height 15
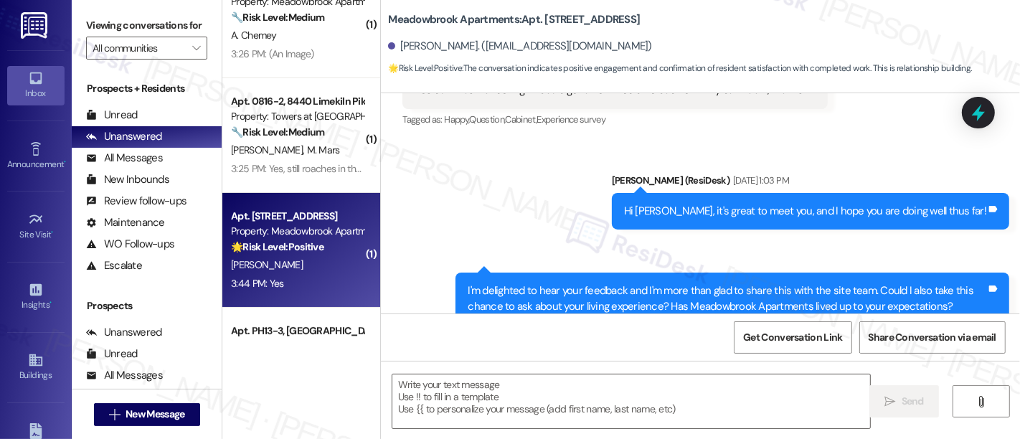
type textarea "Fetching suggested responses. Please feel free to read through the conversation…"
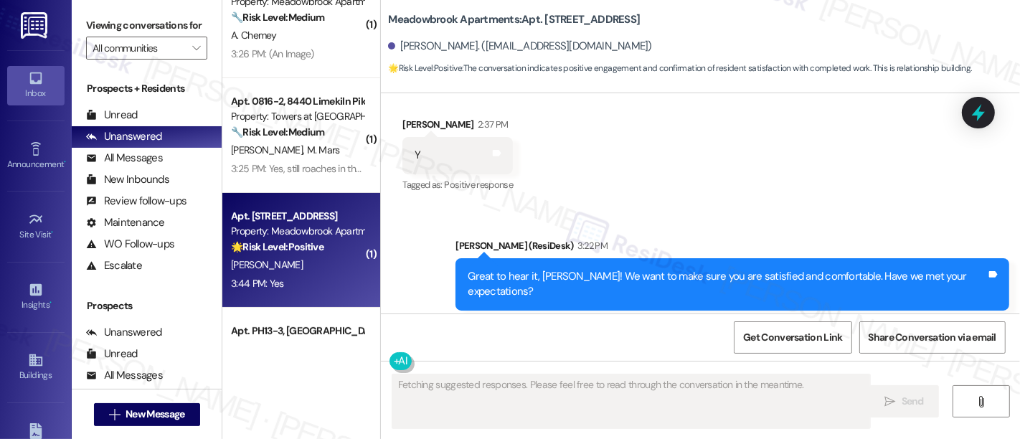
scroll to position [4132, 0]
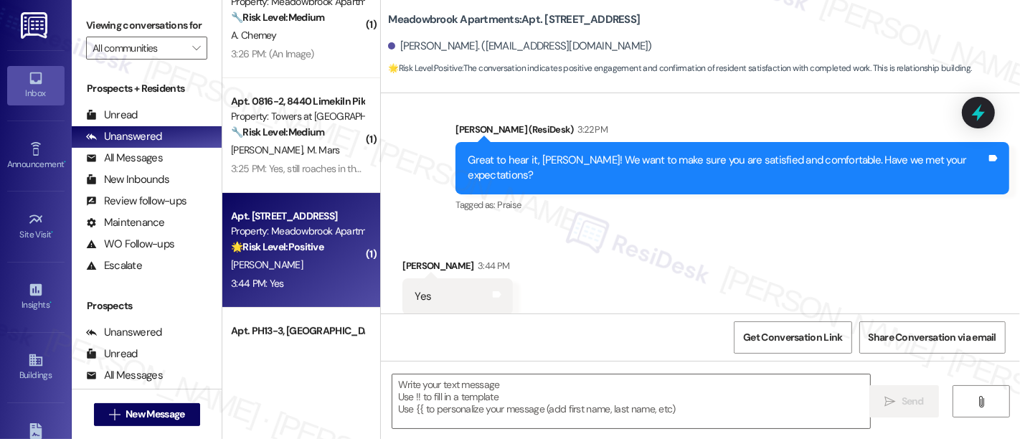
click at [791, 226] on div "Received via SMS [PERSON_NAME] 3:44 PM Yes Tags and notes Tagged as: Positive r…" at bounding box center [700, 286] width 639 height 121
click at [611, 373] on div " Send " at bounding box center [700, 415] width 639 height 108
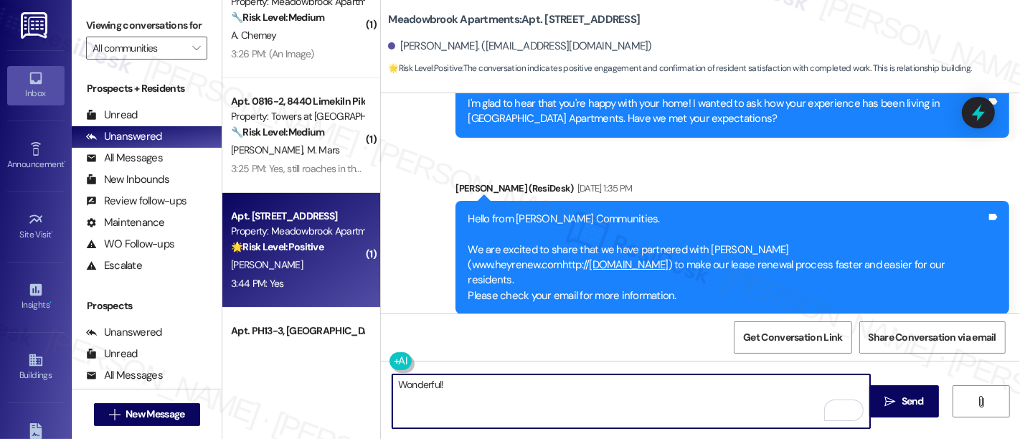
scroll to position [2829, 0]
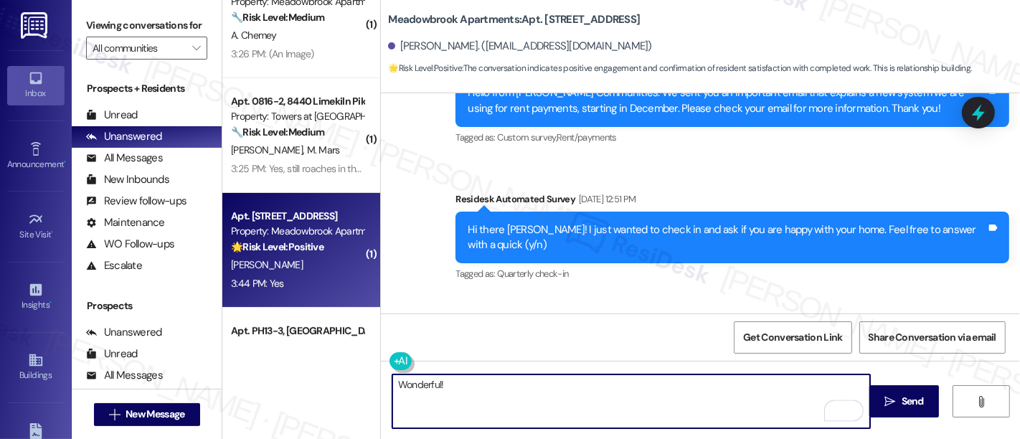
paste textarea "If you’re happy with your experience, we’d love it if you left us a quick Googl…"
type textarea "Wonderful! If you’re happy with your experience, we’d love it if you left us a …"
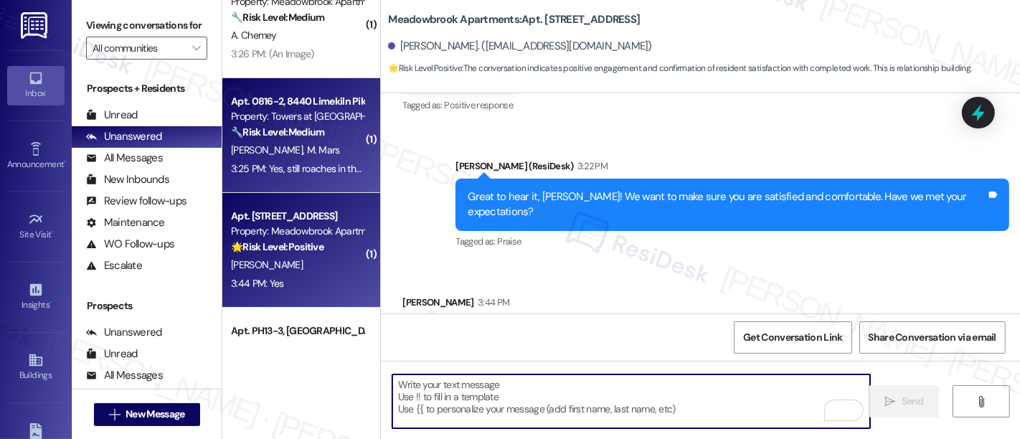
scroll to position [4132, 0]
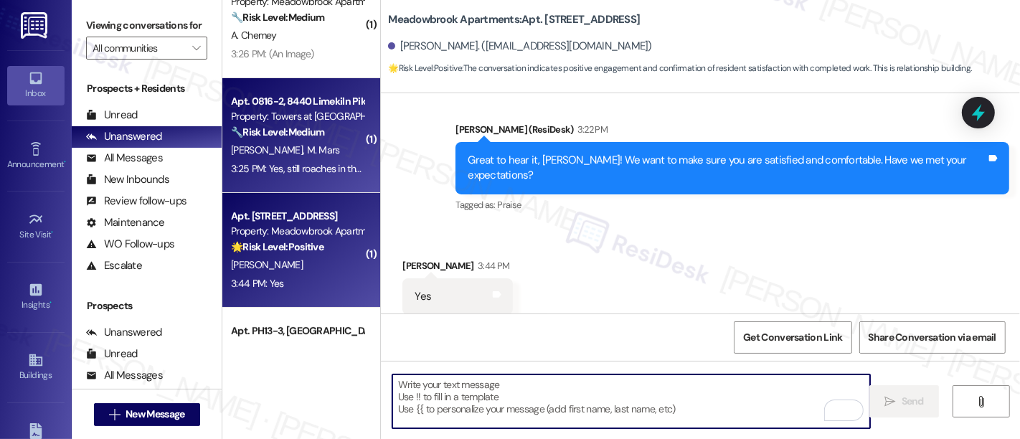
click at [282, 121] on div "Property: Towers at [GEOGRAPHIC_DATA]" at bounding box center [297, 116] width 133 height 15
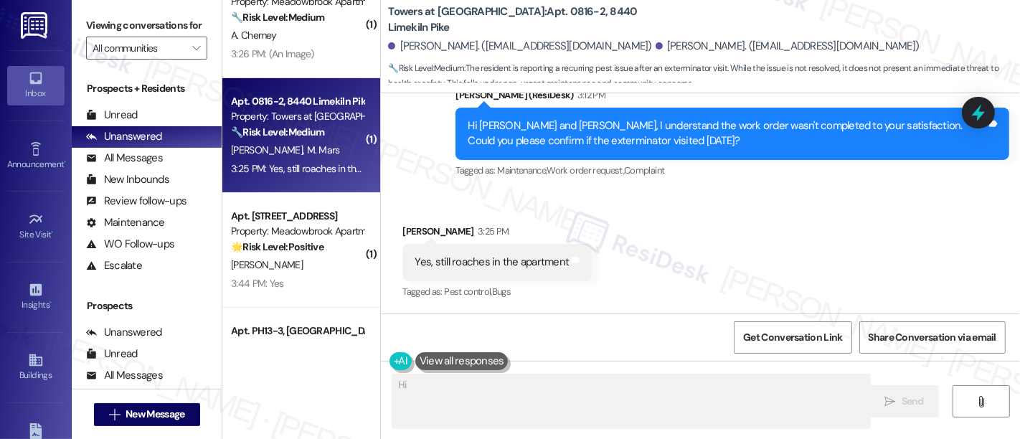
scroll to position [507, 0]
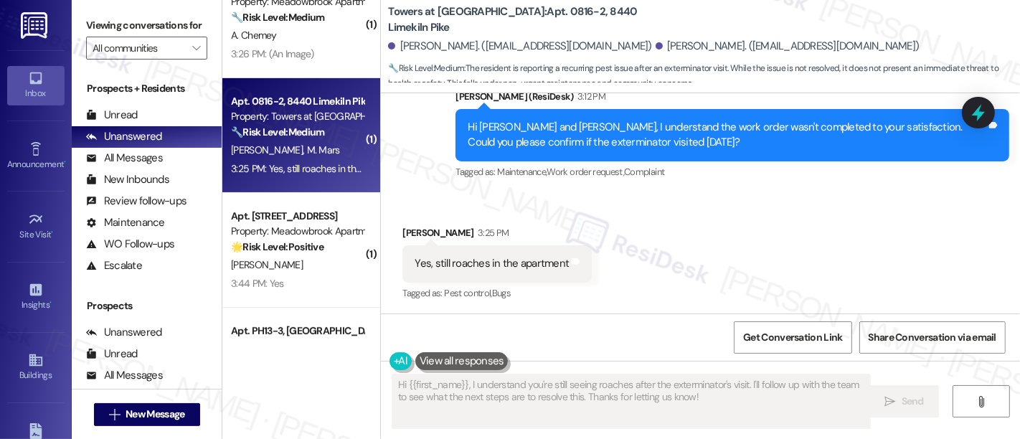
click at [716, 232] on div "Received via SMS [PERSON_NAME] 3:25 PM Yes, still roaches in the apartment Tags…" at bounding box center [700, 253] width 639 height 121
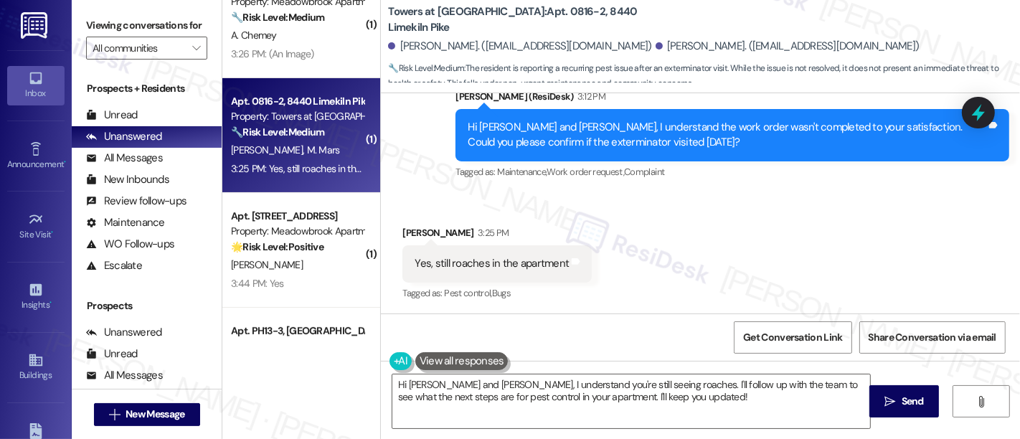
click at [580, 280] on div "Received via SMS [PERSON_NAME] 3:25 PM Yes, still roaches in the apartment Tags…" at bounding box center [497, 265] width 211 height 100
click at [714, 232] on div "Received via SMS [PERSON_NAME] 3:25 PM Yes, still roaches in the apartment Tags…" at bounding box center [700, 253] width 639 height 121
click at [827, 267] on div "Received via SMS [PERSON_NAME] 3:25 PM Yes, still roaches in the apartment Tags…" at bounding box center [700, 253] width 639 height 121
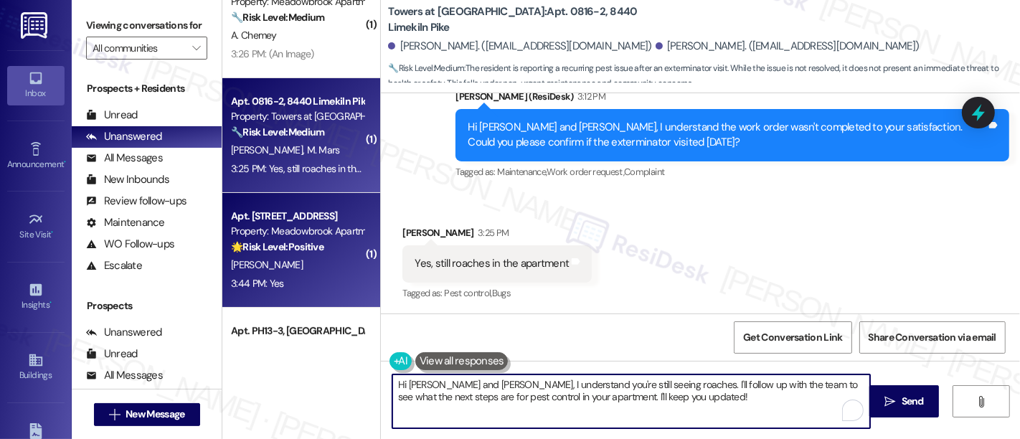
drag, startPoint x: 474, startPoint y: 384, endPoint x: 286, endPoint y: 300, distance: 205.2
click at [225, 359] on div "( 1 ) Apt. [STREET_ADDRESS] Property: Gateway Towers Apts ⚠️ Risk Level: High T…" at bounding box center [621, 219] width 798 height 439
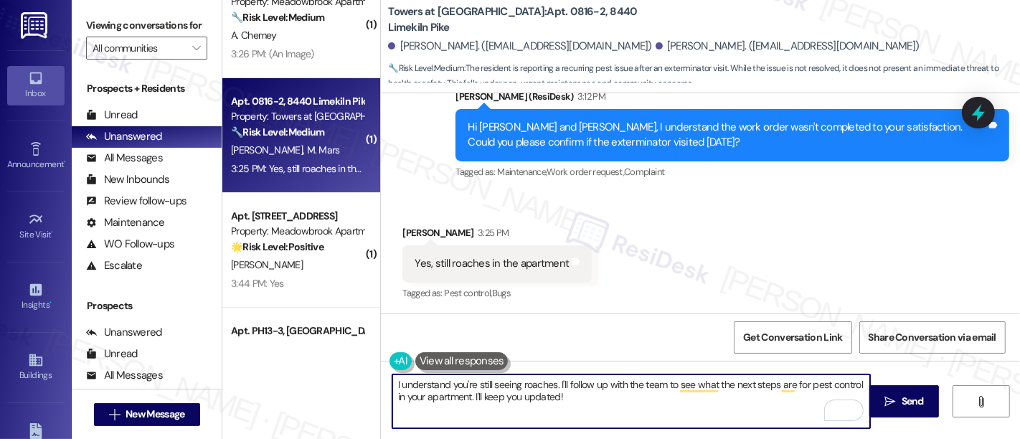
click at [550, 387] on textarea "I understand you're still seeing roaches. I'll follow up with the team to see w…" at bounding box center [631, 402] width 478 height 54
click at [748, 413] on textarea "I understand you're still seeing roaches, despite the visit [DATE]. I'll follow…" at bounding box center [631, 402] width 478 height 54
click at [666, 389] on textarea "I understand you're still seeing roaches, despite the visit [DATE]. I'll follow…" at bounding box center [631, 402] width 478 height 54
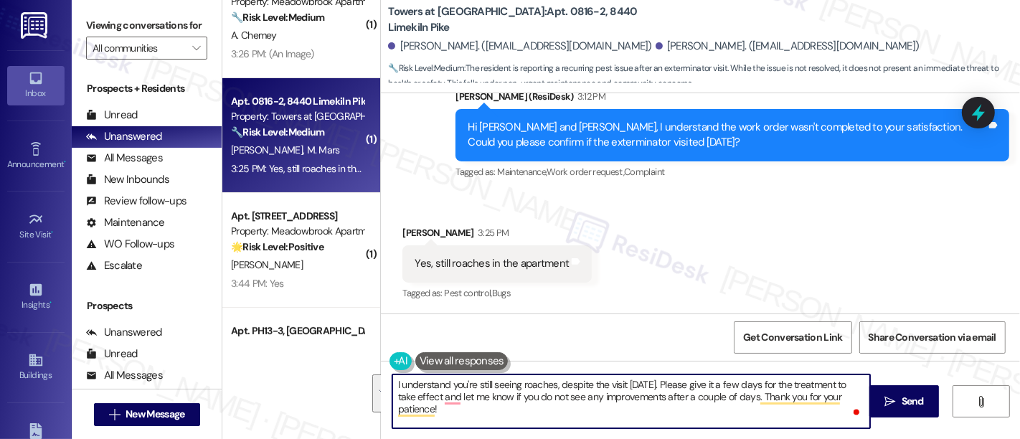
paste textarea "even after [DATE] visit. Please give the treatment a few days to take full effe…"
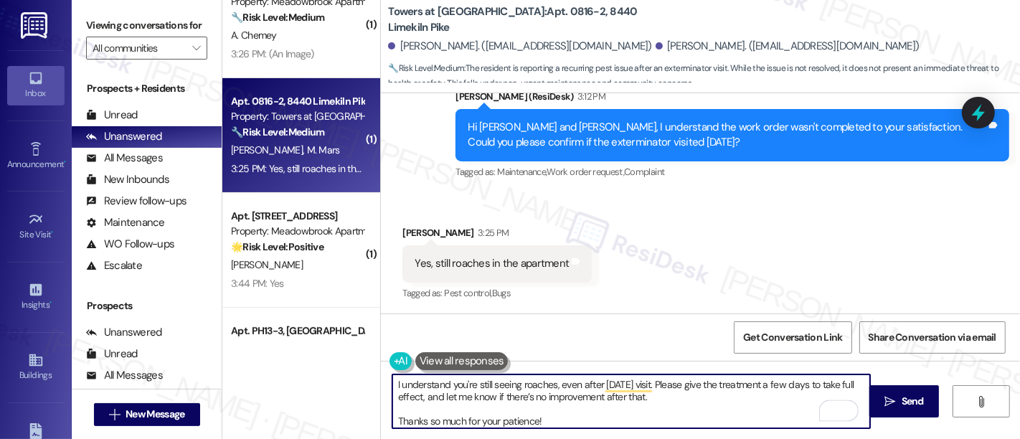
click at [686, 400] on textarea "I understand you're still seeing roaches, even after [DATE] visit. Please give …" at bounding box center [631, 402] width 478 height 54
type textarea "I understand you're still seeing roaches, even after [DATE] visit. Please give …"
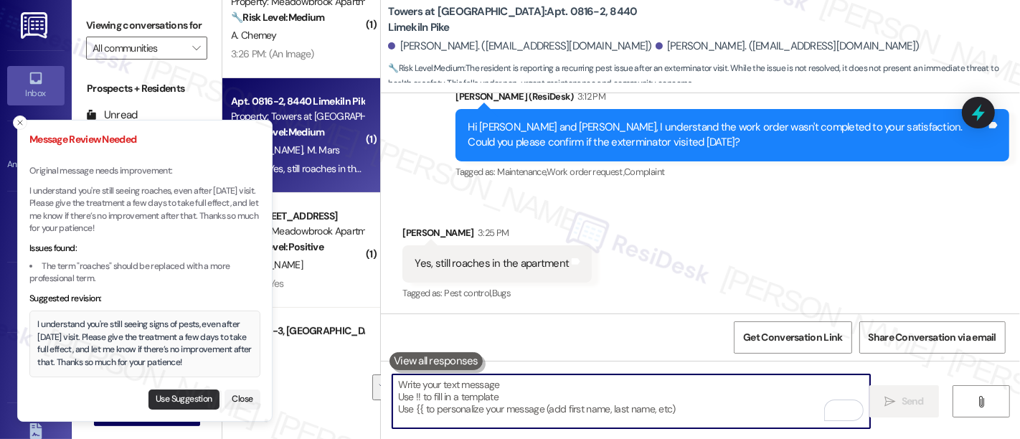
click at [204, 398] on button "Use Suggestion" at bounding box center [184, 400] width 71 height 20
type textarea "I understand you're still seeing signs of pests, even after [DATE] visit. Pleas…"
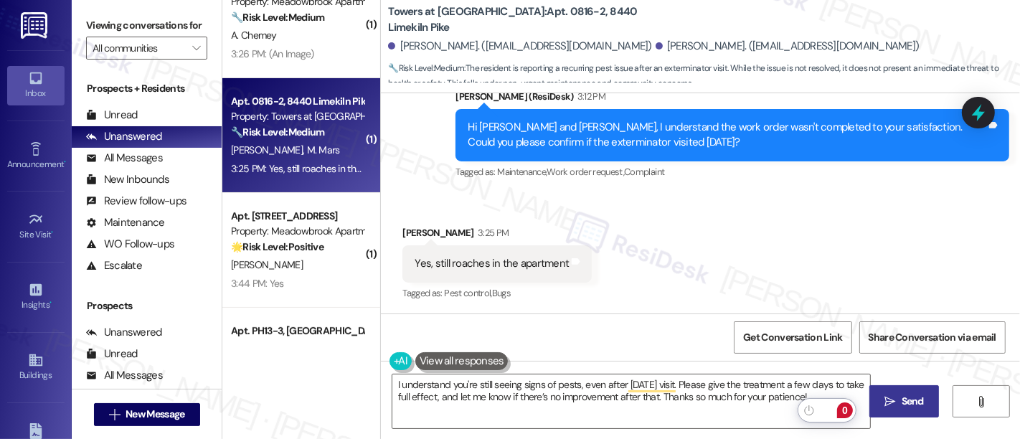
click at [910, 405] on span "Send" at bounding box center [913, 401] width 22 height 15
type textarea "Hi [PERSON_NAME] and [PERSON_NAME], I understand you're still seeing roaches. I…"
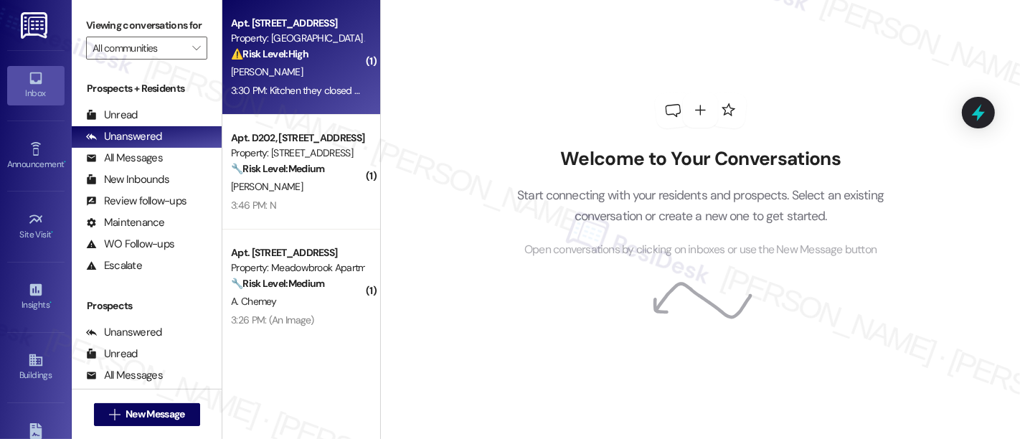
click at [264, 67] on span "[PERSON_NAME]" at bounding box center [267, 71] width 72 height 13
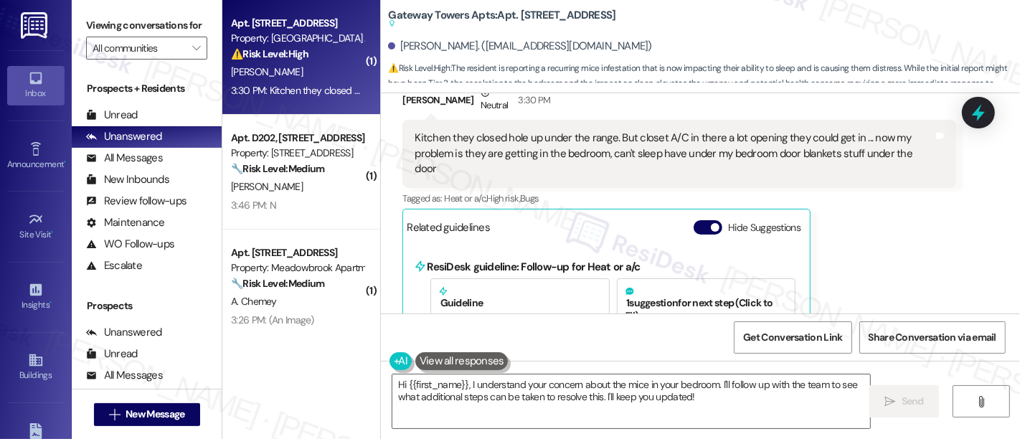
scroll to position [8112, 0]
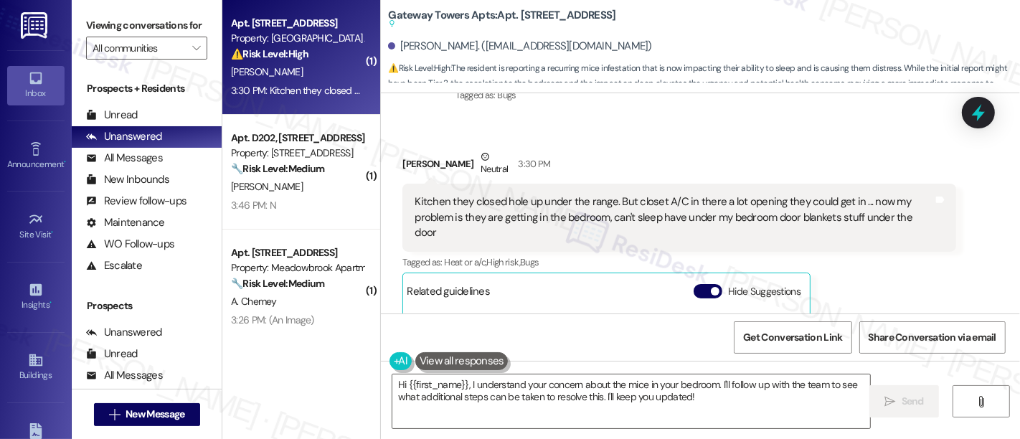
click at [686, 277] on div "Related guidelines Hide Suggestions" at bounding box center [607, 291] width 400 height 28
click at [694, 284] on button "Hide Suggestions" at bounding box center [708, 291] width 29 height 14
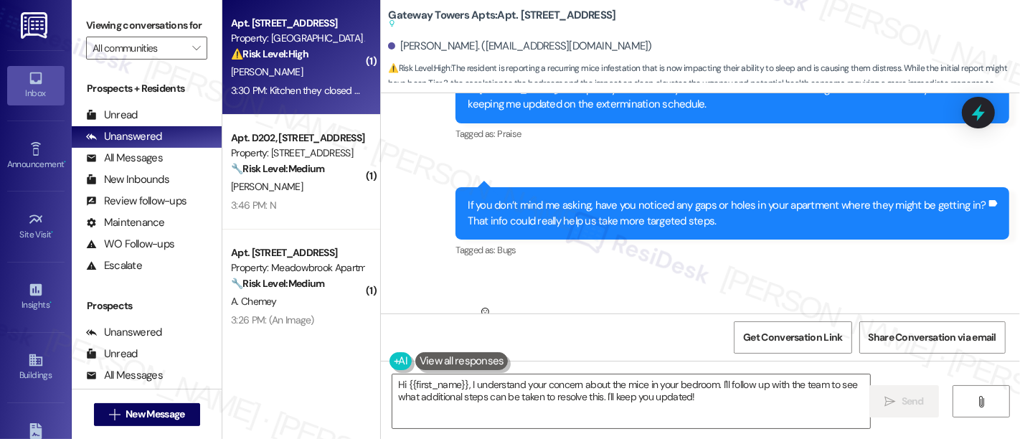
scroll to position [8036, 0]
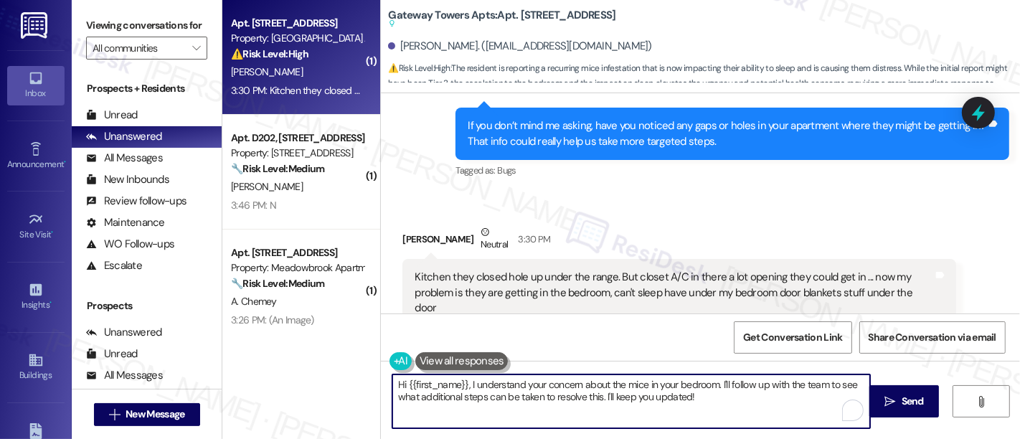
drag, startPoint x: 711, startPoint y: 384, endPoint x: 242, endPoint y: 380, distance: 469.3
click at [242, 380] on div "( 1 ) Apt. [STREET_ADDRESS] Property: Gateway Towers Apts ⚠️ Risk Level: High T…" at bounding box center [621, 219] width 798 height 439
click at [579, 396] on textarea "Thanks for the update. I'll follow up with the team to see what additional step…" at bounding box center [631, 402] width 478 height 54
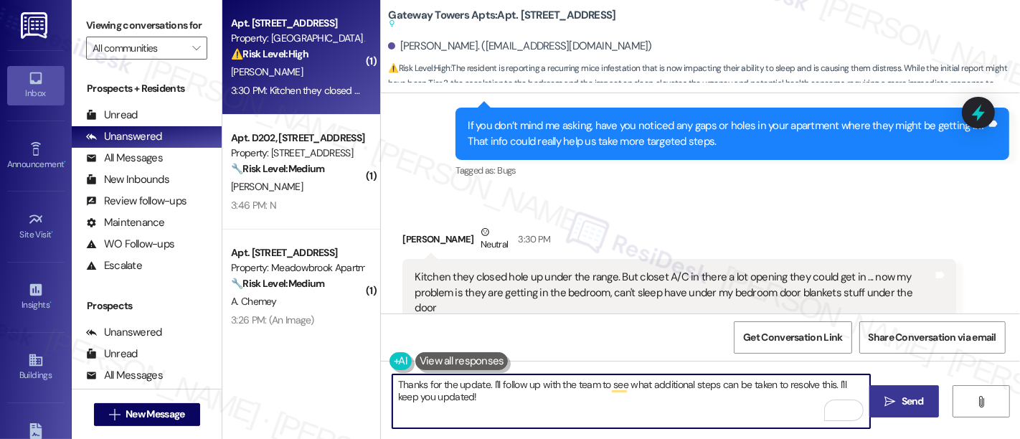
type textarea "Thanks for the update. I'll follow up with the team to see what additional step…"
click at [889, 408] on button " Send" at bounding box center [905, 401] width 70 height 32
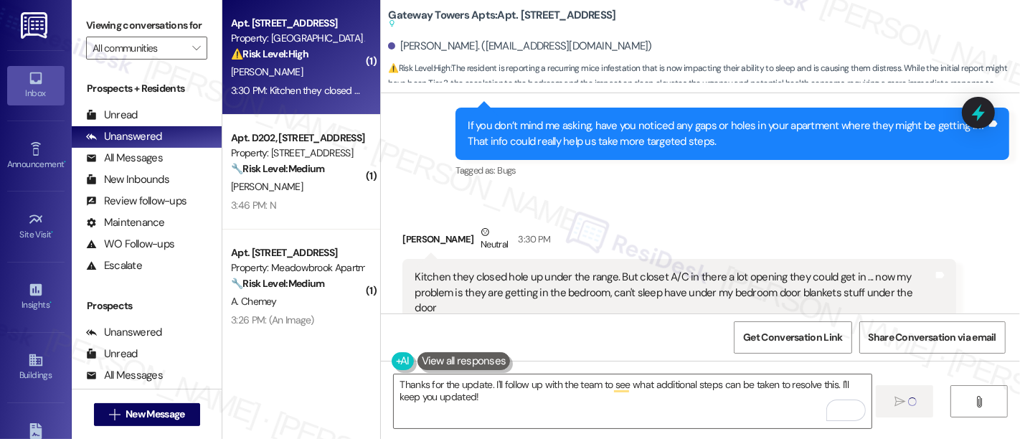
click at [522, 11] on b "Gateway Towers Apts: Apt. [STREET_ADDRESS] Suggested actions and notes availabl…" at bounding box center [501, 20] width 227 height 24
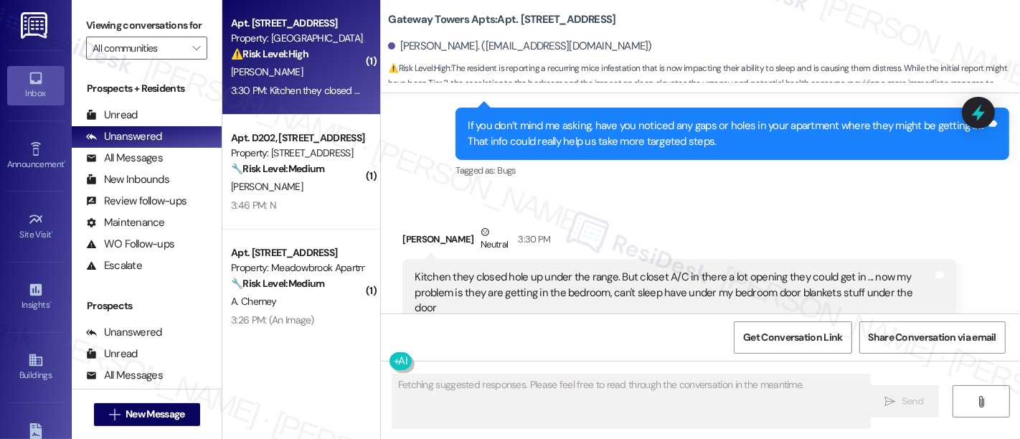
click at [580, 35] on div "[PERSON_NAME]. ([EMAIL_ADDRESS][DOMAIN_NAME])" at bounding box center [704, 46] width 632 height 29
click at [512, 17] on b "Gateway Towers Apts: Apt. [STREET_ADDRESS]" at bounding box center [501, 19] width 227 height 15
copy b "B"
click at [520, 14] on b "Gateway Towers Apts: Apt. [STREET_ADDRESS]" at bounding box center [501, 19] width 227 height 15
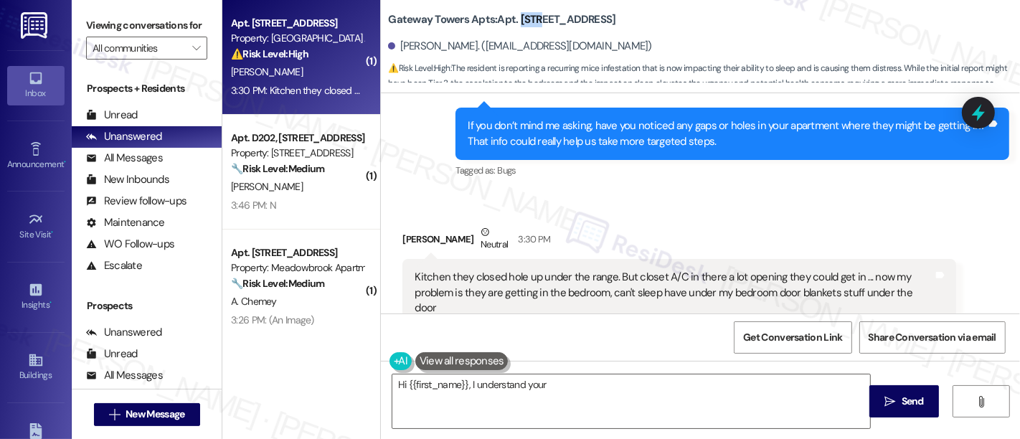
click at [520, 14] on b "Gateway Towers Apts: Apt. B217, 3600 Gateway Drive" at bounding box center [501, 19] width 227 height 15
copy b "B217"
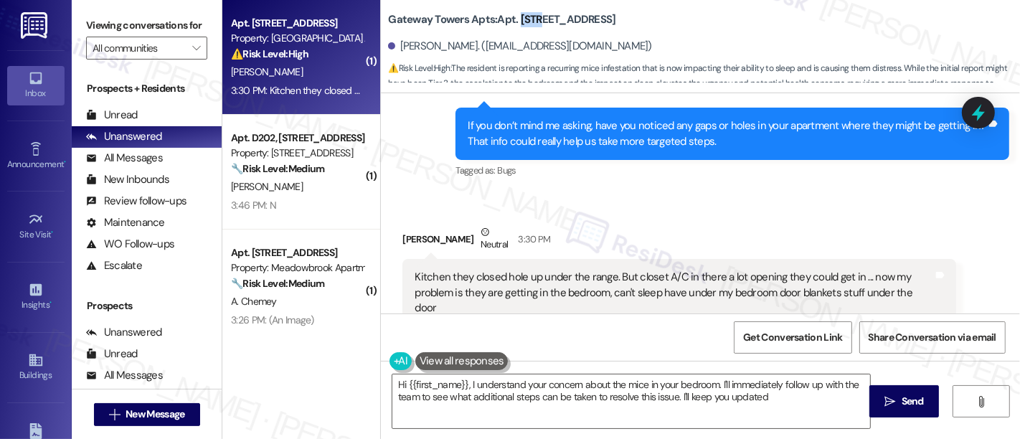
type textarea "Hi {{first_name}}, I understand your concern about the mice in your bedroom. I'…"
drag, startPoint x: 615, startPoint y: 137, endPoint x: 616, endPoint y: 123, distance: 13.7
click at [616, 192] on div "Received via SMS Sandra Guerrera Neutral 3:30 PM Kitchen they closed hole up un…" at bounding box center [700, 294] width 639 height 204
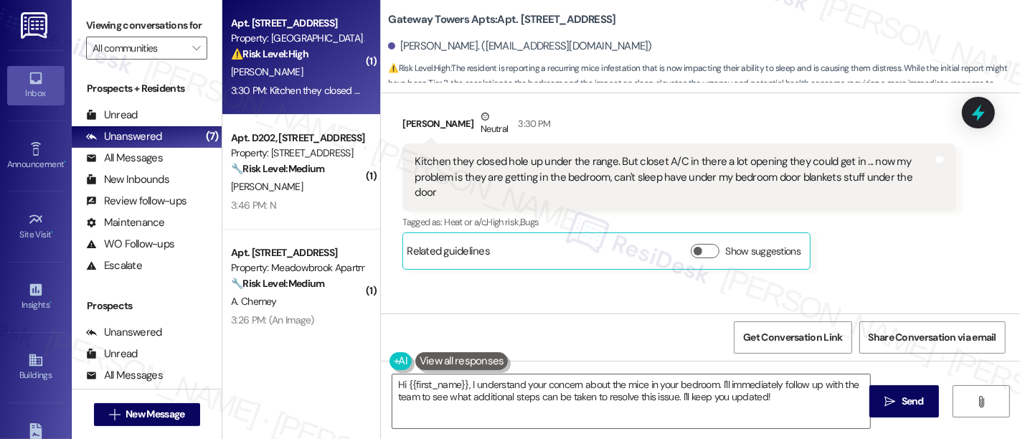
click at [864, 281] on div "Sent via SMS Sarah 3:52 PM Thanks for the update. I'll follow up with the team …" at bounding box center [700, 339] width 639 height 116
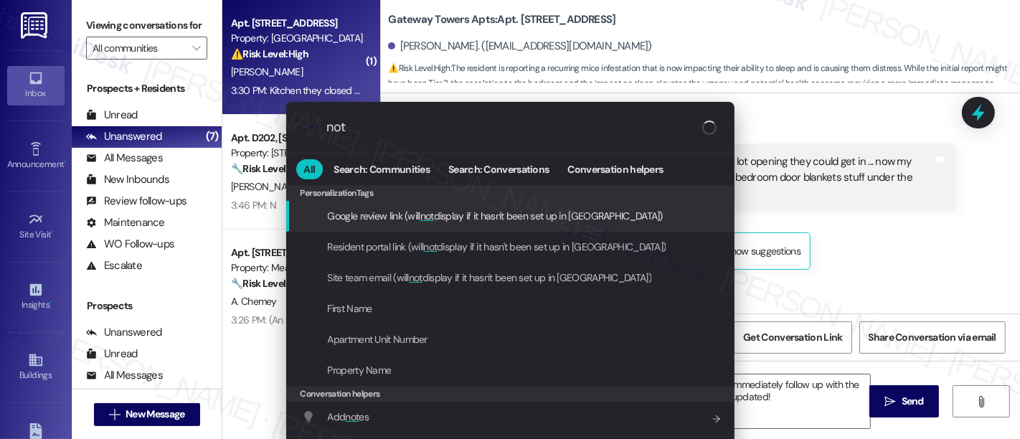
type input "note"
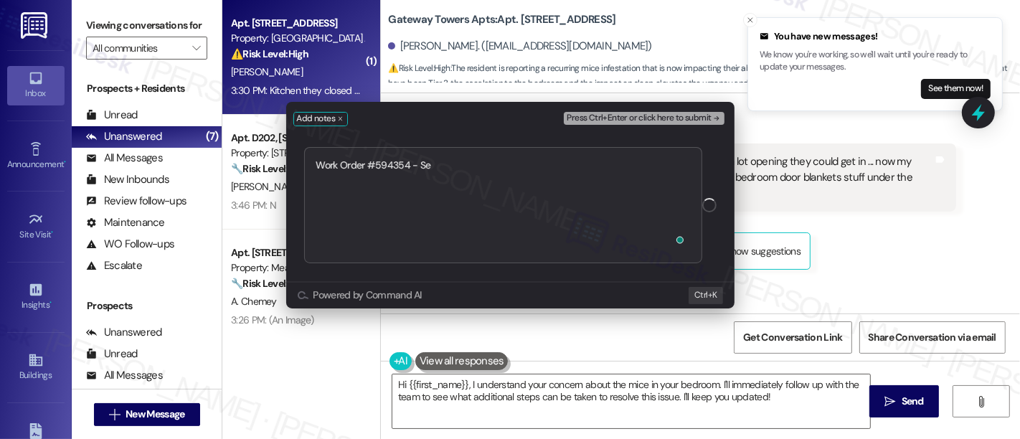
scroll to position [8252, 0]
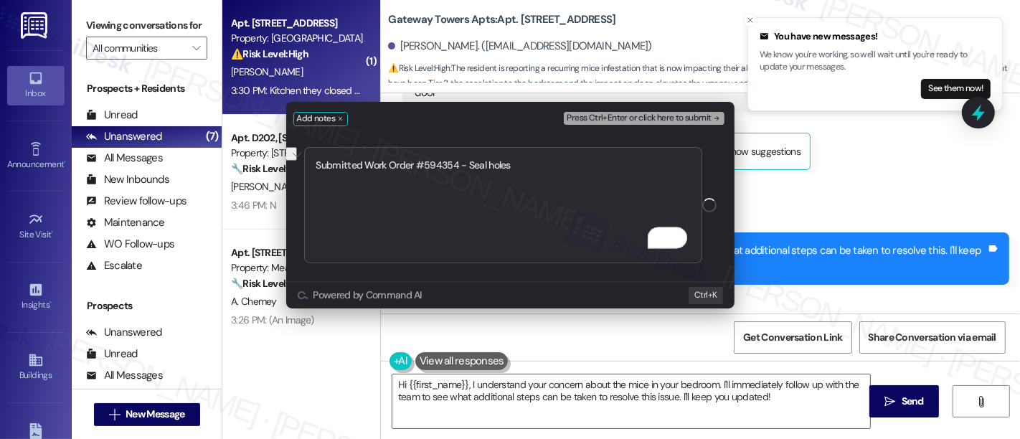
type textarea "Submitted Work Order #594354 - Seal holes"
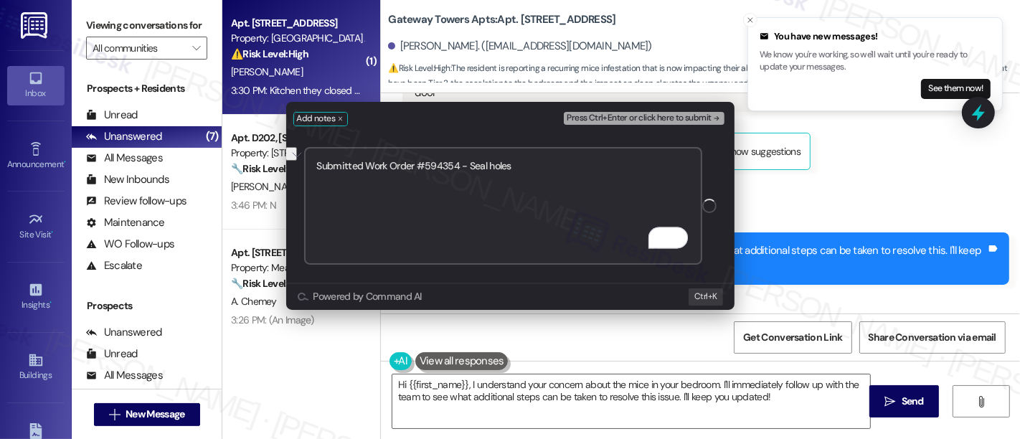
click at [707, 119] on span "Press Ctrl+Enter or click here to submit" at bounding box center [639, 118] width 144 height 10
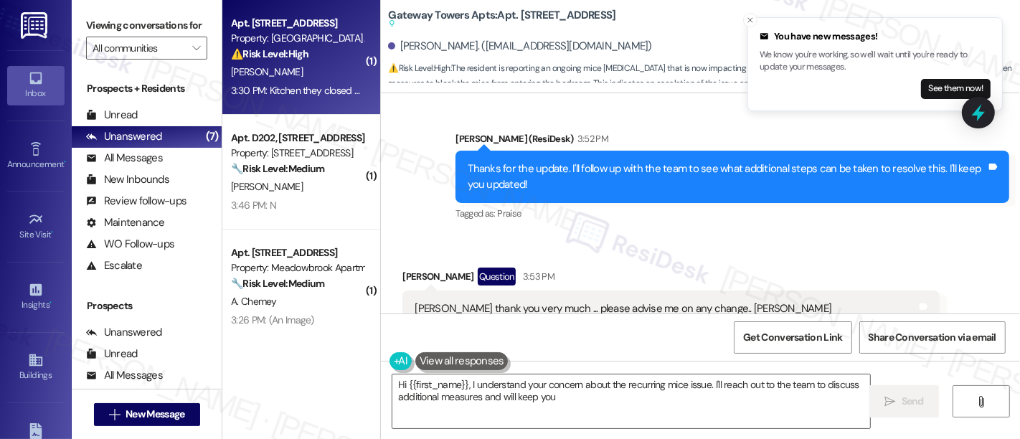
scroll to position [8417, 0]
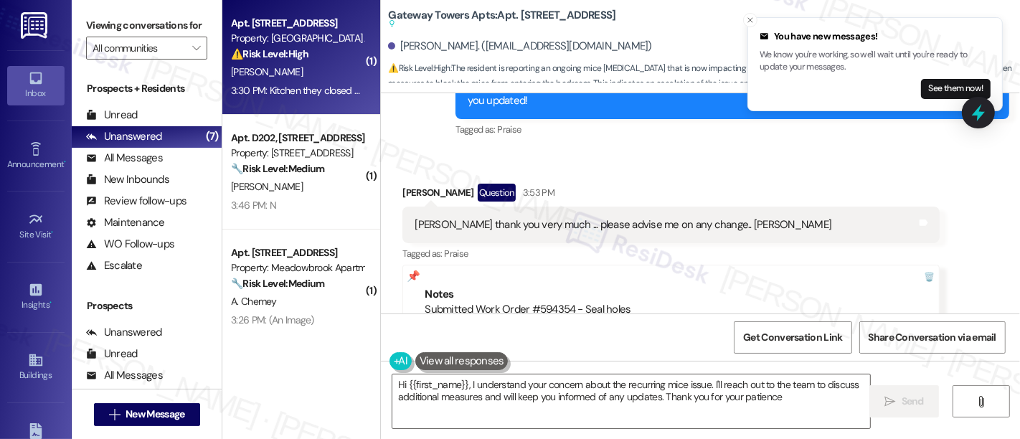
type textarea "Hi {{first_name}}, I understand your concern about the recurring mice issue. I'…"
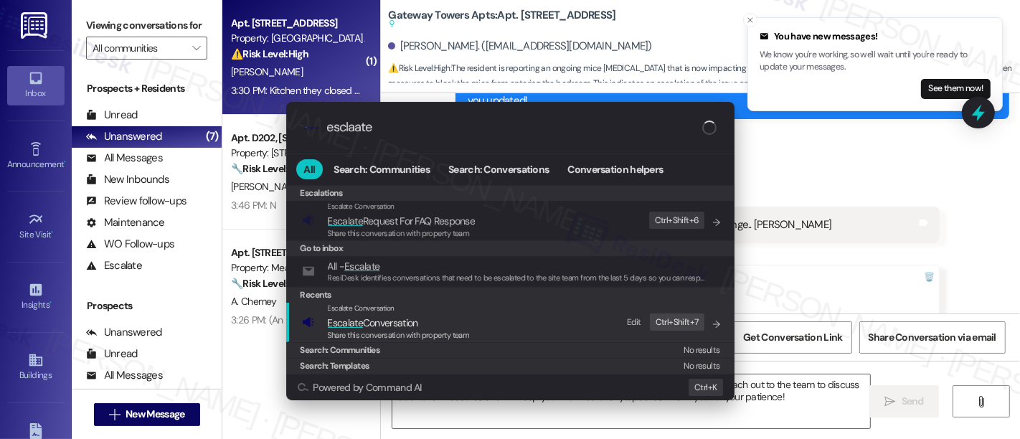
type input "esclaate"
click at [484, 331] on div "Escalate Conversation Escalate Conversation Share this conversation with proper…" at bounding box center [512, 322] width 420 height 39
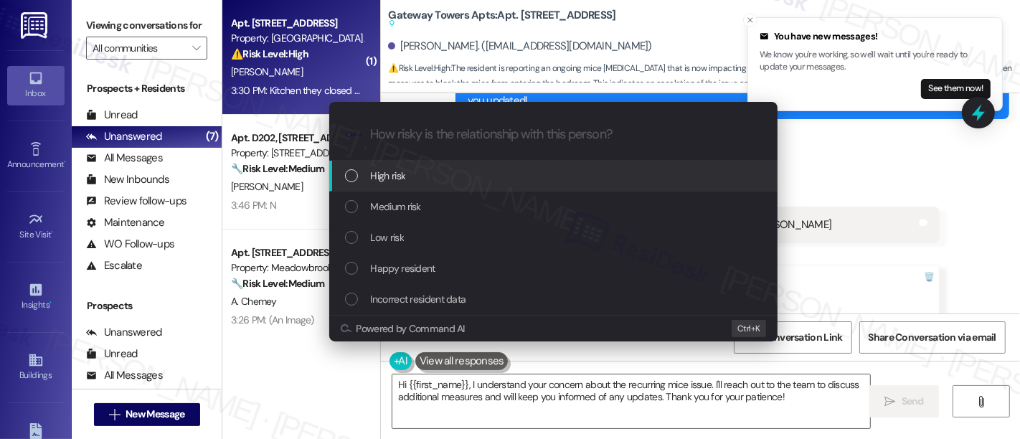
click at [473, 202] on div "Medium risk" at bounding box center [555, 207] width 420 height 16
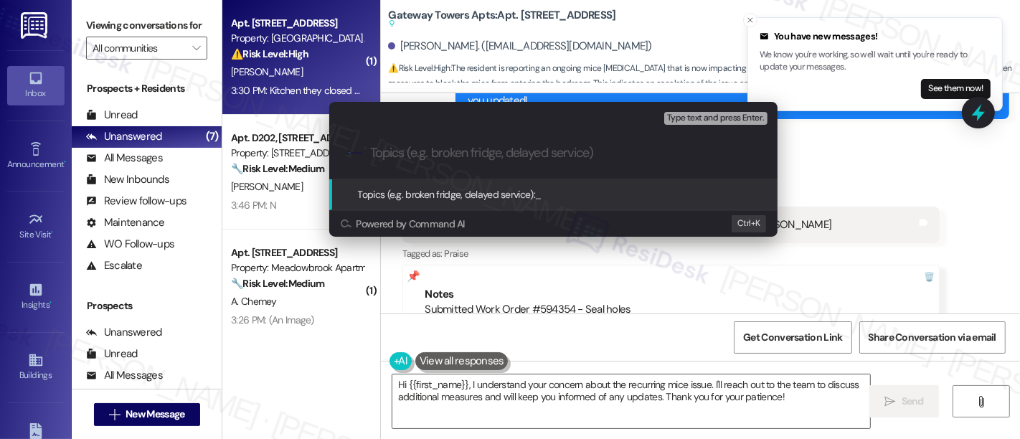
paste input "Submitted Work Order #594354 - Seal holes"
type input "Submitted Work Order #594354 - Seal holes"
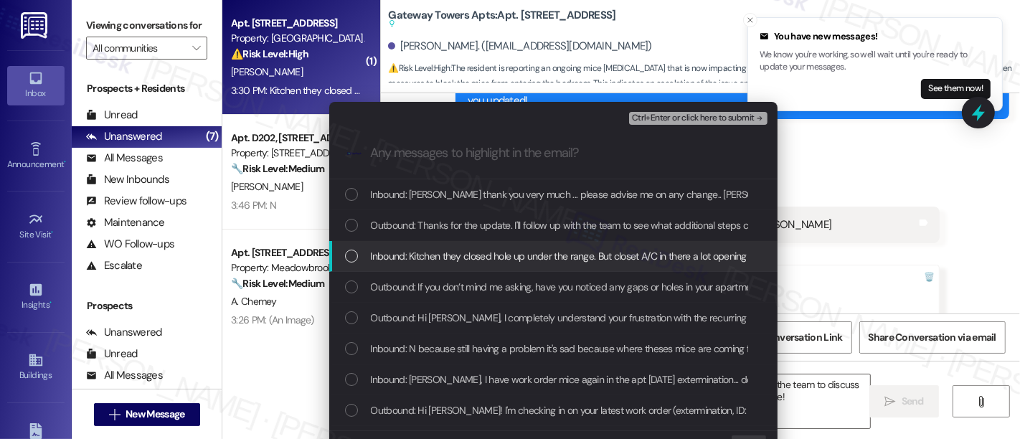
click at [474, 255] on span "Inbound: Kitchen they closed hole up under the range. But closet A/C in there a…" at bounding box center [857, 256] width 972 height 16
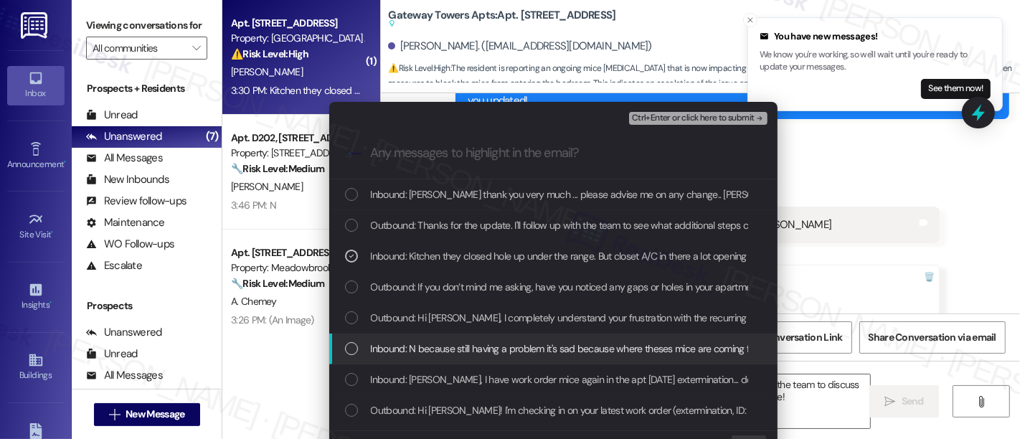
click at [411, 347] on span "Inbound: N because still having a problem it's sad because where theses mice ar…" at bounding box center [752, 349] width 763 height 16
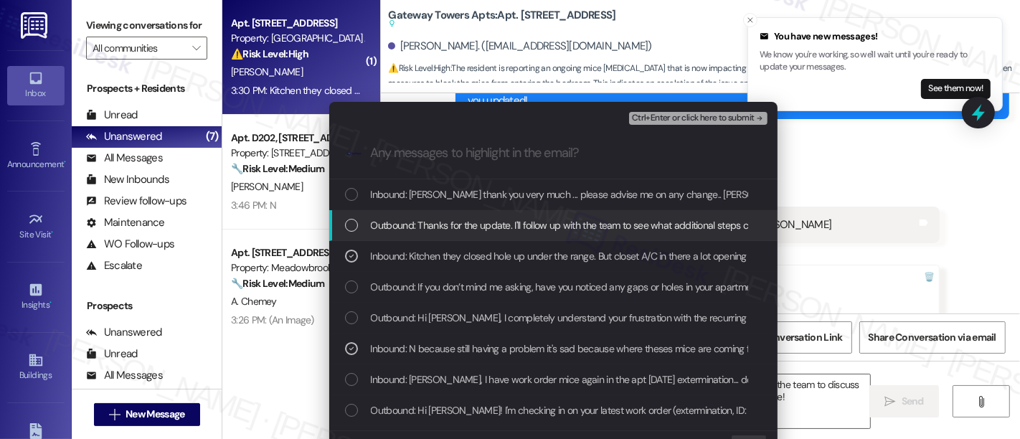
click at [748, 113] on span "Ctrl+Enter or click here to submit" at bounding box center [693, 118] width 123 height 10
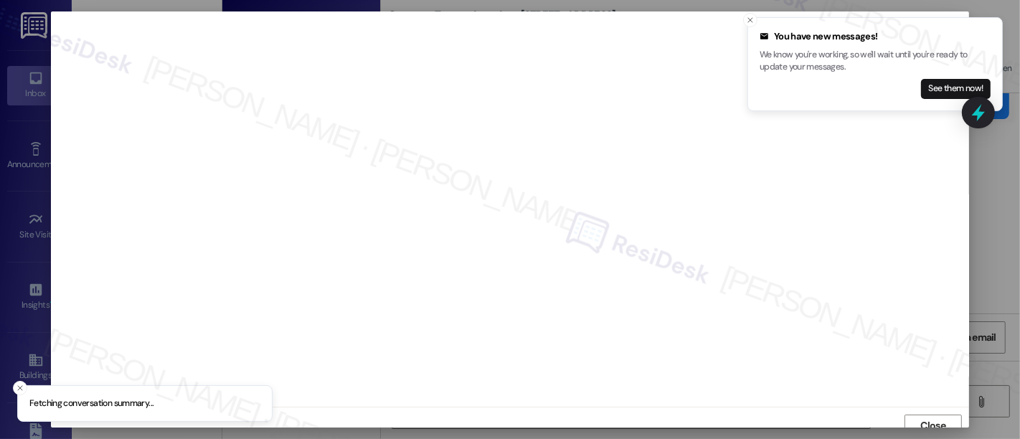
scroll to position [9, 0]
drag, startPoint x: 751, startPoint y: 22, endPoint x: 750, endPoint y: 35, distance: 13.7
click at [751, 22] on icon "Close toast" at bounding box center [750, 20] width 9 height 9
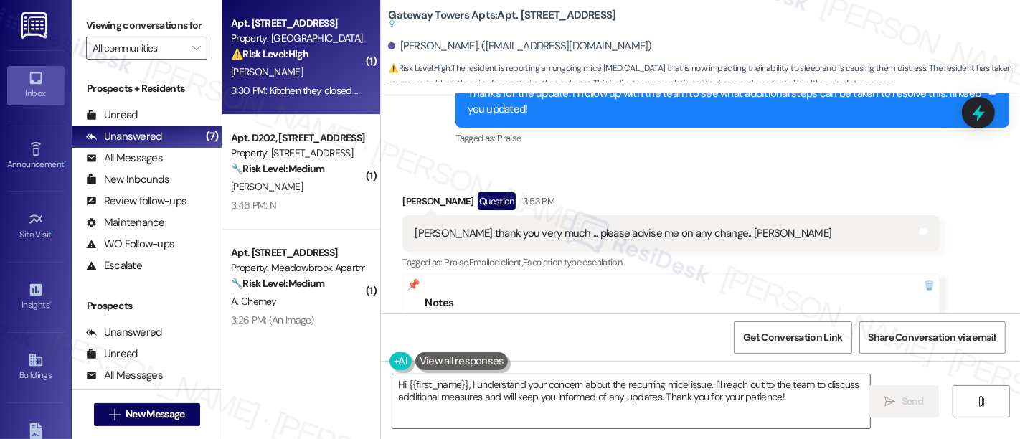
scroll to position [8417, 0]
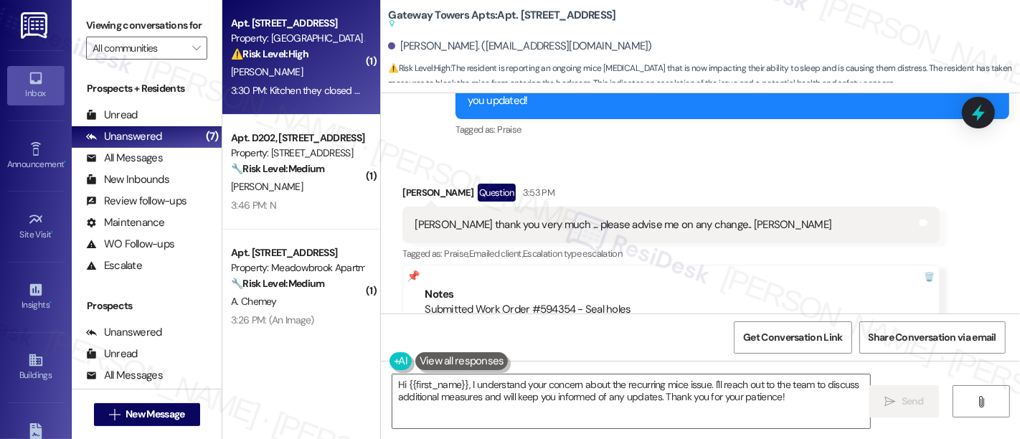
click at [961, 207] on div "Received via SMS Sandra Guerrera Question 3:53 PM Emily thank you very much ...…" at bounding box center [700, 273] width 639 height 245
drag, startPoint x: 624, startPoint y: 138, endPoint x: 682, endPoint y: 138, distance: 58.8
click at [682, 217] on div "Emily thank you very much ... please advise me on any change.. Sandra Guerrera" at bounding box center [623, 224] width 417 height 15
click at [783, 207] on div "Emily thank you very much ... please advise me on any change.. Sandra Guerrera …" at bounding box center [671, 225] width 537 height 37
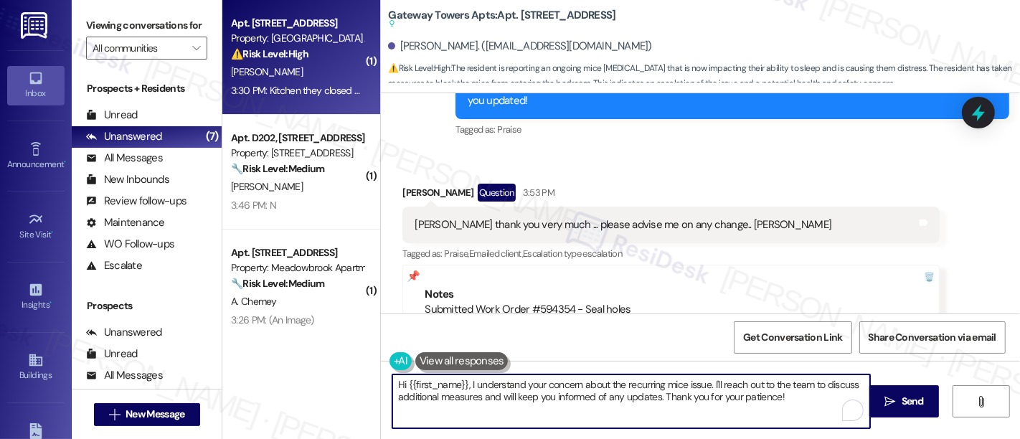
drag, startPoint x: 575, startPoint y: 377, endPoint x: 758, endPoint y: 387, distance: 183.3
click at [699, 387] on textarea "Hi {{first_name}}, I understand your concern about the recurring mice issue. I'…" at bounding box center [631, 402] width 478 height 54
click at [768, 387] on textarea "Hi {{first_name}}, I understand your concern about the recurring mice issue. I'…" at bounding box center [631, 402] width 478 height 54
drag, startPoint x: 438, startPoint y: 410, endPoint x: 588, endPoint y: 413, distance: 149.3
click at [563, 409] on textarea "Hi {{first_name}}, I understand your concern about the recurring mice issue. I'…" at bounding box center [631, 402] width 478 height 54
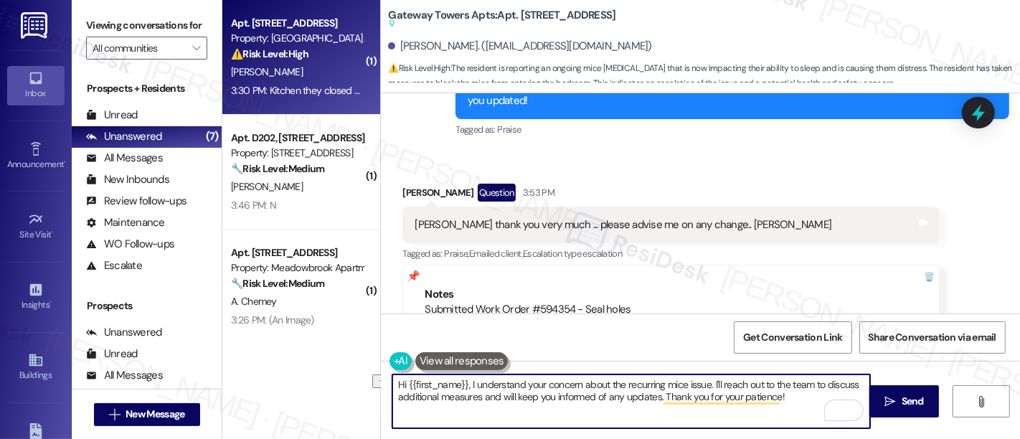
drag, startPoint x: 637, startPoint y: 423, endPoint x: 695, endPoint y: 415, distance: 57.9
click at [638, 423] on textarea "Hi {{first_name}}, I understand your concern about the recurring mice issue. I'…" at bounding box center [631, 402] width 478 height 54
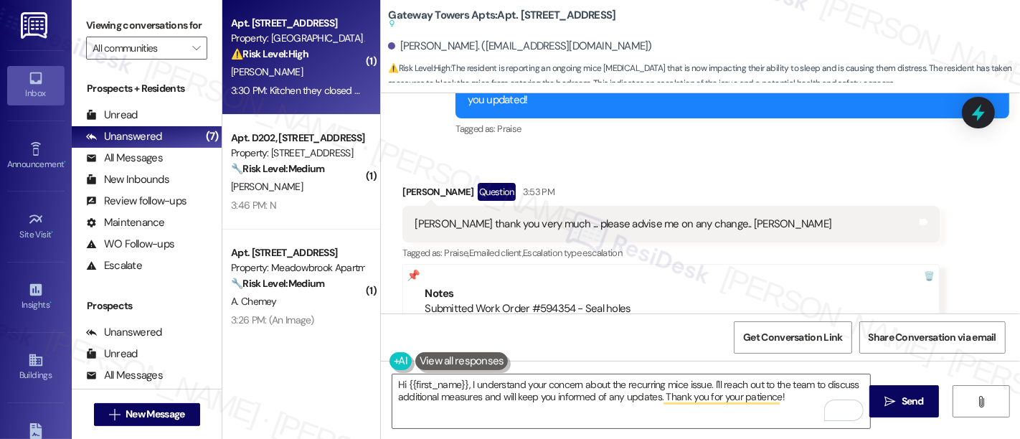
click at [921, 231] on div "Received via SMS Sandra Guerrera Question 3:53 PM Emily thank you very much ...…" at bounding box center [700, 273] width 639 height 245
click at [957, 206] on div "Received via SMS Sandra Guerrera Question 3:53 PM Emily thank you very much ...…" at bounding box center [700, 273] width 639 height 245
click at [937, 220] on div "Received via SMS Sandra Guerrera Question 3:53 PM Emily thank you very much ...…" at bounding box center [700, 273] width 639 height 245
click at [989, 212] on div "Received via SMS Sandra Guerrera Question 3:53 PM Emily thank you very much ...…" at bounding box center [700, 273] width 639 height 245
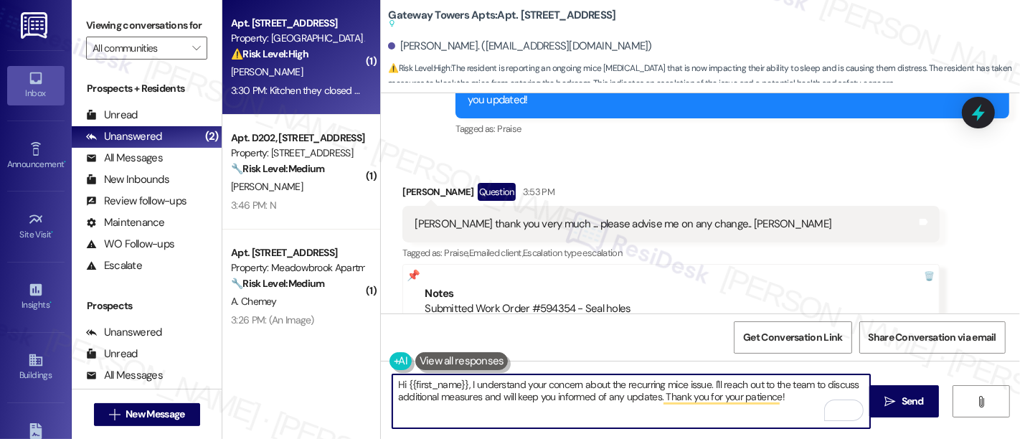
click at [564, 395] on textarea "Hi {{first_name}}, I understand your concern about the recurring mice issue. I'…" at bounding box center [631, 402] width 478 height 54
drag, startPoint x: 652, startPoint y: 396, endPoint x: 380, endPoint y: 302, distance: 287.7
click at [369, 339] on div "( 1 ) Apt. B217, 3600 Gateway Drive Property: Gateway Towers Apts ⚠️ Risk Level…" at bounding box center [621, 219] width 798 height 439
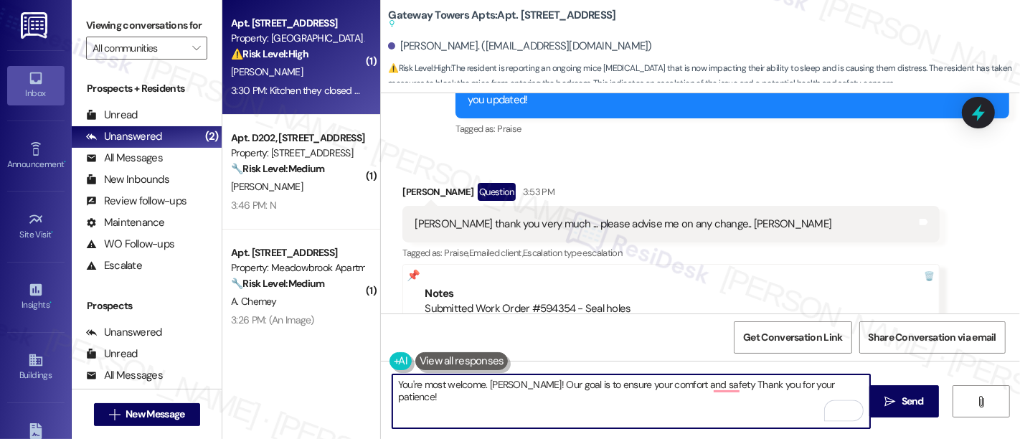
type textarea "You're most welcome. Sandra! Our goal is to ensure your comfort and safety! Tha…"
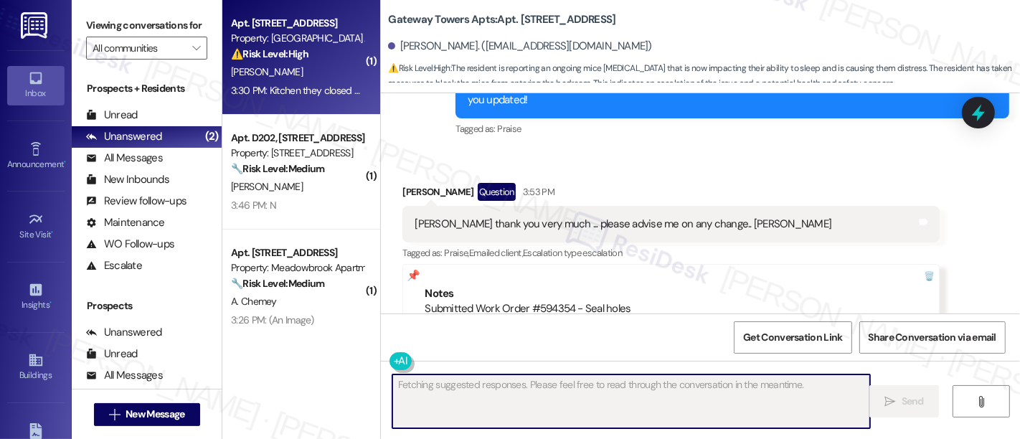
scroll to position [8417, 0]
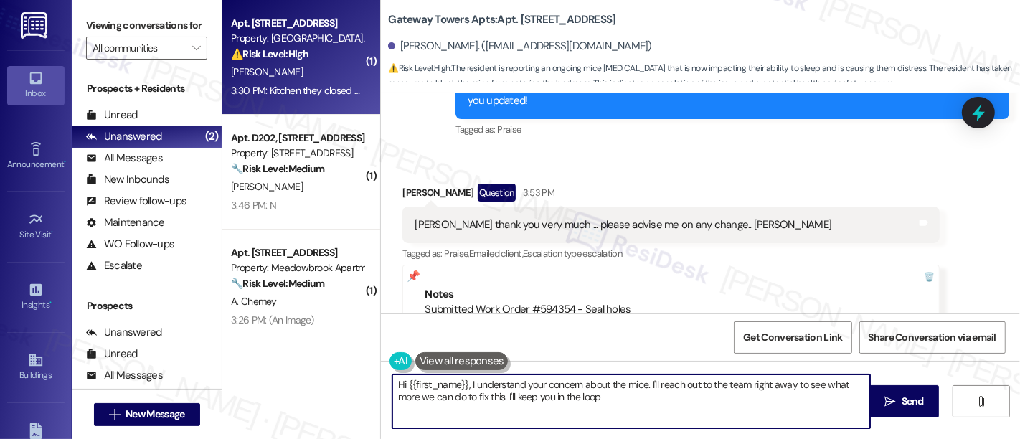
type textarea "Hi {{first_name}}, I understand your concern about the mice. I'll reach out to …"
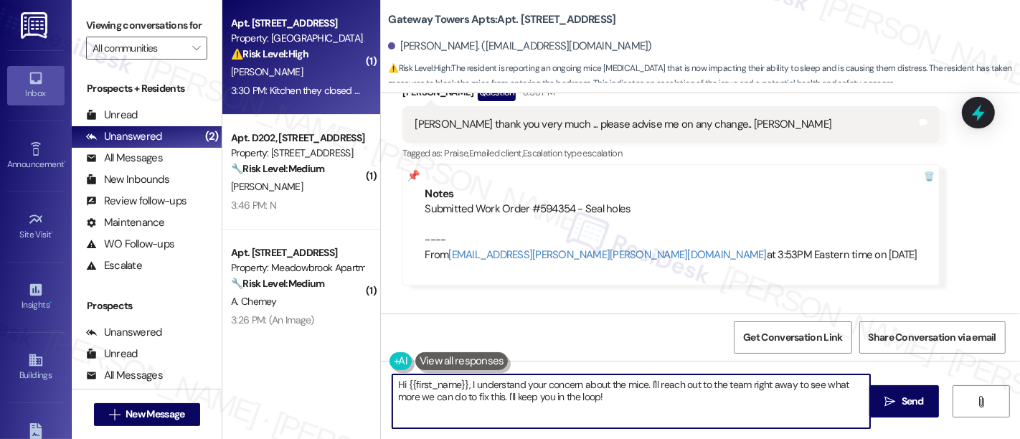
click at [967, 296] on div "Sent via SMS Sarah 3:57 PM You're most welcome. Sandra! Our goal is to ensure y…" at bounding box center [700, 354] width 639 height 116
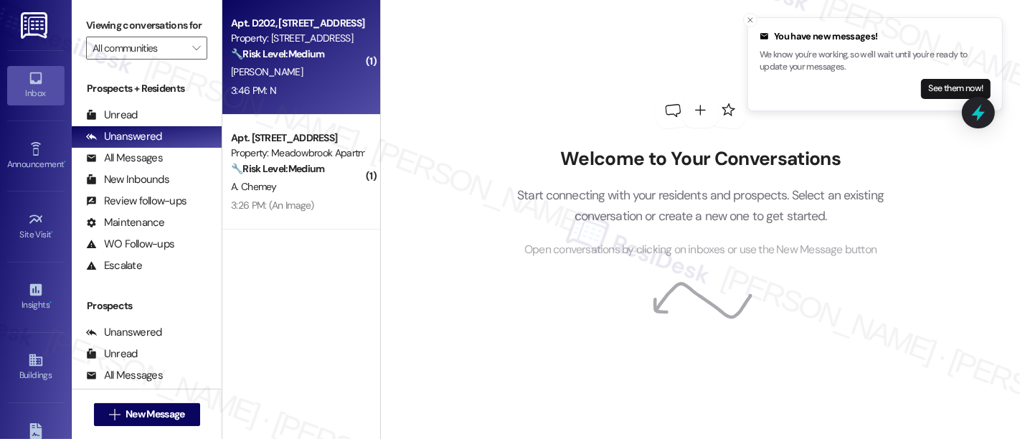
click at [317, 75] on div "[PERSON_NAME]" at bounding box center [298, 72] width 136 height 18
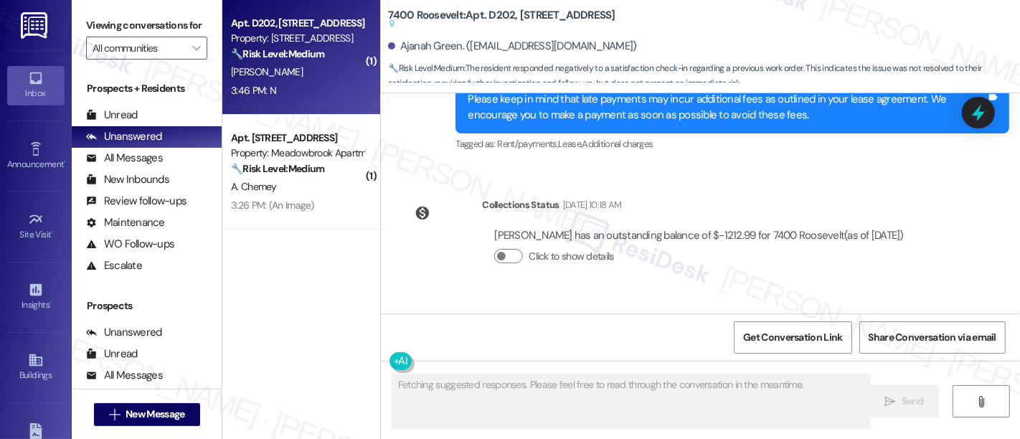
scroll to position [3674, 0]
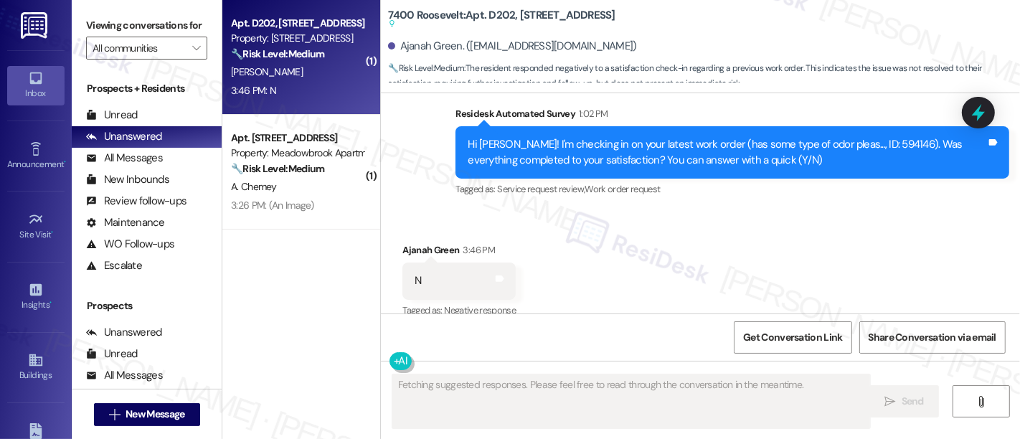
click at [738, 236] on div "Received via SMS Ajanah Green 3:46 PM N Tags and notes Tagged as: Negative resp…" at bounding box center [700, 270] width 639 height 121
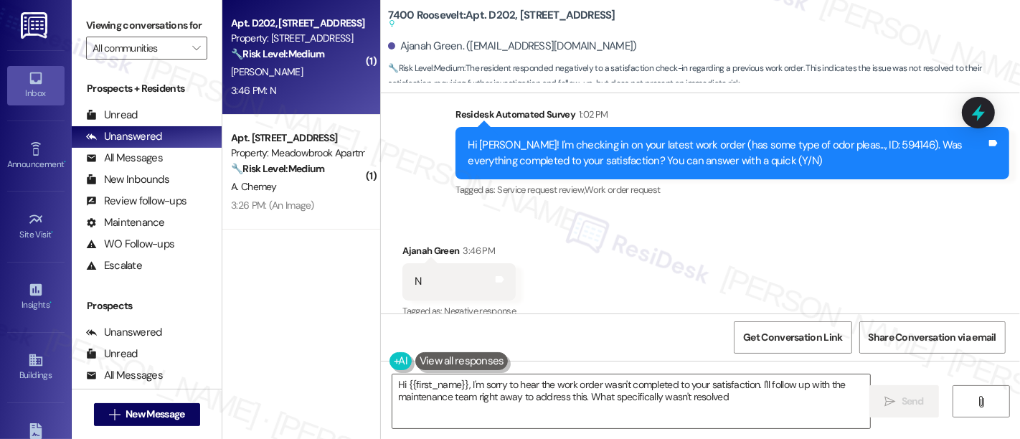
type textarea "Hi {{first_name}}, I'm sorry to hear the work order wasn't completed to your sa…"
click at [852, 138] on div "Hi [PERSON_NAME]! I'm checking in on your latest work order (has some type of o…" at bounding box center [727, 153] width 519 height 31
copy div "594146"
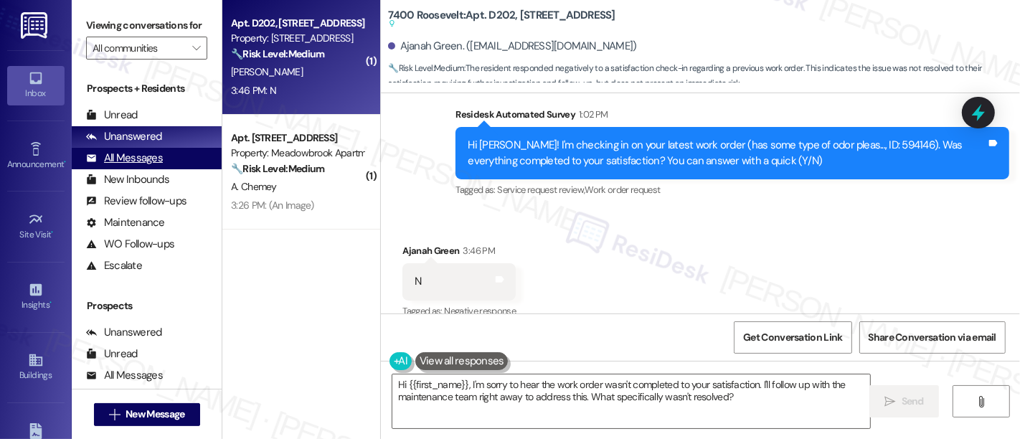
click at [137, 166] on div "All Messages" at bounding box center [124, 158] width 77 height 15
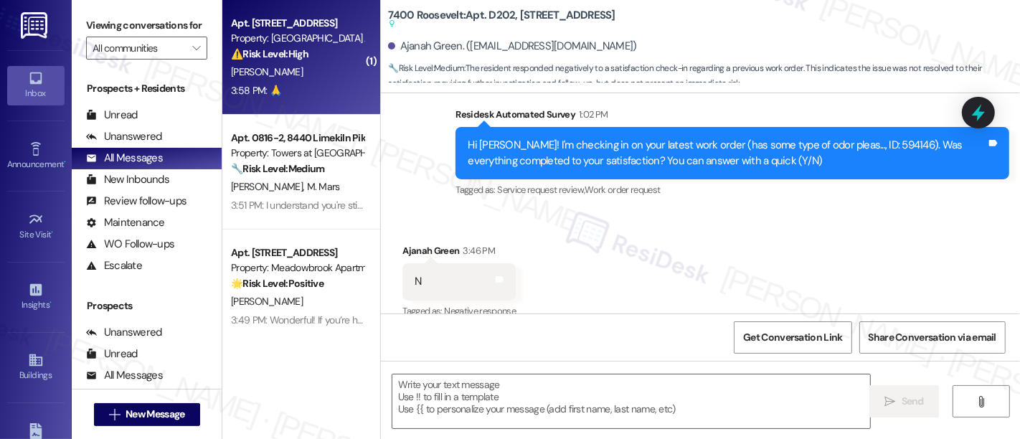
type textarea "Fetching suggested responses. Please feel free to read through the conversation…"
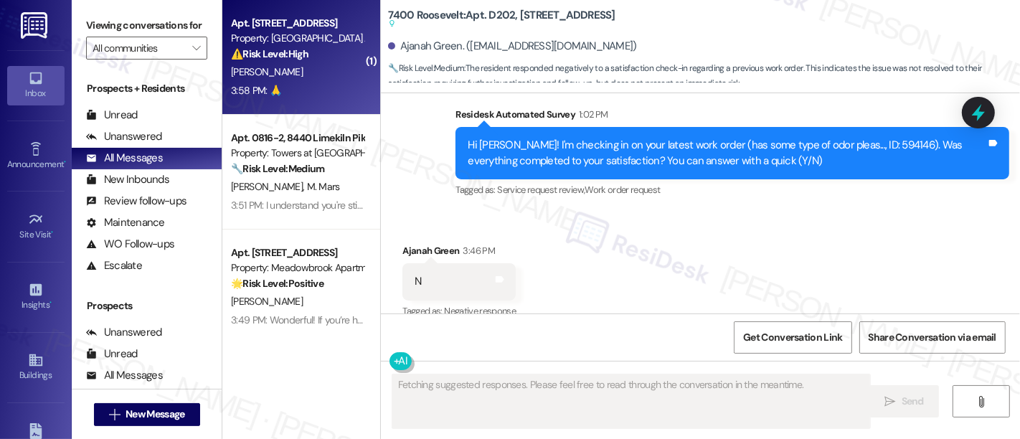
click at [281, 68] on div "[PERSON_NAME]" at bounding box center [298, 72] width 136 height 18
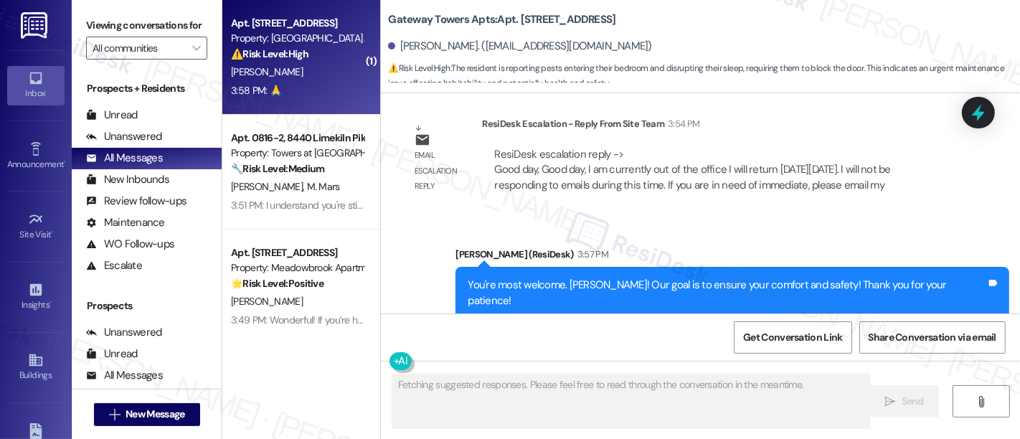
scroll to position [8946, 0]
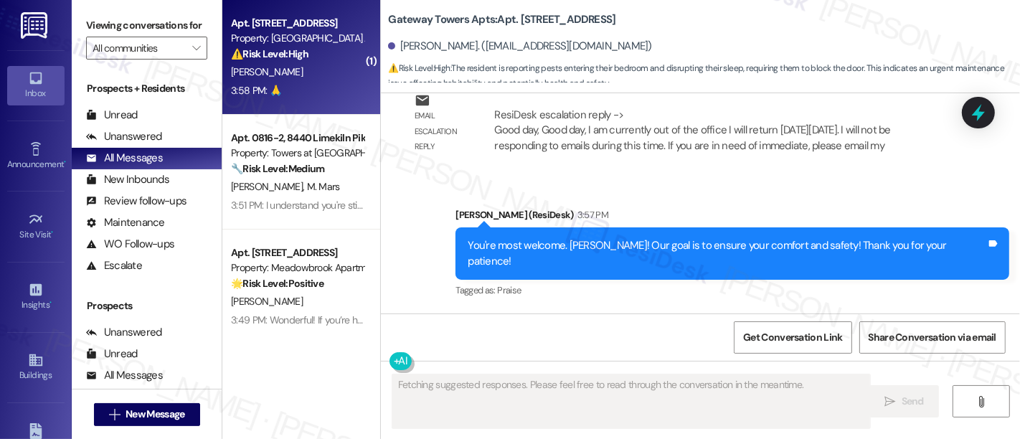
click at [828, 311] on div "Received via SMS [PERSON_NAME] 3:58 PM 🙏 Tags and notes" at bounding box center [700, 361] width 639 height 100
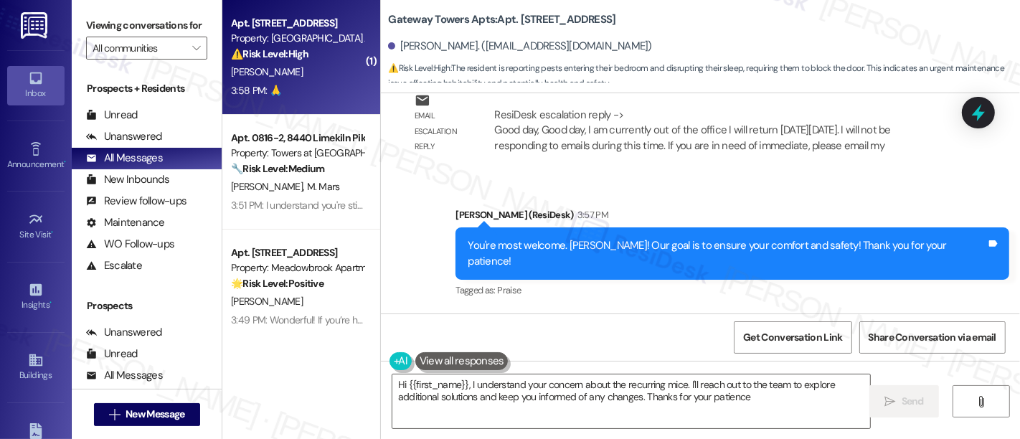
type textarea "Hi {{first_name}}, I understand your concern about the recurring mice. I'll rea…"
click at [838, 311] on div "Received via SMS [PERSON_NAME] 3:58 PM 🙏 Tags and notes" at bounding box center [700, 361] width 639 height 100
click at [719, 311] on div "Received via SMS [PERSON_NAME] 3:58 PM 🙏 Tags and notes" at bounding box center [700, 361] width 639 height 100
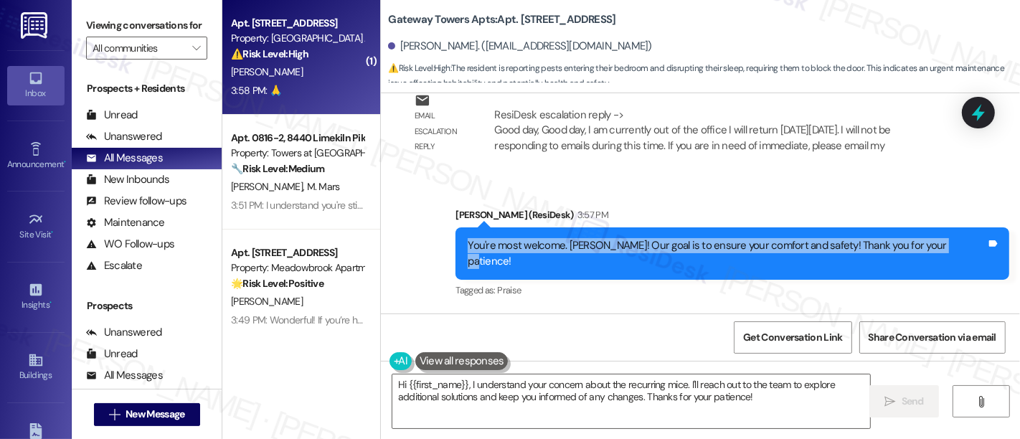
drag, startPoint x: 508, startPoint y: 162, endPoint x: 977, endPoint y: 160, distance: 468.6
click at [977, 238] on div "You're most welcome. [PERSON_NAME]! Our goal is to ensure your comfort and safe…" at bounding box center [727, 253] width 522 height 31
copy div "You're most welcome. [PERSON_NAME]! Our goal is to ensure your comfort and safe…"
click at [784, 336] on span "Get Conversation Link" at bounding box center [792, 337] width 99 height 15
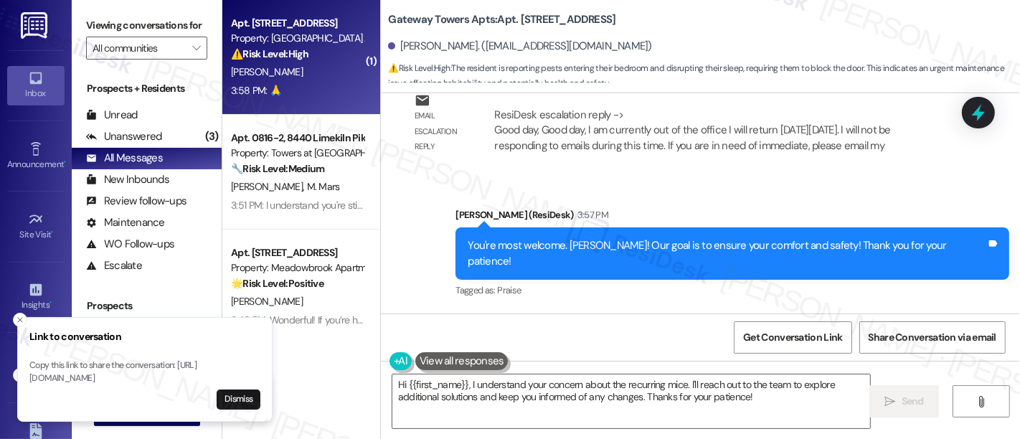
click at [658, 311] on div "Received via SMS [PERSON_NAME] 3:58 PM 🙏 Tags and notes" at bounding box center [700, 361] width 639 height 100
click at [235, 401] on button "Dismiss" at bounding box center [239, 400] width 44 height 20
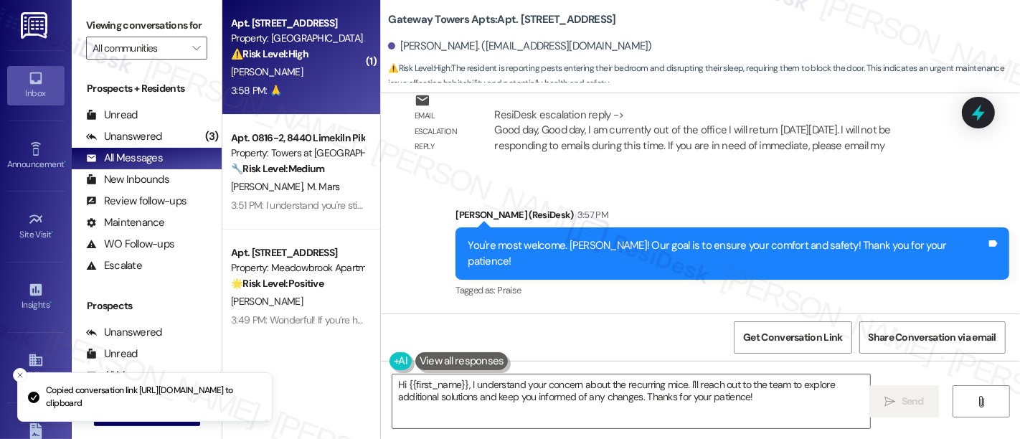
drag, startPoint x: 615, startPoint y: 240, endPoint x: 715, endPoint y: 232, distance: 100.8
click at [616, 311] on div "Received via SMS [PERSON_NAME] 3:58 PM 🙏 Tags and notes" at bounding box center [700, 361] width 639 height 100
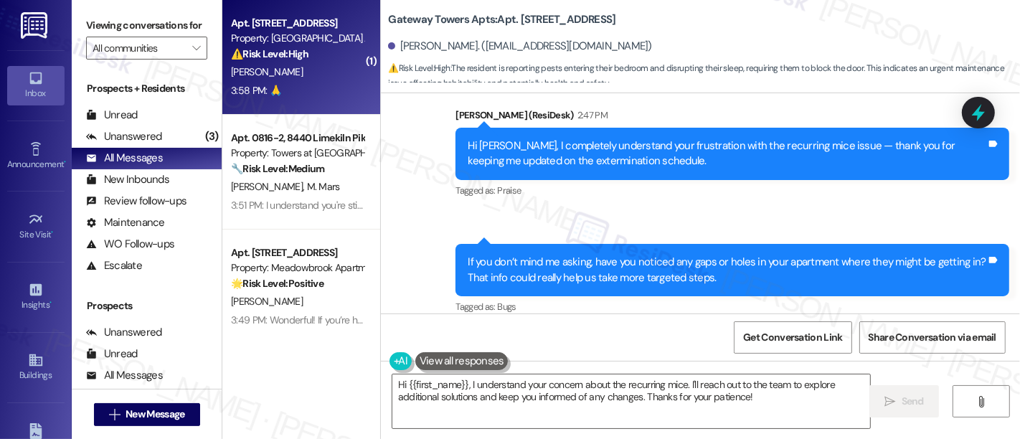
scroll to position [8946, 0]
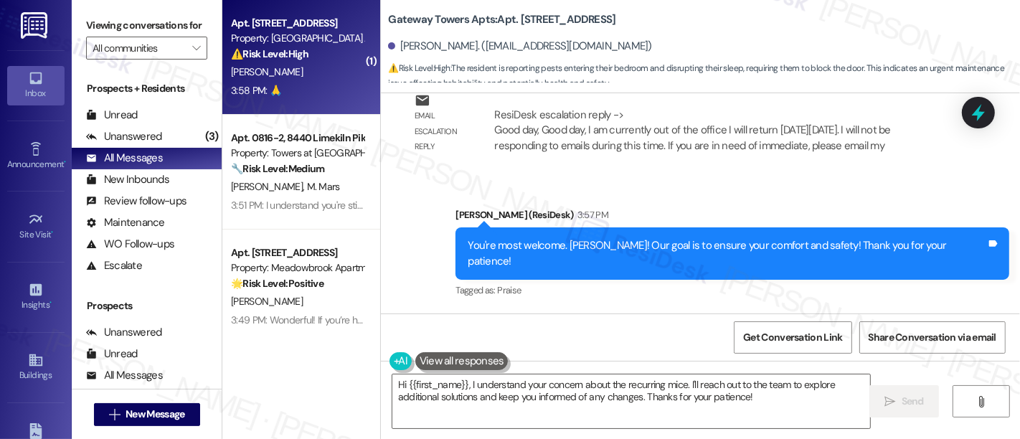
click at [891, 311] on div "Received via SMS [PERSON_NAME] 3:58 PM 🙏 Tags and notes" at bounding box center [700, 361] width 639 height 100
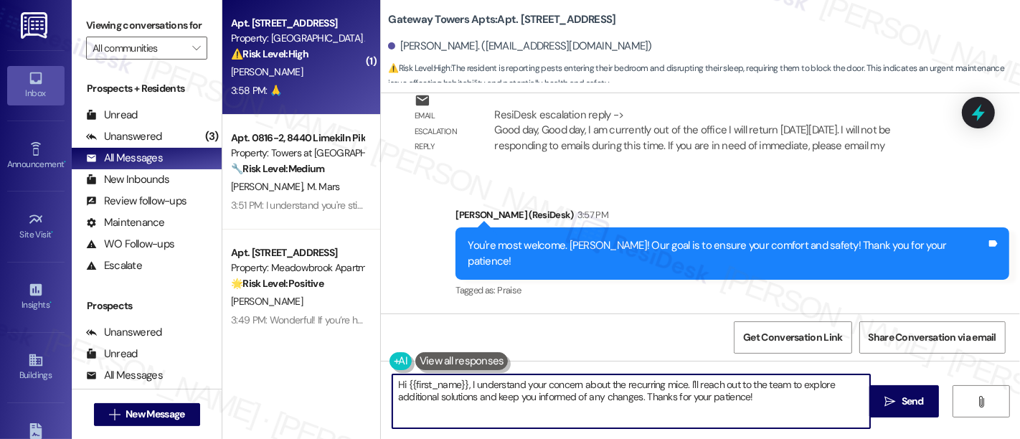
drag, startPoint x: 326, startPoint y: 367, endPoint x: 346, endPoint y: 367, distance: 19.4
click at [331, 367] on div "( 1 ) Apt. B217, [STREET_ADDRESS] Property: [GEOGRAPHIC_DATA] Apts ⚠️ Risk Leve…" at bounding box center [621, 219] width 798 height 439
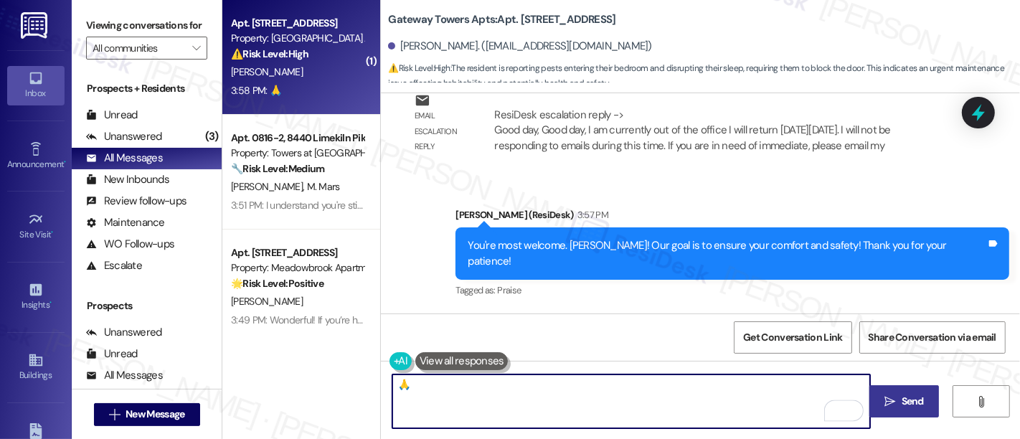
type textarea "🙏"
drag, startPoint x: 884, startPoint y: 398, endPoint x: 875, endPoint y: 400, distance: 8.7
click at [885, 398] on icon "" at bounding box center [890, 401] width 11 height 11
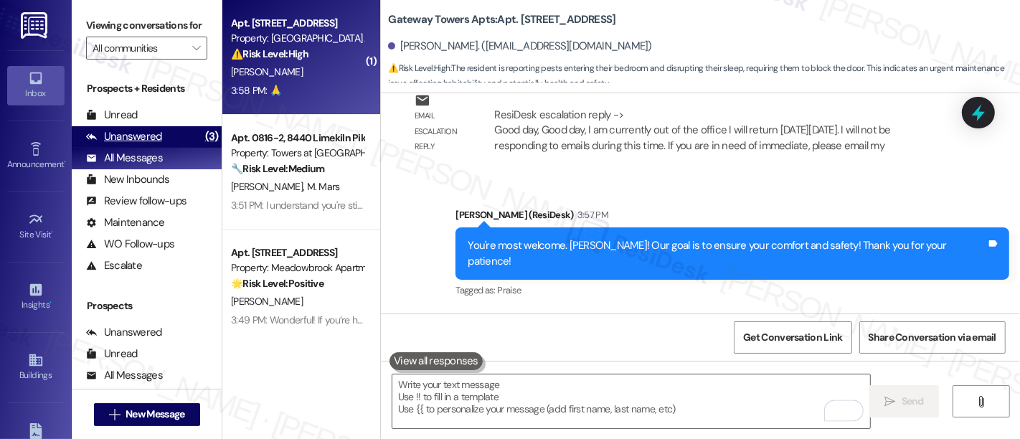
scroll to position [8946, 0]
click at [169, 148] on div "Unanswered (3)" at bounding box center [147, 137] width 150 height 22
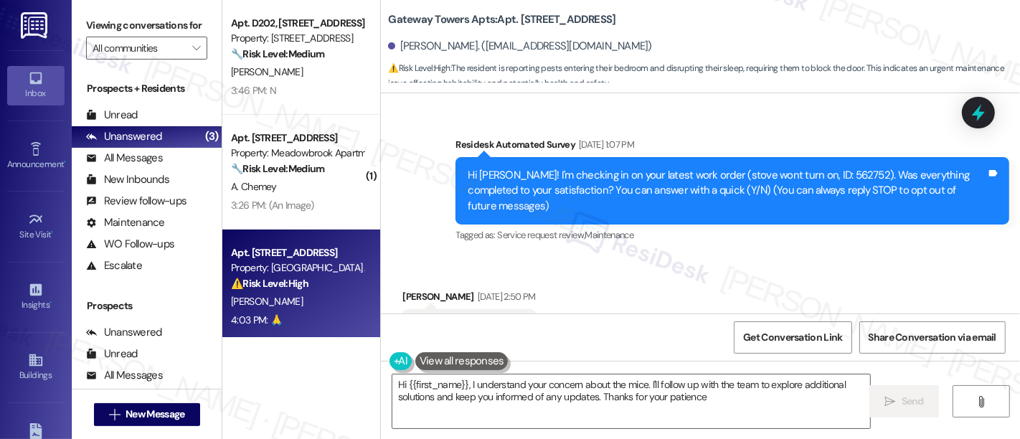
type textarea "Hi {{first_name}}, I understand your concern about the mice. I'll follow up wit…"
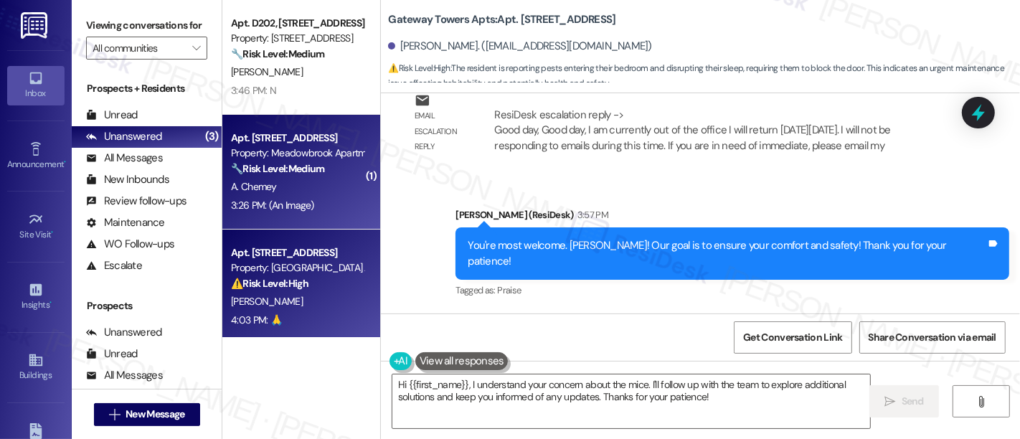
click at [282, 221] on div "Apt. 558, 200 Meadowbrook Drive Property: Meadowbrook Apartments 🔧 Risk Level: …" at bounding box center [301, 172] width 158 height 115
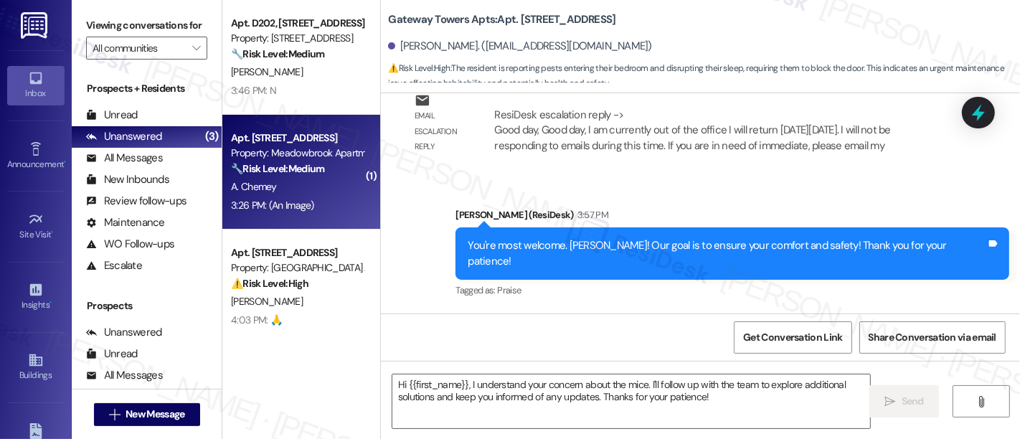
type textarea "Fetching suggested responses. Please feel free to read through the conversation…"
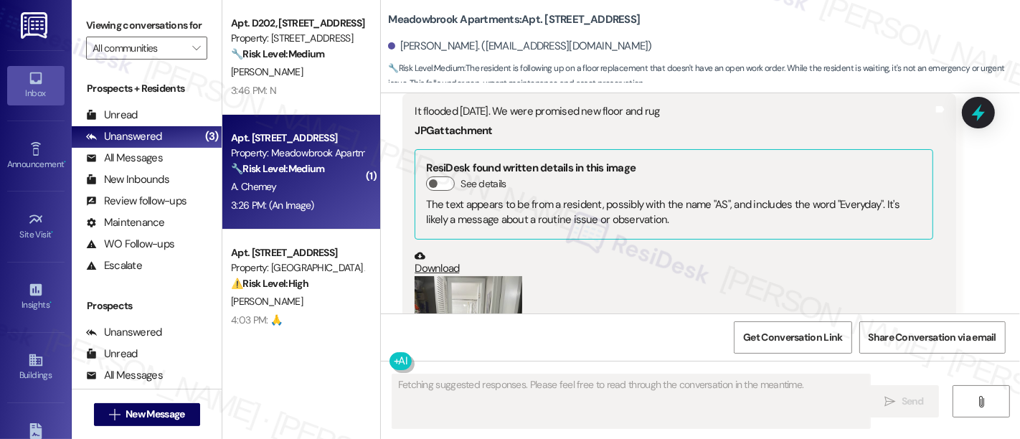
scroll to position [5732, 0]
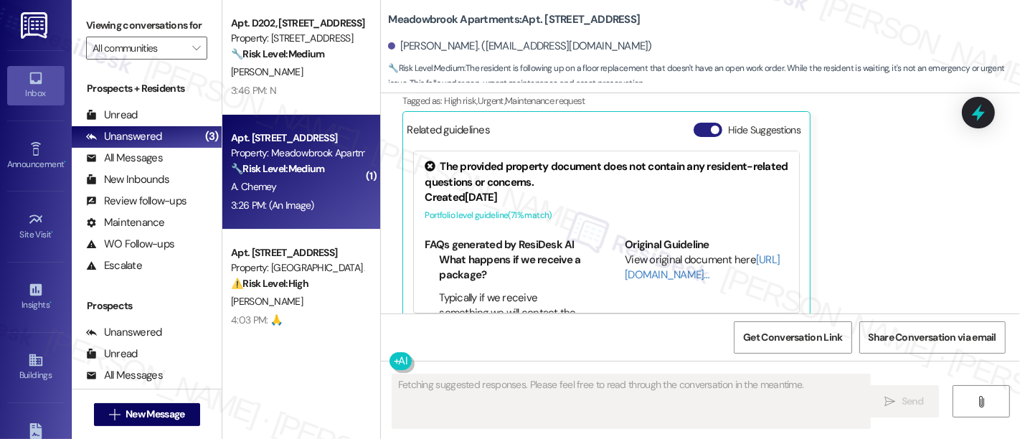
click at [696, 123] on button "Hide Suggestions" at bounding box center [708, 130] width 29 height 14
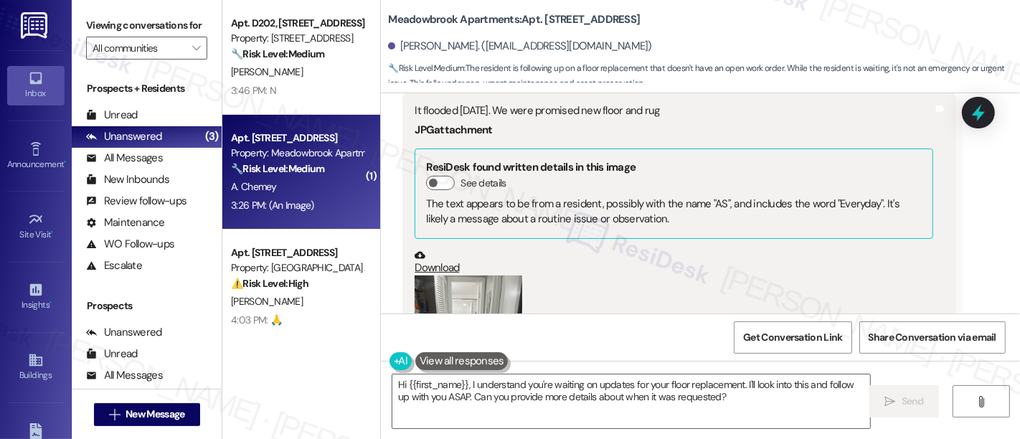
scroll to position [5556, 0]
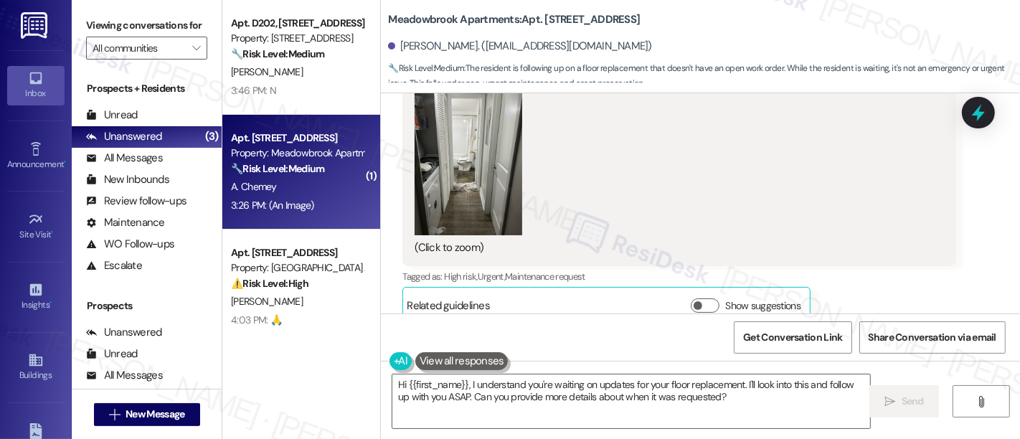
click at [472, 159] on button "Zoom image" at bounding box center [469, 164] width 108 height 144
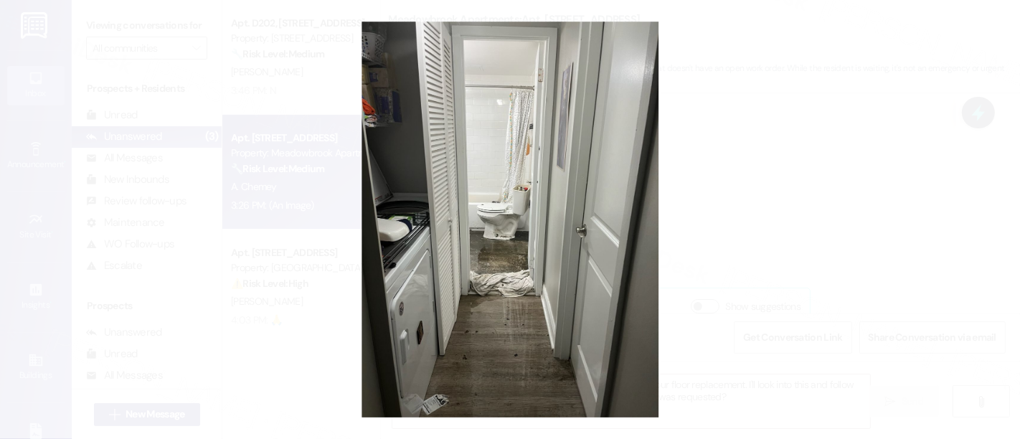
click at [788, 230] on button "Unzoom image" at bounding box center [510, 219] width 1020 height 439
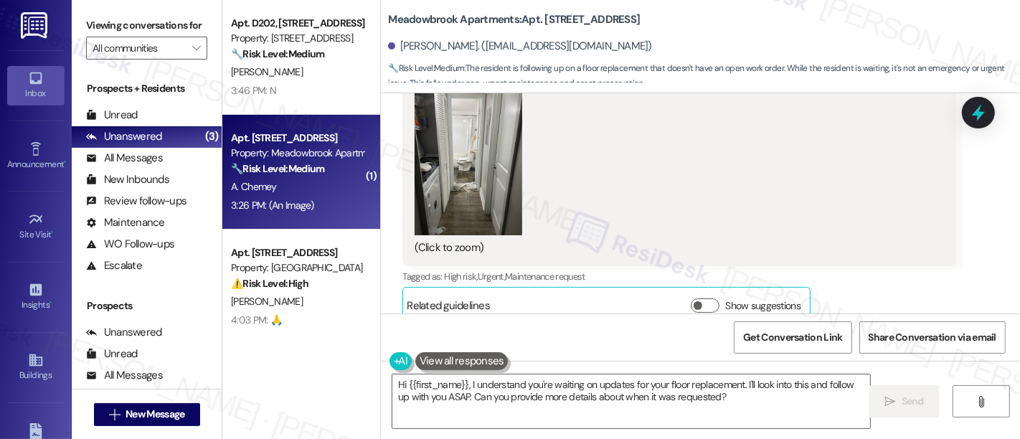
scroll to position [1, 0]
click at [735, 381] on textarea "Hi {{first_name}}, I understand you're waiting on updates for your floor replac…" at bounding box center [631, 402] width 478 height 54
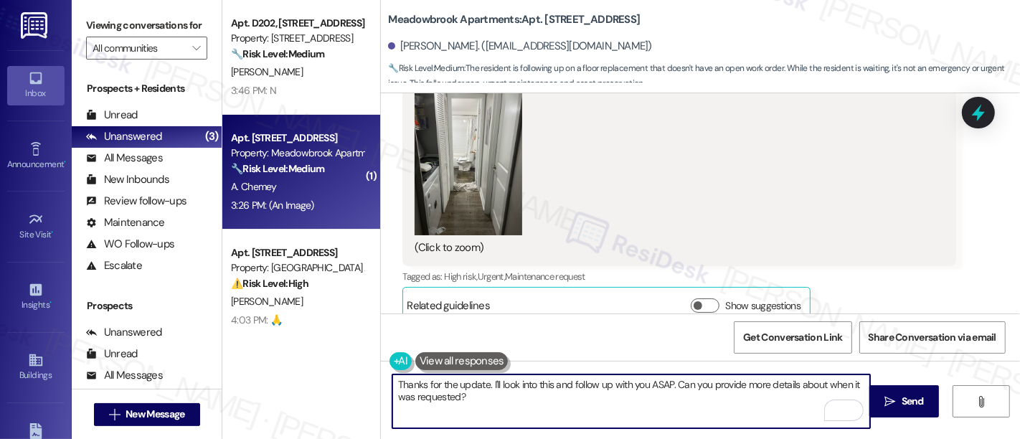
drag, startPoint x: 627, startPoint y: 380, endPoint x: 641, endPoint y: 382, distance: 14.5
click at [641, 382] on textarea "Thanks for the update. I'll look into this and follow up with you ASAP. Can you…" at bounding box center [631, 402] width 478 height 54
drag, startPoint x: 695, startPoint y: 382, endPoint x: 701, endPoint y: 400, distance: 19.1
click at [695, 408] on textarea "Thanks for the update. I'll look into this and follow up with our team ASAP. Ca…" at bounding box center [631, 402] width 478 height 54
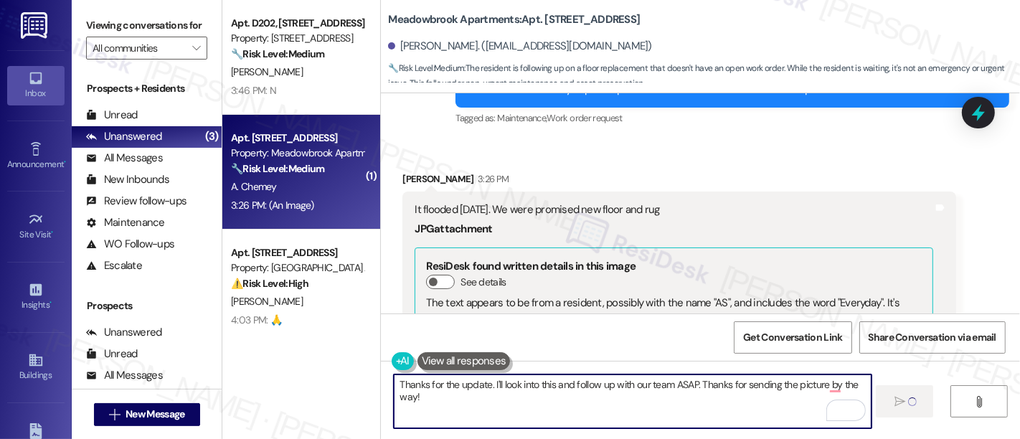
scroll to position [5245, 0]
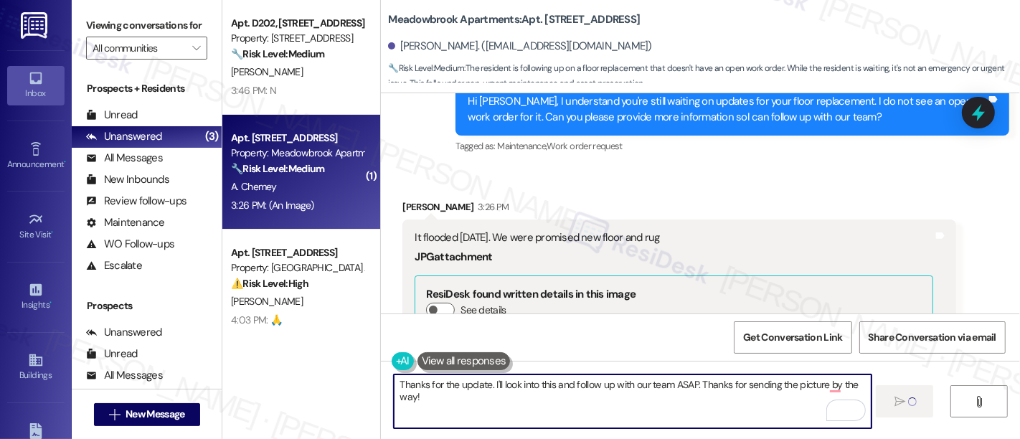
type textarea "Thanks for the update. I'll look into this and follow up with our team ASAP. Th…"
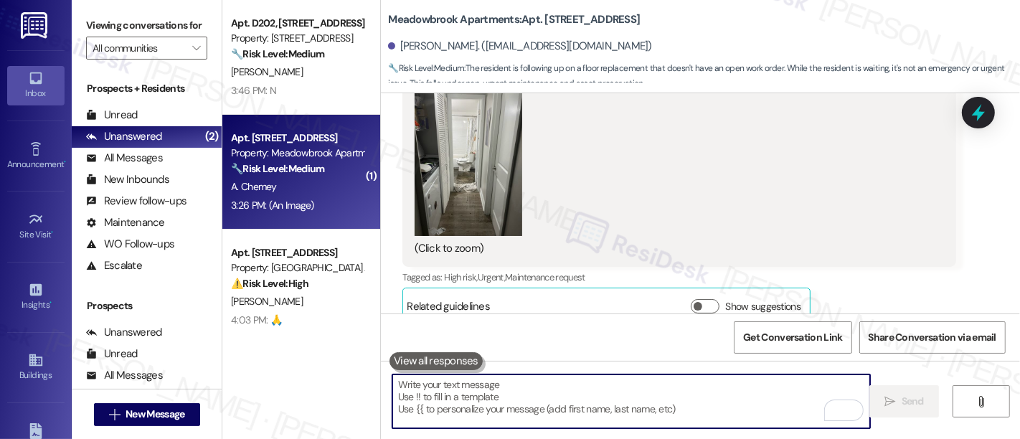
scroll to position [5656, 0]
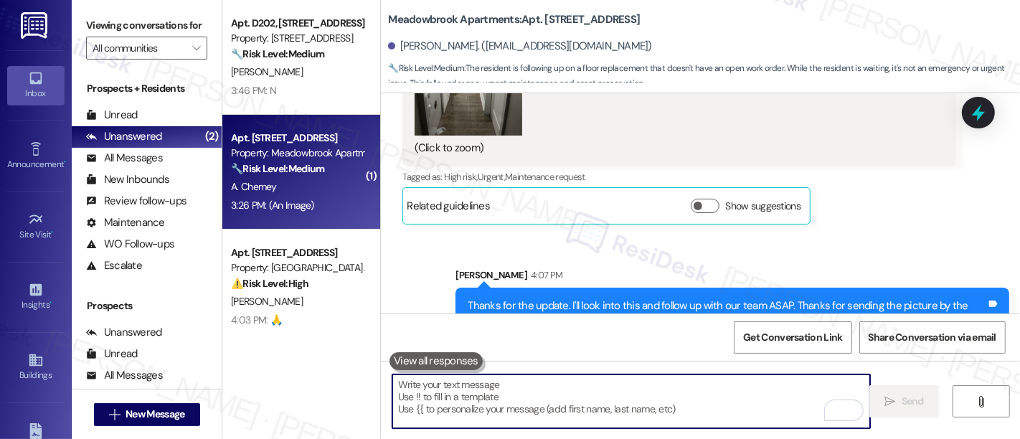
click at [956, 235] on div "Sent via SMS Sarah 4:07 PM Thanks for the update. I'll look into this and follo…" at bounding box center [700, 293] width 639 height 116
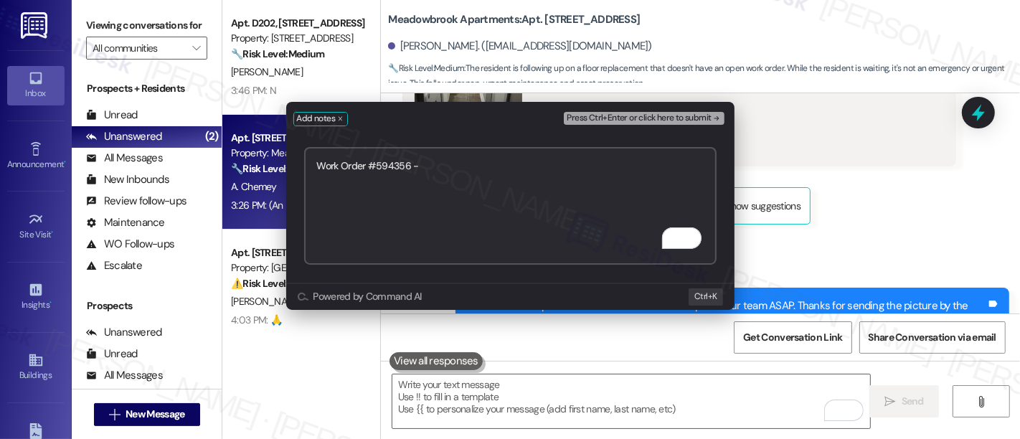
paste textarea "Floor and Rug Replacement"
type textarea "Submitted Work Order #594356 - Floor and Rug Replacement"
click at [666, 115] on span "Press Ctrl+Enter or click here to submit" at bounding box center [639, 118] width 144 height 10
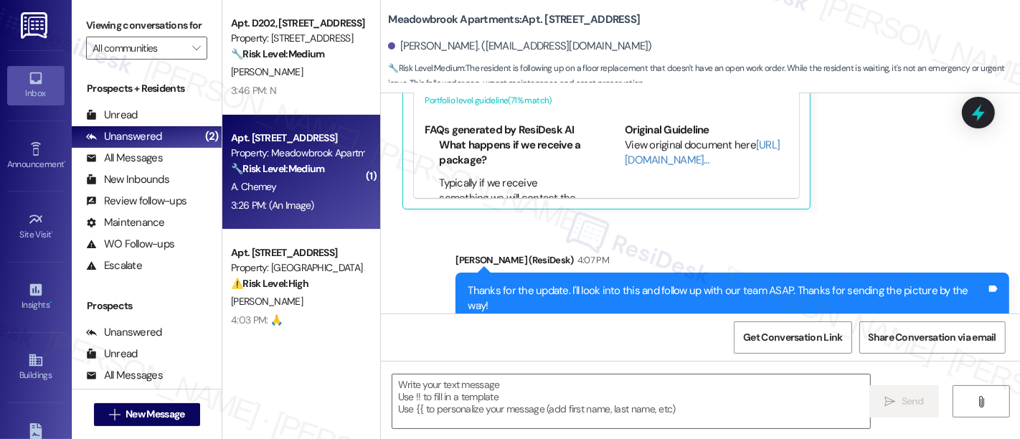
type textarea "Fetching suggested responses. Please feel free to read through the conversation…"
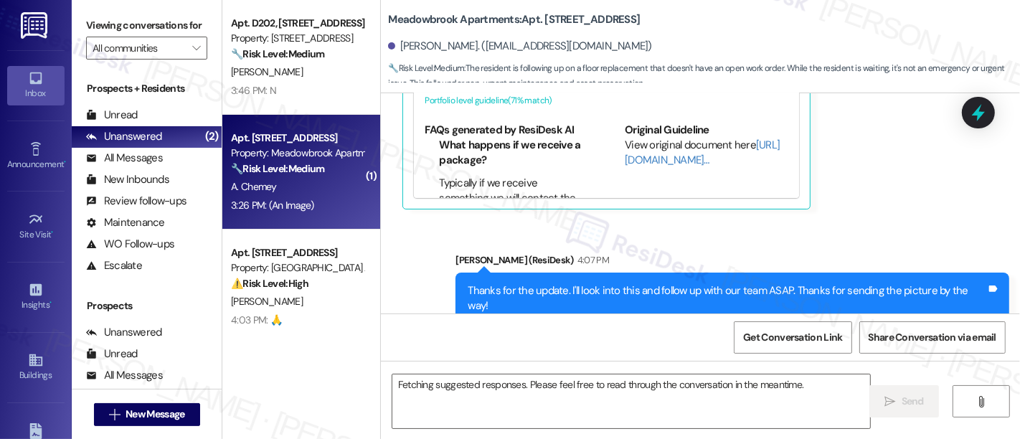
scroll to position [5731, 0]
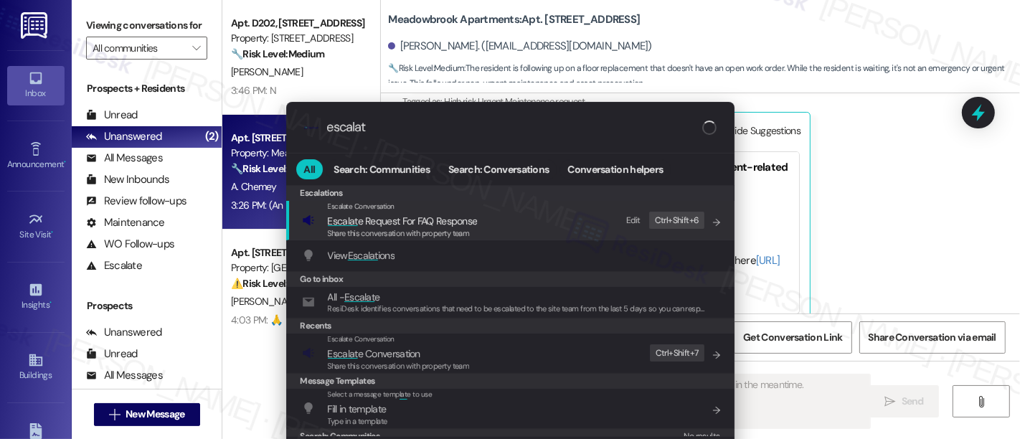
type input "escalate"
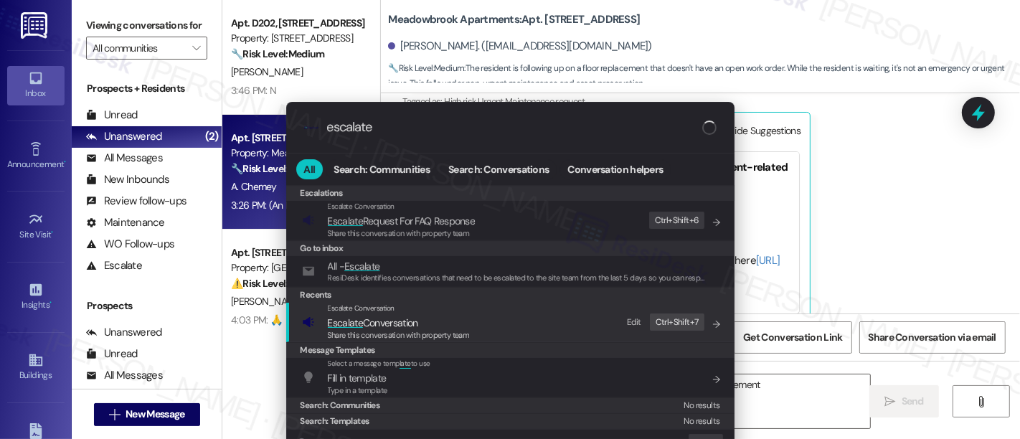
type textarea "Hi {{first_name}}, I understand you're still waiting on updates for your floor …"
type input "escalate"
type textarea "Hi {{first_name}}, I understand you're still waiting on updates for your floor …"
click at [402, 320] on span "Escalate Conversation" at bounding box center [373, 322] width 90 height 13
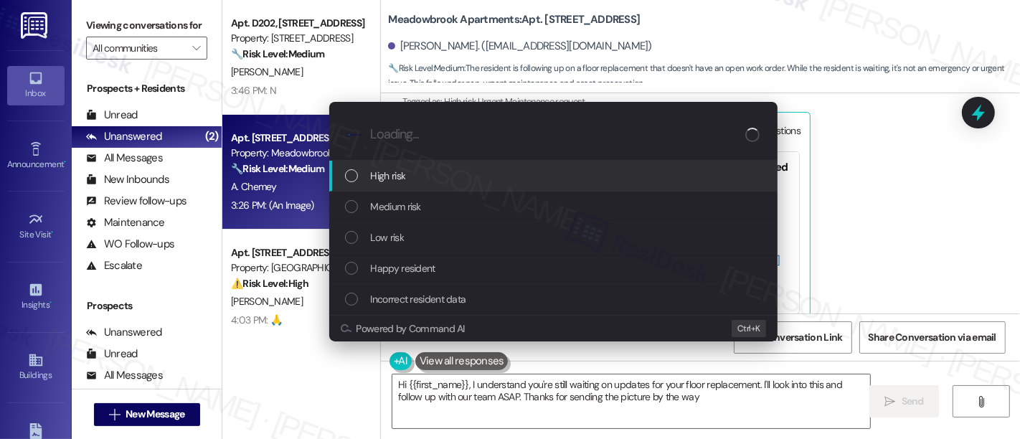
type textarea "Hi {{first_name}}, I understand you're still waiting on updates for your floor …"
click at [416, 178] on div "High risk" at bounding box center [555, 176] width 420 height 16
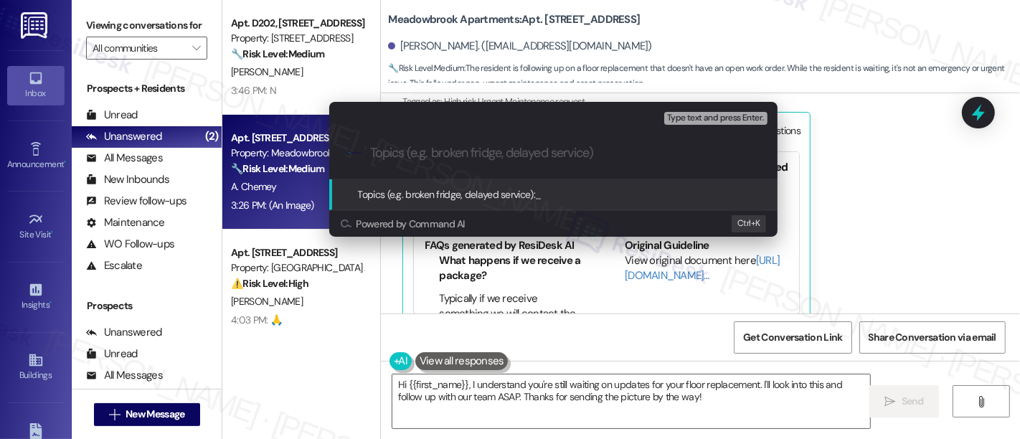
paste input "Submitted Work Order #594356 - Floor and Rug Replacement"
type input "Submitted Work Order #594356 - Floor and Rug Replacement"
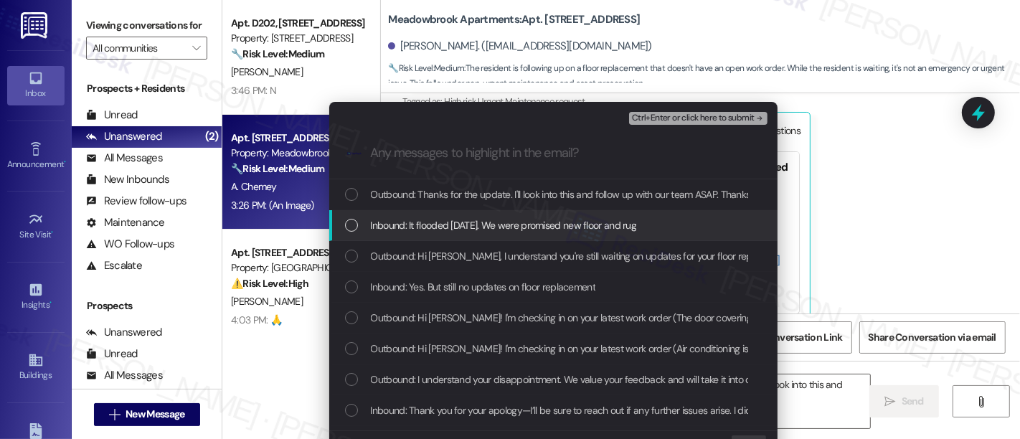
click at [484, 222] on span "Inbound: It flooded July 15. We were promised new floor and rug" at bounding box center [504, 225] width 266 height 16
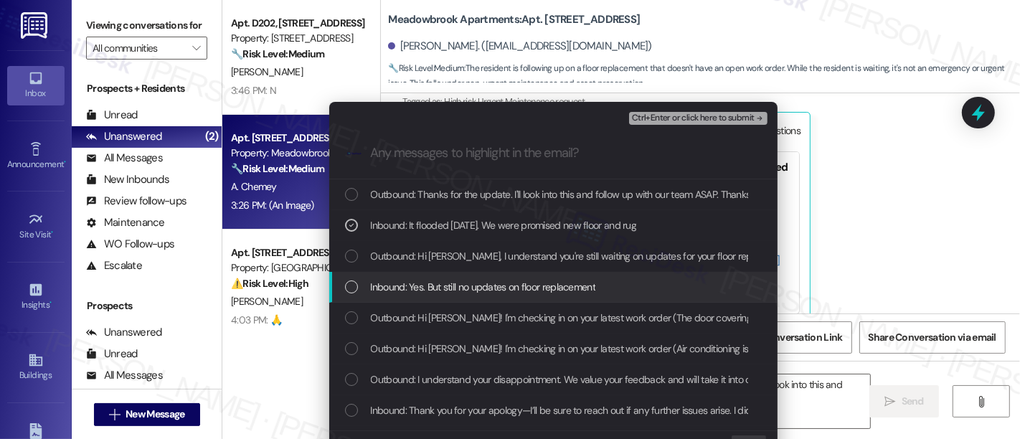
click at [443, 283] on span "Inbound: Yes. But still no updates on floor replacement" at bounding box center [483, 287] width 225 height 16
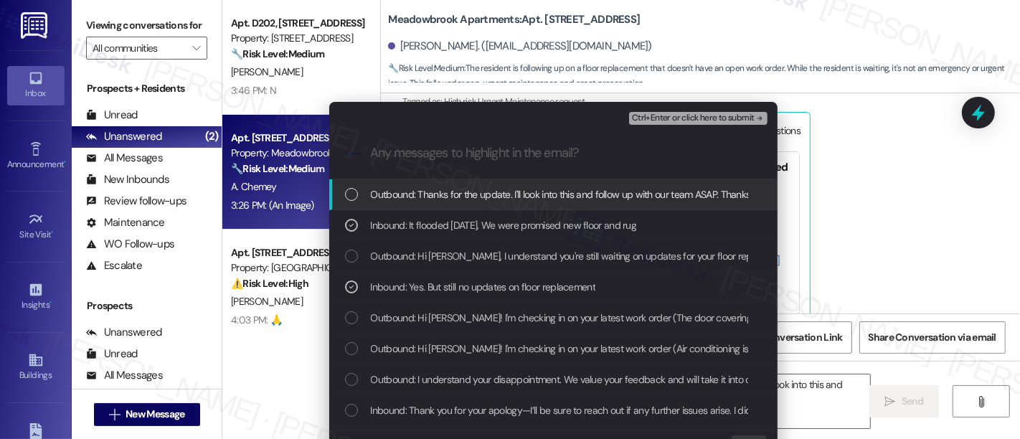
click at [701, 109] on div "Ctrl+Enter or click here to submit" at bounding box center [699, 118] width 141 height 19
click at [700, 113] on span "Ctrl+Enter or click here to submit" at bounding box center [693, 118] width 123 height 10
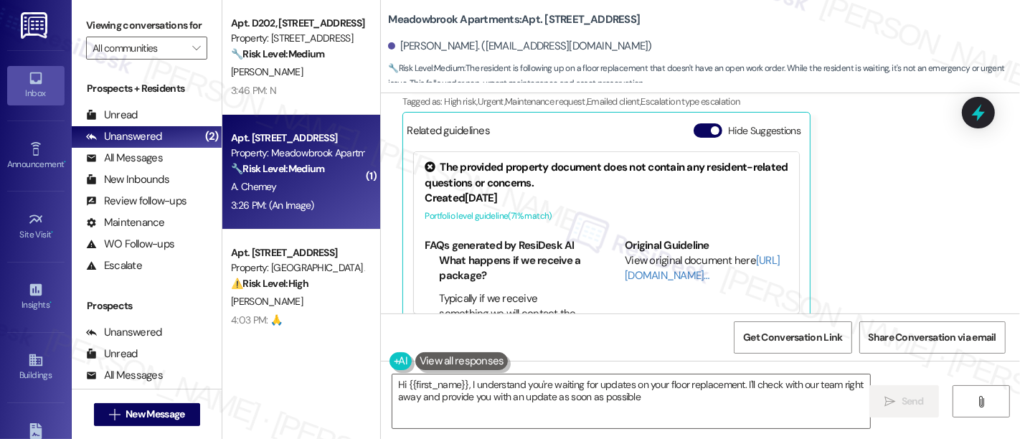
type textarea "Hi {{first_name}}, I understand you're waiting for updates on your floor replac…"
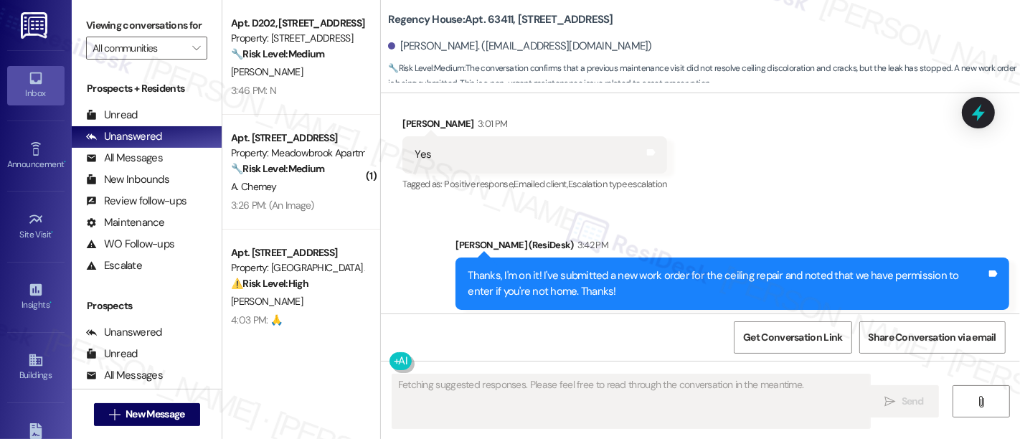
scroll to position [4518, 0]
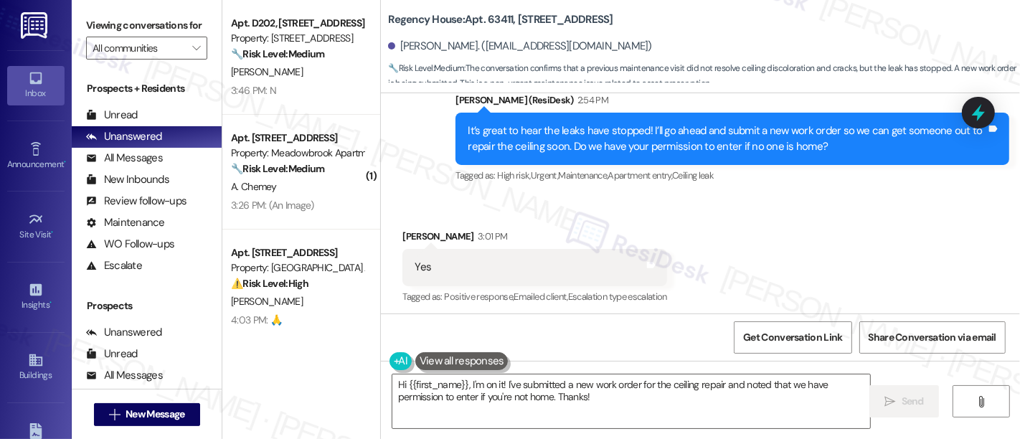
click at [877, 236] on div "Received via SMS [PERSON_NAME] 3:01 PM Yes Tags and notes Tagged as: Positive r…" at bounding box center [700, 257] width 639 height 121
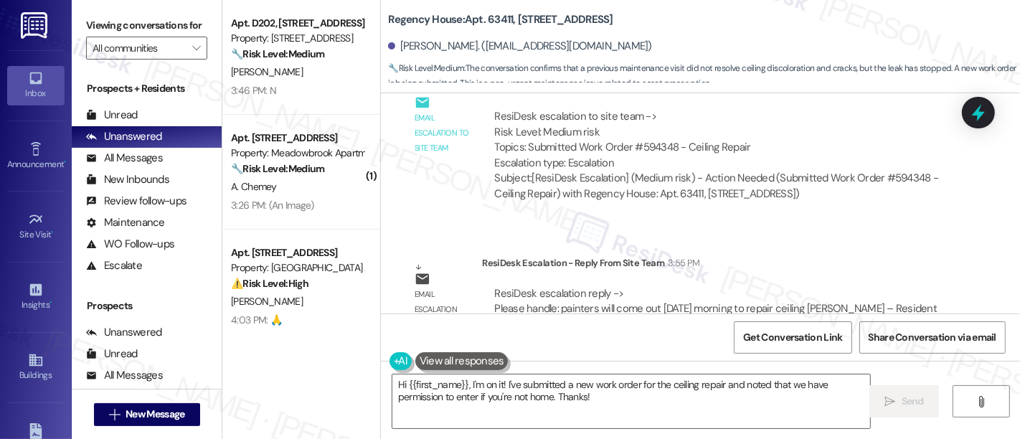
scroll to position [5099, 0]
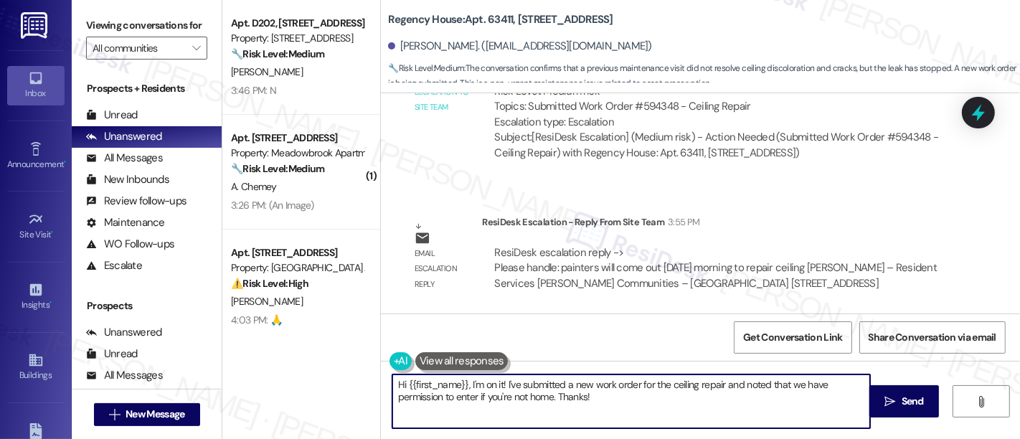
drag, startPoint x: 403, startPoint y: 385, endPoint x: 281, endPoint y: 385, distance: 121.3
click at [281, 385] on div "Apt. D202, [STREET_ADDRESS] Property: [STREET_ADDRESS] 🔧 Risk Level: Medium The…" at bounding box center [621, 219] width 798 height 439
drag, startPoint x: 453, startPoint y: 382, endPoint x: 500, endPoint y: 394, distance: 48.9
click at [500, 394] on textarea "{{first_name}}, I'm on it! I've submitted a new work order for the ceiling repa…" at bounding box center [631, 402] width 478 height 54
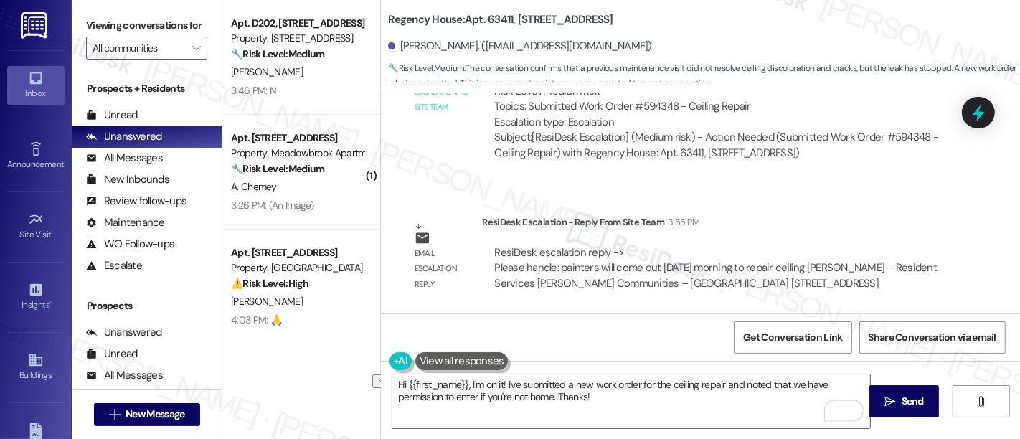
click at [644, 328] on div "Get Conversation Link Share Conversation via email" at bounding box center [700, 337] width 639 height 47
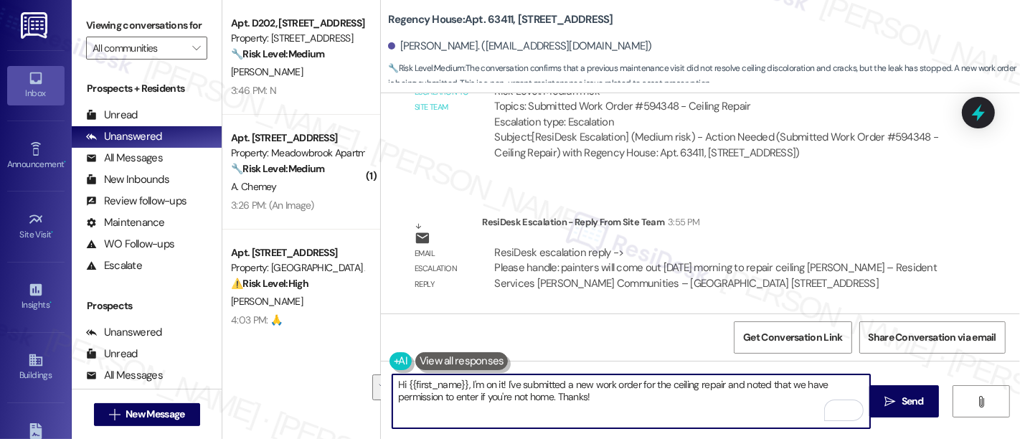
drag, startPoint x: 625, startPoint y: 399, endPoint x: 849, endPoint y: 438, distance: 227.3
click at [141, 339] on div "Viewing conversations for All communities  Prospects + Residents Unread (0) Un…" at bounding box center [546, 219] width 949 height 439
type textarea "[PERSON_NAME], I was informed that the painters will be there [DATE] morning to…"
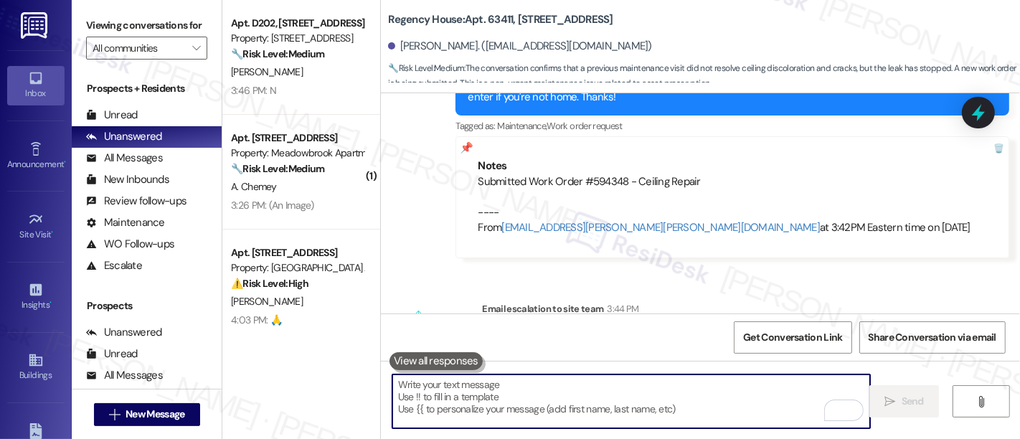
scroll to position [4631, 0]
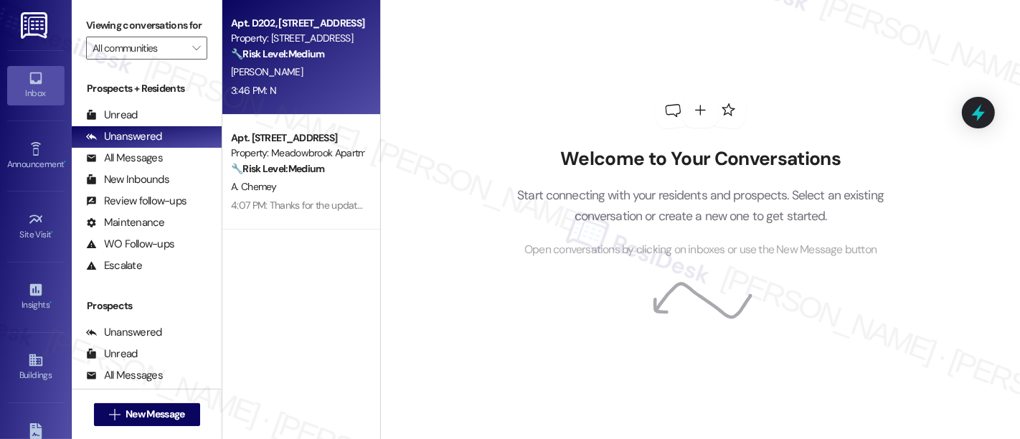
click at [319, 54] on strong "🔧 Risk Level: Medium" at bounding box center [277, 53] width 93 height 13
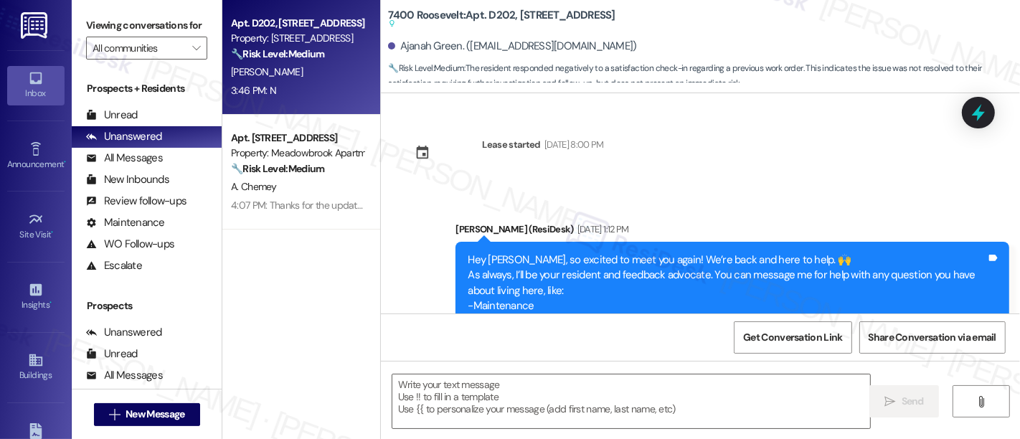
scroll to position [3674, 0]
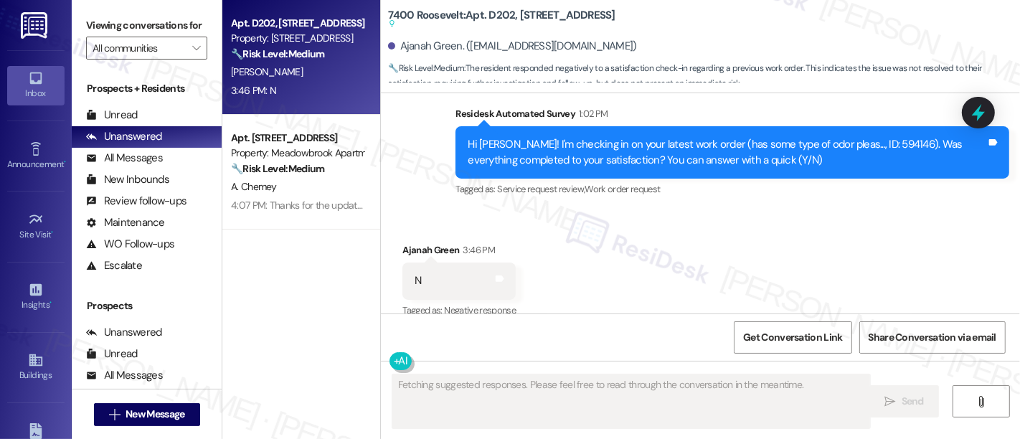
drag, startPoint x: 816, startPoint y: 232, endPoint x: 908, endPoint y: 257, distance: 95.0
click at [819, 232] on div "Received via SMS Ajanah Green 3:46 PM N Tags and notes Tagged as: Negative resp…" at bounding box center [700, 270] width 639 height 121
click at [833, 210] on div "Received via SMS Ajanah Green 3:46 PM N Tags and notes Tagged as: Negative resp…" at bounding box center [700, 270] width 639 height 121
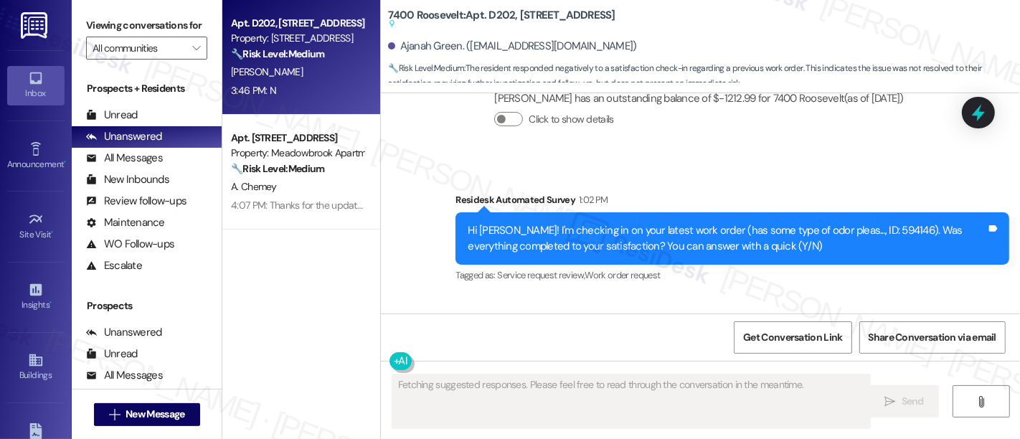
scroll to position [3595, 0]
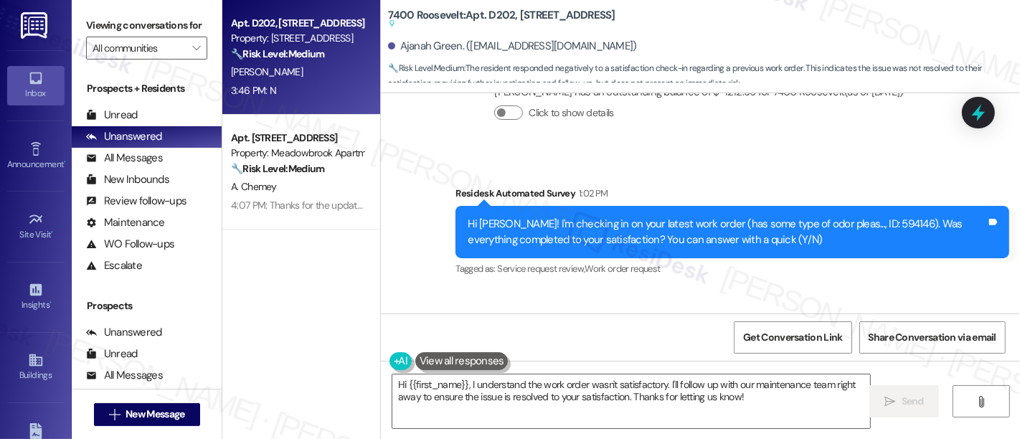
click at [845, 217] on div "Hi [PERSON_NAME]! I'm checking in on your latest work order (has some type of o…" at bounding box center [727, 232] width 519 height 31
copy div "594146"
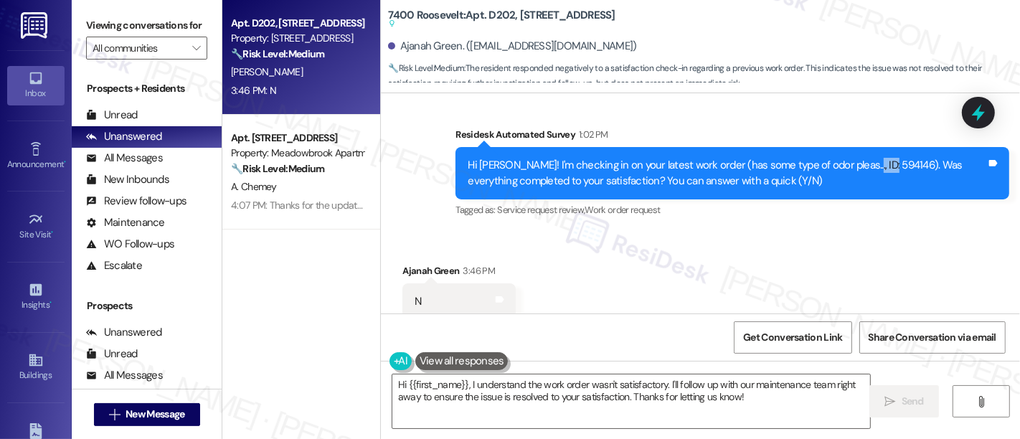
scroll to position [3674, 0]
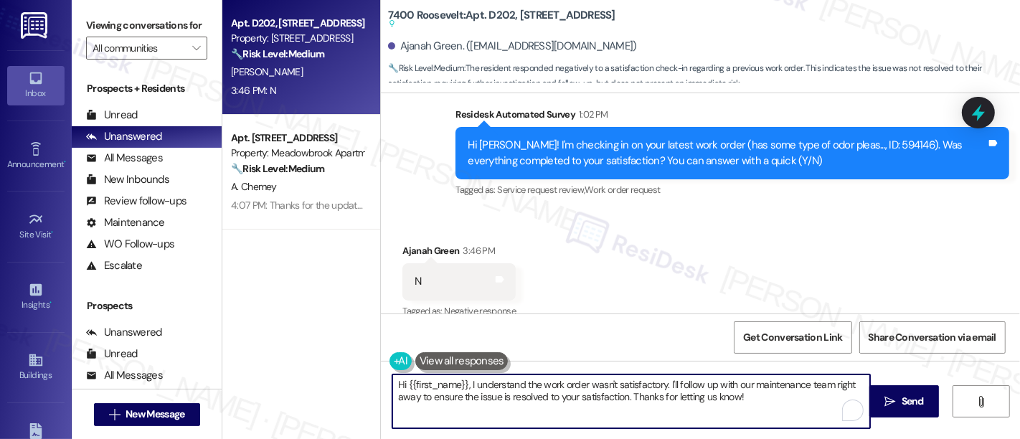
drag, startPoint x: 755, startPoint y: 408, endPoint x: 663, endPoint y: 385, distance: 94.8
click at [663, 385] on textarea "Hi {{first_name}}, I understand the work order wasn't satisfactory. I'll follow…" at bounding box center [631, 402] width 478 height 54
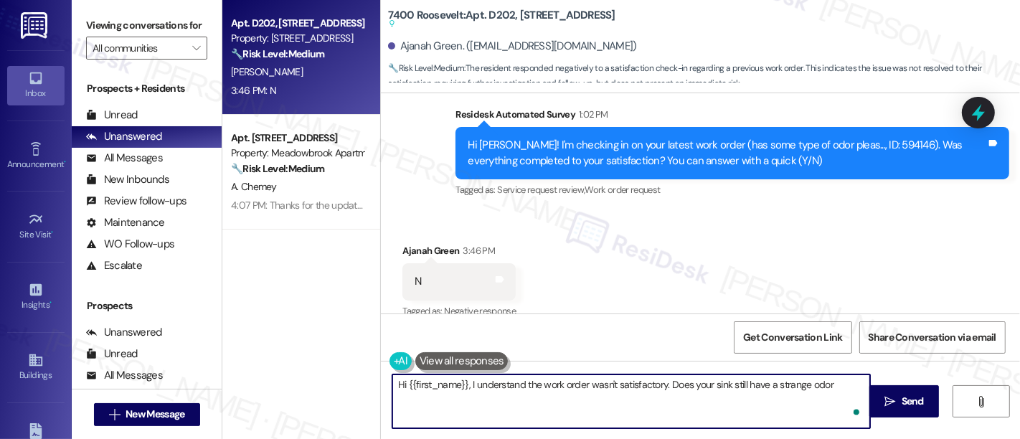
type textarea "Hi {{first_name}}, I understand the work order wasn't satisfactory. Does your s…"
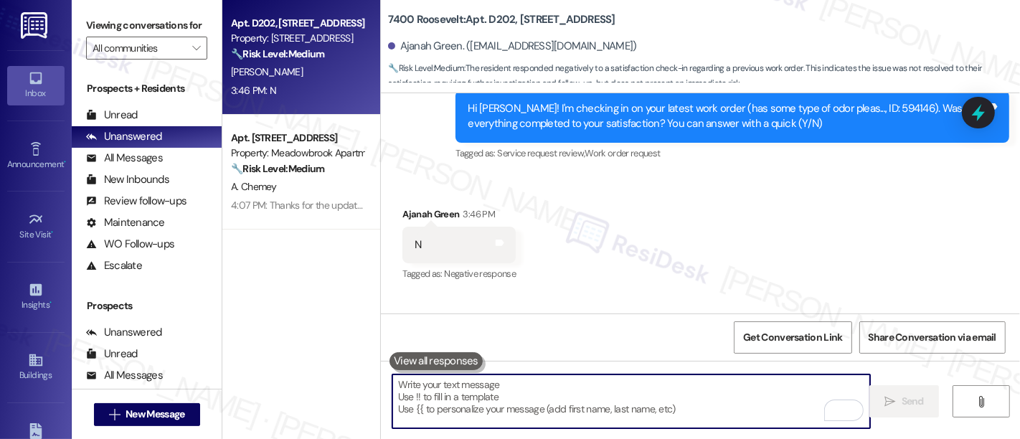
scroll to position [3637, 0]
